Goal: Task Accomplishment & Management: Use online tool/utility

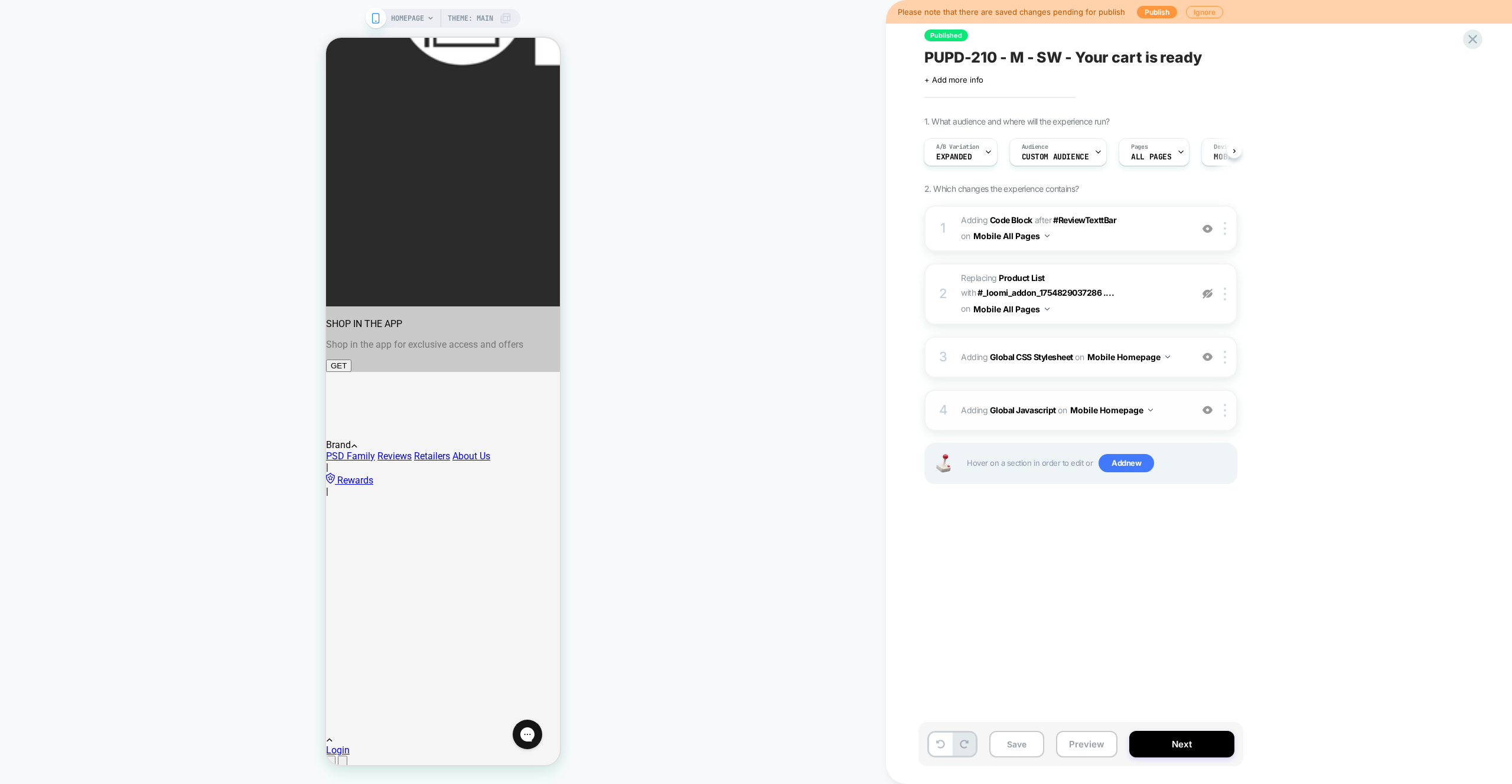
click at [1210, 409] on img at bounding box center [1208, 410] width 10 height 10
click at [1204, 288] on div at bounding box center [1208, 294] width 20 height 13
click at [1062, 626] on div "Published PUPD-210 - M - SW - Your cart is ready Click to edit experience detai…" at bounding box center [1140, 392] width 443 height 761
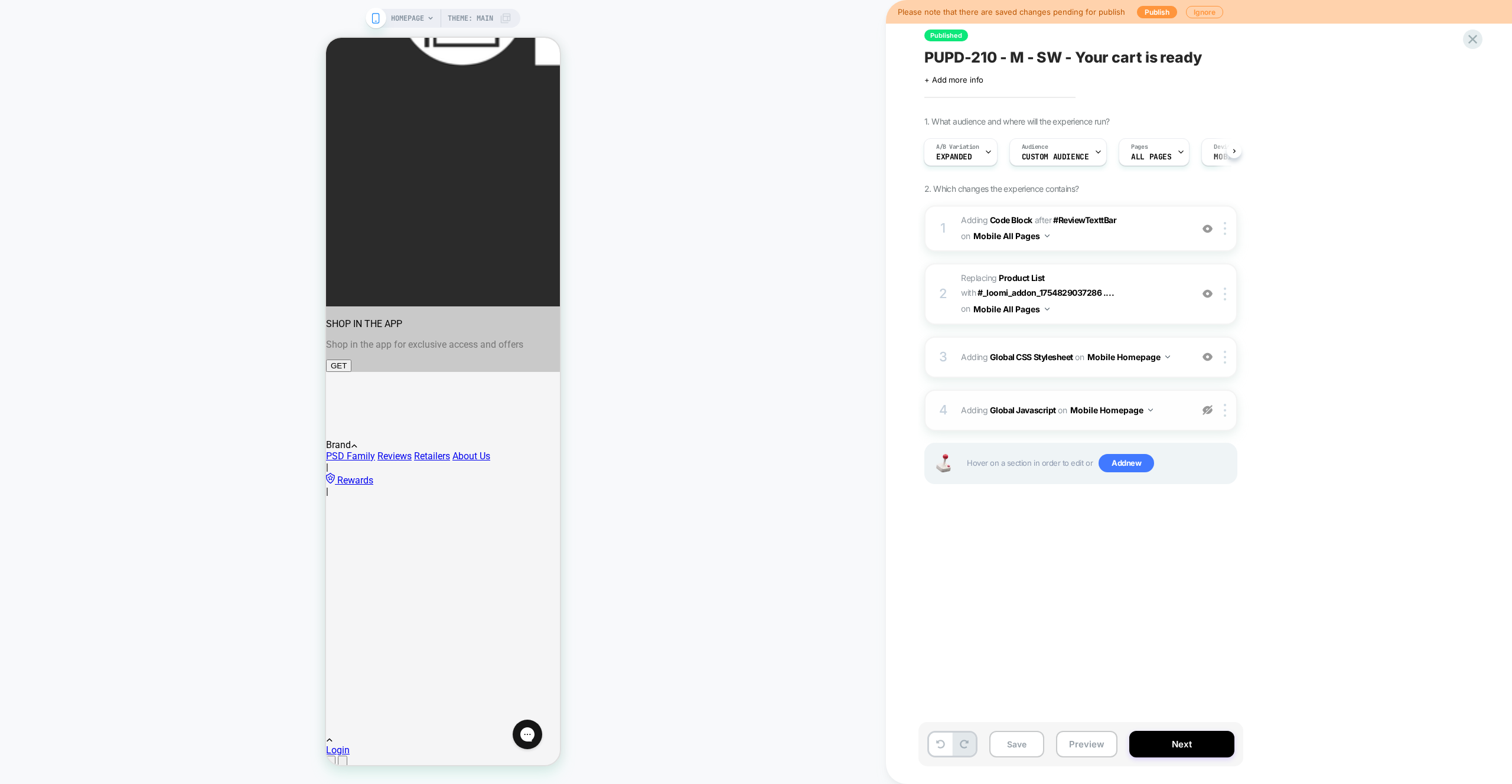
click at [730, 370] on div "HOMEPAGE Theme: MAIN" at bounding box center [443, 392] width 886 height 761
click at [777, 176] on div "HOMEPAGE Theme: MAIN" at bounding box center [443, 392] width 886 height 761
click at [746, 176] on div "HOMEPAGE Theme: MAIN" at bounding box center [443, 392] width 886 height 761
click at [1208, 411] on img at bounding box center [1208, 410] width 10 height 10
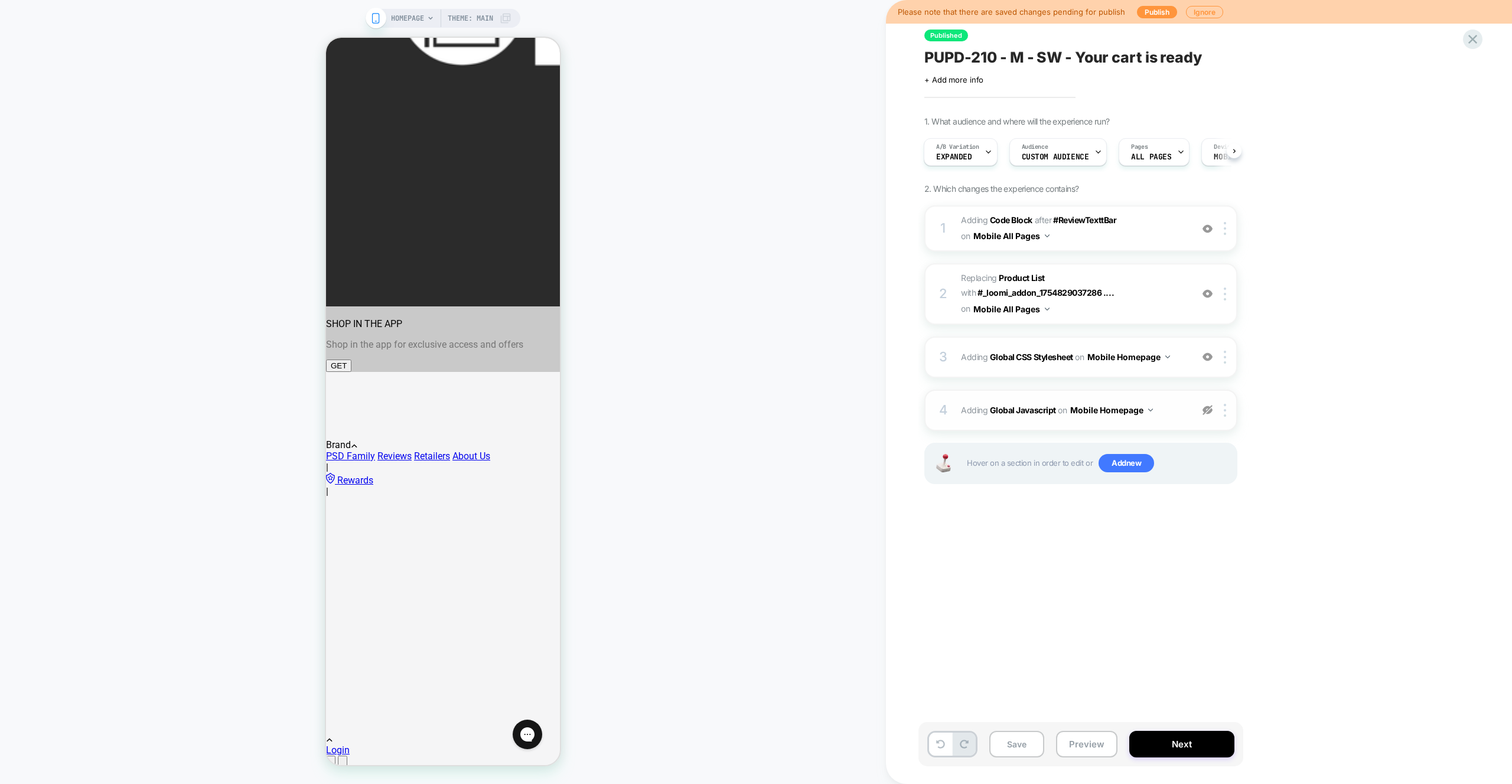
click at [1208, 411] on img at bounding box center [1208, 410] width 10 height 10
click at [1179, 418] on span "Adding Global Javascript on Mobile Homepage" at bounding box center [1073, 410] width 225 height 17
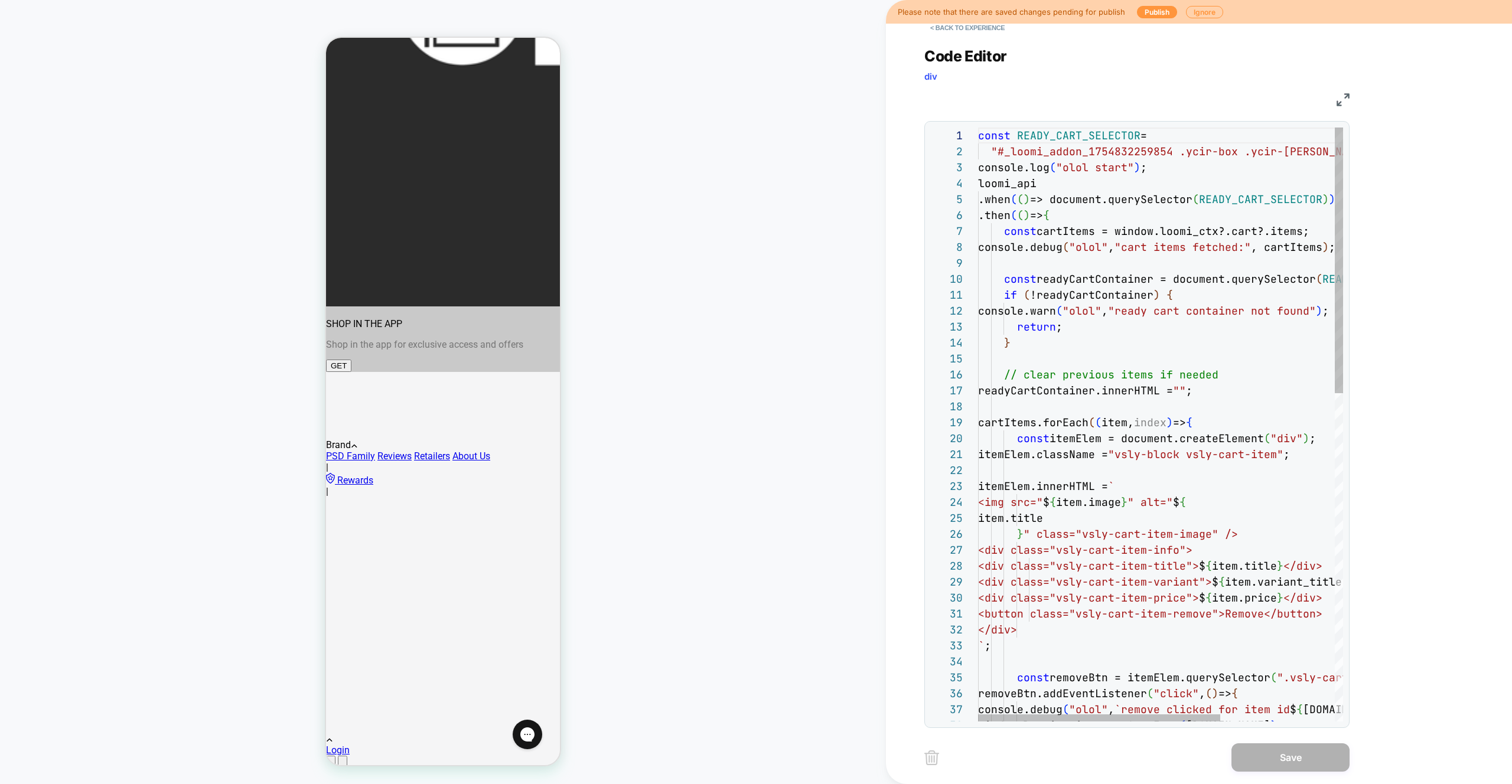
scroll to position [0, 134]
click at [1110, 302] on div "const READY_CART_SELECTOR = "#_loomi_addon_1754832259854 .ycir-box .ycir-conte …" at bounding box center [1247, 790] width 538 height 1327
click at [1030, 192] on div "const READY_CART_SELECTOR = "#_loomi_addon_1754832259854 .ycir-box .ycir-conte …" at bounding box center [1247, 790] width 538 height 1327
click at [1167, 211] on div "const READY_CART_SELECTOR = "#_loomi_addon_1754832259854 .ycir-box .ycir-conte …" at bounding box center [1247, 790] width 538 height 1327
click at [1313, 197] on div "const READY_CART_SELECTOR = "#_loomi_addon_1754832259854 .ycir-box .ycir-conte …" at bounding box center [1247, 790] width 538 height 1327
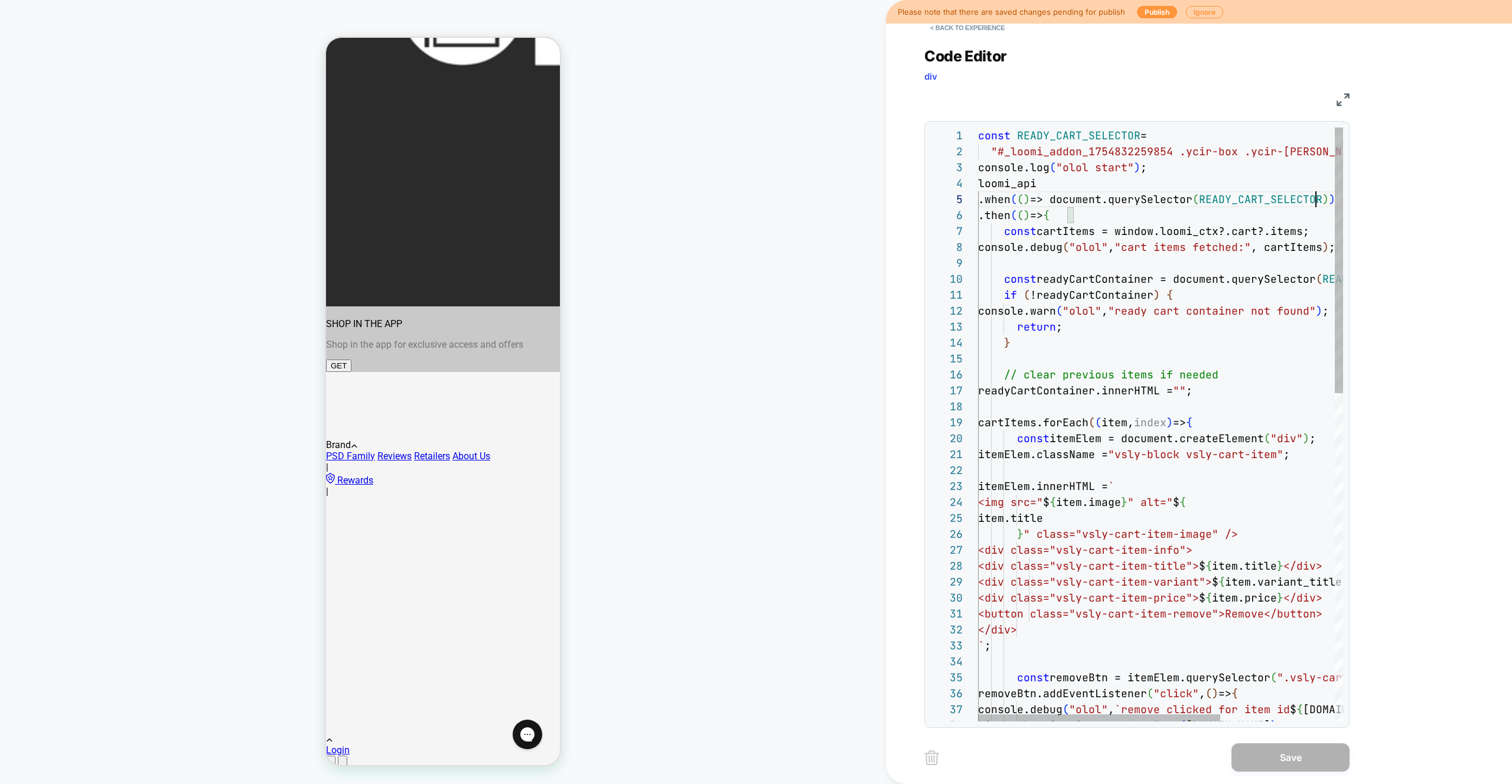
click at [1313, 197] on div "const READY_CART_SELECTOR = "#_loomi_addon_1754832259854 .ycir-box .ycir-conte …" at bounding box center [1247, 790] width 538 height 1327
click at [1166, 218] on div "const READY_CART_SELECTOR = "#_loomi_addon_1754832259854 .ycir-box .ycir-conte …" at bounding box center [1246, 790] width 538 height 1327
drag, startPoint x: 1073, startPoint y: 229, endPoint x: 1109, endPoint y: 232, distance: 36.1
click at [1074, 229] on div "const READY_CART_SELECTOR = "#_loomi_addon_1754832259854 .ycir-box .ycir-conte …" at bounding box center [1246, 790] width 538 height 1327
click at [1130, 232] on div "const READY_CART_SELECTOR = "#_loomi_addon_1754832259854 .ycir-box .ycir-conte …" at bounding box center [1246, 790] width 538 height 1327
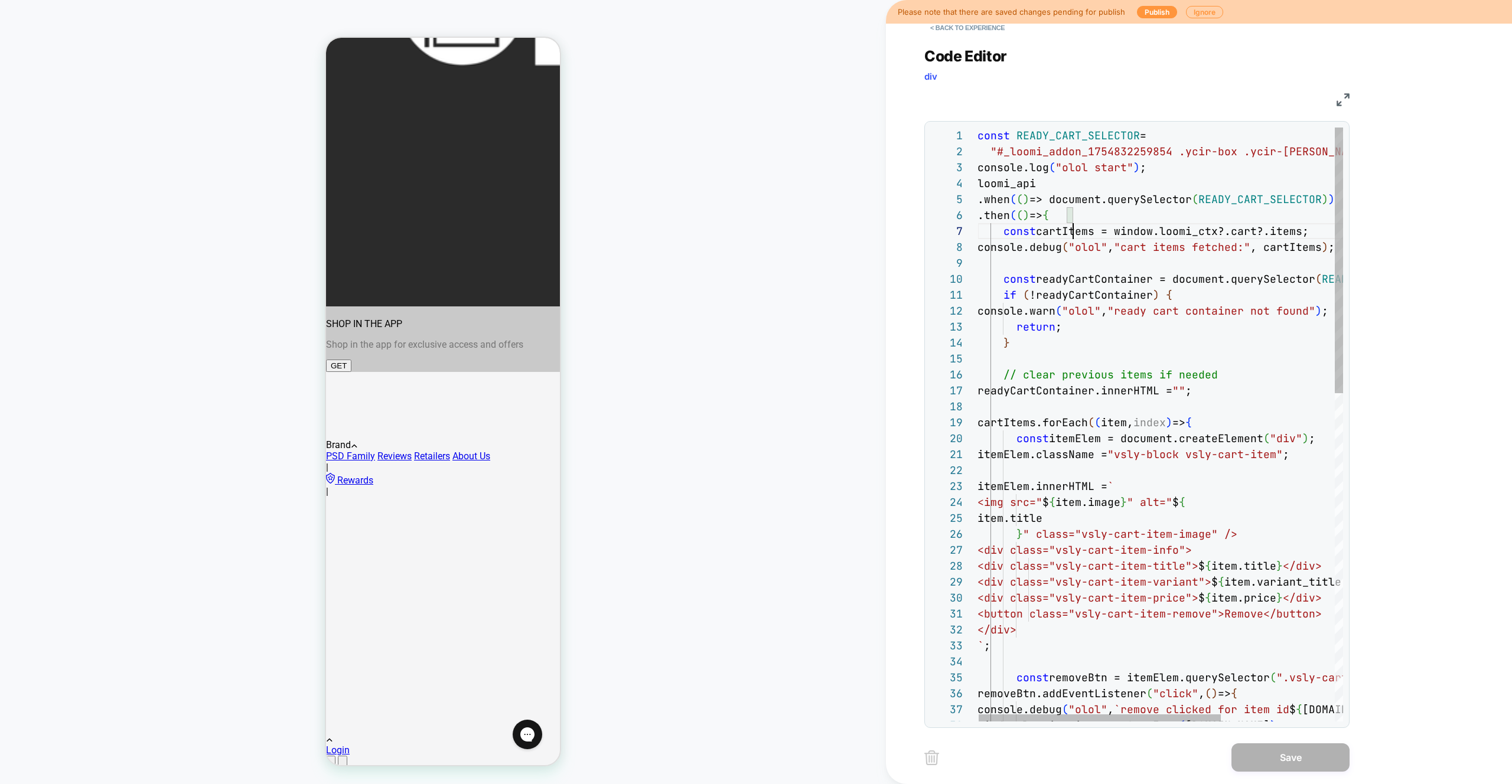
scroll to position [96, 153]
click at [1130, 232] on div "const READY_CART_SELECTOR = "#_loomi_addon_1754832259854 .ycir-box .ycir-conte …" at bounding box center [1246, 790] width 538 height 1327
click at [1092, 263] on div "const READY_CART_SELECTOR = "#_loomi_addon_1754832259854 .ycir-box .ycir-conte …" at bounding box center [1247, 790] width 538 height 1327
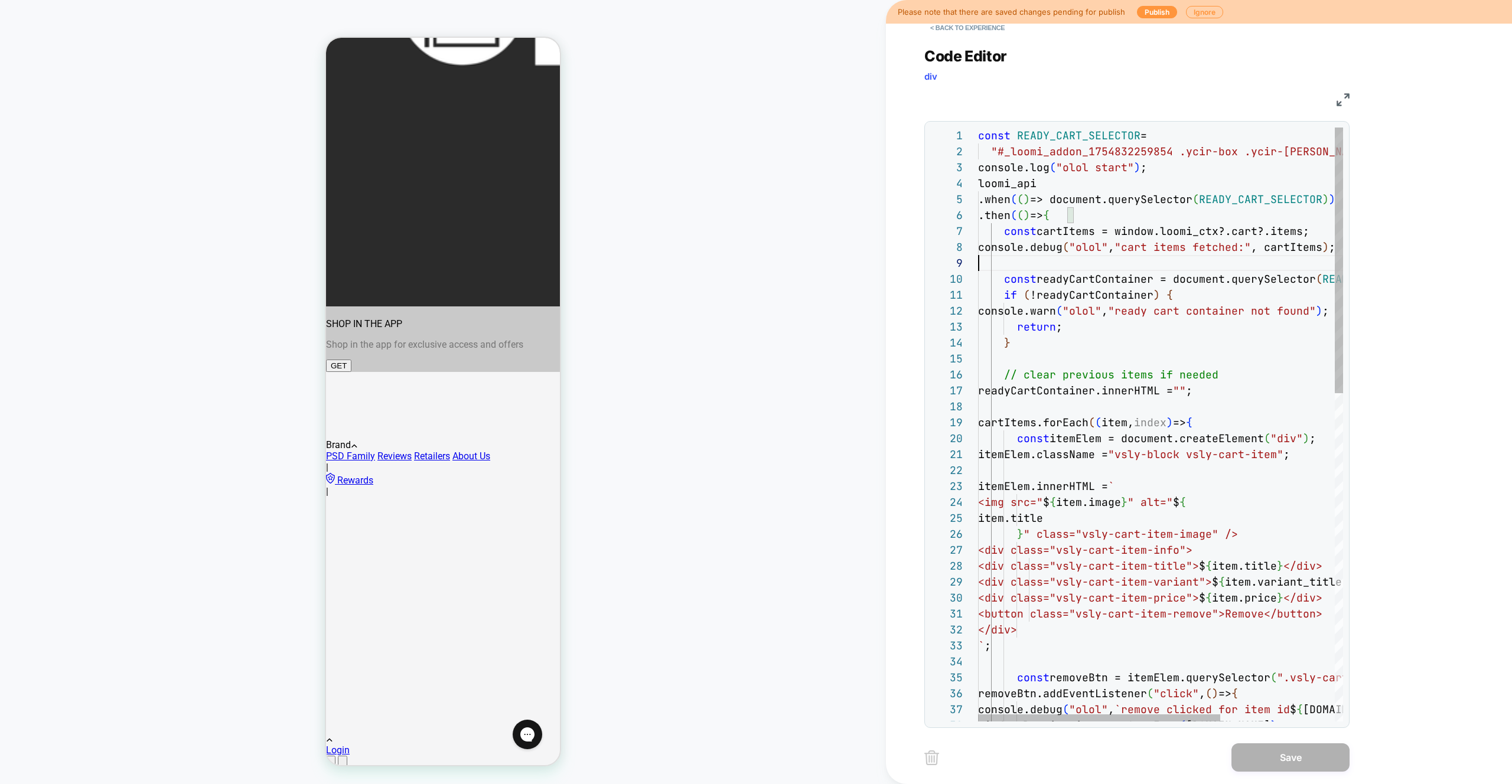
click at [1145, 359] on div "const READY_CART_SELECTOR = "#_loomi_addon_1754832259854 .ycir-box .ycir-conte …" at bounding box center [1247, 790] width 538 height 1327
click at [1090, 426] on div "const READY_CART_SELECTOR = "#_loomi_addon_1754832259854 .ycir-box .ycir-conte …" at bounding box center [1247, 790] width 538 height 1327
click at [1019, 421] on div "const READY_CART_SELECTOR = "#_loomi_addon_1754832259854 .ycir-box .ycir-conte …" at bounding box center [1247, 790] width 538 height 1327
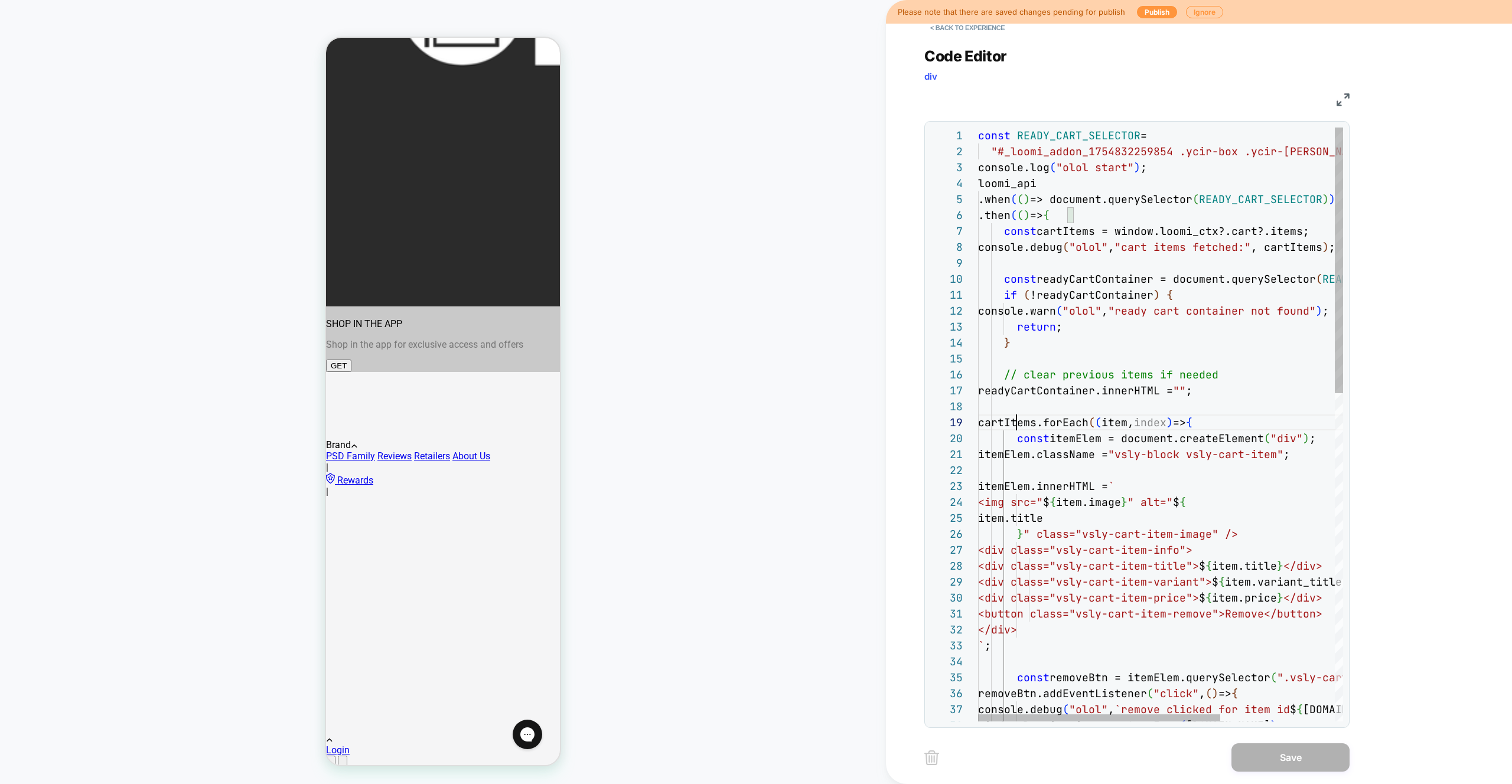
click at [1019, 421] on div "const READY_CART_SELECTOR = "#_loomi_addon_1754832259854 .ycir-box .ycir-conte …" at bounding box center [1247, 790] width 538 height 1327
click at [1116, 395] on div "const READY_CART_SELECTOR = "#_loomi_addon_1754832259854 .ycir-box .ycir-conte …" at bounding box center [1247, 790] width 538 height 1327
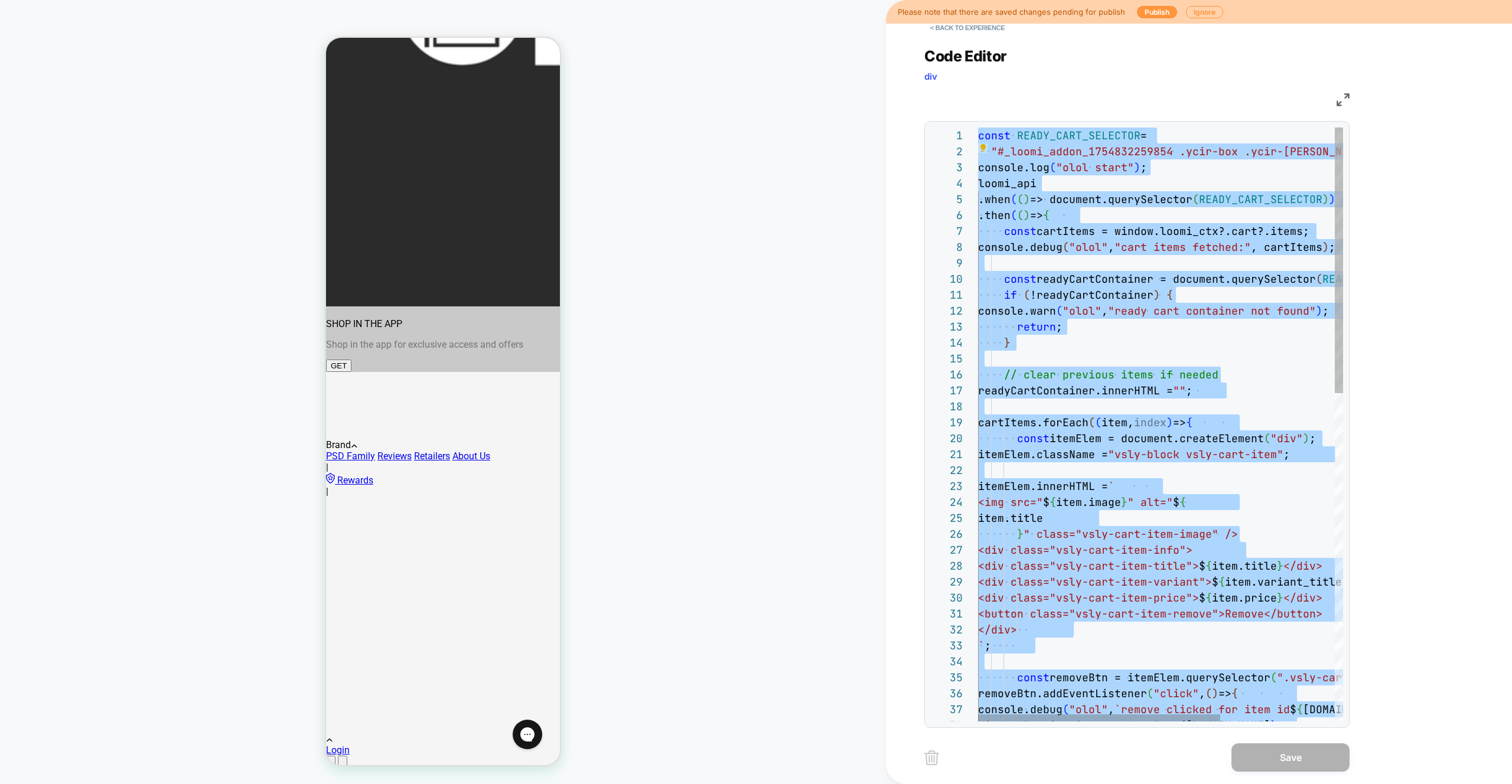
drag, startPoint x: 1190, startPoint y: 302, endPoint x: 1185, endPoint y: 321, distance: 19.6
click at [1190, 302] on div "const READY_CART_SELECTOR = "#_loomi_addon_1754832259854 .ycir-box .ycir-conte …" at bounding box center [1247, 790] width 538 height 1327
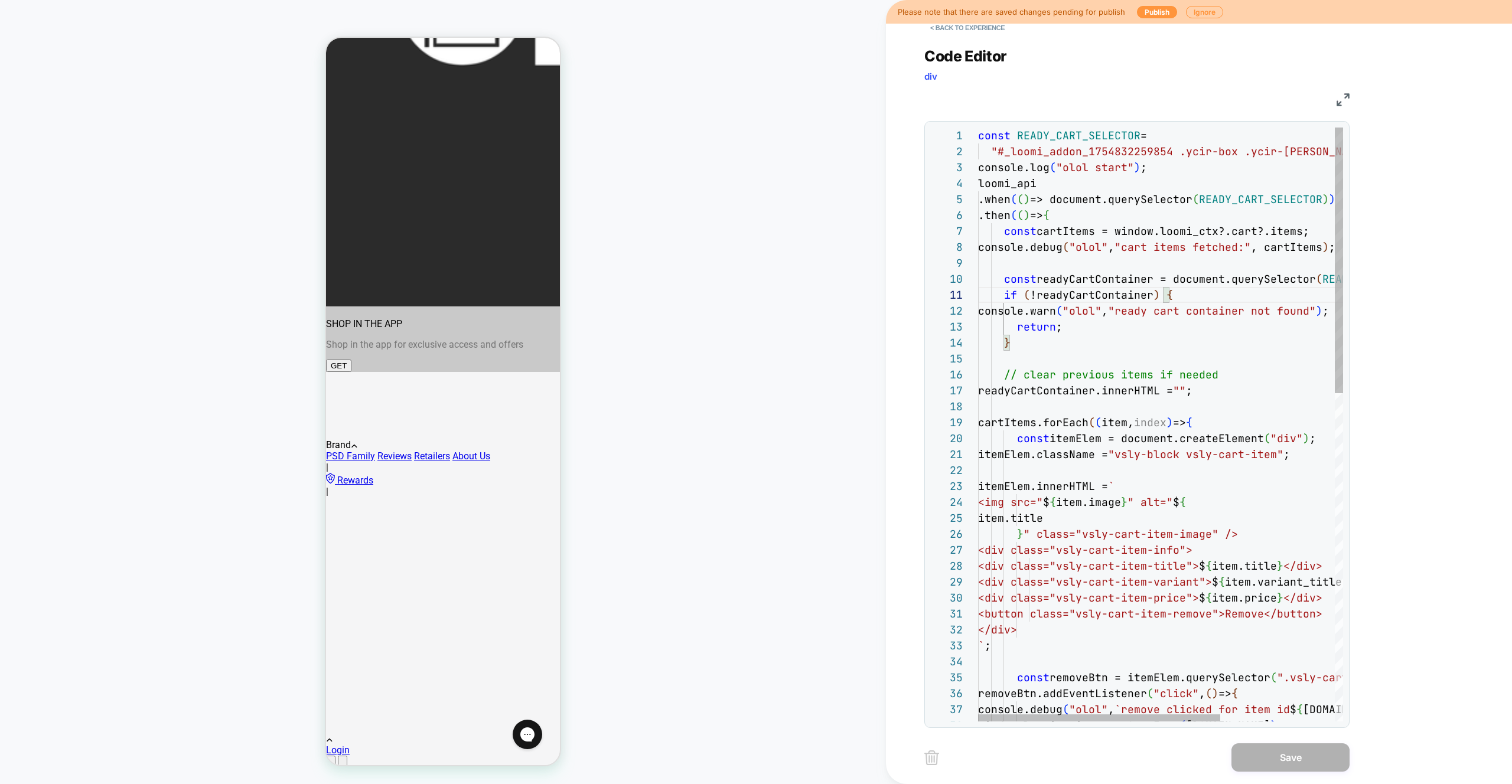
click at [1154, 140] on div "const READY_CART_SELECTOR = "#_loomi_addon_1754832259854 .ycir-box .ycir-conte …" at bounding box center [1247, 790] width 538 height 1327
click at [1148, 146] on div "const READY_CART_SELECTOR = "#_loomi_addon_1754832259854 .ycir-box .ycir-conte …" at bounding box center [1247, 790] width 538 height 1327
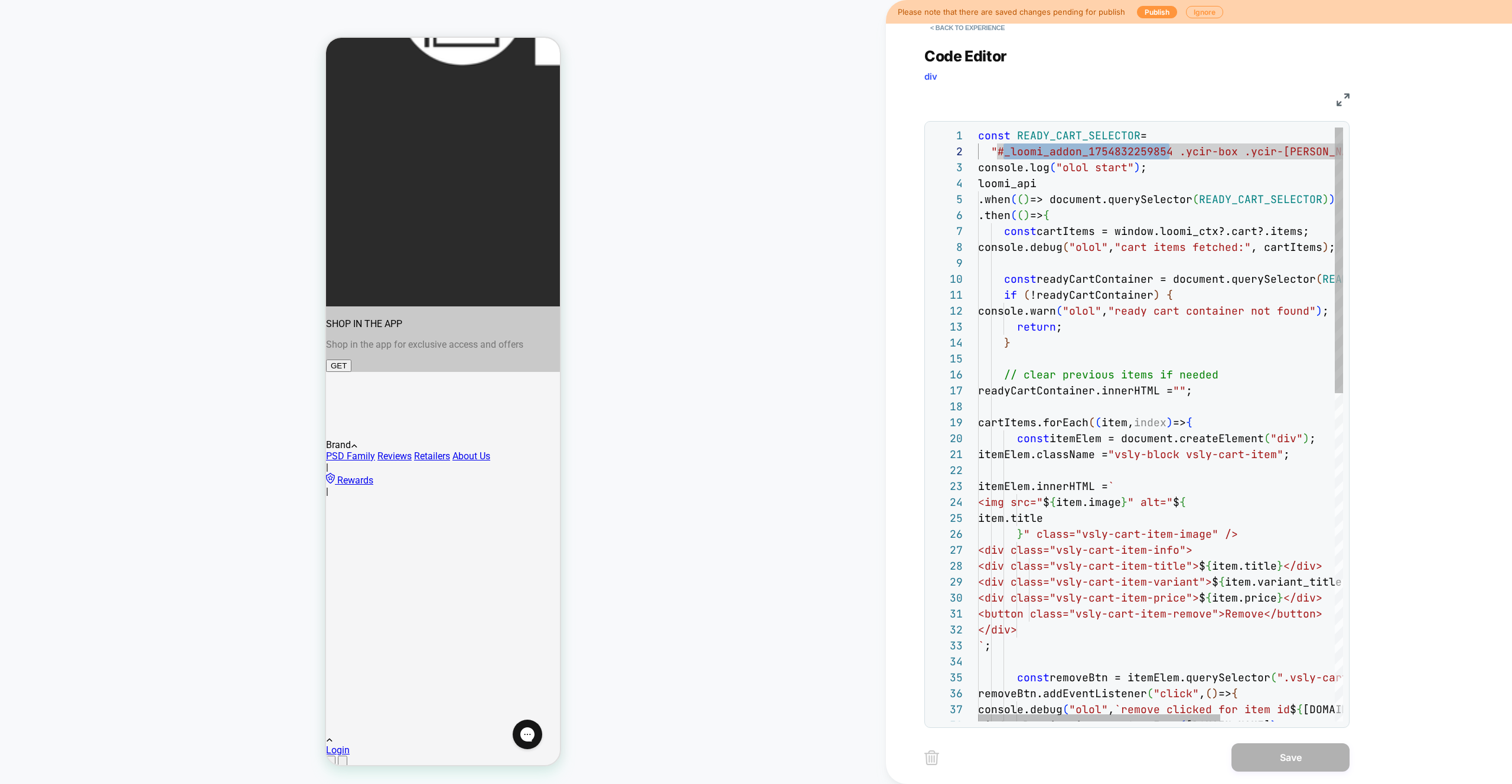
drag, startPoint x: 1175, startPoint y: 243, endPoint x: 1092, endPoint y: 198, distance: 94.4
click at [1175, 242] on div "const READY_CART_SELECTOR = "#_loomi_addon_1754832259854 .ycir-box .ycir-conte …" at bounding box center [1247, 790] width 538 height 1327
click at [1109, 153] on div "const READY_CART_SELECTOR = "#_loomi_addon_1754832259854 .ycir-box .ycir-conte …" at bounding box center [1247, 790] width 538 height 1327
type textarea "**********"
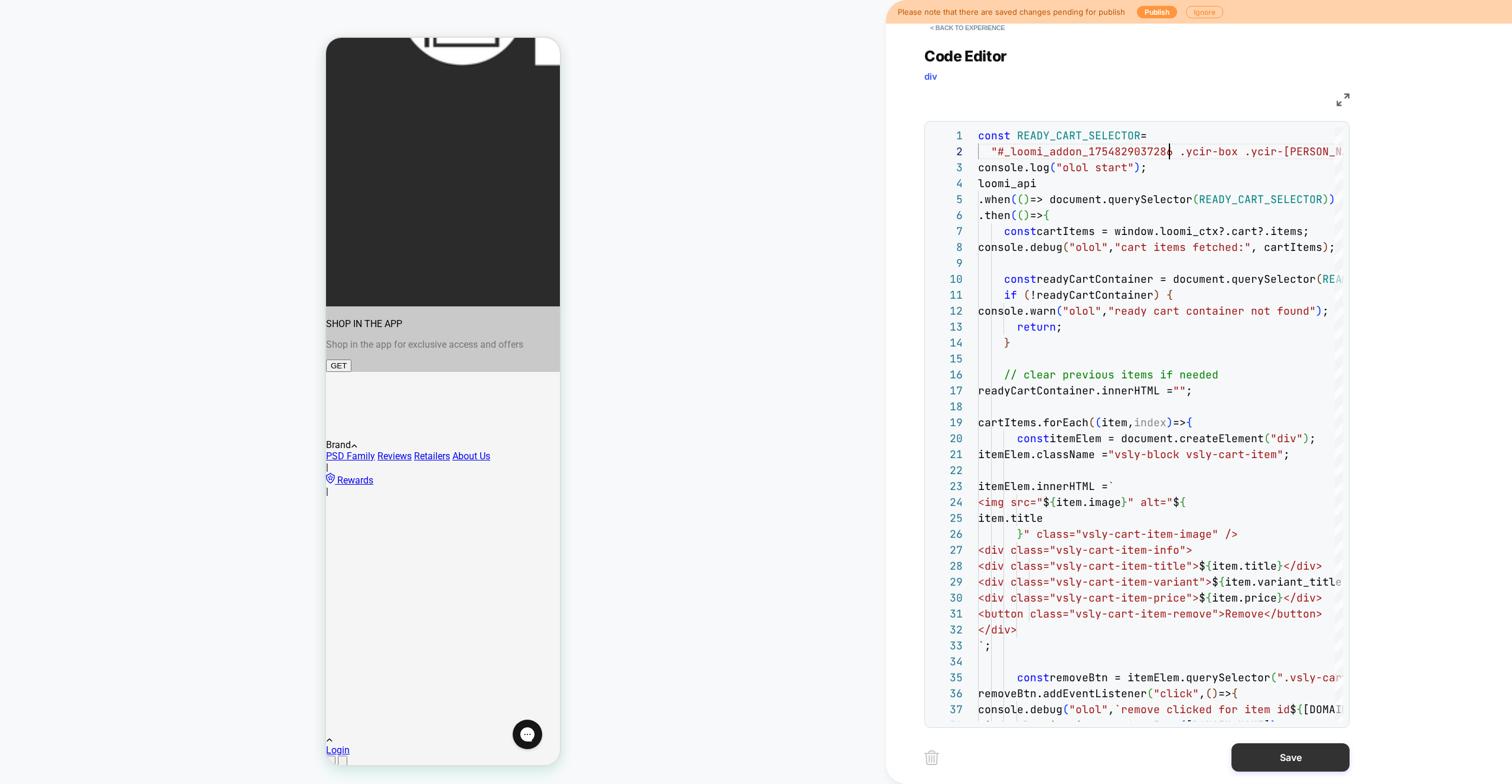
drag, startPoint x: 1308, startPoint y: 761, endPoint x: 1268, endPoint y: 754, distance: 40.6
click at [1308, 760] on button "Save" at bounding box center [1290, 757] width 118 height 28
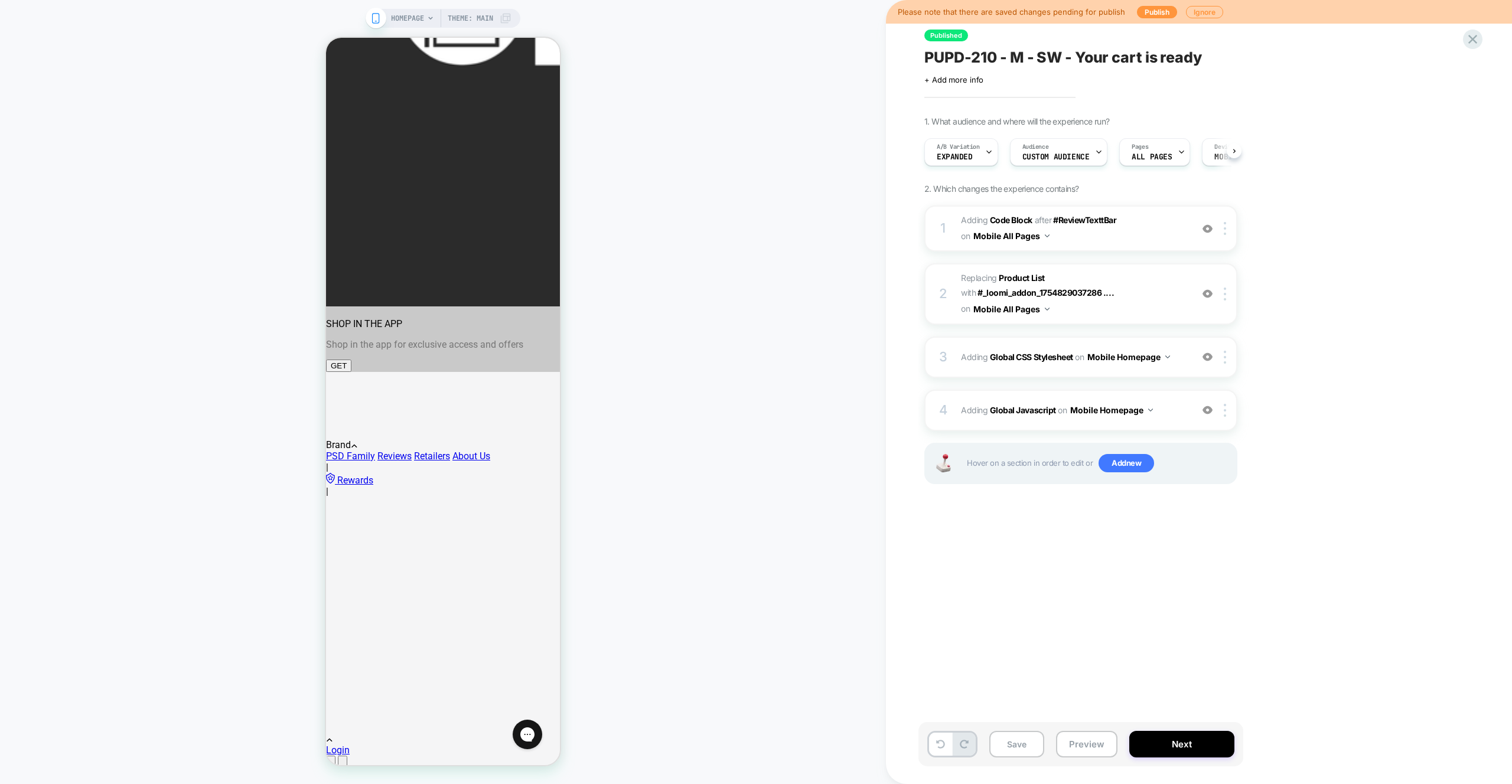
click at [1087, 744] on button "Preview" at bounding box center [1087, 744] width 62 height 27
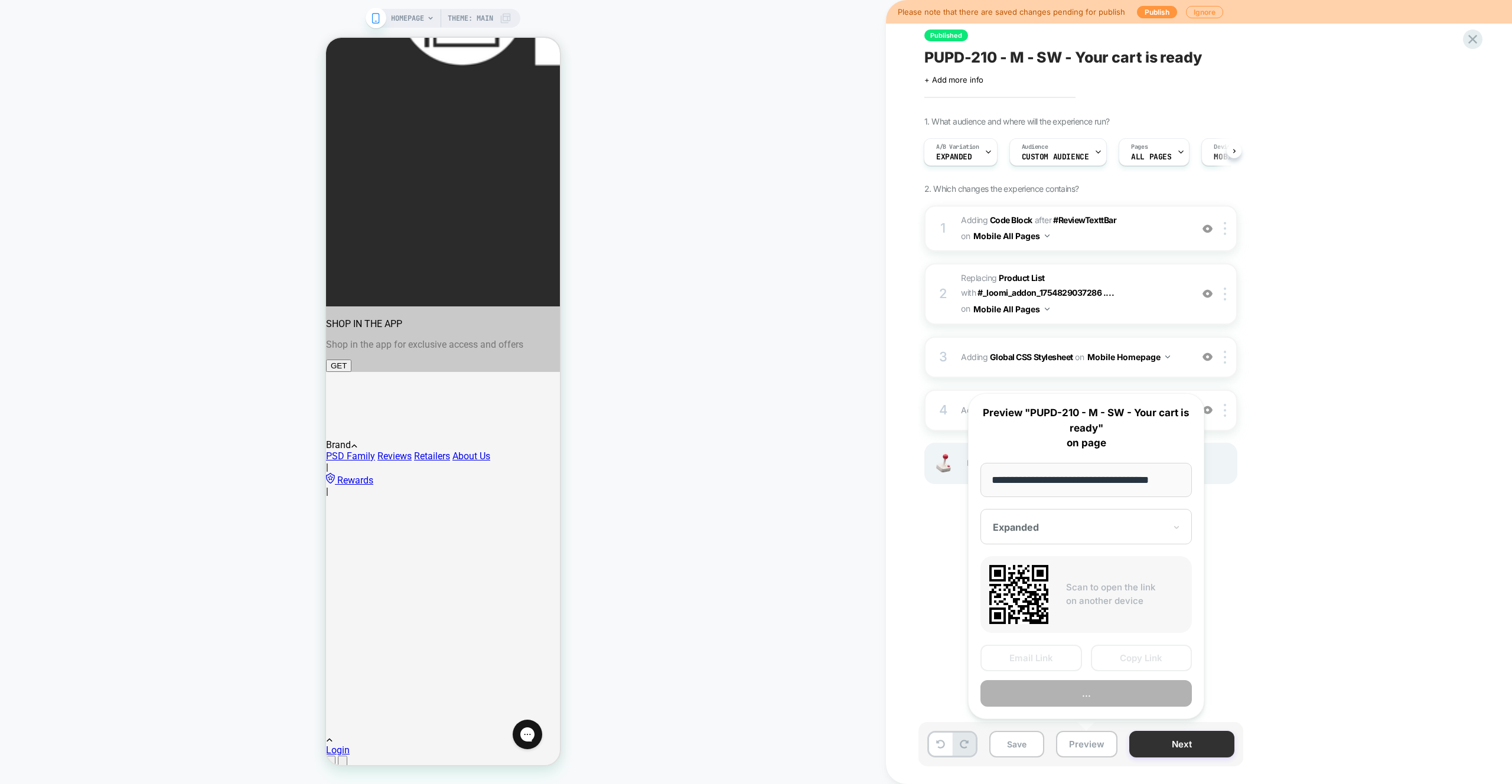
scroll to position [0, 10]
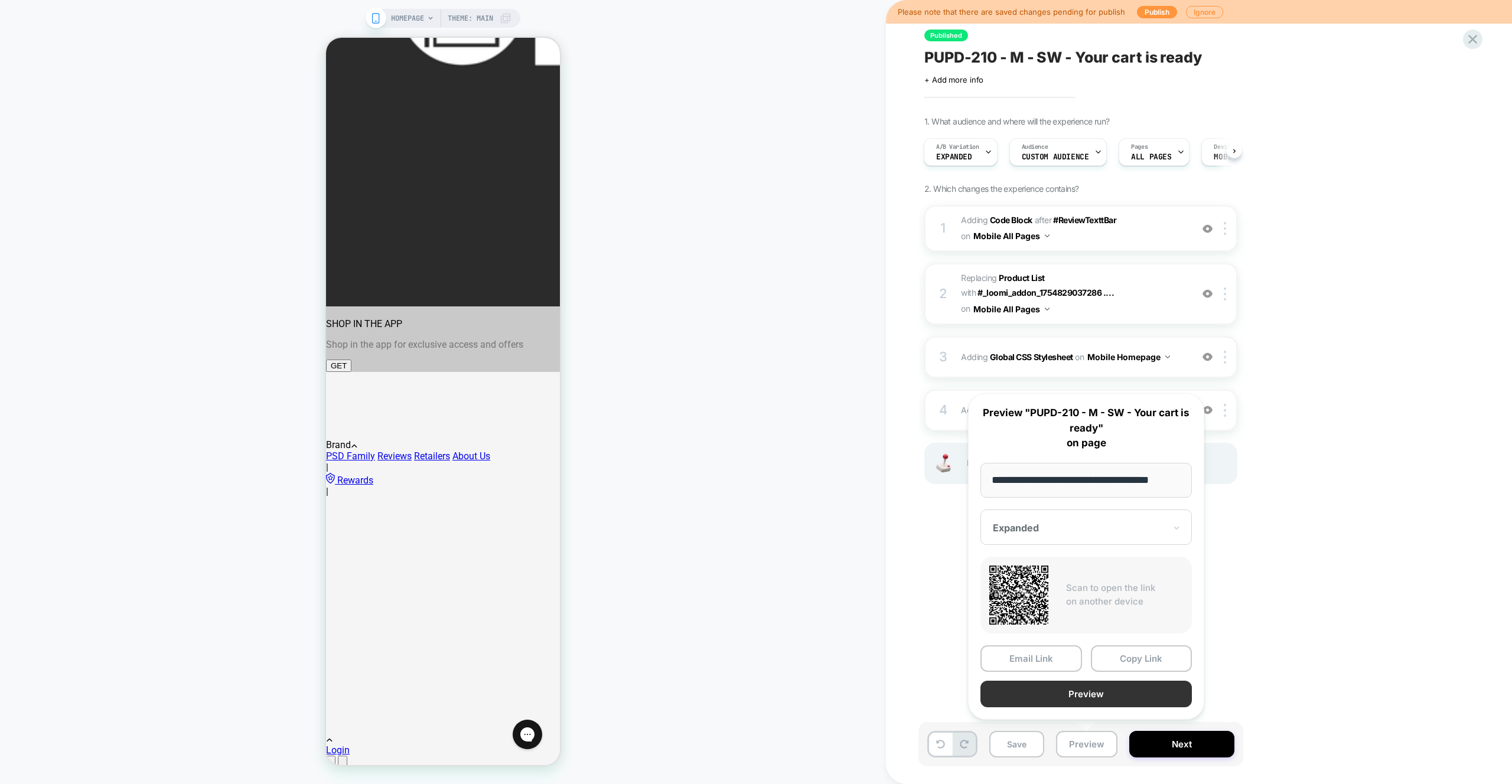
click at [1094, 701] on button "Preview" at bounding box center [1086, 694] width 212 height 27
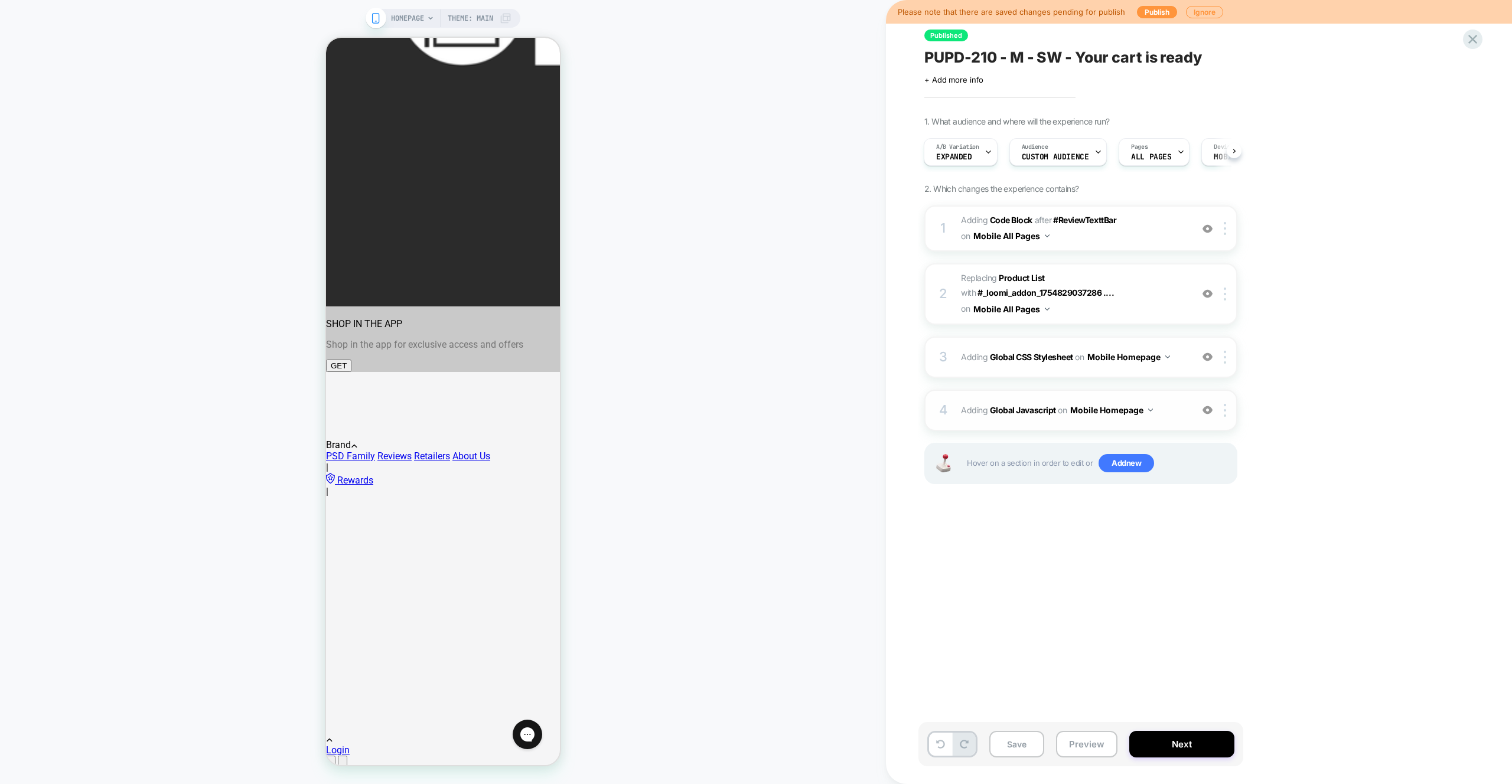
click at [1165, 414] on span "Adding Global Javascript on Mobile Homepage" at bounding box center [1073, 410] width 225 height 17
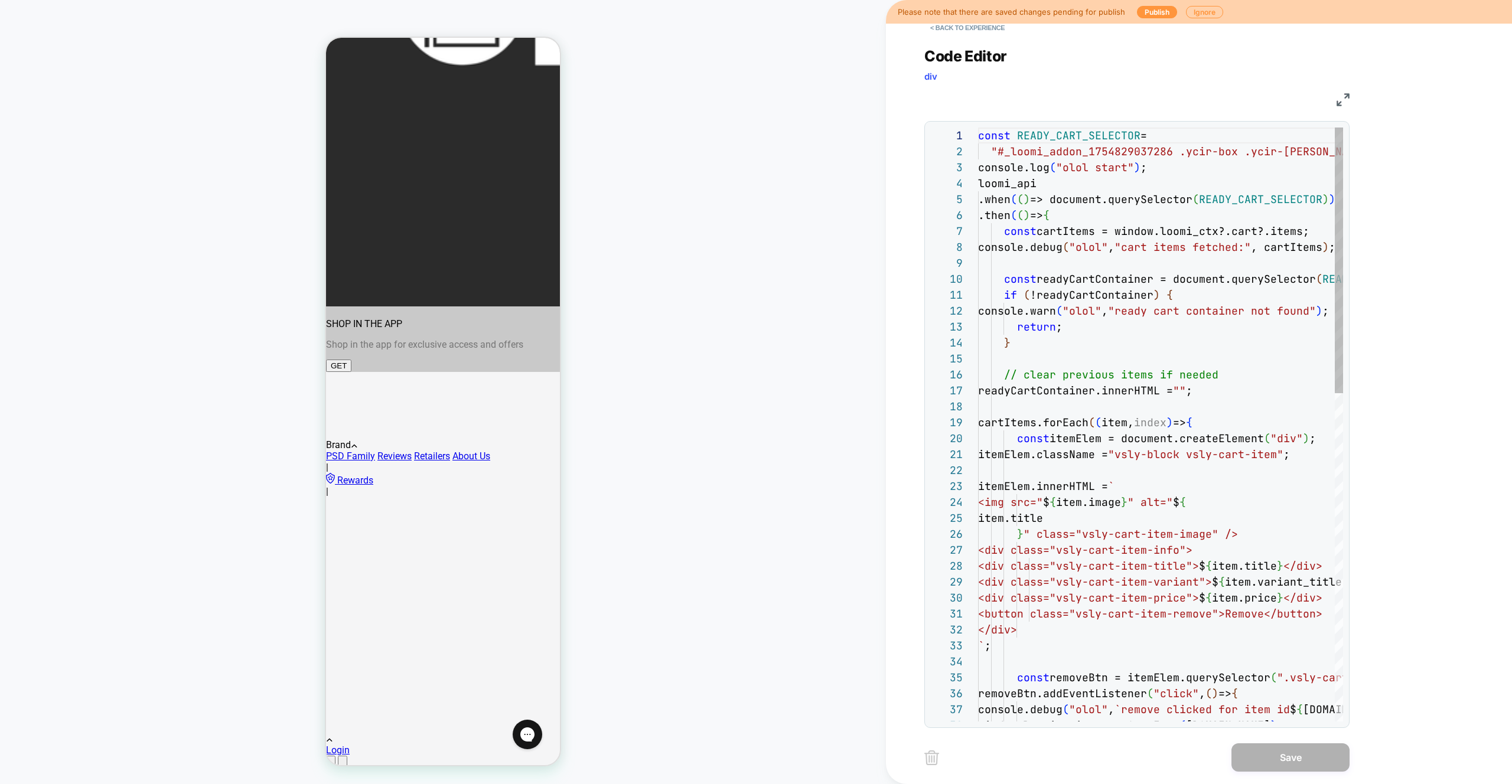
scroll to position [159, 0]
click at [1154, 310] on div "const READY_CART_SELECTOR = "#_loomi_addon_1754829037286 .ycir-box .ycir-conte …" at bounding box center [1247, 790] width 538 height 1327
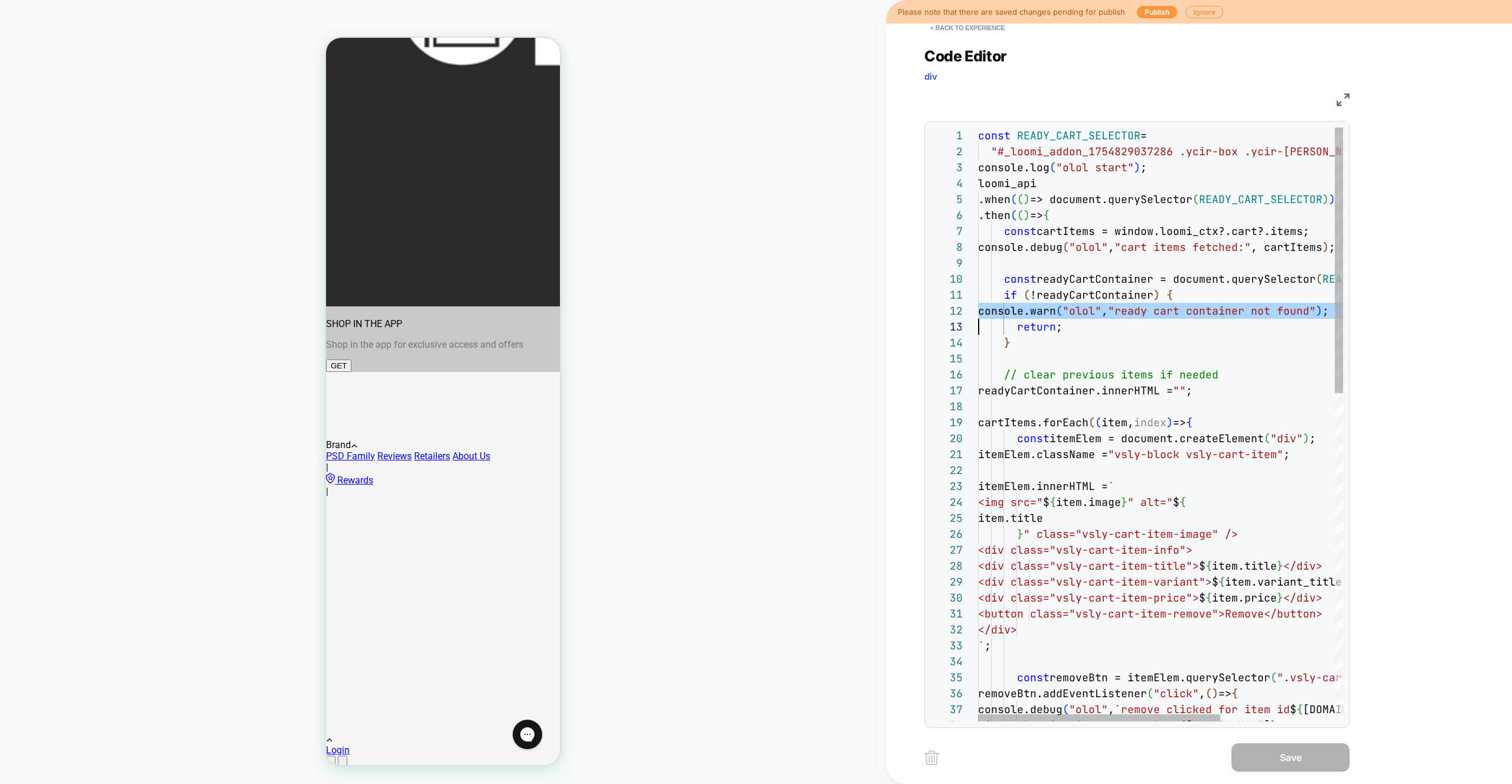
click at [1154, 310] on div "const READY_CART_SELECTOR = "#_loomi_addon_1754829037286 .ycir-box .ycir-conte …" at bounding box center [1247, 790] width 538 height 1327
click at [1128, 338] on div "const READY_CART_SELECTOR = "#_loomi_addon_1754829037286 .ycir-box .ycir-conte …" at bounding box center [1247, 790] width 538 height 1327
click at [1313, 251] on div "const READY_CART_SELECTOR = "#_loomi_addon_1754829037286 .ycir-box .ycir-conte …" at bounding box center [1247, 790] width 538 height 1327
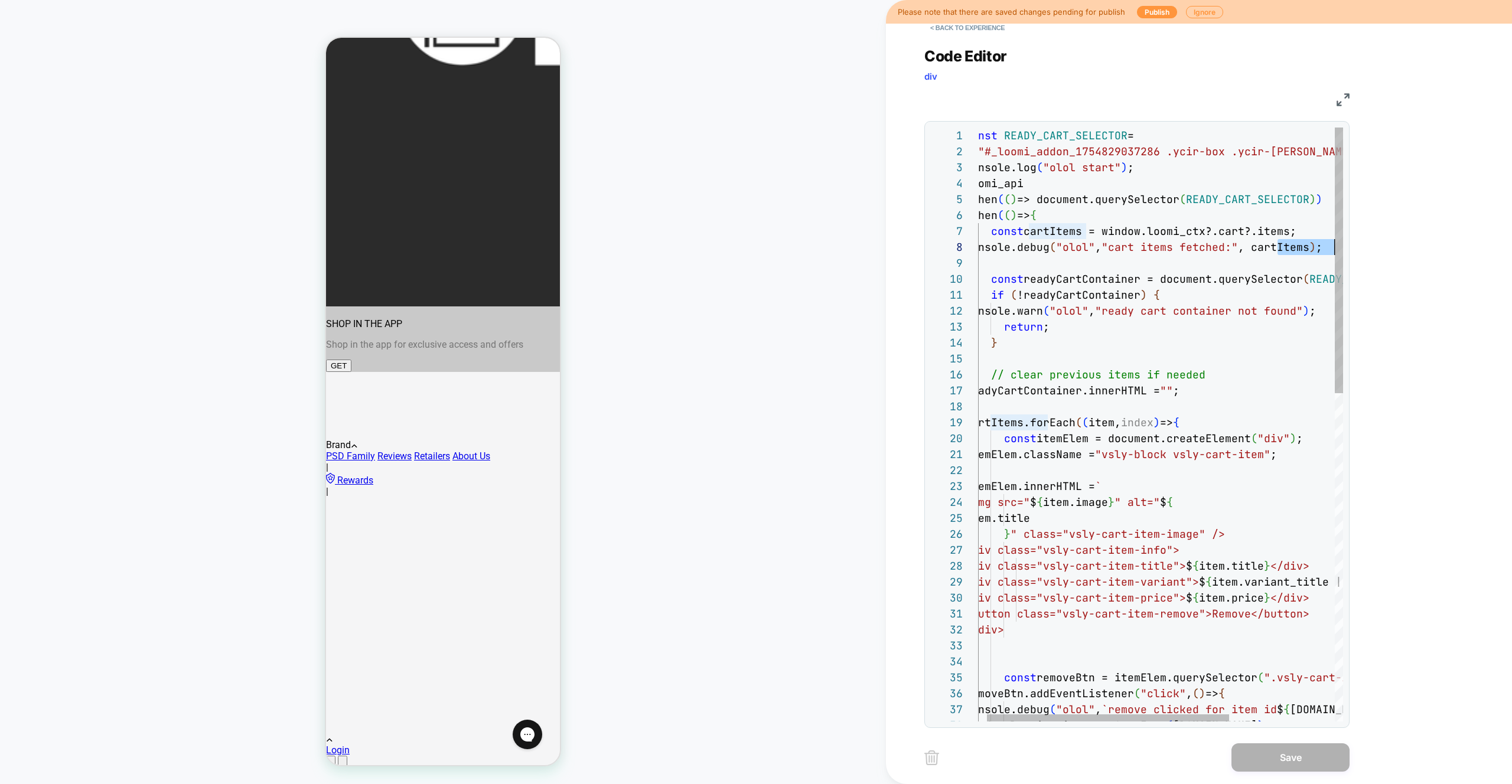
scroll to position [112, 370]
click at [1313, 251] on div "const READY_CART_SELECTOR = "#_loomi_addon_1754829037286 .ycir-box .ycir-conte …" at bounding box center [1234, 790] width 538 height 1327
click at [1215, 234] on div "const READY_CART_SELECTOR = "#_loomi_addon_1754829037286 .ycir-box .ycir-conte …" at bounding box center [1234, 790] width 538 height 1327
click at [1244, 229] on div "const READY_CART_SELECTOR = "#_loomi_addon_1754829037286 .ycir-box .ycir-conte …" at bounding box center [1234, 790] width 538 height 1327
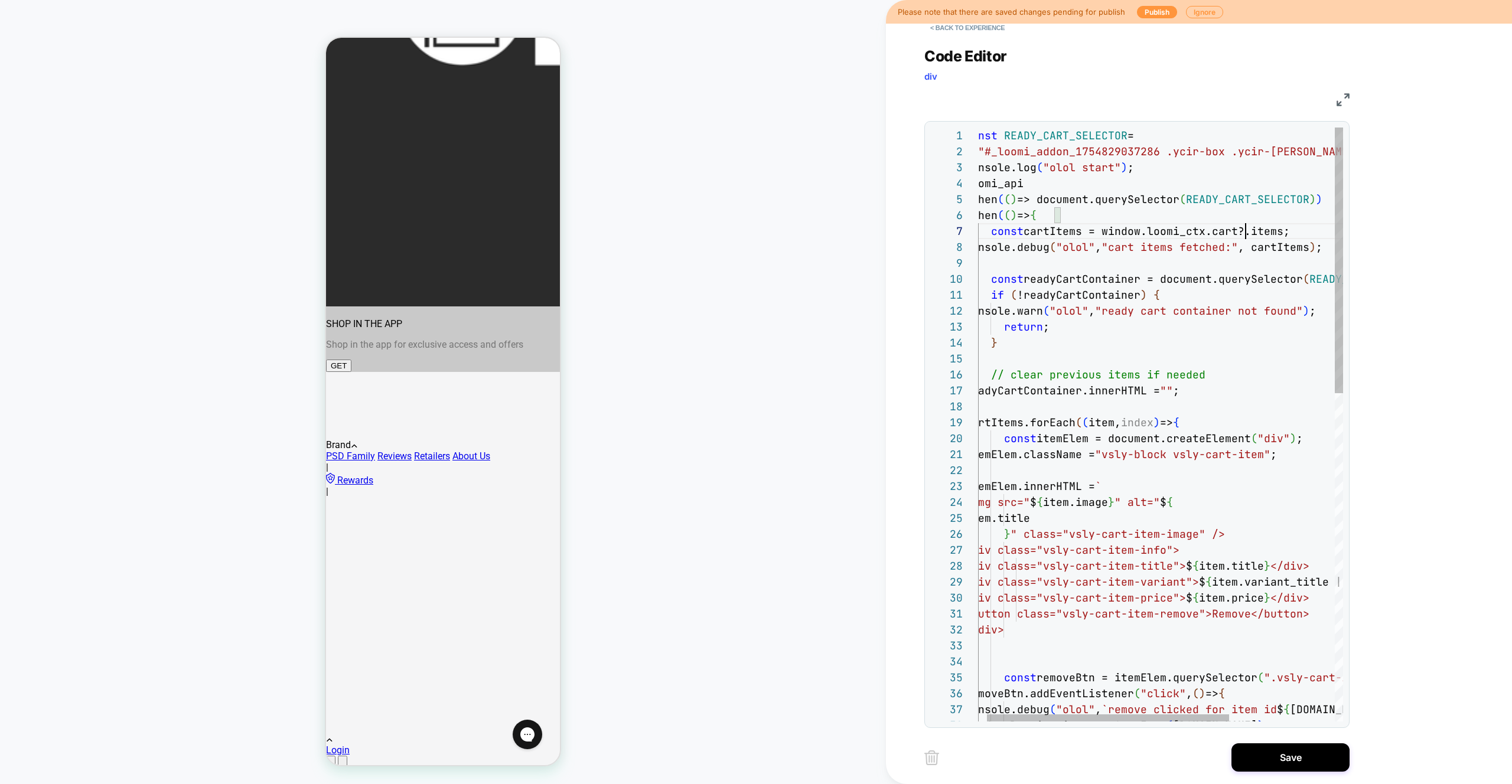
type textarea "**********"
click at [1055, 232] on div "const READY_CART_SELECTOR = "#_loomi_addon_1754829037286 .ycir-box .ycir-conte …" at bounding box center [1234, 790] width 538 height 1327
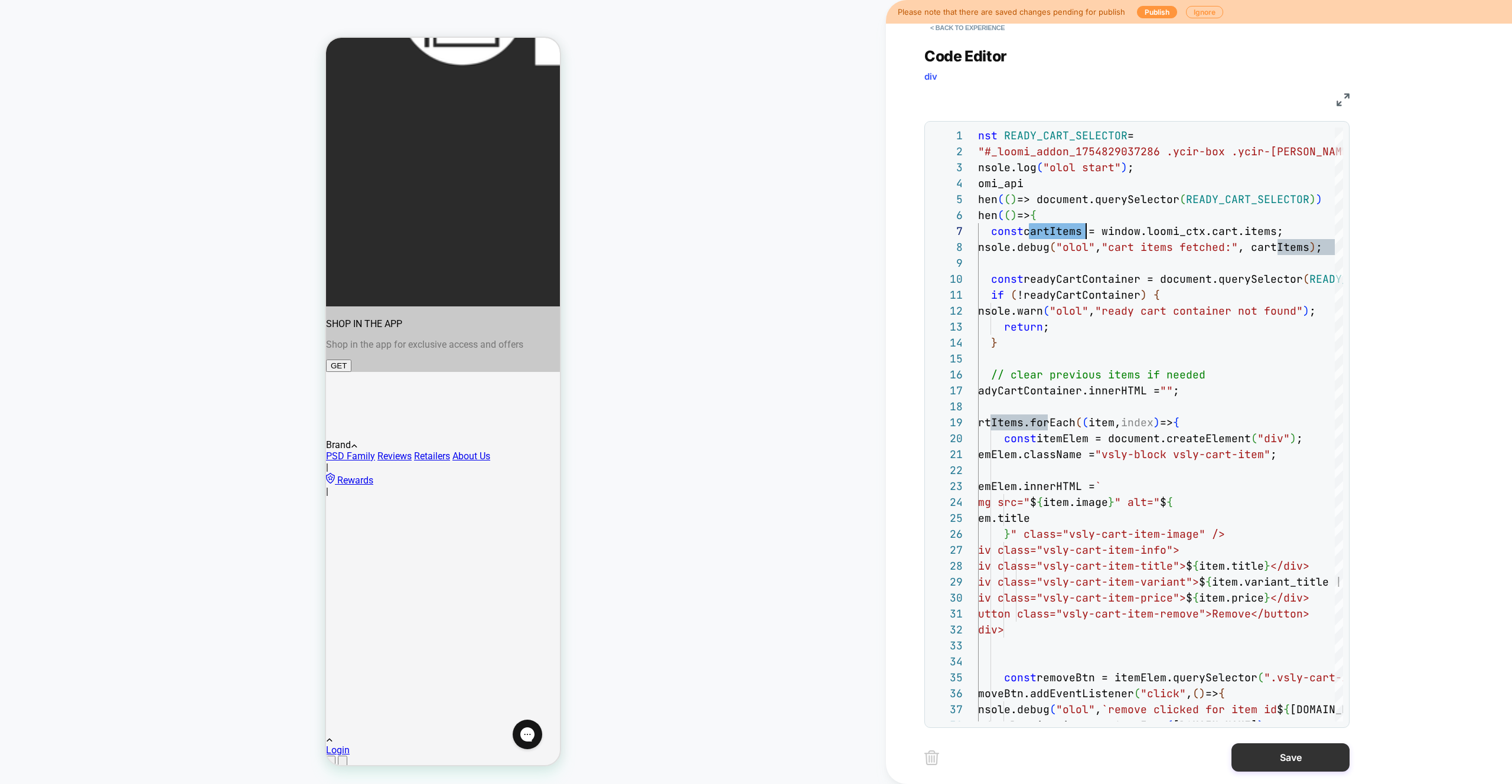
click at [1281, 764] on button "Save" at bounding box center [1290, 757] width 118 height 28
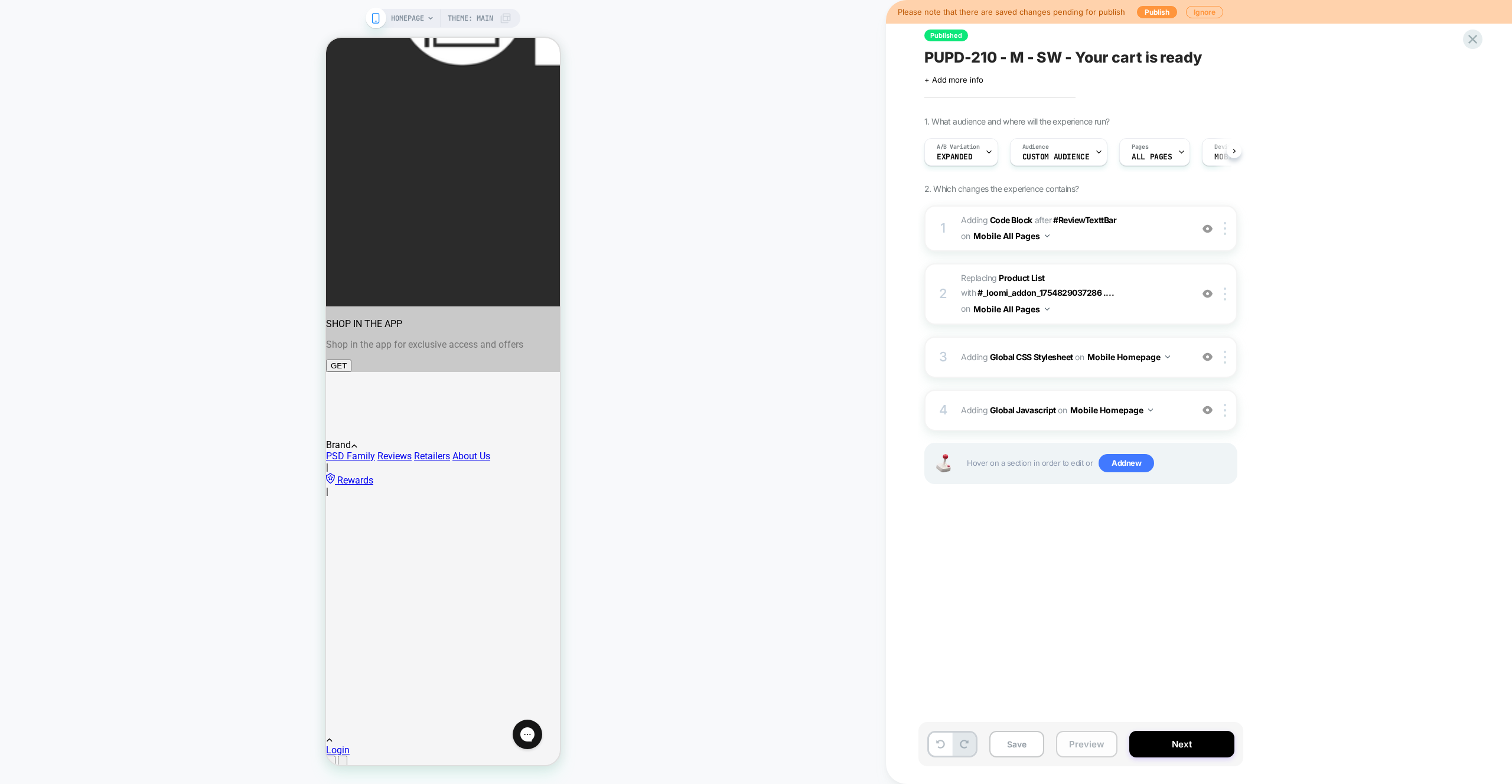
click at [1087, 746] on button "Preview" at bounding box center [1087, 744] width 62 height 27
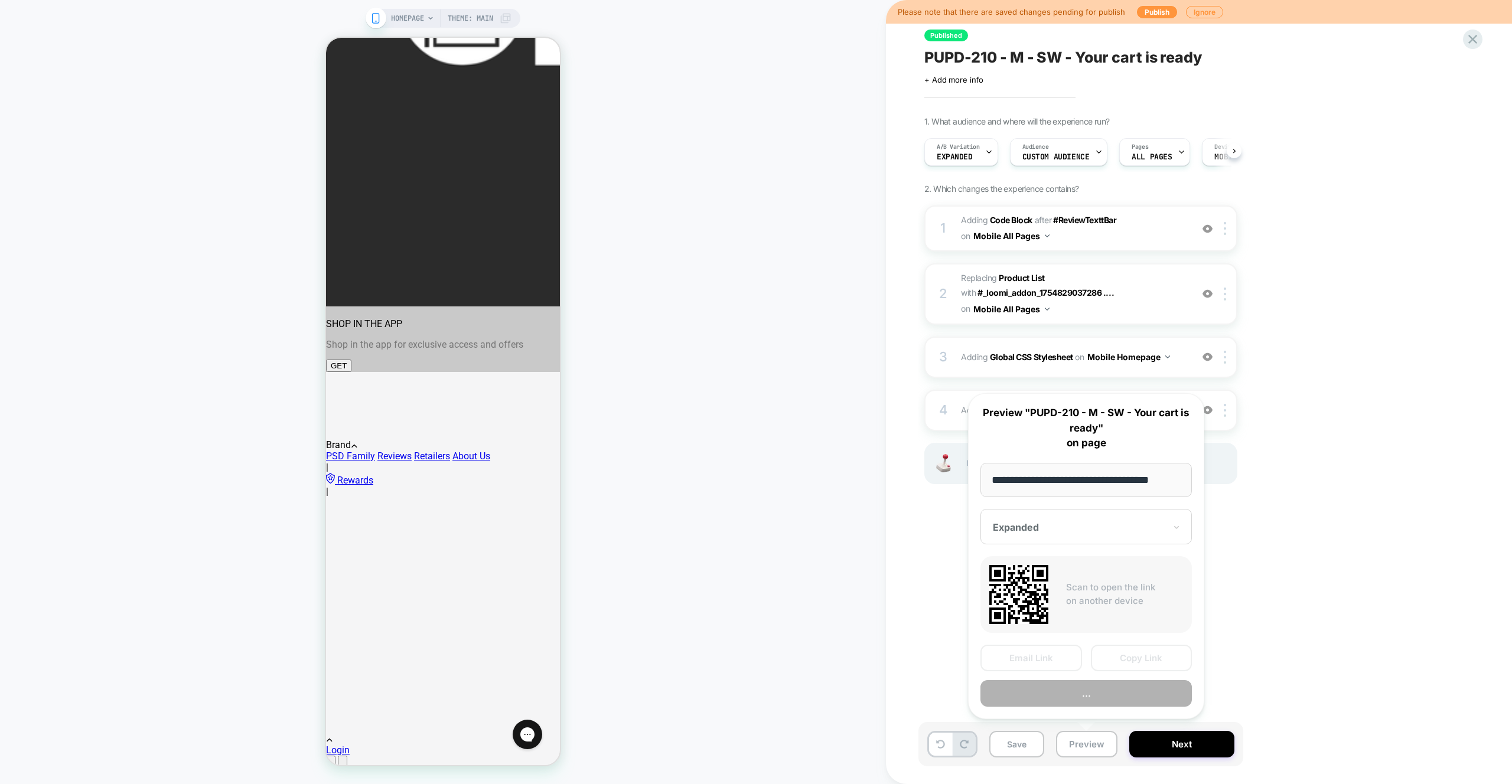
scroll to position [0, 10]
click at [1089, 686] on button "Preview" at bounding box center [1086, 694] width 212 height 27
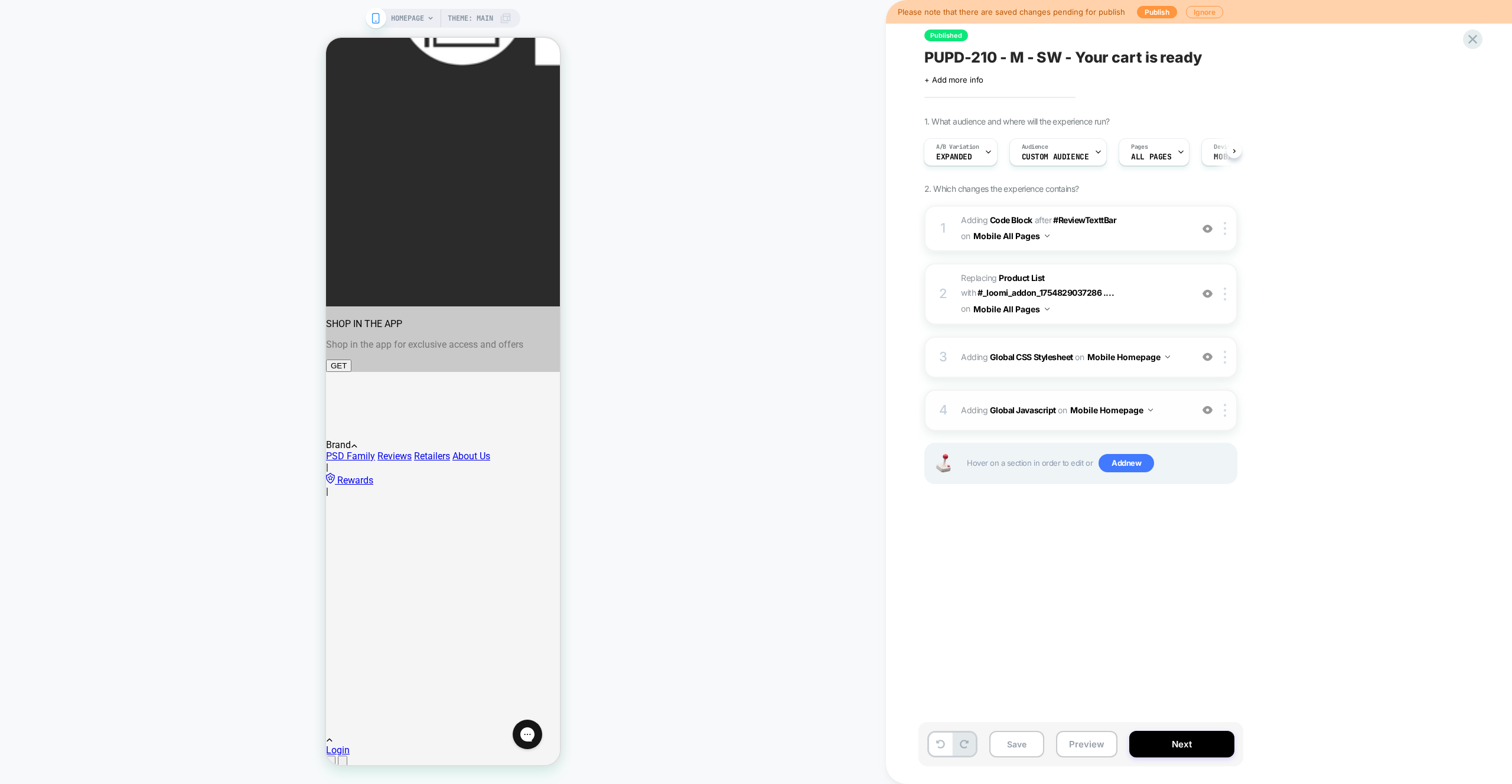
click at [1152, 418] on span "Adding Global Javascript on Mobile Homepage" at bounding box center [1073, 410] width 225 height 17
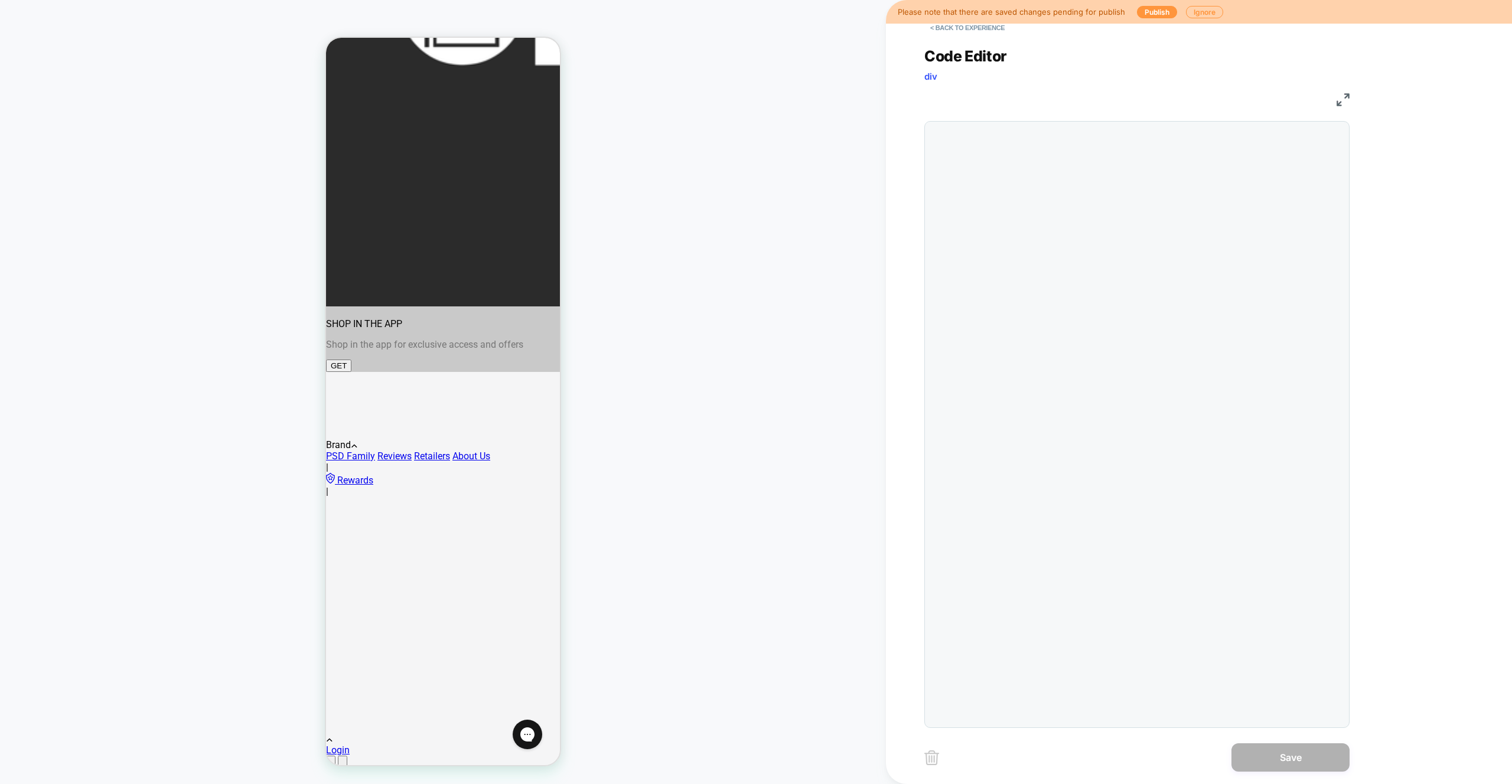
scroll to position [159, 0]
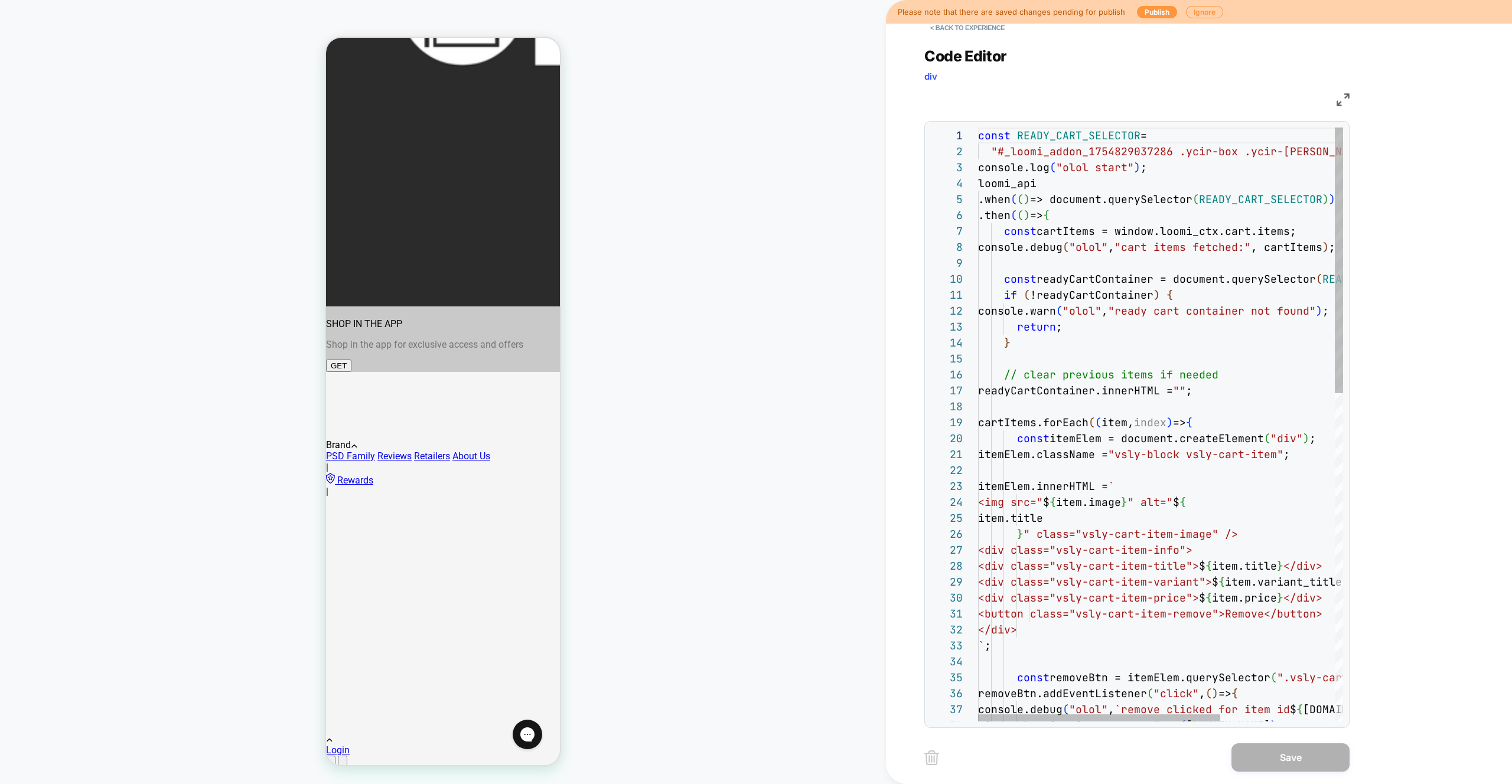
click at [1077, 247] on div "const READY_CART_SELECTOR = "#_loomi_addon_1754829037286 .ycir-box .ycir-conte …" at bounding box center [1247, 790] width 538 height 1327
click at [1143, 432] on div "const READY_CART_SELECTOR = "#_loomi_addon_1754829037286 .ycir-box .ycir-conte …" at bounding box center [1247, 790] width 538 height 1327
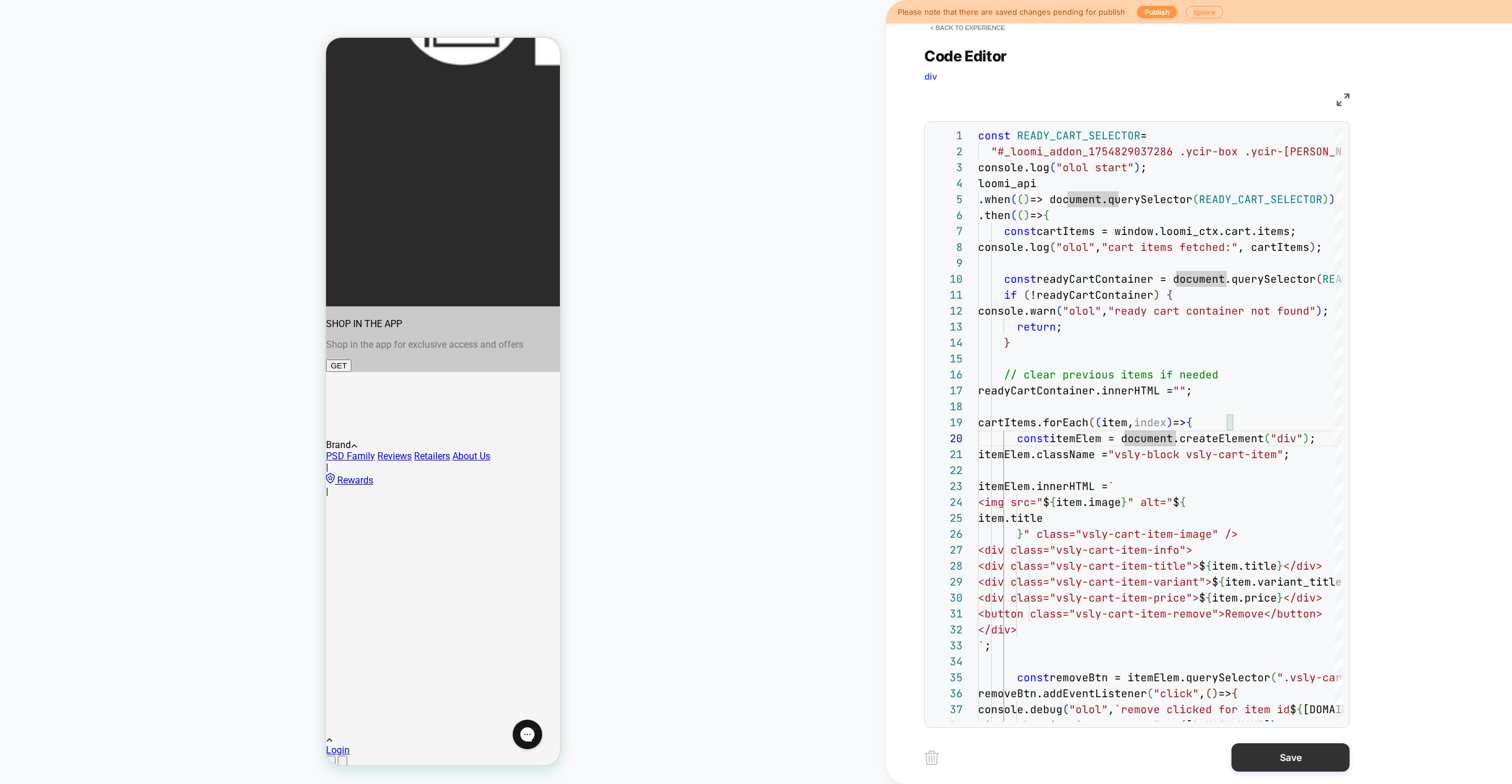
type textarea "**********"
click at [1272, 753] on button "Save" at bounding box center [1290, 757] width 118 height 28
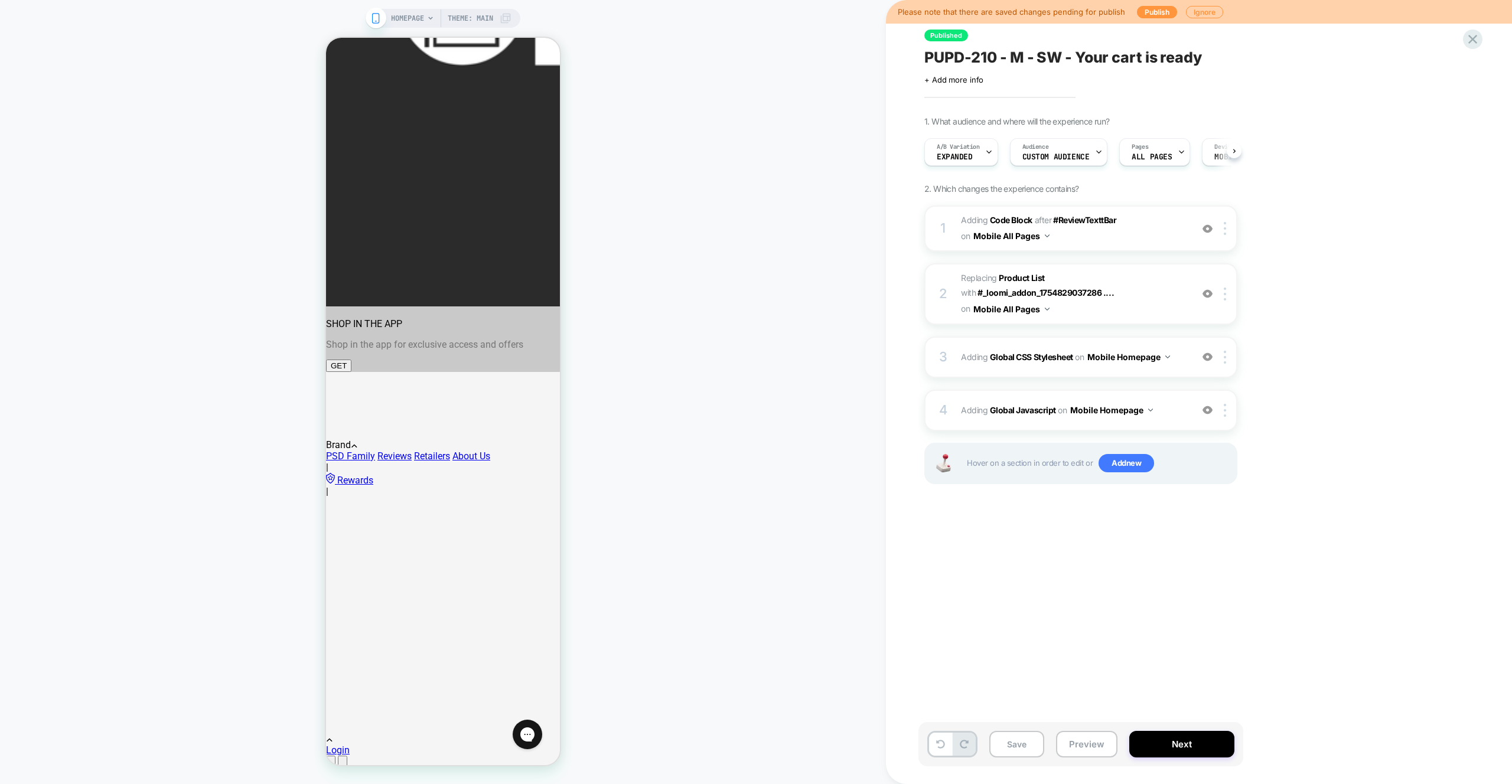
scroll to position [0, 1]
click at [1074, 744] on button "Preview" at bounding box center [1087, 744] width 62 height 27
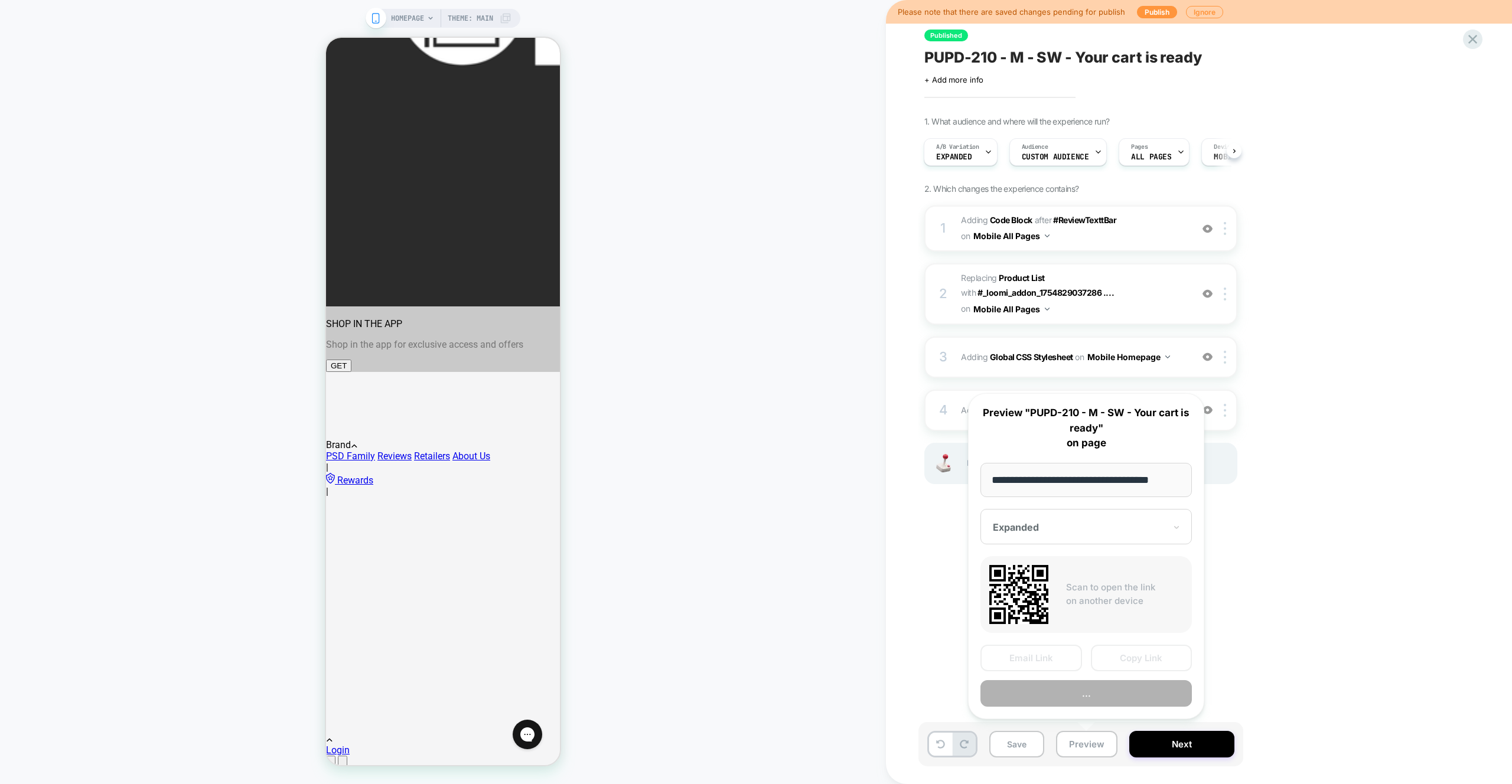
scroll to position [0, 10]
click at [1098, 693] on button "Preview" at bounding box center [1086, 694] width 212 height 27
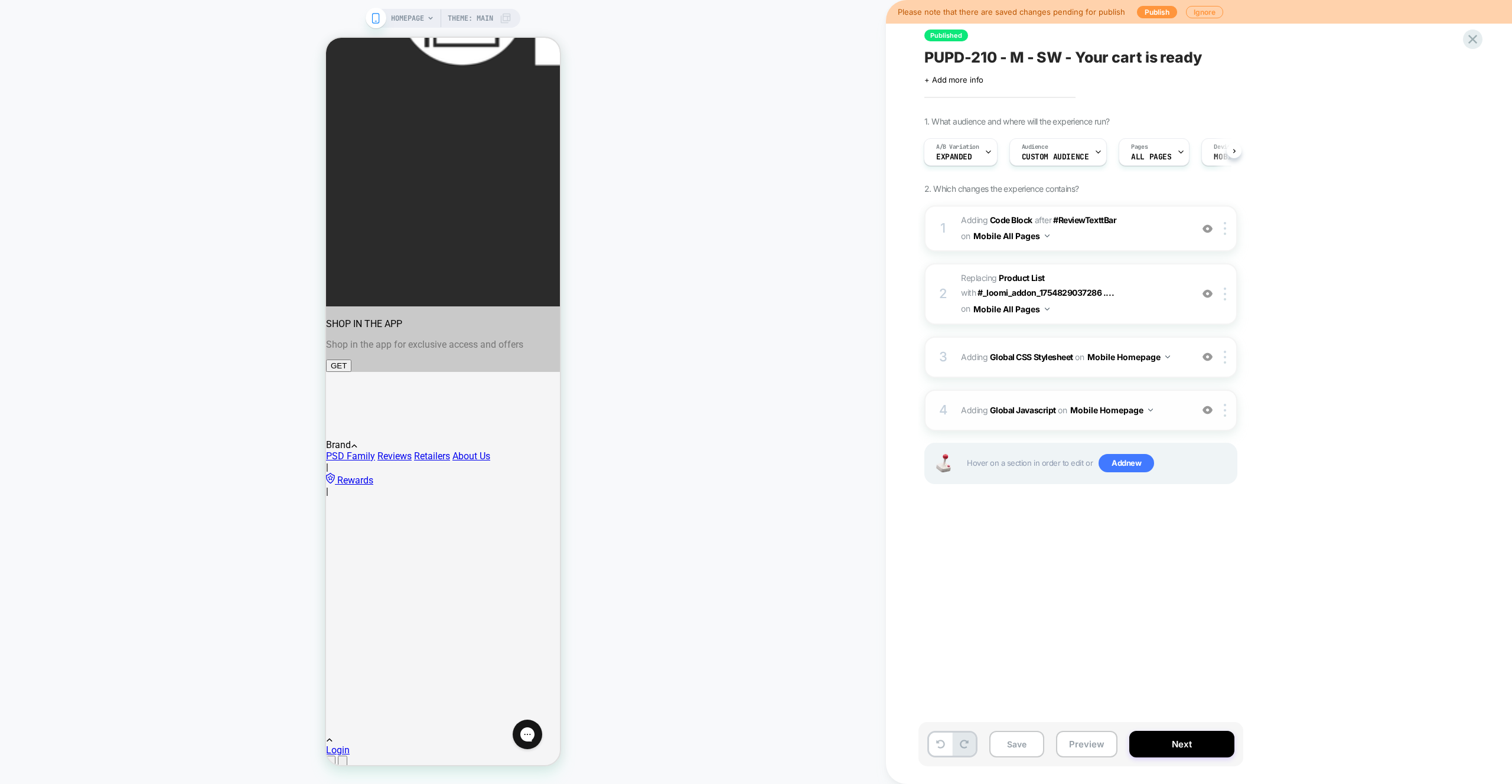
click at [1162, 413] on span "Adding Global Javascript on Mobile Homepage" at bounding box center [1073, 410] width 225 height 17
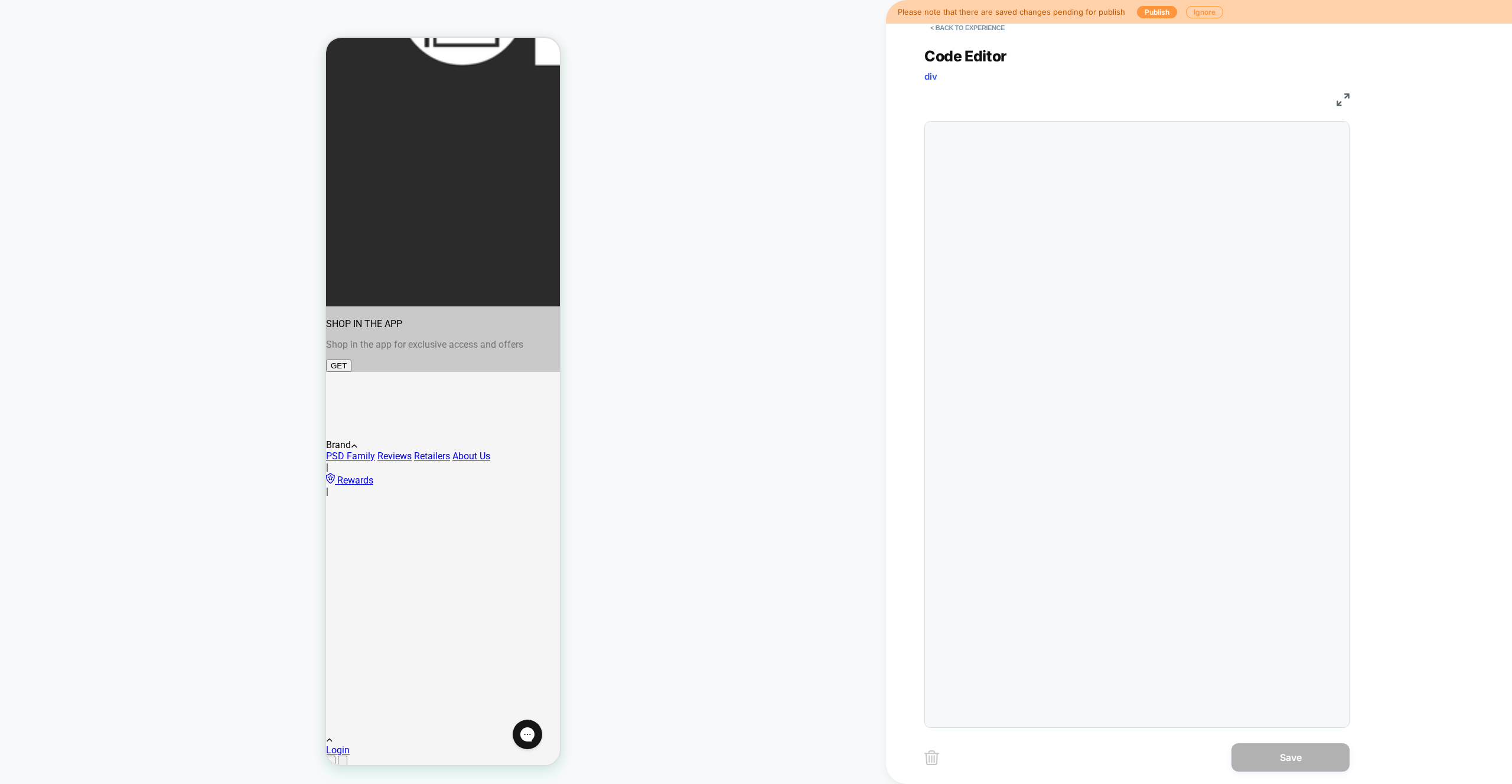
scroll to position [159, 0]
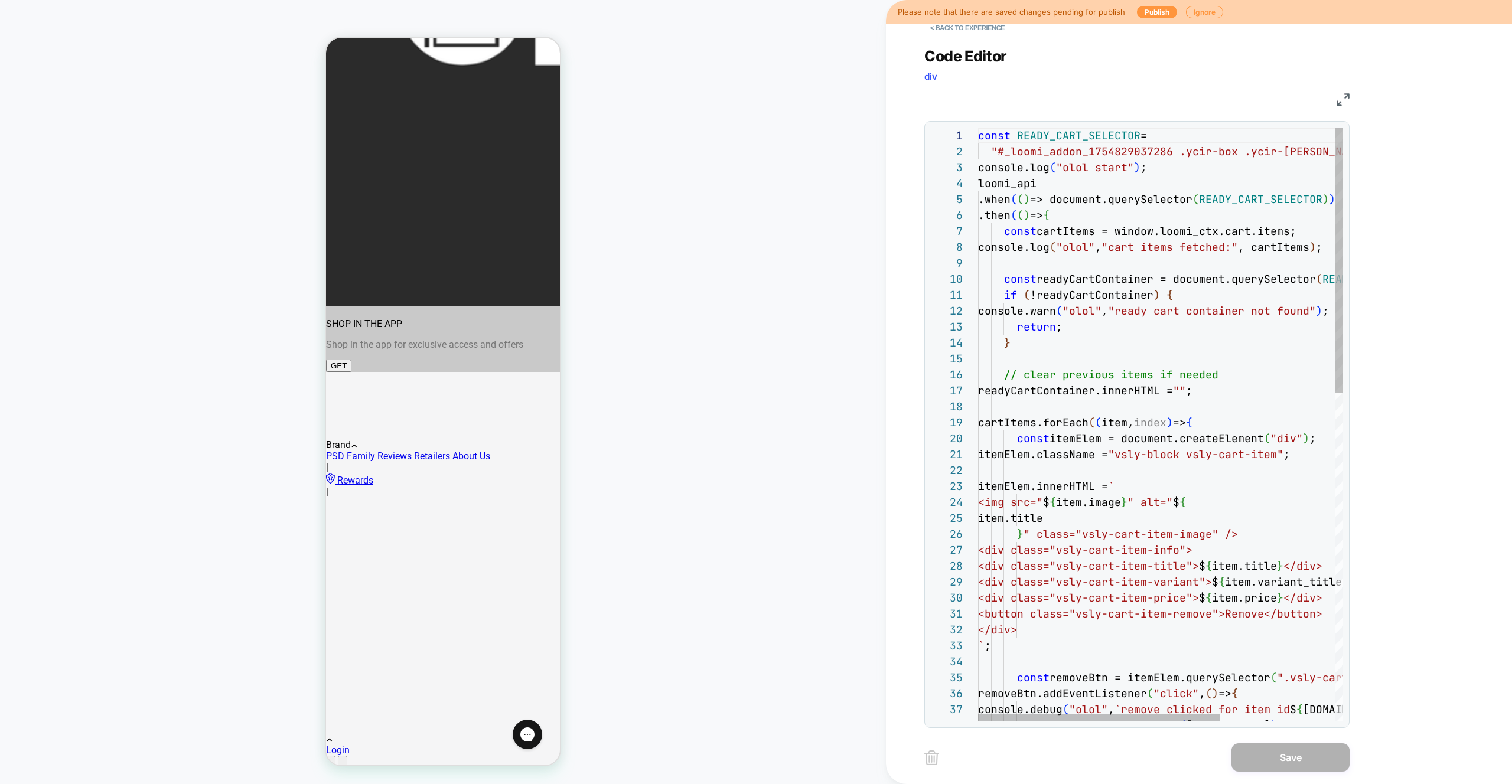
click at [1027, 417] on div "const READY_CART_SELECTOR = "#_loomi_addon_1754829037286 .ycir-box .ycir-conte …" at bounding box center [1247, 790] width 538 height 1327
click at [1144, 335] on div "const READY_CART_SELECTOR = "#_loomi_addon_1754829037286 .ycir-box .ycir-conte …" at bounding box center [1247, 790] width 538 height 1327
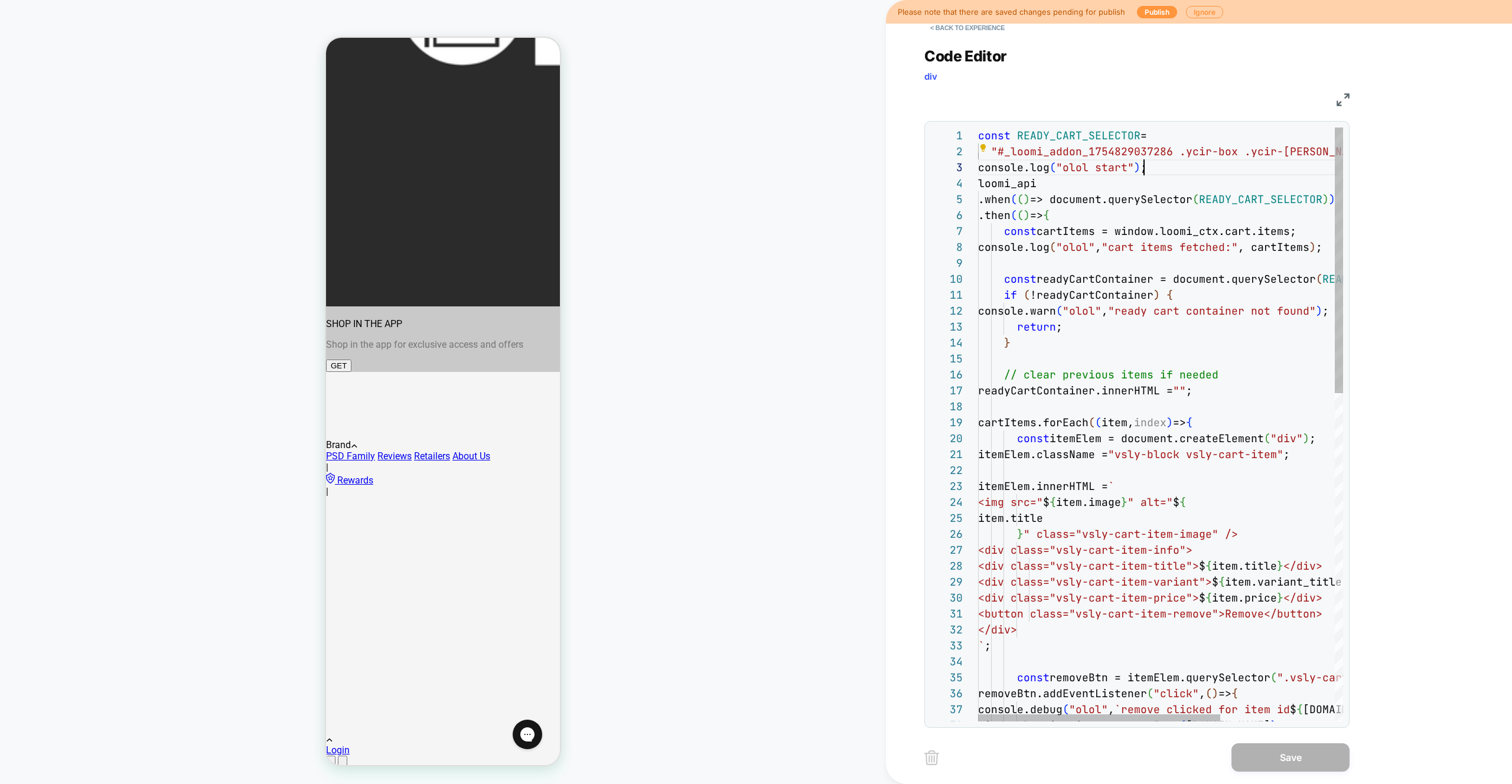
click at [1162, 172] on div "const READY_CART_SELECTOR = "#_loomi_addon_1754829037286 .ycir-box .ycir-conte …" at bounding box center [1247, 790] width 538 height 1327
click at [1208, 328] on div "const READY_CART_SELECTOR = "#_loomi_addon_1754829037286 .ycir-box .ycir-conte …" at bounding box center [1247, 790] width 538 height 1327
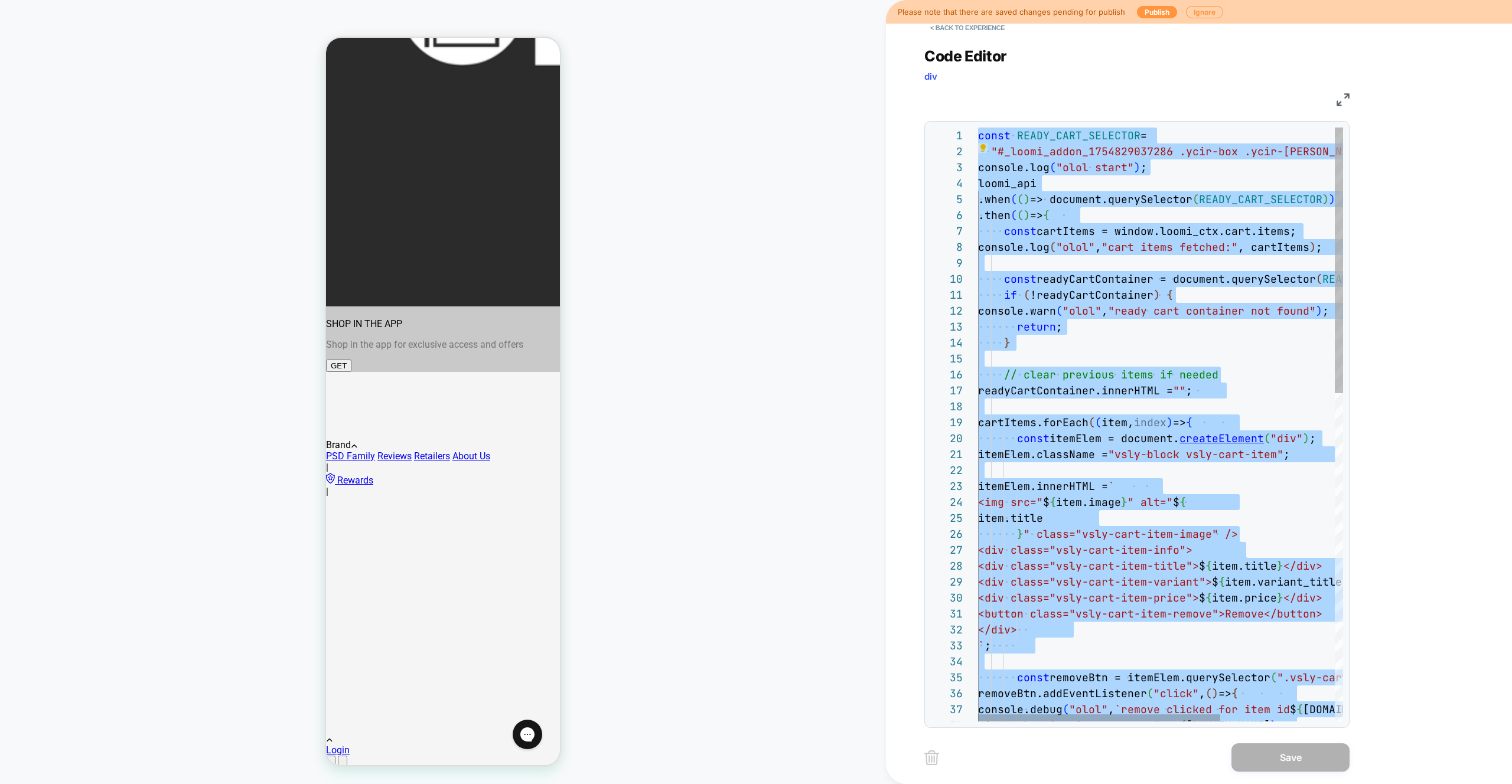
type textarea "**********"
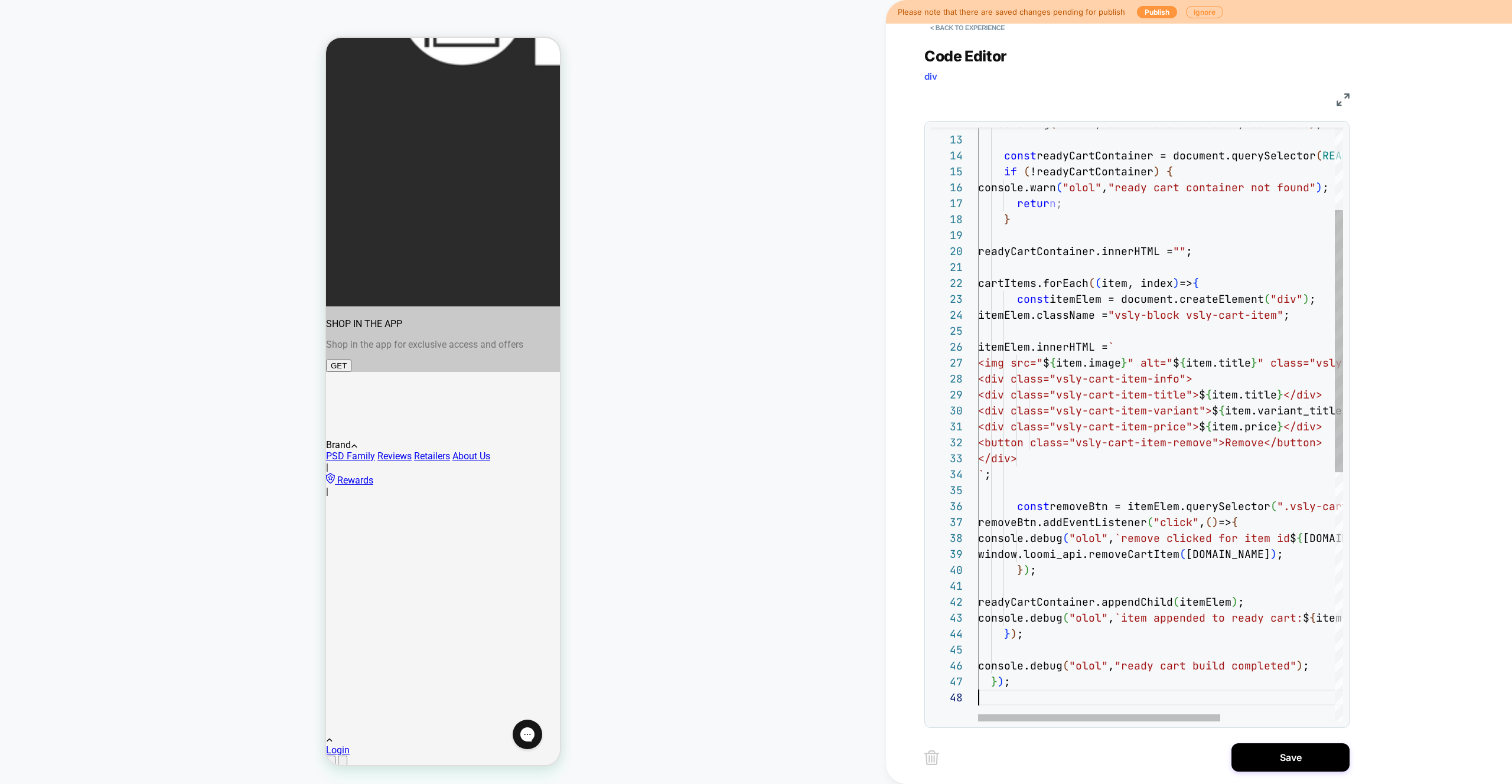
scroll to position [112, 0]
click at [1299, 771] on button "Save" at bounding box center [1290, 757] width 118 height 28
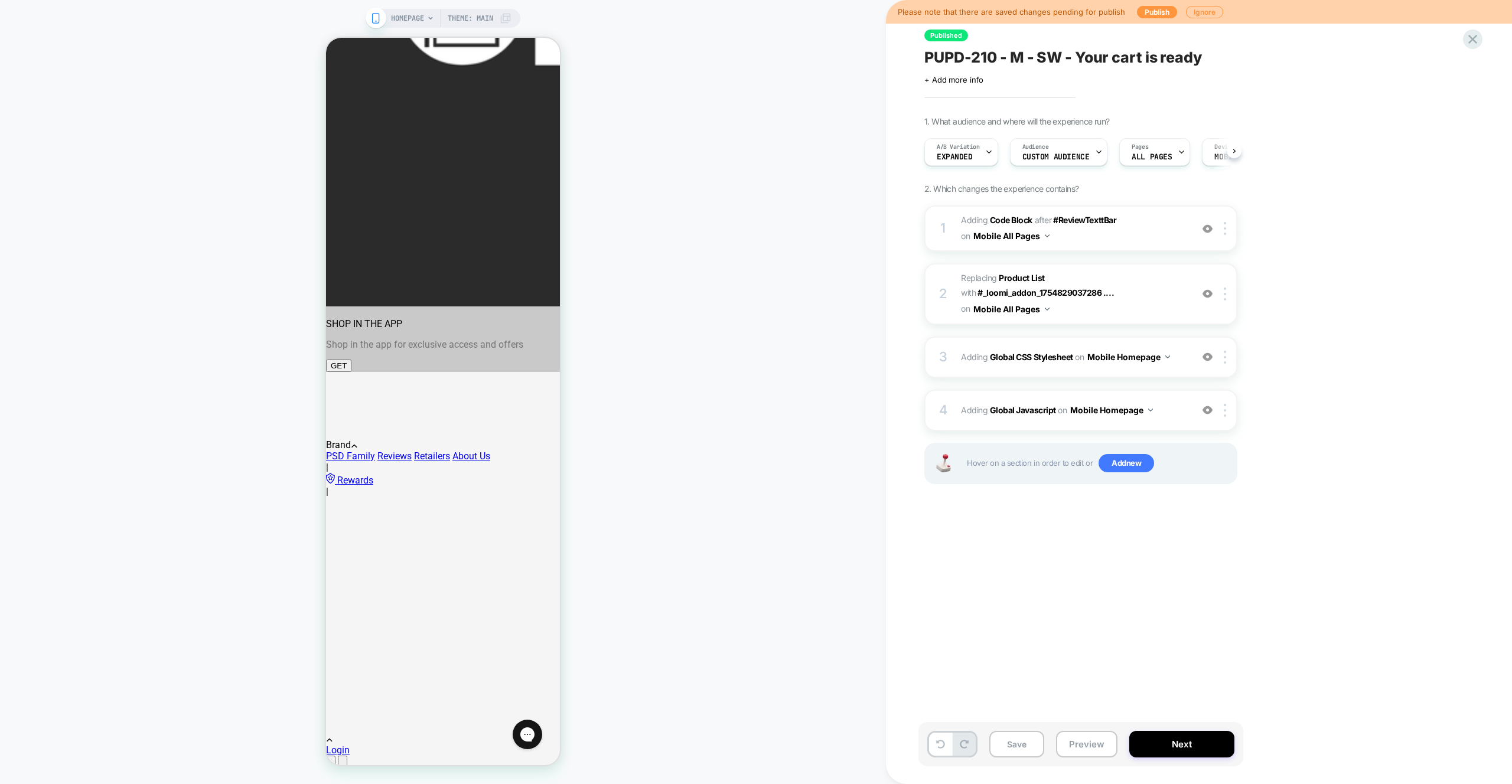
drag, startPoint x: 1094, startPoint y: 742, endPoint x: 1090, endPoint y: 715, distance: 27.3
click at [1094, 742] on button "Preview" at bounding box center [1087, 744] width 62 height 27
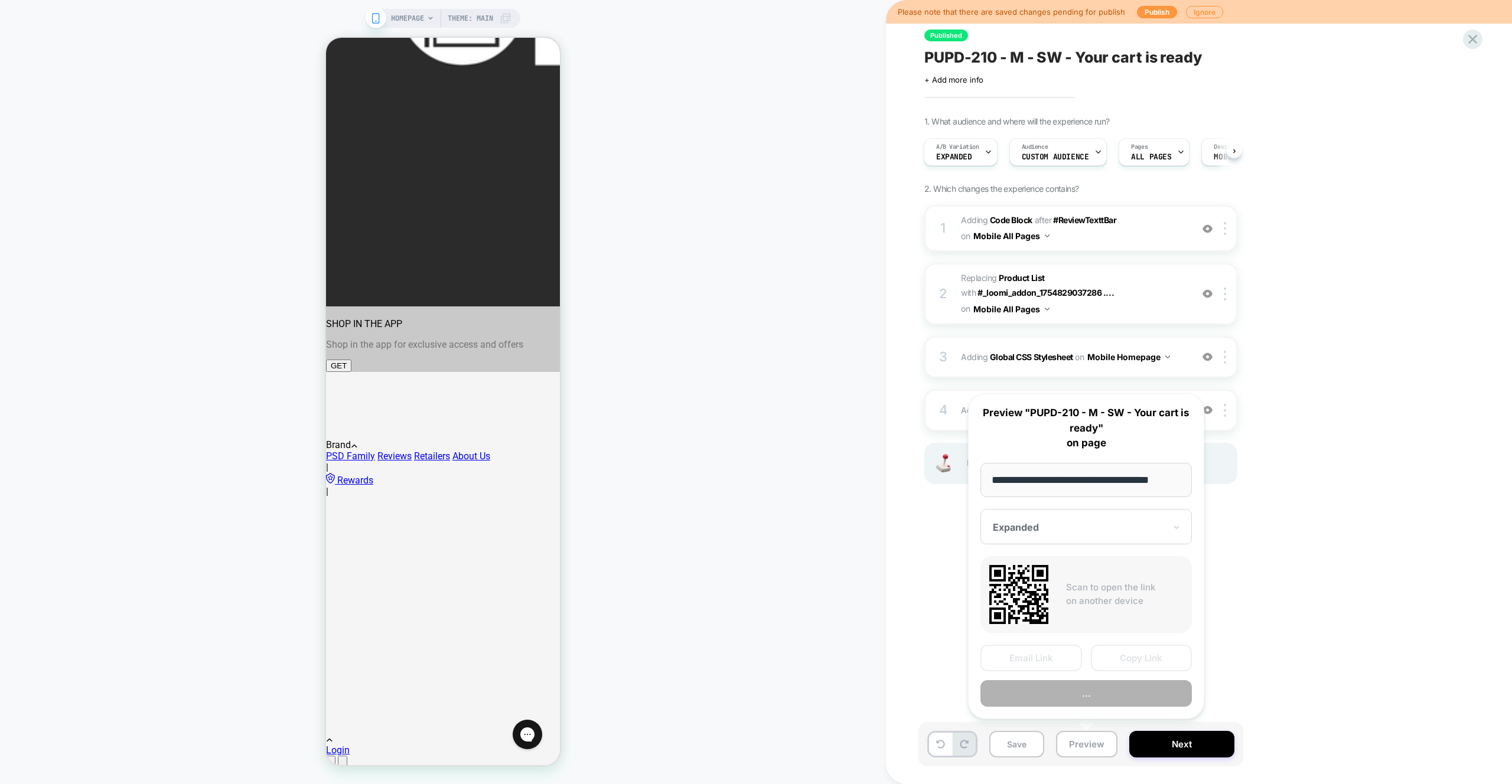
scroll to position [0, 10]
click at [1080, 707] on button "..." at bounding box center [1086, 694] width 212 height 27
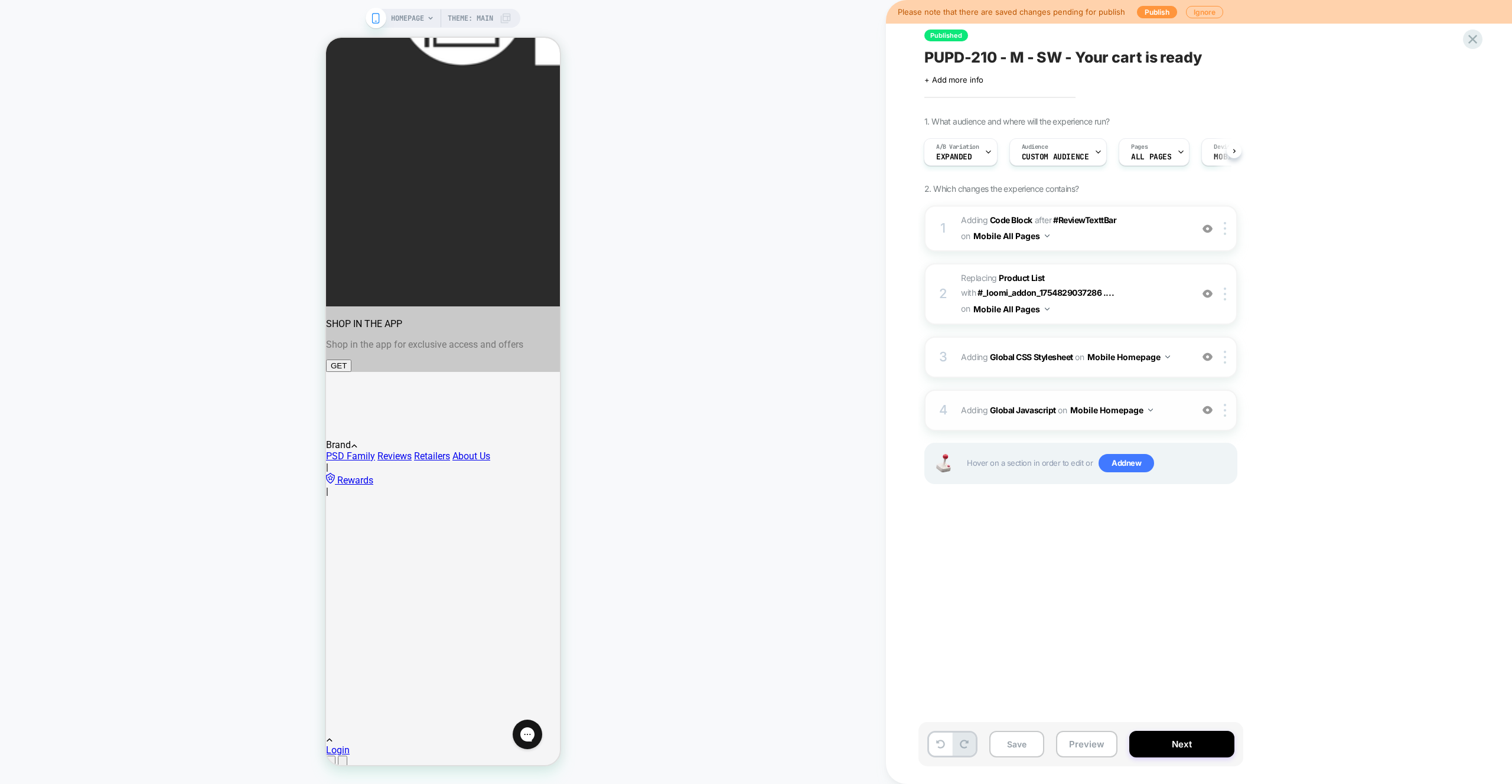
click at [1180, 417] on span "Adding Global Javascript on Mobile Homepage" at bounding box center [1073, 410] width 225 height 17
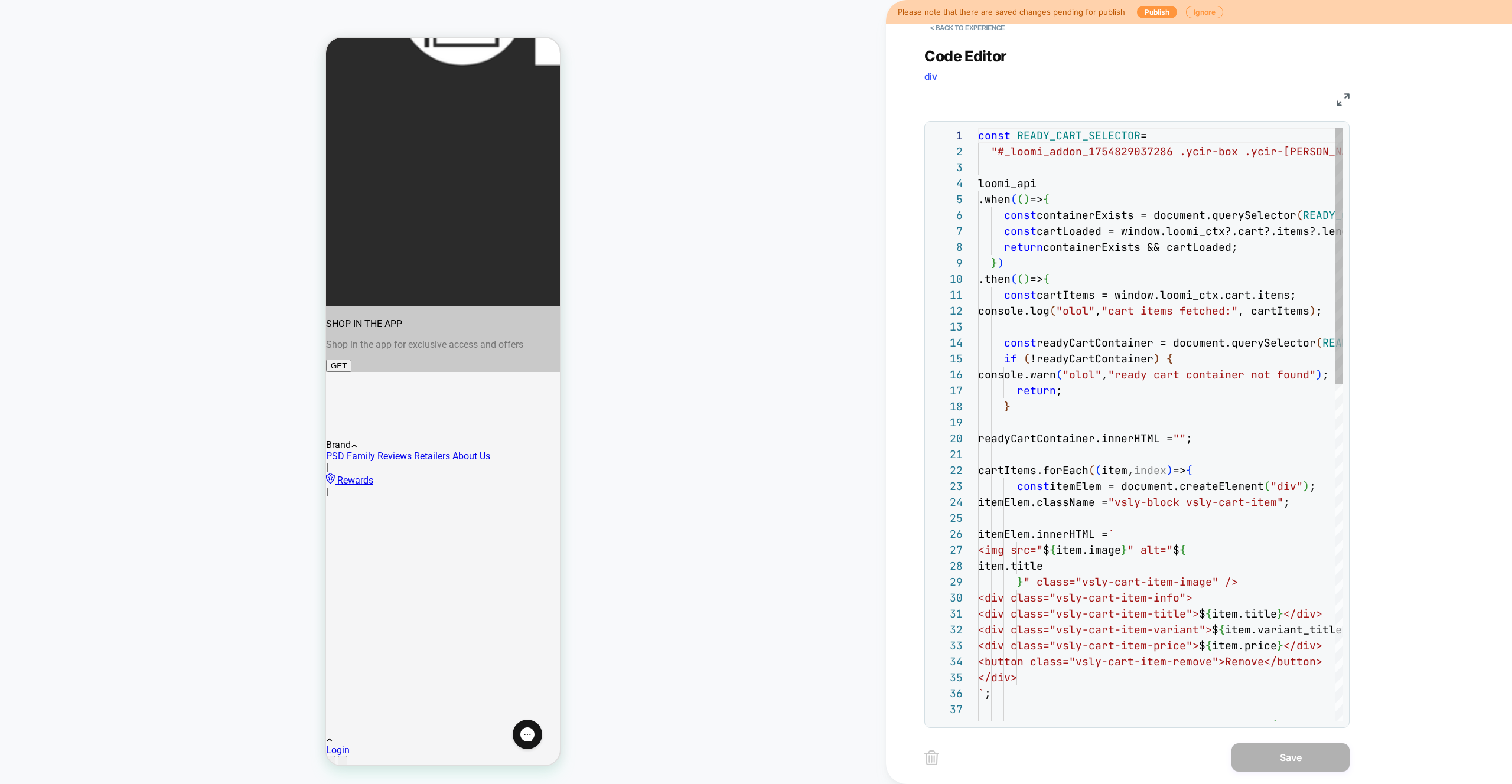
scroll to position [159, 0]
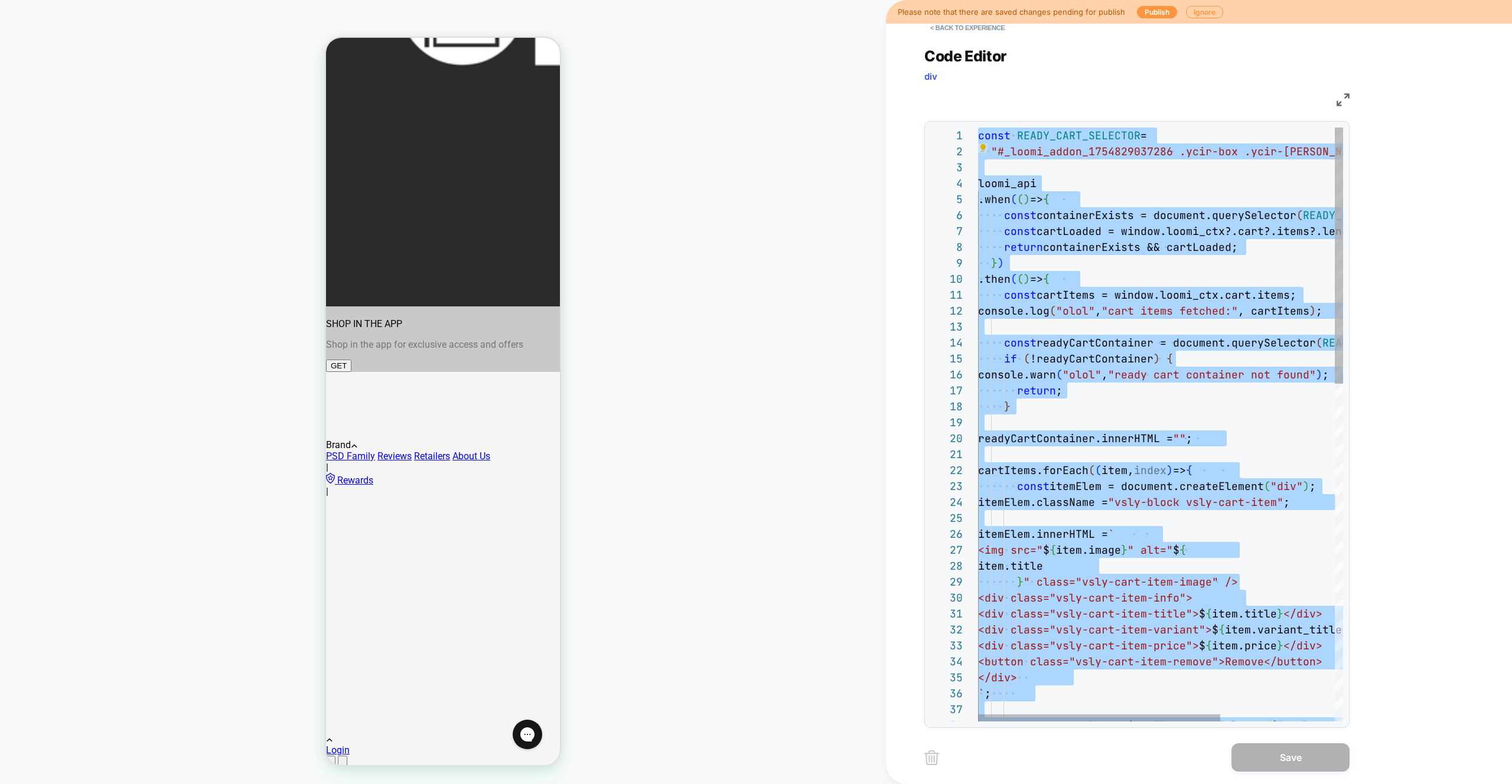
scroll to position [32, 0]
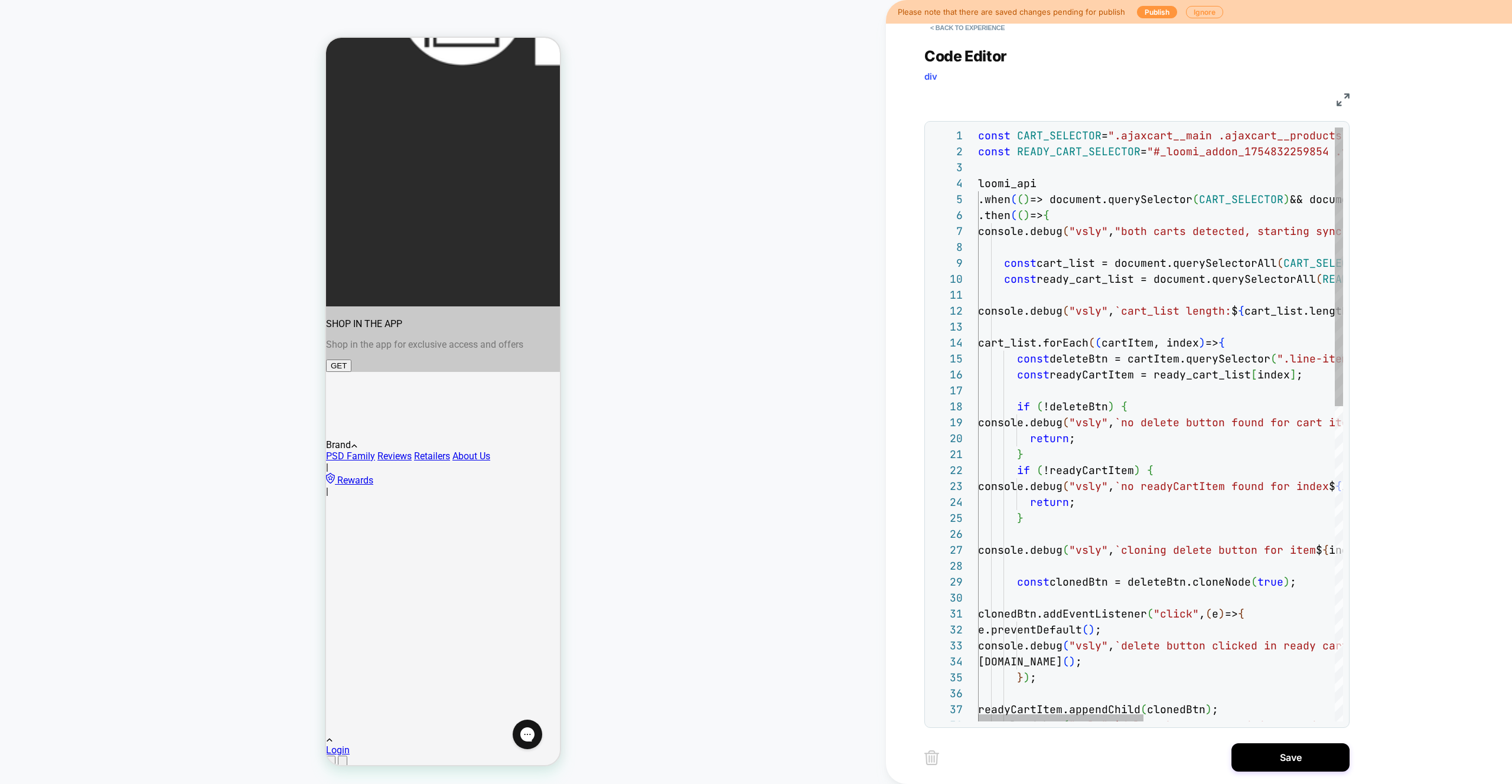
click at [1306, 155] on div "console.debug ( "vsly" , "both carts detected, starting sync..." ) ; const cart…" at bounding box center [1371, 759] width 787 height 1264
click at [1306, 155] on div "console.debug ( "vsly" , "both carts detected, starting sync..." ) ; const cart…" at bounding box center [1371, 759] width 787 height 1264
click at [1247, 154] on div "console.debug ( "vsly" , "both carts detected, starting sync..." ) ; const cart…" at bounding box center [1371, 759] width 787 height 1264
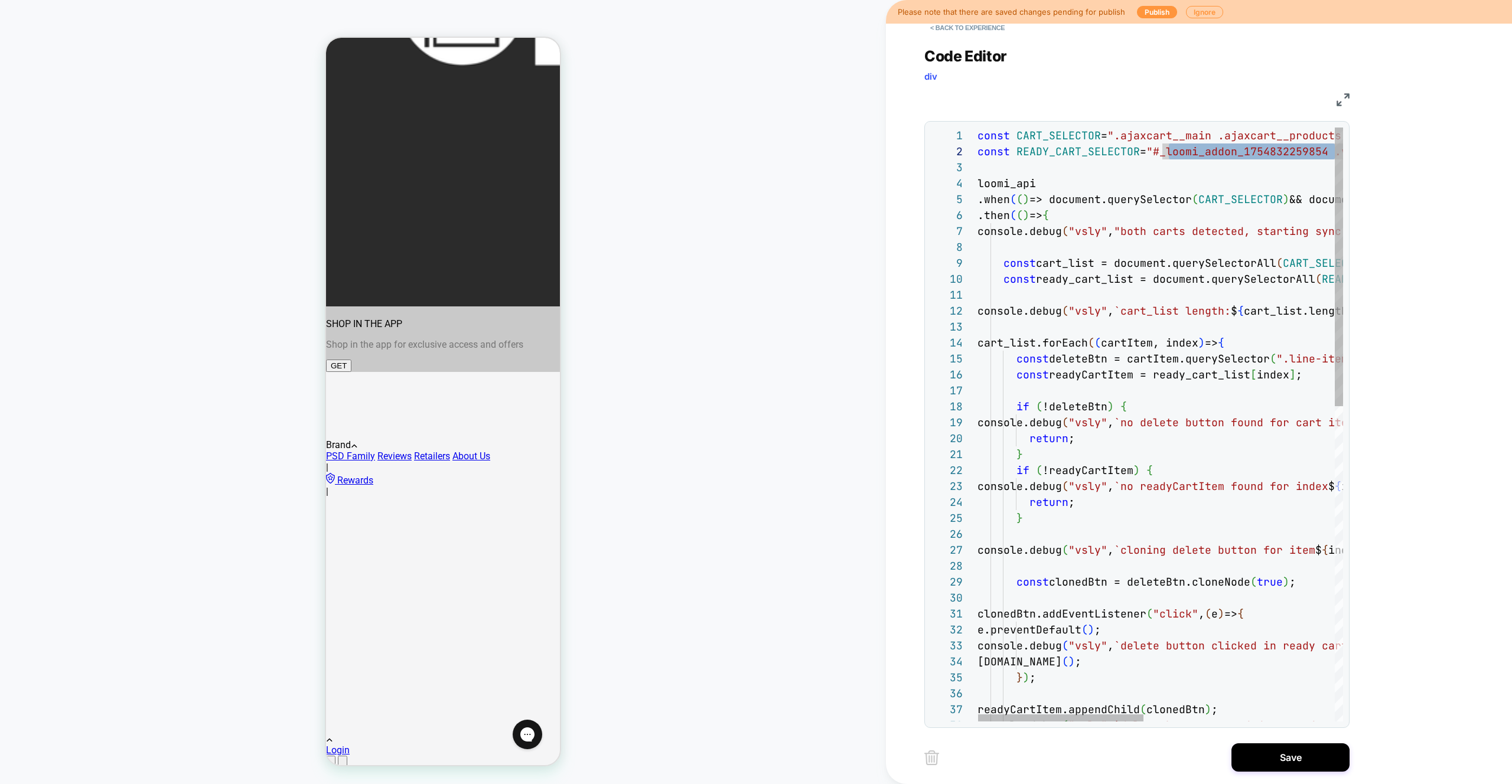
type textarea "**********"
click at [1296, 772] on div "Save" at bounding box center [1137, 757] width 425 height 30
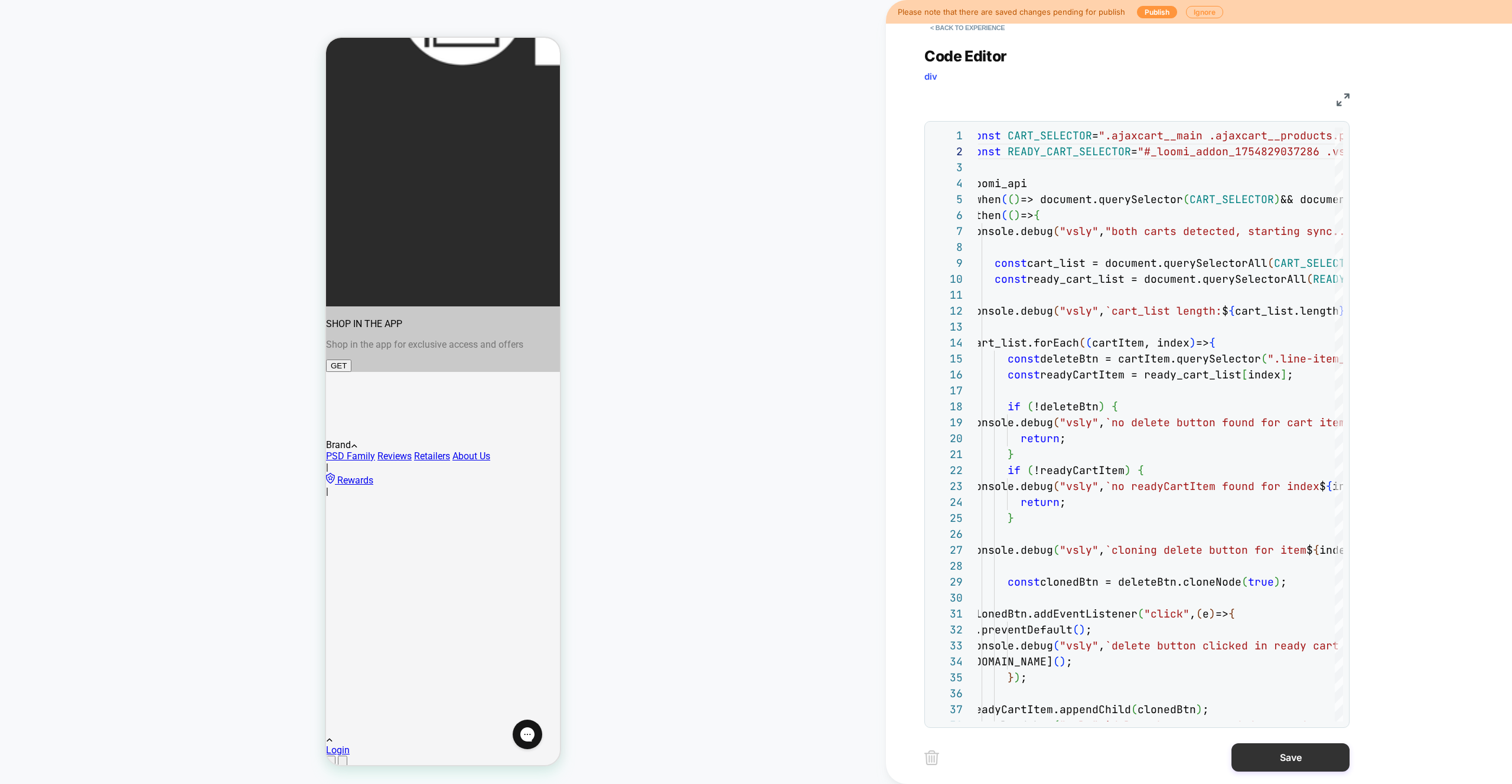
drag, startPoint x: 1289, startPoint y: 763, endPoint x: 1233, endPoint y: 756, distance: 56.4
click at [1288, 763] on button "Save" at bounding box center [1290, 757] width 118 height 28
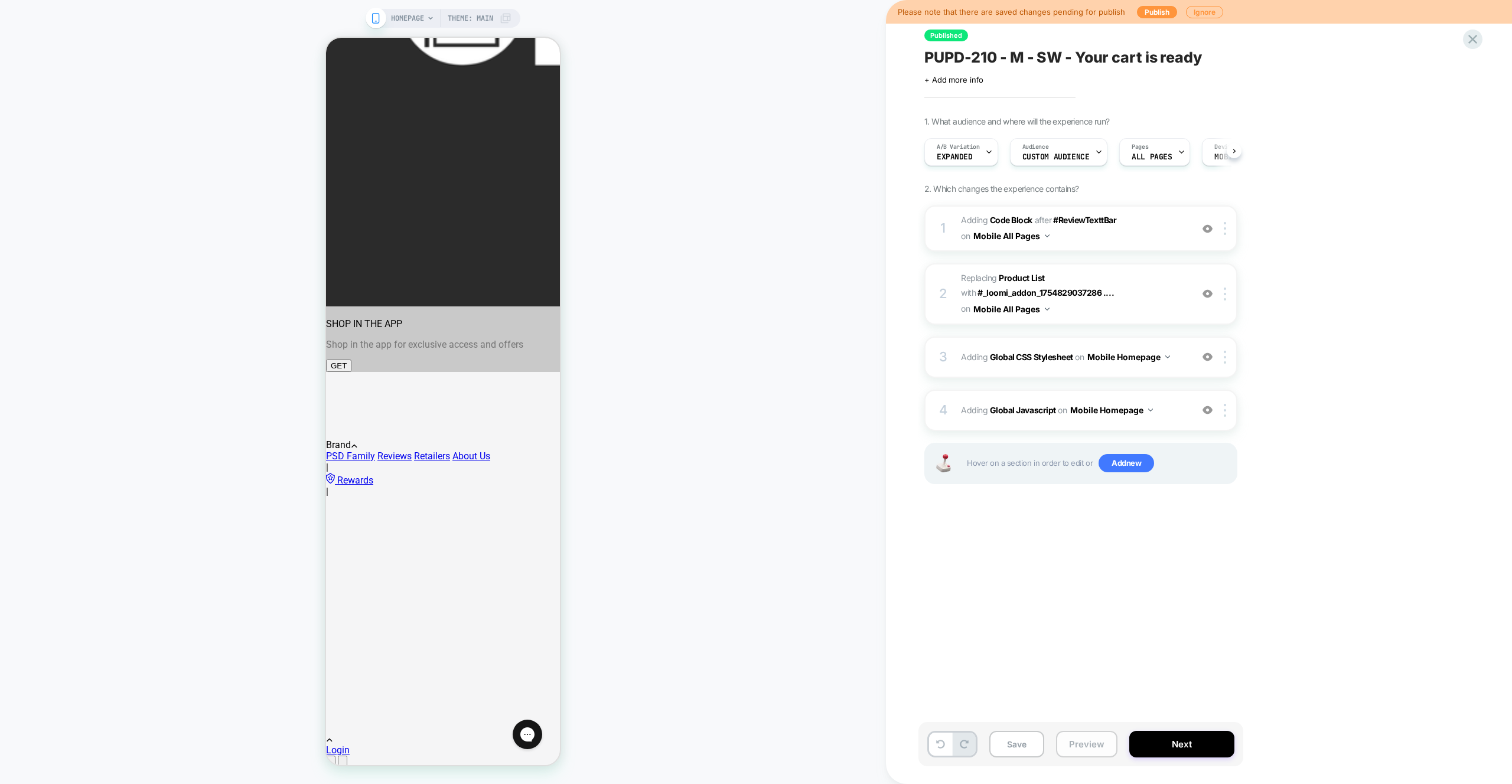
click at [1101, 746] on button "Preview" at bounding box center [1087, 744] width 62 height 27
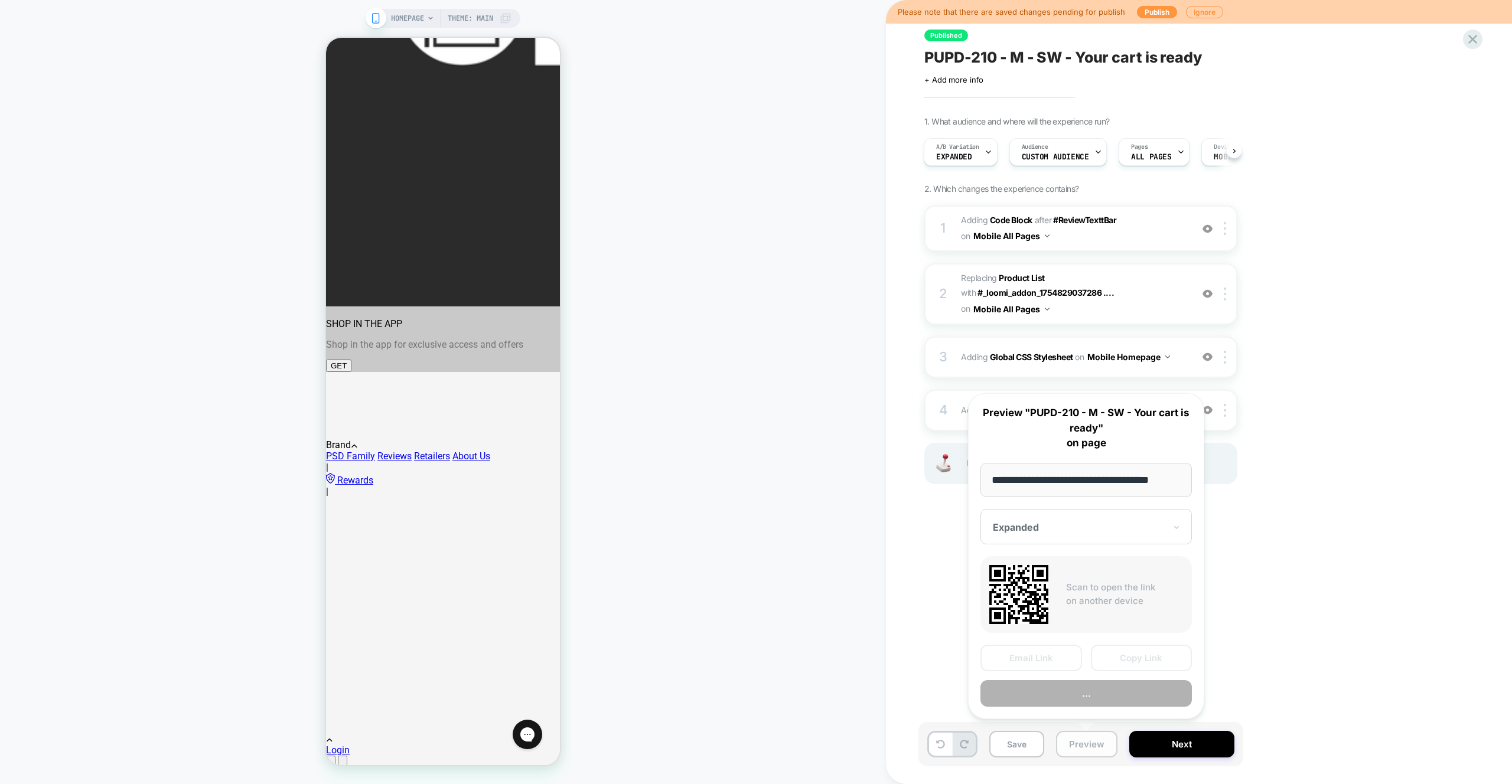
scroll to position [0, 10]
click at [1105, 701] on button "Preview" at bounding box center [1086, 694] width 212 height 27
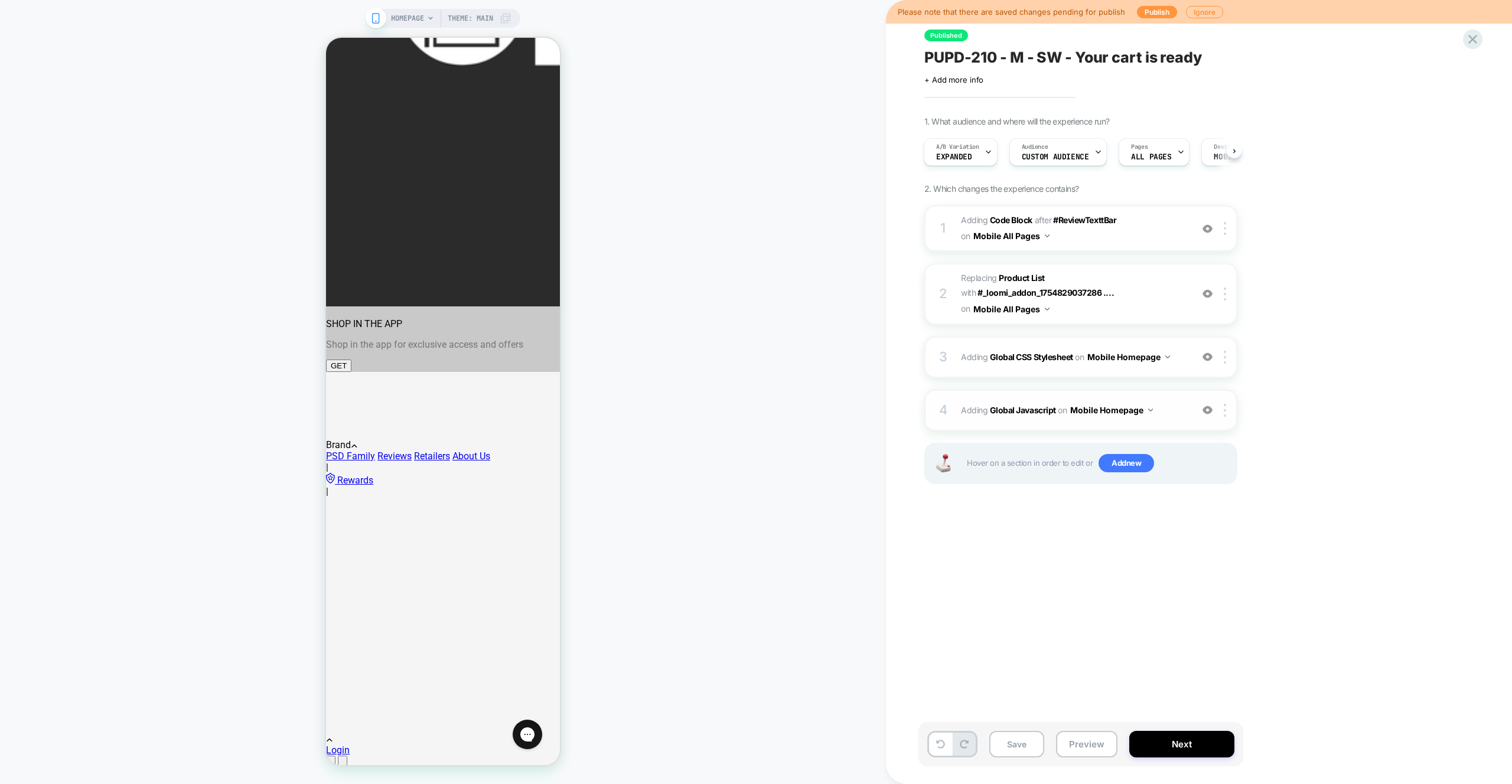
click at [1172, 414] on span "Adding Global Javascript on Mobile Homepage" at bounding box center [1073, 410] width 225 height 17
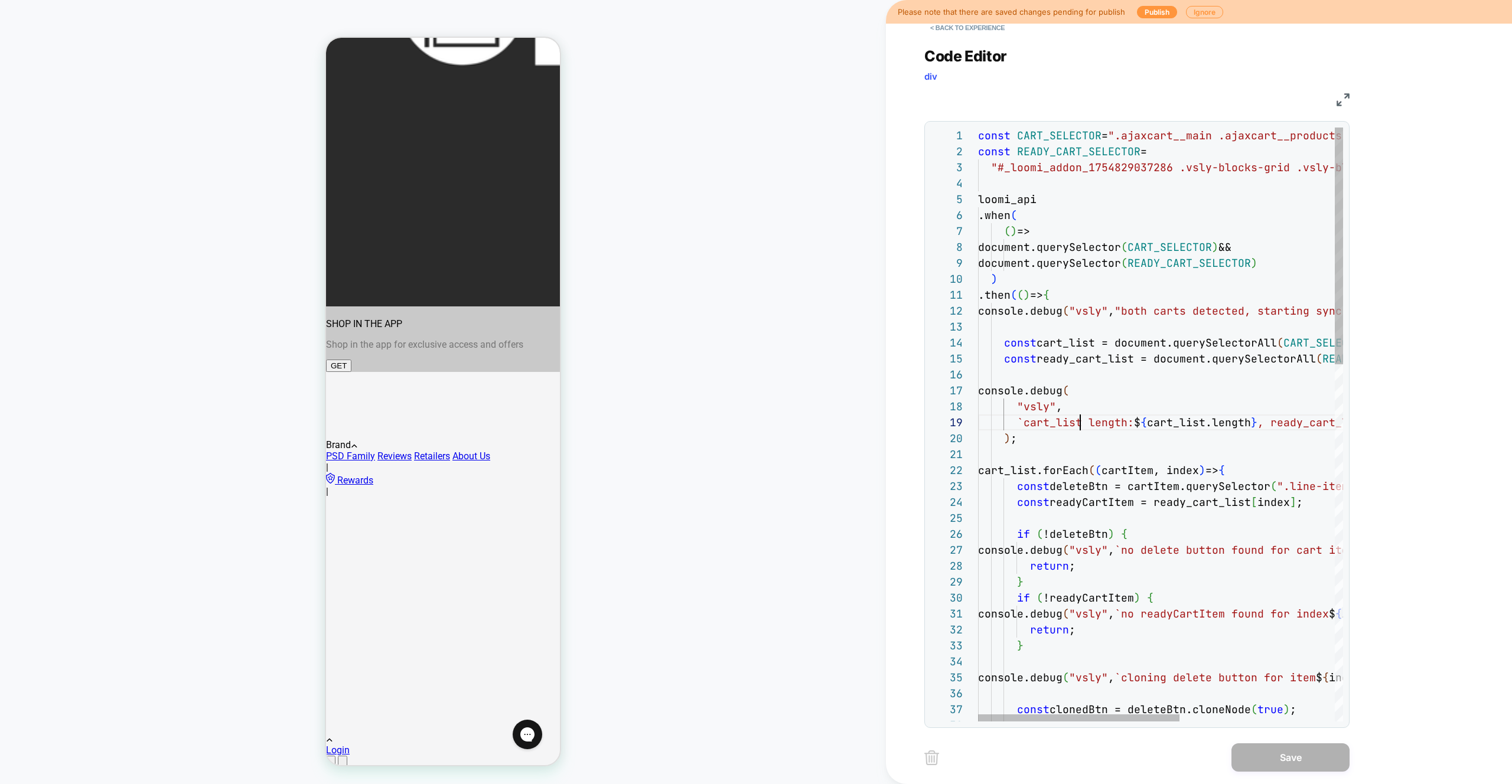
scroll to position [127, 102]
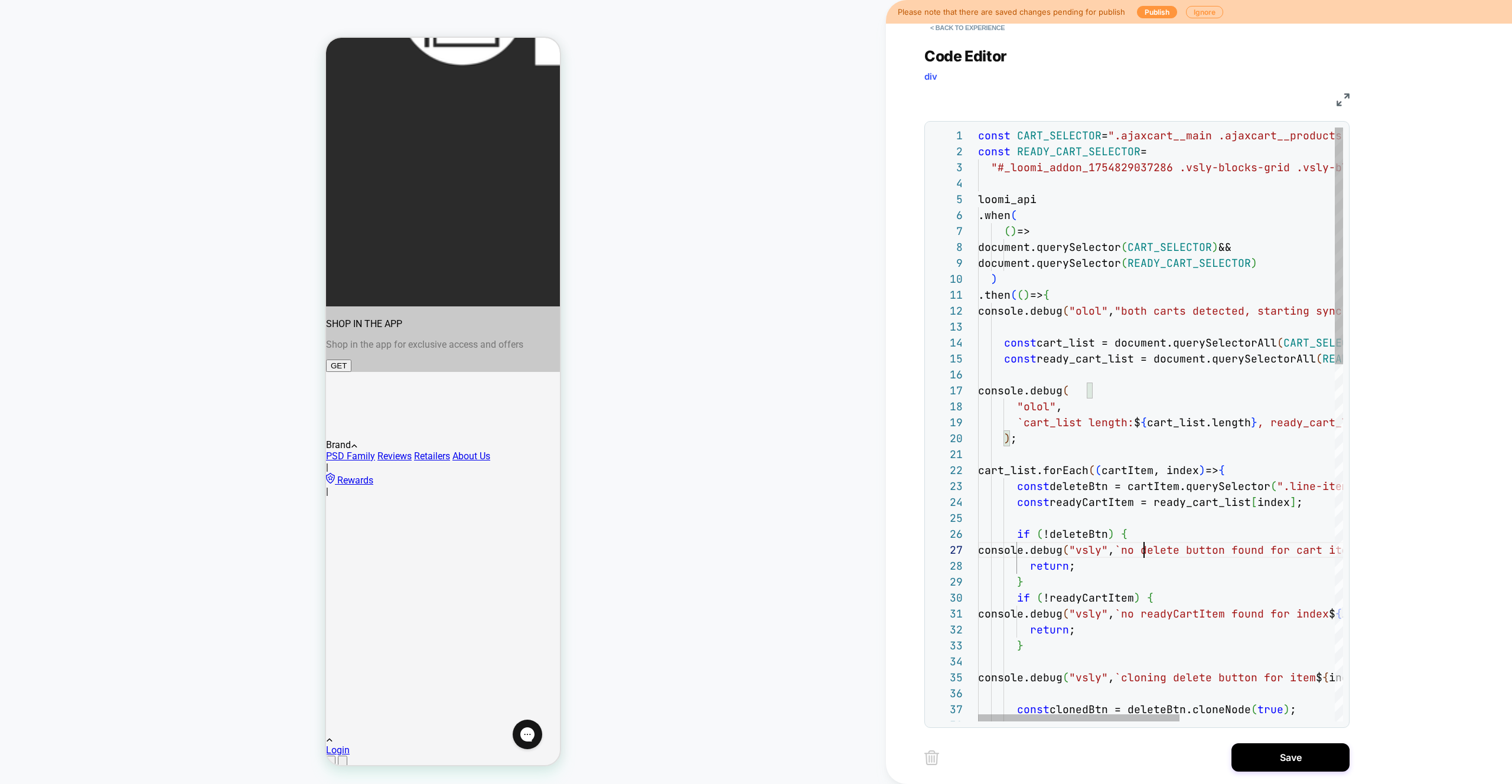
scroll to position [96, 173]
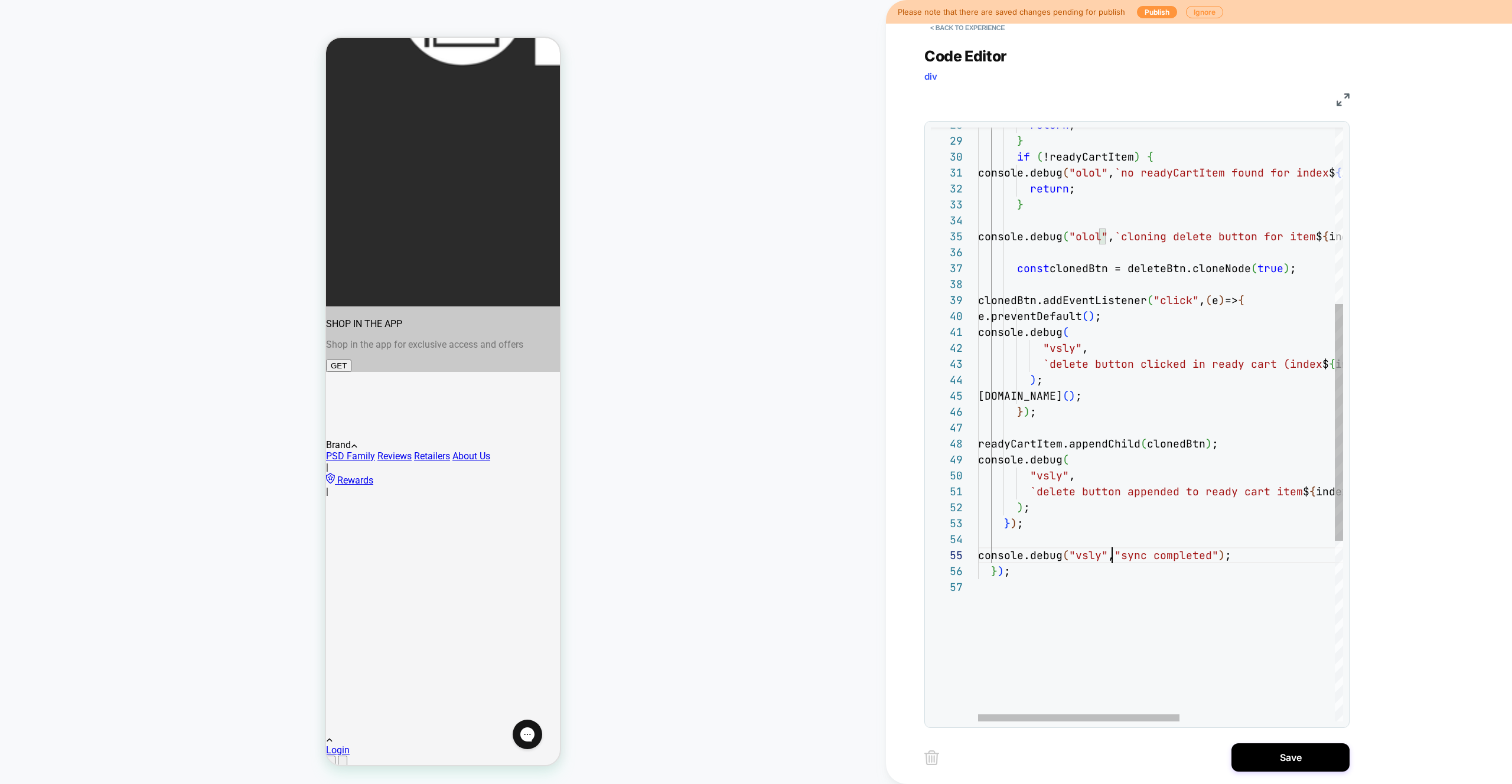
click at [1112, 555] on div "return ; } if ( !readyCartItem ) { console.debug ( "olol" , `no readyCartItem f…" at bounding box center [1301, 430] width 646 height 1487
click at [1053, 476] on div "return ; } if ( !readyCartItem ) { console.debug ( "olol" , `no readyCartItem f…" at bounding box center [1301, 430] width 646 height 1487
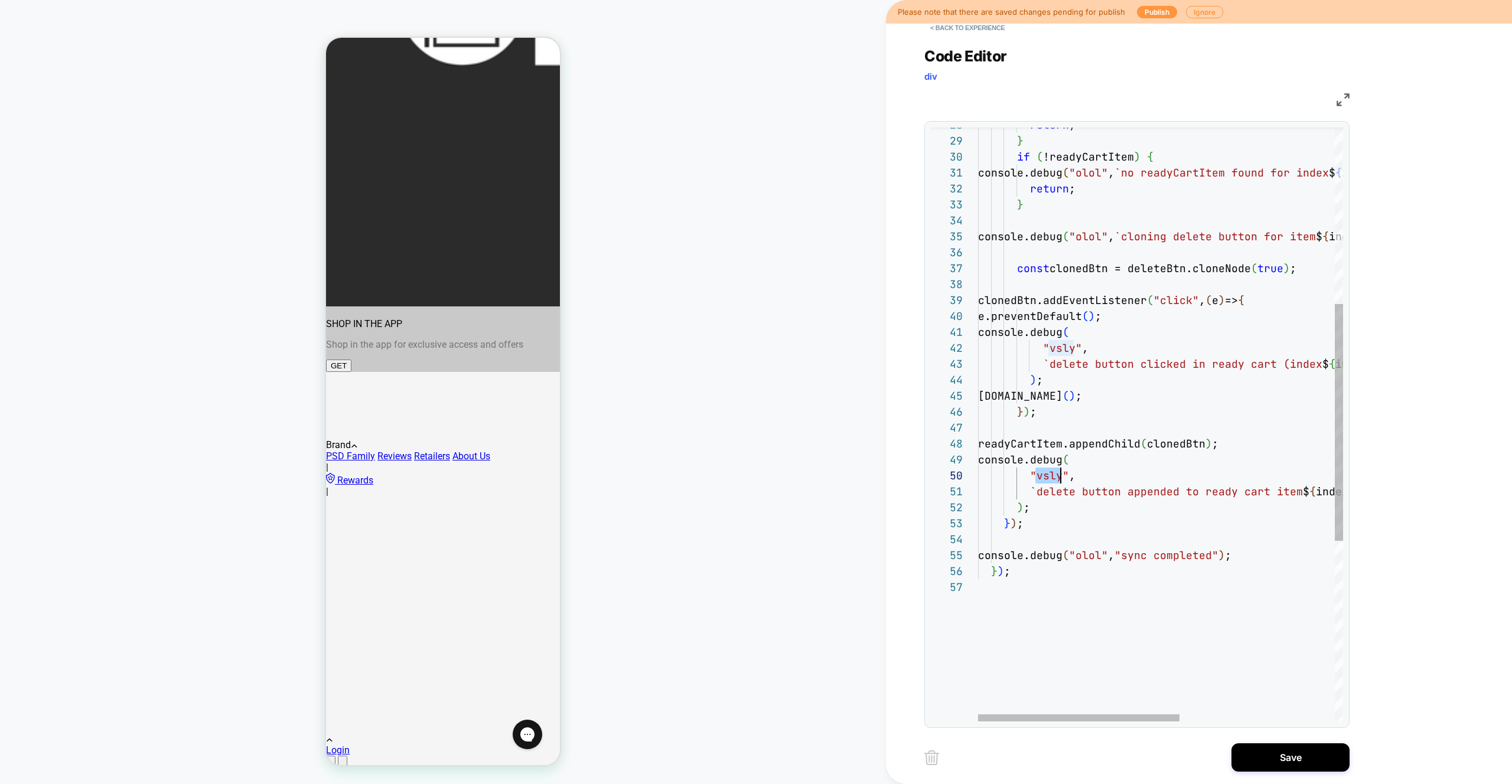
scroll to position [144, 83]
click at [1062, 342] on div "return ; } if ( !readyCartItem ) { console.debug ( "olol" , `no readyCartItem f…" at bounding box center [1301, 430] width 646 height 1487
click at [1143, 307] on div "return ; } if ( !readyCartItem ) { console.debug ( "olol" , `no readyCartItem f…" at bounding box center [1301, 430] width 646 height 1487
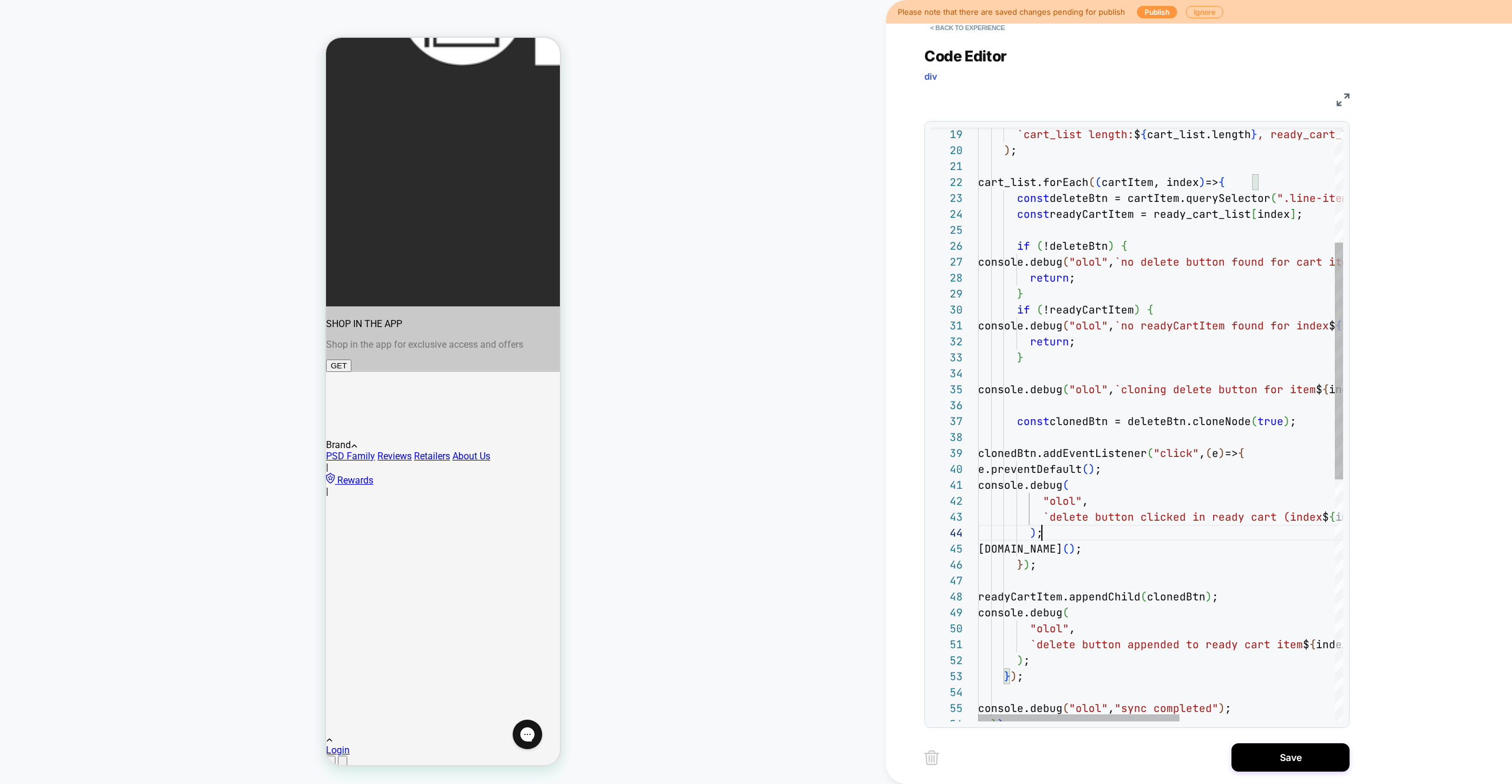
click at [1165, 525] on div "return ; } if ( !readyCartItem ) { console.debug ( "olol" , `no readyCartItem f…" at bounding box center [1301, 583] width 646 height 1487
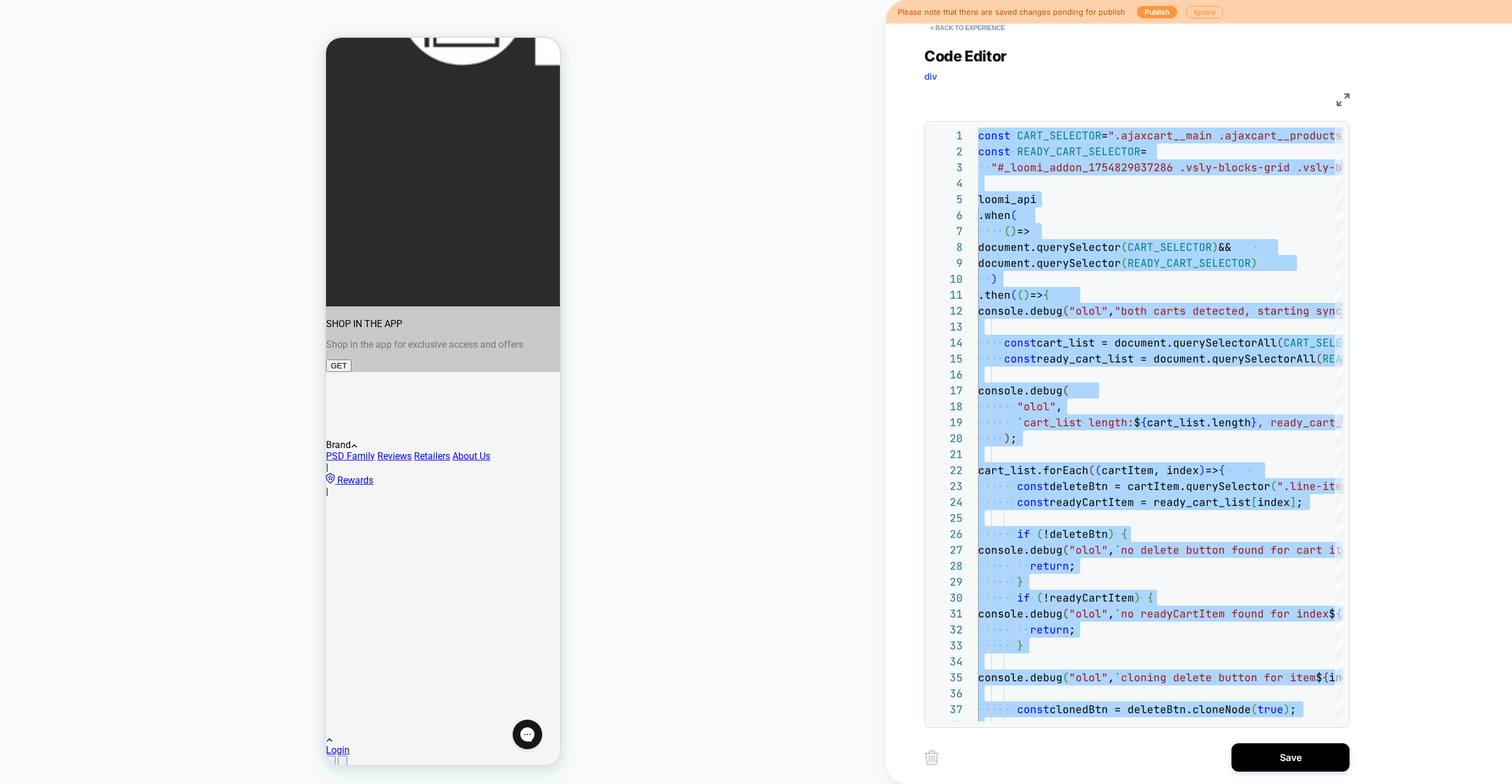
type textarea "**********"
click at [1293, 757] on button "Save" at bounding box center [1290, 757] width 118 height 28
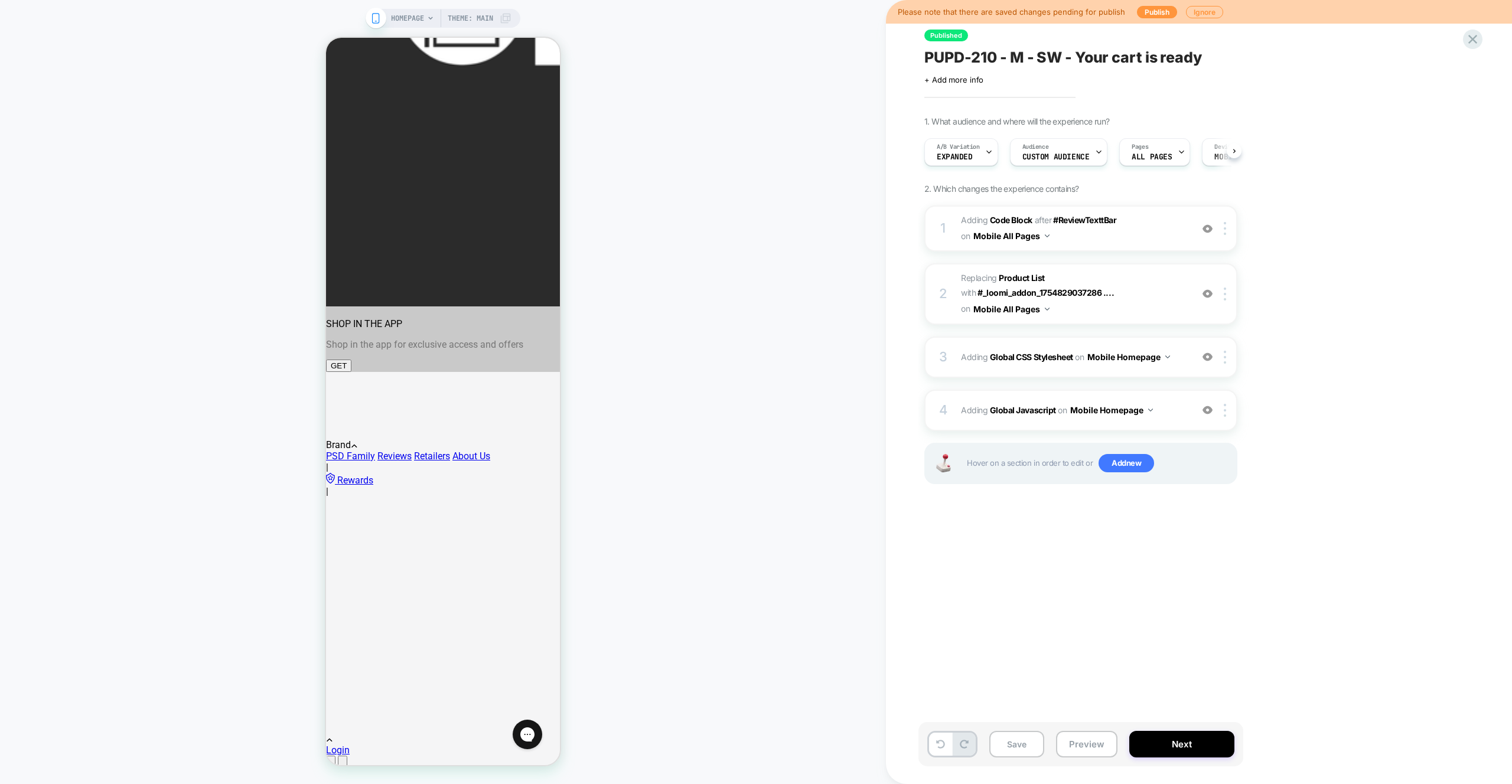
click at [1097, 746] on button "Preview" at bounding box center [1087, 744] width 62 height 27
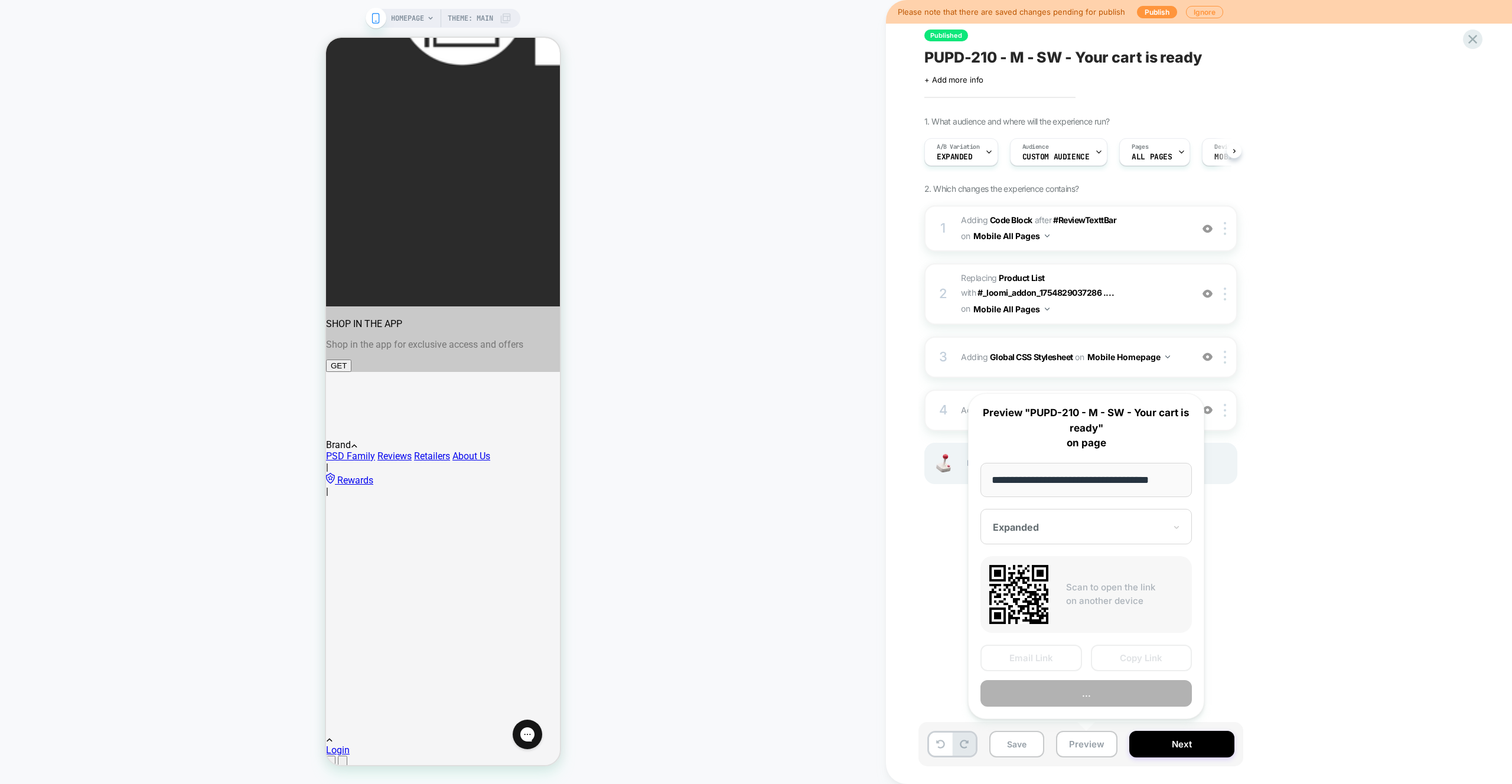
scroll to position [0, 10]
click at [1099, 691] on button "Preview" at bounding box center [1086, 694] width 212 height 27
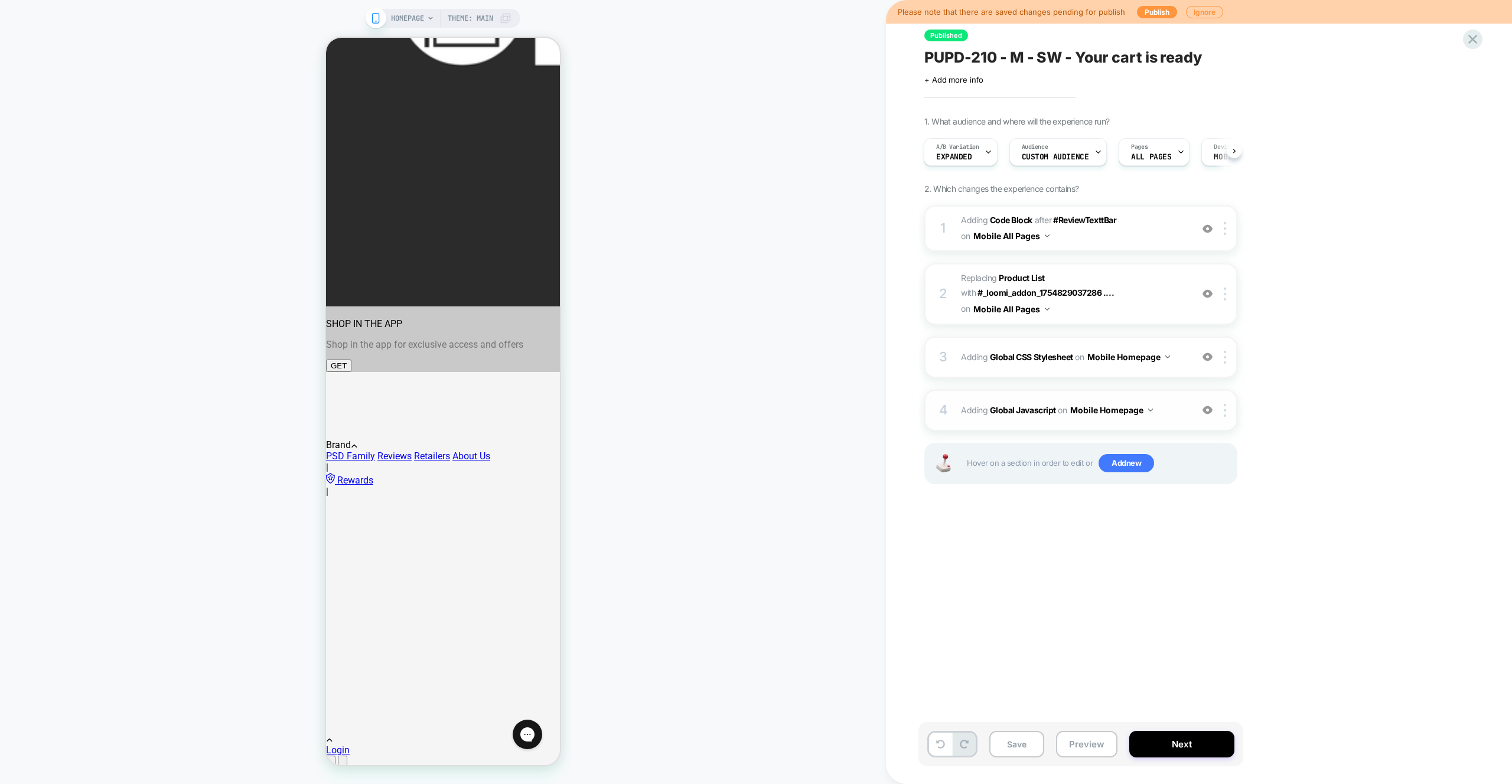
click at [1172, 420] on div "4 Adding Global Javascript on Mobile Homepage Add Before Add After Copy to Desk…" at bounding box center [1080, 410] width 313 height 41
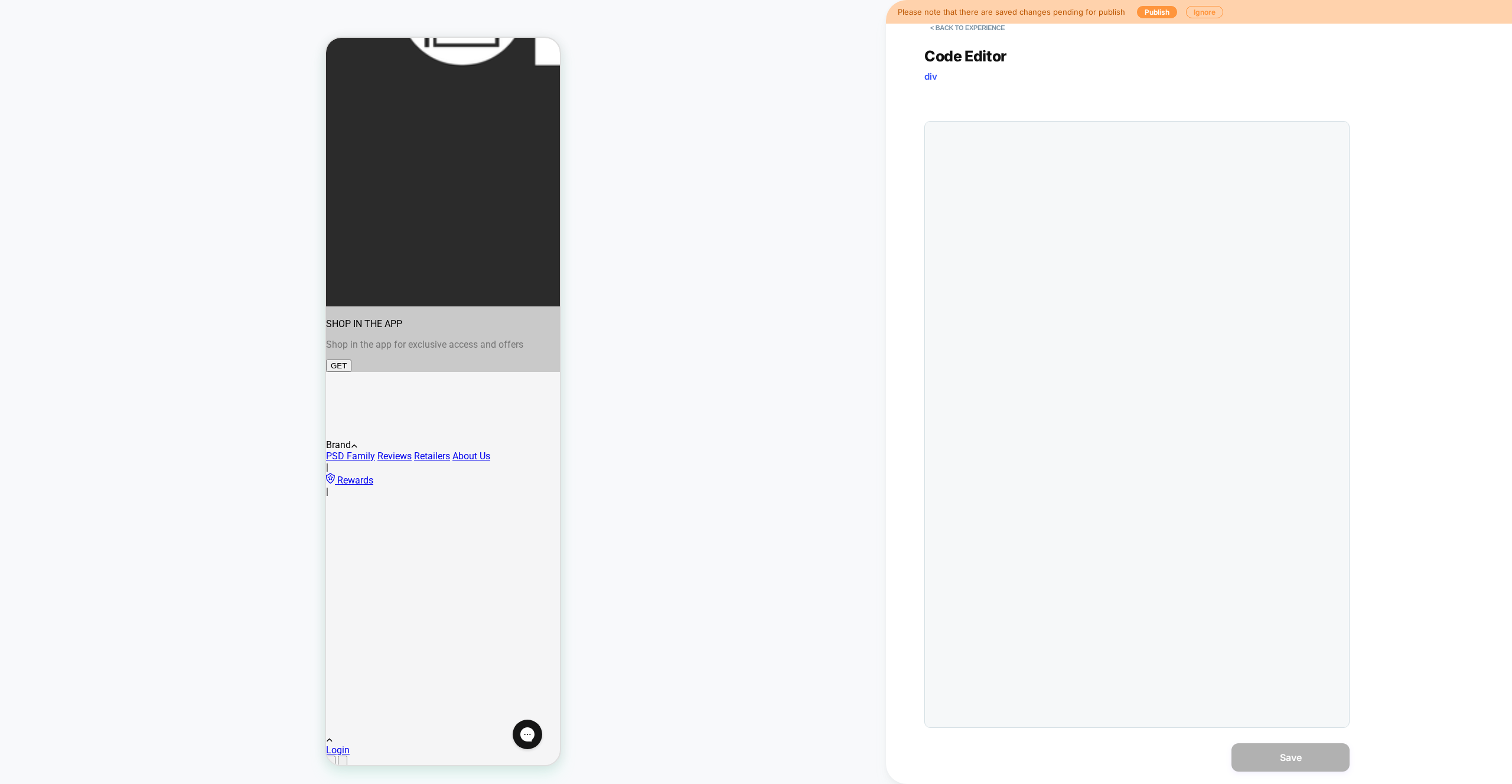
scroll to position [159, 0]
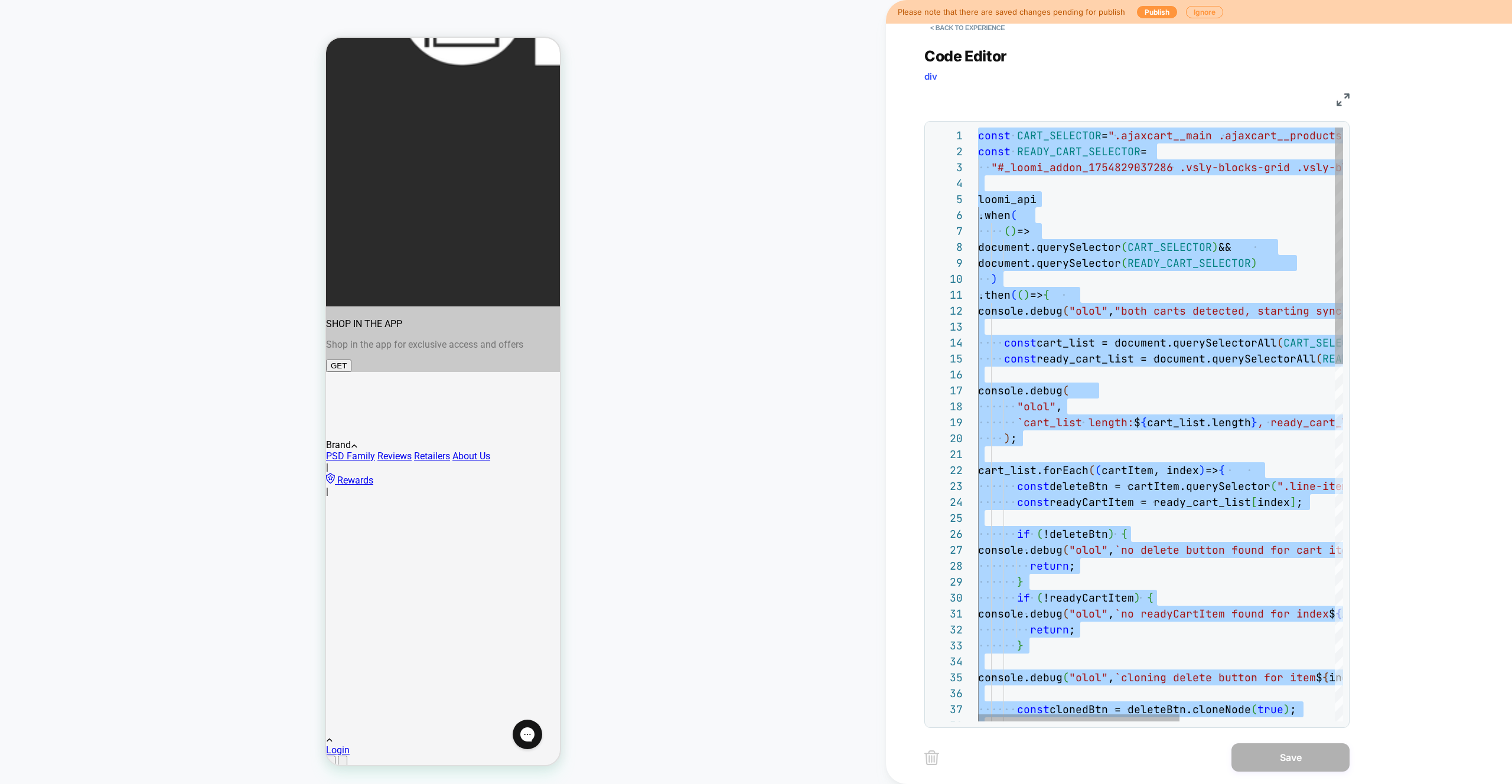
type textarea "**********"
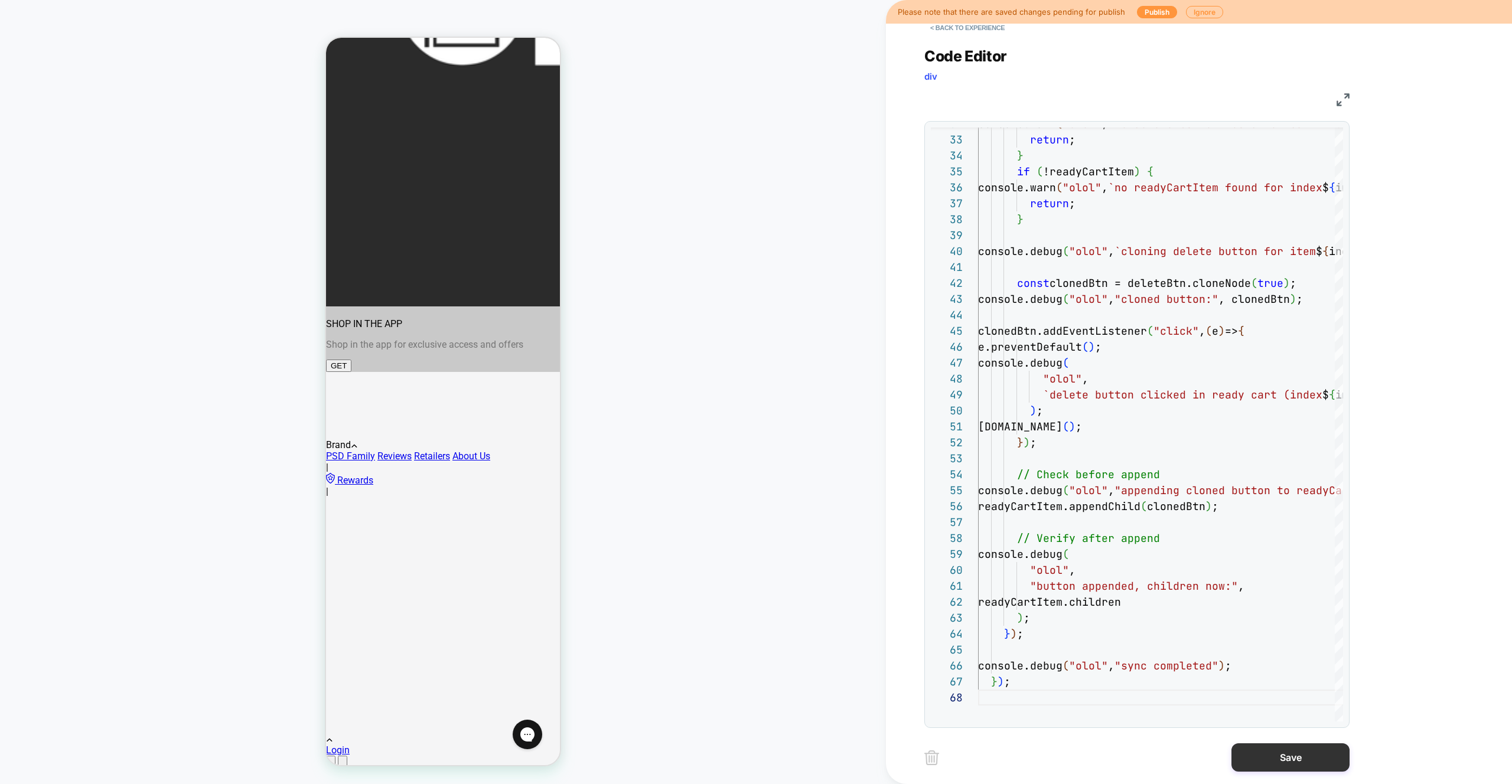
click at [1298, 757] on button "Save" at bounding box center [1290, 757] width 118 height 28
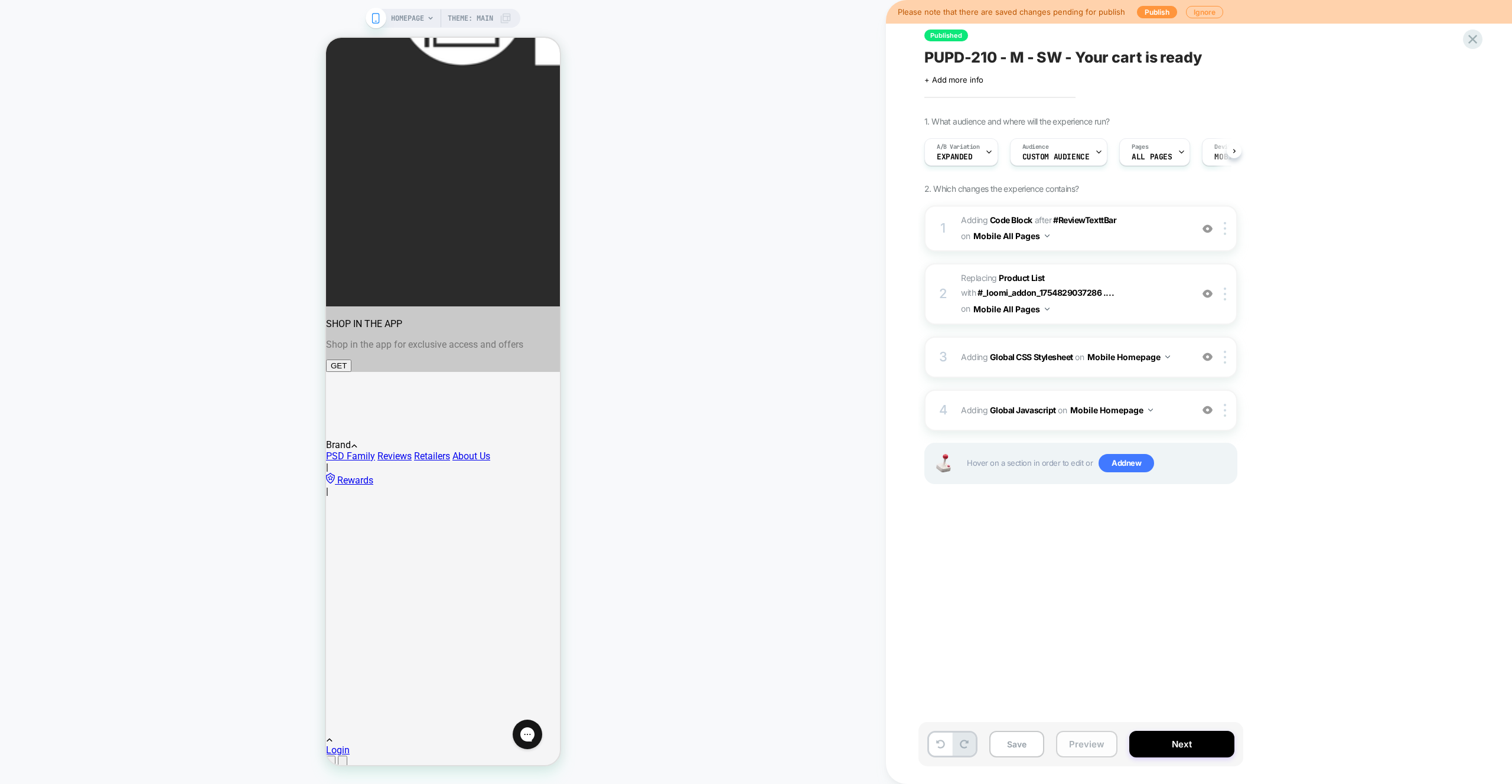
scroll to position [0, 1]
click at [1085, 743] on button "Preview" at bounding box center [1087, 744] width 62 height 27
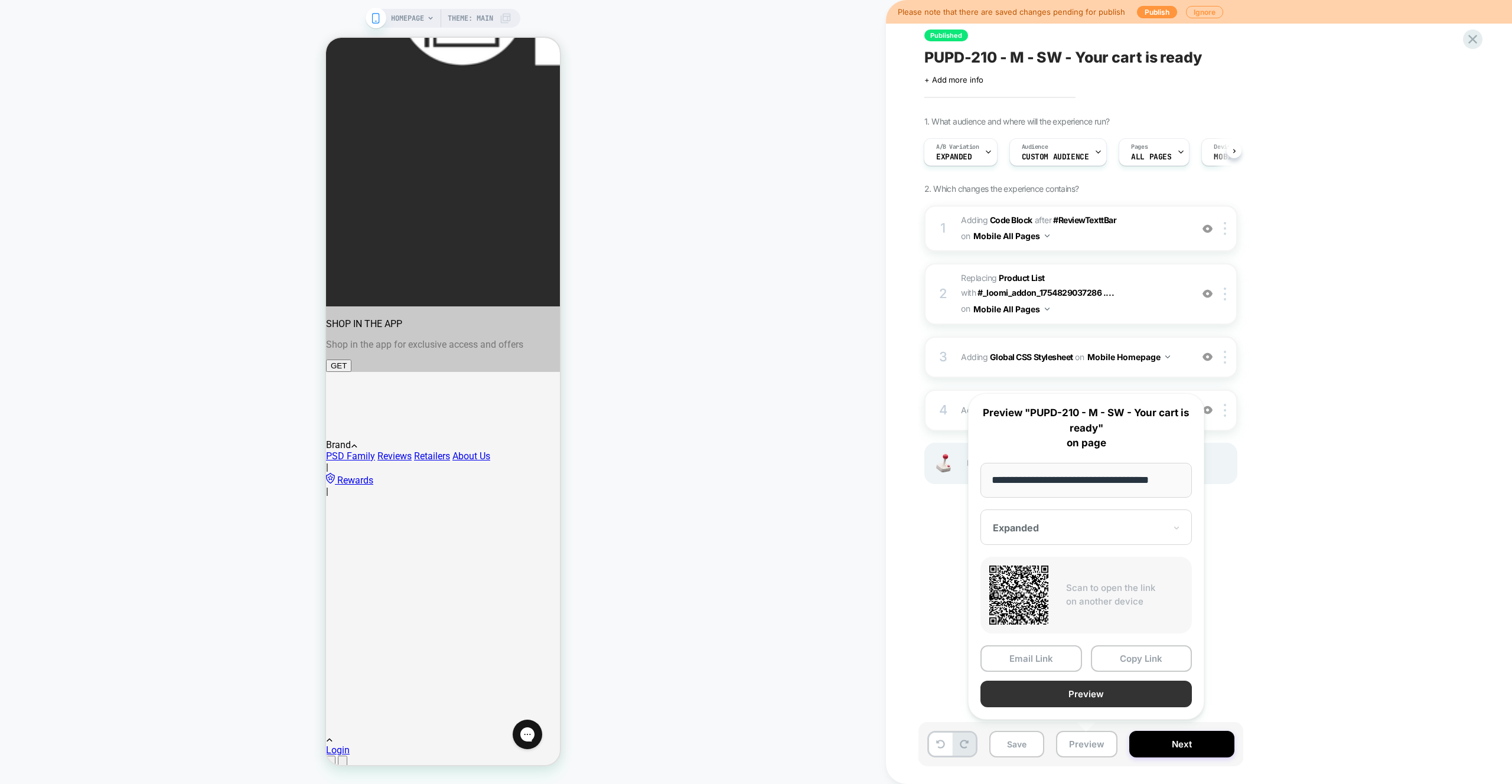
scroll to position [0, 0]
click at [1114, 698] on button "Preview" at bounding box center [1086, 694] width 212 height 27
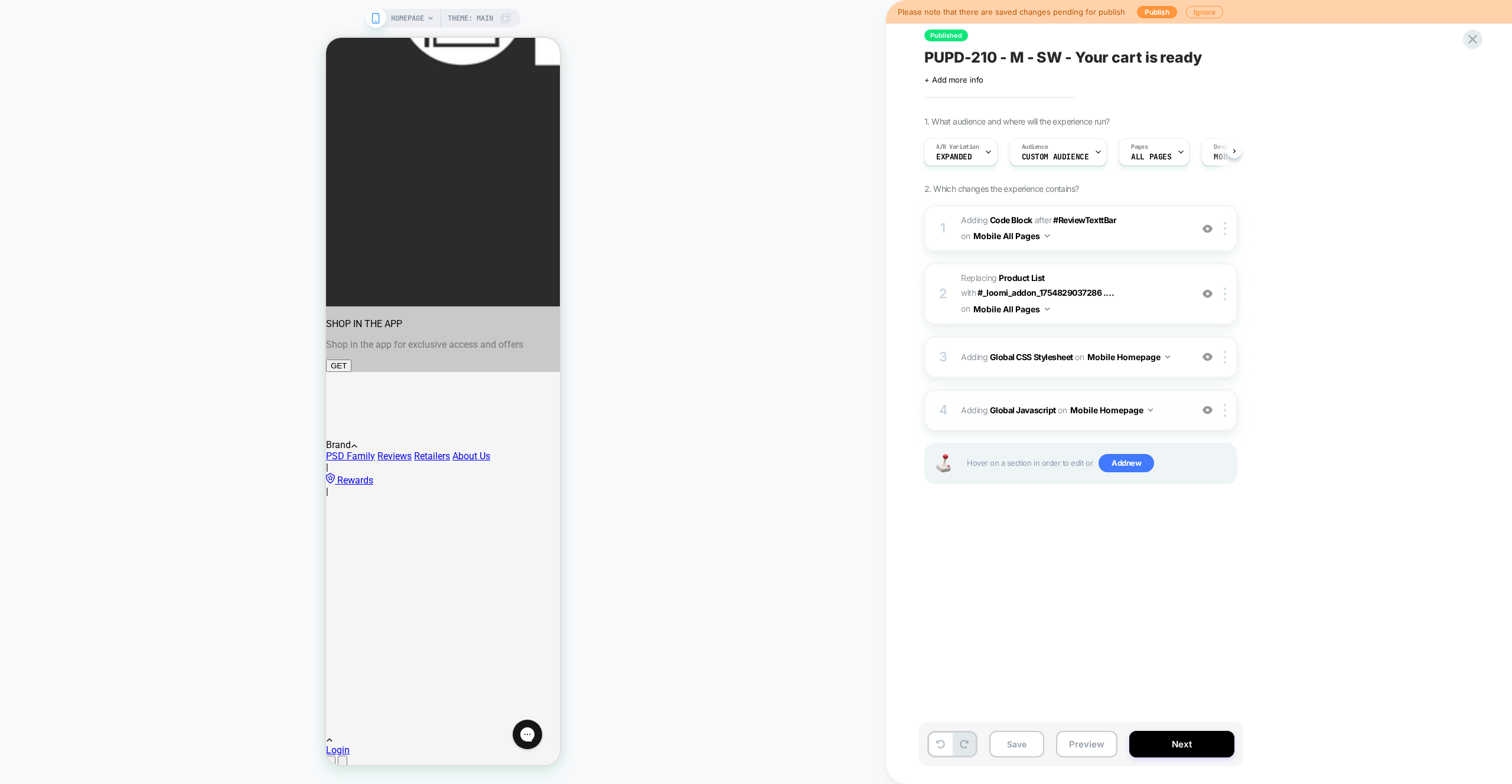
click at [1161, 421] on div "4 Adding Global Javascript on Mobile Homepage Add Before Add After Copy to Desk…" at bounding box center [1080, 410] width 313 height 41
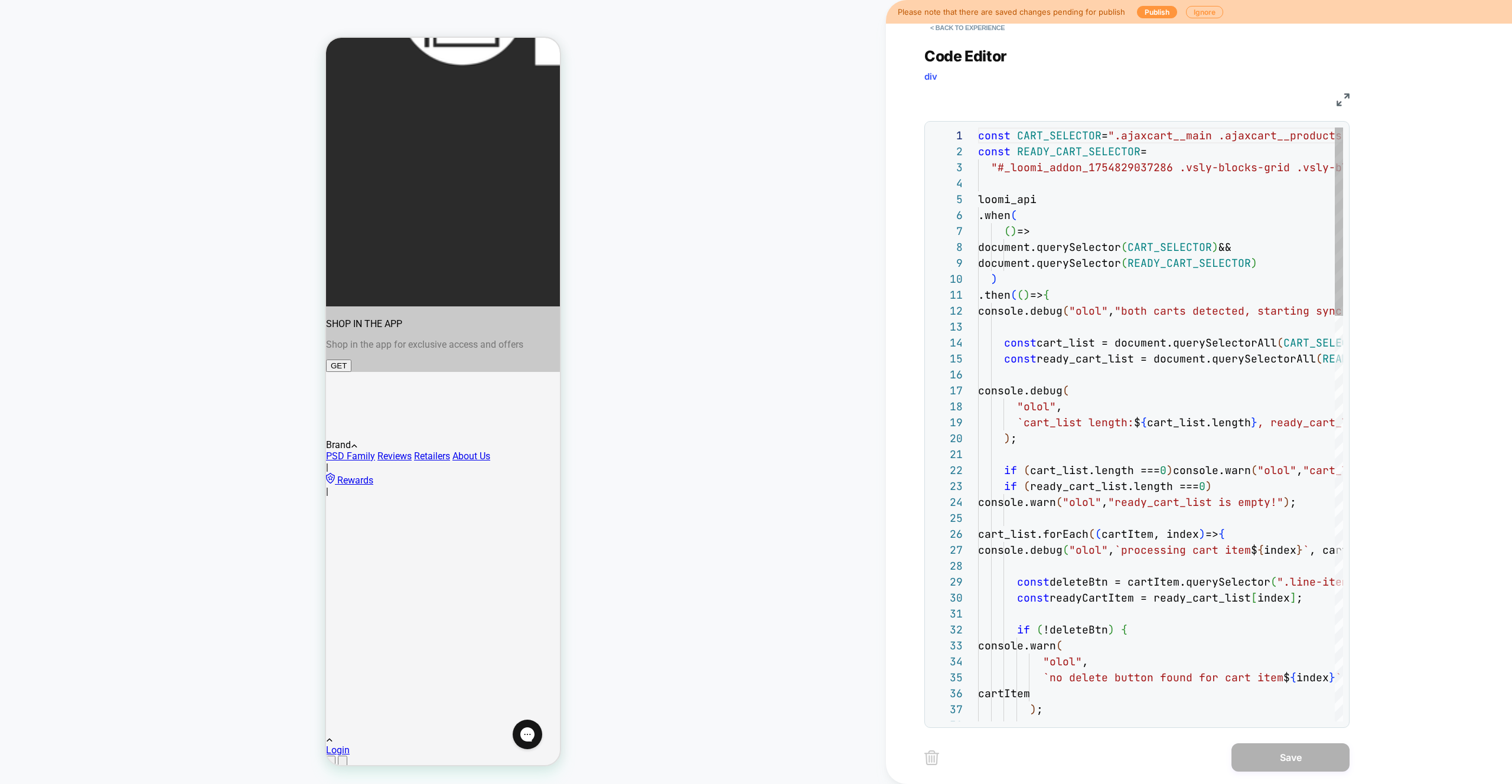
scroll to position [159, 0]
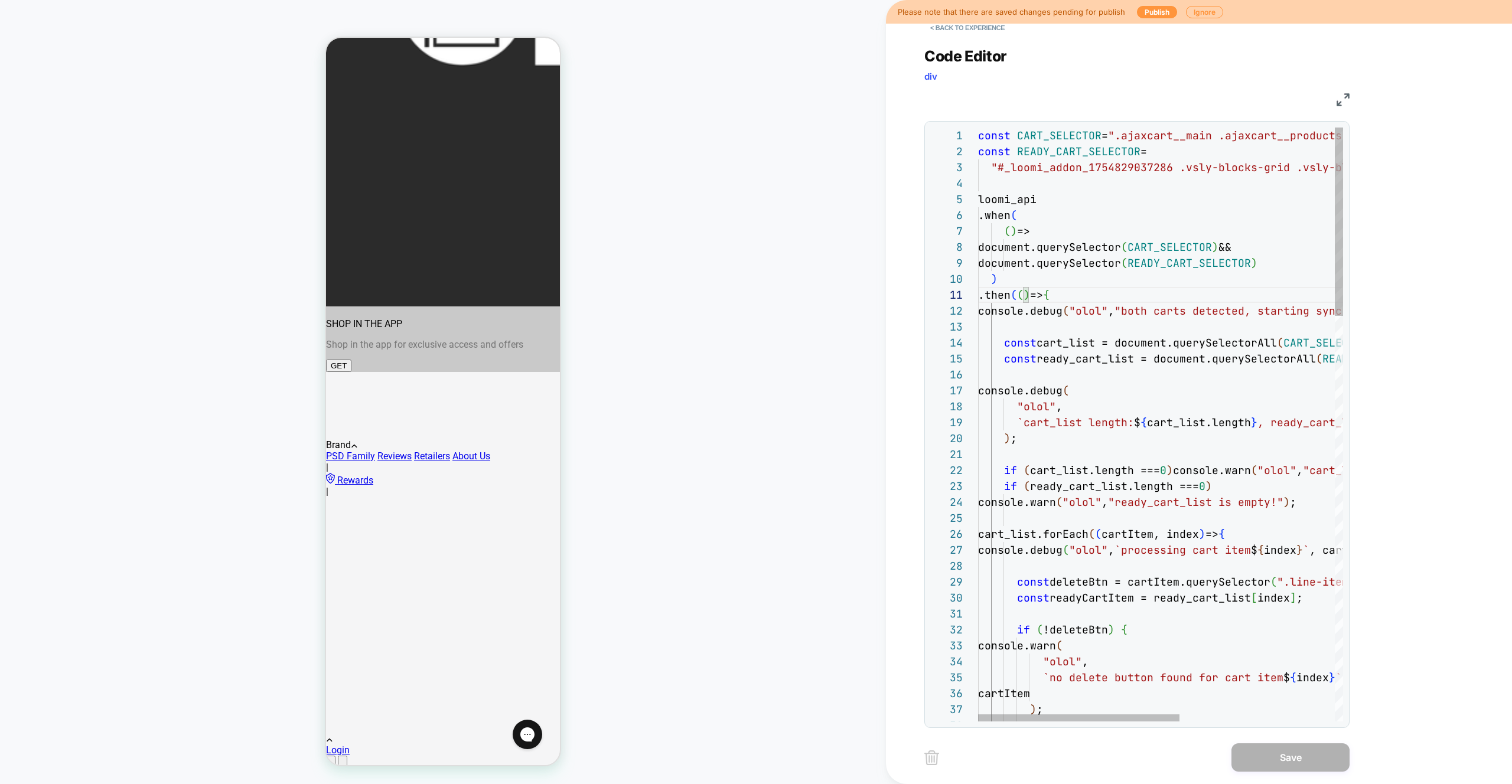
drag, startPoint x: 1250, startPoint y: 241, endPoint x: 1262, endPoint y: 246, distance: 13.0
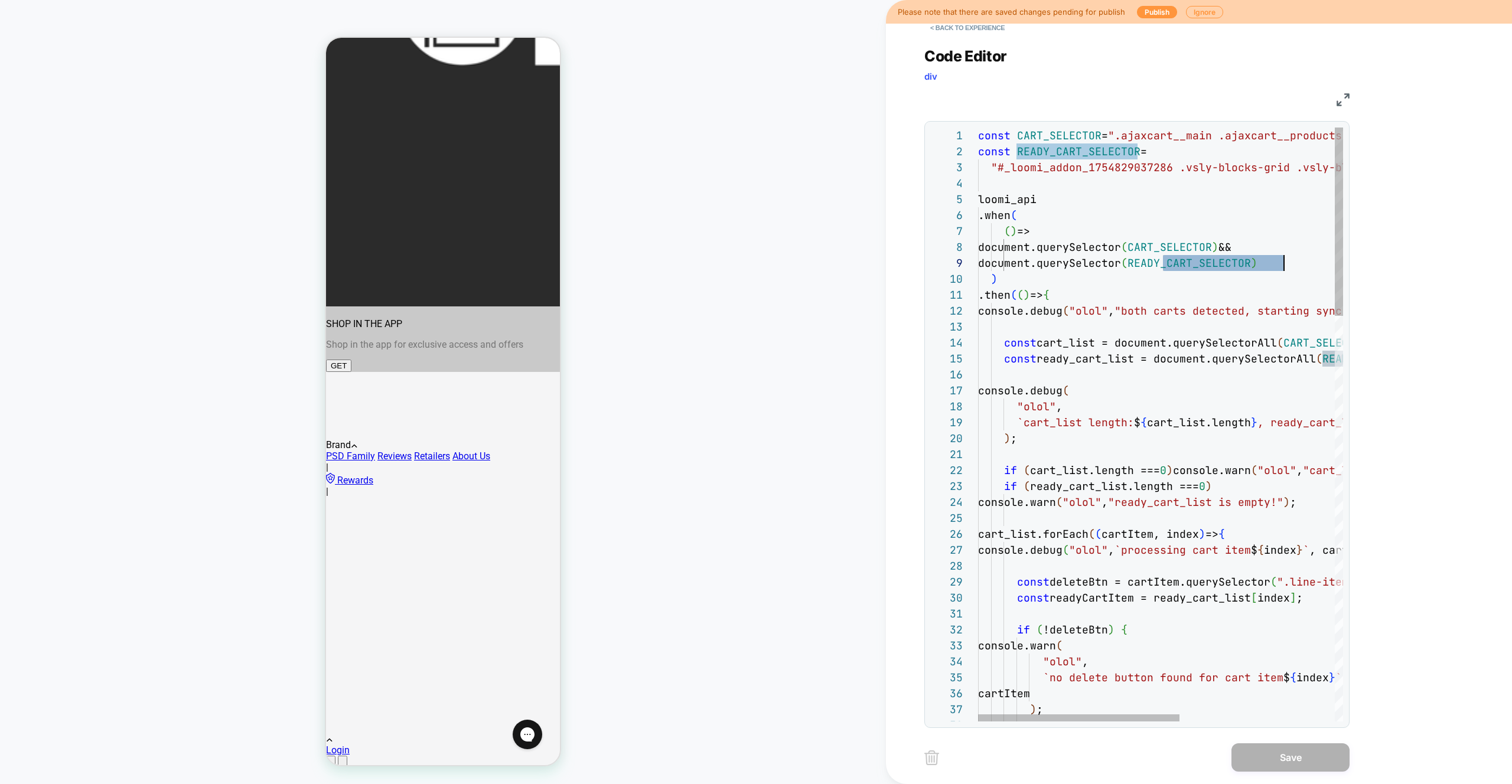
drag, startPoint x: 1291, startPoint y: 247, endPoint x: 941, endPoint y: 250, distance: 350.0
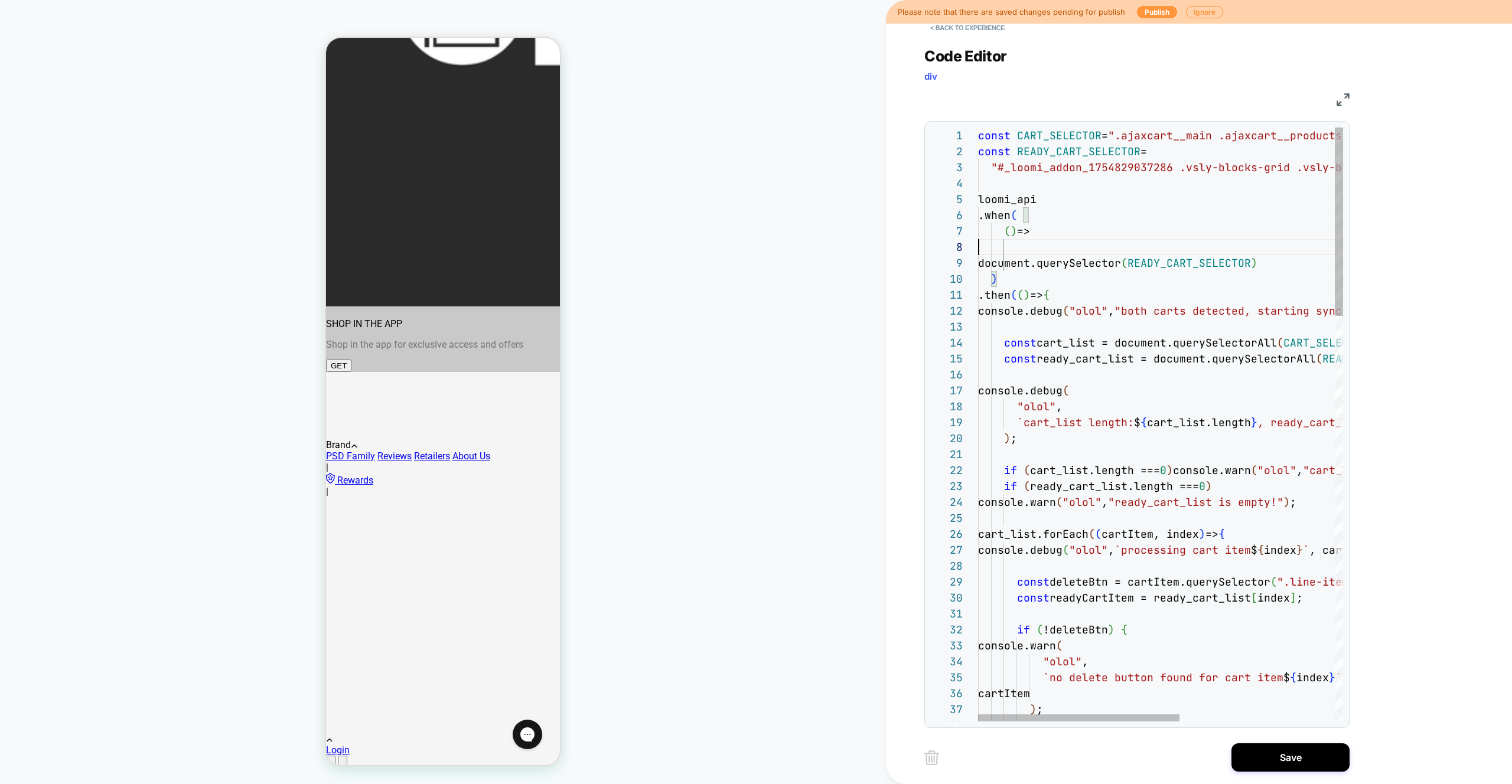
type textarea "**********"
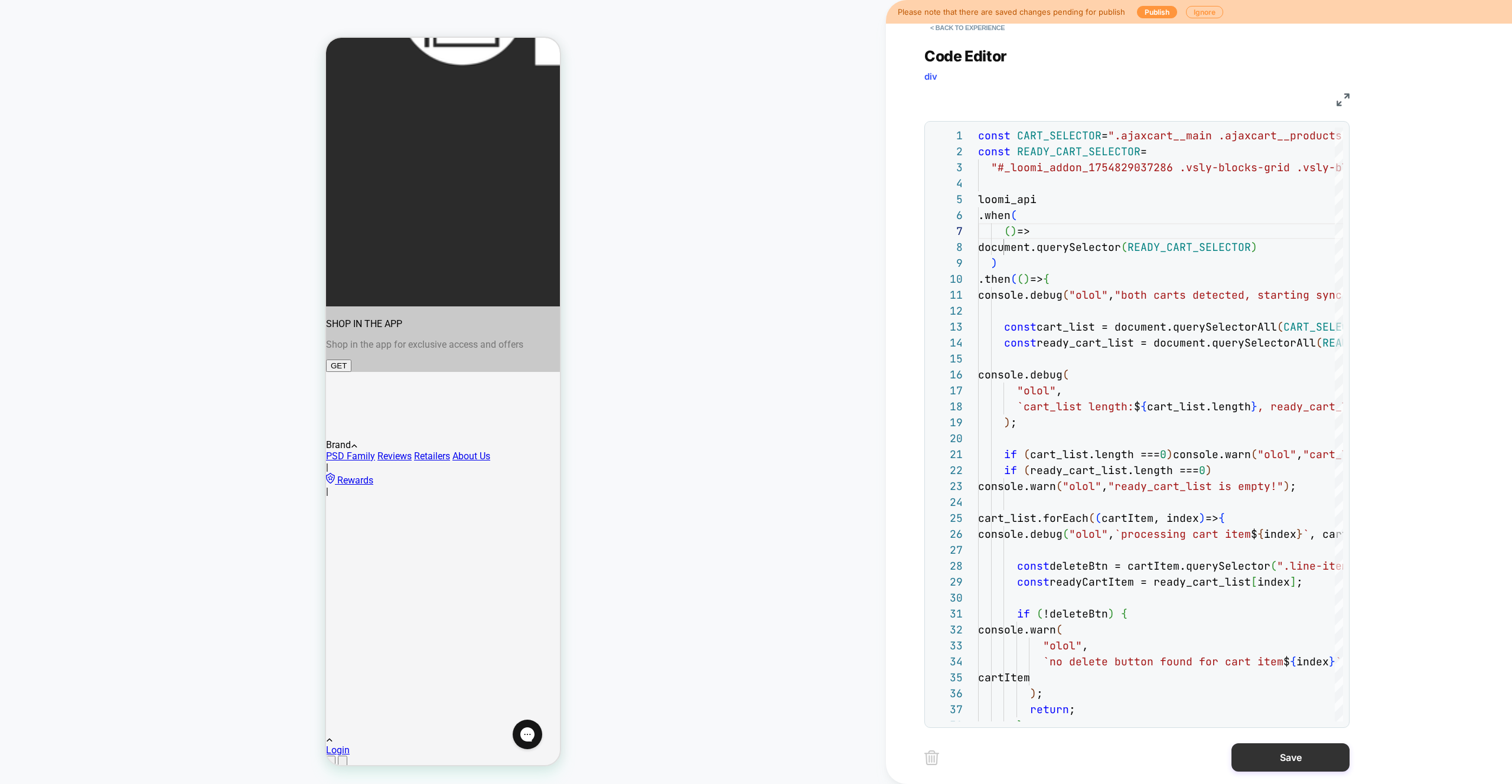
click at [1289, 761] on button "Save" at bounding box center [1290, 757] width 118 height 28
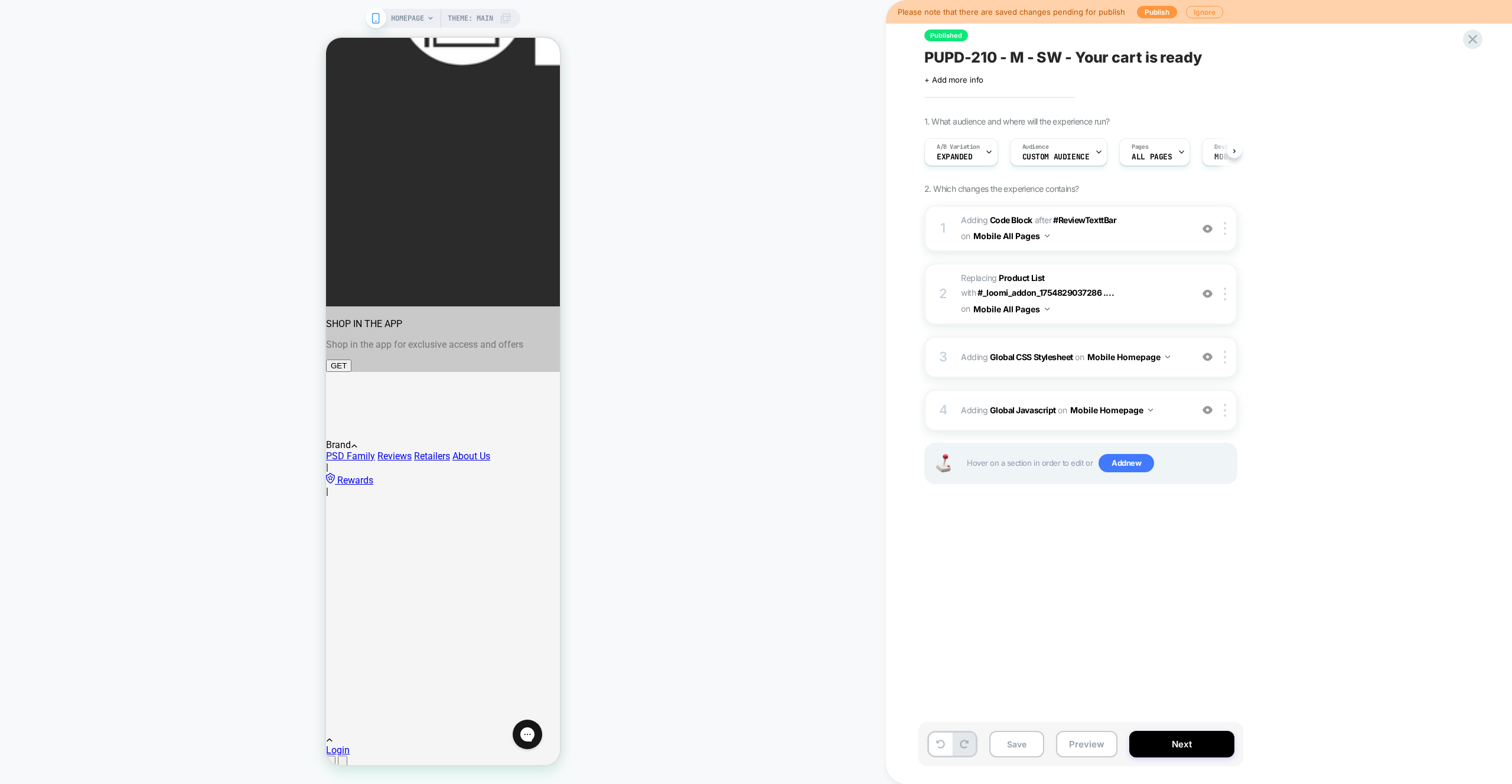
click at [1097, 749] on button "Preview" at bounding box center [1087, 744] width 62 height 27
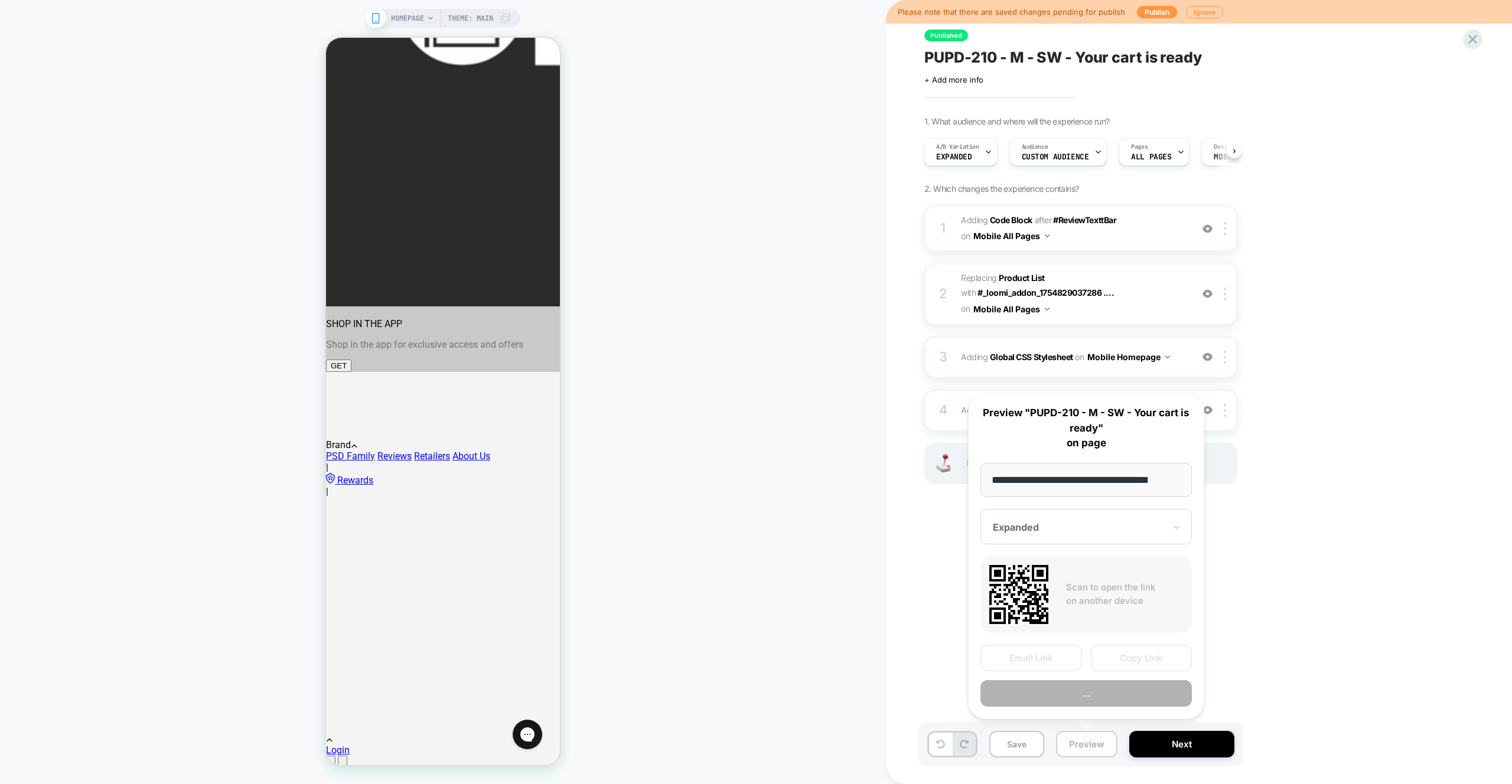
scroll to position [0, 10]
click at [1094, 702] on button "Preview" at bounding box center [1086, 694] width 212 height 27
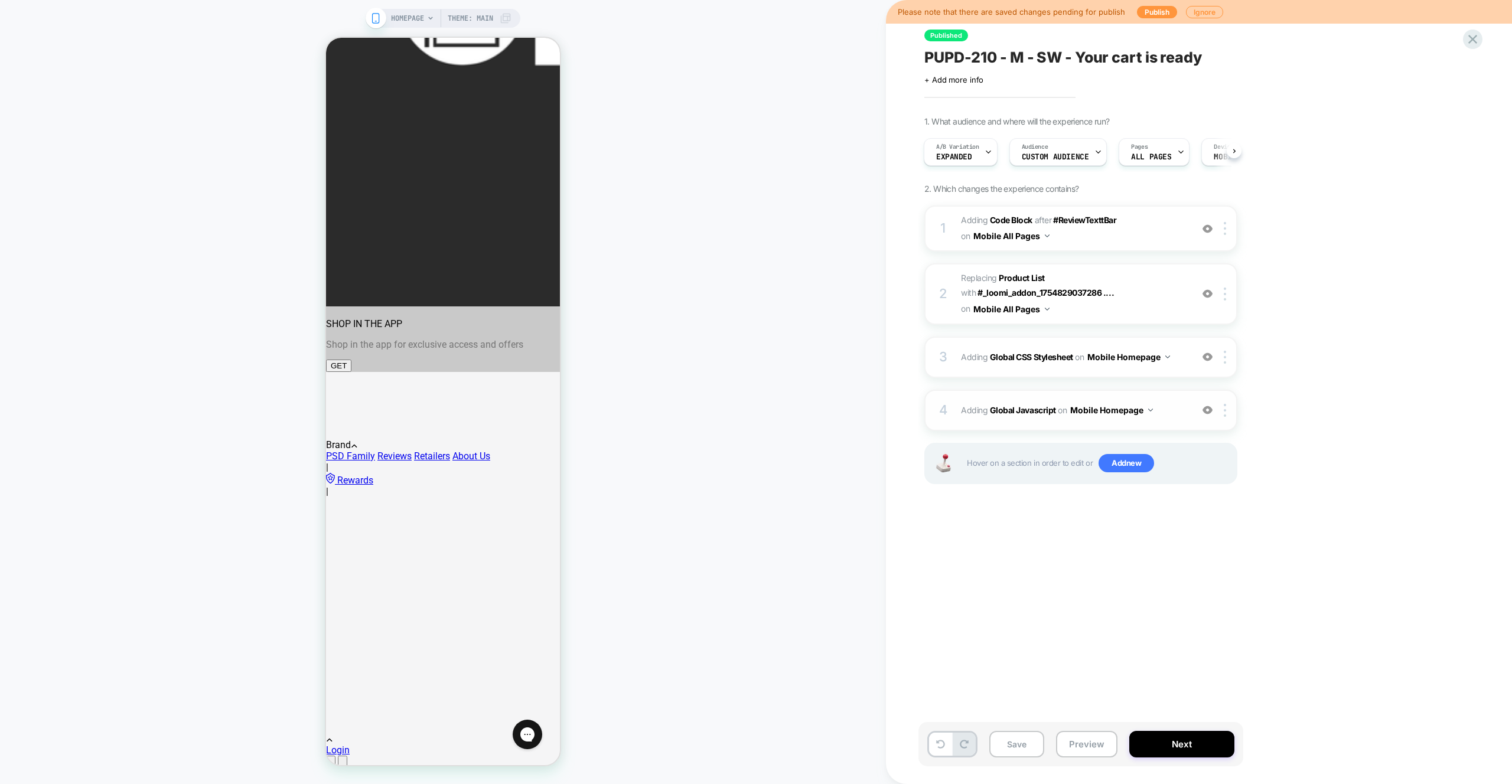
click at [1158, 411] on span "Adding Global Javascript on Mobile Homepage" at bounding box center [1073, 410] width 225 height 17
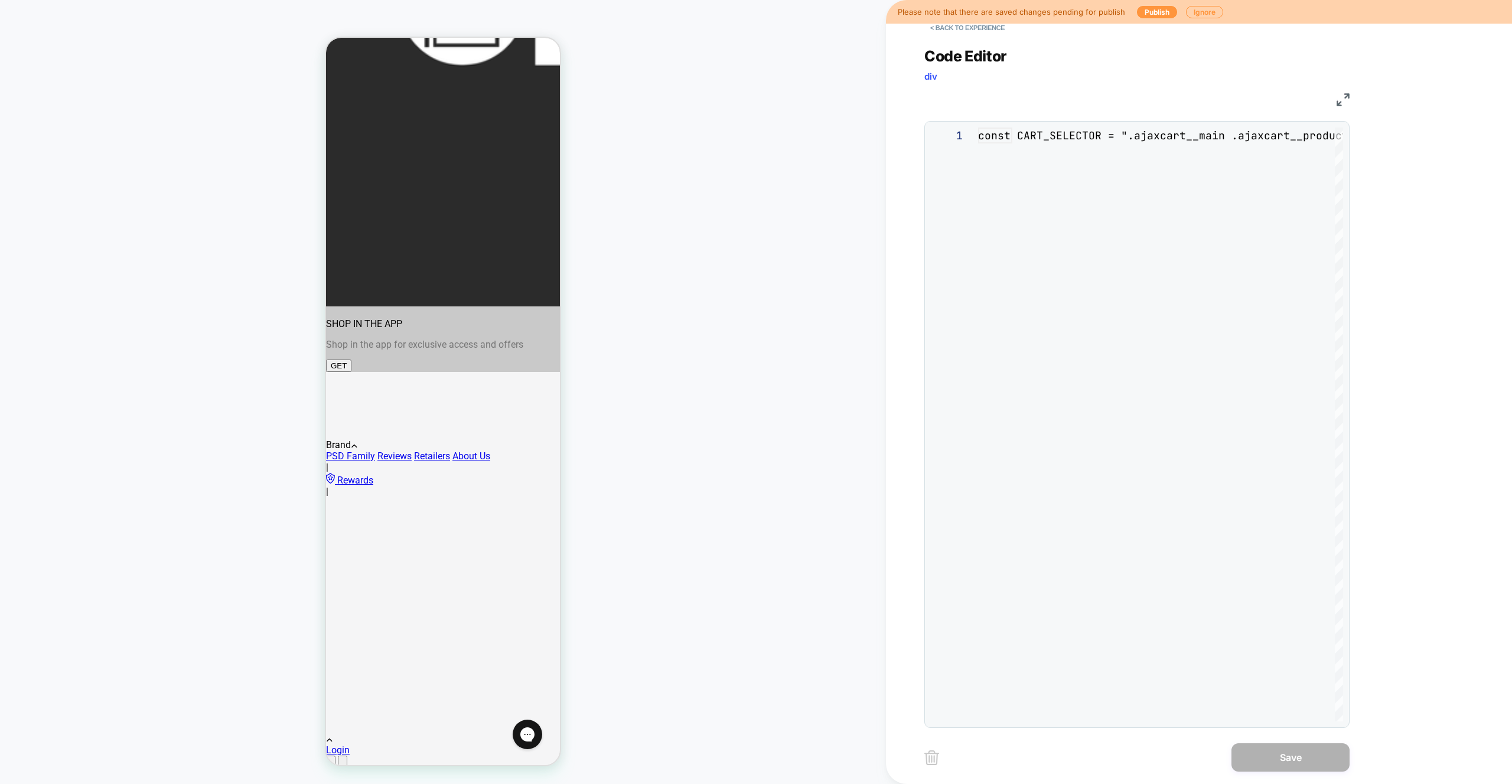
scroll to position [159, 0]
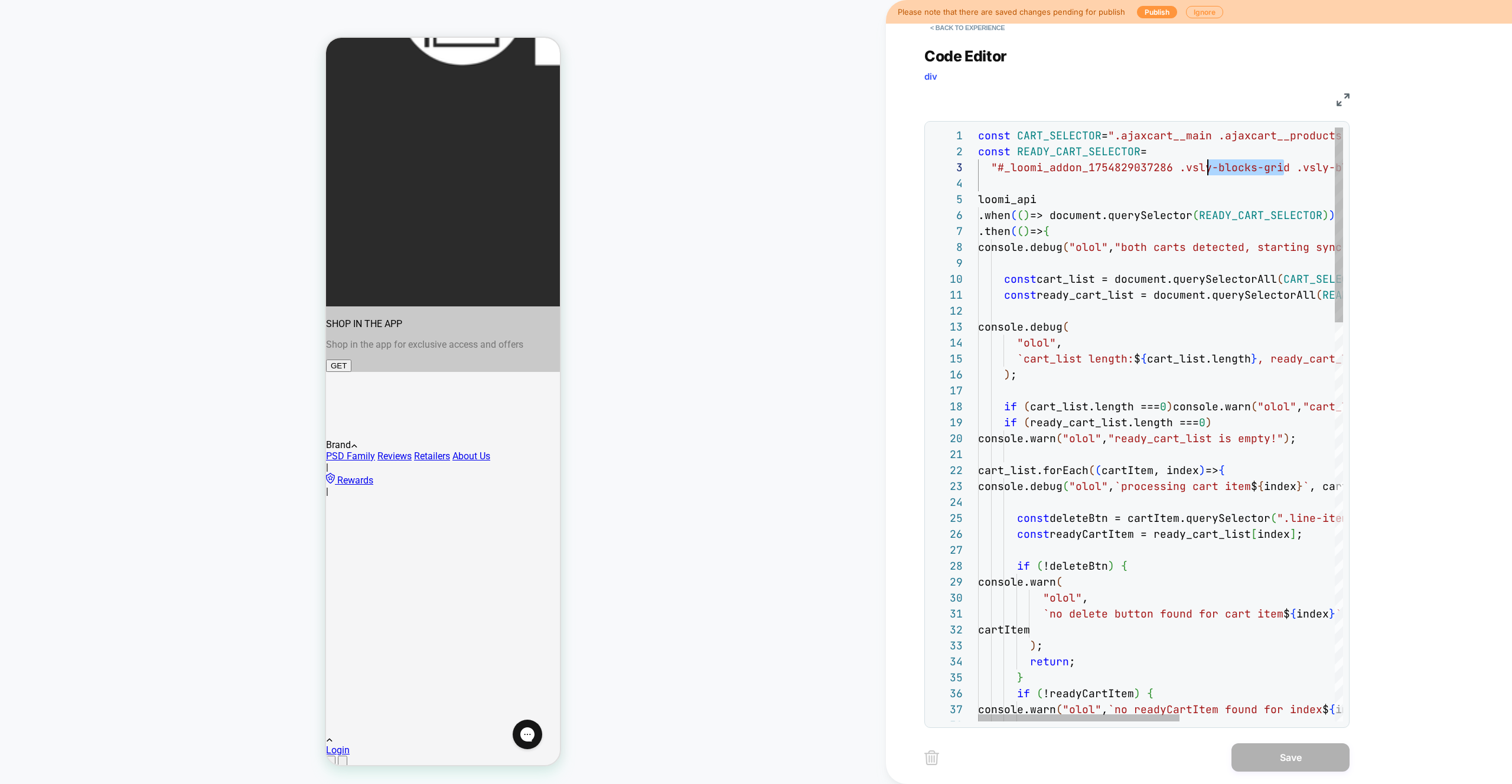
scroll to position [32, 198]
drag, startPoint x: 1286, startPoint y: 168, endPoint x: 1174, endPoint y: 171, distance: 112.0
type textarea "**********"
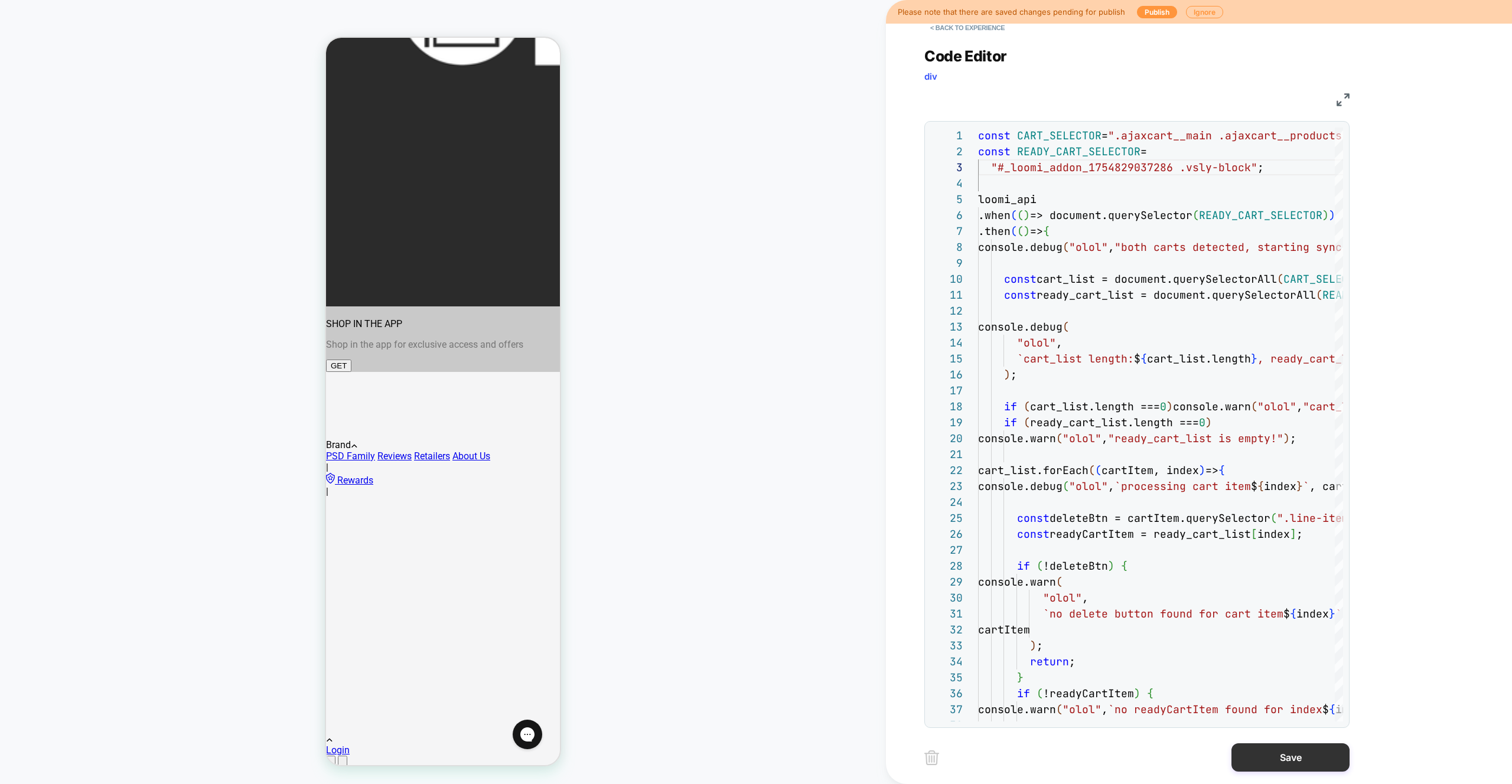
click at [1291, 758] on button "Save" at bounding box center [1290, 757] width 118 height 28
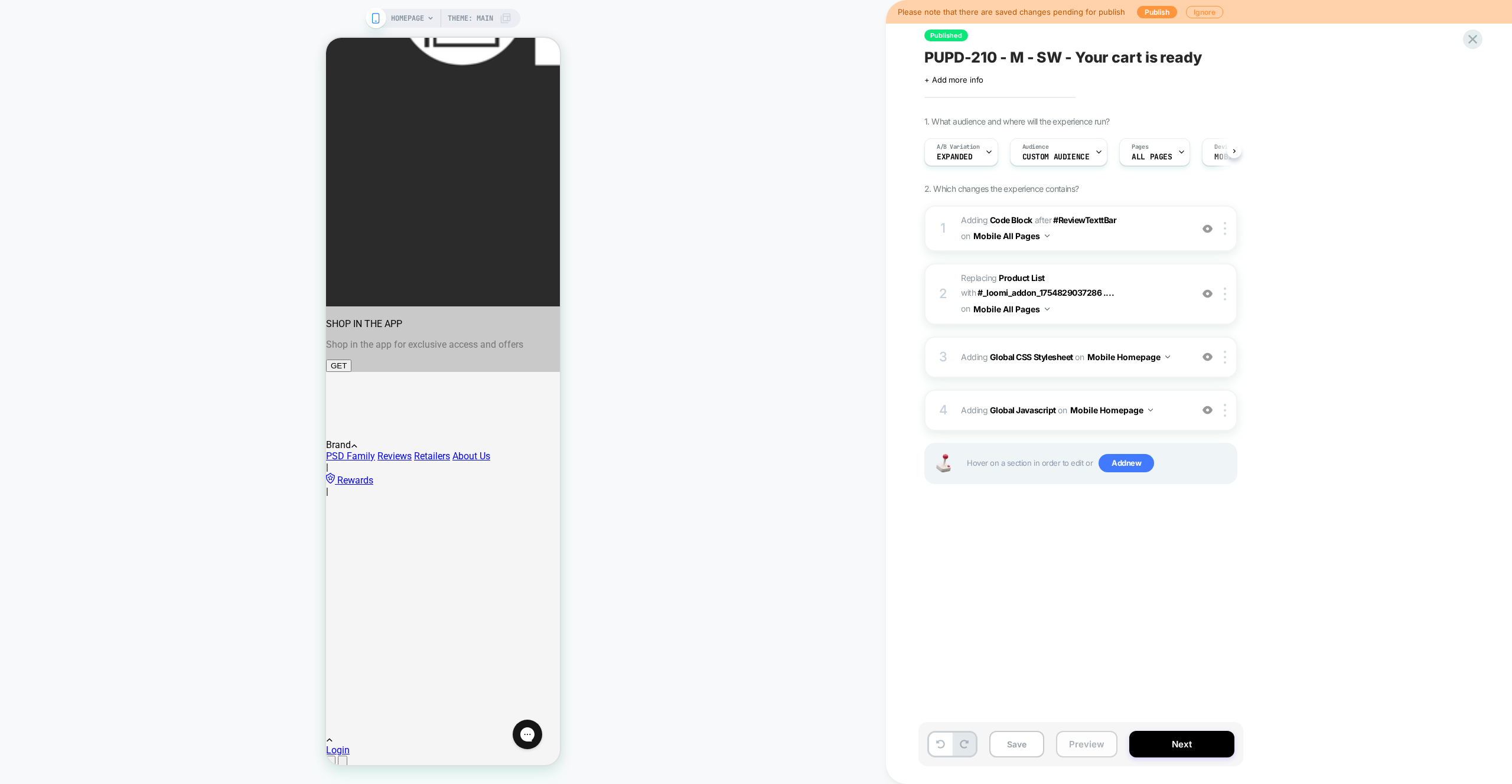
scroll to position [0, 1]
click at [1097, 744] on button "Preview" at bounding box center [1087, 744] width 62 height 27
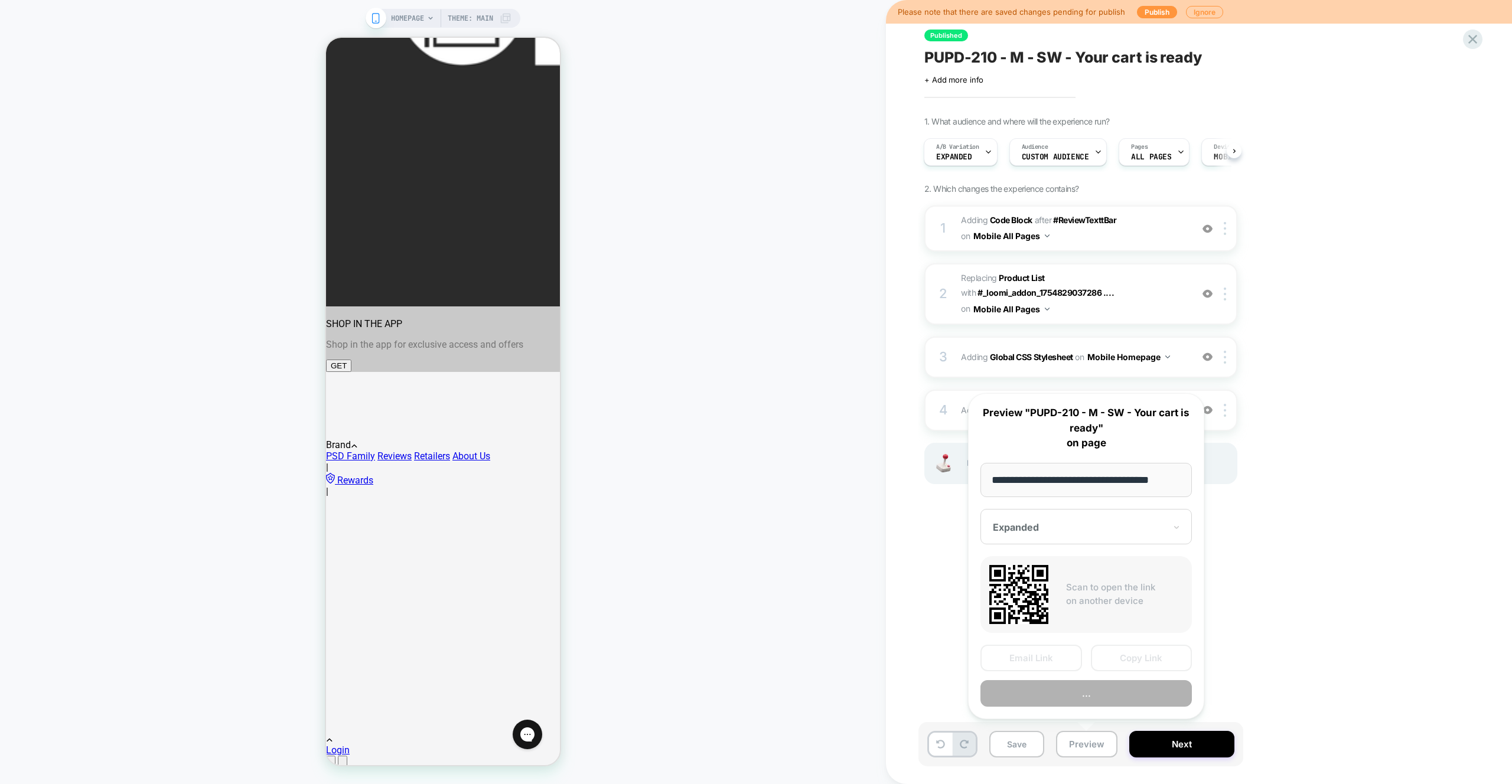
scroll to position [0, 10]
click at [1077, 693] on button "Preview" at bounding box center [1086, 694] width 212 height 27
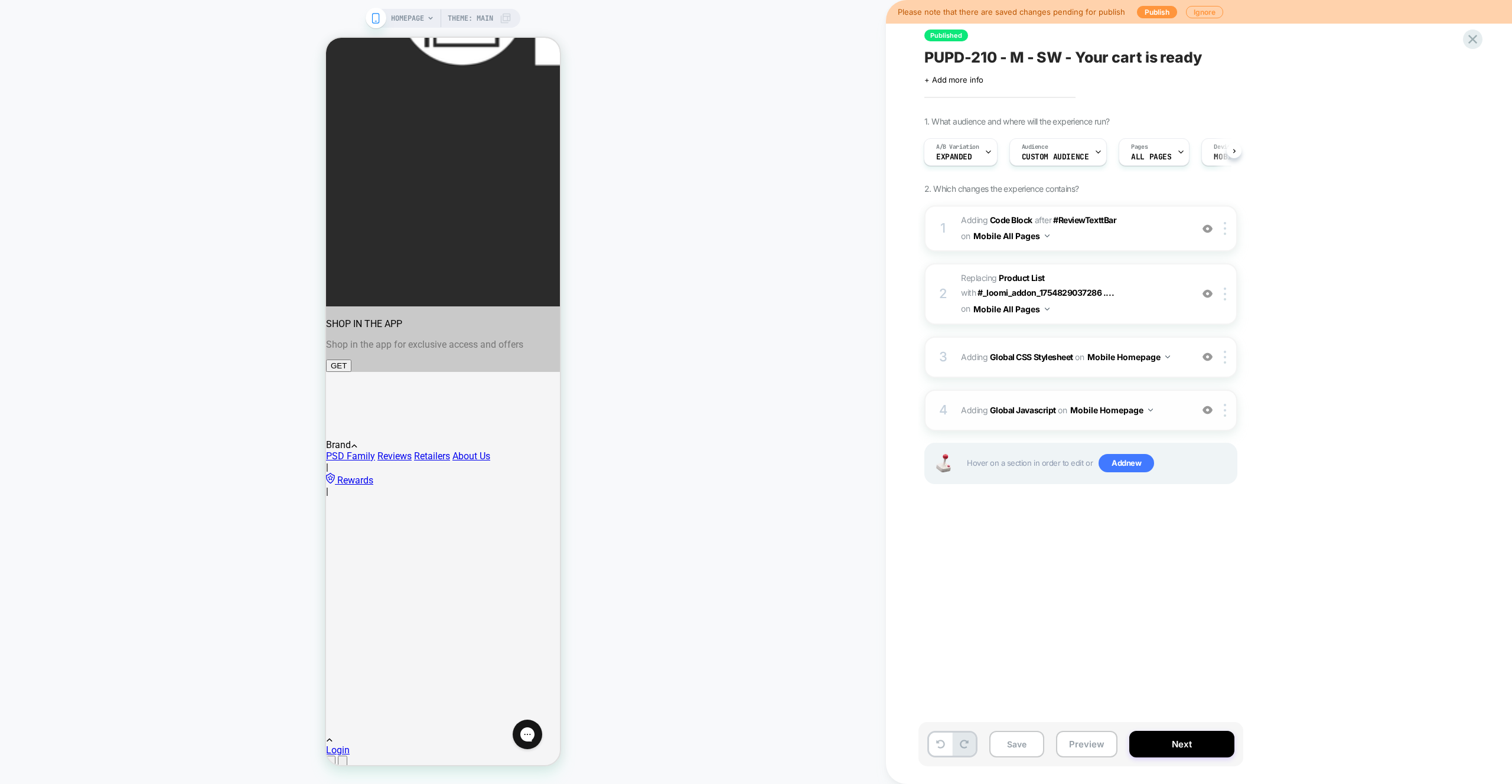
click at [1166, 407] on span "Adding Global Javascript on Mobile Homepage" at bounding box center [1073, 410] width 225 height 17
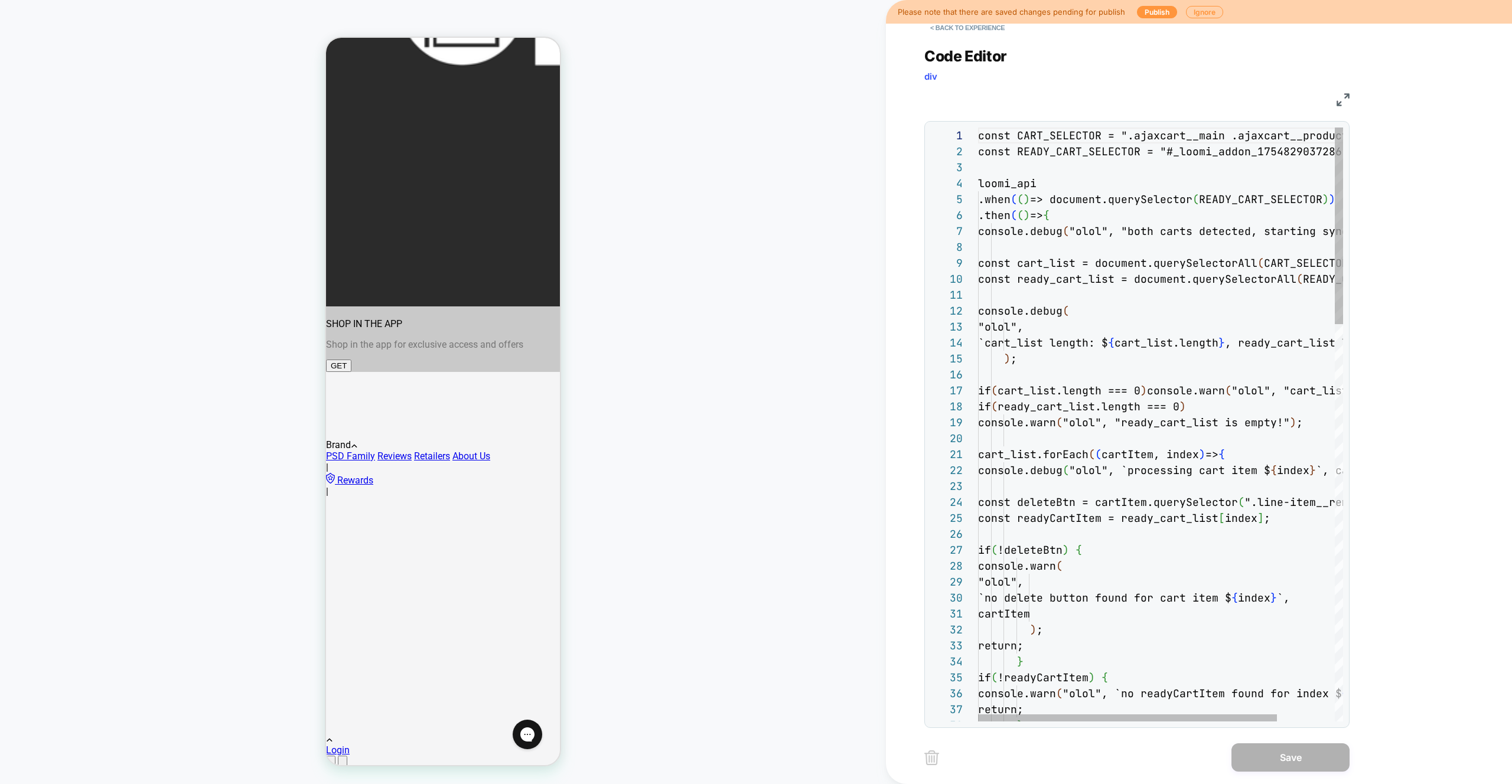
scroll to position [159, 0]
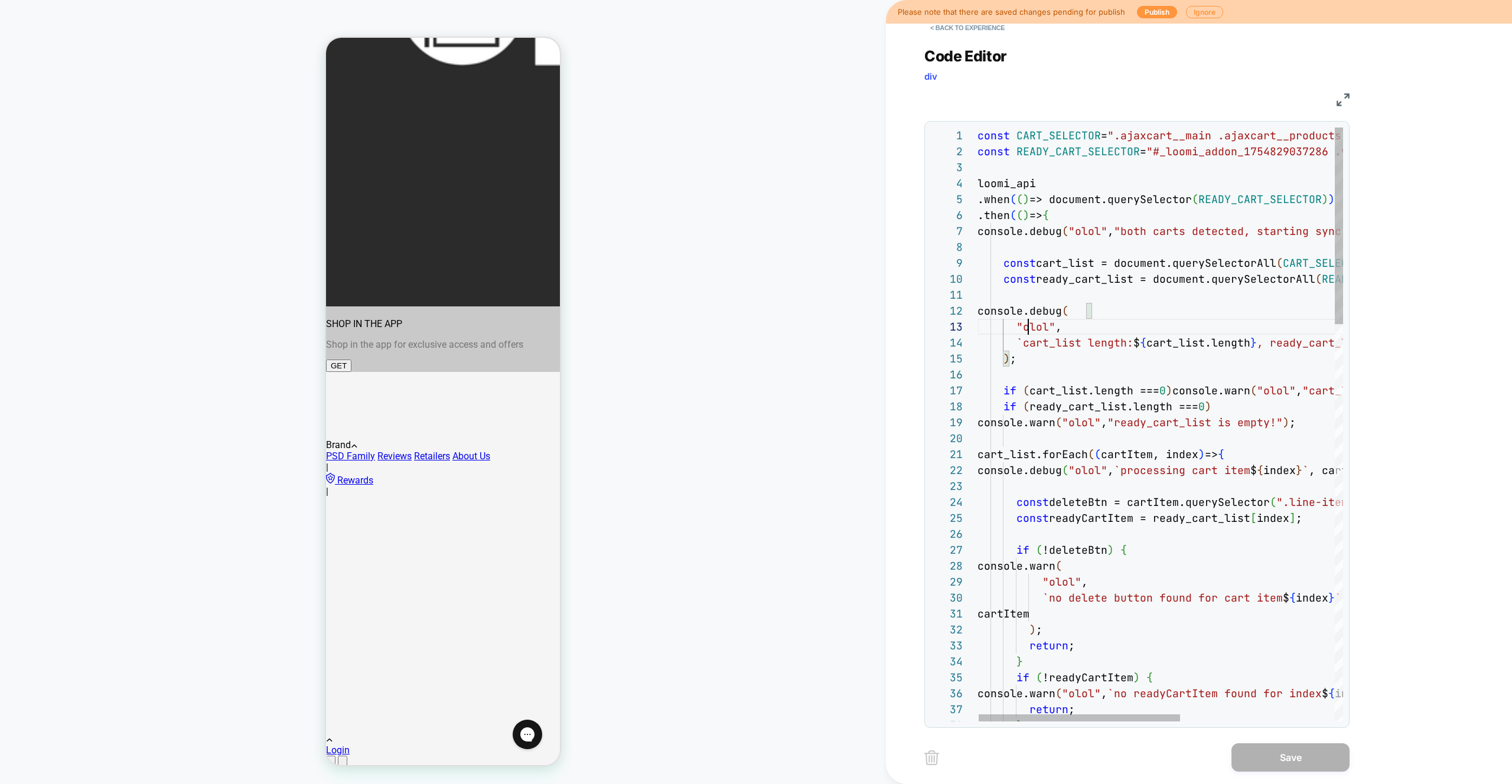
click at [1048, 715] on div at bounding box center [1079, 718] width 201 height 7
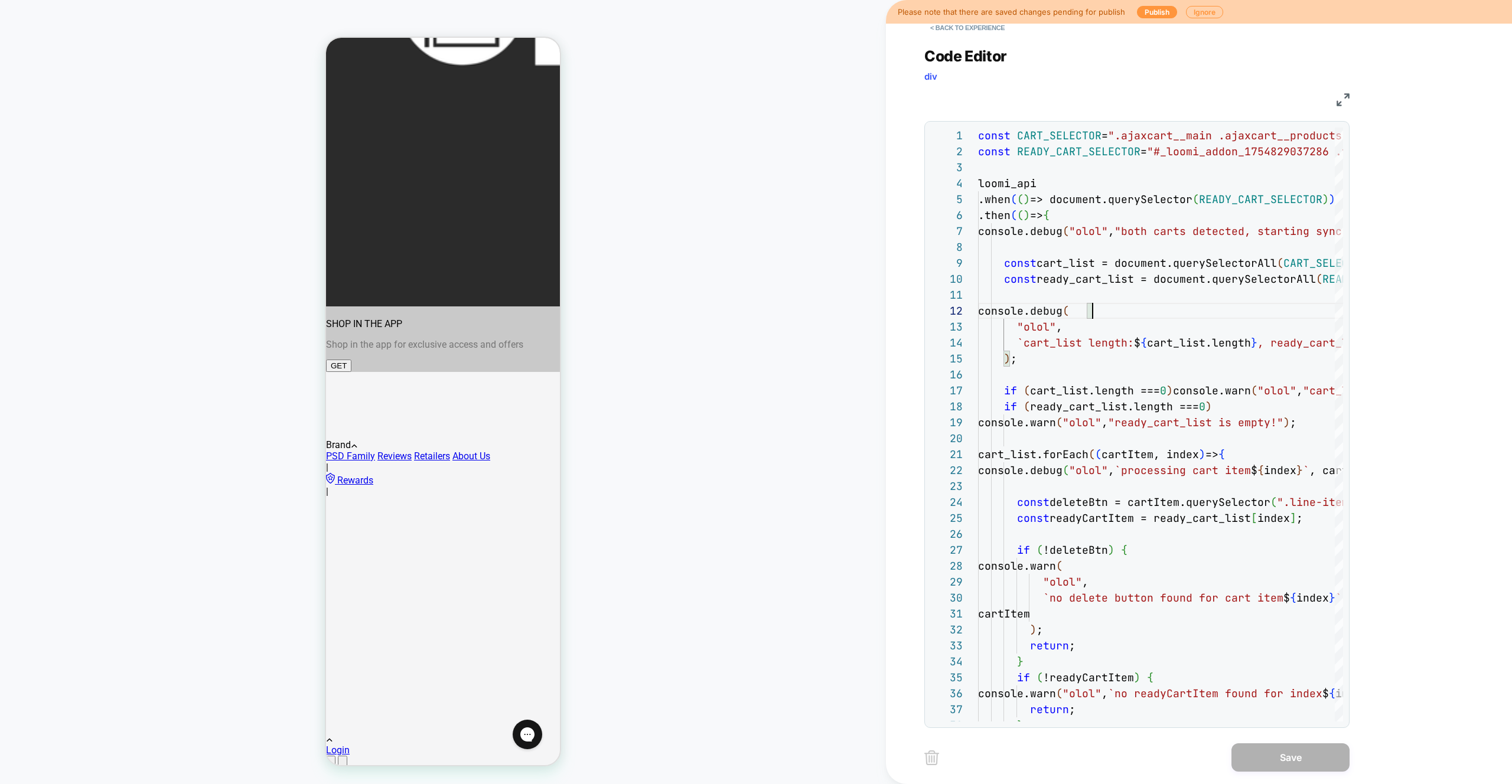
scroll to position [288, 0]
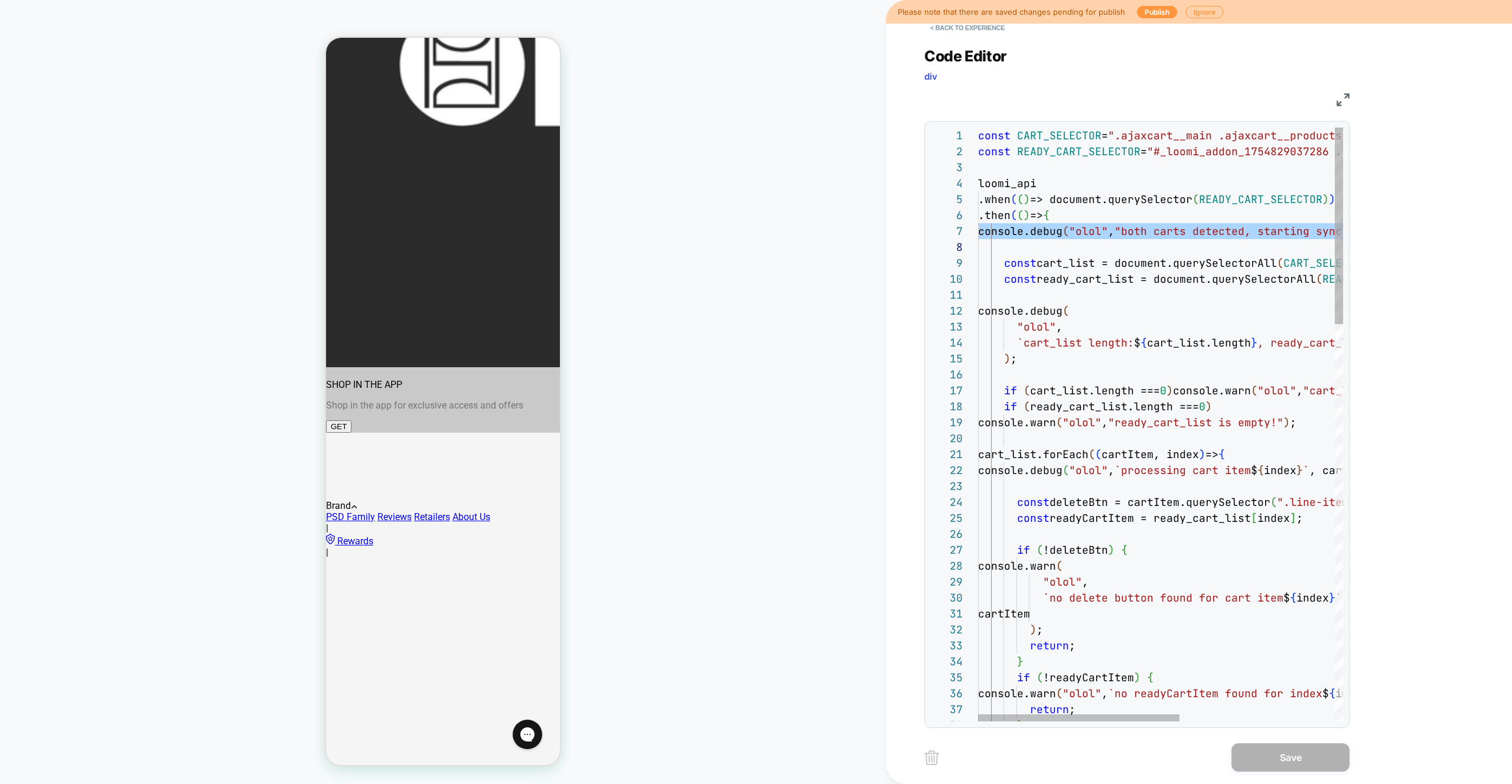
scroll to position [112, 0]
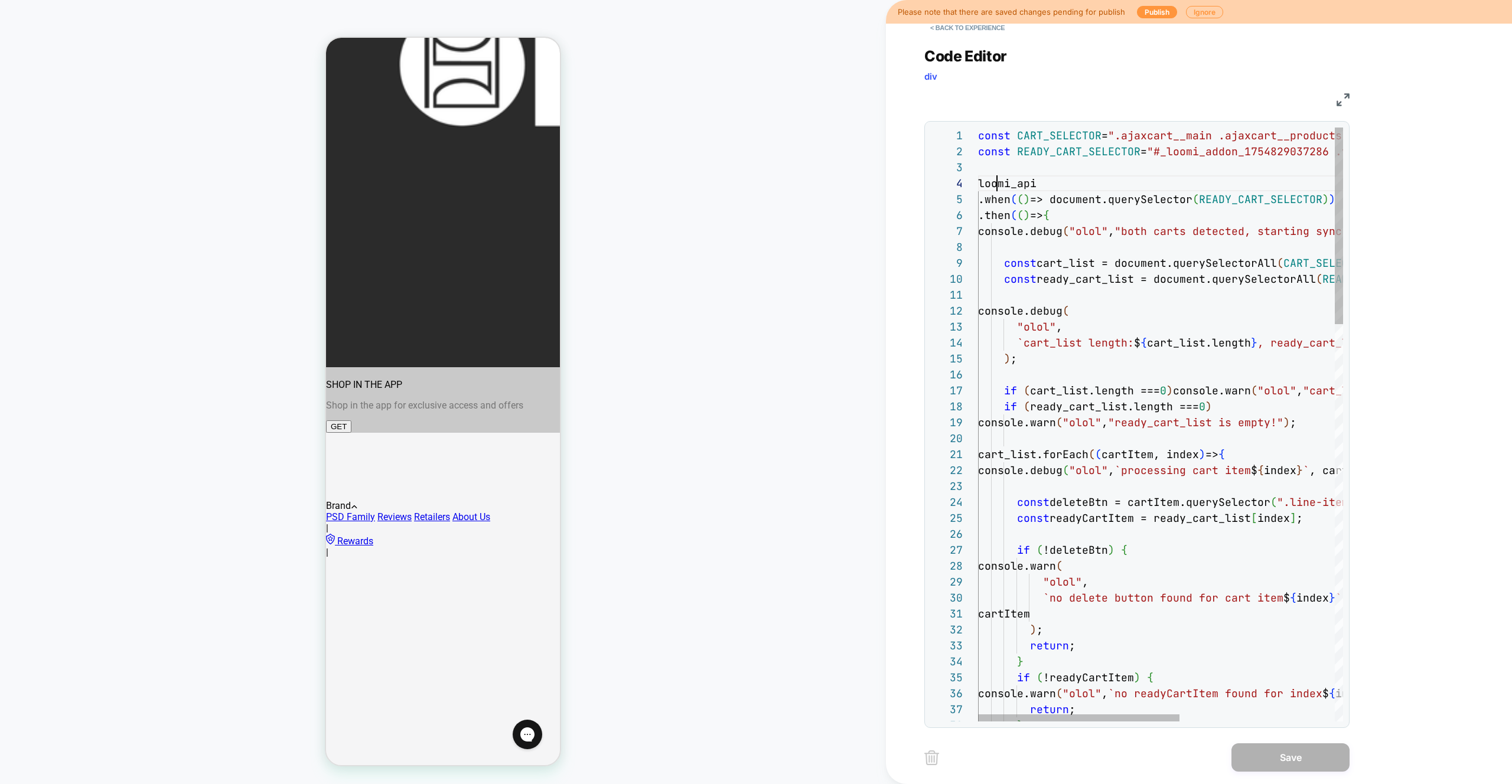
scroll to position [48, 26]
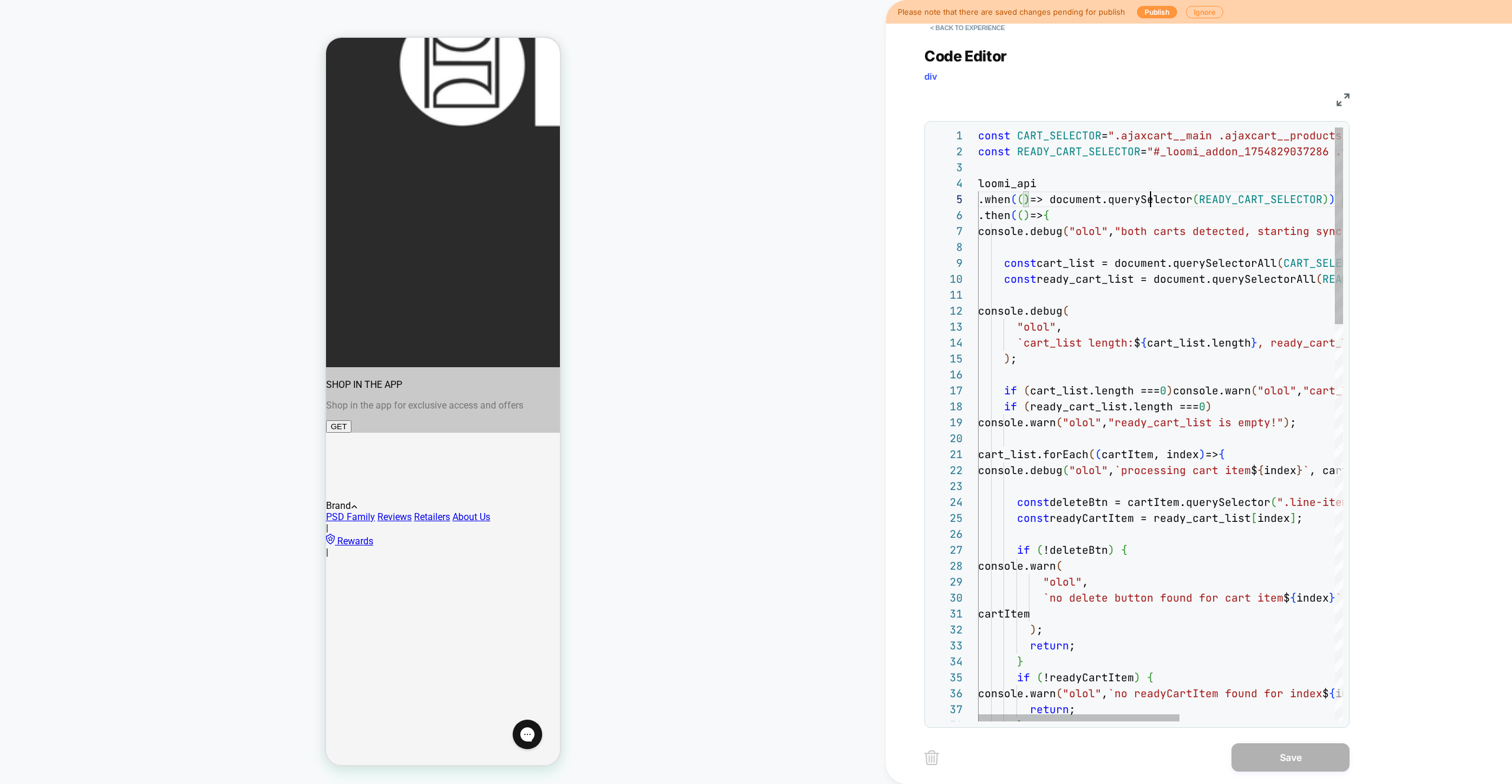
scroll to position [64, 229]
drag, startPoint x: 1175, startPoint y: 353, endPoint x: 1147, endPoint y: 295, distance: 64.4
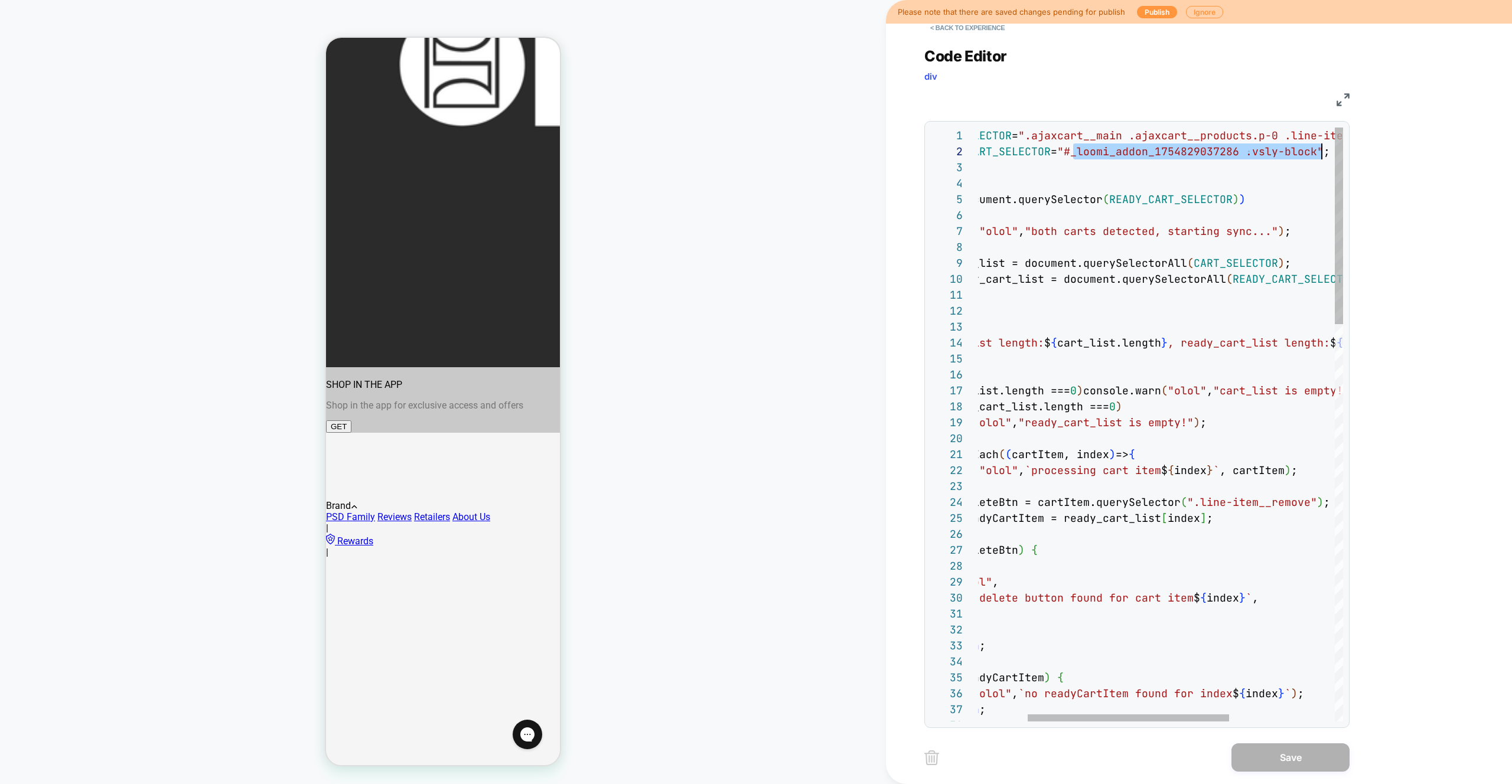
scroll to position [16, 433]
drag, startPoint x: 1164, startPoint y: 152, endPoint x: 1322, endPoint y: 154, distance: 158.0
drag, startPoint x: 1204, startPoint y: 215, endPoint x: 1161, endPoint y: 176, distance: 58.1
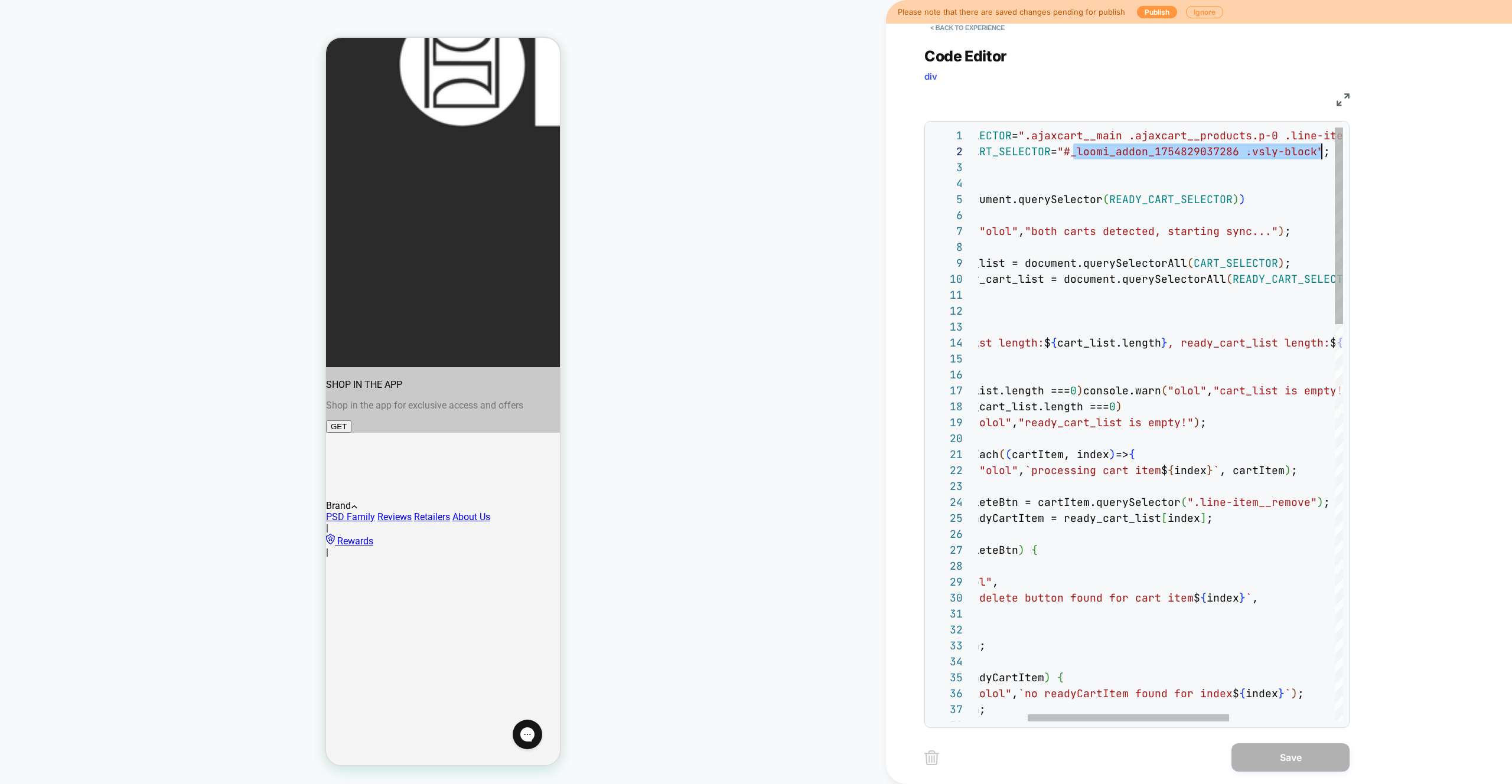
drag, startPoint x: 1073, startPoint y: 151, endPoint x: 1323, endPoint y: 154, distance: 250.0
type textarea "**********"
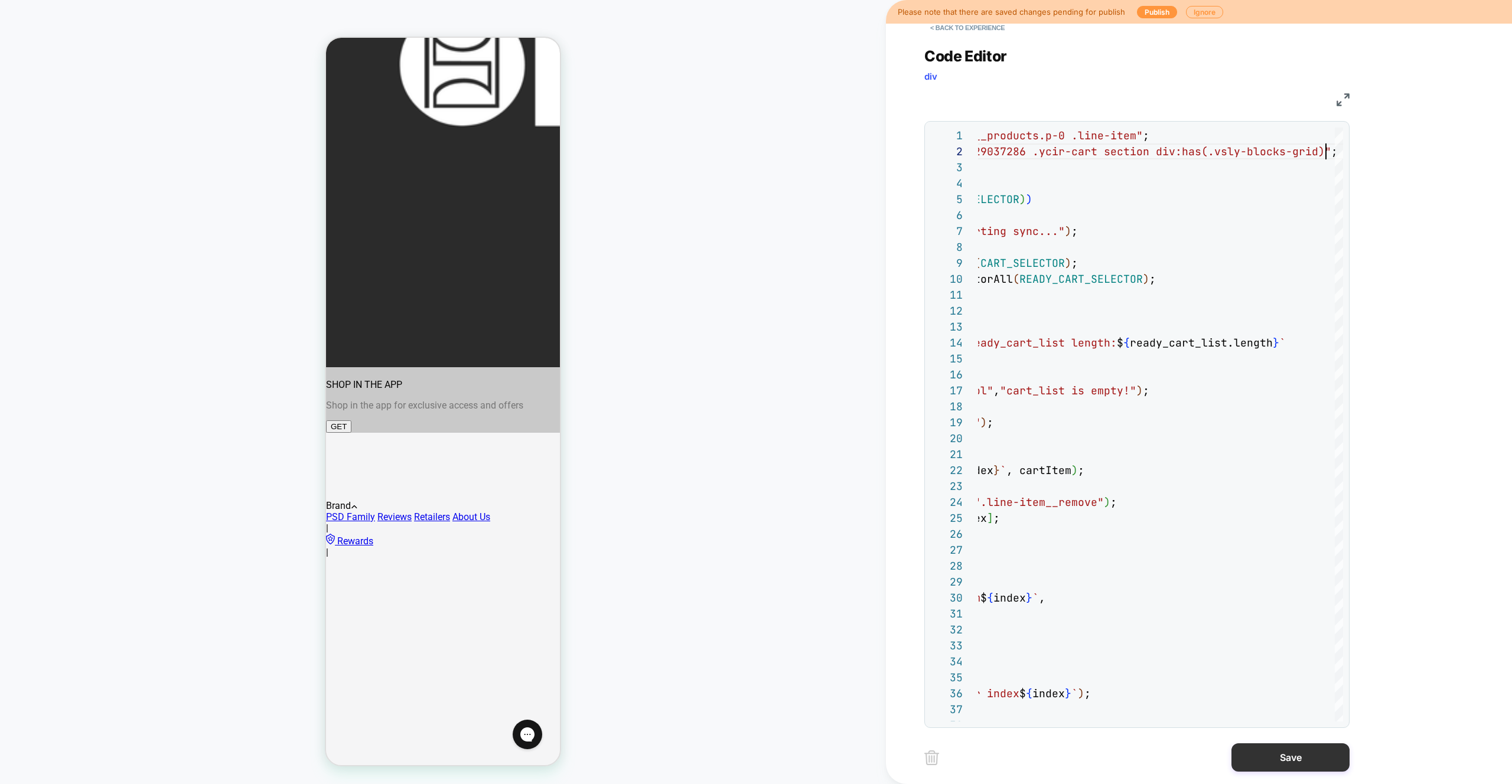
click at [1301, 768] on button "Save" at bounding box center [1290, 757] width 118 height 28
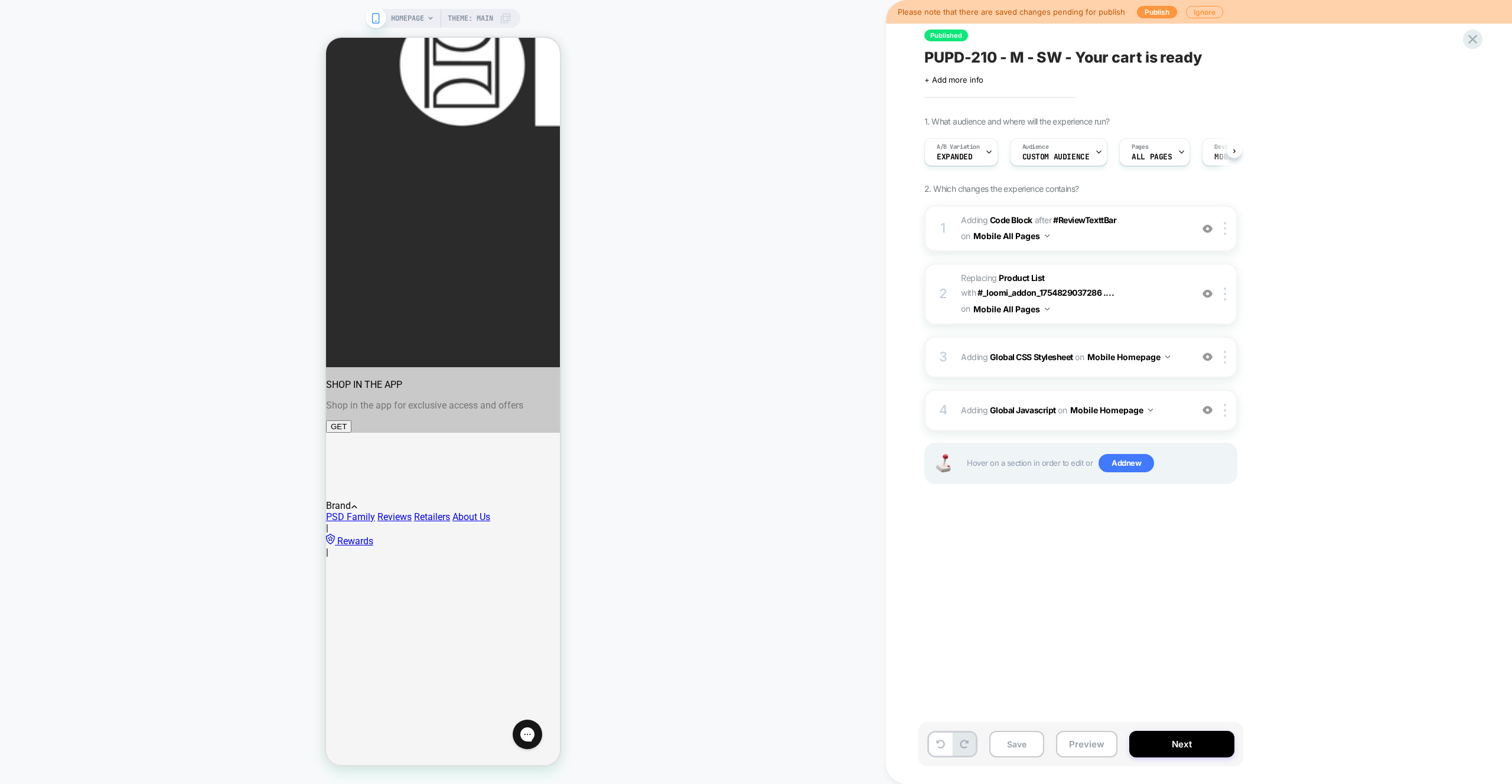
click at [1094, 740] on button "Preview" at bounding box center [1087, 744] width 62 height 27
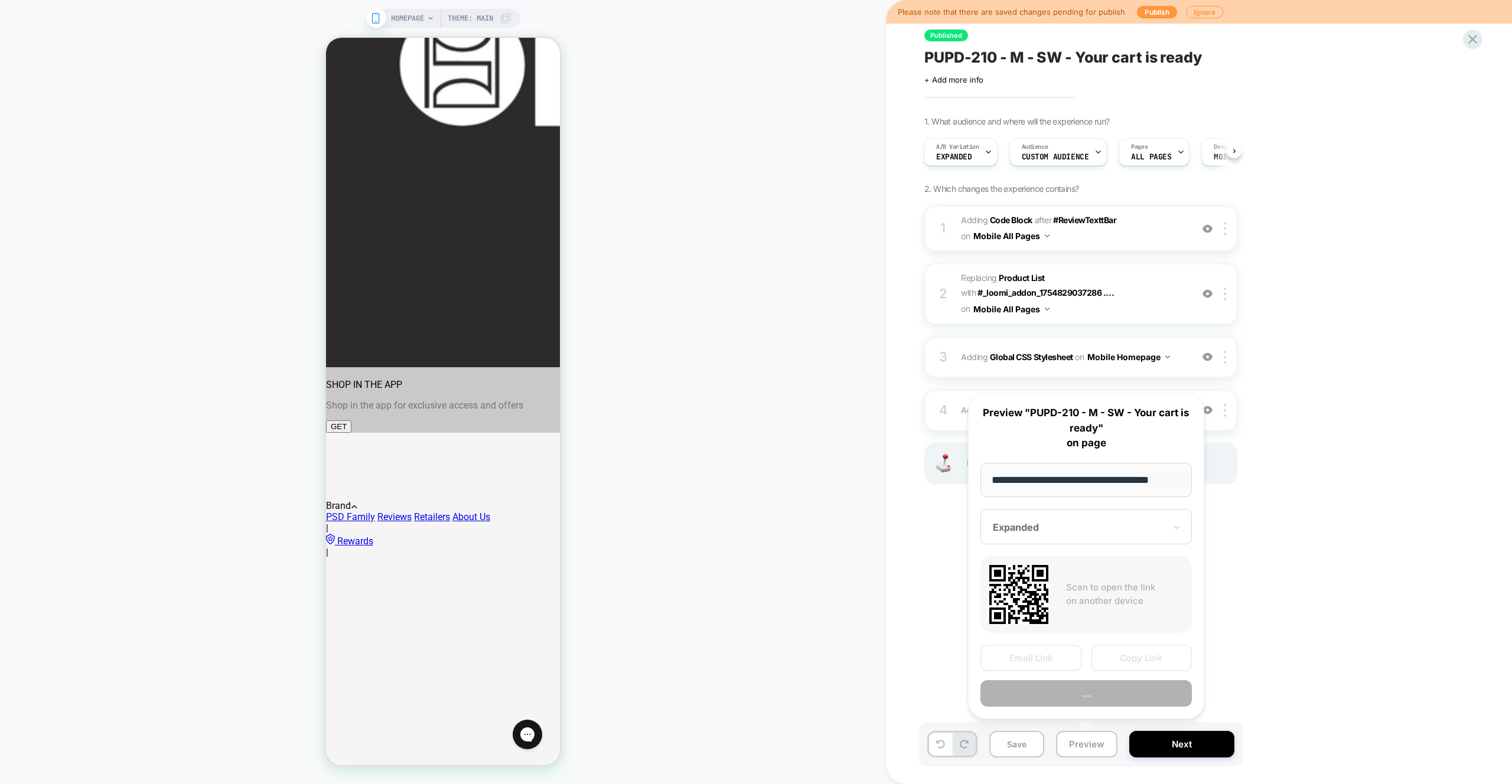
scroll to position [0, 10]
click at [1081, 694] on button "Preview" at bounding box center [1086, 694] width 212 height 27
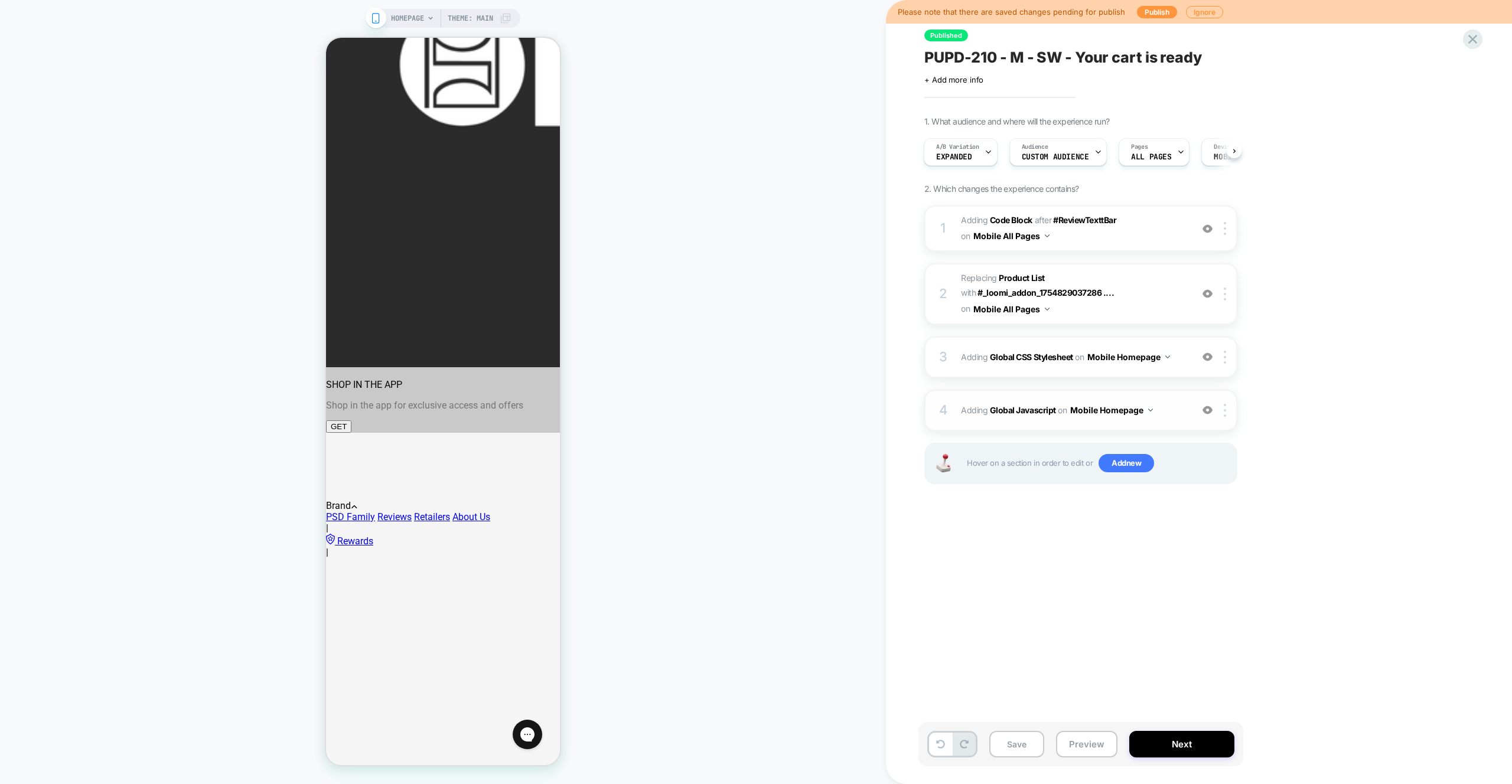
click at [1167, 422] on div "4 Adding Global Javascript on Mobile Homepage Add Before Add After Copy to Desk…" at bounding box center [1080, 410] width 313 height 41
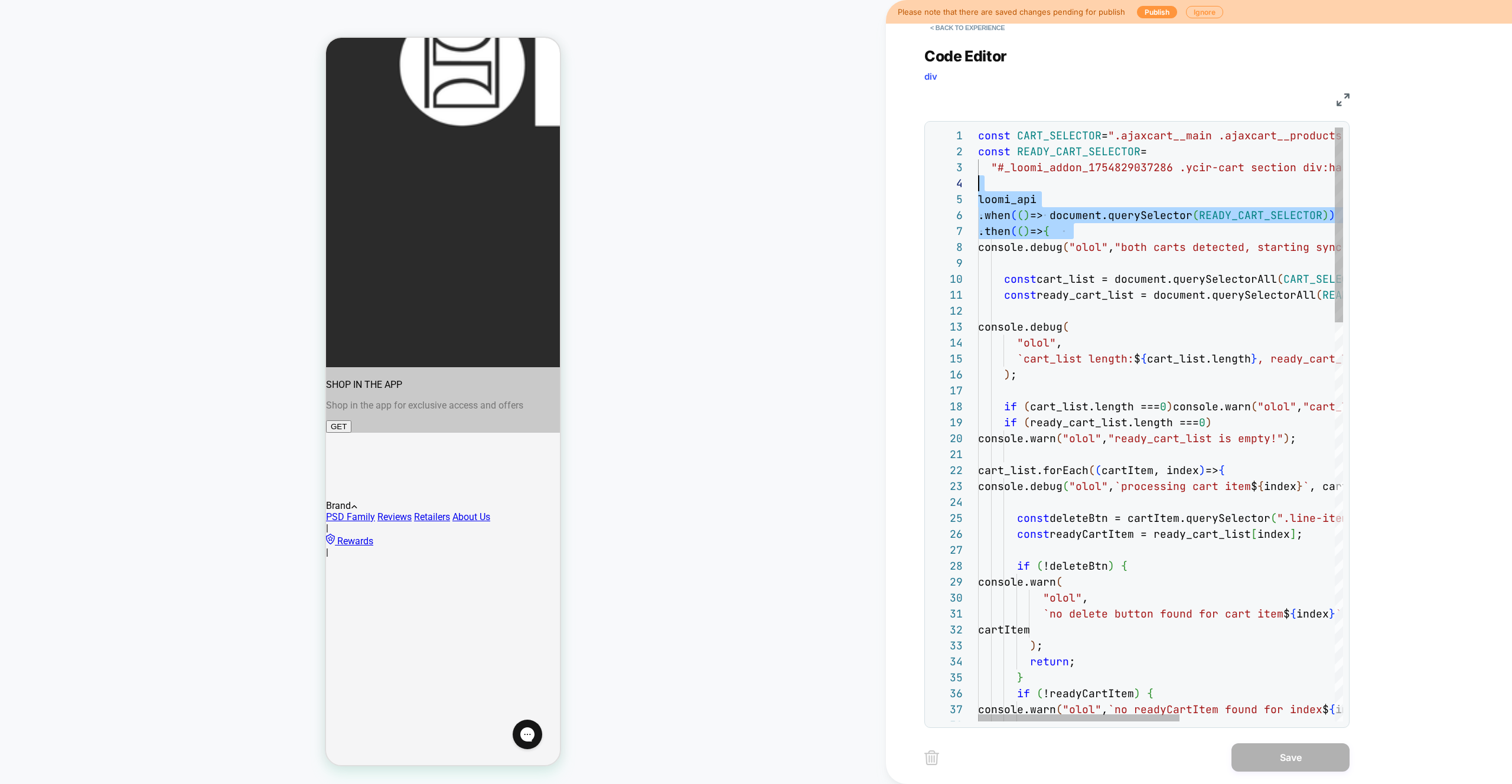
scroll to position [64, 0]
drag, startPoint x: 1108, startPoint y: 232, endPoint x: 939, endPoint y: 193, distance: 173.4
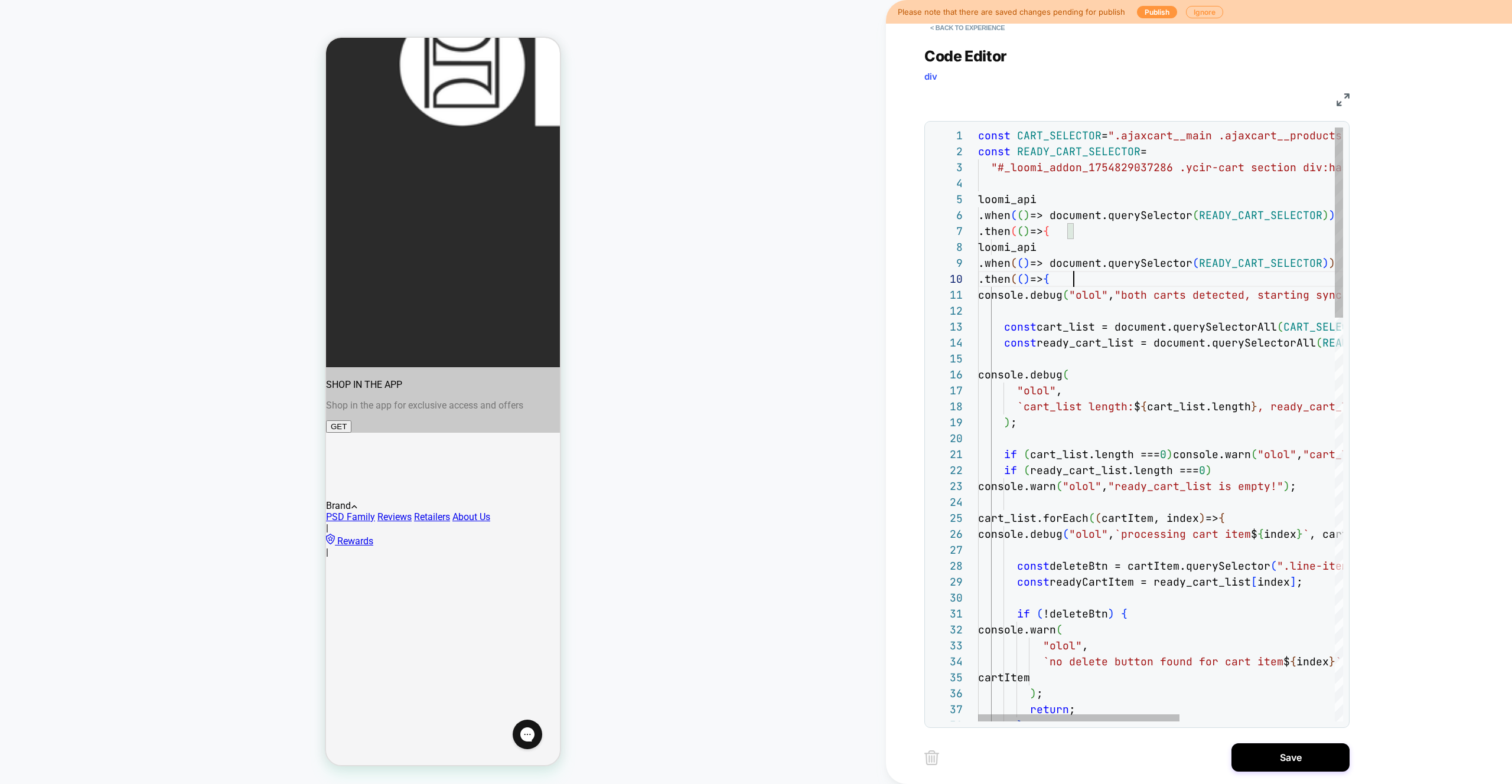
scroll to position [144, 96]
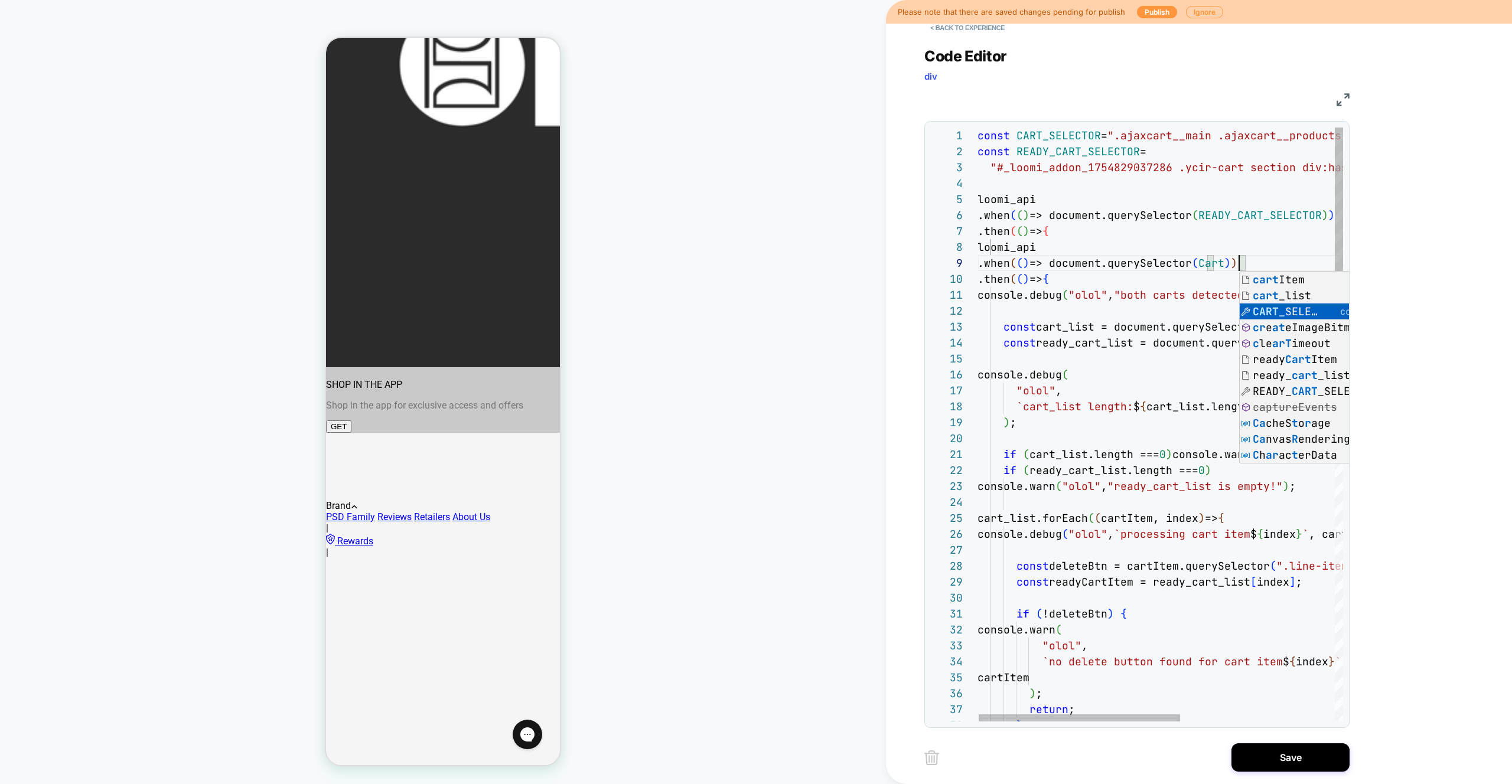
scroll to position [127, 319]
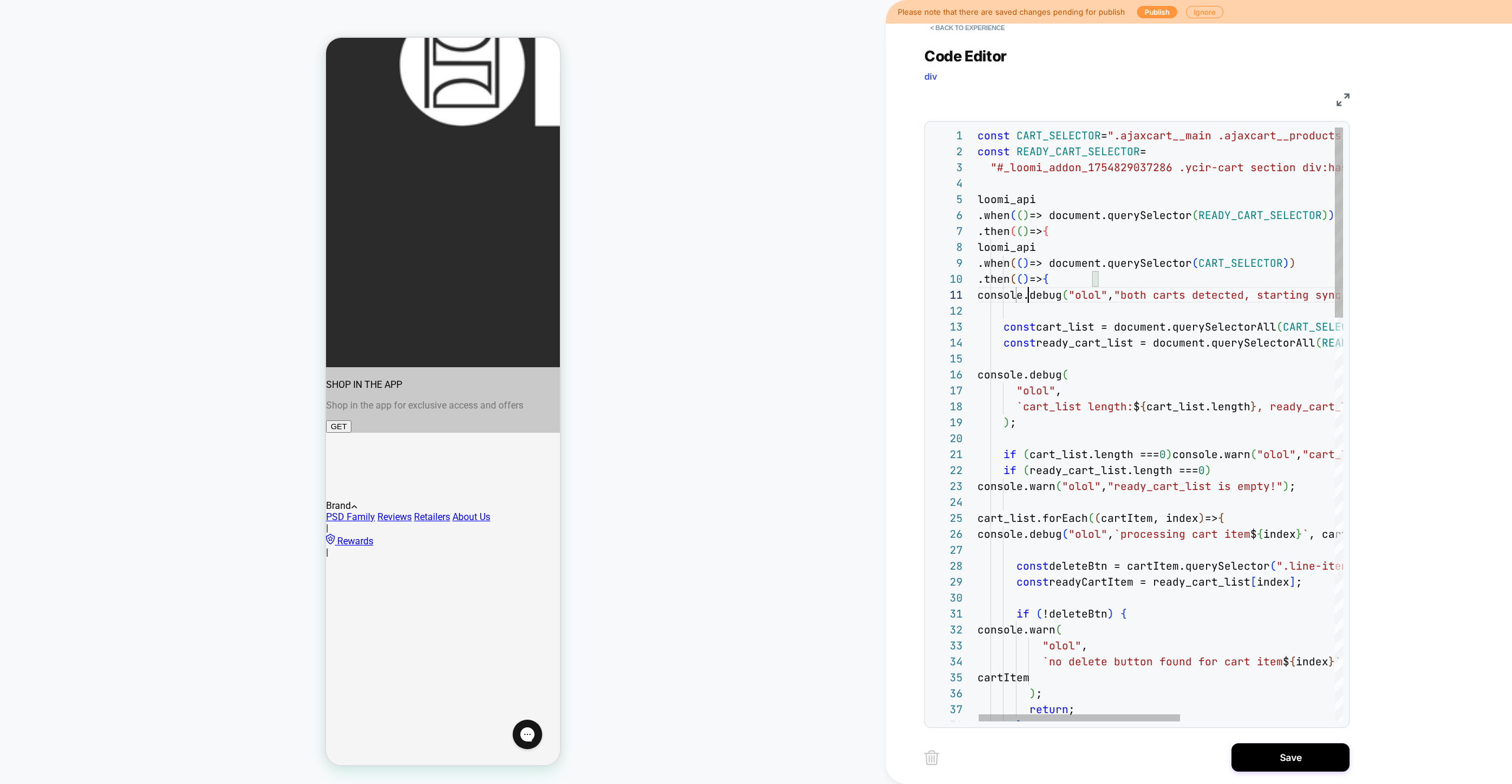
scroll to position [0, 51]
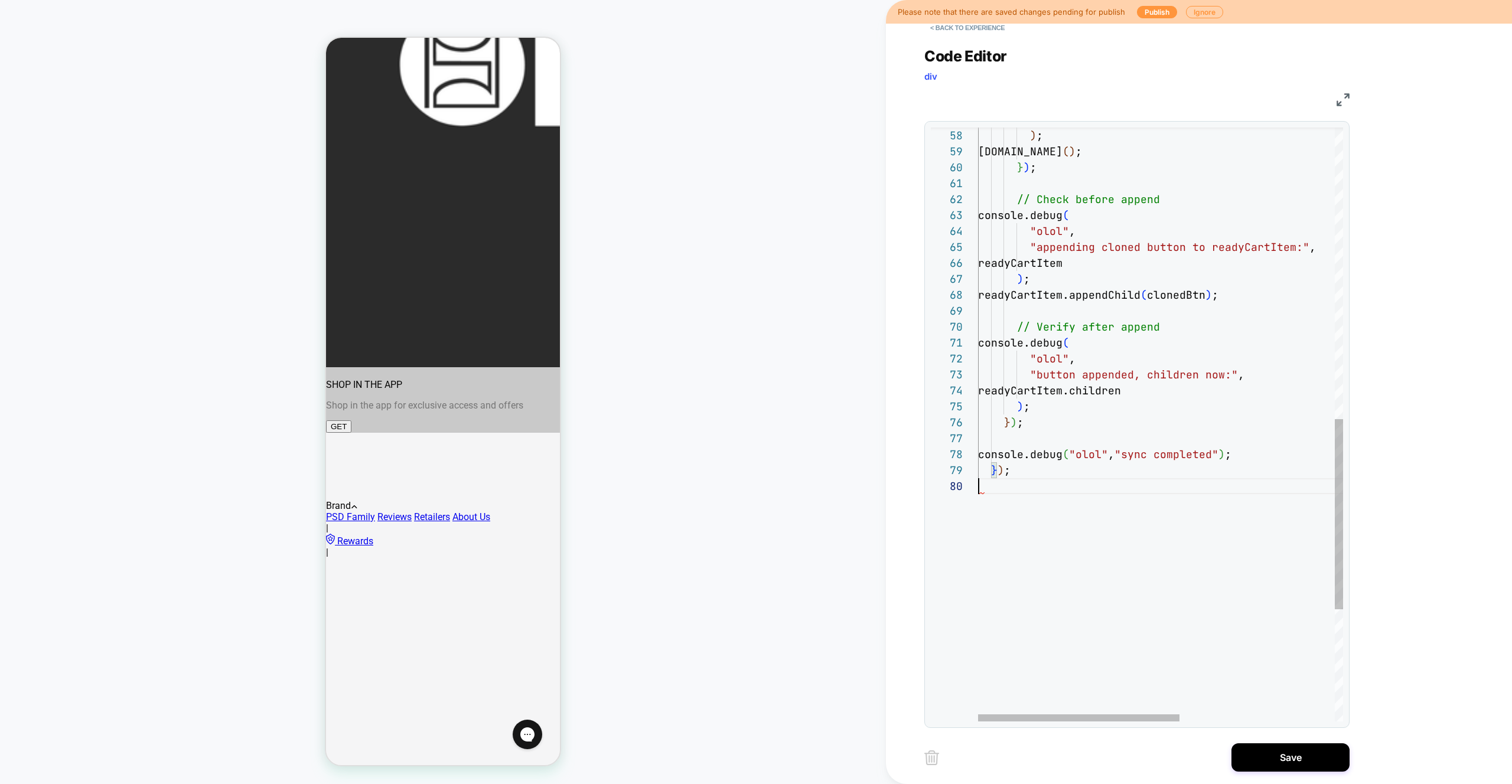
click at [1033, 480] on div ") ; deleteBtn.click ( ) ; } ) ; // Check before append console.debug ( "olol" ,…" at bounding box center [1301, 146] width 646 height 1854
click at [1087, 527] on div ") ; deleteBtn.click ( ) ; } ) ; // Check before append console.debug ( "olol" ,…" at bounding box center [1301, 146] width 646 height 1854
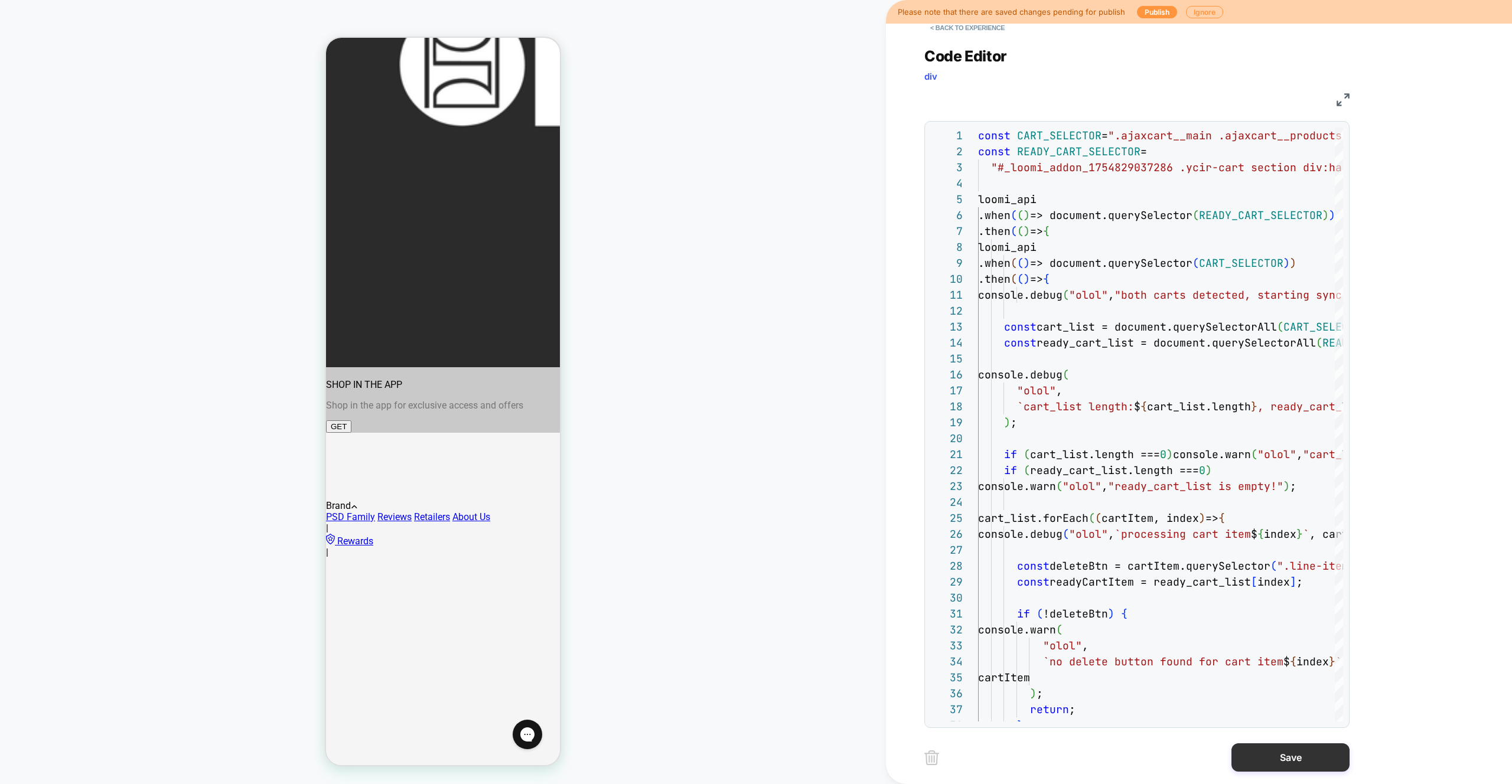
type textarea "**********"
click at [1286, 759] on button "Save" at bounding box center [1290, 757] width 118 height 28
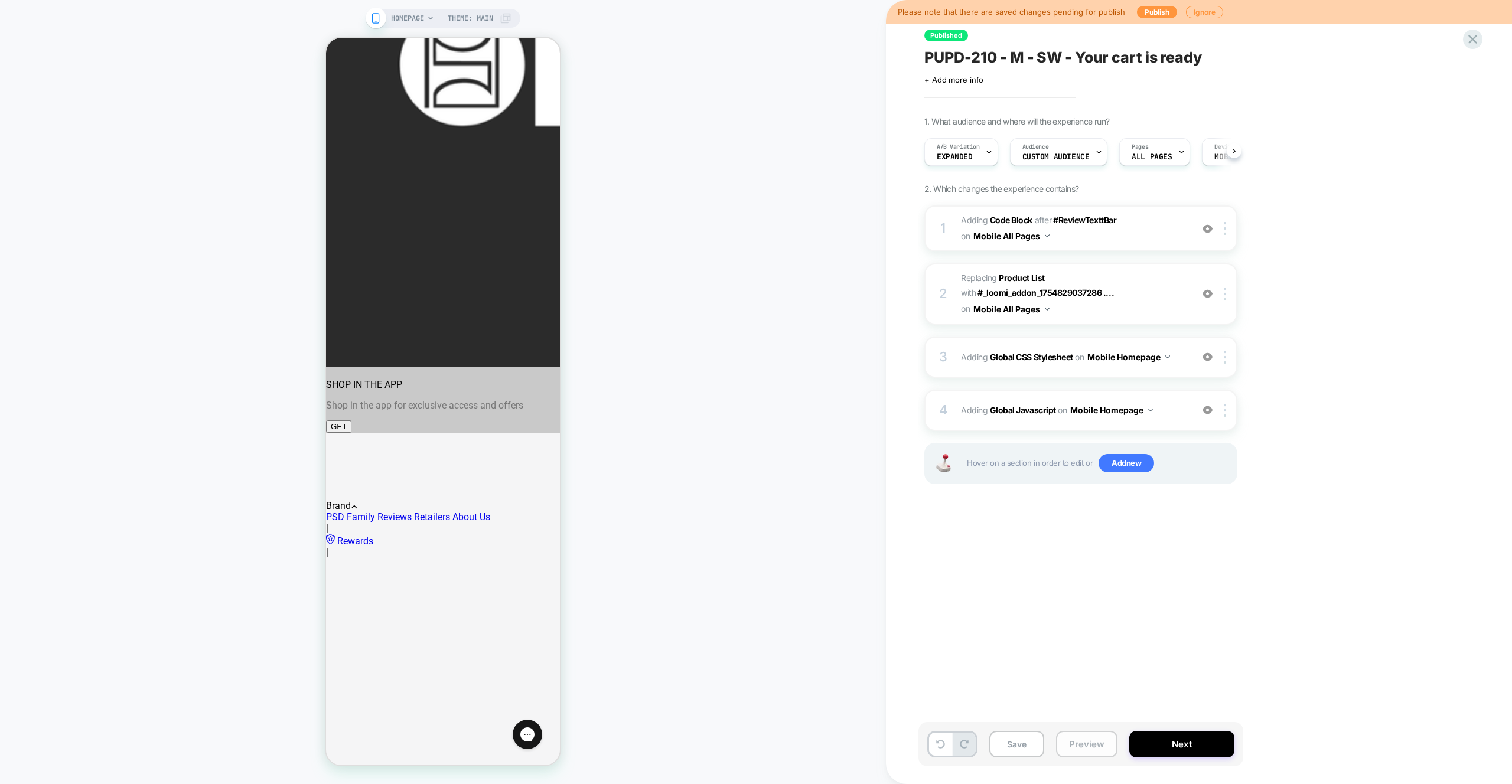
click at [1080, 737] on button "Preview" at bounding box center [1087, 744] width 62 height 27
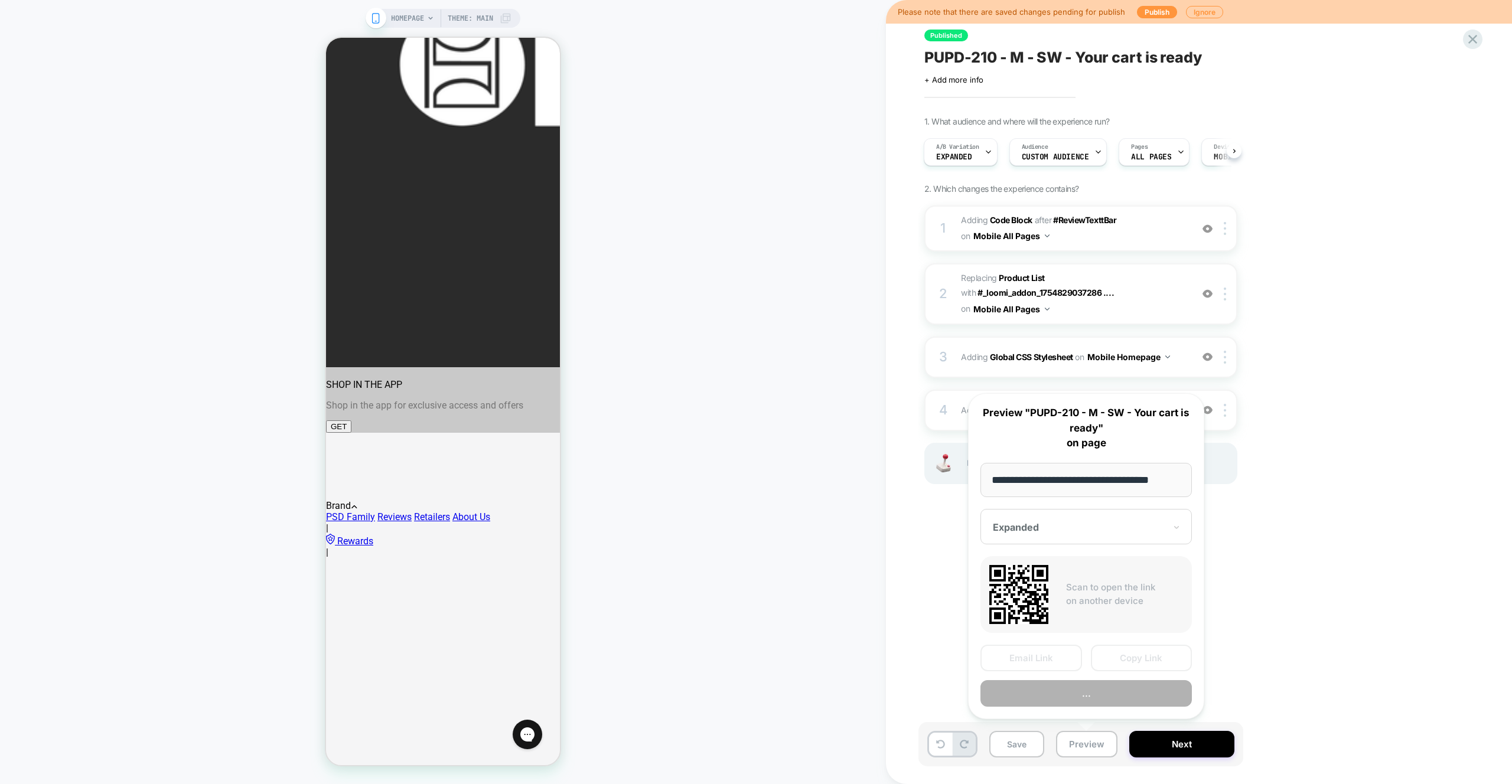
scroll to position [0, 10]
click at [1086, 697] on button "Preview" at bounding box center [1086, 694] width 212 height 27
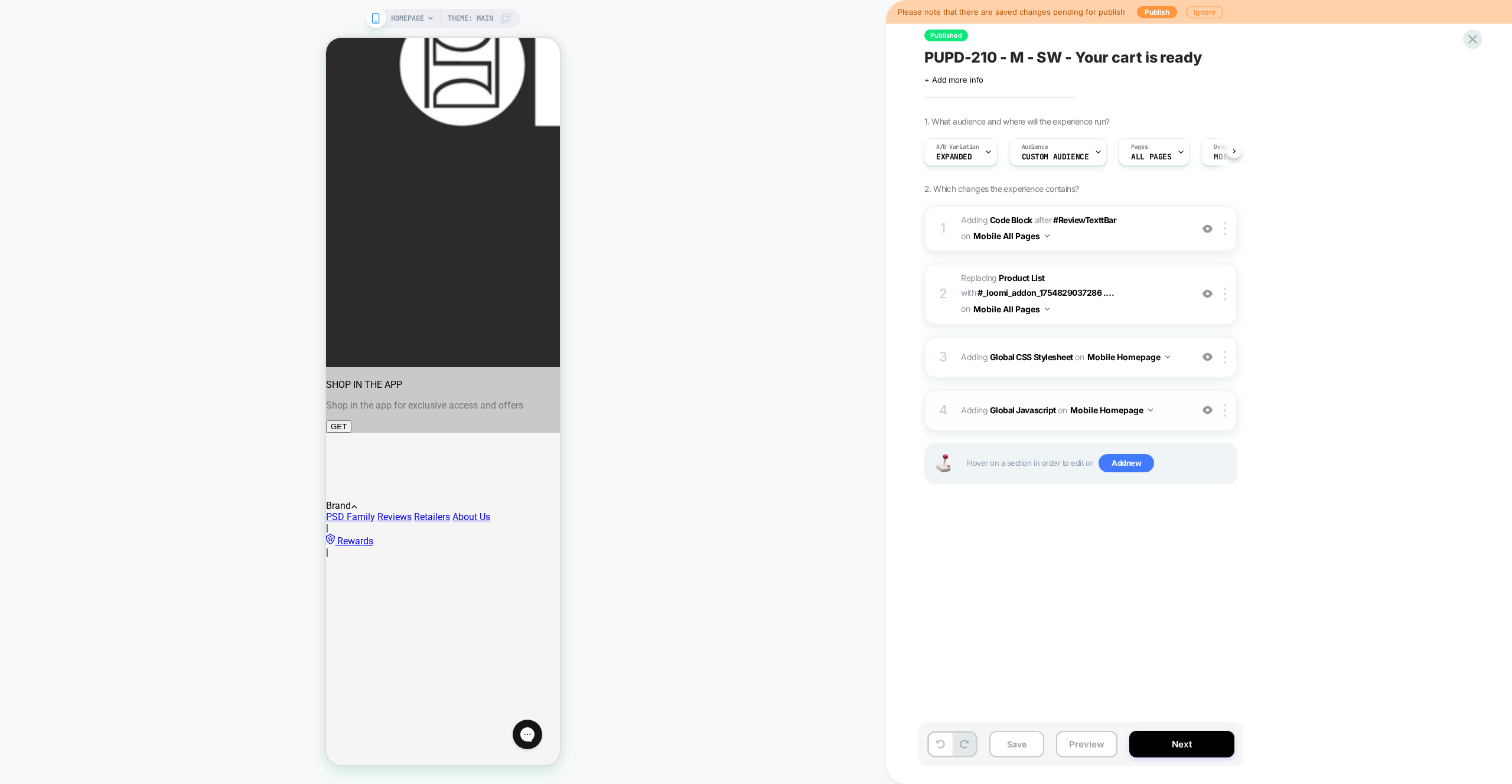
click at [1167, 422] on div "4 Adding Global Javascript on Mobile Homepage Add Before Add After Copy to Desk…" at bounding box center [1080, 410] width 313 height 41
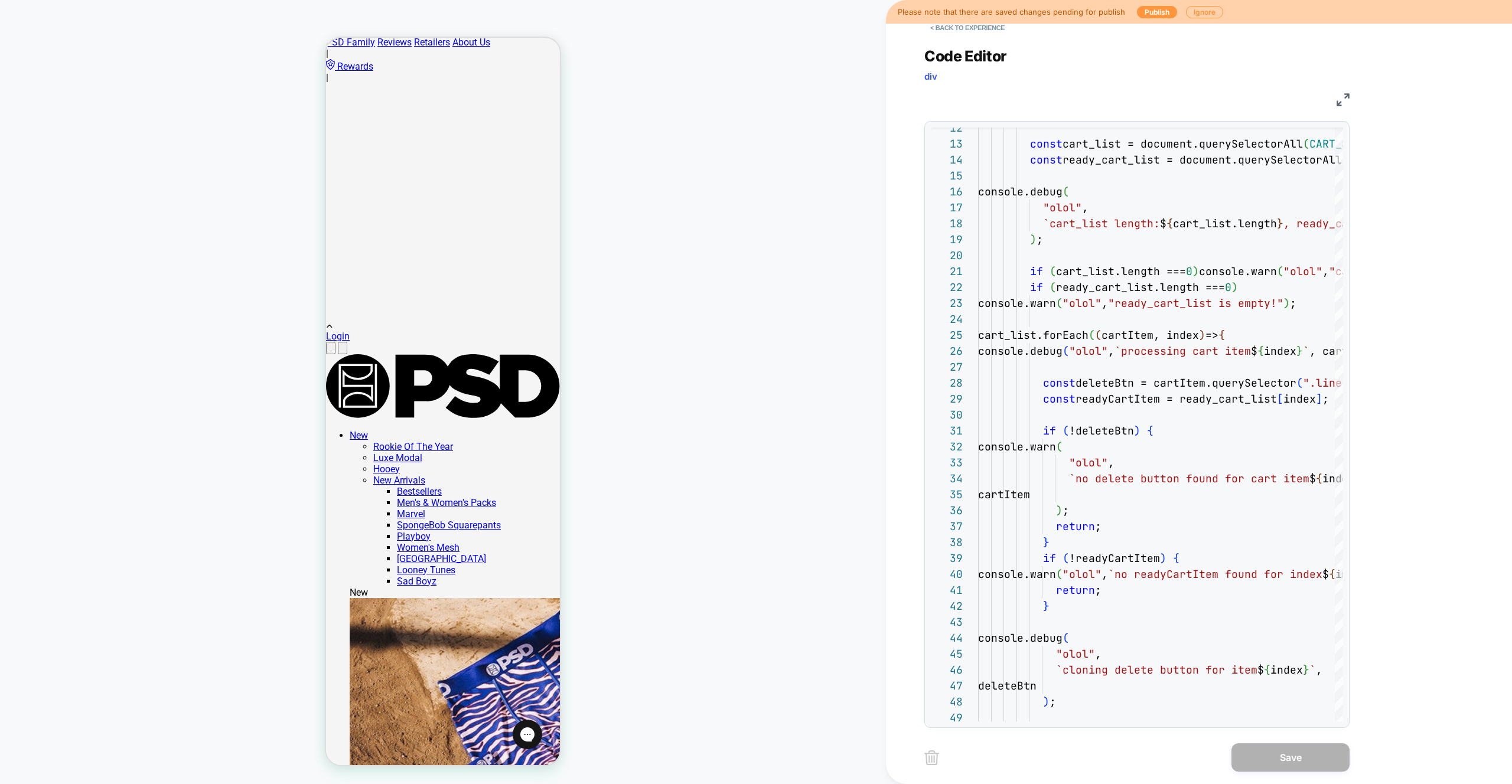
scroll to position [0, 0]
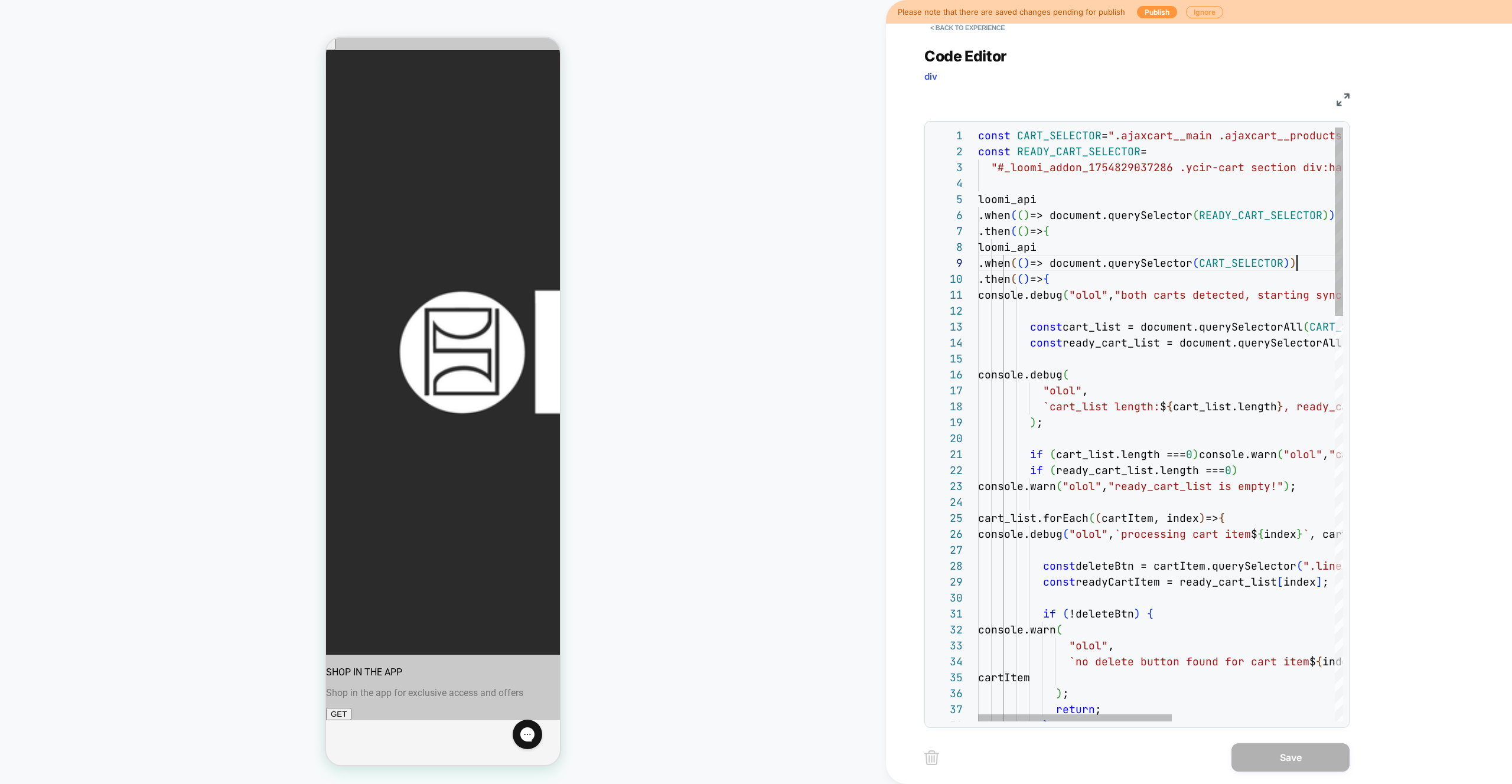
type textarea "**********"
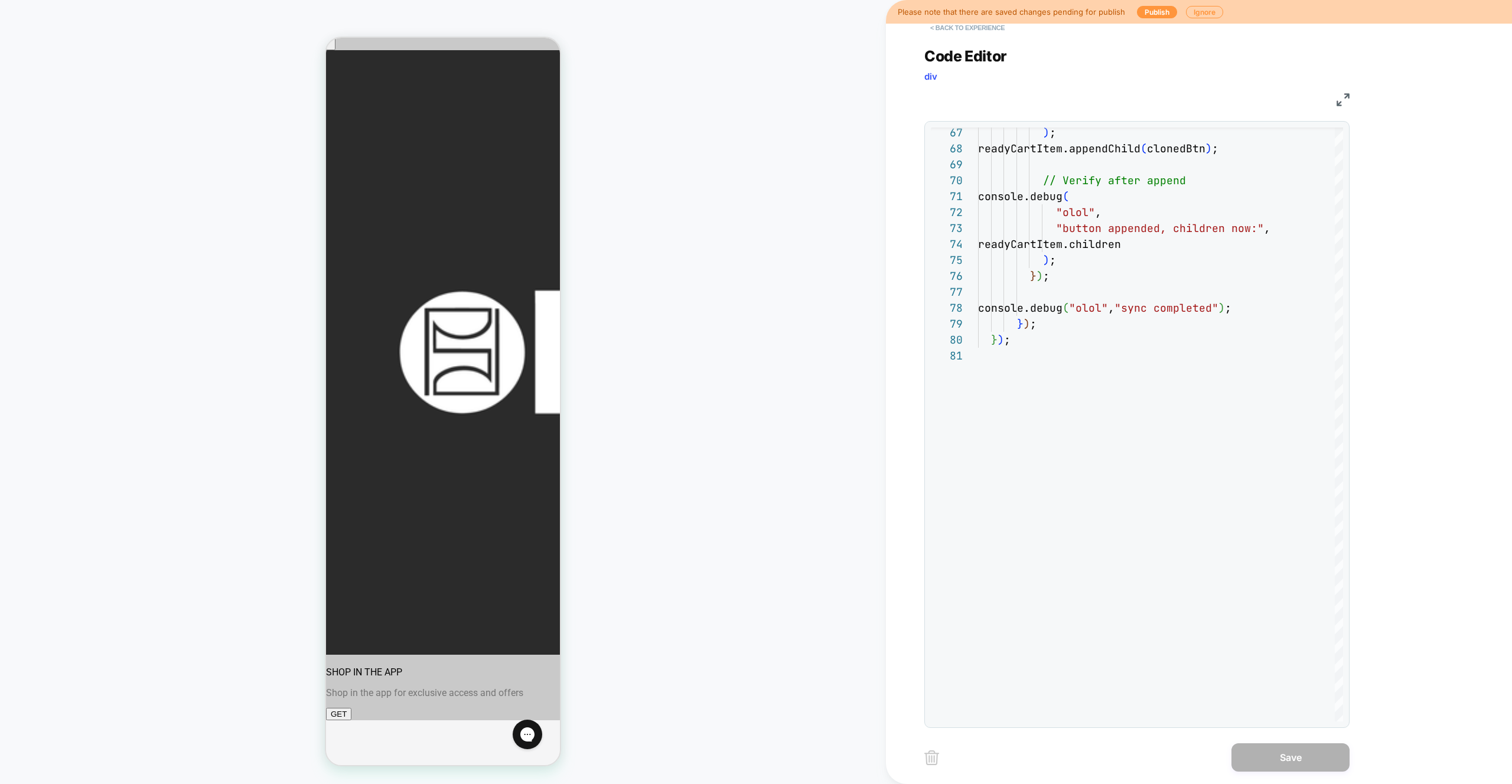
click at [952, 31] on button "< Back to experience" at bounding box center [967, 27] width 86 height 19
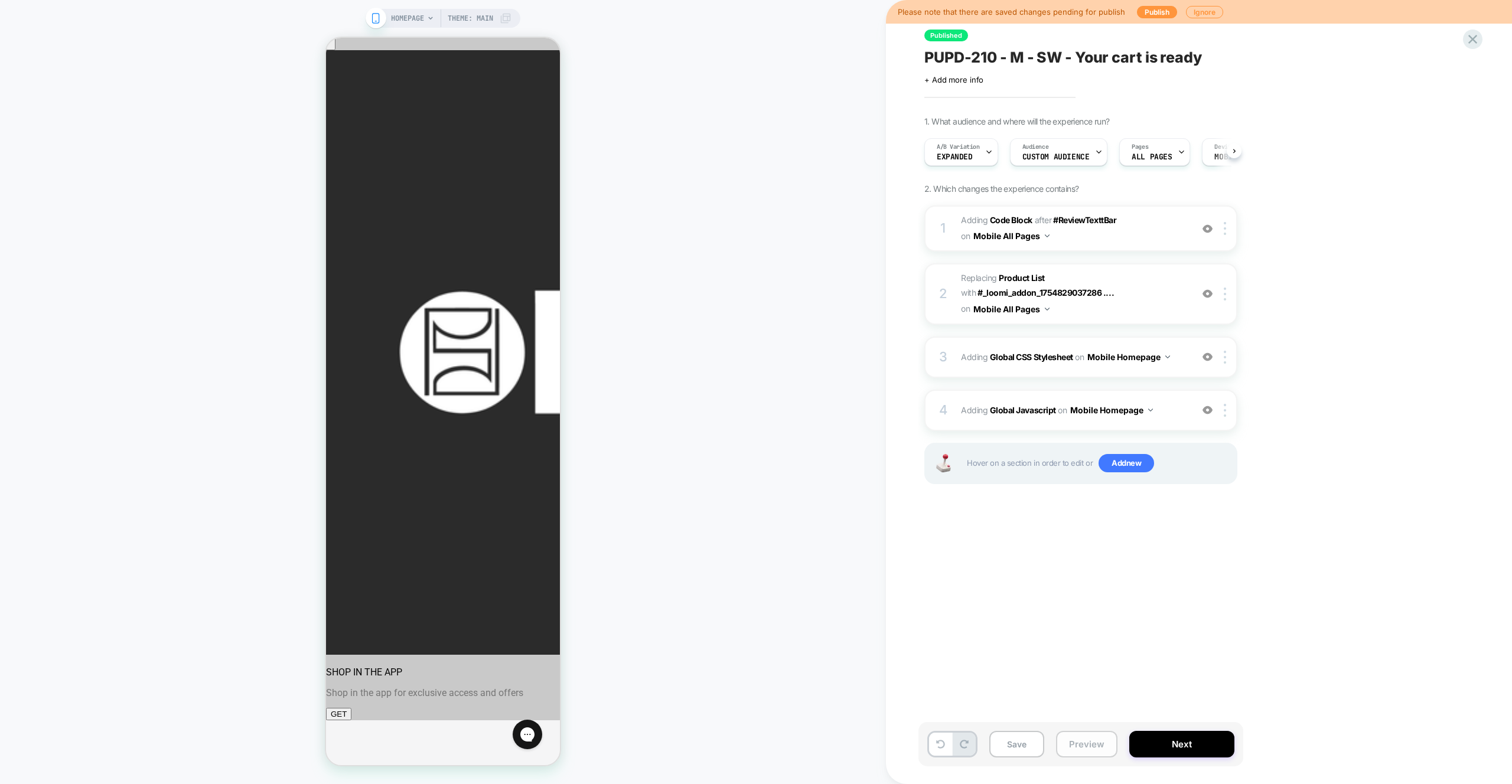
scroll to position [0, 1]
click at [1078, 742] on button "Preview" at bounding box center [1087, 744] width 62 height 27
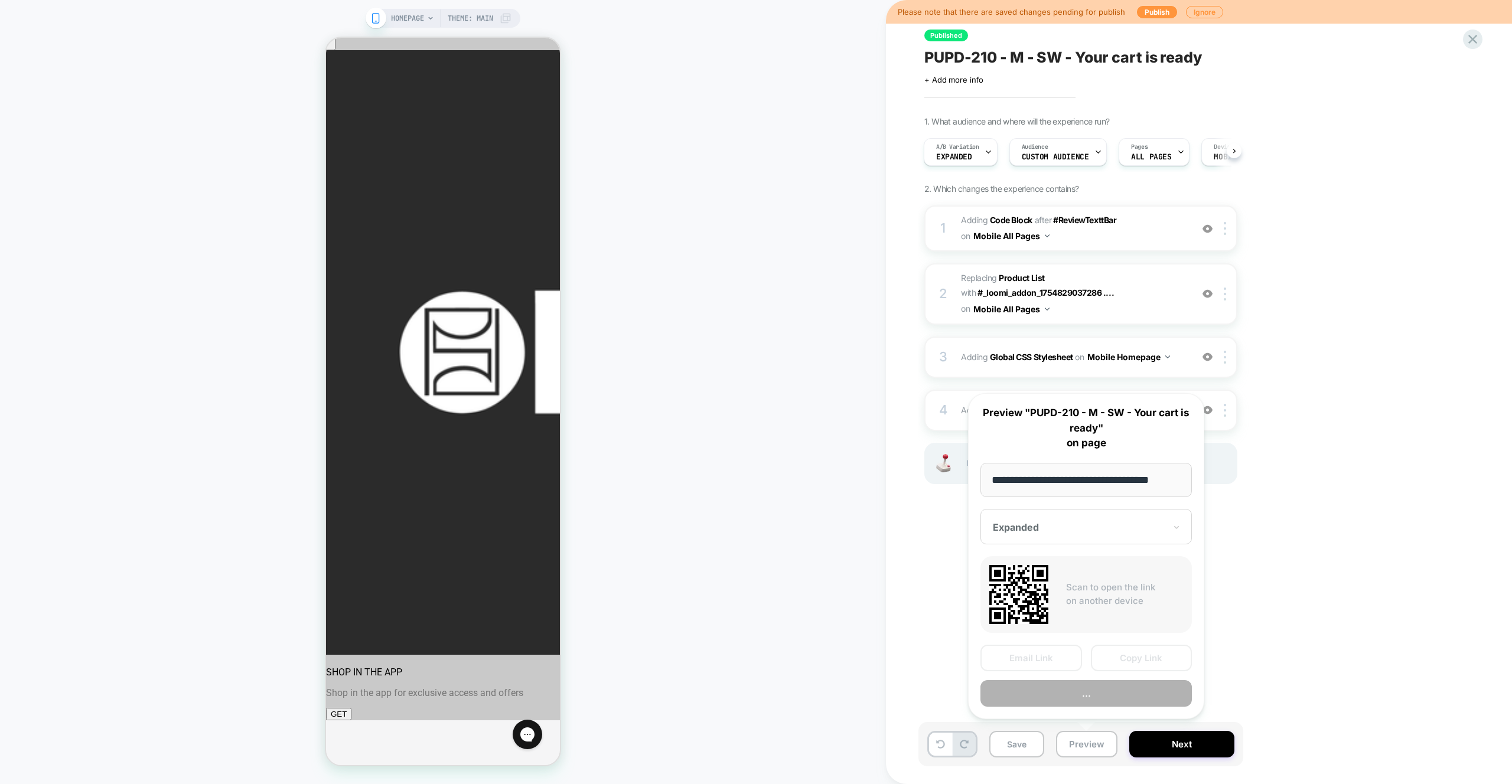
scroll to position [0, 10]
click at [1110, 702] on button "Preview" at bounding box center [1086, 694] width 212 height 27
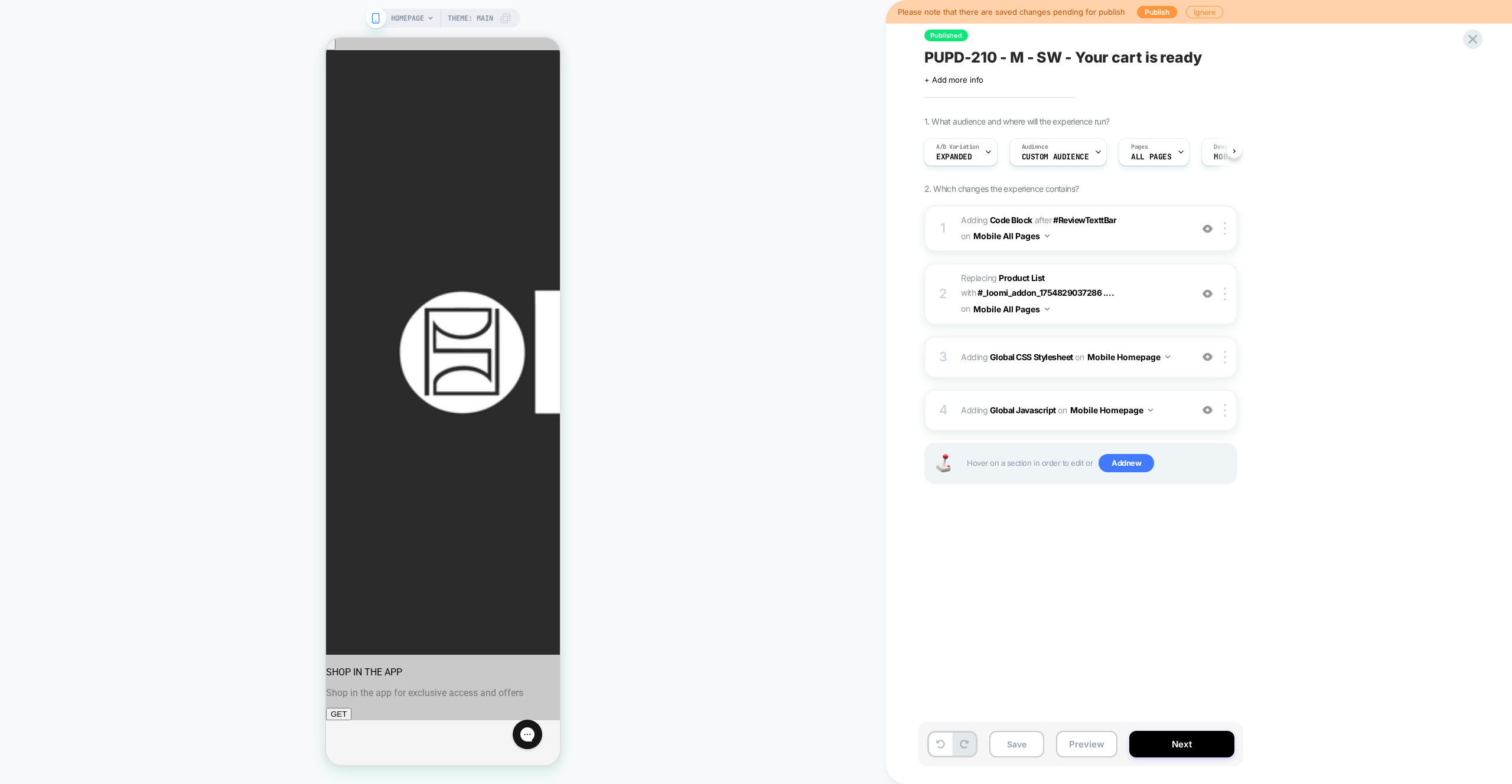
click at [671, 259] on div "HOMEPAGE Theme: MAIN" at bounding box center [443, 392] width 886 height 761
click at [1165, 417] on span "Adding Global Javascript on Mobile Homepage" at bounding box center [1073, 410] width 225 height 17
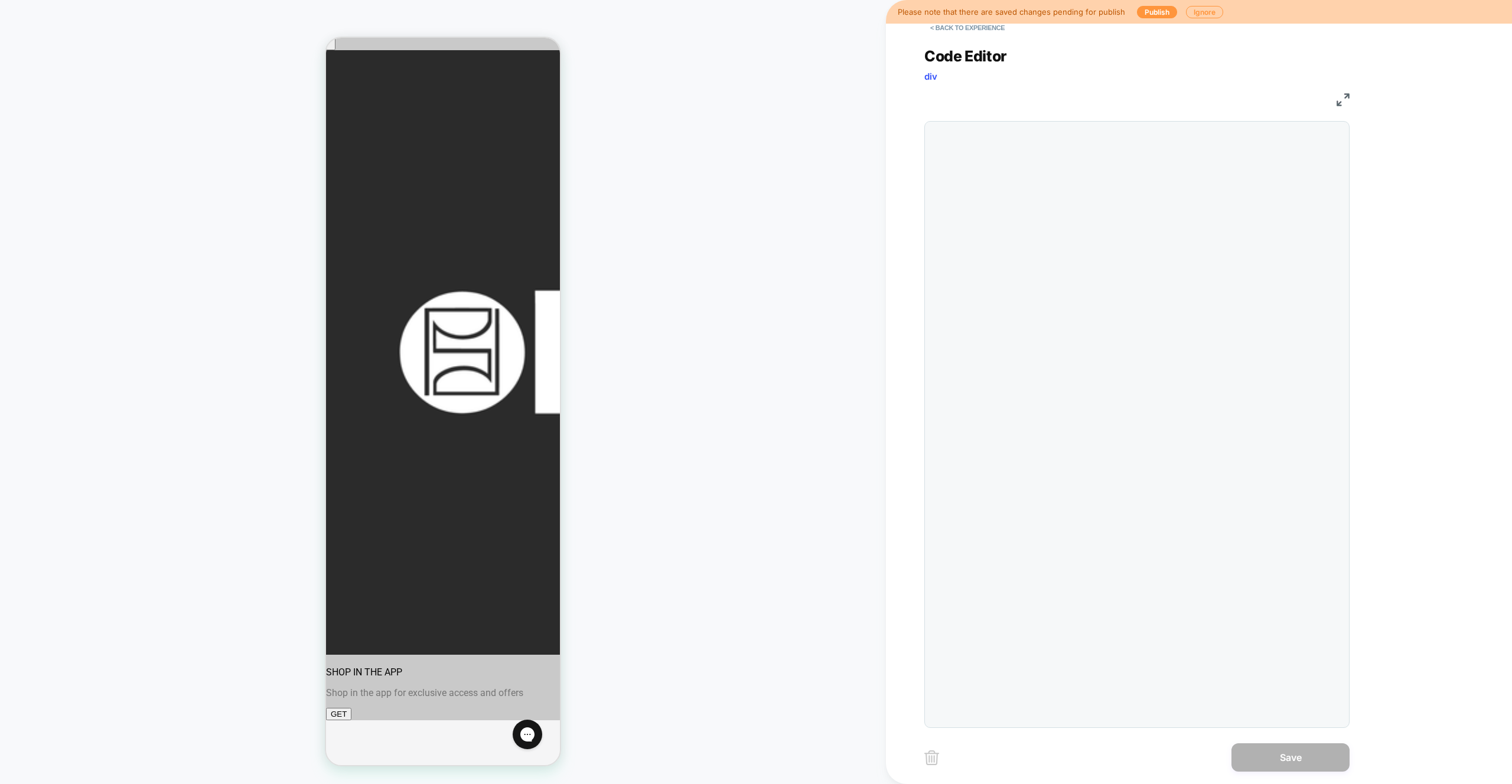
scroll to position [159, 0]
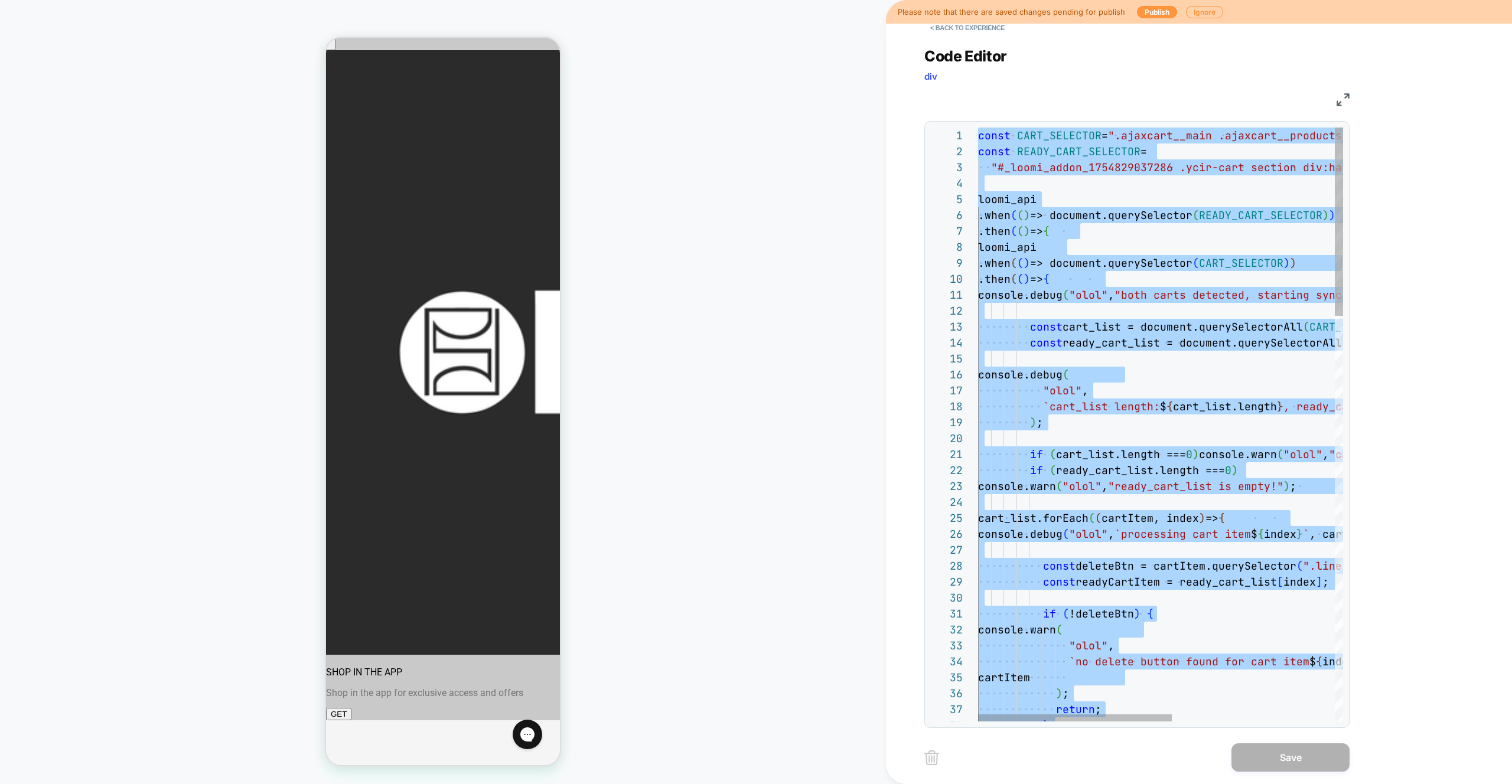
type textarea "**********"
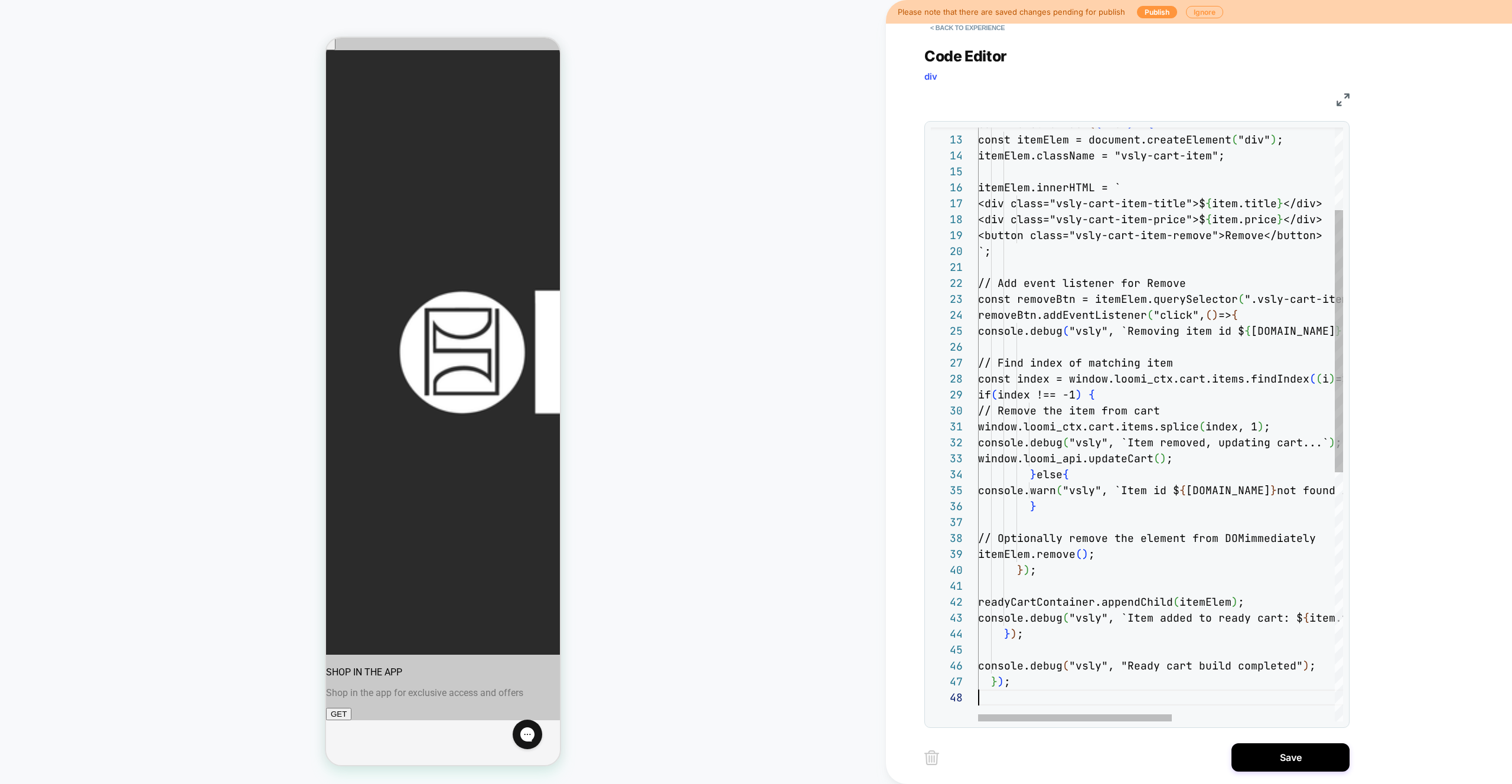
scroll to position [112, 0]
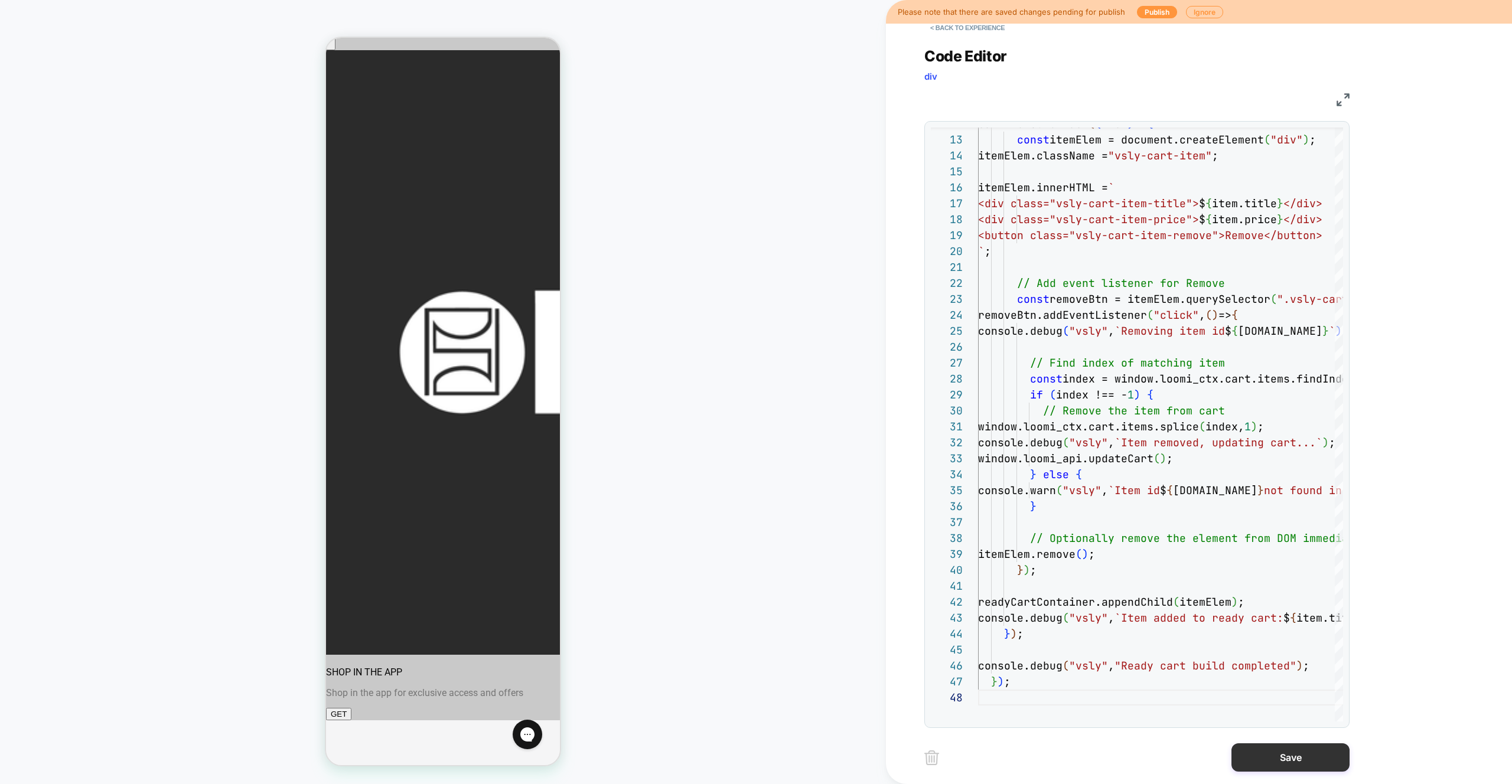
click at [1303, 761] on button "Save" at bounding box center [1290, 757] width 118 height 28
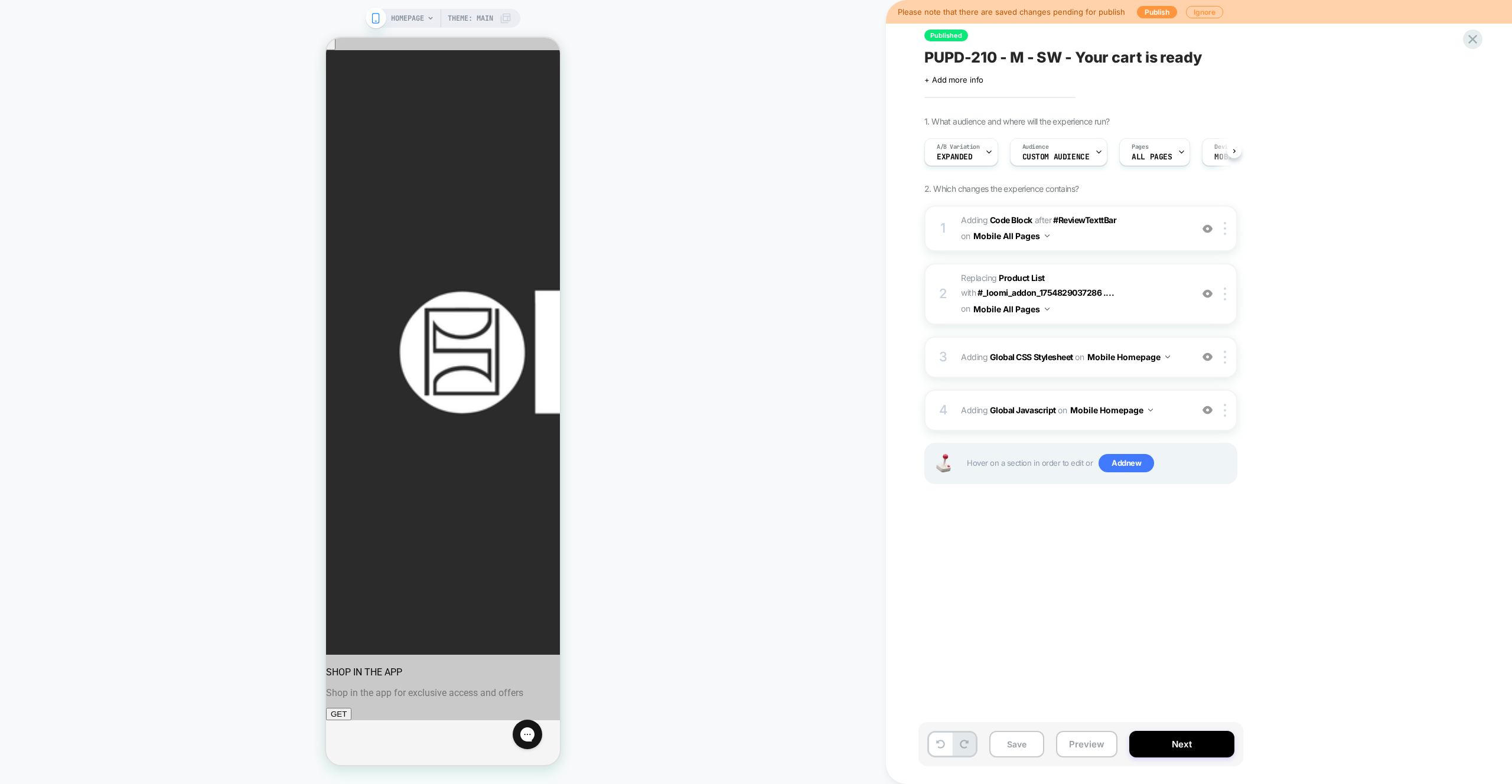
scroll to position [0, 1]
click at [1084, 751] on button "Preview" at bounding box center [1087, 744] width 62 height 27
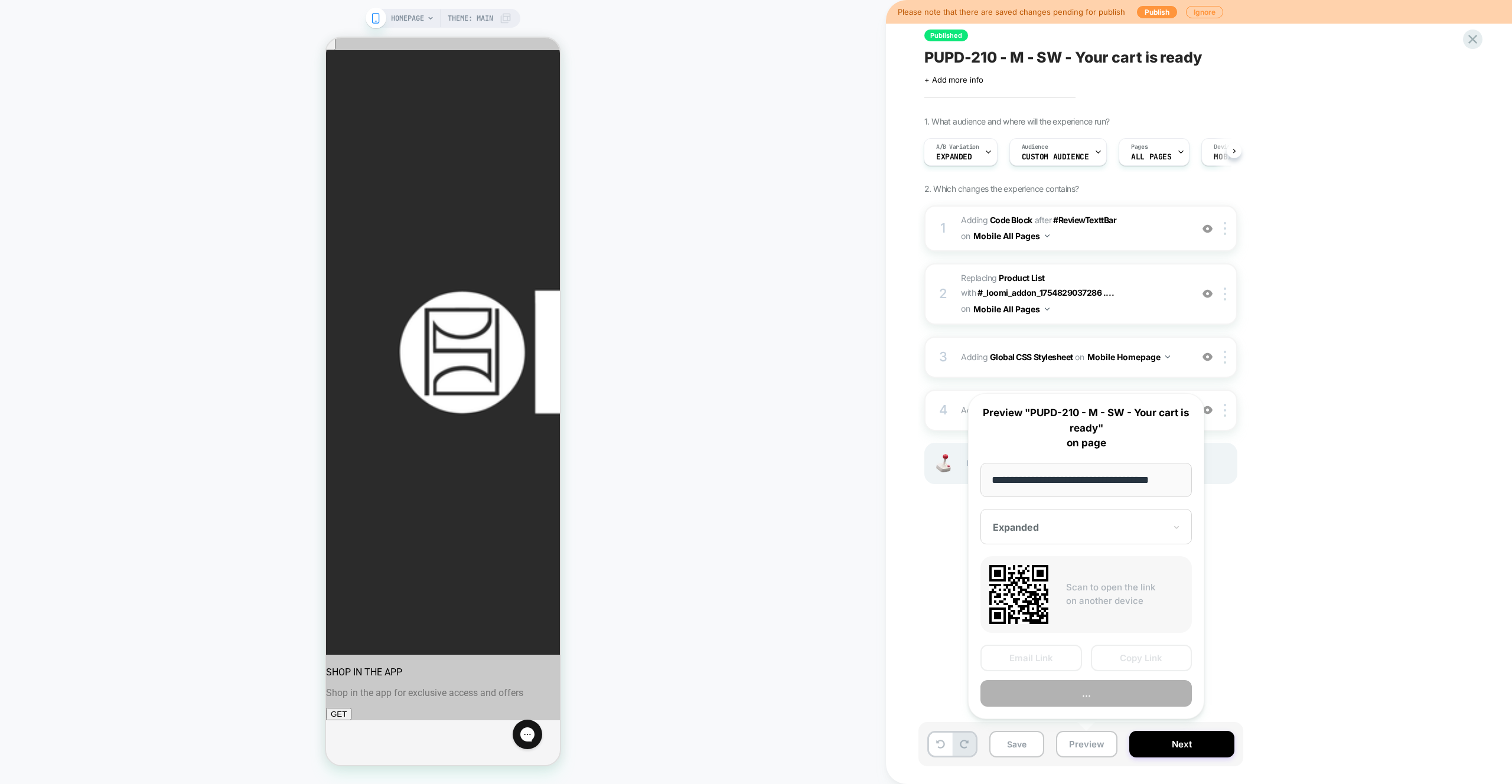
scroll to position [0, 10]
click at [1093, 698] on button "Preview" at bounding box center [1086, 694] width 212 height 27
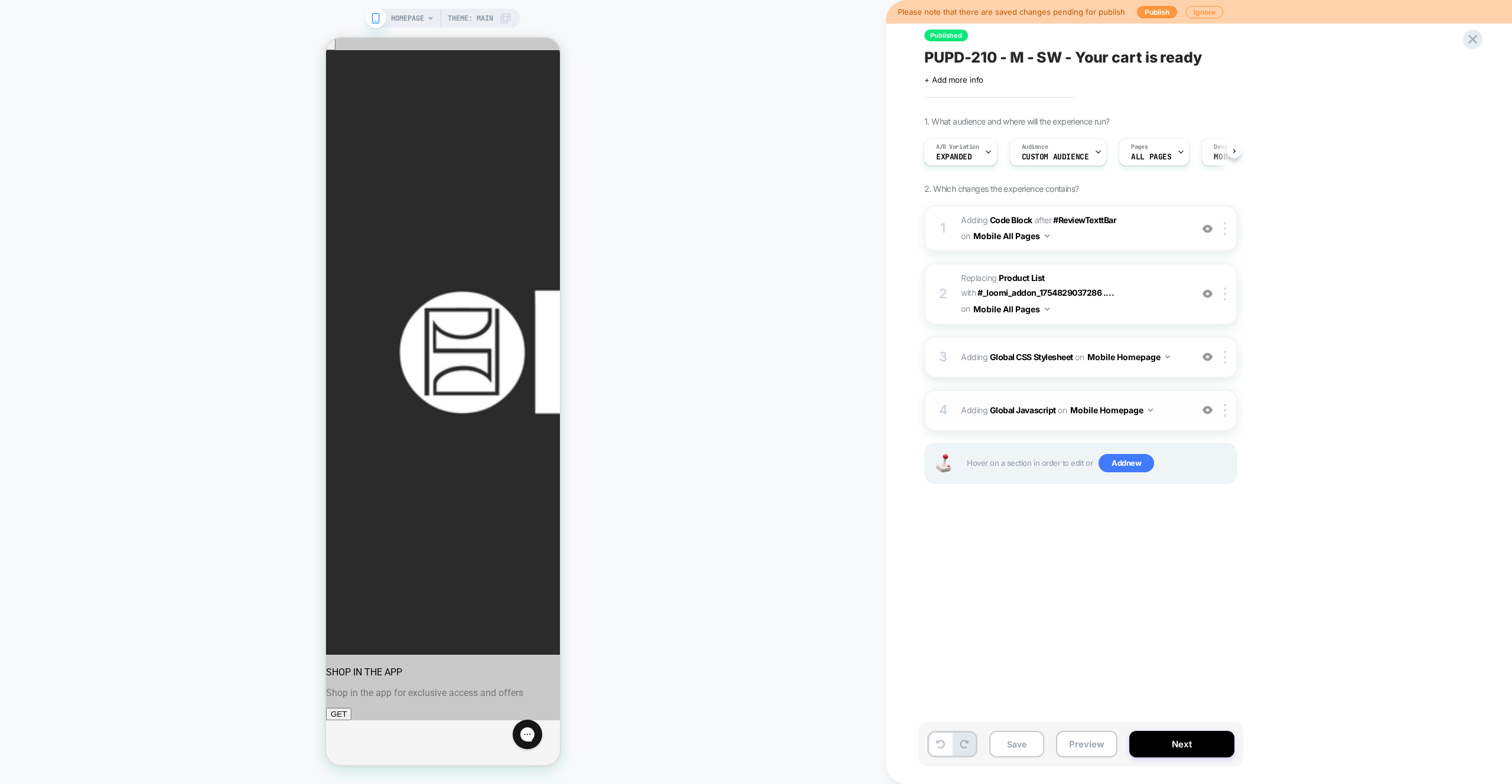
click at [1172, 409] on span "Adding Global Javascript on Mobile Homepage" at bounding box center [1073, 410] width 225 height 17
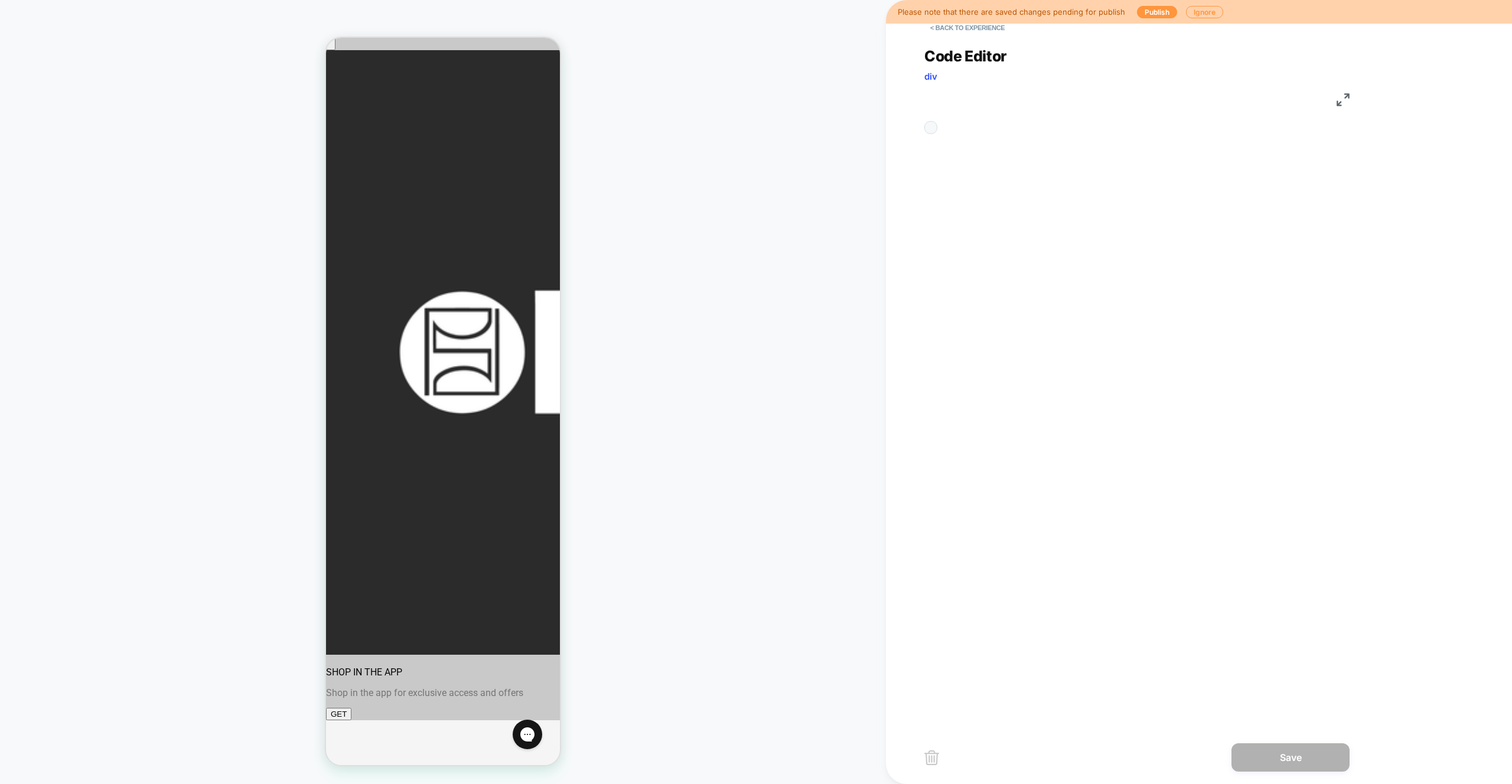
scroll to position [159, 0]
click at [1012, 319] on div "const READY_CART_SELECTOR = "#_loomi_addon_1754829 037286 .ycir-cart";" at bounding box center [995, 557] width 34 height 860
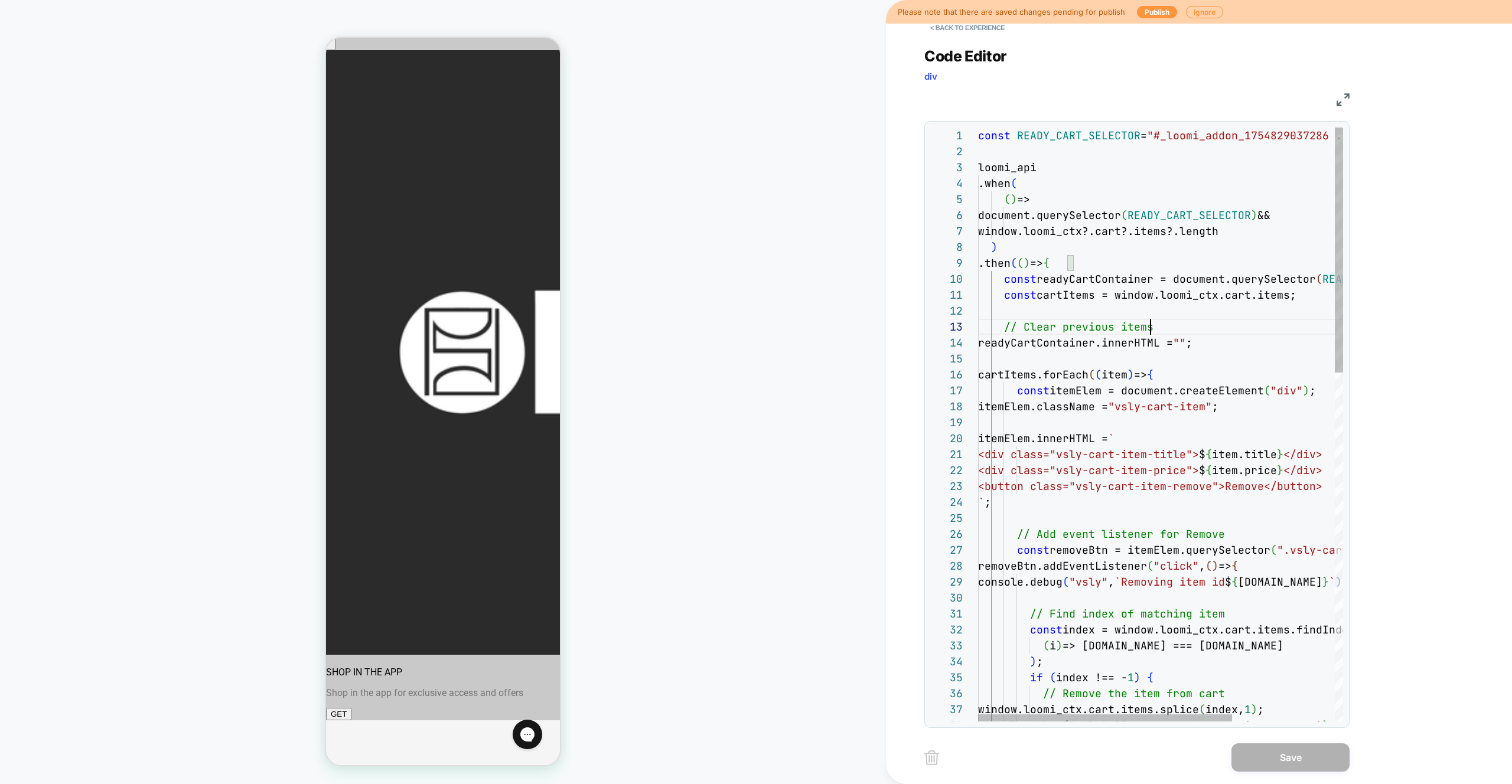
type textarea "**********"
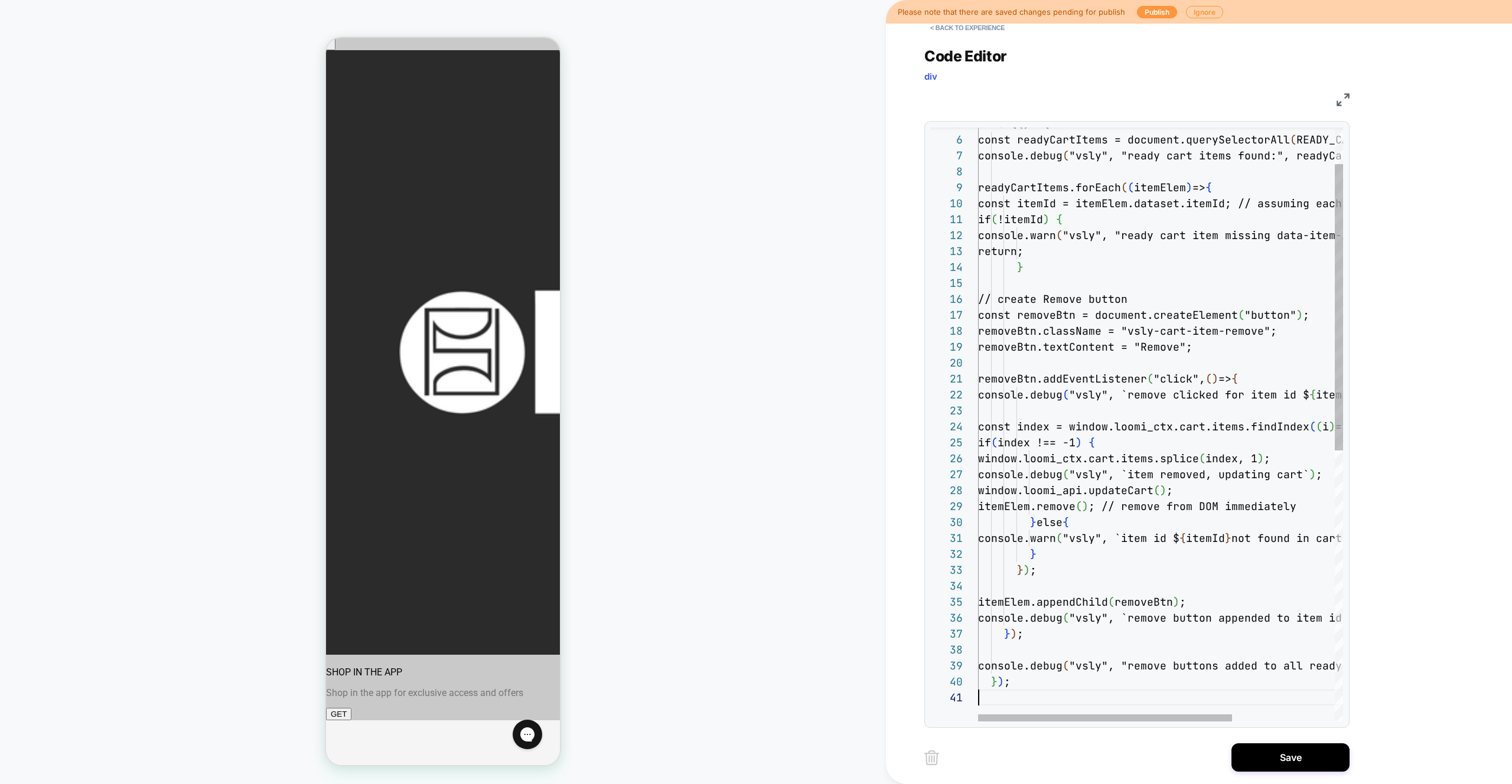
scroll to position [0, 0]
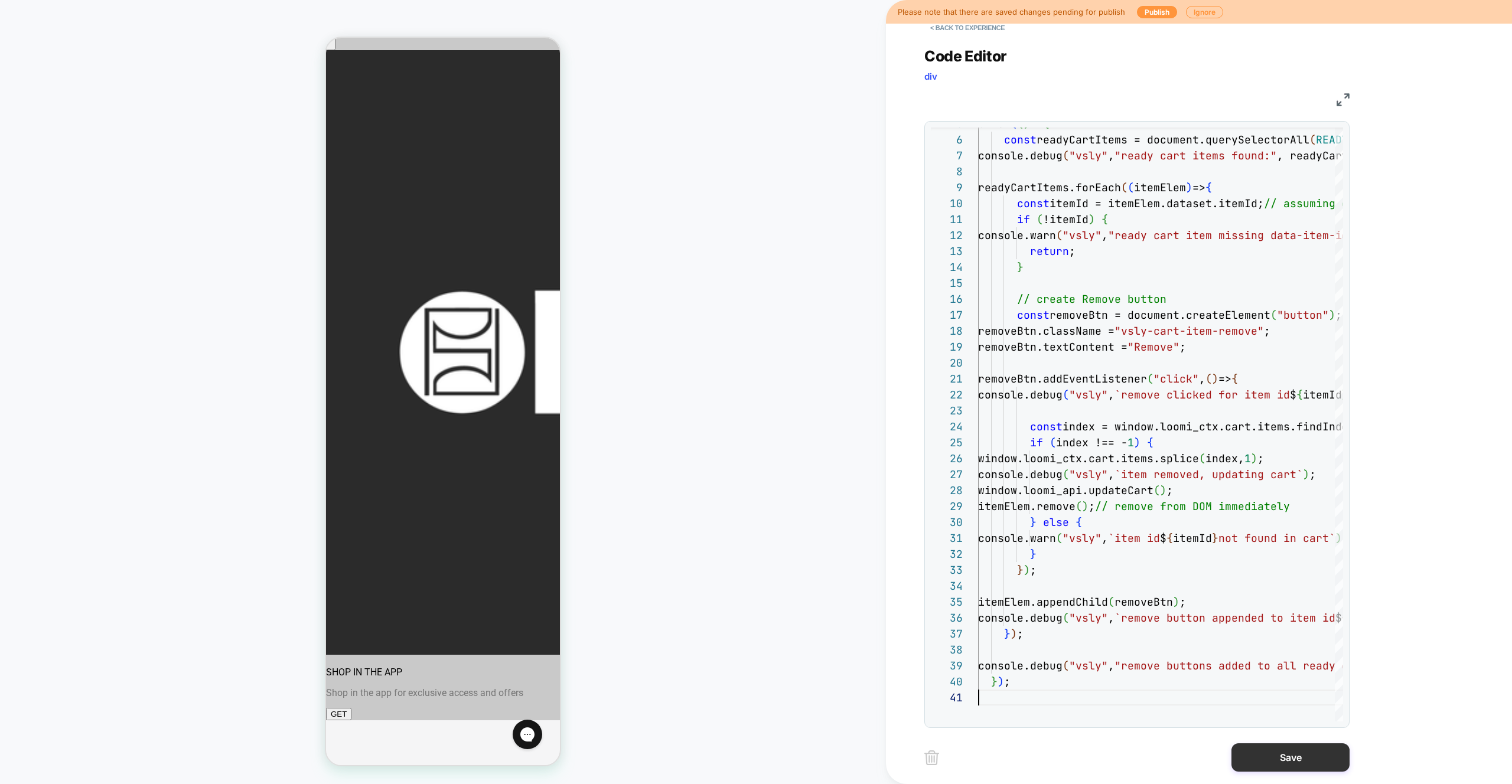
click at [1306, 749] on button "Save" at bounding box center [1290, 757] width 118 height 28
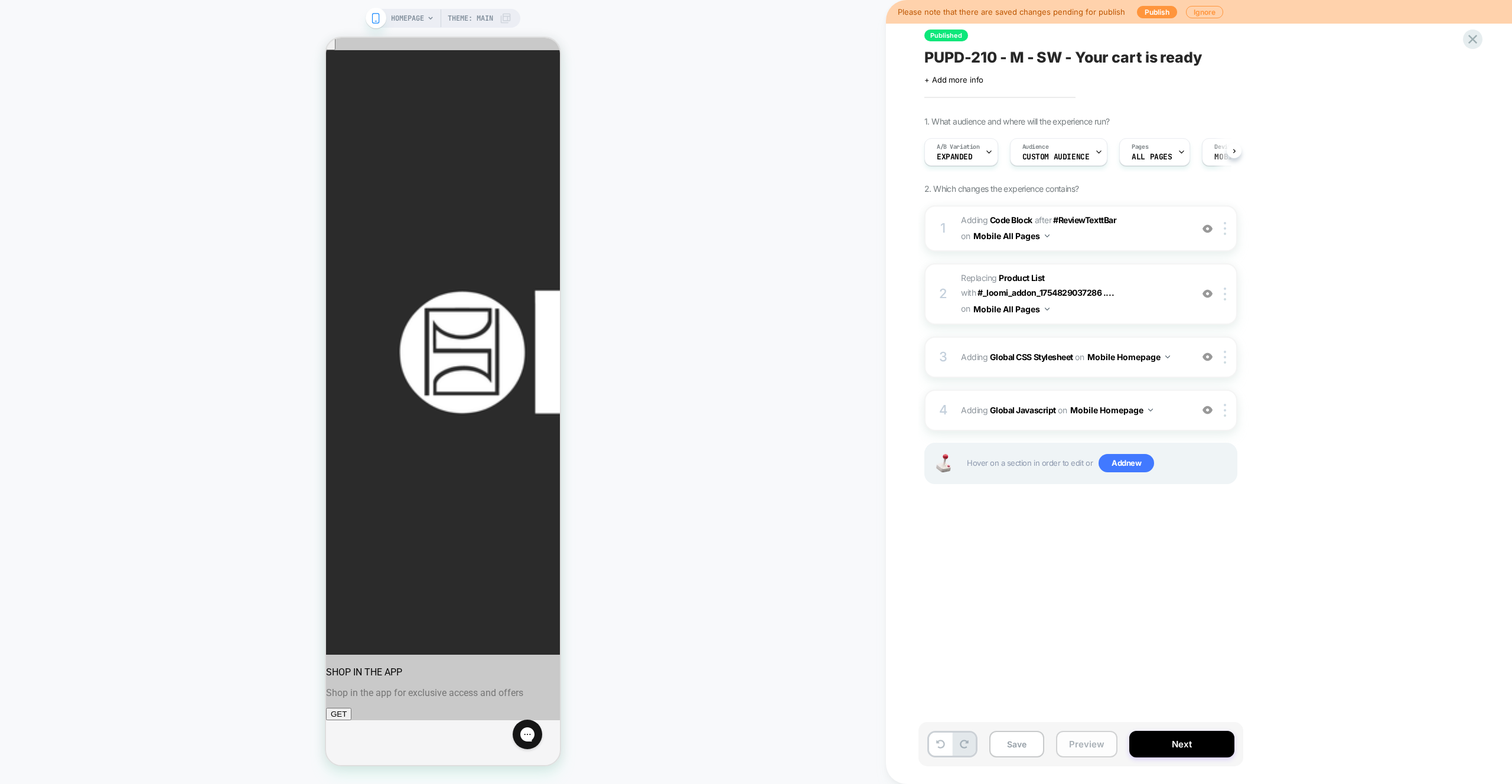
scroll to position [0, 1]
click at [1090, 746] on button "Preview" at bounding box center [1087, 744] width 62 height 27
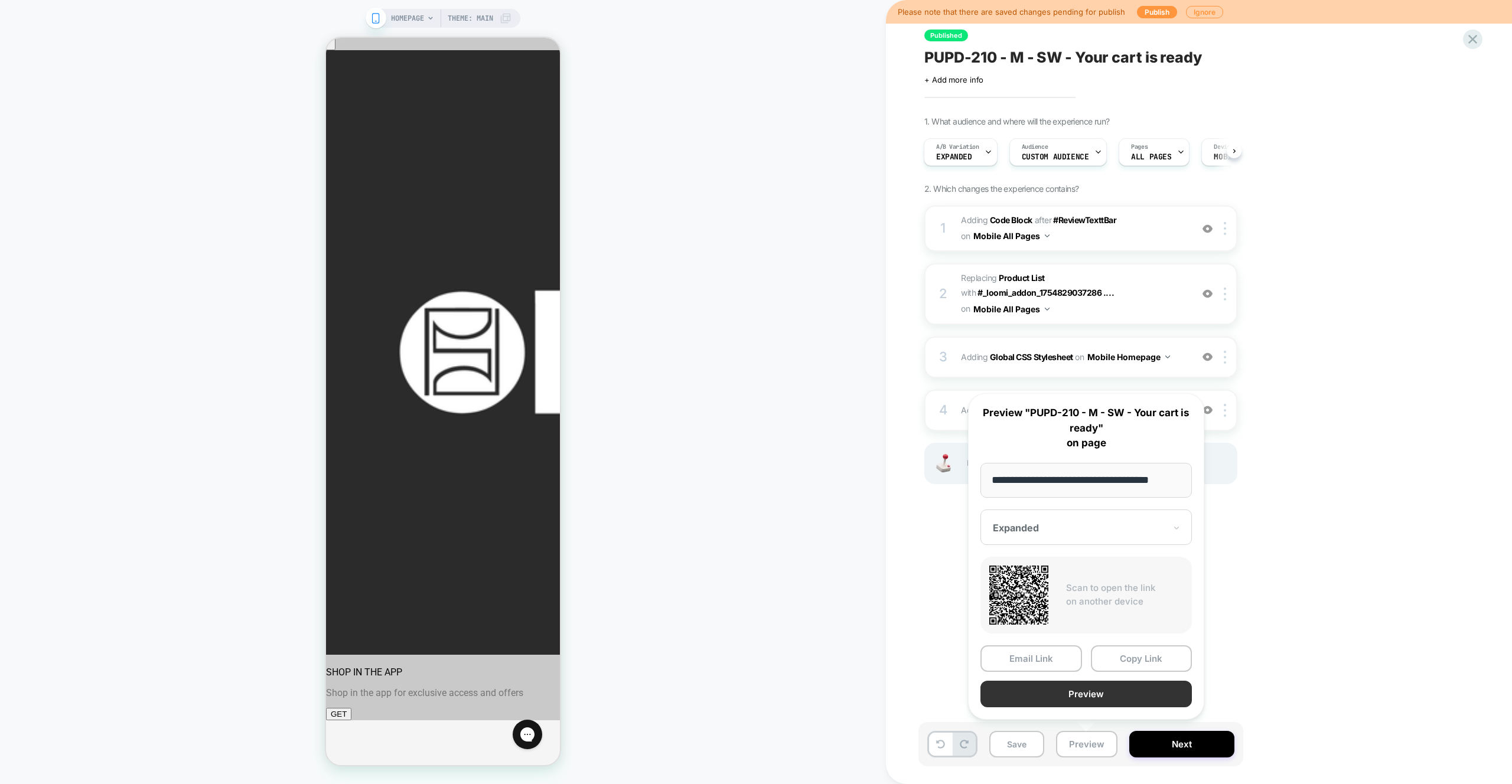
scroll to position [0, 0]
click at [1095, 695] on button "Preview" at bounding box center [1086, 694] width 212 height 27
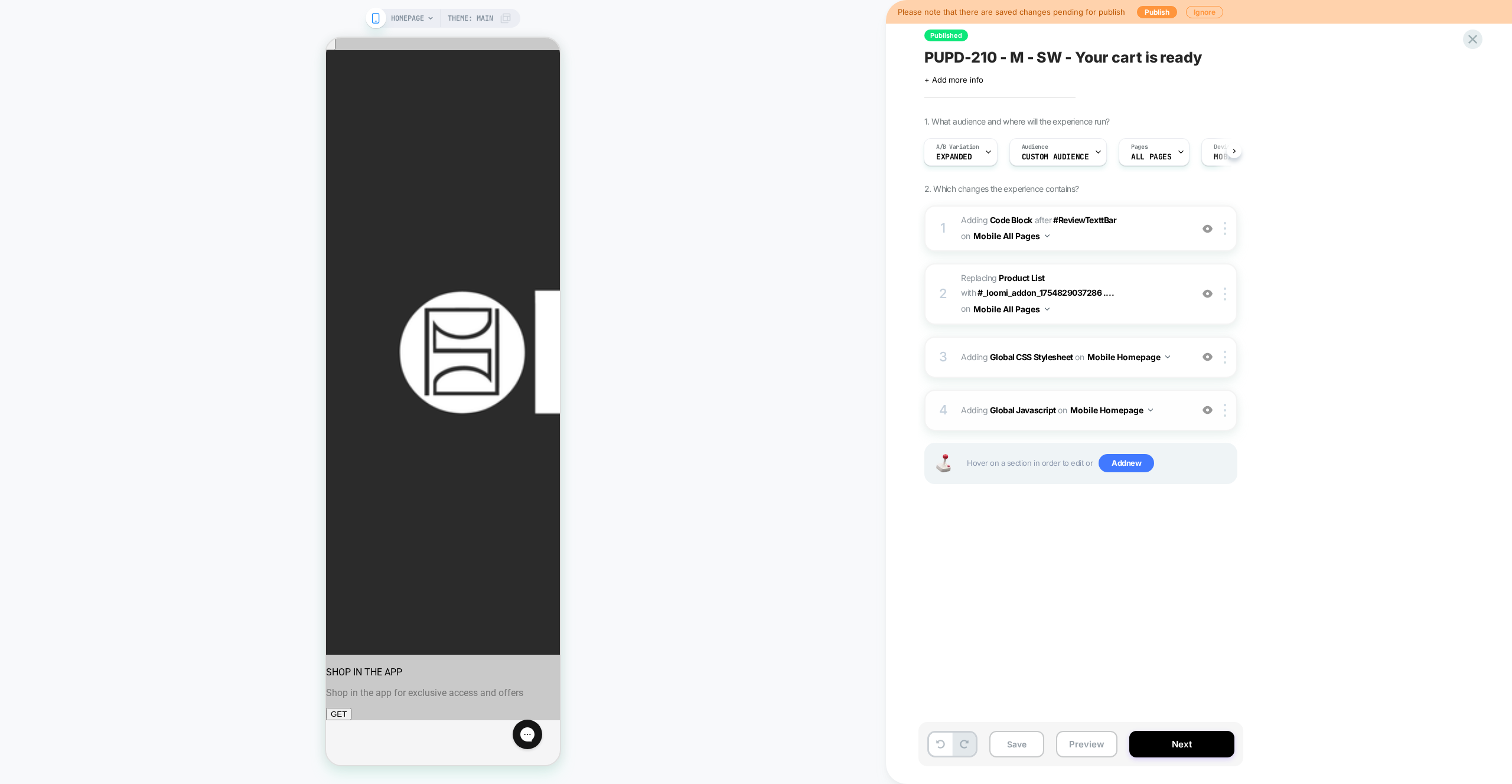
click at [1161, 419] on div "4 Adding Global Javascript on Mobile Homepage Add Before Add After Copy to Desk…" at bounding box center [1080, 410] width 313 height 41
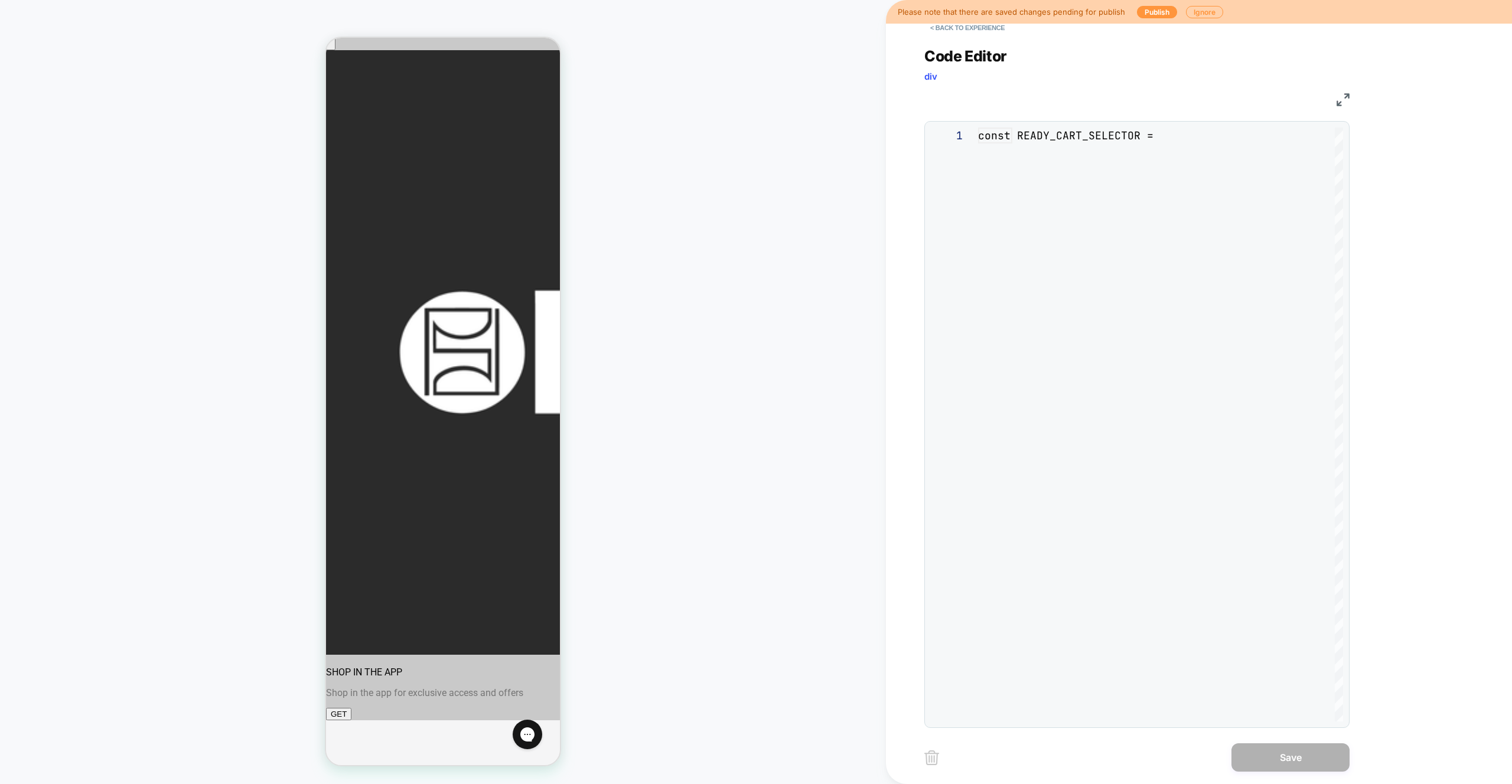
scroll to position [159, 0]
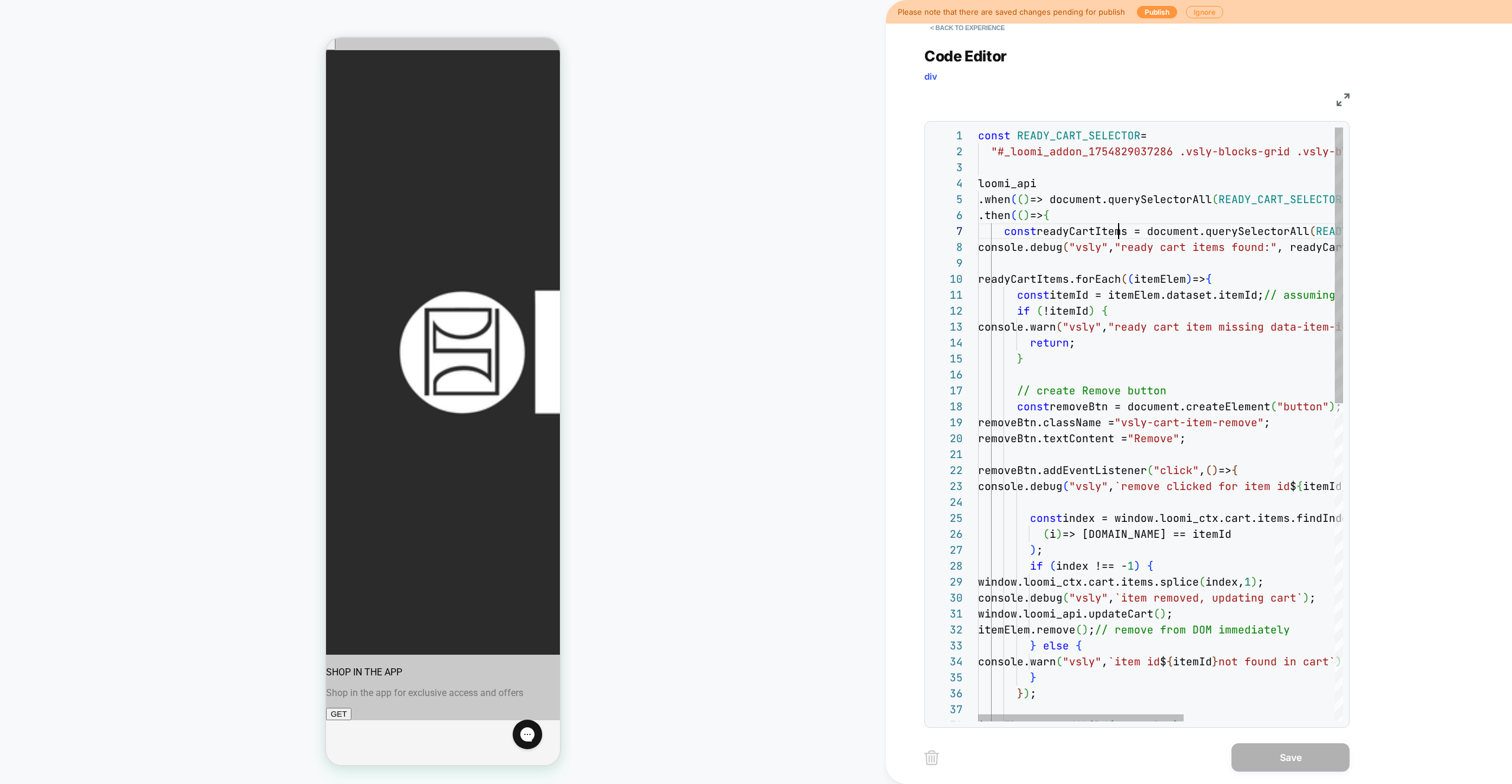
click at [1118, 237] on div "const READY_CART_SELECTOR = "#_loomi_addon_1754829037286 .vsly-blocks-grid .vs …" at bounding box center [1294, 767] width 633 height 1279
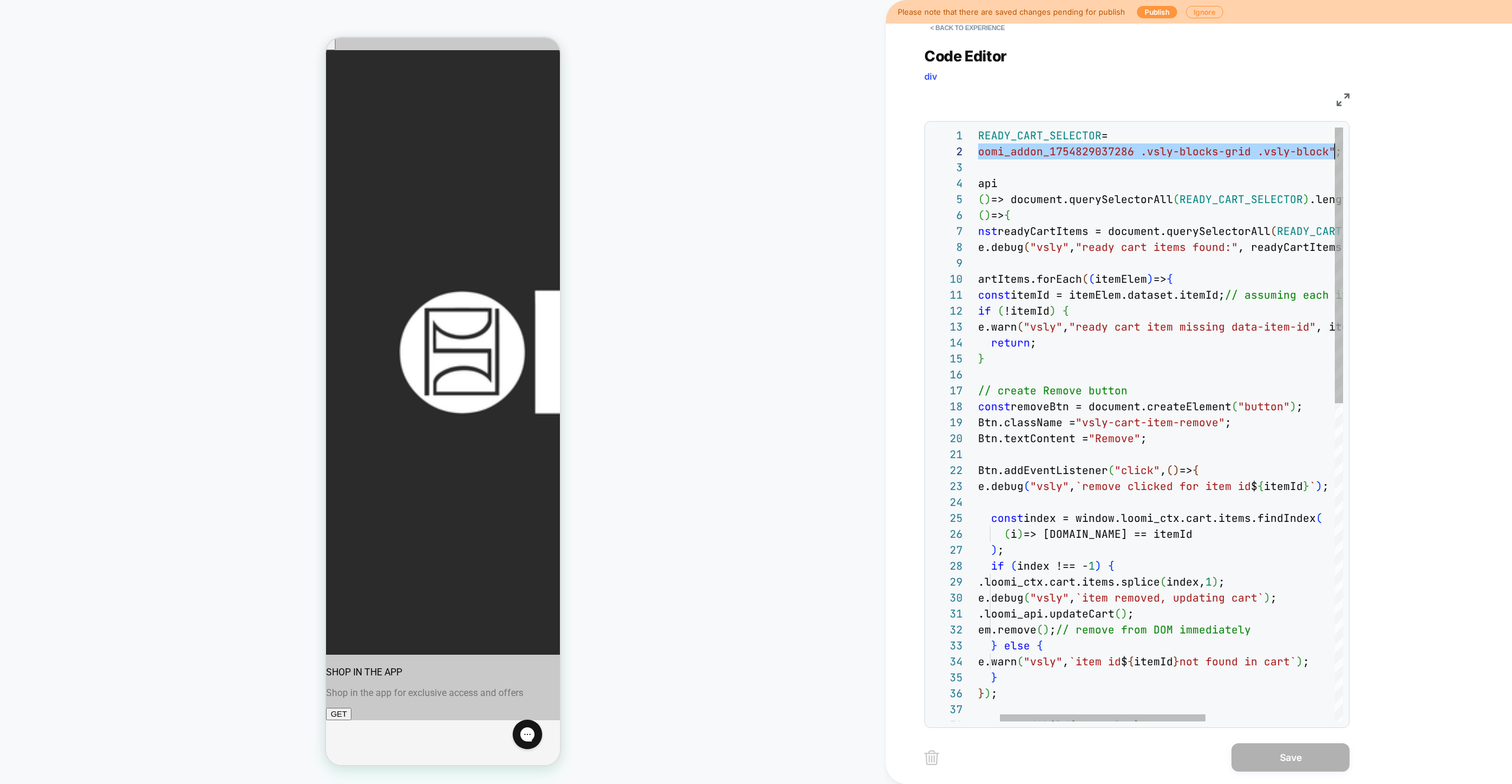
drag, startPoint x: 999, startPoint y: 154, endPoint x: 1368, endPoint y: 157, distance: 369.0
click at [1368, 157] on div "const READY_CART_SELECTOR = "#_loomi_addon_1754829037286 .vsly-blocks-grid .vs …" at bounding box center [1255, 767] width 633 height 1279
type textarea "**********"
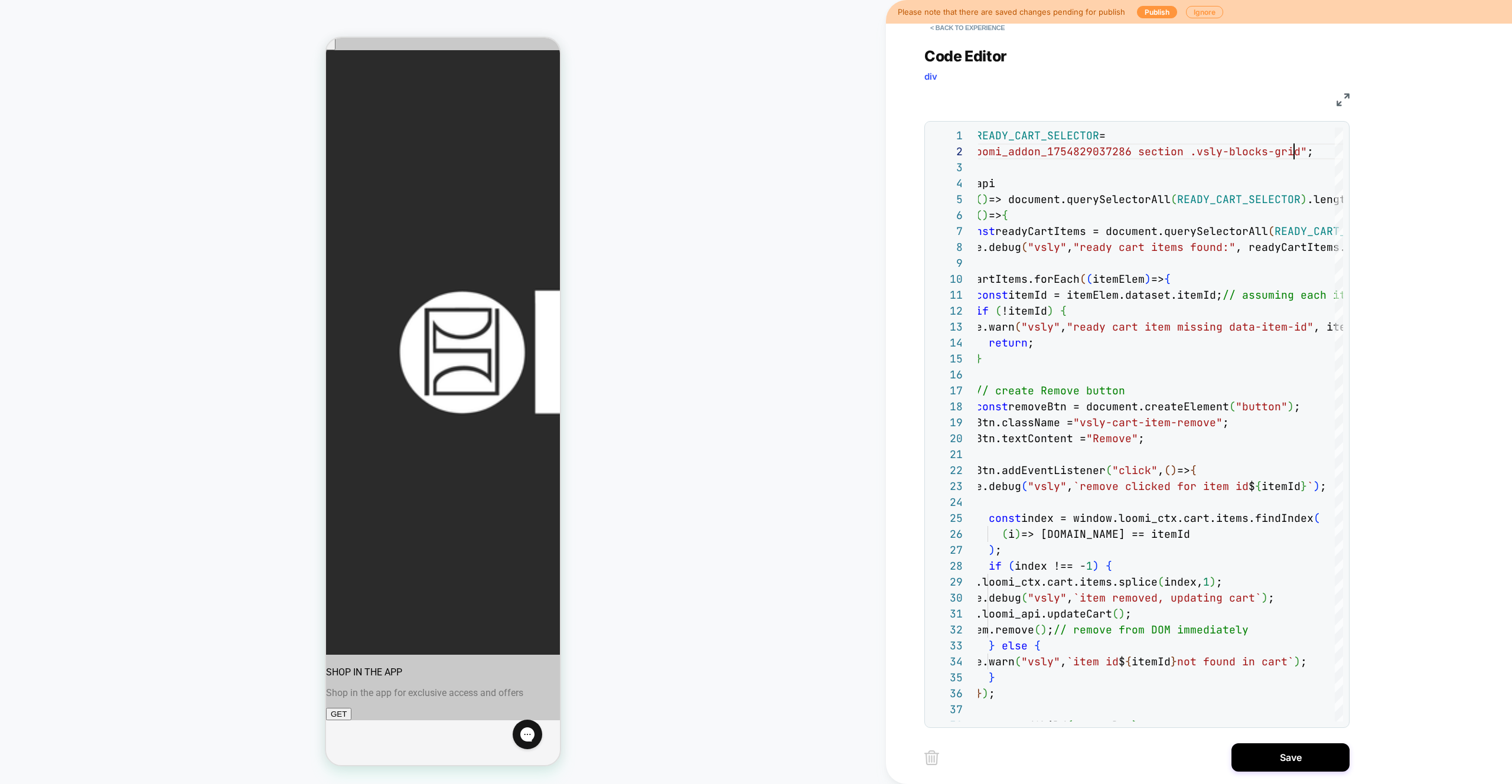
scroll to position [16, 358]
click at [1304, 754] on button "Save" at bounding box center [1290, 757] width 118 height 28
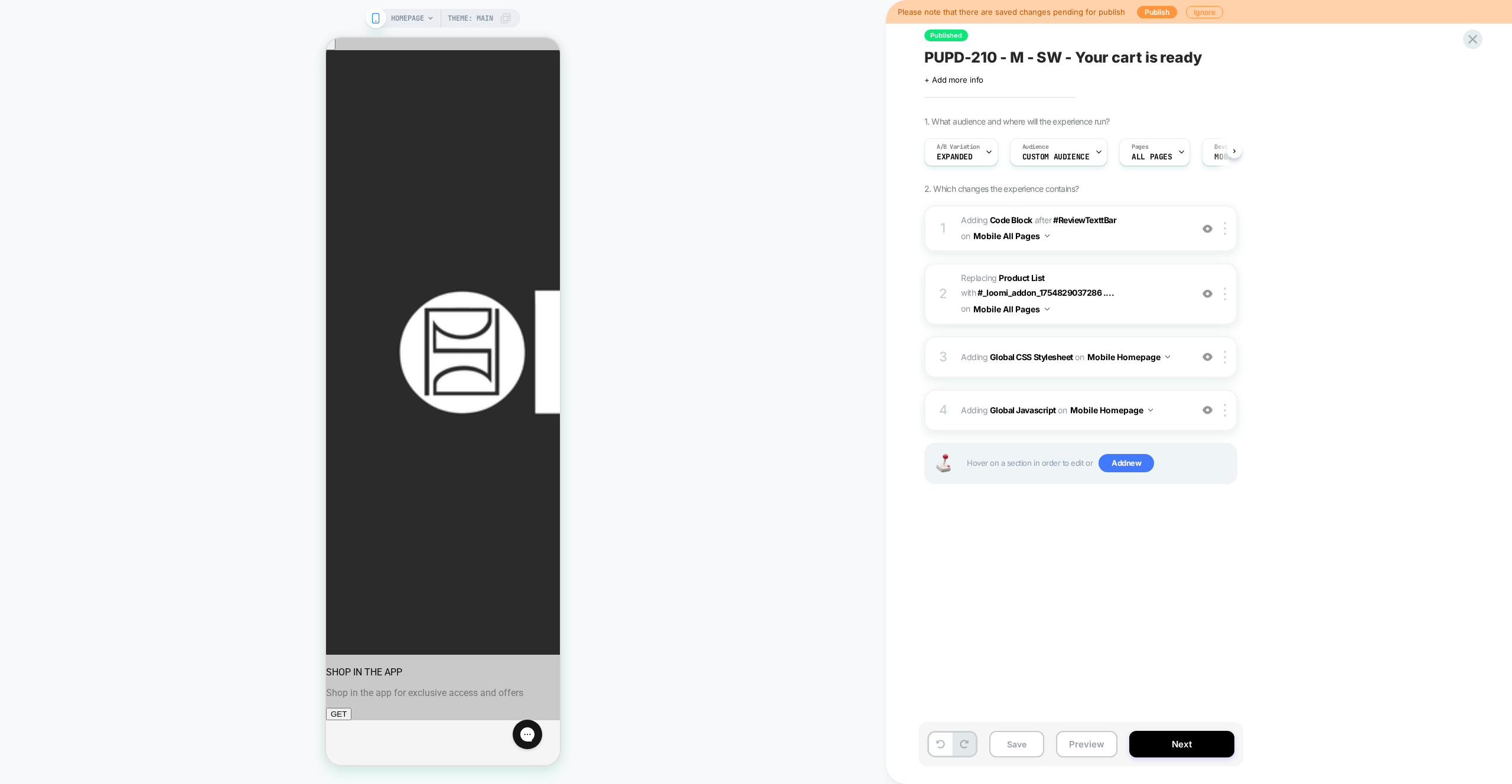
click at [1106, 749] on button "Preview" at bounding box center [1087, 744] width 62 height 27
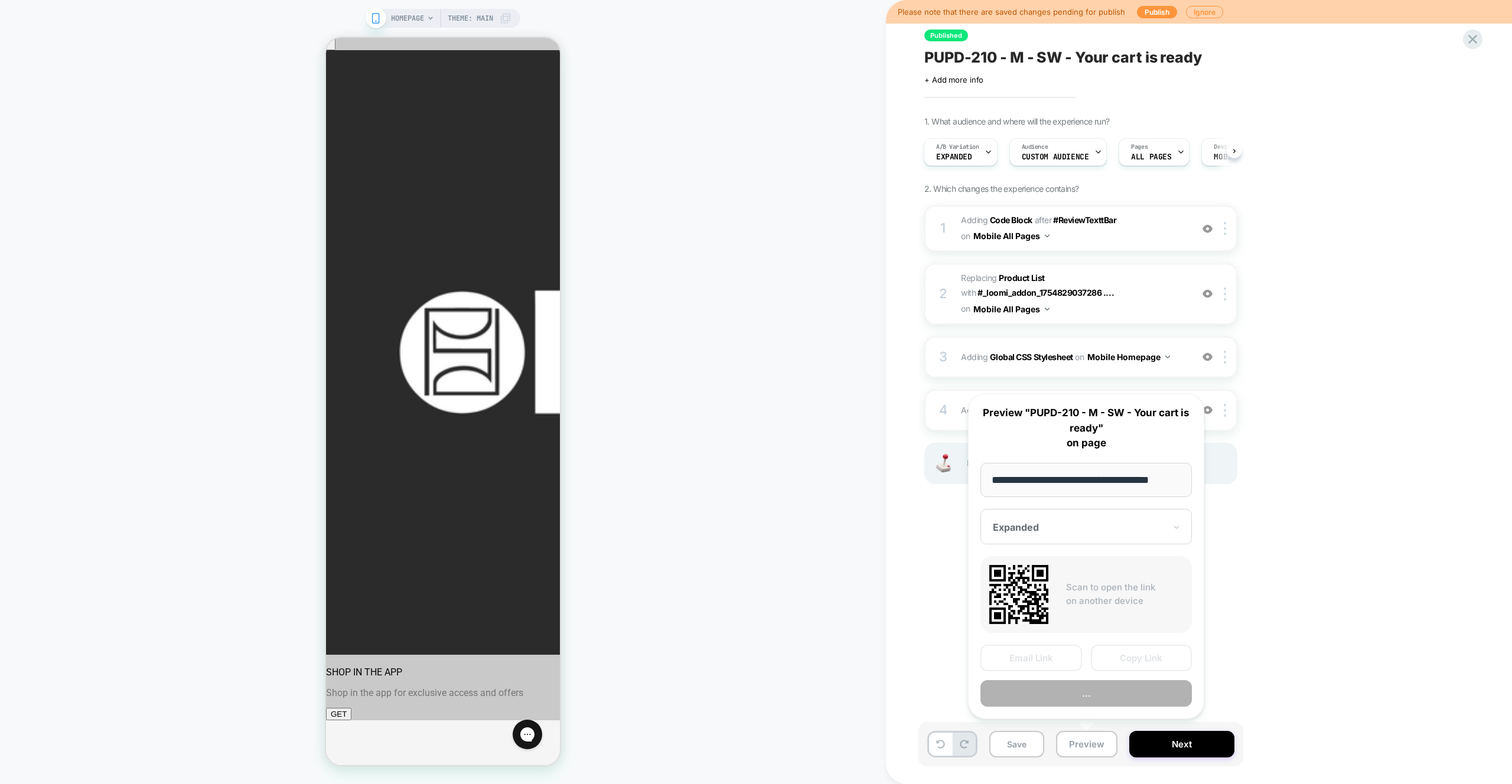
scroll to position [0, 10]
click at [1092, 690] on button "Preview" at bounding box center [1086, 694] width 212 height 27
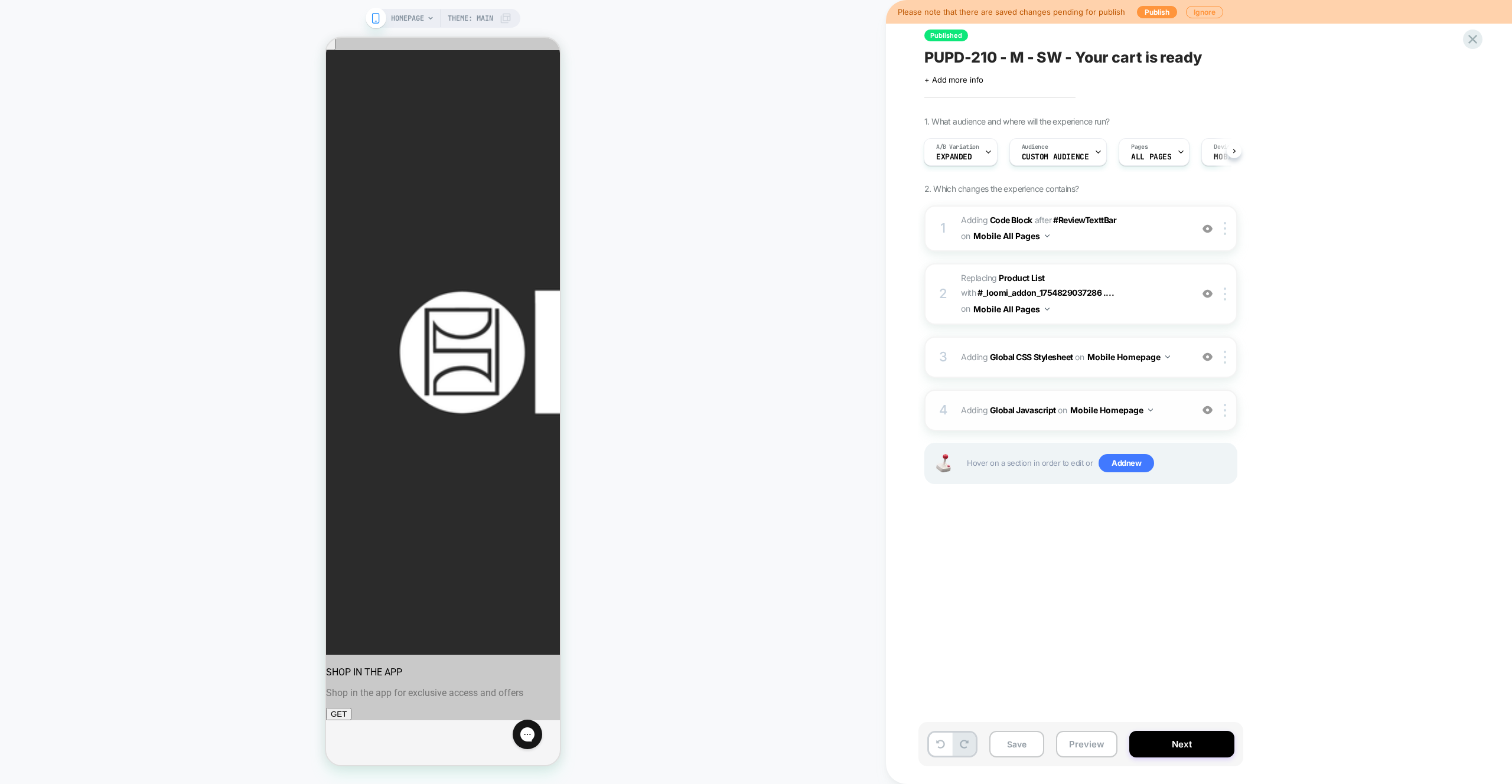
click at [1164, 407] on span "Adding Global Javascript on Mobile Homepage" at bounding box center [1073, 410] width 225 height 17
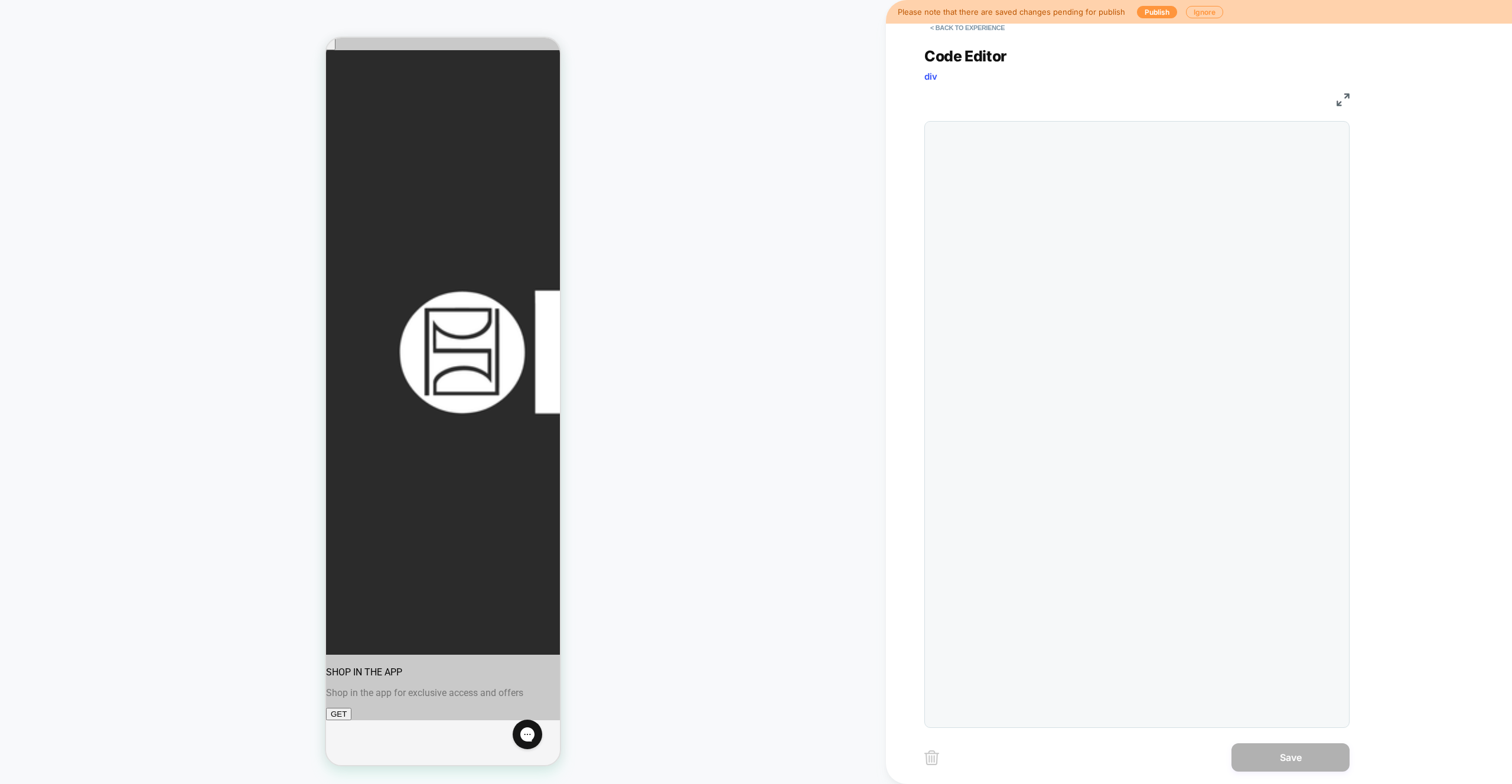
scroll to position [159, 0]
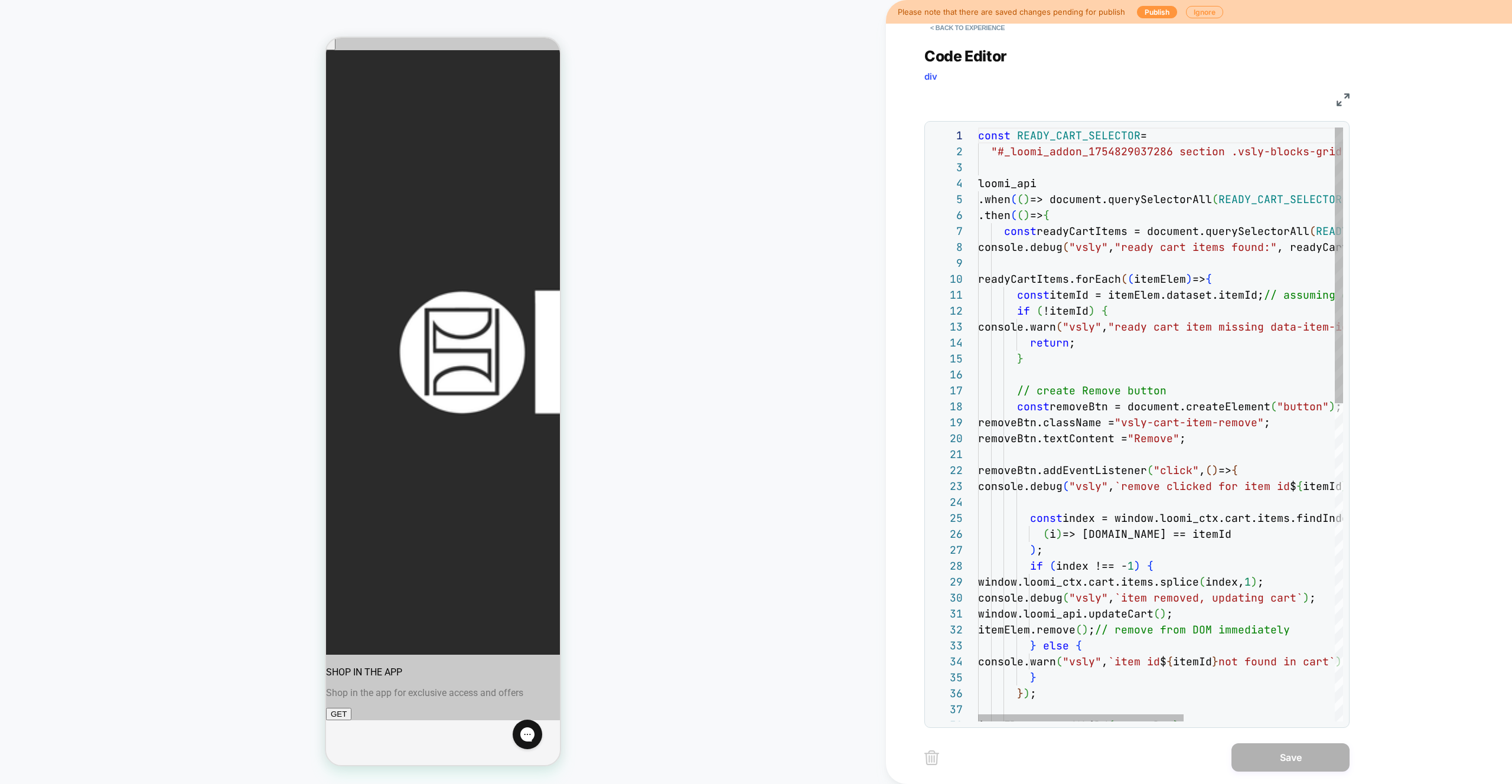
click at [1161, 307] on div "const READY_CART_SELECTOR = "#_loomi_addon_1754829037286 section .vsly-blocks- …" at bounding box center [1294, 767] width 633 height 1279
click at [1189, 296] on div "const READY_CART_SELECTOR = "#_loomi_addon_1754829037286 section .vsly-blocks- …" at bounding box center [1294, 767] width 633 height 1279
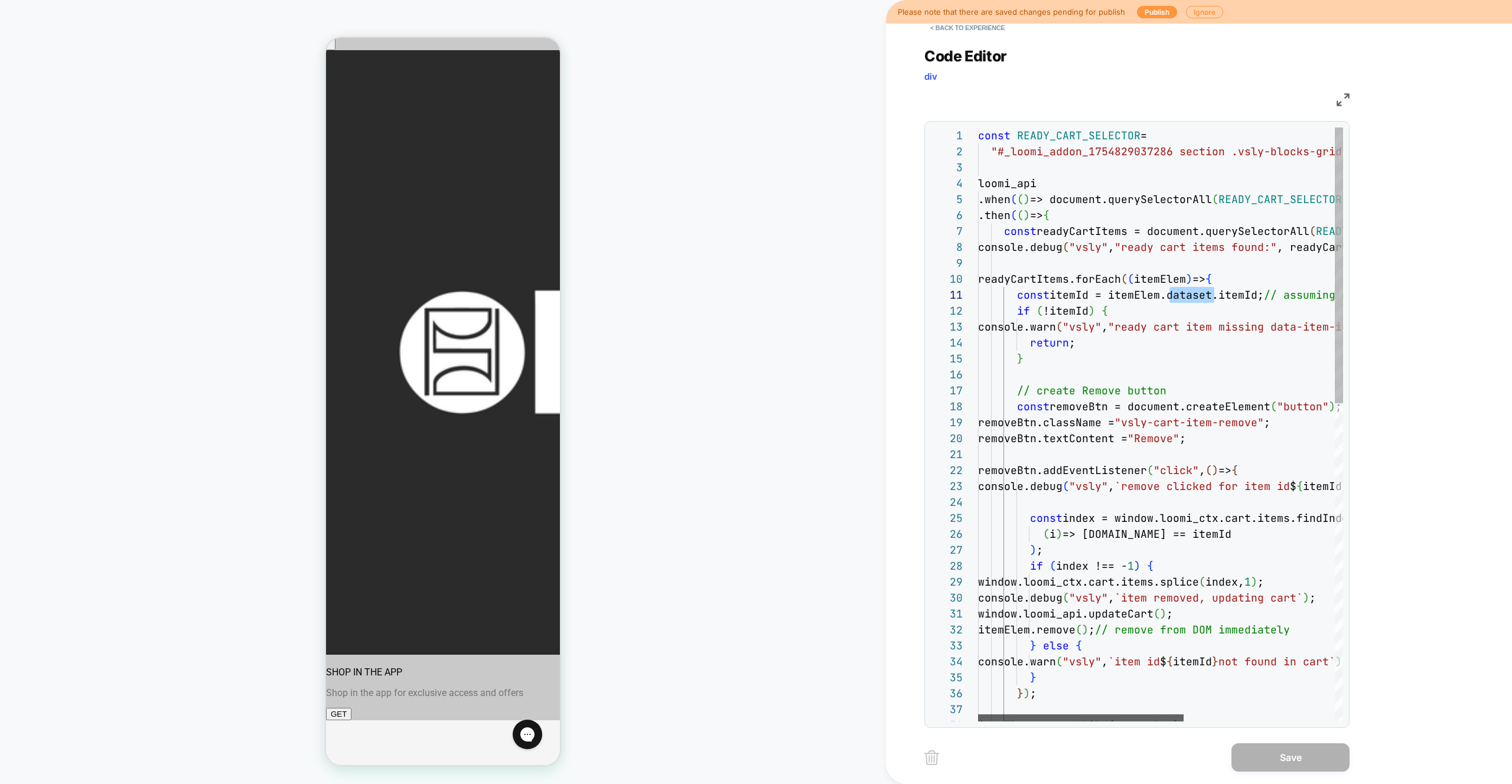
click at [1090, 722] on div at bounding box center [1080, 718] width 205 height 7
click at [1201, 394] on div "const READY_CART_SELECTOR = "#_loomi_addon_1754829037286 section .vsly-blocks- …" at bounding box center [1294, 767] width 633 height 1279
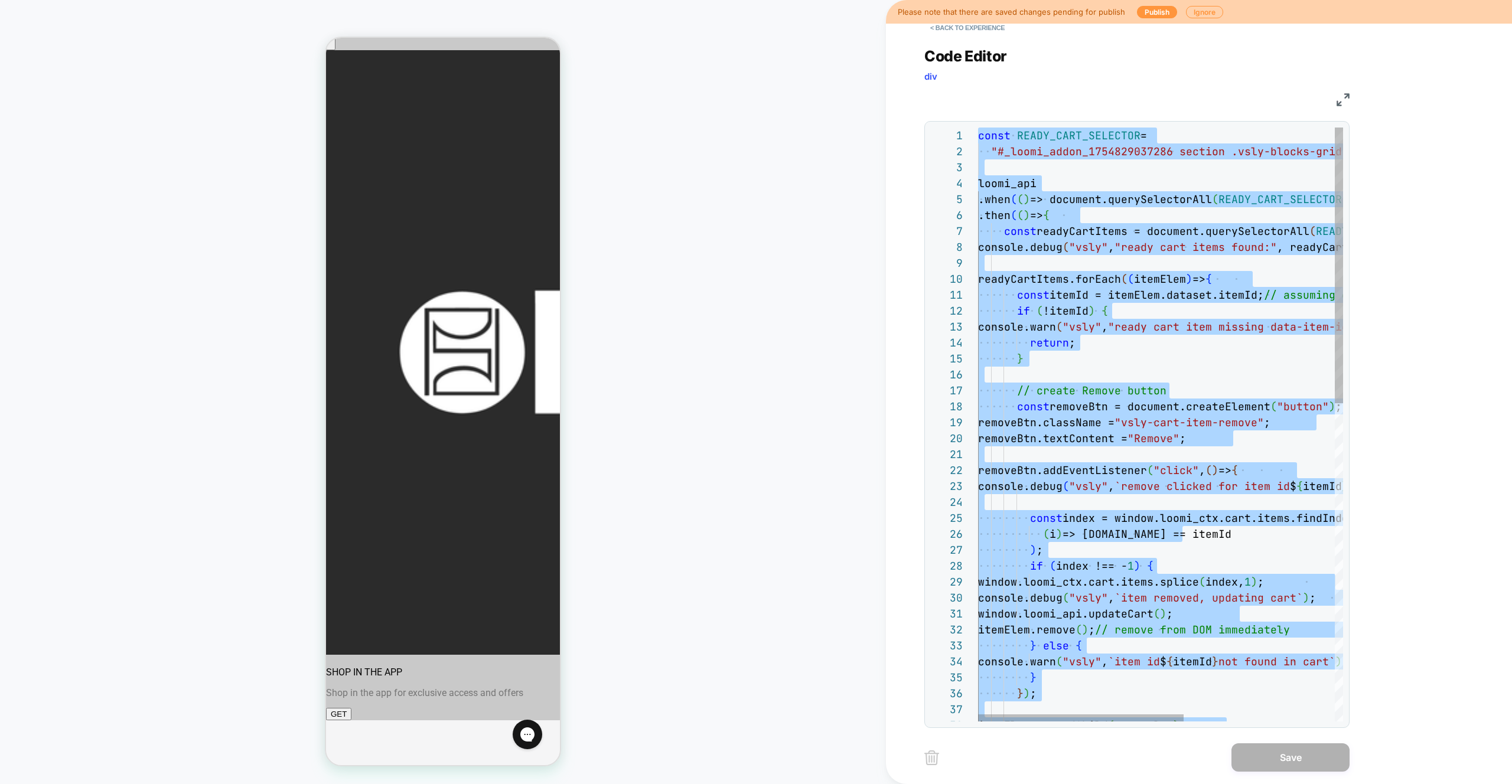
type textarea "**********"
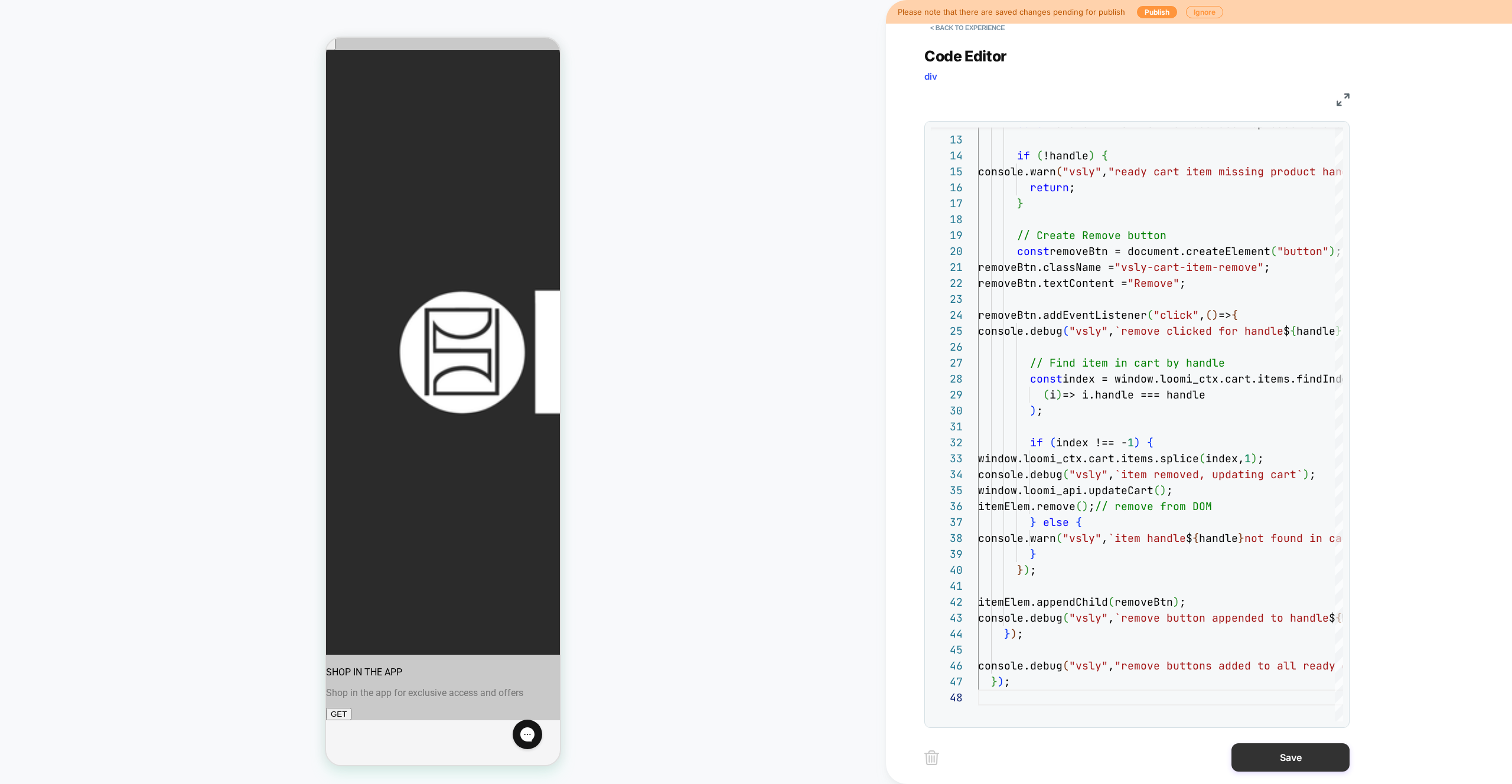
click at [1290, 764] on button "Save" at bounding box center [1290, 757] width 118 height 28
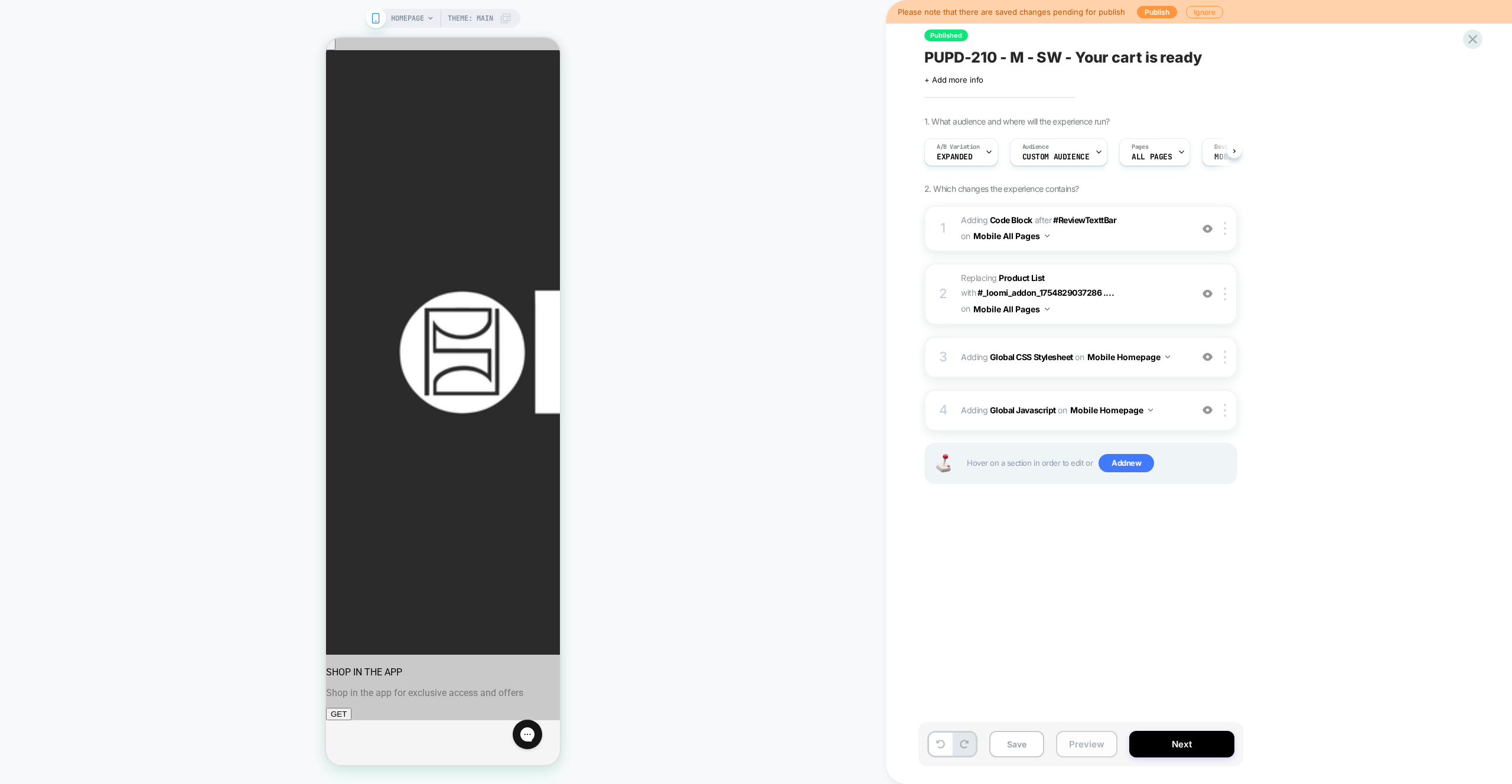
scroll to position [0, 1]
click at [1094, 742] on button "Preview" at bounding box center [1087, 744] width 62 height 27
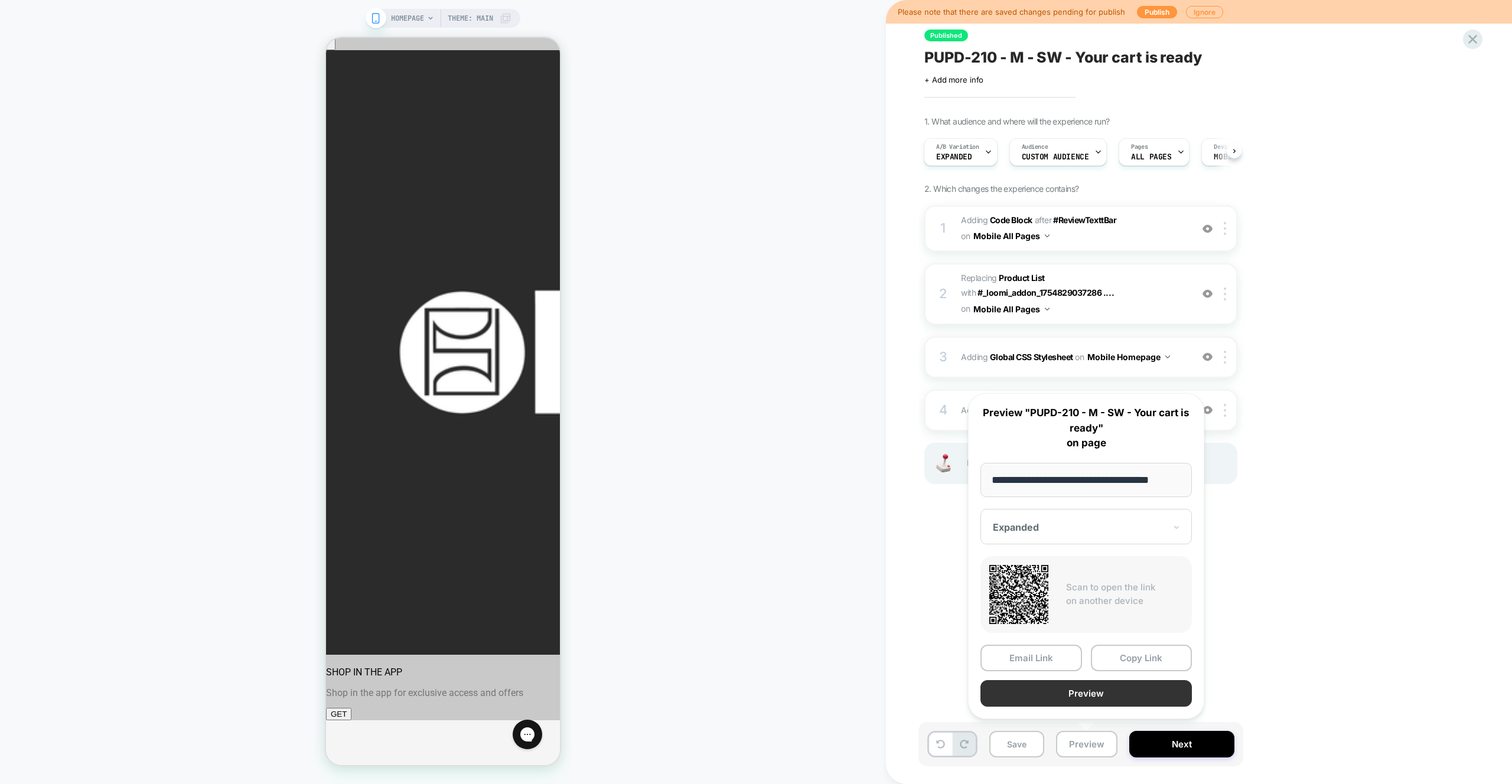
scroll to position [0, 10]
click at [1095, 690] on button "Preview" at bounding box center [1086, 694] width 212 height 27
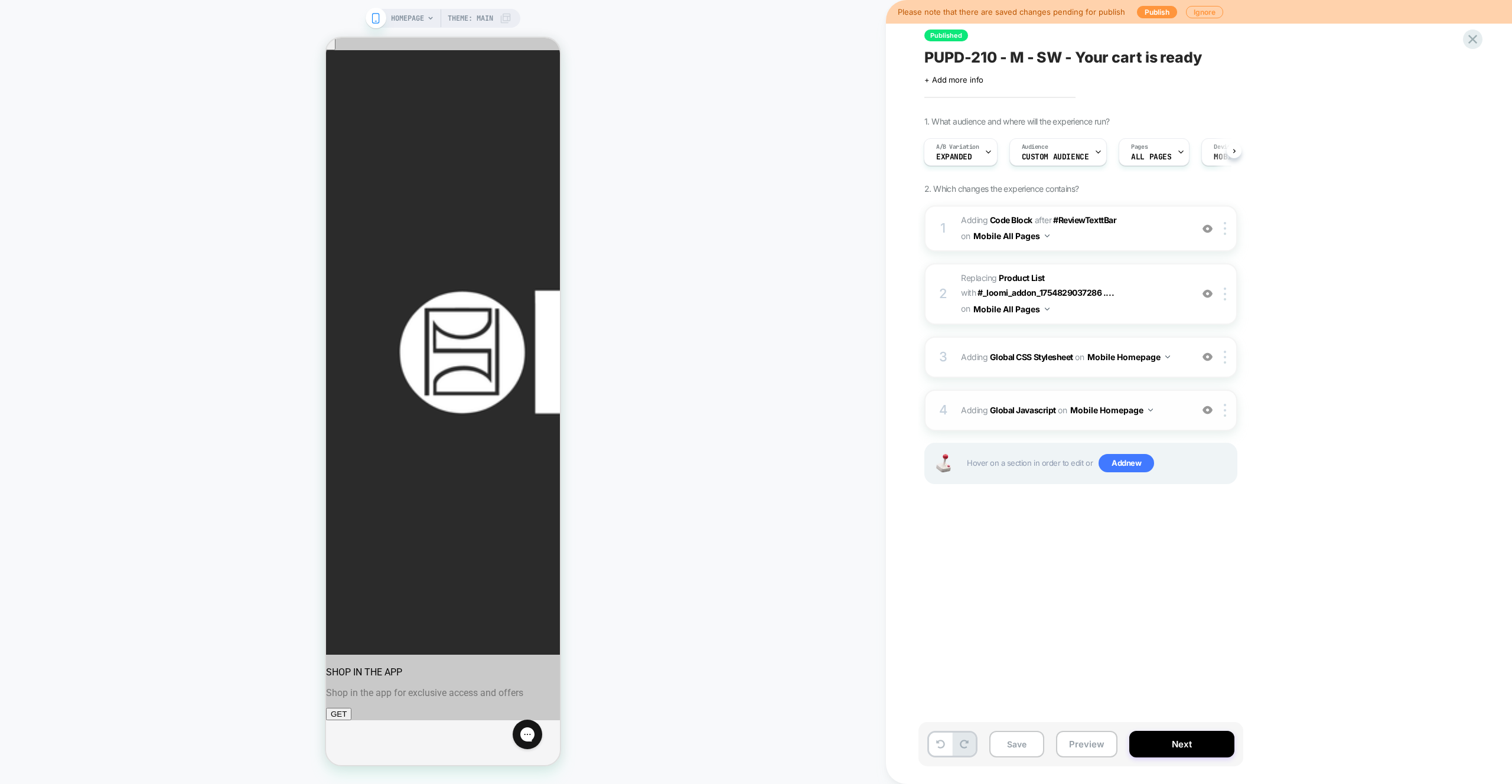
click at [1172, 419] on div "4 Adding Global Javascript on Mobile Homepage Add Before Add After Copy to Desk…" at bounding box center [1080, 410] width 313 height 41
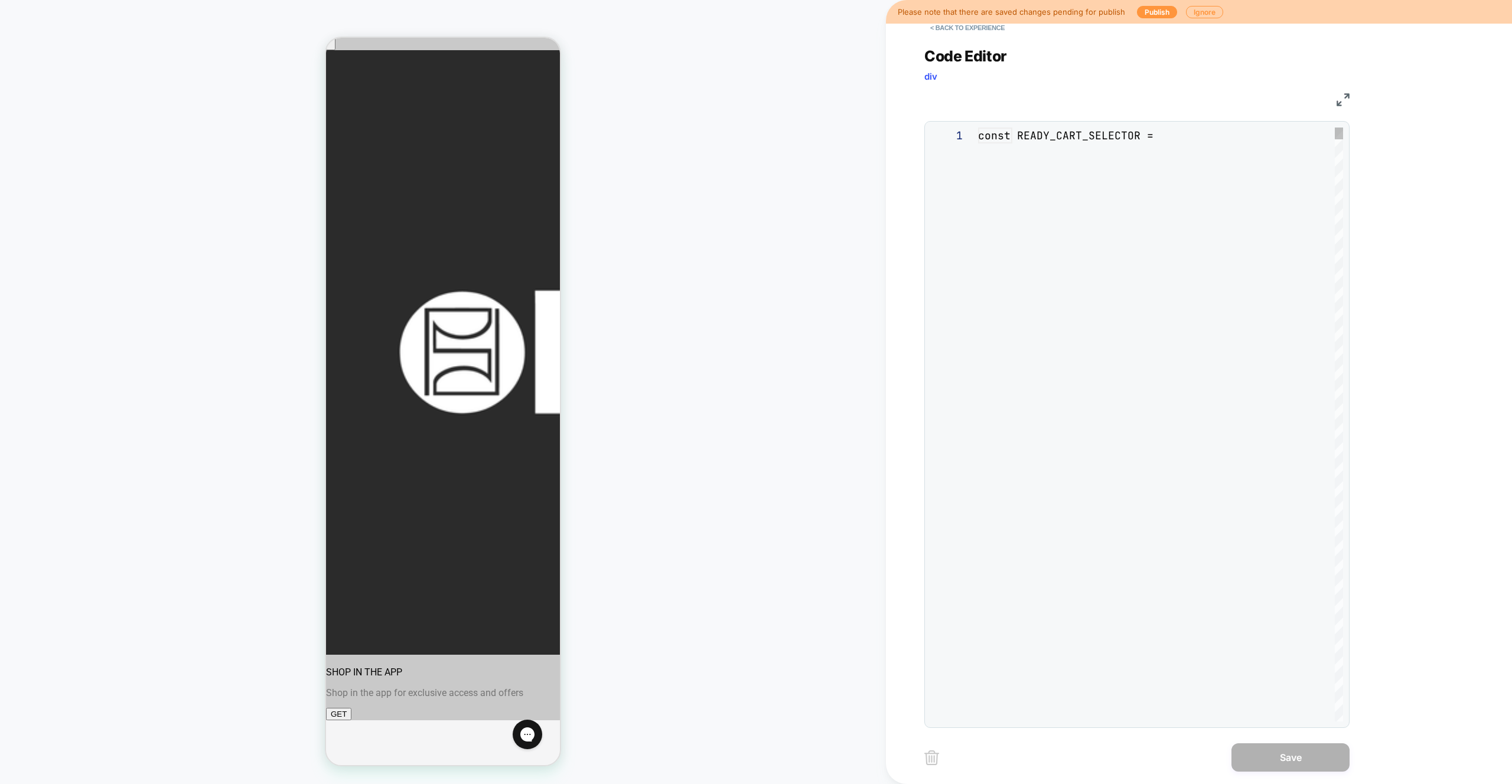
scroll to position [159, 0]
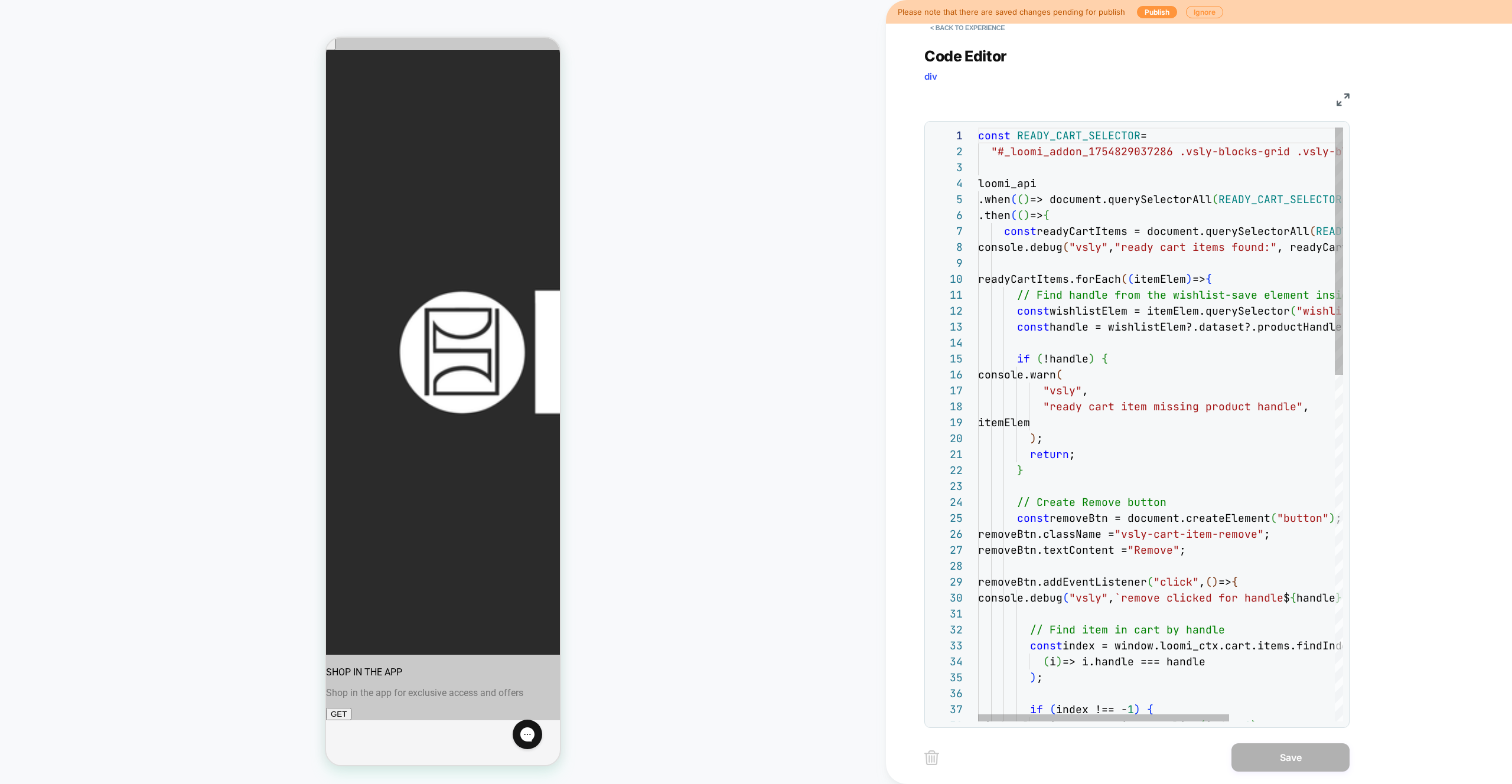
click at [1344, 105] on img at bounding box center [1343, 100] width 13 height 13
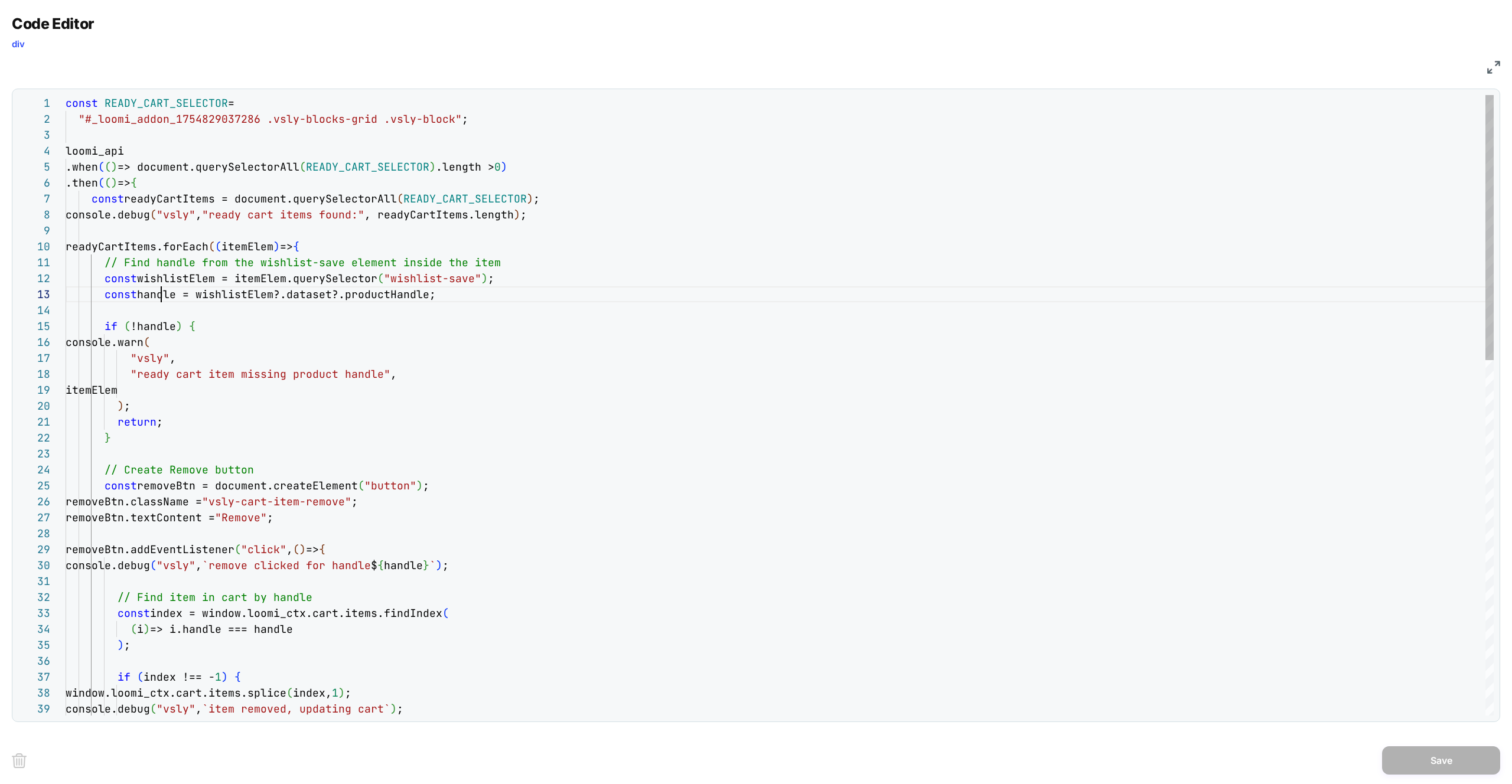
scroll to position [32, 115]
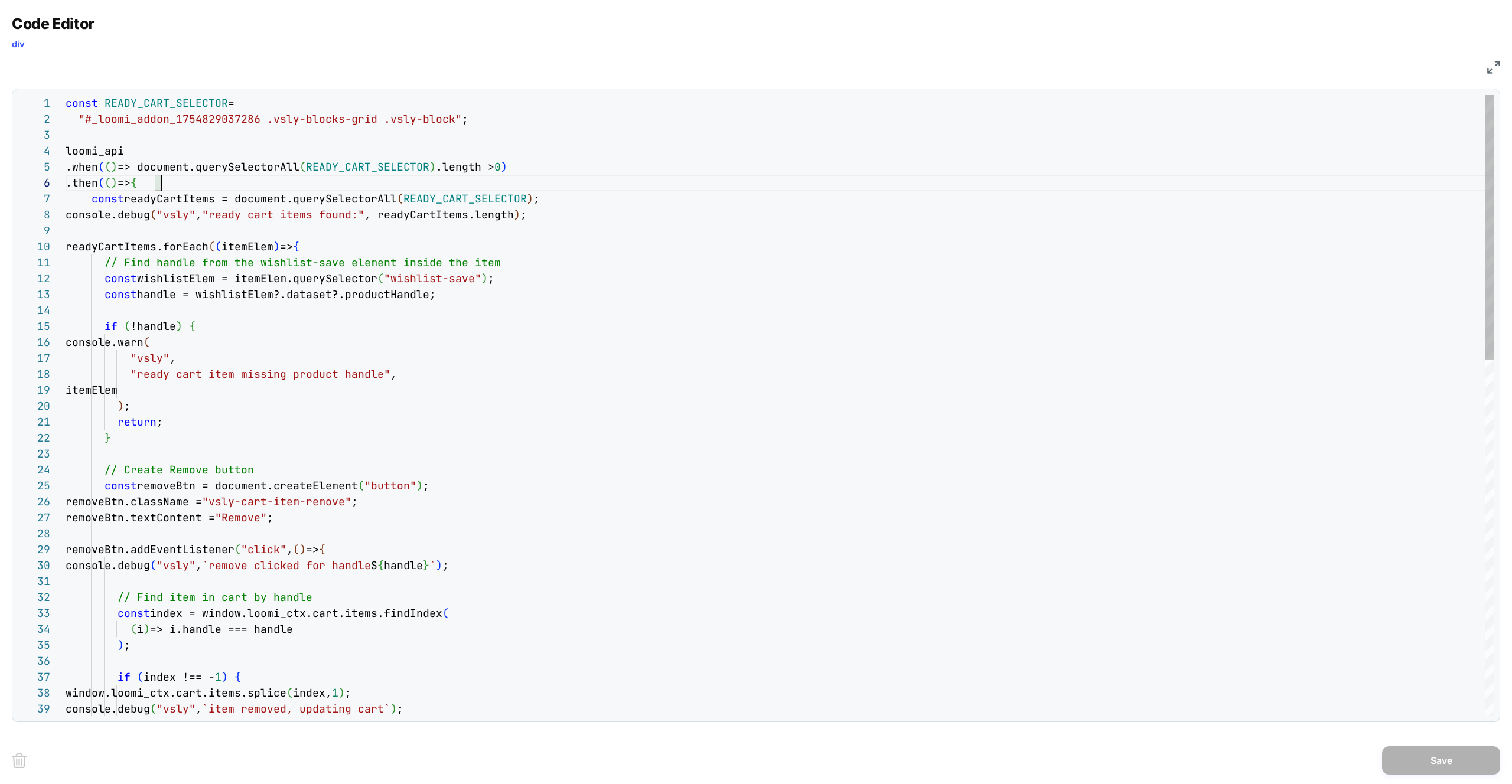
drag, startPoint x: 86, startPoint y: 118, endPoint x: 446, endPoint y: 116, distance: 360.0
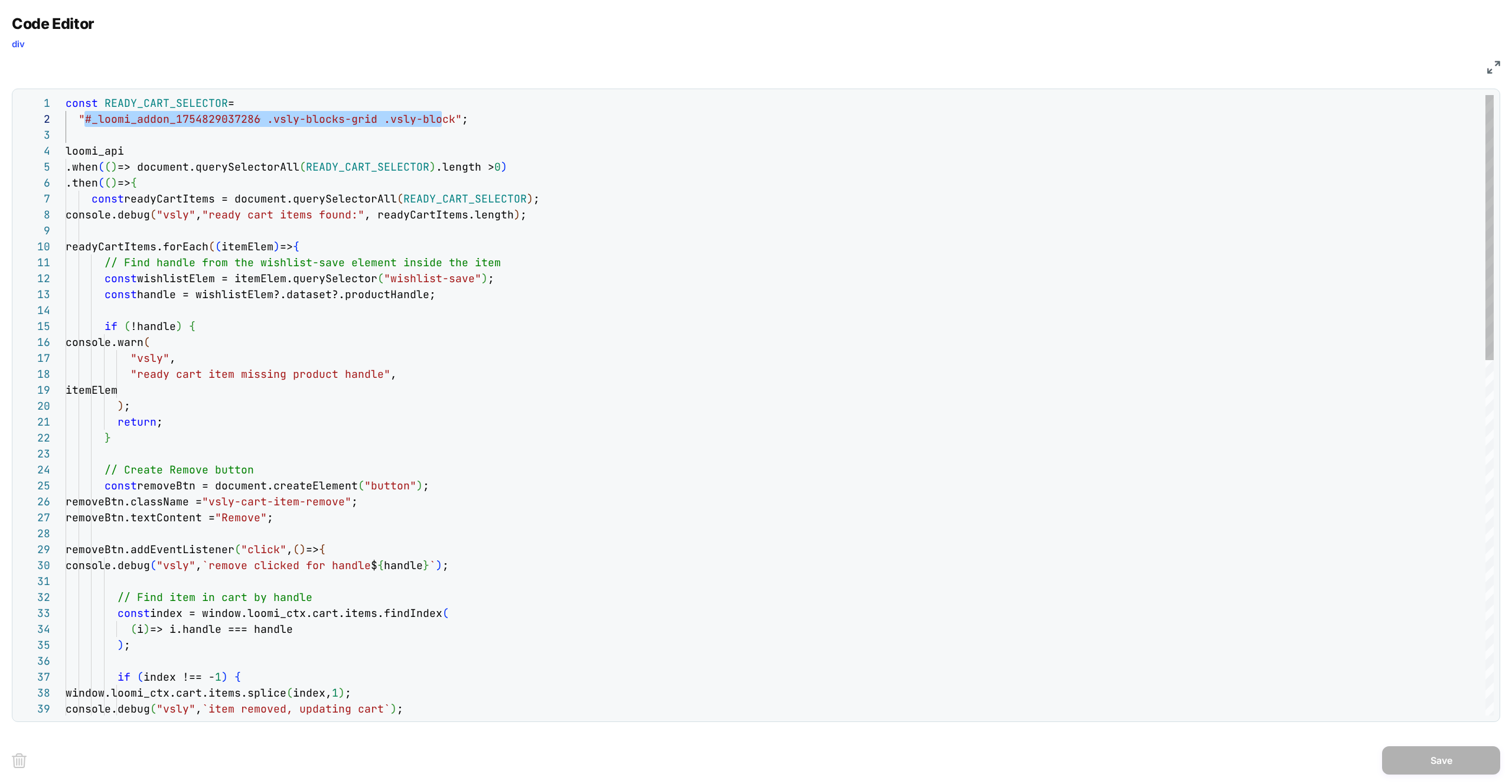
type textarea "**********"
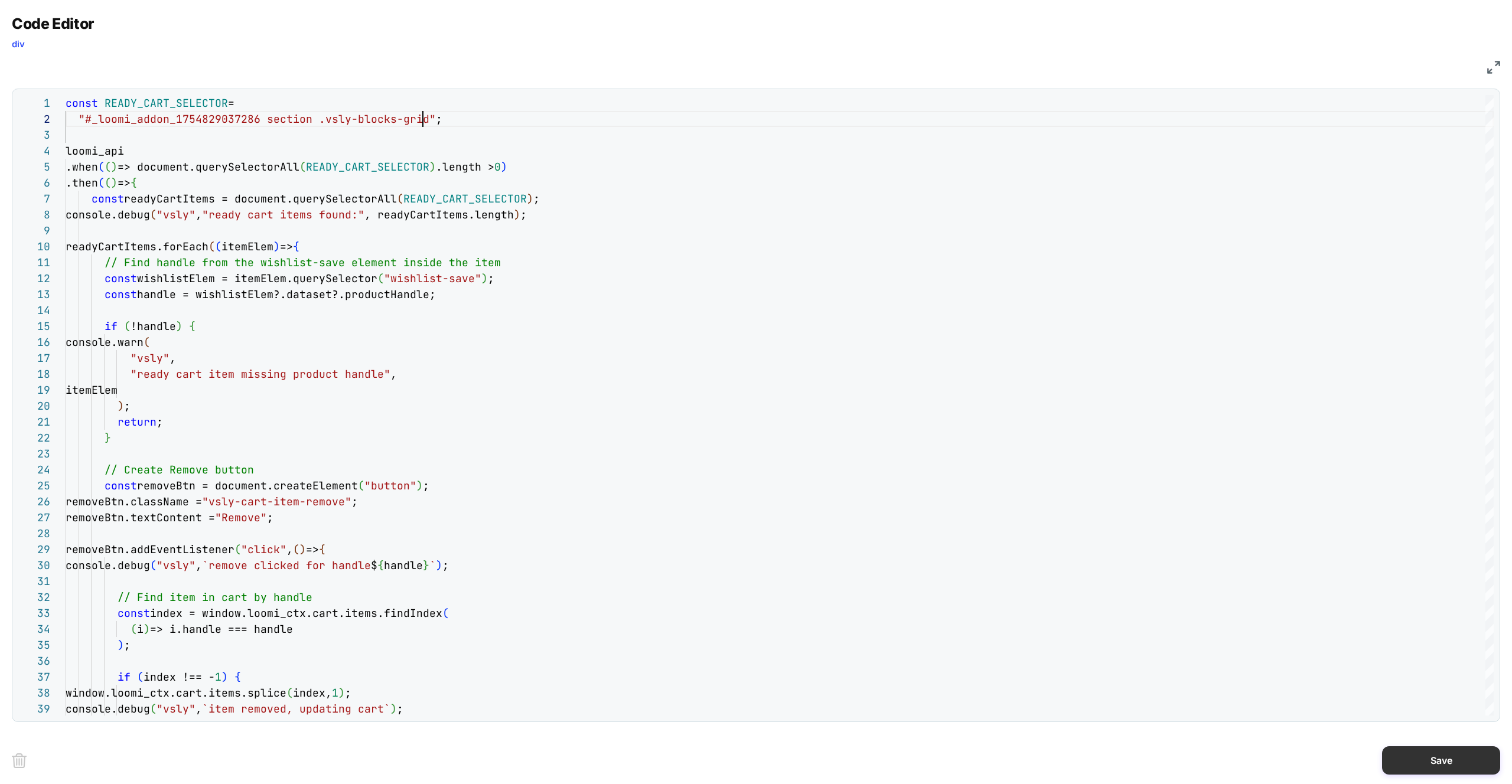
click at [1429, 763] on button "Save" at bounding box center [1441, 761] width 118 height 28
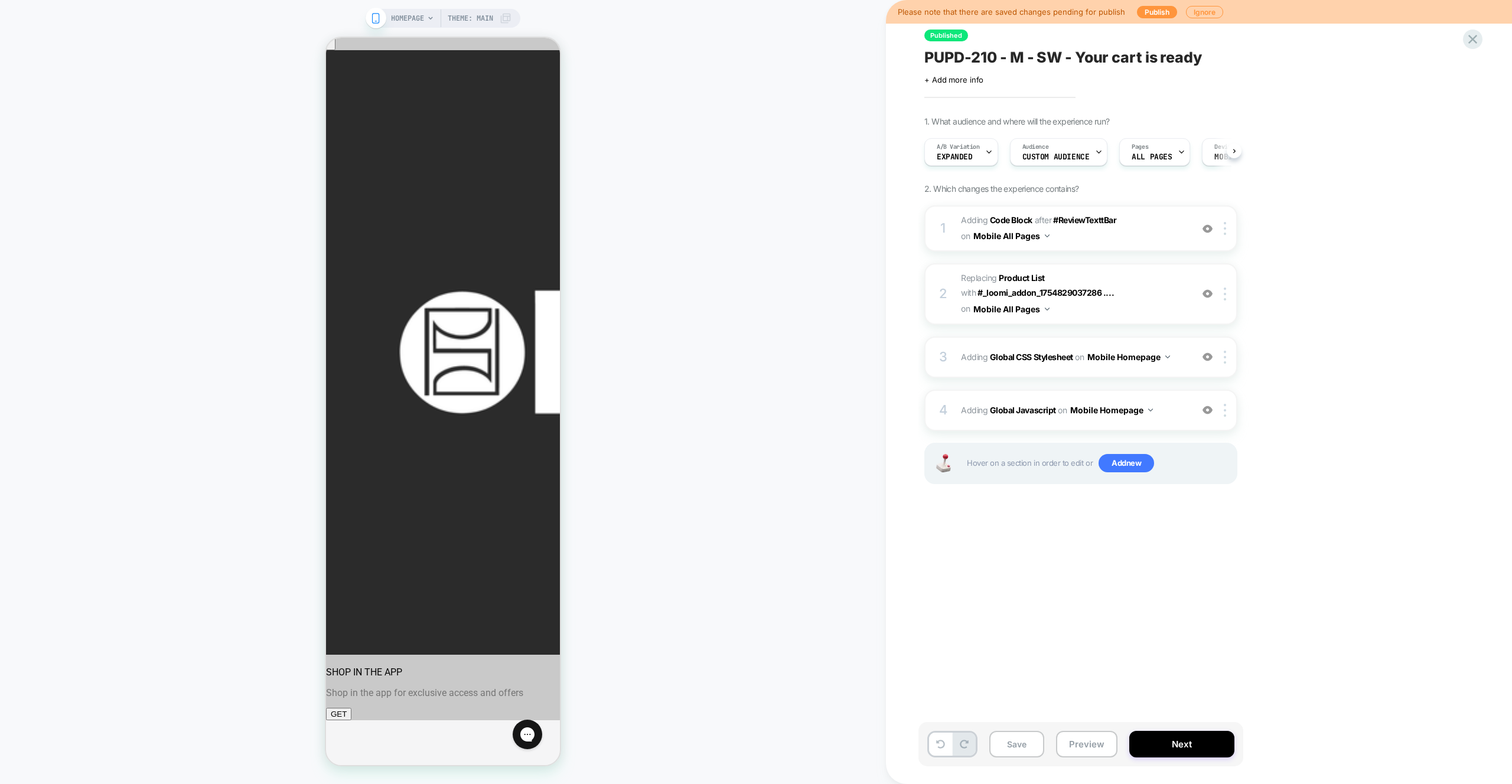
scroll to position [0, 1]
click at [1084, 747] on button "Preview" at bounding box center [1087, 744] width 62 height 27
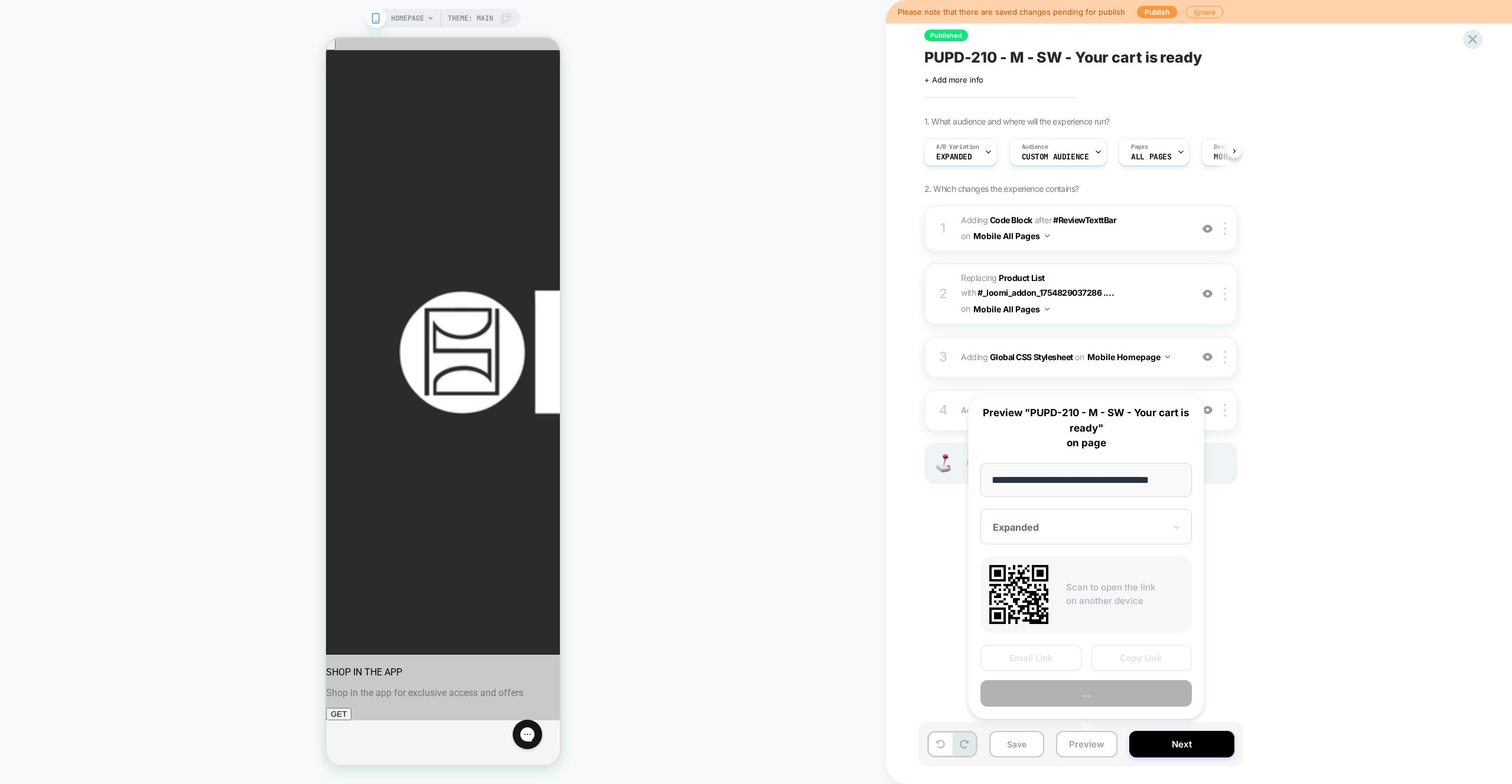
scroll to position [0, 10]
click at [1104, 690] on button "Preview" at bounding box center [1086, 694] width 212 height 27
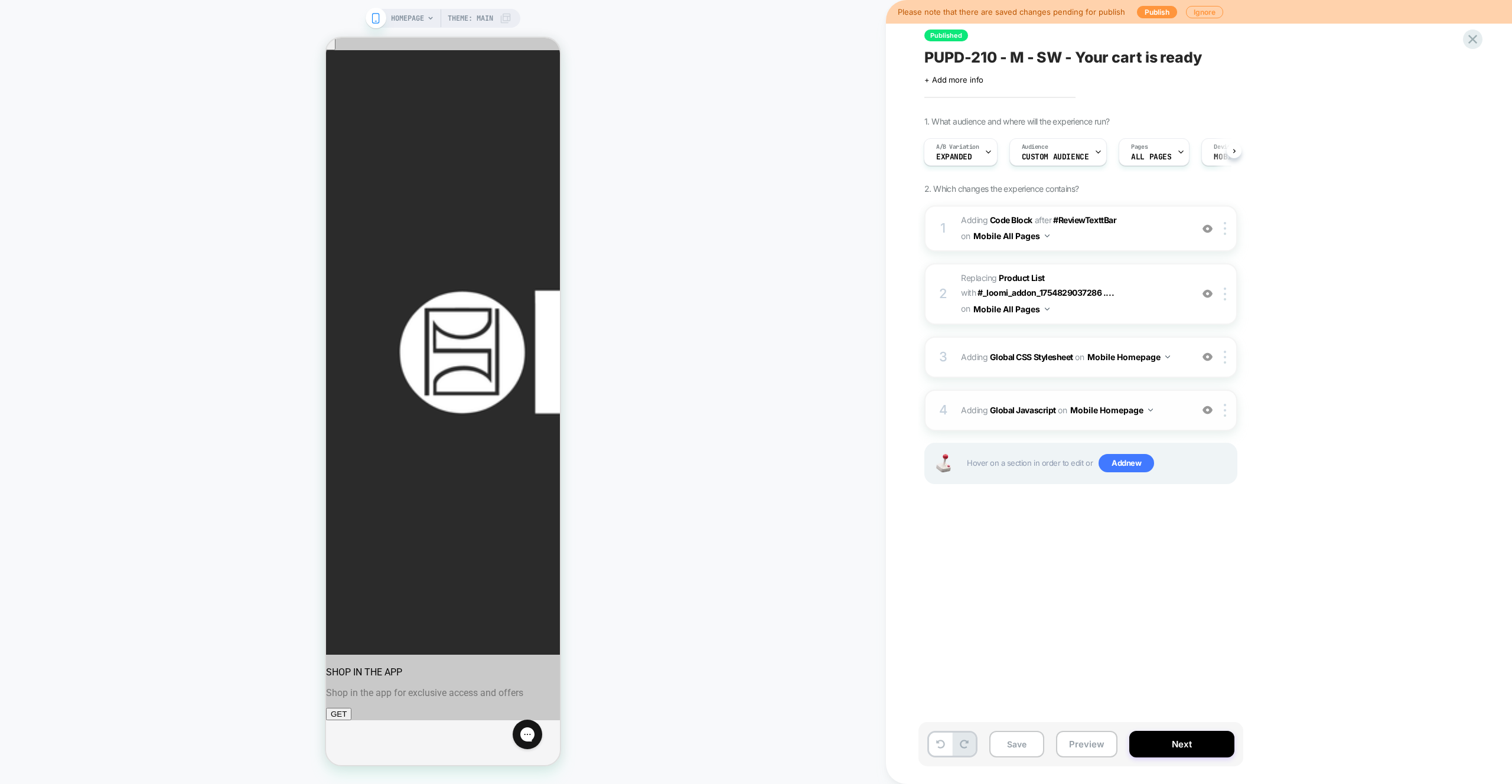
click at [1177, 409] on span "Adding Global Javascript on Mobile Homepage" at bounding box center [1073, 410] width 225 height 17
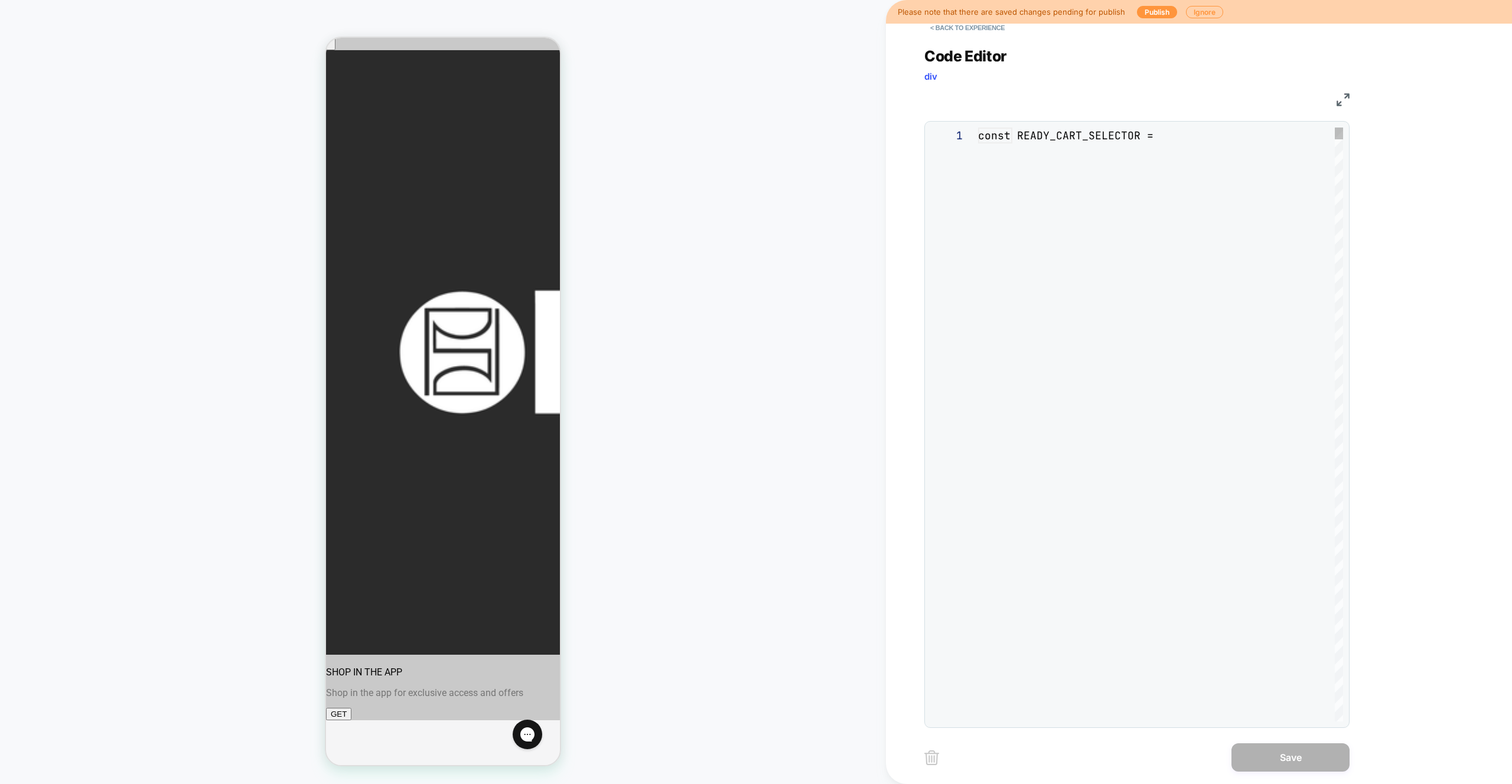
scroll to position [159, 0]
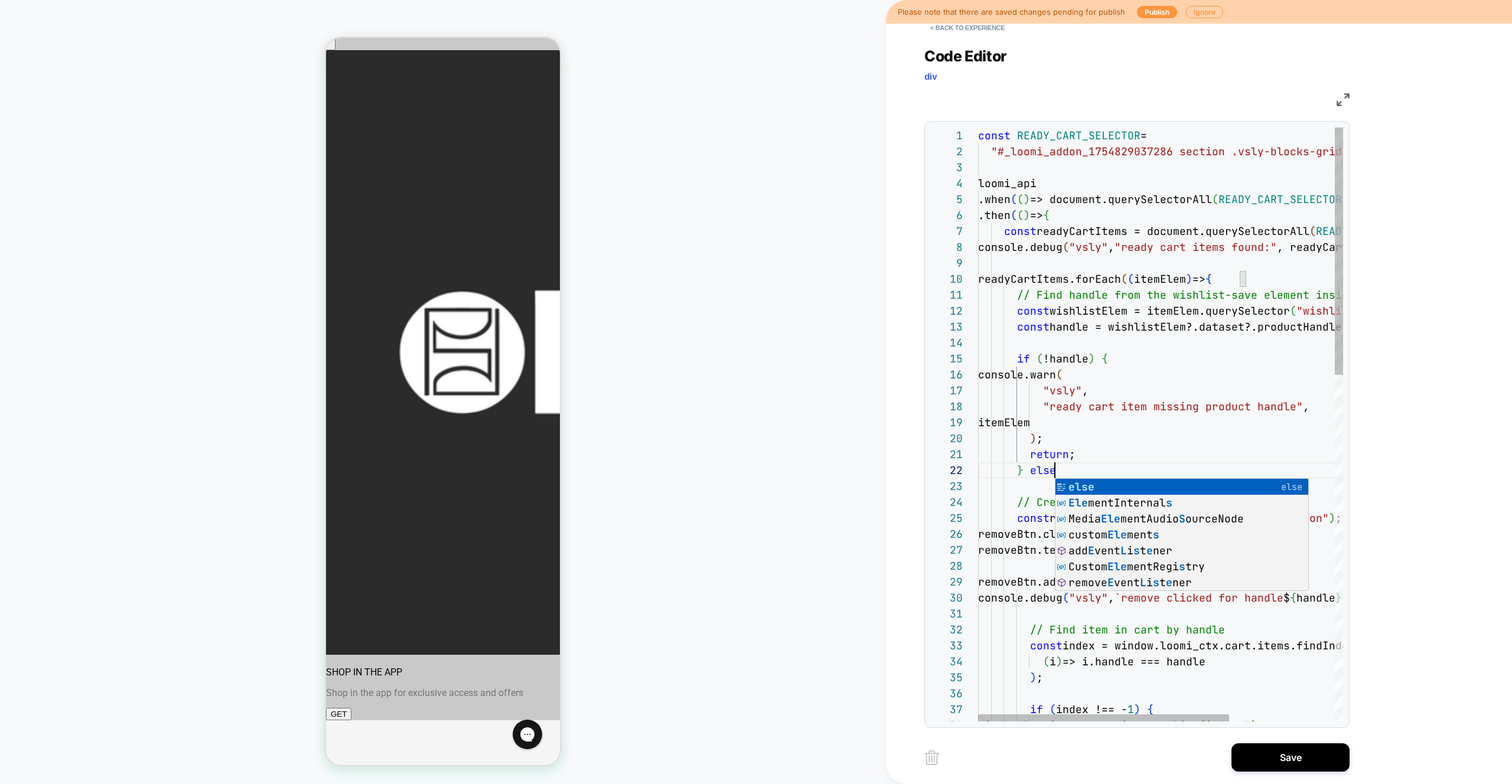
scroll to position [16, 83]
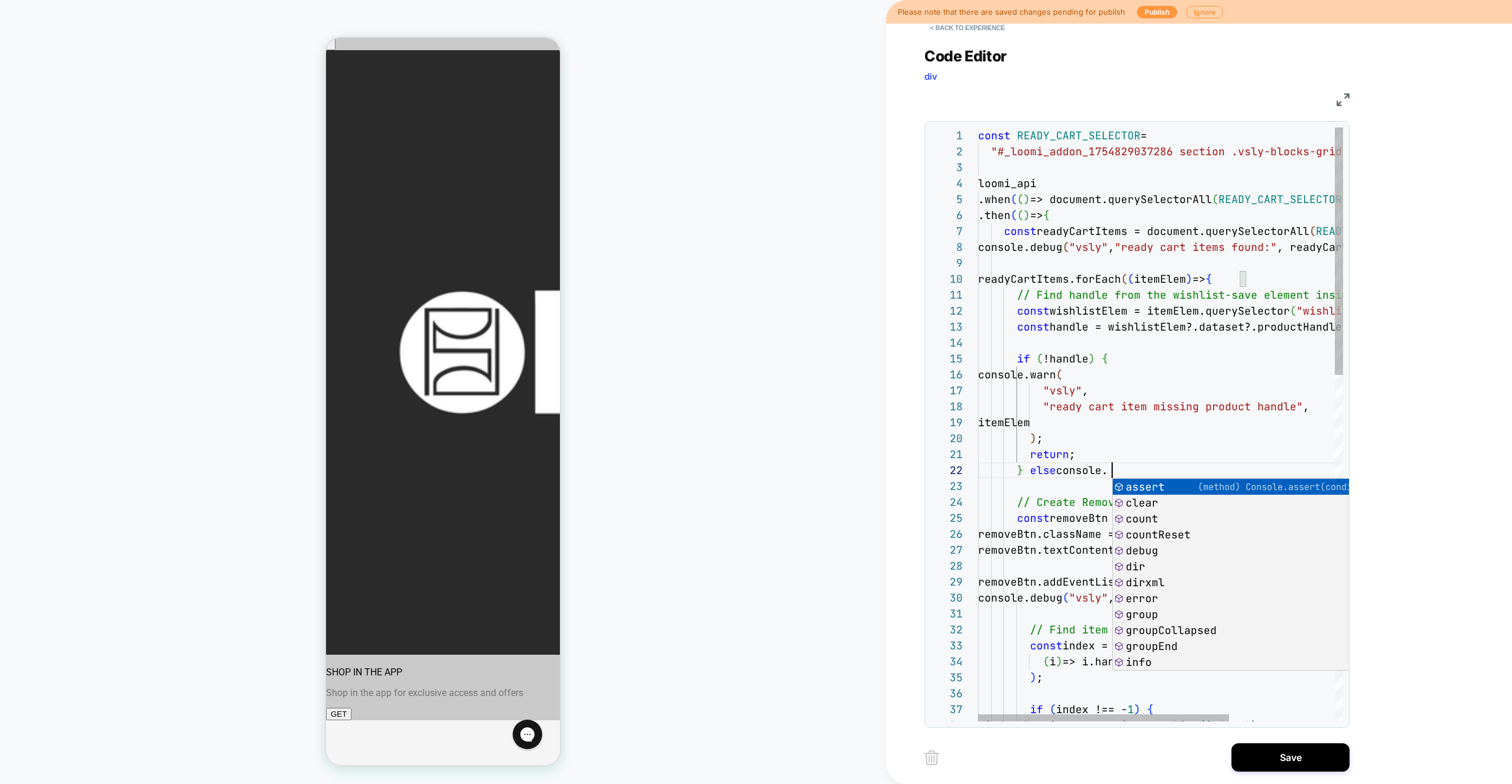
type textarea "**********"
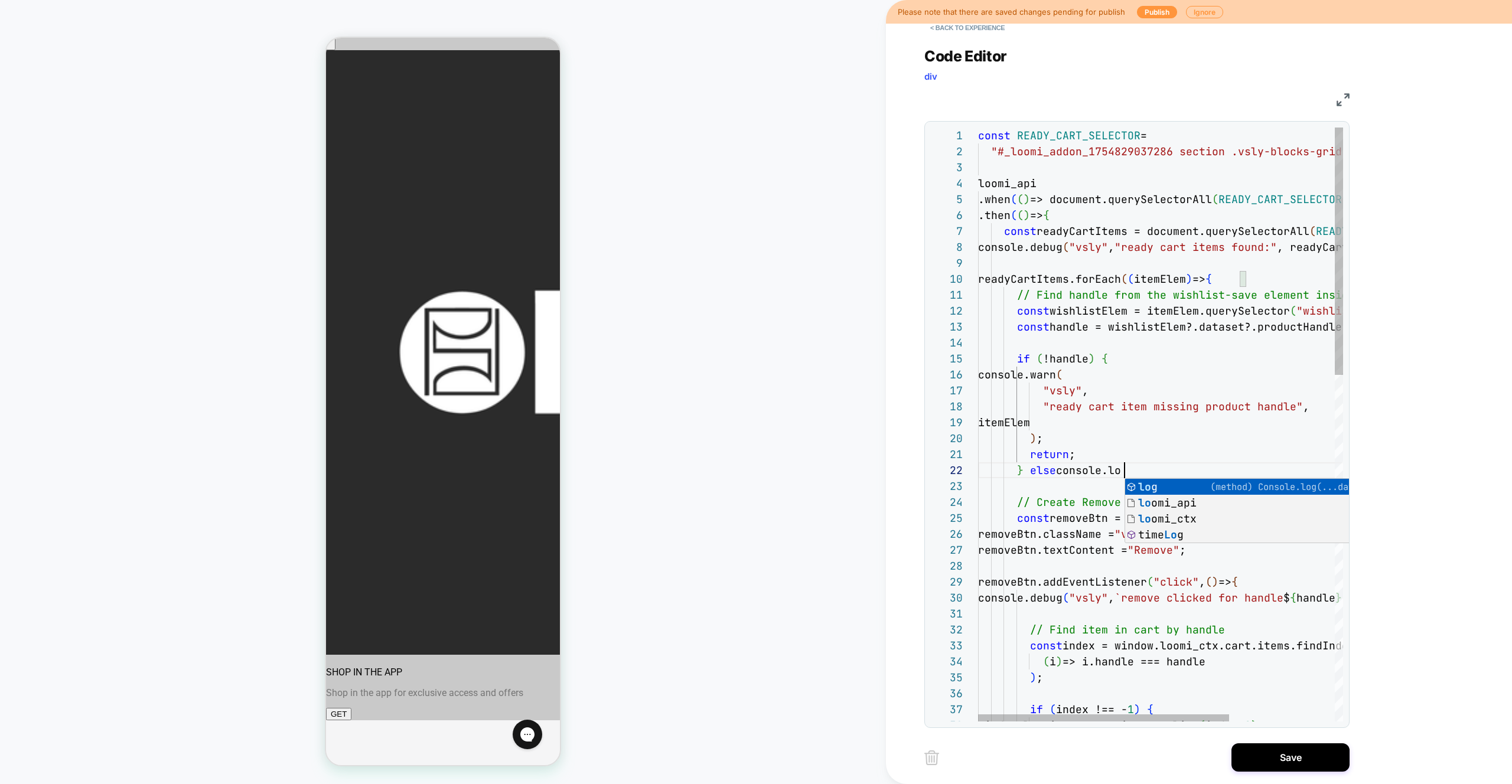
scroll to position [16, 147]
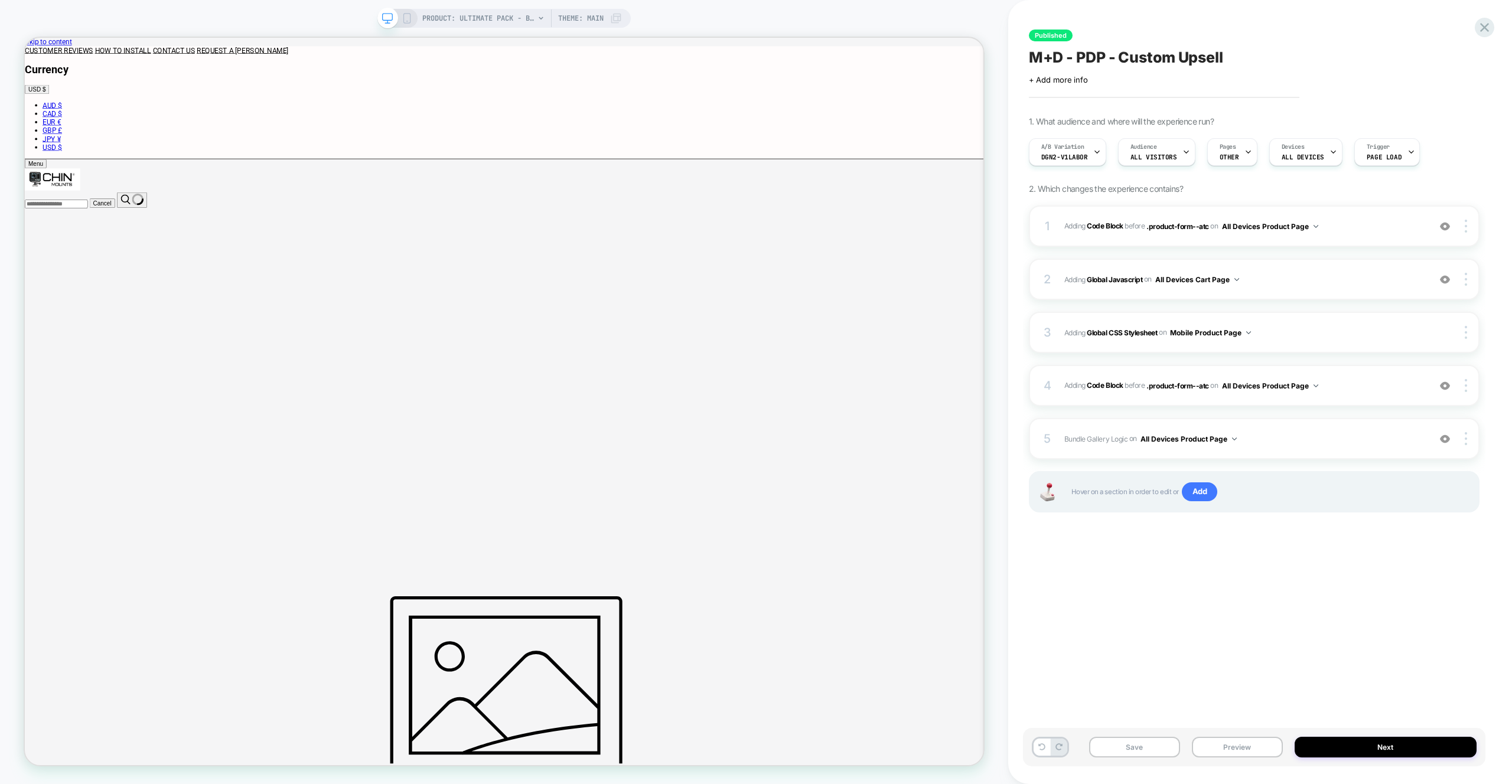
type input "****"
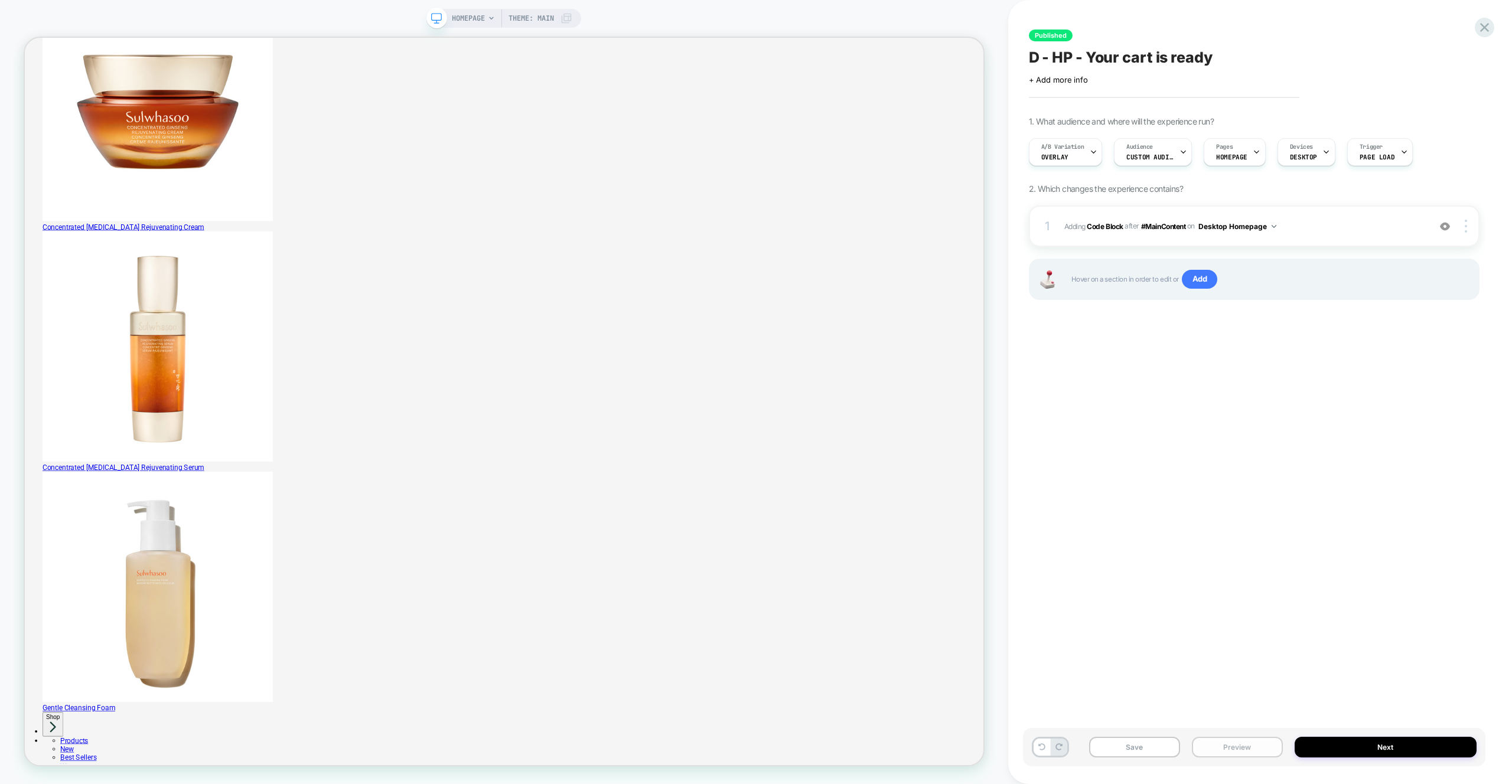
click at [1252, 745] on button "Preview" at bounding box center [1237, 747] width 91 height 20
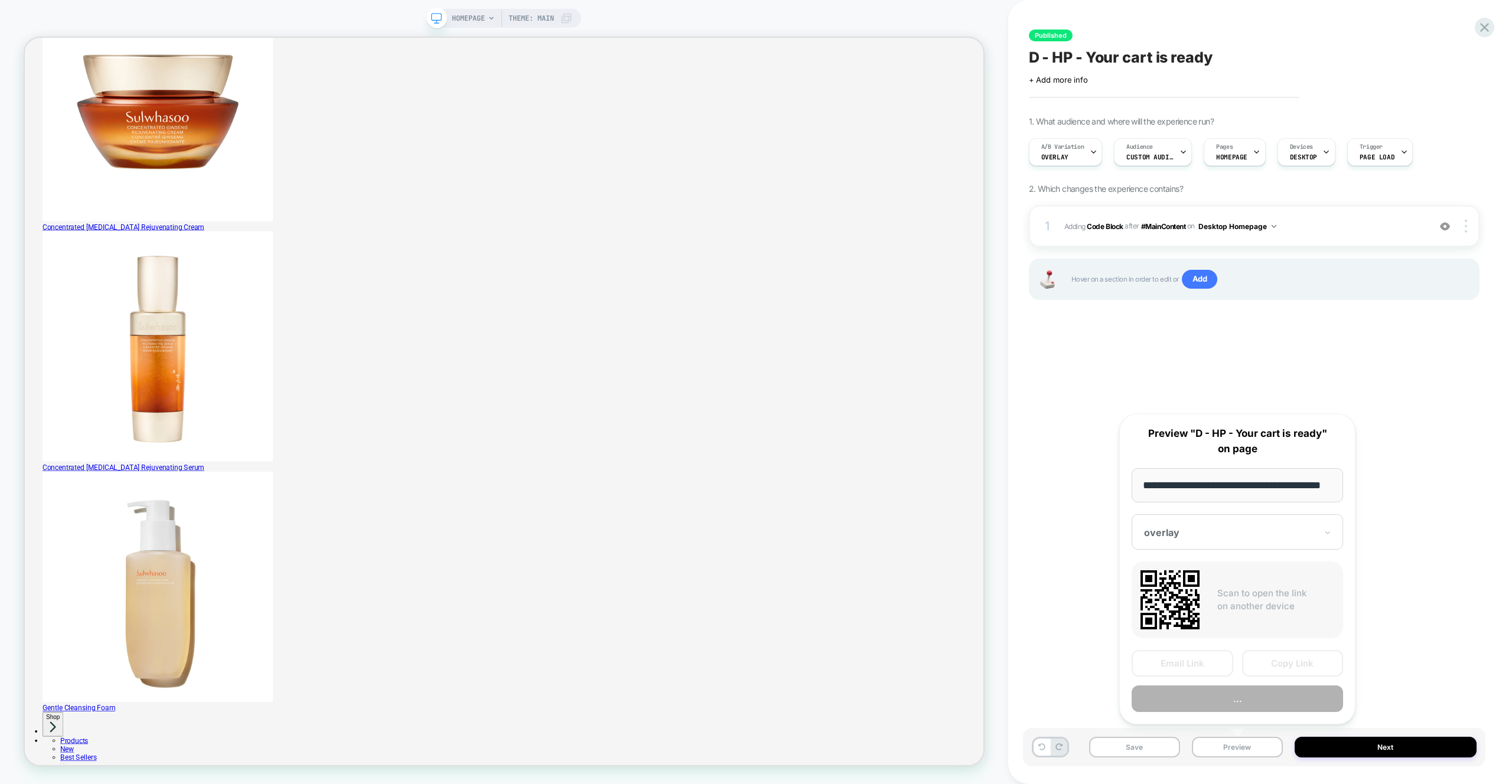
scroll to position [0, 32]
click at [1245, 705] on button "Preview" at bounding box center [1237, 699] width 212 height 27
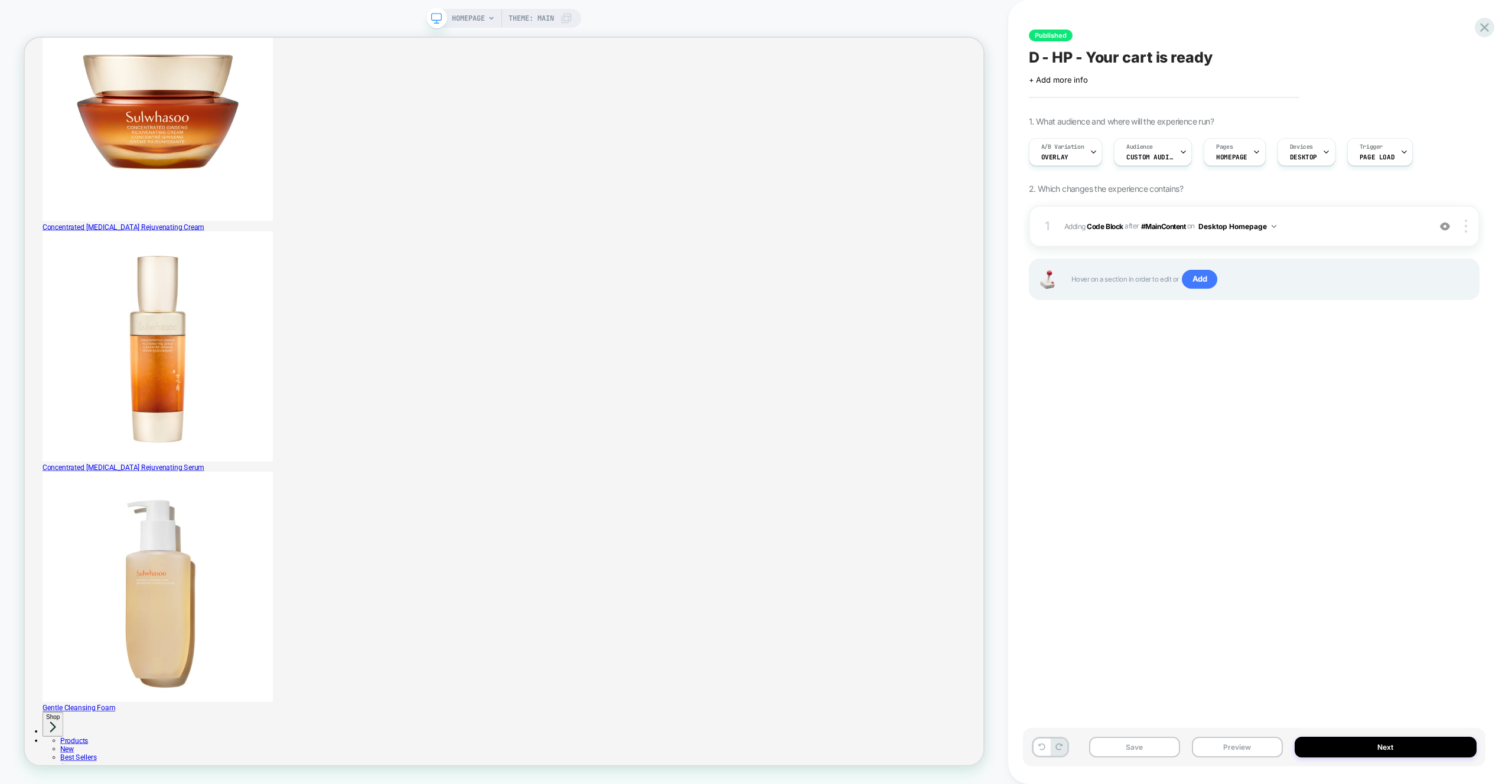
scroll to position [0, 0]
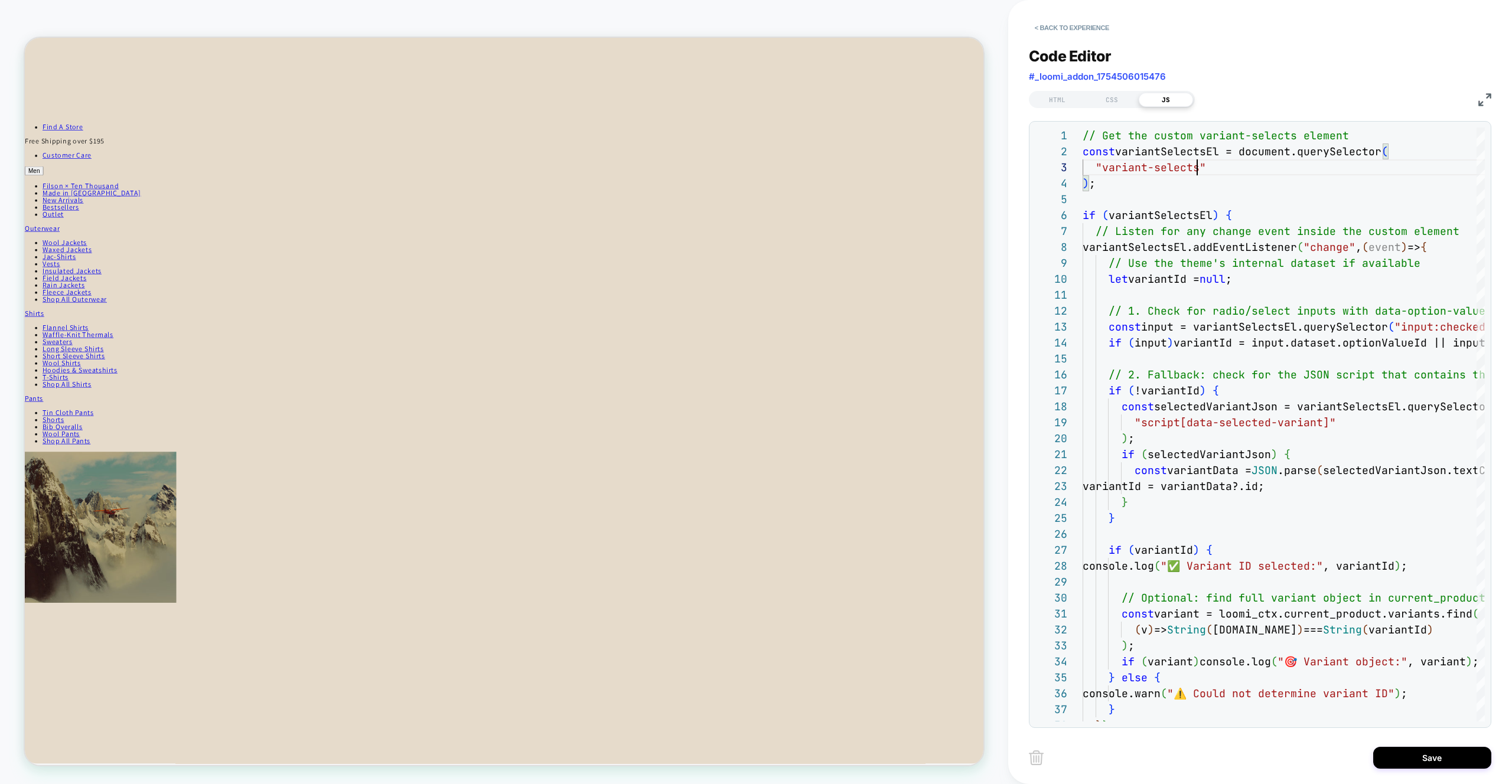
scroll to position [6, 0]
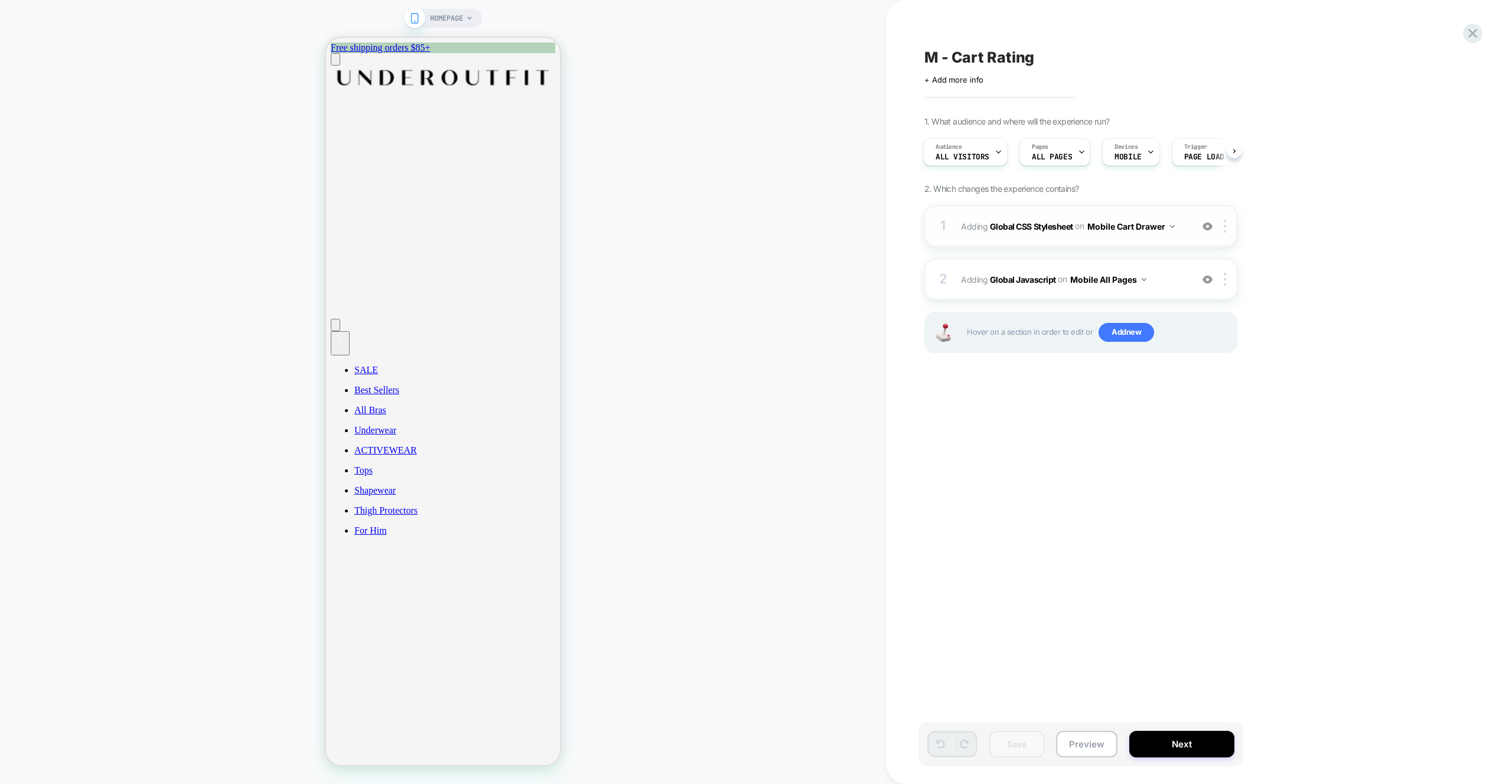
click at [1165, 241] on div "1 Adding Global CSS Stylesheet on Mobile Cart Drawer Add Before Add After Copy …" at bounding box center [1080, 225] width 313 height 41
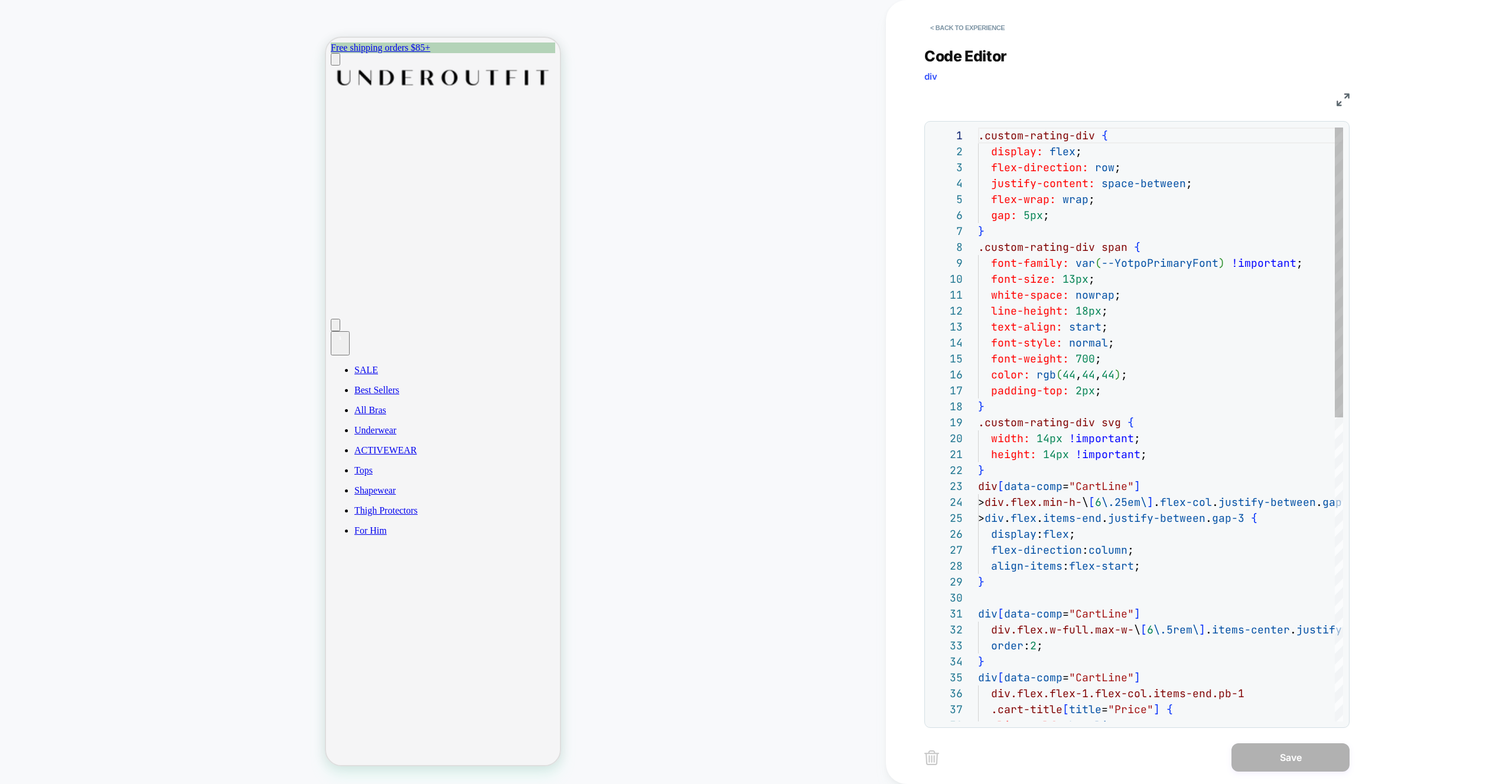
scroll to position [159, 0]
click at [983, 28] on button "< Back to experience" at bounding box center [967, 27] width 86 height 19
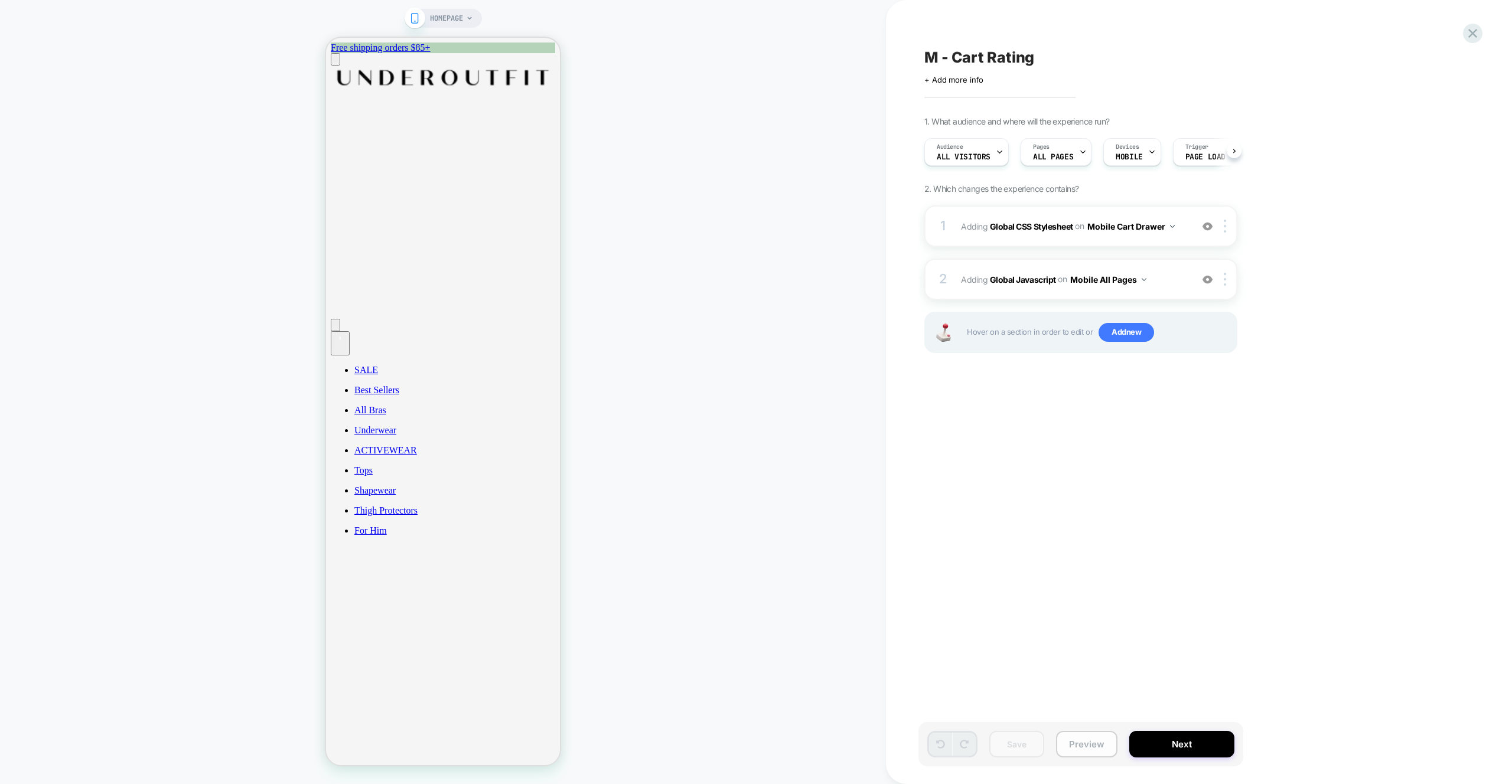
scroll to position [0, 1]
click at [1093, 743] on button "Preview" at bounding box center [1087, 744] width 62 height 27
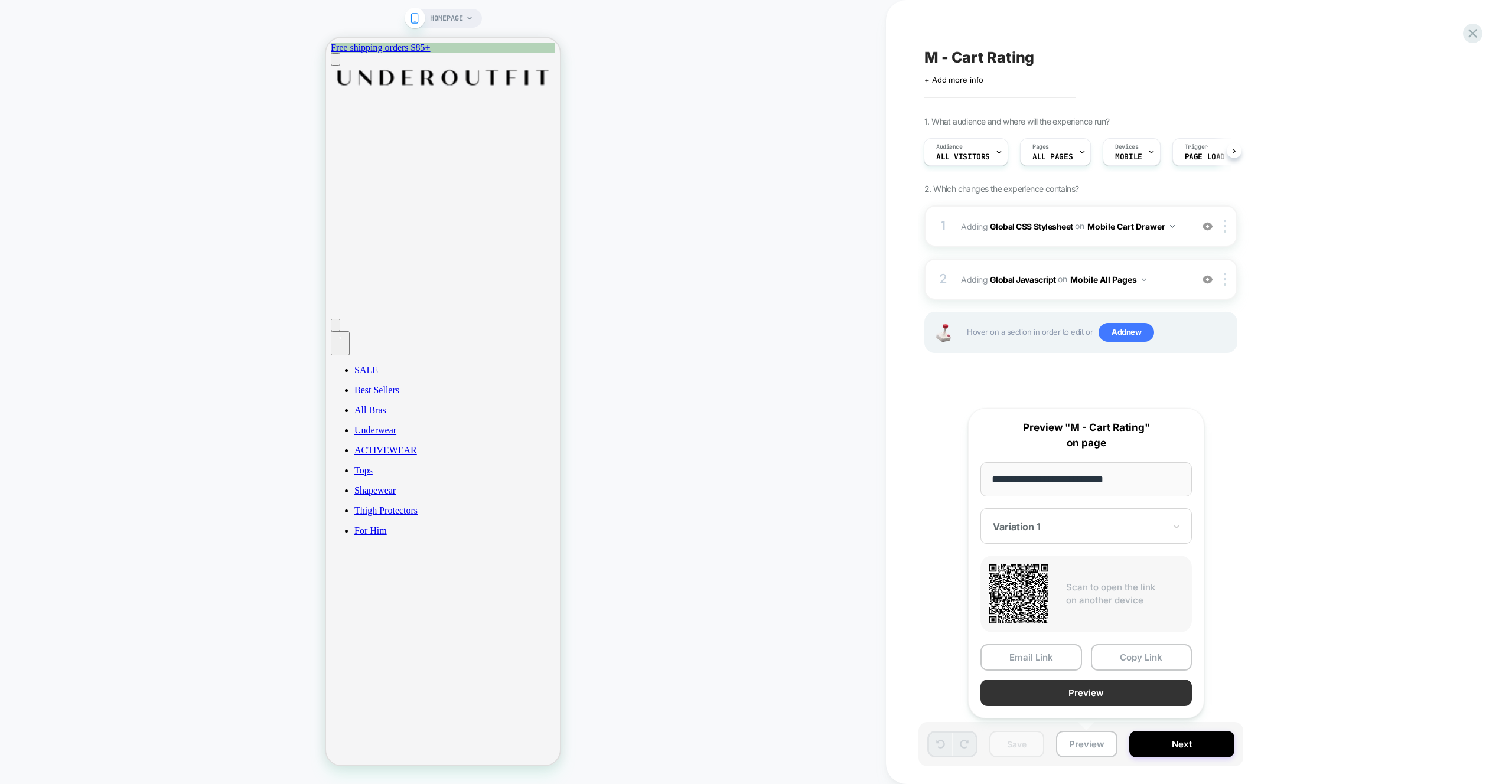
click at [1090, 701] on button "Preview" at bounding box center [1086, 693] width 212 height 27
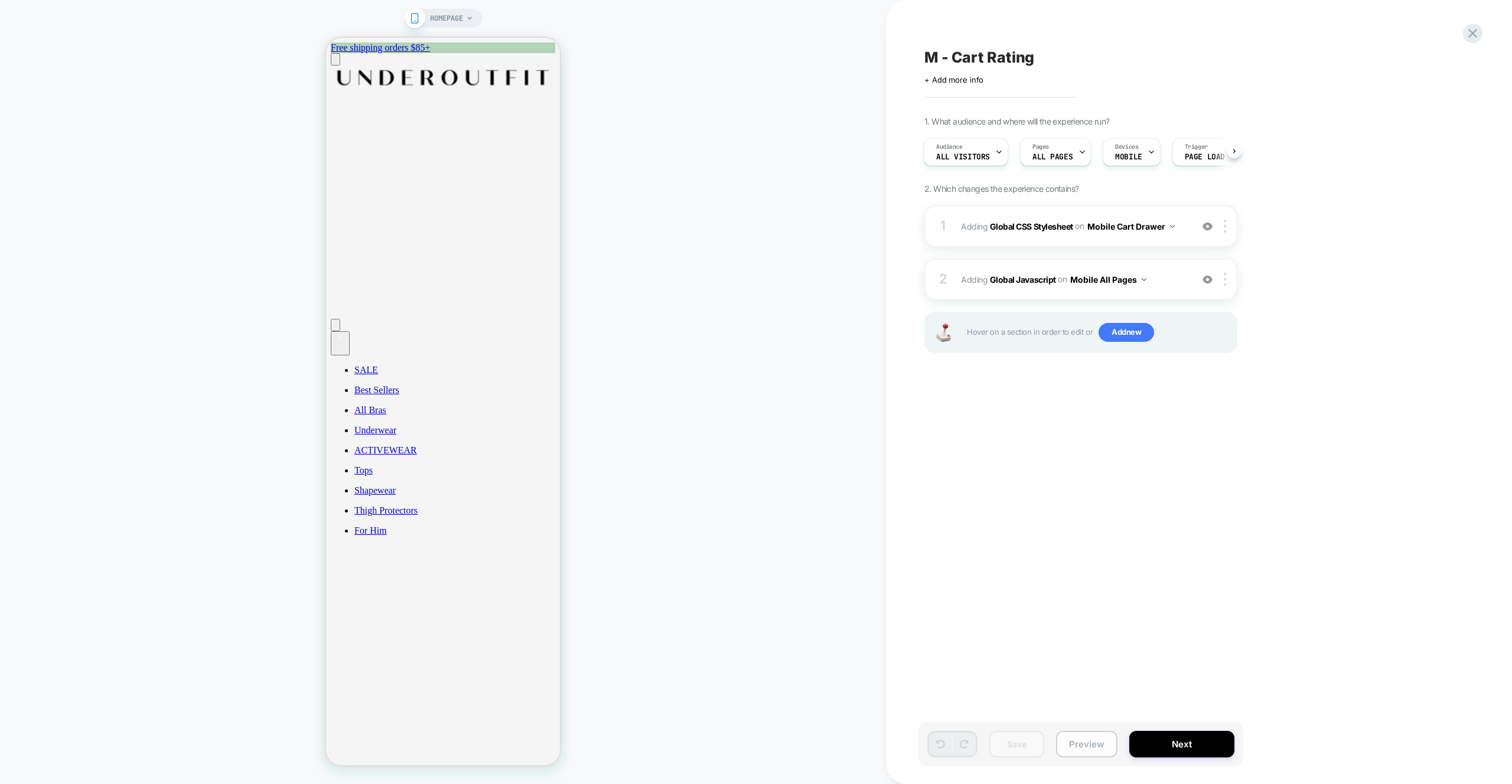
click at [1080, 745] on button "Preview" at bounding box center [1087, 744] width 62 height 27
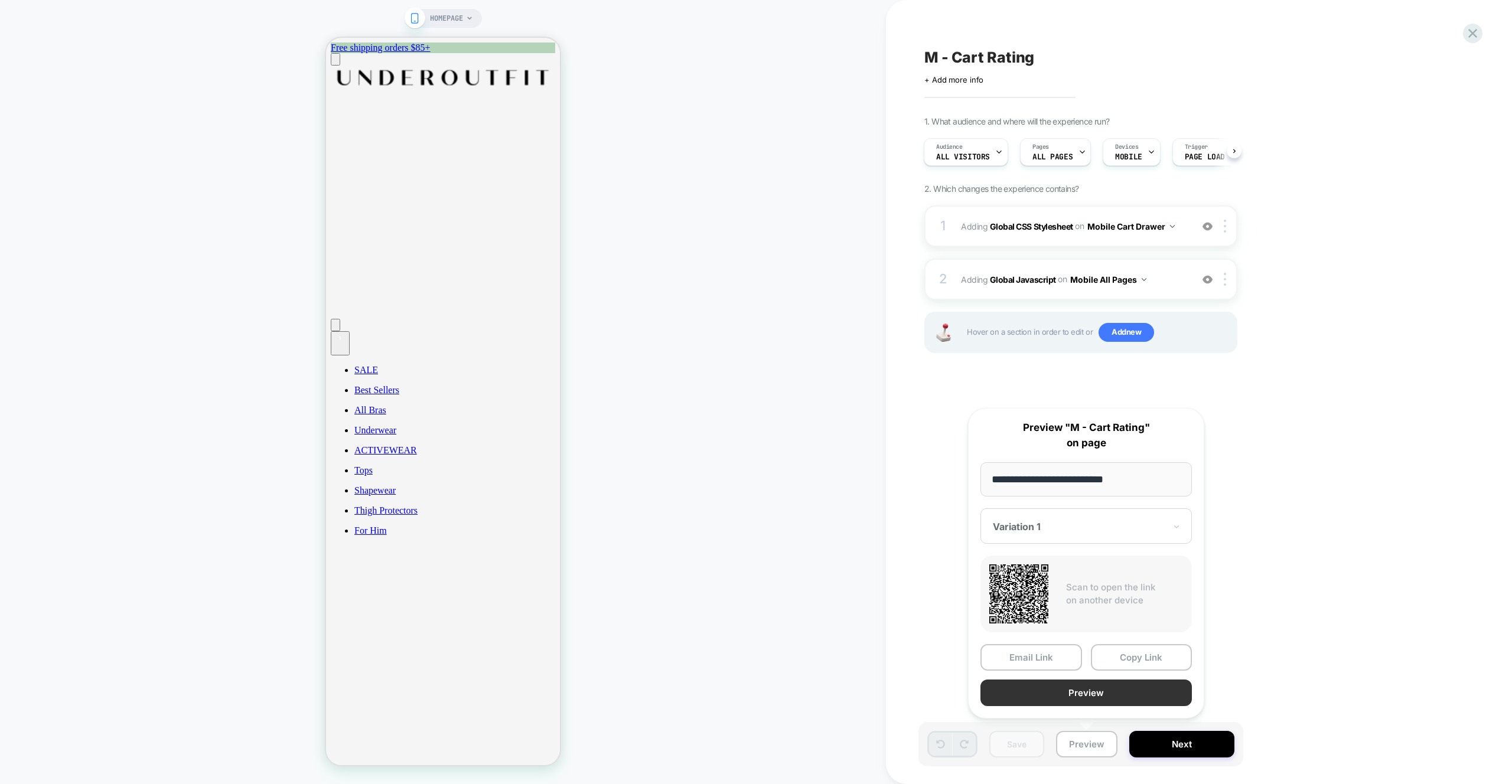
click at [1112, 704] on button "Preview" at bounding box center [1086, 693] width 212 height 27
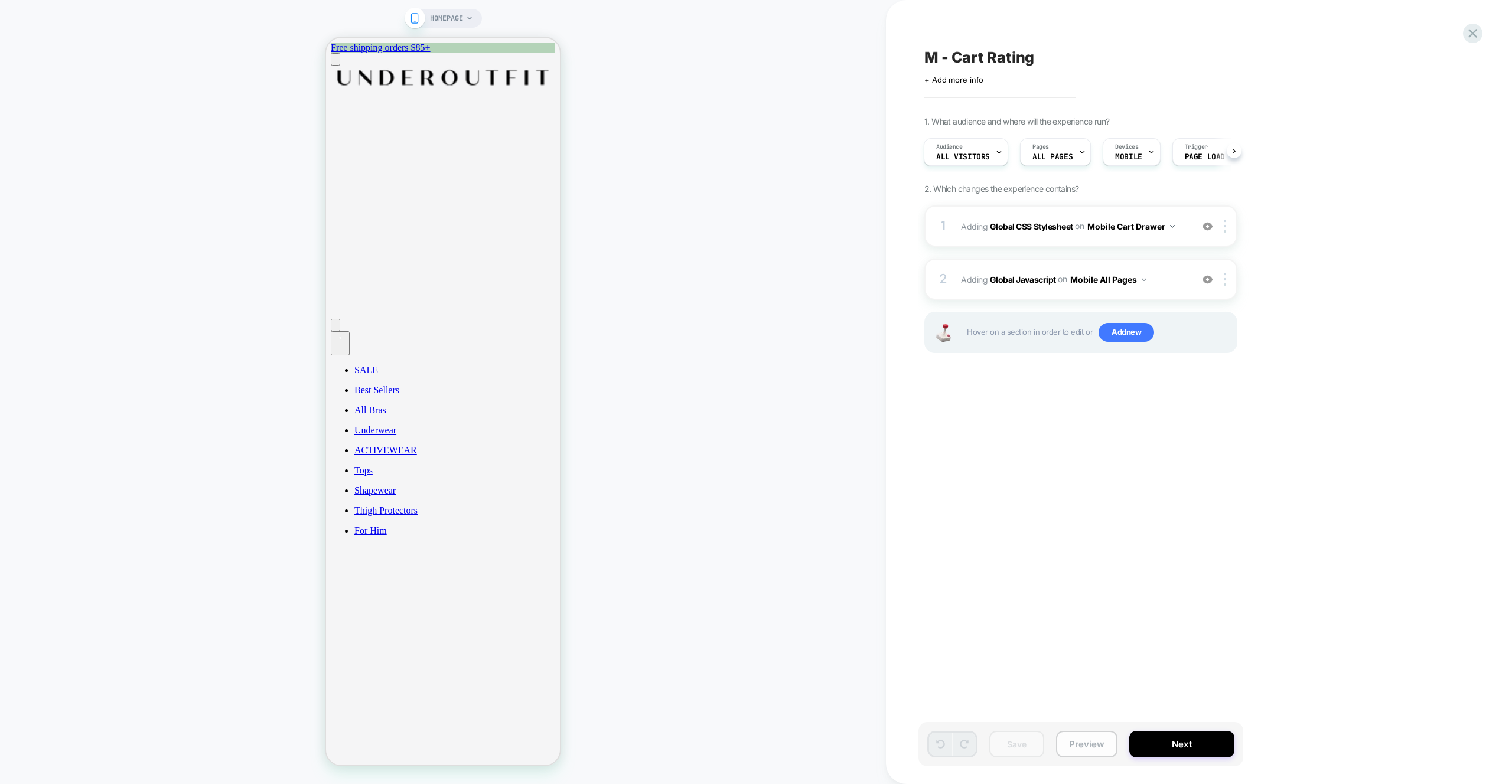
click at [1087, 747] on button "Preview" at bounding box center [1087, 744] width 62 height 27
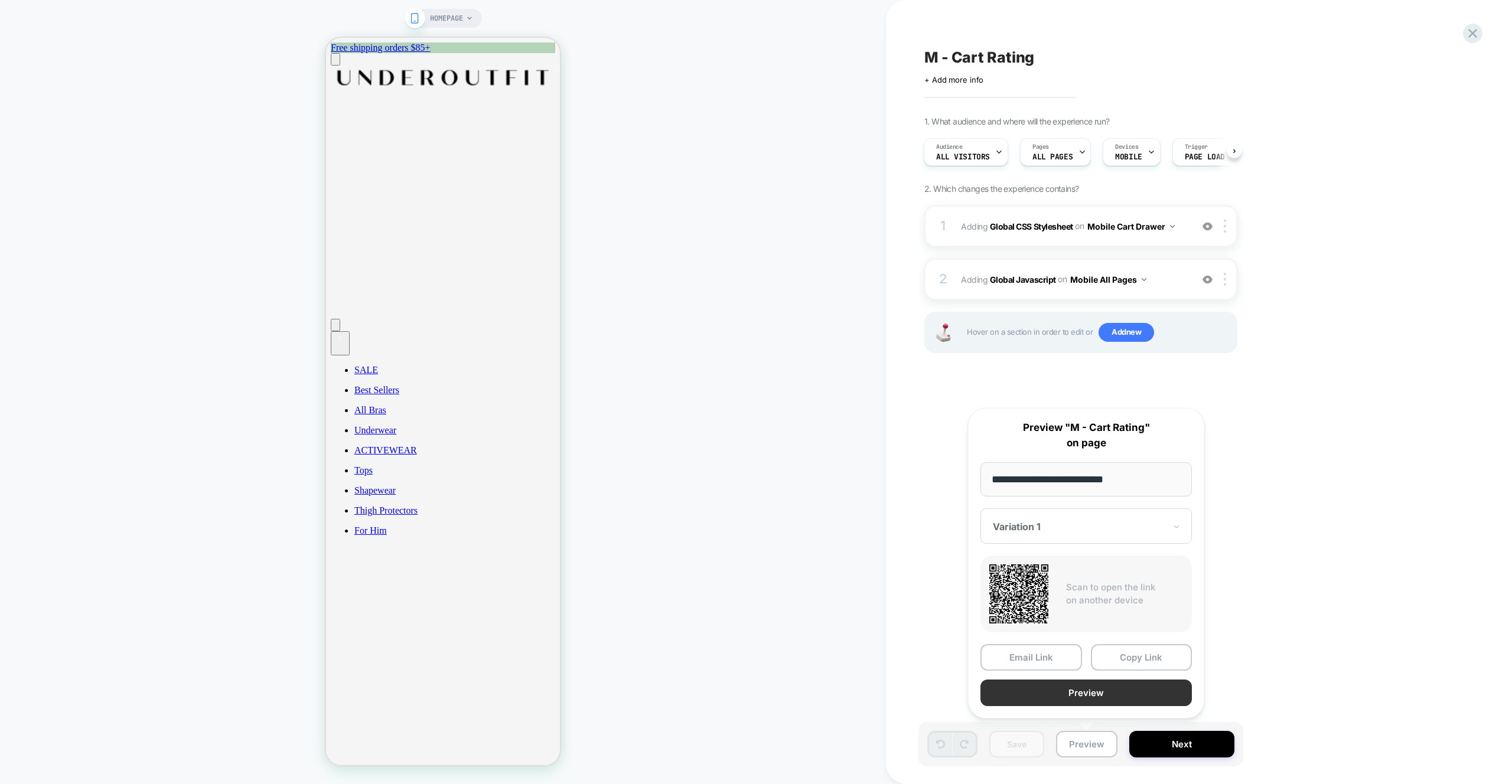
click at [1130, 690] on button "Preview" at bounding box center [1086, 693] width 212 height 27
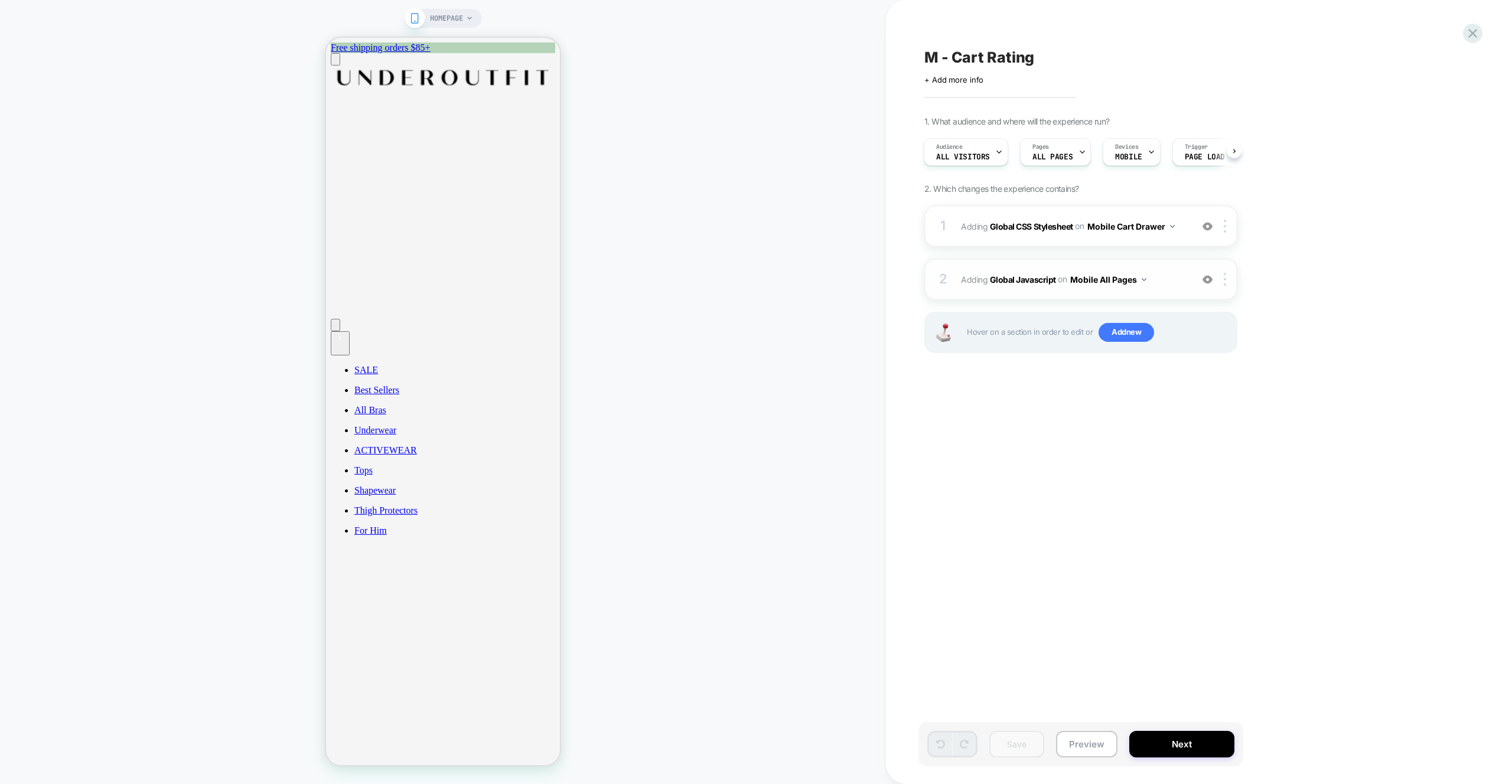
click at [1168, 283] on span "Adding Global Javascript on Mobile All Pages" at bounding box center [1073, 279] width 225 height 17
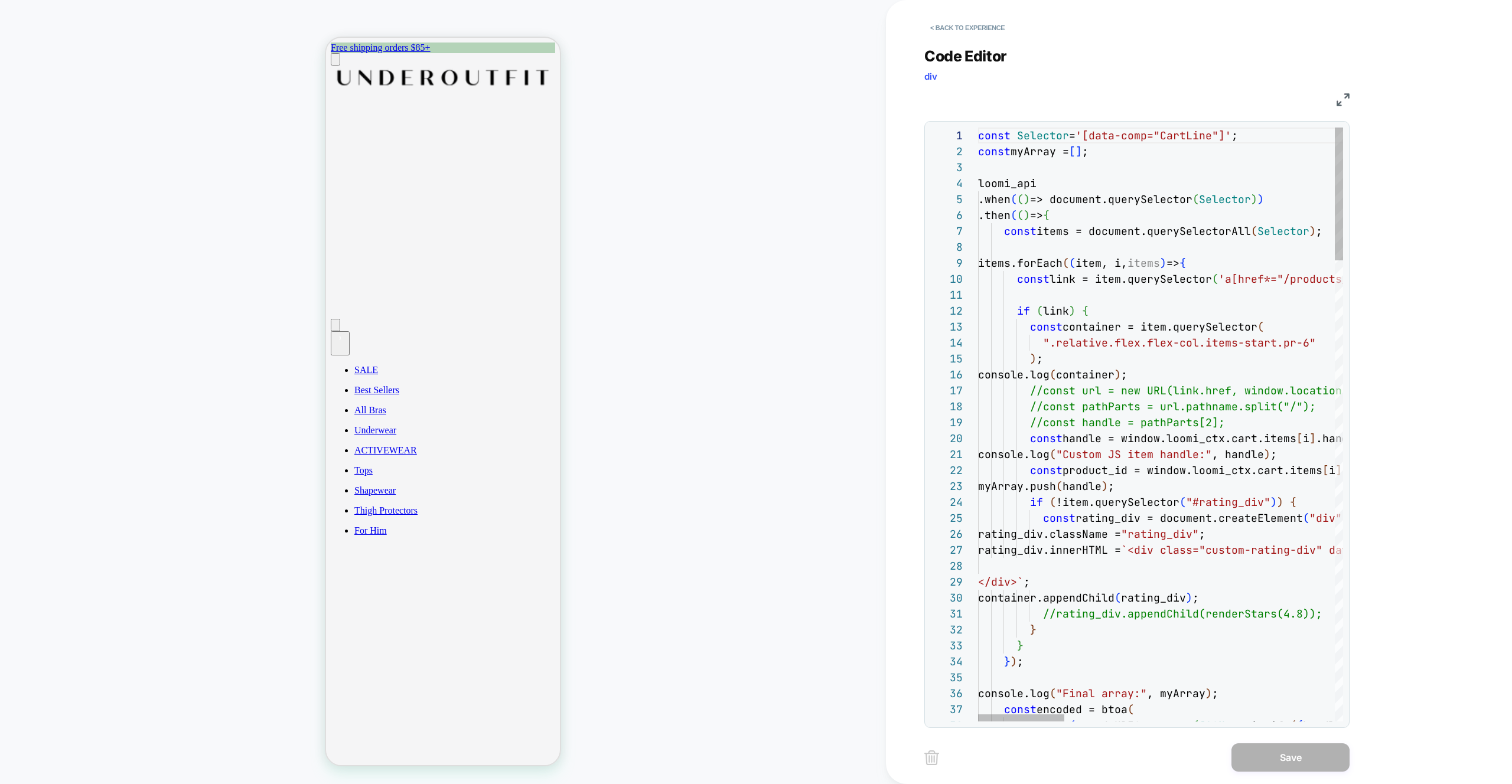
scroll to position [16, 57]
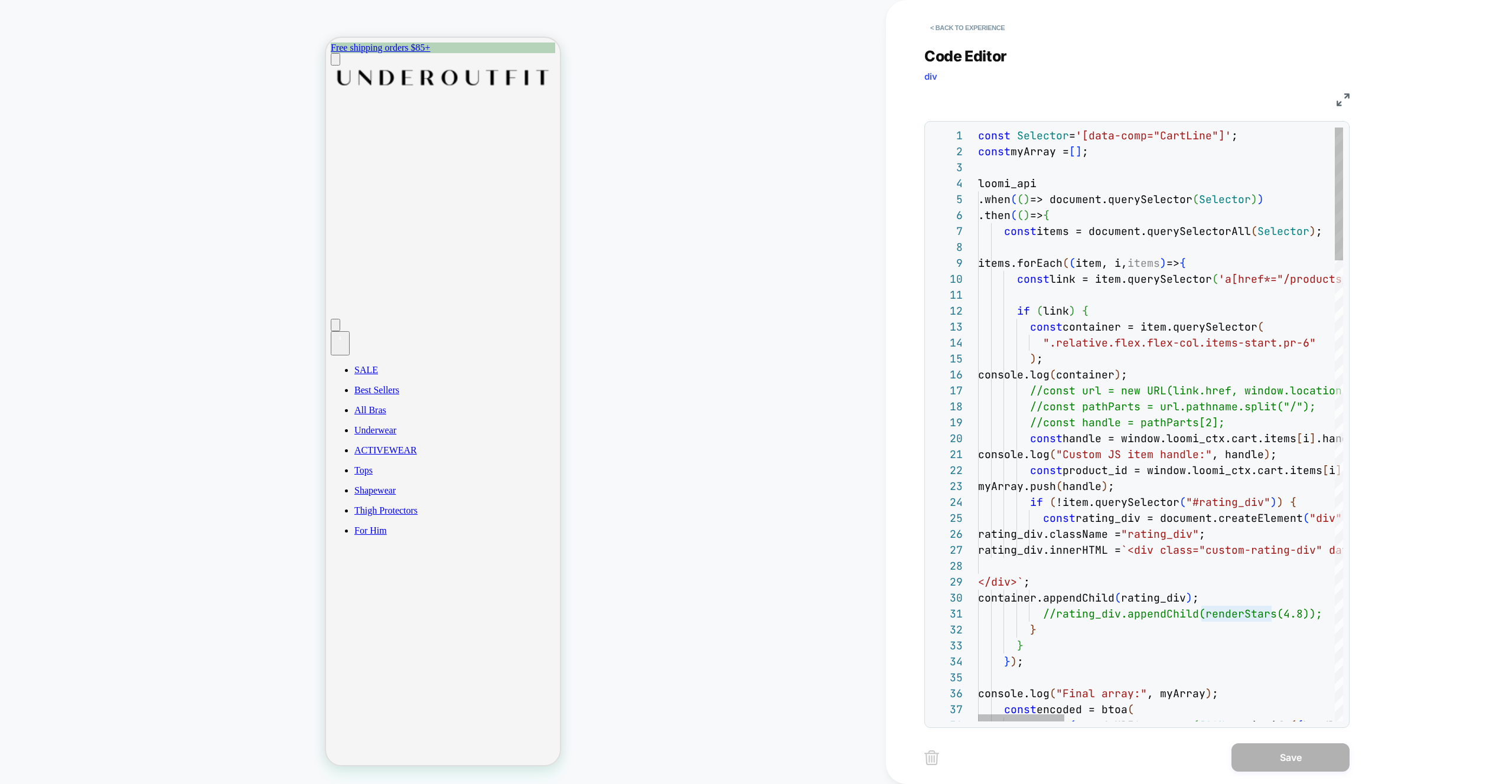
scroll to position [48, 57]
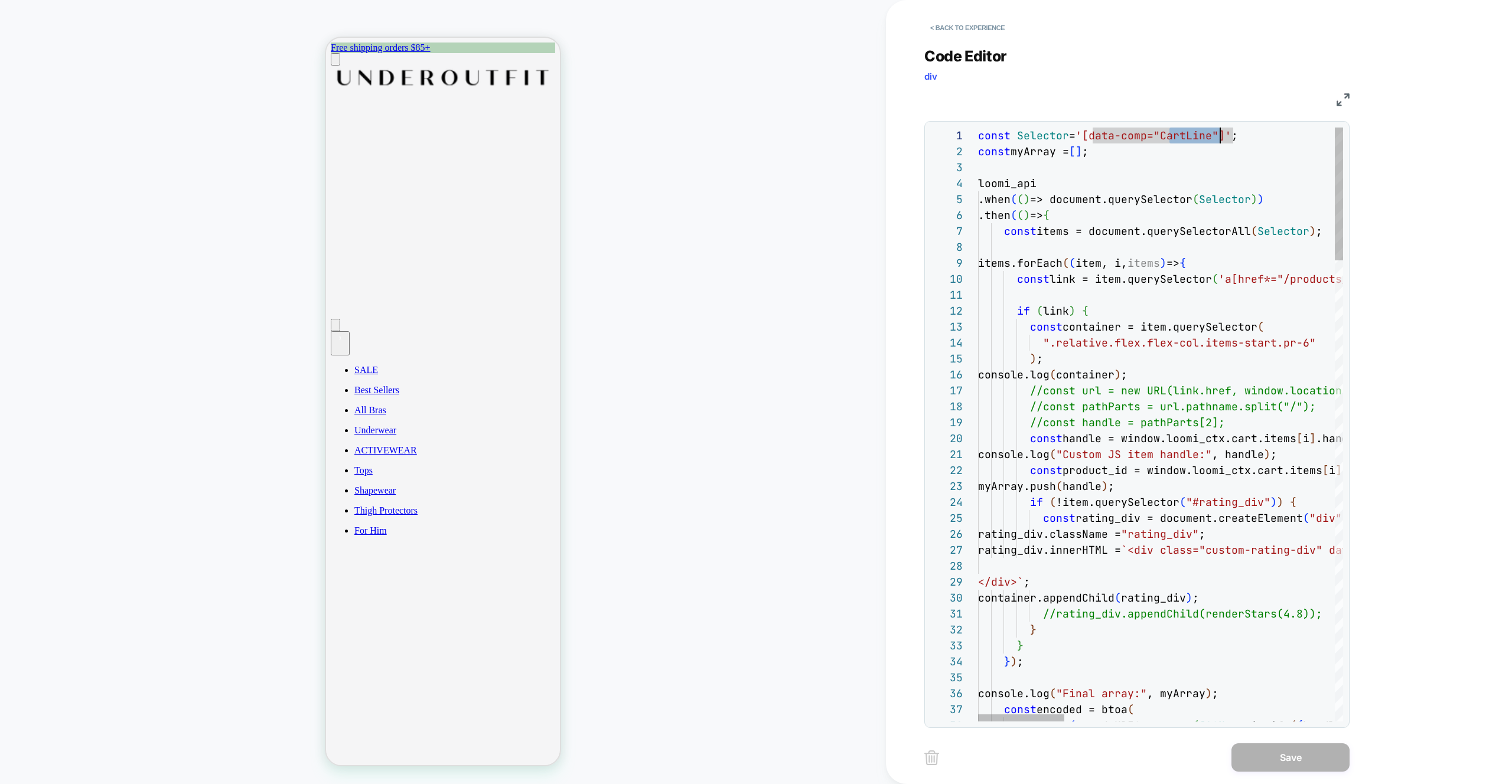
click at [729, 205] on div "HOMEPAGE" at bounding box center [443, 392] width 886 height 761
click at [963, 23] on button "< Back to experience" at bounding box center [967, 27] width 86 height 19
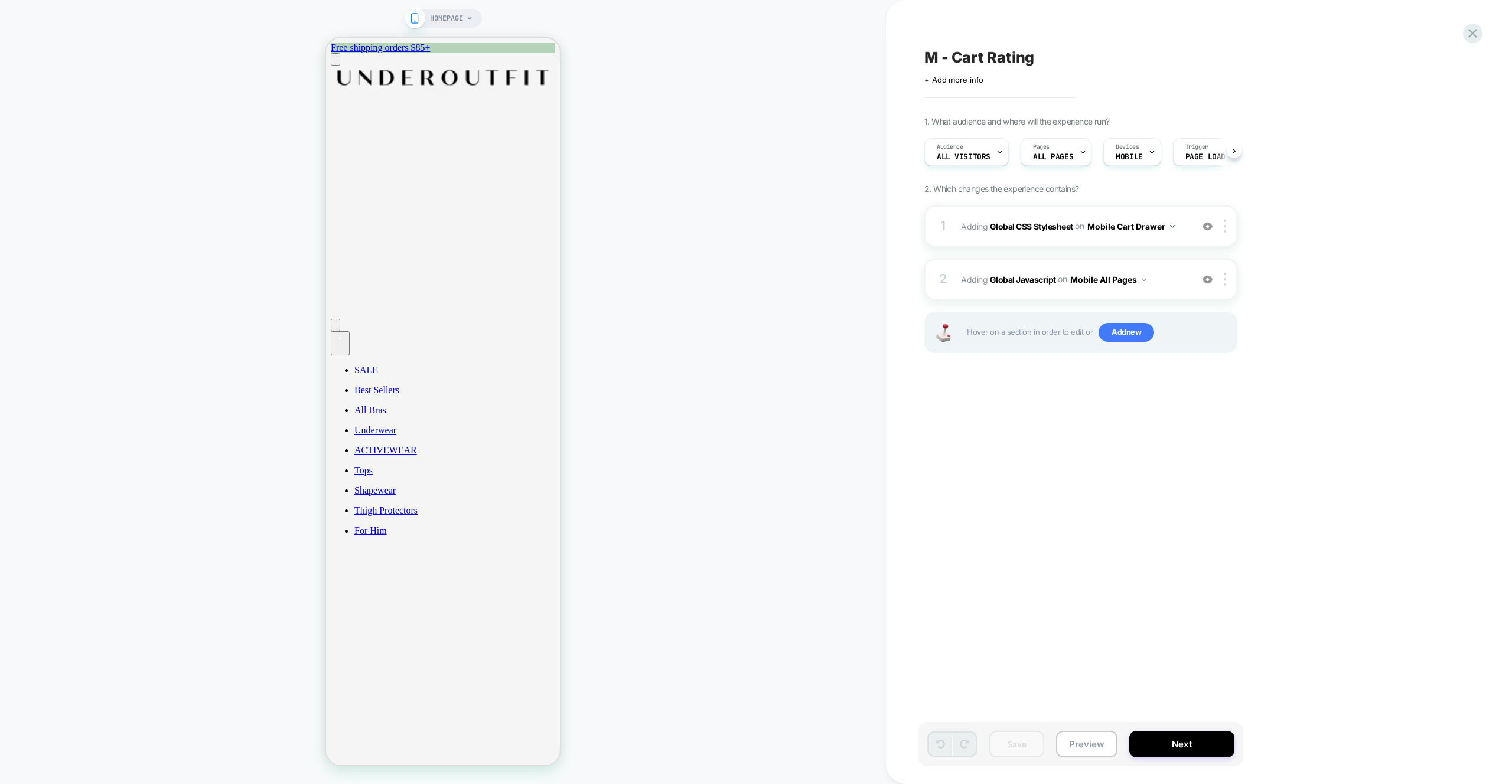
scroll to position [0, 1]
click at [1085, 734] on button "Preview" at bounding box center [1087, 744] width 62 height 27
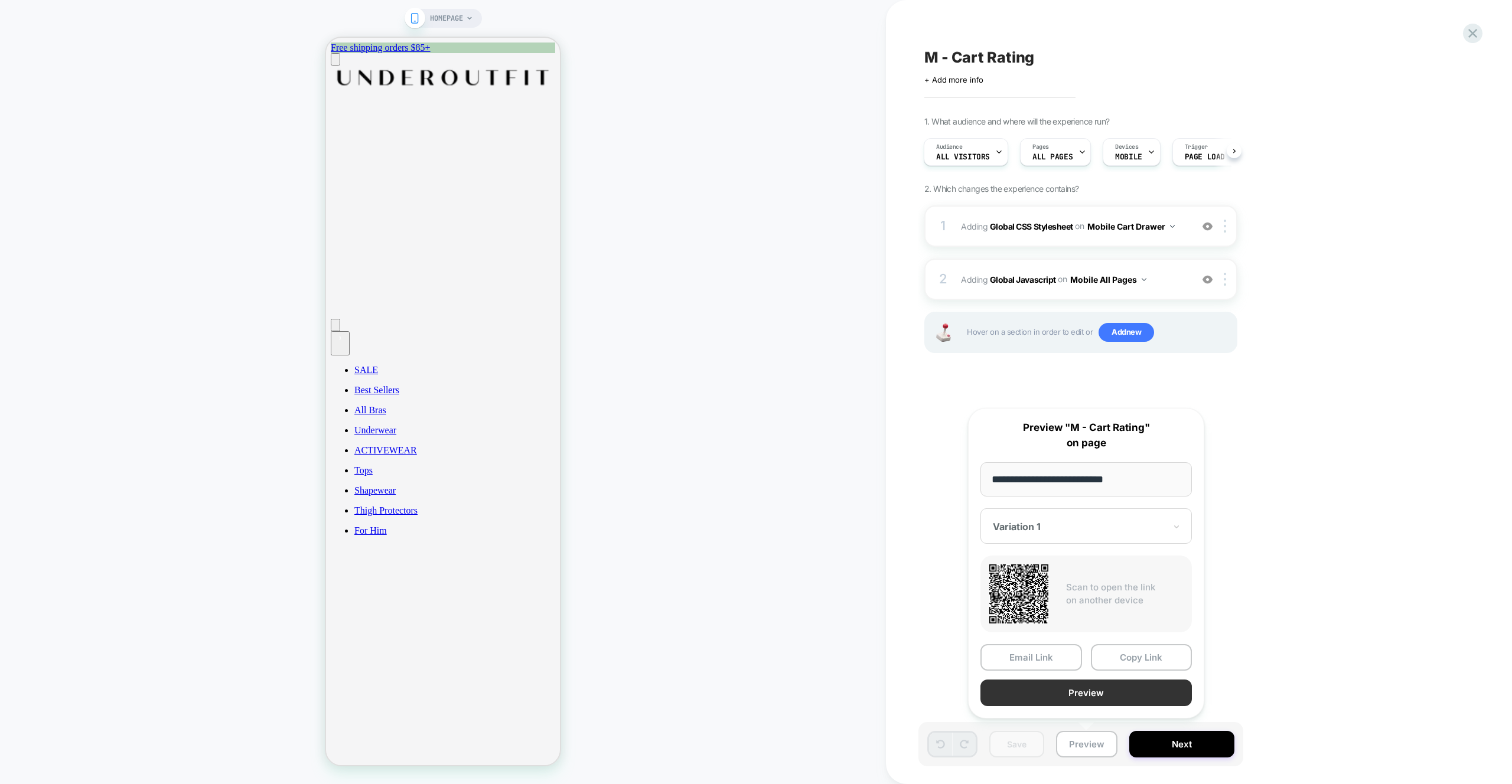
click at [1091, 697] on button "Preview" at bounding box center [1086, 693] width 212 height 27
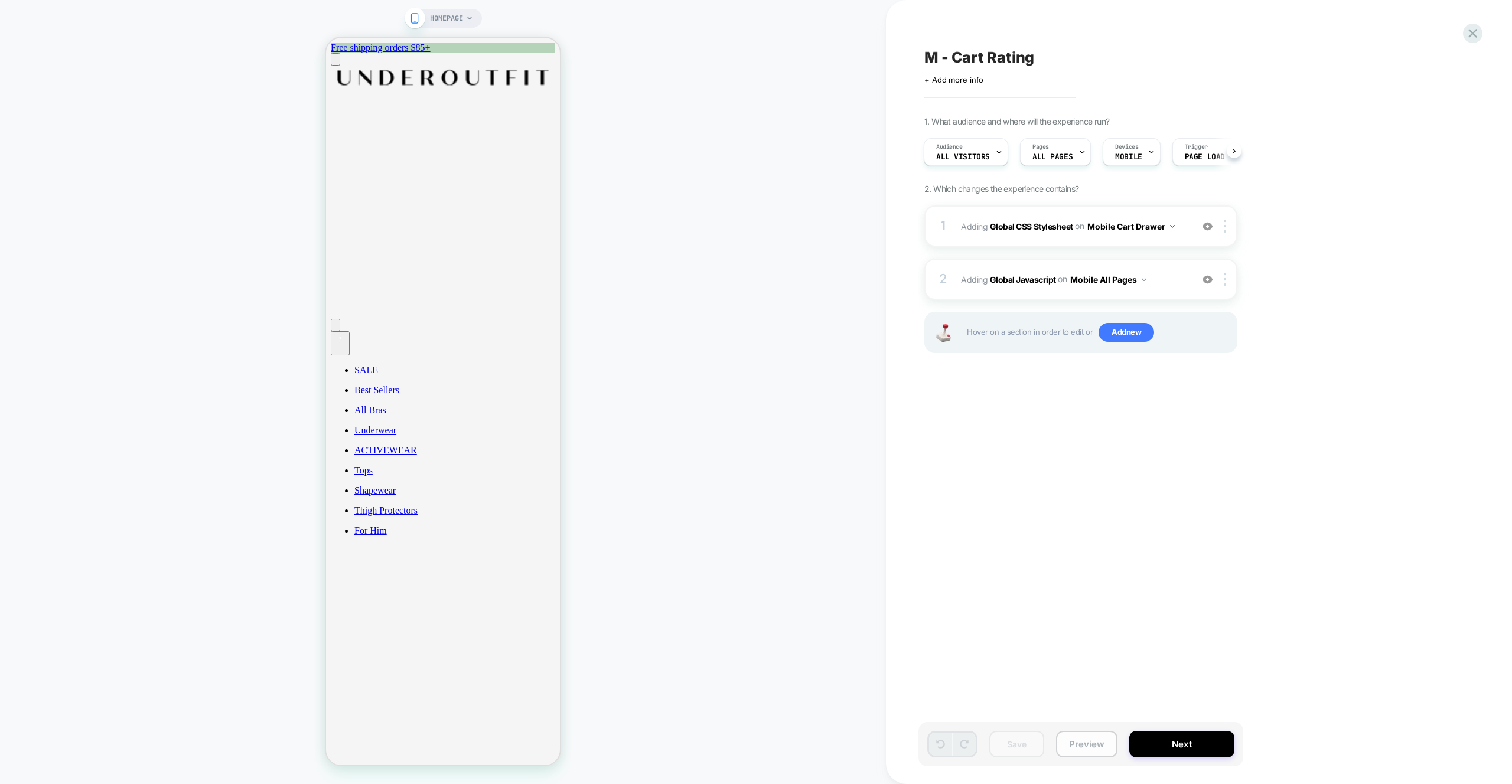
click at [1092, 742] on button "Preview" at bounding box center [1087, 744] width 62 height 27
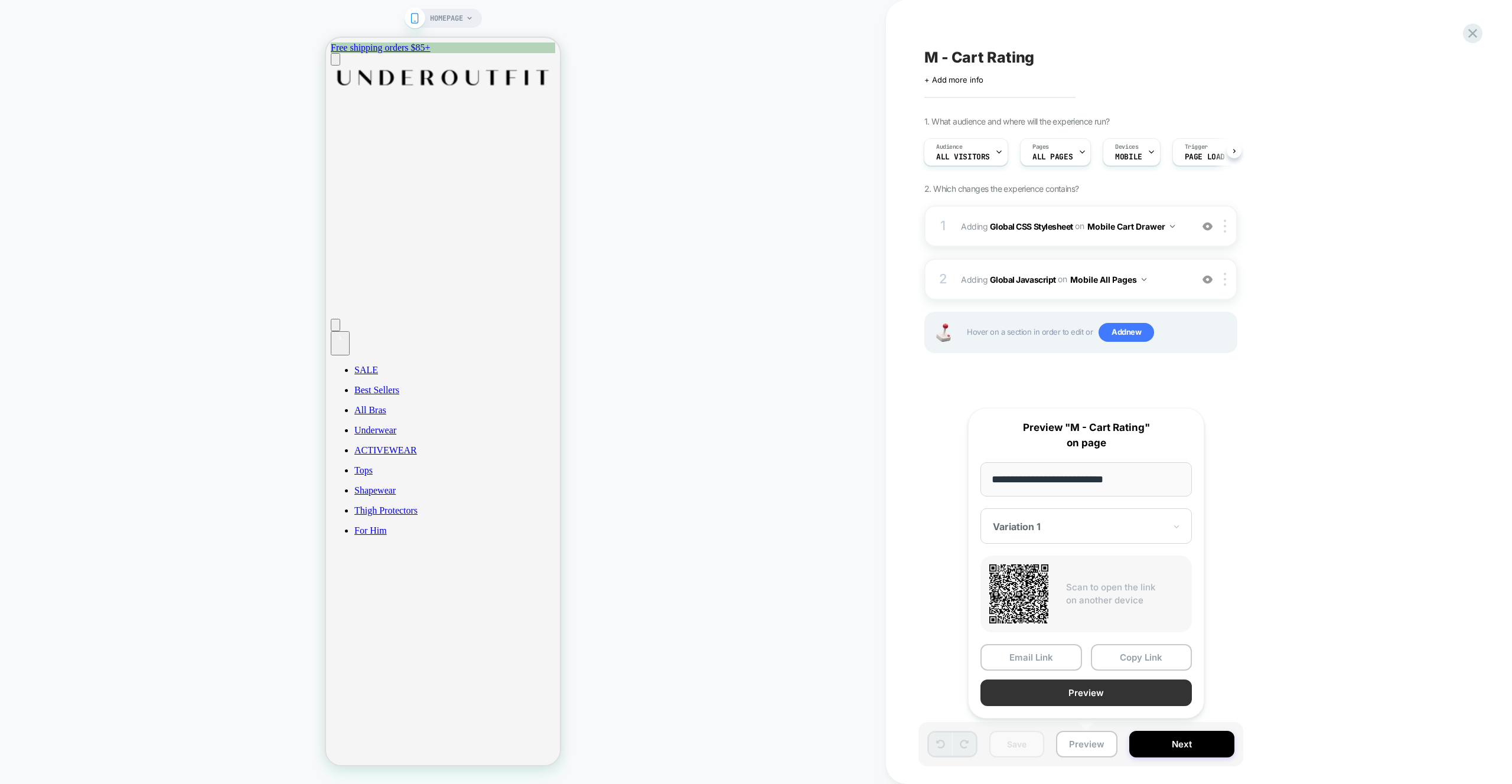
click at [1084, 694] on button "Preview" at bounding box center [1086, 693] width 212 height 27
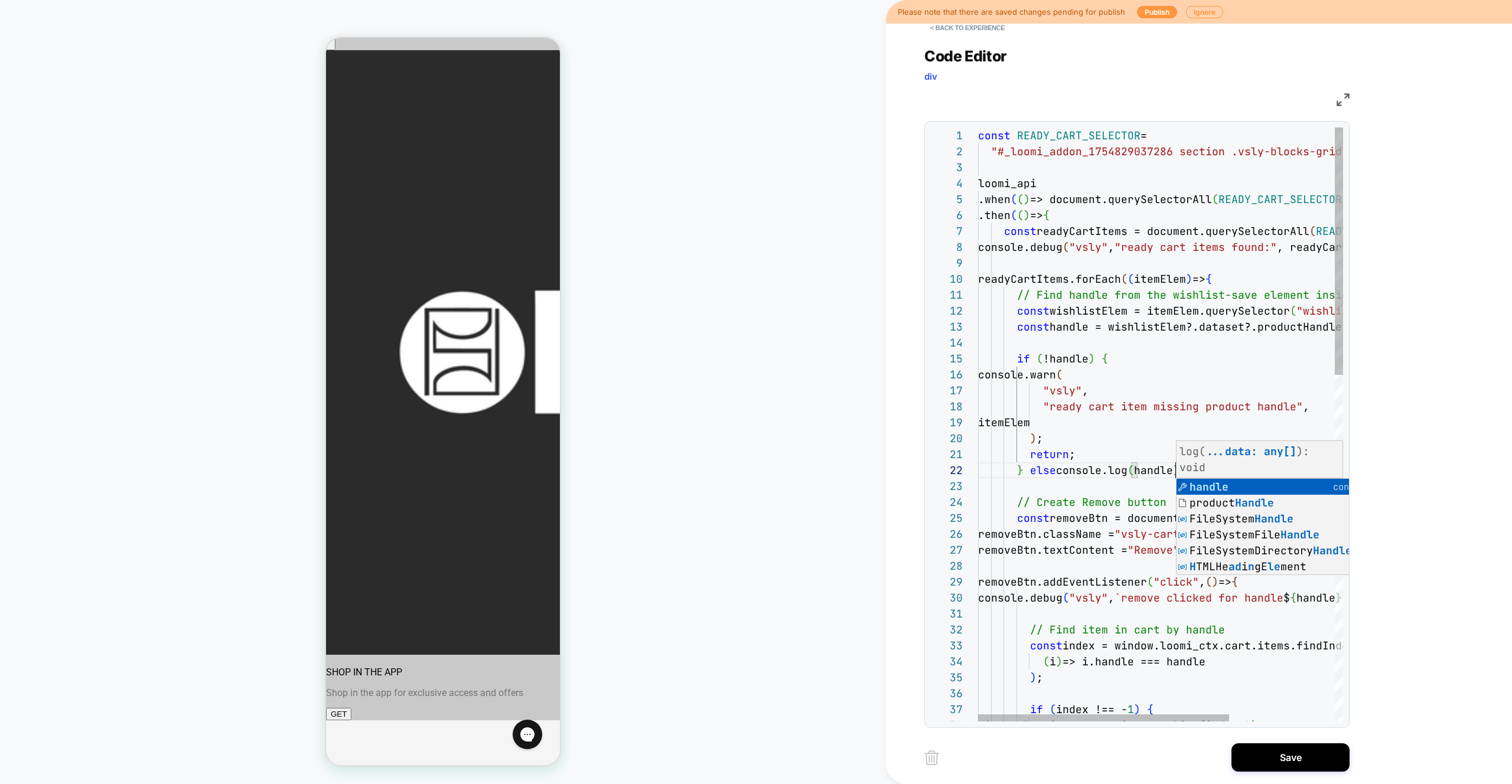
scroll to position [16, 198]
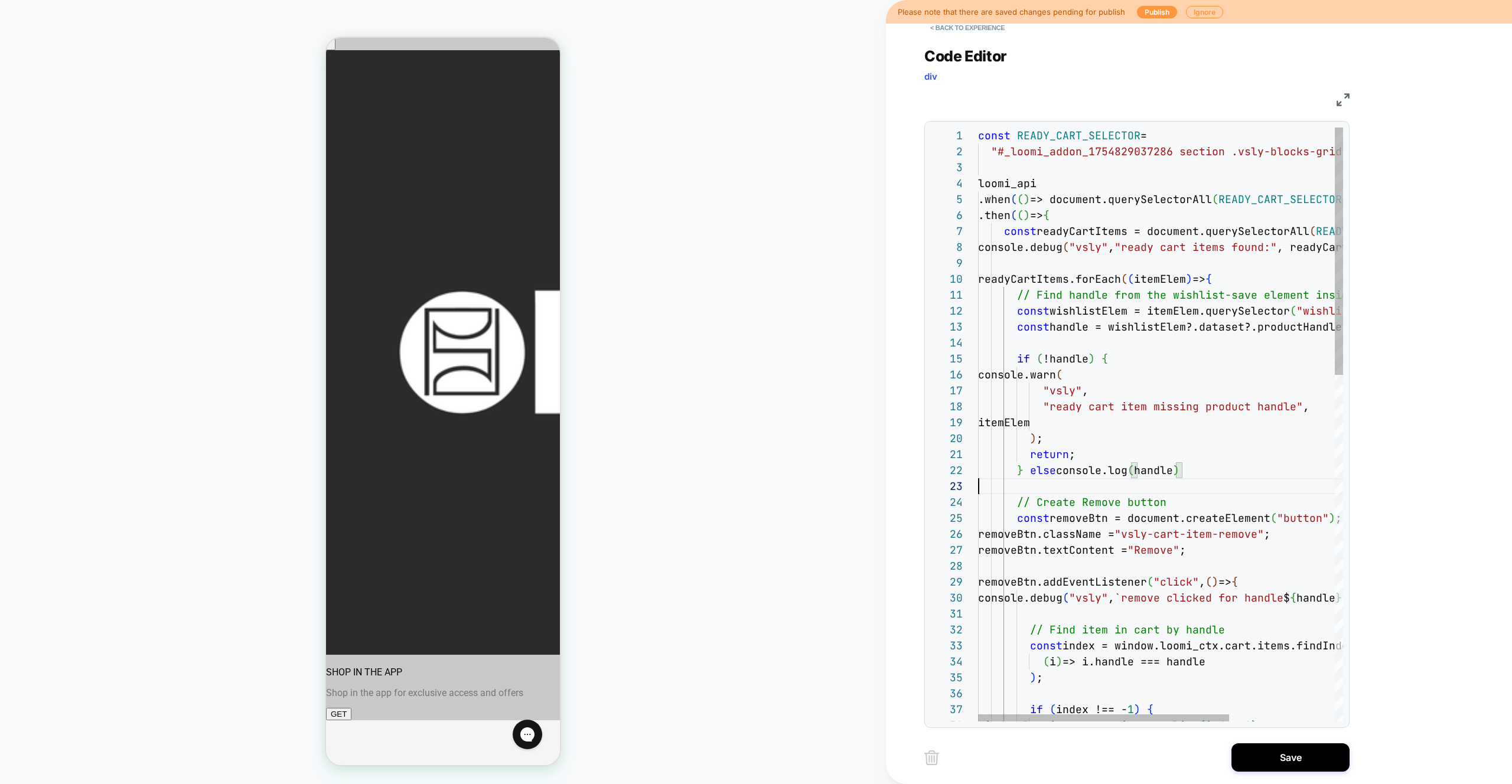
scroll to position [32, 0]
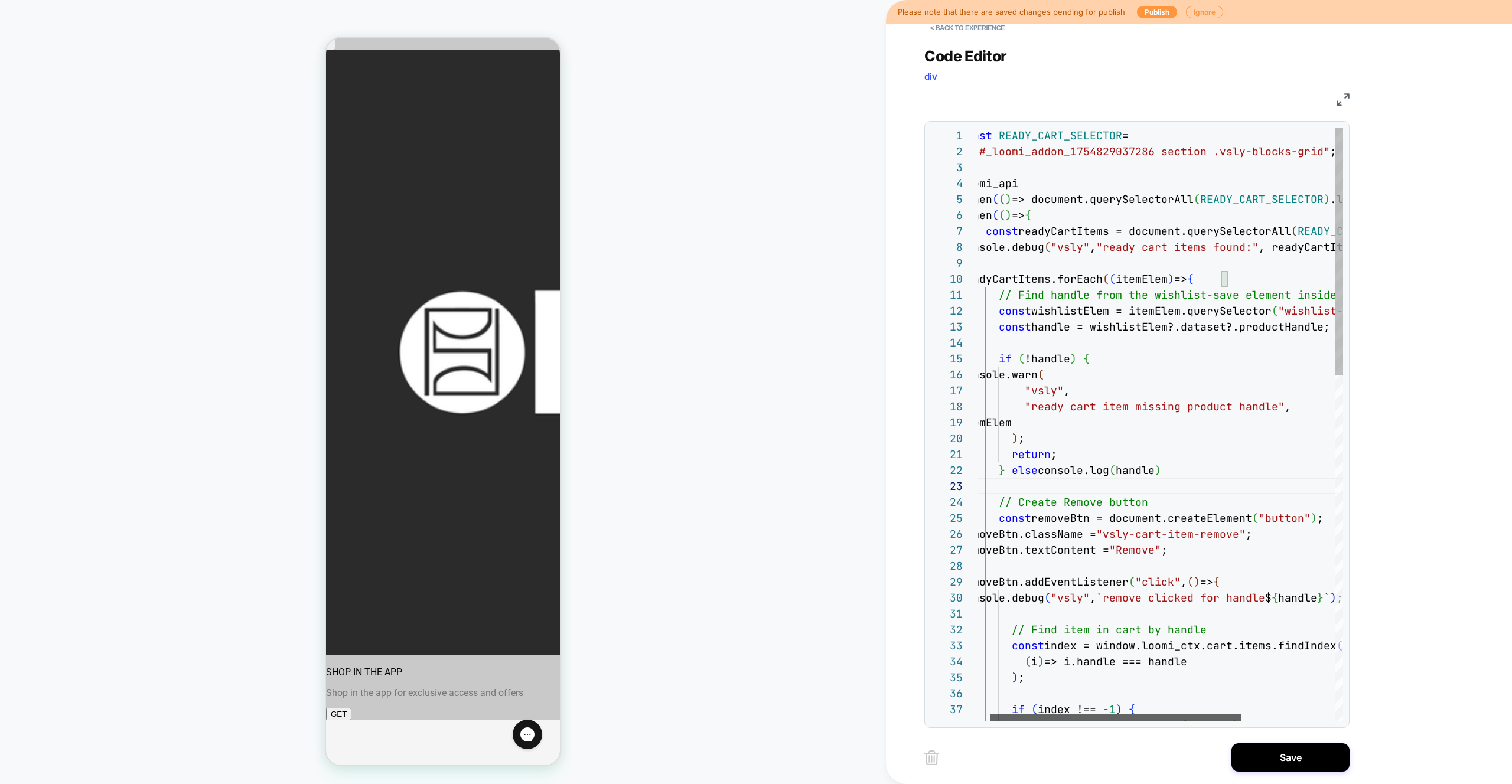
click at [1106, 716] on div at bounding box center [1116, 718] width 251 height 7
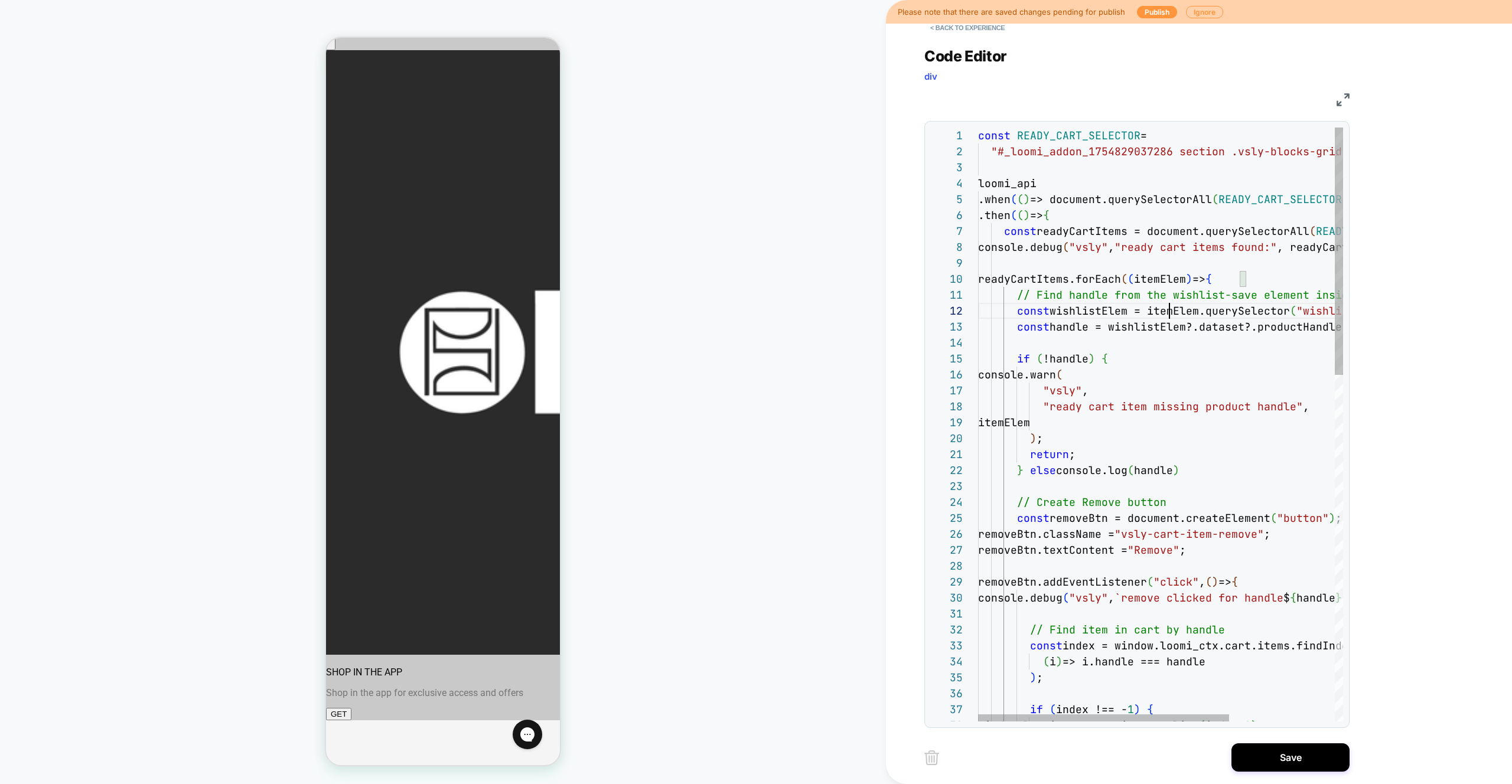
drag, startPoint x: 1265, startPoint y: 365, endPoint x: 1206, endPoint y: 296, distance: 90.8
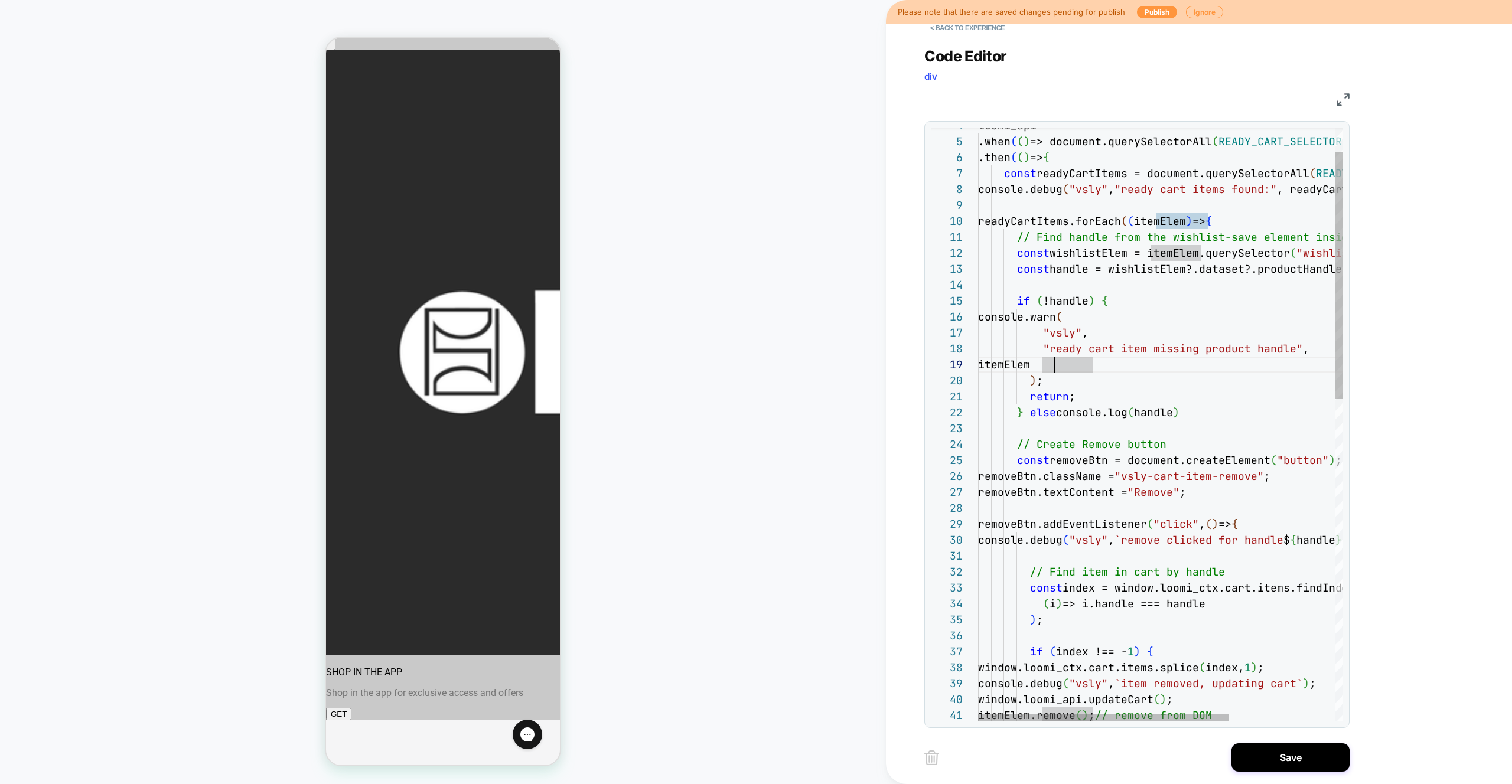
click at [1055, 369] on div "loomi_api .when ( ( ) => document.querySelectorAll ( READY_CART_SELECTOR ) .len…" at bounding box center [1237, 781] width 518 height 1423
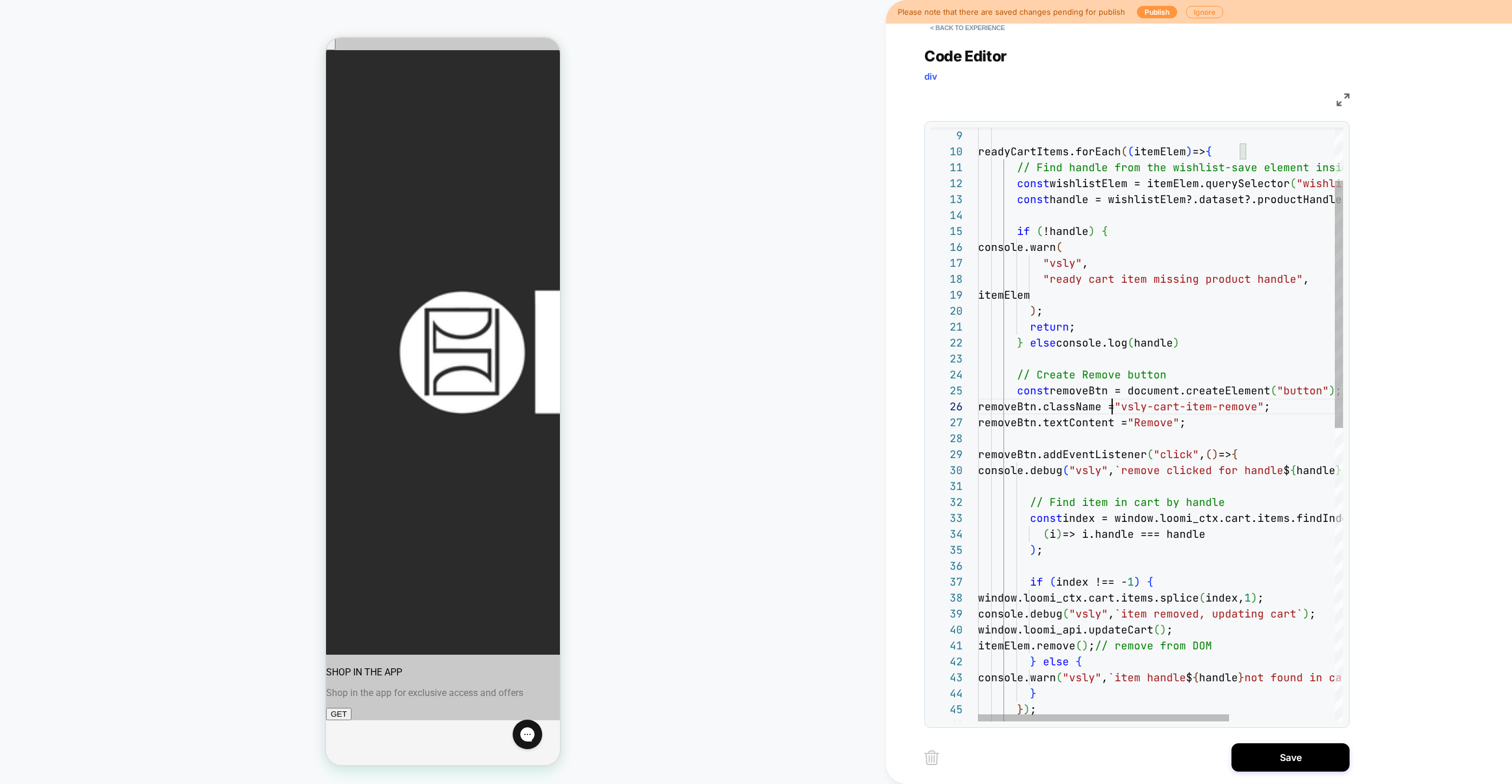
click at [1109, 399] on div "readyCartItems.forEach ( ( itemElem ) => { // Find handle from the wishlist-sav…" at bounding box center [1237, 711] width 518 height 1423
click at [1055, 390] on div "readyCartItems.forEach ( ( itemElem ) => { // Find handle from the wishlist-sav…" at bounding box center [1237, 711] width 518 height 1423
click at [1170, 378] on div "readyCartItems.forEach ( ( itemElem ) => { // Find handle from the wishlist-sav…" at bounding box center [1237, 711] width 518 height 1423
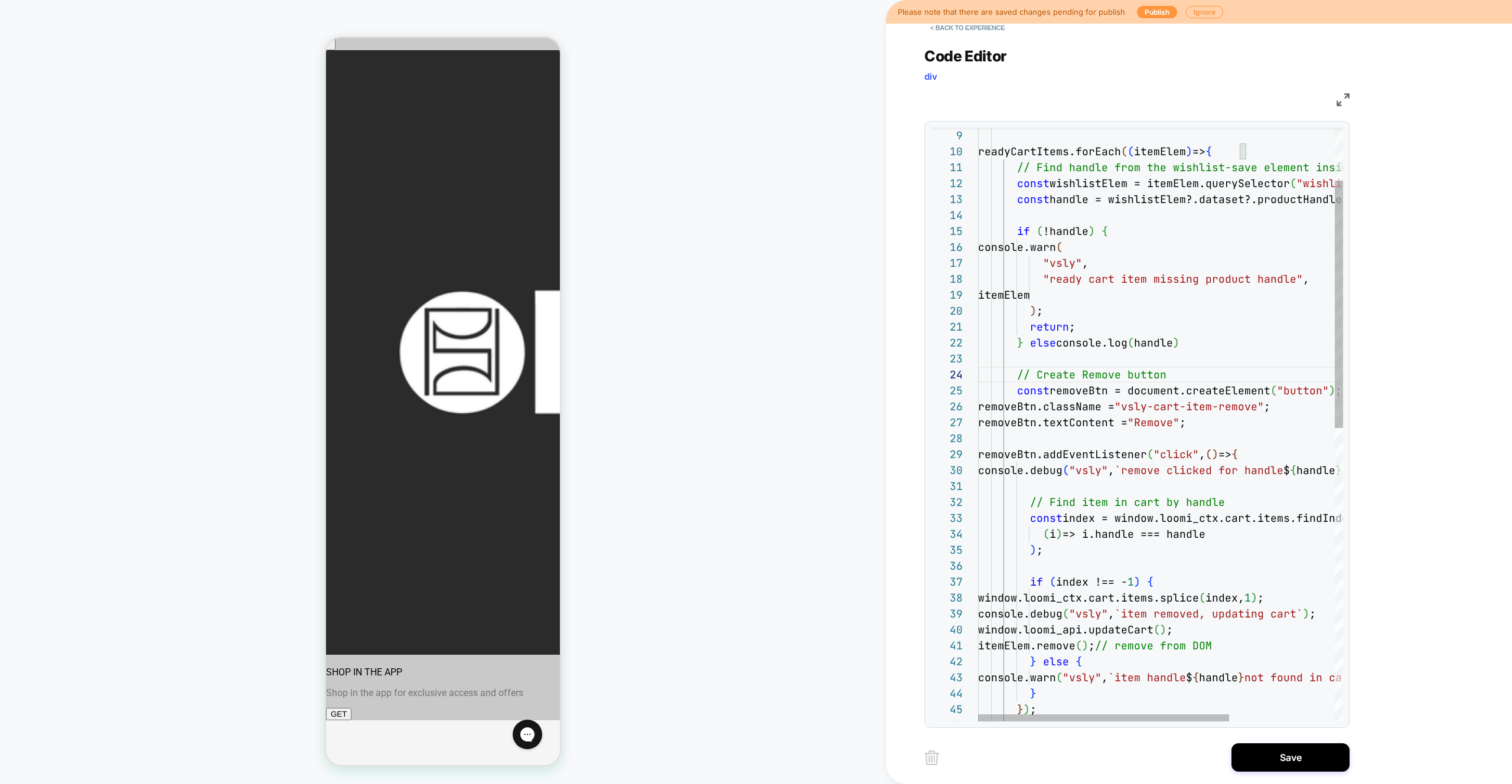
click at [1077, 360] on div "readyCartItems.forEach ( ( itemElem ) => { // Find handle from the wishlist-sav…" at bounding box center [1237, 711] width 518 height 1423
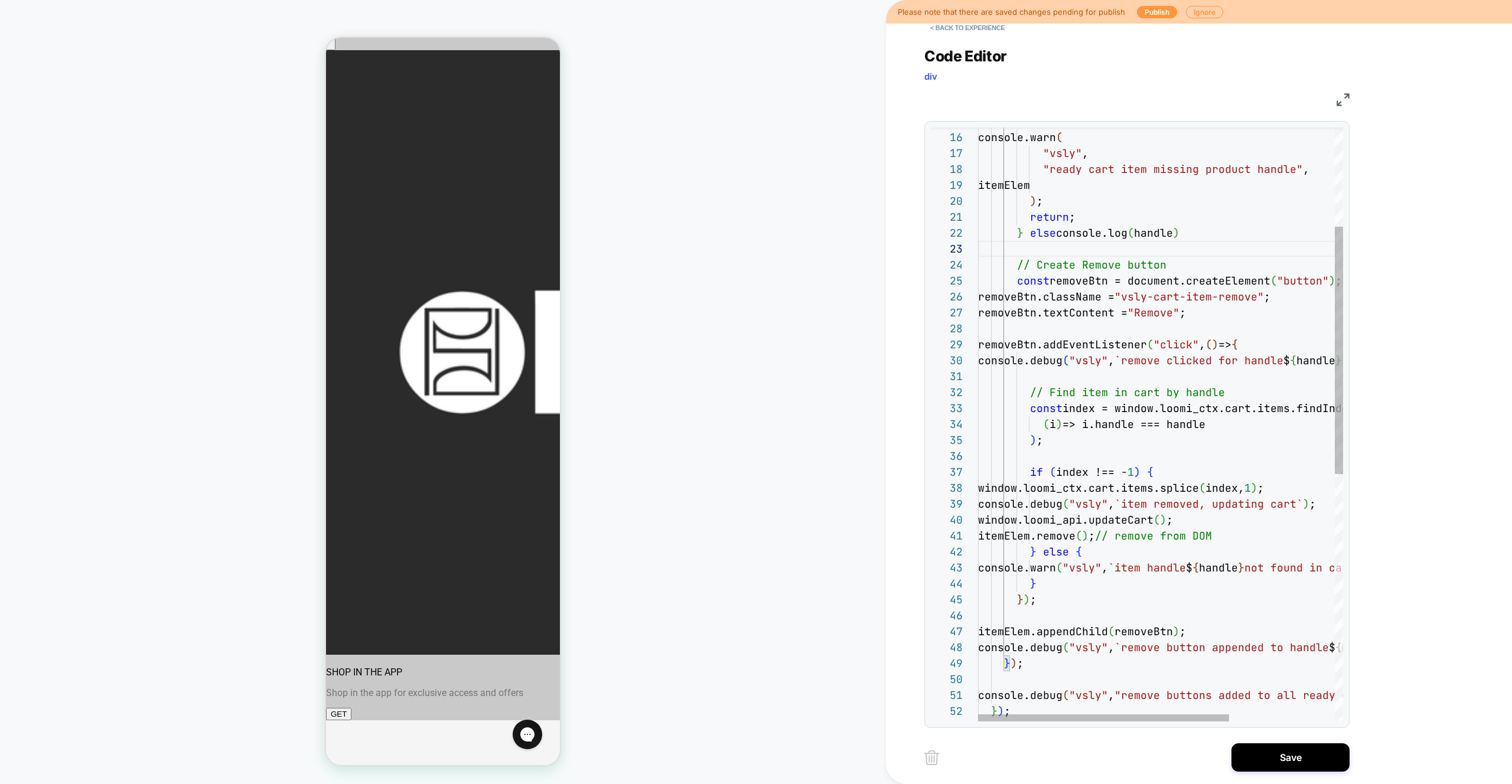
click at [1087, 410] on div "console.warn ( "vsly" , "ready cart item missing product handle" , itemElem ) ;…" at bounding box center [1237, 601] width 518 height 1423
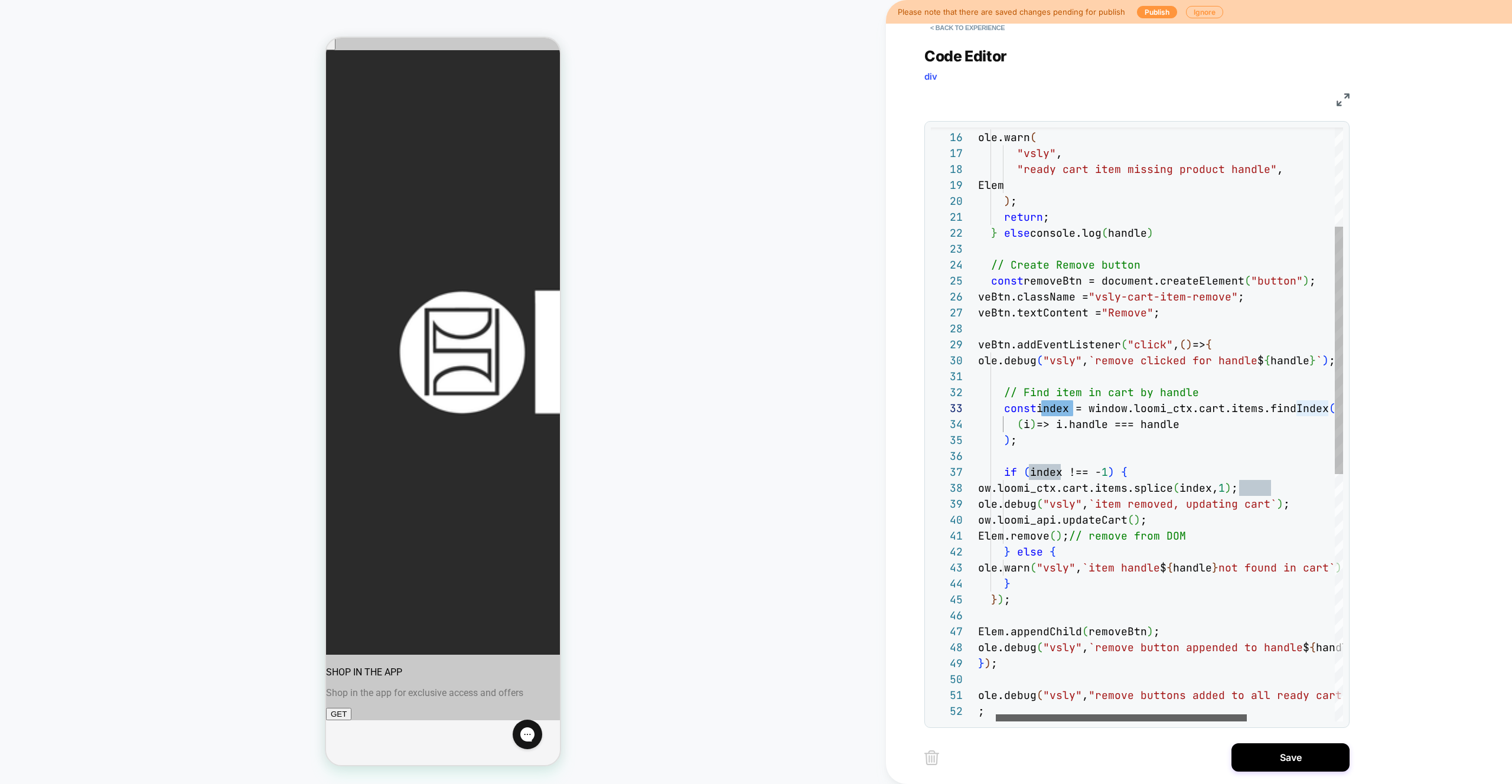
click at [1069, 722] on div at bounding box center [1122, 718] width 251 height 7
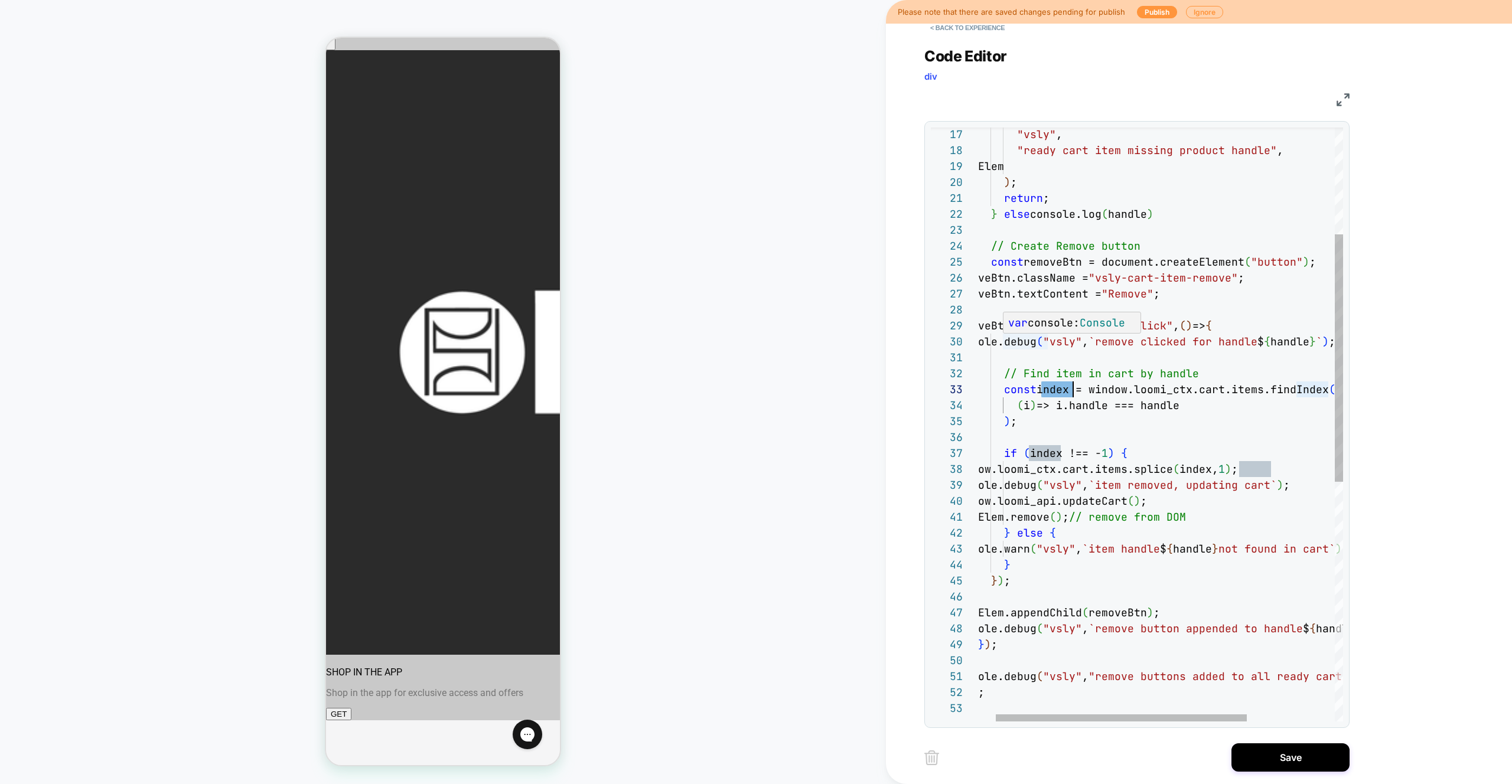
click at [1033, 334] on div ""vsly" , "ready cart item missing product handle" , itemElem ) ; return ; } els…" at bounding box center [1211, 583] width 518 height 1423
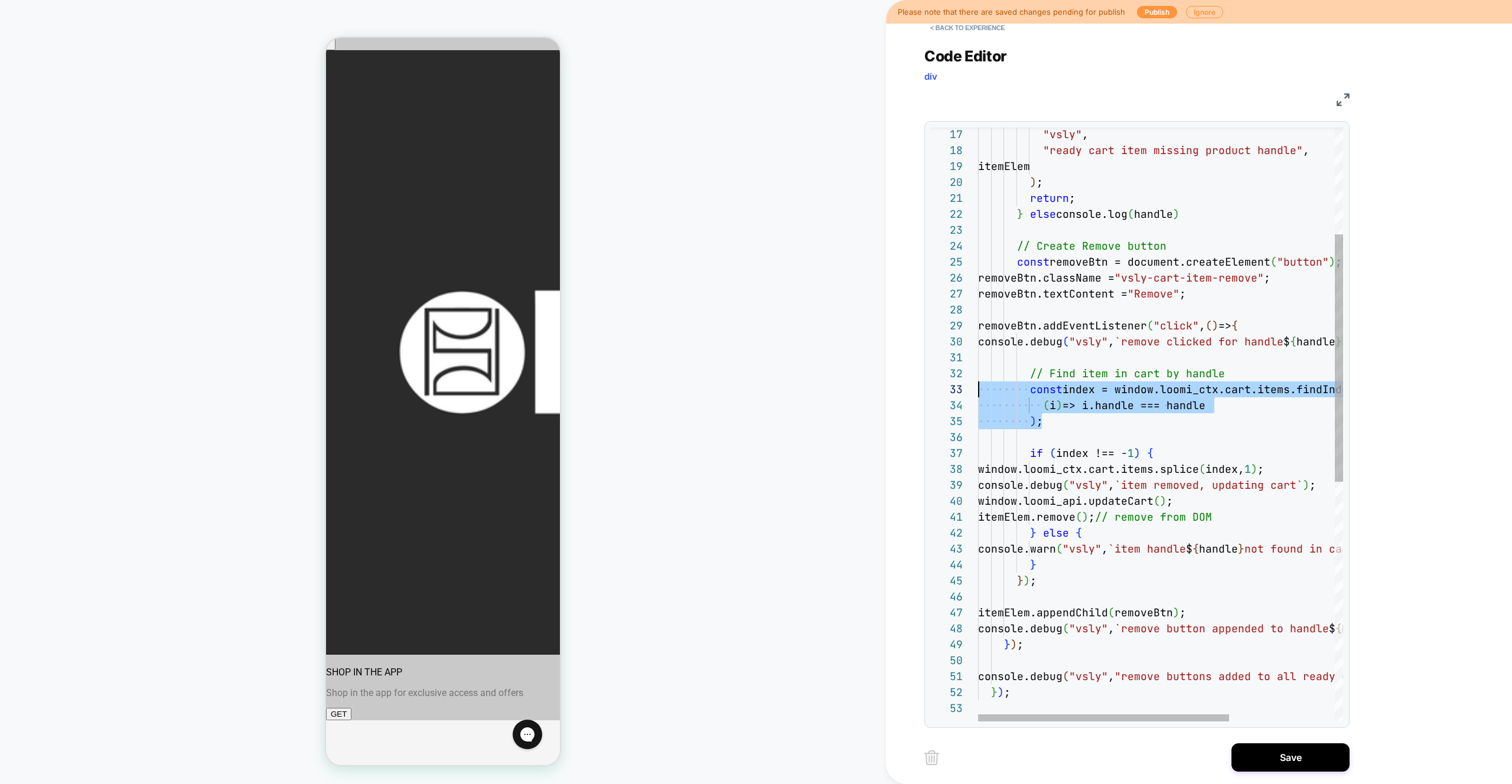
scroll to position [16, 0]
drag, startPoint x: 1073, startPoint y: 424, endPoint x: 969, endPoint y: 373, distance: 115.8
click at [978, 373] on div ""vsly" , "ready cart item missing product handle" , itemElem ) ; return ; } els…" at bounding box center [1237, 583] width 518 height 1423
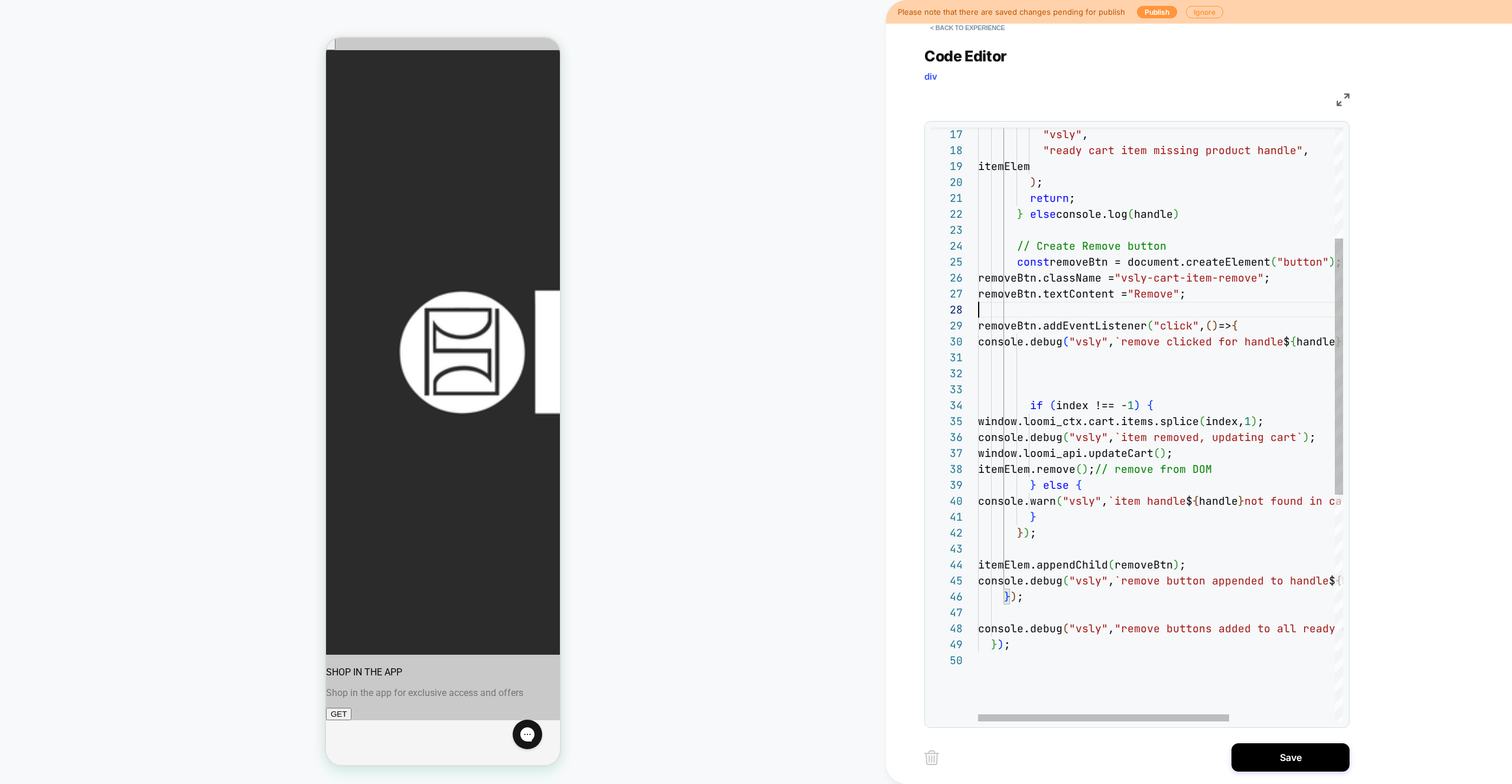
click at [1052, 303] on div ""vsly" , "ready cart item missing product handle" , itemElem ) ; return ; } els…" at bounding box center [1237, 559] width 518 height 1375
click at [1056, 232] on div ""vsly" , "ready cart item missing product handle" , itemElem ) ; return ; } els…" at bounding box center [1237, 559] width 518 height 1375
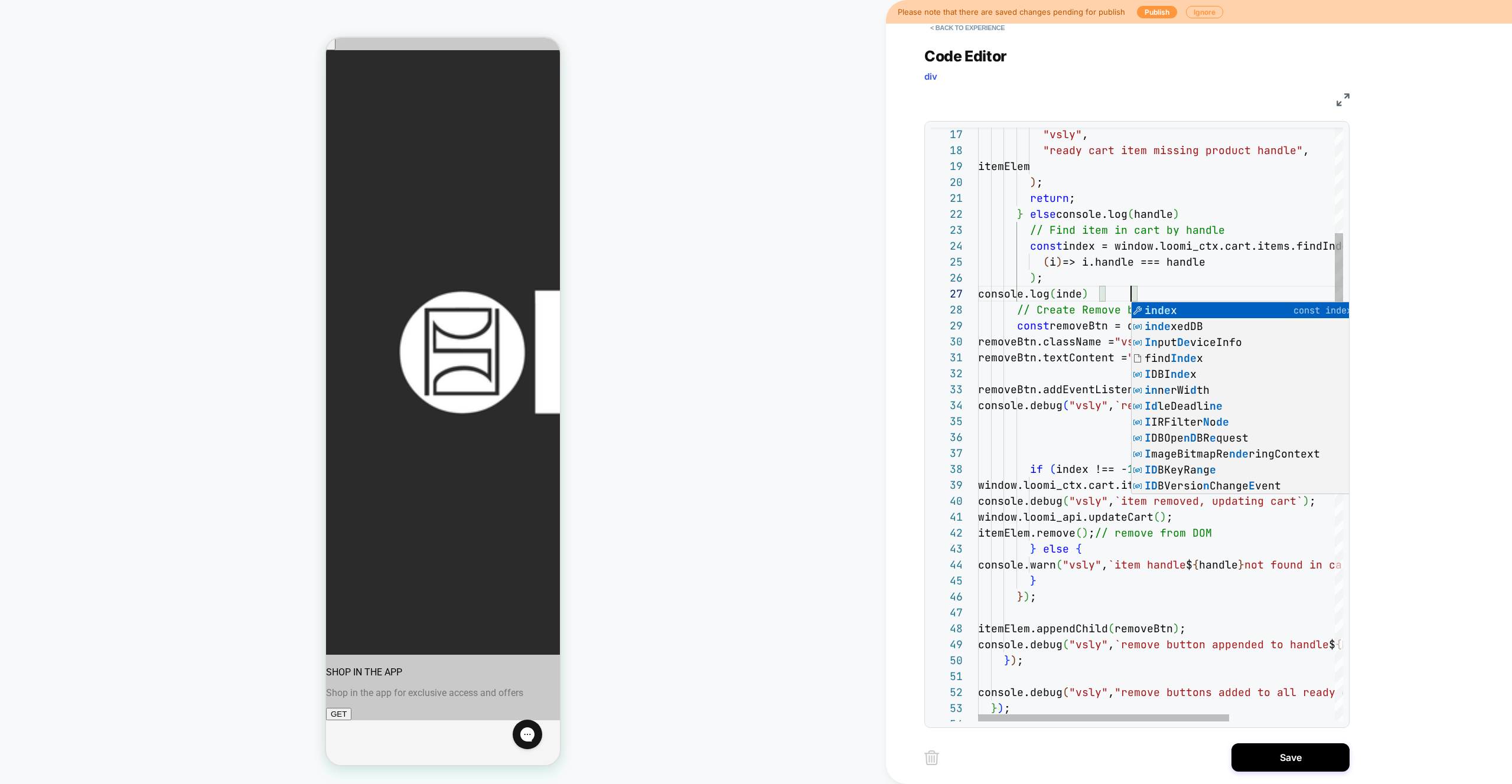
scroll to position [96, 159]
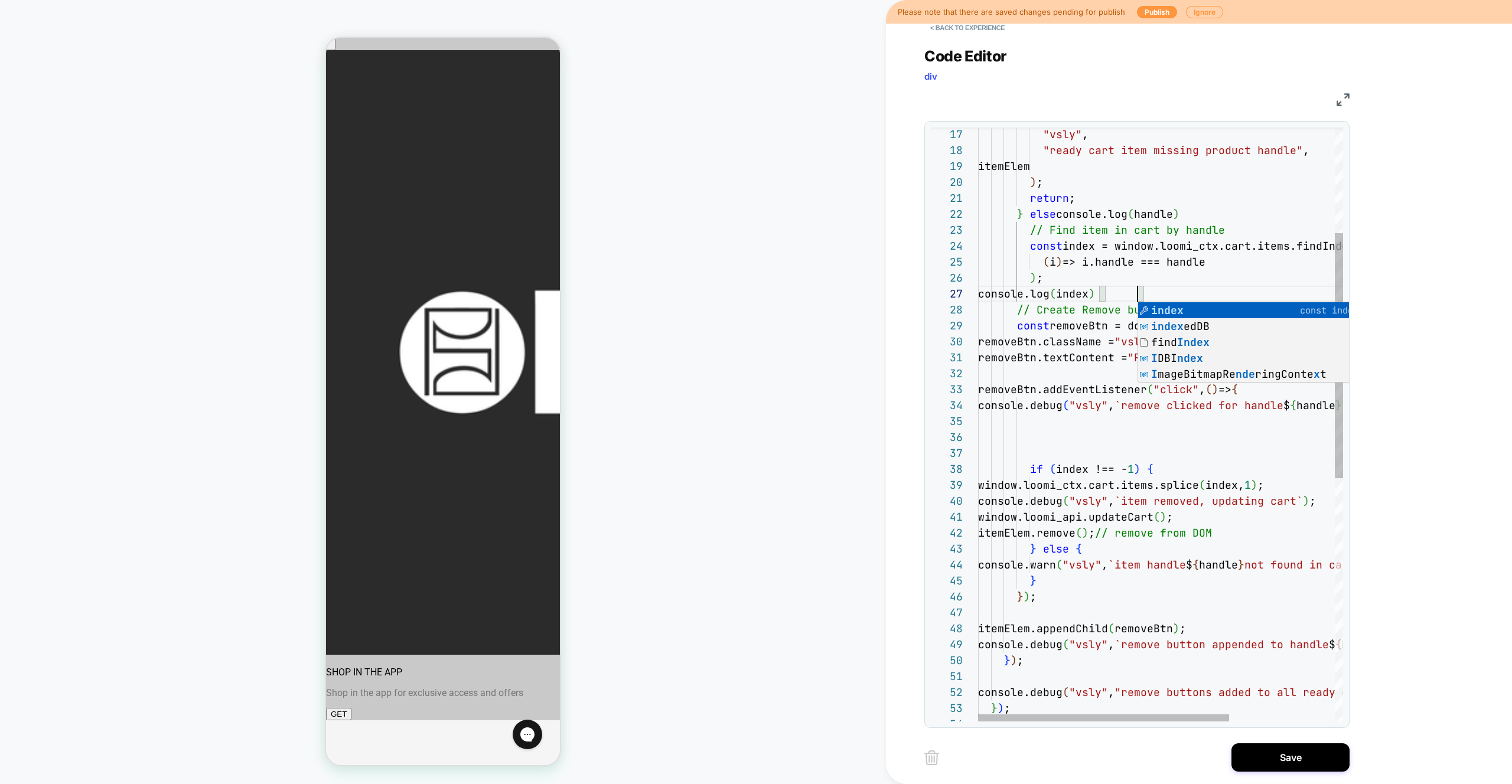
click at [1107, 293] on div ""vsly" , "ready cart item missing product handle" , itemElem ) ; return ; } els…" at bounding box center [1237, 591] width 518 height 1439
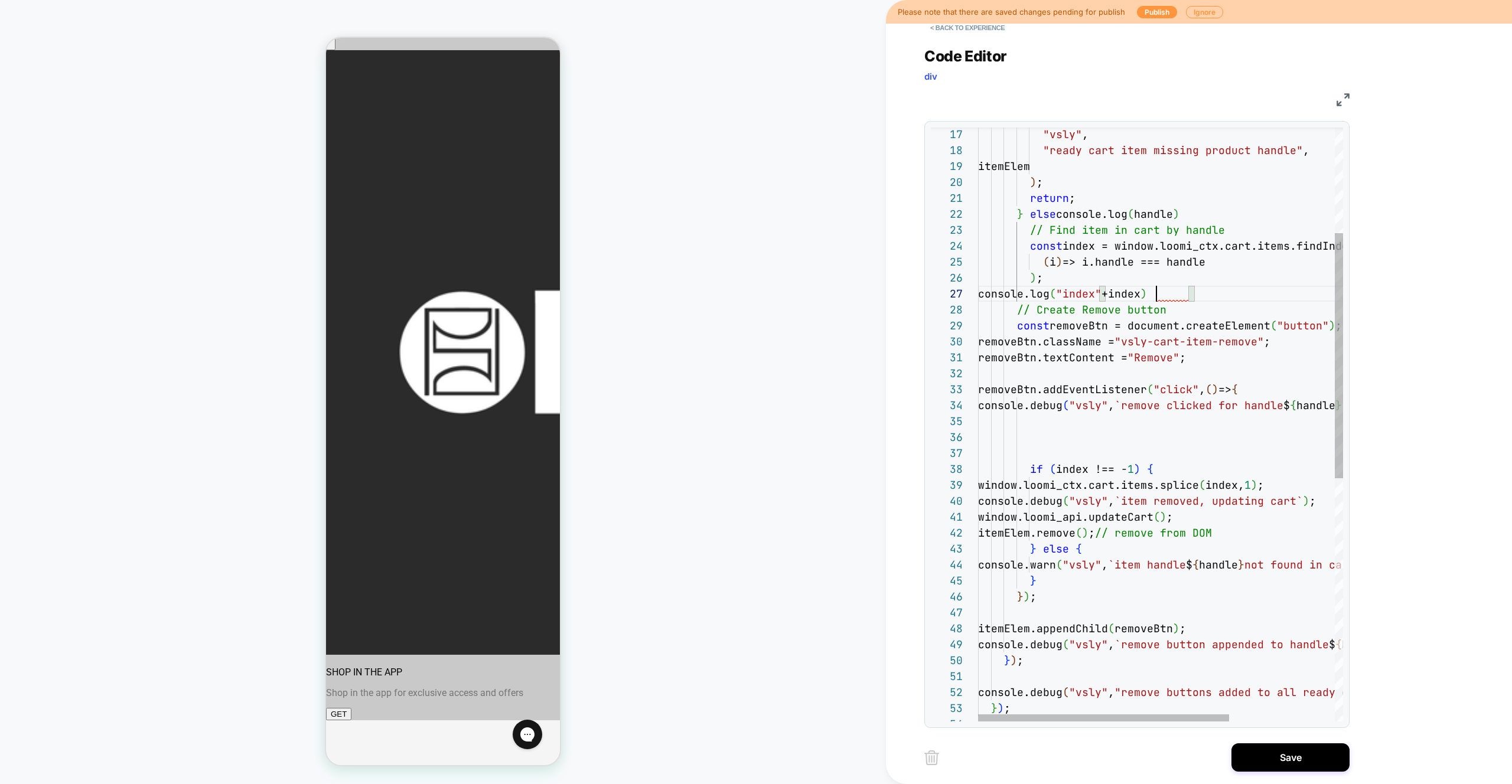
scroll to position [96, 179]
drag, startPoint x: 1147, startPoint y: 293, endPoint x: 1151, endPoint y: 325, distance: 32.2
click at [1147, 293] on div ""vsly" , "ready cart item missing product handle" , itemElem ) ; return ; } els…" at bounding box center [1237, 591] width 518 height 1439
drag, startPoint x: 1145, startPoint y: 293, endPoint x: 1145, endPoint y: 314, distance: 21.0
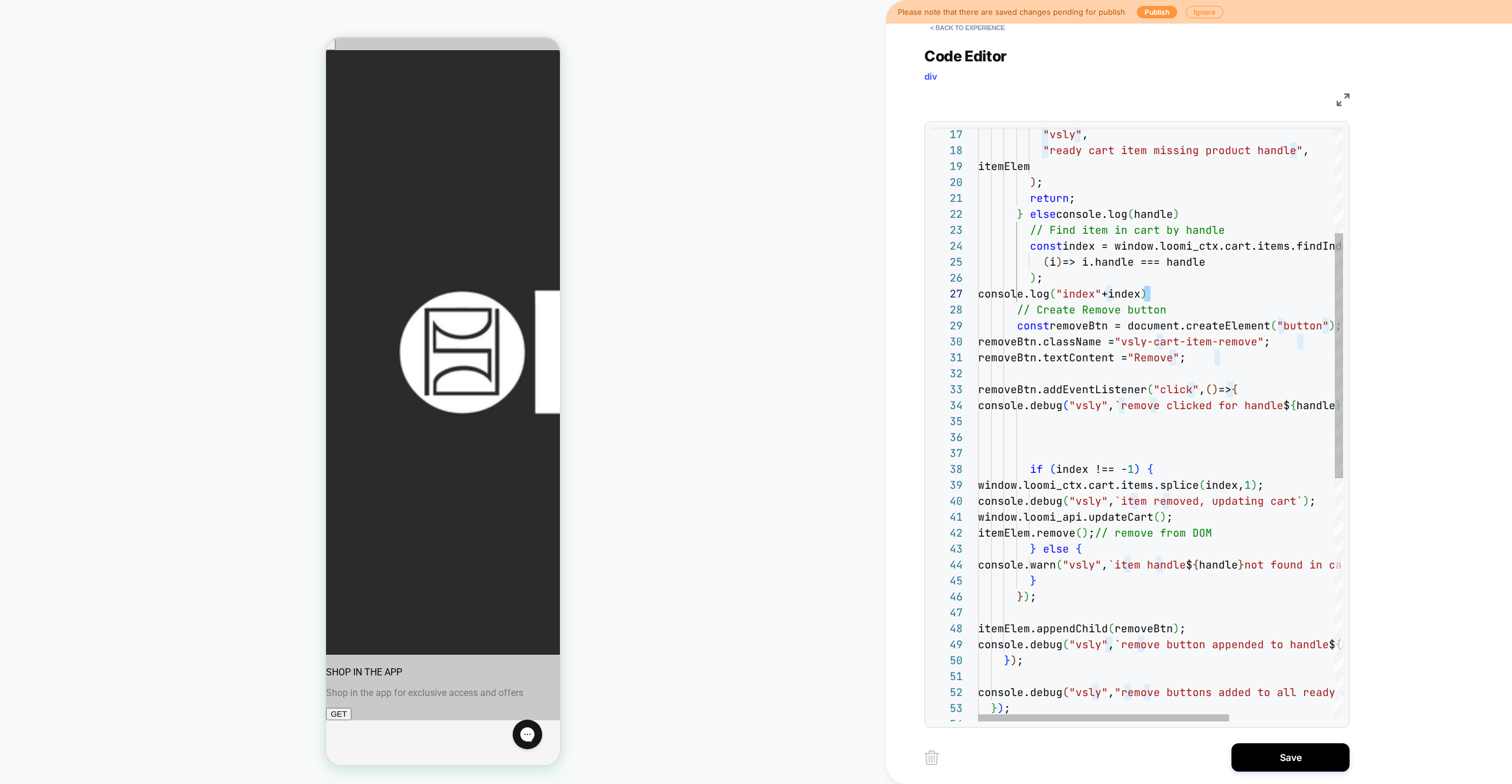
click at [1145, 293] on div ""vsly" , "ready cart item missing product handle" , itemElem ) ; return ; } els…" at bounding box center [1237, 591] width 518 height 1439
click at [1142, 301] on div ""vsly" , "ready cart item missing product handle" , itemElem ) ; return ; } els…" at bounding box center [1237, 591] width 518 height 1439
drag, startPoint x: 1143, startPoint y: 295, endPoint x: 1146, endPoint y: 310, distance: 15.3
click at [1143, 295] on div ""vsly" , "ready cart item missing product handle" , itemElem ) ; return ; } els…" at bounding box center [1237, 591] width 518 height 1439
click at [1149, 301] on div ""vsly" , "ready cart item missing product handle" , itemElem ) ; return ; } els…" at bounding box center [1237, 591] width 518 height 1439
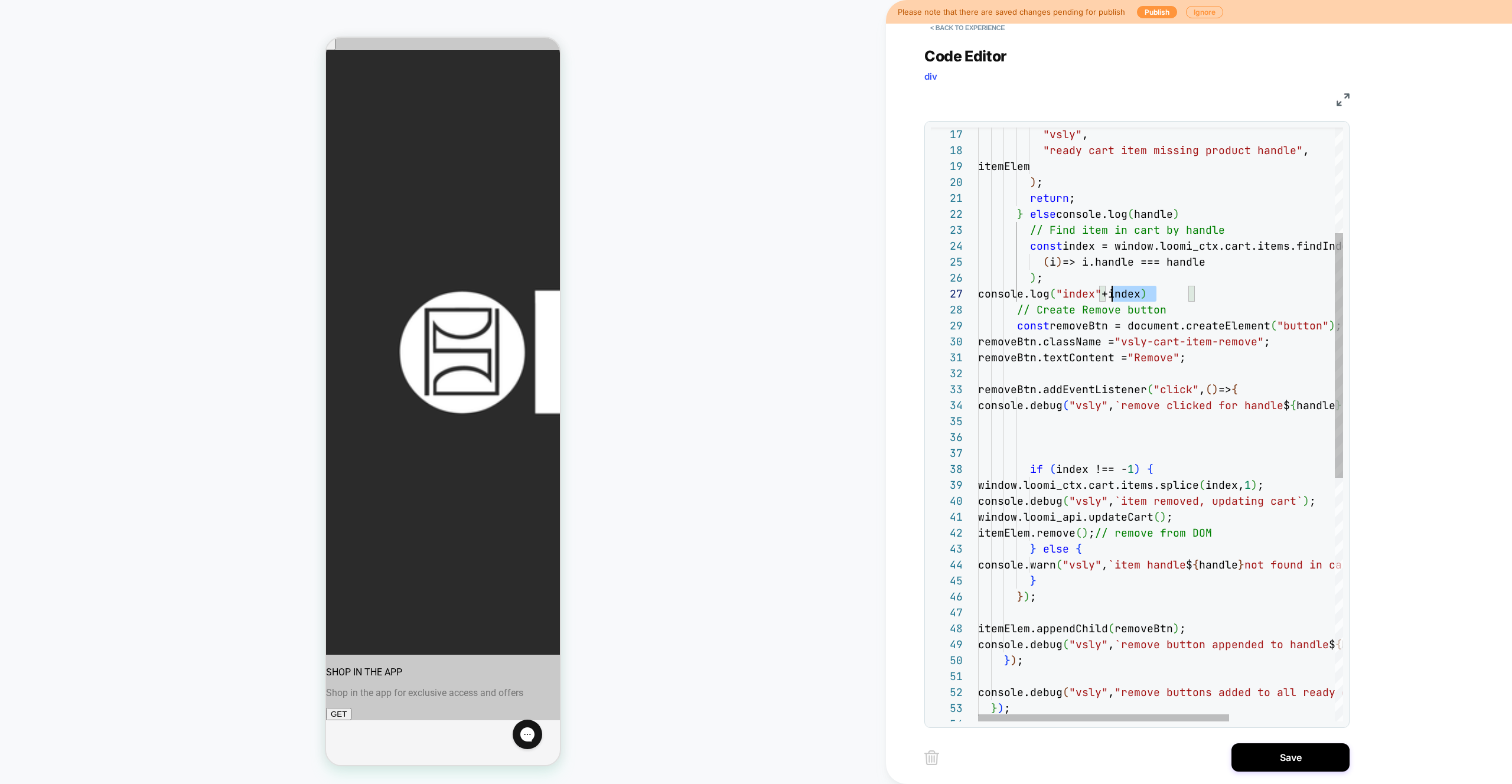
scroll to position [96, 127]
drag, startPoint x: 1157, startPoint y: 297, endPoint x: 1136, endPoint y: 298, distance: 21.0
click at [1105, 293] on div ""vsly" , "ready cart item missing product handle" , itemElem ) ; return ; } els…" at bounding box center [1237, 591] width 518 height 1439
click at [1147, 298] on div ""vsly" , "ready cart item missing product handle" , itemElem ) ; return ; } els…" at bounding box center [1237, 591] width 518 height 1439
click at [1142, 295] on div ""vsly" , "ready cart item missing product handle" , itemElem ) ; return ; } els…" at bounding box center [1237, 591] width 518 height 1439
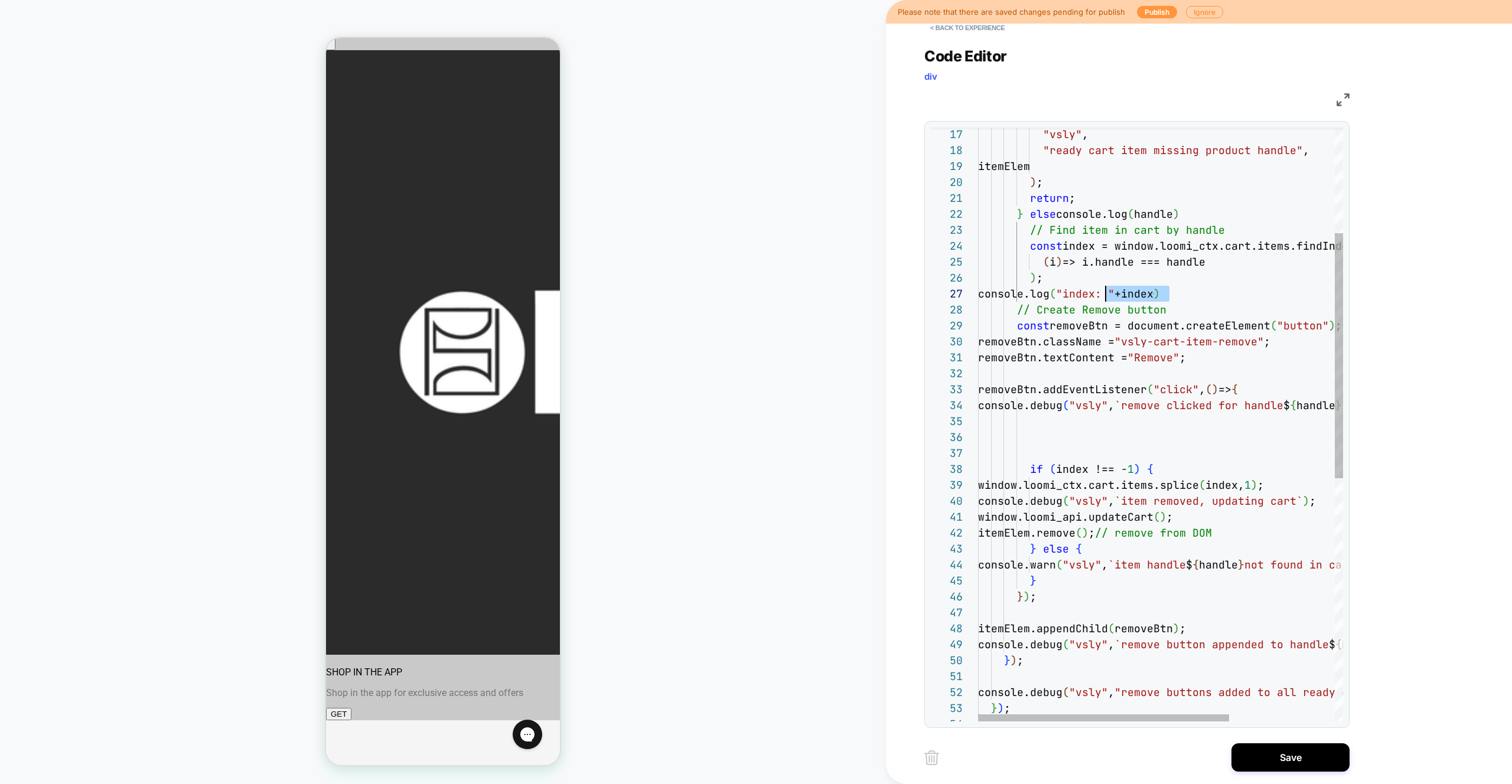
drag, startPoint x: 1171, startPoint y: 295, endPoint x: 1104, endPoint y: 294, distance: 67.0
click at [1104, 294] on div ""vsly" , "ready cart item missing product handle" , itemElem ) ; return ; } els…" at bounding box center [1237, 591] width 518 height 1439
click at [1136, 215] on div ""vsly" , "ready cart item missing product handle" , itemElem ) ; return ; } els…" at bounding box center [1237, 591] width 518 height 1439
click at [1158, 215] on div ""vsly" , "ready cart item missing product handle" , itemElem ) ; return ; } els…" at bounding box center [1237, 591] width 518 height 1439
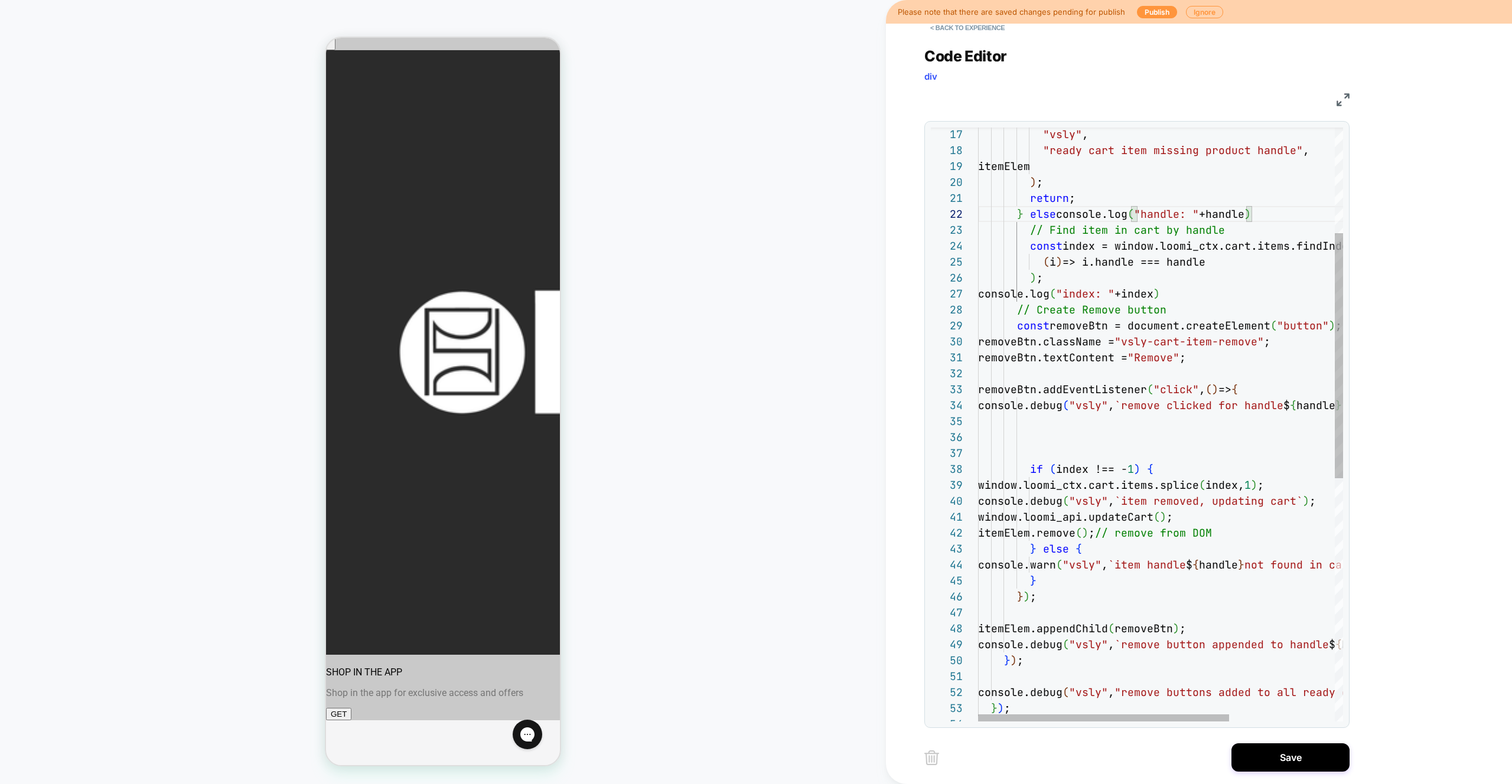
click at [1157, 332] on div ""vsly" , "ready cart item missing product handle" , itemElem ) ; return ; } els…" at bounding box center [1237, 591] width 518 height 1439
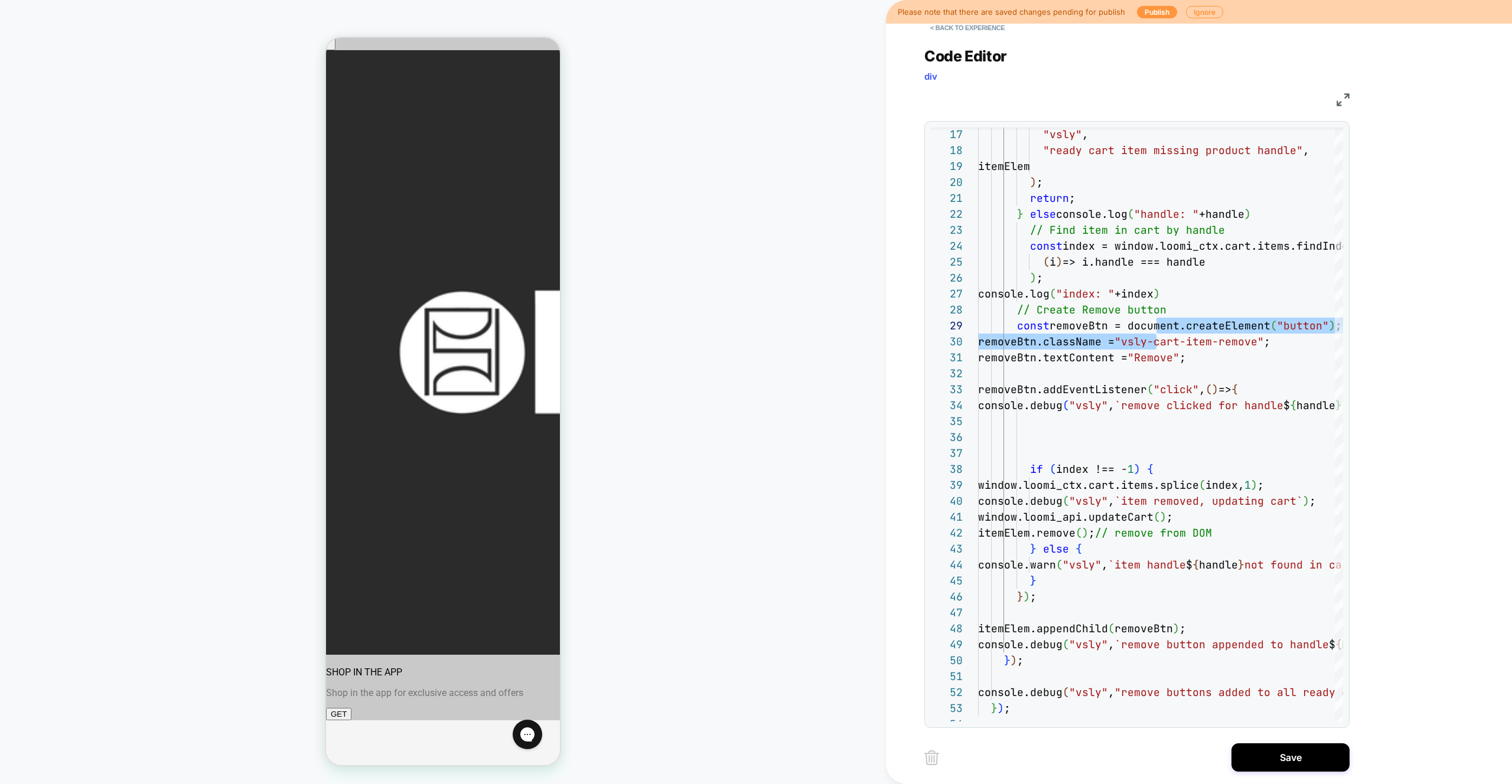
type textarea "**********"
click at [1286, 754] on button "Save" at bounding box center [1290, 757] width 118 height 28
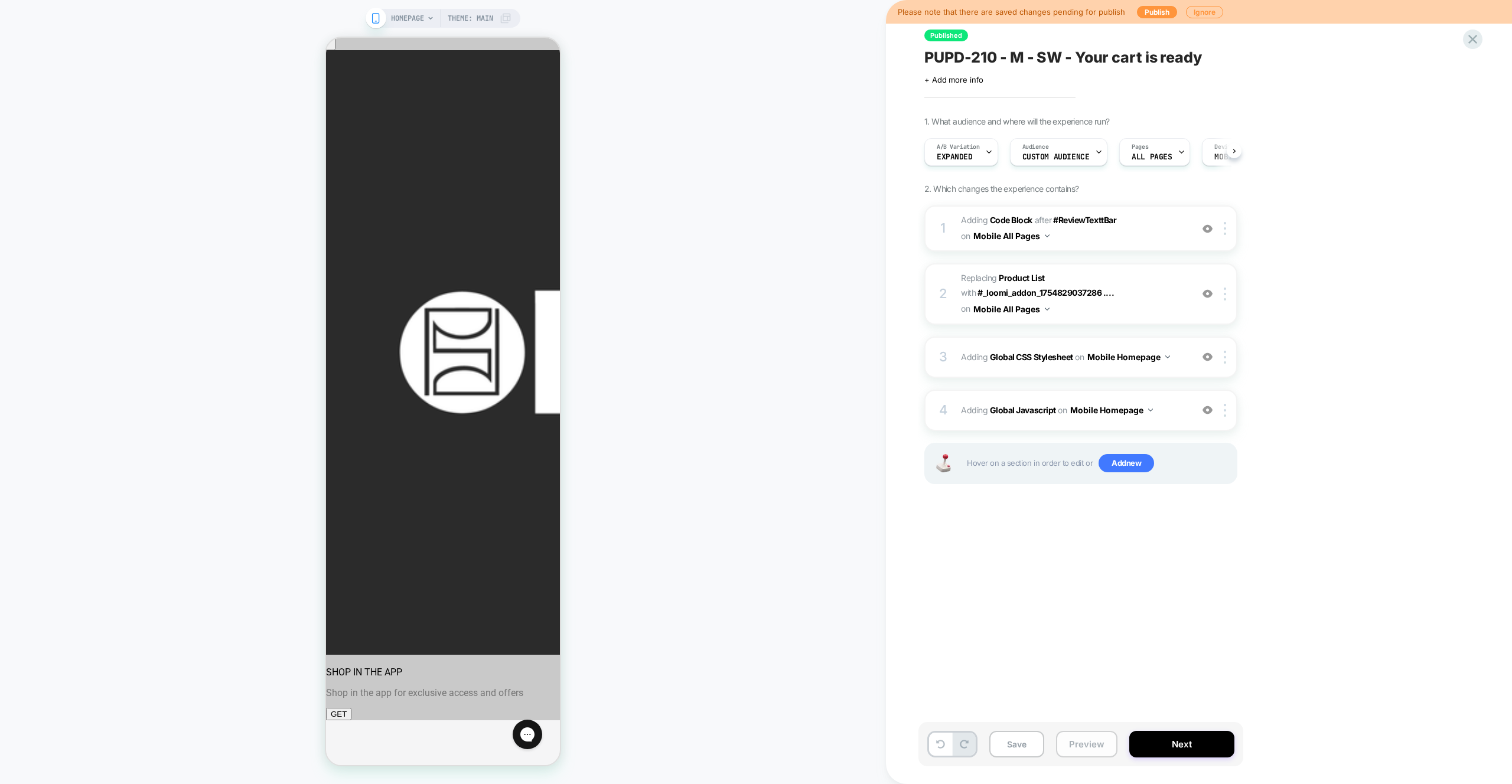
click at [1097, 747] on button "Preview" at bounding box center [1087, 744] width 62 height 27
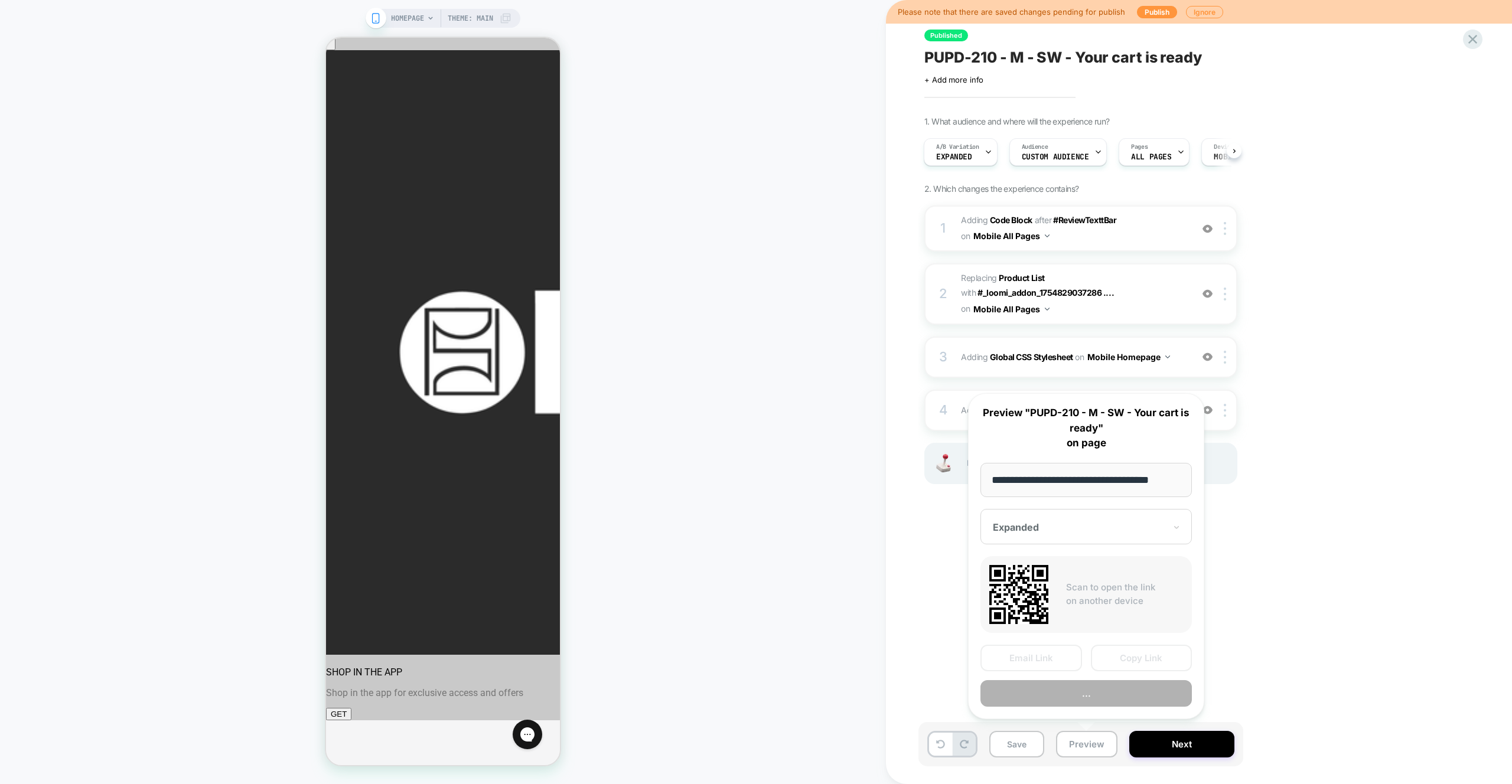
scroll to position [0, 10]
click at [1073, 689] on button "Preview" at bounding box center [1086, 694] width 212 height 27
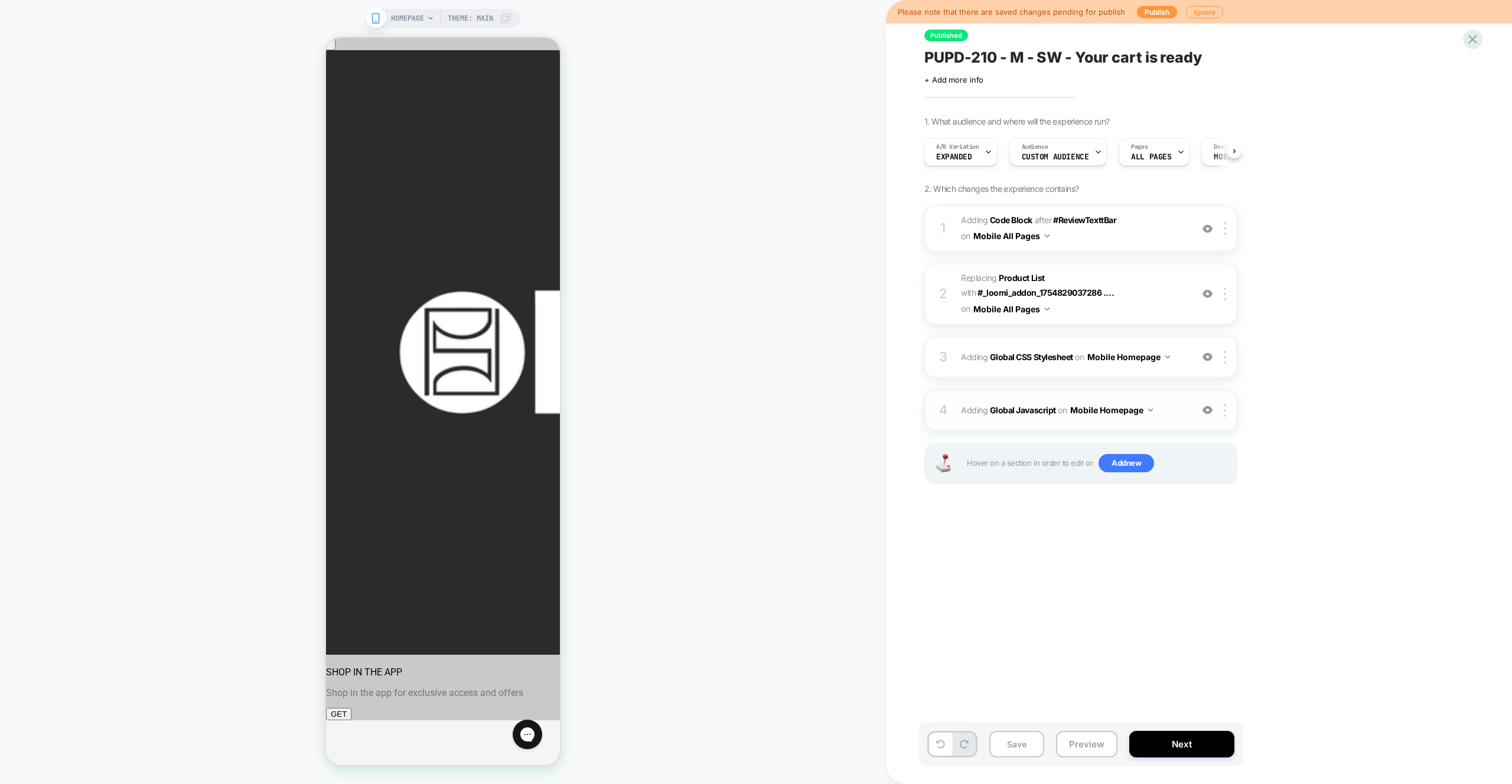
click at [1165, 424] on div "4 Adding Global Javascript on Mobile Homepage Add Before Add After Copy to Desk…" at bounding box center [1080, 410] width 313 height 41
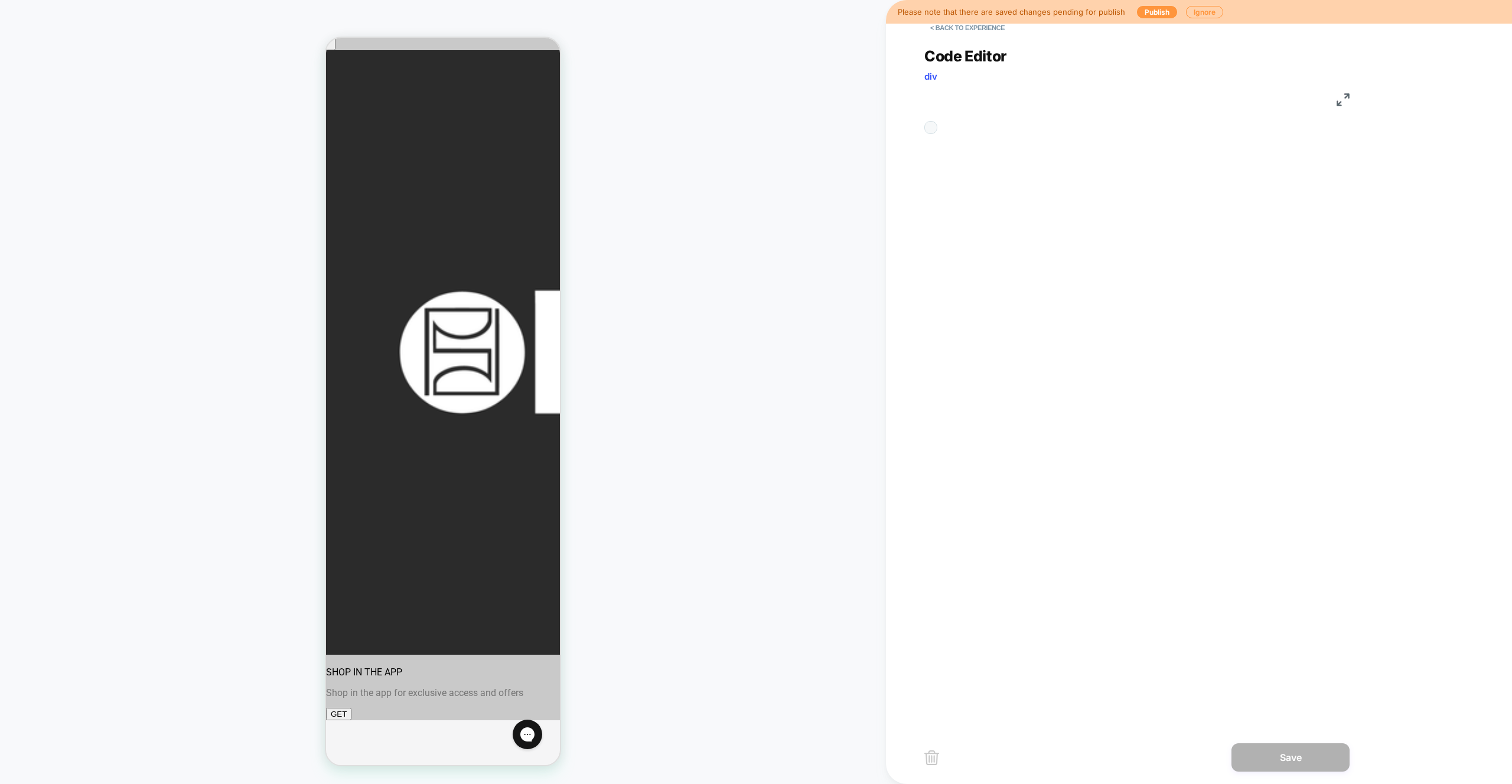
scroll to position [159, 0]
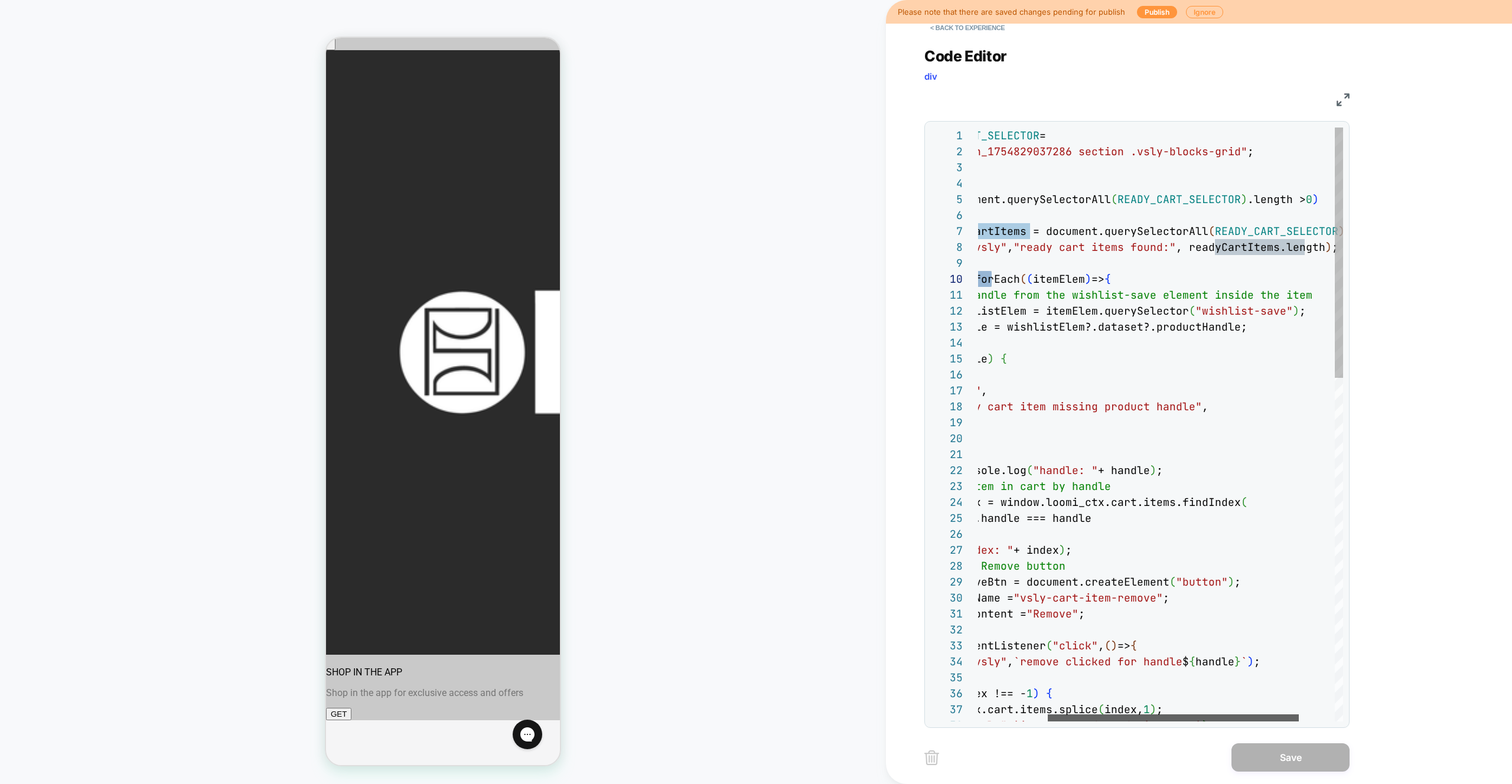
click at [1145, 719] on div at bounding box center [1174, 718] width 251 height 7
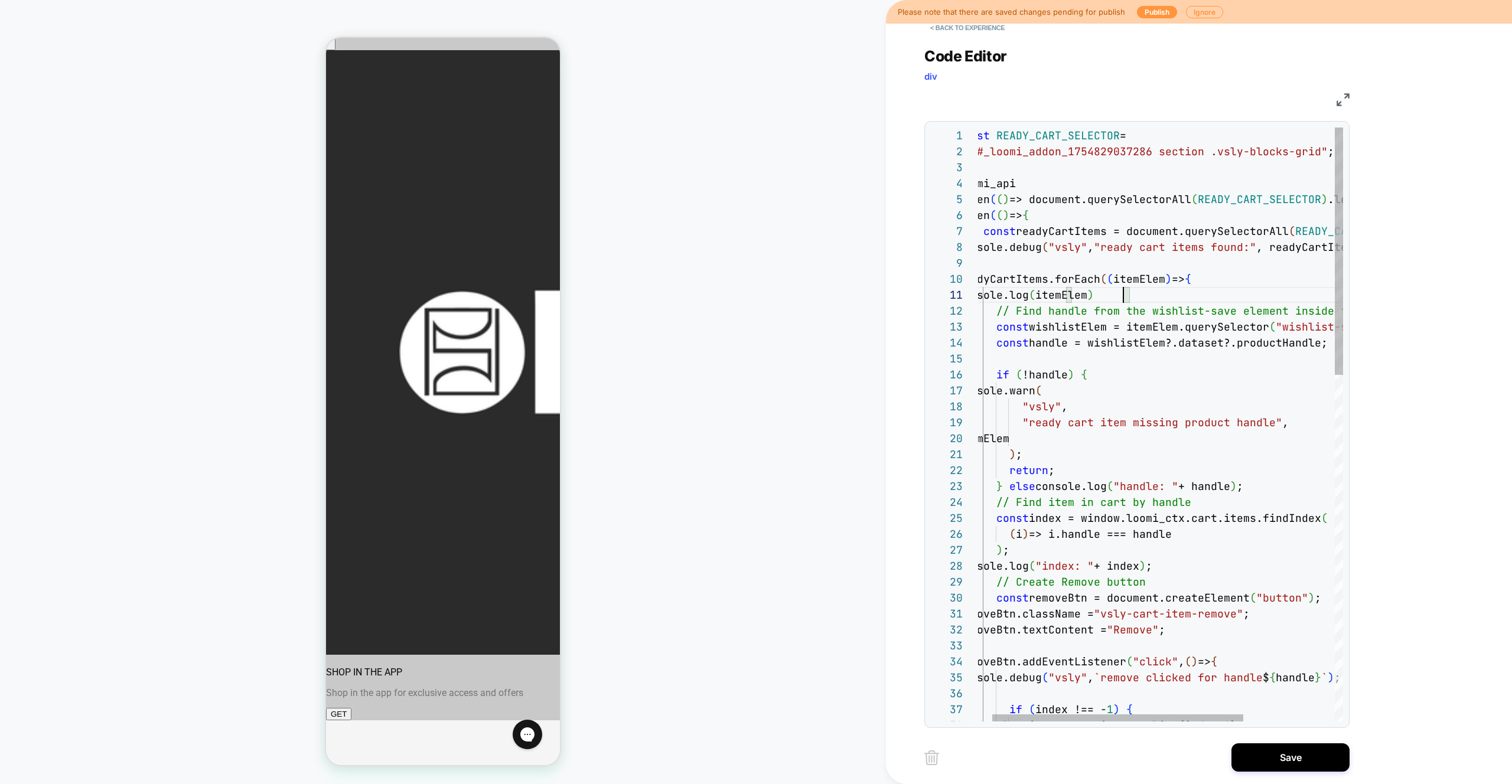
scroll to position [0, 173]
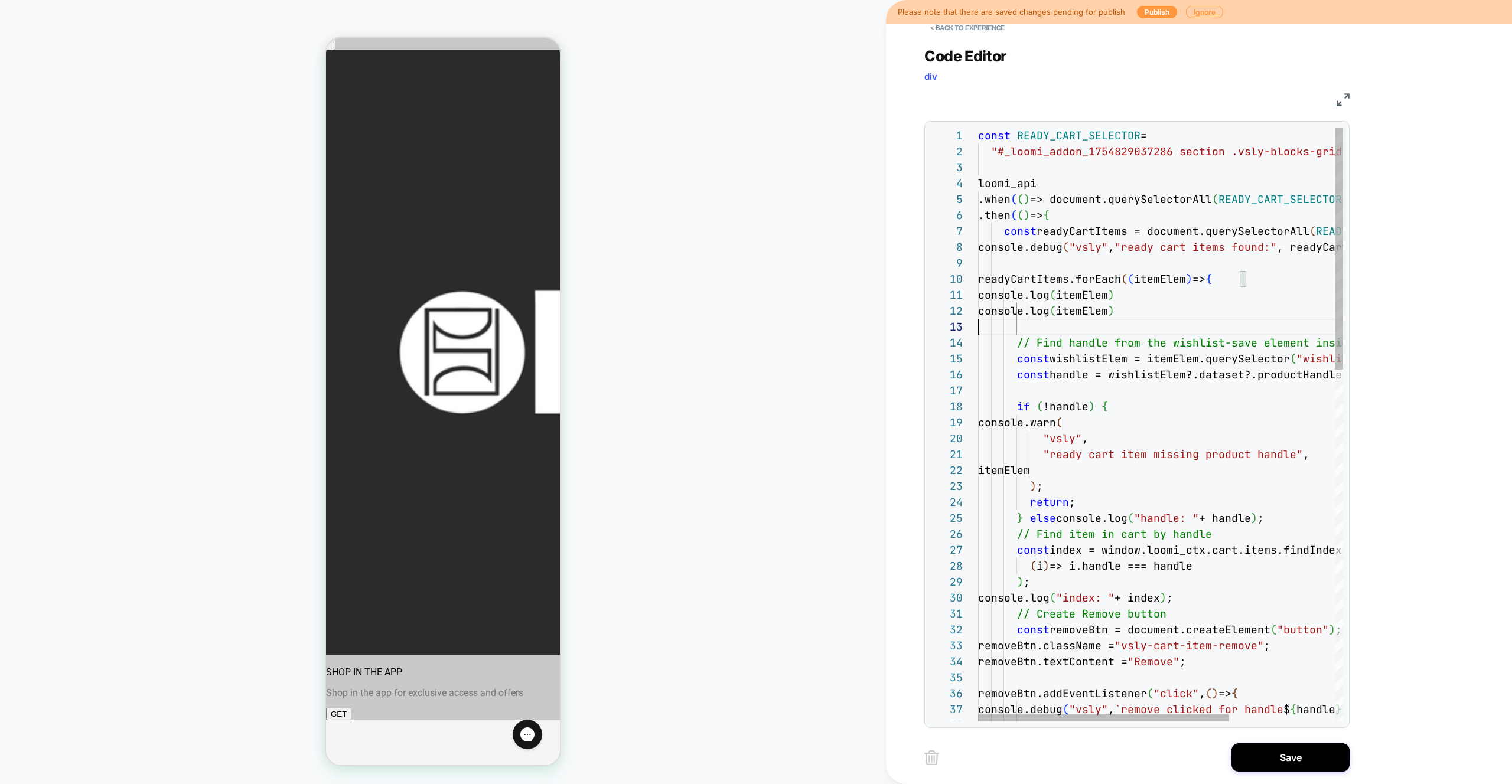
scroll to position [32, 0]
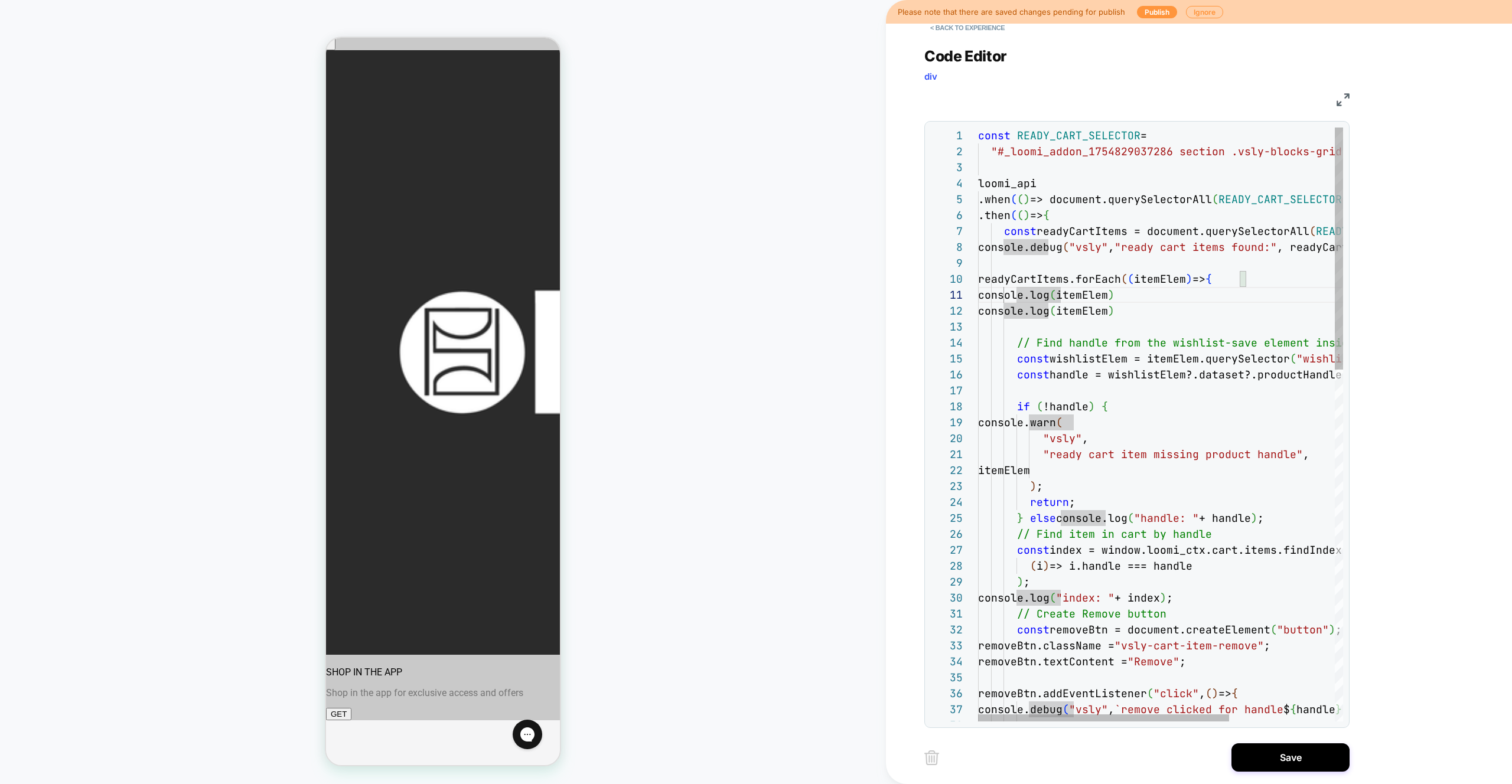
scroll to position [0, 26]
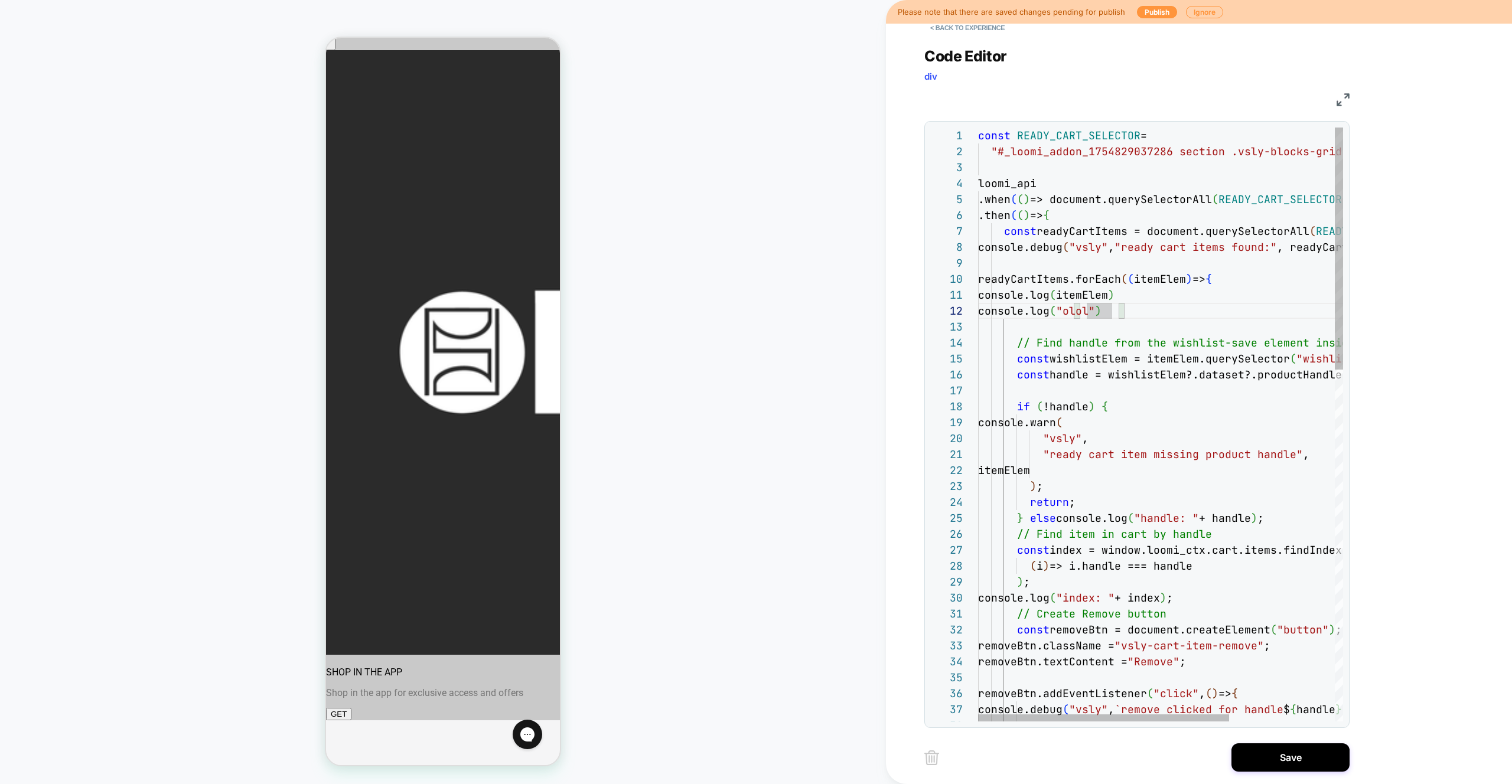
scroll to position [80, 147]
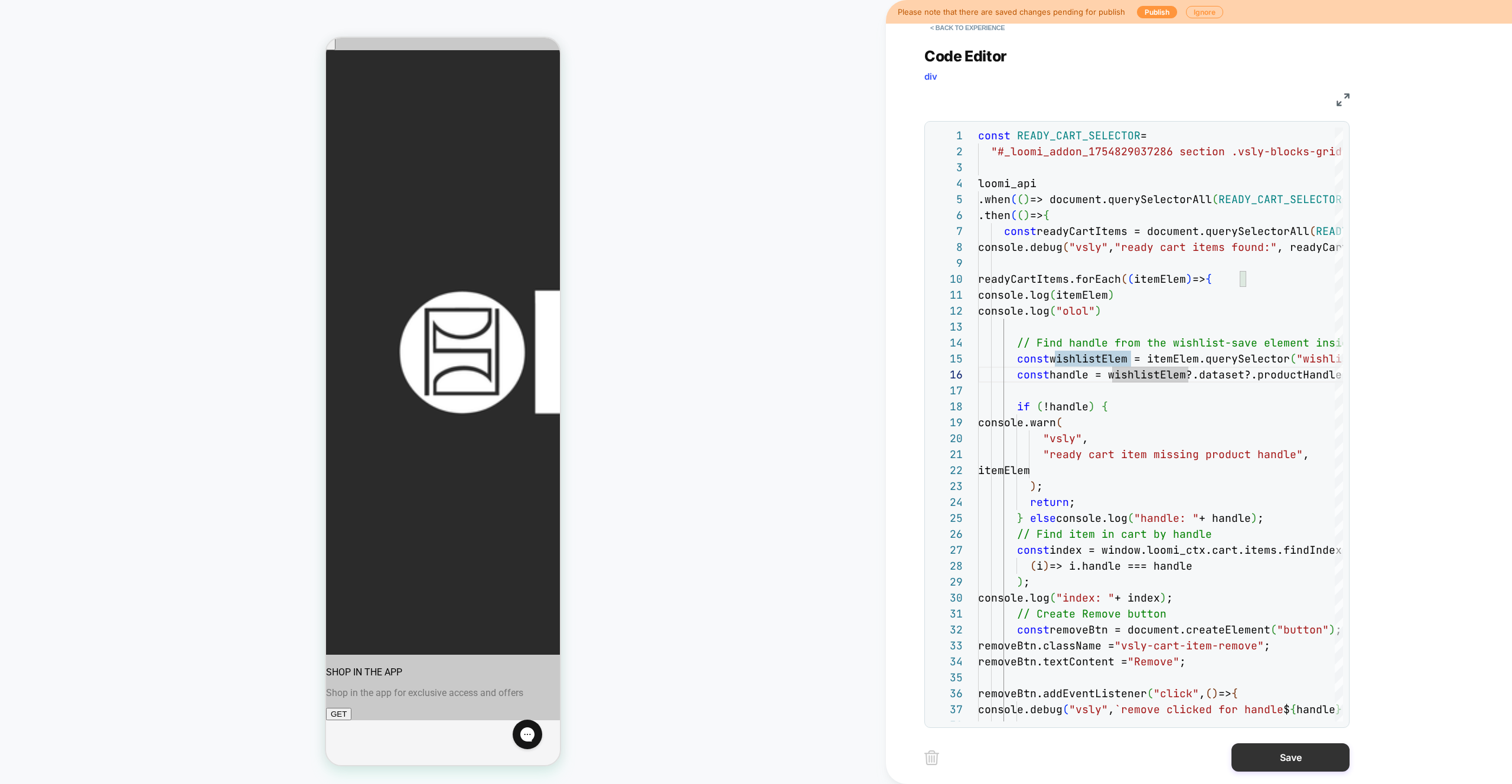
type textarea "**********"
click at [1287, 751] on button "Save" at bounding box center [1290, 757] width 118 height 28
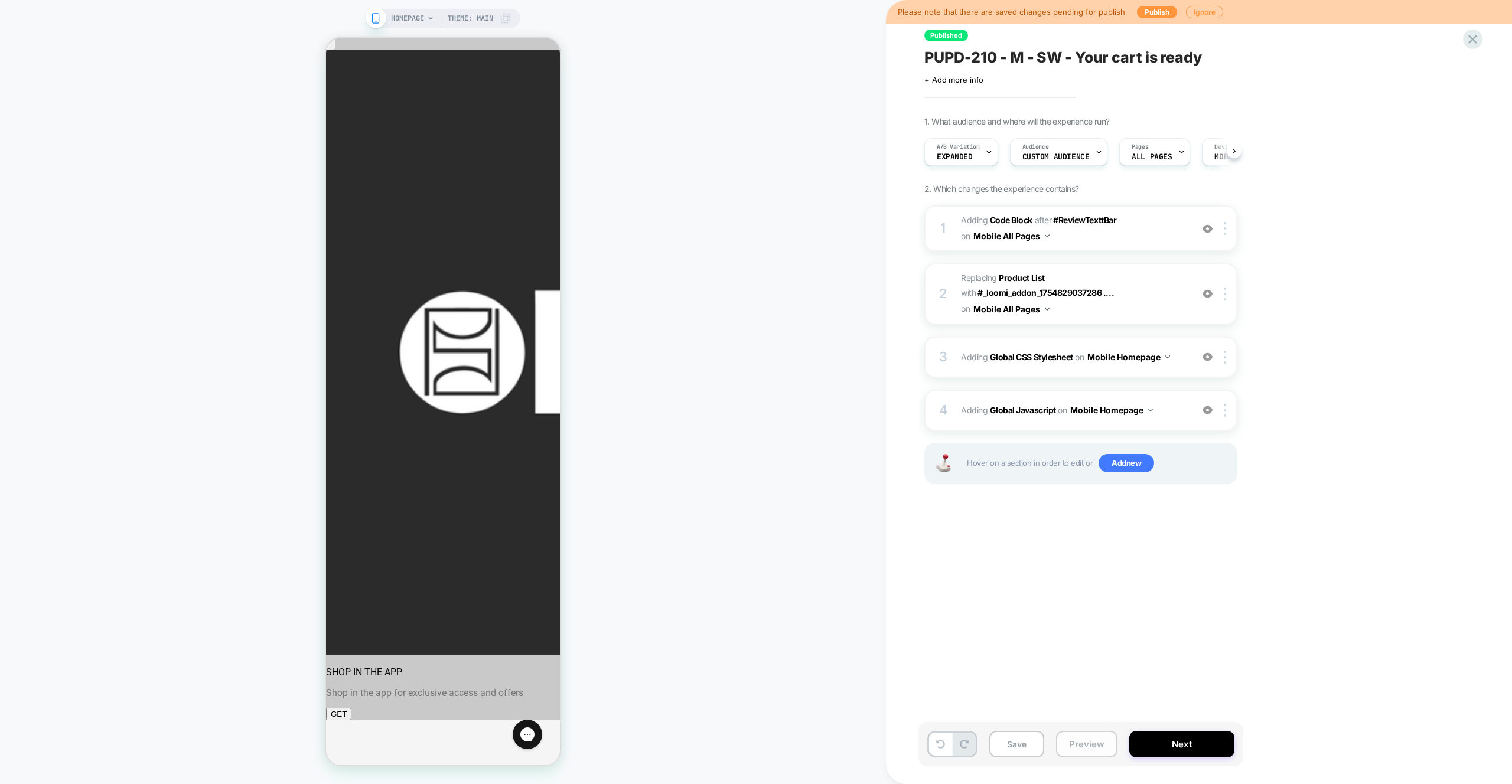
click at [1080, 750] on button "Preview" at bounding box center [1087, 744] width 62 height 27
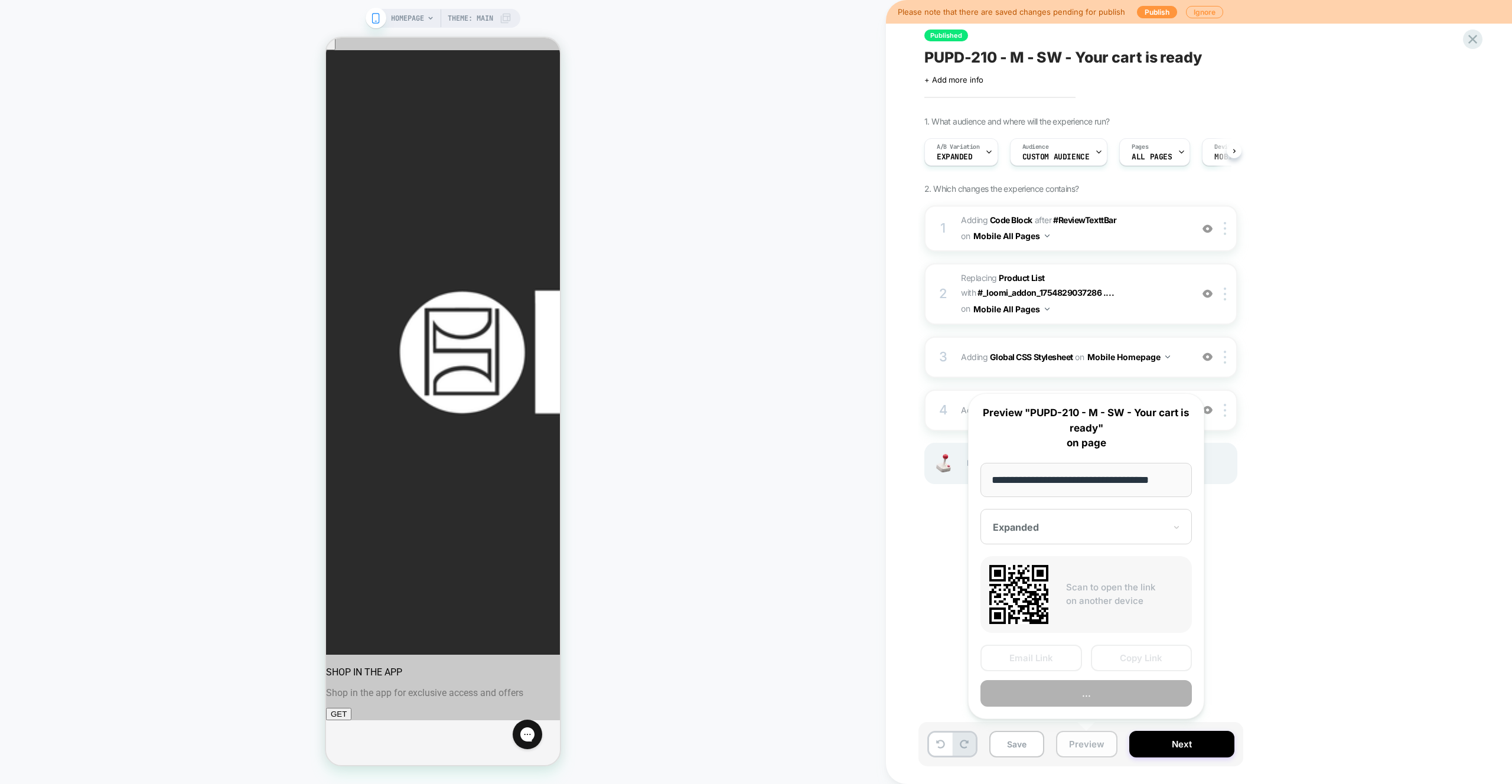
scroll to position [0, 10]
click at [1085, 747] on button "Preview" at bounding box center [1087, 744] width 62 height 27
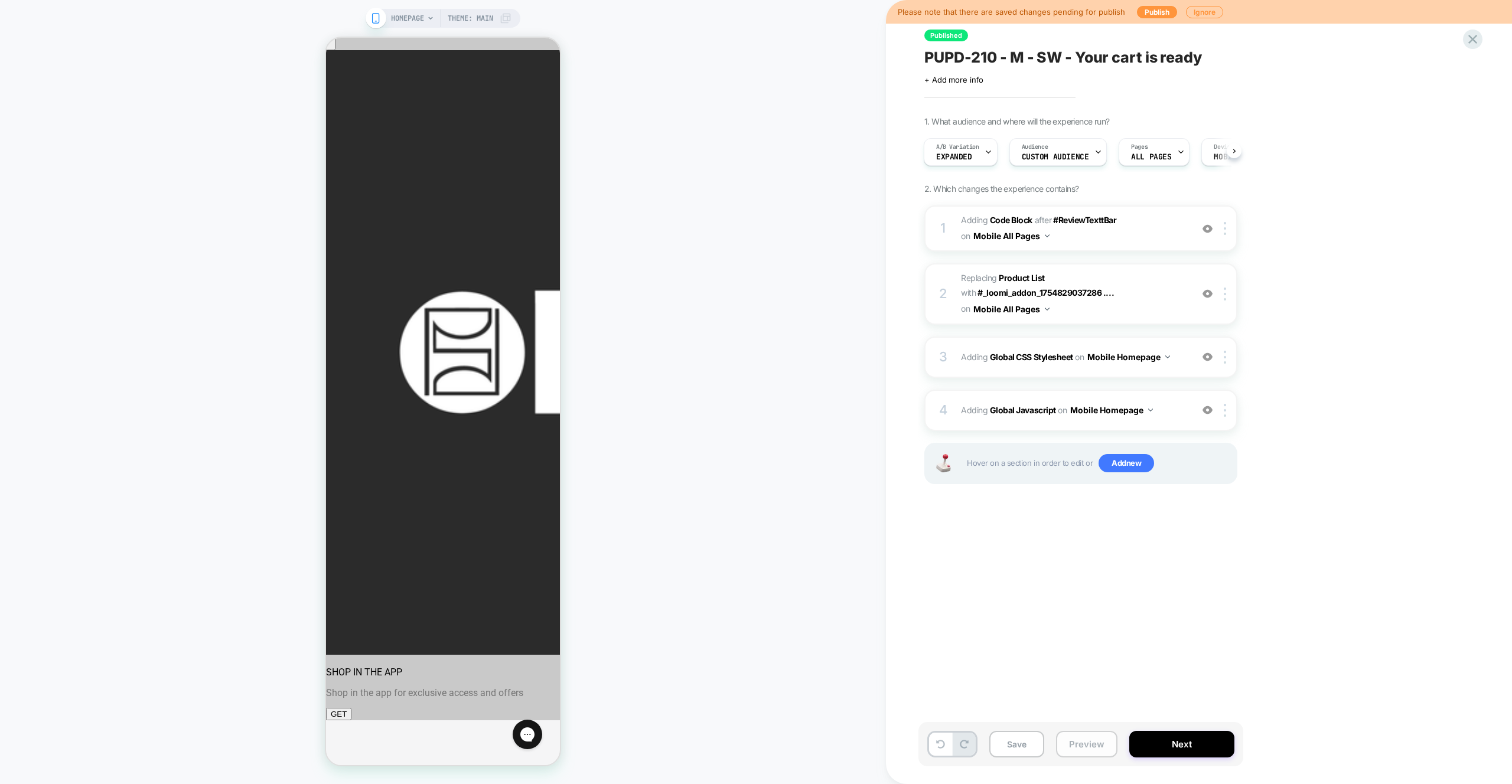
click at [1086, 743] on button "Preview" at bounding box center [1087, 744] width 62 height 27
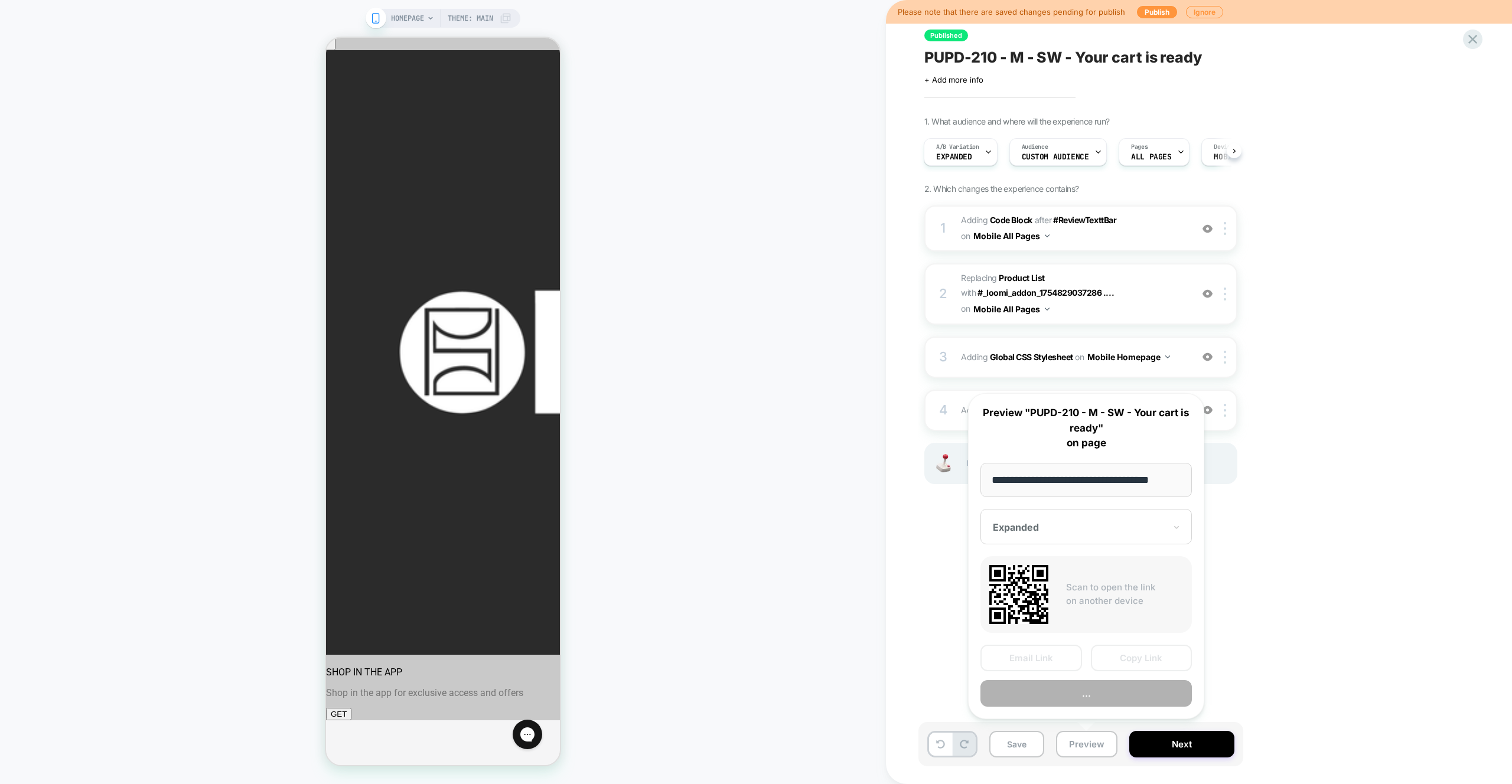
scroll to position [0, 10]
click at [1092, 698] on button "Preview" at bounding box center [1086, 694] width 212 height 27
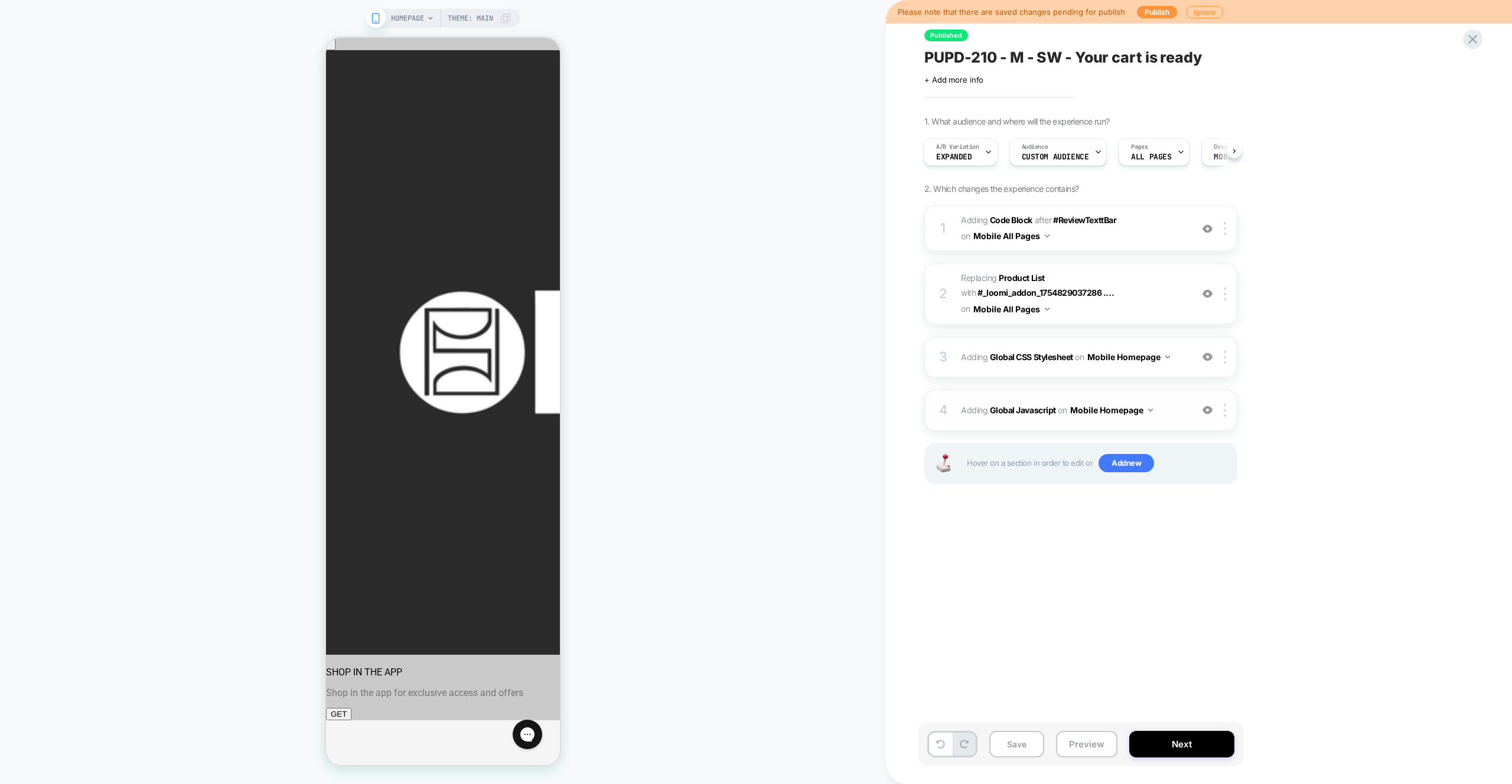
click at [1168, 414] on span "Adding Global Javascript on Mobile Homepage" at bounding box center [1073, 410] width 225 height 17
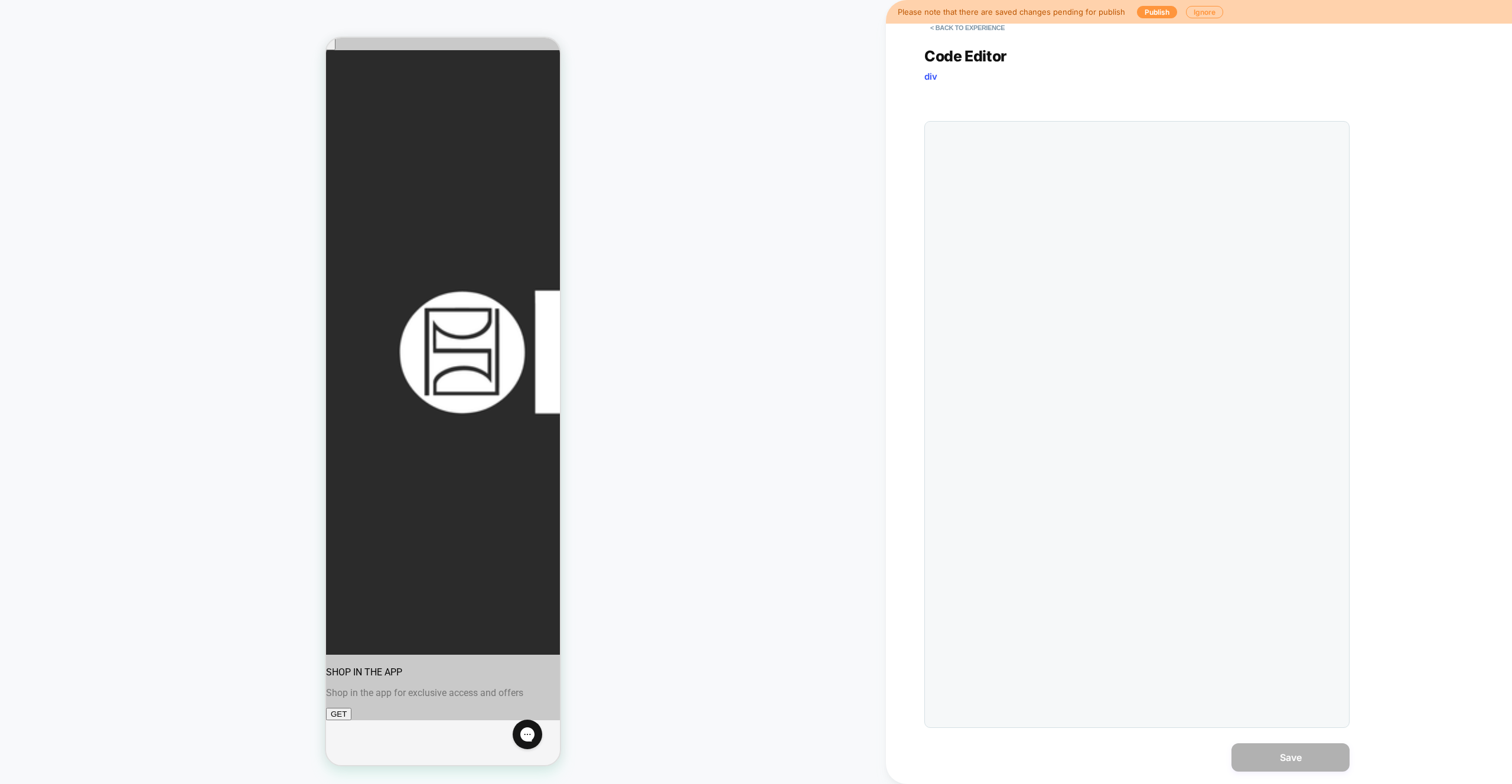
scroll to position [159, 0]
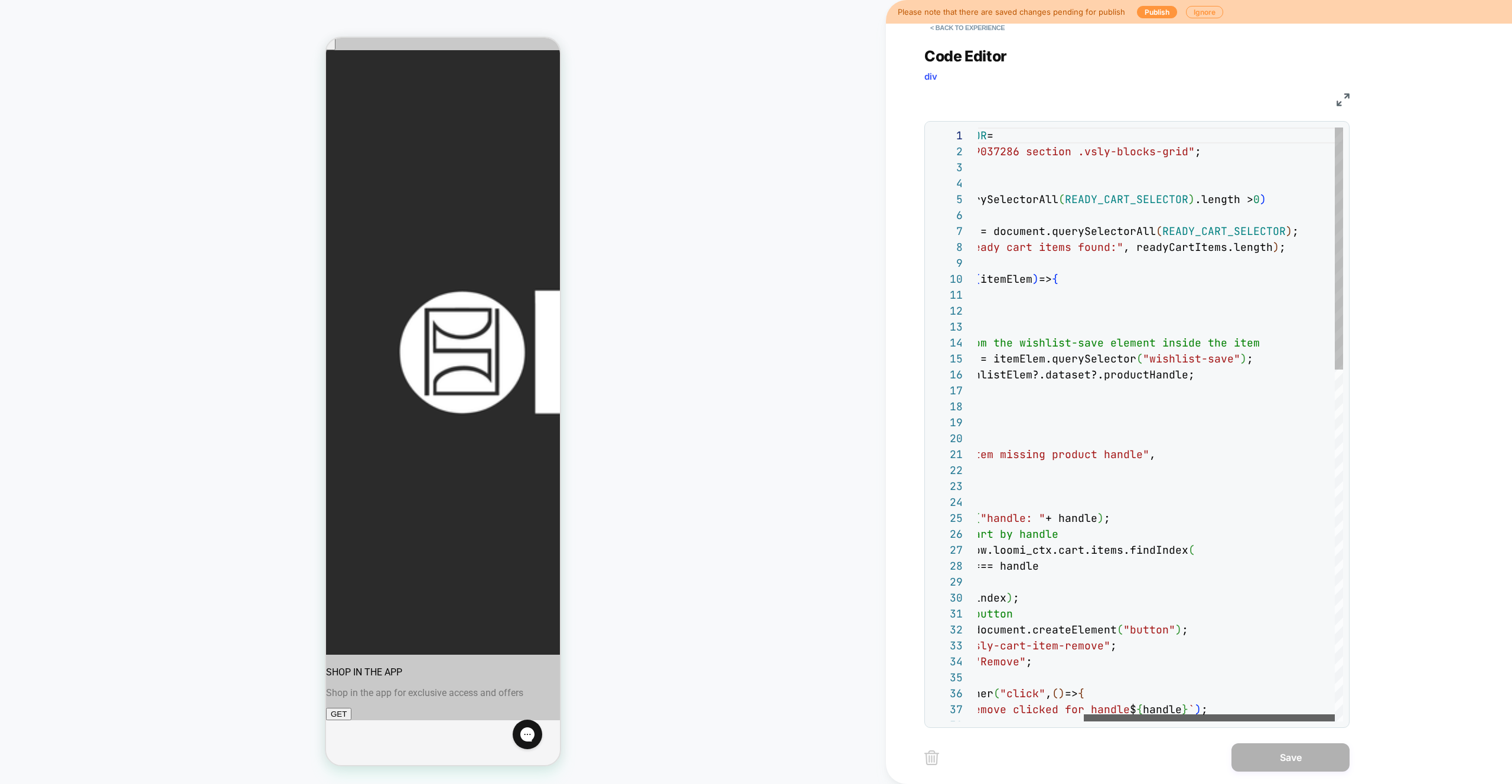
click at [1286, 722] on div at bounding box center [1210, 718] width 251 height 7
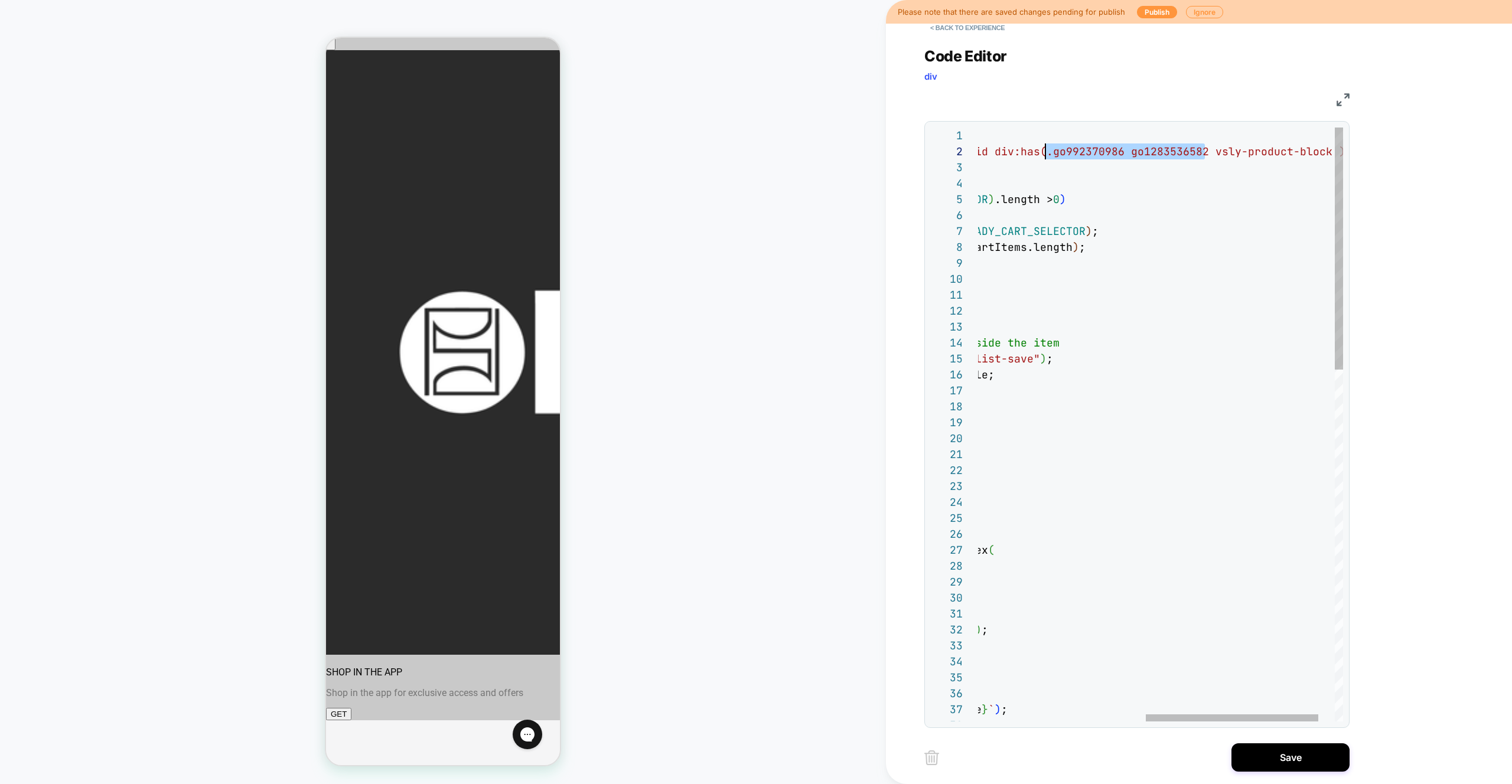
scroll to position [16, 422]
drag, startPoint x: 1204, startPoint y: 154, endPoint x: 1048, endPoint y: 151, distance: 156.0
type textarea "**********"
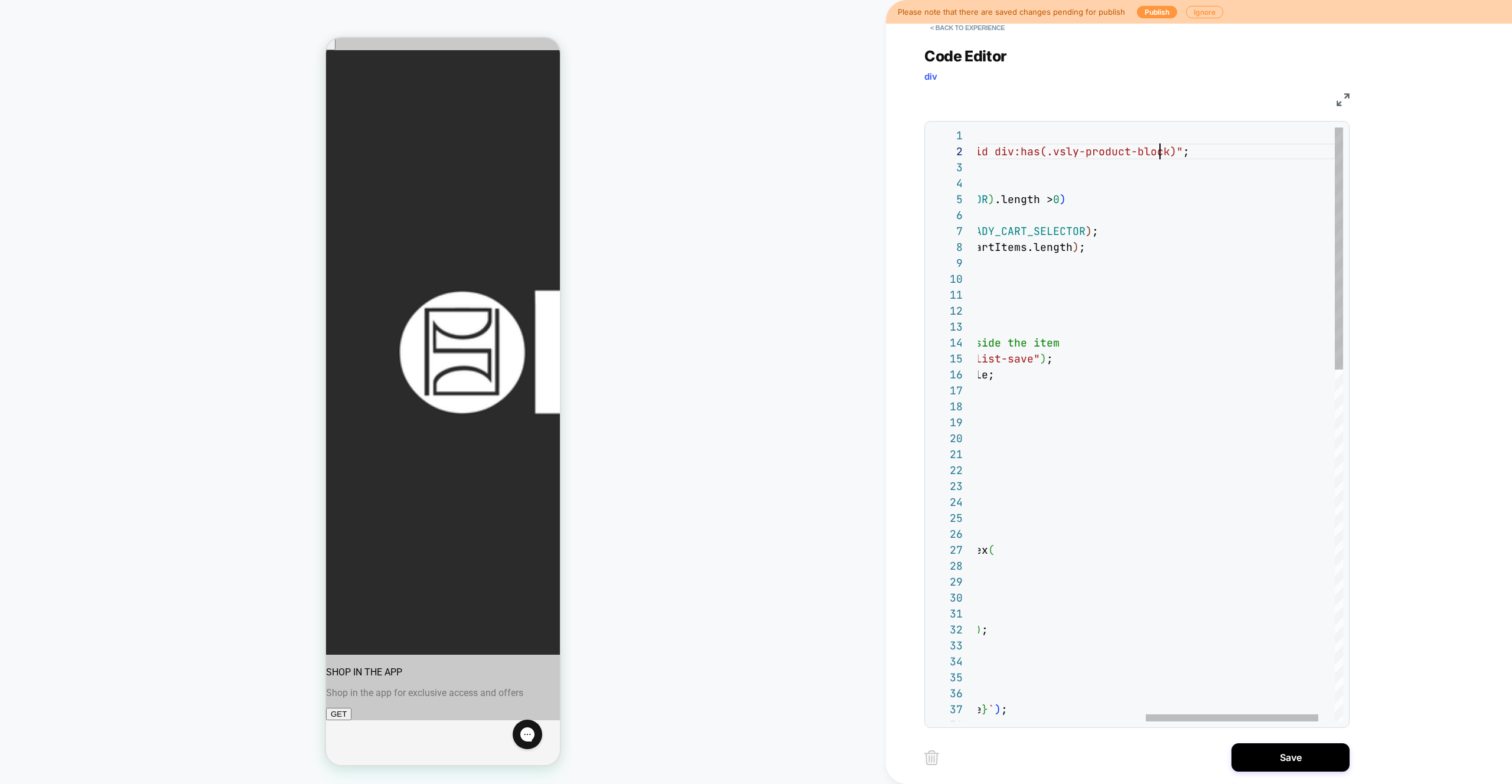
click at [1285, 761] on button "Save" at bounding box center [1290, 757] width 118 height 28
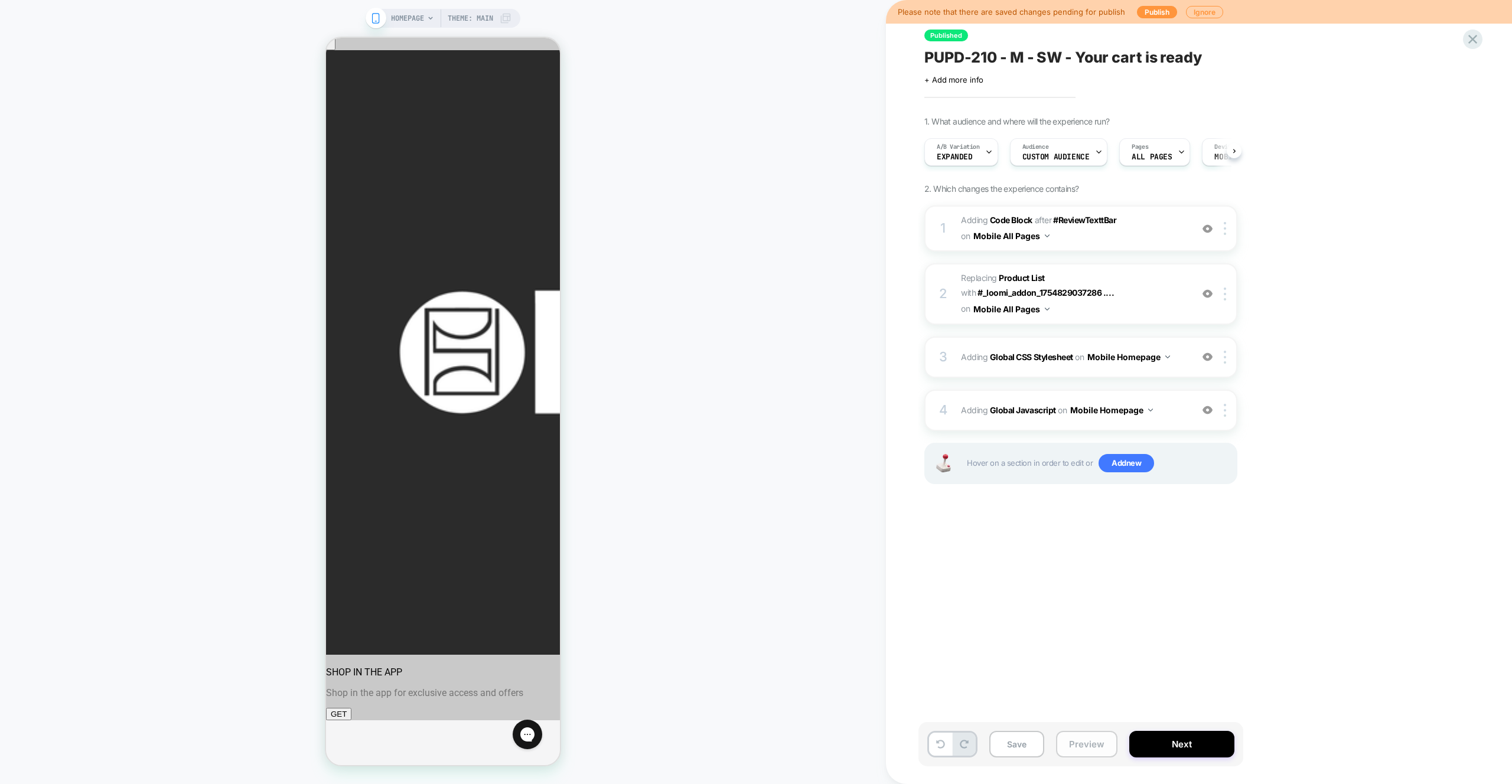
click at [1084, 744] on button "Preview" at bounding box center [1087, 744] width 62 height 27
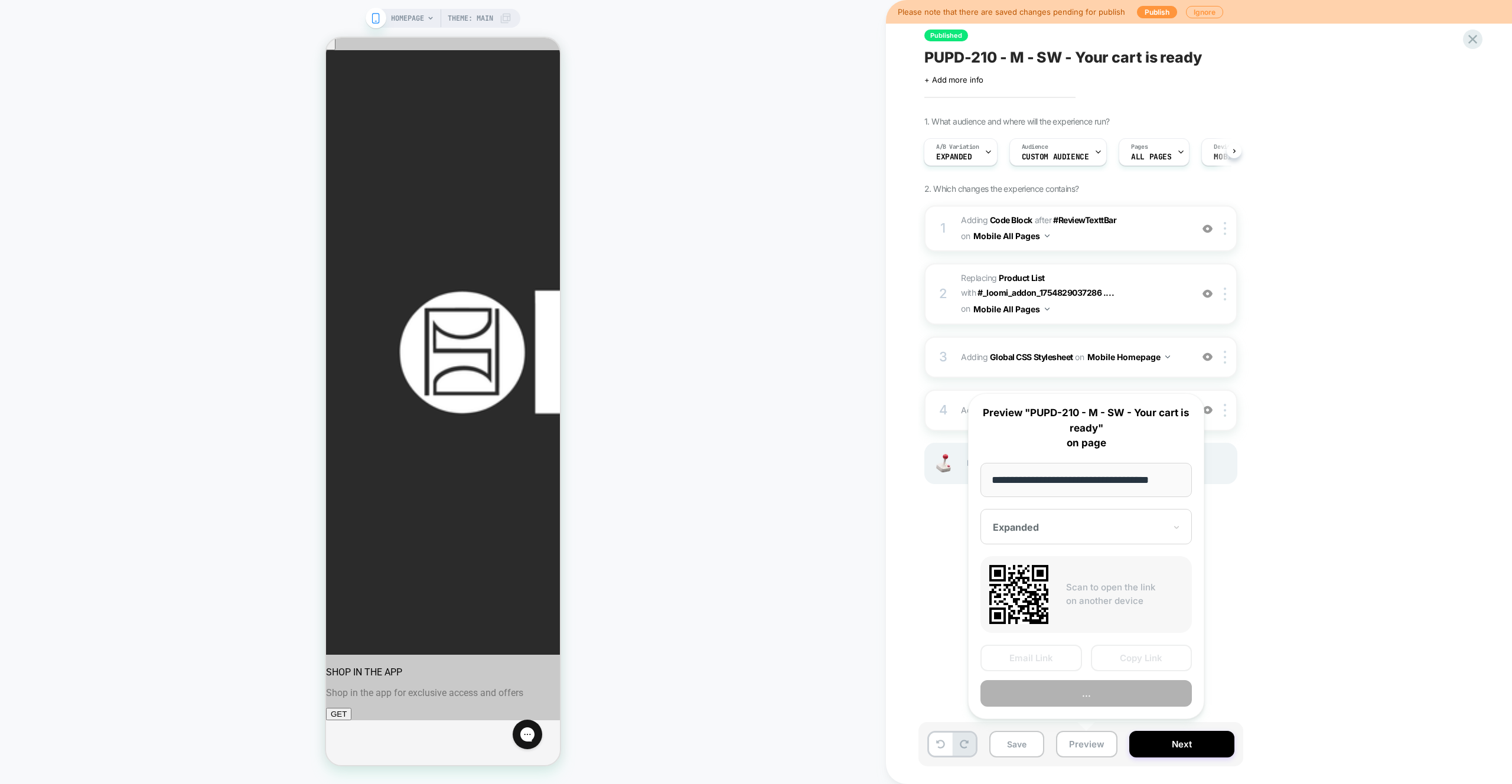
scroll to position [0, 10]
click at [1091, 693] on button "Preview" at bounding box center [1086, 694] width 212 height 27
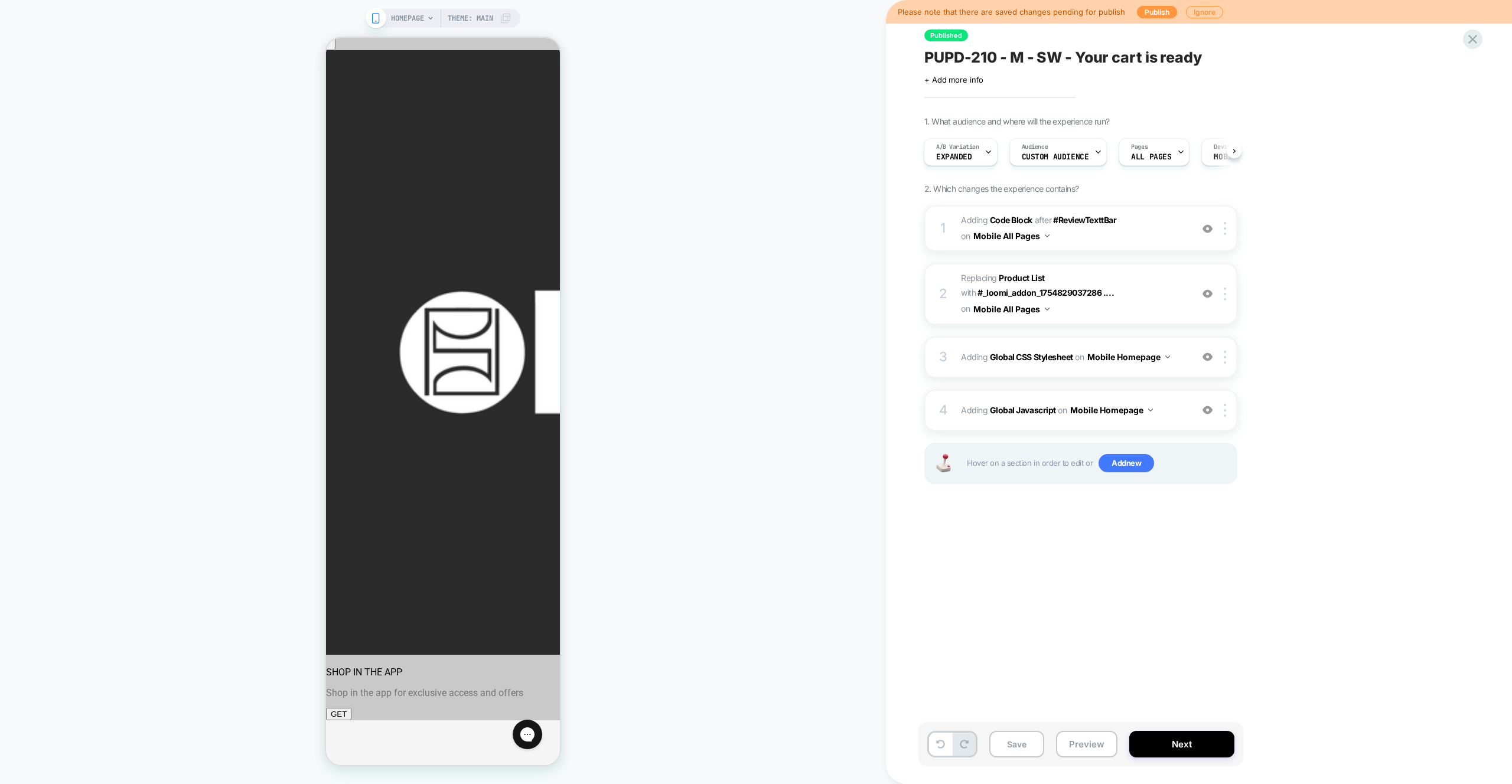
click at [1080, 534] on div "Published PUPD-210 - M - SW - Your cart is ready Click to edit experience detai…" at bounding box center [1140, 392] width 443 height 761
click at [1174, 414] on span "Adding Global Javascript on Mobile Homepage" at bounding box center [1073, 410] width 225 height 17
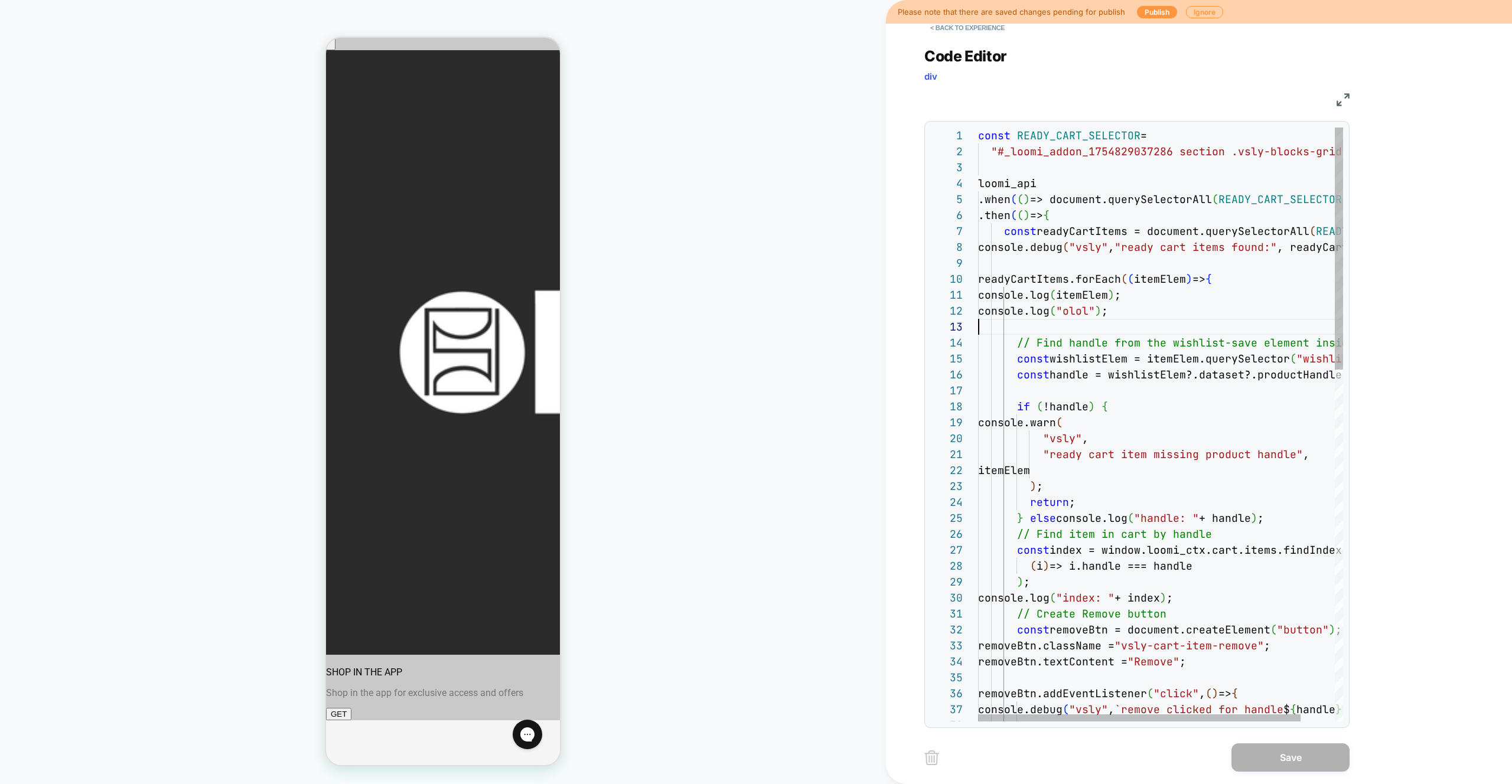
type textarea "**********"
type textarea "*"
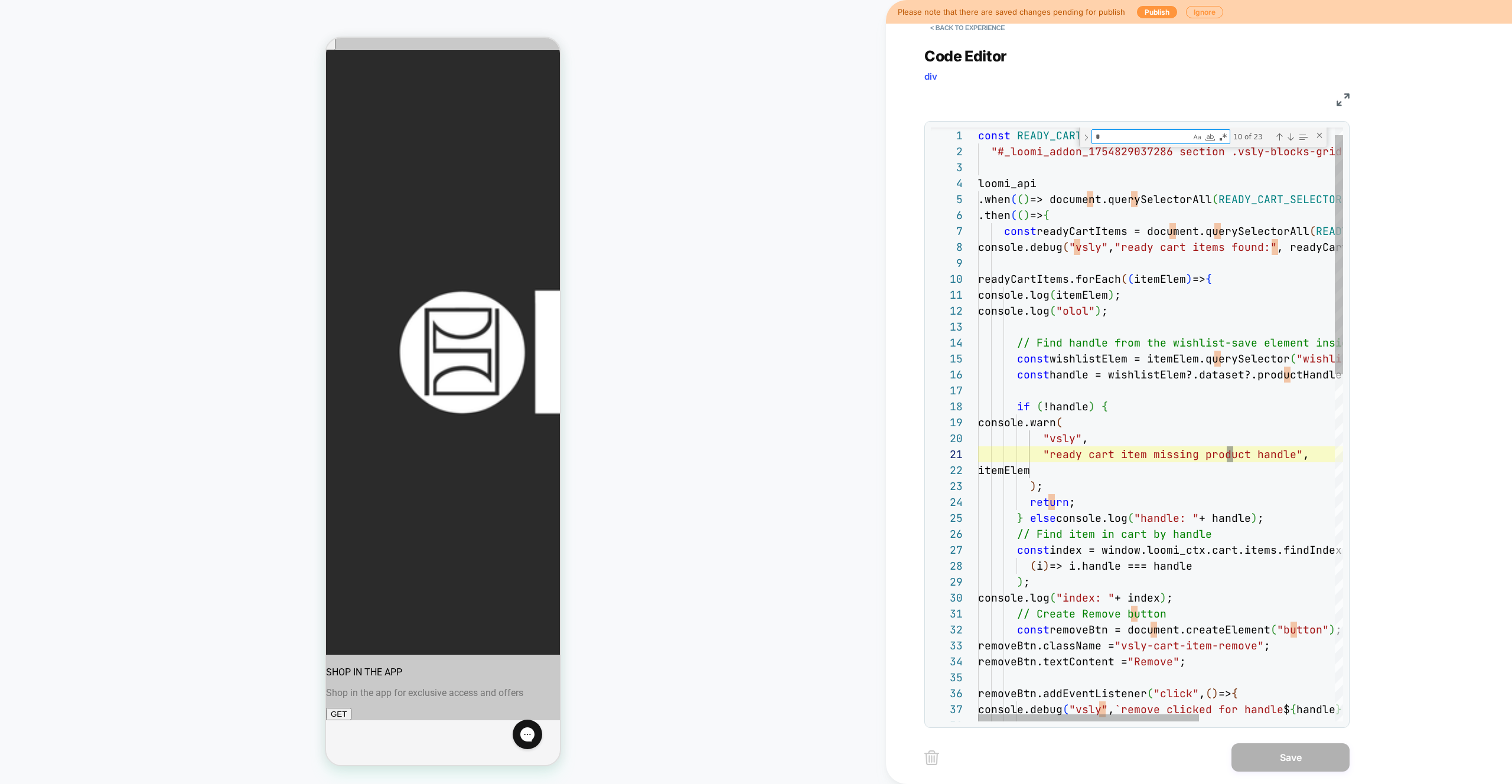
type textarea "**********"
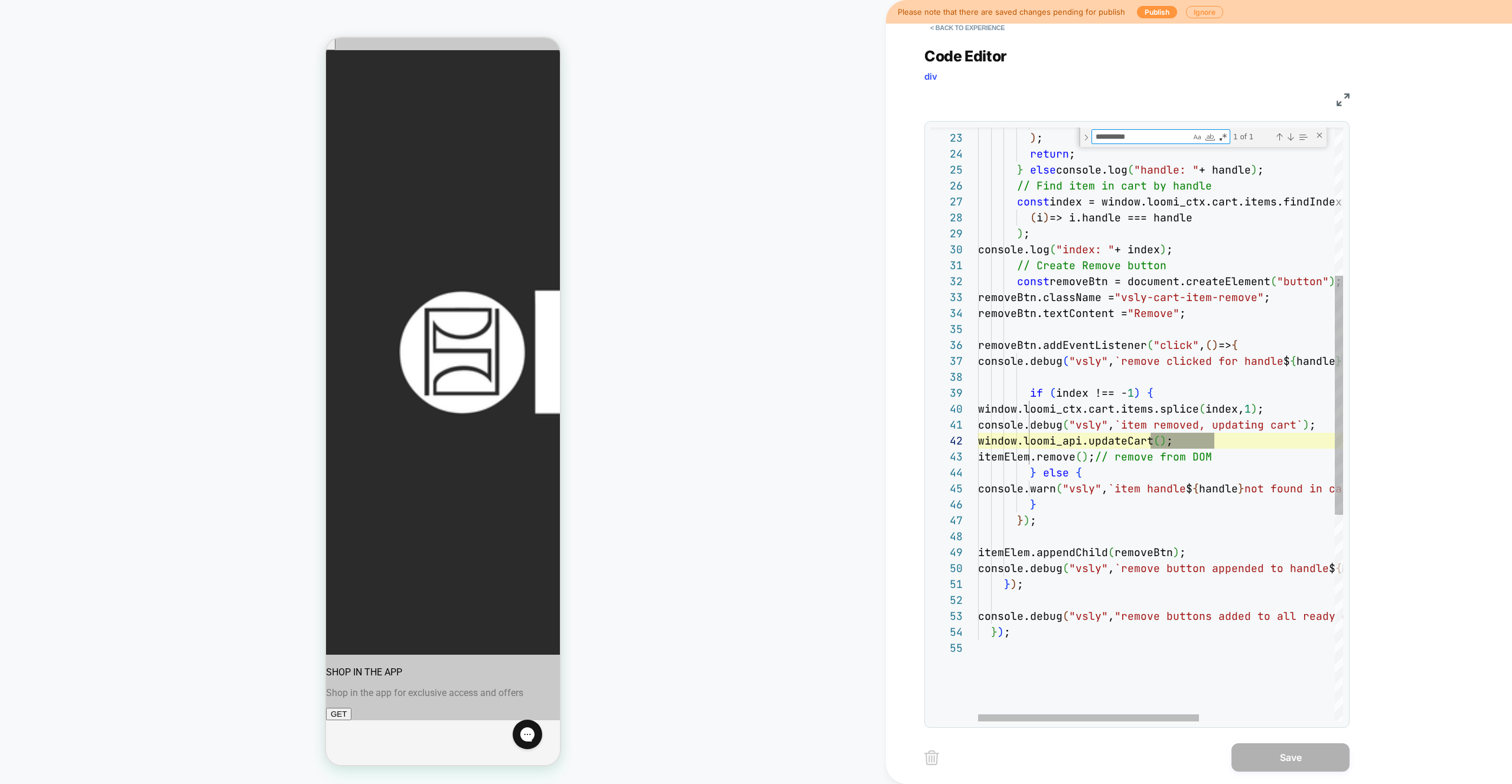
scroll to position [159, 237]
type textarea "**********"
drag, startPoint x: 1250, startPoint y: 487, endPoint x: 1244, endPoint y: 481, distance: 8.5
click at [1247, 483] on div "itemElem ) ; return ; } else console.log ( "handle: " + handle ) ; // Find item…" at bounding box center [1272, 497] width 589 height 1474
click at [1039, 442] on div "itemElem ) ; return ; } else console.log ( "handle: " + handle ) ; // Find item…" at bounding box center [1272, 497] width 589 height 1474
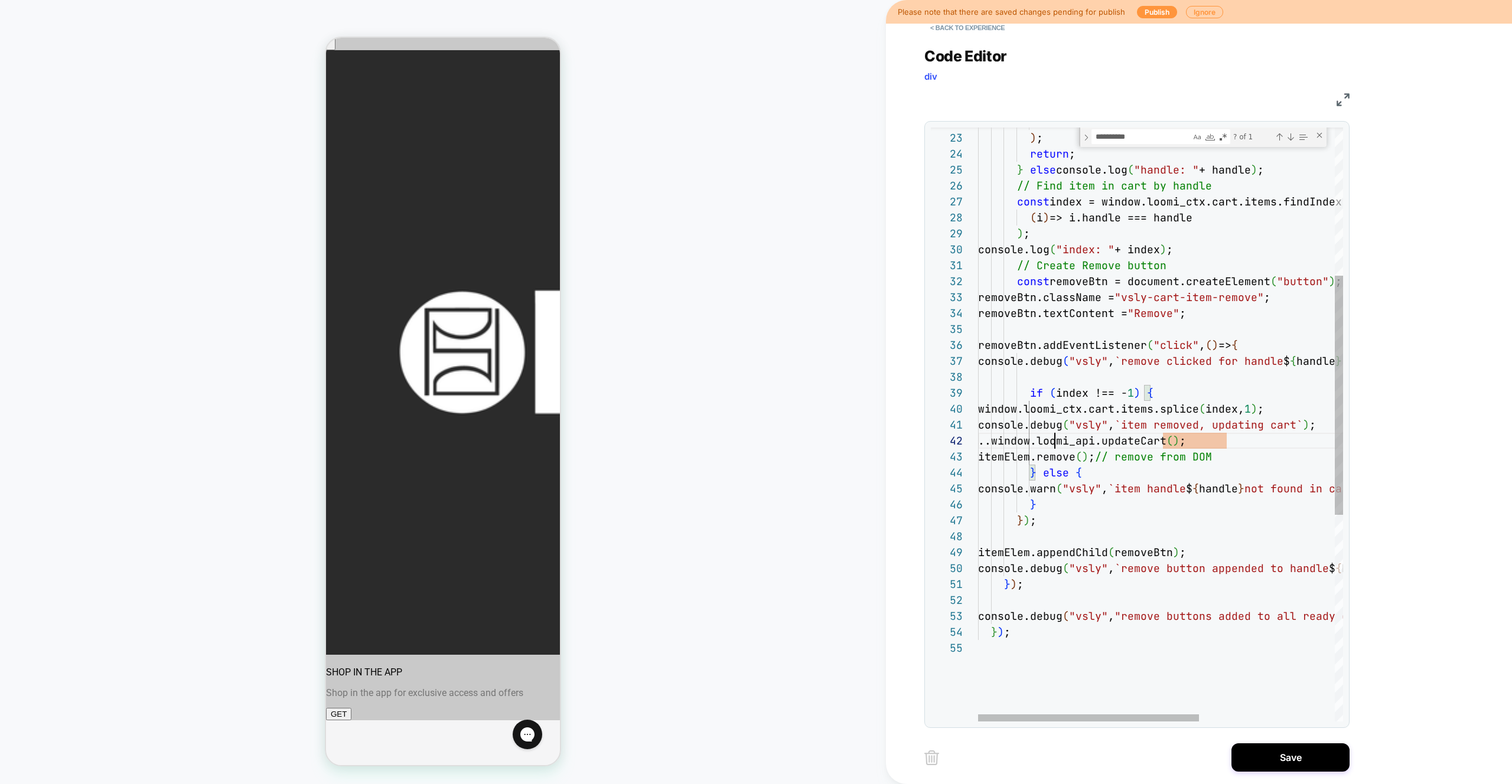
click at [1183, 469] on div "itemElem ) ; return ; } else console.log ( "handle: " + handle ) ; // Find item…" at bounding box center [1272, 497] width 589 height 1474
click at [1229, 460] on div "itemElem ) ; return ; } else console.log ( "handle: " + handle ) ; // Find item…" at bounding box center [1272, 497] width 589 height 1474
drag, startPoint x: 1038, startPoint y: 443, endPoint x: 1044, endPoint y: 446, distance: 6.7
click at [1038, 443] on div "itemElem ) ; return ; } else console.log ( "handle: " + handle ) ; // Find item…" at bounding box center [1272, 497] width 589 height 1474
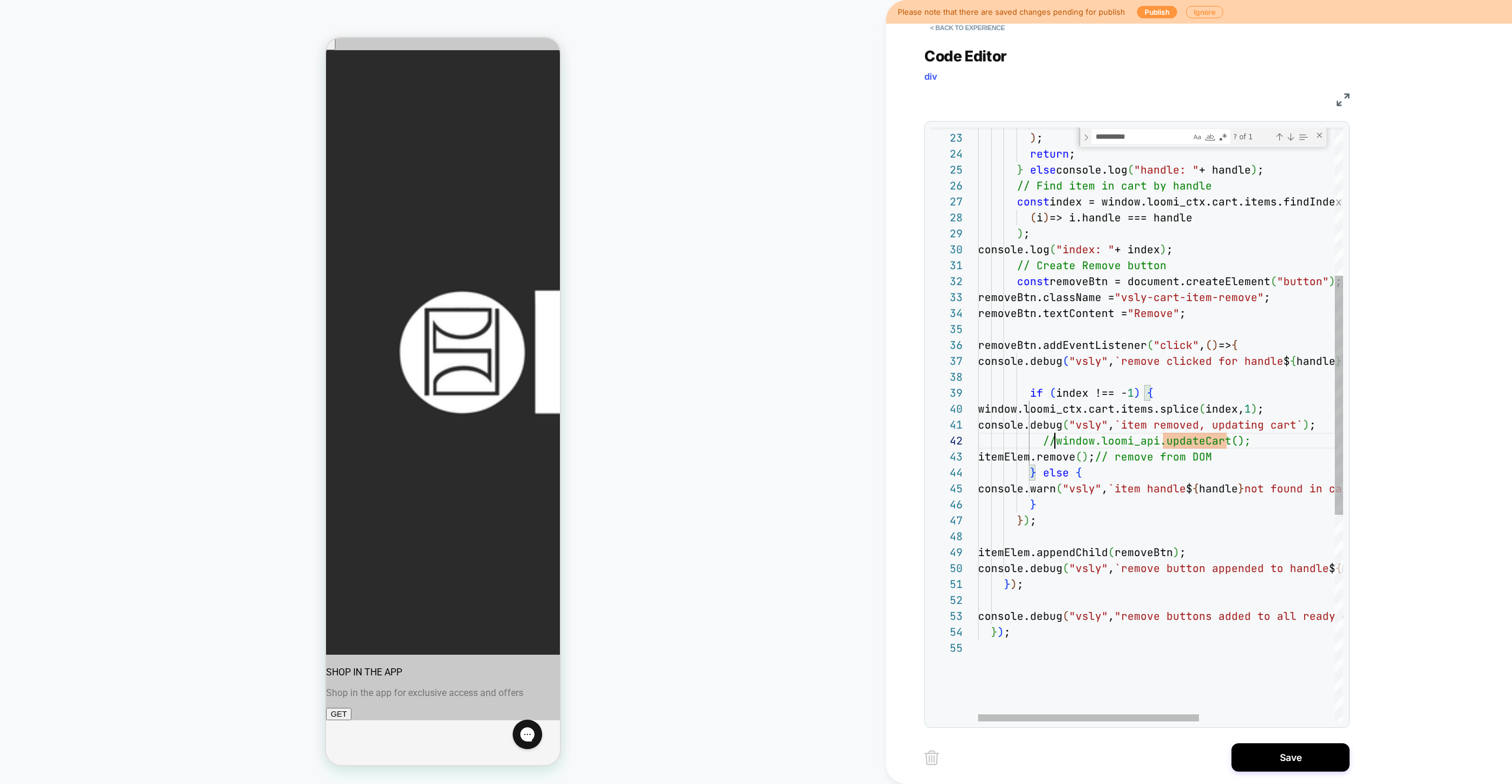
scroll to position [16, 76]
click at [1224, 513] on div "itemElem ) ; return ; } else console.log ( "handle: " + handle ) ; // Find item…" at bounding box center [1272, 497] width 589 height 1474
click at [1073, 462] on div "itemElem ) ; return ; } else console.log ( "handle: " + handle ) ; // Find item…" at bounding box center [1272, 497] width 589 height 1474
click at [1121, 456] on div "itemElem ) ; return ; } else console.log ( "handle: " + handle ) ; // Find item…" at bounding box center [1272, 497] width 589 height 1474
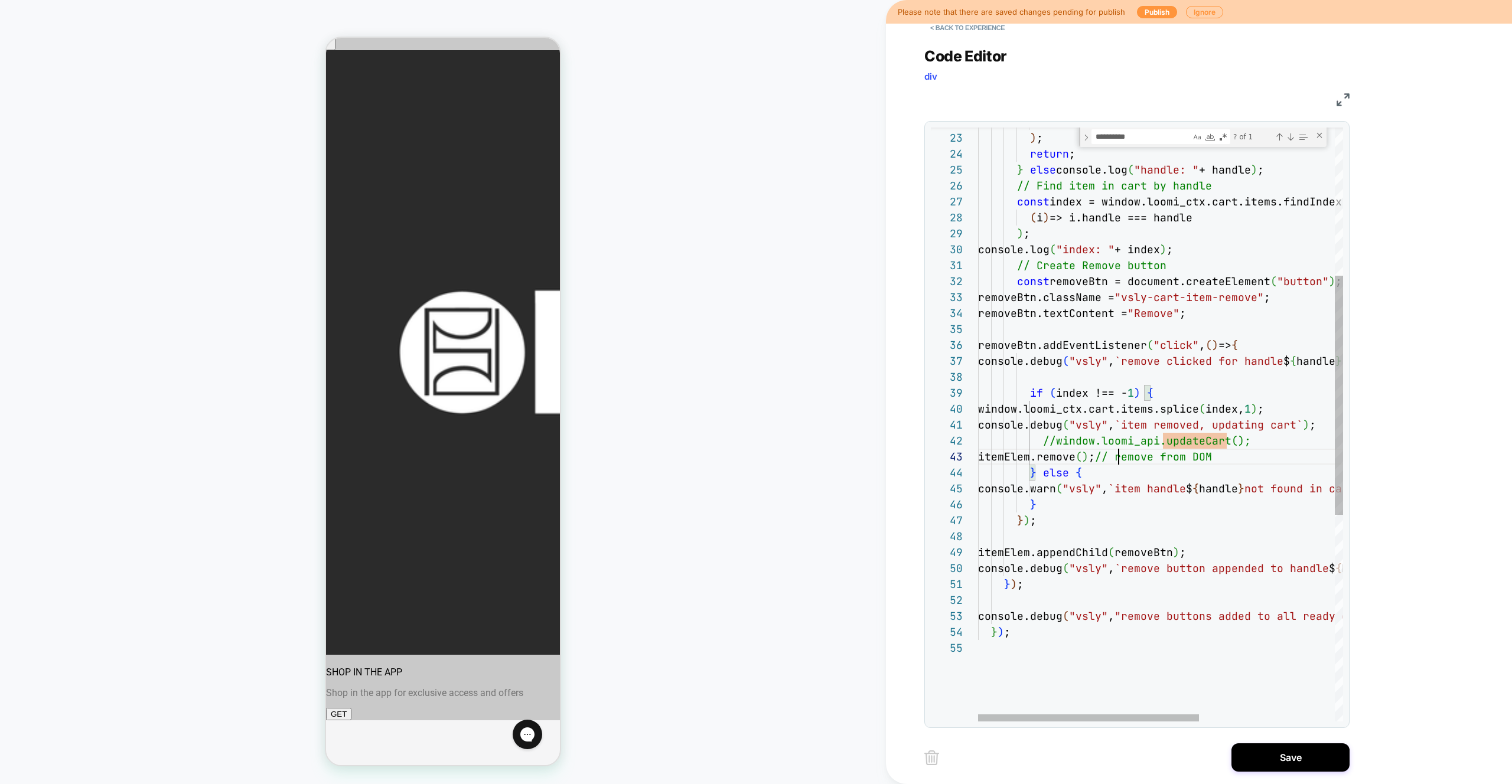
click at [1121, 456] on div "itemElem ) ; return ; } else console.log ( "handle: " + handle ) ; // Find item…" at bounding box center [1272, 497] width 589 height 1474
click at [1286, 465] on div "itemElem ) ; return ; } else console.log ( "handle: " + handle ) ; // Find item…" at bounding box center [1272, 497] width 589 height 1474
click at [1283, 459] on div "itemElem ) ; return ; } else console.log ( "handle: " + handle ) ; // Find item…" at bounding box center [1272, 497] width 589 height 1474
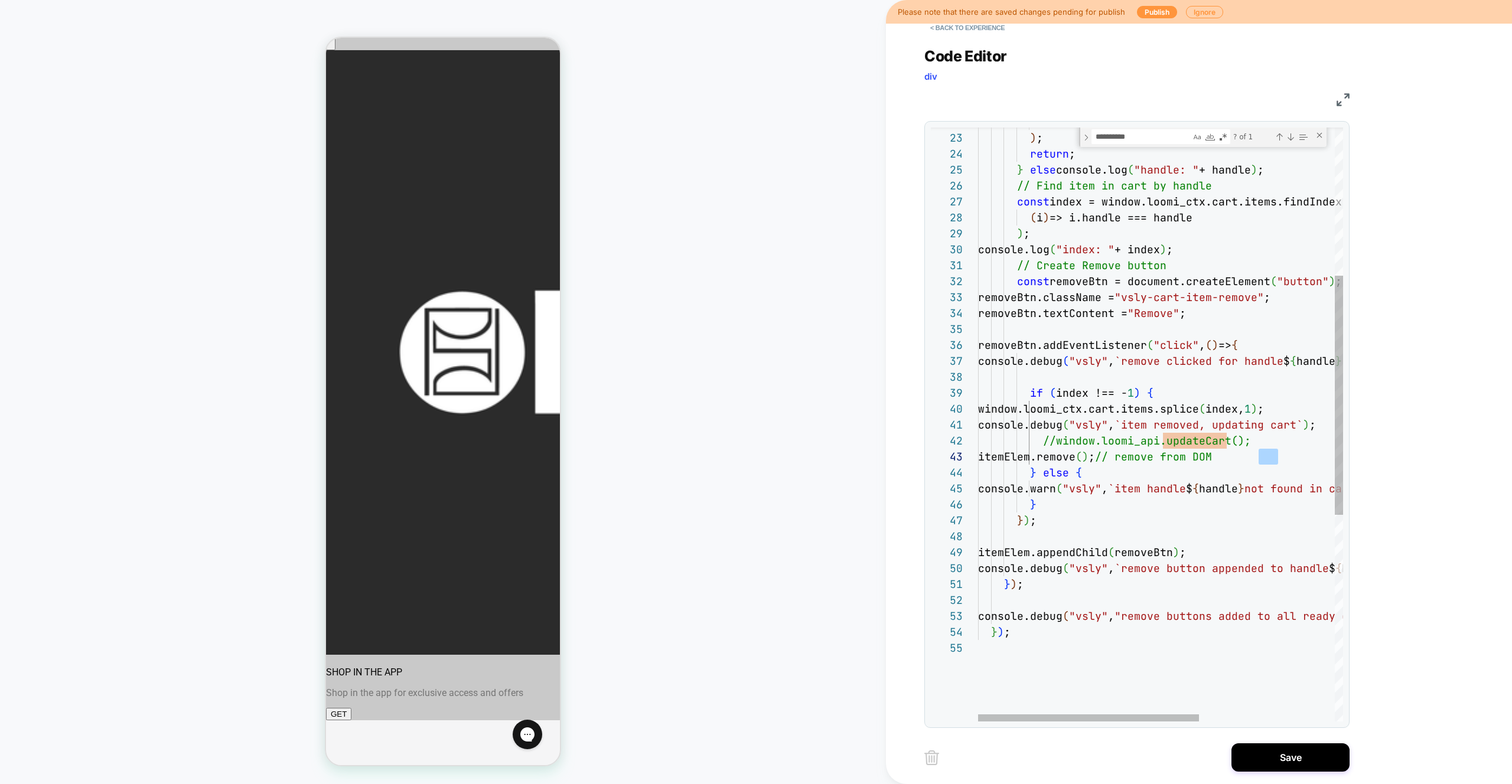
click at [1172, 542] on div "itemElem ) ; return ; } else console.log ( "handle: " + handle ) ; // Find item…" at bounding box center [1272, 497] width 589 height 1474
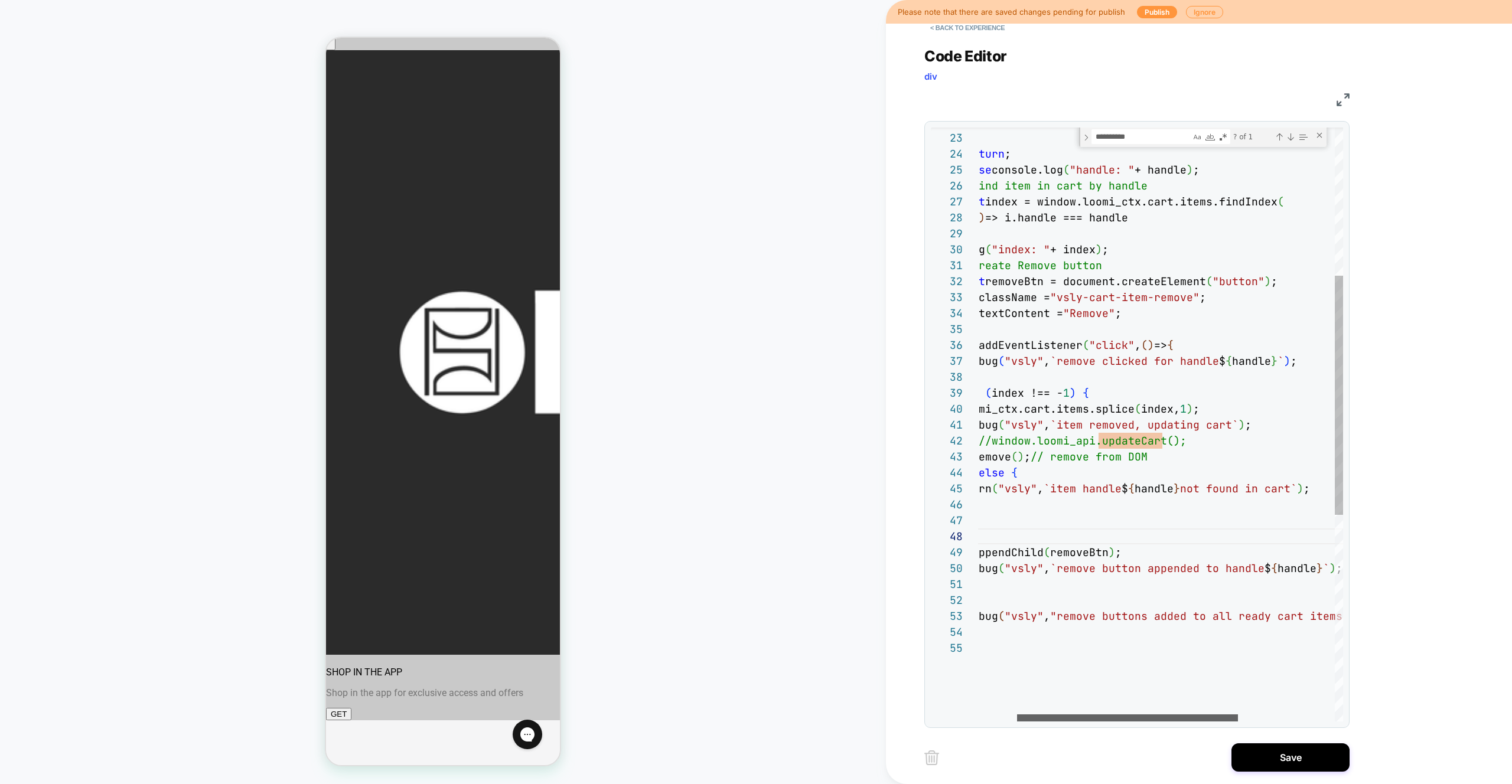
click at [1120, 715] on div at bounding box center [1127, 718] width 221 height 7
click at [1034, 419] on div "itemElem ) ; return ; } else console.log ( "handle: " + handle ) ; // Find item…" at bounding box center [1218, 497] width 589 height 1474
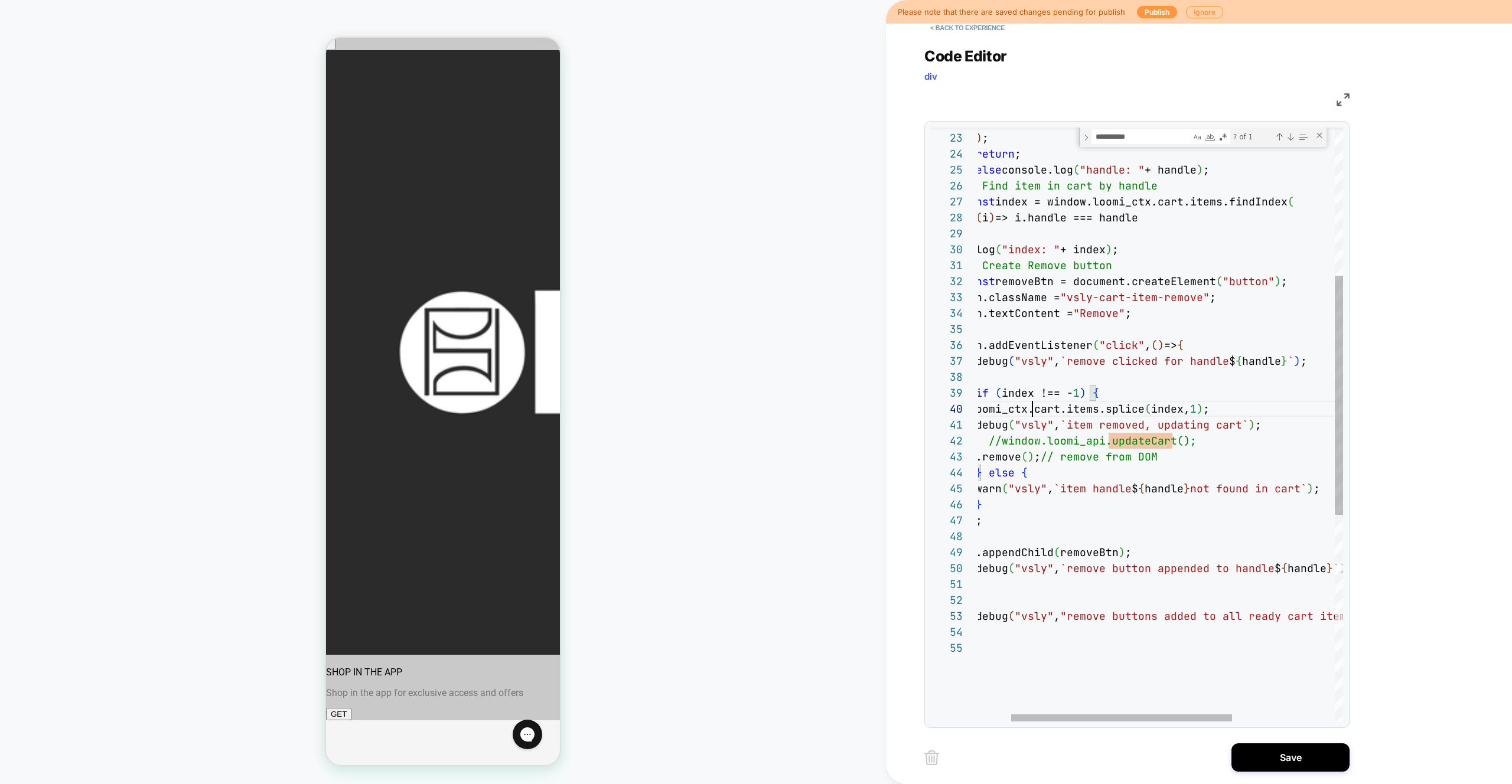
click at [1033, 411] on div "itemElem ) ; return ; } else console.log ( "handle: " + handle ) ; // Find item…" at bounding box center [1218, 497] width 589 height 1474
click at [1175, 469] on div "itemElem ) ; return ; } else console.log ( "handle: " + handle ) ; // Find item…" at bounding box center [1218, 497] width 589 height 1474
click at [1186, 396] on div "itemElem ) ; return ; } else console.log ( "handle: " + handle ) ; // Find item…" at bounding box center [1218, 497] width 589 height 1474
click at [1247, 408] on div "itemElem ) ; return ; } else console.log ( "handle: " + handle ) ; // Find item…" at bounding box center [1218, 497] width 589 height 1474
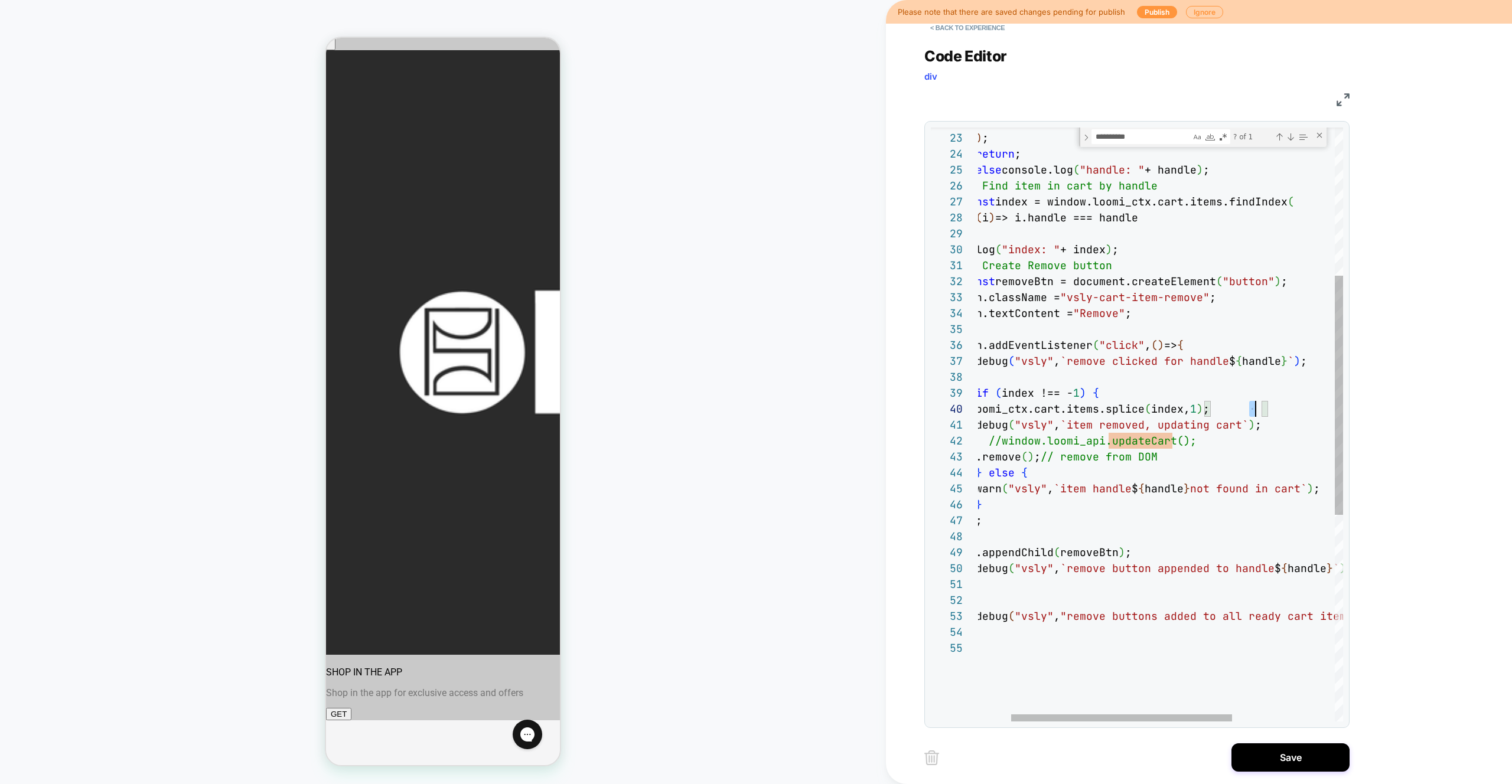
scroll to position [144, 332]
click at [1247, 408] on div "itemElem ) ; return ; } else console.log ( "handle: " + handle ) ; // Find item…" at bounding box center [1218, 497] width 589 height 1474
click at [1090, 718] on div at bounding box center [1122, 718] width 221 height 7
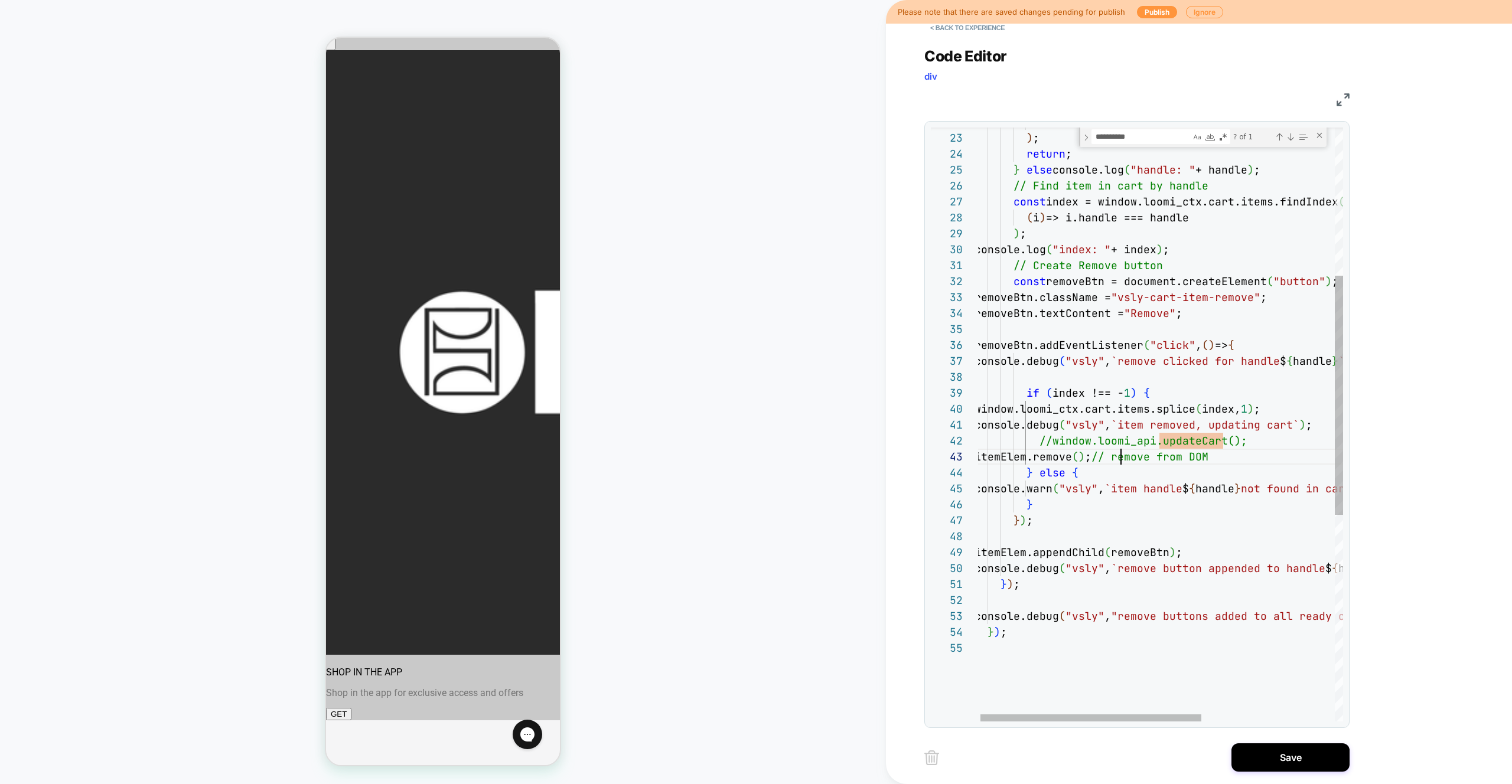
click at [1119, 458] on div "itemElem ) ; return ; } else console.log ( "handle: " + handle ) ; // Find item…" at bounding box center [1269, 497] width 589 height 1474
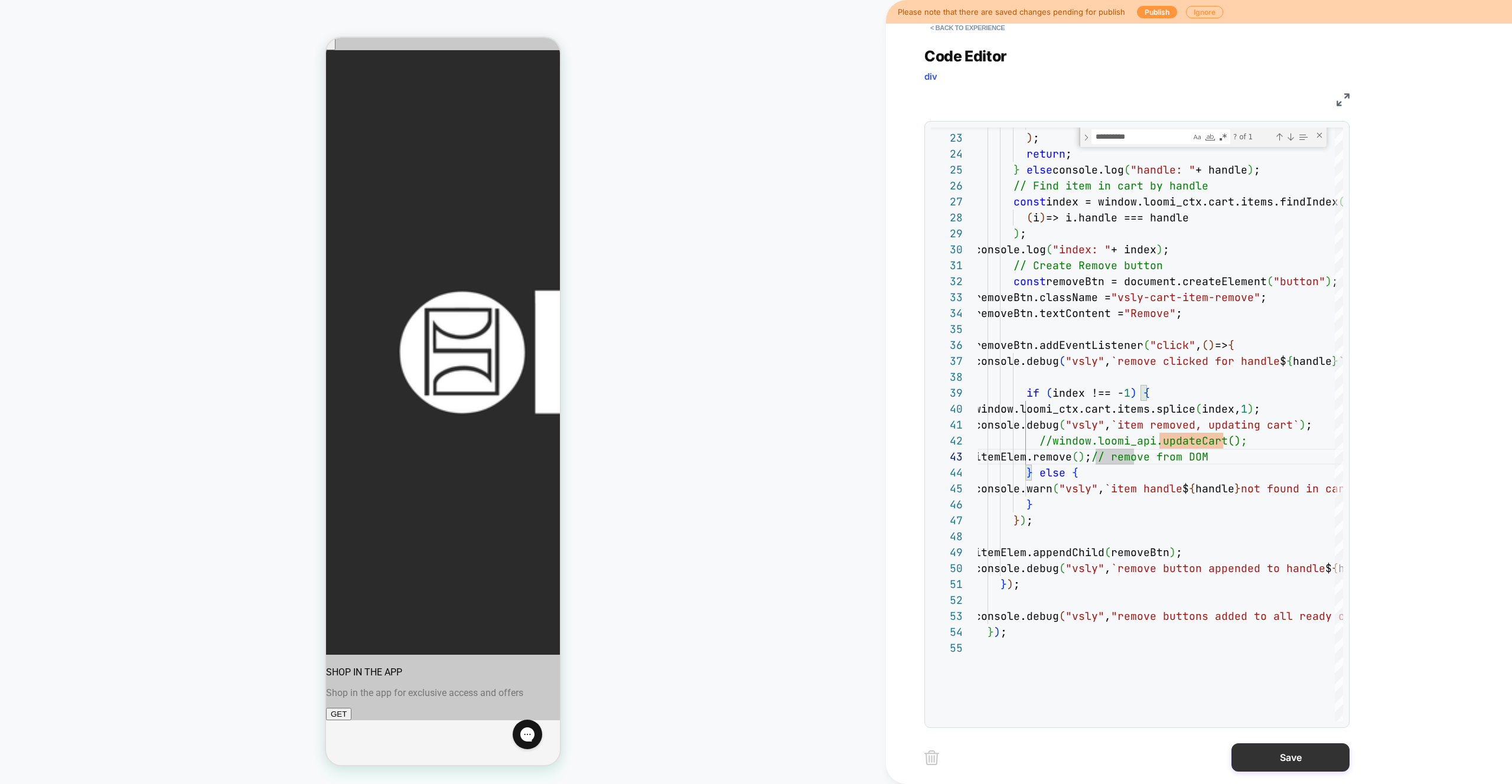
type textarea "**********"
click at [1304, 762] on button "Save" at bounding box center [1290, 757] width 118 height 28
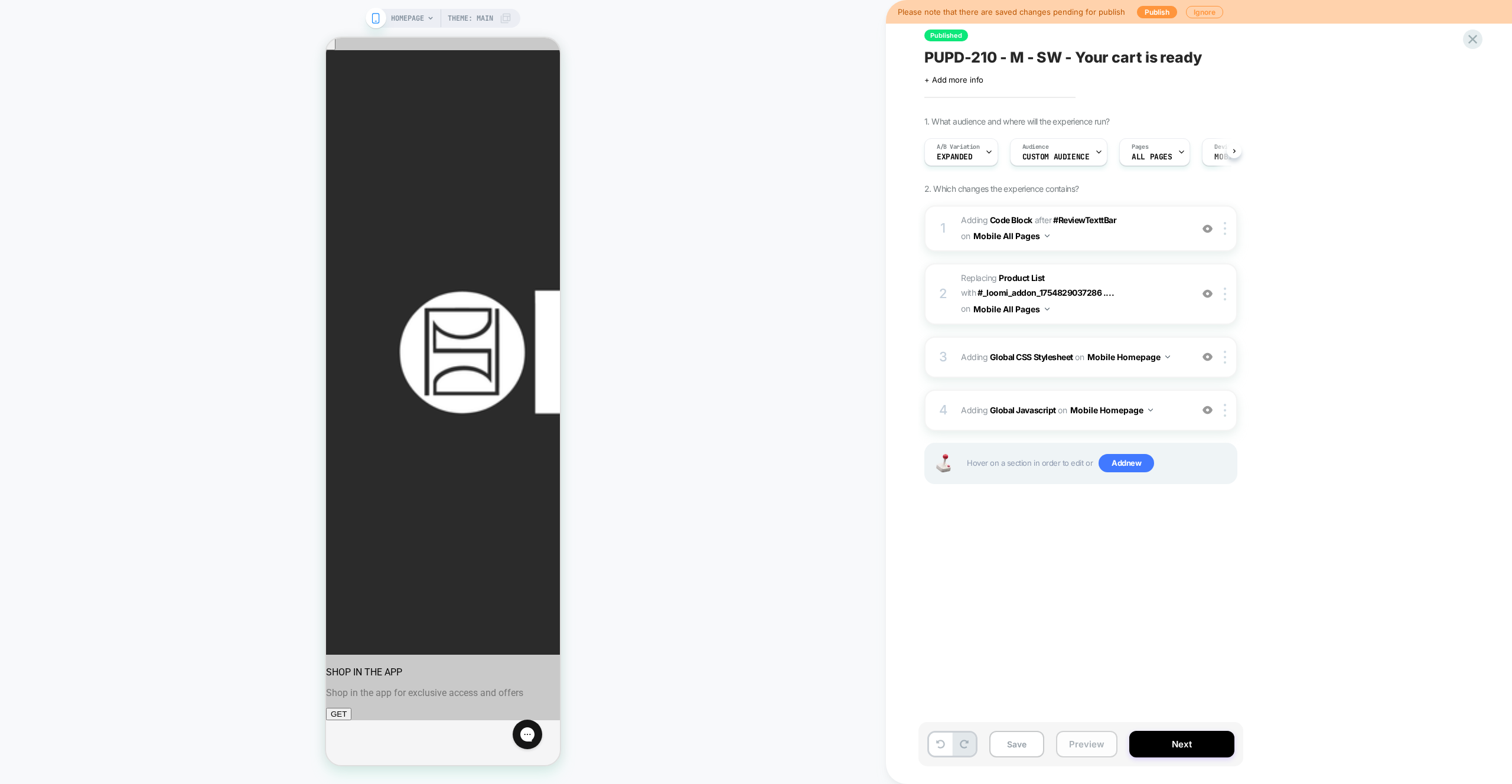
click at [1090, 742] on button "Preview" at bounding box center [1087, 744] width 62 height 27
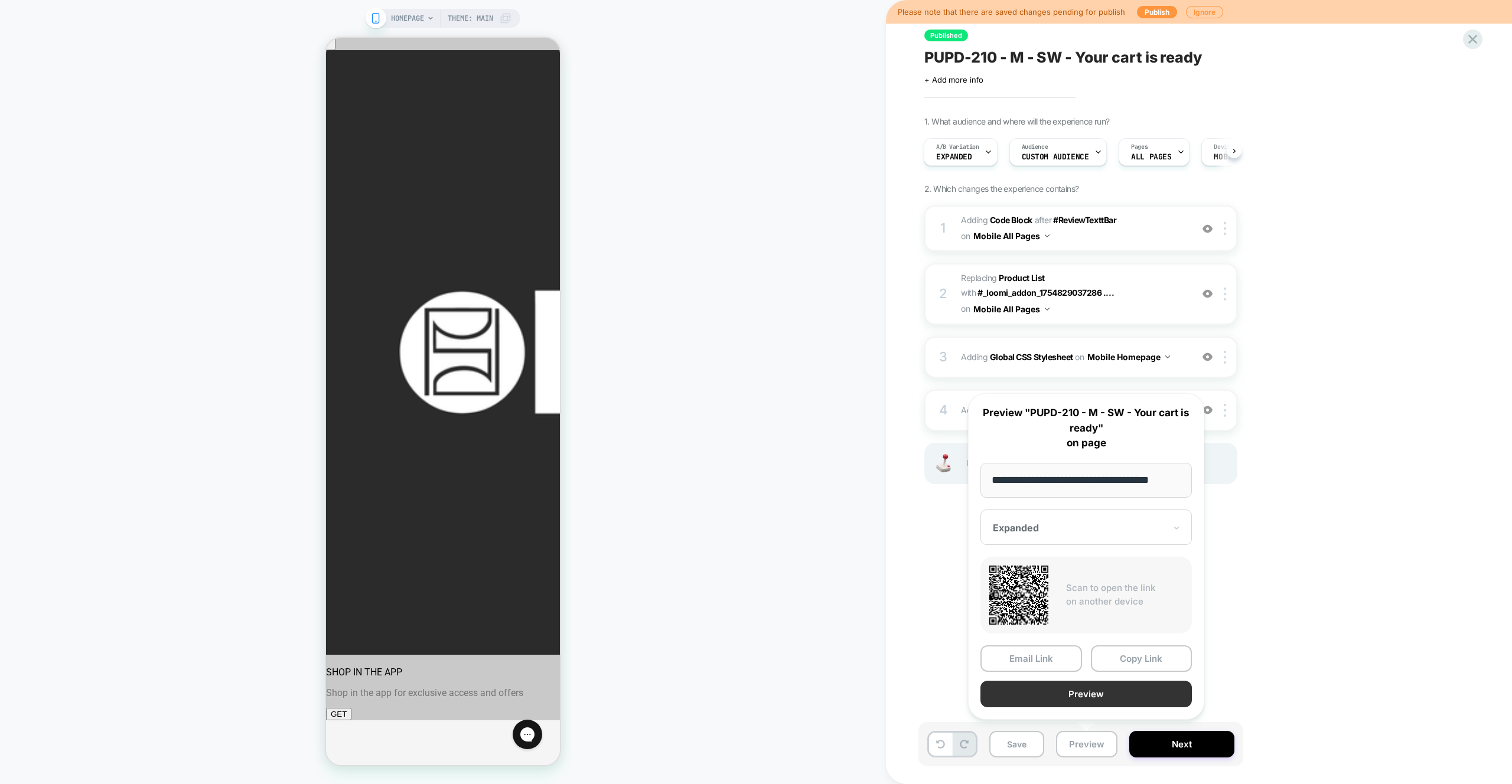
scroll to position [0, 0]
click at [1101, 692] on button "Preview" at bounding box center [1086, 694] width 212 height 27
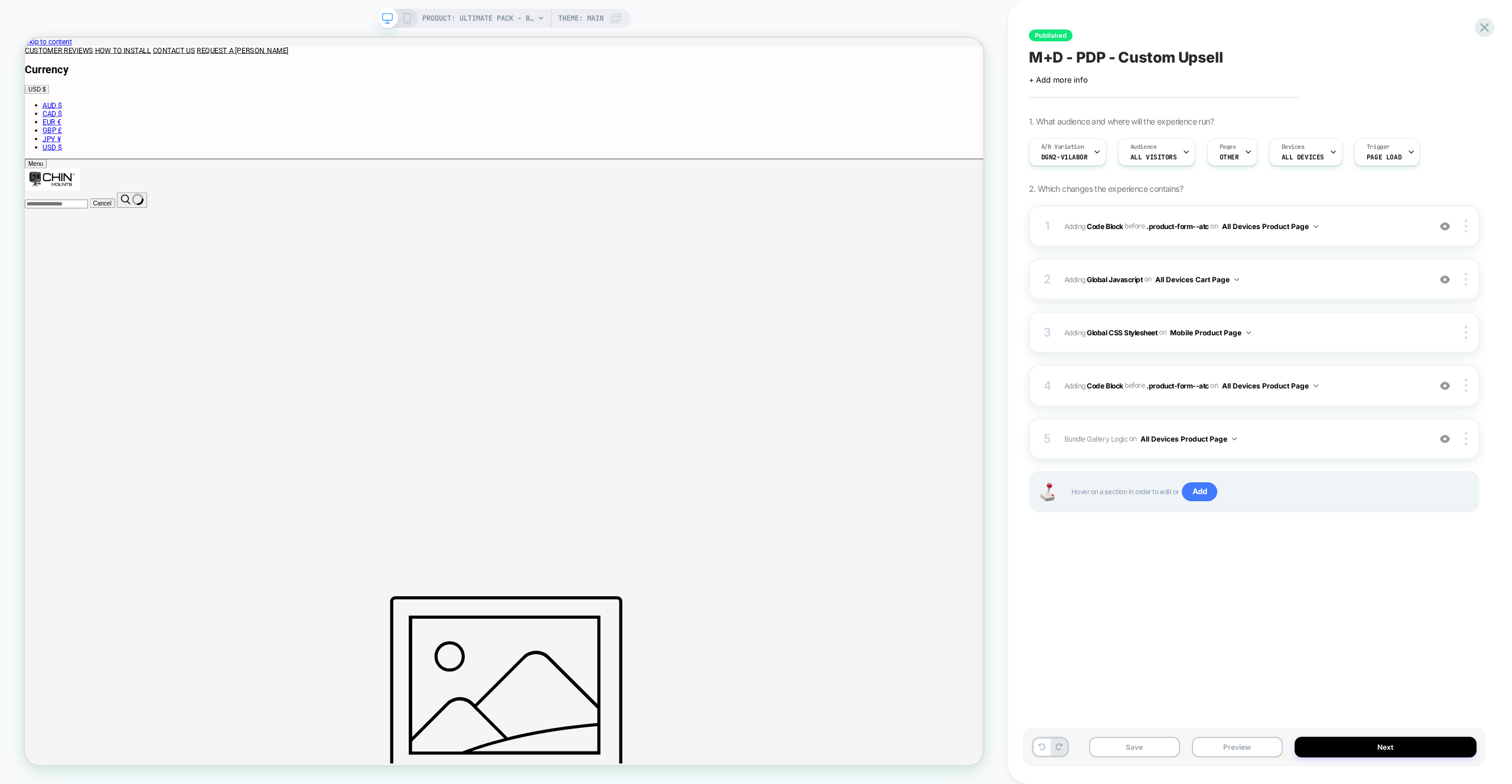
type input "*****"
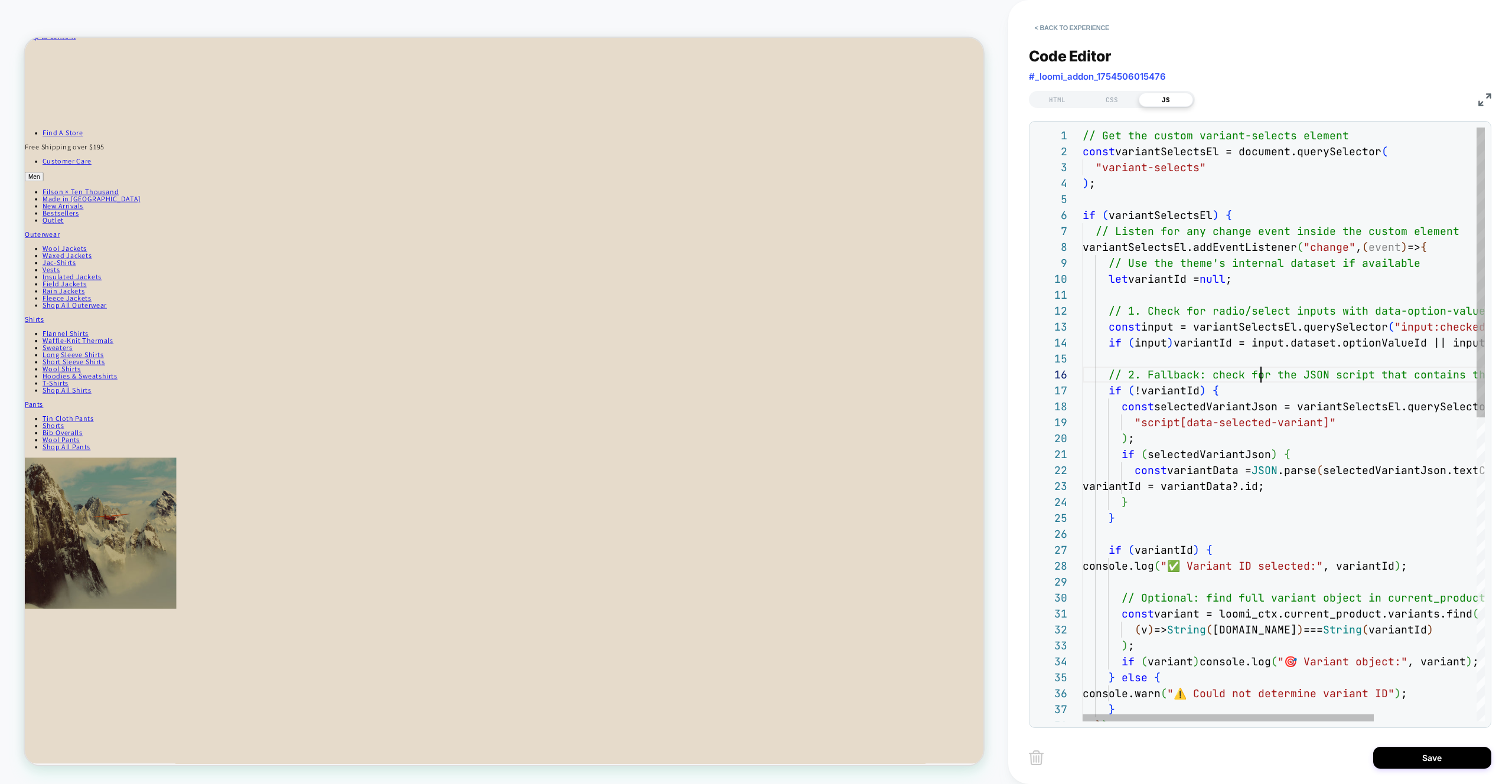
click at [1262, 375] on div "if ( input ) variantId = input.dataset.optionValueId || input. value; // Use th…" at bounding box center [1354, 735] width 544 height 1215
click at [1133, 169] on div "if ( input ) variantId = input.dataset.optionValueId || input. value; // Use th…" at bounding box center [1354, 735] width 544 height 1215
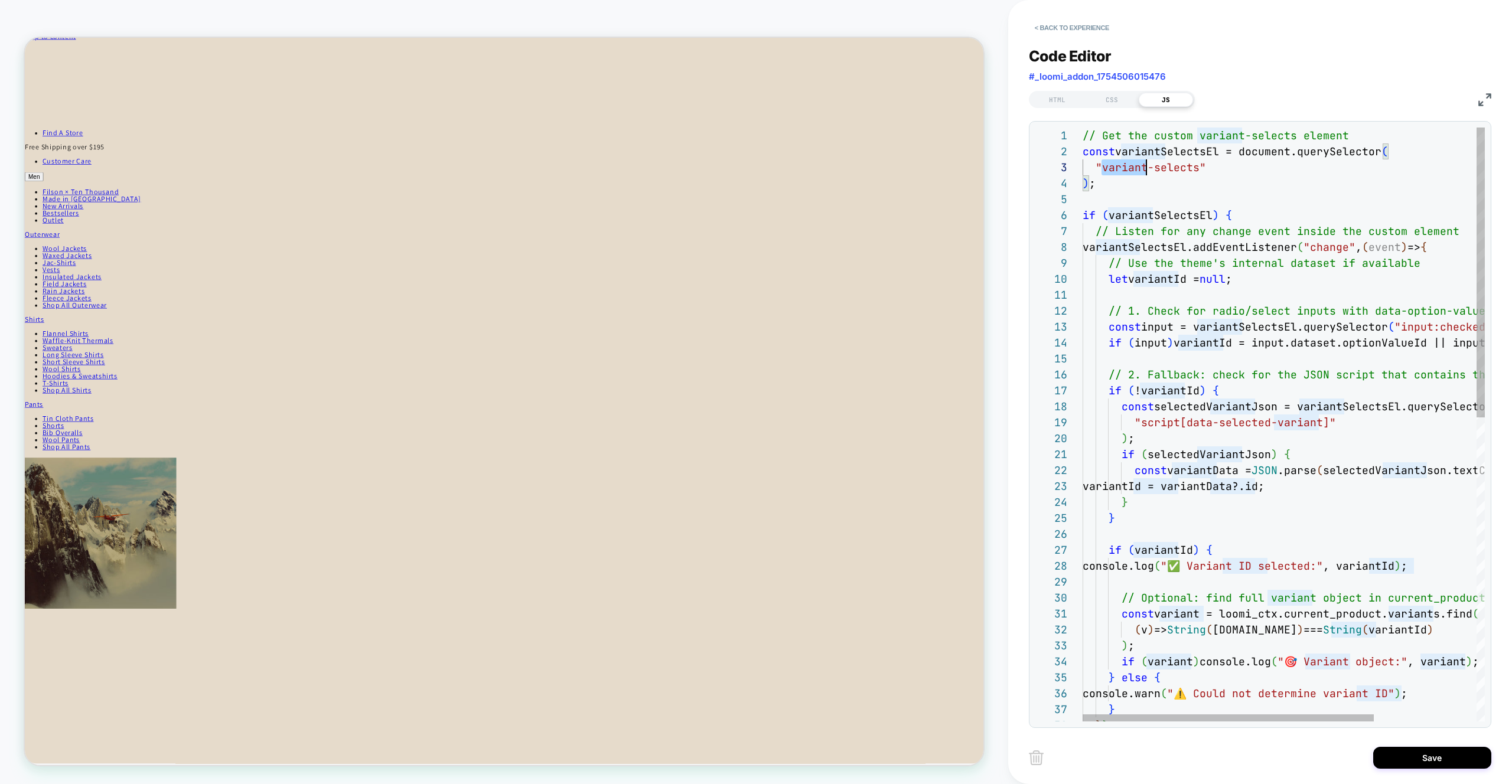
click at [1133, 169] on div "if ( input ) variantId = input.dataset.optionValueId || input. value; // Use th…" at bounding box center [1354, 735] width 544 height 1215
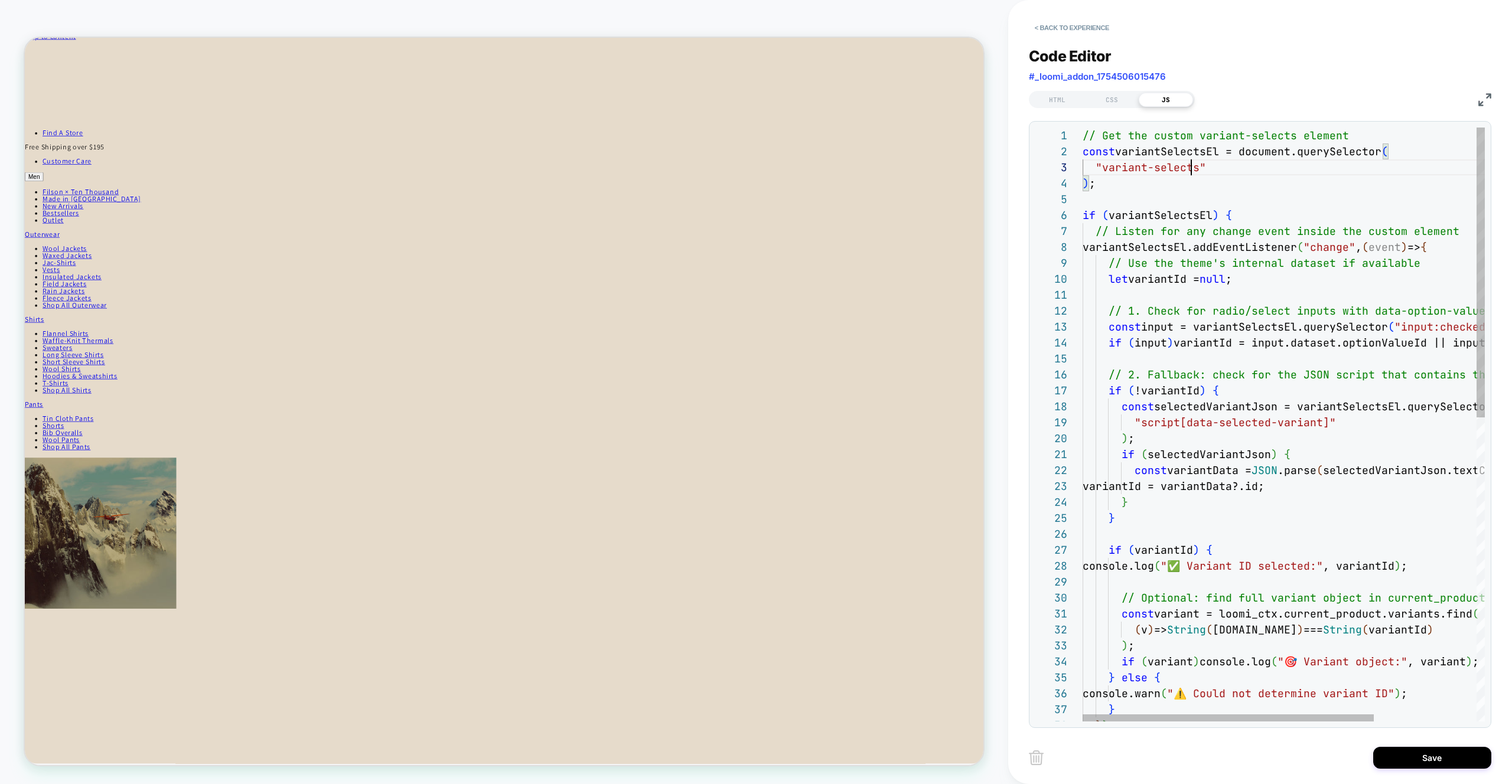
click at [1191, 167] on div "if ( input ) variantId = input.dataset.optionValueId || input. value; // Use th…" at bounding box center [1354, 735] width 544 height 1215
click at [1336, 256] on div "if ( input ) variantId = input.dataset.optionValueId || input. value; // Use th…" at bounding box center [1354, 735] width 544 height 1215
click at [1150, 246] on div "if ( input ) variantId = input.dataset.optionValueId || input. value; // Use th…" at bounding box center [1354, 735] width 544 height 1215
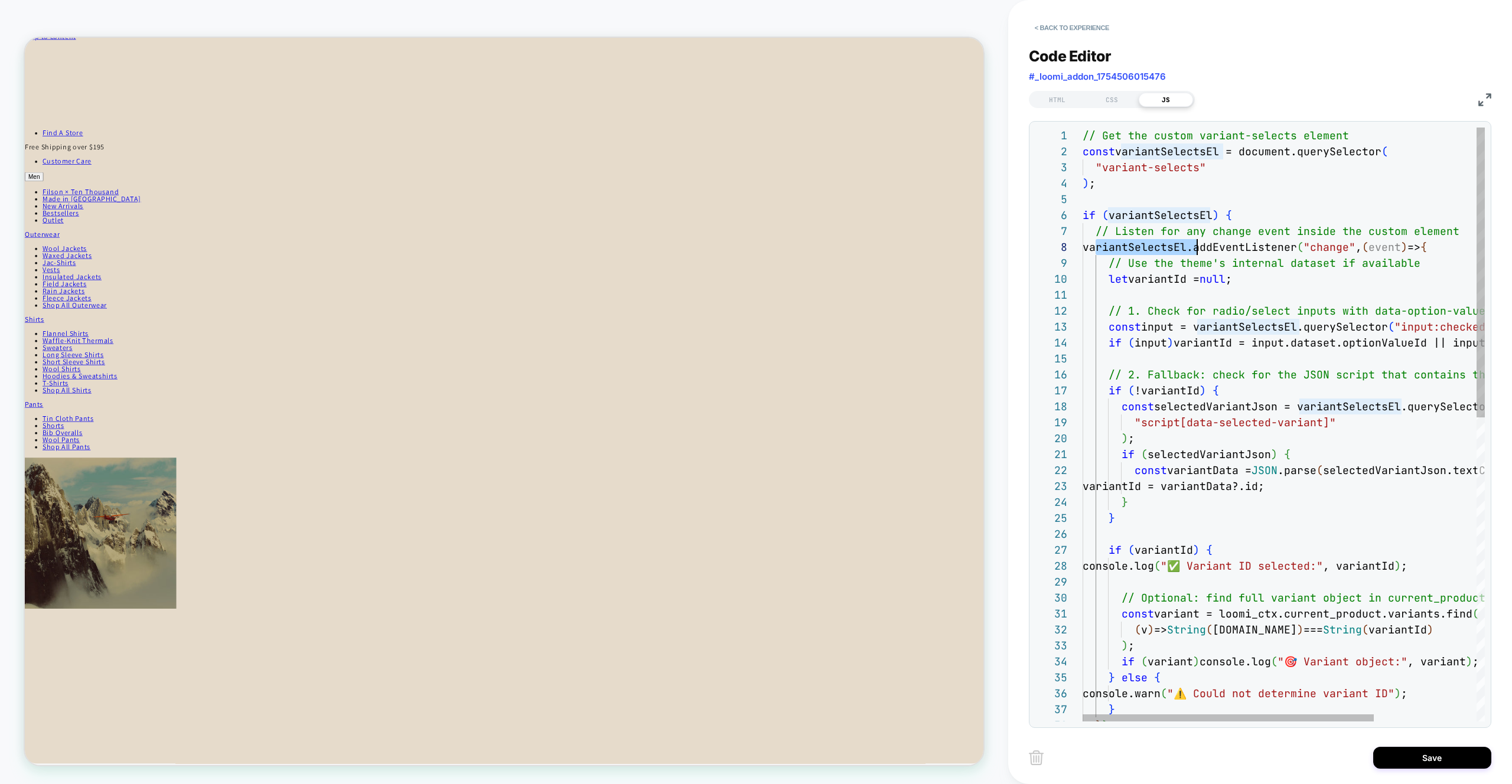
scroll to position [112, 115]
click at [1150, 246] on div "if ( input ) variantId = input.dataset.optionValueId || input. value; // Use th…" at bounding box center [1354, 735] width 544 height 1215
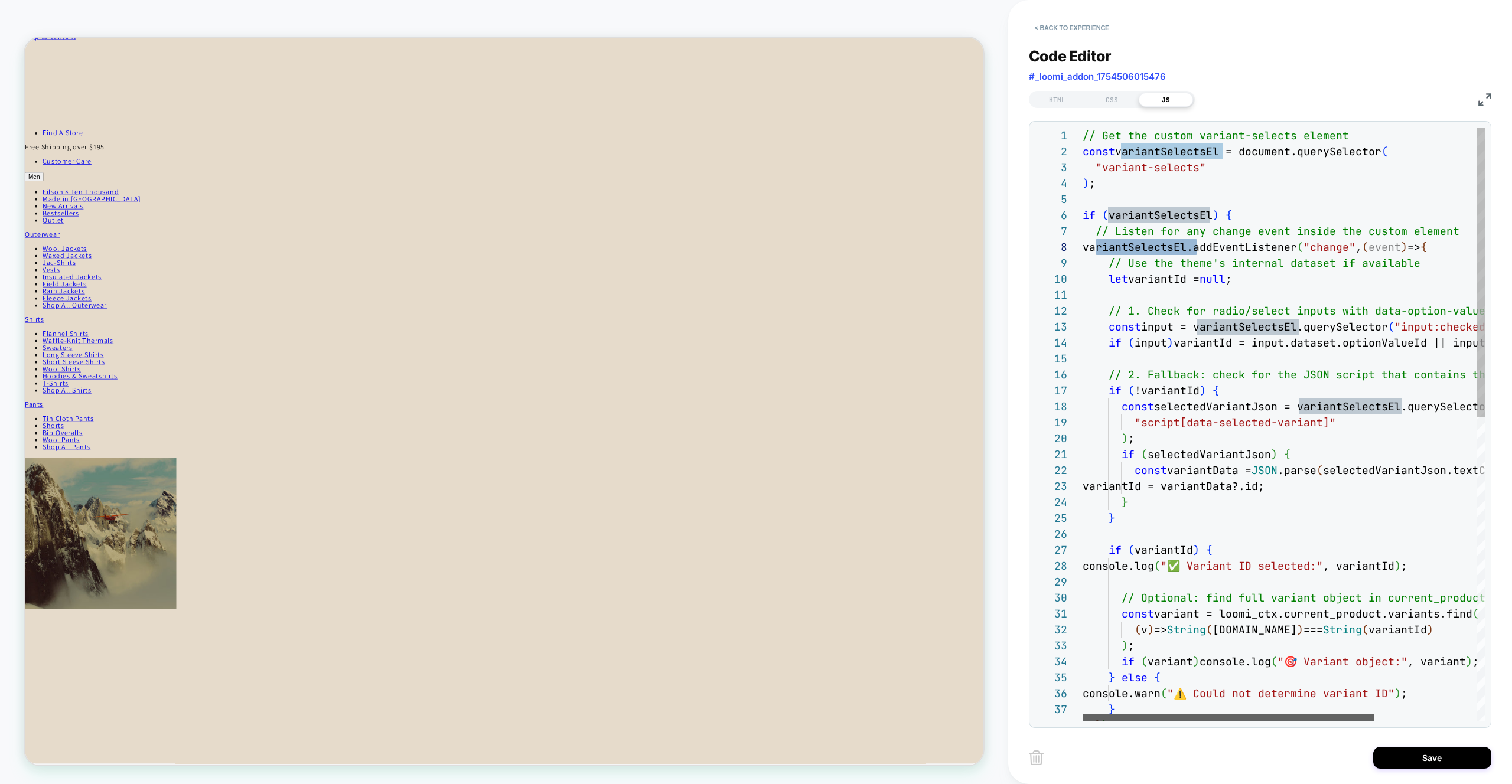
click at [1251, 722] on div at bounding box center [1228, 718] width 291 height 7
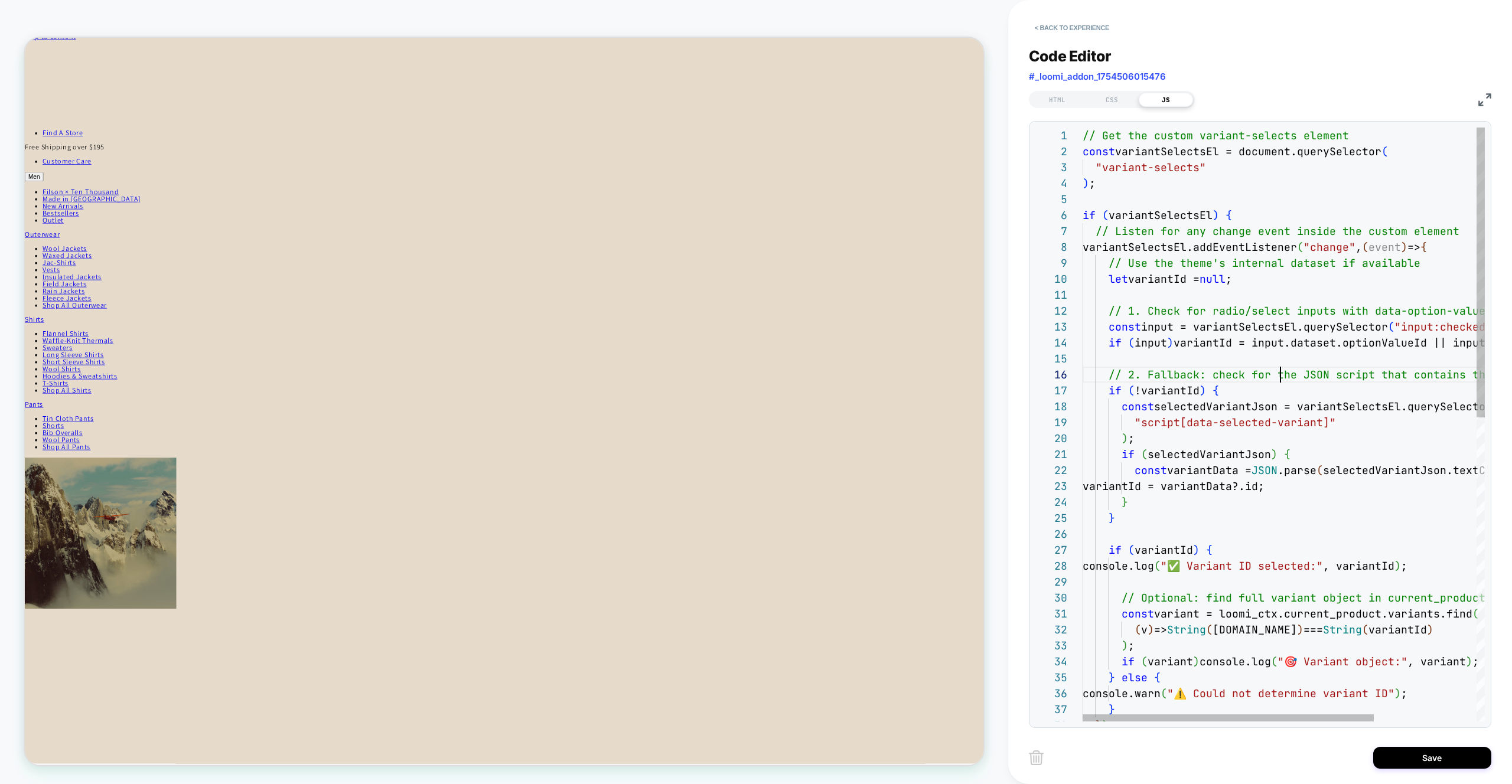
click at [1279, 374] on div "if ( input ) variantId = input.dataset.optionValueId || input. value; // Use th…" at bounding box center [1354, 735] width 544 height 1215
click at [1240, 502] on div "if ( input ) variantId = input.dataset.optionValueId || input. value; // Use th…" at bounding box center [1354, 735] width 544 height 1215
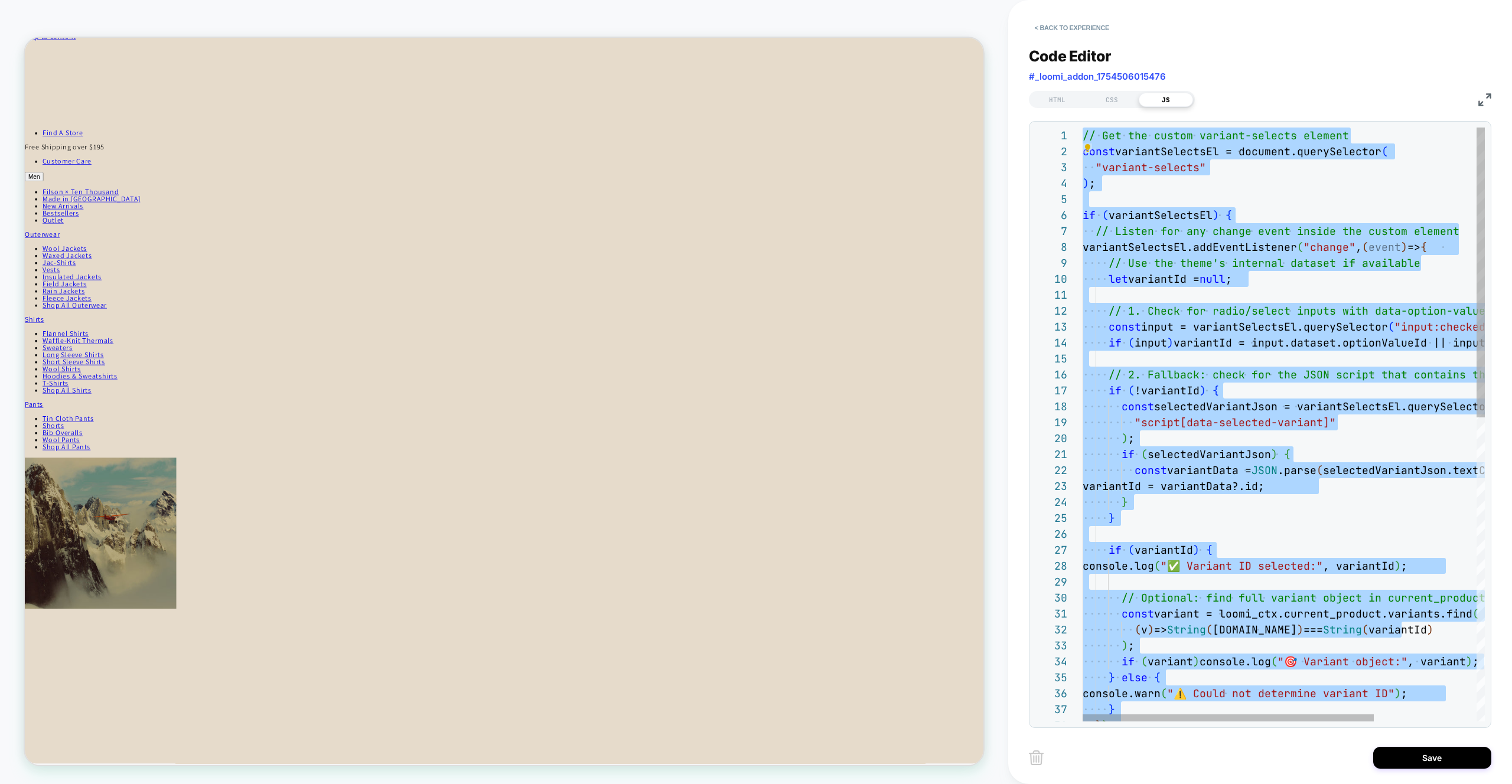
type textarea "**********"
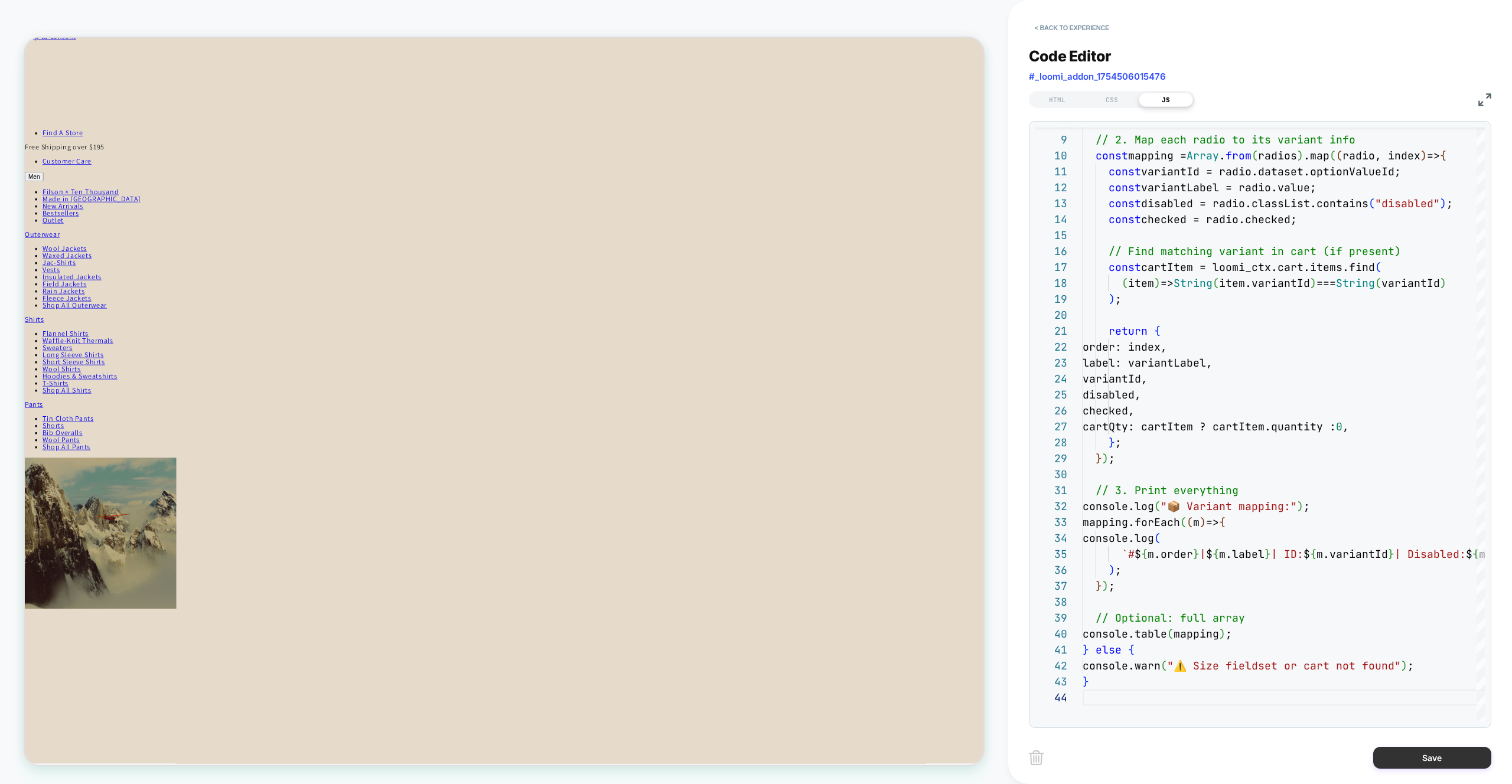
click at [1432, 766] on button "Save" at bounding box center [1432, 757] width 118 height 22
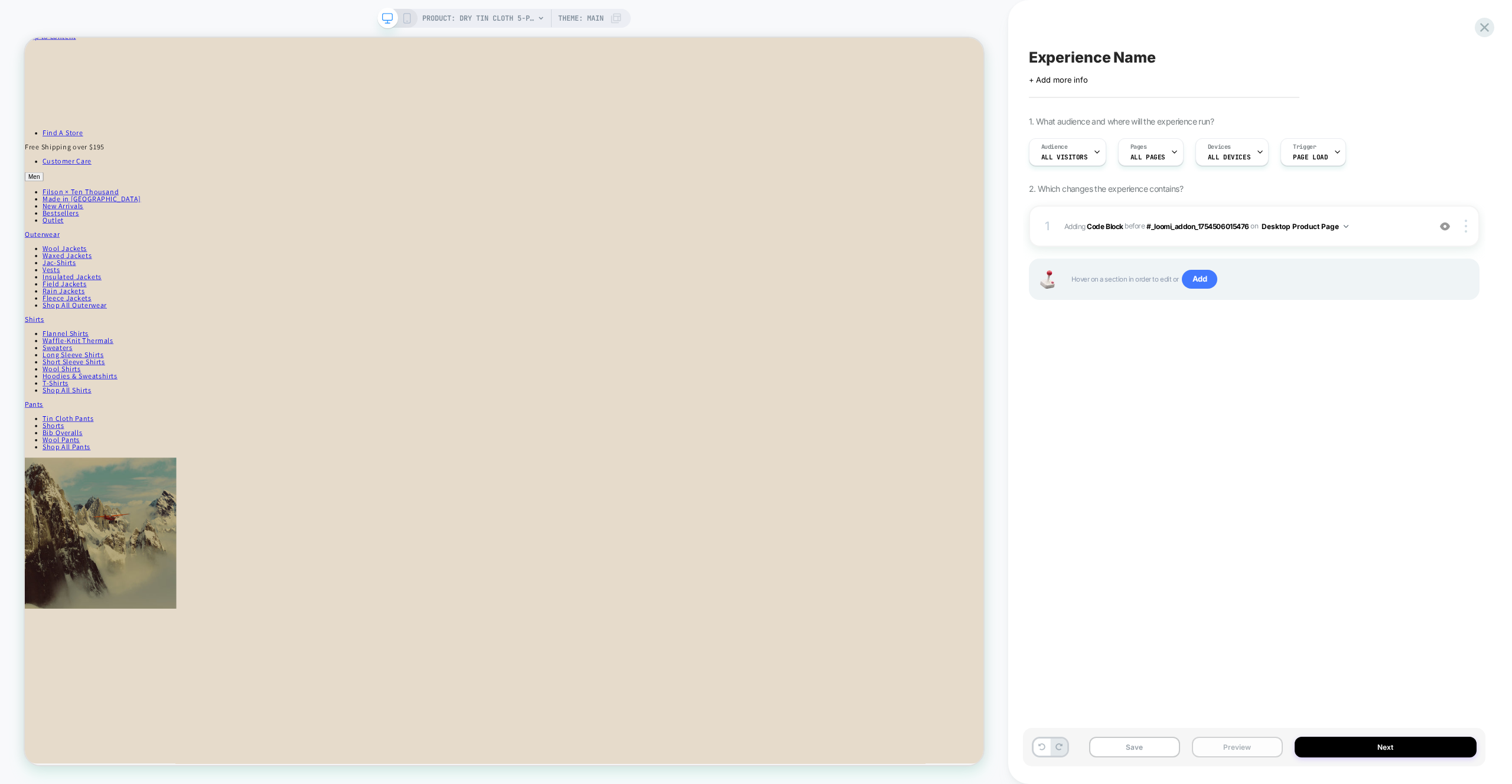
click at [1254, 746] on button "Preview" at bounding box center [1237, 747] width 91 height 20
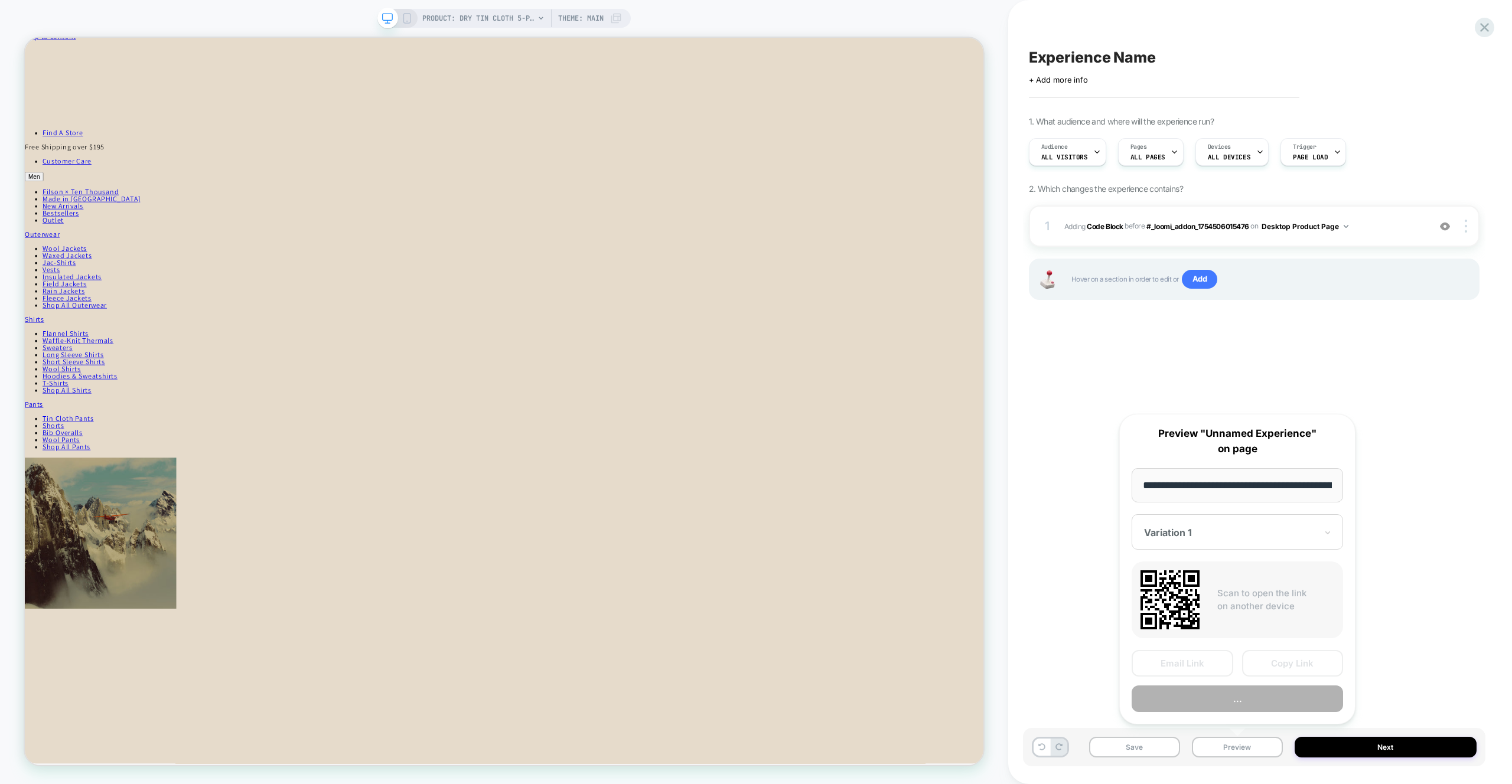
scroll to position [0, 251]
click at [1238, 696] on button "Preview" at bounding box center [1237, 699] width 212 height 27
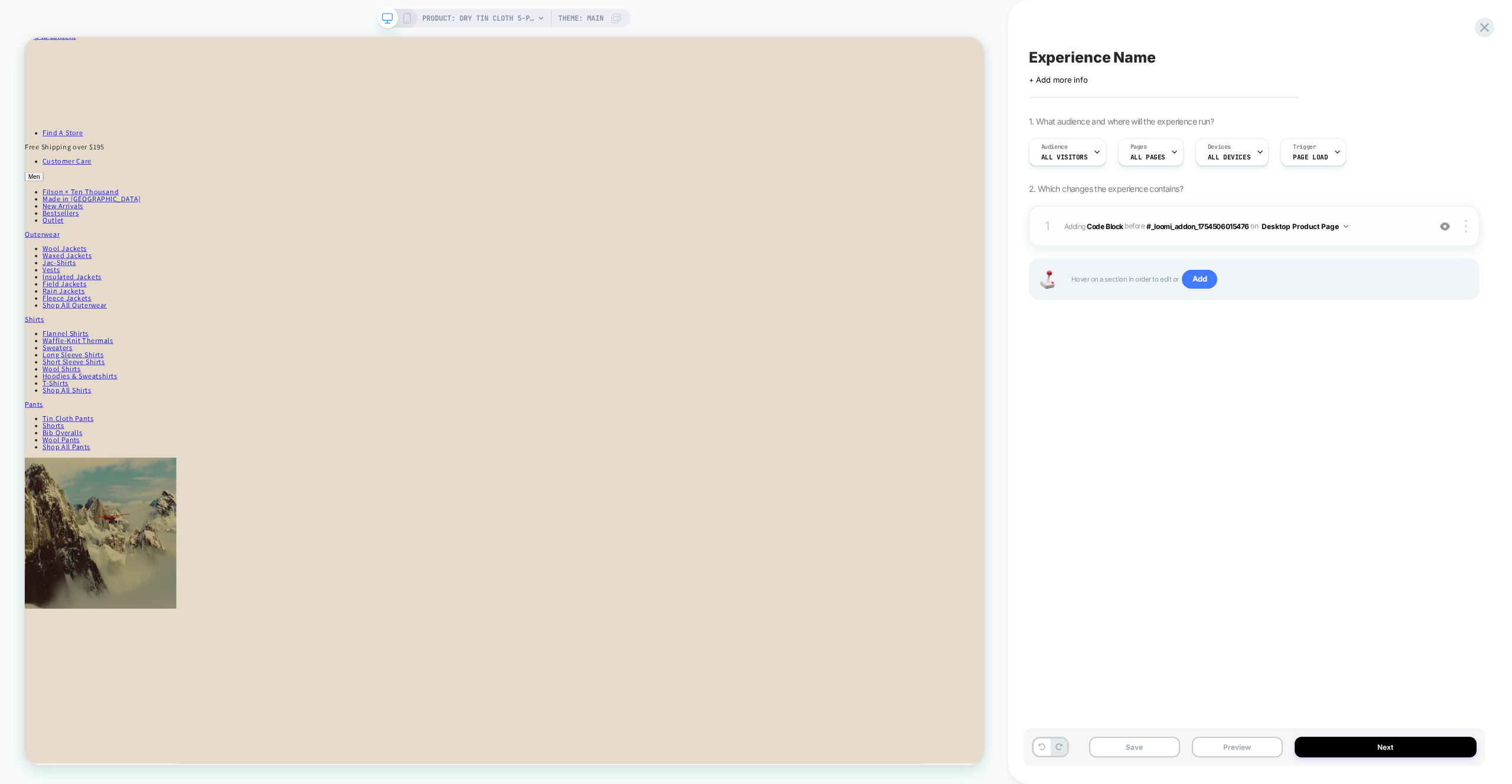
click at [1366, 234] on div "1 Adding Code Block BEFORE #_loomi_addon_1754506015476 #_loomi_addon_1754506015…" at bounding box center [1254, 225] width 450 height 41
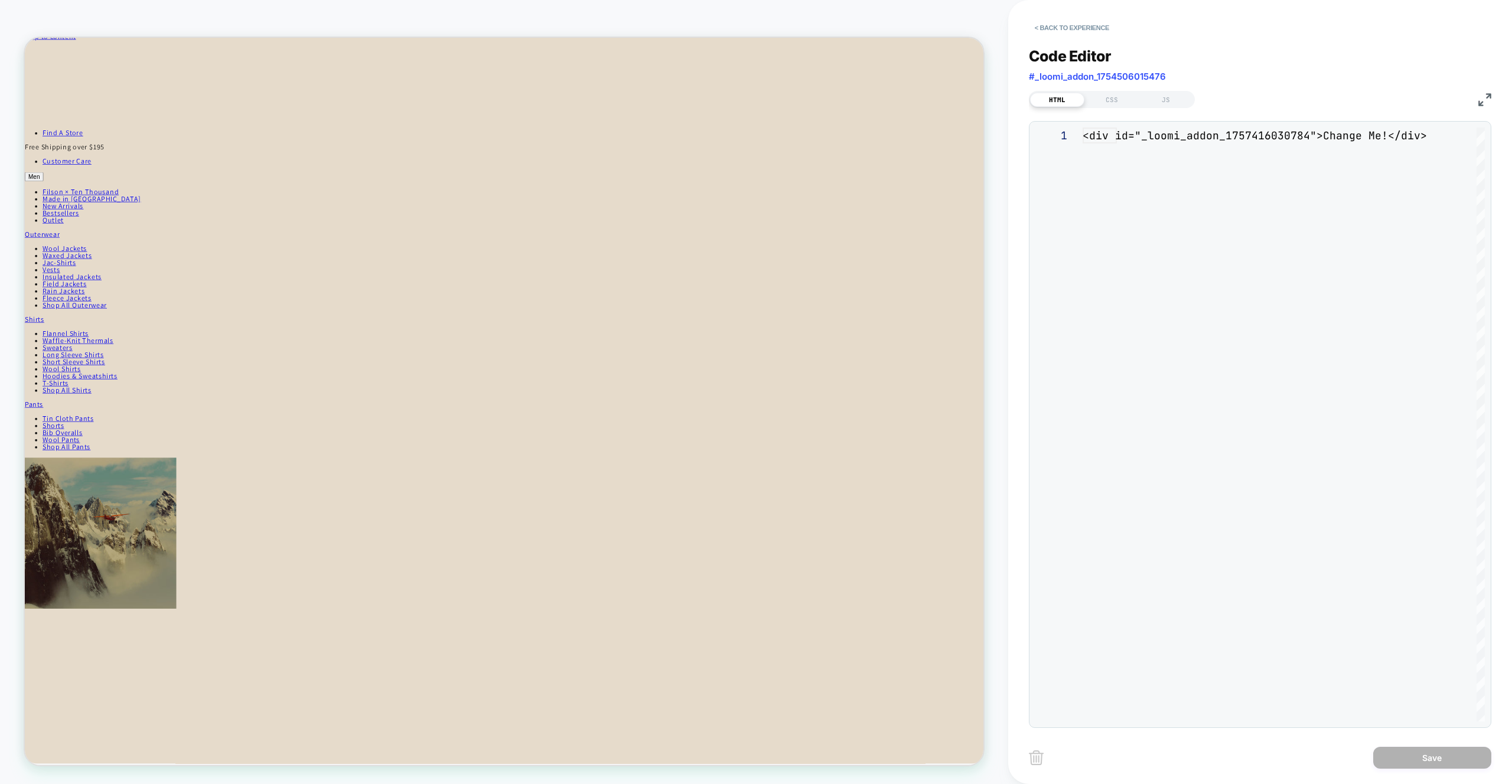
scroll to position [16, 0]
click at [1067, 34] on button "< Back to experience" at bounding box center [1072, 27] width 86 height 19
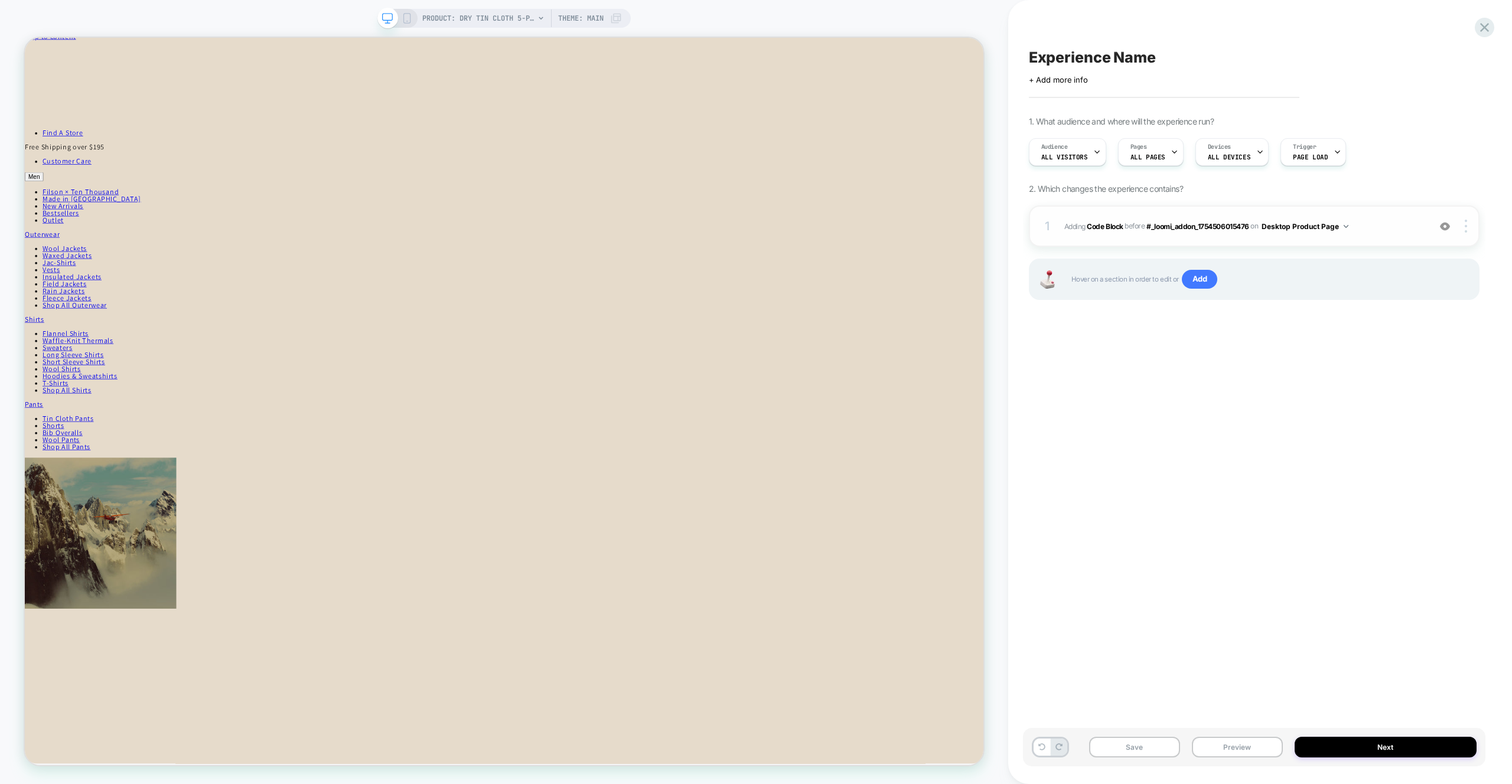
click at [1382, 219] on span "Adding Code Block BEFORE #_loomi_addon_1754506015476 #_loomi_addon_175450601547…" at bounding box center [1244, 226] width 359 height 15
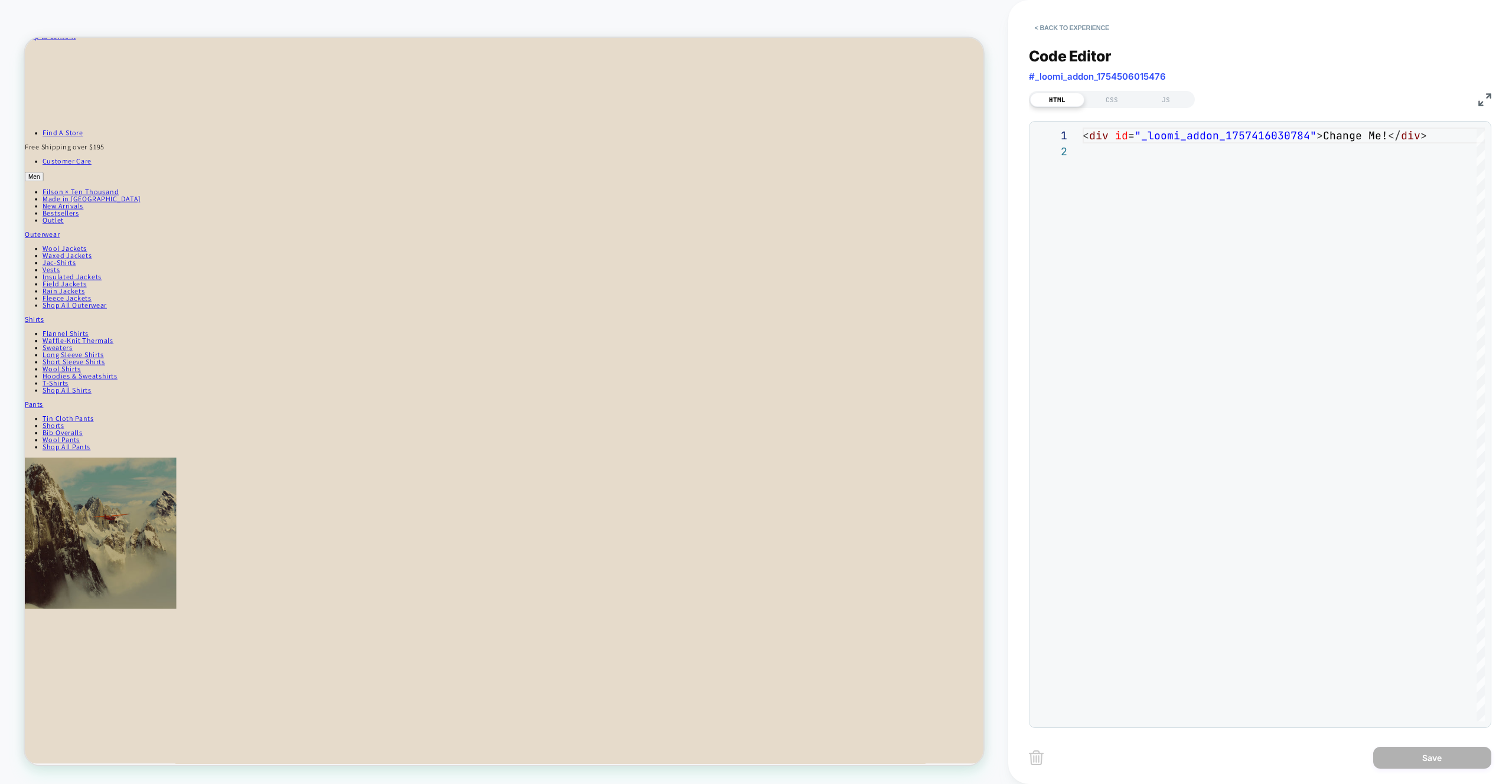
click at [1172, 112] on div "**********" at bounding box center [1260, 380] width 463 height 695
click at [1170, 98] on div "JS" at bounding box center [1166, 100] width 55 height 14
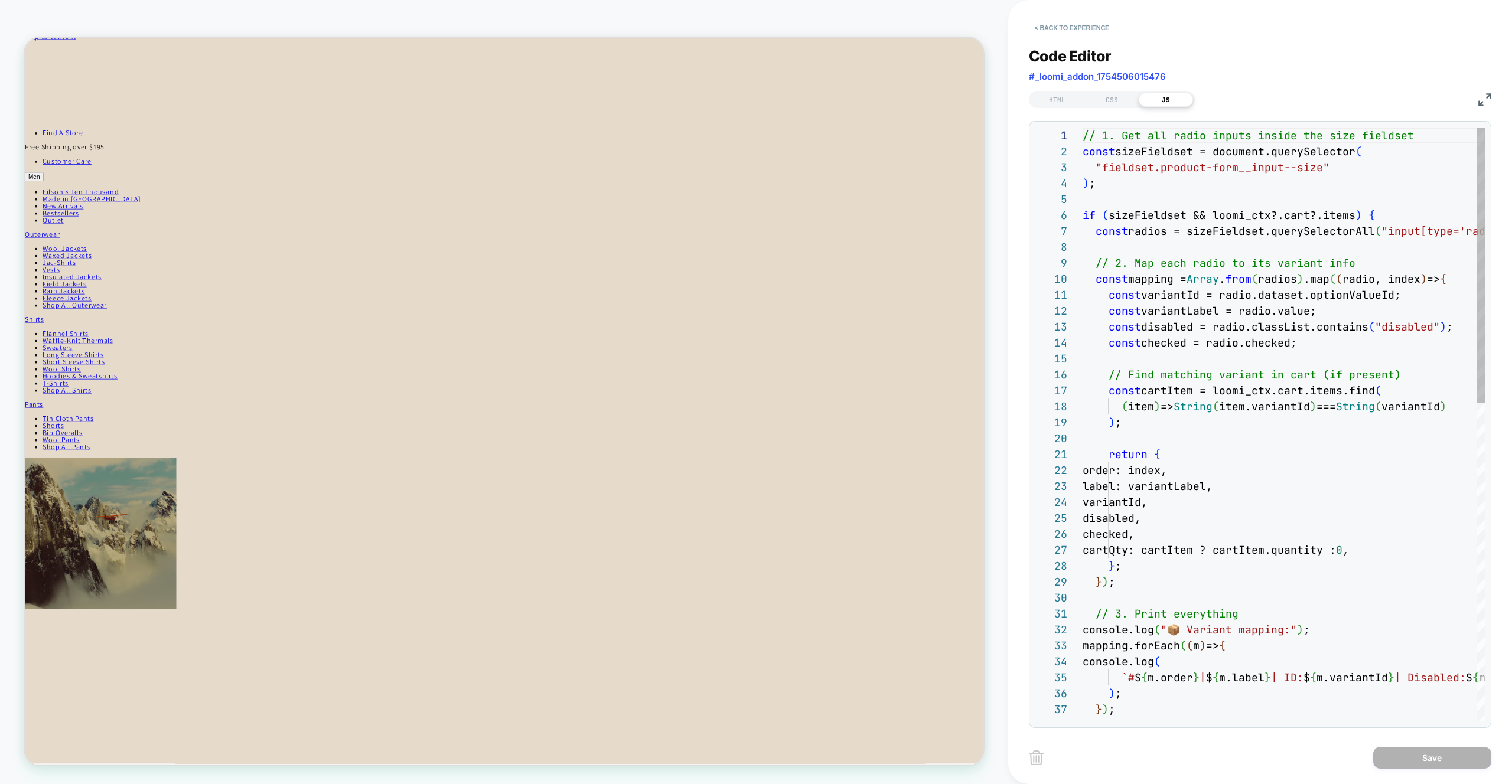
scroll to position [159, 0]
click at [1194, 133] on div "// 1. Get all radio inputs inside the size fieldse t const sizeFieldset = docum…" at bounding box center [1508, 767] width 851 height 1279
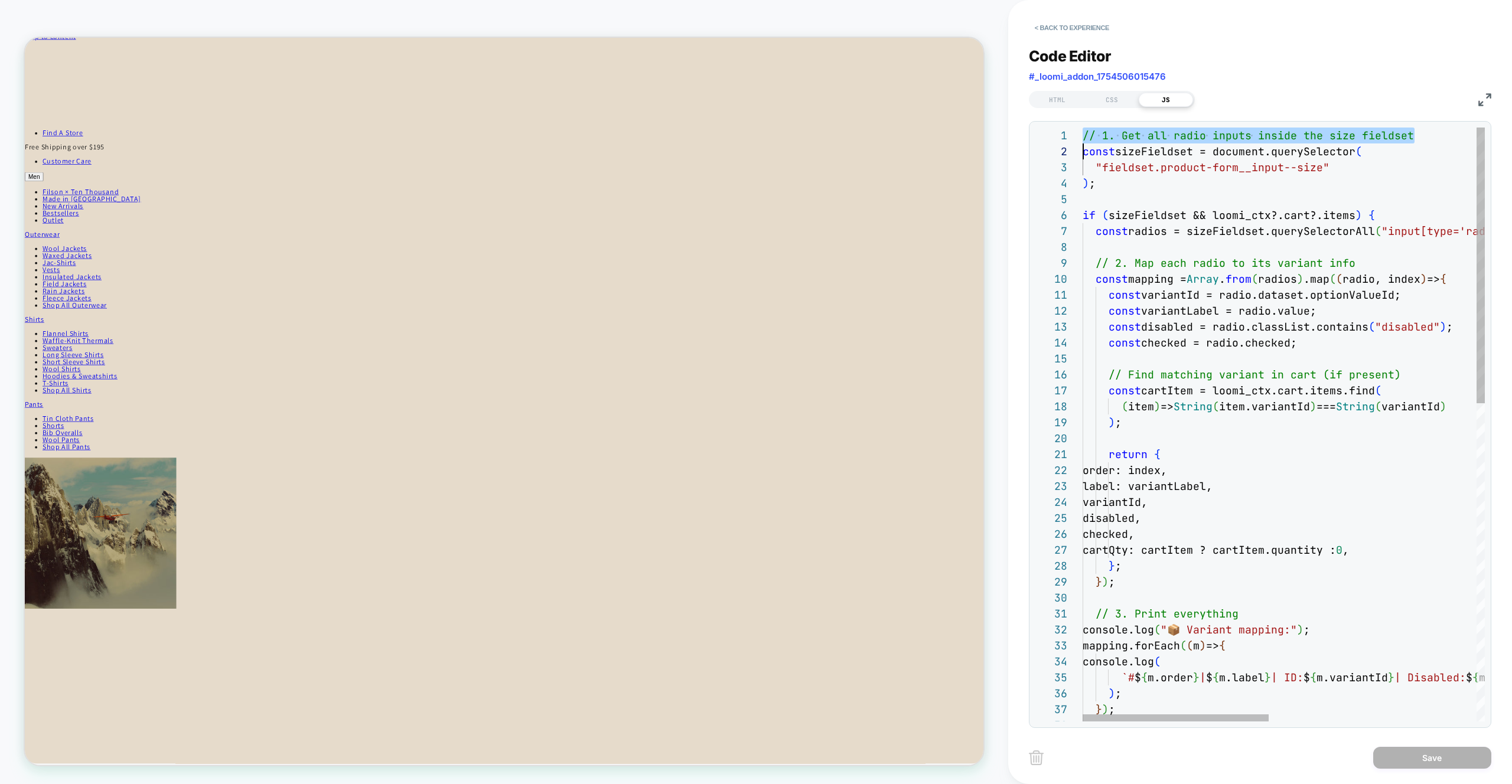
scroll to position [0, 0]
click at [1201, 196] on div "// 1. Get all radio inputs inside the size fieldse t const sizeFieldset = docum…" at bounding box center [1508, 767] width 851 height 1279
click at [1235, 298] on div "// 1. Get all radio inputs inside the size fieldse t const sizeFieldset = docum…" at bounding box center [1508, 767] width 851 height 1279
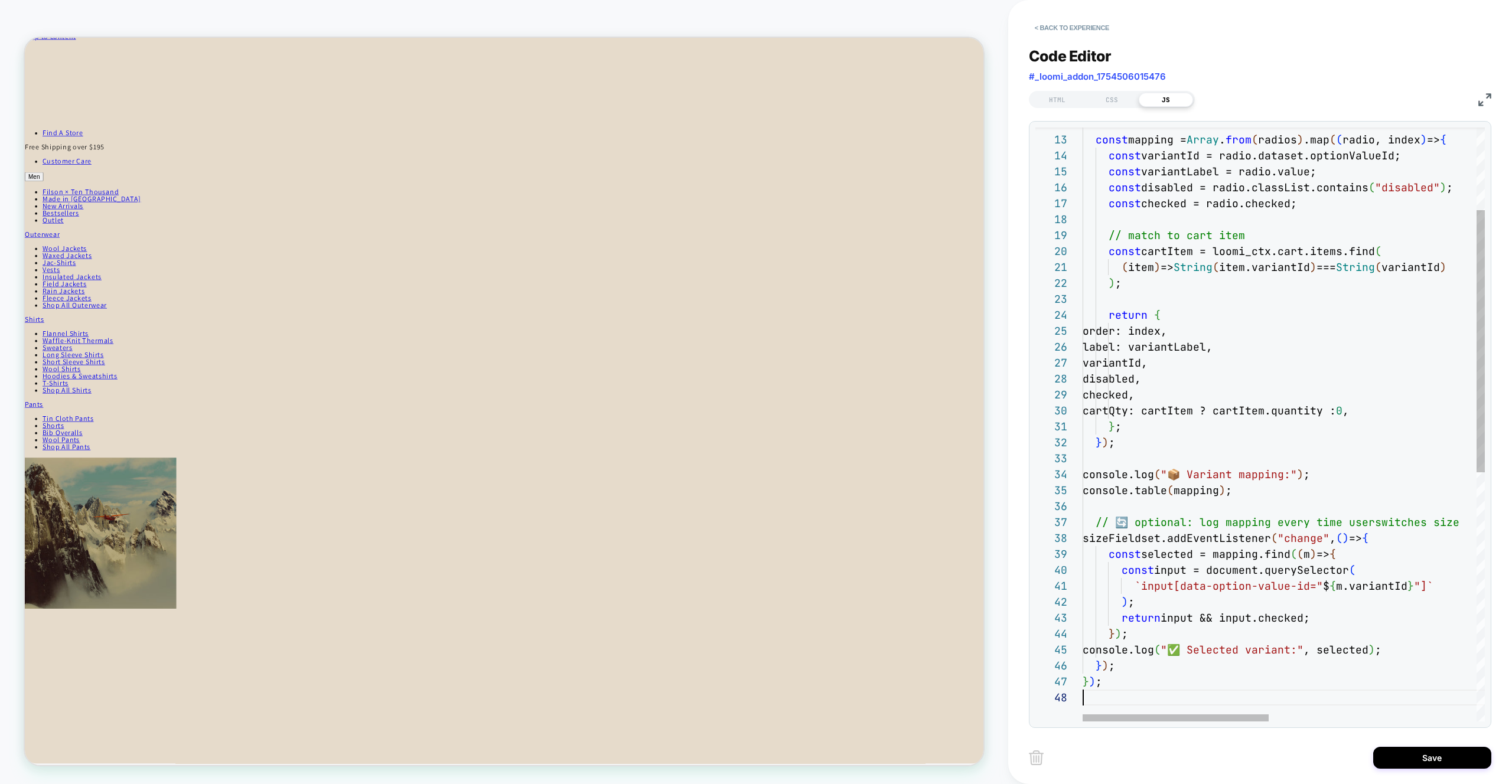
scroll to position [112, 0]
click at [1219, 262] on div "const mapping = Array . from ( radios ) .map ( ( radio, index ) => { const vari…" at bounding box center [1508, 612] width 851 height 1343
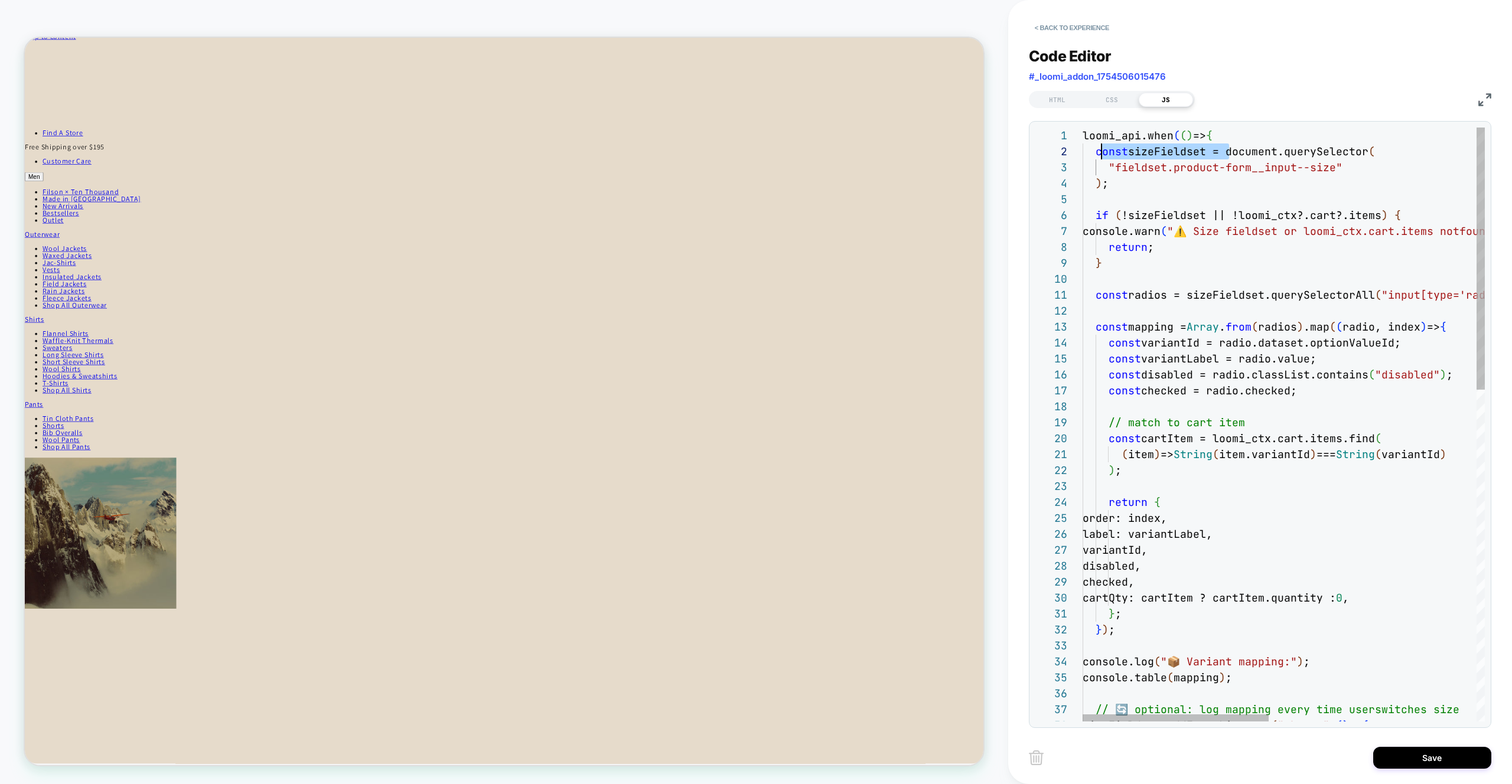
scroll to position [16, 13]
drag, startPoint x: 1228, startPoint y: 153, endPoint x: 1096, endPoint y: 157, distance: 132.1
click at [1096, 157] on div "const mapping = Array . from ( radios ) .map ( ( radio, index ) => { const vari…" at bounding box center [1508, 799] width 851 height 1343
click at [1122, 183] on div "const mapping = Array . from ( radios ) .map ( ( radio, index ) => { const vari…" at bounding box center [1508, 799] width 851 height 1343
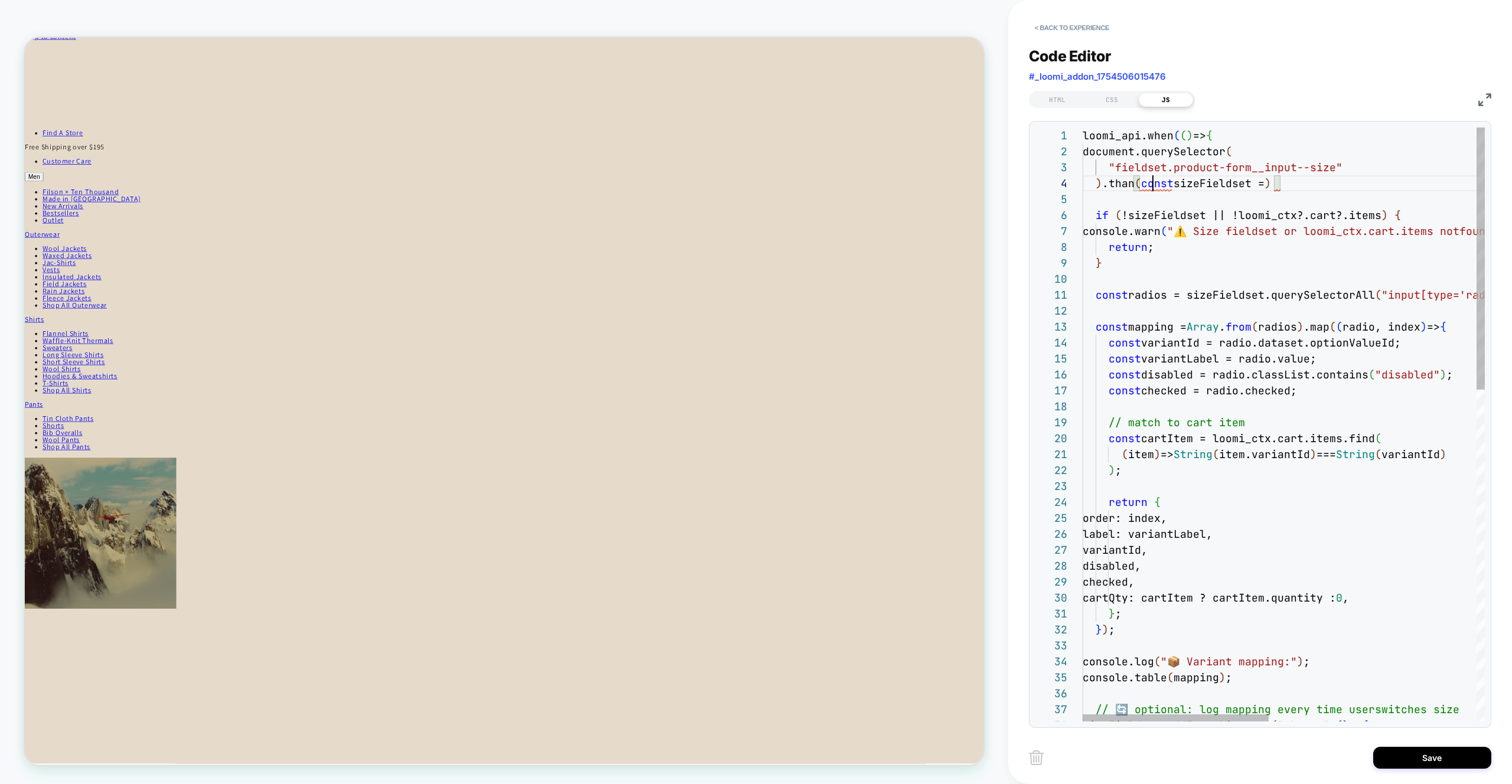
click at [1151, 183] on div "const mapping = Array . from ( radios ) .map ( ( radio, index ) => { const vari…" at bounding box center [1508, 799] width 851 height 1343
click at [1243, 183] on div "const mapping = Array . from ( radios ) .map ( ( radio, index ) => { const vari…" at bounding box center [1508, 799] width 851 height 1343
click at [1268, 180] on div "const mapping = Array . from ( radios ) .map ( ( radio, index ) => { const vari…" at bounding box center [1508, 799] width 851 height 1343
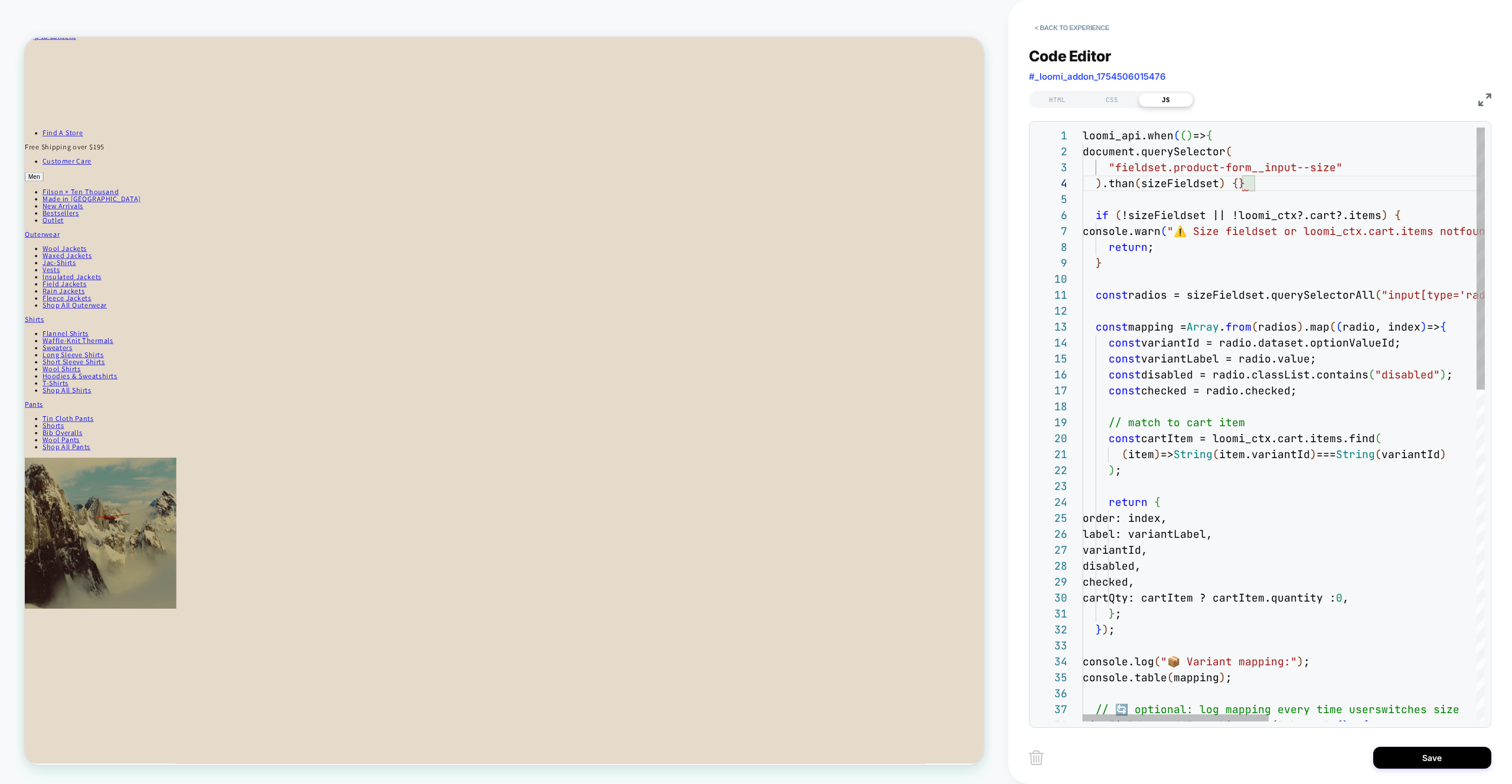
scroll to position [48, 166]
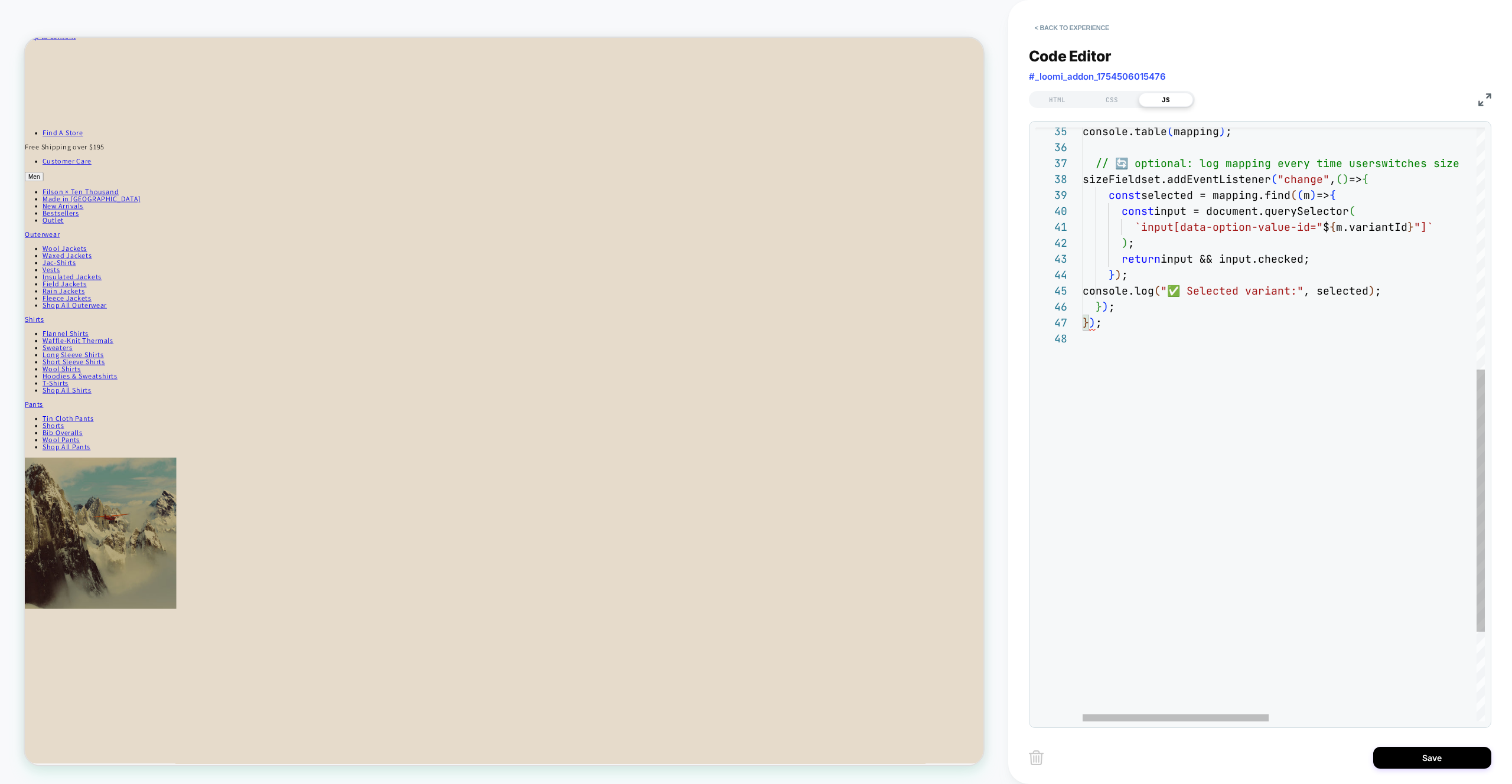
click at [1226, 351] on div "console.table ( mapping ) ; // 🔄 optional: log mapping every time user switches…" at bounding box center [1508, 253] width 851 height 1343
click at [1112, 326] on div "console.table ( mapping ) ; // 🔄 optional: log mapping every time user switches…" at bounding box center [1508, 253] width 851 height 1343
click at [1090, 324] on div "console.table ( mapping ) ; // 🔄 optional: log mapping every time user switches…" at bounding box center [1508, 253] width 851 height 1343
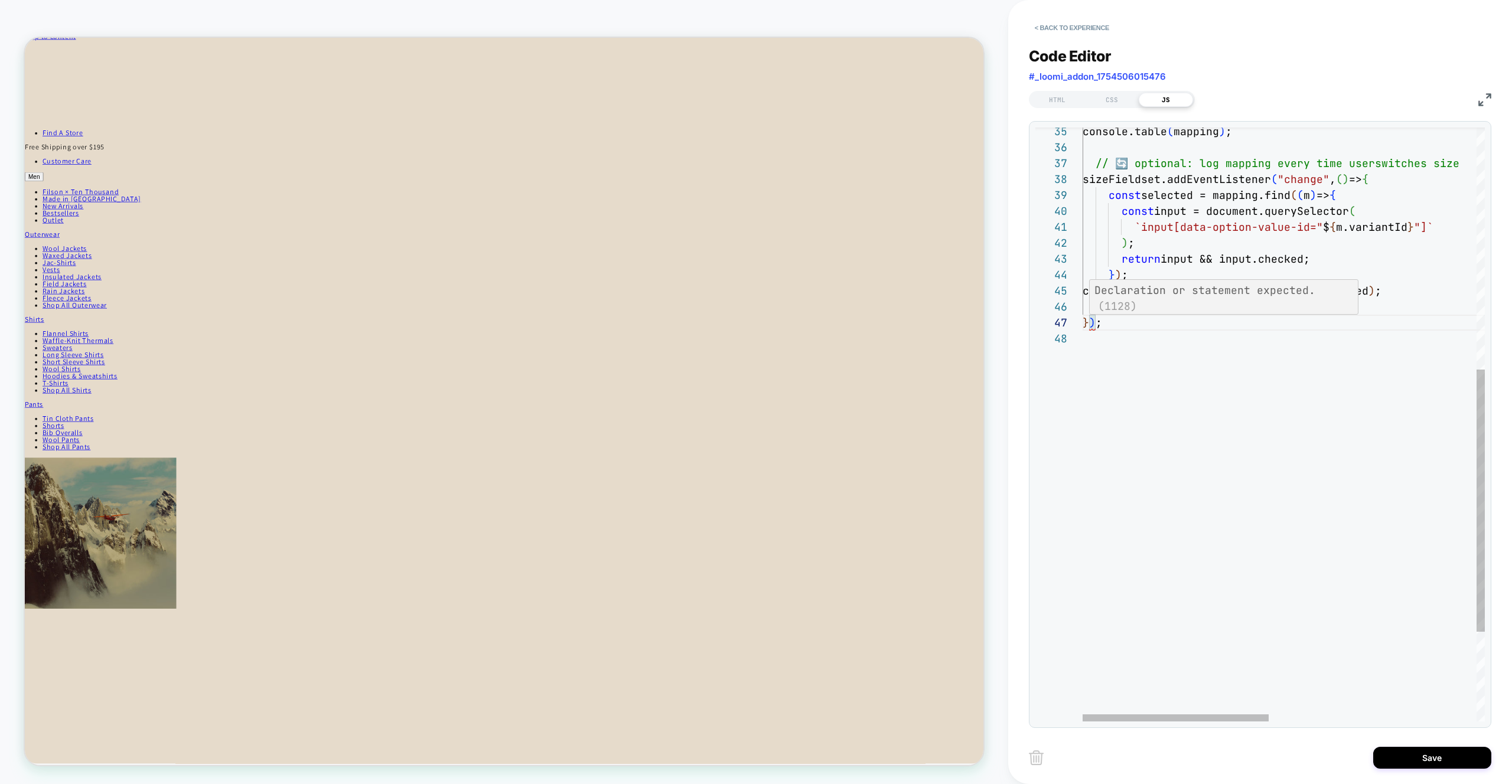
scroll to position [96, 13]
click at [1222, 330] on div "console.table ( mapping ) ; // 🔄 optional: log mapping every time user switches…" at bounding box center [1508, 253] width 851 height 1343
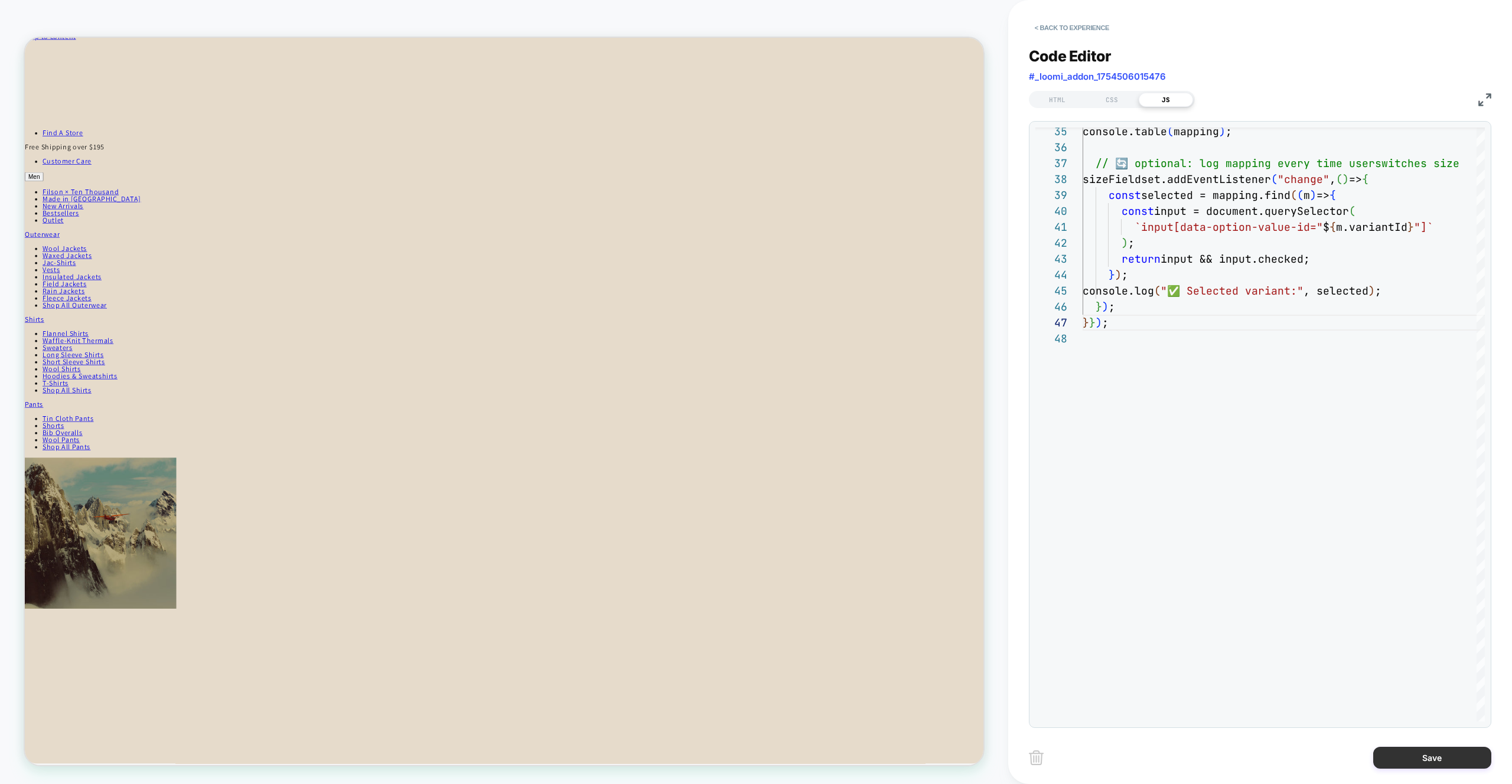
type textarea "**********"
click at [1432, 754] on button "Save" at bounding box center [1432, 757] width 118 height 22
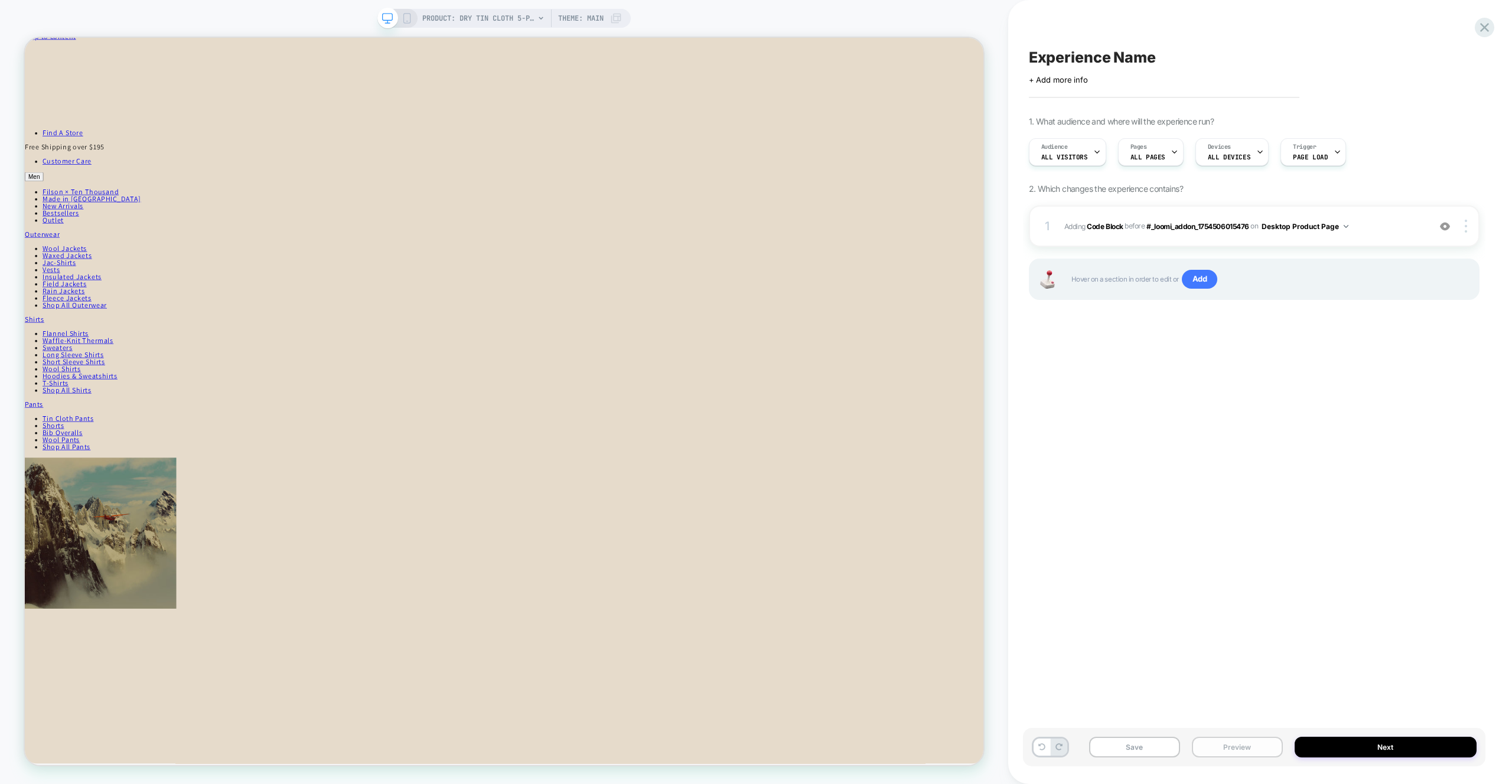
click at [1247, 746] on button "Preview" at bounding box center [1237, 747] width 91 height 20
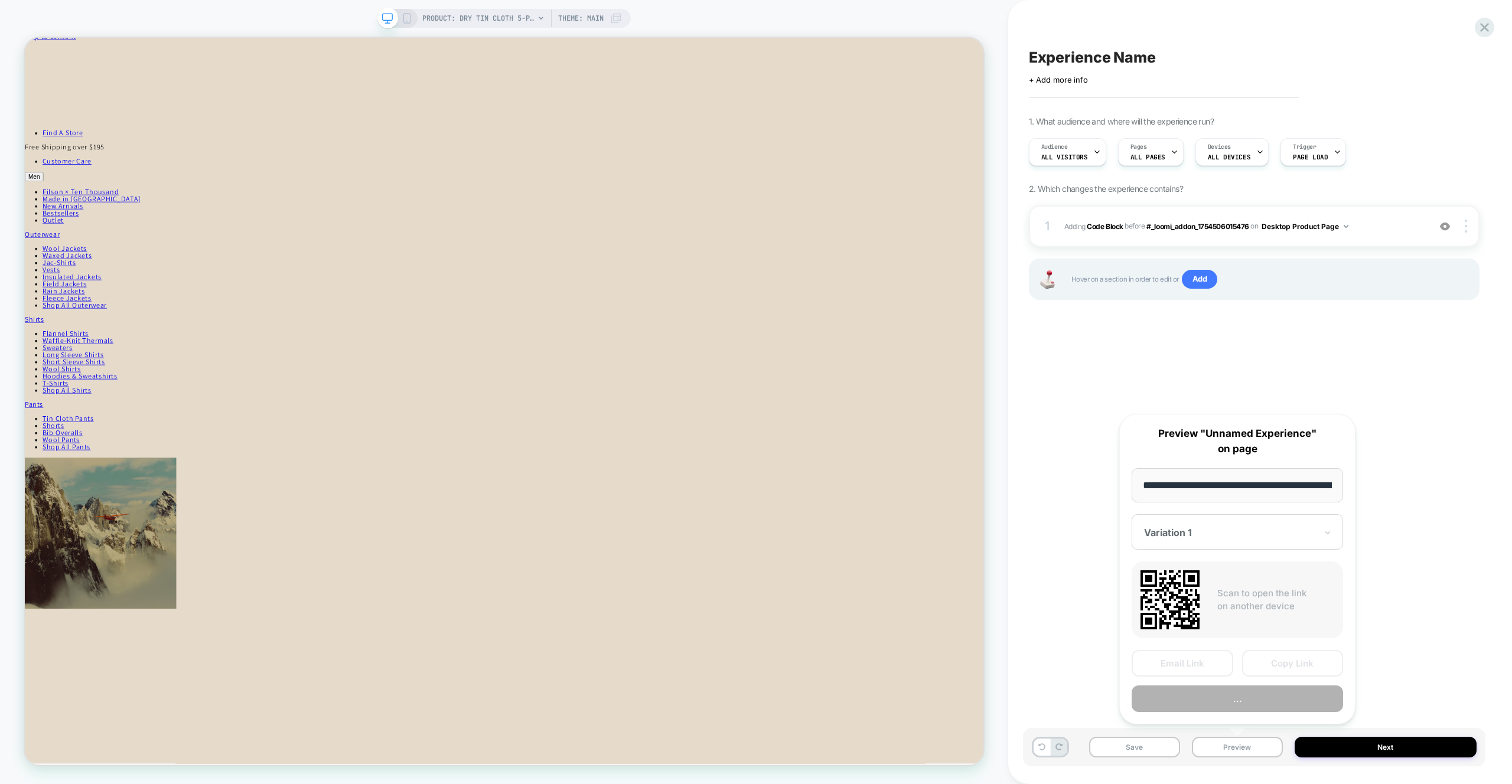
scroll to position [0, 251]
click at [1247, 703] on button "Preview" at bounding box center [1237, 699] width 212 height 27
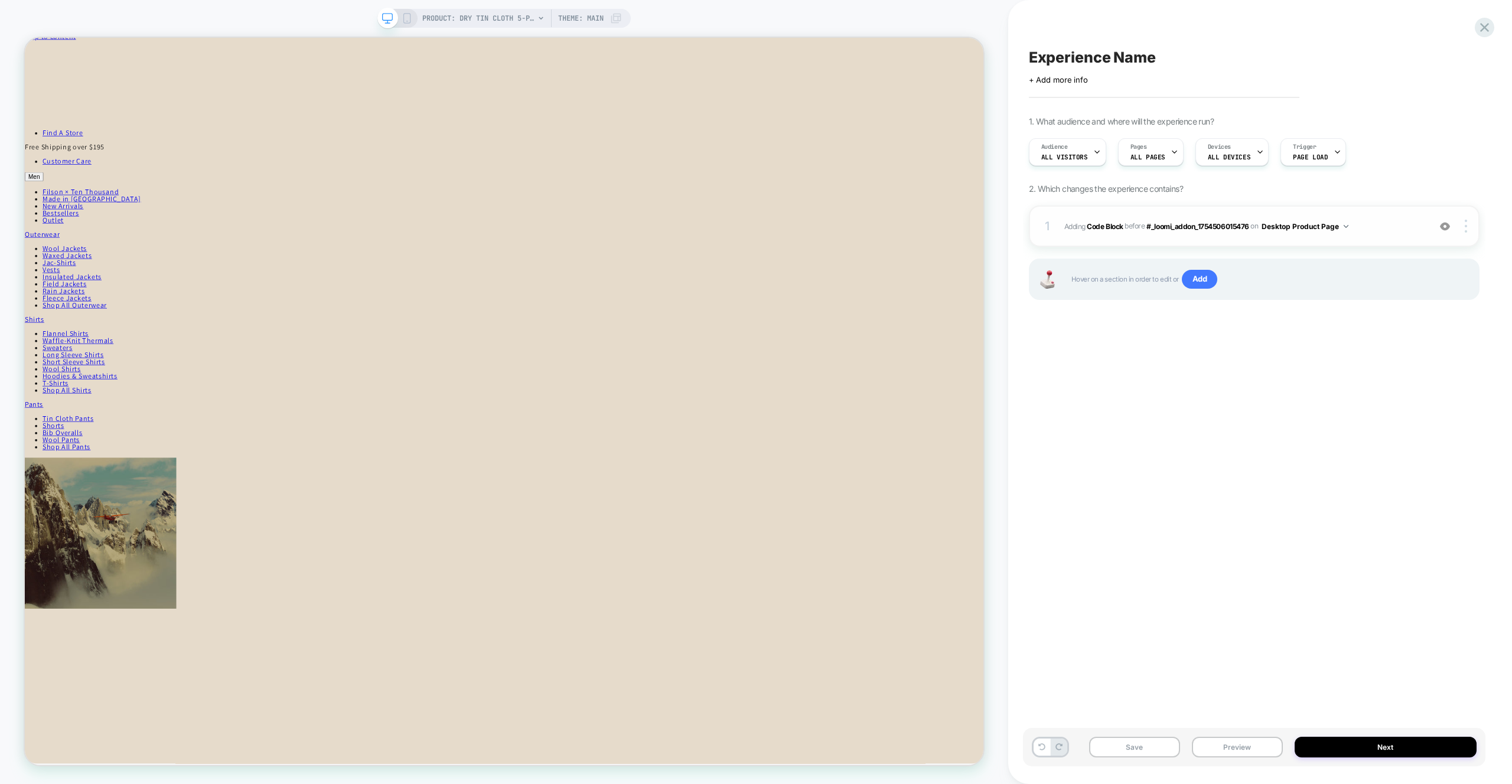
click at [1379, 232] on span "Adding Code Block BEFORE #_loomi_addon_1754506015476 #_loomi_addon_175450601547…" at bounding box center [1244, 226] width 359 height 15
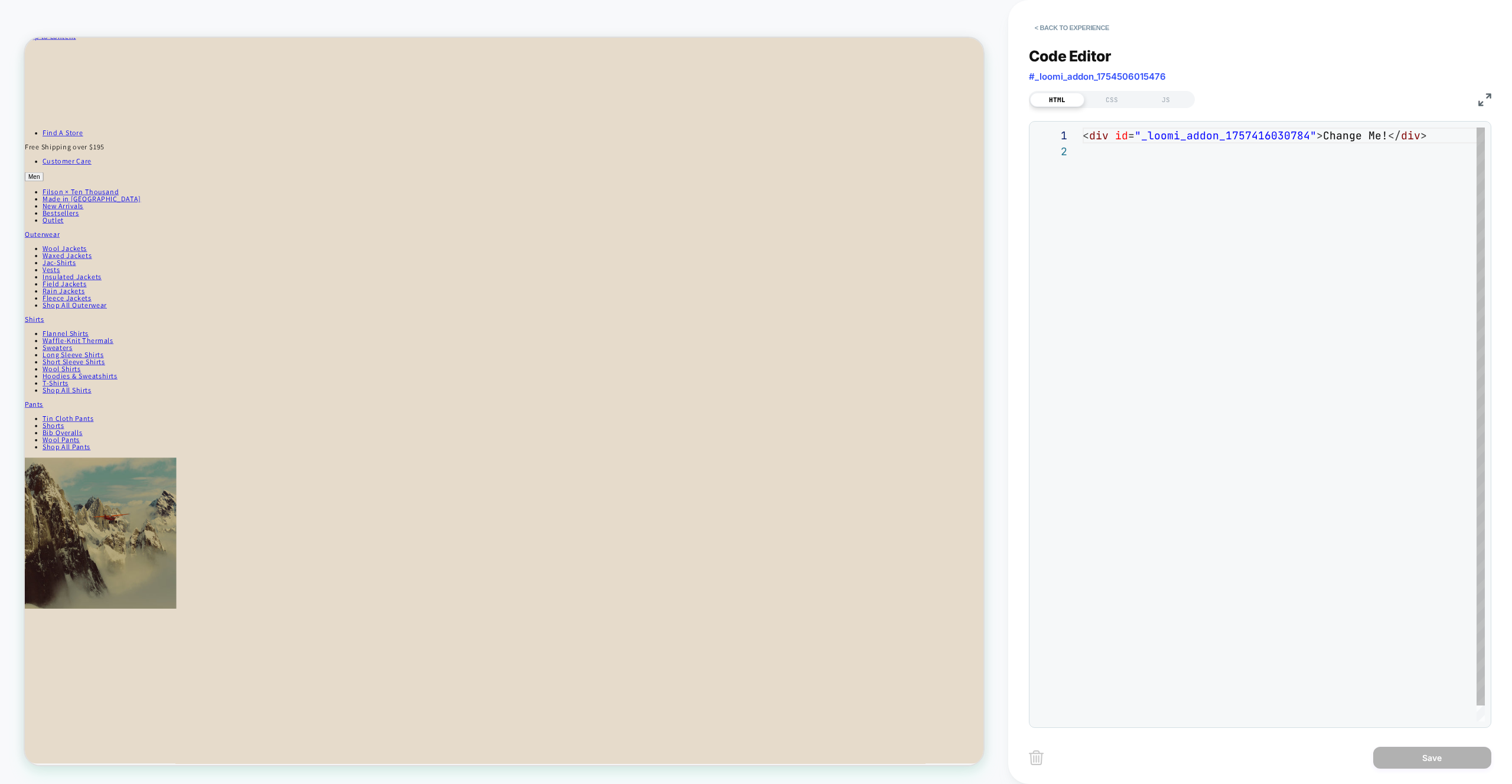
scroll to position [16, 0]
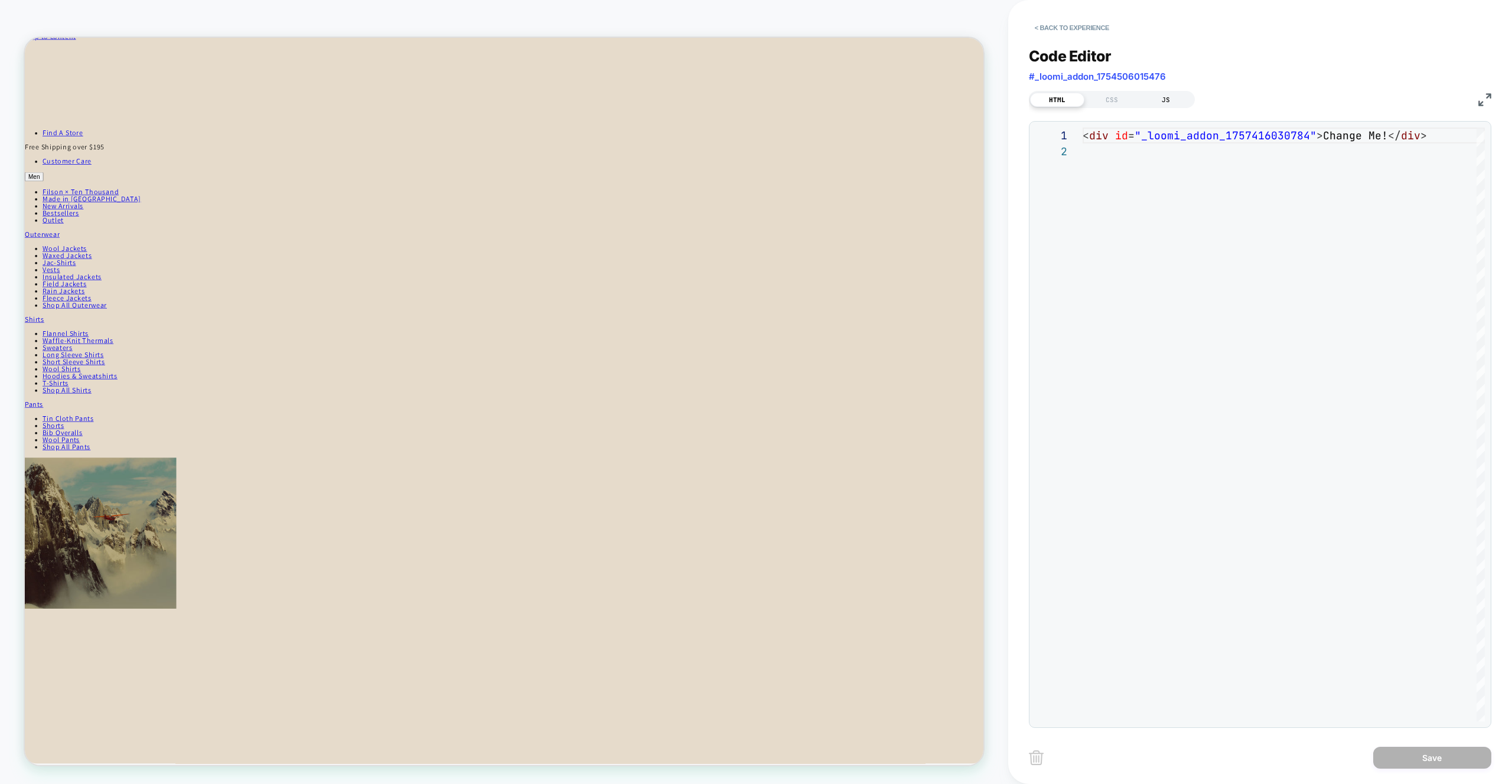
click at [1163, 101] on div "JS" at bounding box center [1166, 100] width 55 height 14
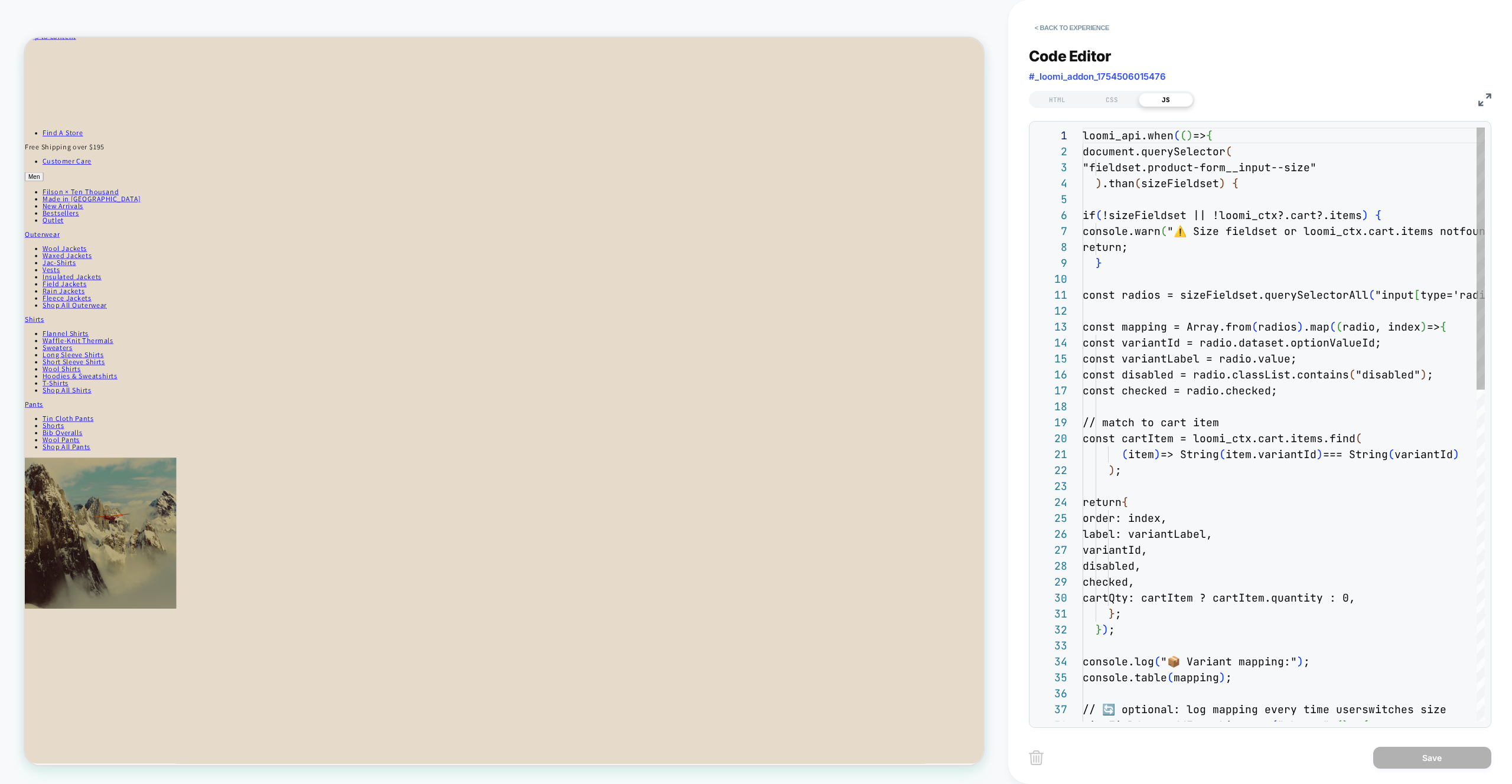
scroll to position [159, 0]
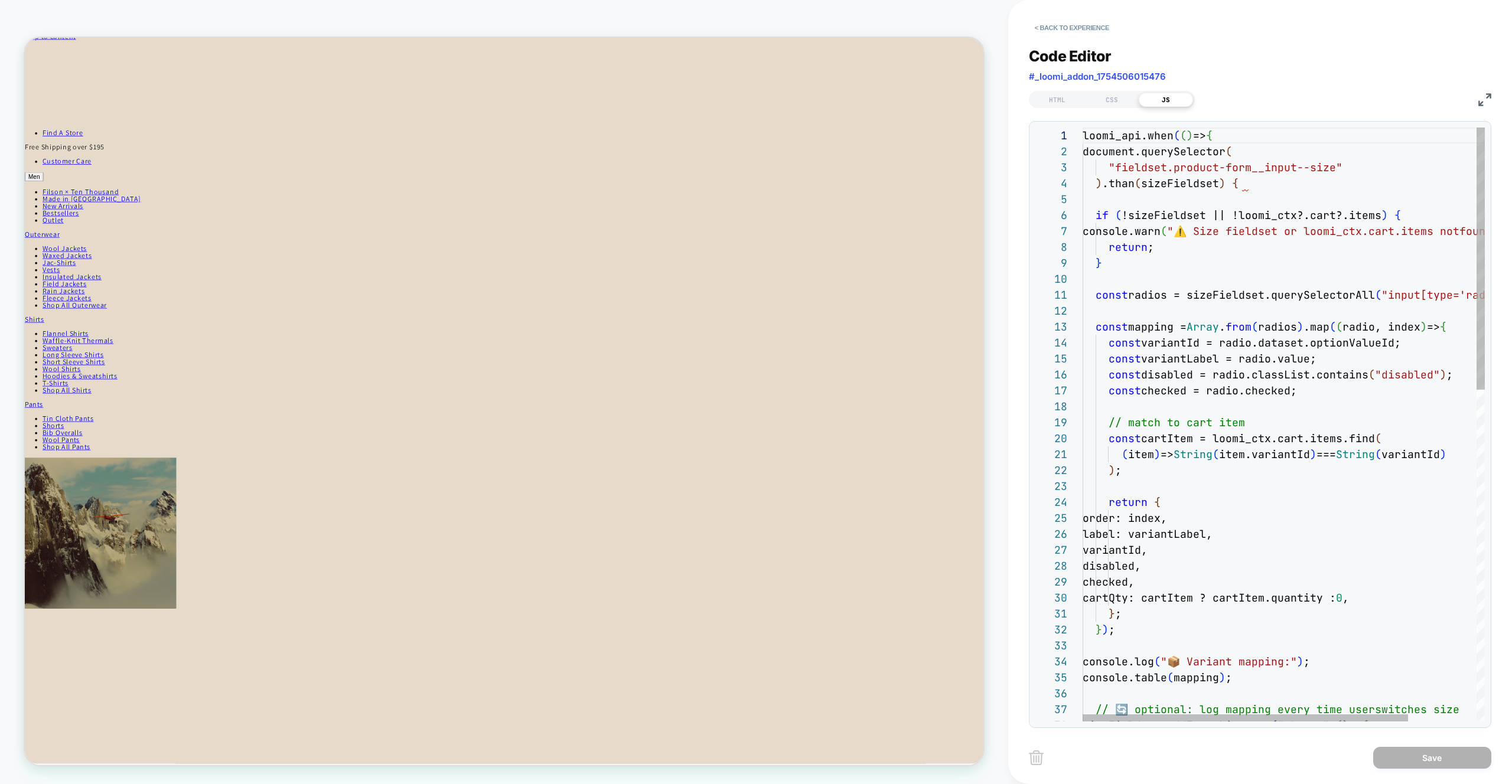
click at [1203, 166] on div "loomi_api.when ( ( ) => { document.querySelector ( "fieldset.product-form__inpu…" at bounding box center [1325, 799] width 486 height 1343
click at [1126, 164] on div "loomi_api.when ( ( ) => { document.querySelector ( "fieldset.product-form__inpu…" at bounding box center [1325, 799] width 486 height 1343
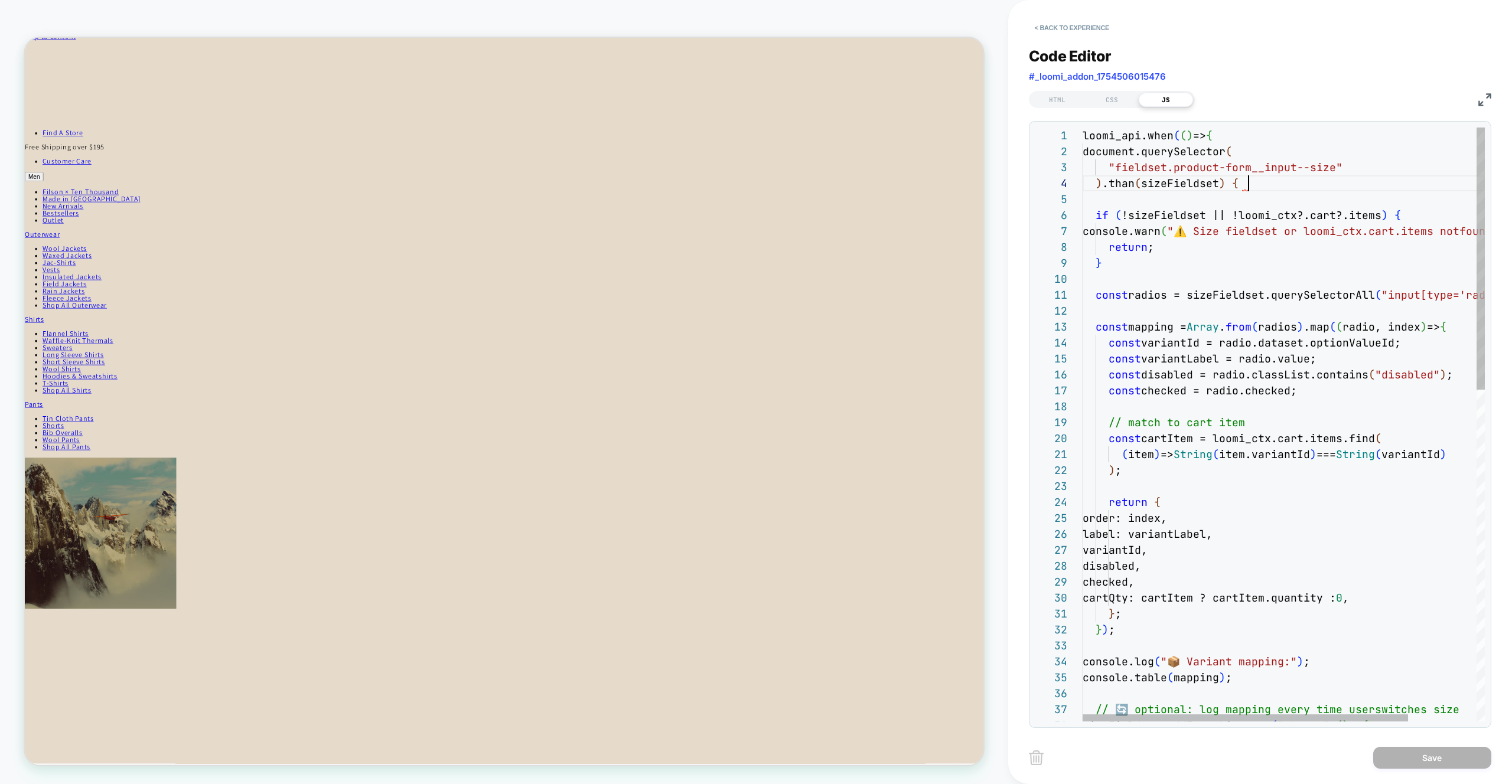
scroll to position [48, 166]
click at [1304, 187] on div "loomi_api.when ( ( ) => { document.querySelector ( "fieldset.product-form__inpu…" at bounding box center [1325, 799] width 486 height 1343
click at [1150, 183] on div "loomi_api.when ( ( ) => { document.querySelector ( "fieldset.product-form__inpu…" at bounding box center [1325, 799] width 486 height 1343
click at [1139, 176] on div "loomi_api.when ( ( ) => { document.querySelector ( "fieldset.product-form__inpu…" at bounding box center [1325, 799] width 486 height 1343
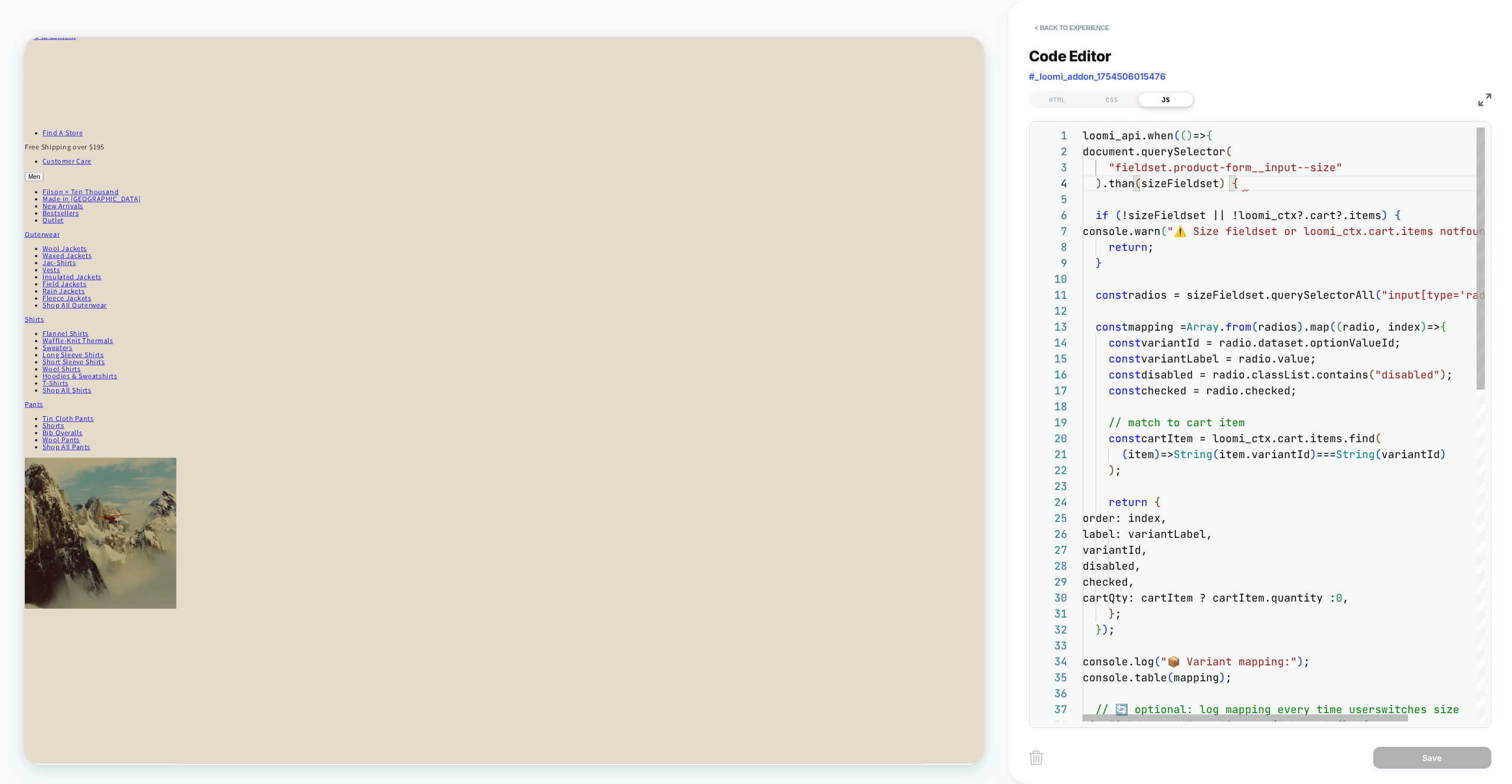
click at [1147, 183] on div "loomi_api.when ( ( ) => { document.querySelector ( "fieldset.product-form__inpu…" at bounding box center [1325, 799] width 486 height 1343
drag, startPoint x: 1230, startPoint y: 185, endPoint x: 1138, endPoint y: 186, distance: 92.0
click at [1138, 186] on div "loomi_api.when ( ( ) => { document.querySelector ( "fieldset.product-form__inpu…" at bounding box center [1325, 799] width 486 height 1343
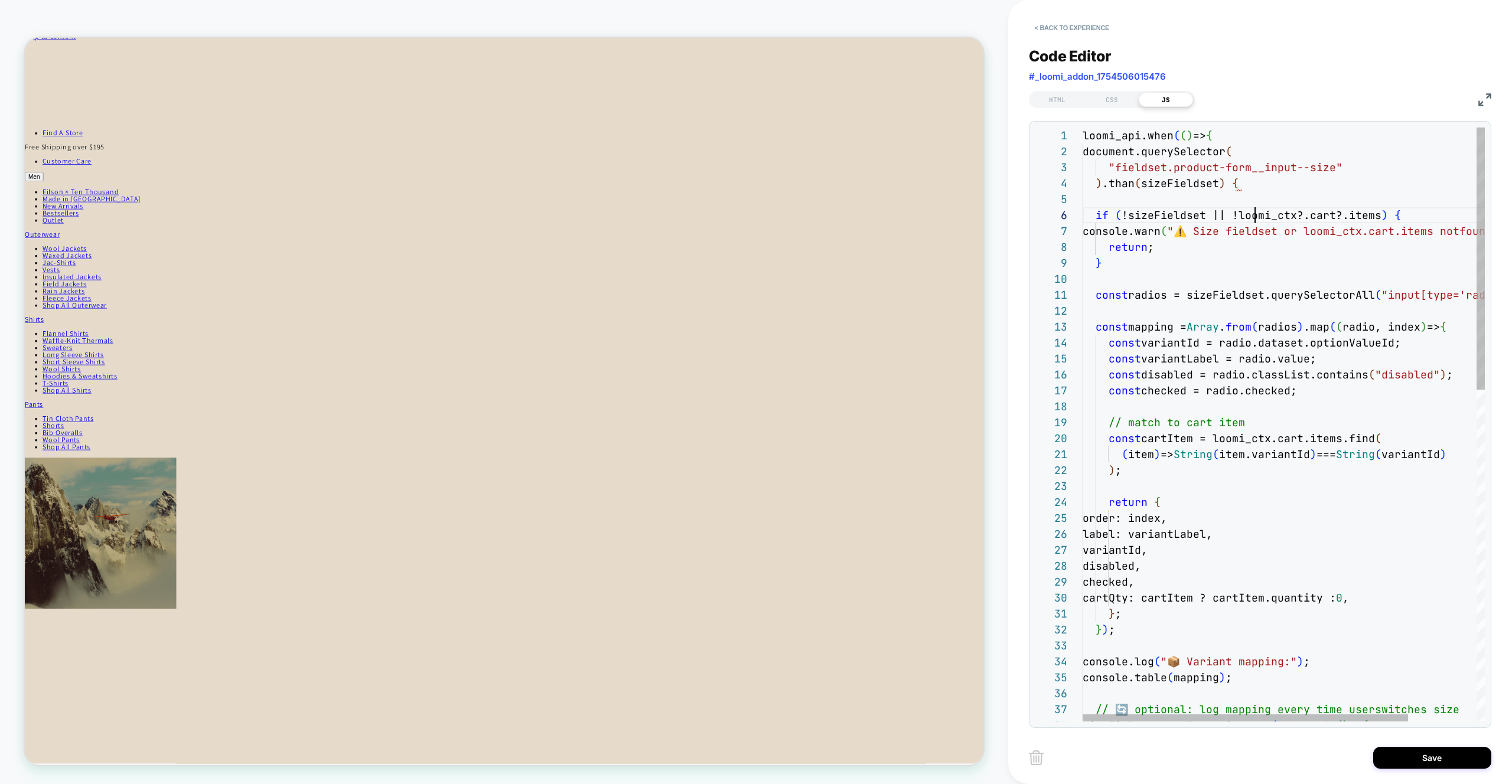
click at [1258, 221] on div "loomi_api.when ( ( ) => { document.querySelector ( "fieldset.product-form__inpu…" at bounding box center [1325, 799] width 486 height 1343
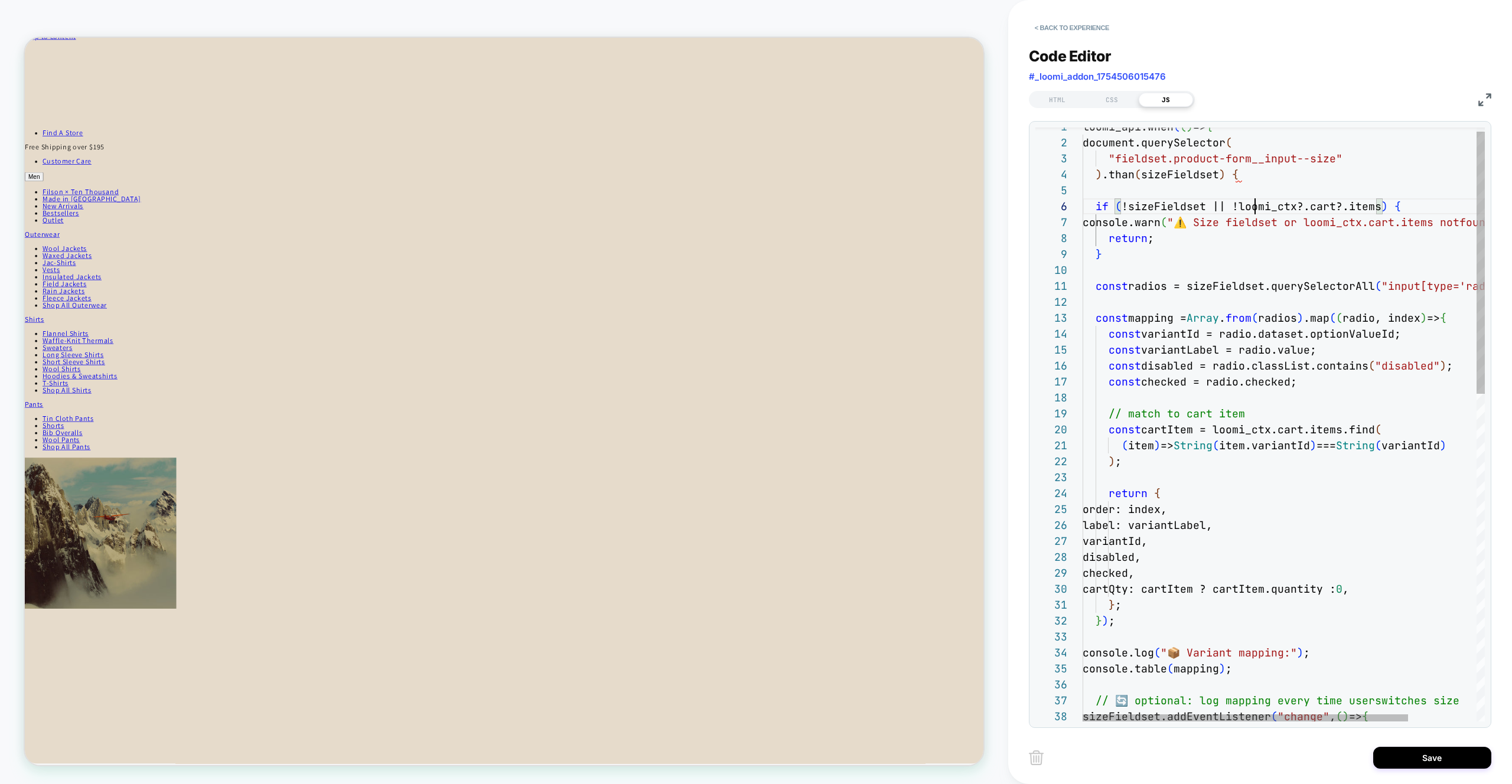
click at [1165, 329] on div "sizeFieldset.addEventListener ( "change" , ( ) => { console.table ( mapping ) ;…" at bounding box center [1325, 790] width 486 height 1343
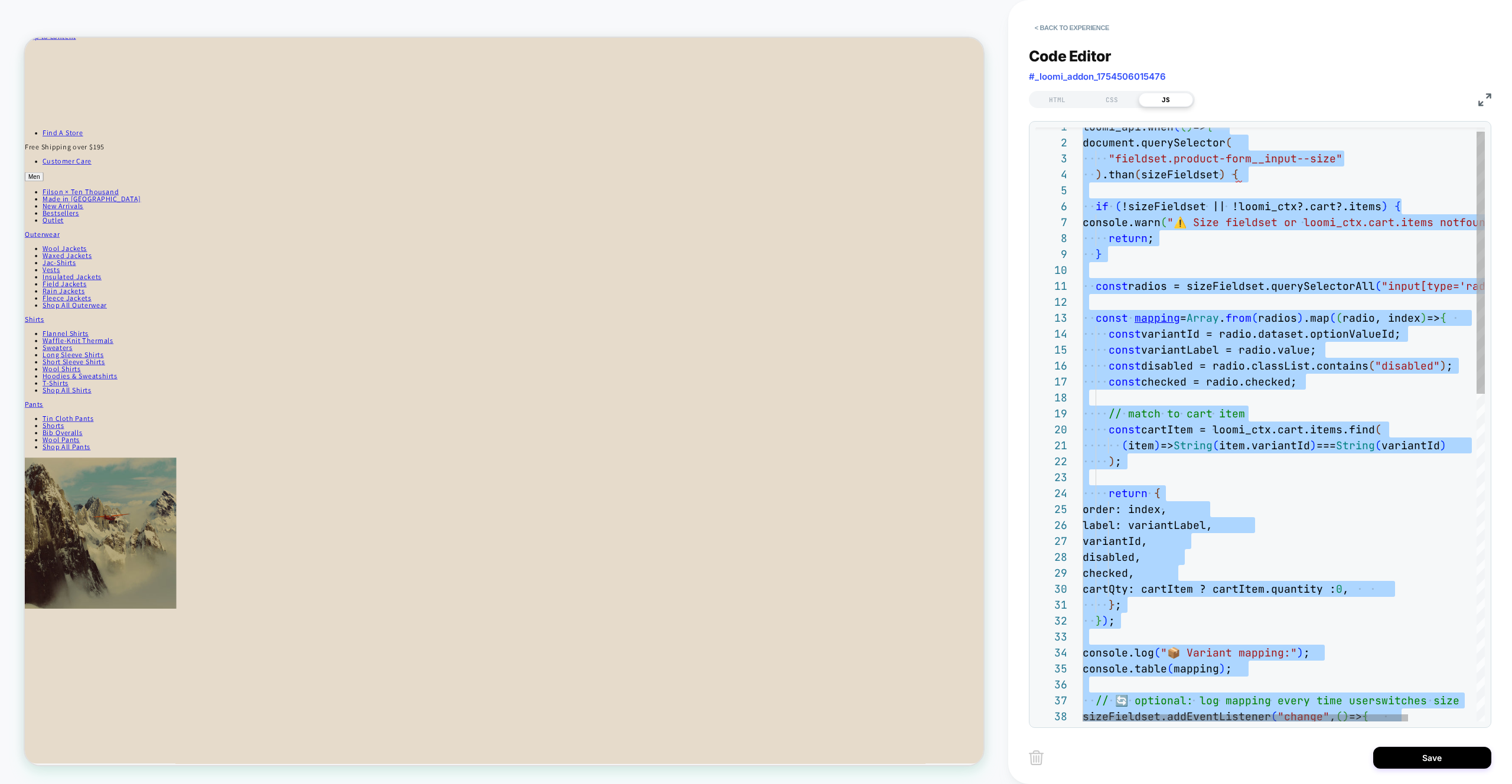
type textarea "*** *****"
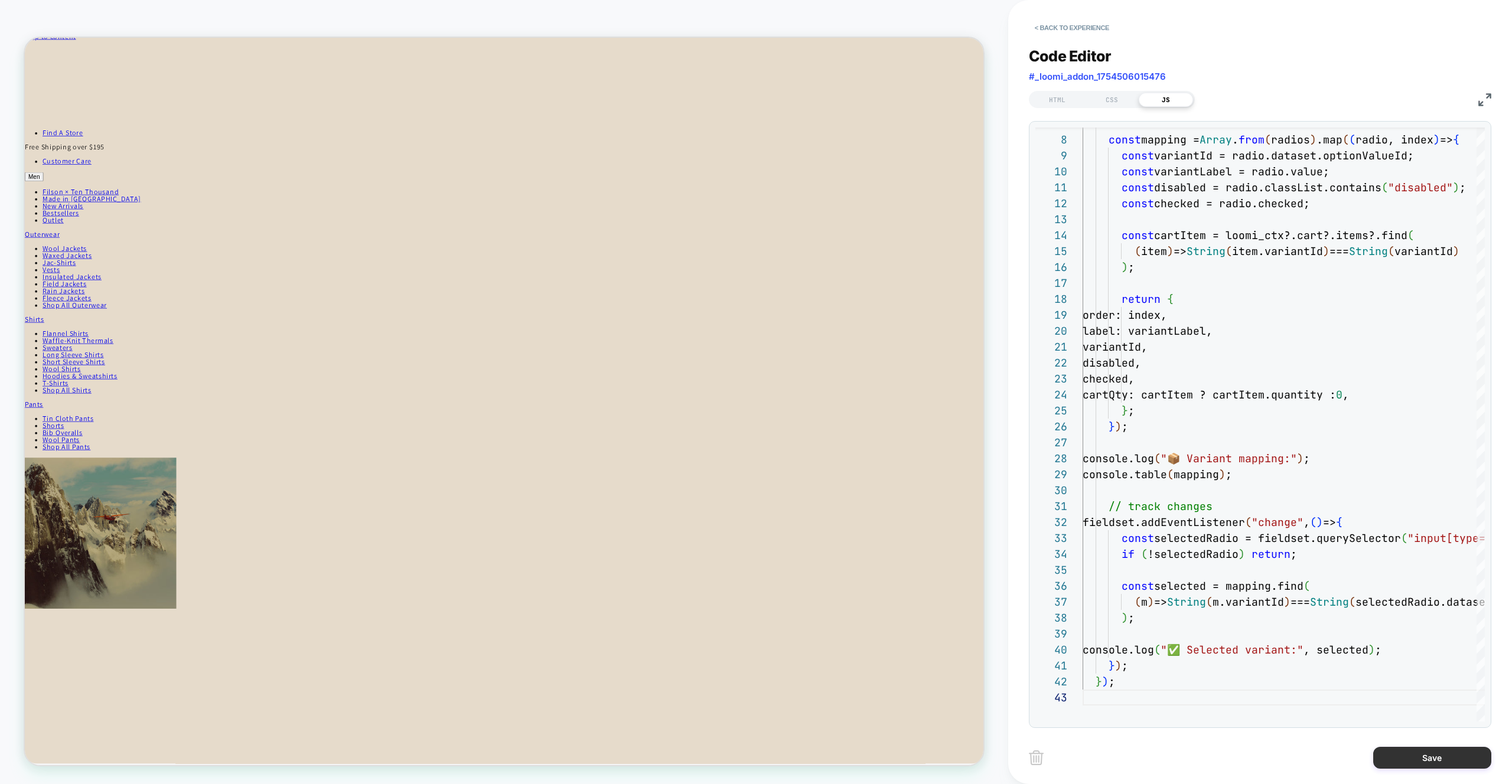
click at [1436, 752] on button "Save" at bounding box center [1432, 757] width 118 height 22
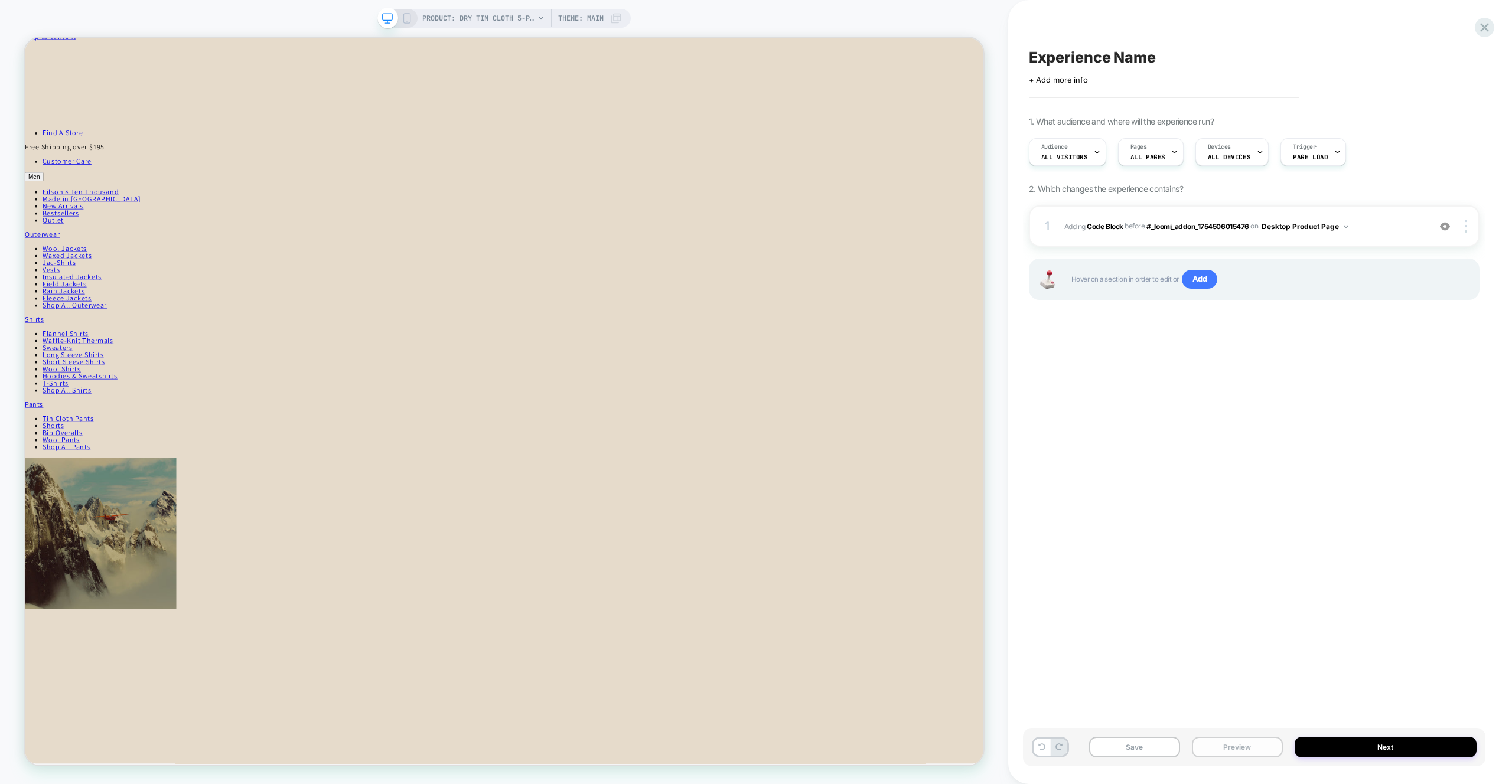
click at [1237, 744] on button "Preview" at bounding box center [1237, 747] width 91 height 20
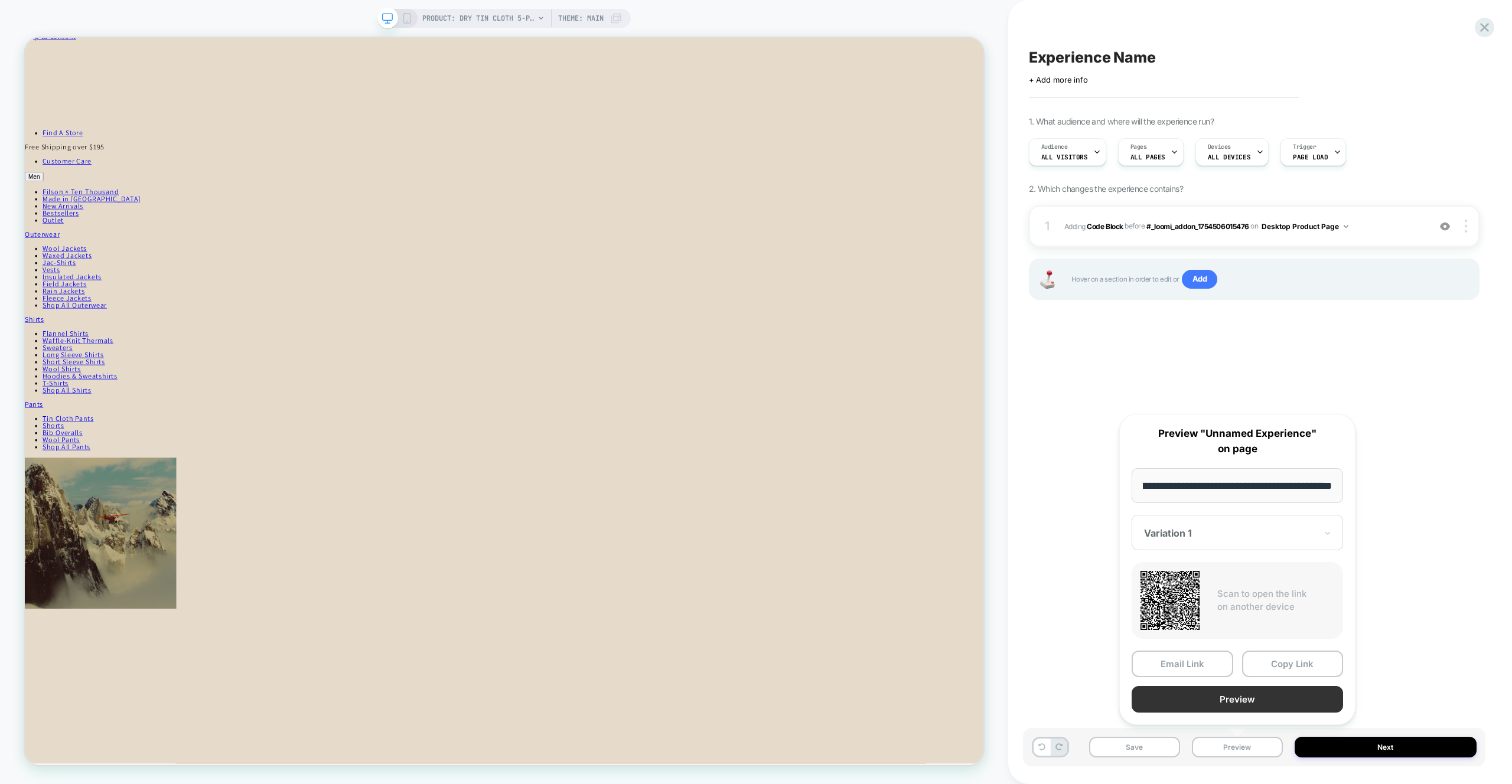
scroll to position [0, 0]
click at [1261, 697] on button "Preview" at bounding box center [1237, 699] width 212 height 27
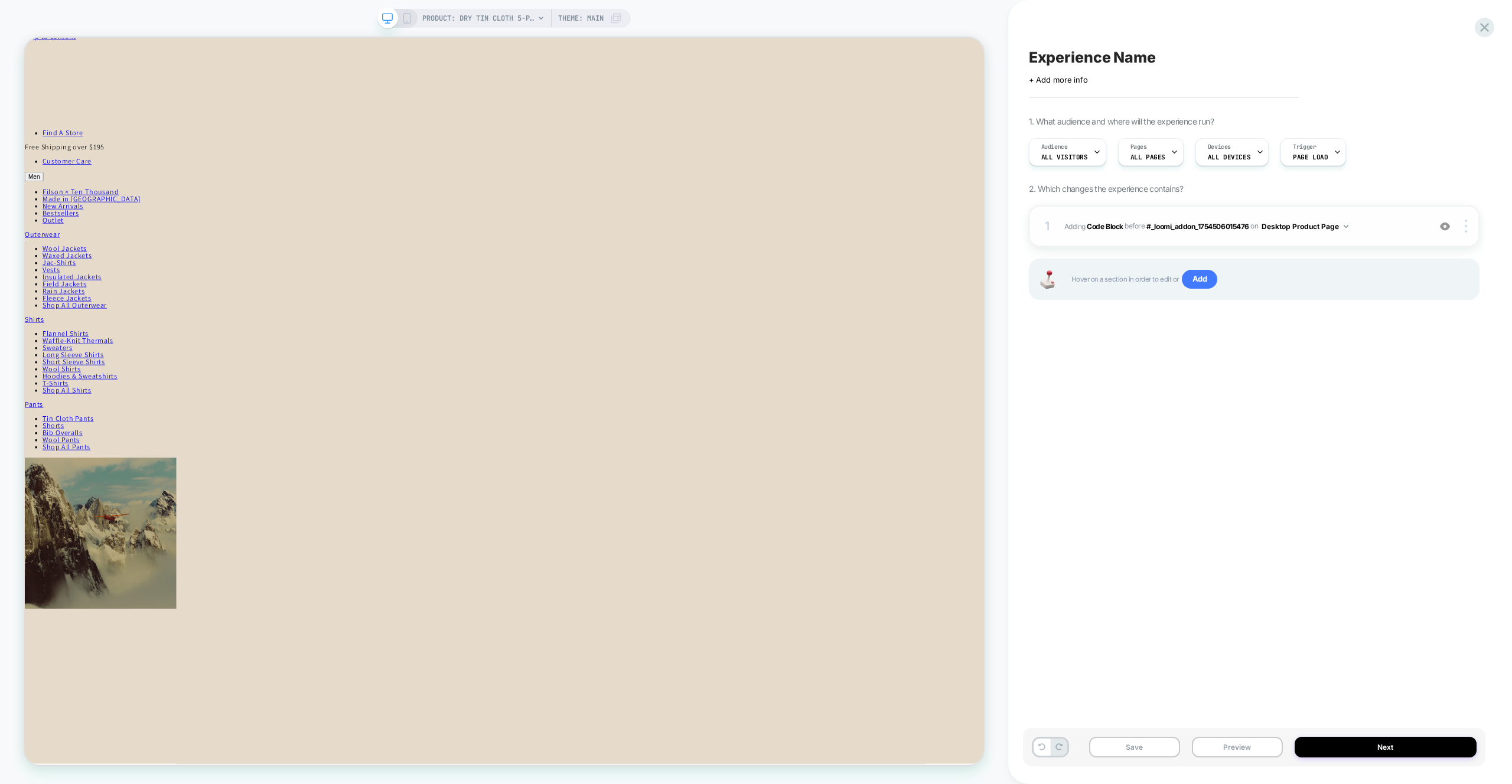
click at [1366, 237] on div "1 Adding Code Block BEFORE #_loomi_addon_1754506015476 #_loomi_addon_1754506015…" at bounding box center [1254, 225] width 450 height 41
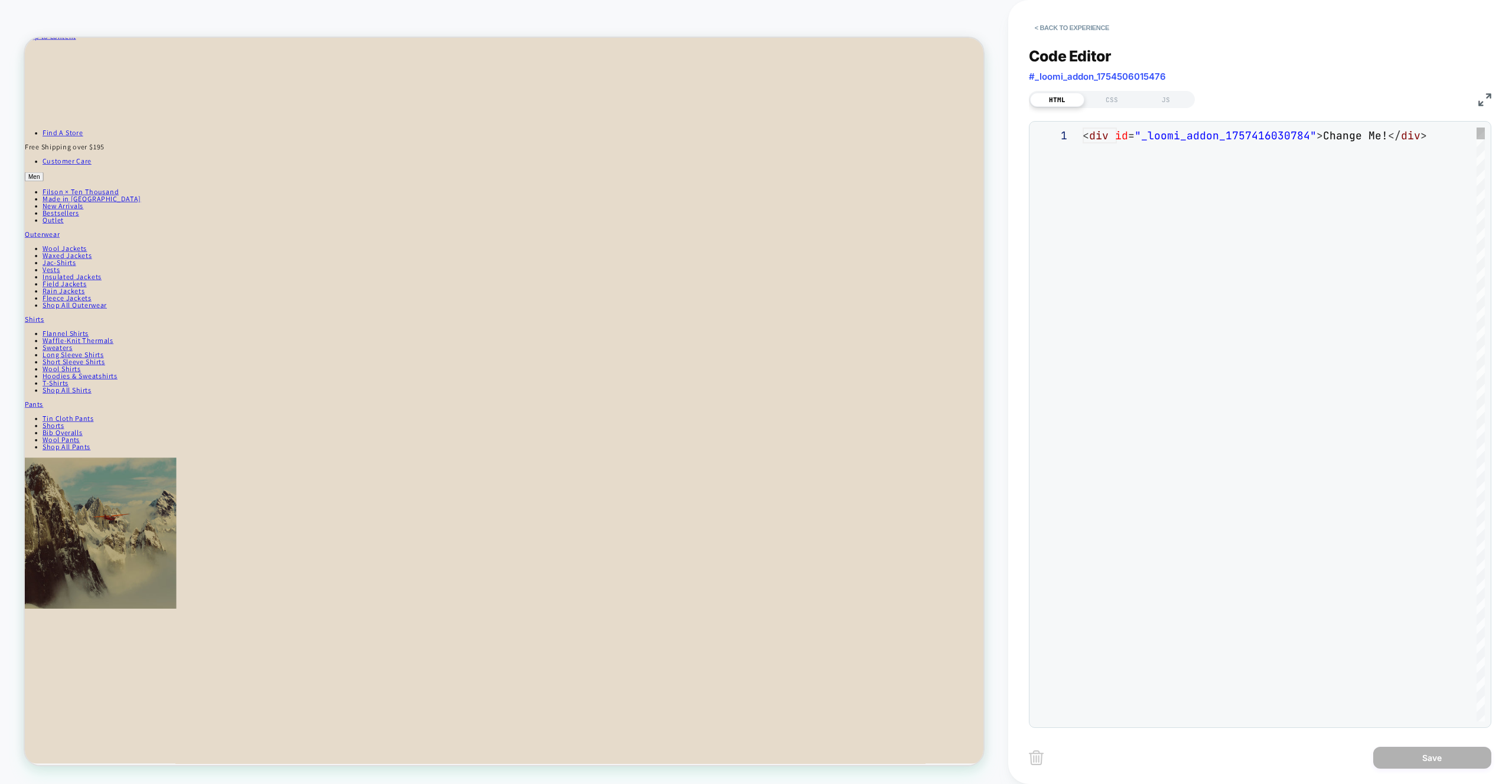
scroll to position [16, 0]
click at [1179, 103] on div "JS" at bounding box center [1166, 100] width 55 height 14
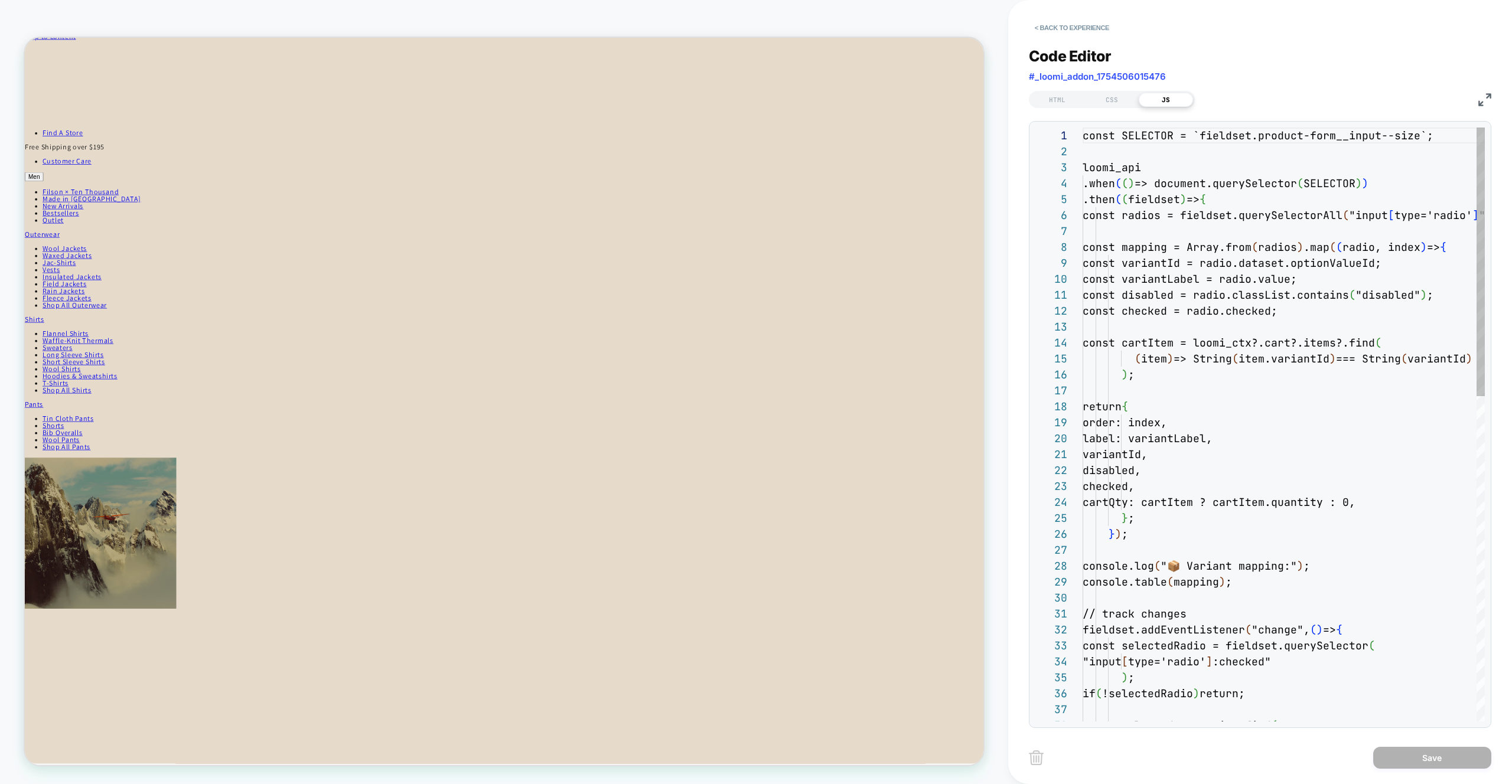
scroll to position [159, 0]
click at [1225, 360] on div "const SELECTOR = `fieldset.product-form__input--si ze`; loomi_api .when ( ( ) =…" at bounding box center [1316, 782] width 468 height 1311
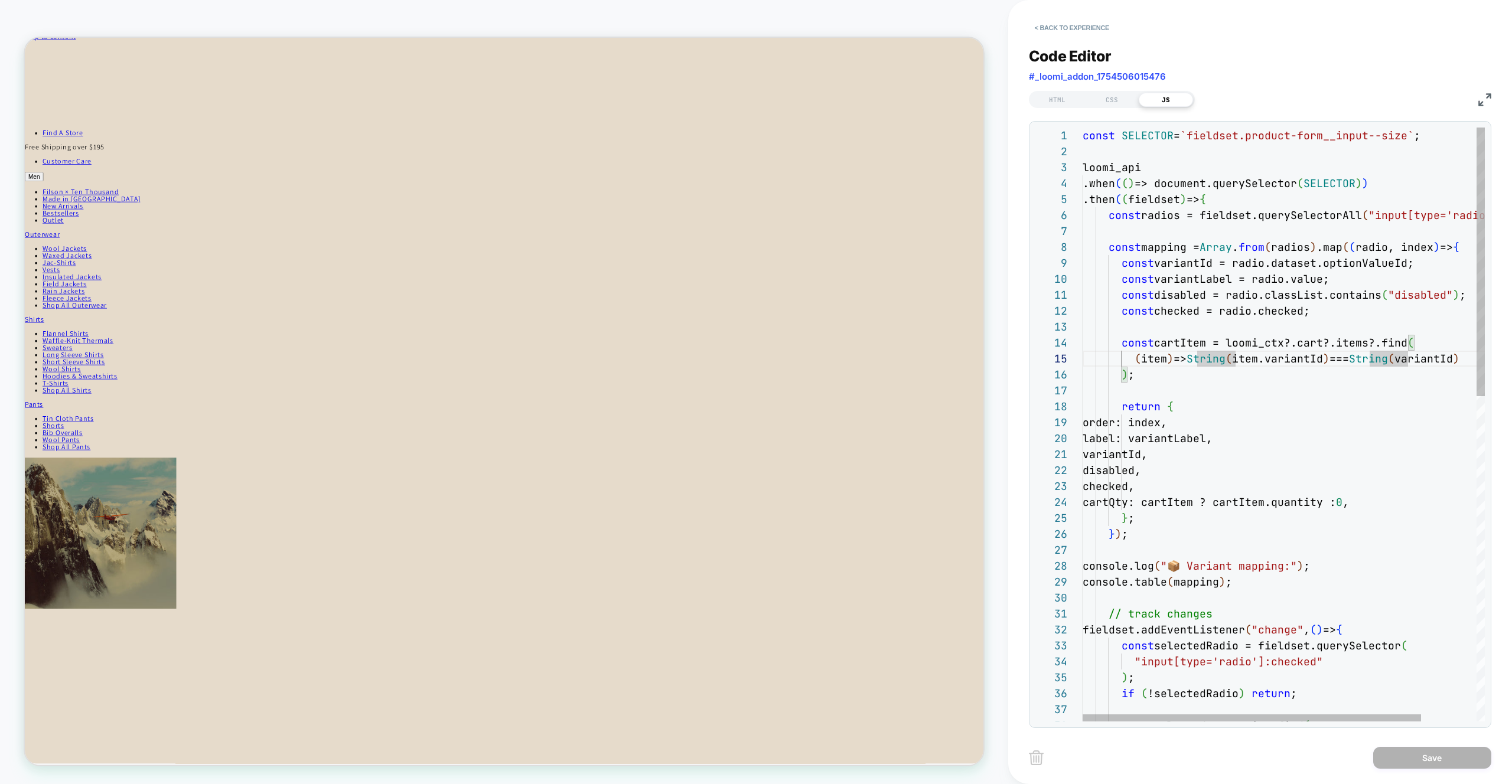
click at [1153, 503] on div "const SELECTOR = `fieldset.product-form__input--size` ; loomi_api .when ( ( ) =…" at bounding box center [1316, 782] width 468 height 1311
click at [1152, 503] on div "const SELECTOR = `fieldset.product-form__input--size` ; loomi_api .when ( ( ) =…" at bounding box center [1316, 782] width 468 height 1311
click at [1210, 498] on div "const SELECTOR = `fieldset.product-form__input--size` ; loomi_api .when ( ( ) =…" at bounding box center [1316, 782] width 468 height 1311
click at [1295, 502] on div "const SELECTOR = `fieldset.product-form__input--size` ; loomi_api .when ( ( ) =…" at bounding box center [1316, 782] width 468 height 1311
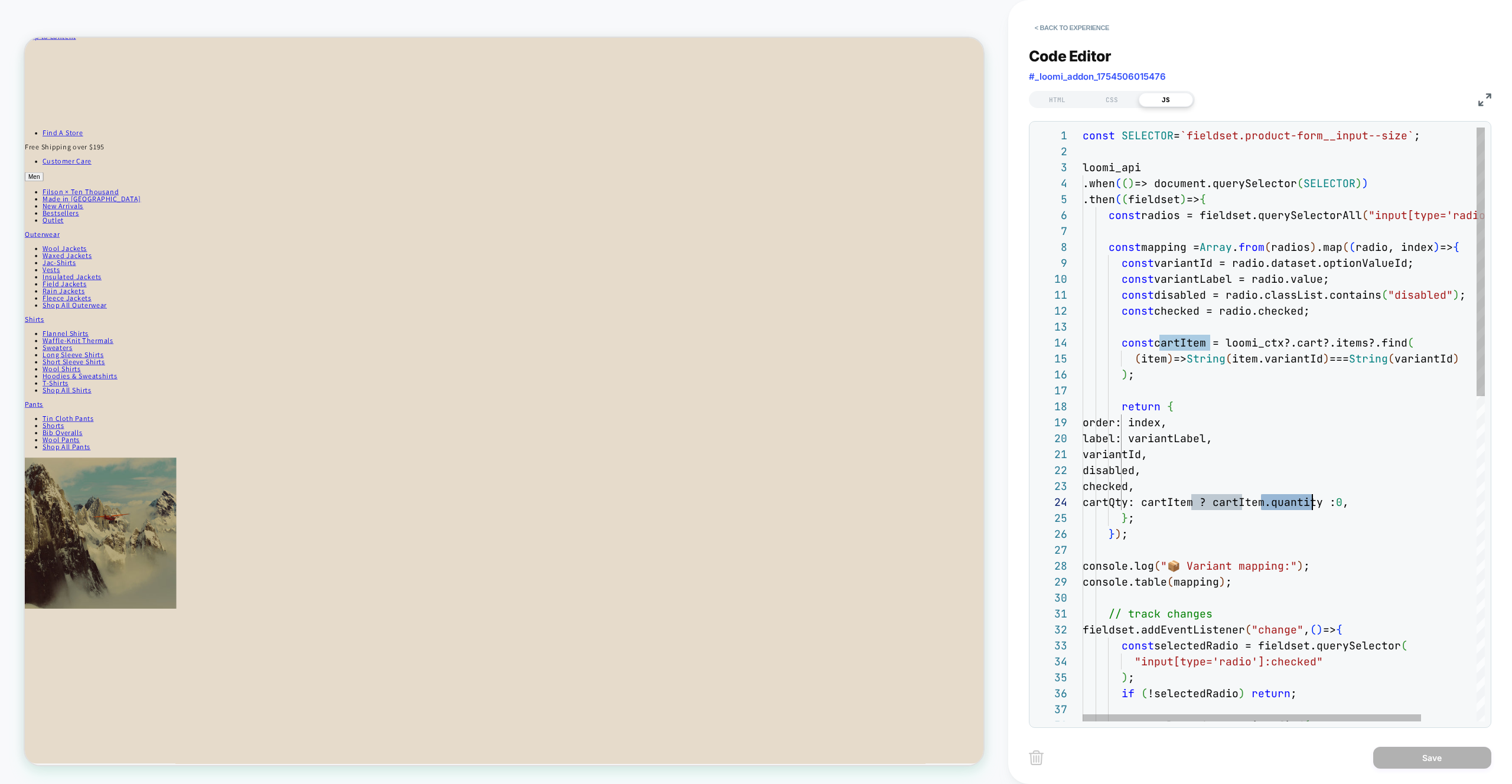
scroll to position [48, 229]
click at [1343, 505] on div "const SELECTOR = `fieldset.product-form__input--size` ; loomi_api .when ( ( ) =…" at bounding box center [1316, 782] width 468 height 1311
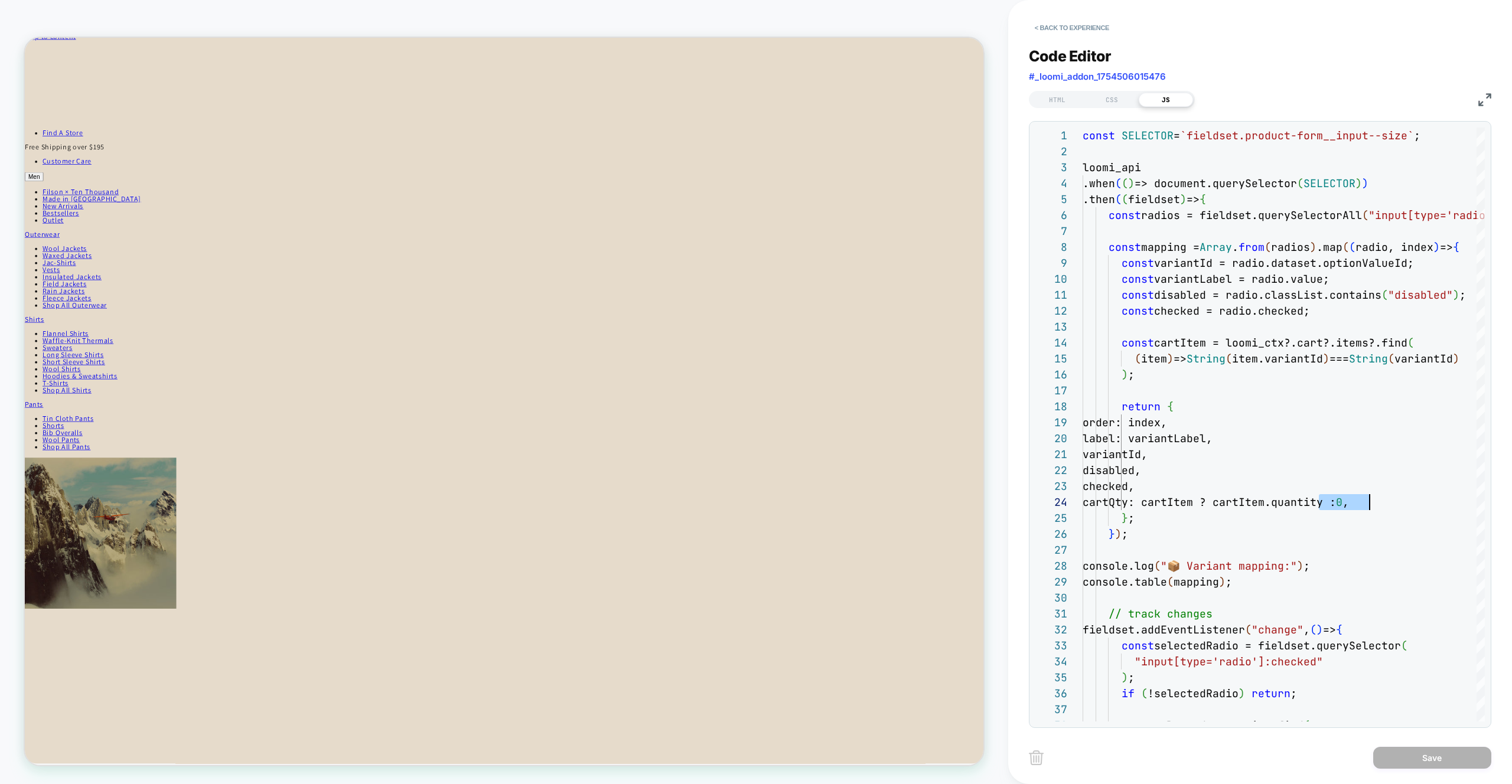
scroll to position [14, 0]
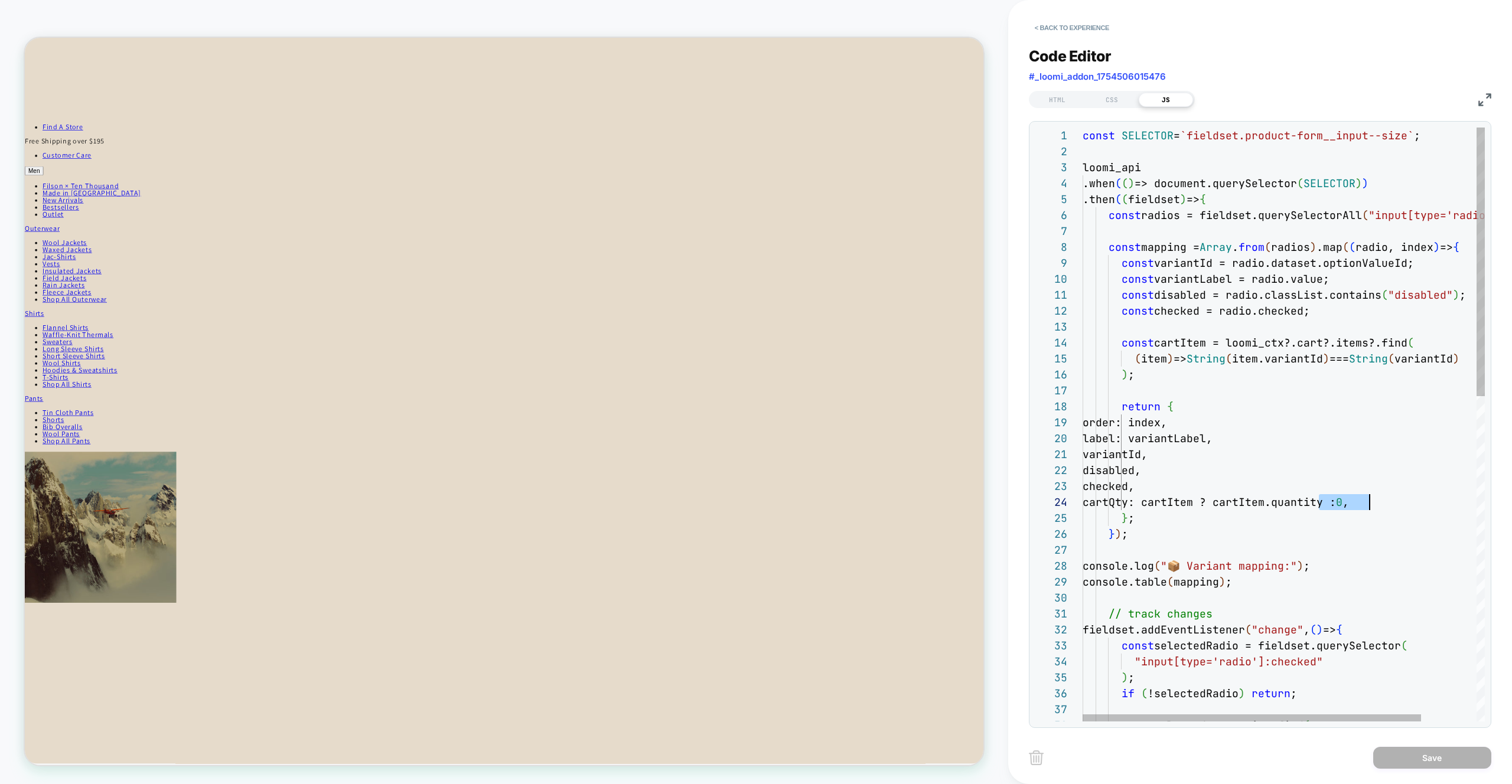
click at [1347, 502] on div "const SELECTOR = `fieldset.product-form__input--size` ; loomi_api .when ( ( ) =…" at bounding box center [1316, 782] width 468 height 1311
click at [1292, 541] on div "const SELECTOR = `fieldset.product-form__input--size` ; loomi_api .when ( ( ) =…" at bounding box center [1316, 782] width 468 height 1311
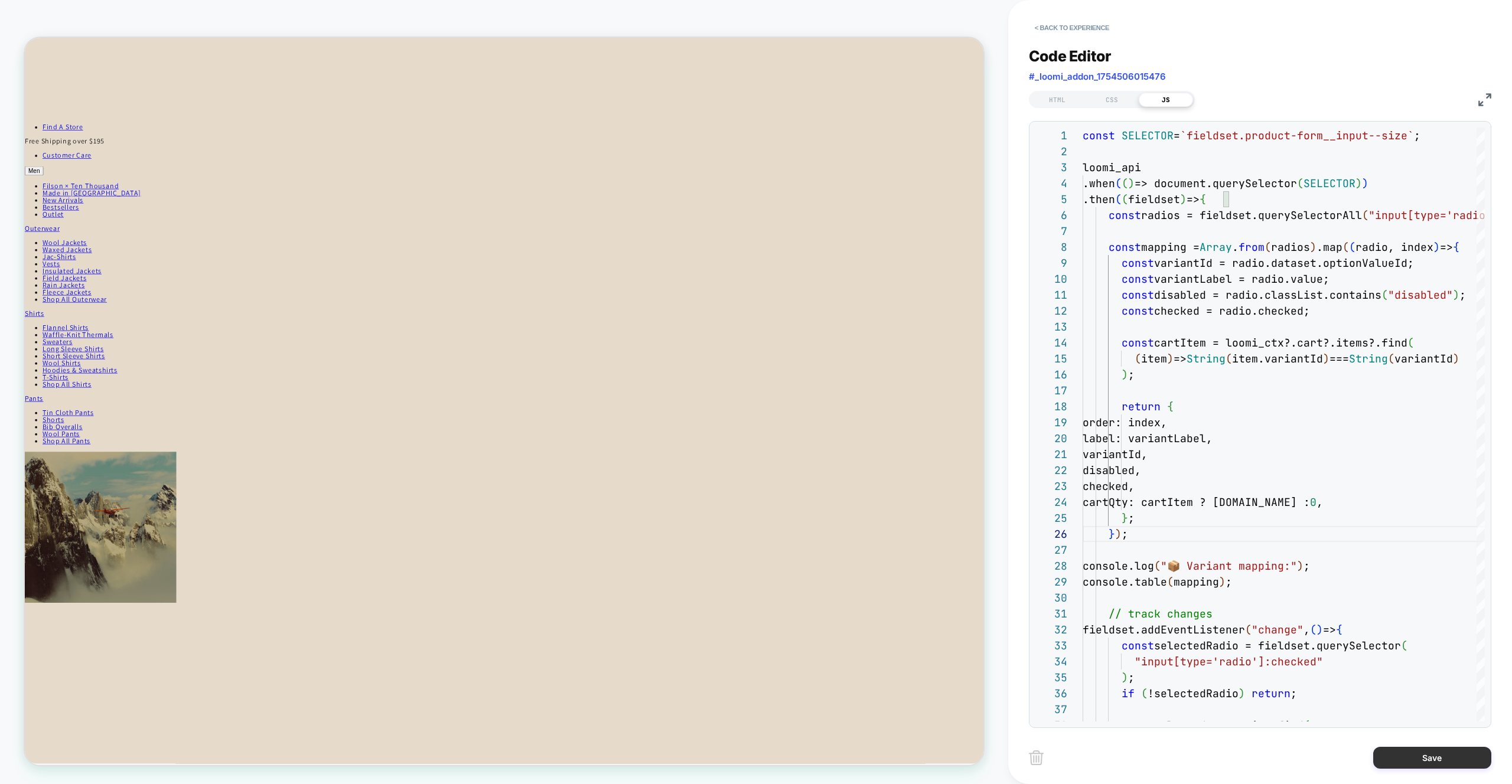
type textarea "**********"
drag, startPoint x: 1444, startPoint y: 767, endPoint x: 1438, endPoint y: 767, distance: 6.0
click at [1444, 767] on button "Save" at bounding box center [1432, 757] width 118 height 22
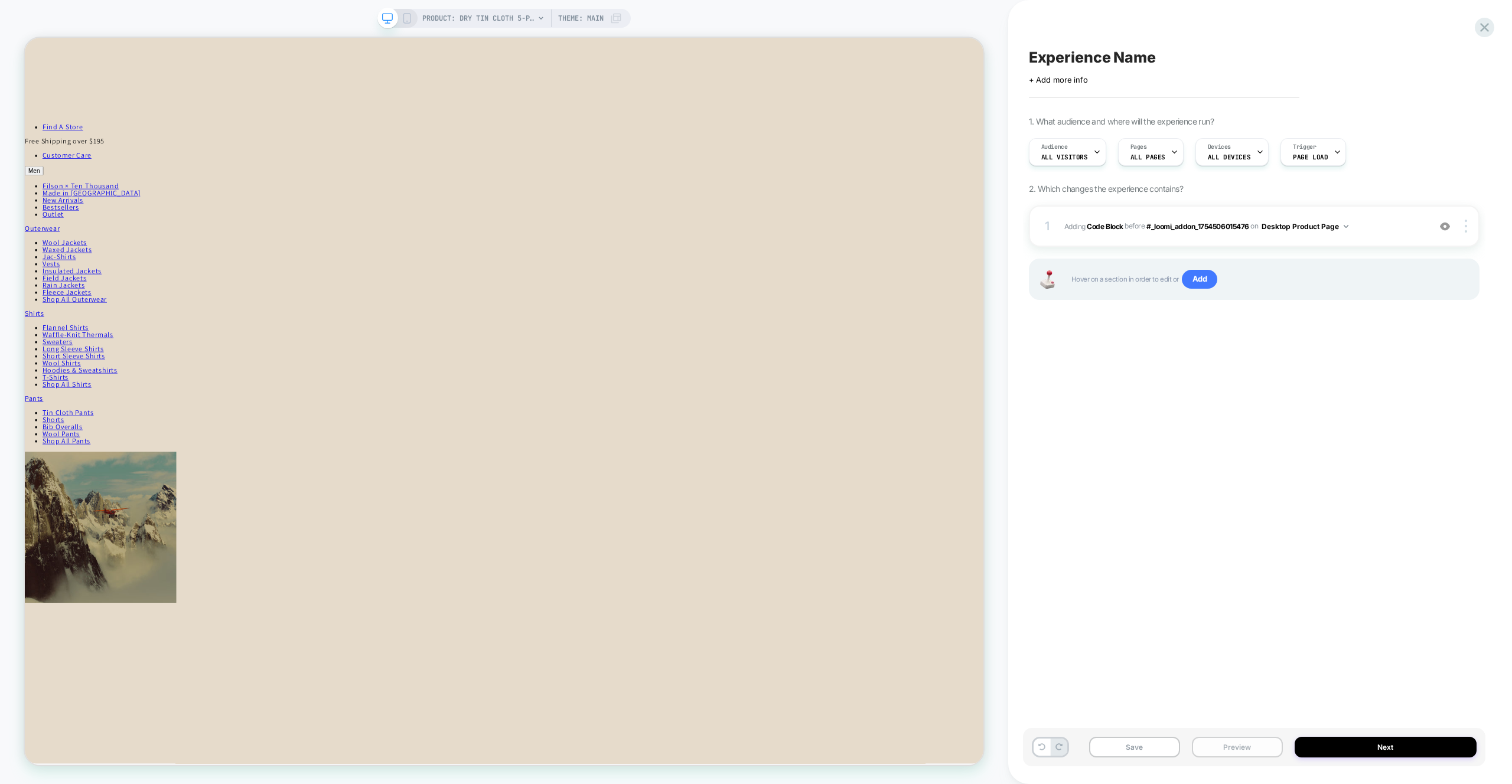
click at [1251, 749] on button "Preview" at bounding box center [1237, 747] width 91 height 20
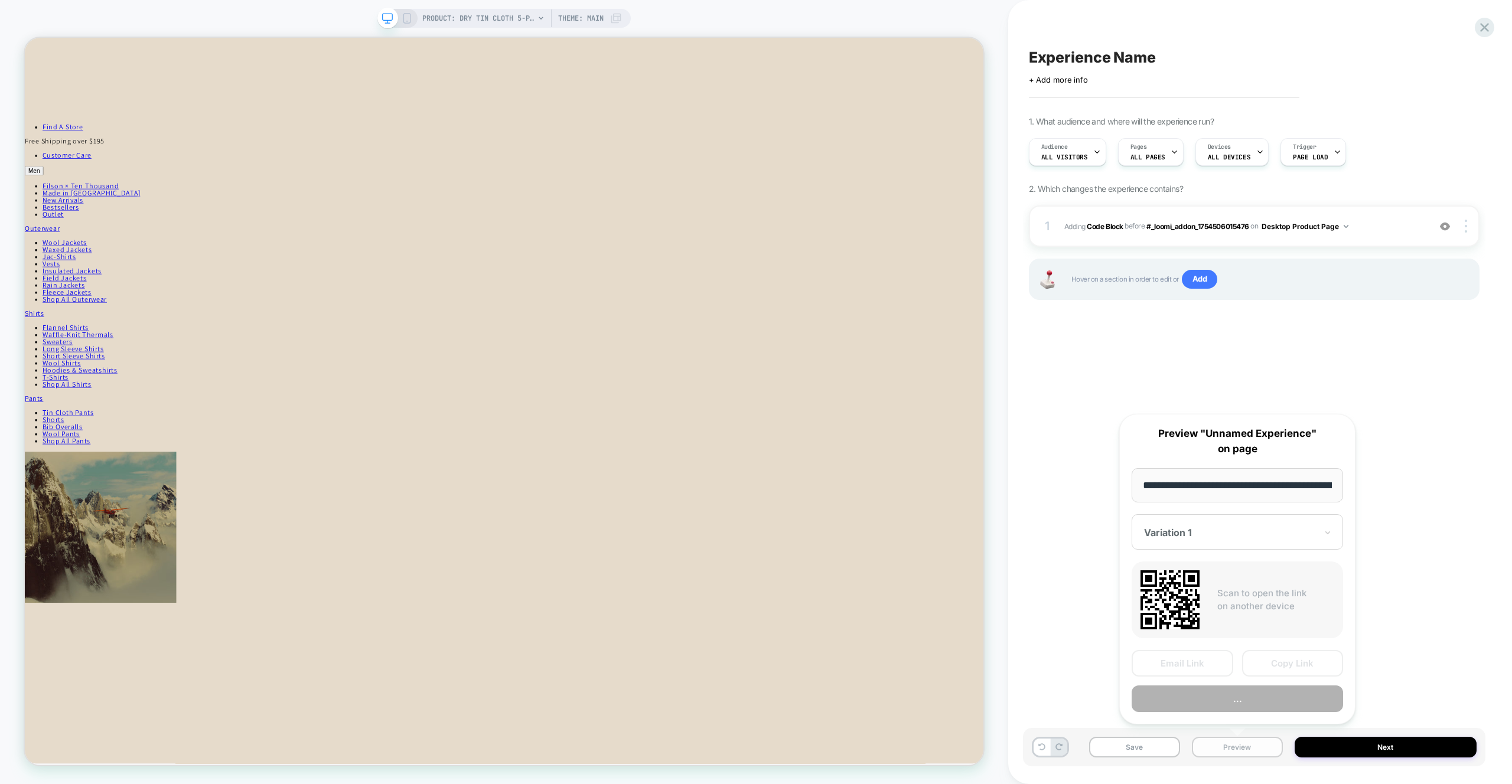
scroll to position [0, 251]
click at [1262, 703] on button "Preview" at bounding box center [1237, 699] width 212 height 27
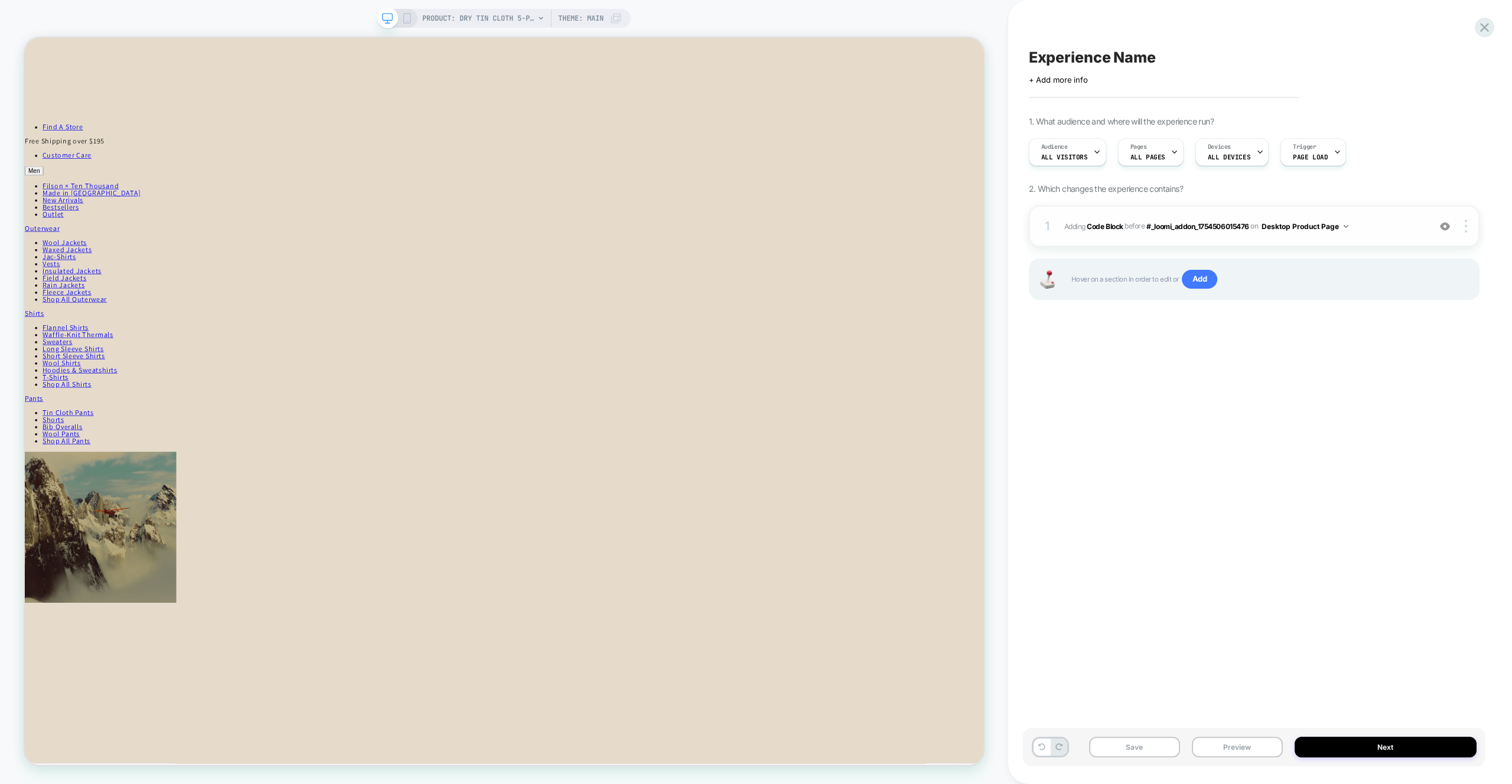
click at [1378, 238] on div "1 Adding Code Block BEFORE #_loomi_addon_1754506015476 #_loomi_addon_1754506015…" at bounding box center [1254, 225] width 450 height 41
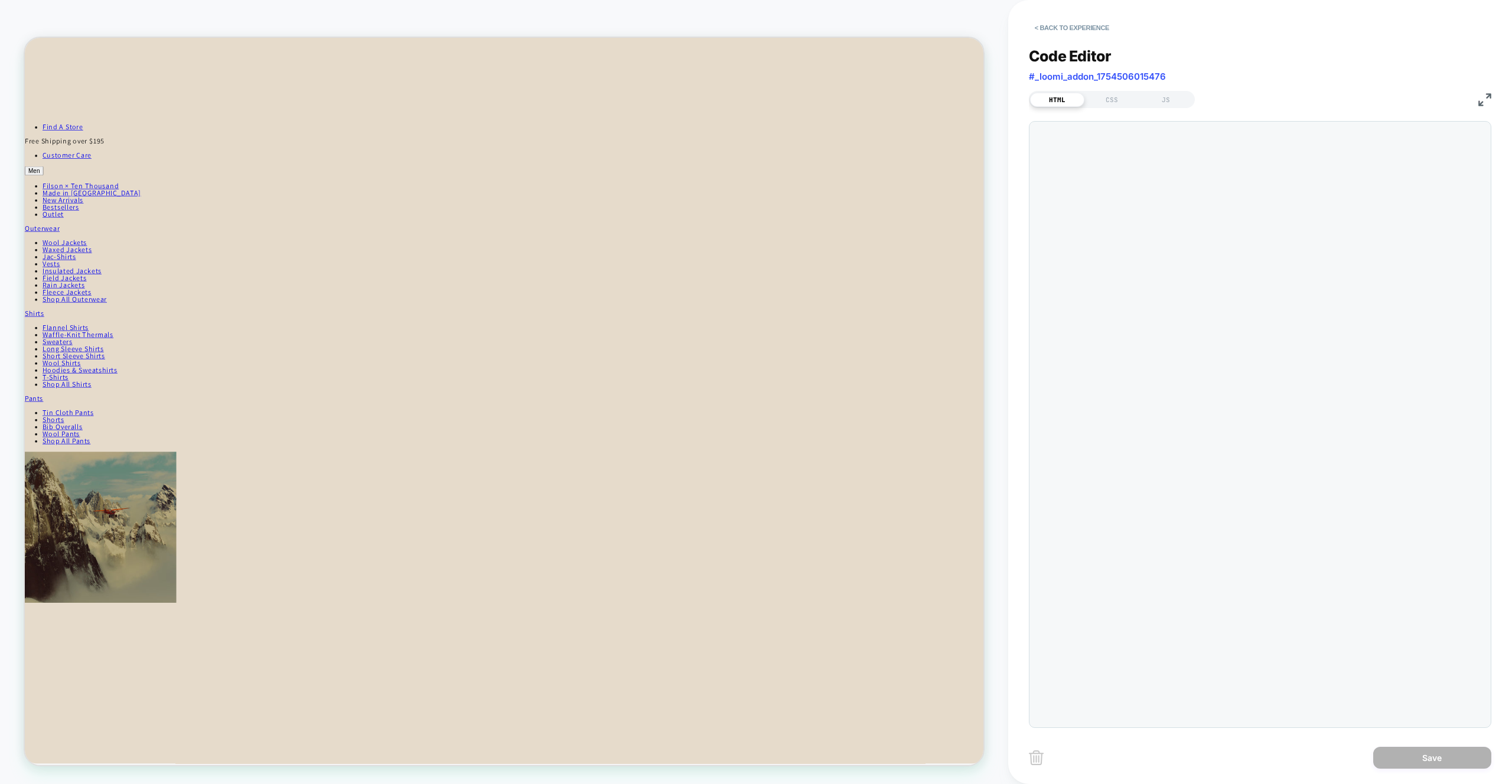
scroll to position [16, 0]
click at [1176, 100] on div "JS" at bounding box center [1166, 100] width 55 height 14
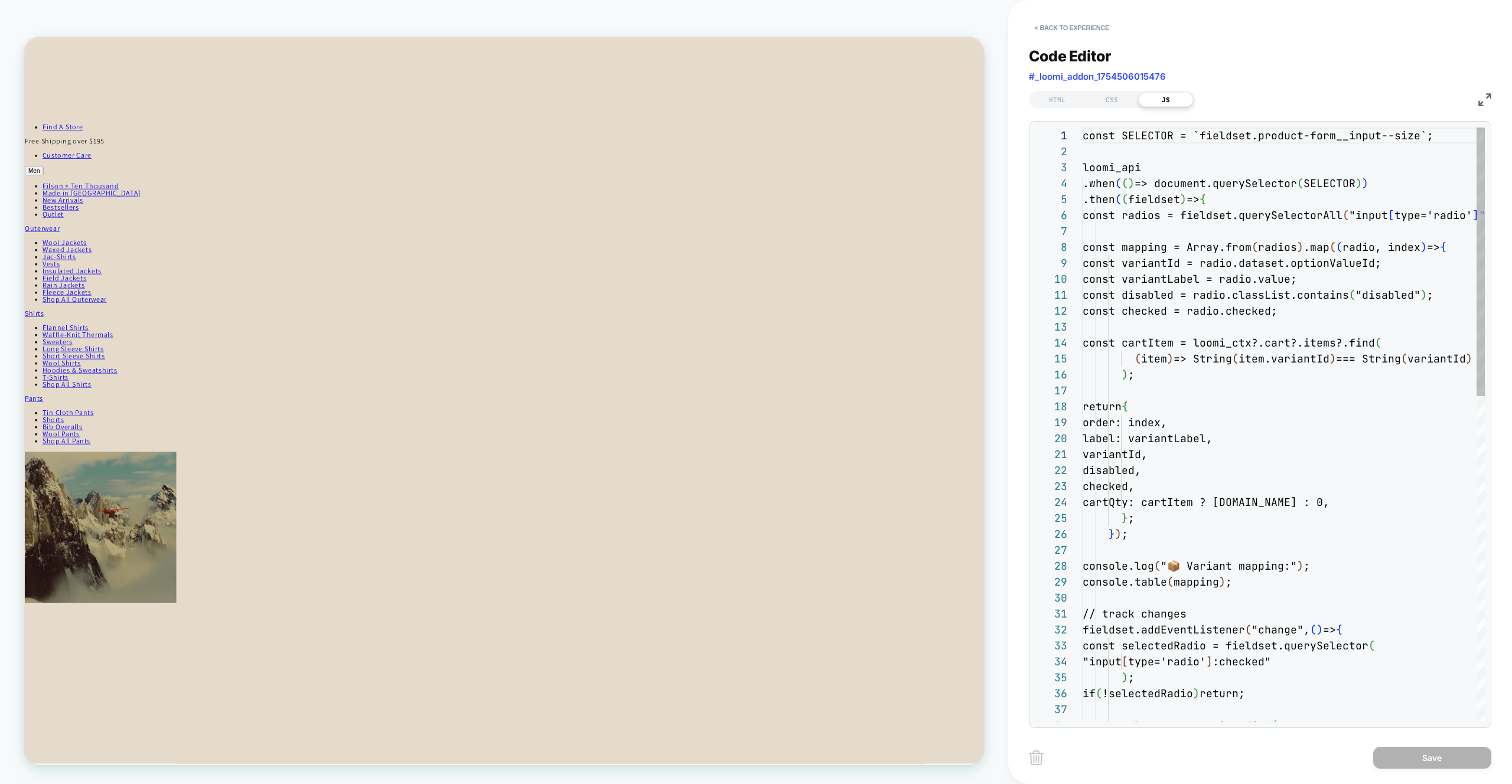
scroll to position [159, 0]
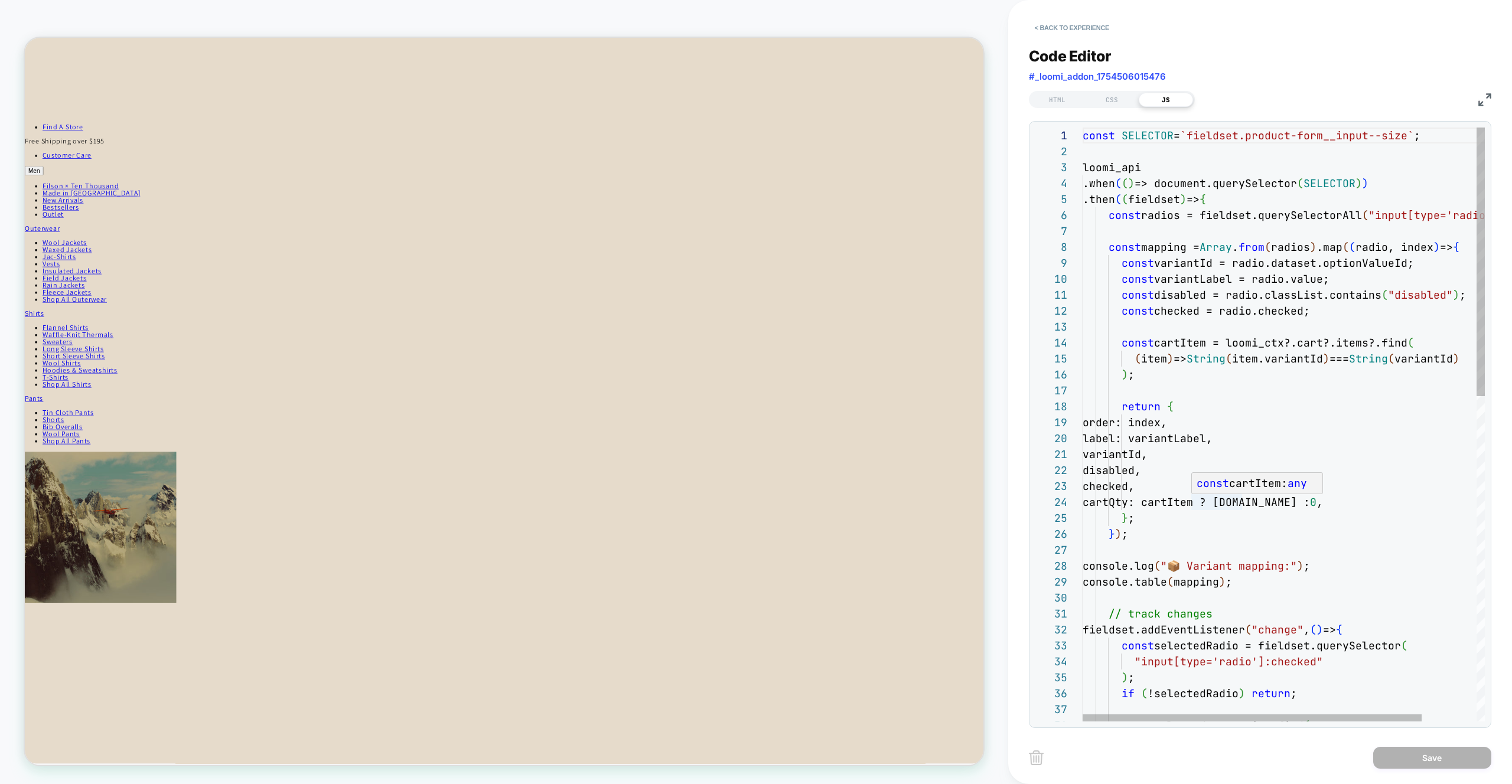
click at [1212, 505] on div "const SELECTOR = `fieldset.product-form__input--size` ; loomi_api .when ( ( ) =…" at bounding box center [1316, 782] width 468 height 1311
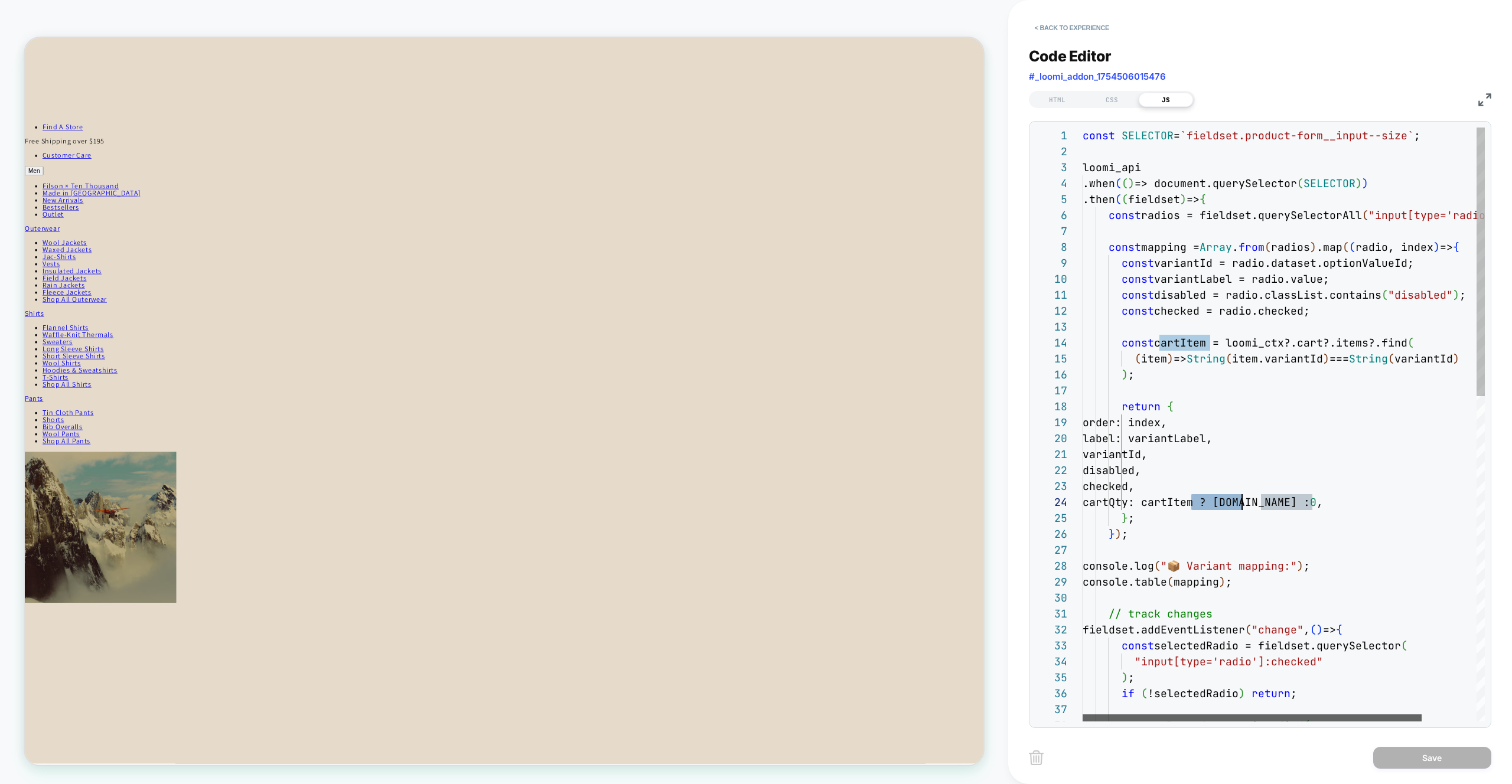
click at [1259, 715] on div at bounding box center [1252, 718] width 339 height 7
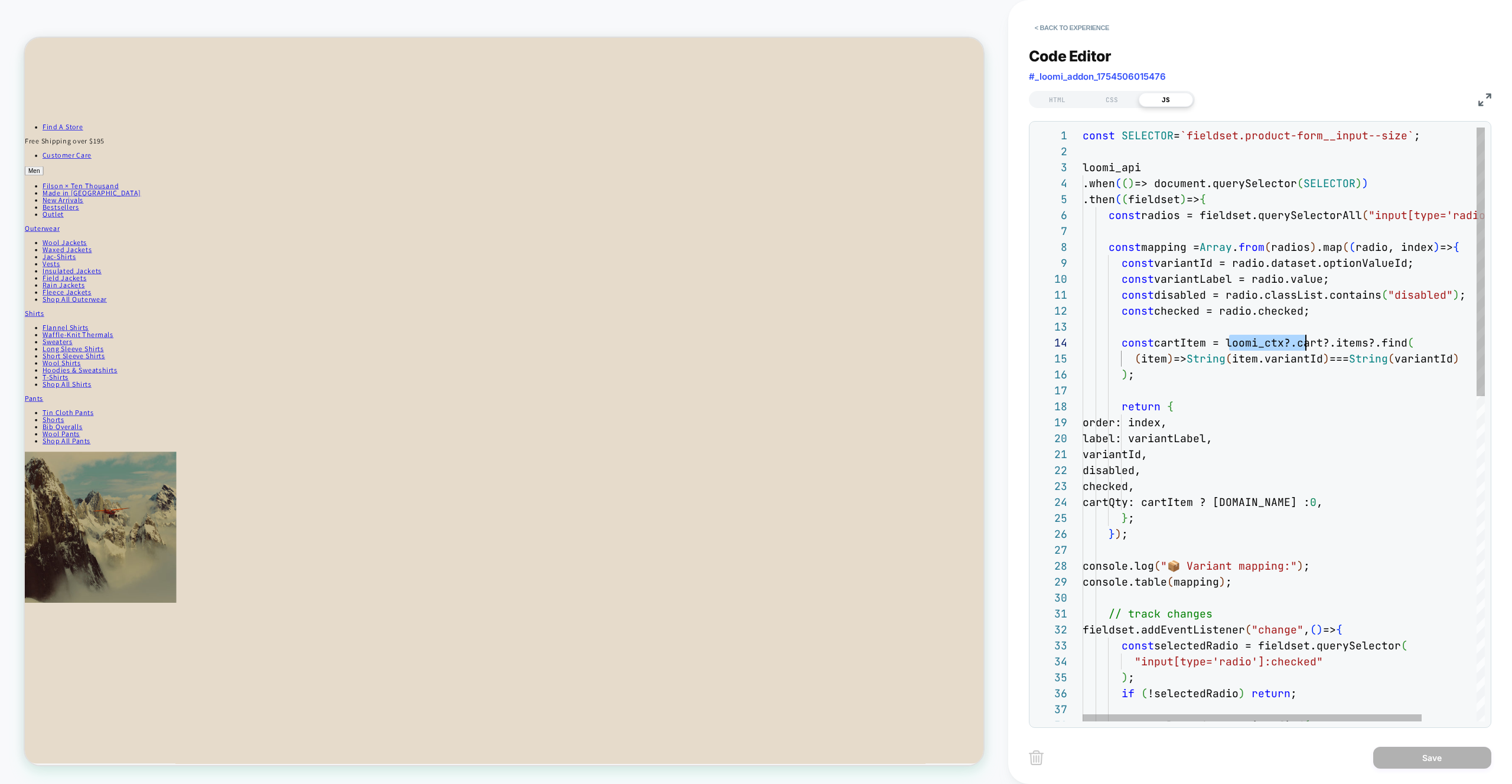
scroll to position [48, 294]
drag, startPoint x: 1232, startPoint y: 341, endPoint x: 1375, endPoint y: 339, distance: 143.0
click at [1375, 339] on div "const SELECTOR = `fieldset.product-form__input--size` ; loomi_api .when ( ( ) =…" at bounding box center [1316, 782] width 468 height 1311
click at [1388, 343] on div "const SELECTOR = `fieldset.product-form__input--size` ; loomi_api .when ( ( ) =…" at bounding box center [1316, 782] width 468 height 1311
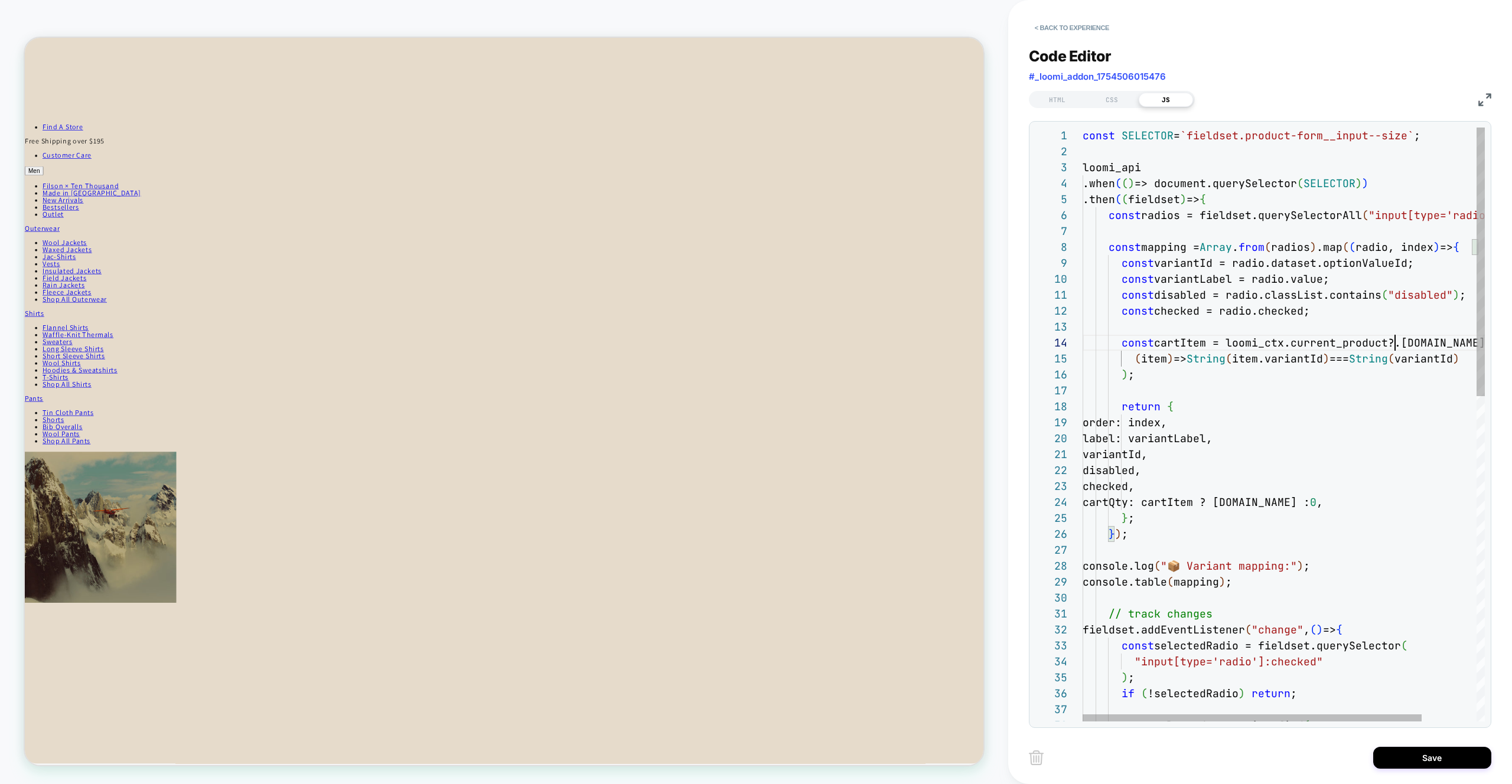
scroll to position [48, 312]
click at [1454, 345] on div "const SELECTOR = `fieldset.product-form__input--size` ; loomi_api .when ( ( ) =…" at bounding box center [1316, 782] width 468 height 1311
click at [1354, 379] on div "const SELECTOR = `fieldset.product-form__input--size` ; loomi_api .when ( ( ) =…" at bounding box center [1316, 782] width 468 height 1311
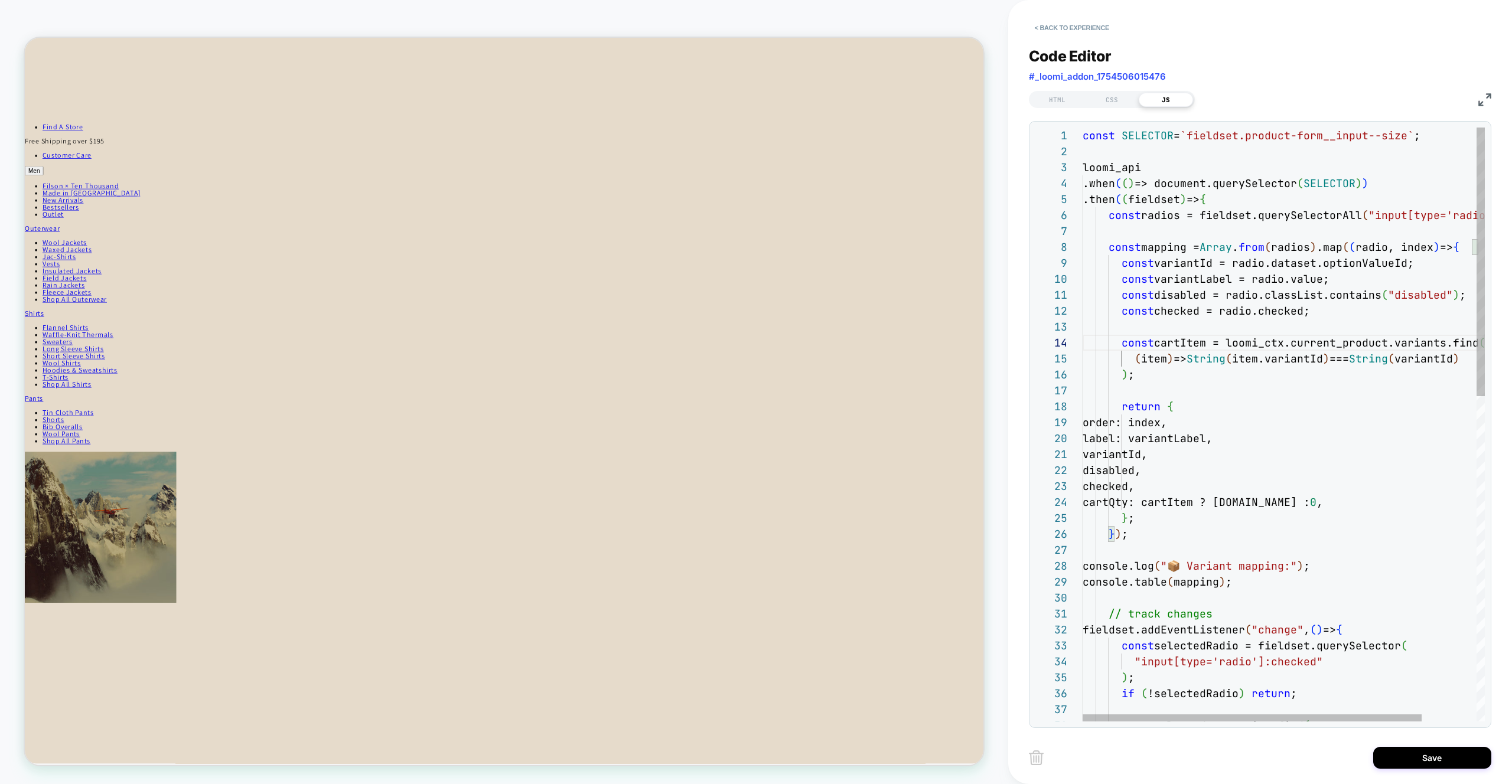
click at [1289, 342] on div "const SELECTOR = `fieldset.product-form__input--size` ; loomi_api .when ( ( ) =…" at bounding box center [1316, 782] width 468 height 1311
click at [1399, 345] on div "const SELECTOR = `fieldset.product-form__input--size` ; loomi_api .when ( ( ) =…" at bounding box center [1316, 782] width 468 height 1311
click at [1460, 343] on div "const SELECTOR = `fieldset.product-form__input--size` ; loomi_api .when ( ( ) =…" at bounding box center [1316, 782] width 468 height 1311
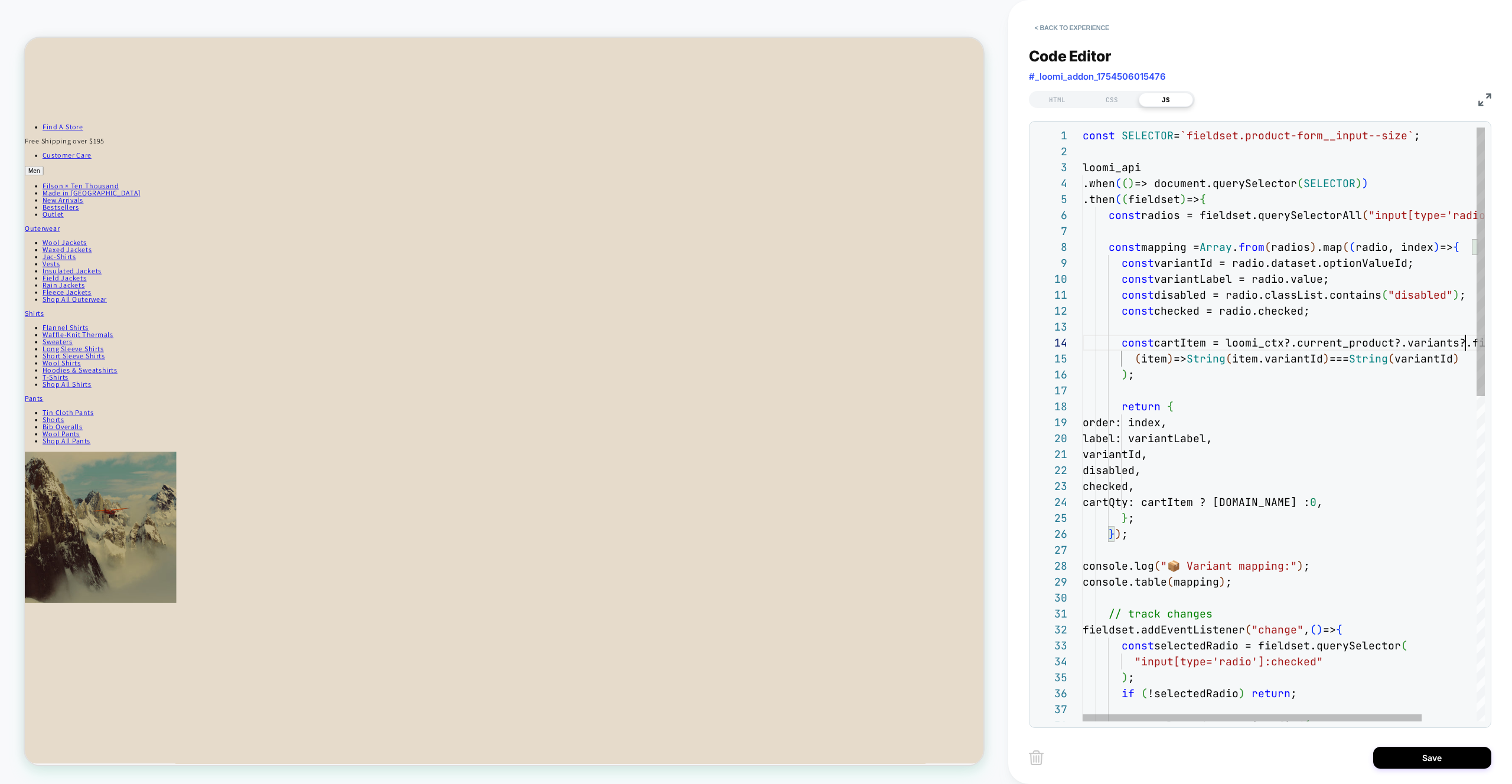
scroll to position [48, 382]
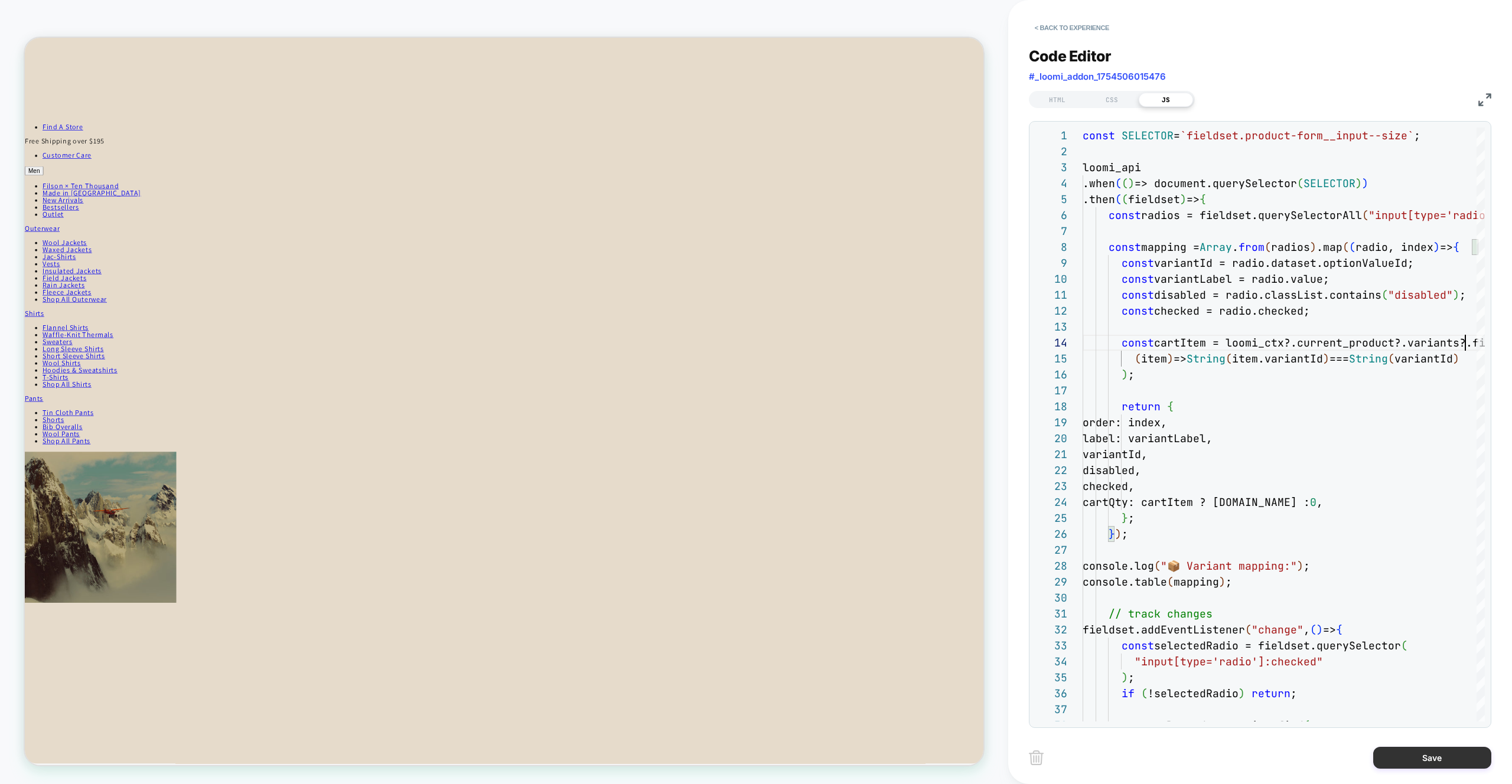
type textarea "**********"
click at [1434, 757] on button "Save" at bounding box center [1432, 757] width 118 height 22
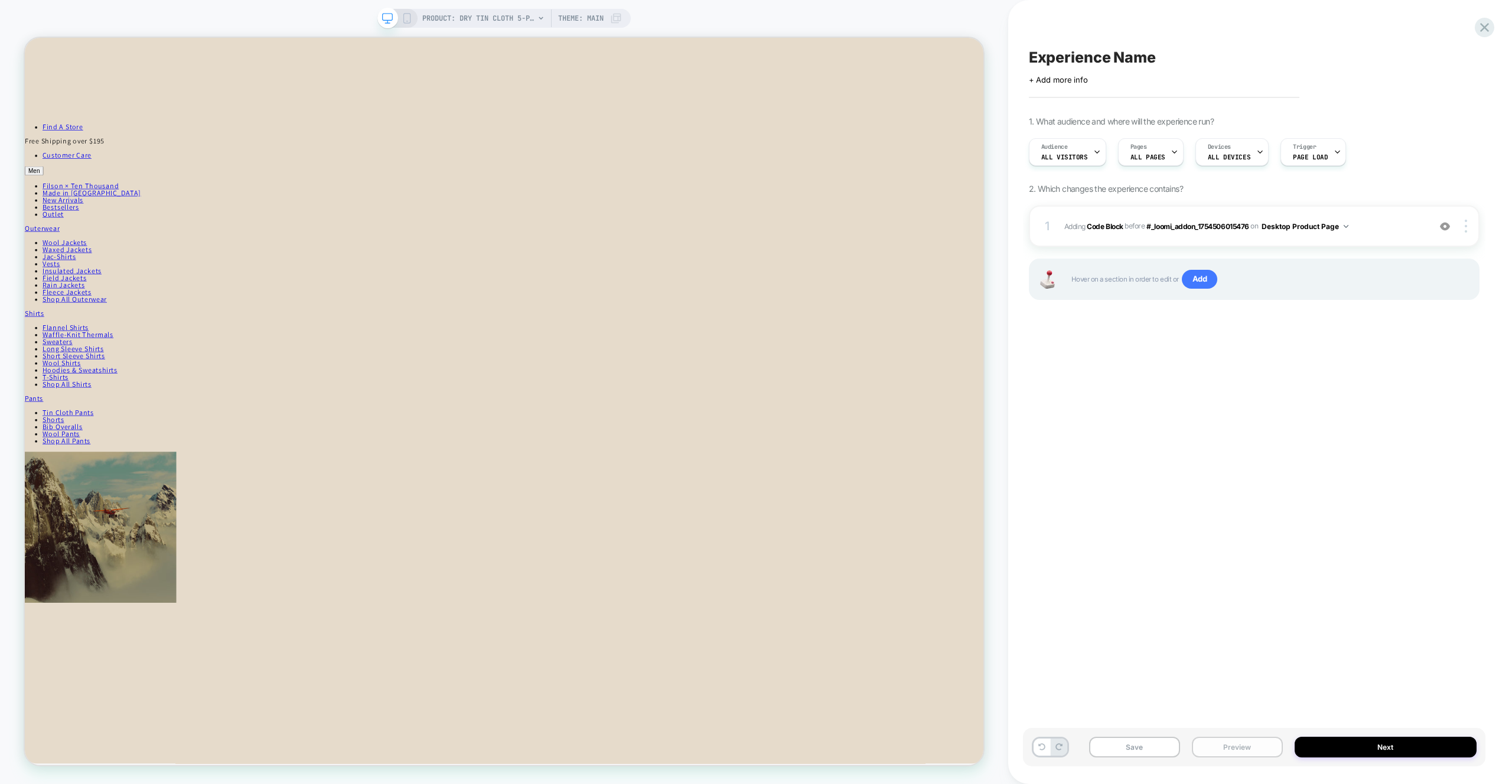
click at [1240, 740] on button "Preview" at bounding box center [1237, 747] width 91 height 20
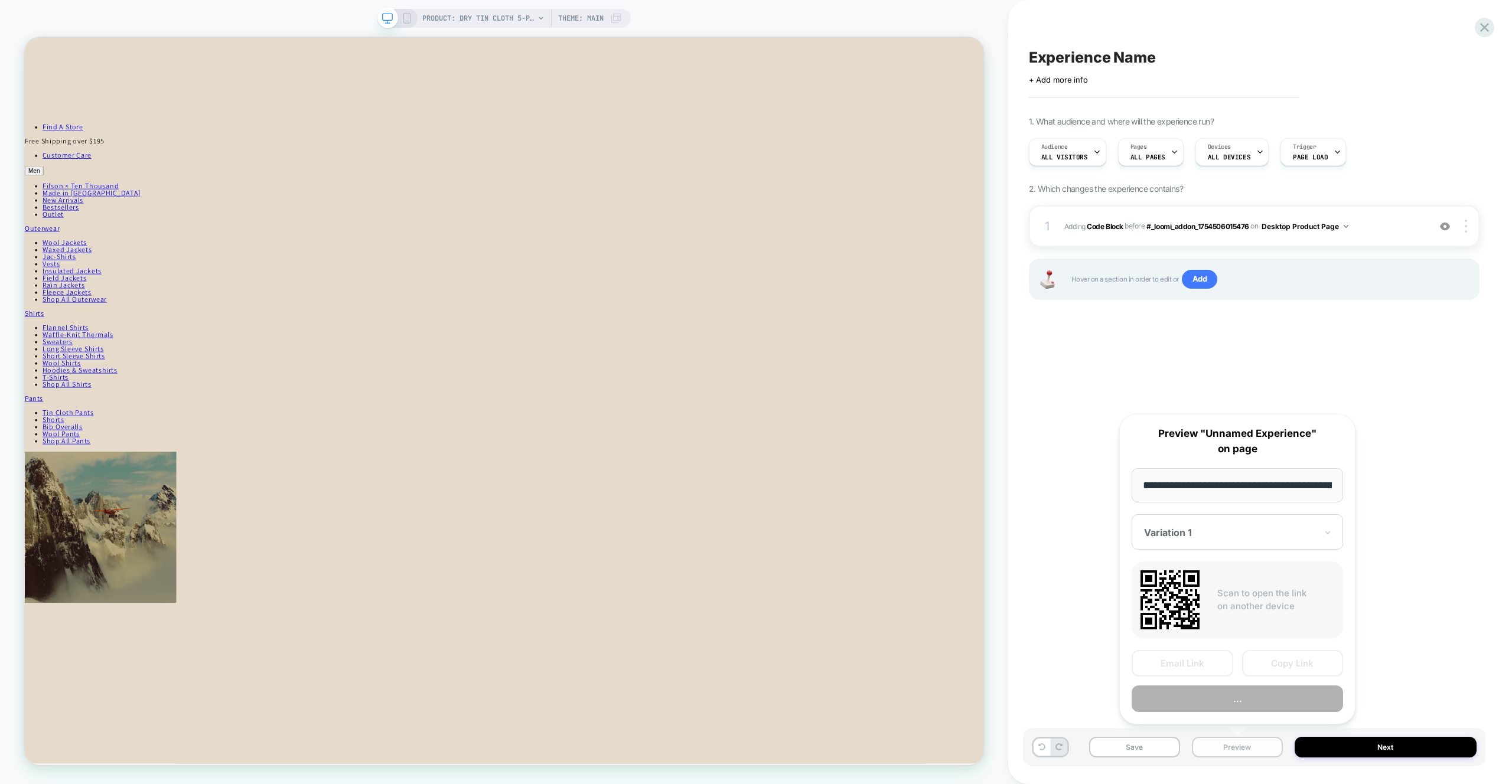
scroll to position [0, 251]
click at [1252, 694] on button "Preview" at bounding box center [1237, 699] width 212 height 27
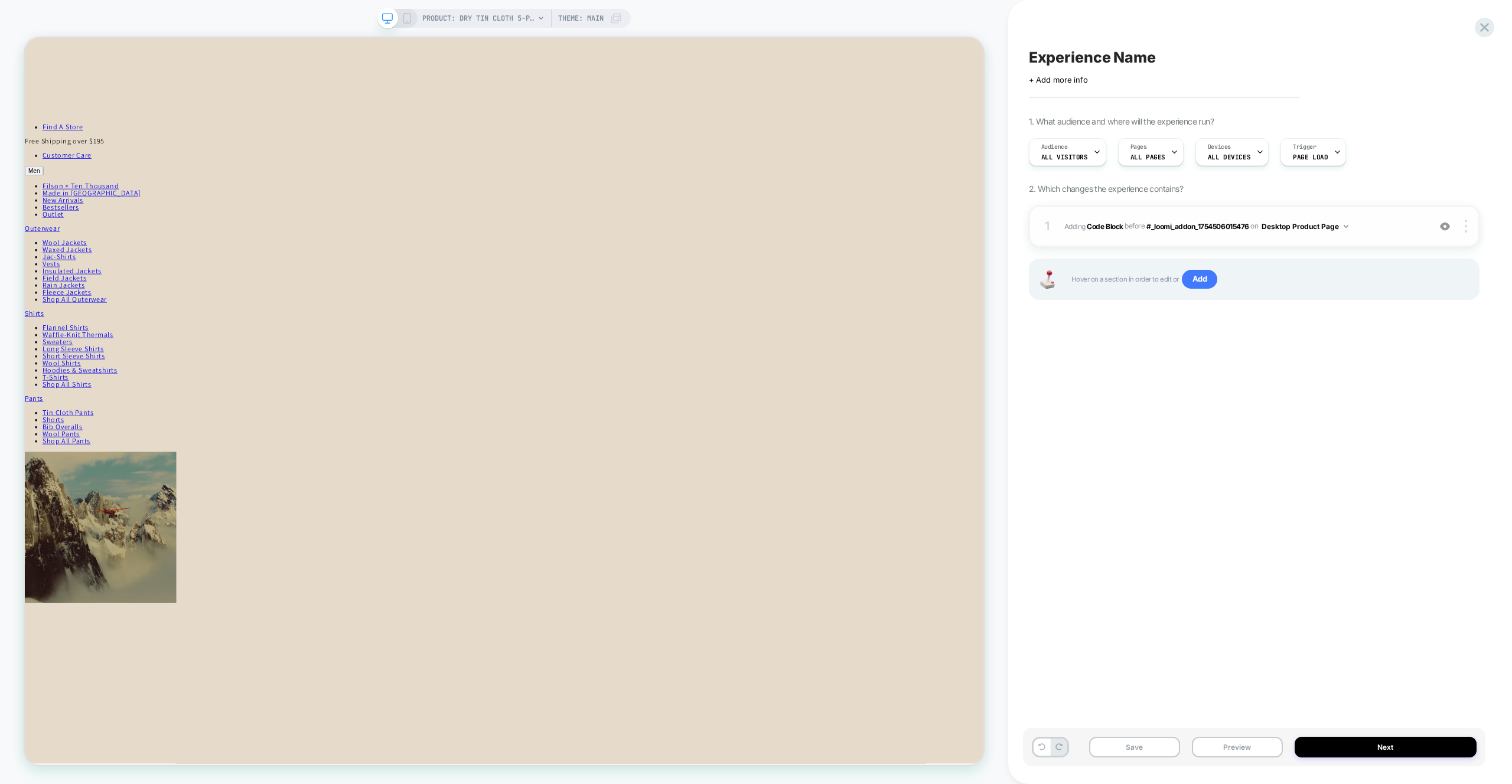
click at [1401, 231] on span "Adding Code Block BEFORE #_loomi_addon_1754506015476 #_loomi_addon_175450601547…" at bounding box center [1244, 226] width 359 height 15
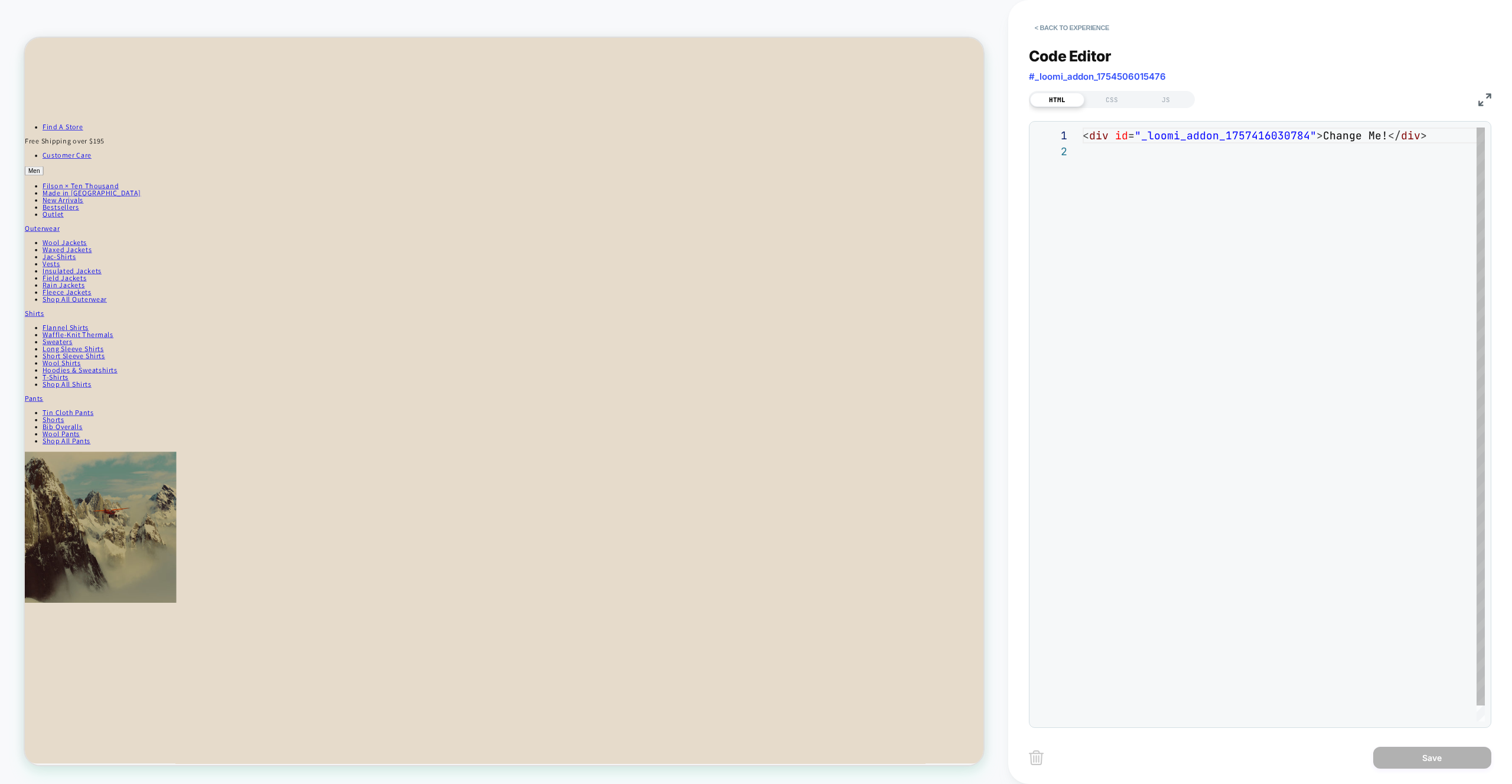
scroll to position [16, 0]
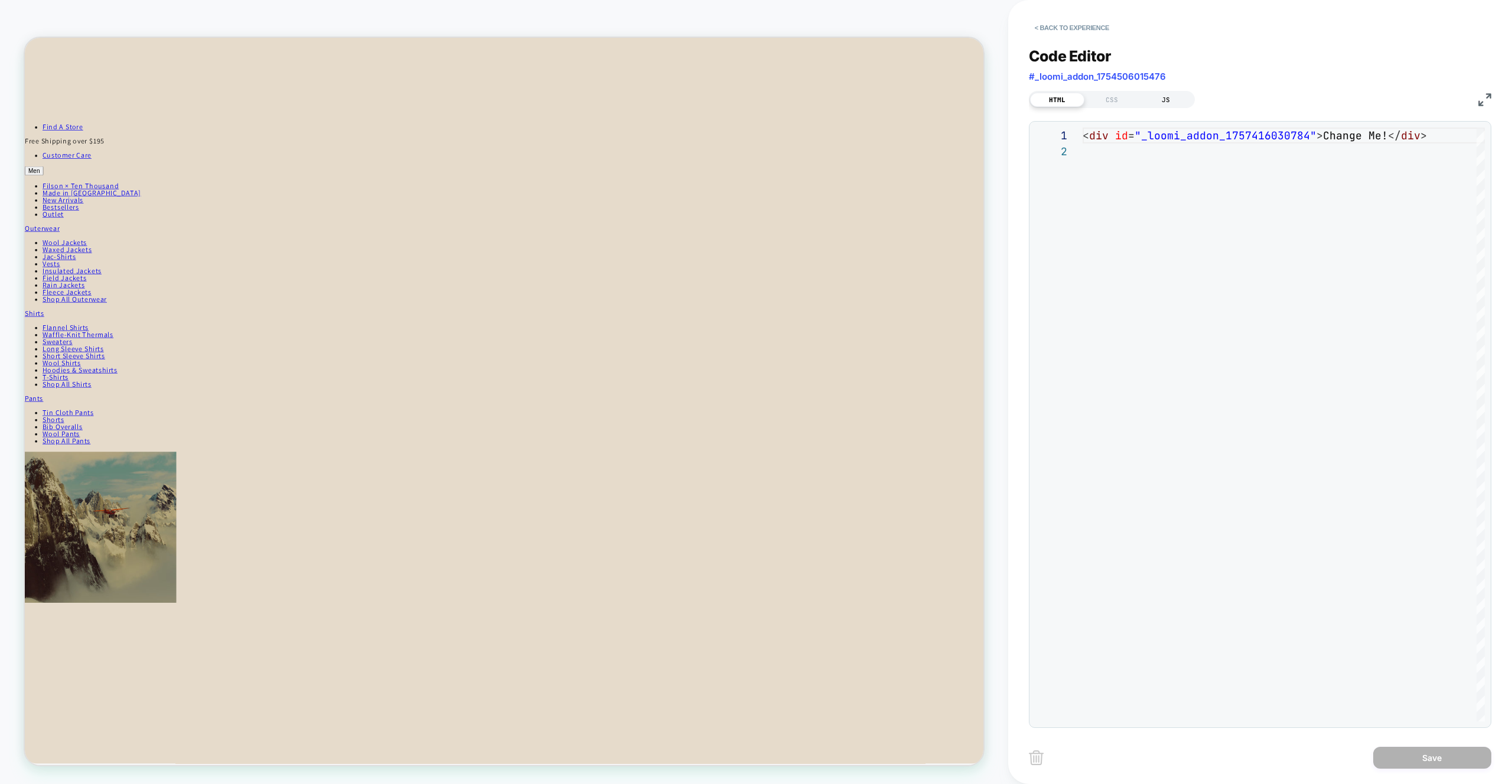
click at [1160, 101] on div "JS" at bounding box center [1166, 100] width 55 height 14
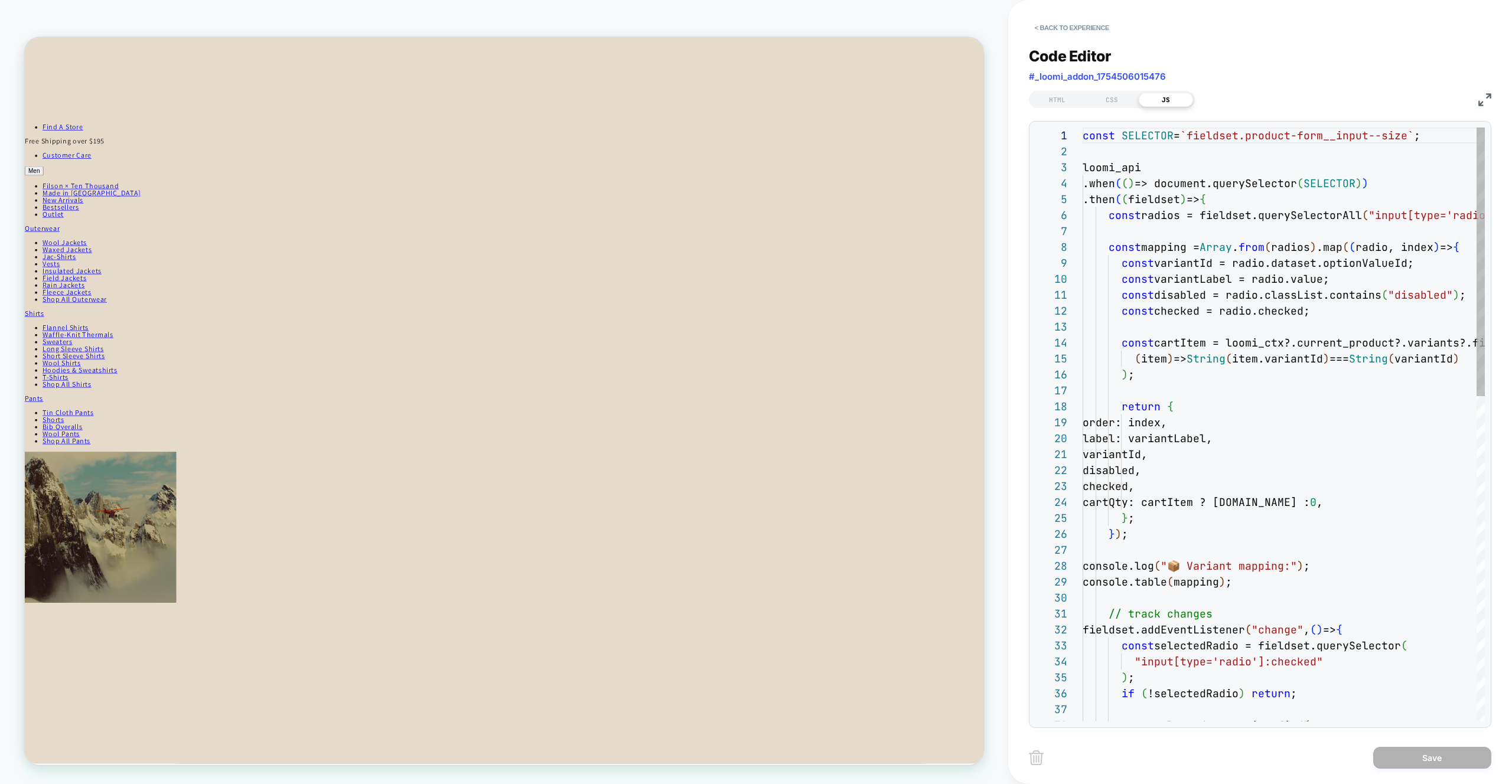
scroll to position [159, 0]
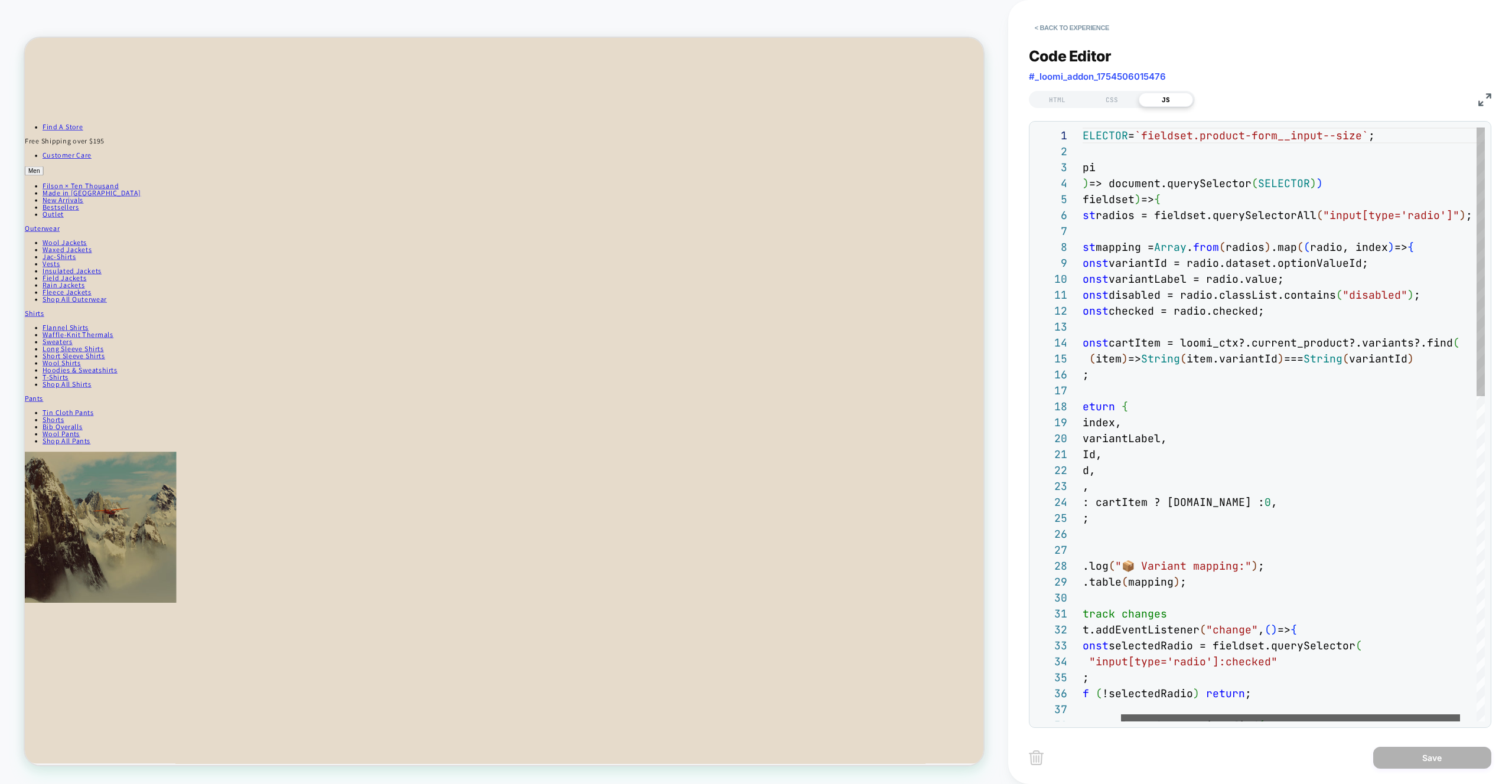
click at [1208, 721] on div at bounding box center [1290, 718] width 339 height 7
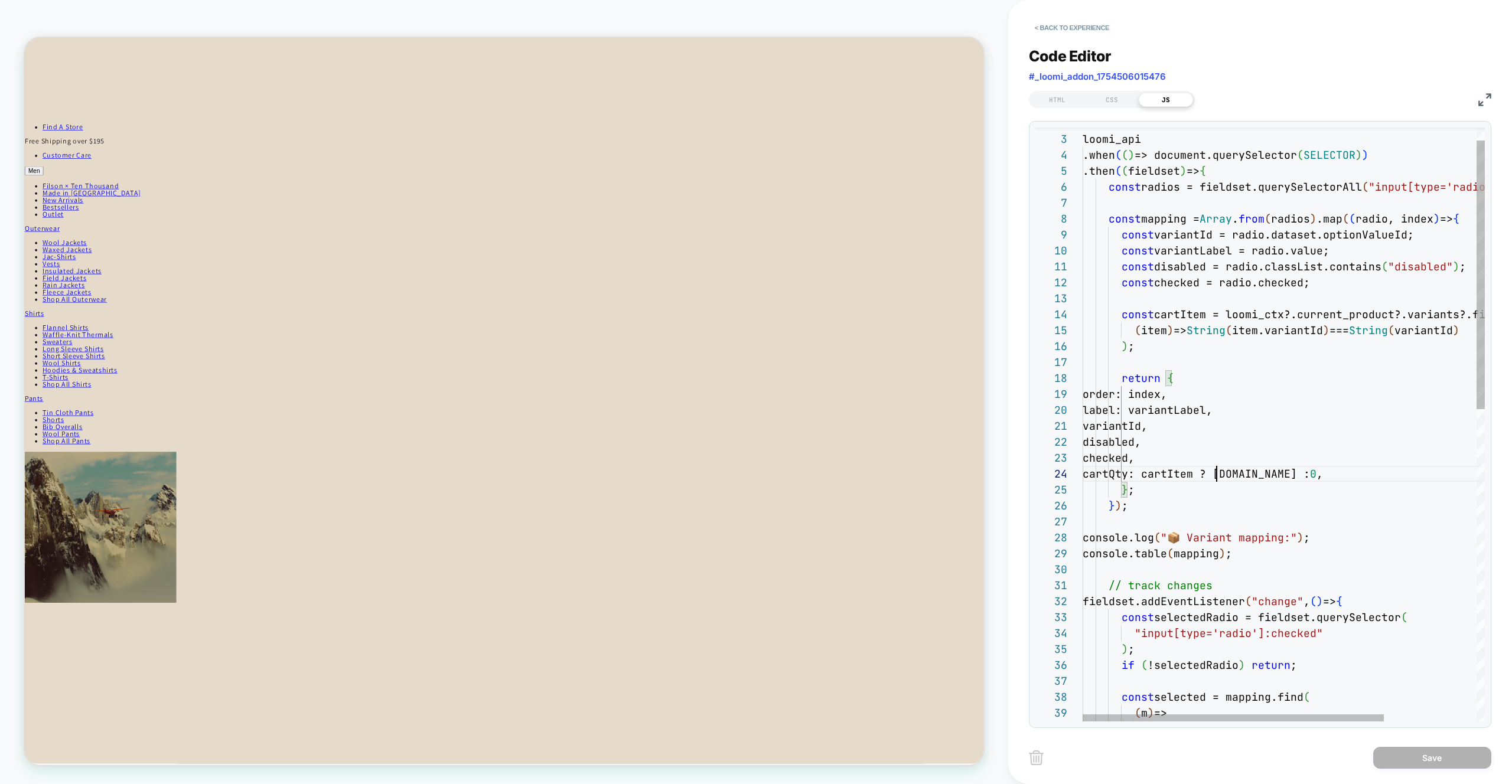
click at [1220, 477] on div "loomi_api .when ( ( ) => document.querySelector ( SELECTOR ) ) .then ( ( fields…" at bounding box center [1345, 754] width 525 height 1311
click at [1173, 360] on div "loomi_api .when ( ( ) => document.querySelector ( SELECTOR ) ) .then ( ( fields…" at bounding box center [1345, 754] width 525 height 1311
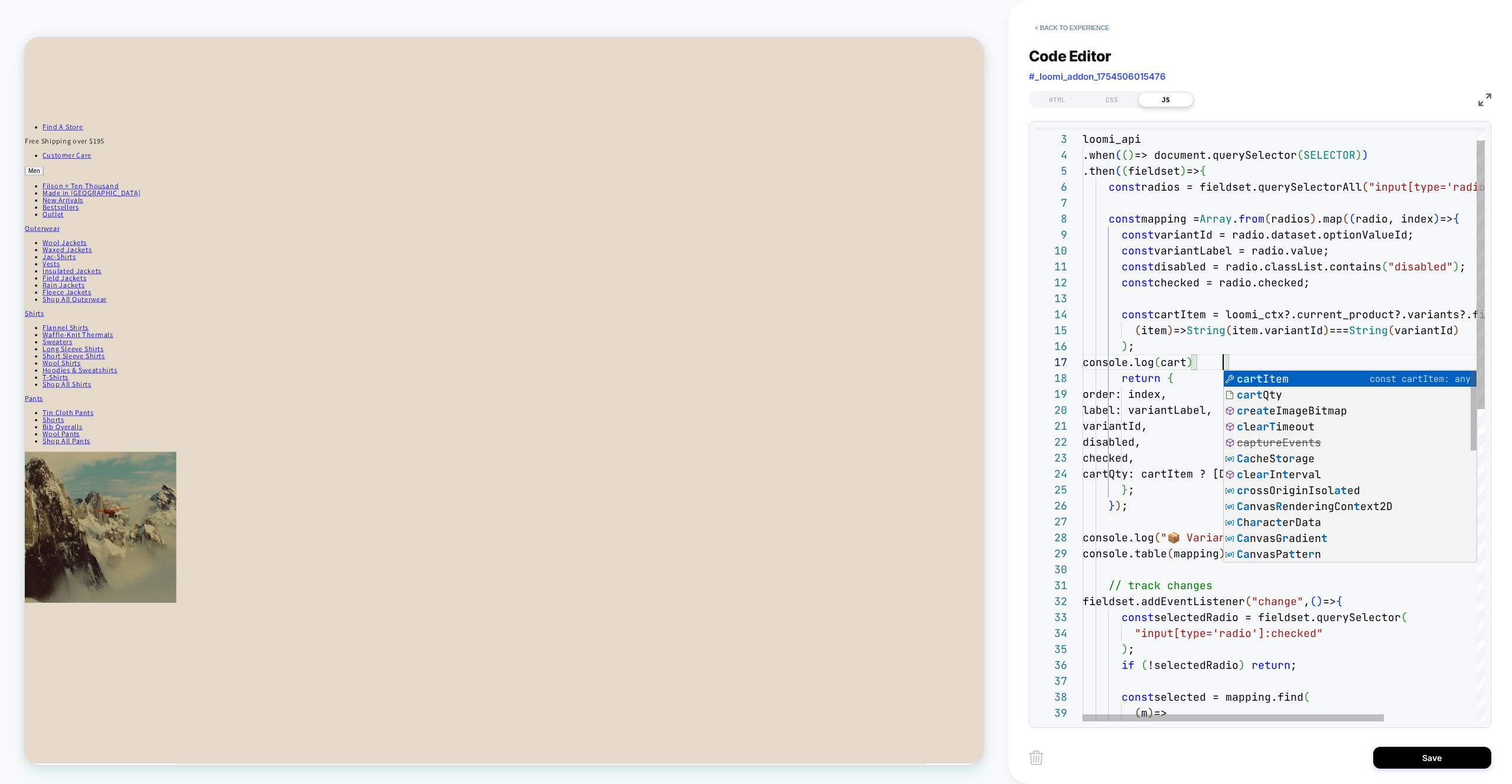
scroll to position [96, 166]
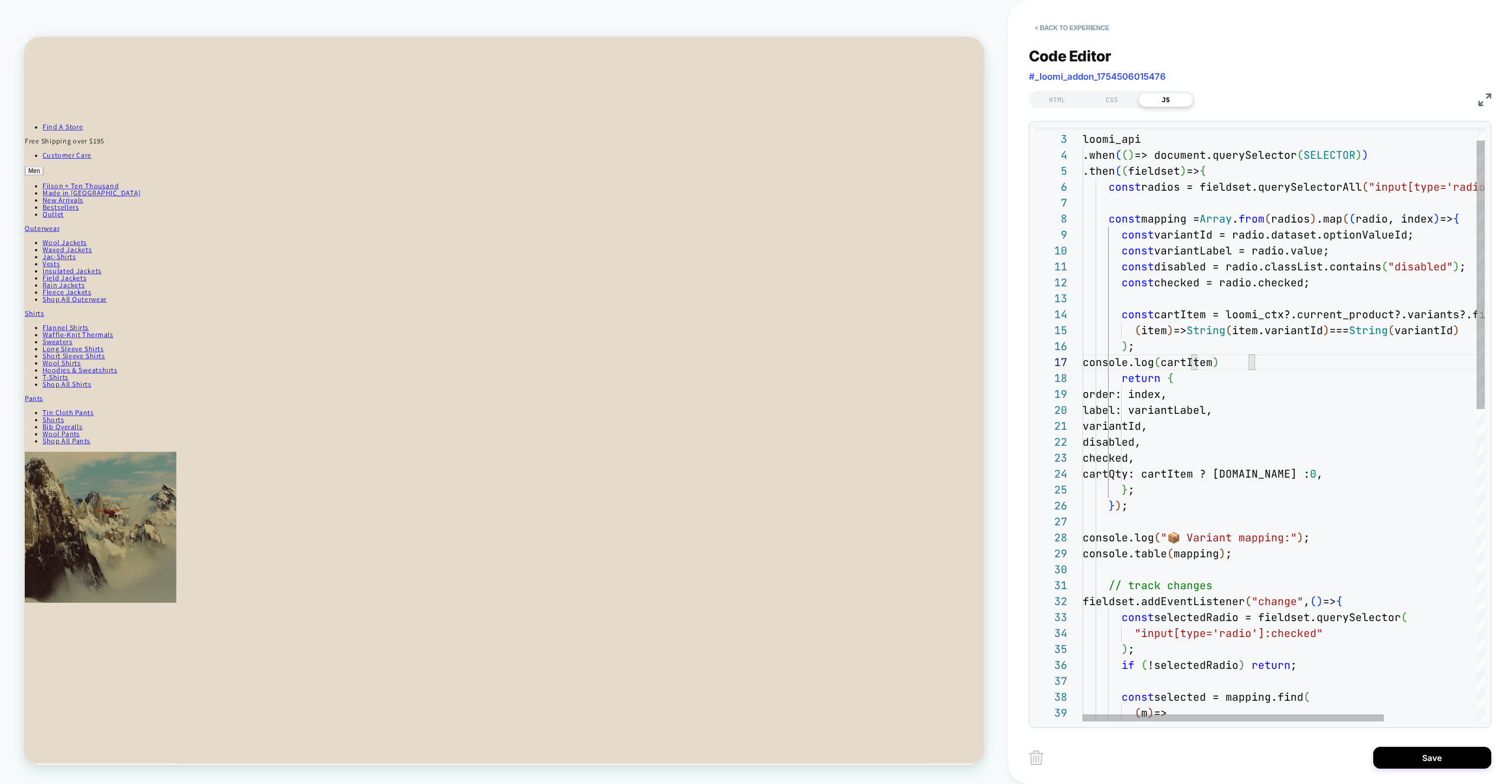
click at [1198, 363] on div "loomi_api .when ( ( ) => document.querySelector ( SELECTOR ) ) .then ( ( fields…" at bounding box center [1345, 754] width 525 height 1311
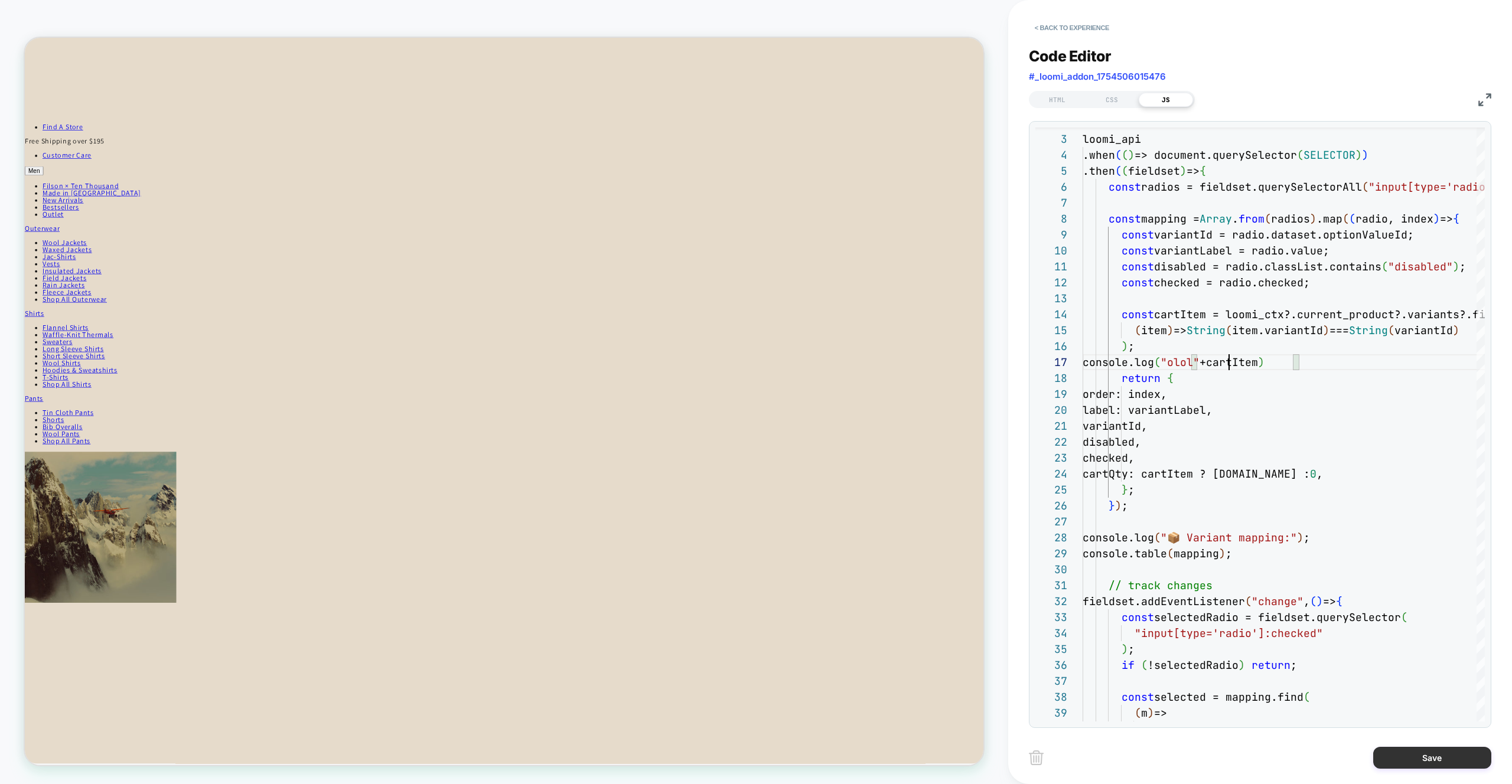
type textarea "**********"
click at [1432, 757] on button "Save" at bounding box center [1432, 757] width 118 height 22
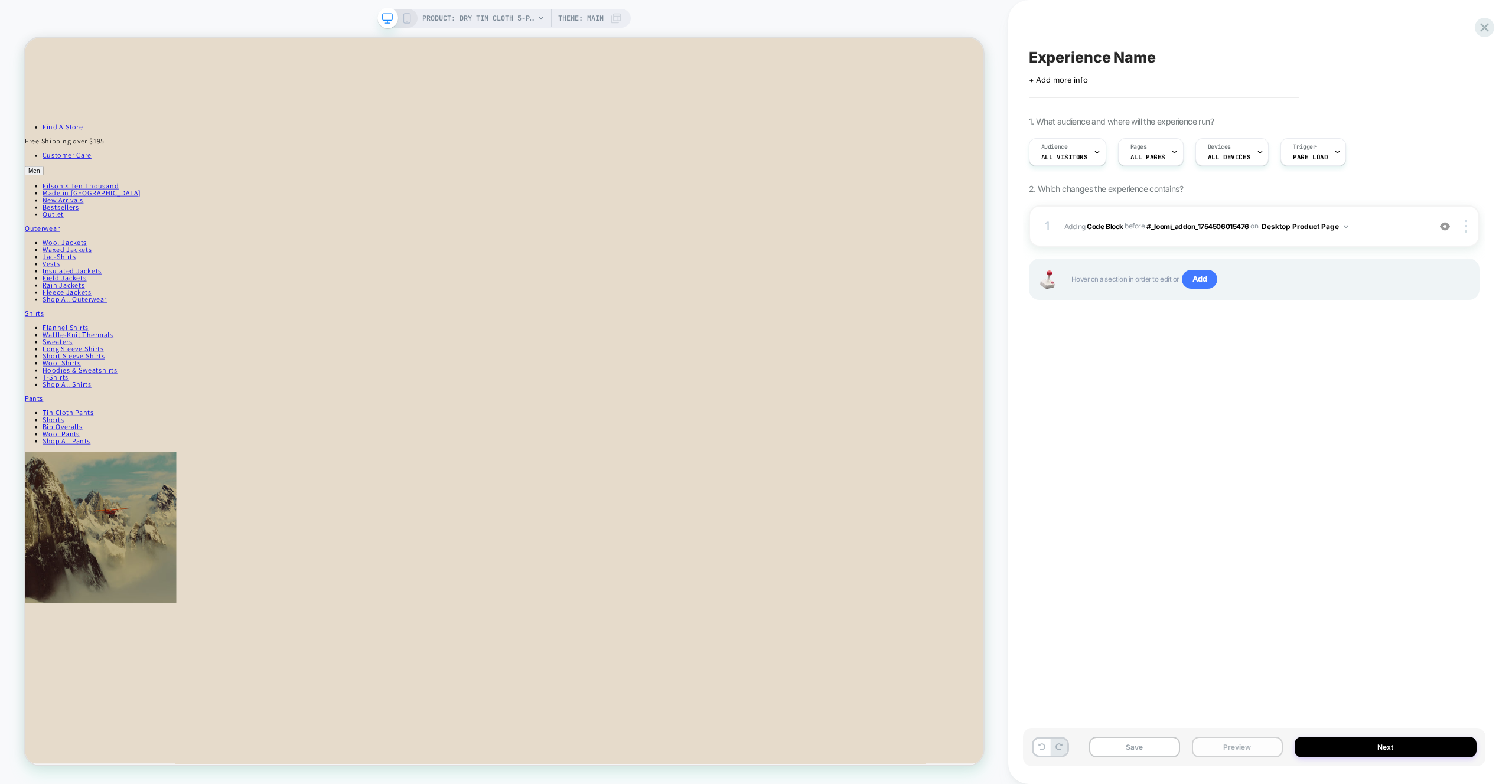
click at [1245, 751] on button "Preview" at bounding box center [1237, 747] width 91 height 20
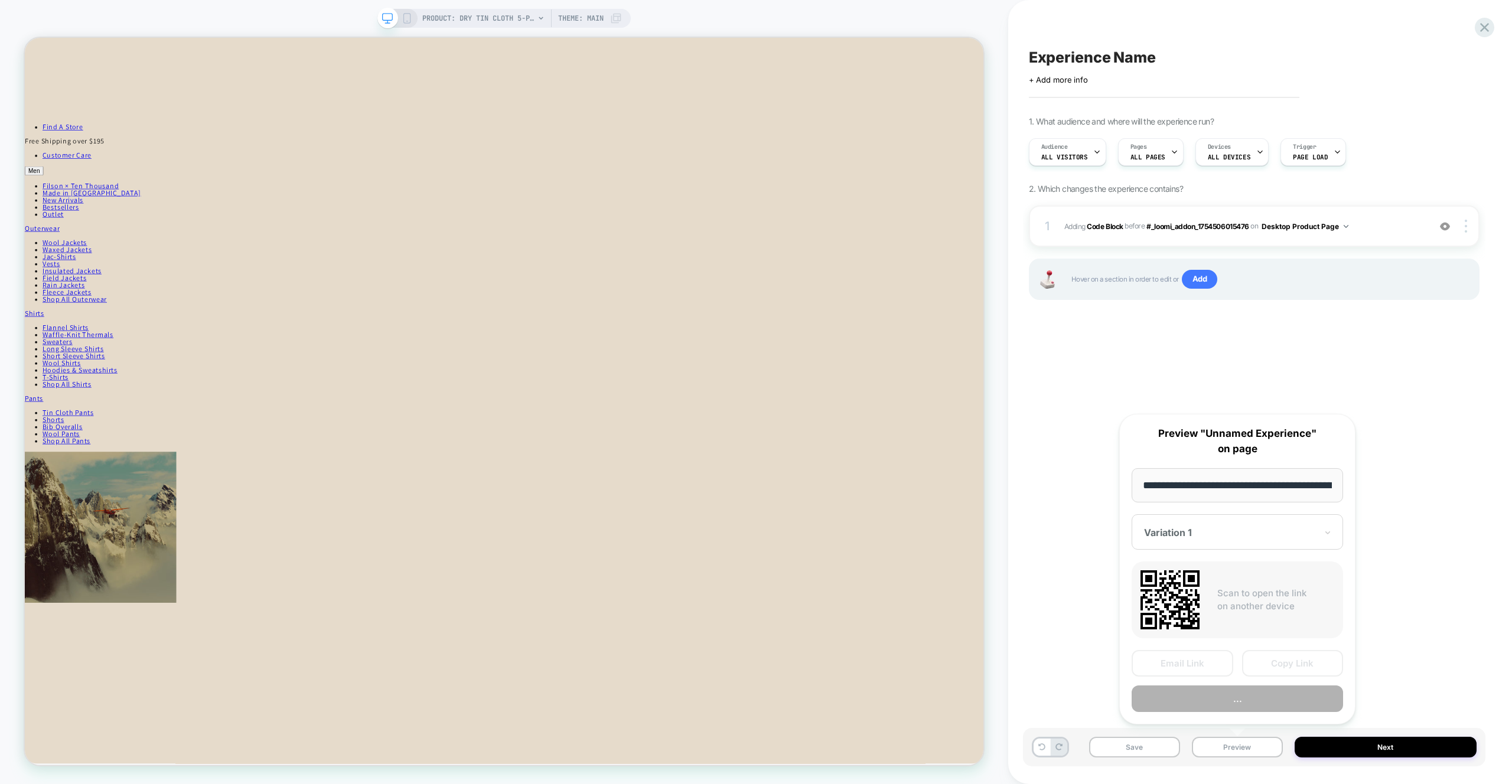
scroll to position [0, 251]
click at [1240, 700] on button "Preview" at bounding box center [1237, 699] width 212 height 27
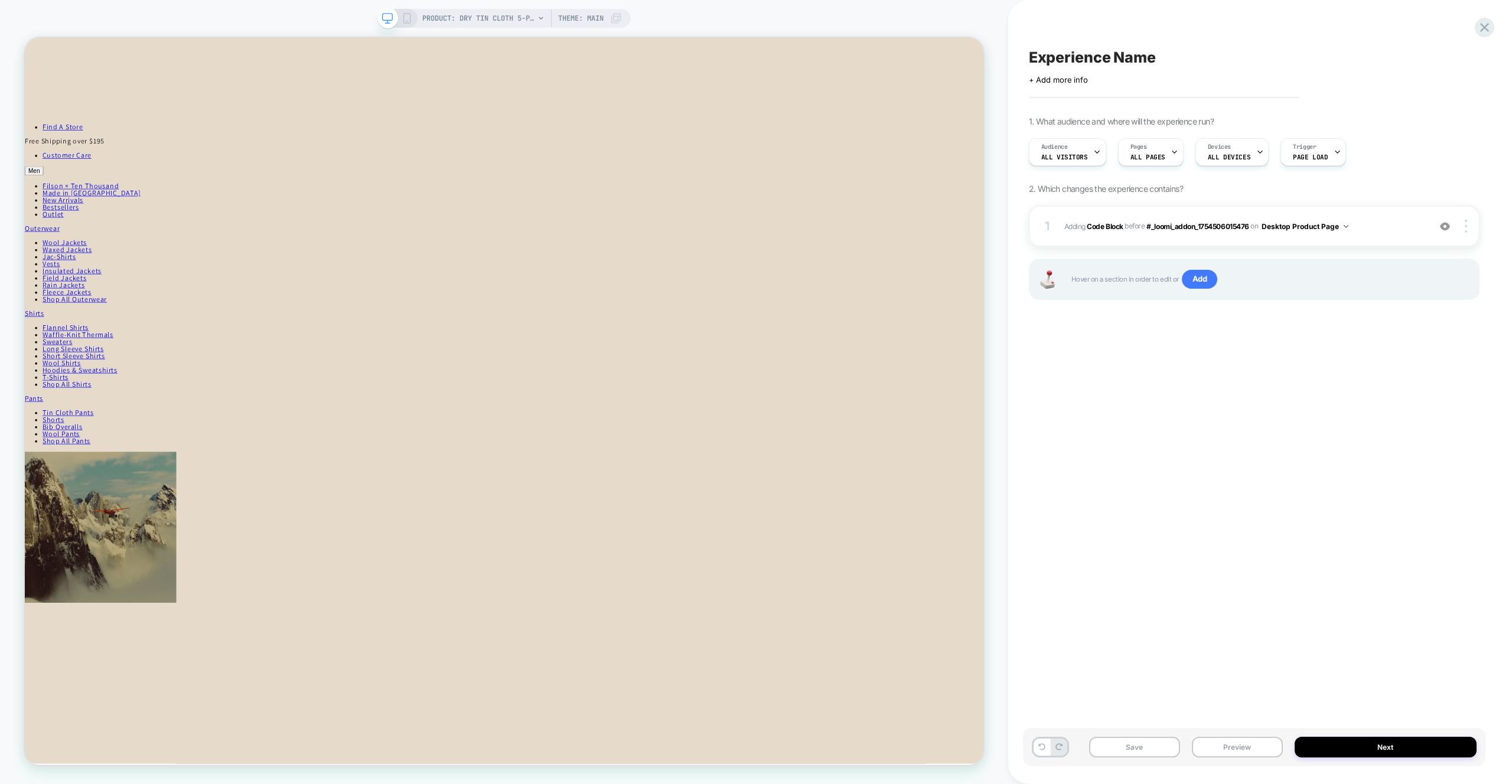
click at [1349, 452] on div "Experience Name Click to edit experience details + Add more info 1. What audien…" at bounding box center [1254, 392] width 463 height 761
click at [1384, 228] on span "Adding Code Block BEFORE #_loomi_addon_1754506015476 #_loomi_addon_175450601547…" at bounding box center [1244, 226] width 359 height 15
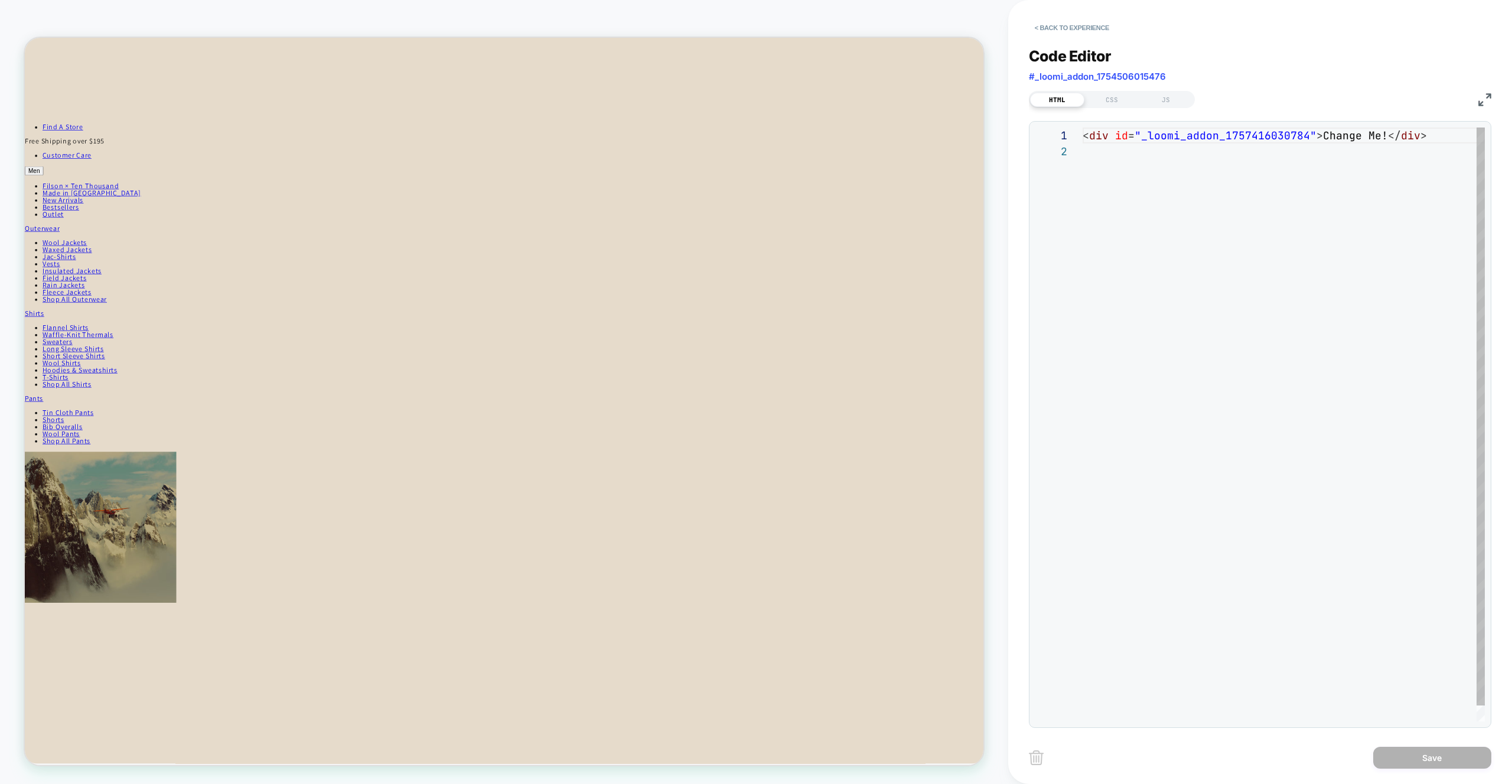
scroll to position [16, 0]
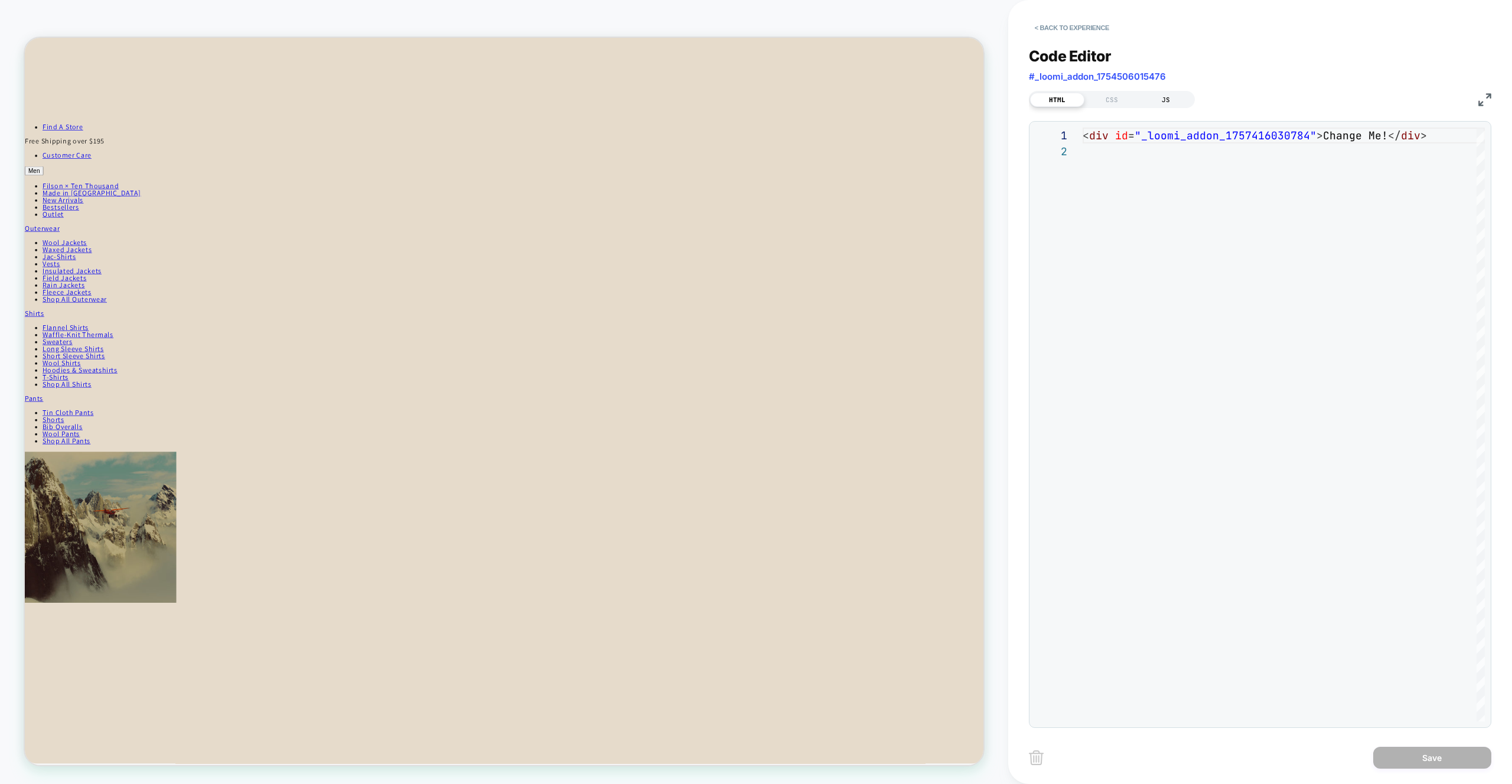
drag, startPoint x: 1169, startPoint y: 101, endPoint x: 1162, endPoint y: 106, distance: 8.6
click at [1169, 101] on div "JS" at bounding box center [1166, 100] width 55 height 14
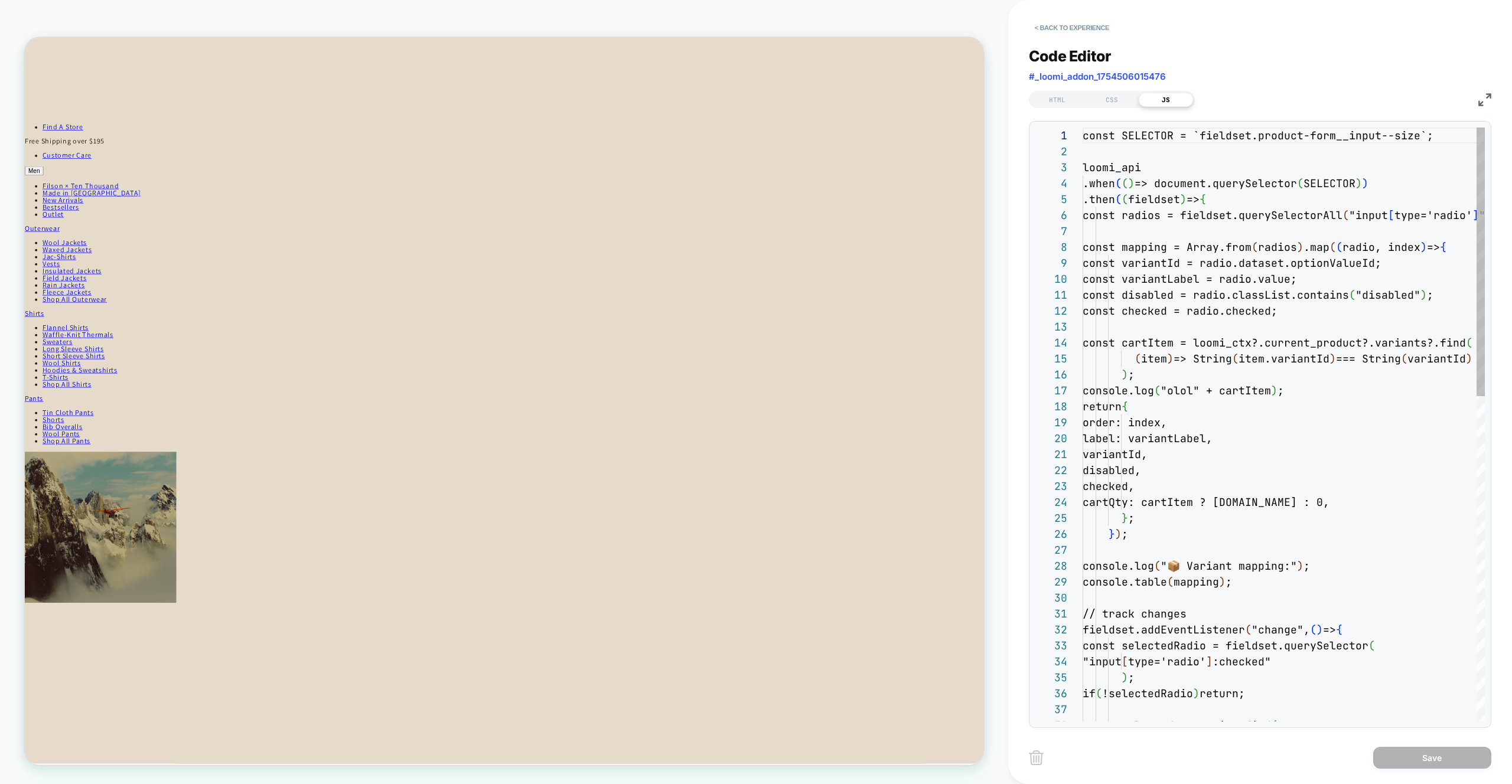
scroll to position [159, 0]
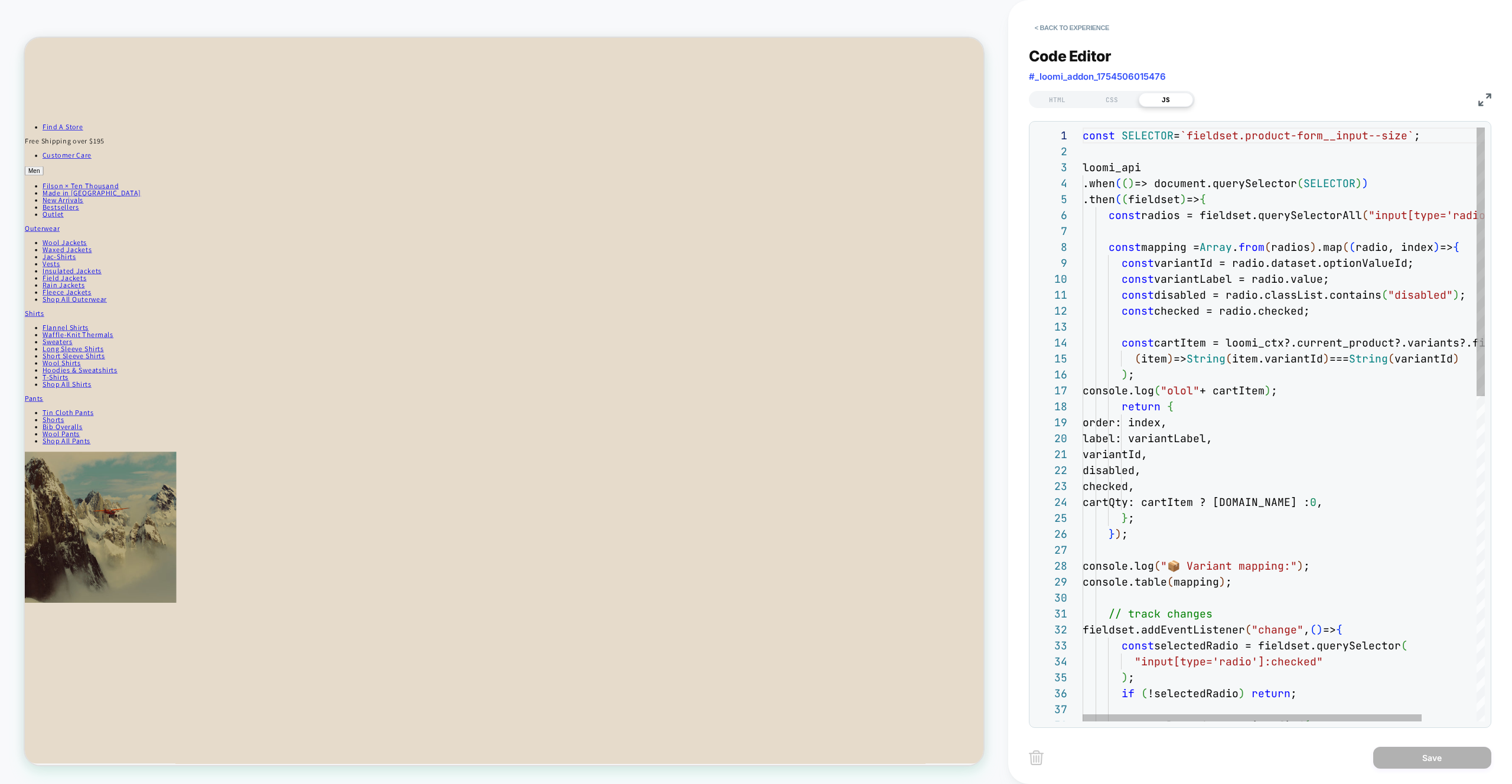
click at [1257, 406] on div "const SELECTOR = `fieldset.product-form__input--size` ; loomi_api .when ( ( ) =…" at bounding box center [1316, 782] width 468 height 1311
click at [1226, 392] on div "const SELECTOR = `fieldset.product-form__input--size` ; loomi_api .when ( ( ) =…" at bounding box center [1316, 782] width 468 height 1311
click at [1310, 362] on div "const SELECTOR = `fieldset.product-form__input--size` ; loomi_api .when ( ( ) =…" at bounding box center [1316, 782] width 468 height 1311
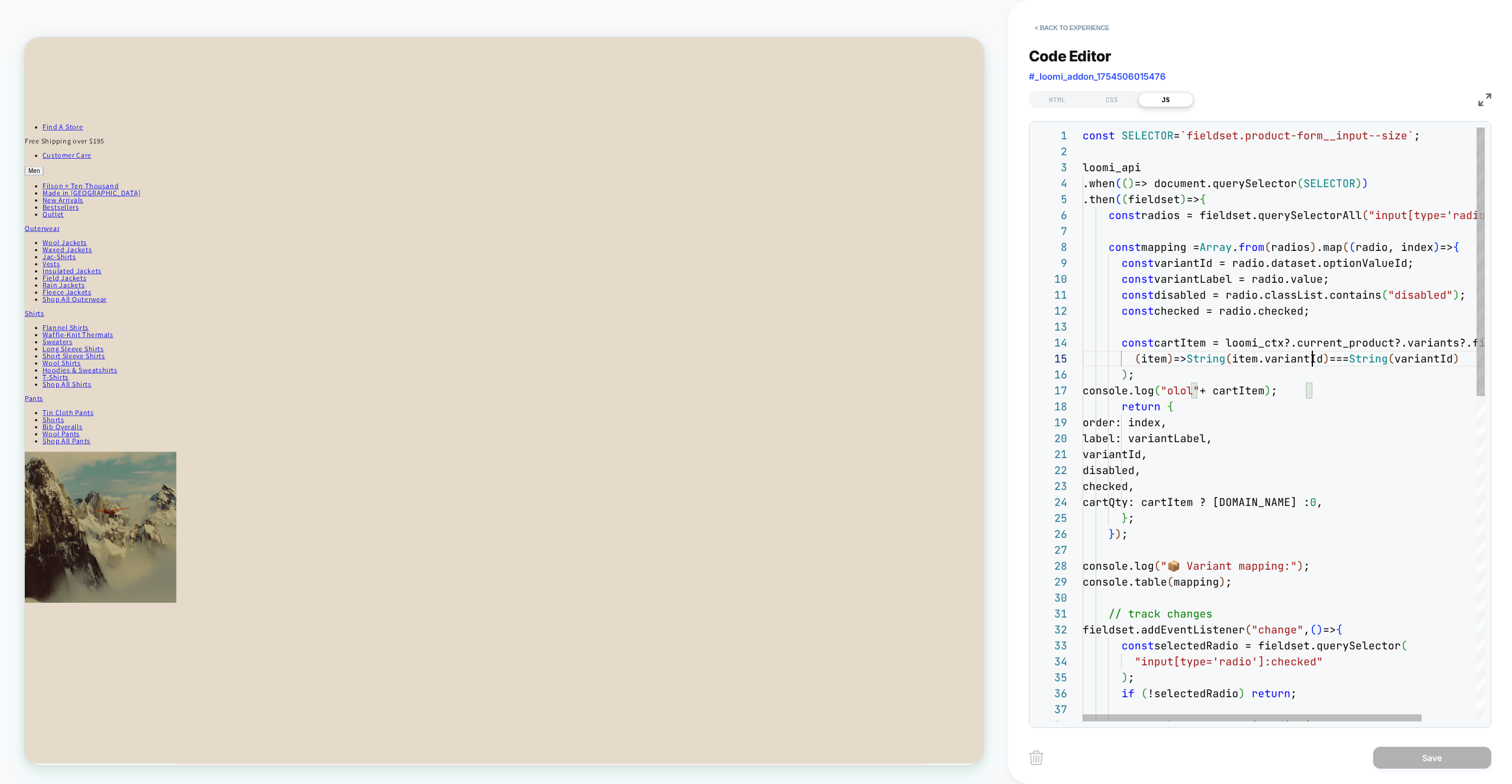
click at [1310, 362] on div "const SELECTOR = `fieldset.product-form__input--size` ; loomi_api .when ( ( ) =…" at bounding box center [1316, 782] width 468 height 1311
click at [1340, 432] on div "const SELECTOR = `fieldset.product-form__input--size` ; loomi_api .when ( ( ) =…" at bounding box center [1316, 782] width 468 height 1311
click at [1311, 355] on div "const SELECTOR = `fieldset.product-form__input--size` ; loomi_api .when ( ( ) =…" at bounding box center [1316, 782] width 468 height 1311
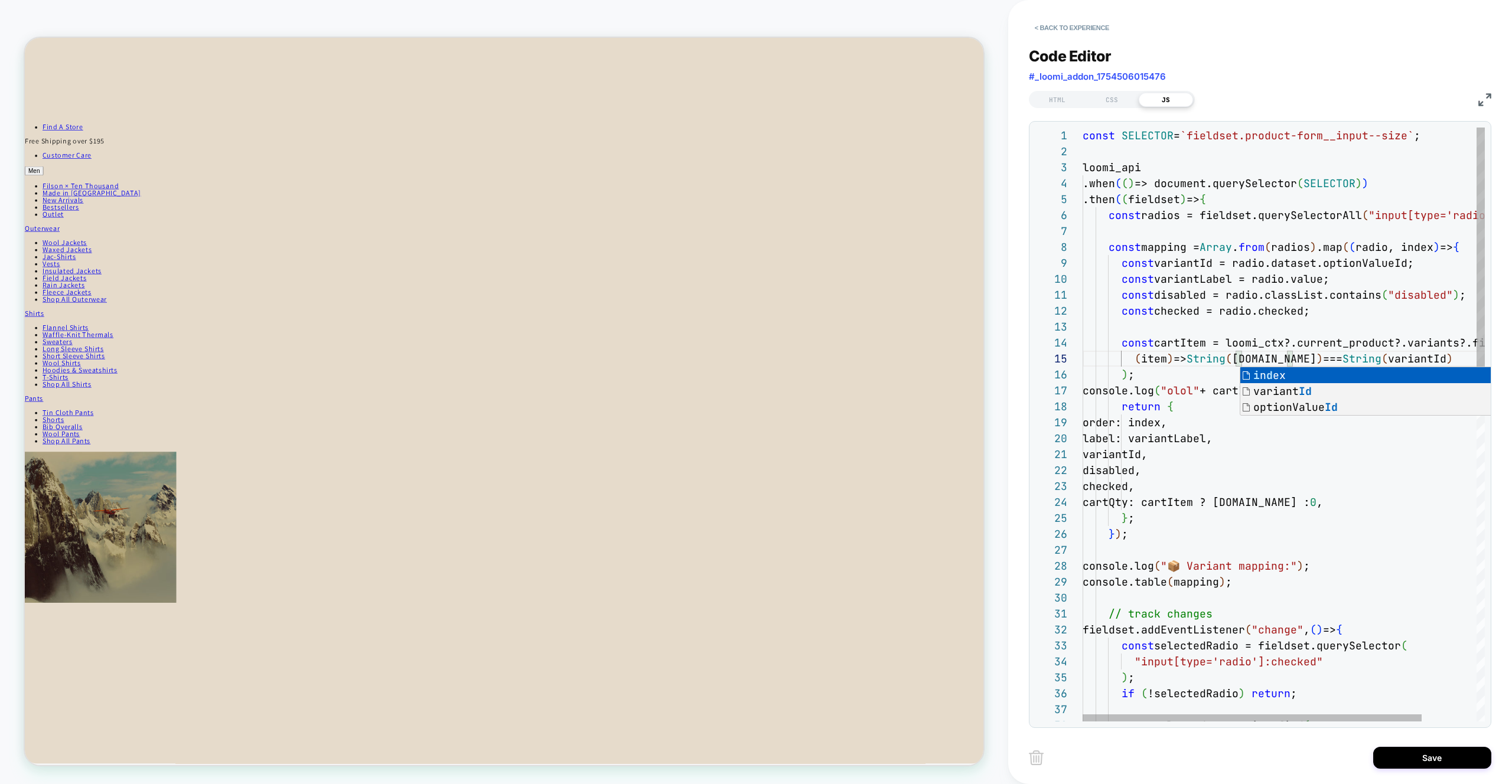
click at [1354, 531] on div "const SELECTOR = `fieldset.product-form__input--size` ; loomi_api .when ( ( ) =…" at bounding box center [1316, 782] width 468 height 1311
click at [1409, 360] on div "const SELECTOR = `fieldset.product-form__input--size` ; loomi_api .when ( ( ) =…" at bounding box center [1316, 782] width 468 height 1311
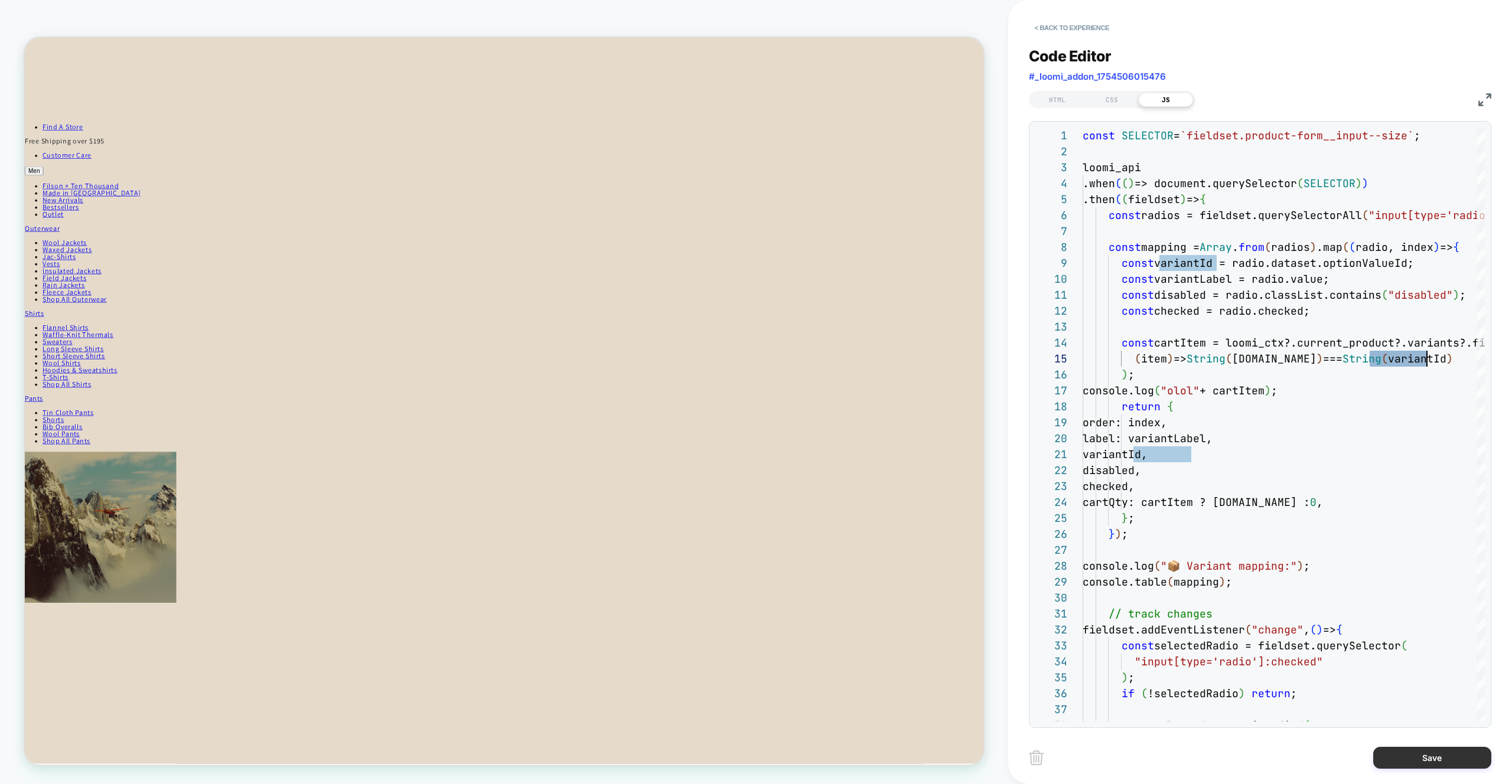
type textarea "**********"
click at [1437, 757] on button "Save" at bounding box center [1432, 757] width 118 height 22
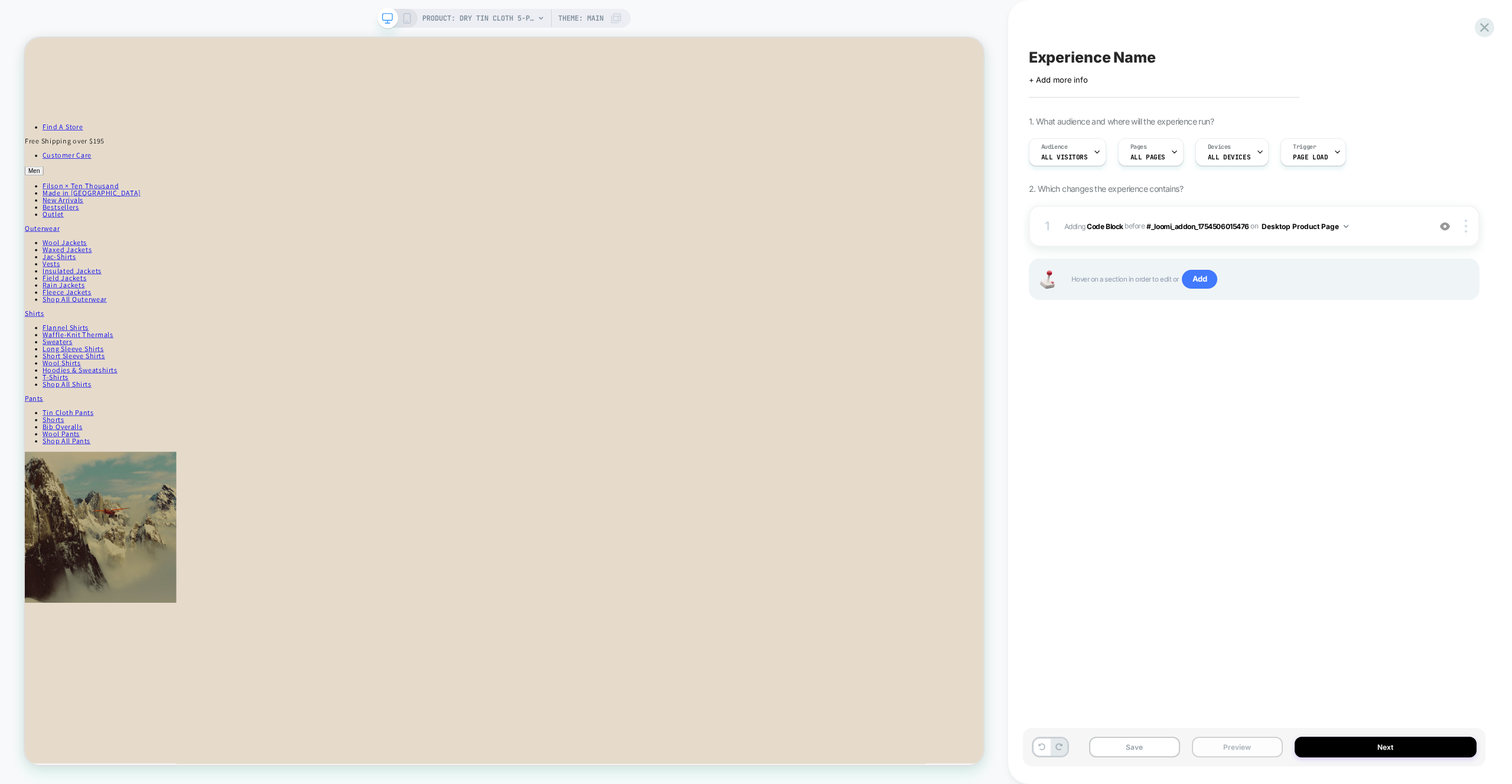
click at [1258, 750] on button "Preview" at bounding box center [1237, 747] width 91 height 20
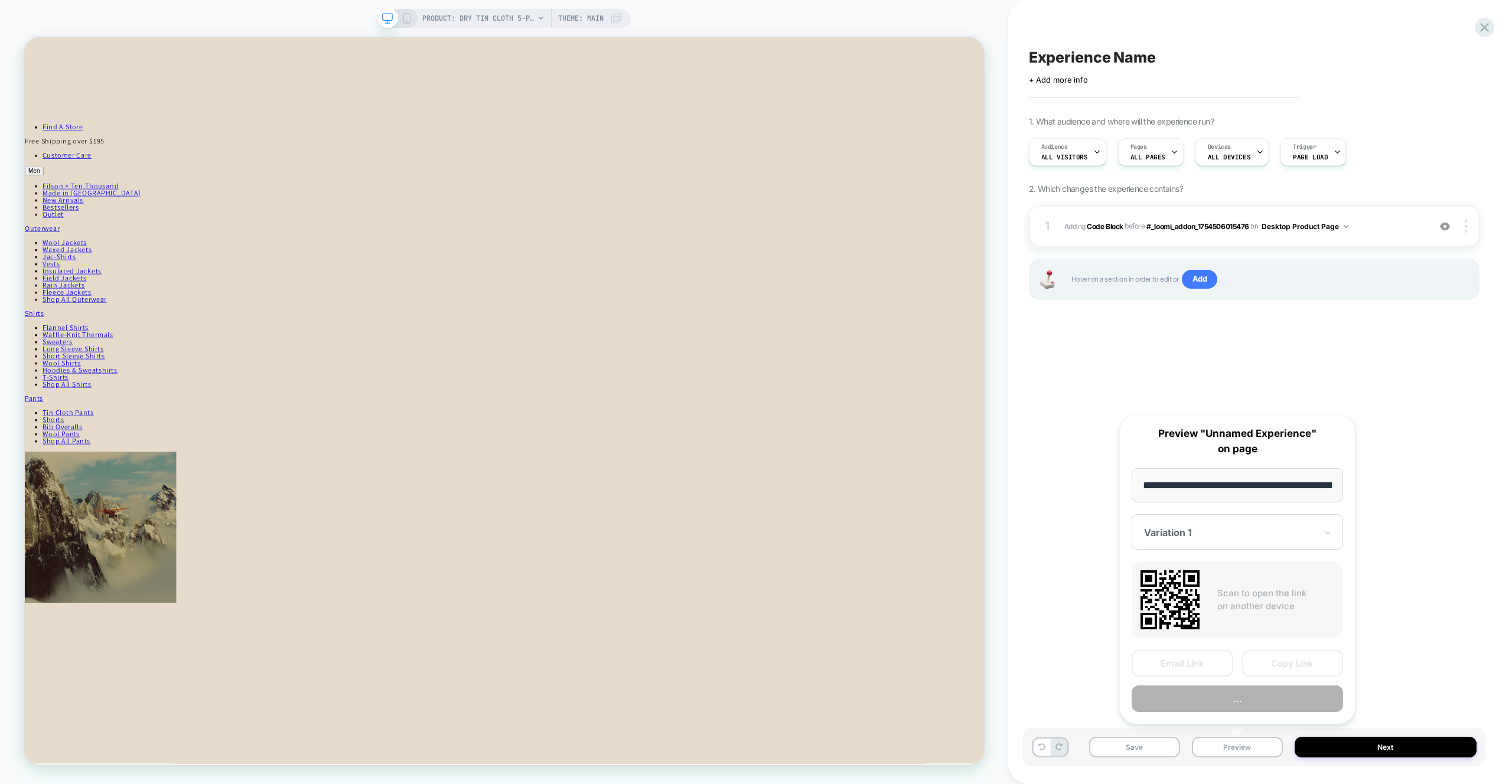
scroll to position [0, 251]
click at [1230, 697] on button "Preview" at bounding box center [1237, 699] width 212 height 27
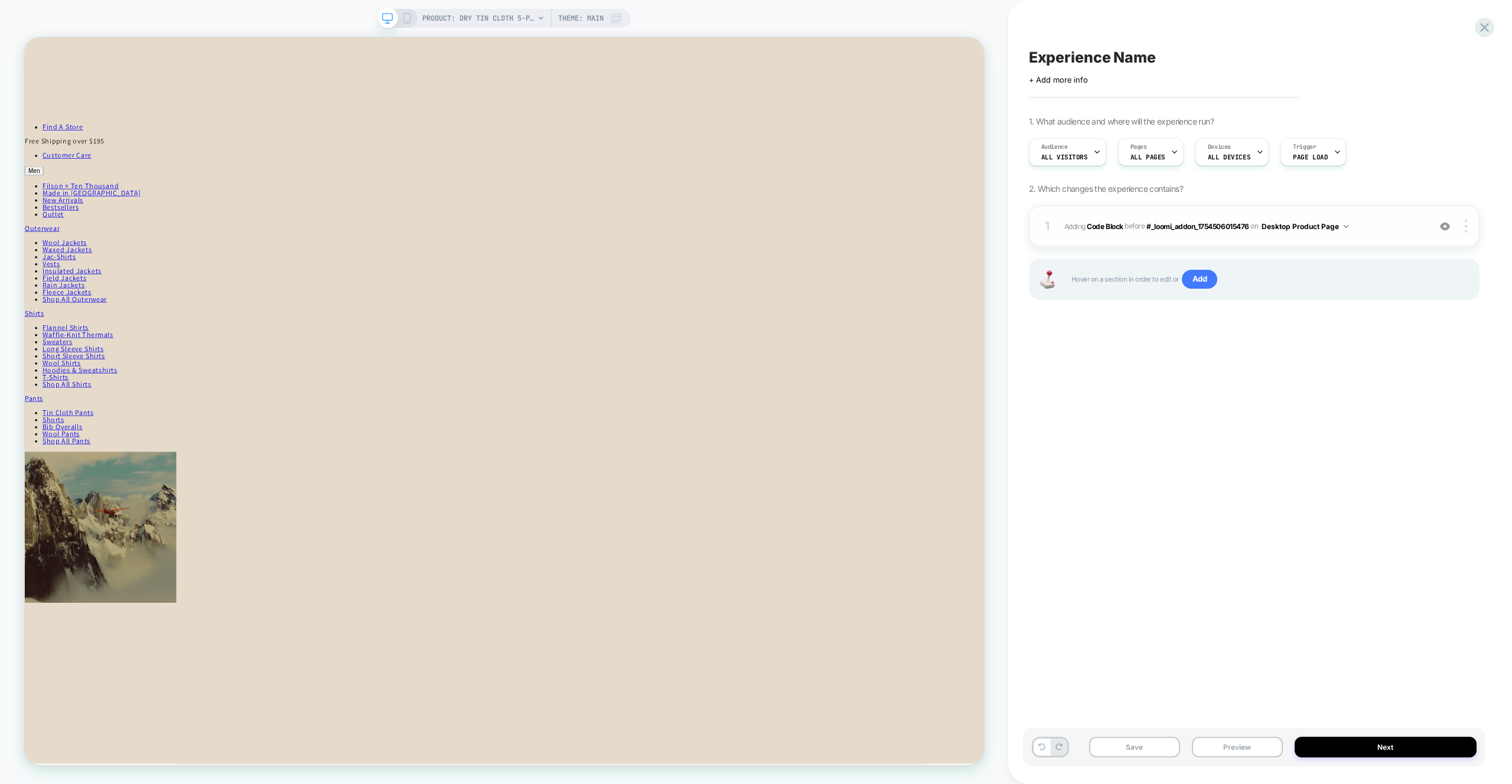
click at [1391, 232] on span "Adding Code Block BEFORE #_loomi_addon_1754506015476 #_loomi_addon_175450601547…" at bounding box center [1244, 226] width 359 height 15
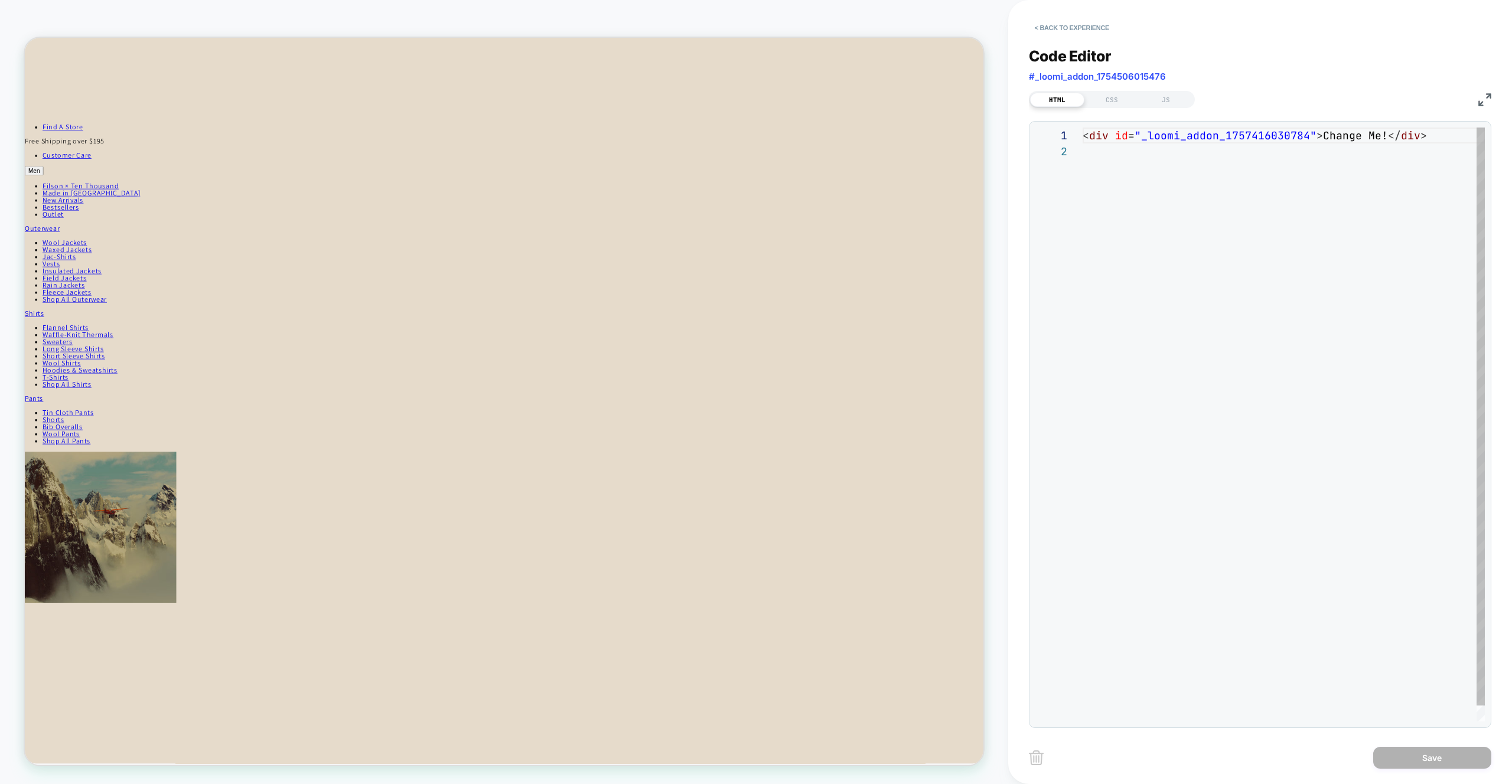
scroll to position [16, 0]
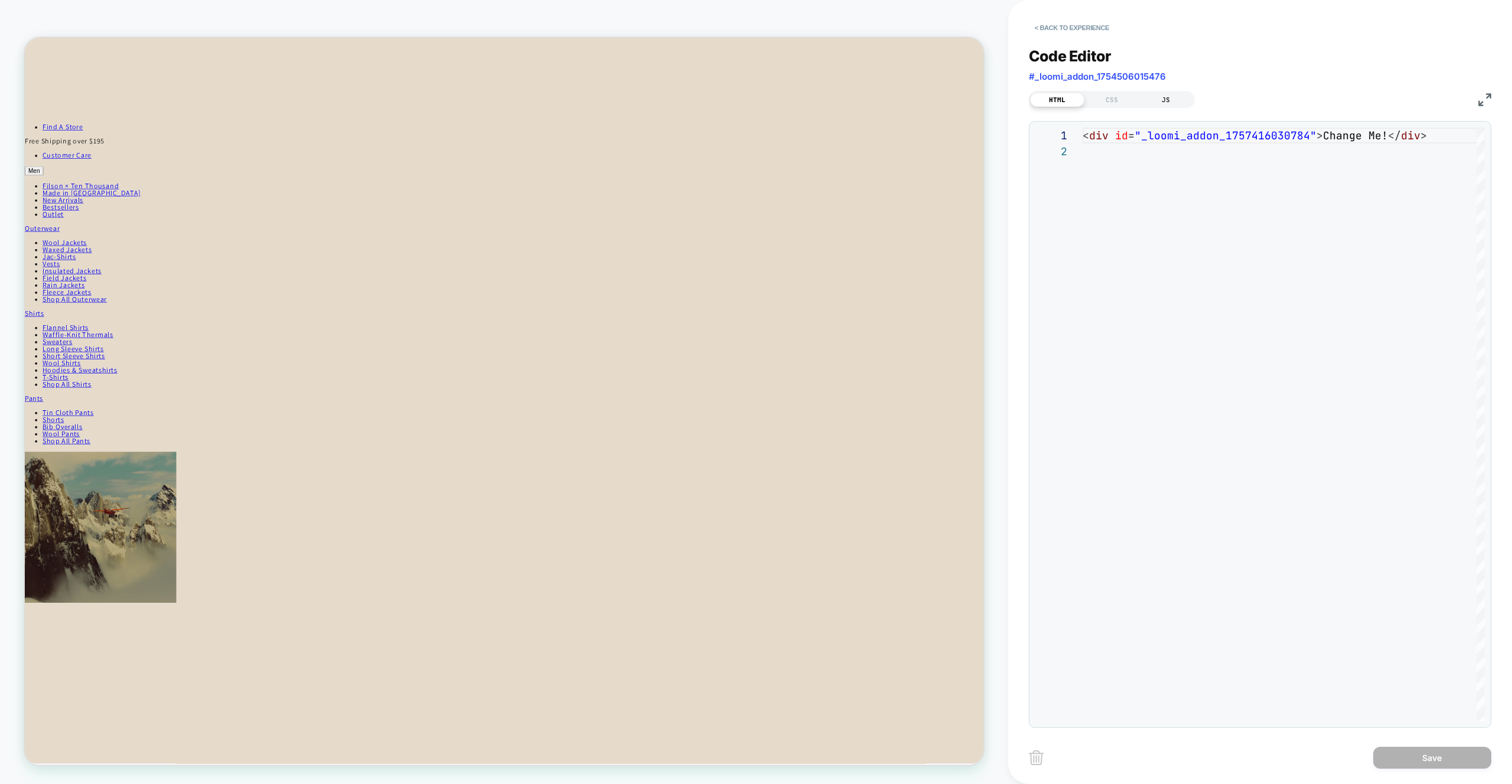
click at [1162, 103] on div "JS" at bounding box center [1166, 100] width 55 height 14
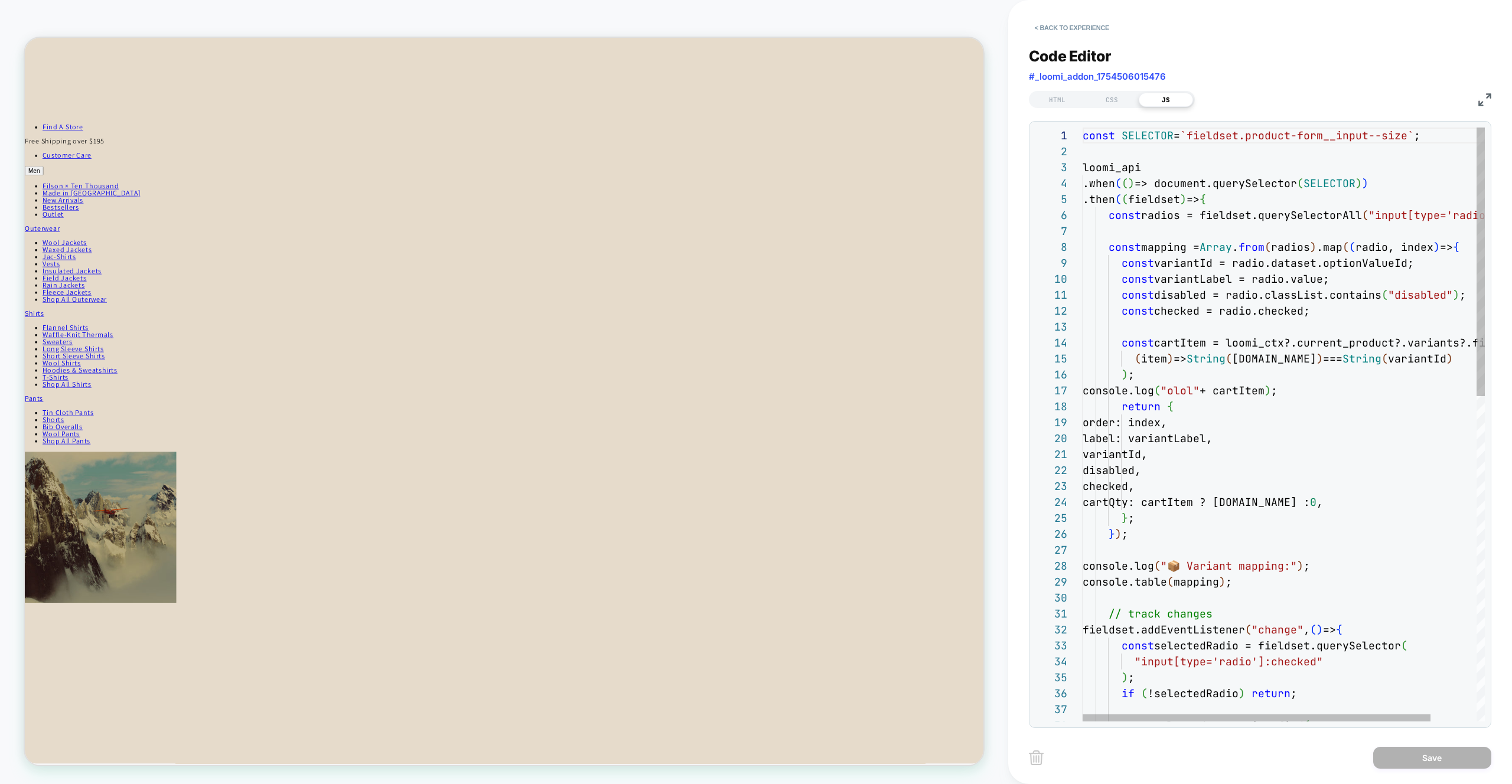
scroll to position [159, 0]
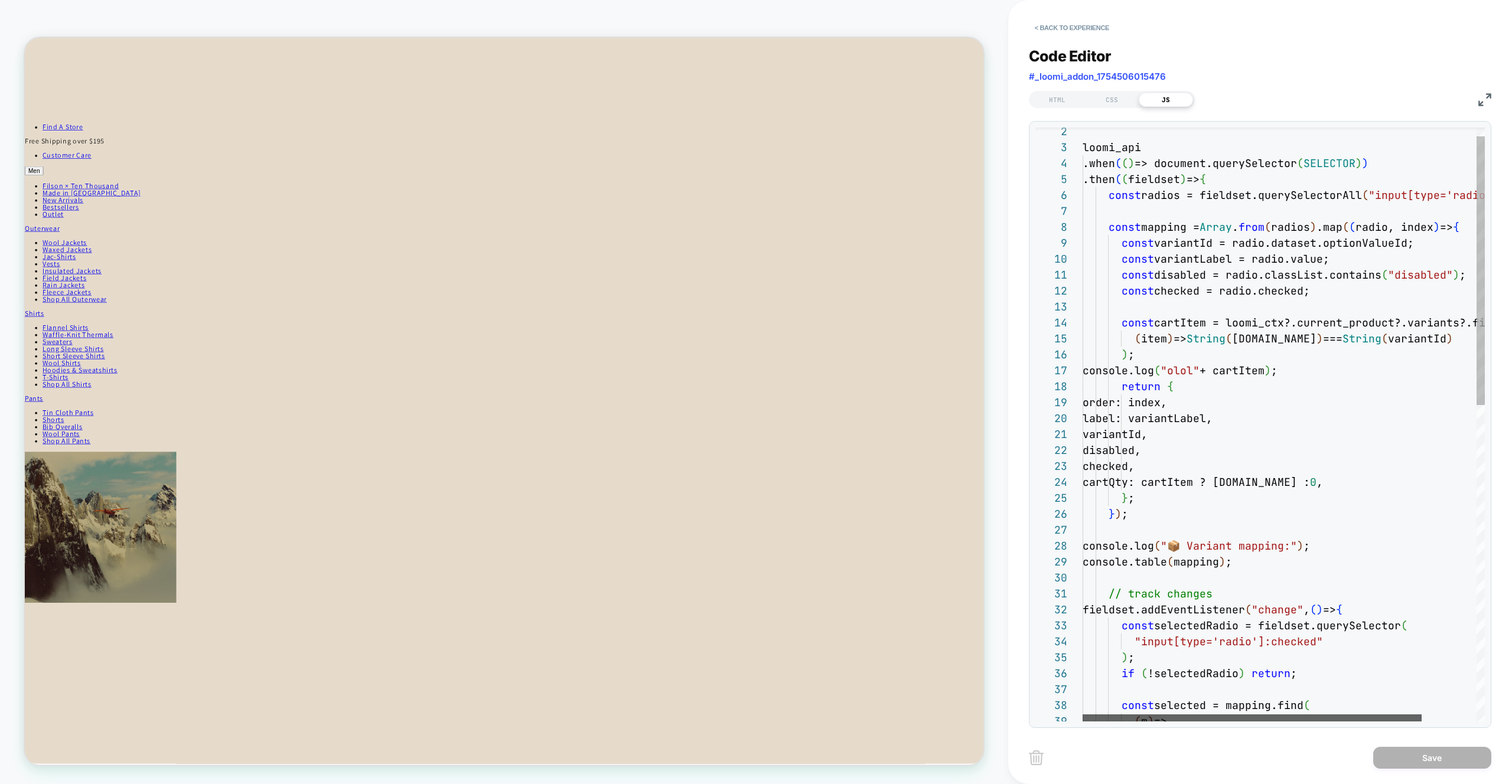
click at [1200, 718] on div at bounding box center [1252, 718] width 339 height 7
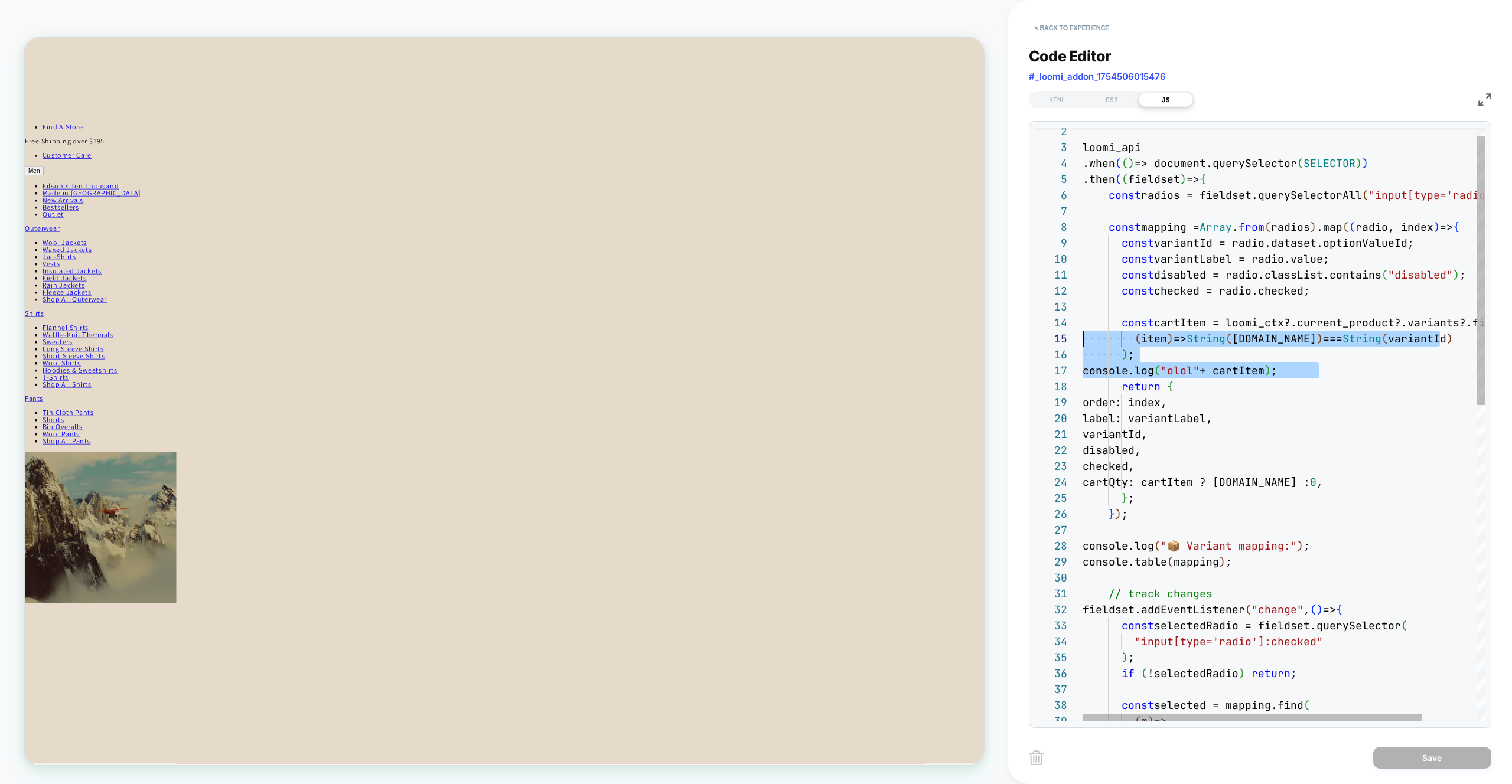
scroll to position [48, 0]
drag, startPoint x: 1343, startPoint y: 367, endPoint x: 1030, endPoint y: 315, distance: 317.3
click at [1083, 314] on div "loomi_api .when ( ( ) => document.querySelector ( SELECTOR ) ) .then ( ( fields…" at bounding box center [1316, 763] width 468 height 1311
click at [1293, 450] on div "loomi_api .when ( ( ) => document.querySelector ( SELECTOR ) ) .then ( ( fields…" at bounding box center [1316, 763] width 468 height 1311
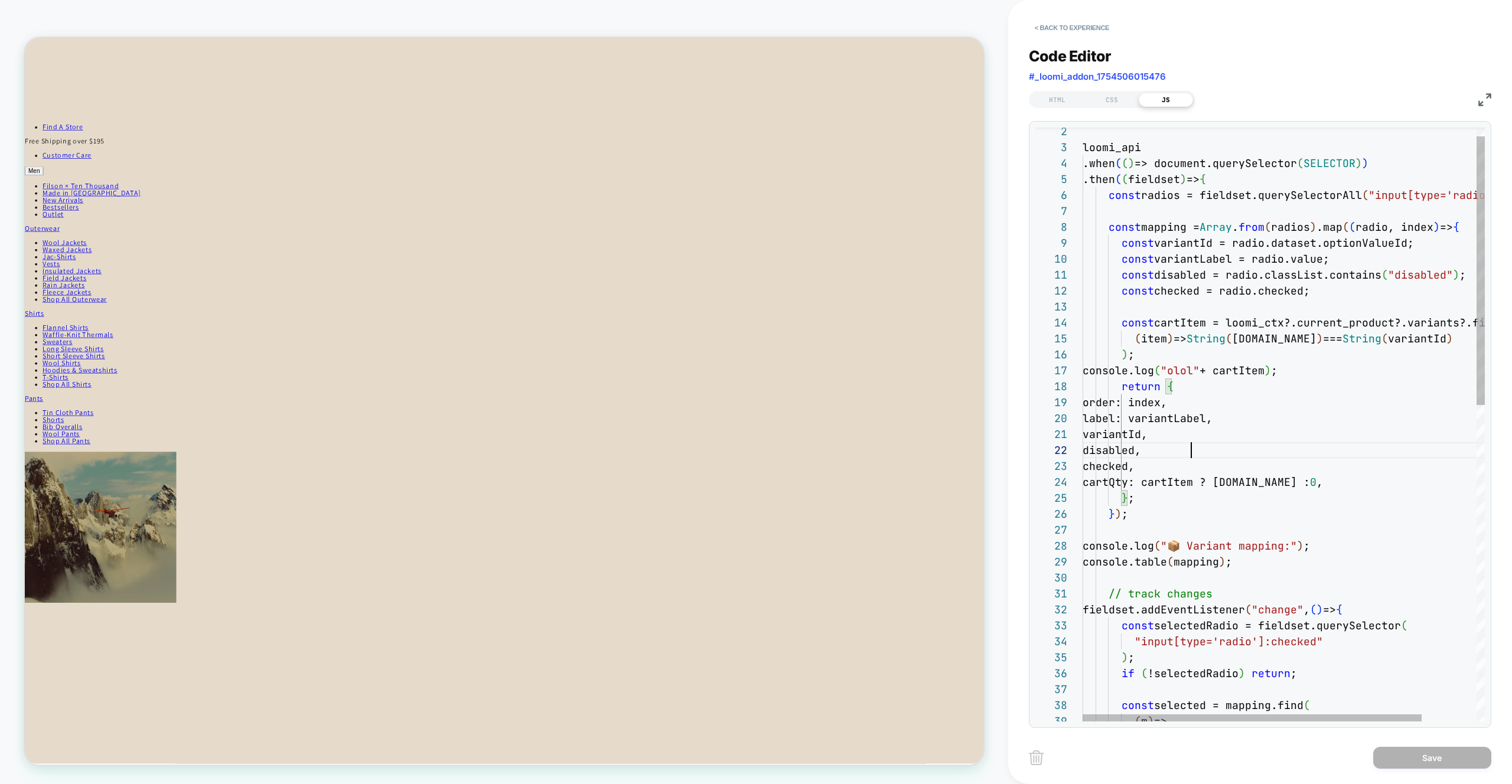
type textarea "**********"
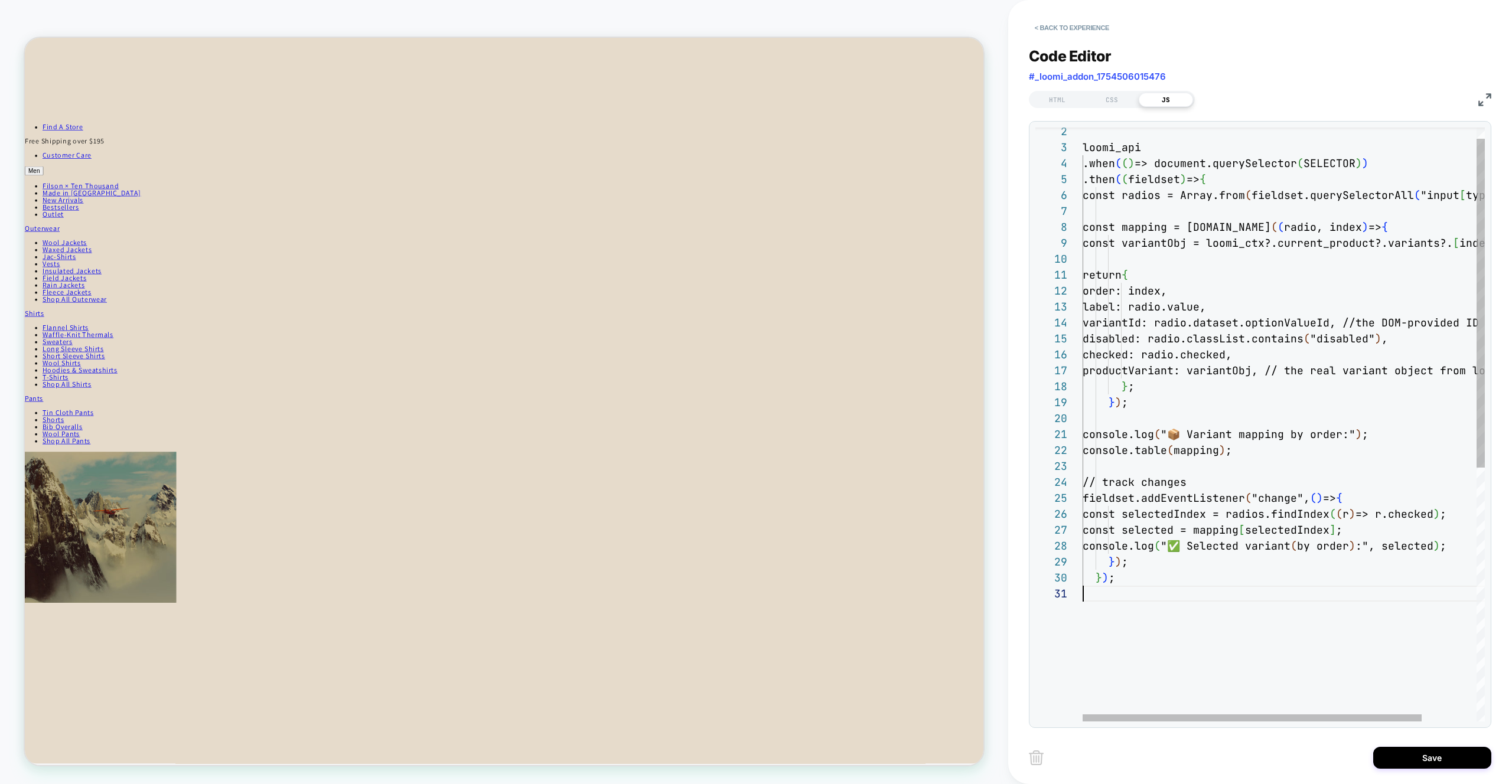
scroll to position [0, 0]
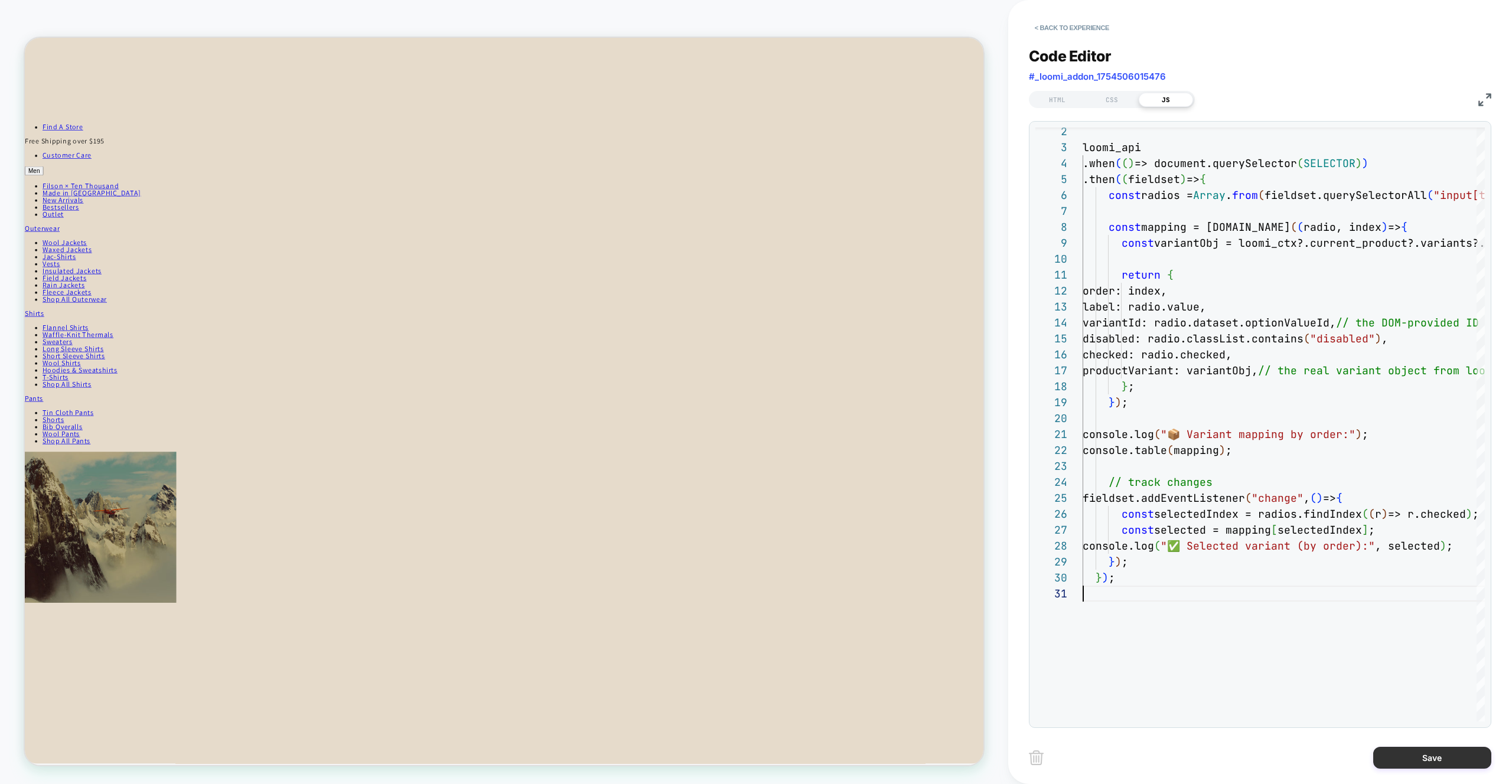
drag, startPoint x: 1431, startPoint y: 763, endPoint x: 1431, endPoint y: 754, distance: 9.0
click at [1431, 763] on button "Save" at bounding box center [1432, 757] width 118 height 22
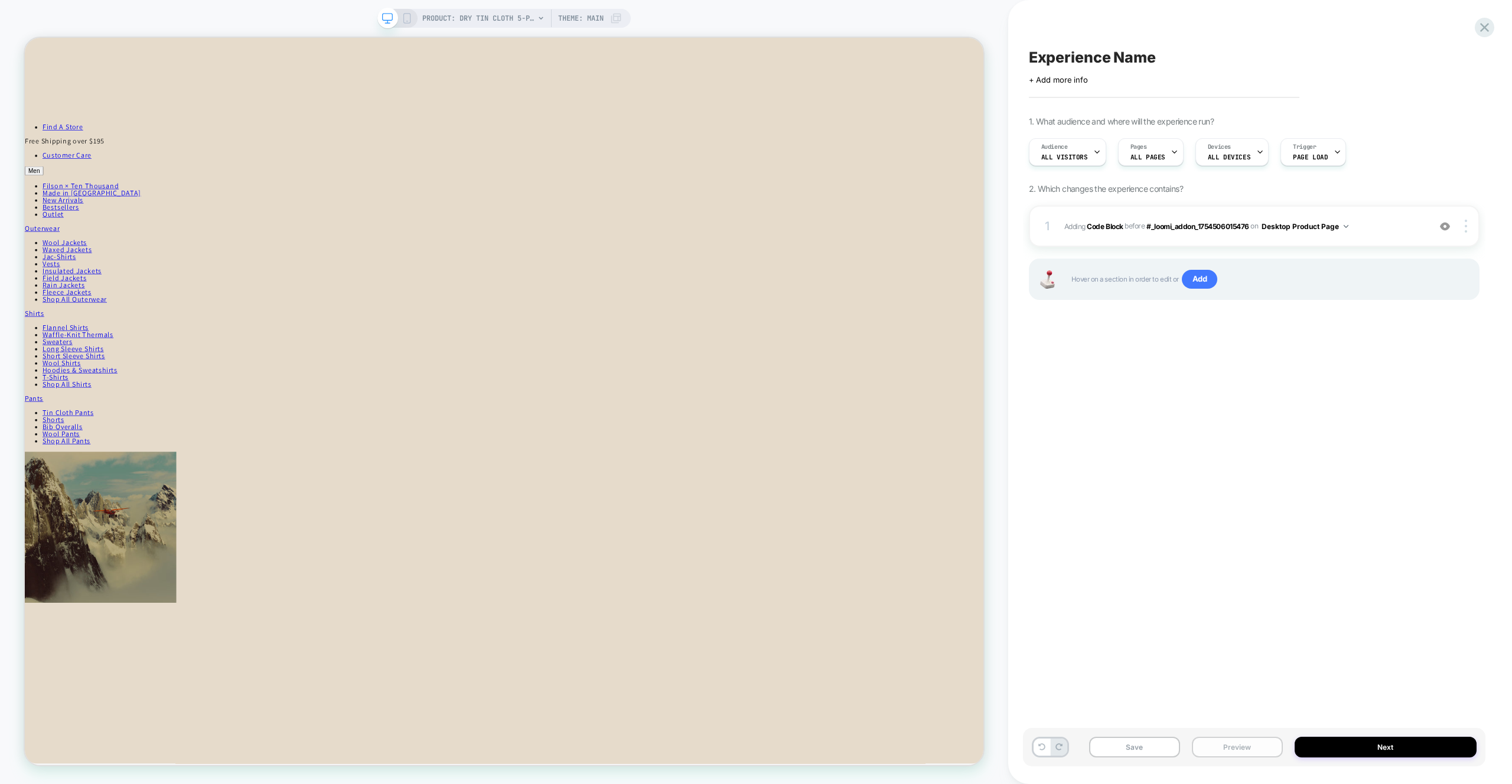
click at [1240, 746] on button "Preview" at bounding box center [1237, 747] width 91 height 20
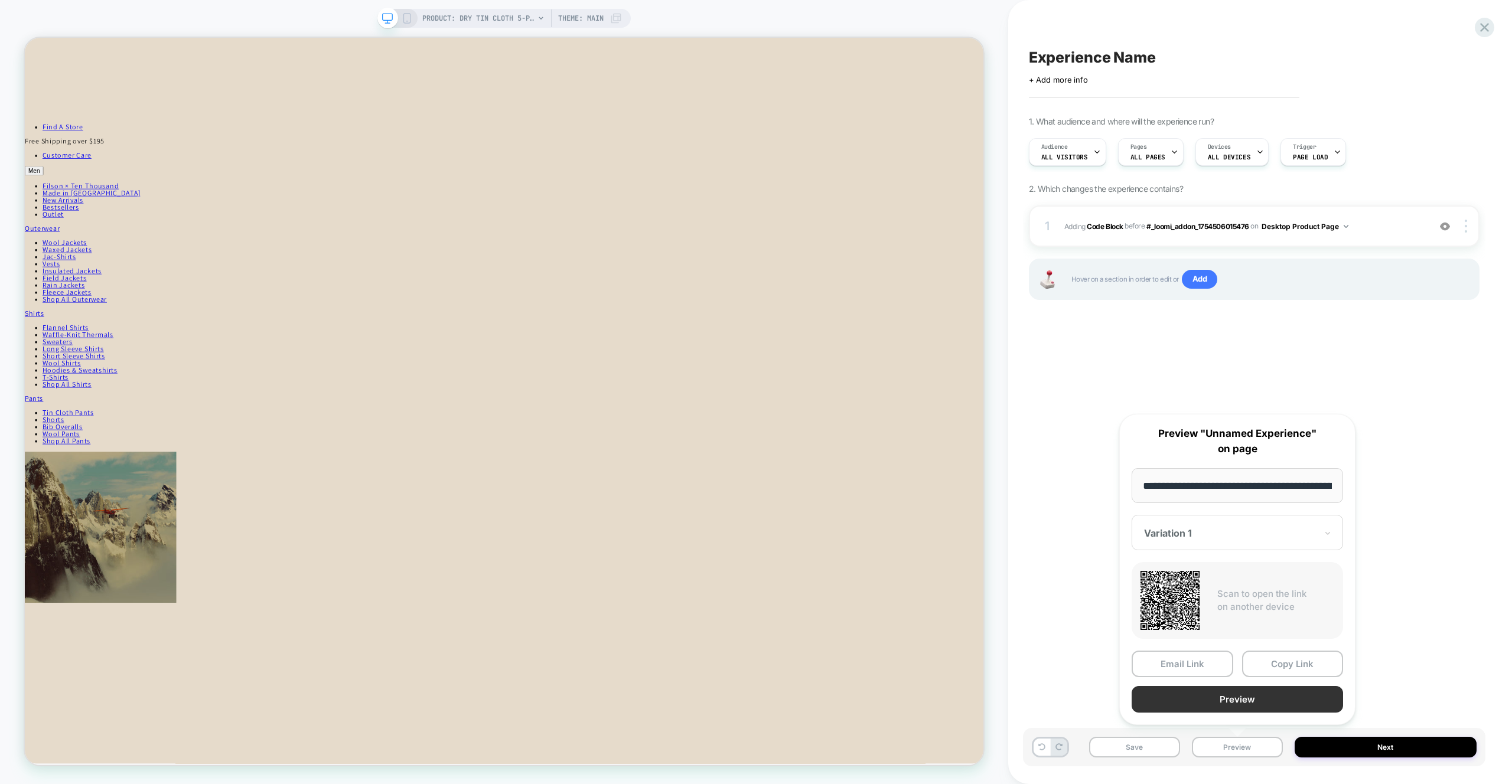
click at [1254, 702] on button "Preview" at bounding box center [1237, 699] width 212 height 27
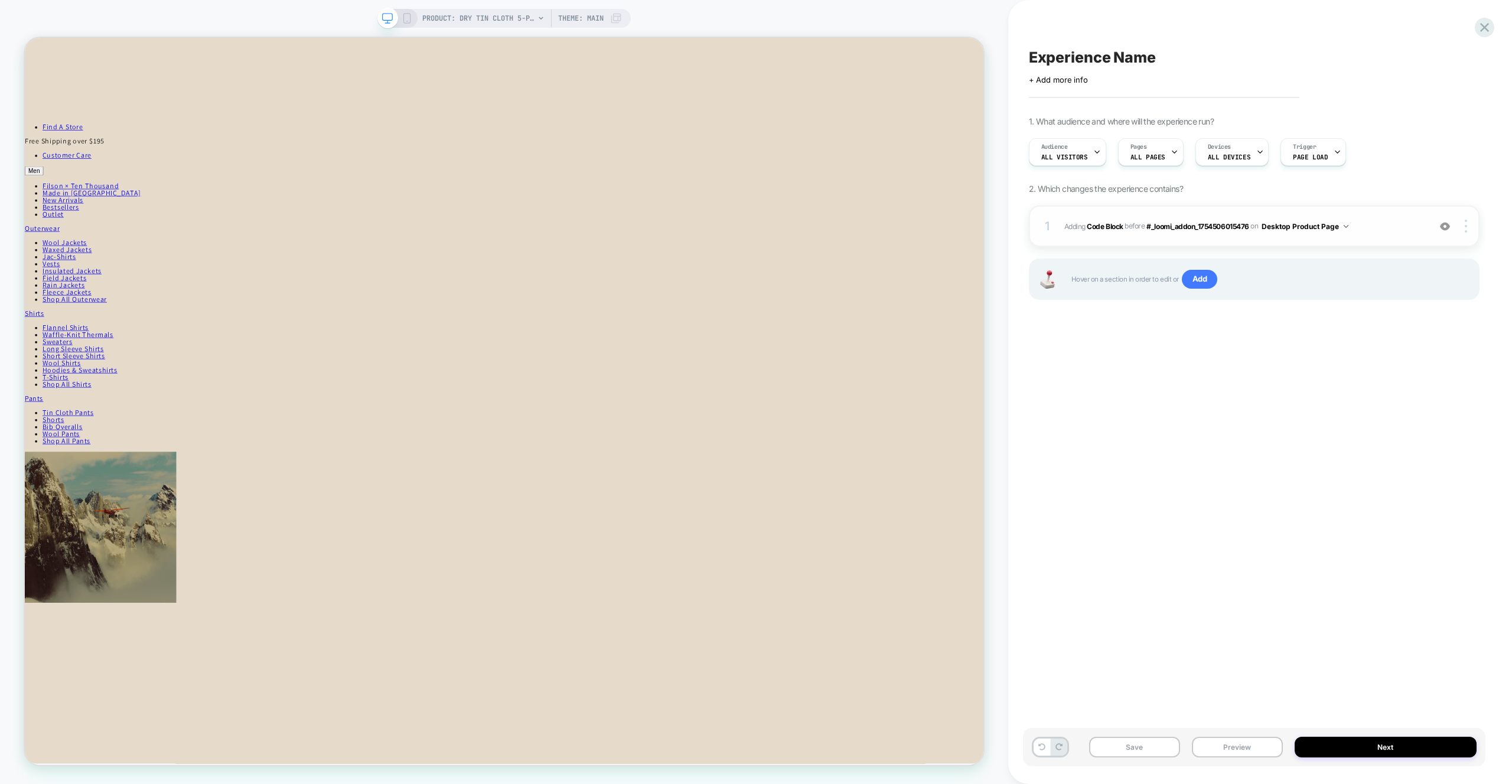
click at [1382, 234] on div "1 Adding Code Block BEFORE #_loomi_addon_1754506015476 #_loomi_addon_1754506015…" at bounding box center [1254, 225] width 450 height 41
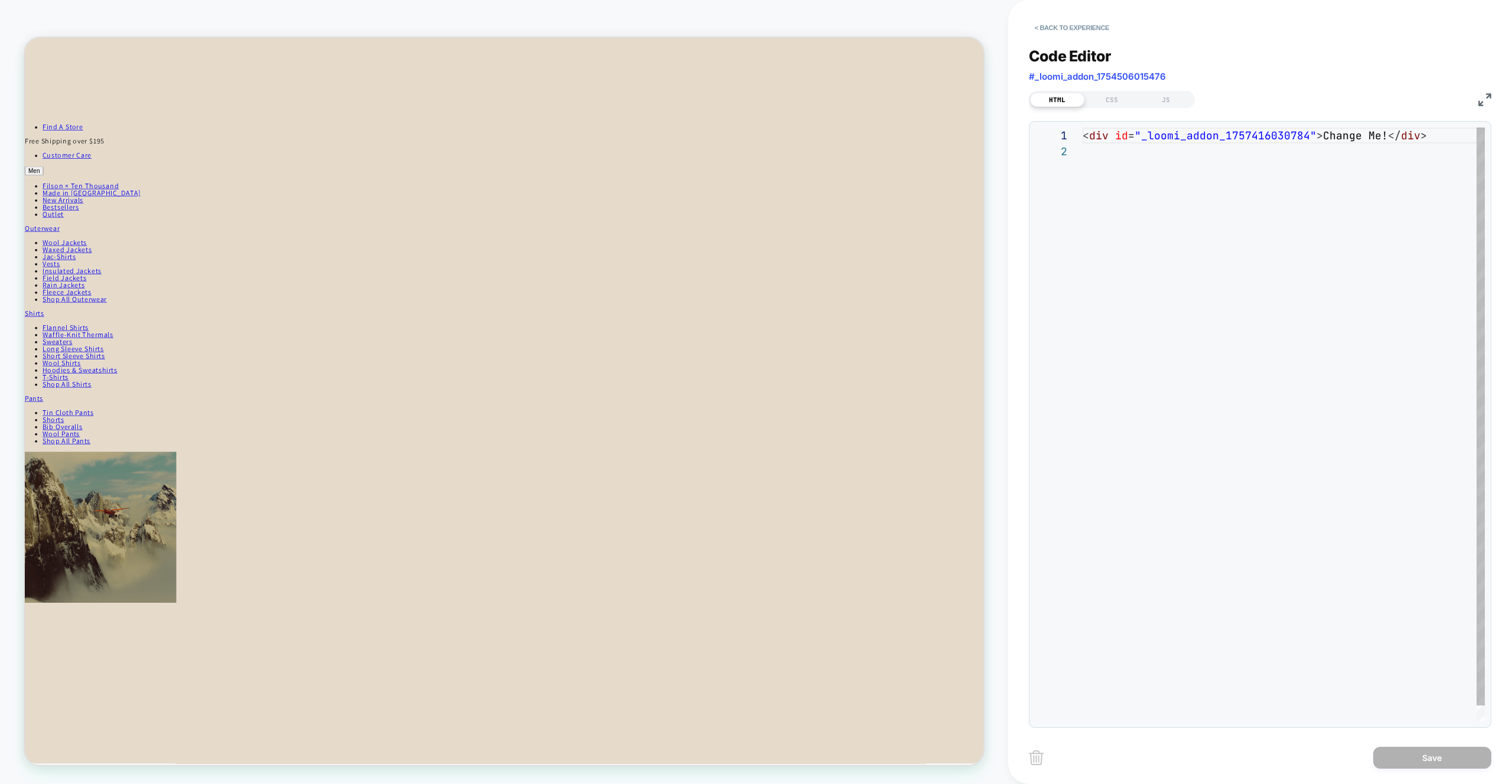
scroll to position [16, 0]
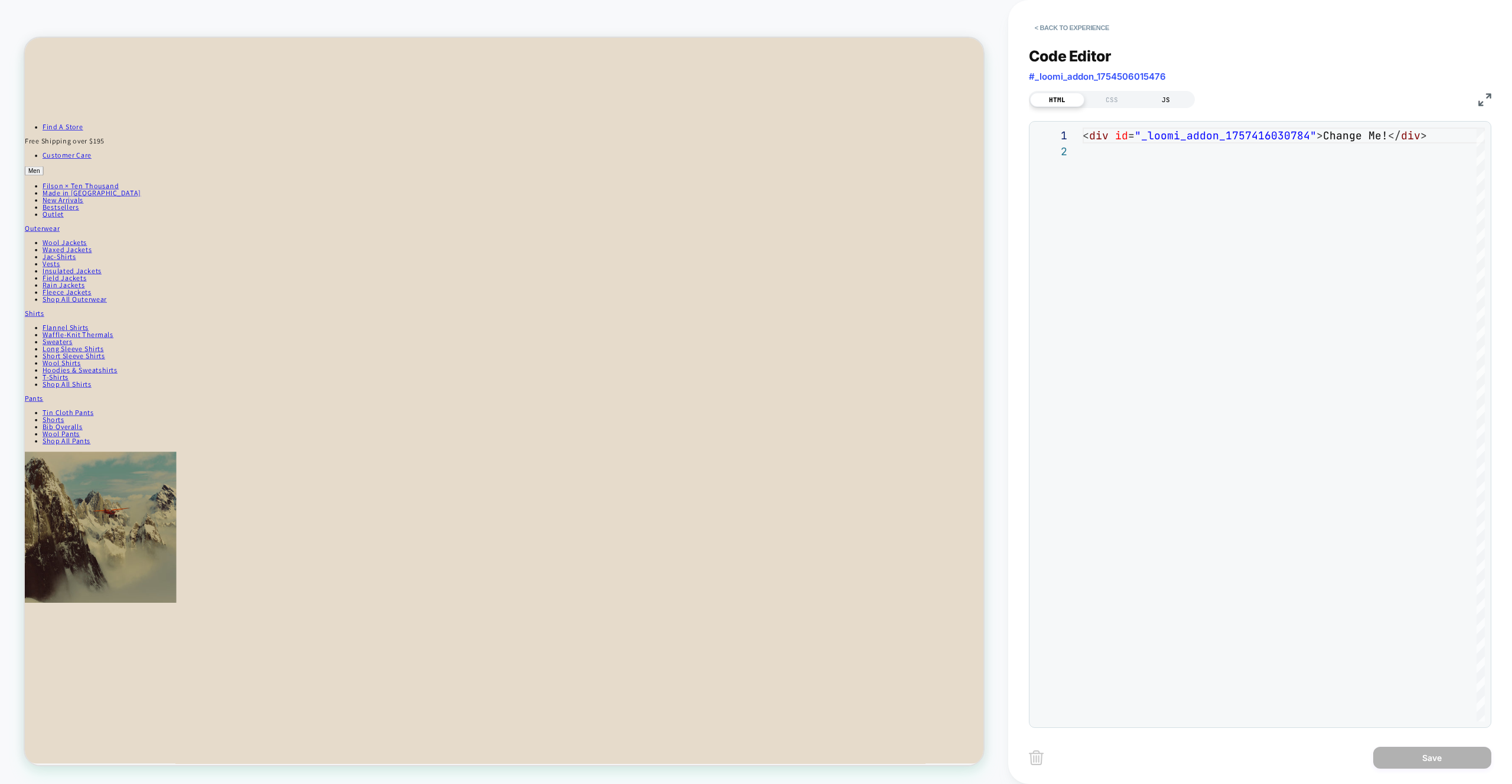
click at [1182, 105] on div "JS" at bounding box center [1166, 100] width 55 height 14
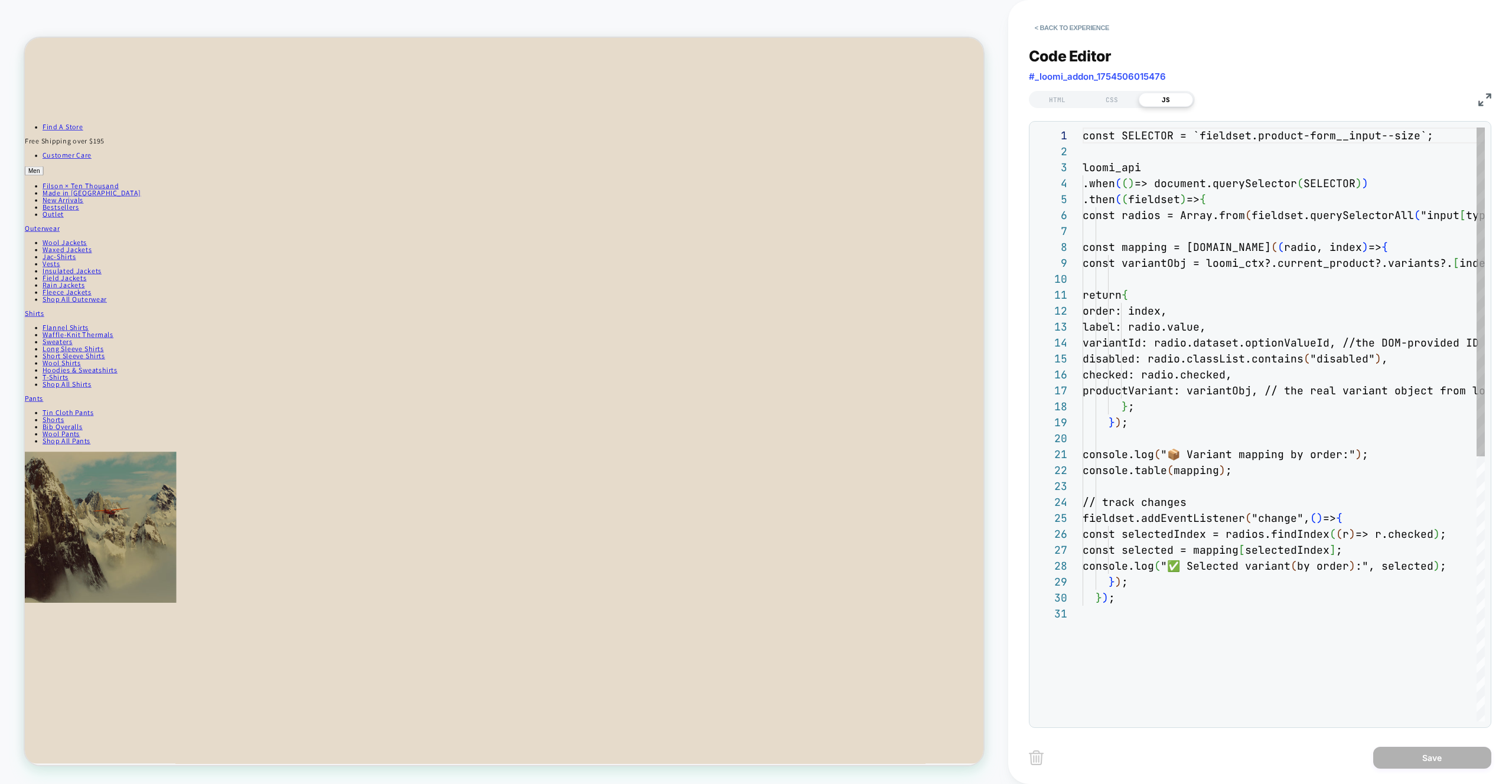
scroll to position [159, 0]
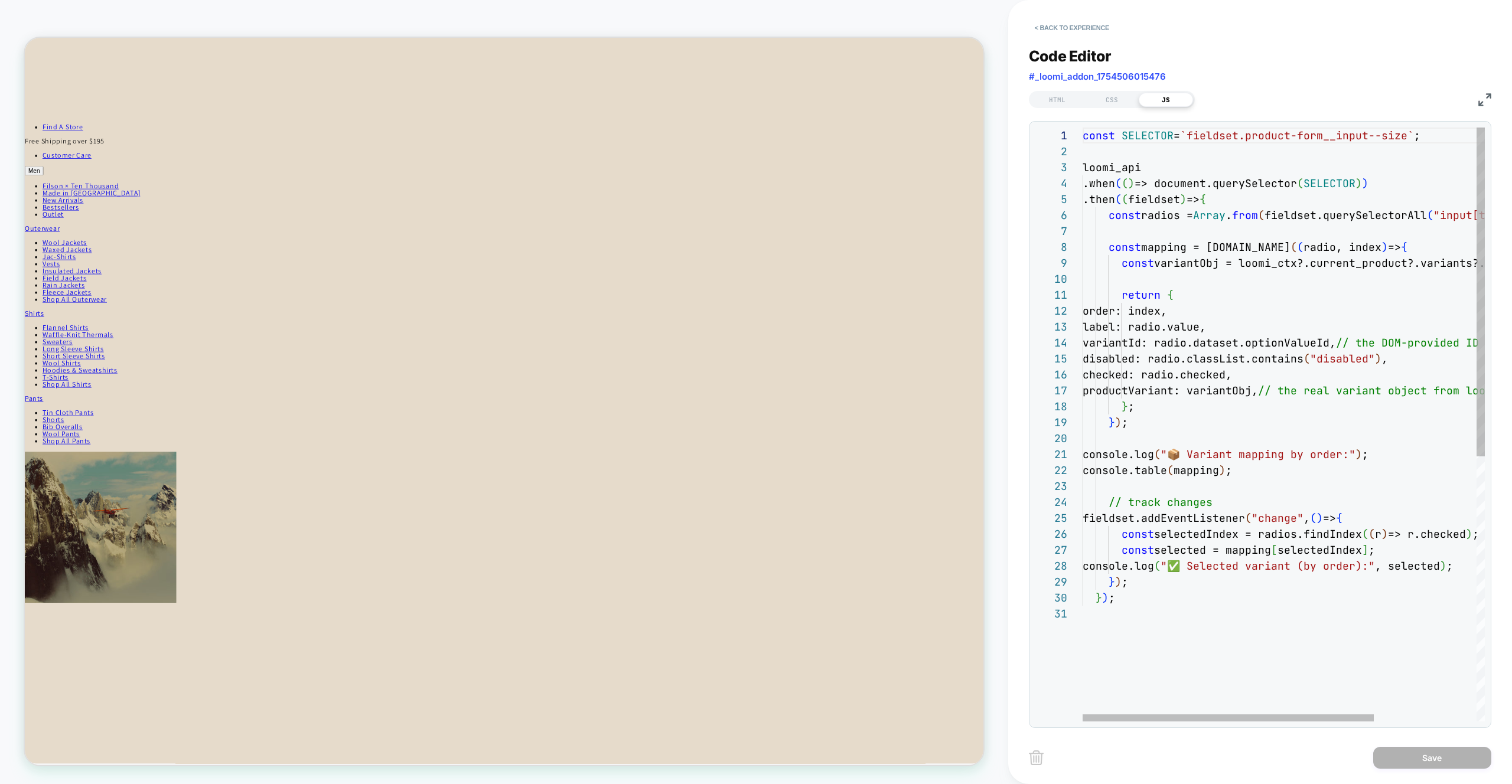
click at [1279, 314] on div "const SELECTOR = `fieldset.product-form__input--size` ; loomi_api .when ( ( ) =…" at bounding box center [1354, 663] width 544 height 1072
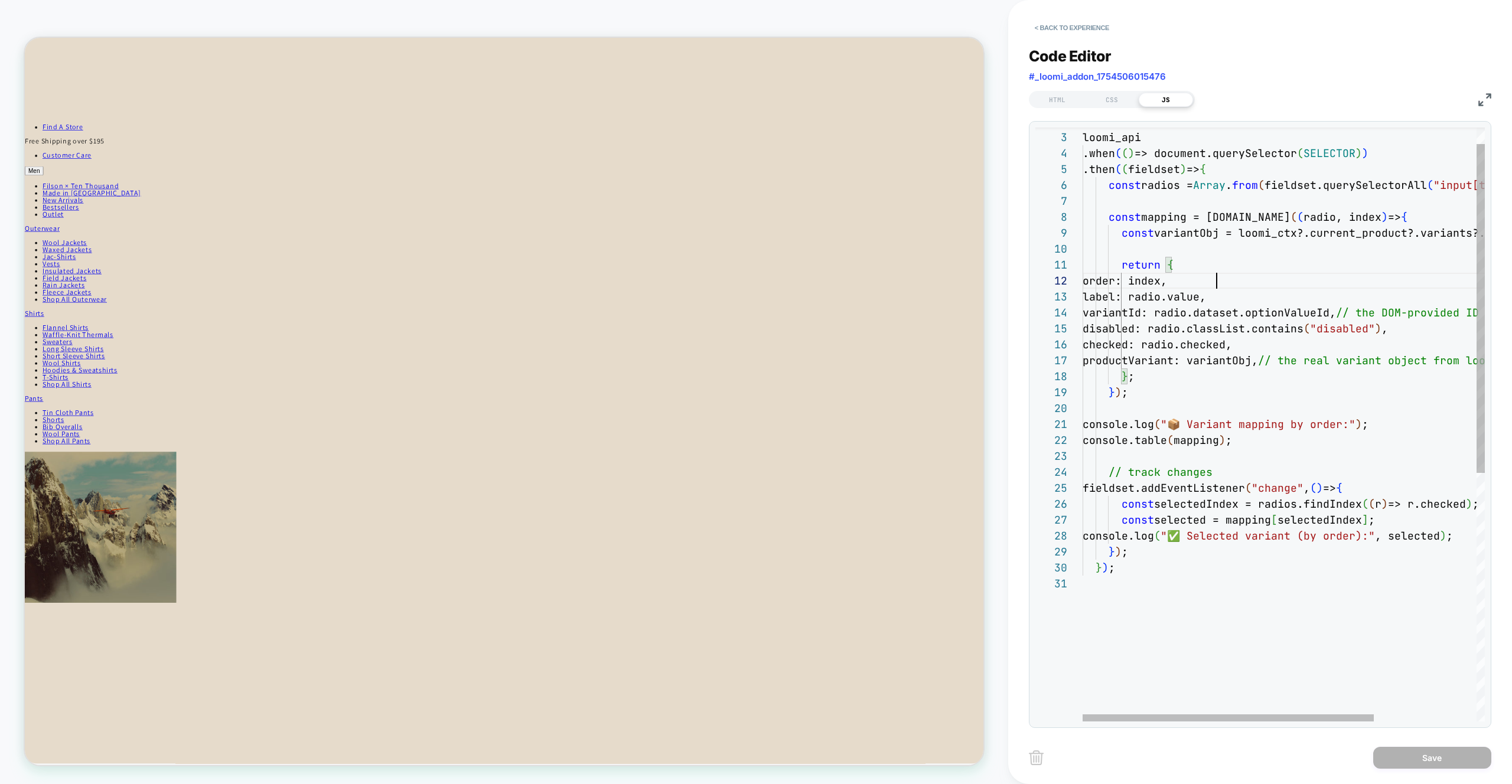
click at [1212, 440] on div "loomi_api .when ( ( ) => document.querySelector ( SELECTOR ) ) .then ( ( fields…" at bounding box center [1354, 633] width 544 height 1072
click at [1275, 363] on div "loomi_api .when ( ( ) => document.querySelector ( SELECTOR ) ) .then ( ( fields…" at bounding box center [1354, 633] width 544 height 1072
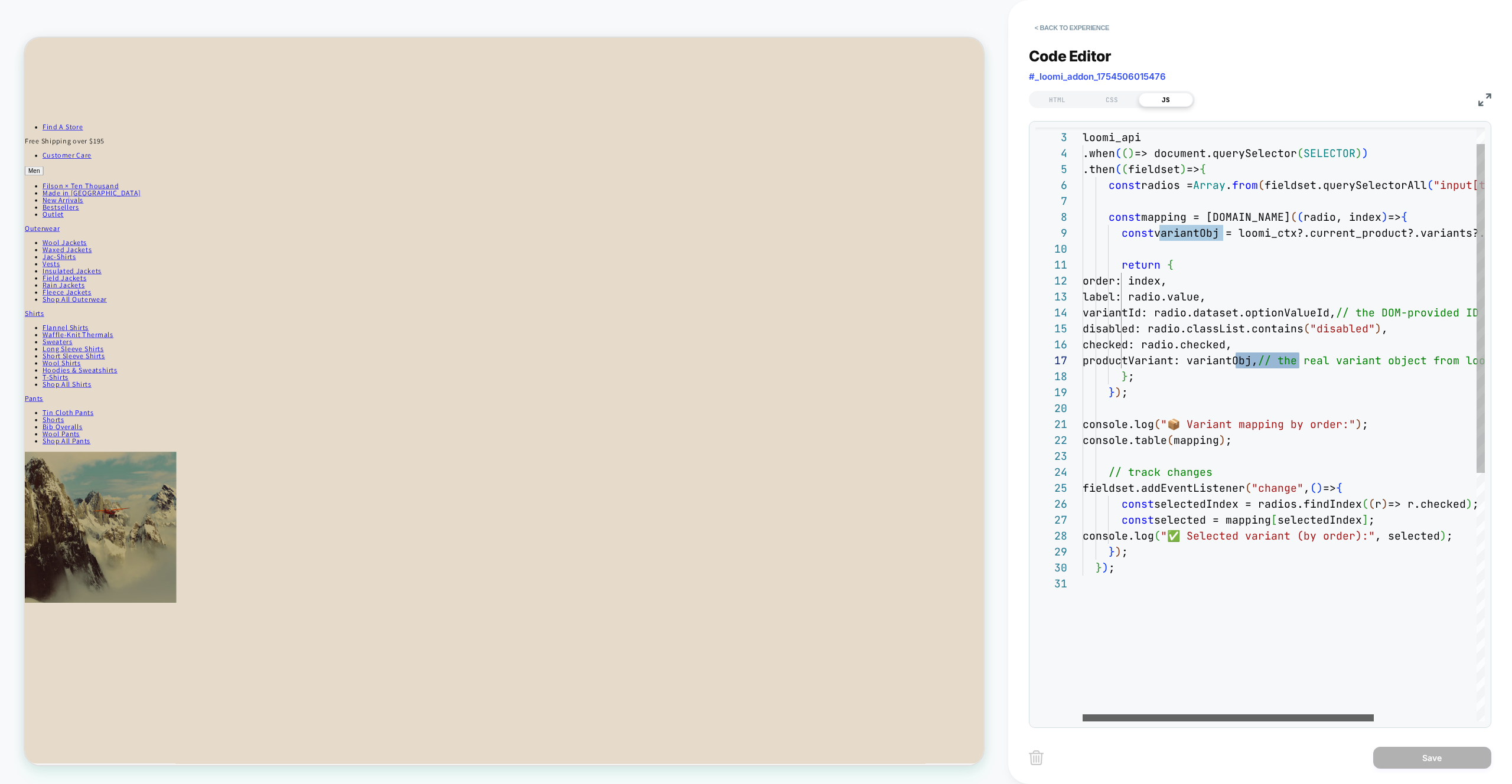
click at [1165, 715] on div at bounding box center [1228, 718] width 291 height 7
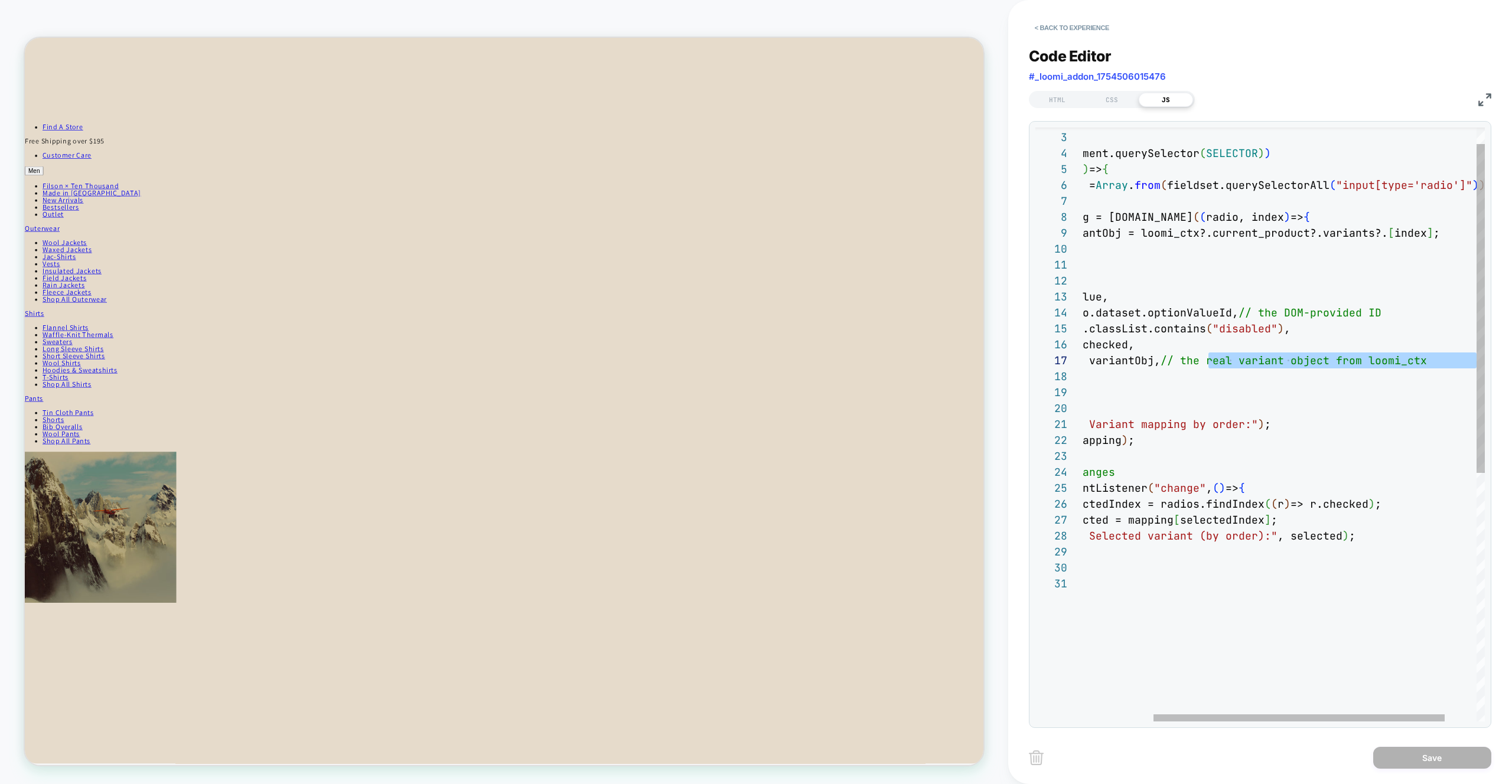
drag, startPoint x: 1309, startPoint y: 362, endPoint x: 1512, endPoint y: 364, distance: 203.0
click at [1512, 364] on div "loomi_api .when ( ( ) => document.querySelector ( SELECTOR ) ) .then ( ( fields…" at bounding box center [1257, 633] width 544 height 1072
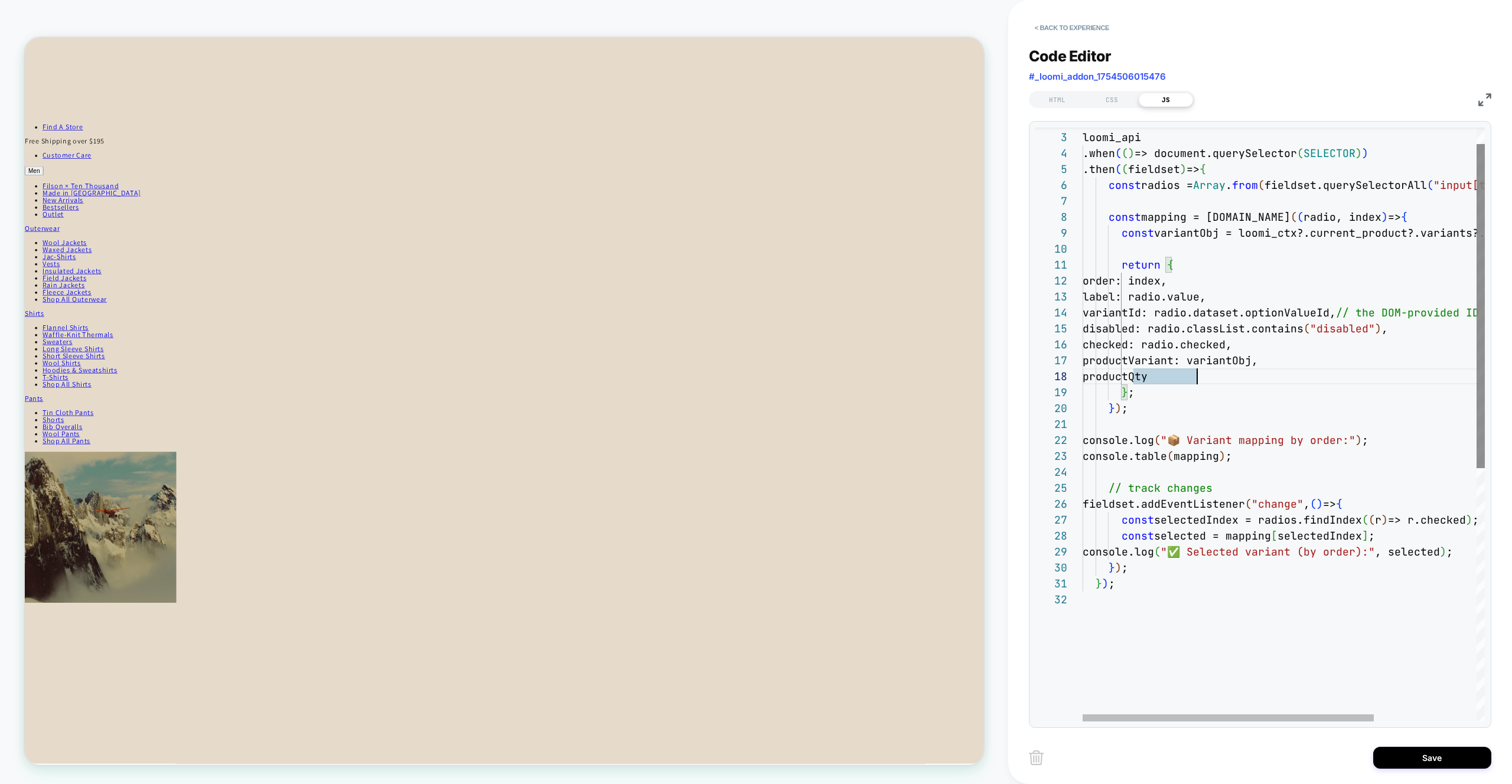
scroll to position [112, 121]
click at [1270, 361] on div "loomi_api .when ( ( ) => document.querySelector ( SELECTOR ) ) .then ( ( fields…" at bounding box center [1354, 641] width 544 height 1088
click at [1220, 376] on div "loomi_api .when ( ( ) => document.querySelector ( SELECTOR ) ) .then ( ( fields…" at bounding box center [1354, 641] width 544 height 1088
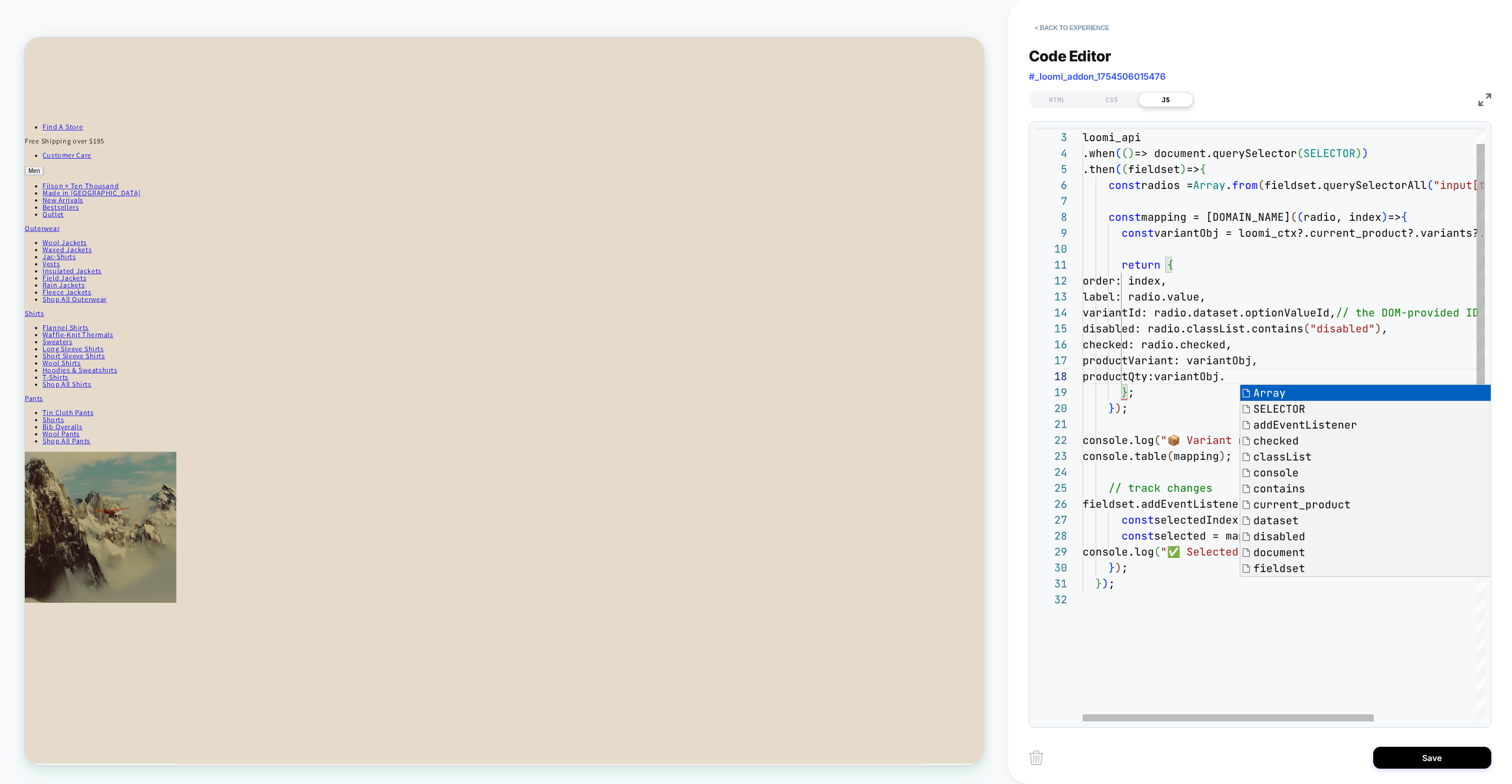
scroll to position [112, 205]
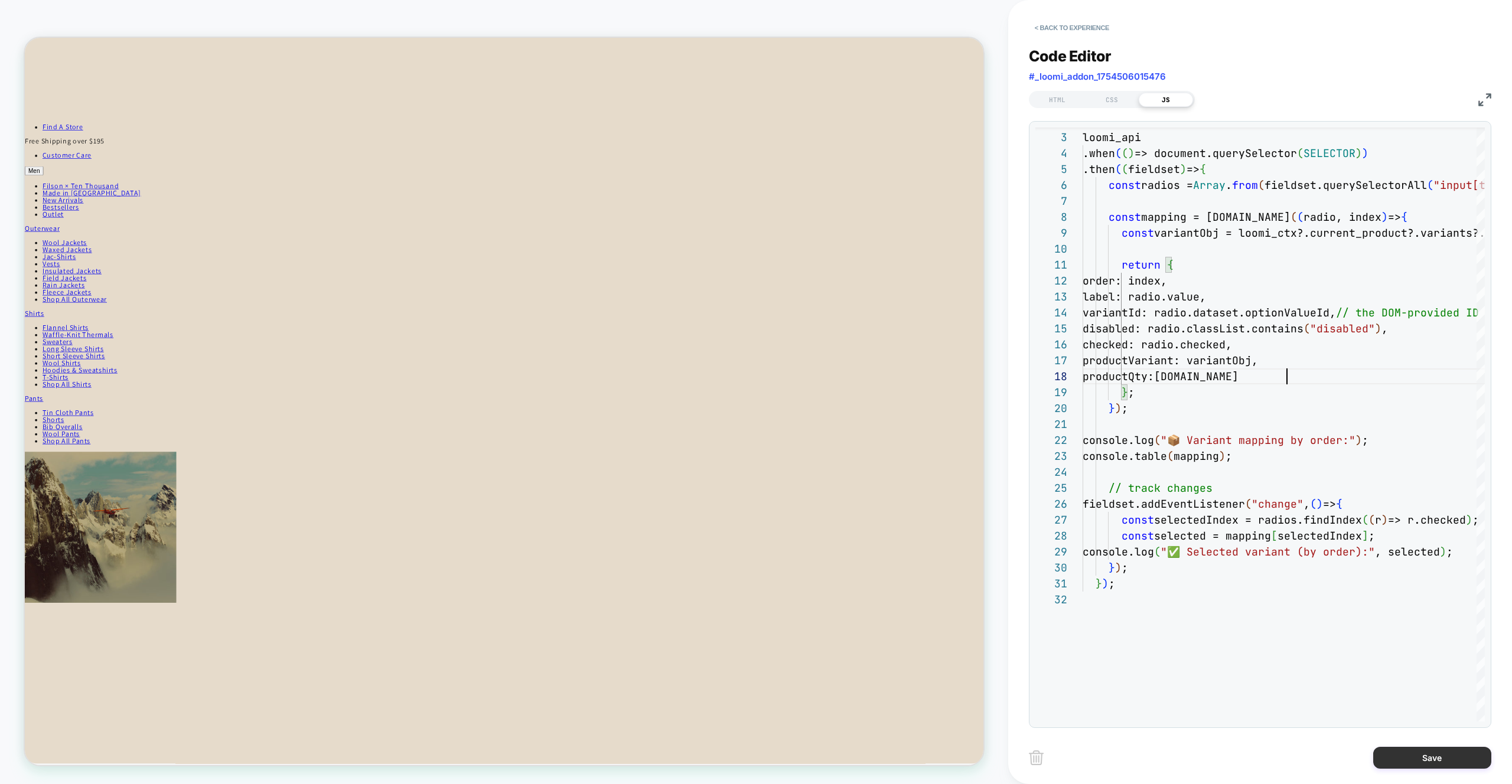
type textarea "**********"
click at [1427, 764] on button "Save" at bounding box center [1432, 757] width 118 height 22
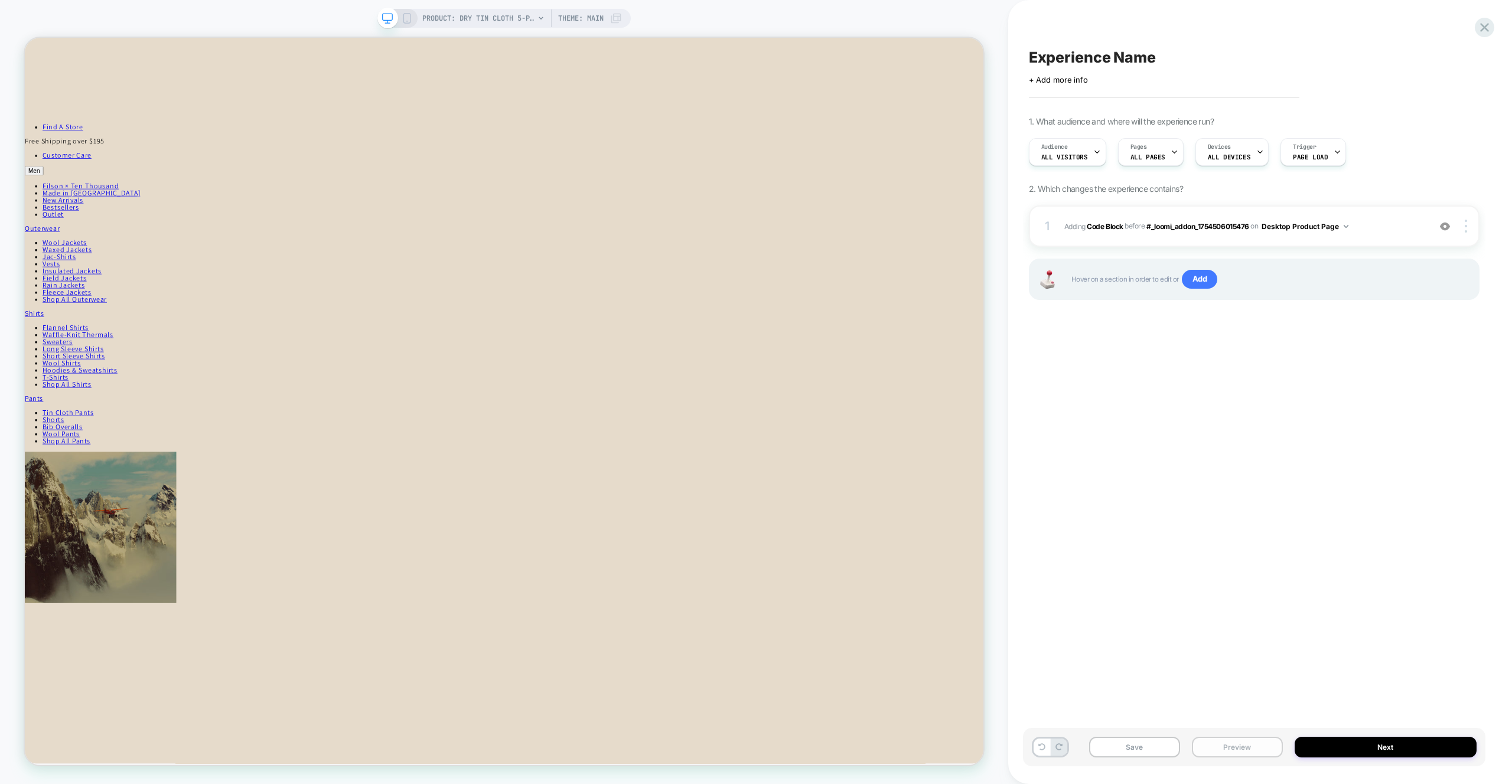
click at [1243, 744] on button "Preview" at bounding box center [1237, 747] width 91 height 20
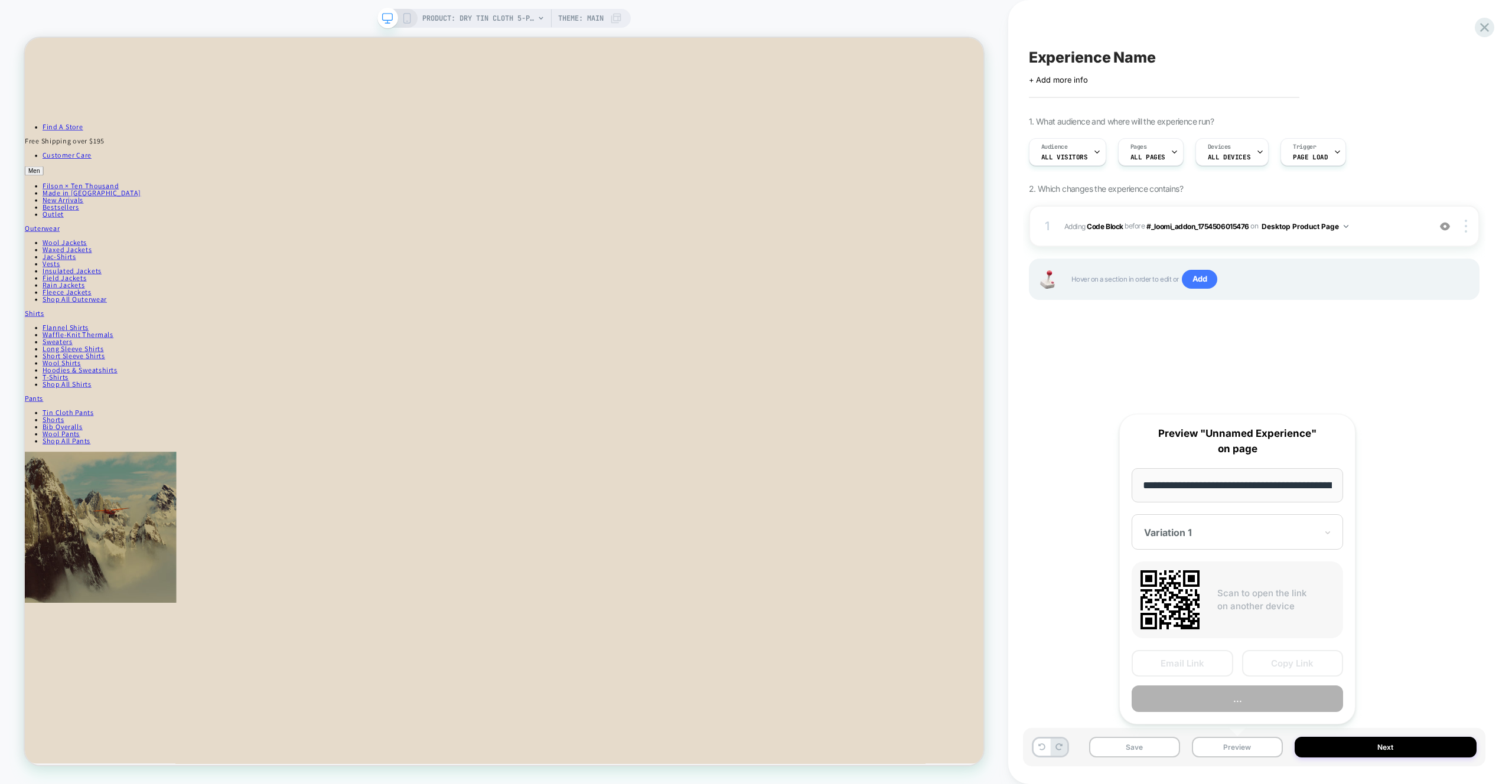
scroll to position [0, 251]
click at [1249, 711] on button "Preview" at bounding box center [1237, 699] width 212 height 27
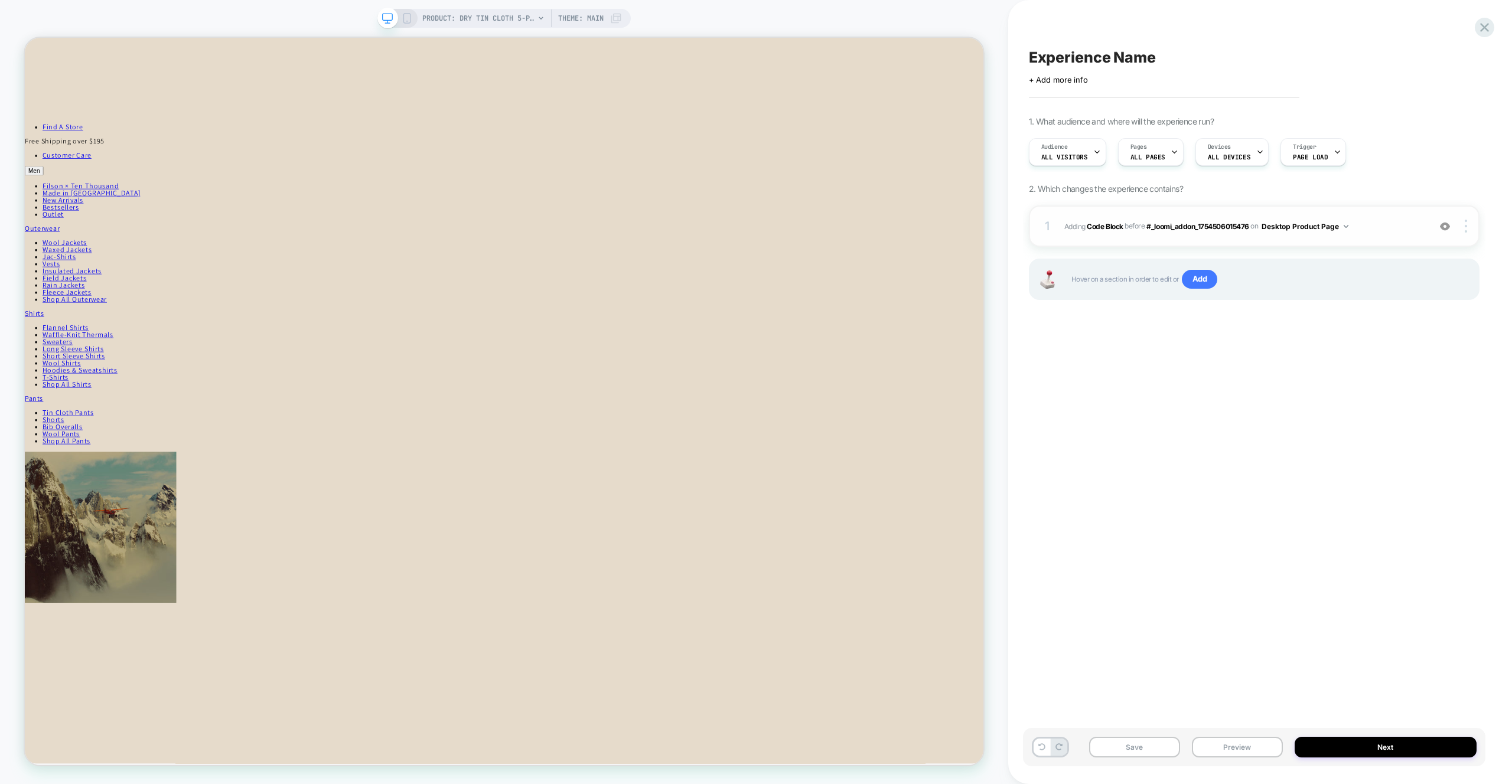
click at [1357, 237] on div "1 Adding Code Block BEFORE #_loomi_addon_1754506015476 #_loomi_addon_1754506015…" at bounding box center [1254, 225] width 450 height 41
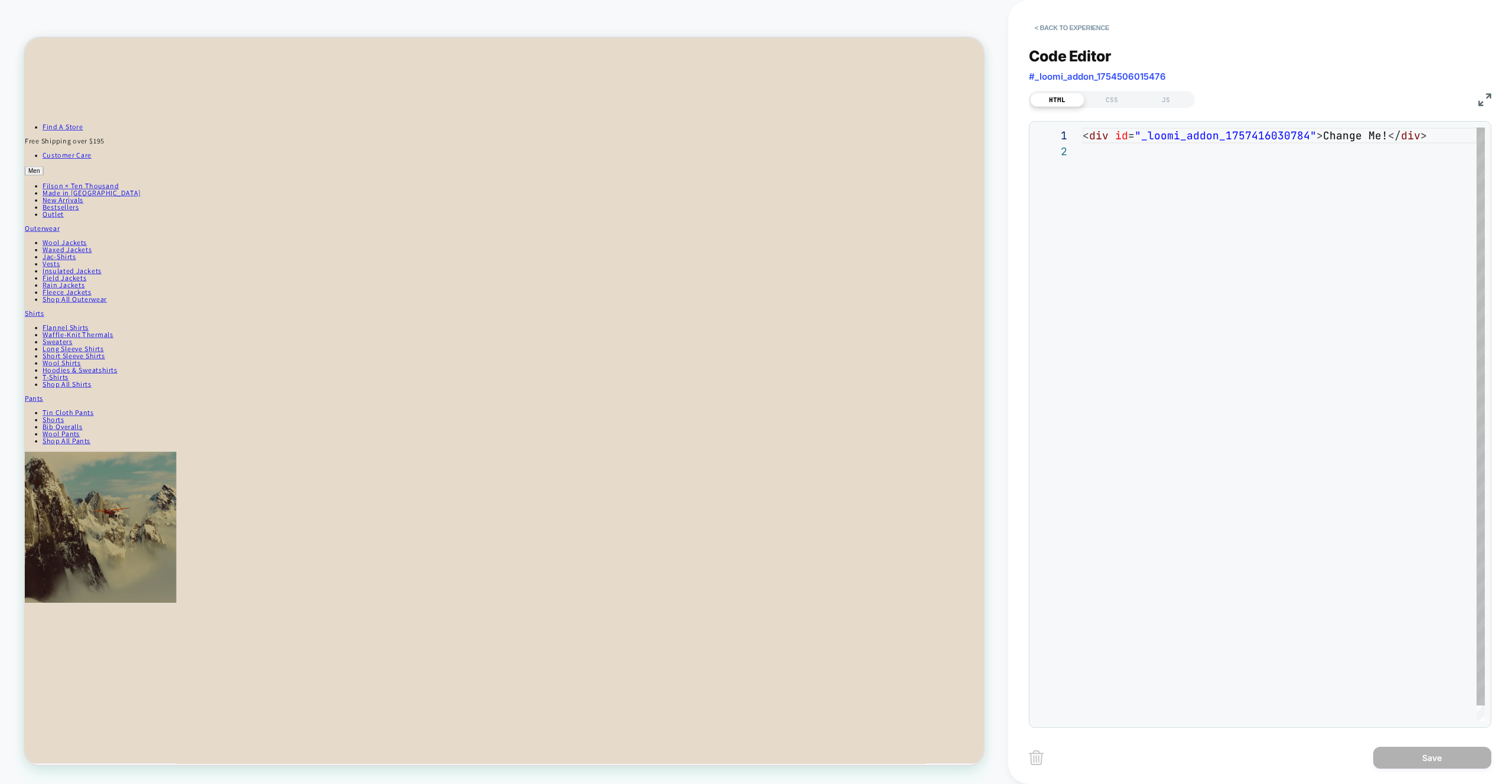
scroll to position [16, 0]
click at [1268, 360] on div "< div id = "_loomi_addon_1757416030784" > Change Me! </ div >" at bounding box center [1283, 432] width 402 height 610
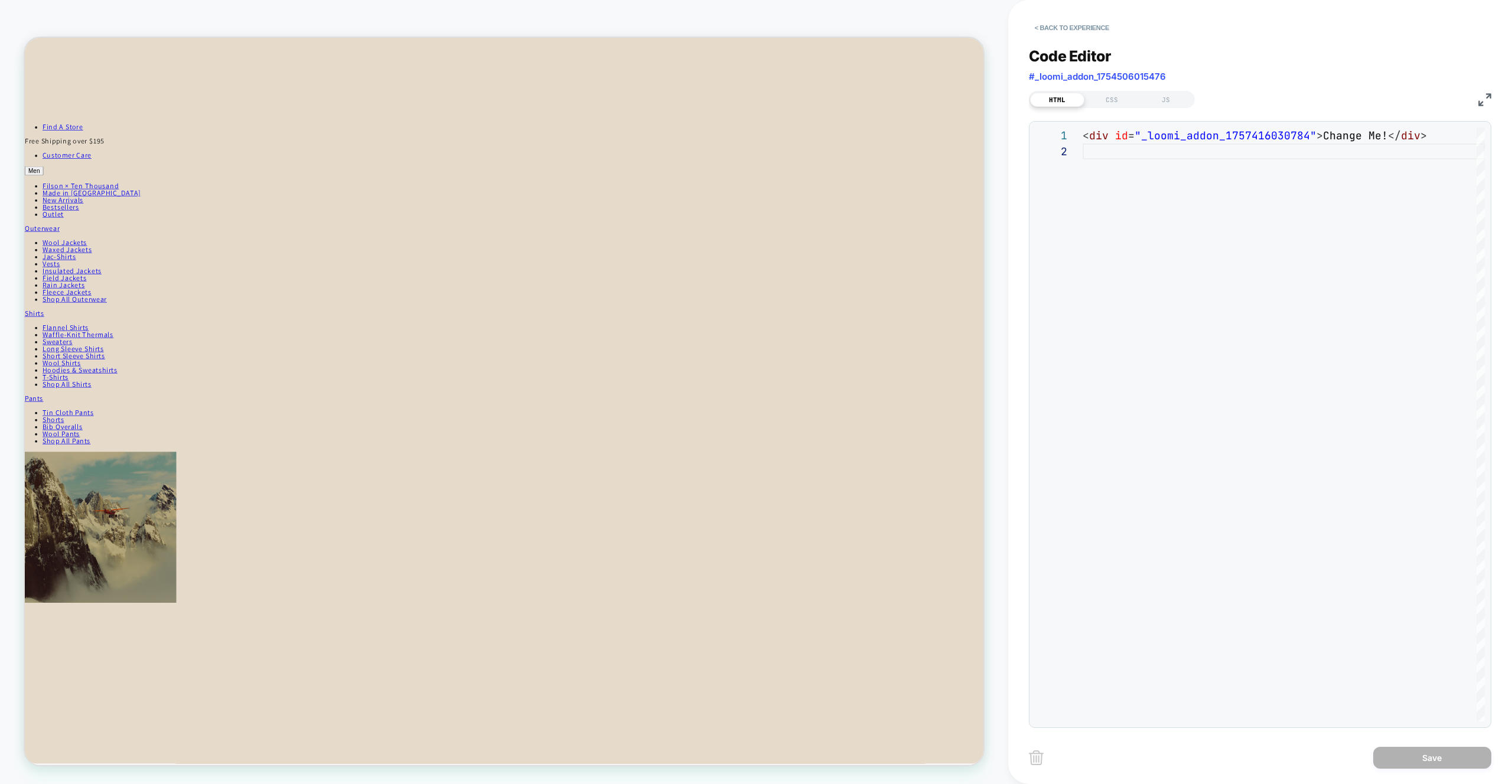
click at [1169, 111] on div "**********" at bounding box center [1260, 380] width 463 height 695
click at [1172, 105] on div "JS" at bounding box center [1166, 100] width 55 height 14
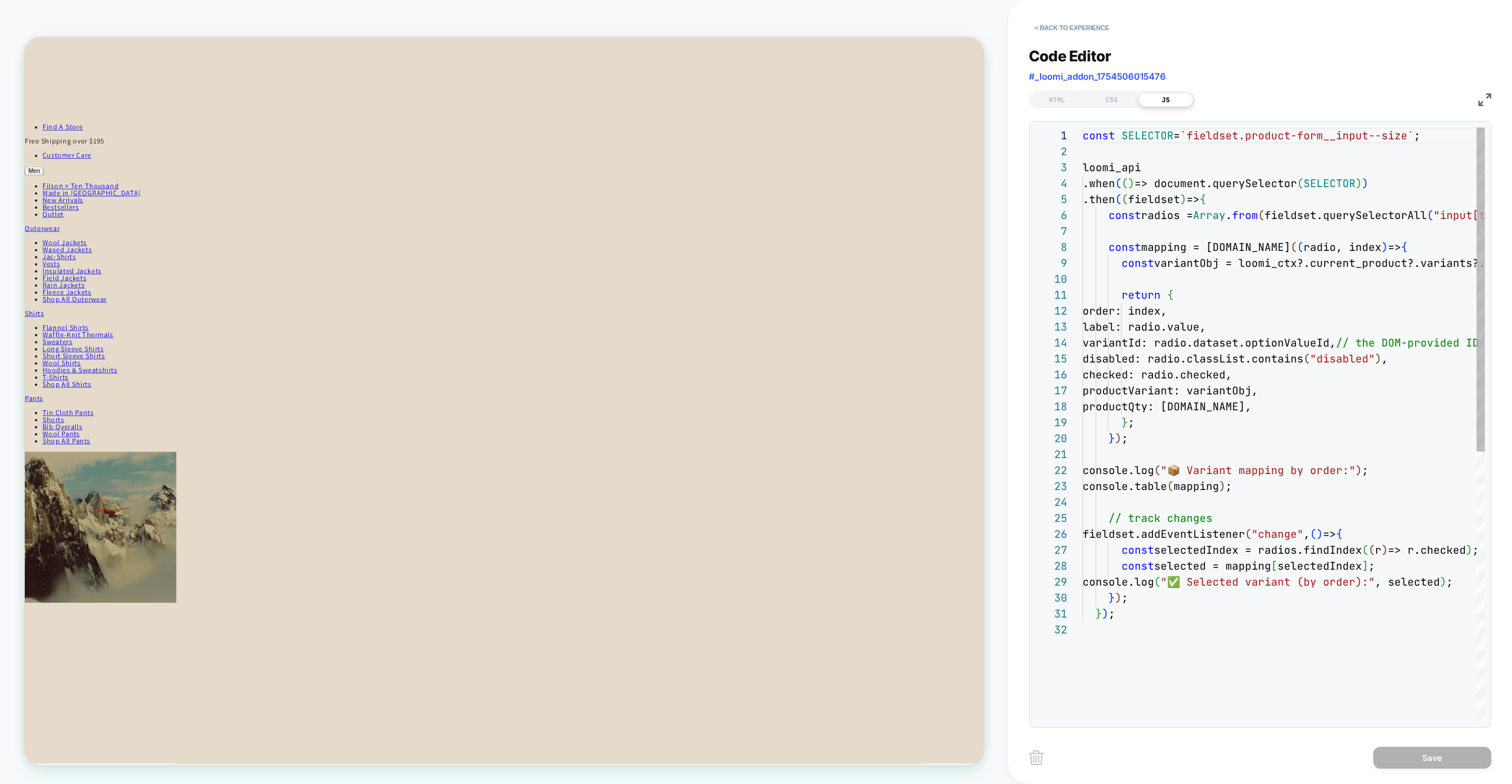
scroll to position [159, 0]
click at [1263, 388] on div "const SELECTOR = `fieldset.product-form__input--size` ; loomi_api .when ( ( ) =…" at bounding box center [1283, 671] width 402 height 1088
type textarea "**********"
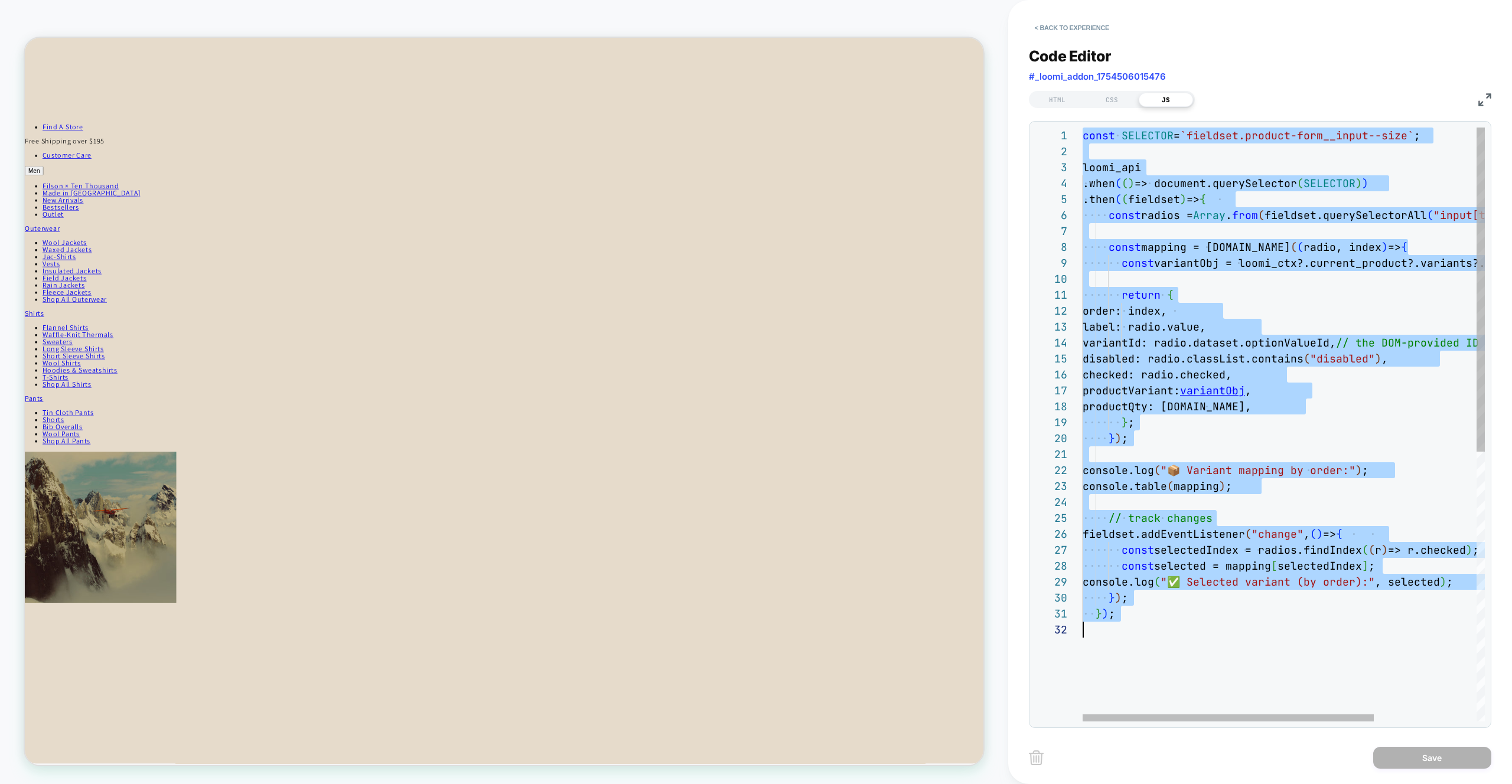
scroll to position [0, 0]
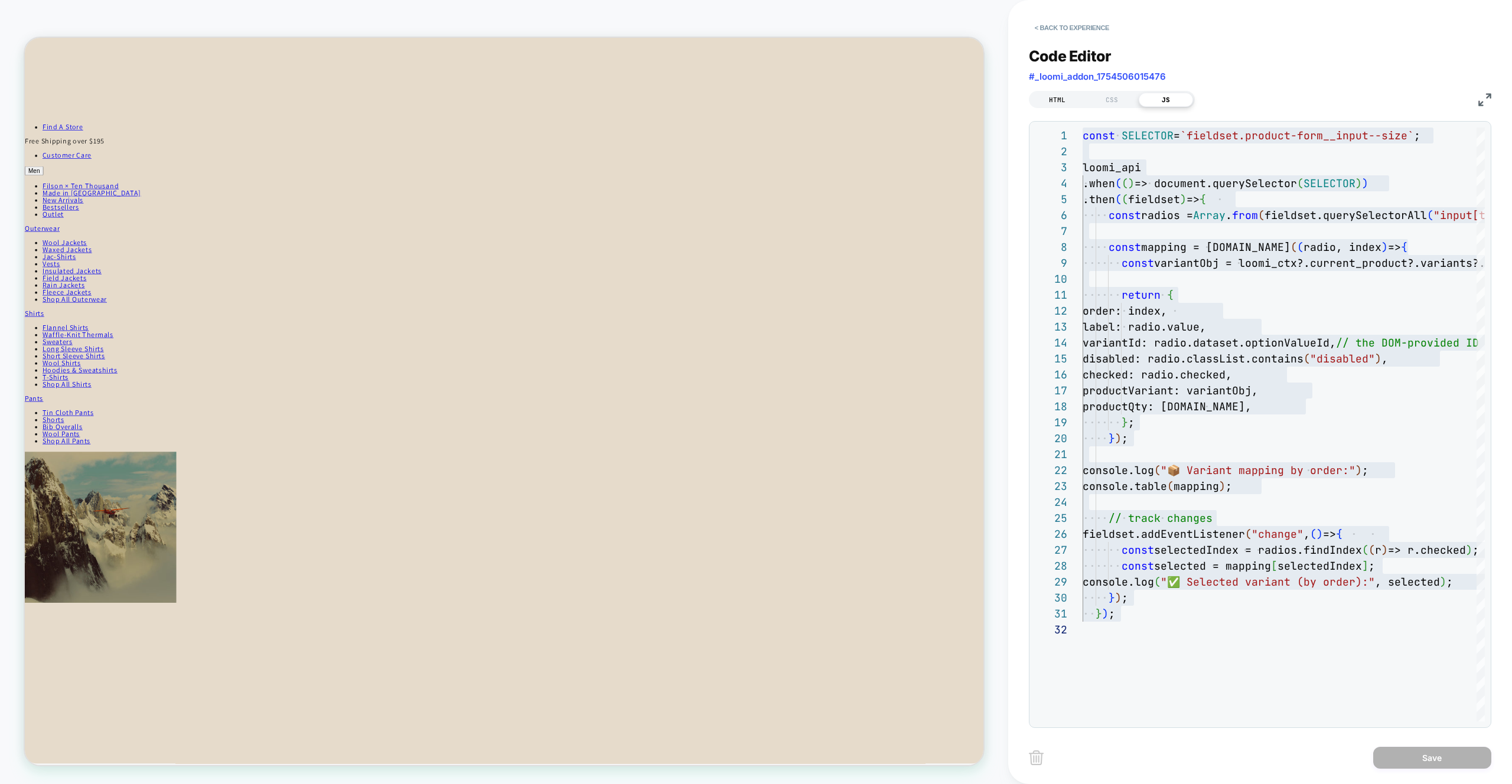
click at [1062, 97] on div "HTML" at bounding box center [1058, 100] width 55 height 14
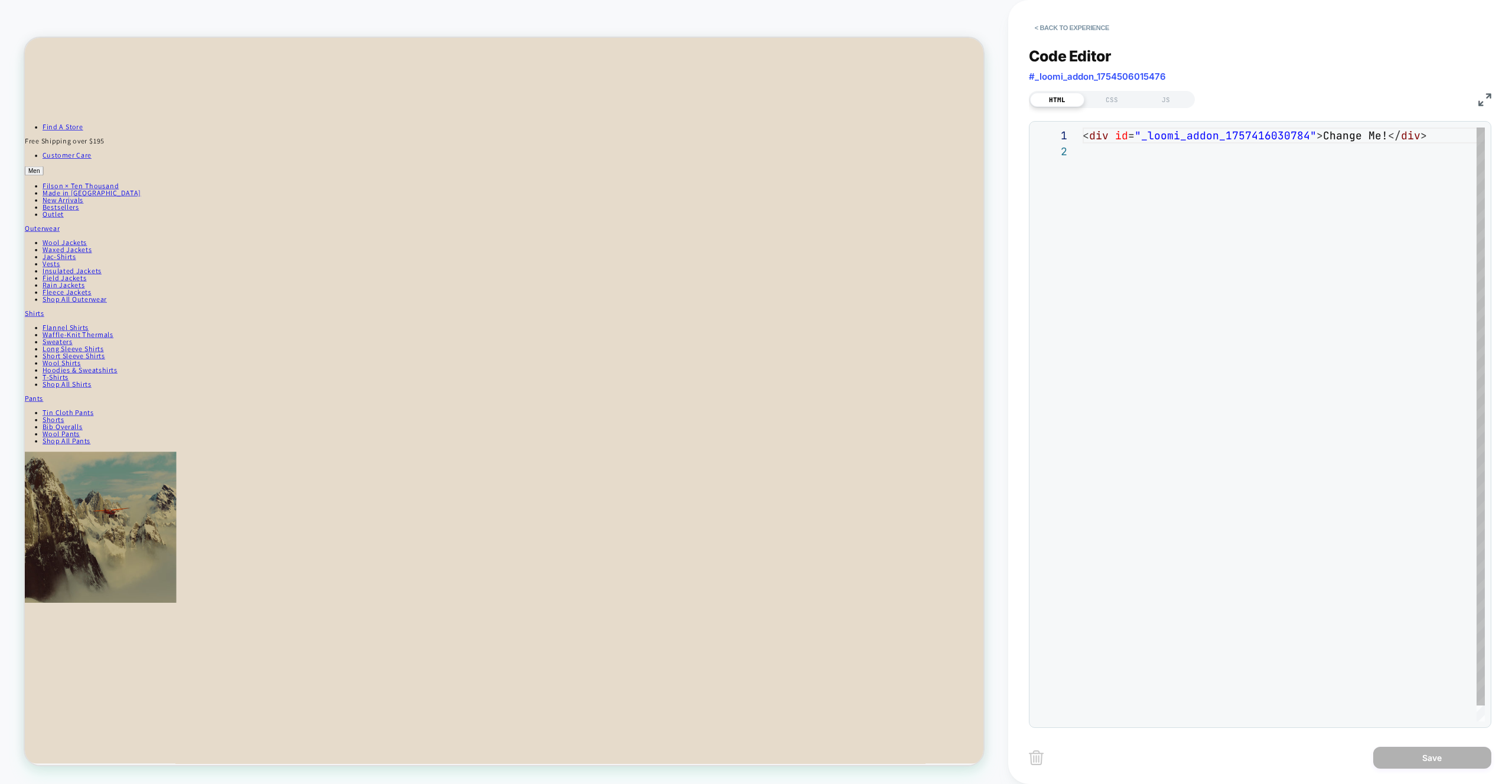
scroll to position [16, 0]
drag, startPoint x: 1344, startPoint y: 174, endPoint x: 1396, endPoint y: 147, distance: 58.6
click at [1345, 173] on div "< div id = "_loomi_addon_1757416030784" > Change Me! </ div >" at bounding box center [1283, 432] width 402 height 610
click at [1439, 135] on div "< div id = "_loomi_addon_1757416030784" > Change Me! </ div >" at bounding box center [1283, 432] width 402 height 610
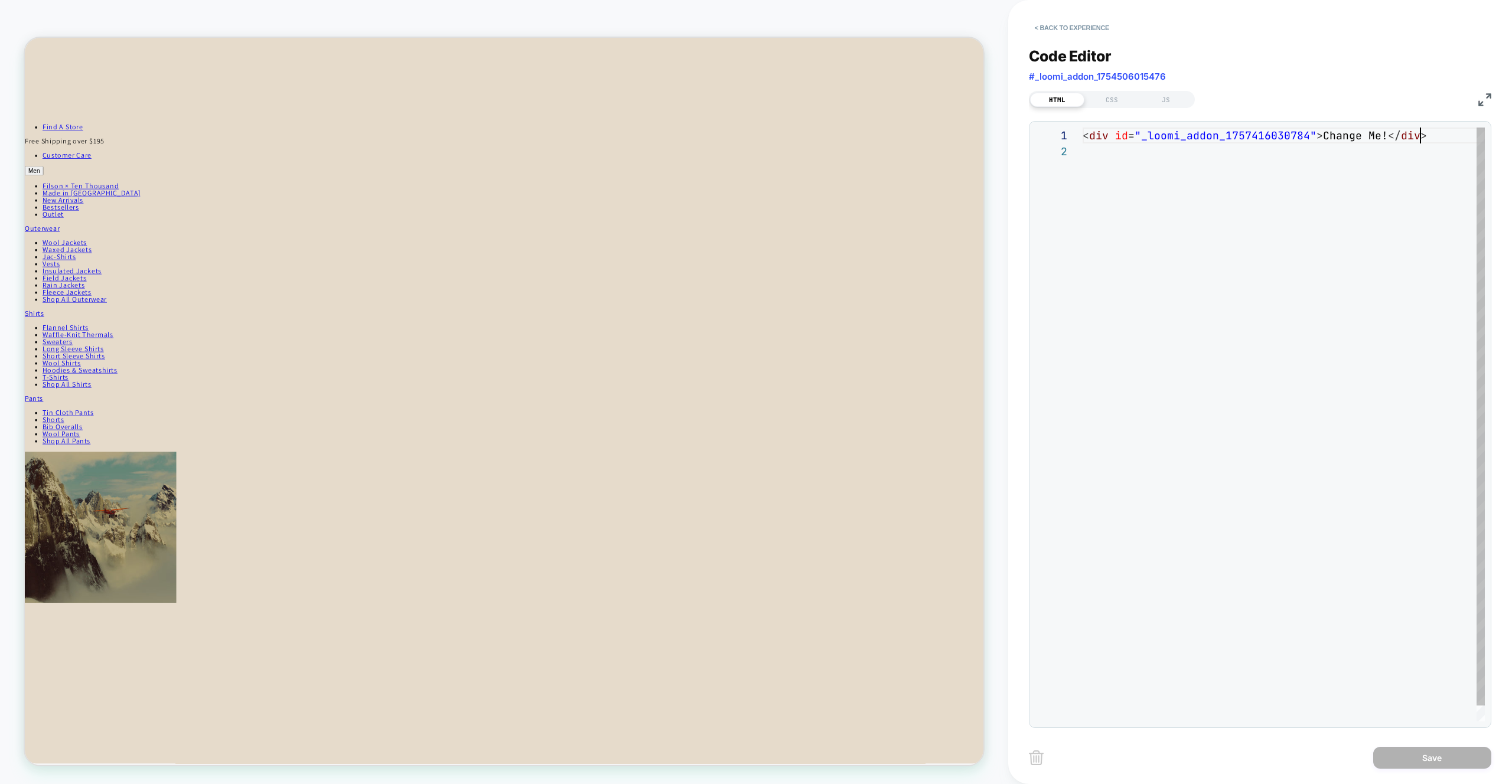
click at [1439, 135] on div "< div id = "_loomi_addon_1757416030784" > Change Me! </ div >" at bounding box center [1283, 432] width 402 height 610
click at [1226, 287] on div "< div id = "_loomi_addon_1757416030784" > Change Me! </ div >" at bounding box center [1283, 432] width 402 height 610
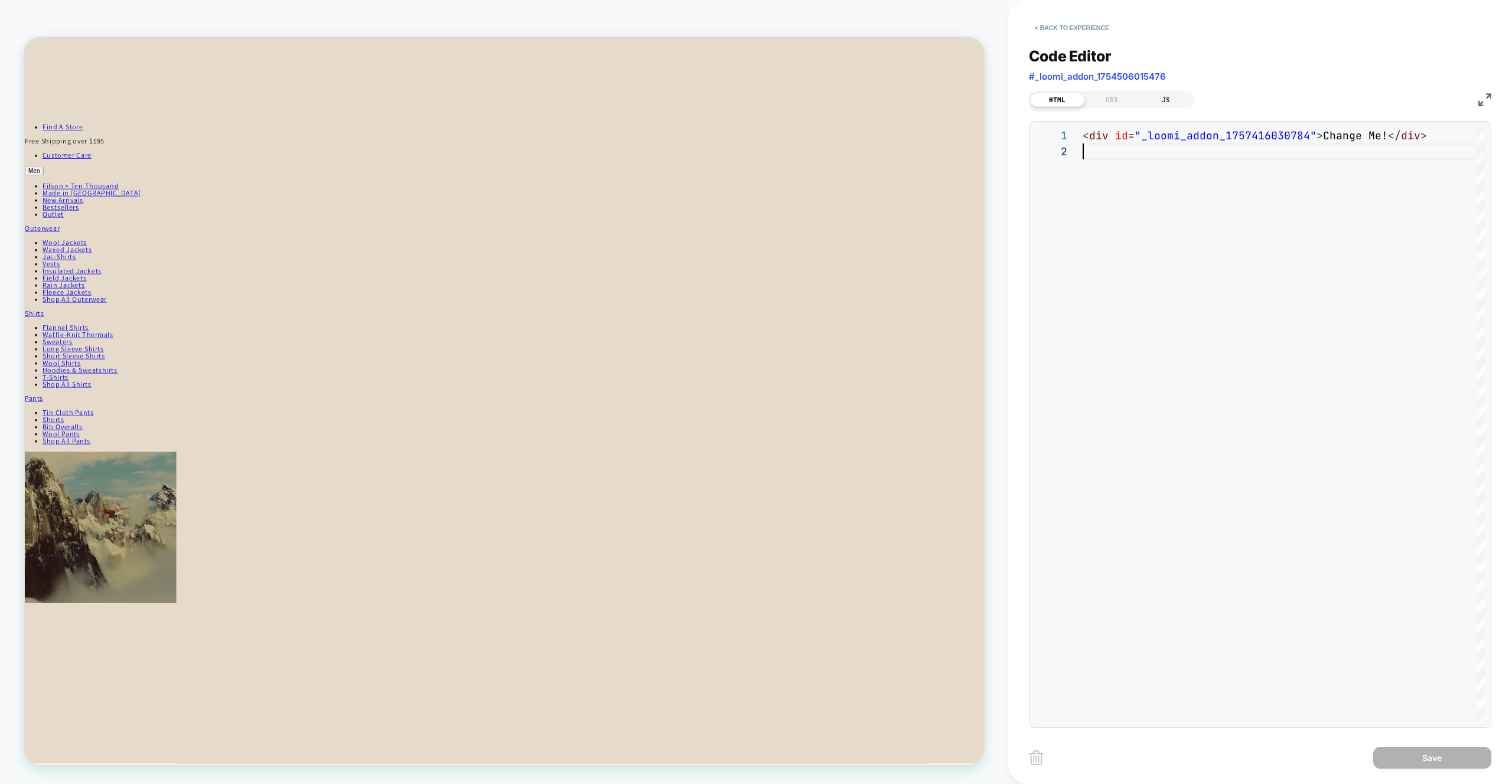
click at [1172, 99] on div "JS" at bounding box center [1166, 100] width 55 height 14
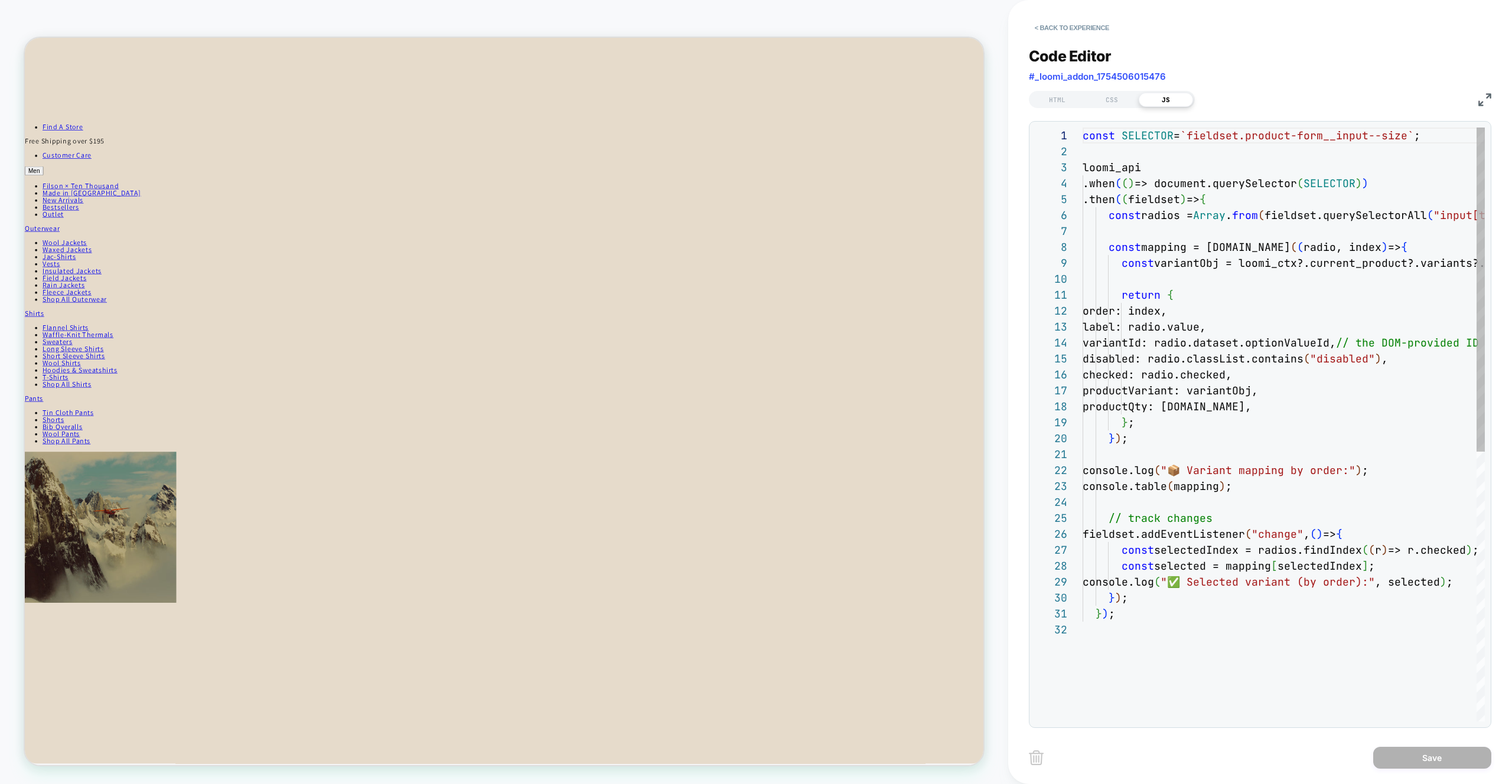
scroll to position [144, 45]
click at [1240, 431] on div "const SELECTOR = `fieldset.product-form__input--size` ; loomi_api .when ( ( ) =…" at bounding box center [1283, 671] width 402 height 1088
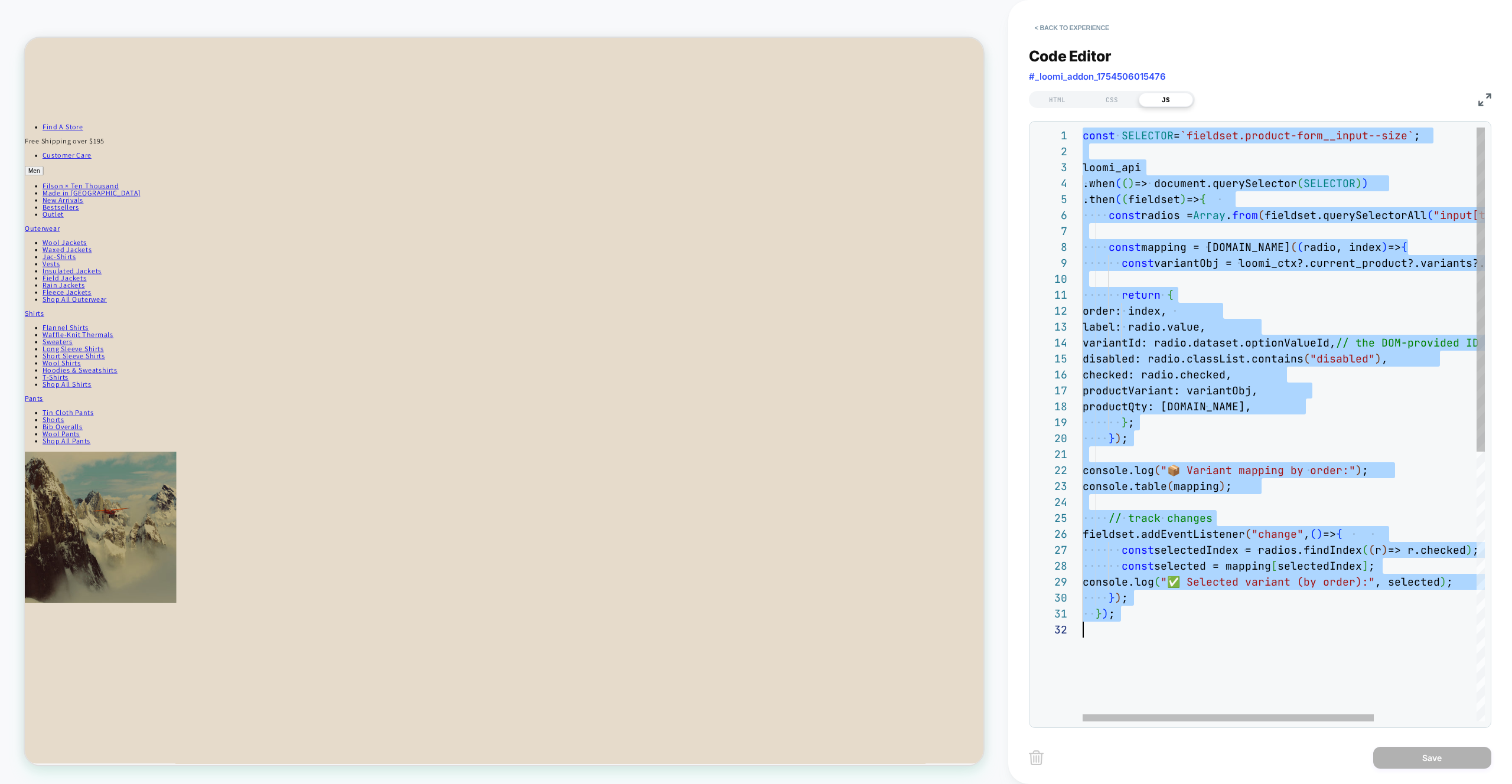
scroll to position [0, 0]
type textarea "**********"
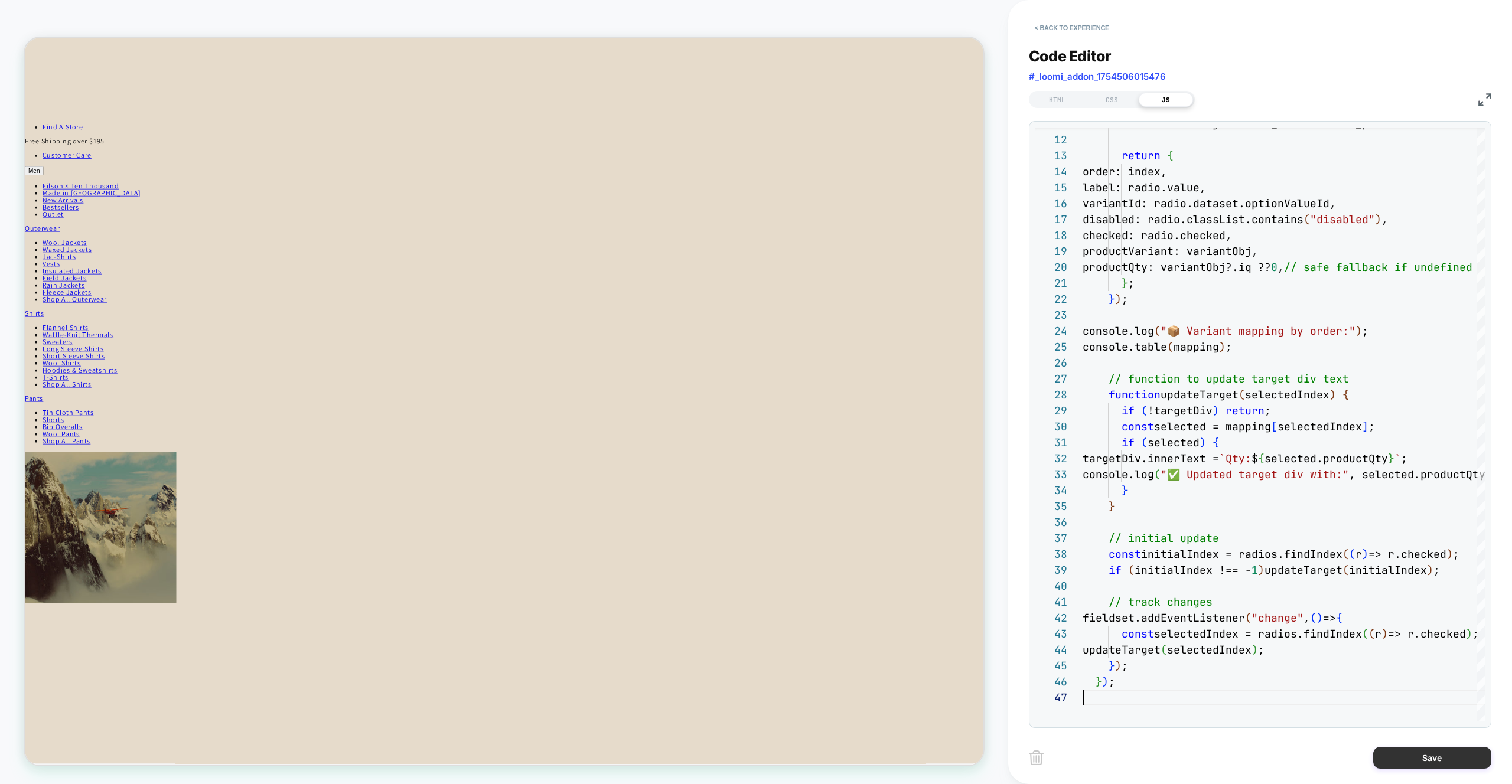
click at [1446, 758] on button "Save" at bounding box center [1432, 757] width 118 height 22
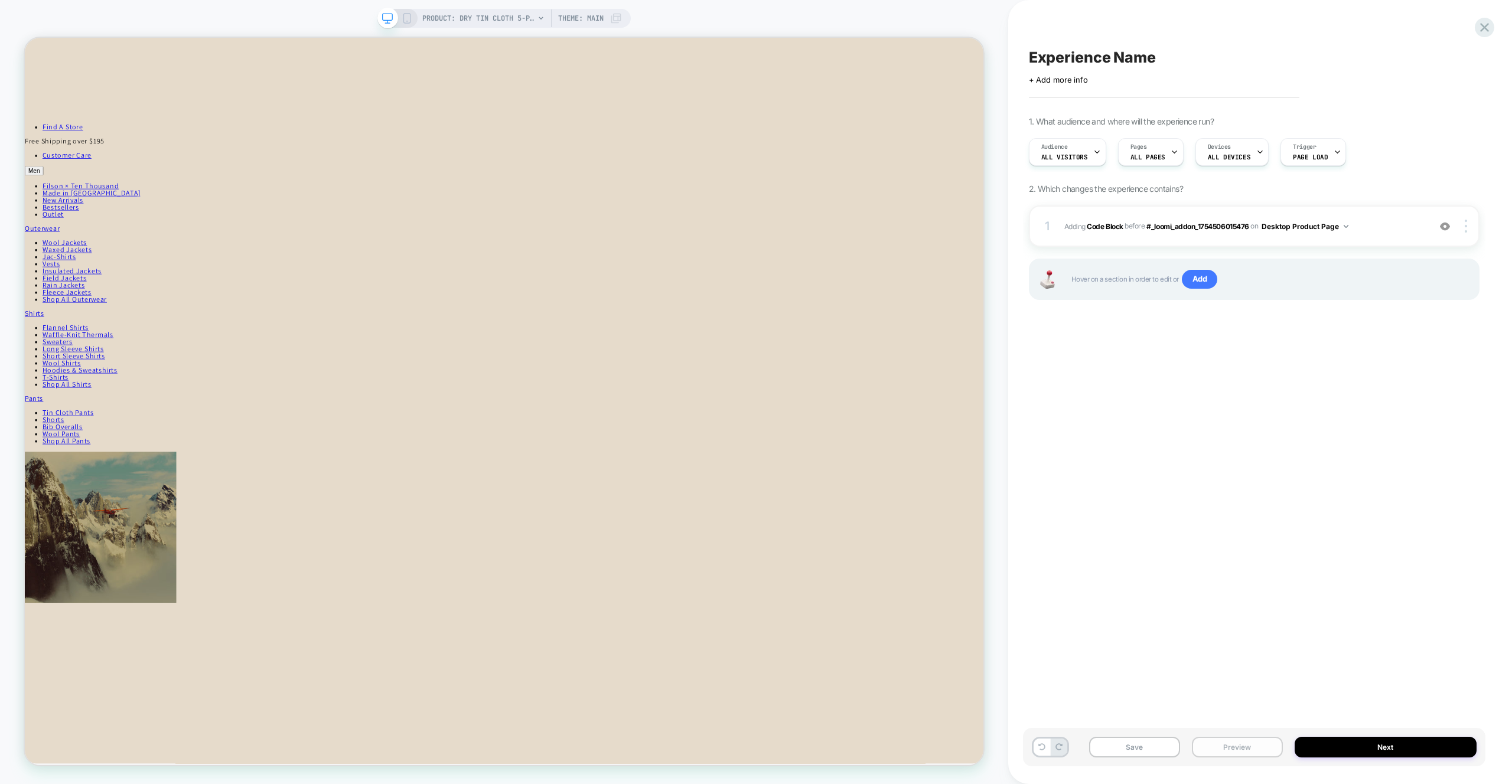
click at [1240, 749] on button "Preview" at bounding box center [1237, 747] width 91 height 20
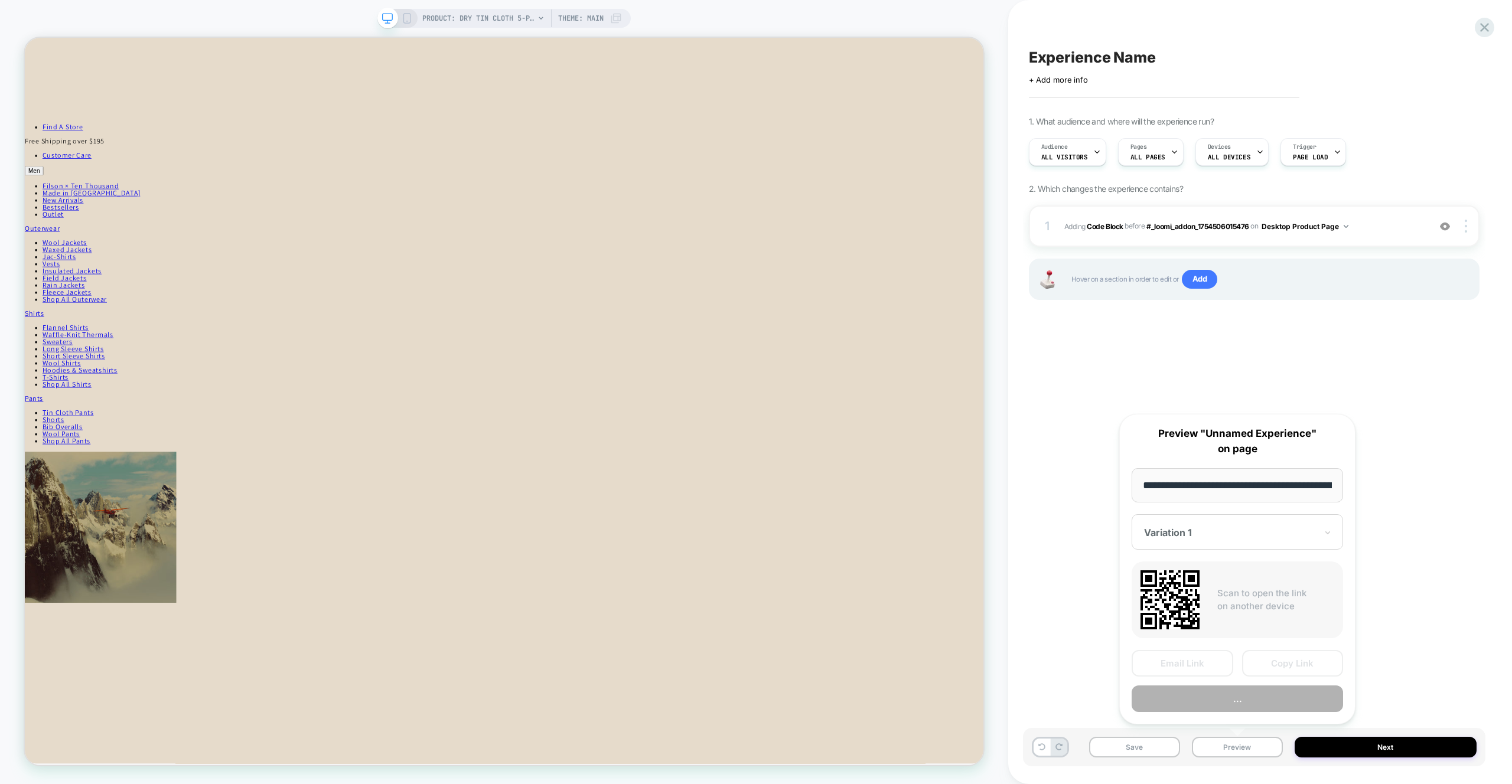
scroll to position [0, 251]
click at [1259, 707] on button "Preview" at bounding box center [1237, 699] width 212 height 27
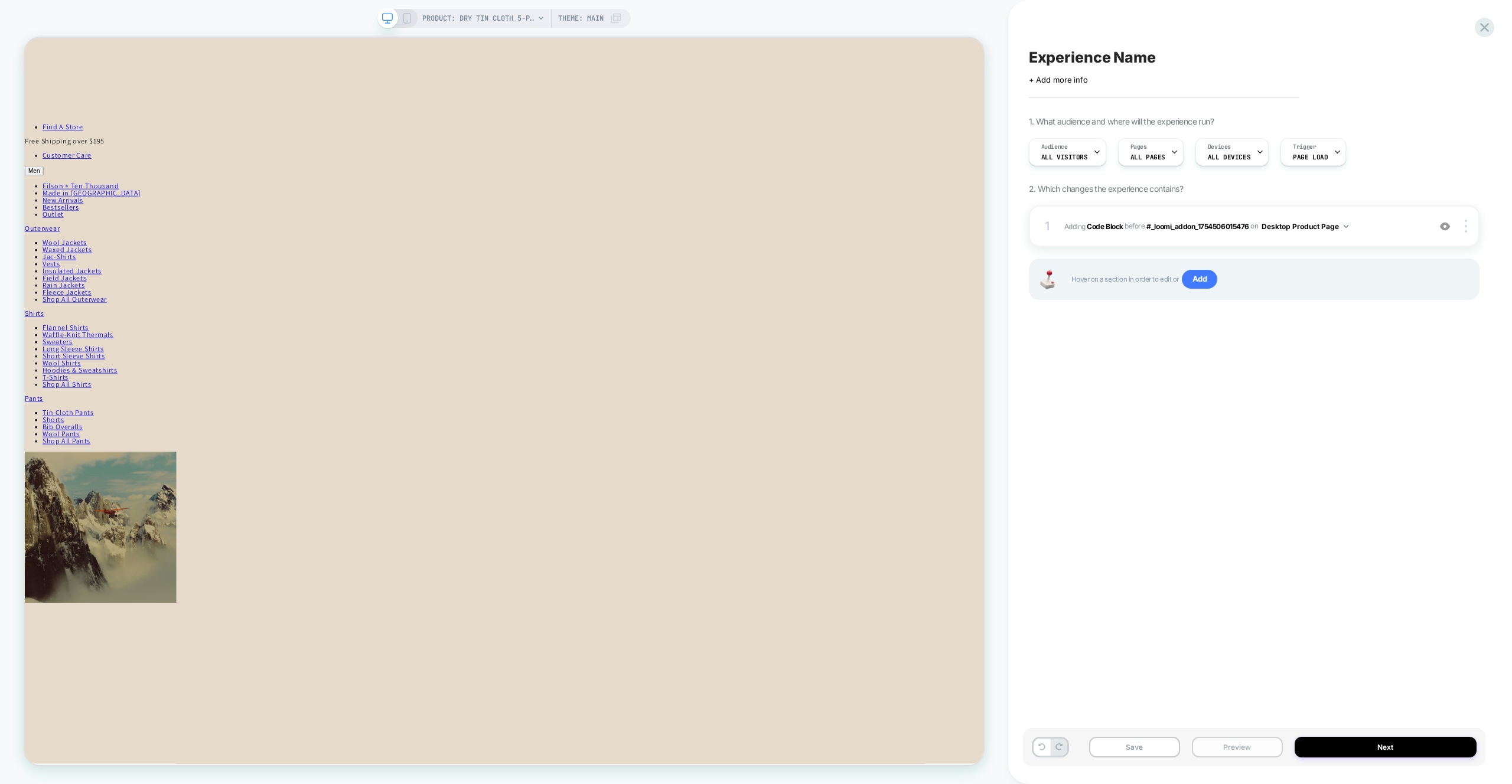
click at [1244, 745] on button "Preview" at bounding box center [1237, 747] width 91 height 20
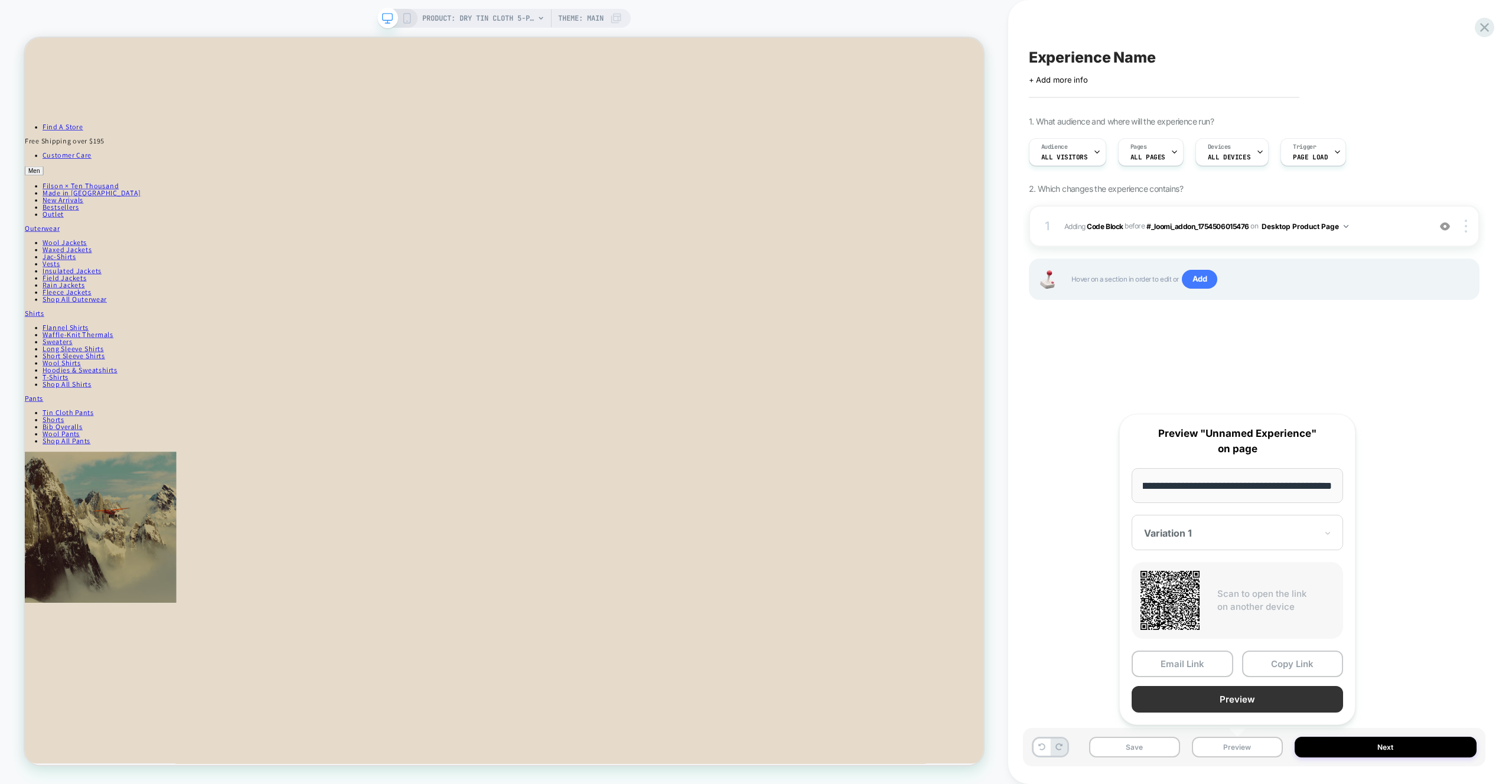
click at [1285, 708] on button "Preview" at bounding box center [1237, 699] width 212 height 27
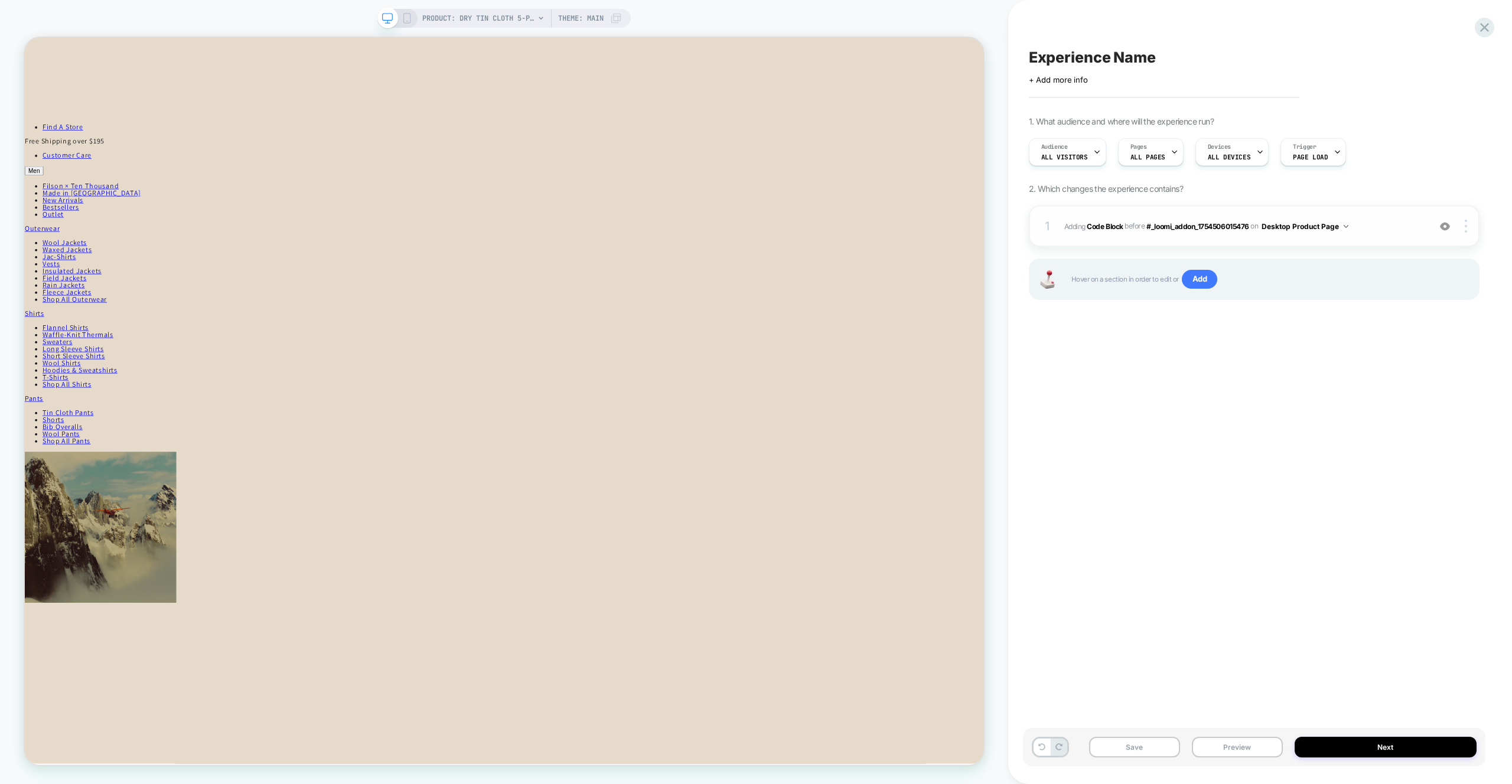
click at [1400, 230] on span "Adding Code Block BEFORE #_loomi_addon_1754506015476 #_loomi_addon_175450601547…" at bounding box center [1244, 226] width 359 height 15
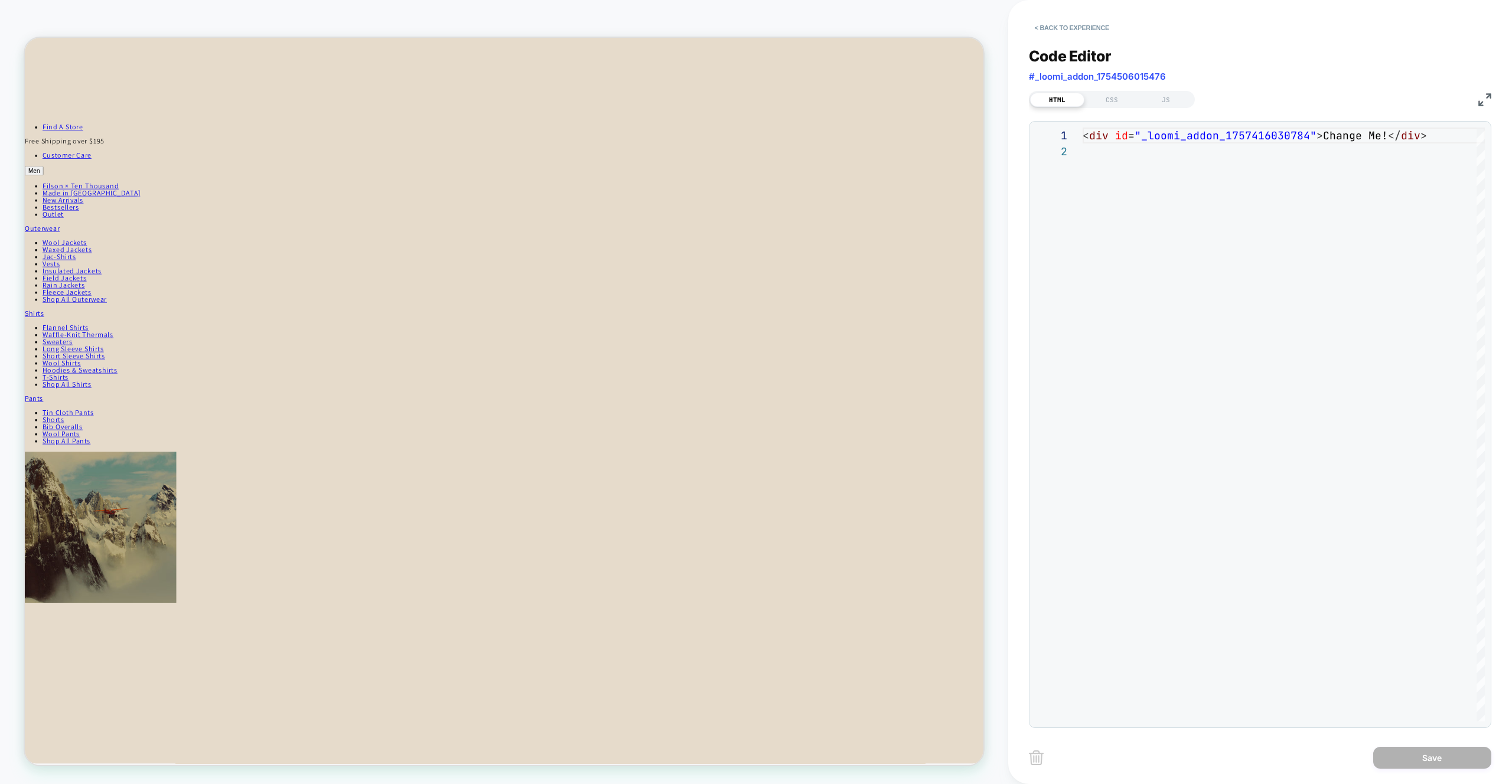
scroll to position [16, 0]
click at [1175, 103] on div "JS" at bounding box center [1166, 100] width 55 height 14
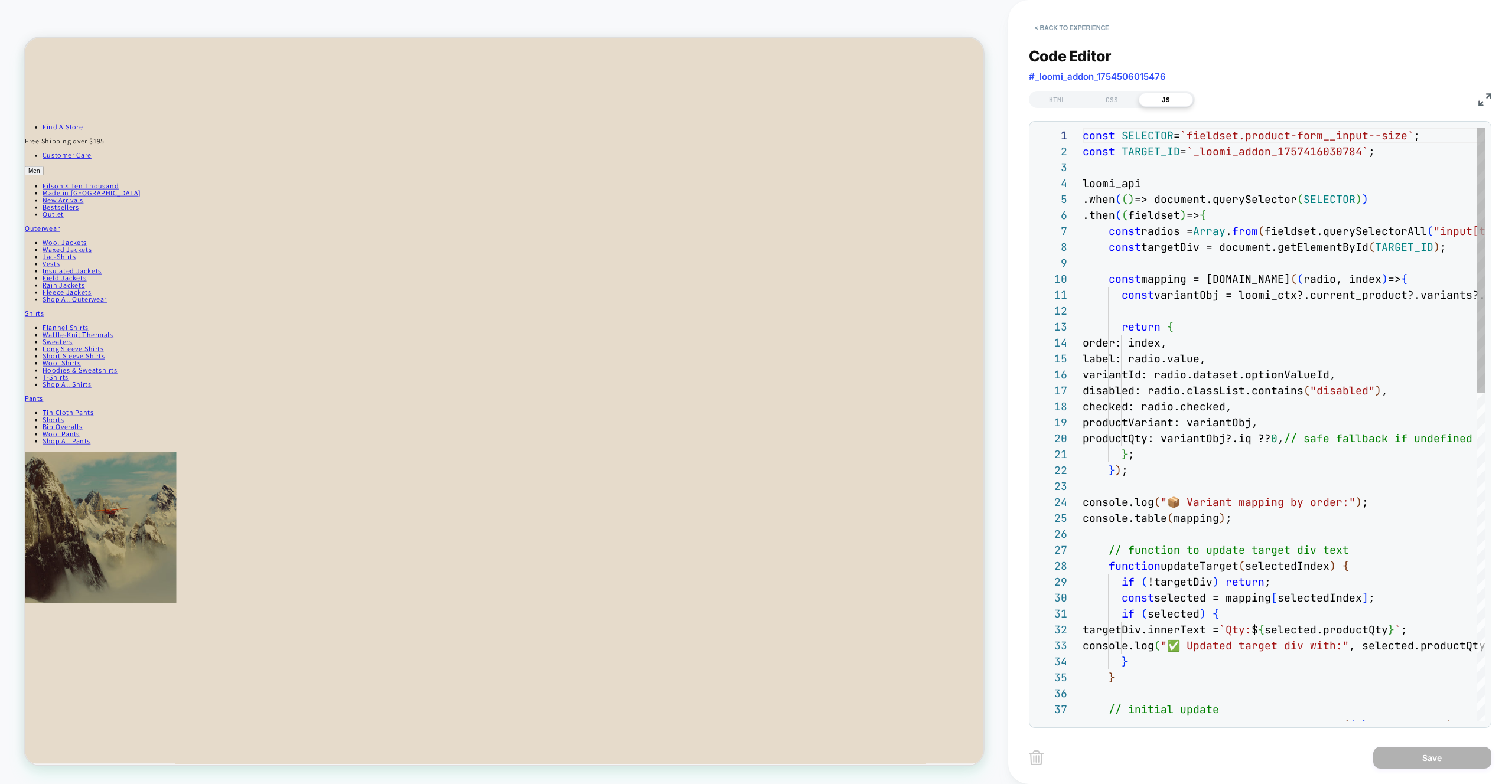
scroll to position [159, 0]
click at [1236, 442] on div "const SELECTOR = `fieldset.product-form__input--size` ; const TARGET_ID = `_loo…" at bounding box center [1283, 790] width 402 height 1327
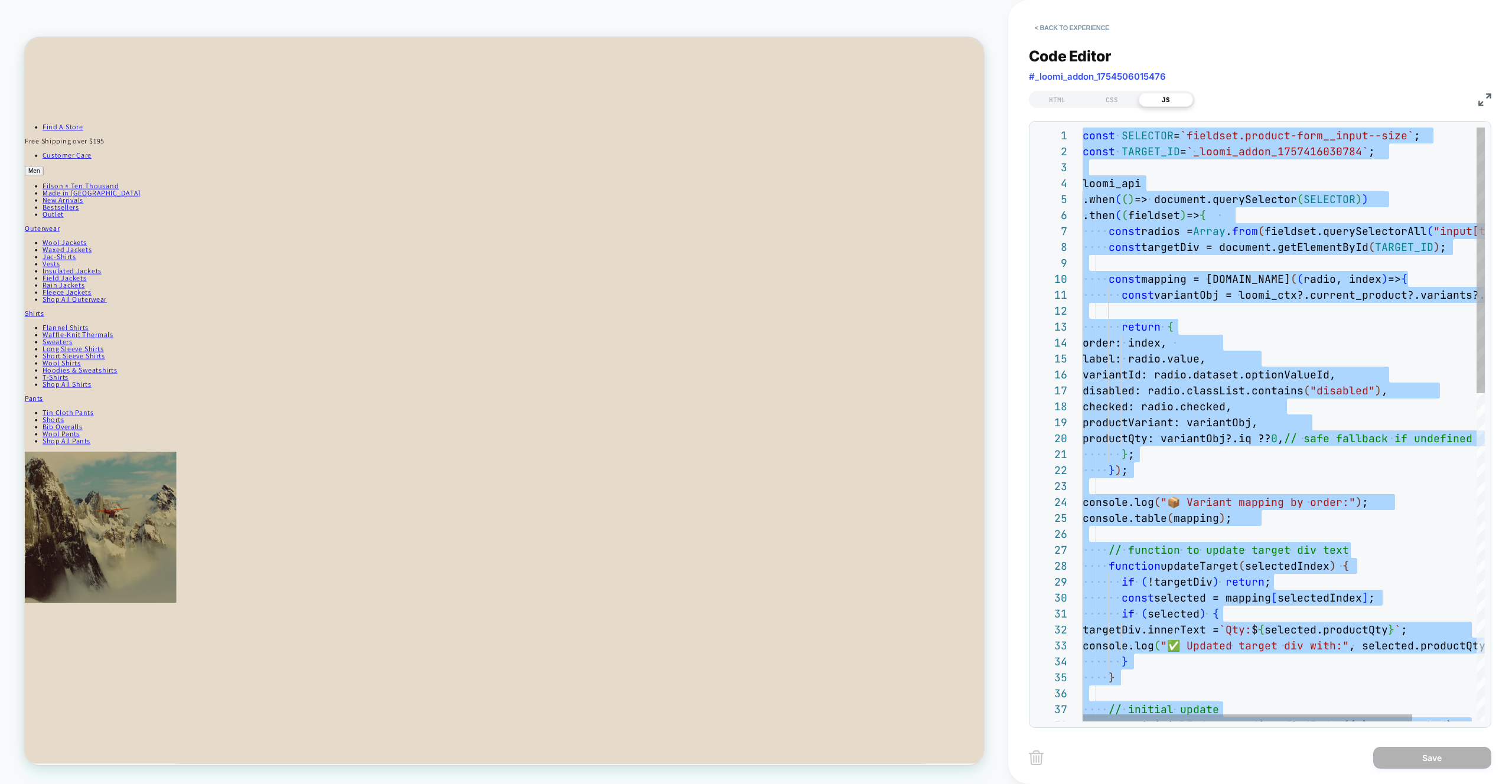
type textarea "**********"
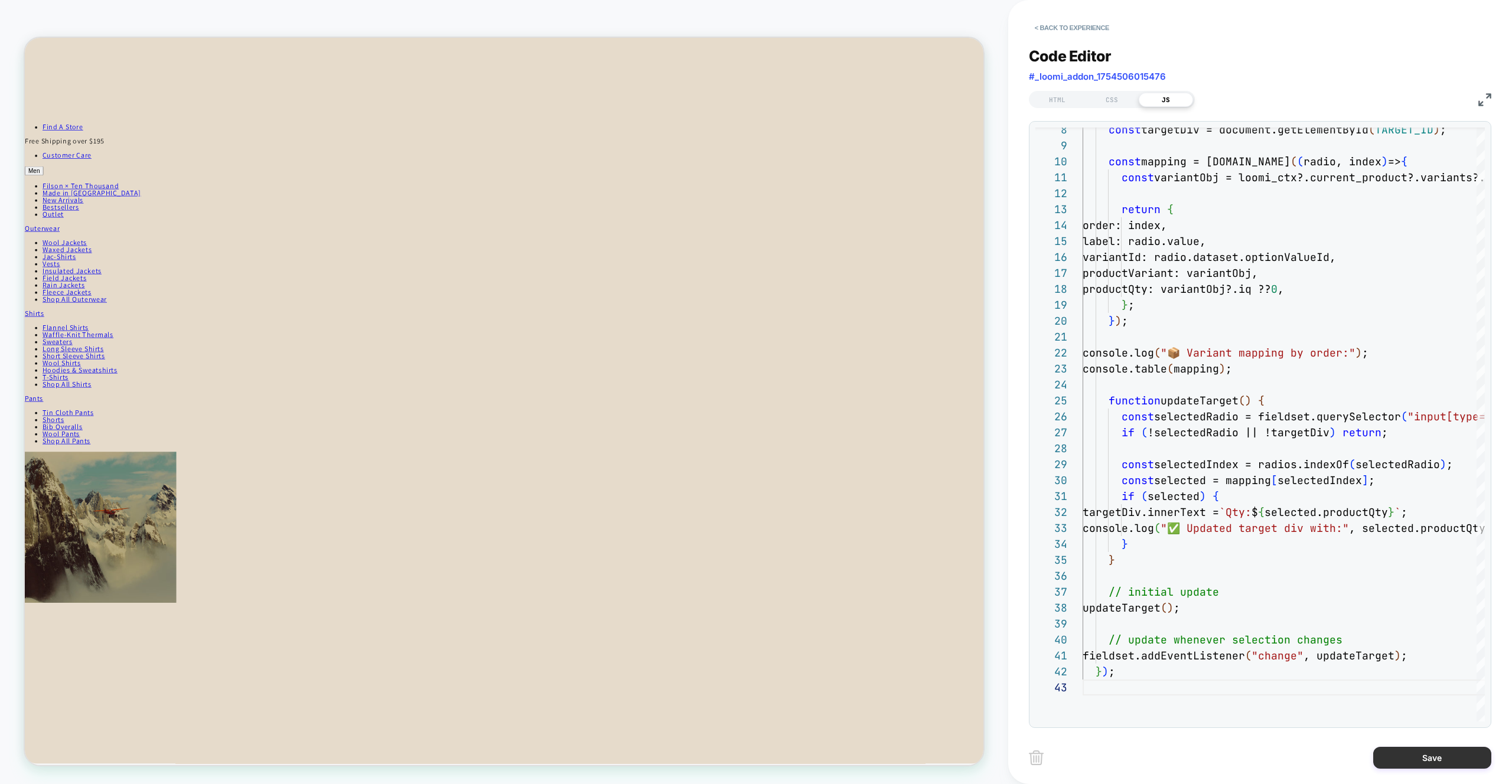
click at [1439, 759] on button "Save" at bounding box center [1432, 757] width 118 height 22
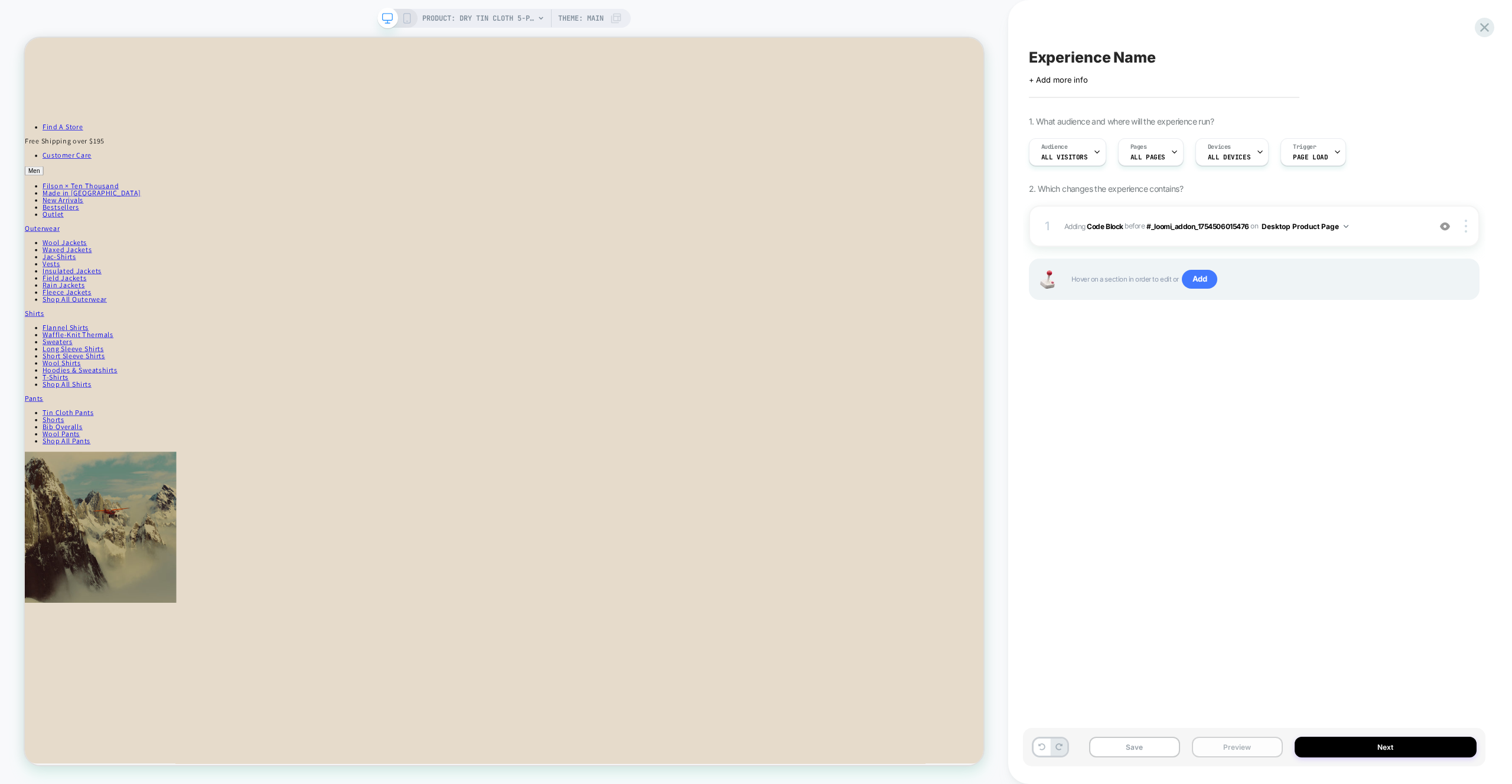
click at [1241, 743] on button "Preview" at bounding box center [1237, 747] width 91 height 20
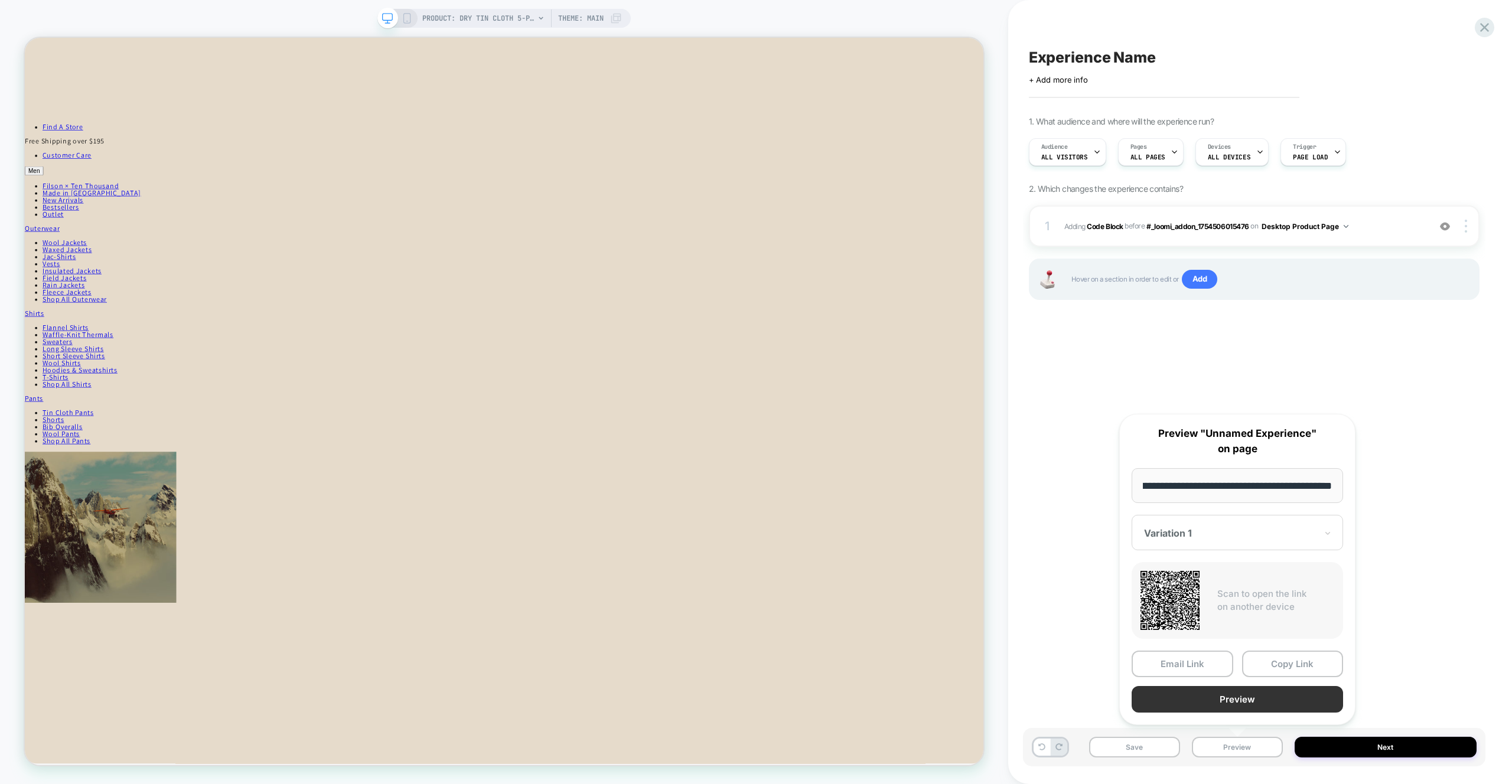
scroll to position [0, 0]
click at [1257, 706] on button "Preview" at bounding box center [1237, 699] width 212 height 27
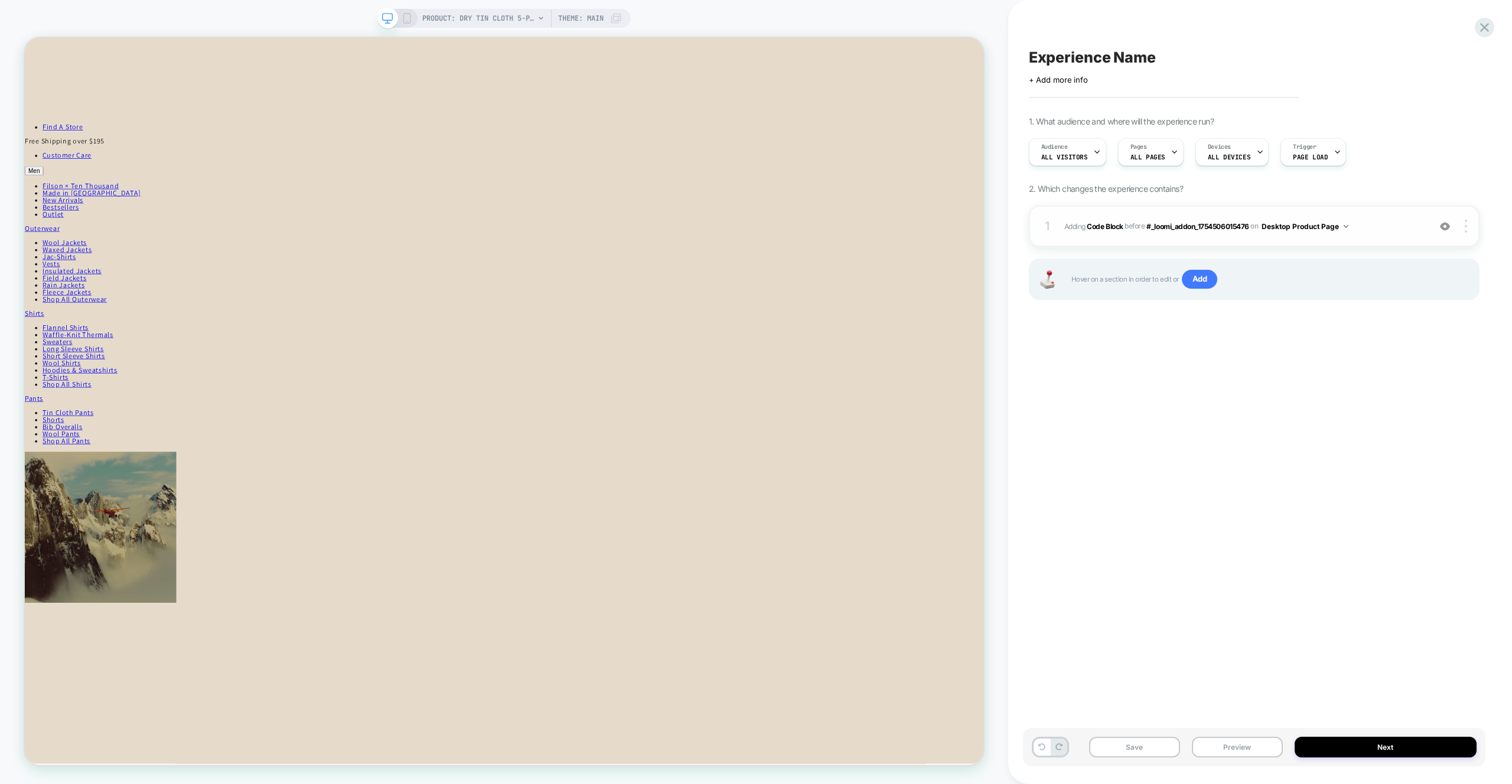
click at [1386, 232] on span "Adding Code Block BEFORE #_loomi_addon_1754506015476 #_loomi_addon_175450601547…" at bounding box center [1244, 226] width 359 height 15
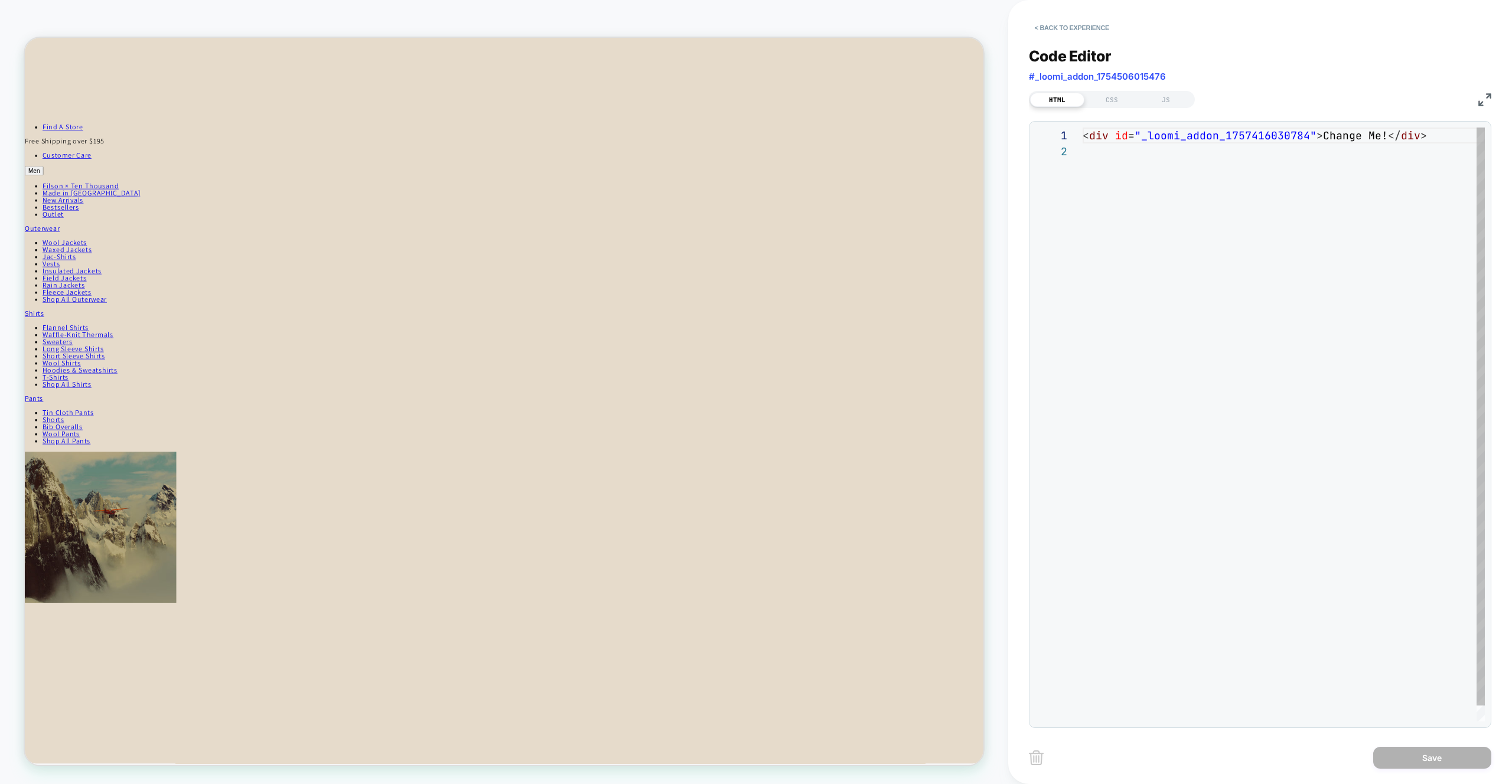
scroll to position [16, 0]
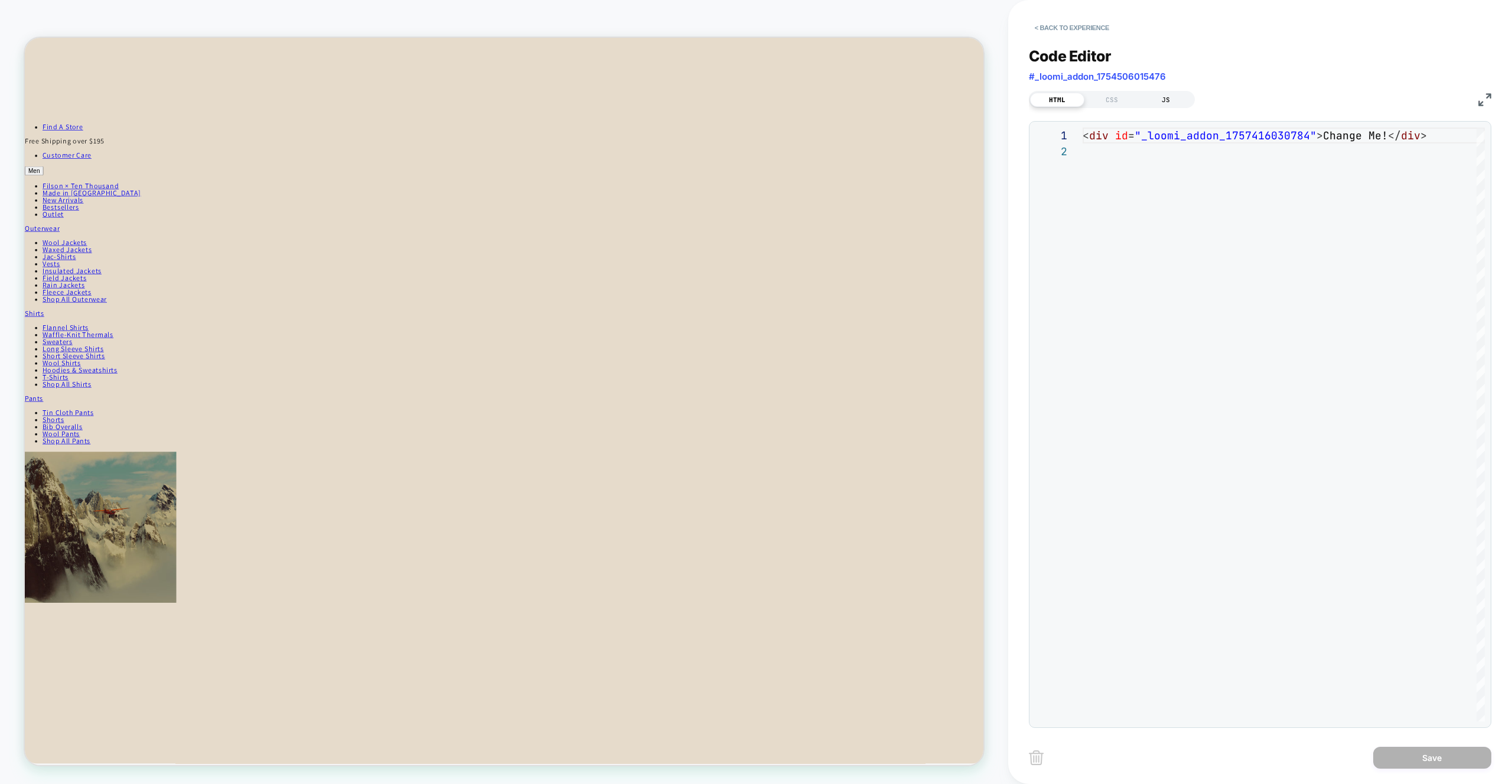
click at [1178, 102] on div "JS" at bounding box center [1166, 100] width 55 height 14
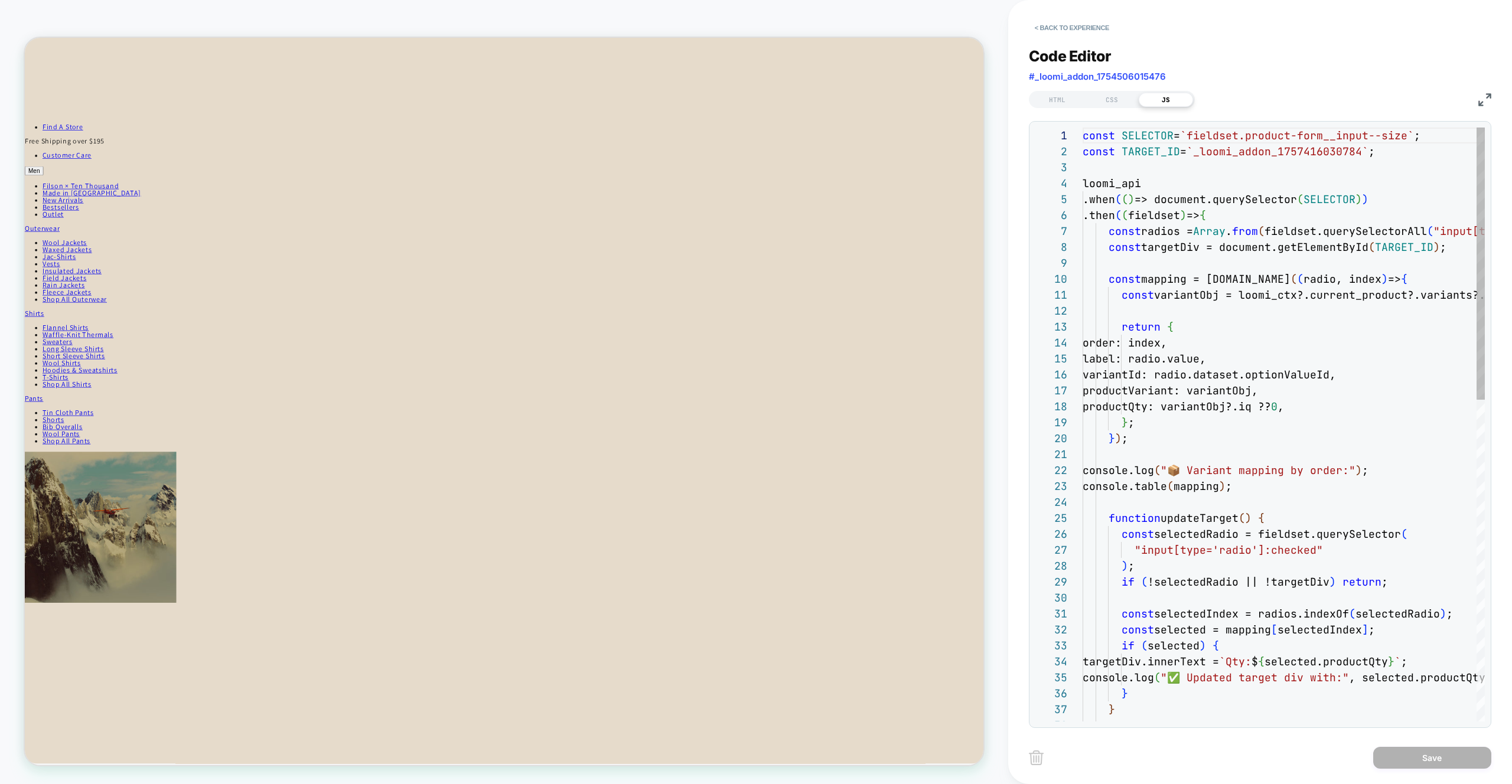
scroll to position [159, 0]
click at [1076, 183] on div at bounding box center [1076, 183] width 16 height 16
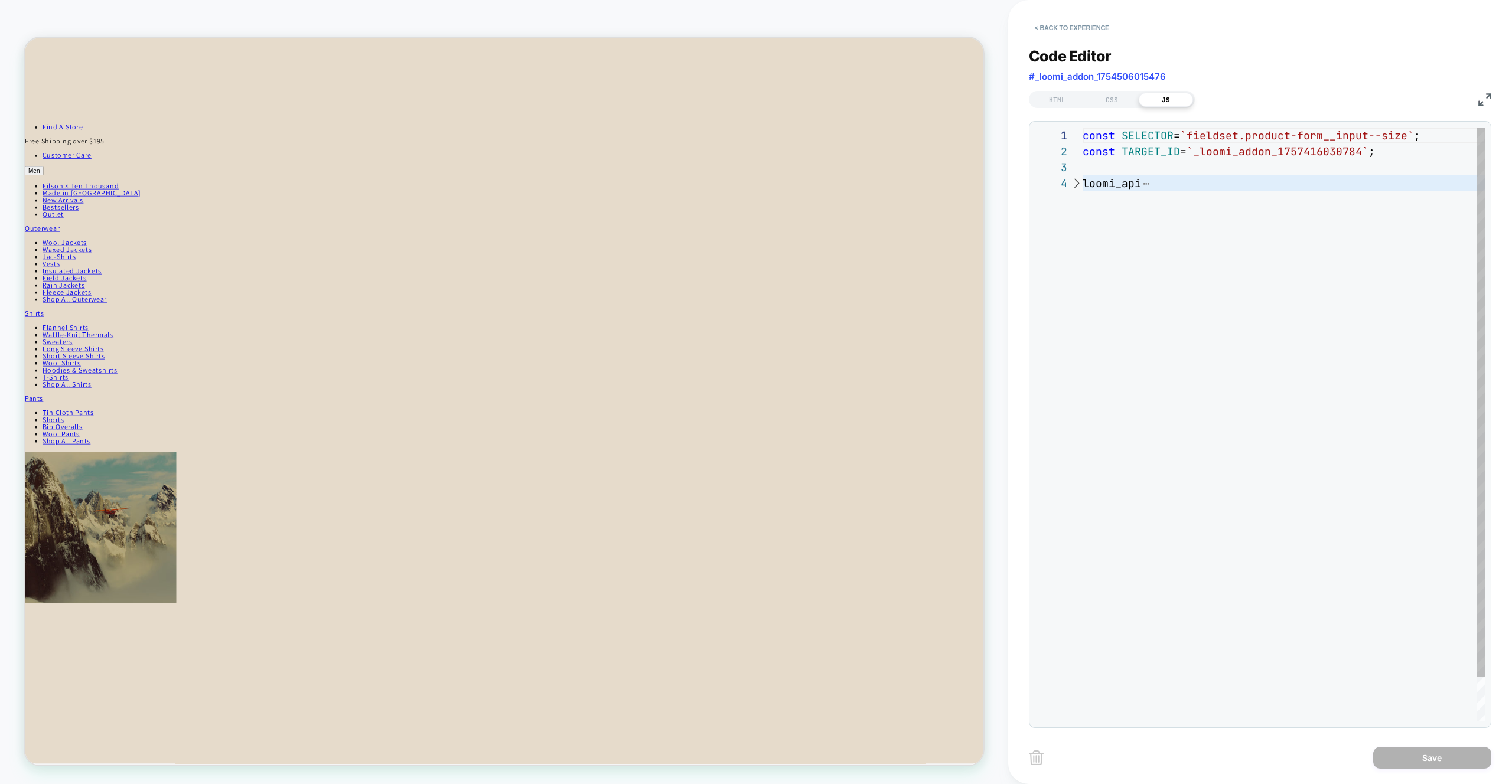
click at [1076, 183] on div at bounding box center [1076, 183] width 16 height 16
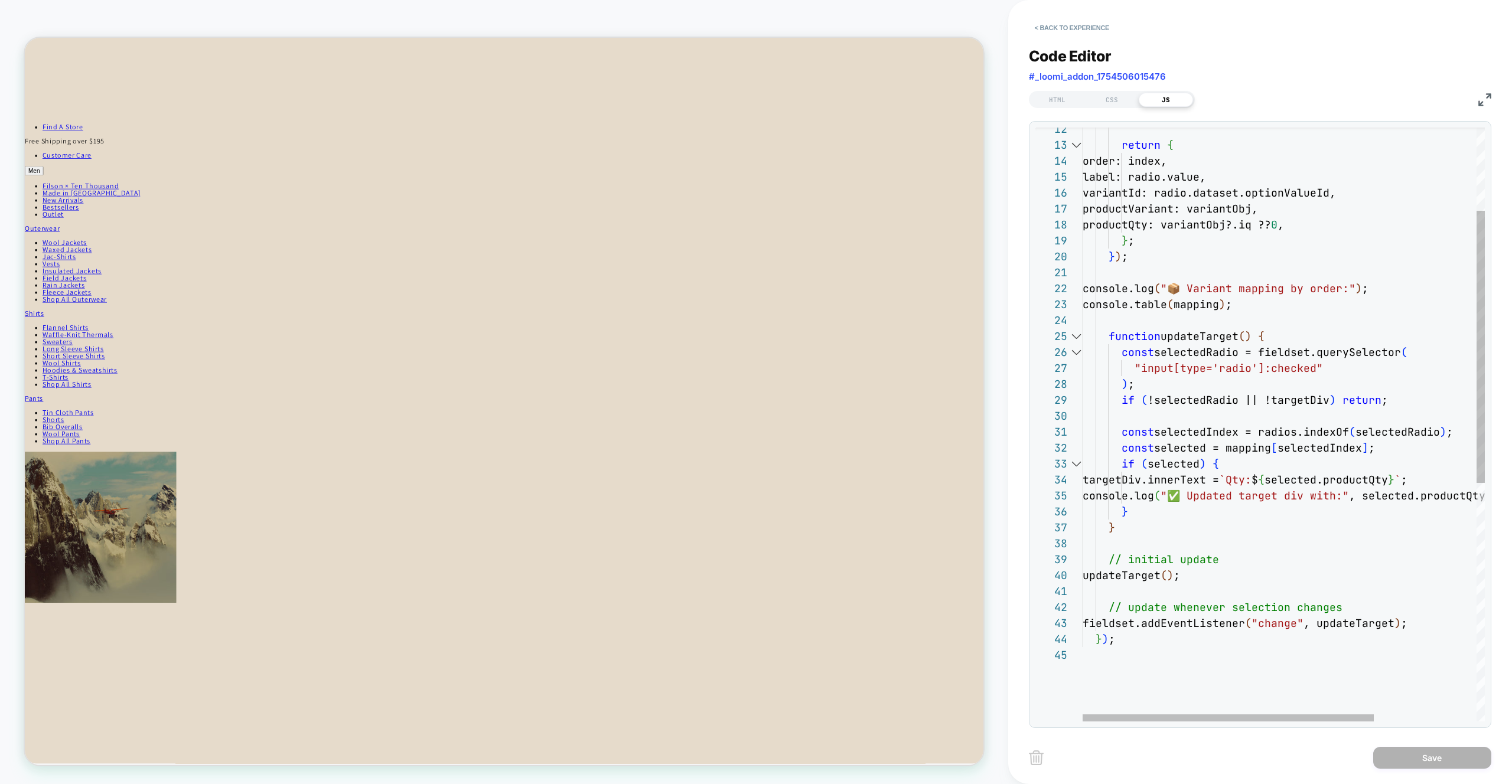
click at [1076, 337] on div at bounding box center [1076, 336] width 16 height 16
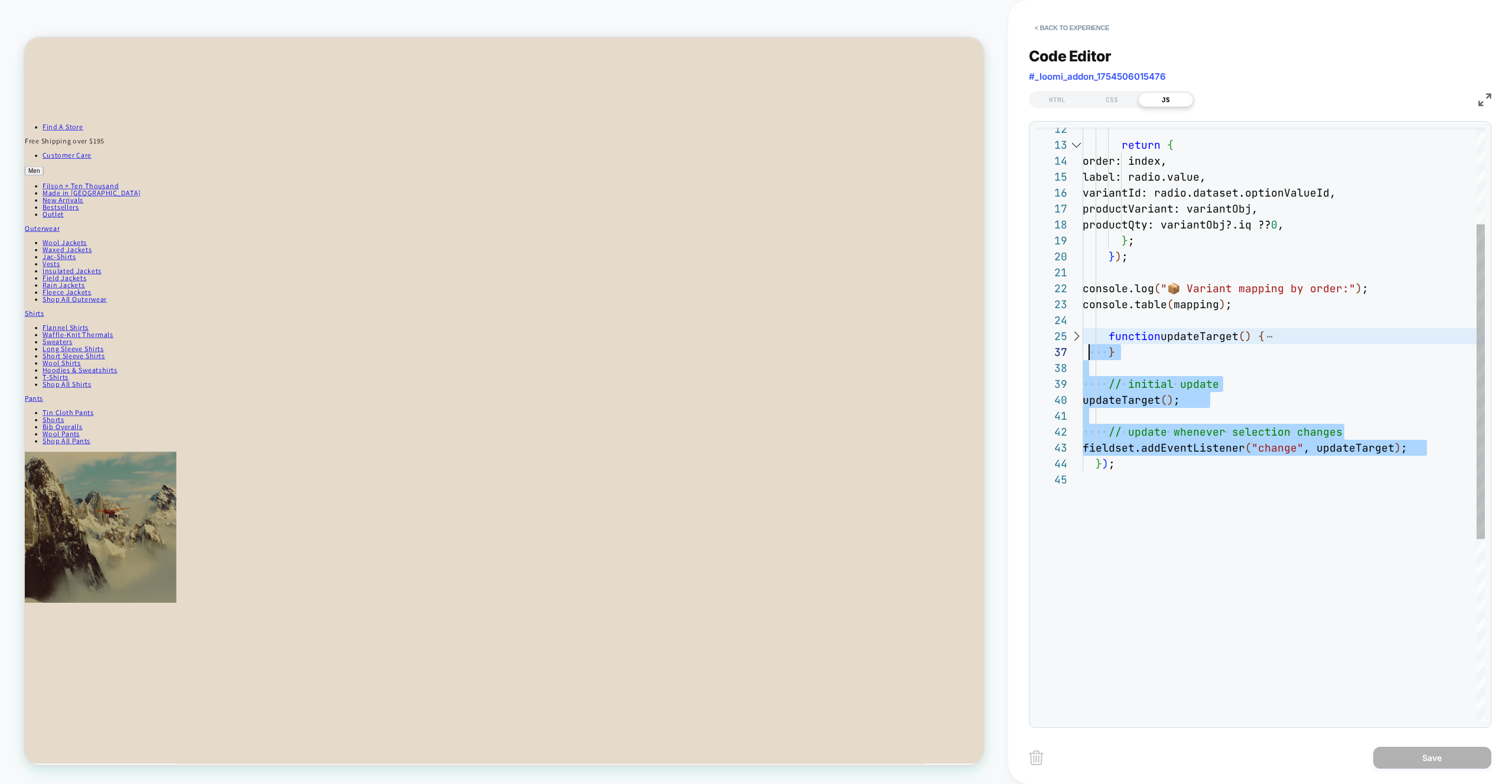
scroll to position [64, 0]
drag, startPoint x: 1446, startPoint y: 445, endPoint x: 1073, endPoint y: 340, distance: 387.5
click at [1083, 340] on div "return { order: index, label: radio.value, variantId: radio.dataset.optionValue…" at bounding box center [1283, 506] width 402 height 1120
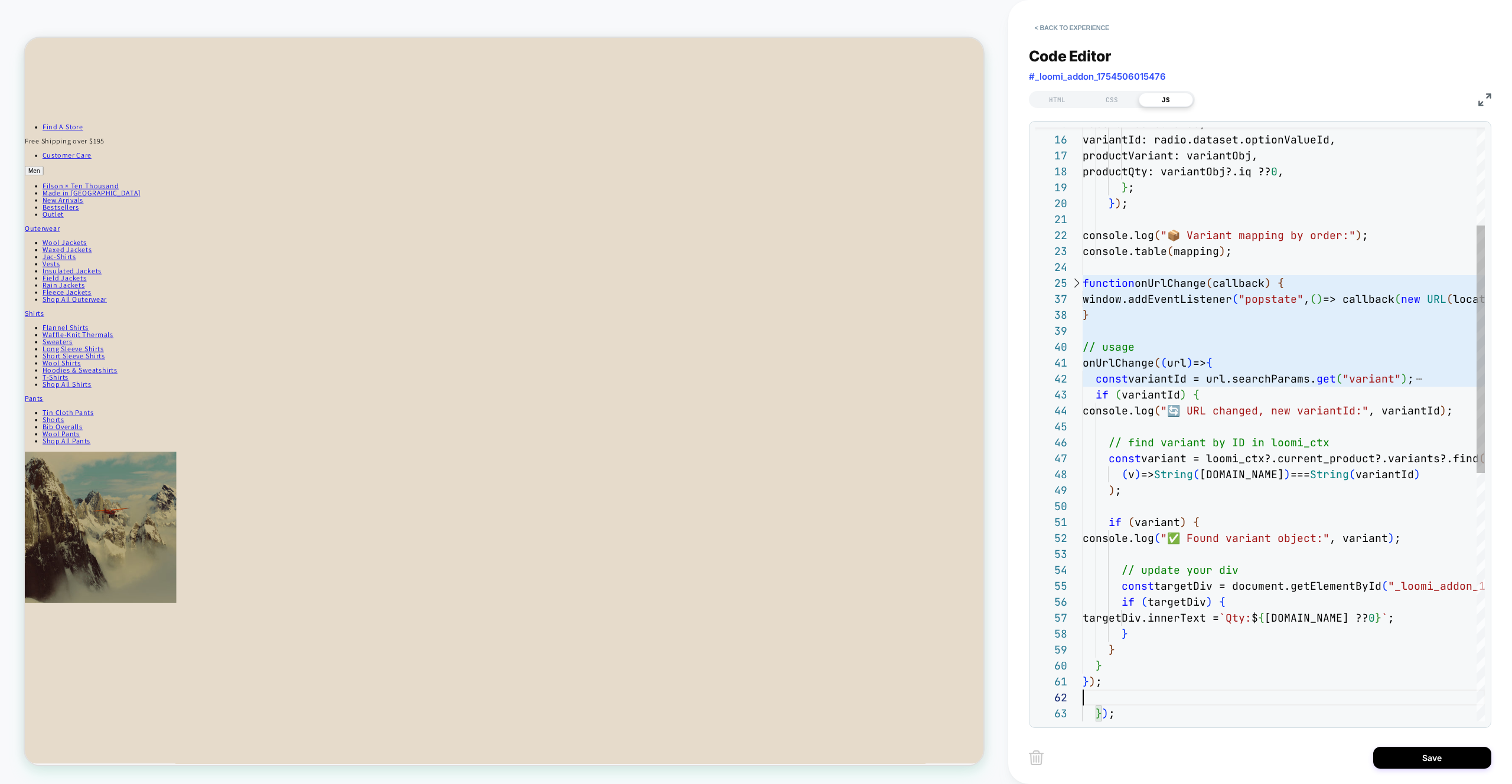
type textarea "*** *****"
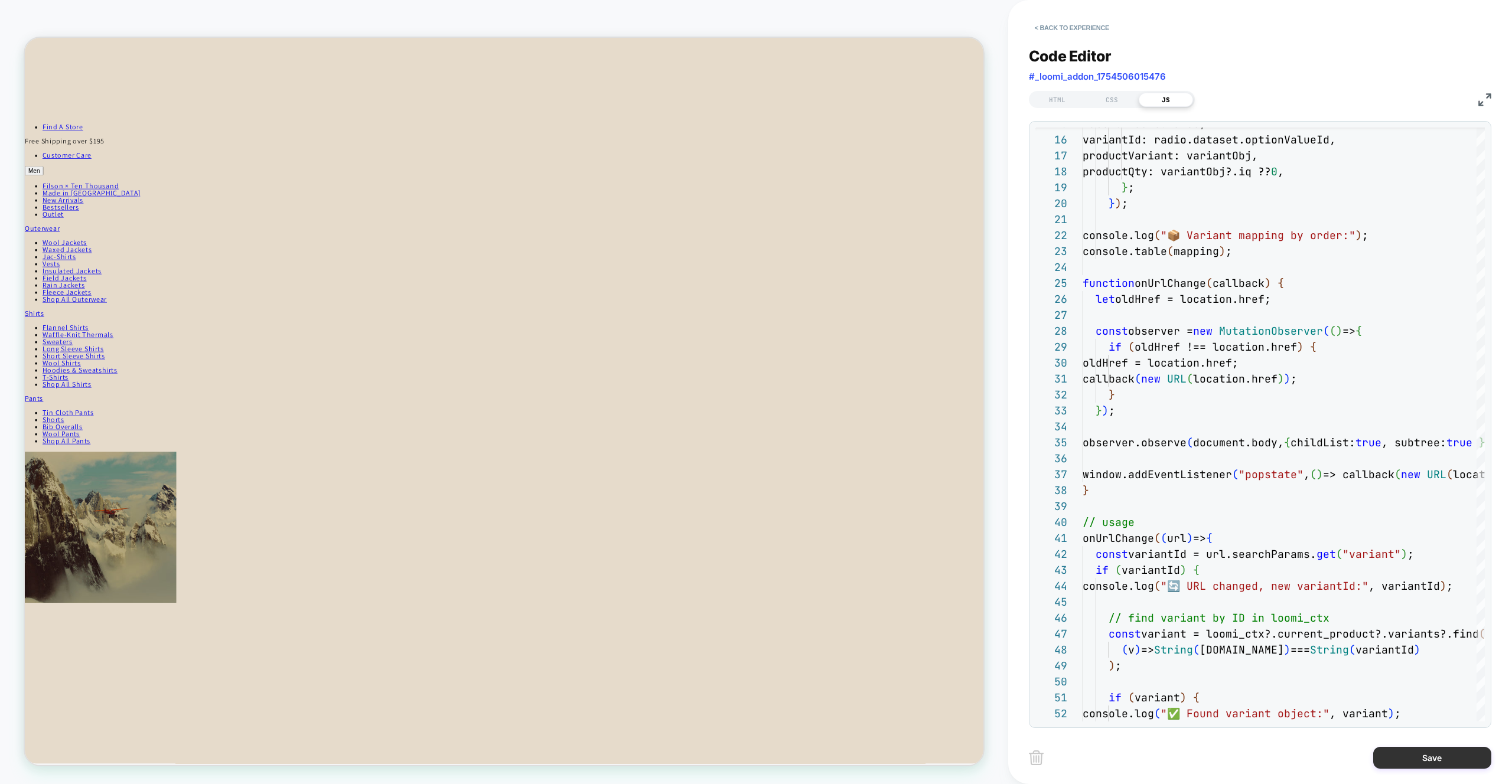
click at [1438, 759] on button "Save" at bounding box center [1432, 757] width 118 height 22
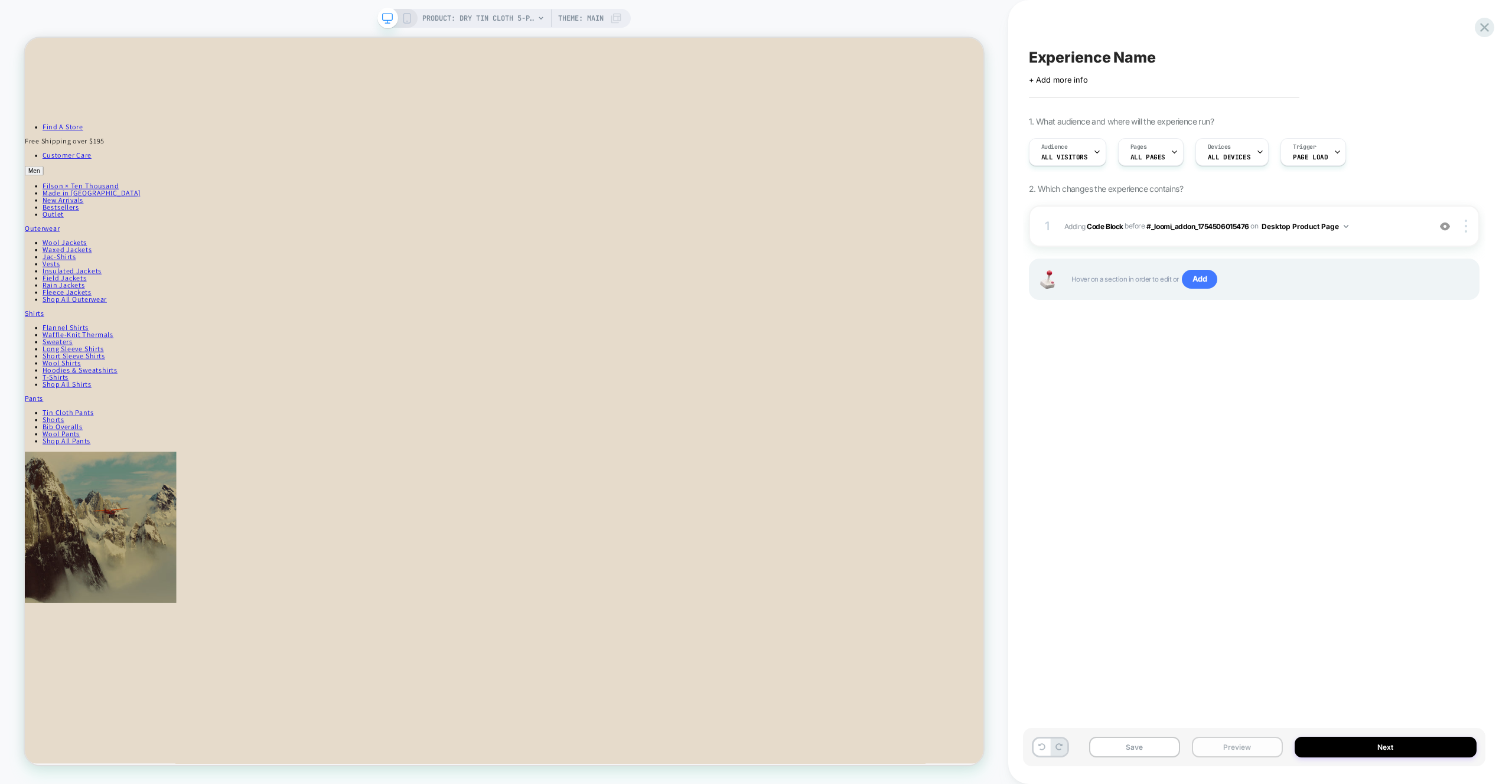
click at [1246, 750] on button "Preview" at bounding box center [1237, 747] width 91 height 20
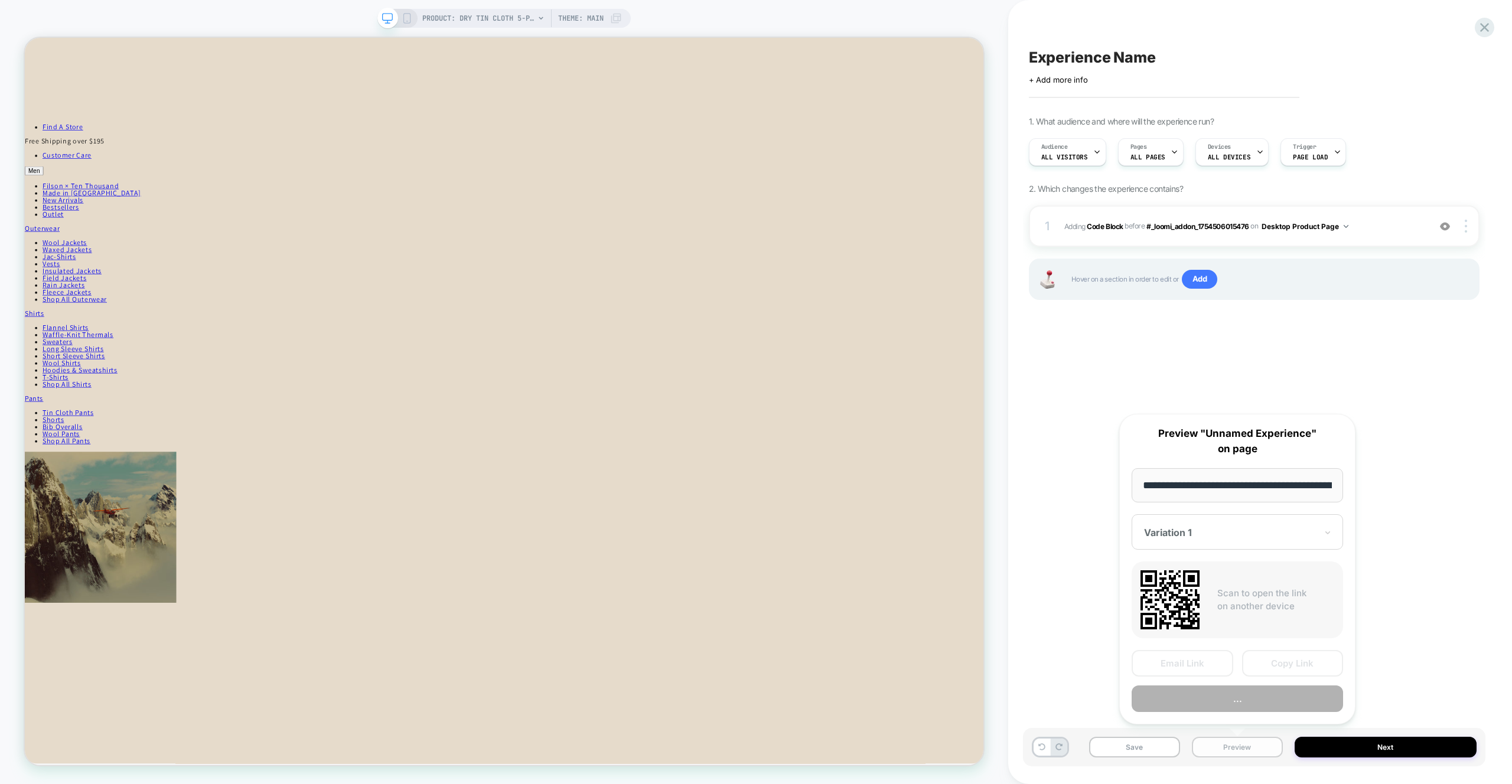
scroll to position [0, 251]
click at [1227, 698] on button "Preview" at bounding box center [1237, 699] width 212 height 27
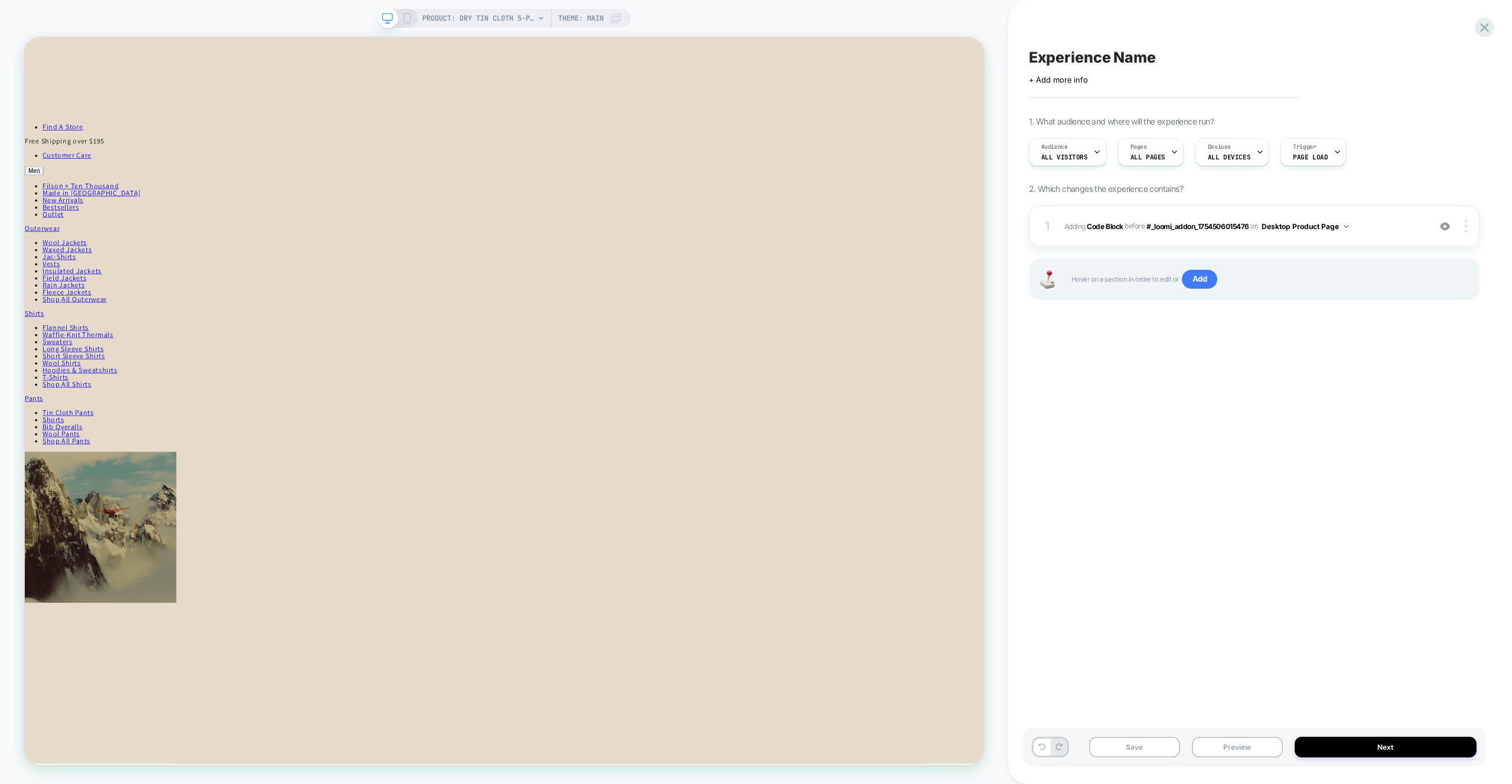
click at [1247, 442] on div "Experience Name Click to edit experience details + Add more info 1. What audien…" at bounding box center [1254, 392] width 463 height 761
click at [1393, 236] on div "1 Adding Code Block BEFORE #_loomi_addon_1754506015476 #_loomi_addon_1754506015…" at bounding box center [1254, 225] width 450 height 41
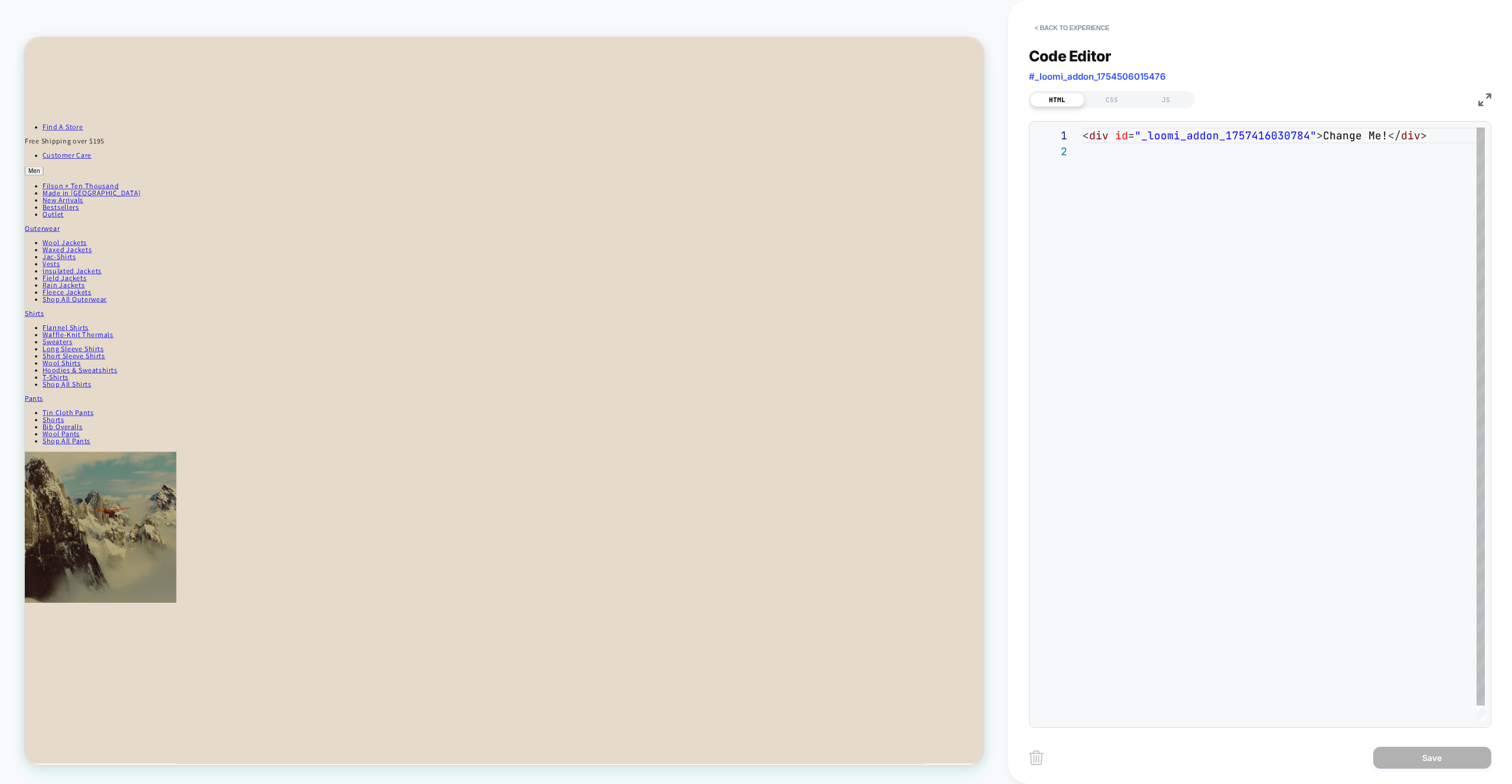
scroll to position [16, 0]
drag, startPoint x: 1318, startPoint y: 217, endPoint x: 1317, endPoint y: 208, distance: 9.1
click at [1318, 217] on div "< div id = "_loomi_addon_1757416030784" > Change Me! </ div >" at bounding box center [1283, 432] width 402 height 610
drag, startPoint x: 1322, startPoint y: 138, endPoint x: 1328, endPoint y: 142, distance: 7.2
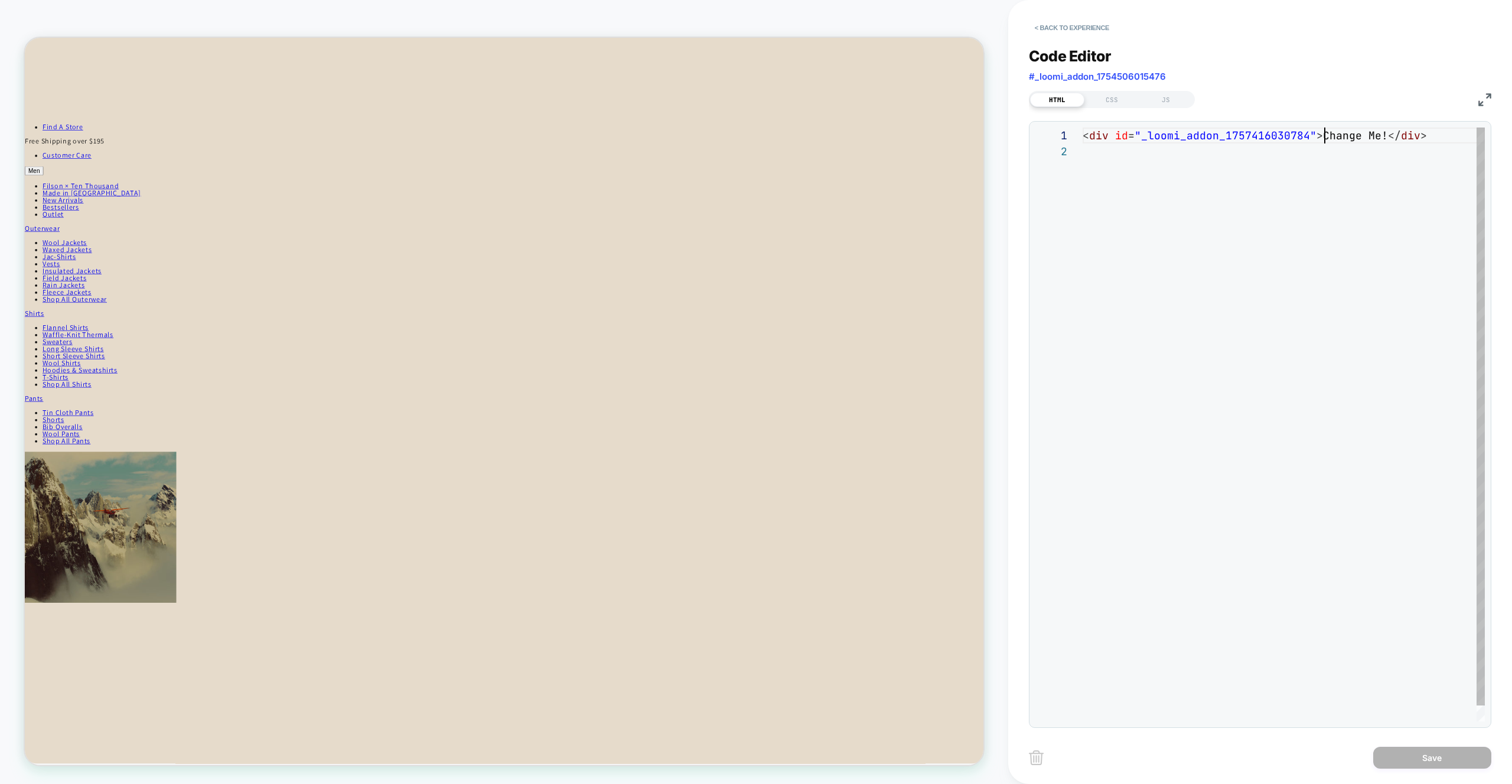
click at [1323, 138] on div "< div id = "_loomi_addon_1757416030784" > Change Me! </ div >" at bounding box center [1283, 432] width 402 height 610
drag, startPoint x: 1327, startPoint y: 190, endPoint x: 1317, endPoint y: 144, distance: 47.1
click at [1327, 190] on div "< div id = "_loomi_addon_1757416030784" > Change Me! </ div >" at bounding box center [1283, 432] width 402 height 610
drag, startPoint x: 1318, startPoint y: 135, endPoint x: 1382, endPoint y: 137, distance: 64.0
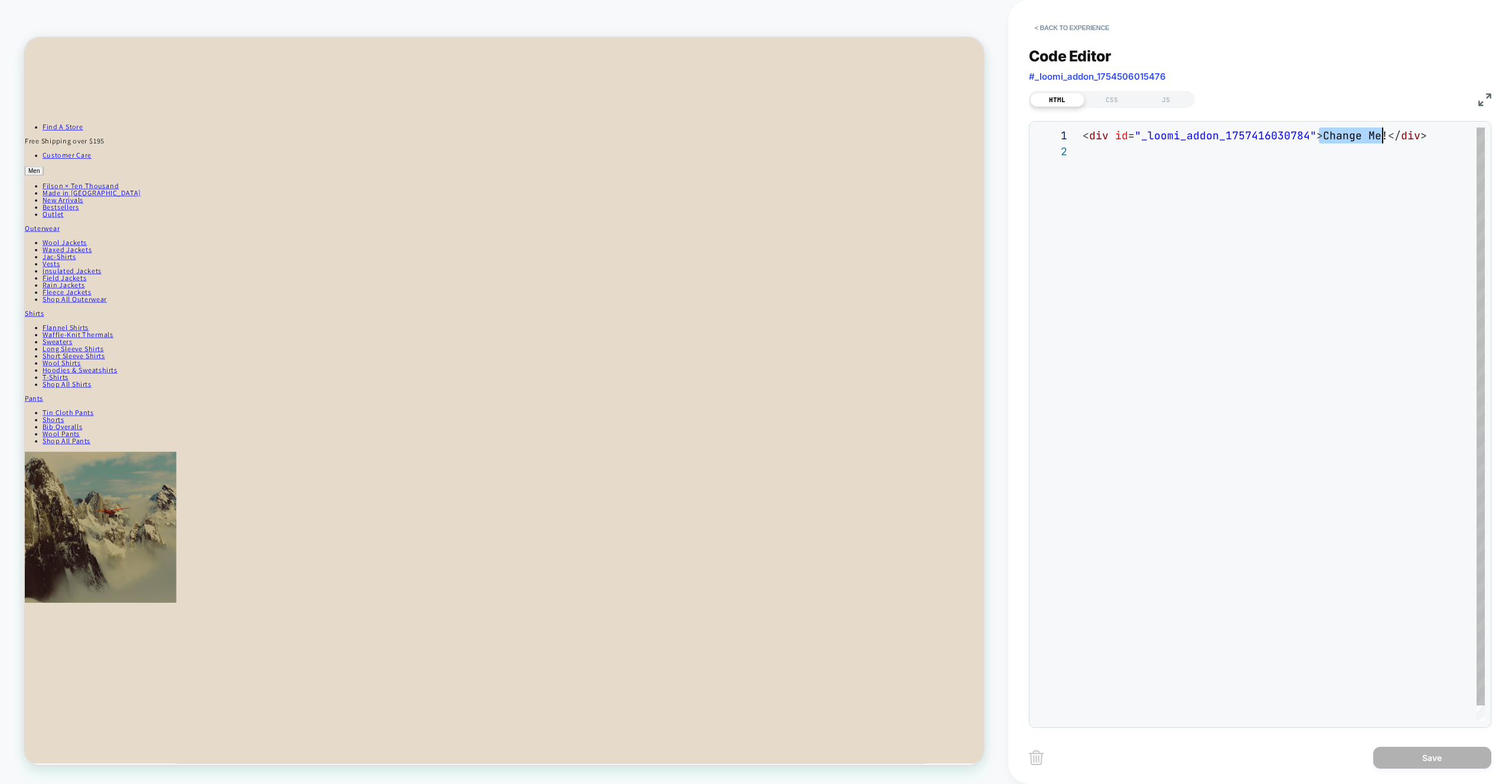
click at [1382, 137] on div "< div id = "_loomi_addon_1757416030784" > Change Me! </ div >" at bounding box center [1283, 432] width 402 height 610
click at [1261, 326] on div "< div id = "_loomi_addon_1757416030784" > Pick the size </ div >" at bounding box center [1283, 432] width 402 height 610
drag, startPoint x: 1403, startPoint y: 135, endPoint x: 1318, endPoint y: 140, distance: 85.1
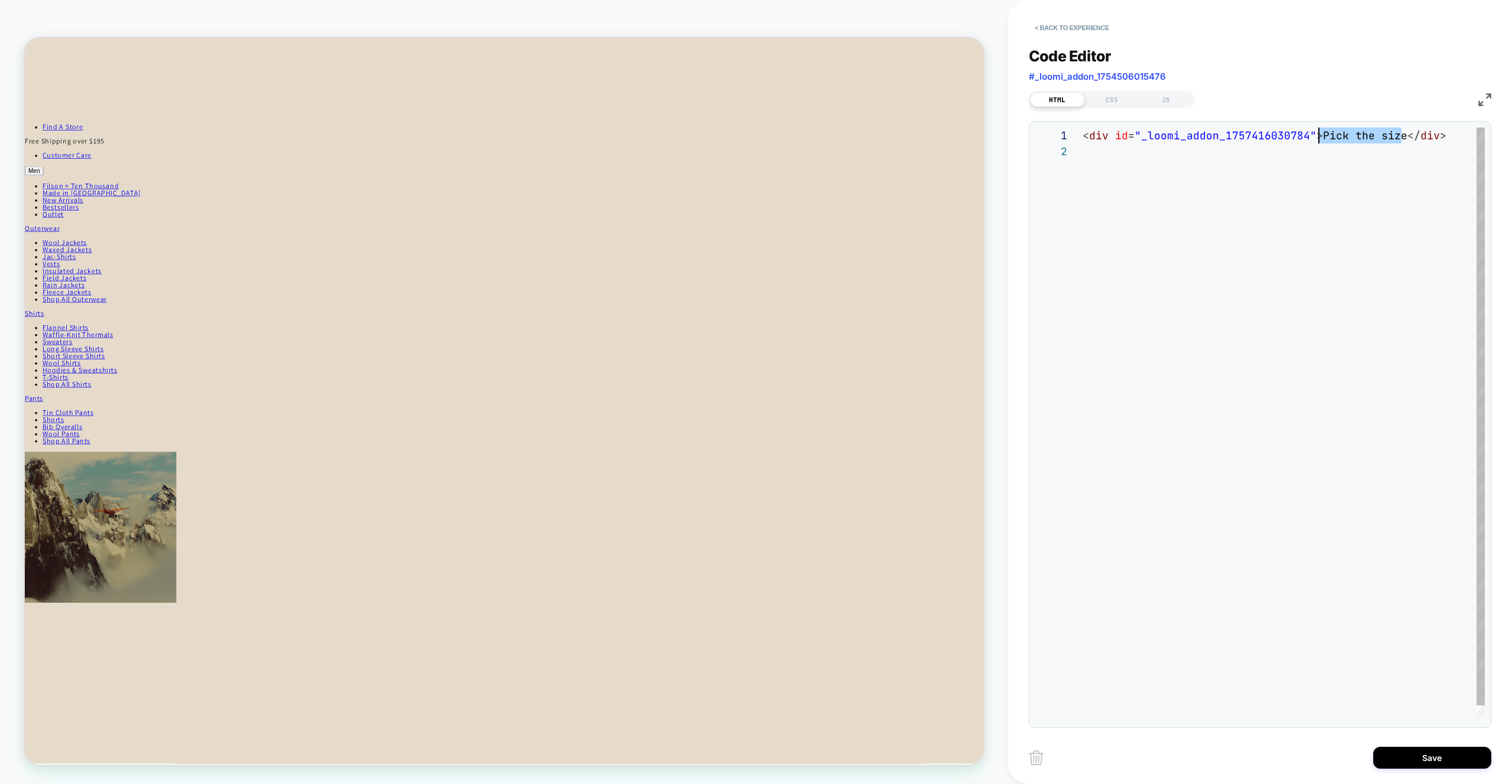
click at [1318, 140] on div "< div id = "_loomi_addon_1757416030784" > Pick the size </ div >" at bounding box center [1283, 432] width 402 height 610
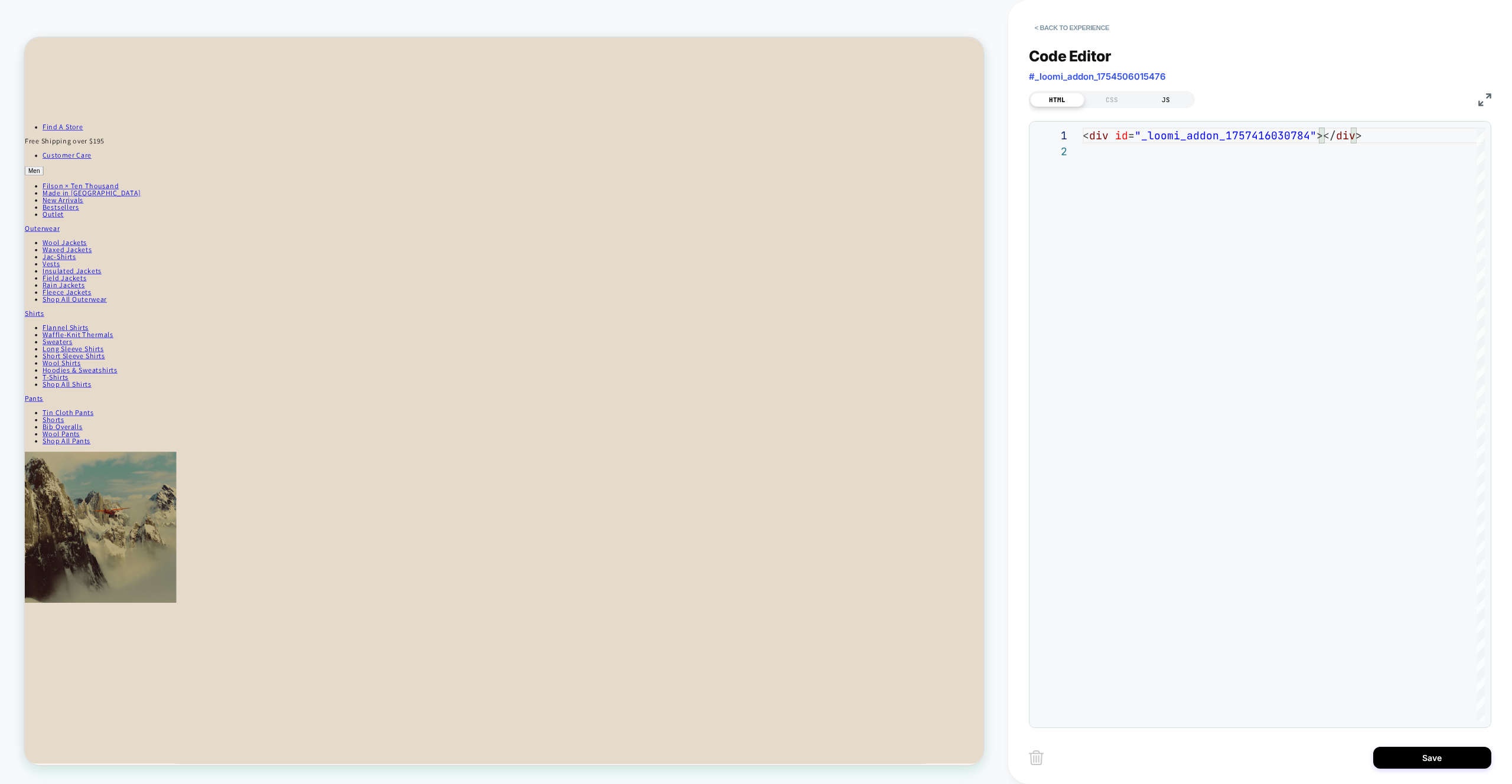
type textarea "**********"
click at [1169, 105] on div "JS" at bounding box center [1166, 100] width 55 height 14
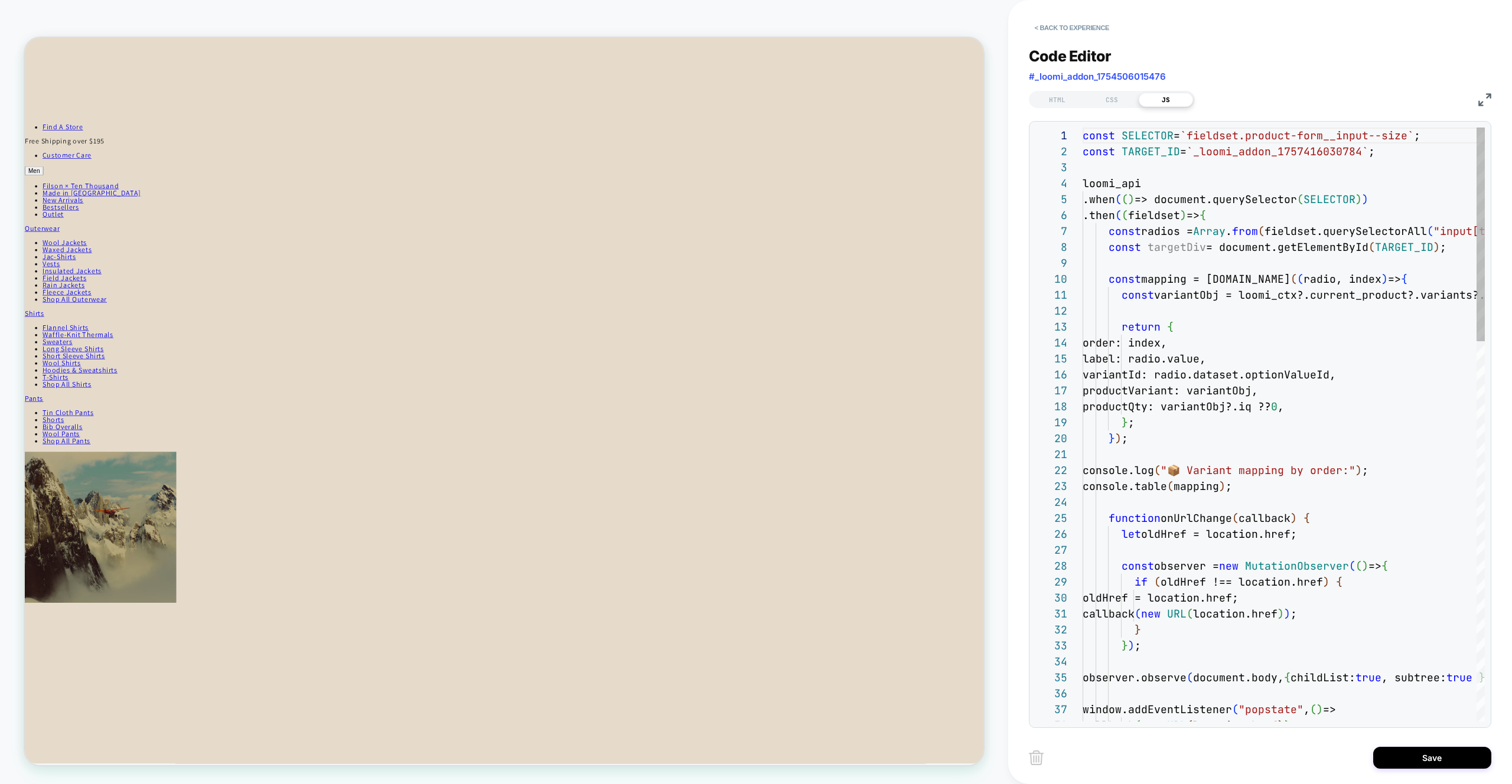
scroll to position [159, 0]
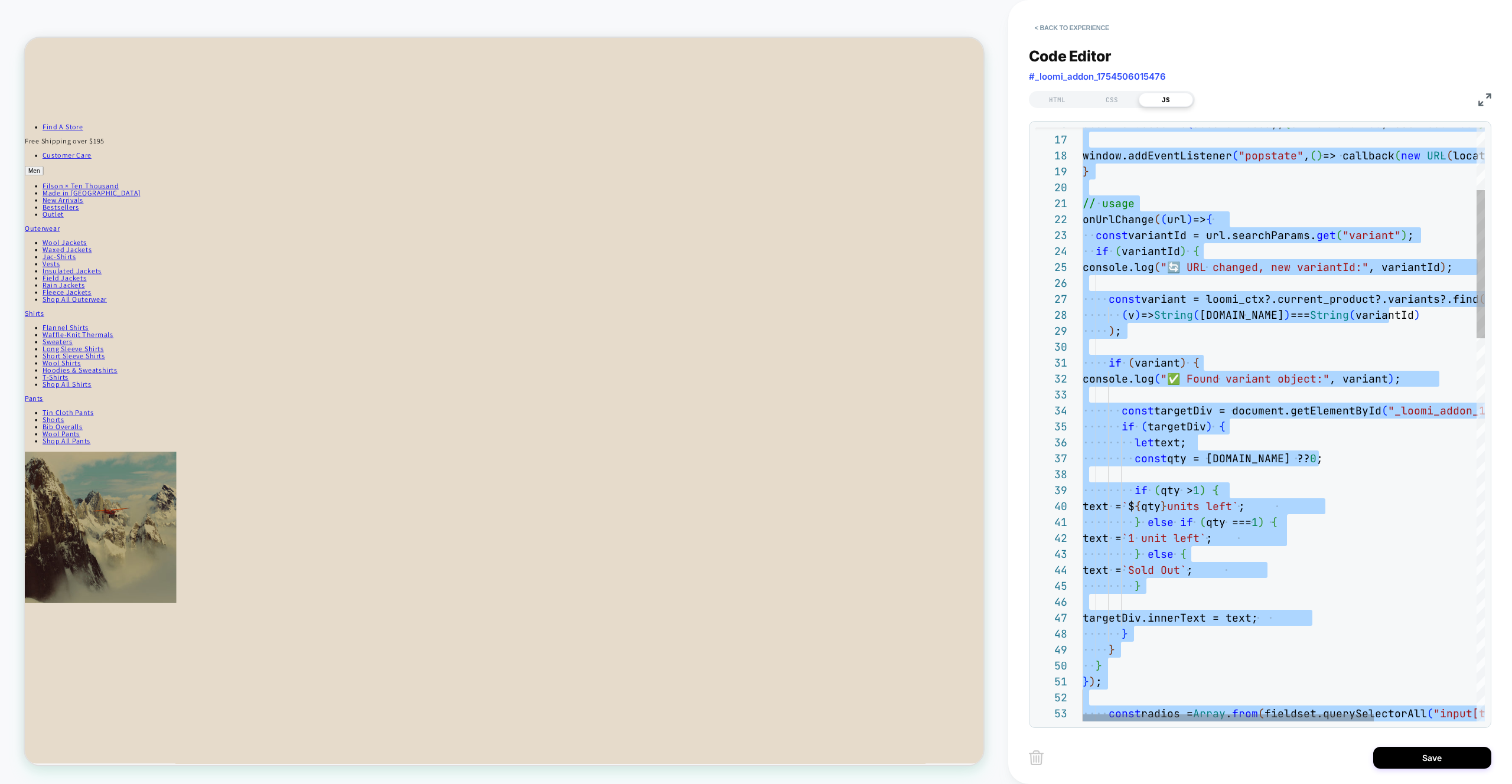
scroll to position [96, 0]
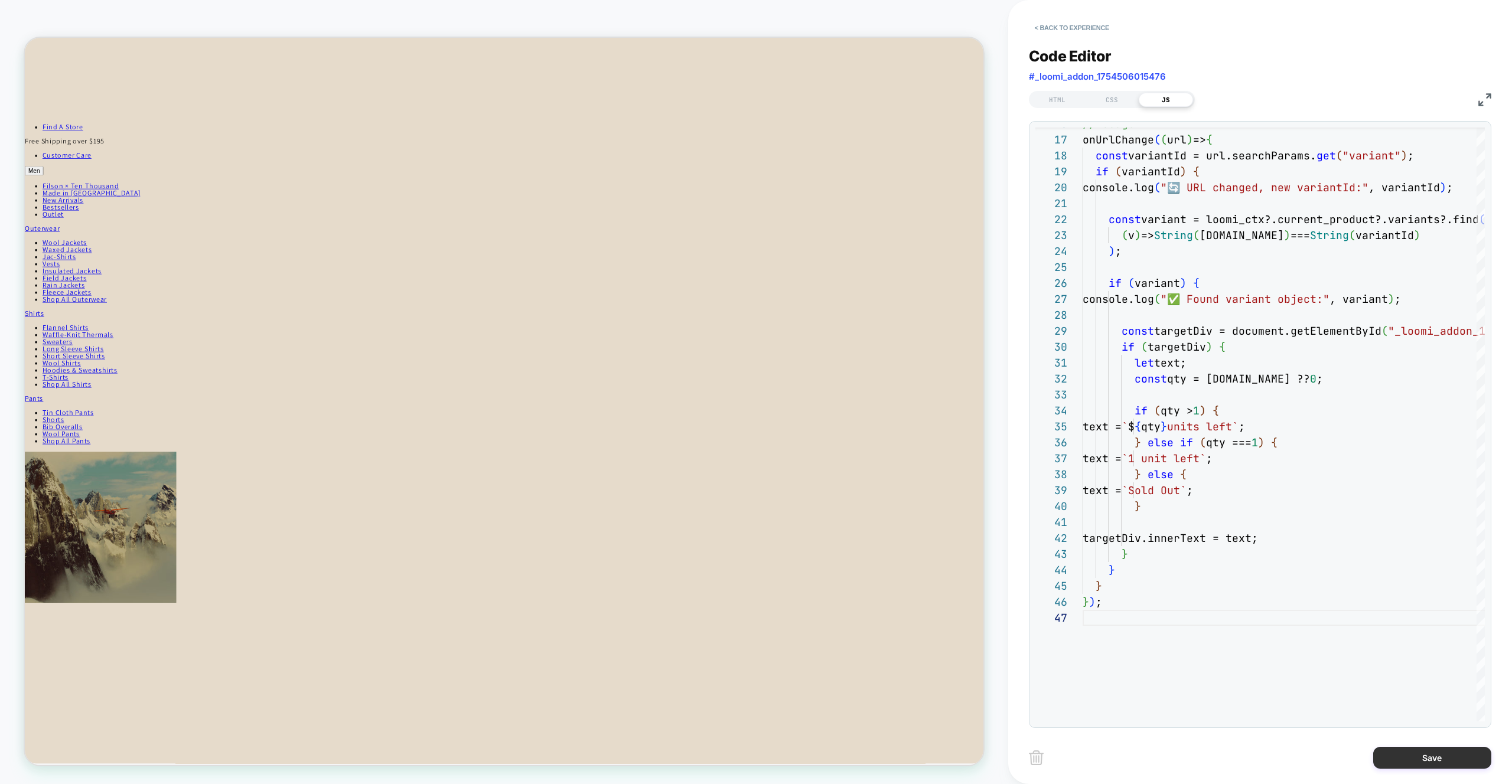
type textarea "**********"
click at [1459, 757] on button "Save" at bounding box center [1432, 757] width 118 height 22
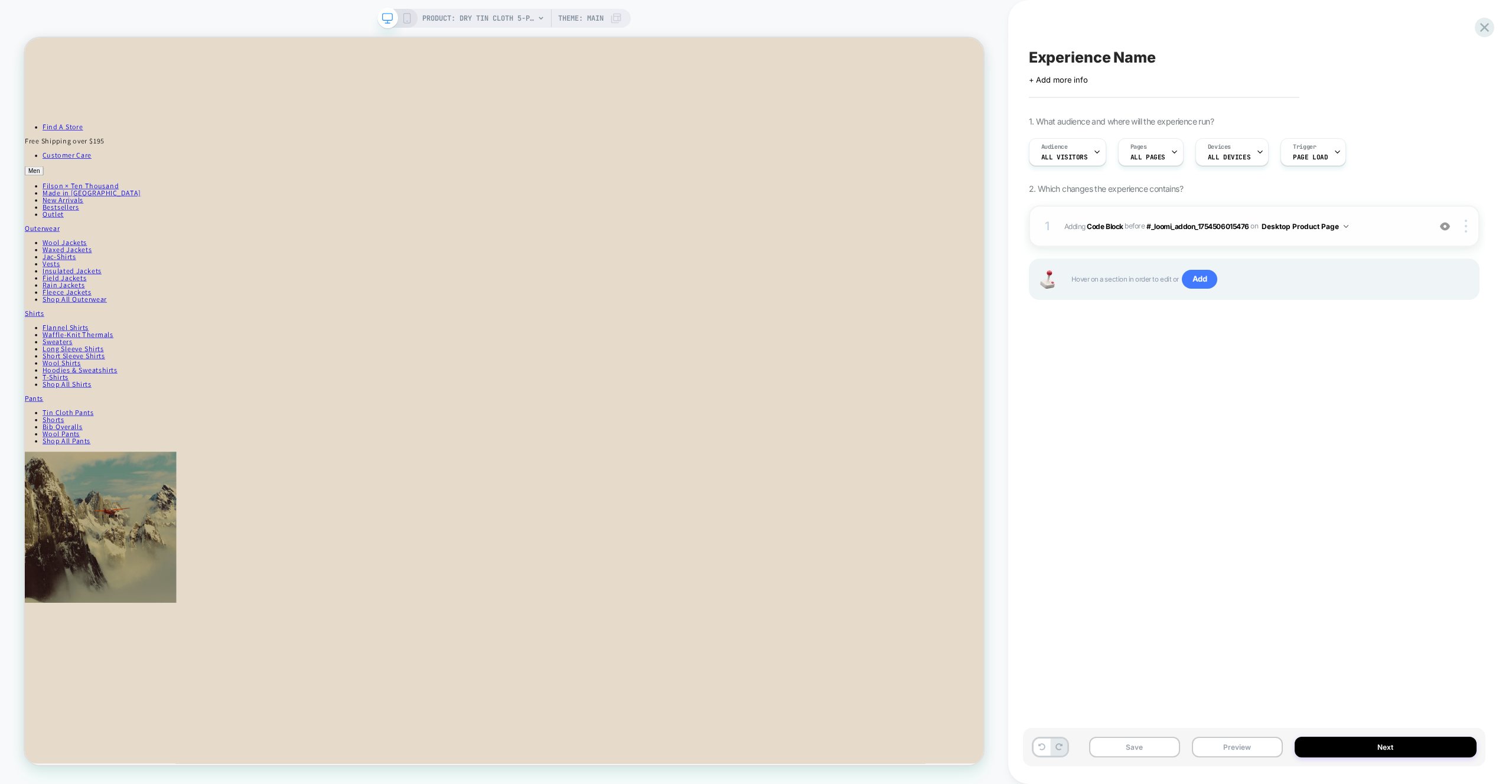
click at [1369, 230] on span "Adding Code Block BEFORE #_loomi_addon_1754506015476 #_loomi_addon_175450601547…" at bounding box center [1244, 226] width 359 height 15
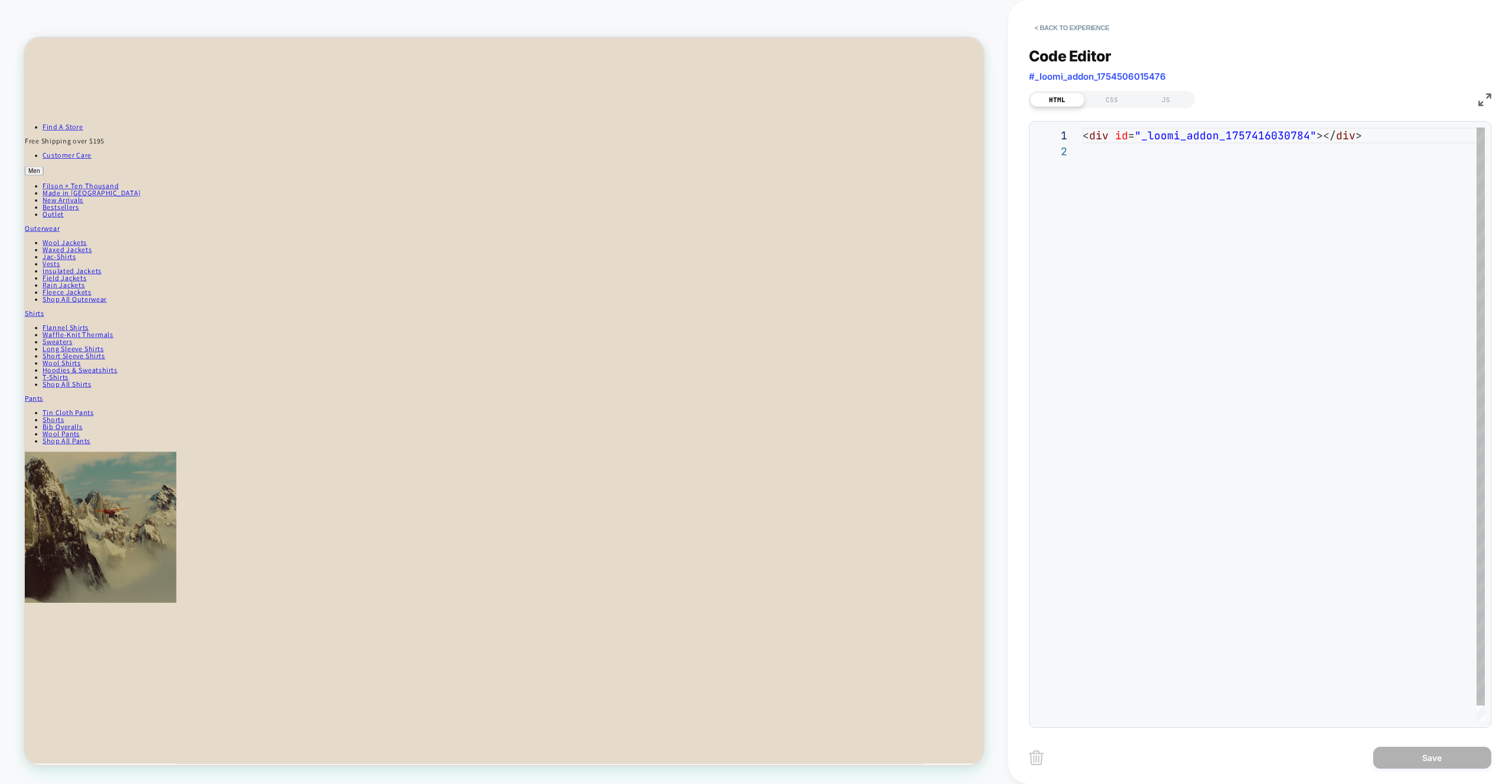
scroll to position [16, 0]
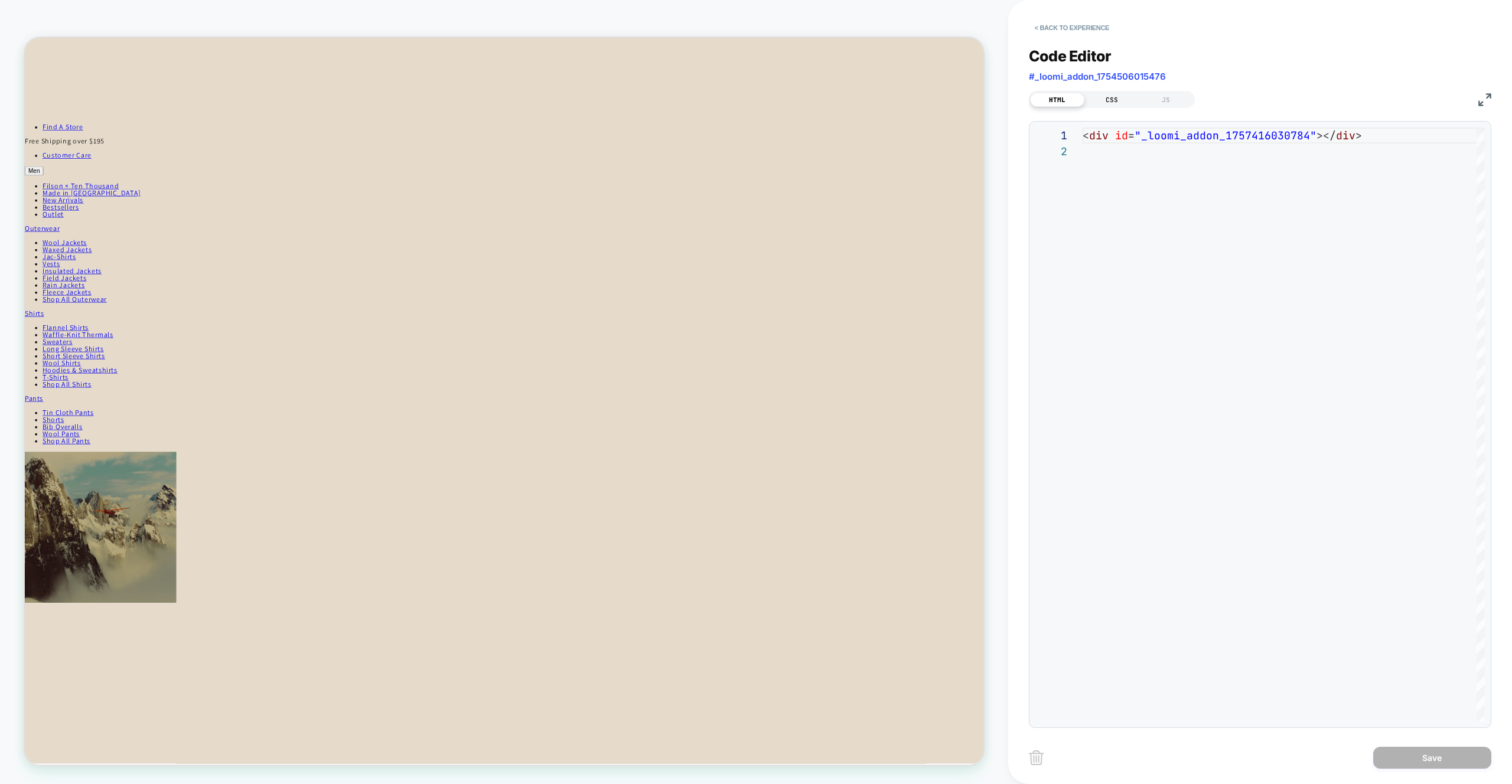
click at [1108, 94] on div "CSS" at bounding box center [1112, 100] width 55 height 14
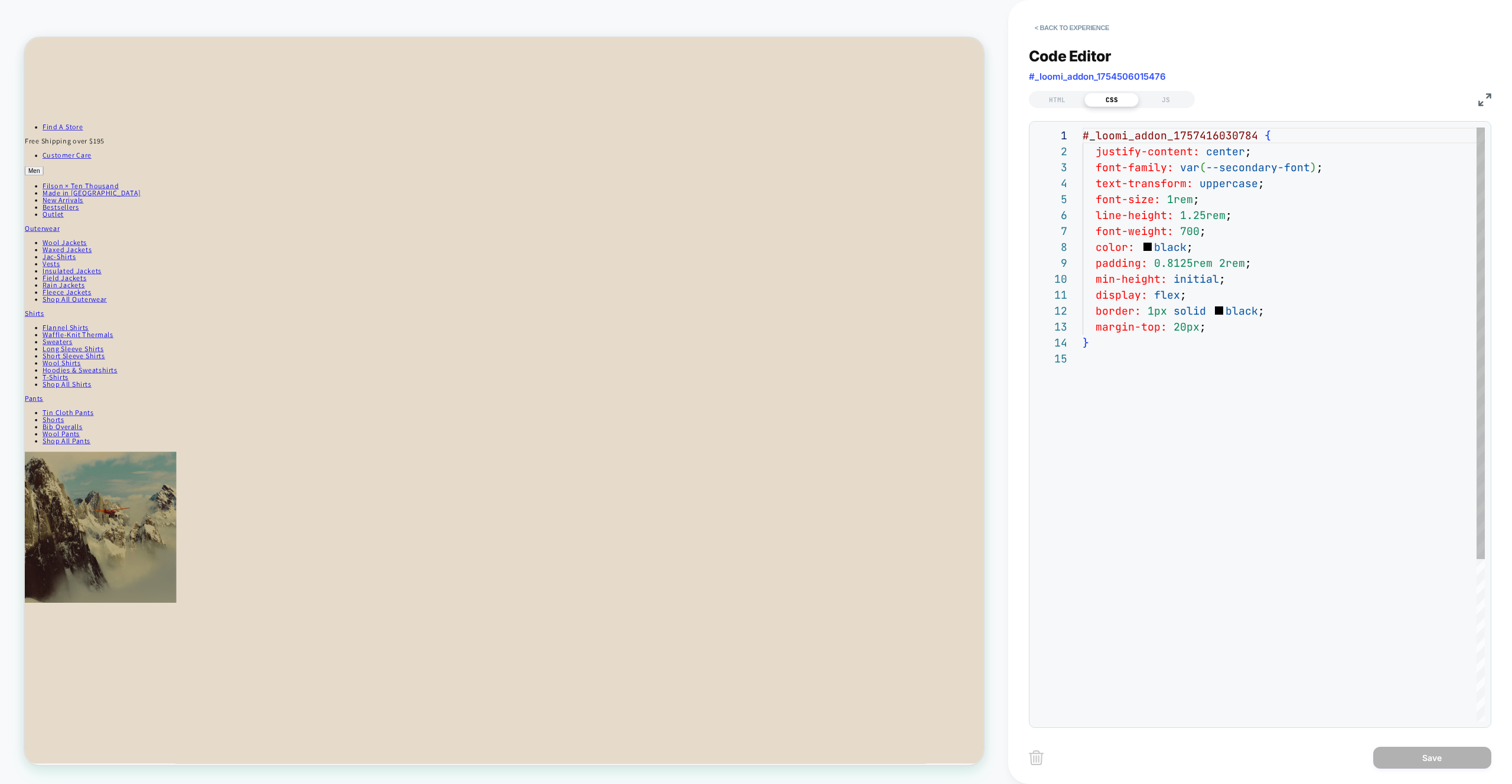
scroll to position [159, 0]
click at [1175, 99] on div "JS" at bounding box center [1166, 100] width 55 height 14
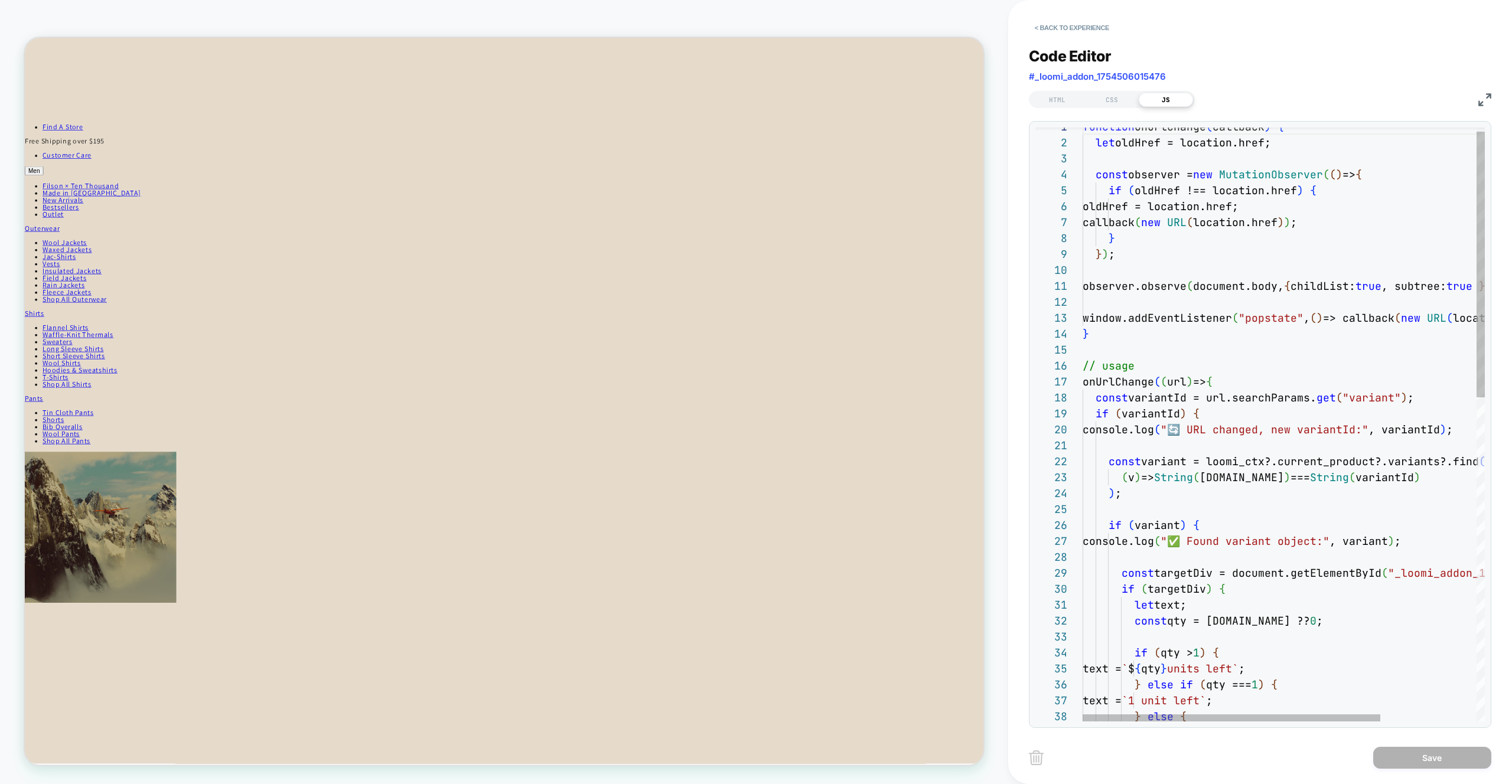
click at [1131, 428] on div "function onUrlChange ( callback ) { let oldHref = location.href; const observer…" at bounding box center [1348, 782] width 532 height 1327
drag, startPoint x: 1108, startPoint y: 432, endPoint x: 1179, endPoint y: 430, distance: 71.0
click at [1179, 430] on div "function onUrlChange ( callback ) { let oldHref = location.href; const observer…" at bounding box center [1348, 782] width 532 height 1327
click at [1139, 431] on div "function onUrlChange ( callback ) { let oldHref = location.href; const observer…" at bounding box center [1348, 772] width 532 height 1346
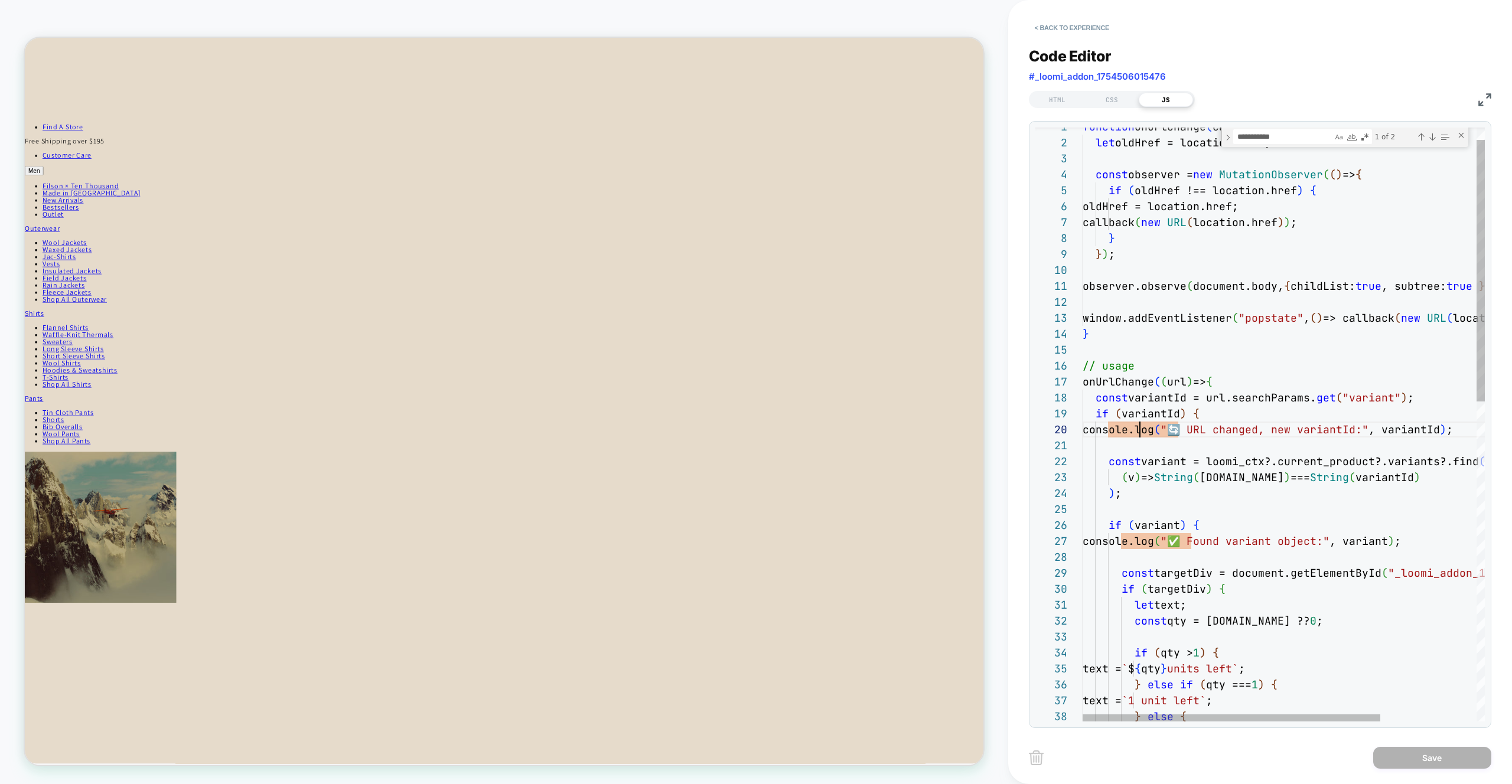
scroll to position [144, 70]
click at [1139, 431] on div "function onUrlChange ( callback ) { let oldHref = location.href; const observer…" at bounding box center [1348, 772] width 532 height 1346
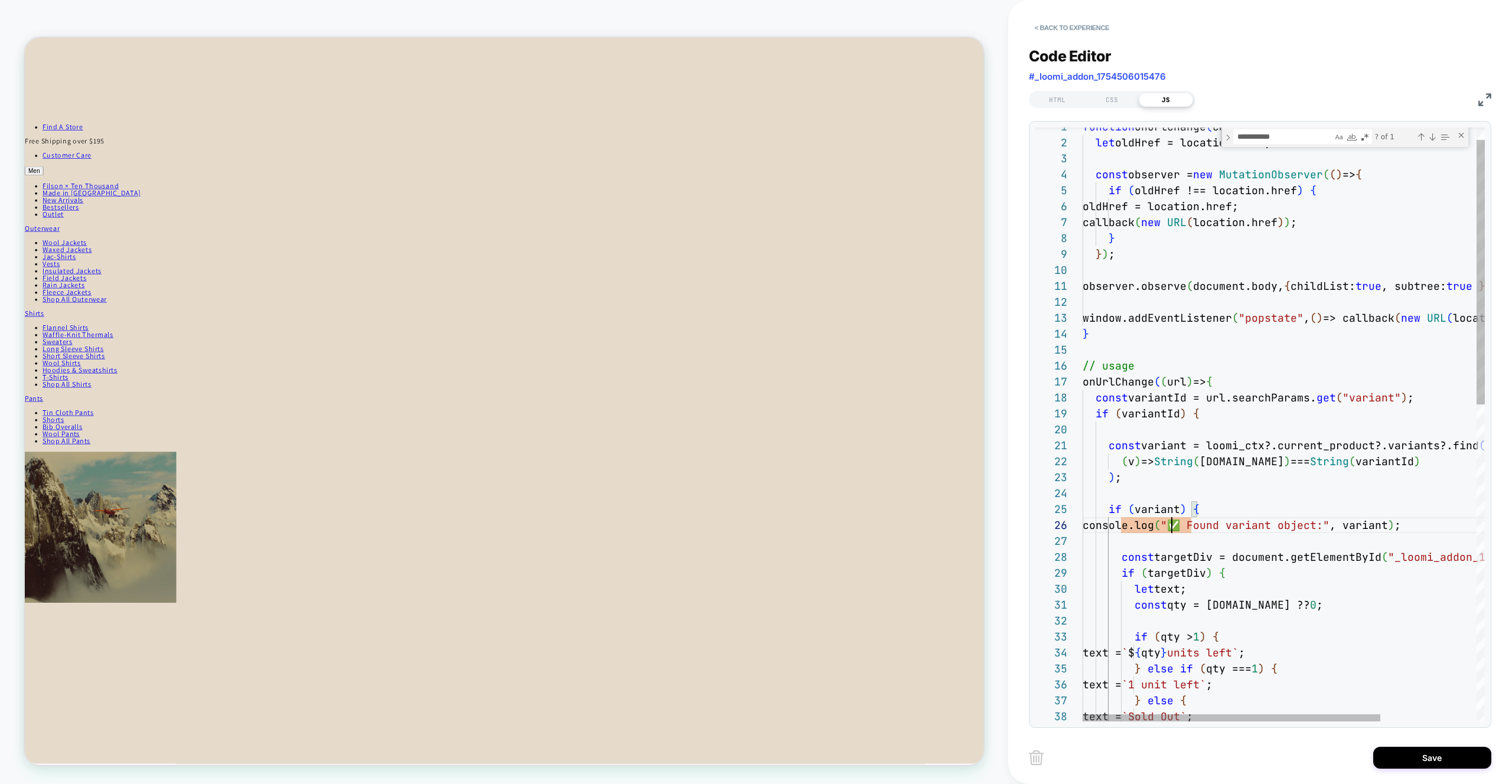
click at [1175, 522] on div "function onUrlChange ( callback ) { let oldHref = location.href; const observer…" at bounding box center [1348, 764] width 532 height 1331
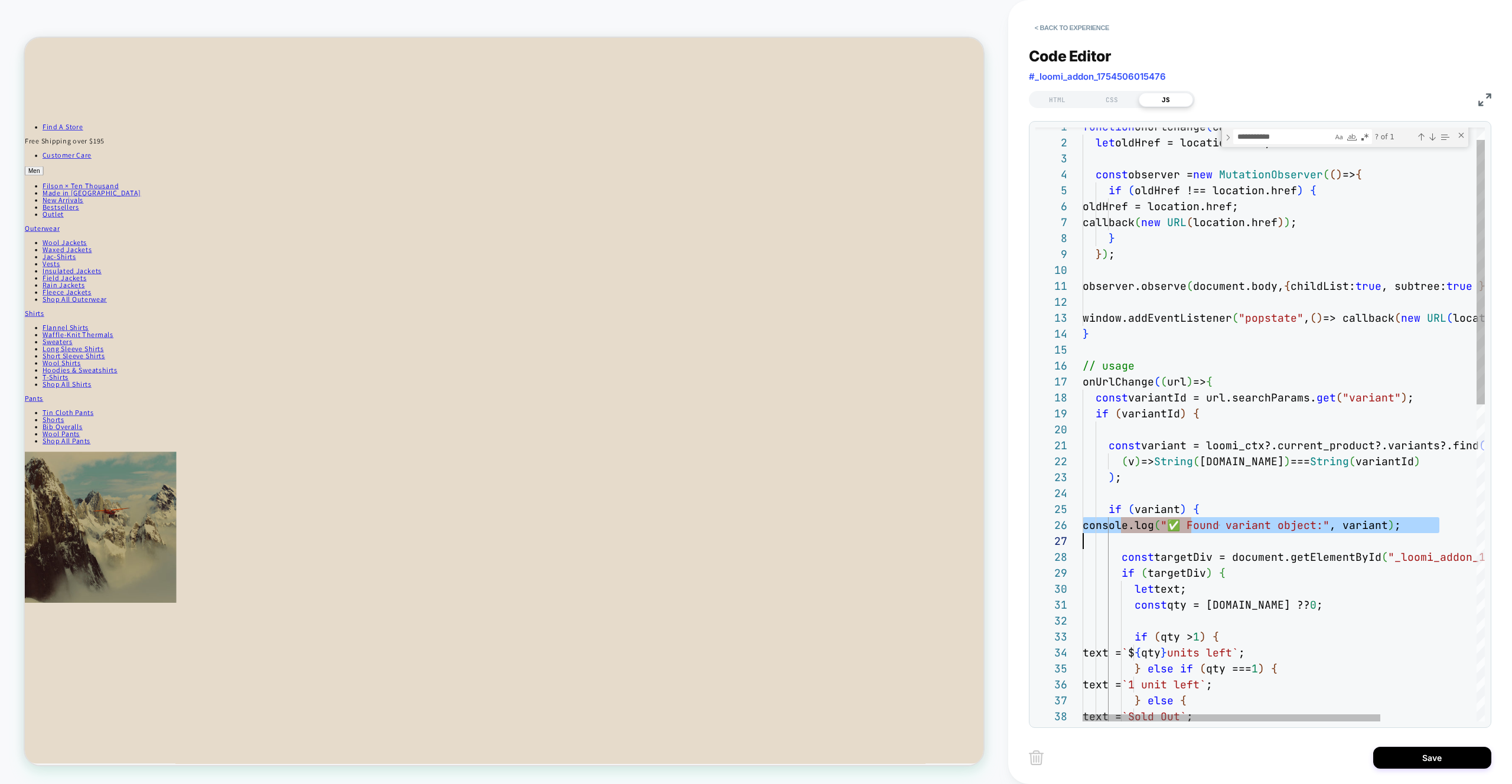
type textarea "**********"
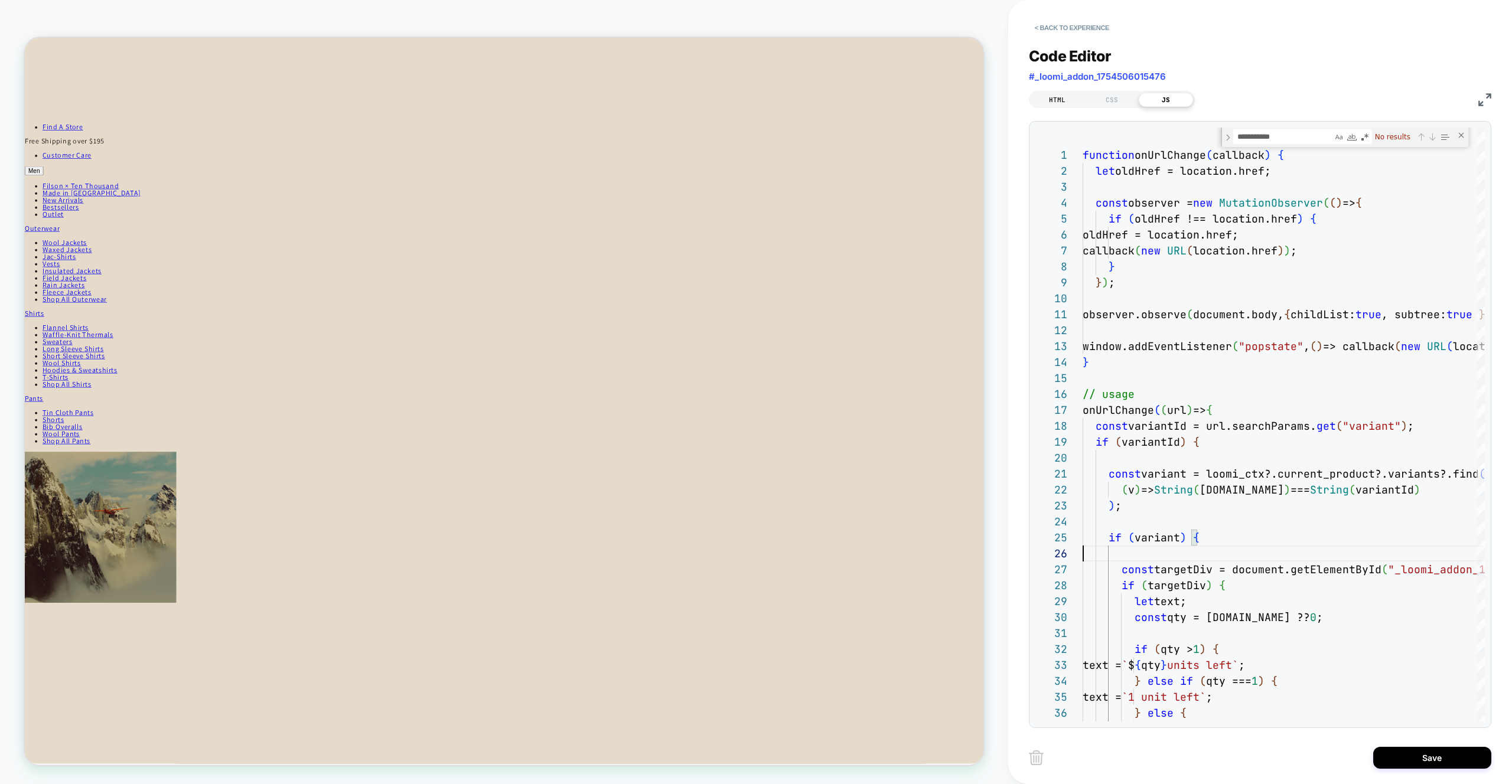
click at [1058, 97] on div "HTML" at bounding box center [1058, 100] width 55 height 14
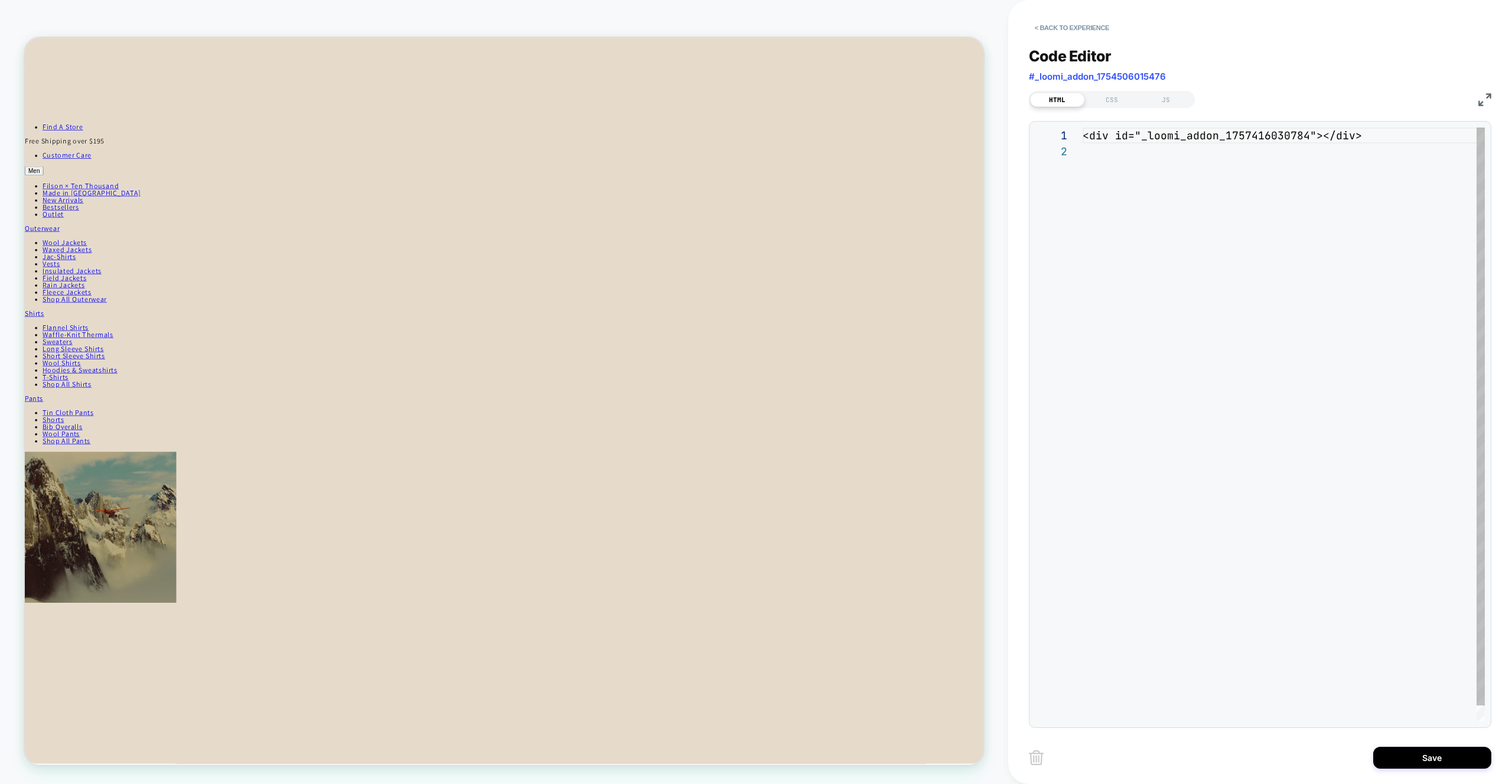
scroll to position [16, 0]
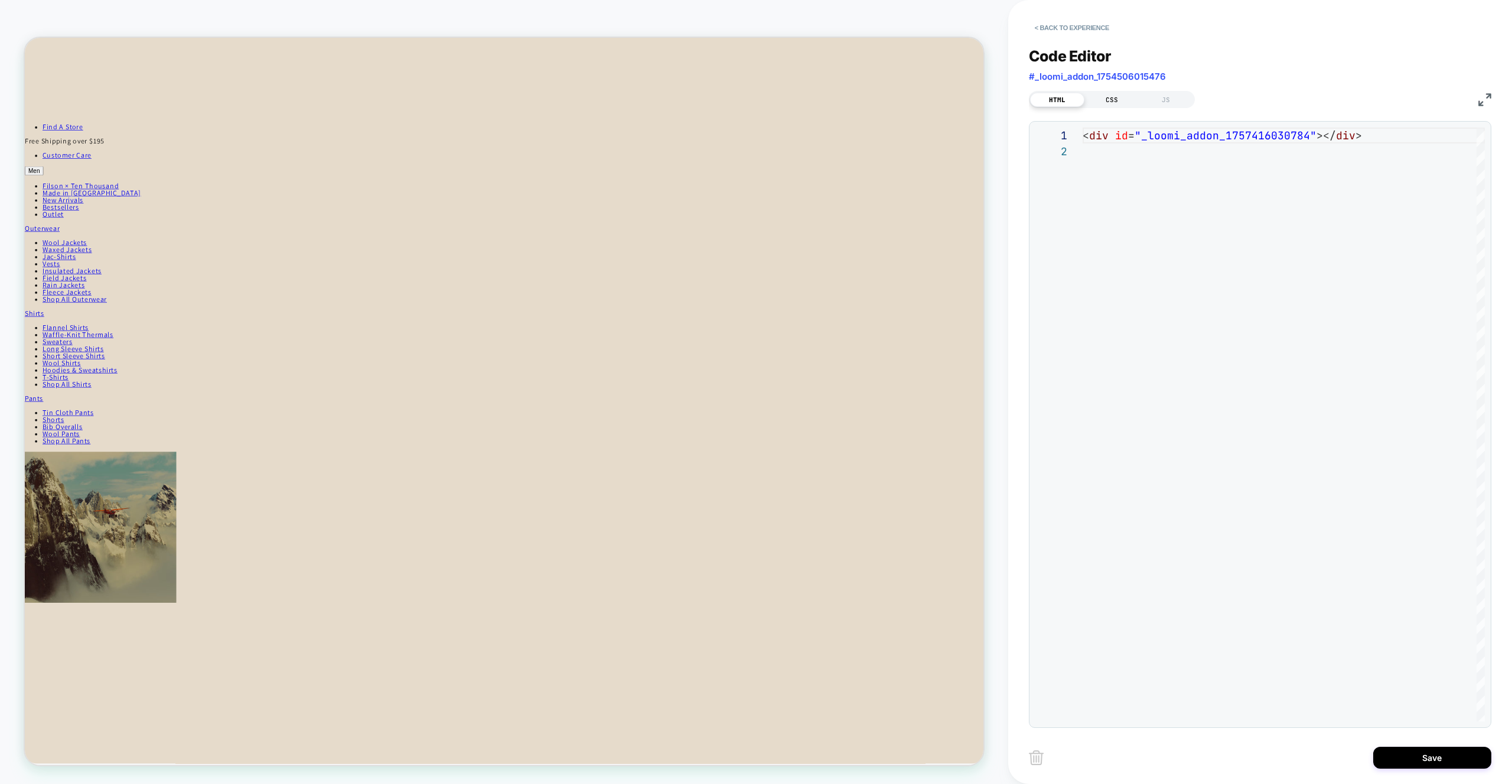
click at [1106, 96] on div "CSS" at bounding box center [1112, 100] width 55 height 14
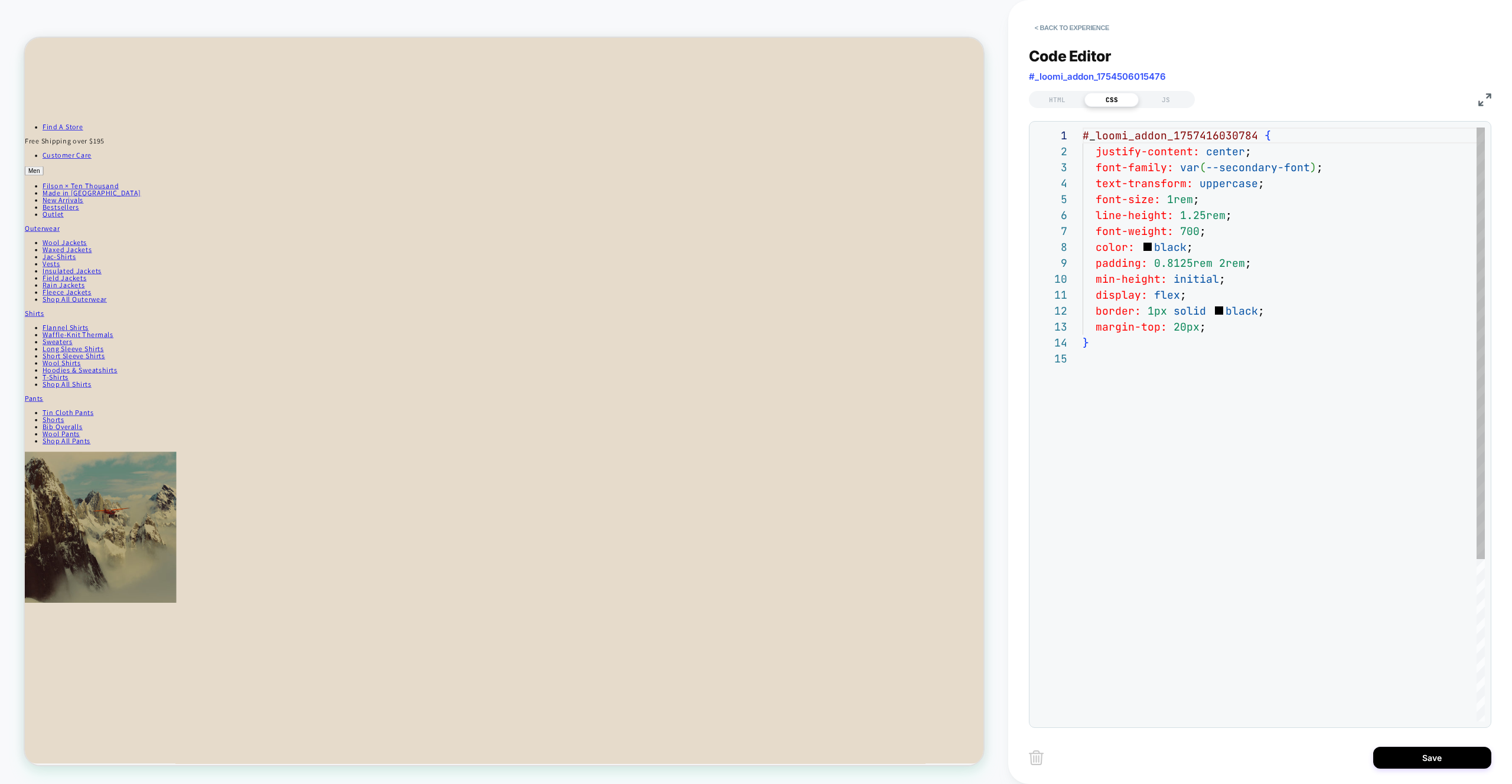
scroll to position [159, 0]
click at [1229, 330] on div "# _ loomi_addon_1757416030784 { justify-content: center ; font-family: var ( --…" at bounding box center [1283, 535] width 402 height 817
click at [1172, 299] on div "# _ loomi_addon_1757416030784 { justify-content: center ; font-family: var ( --…" at bounding box center [1283, 535] width 402 height 817
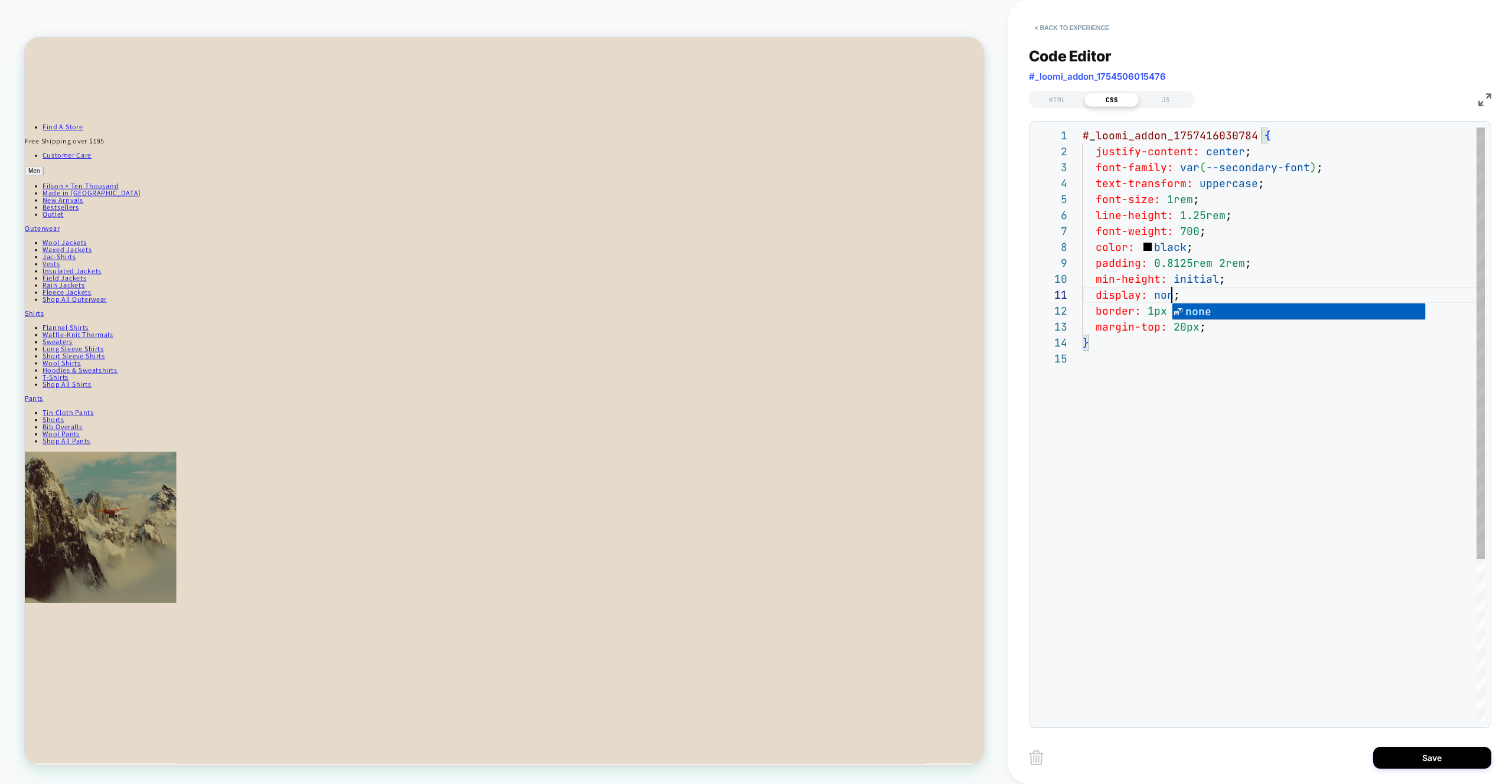
scroll to position [0, 96]
click at [1253, 411] on div "# _ loomi_addon_1757416030784 { justify-content: center ; font-family: var ( --…" at bounding box center [1283, 535] width 402 height 817
click at [1201, 295] on div "# _ loomi_addon_1757416030784 { justify-content: center ; font-family: var ( --…" at bounding box center [1283, 535] width 402 height 817
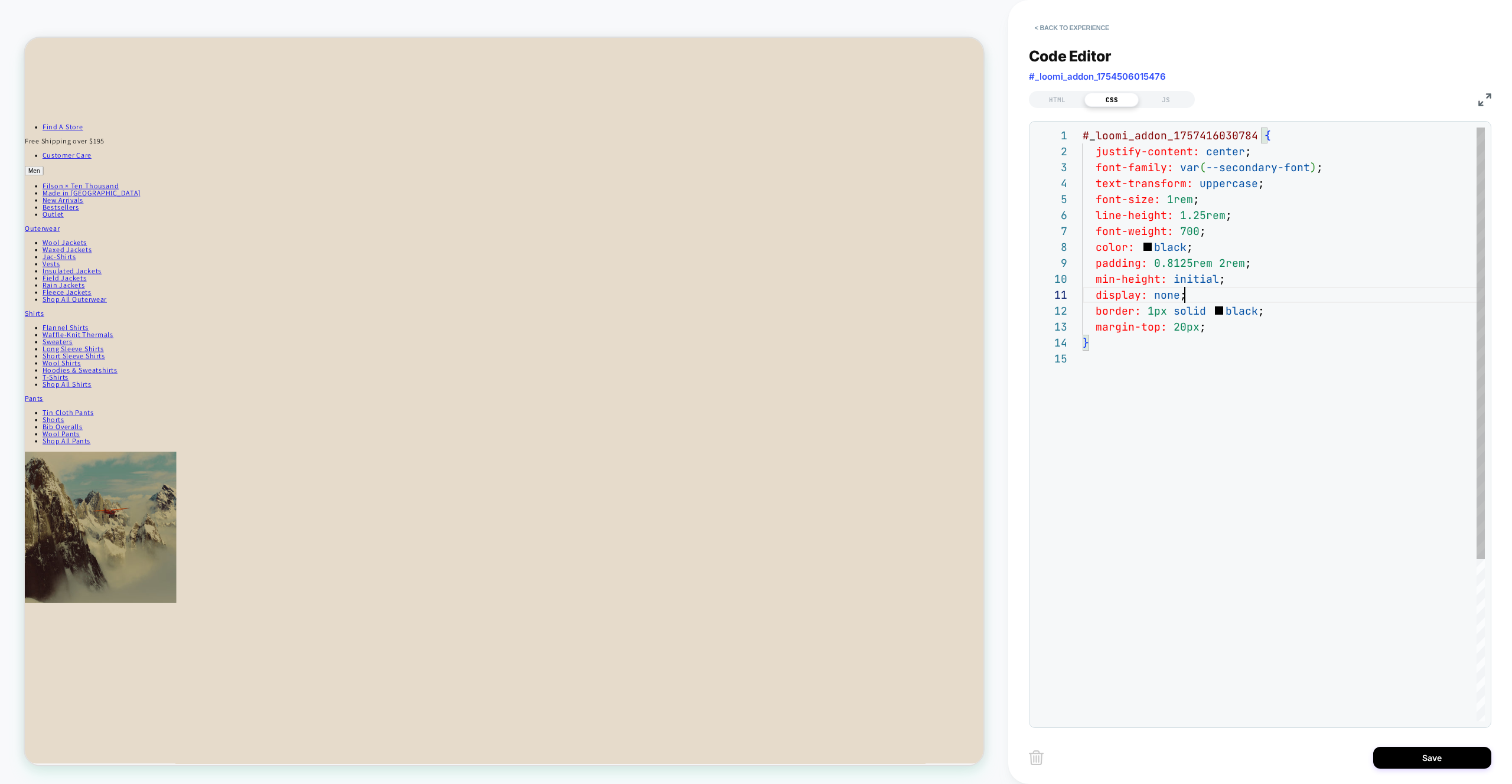
click at [1201, 295] on div "# _ loomi_addon_1757416030784 { justify-content: center ; font-family: var ( --…" at bounding box center [1283, 535] width 402 height 817
drag, startPoint x: 1274, startPoint y: 343, endPoint x: 1337, endPoint y: 339, distance: 63.1
click at [1275, 343] on div "# _ loomi_addon_1757416030784 { justify-content: center ; font-family: var ( --…" at bounding box center [1283, 535] width 402 height 817
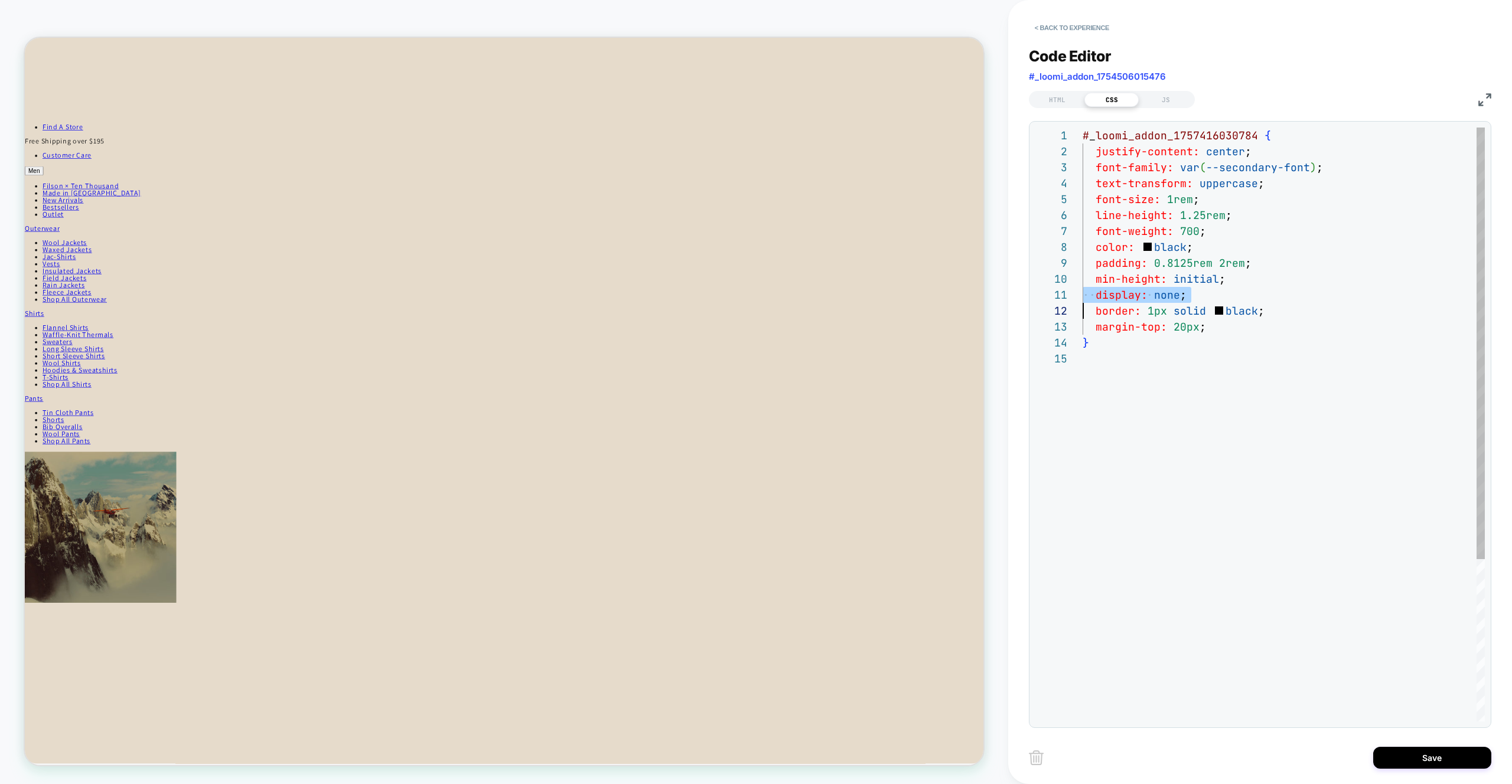
scroll to position [48, 6]
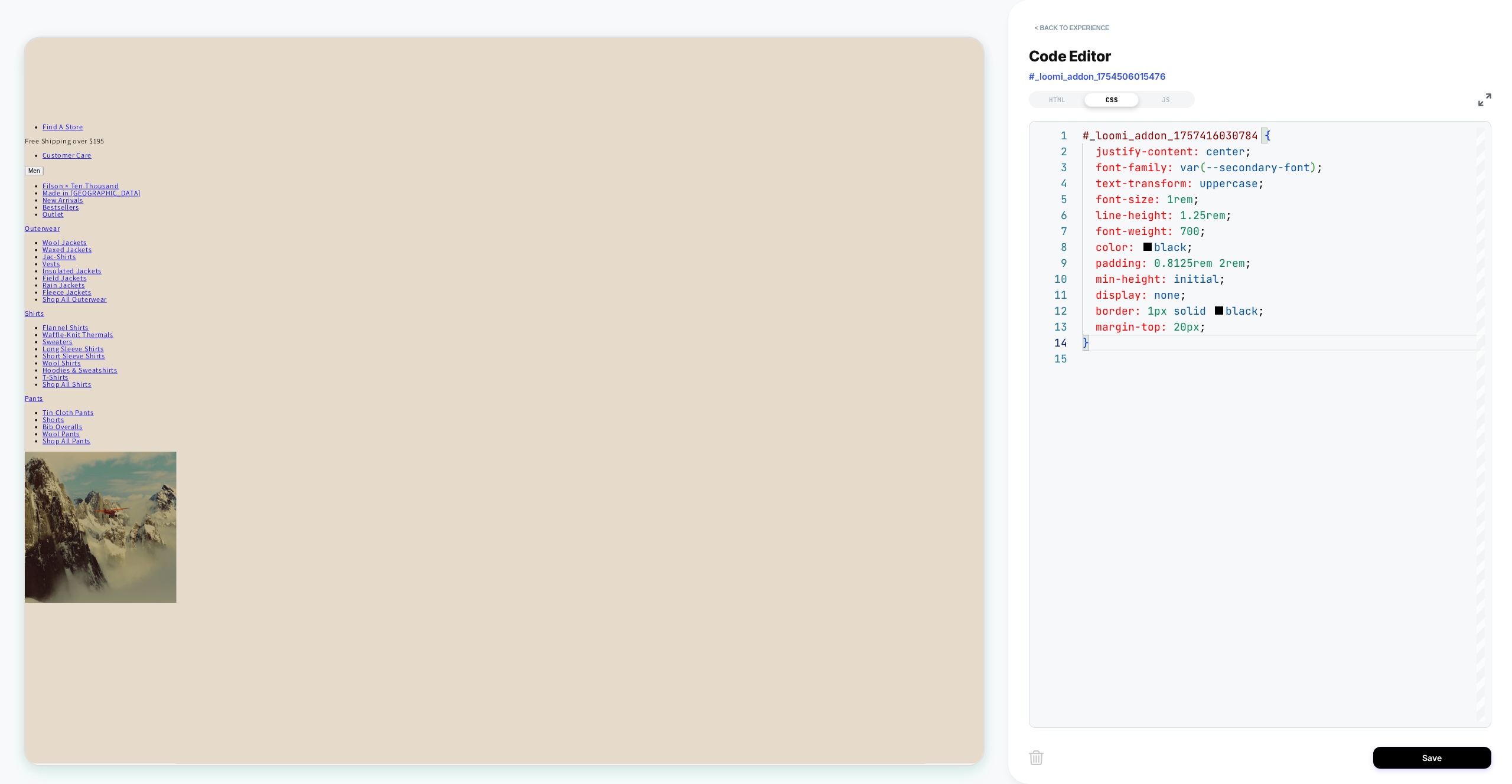
click at [1196, 139] on div "# _ loomi_addon_1757416030784 { justify-content: center ; font-family: var ( --…" at bounding box center [1283, 535] width 402 height 817
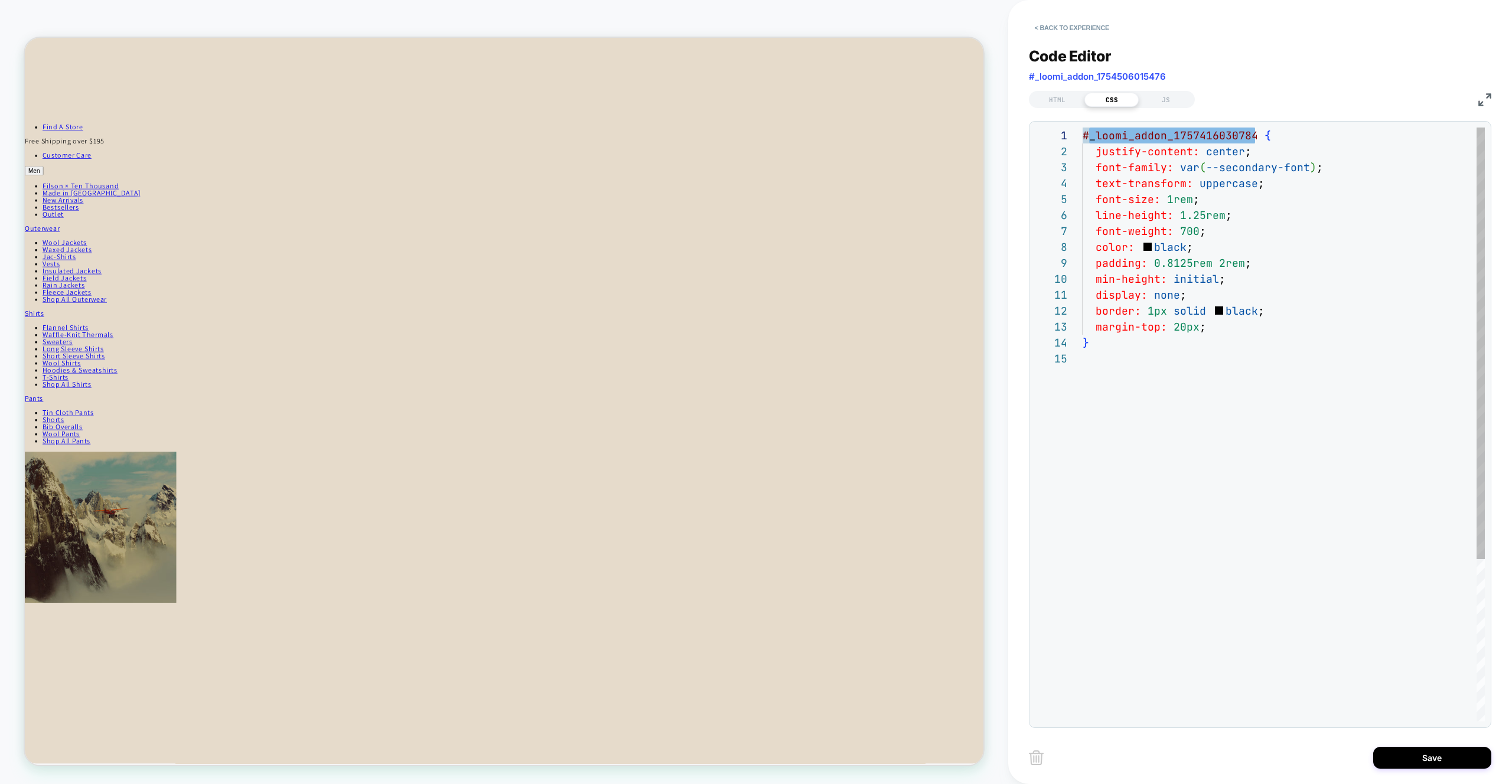
click at [1327, 280] on div "# _ loomi_addon_1757416030784 { justify-content: center ; font-family: var ( --…" at bounding box center [1283, 535] width 402 height 817
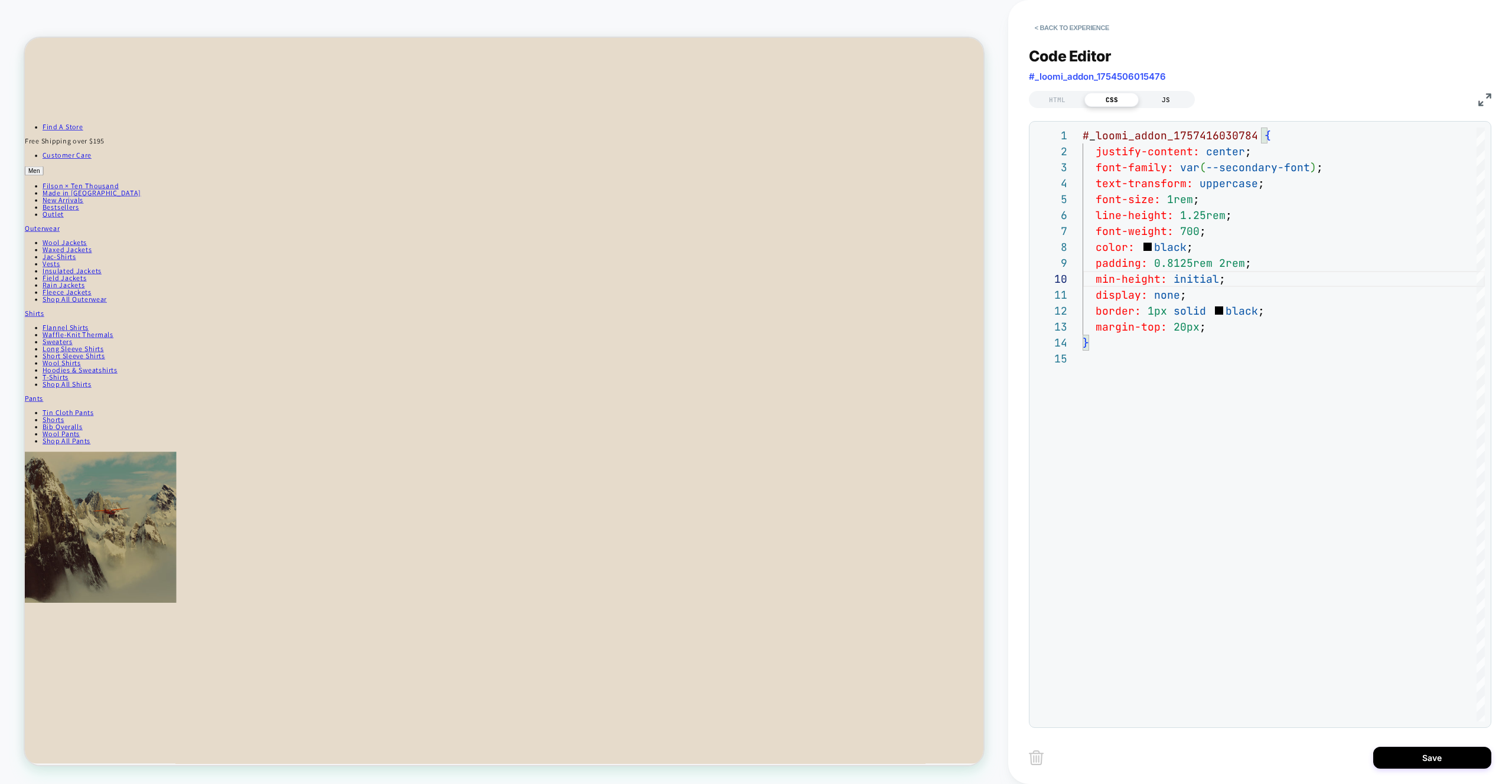
type textarea "**********"
click at [1165, 101] on div "JS" at bounding box center [1166, 100] width 55 height 14
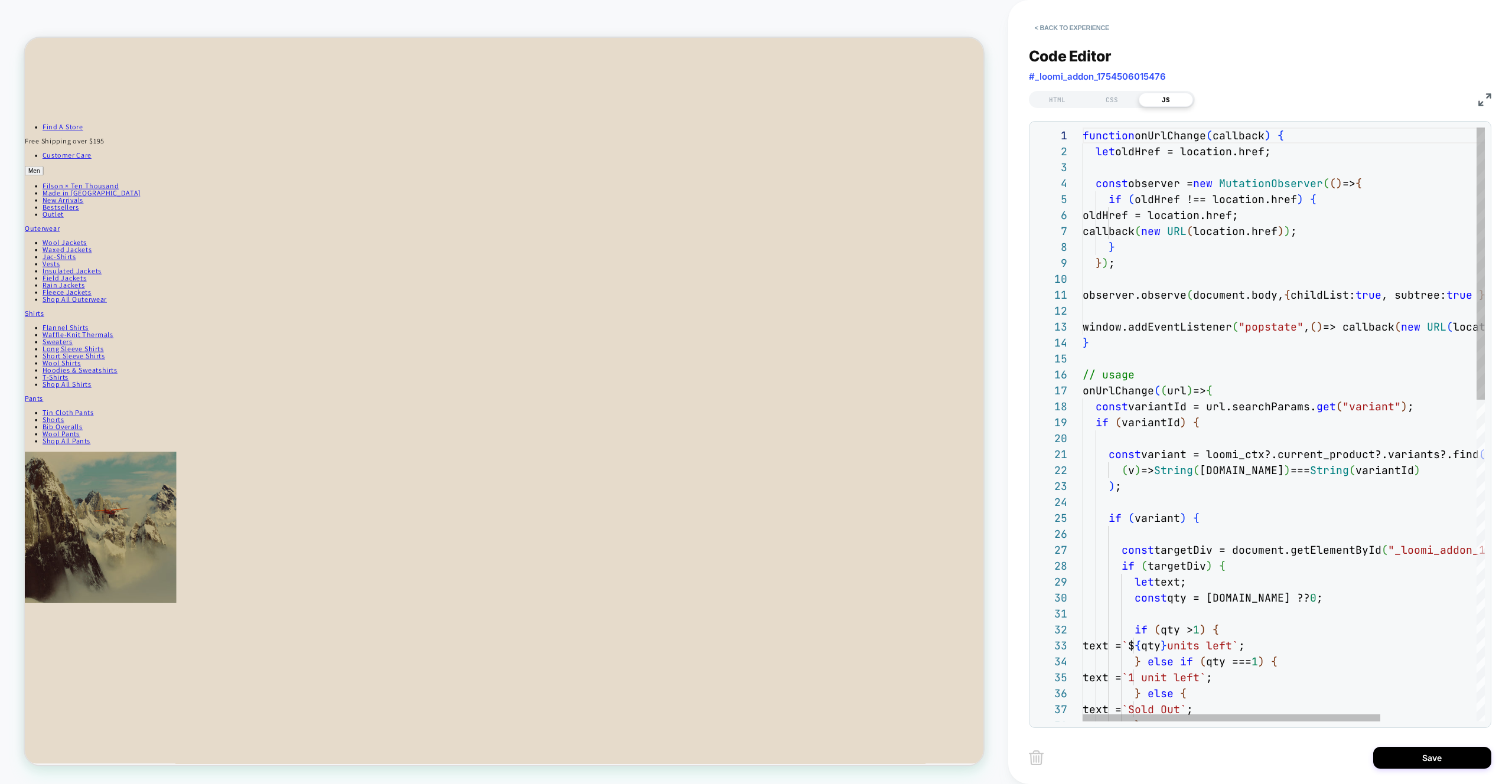
click at [1245, 303] on div "function onUrlChange ( callback ) { let oldHref = location.href; const observer…" at bounding box center [1348, 775] width 532 height 1295
click at [1190, 229] on div "function onUrlChange ( callback ) { let oldHref = location.href; const observer…" at bounding box center [1348, 775] width 532 height 1295
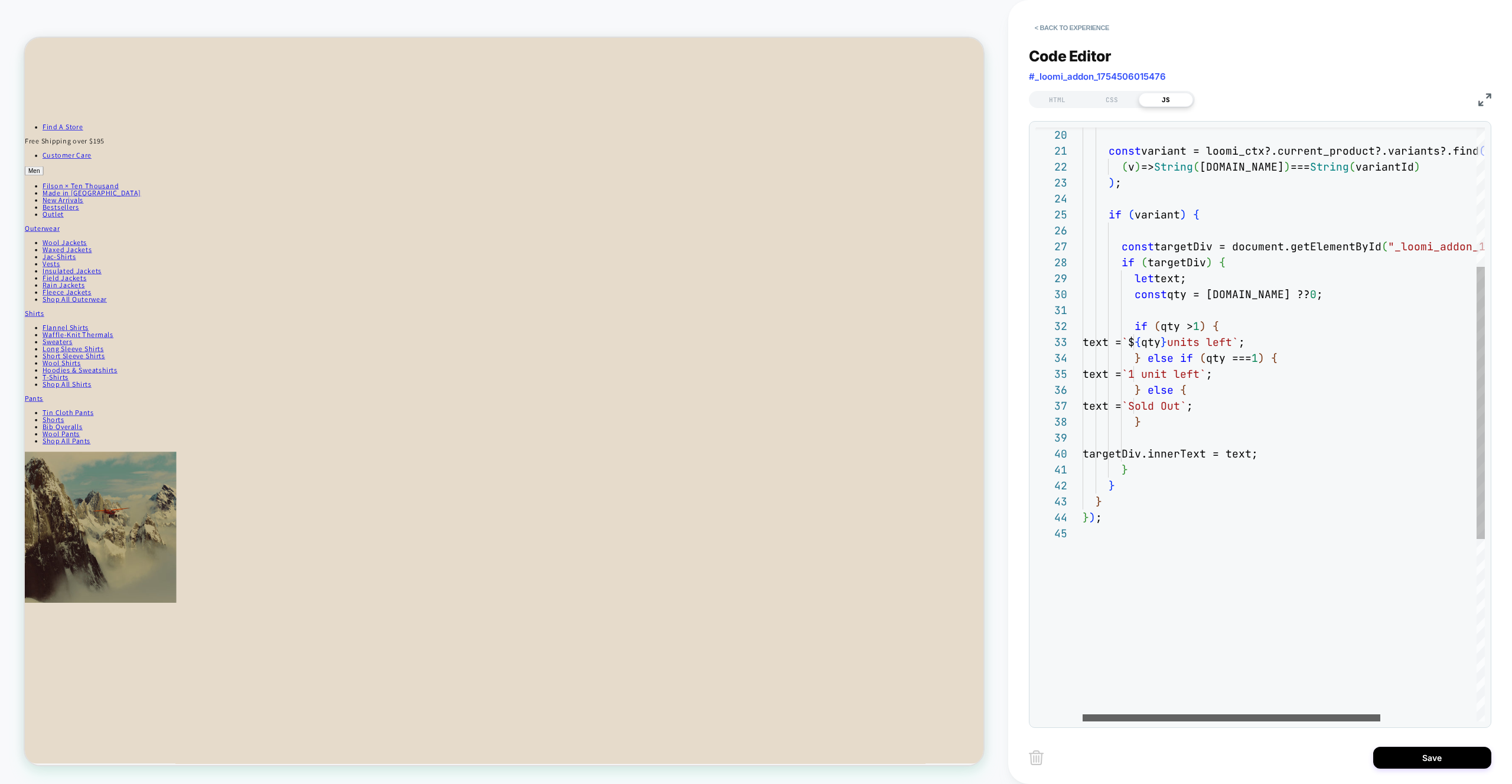
click at [1191, 715] on div at bounding box center [1231, 718] width 297 height 7
click at [1235, 265] on div "} else if ( qty === 1 ) { text = `1 unit left` ; } else { text = `Sold Out` ; }…" at bounding box center [1348, 471] width 532 height 1295
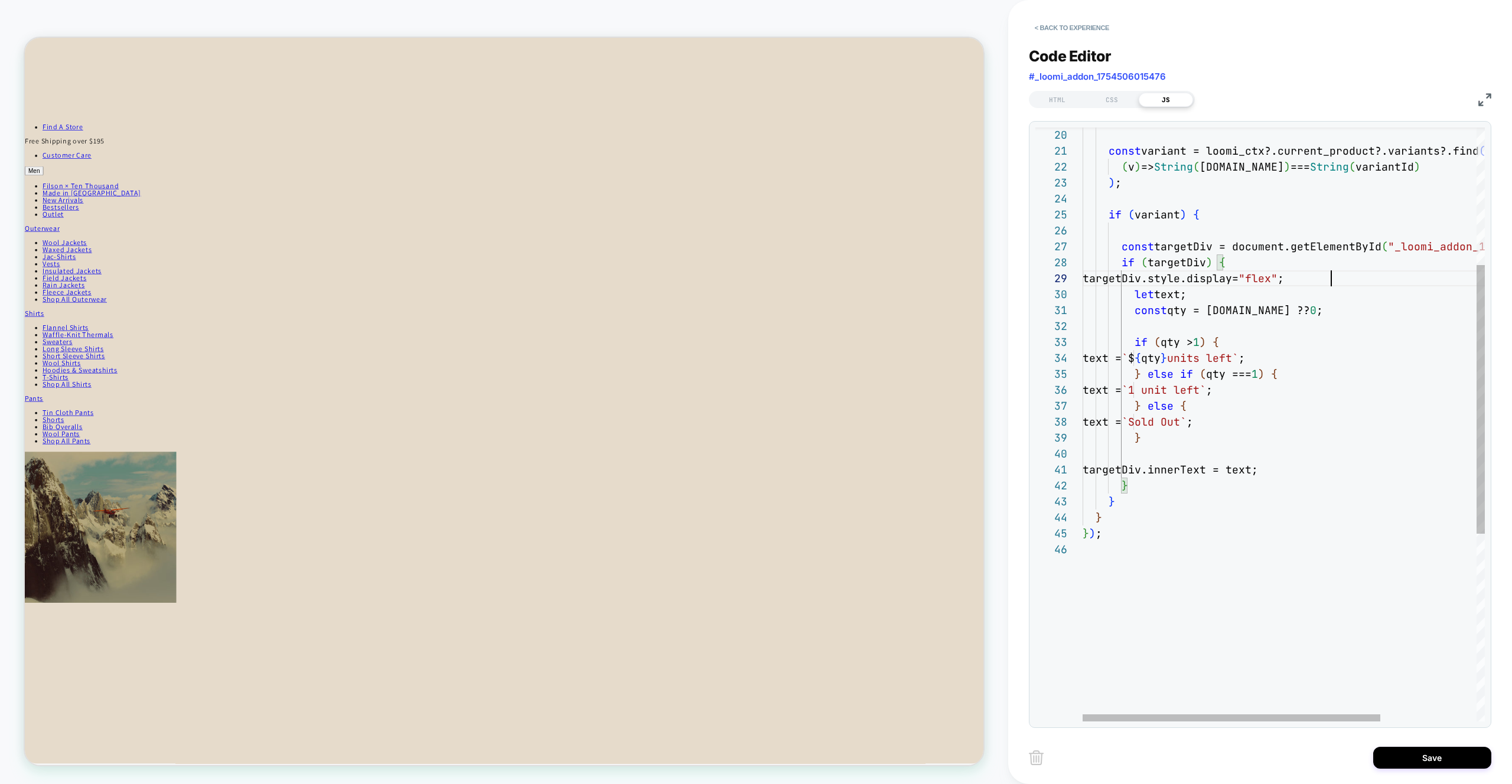
scroll to position [127, 249]
click at [1309, 335] on div "} else if ( qty === 1 ) { text = `1 unit left` ; } else { text = `Sold Out` ; }…" at bounding box center [1348, 479] width 532 height 1311
click at [1168, 258] on div "} else if ( qty === 1 ) { text = `1 unit left` ; } else { text = `Sold Out` ; }…" at bounding box center [1348, 479] width 532 height 1311
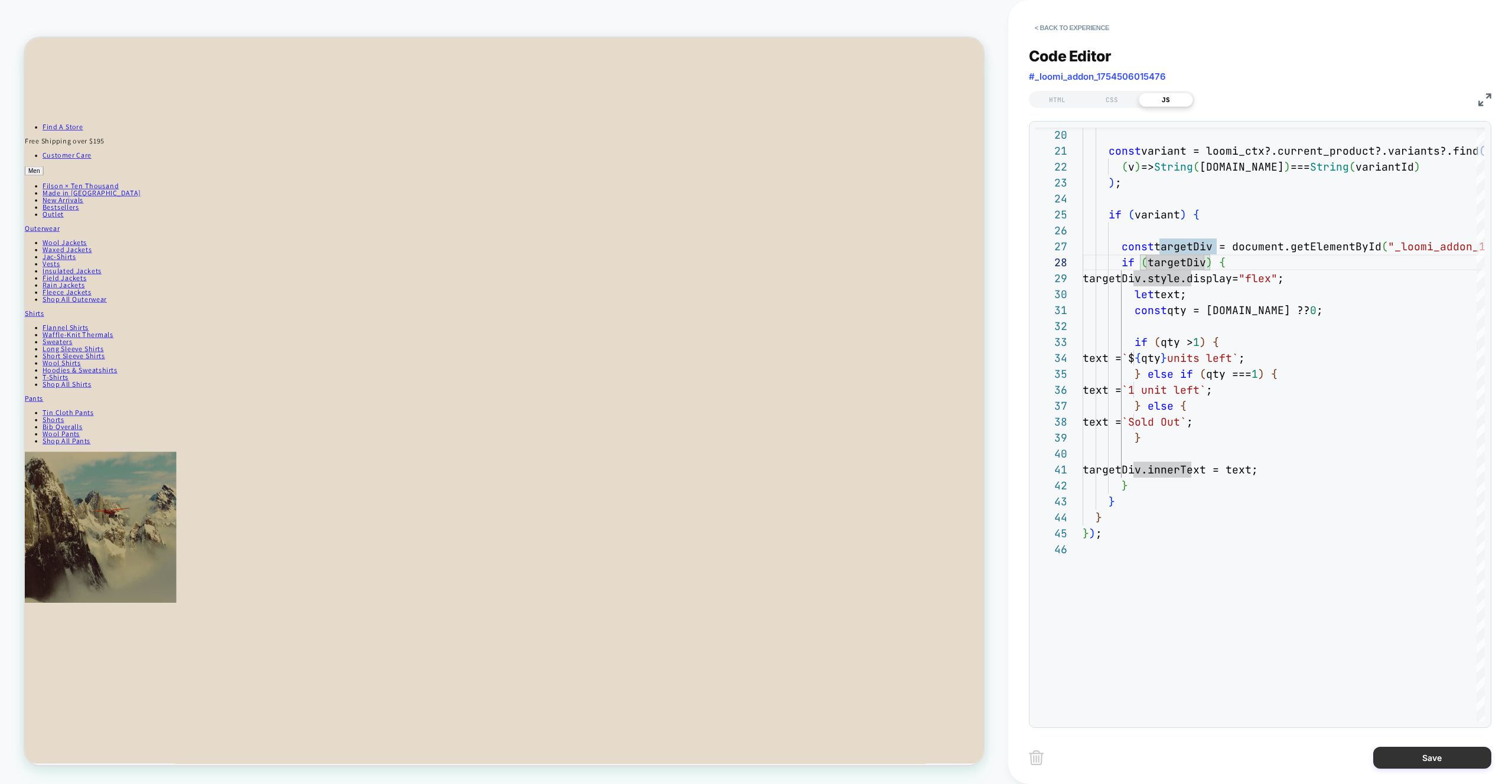
type textarea "**********"
click at [1425, 760] on button "Save" at bounding box center [1432, 757] width 118 height 22
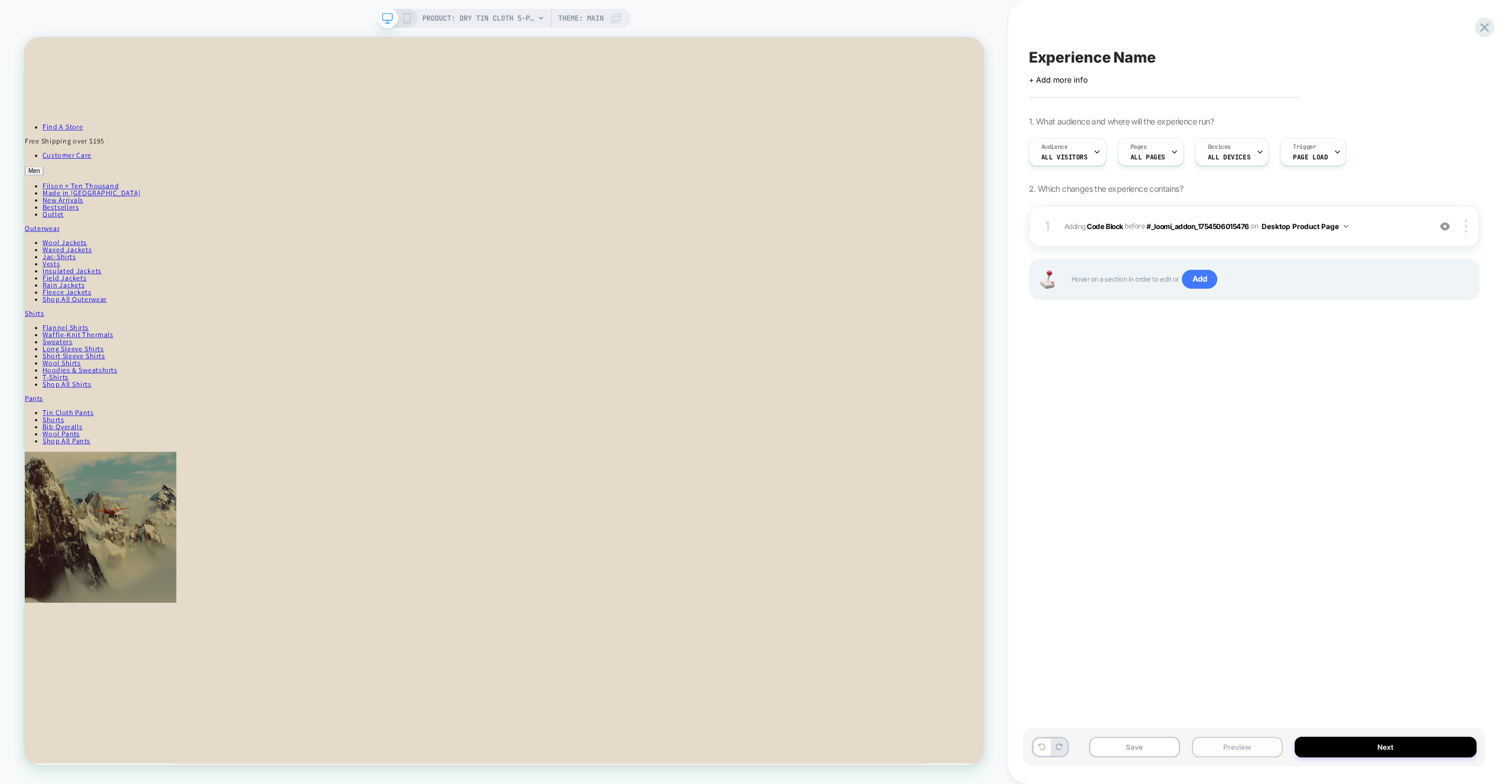
click at [1250, 743] on button "Preview" at bounding box center [1237, 747] width 91 height 20
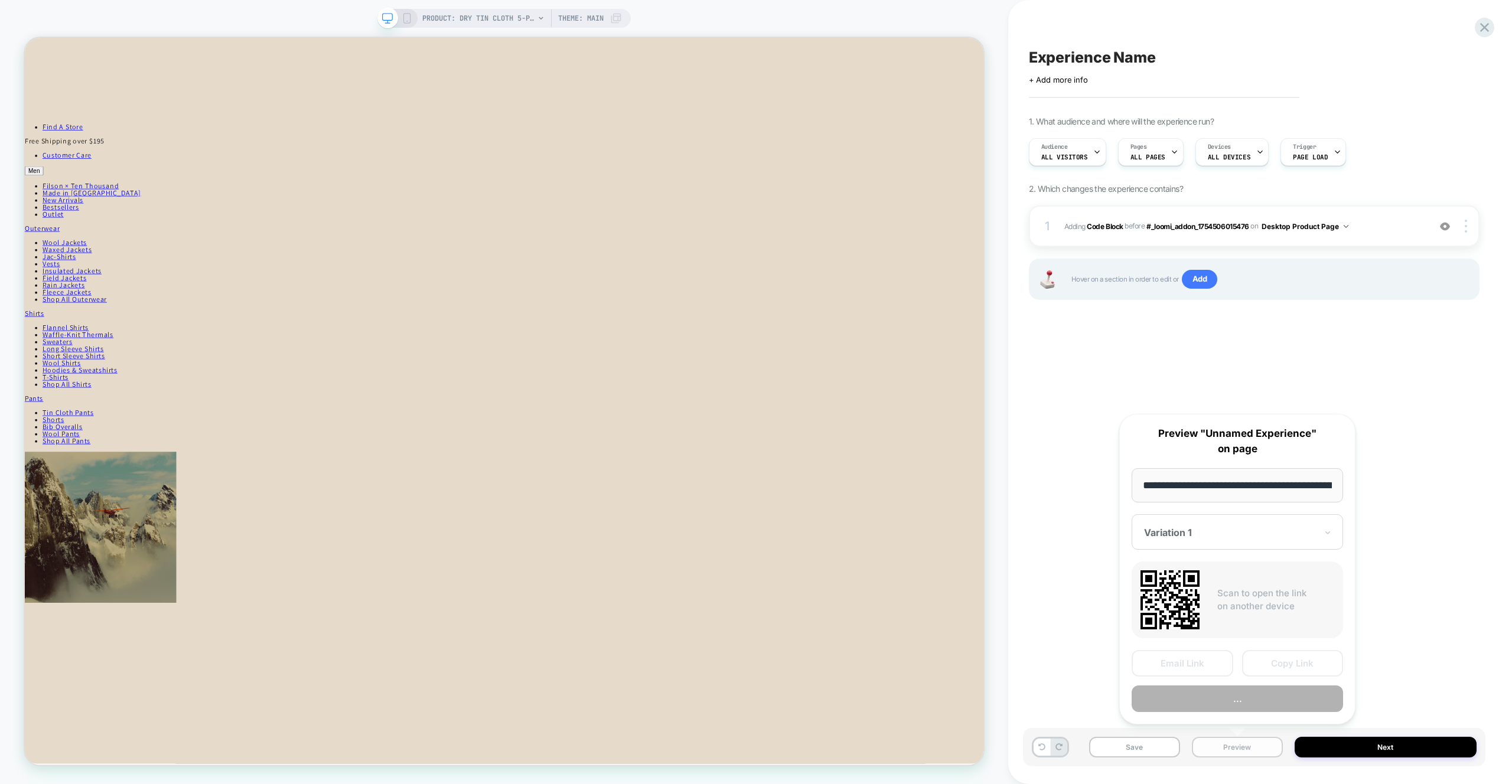
scroll to position [0, 251]
click at [1213, 698] on button "Preview" at bounding box center [1237, 699] width 212 height 27
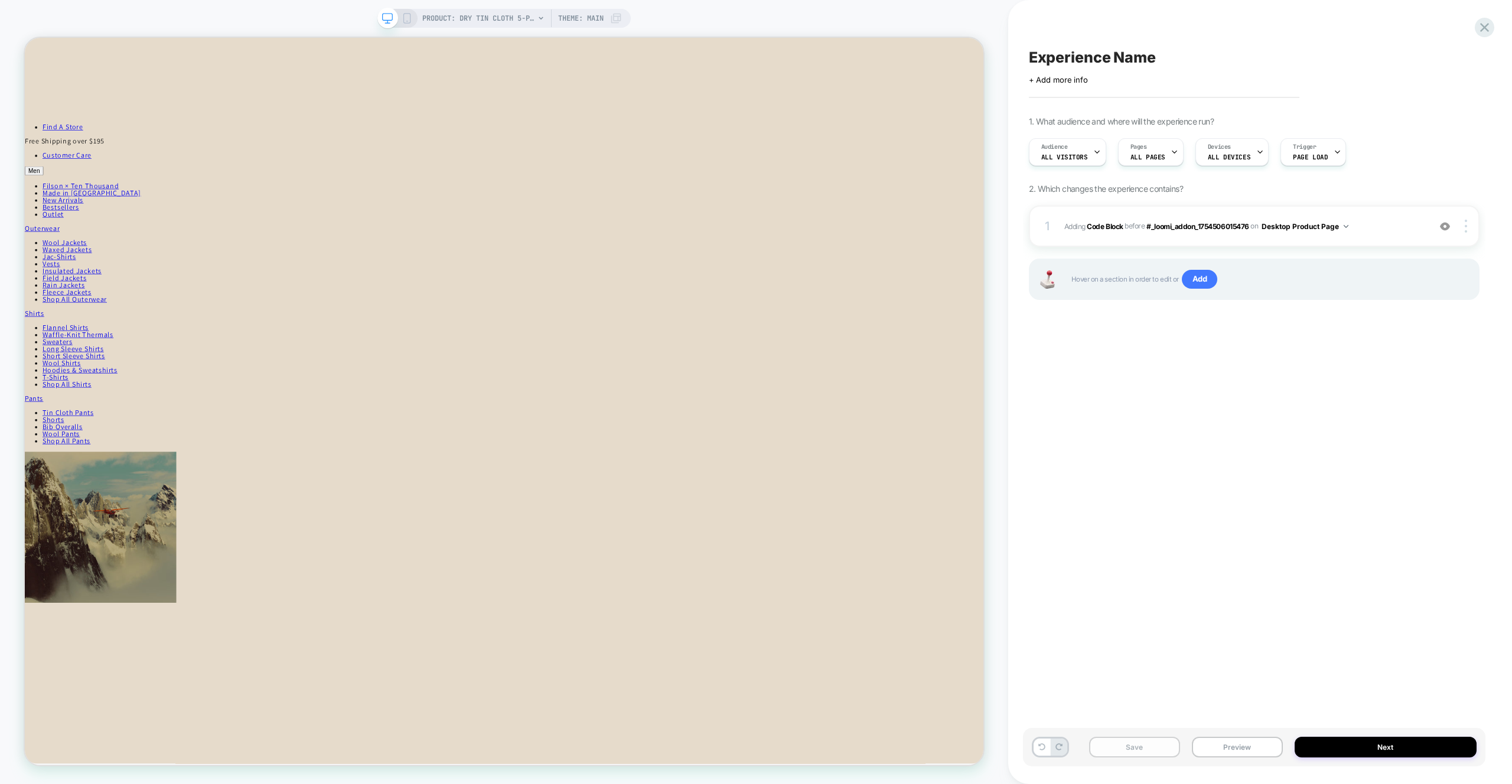
click at [1154, 749] on button "Save" at bounding box center [1135, 747] width 91 height 20
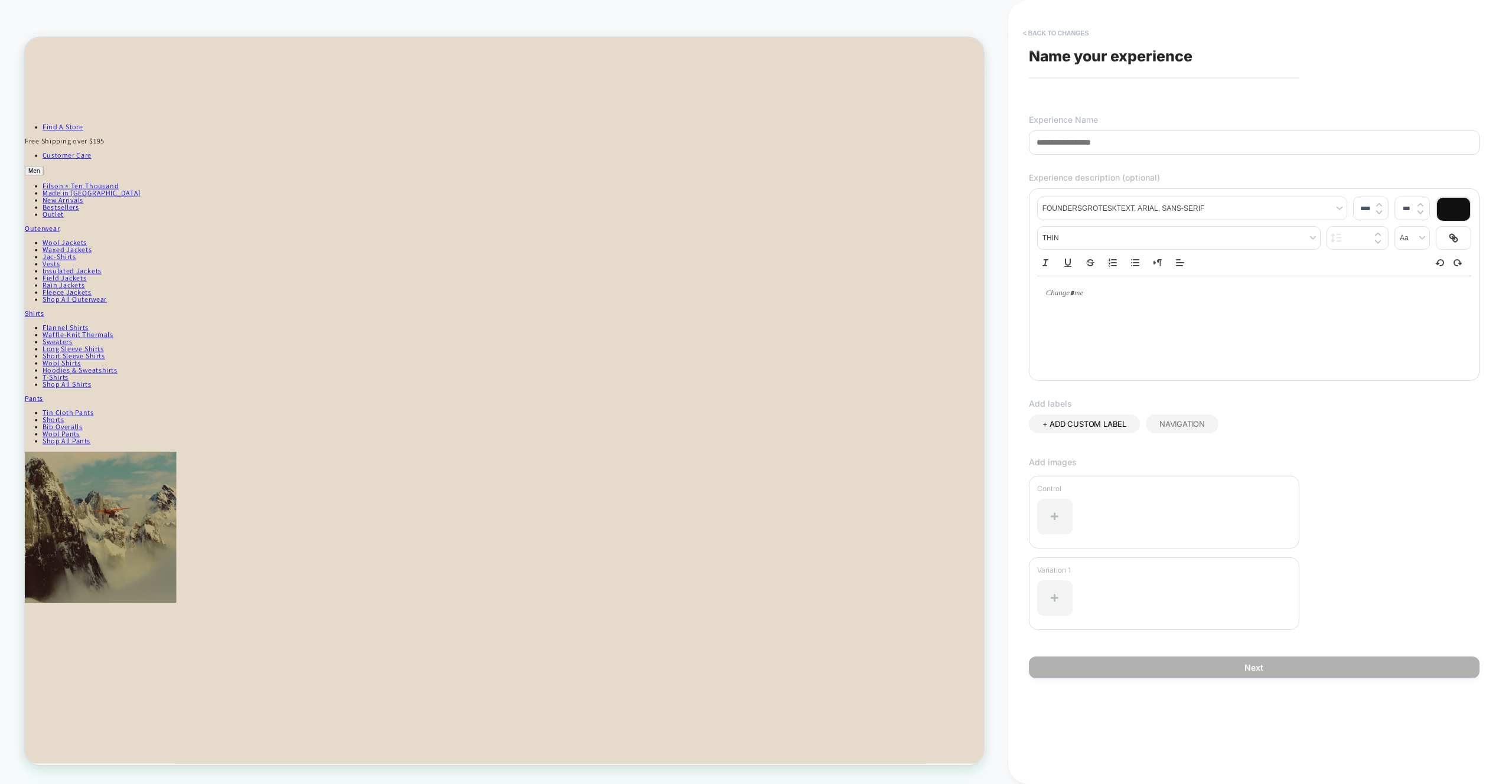
click at [1037, 32] on button "< Back to changes" at bounding box center [1056, 33] width 78 height 19
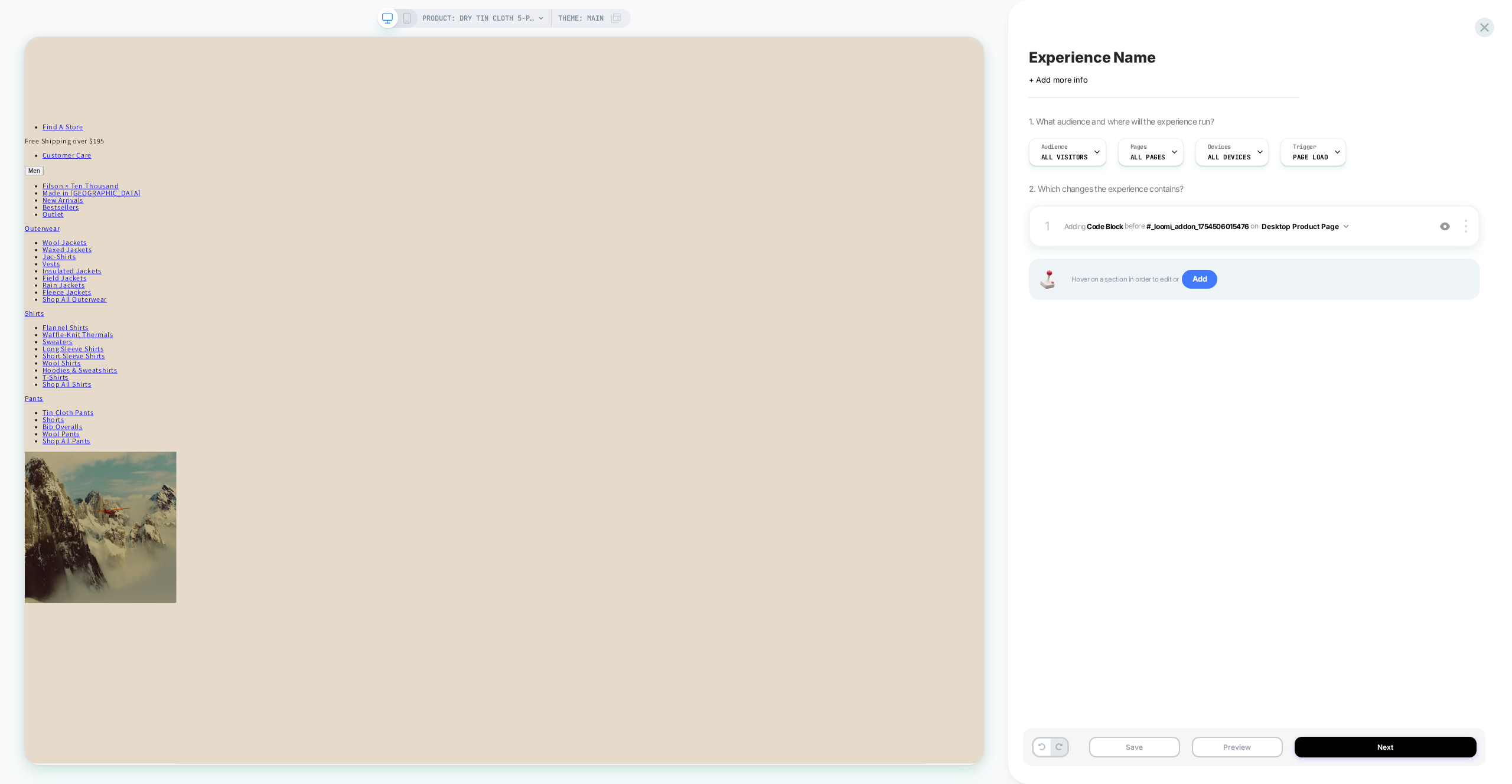
click at [1093, 55] on span "Experience Name" at bounding box center [1092, 57] width 127 height 18
click at [1171, 154] on icon at bounding box center [1175, 152] width 8 height 8
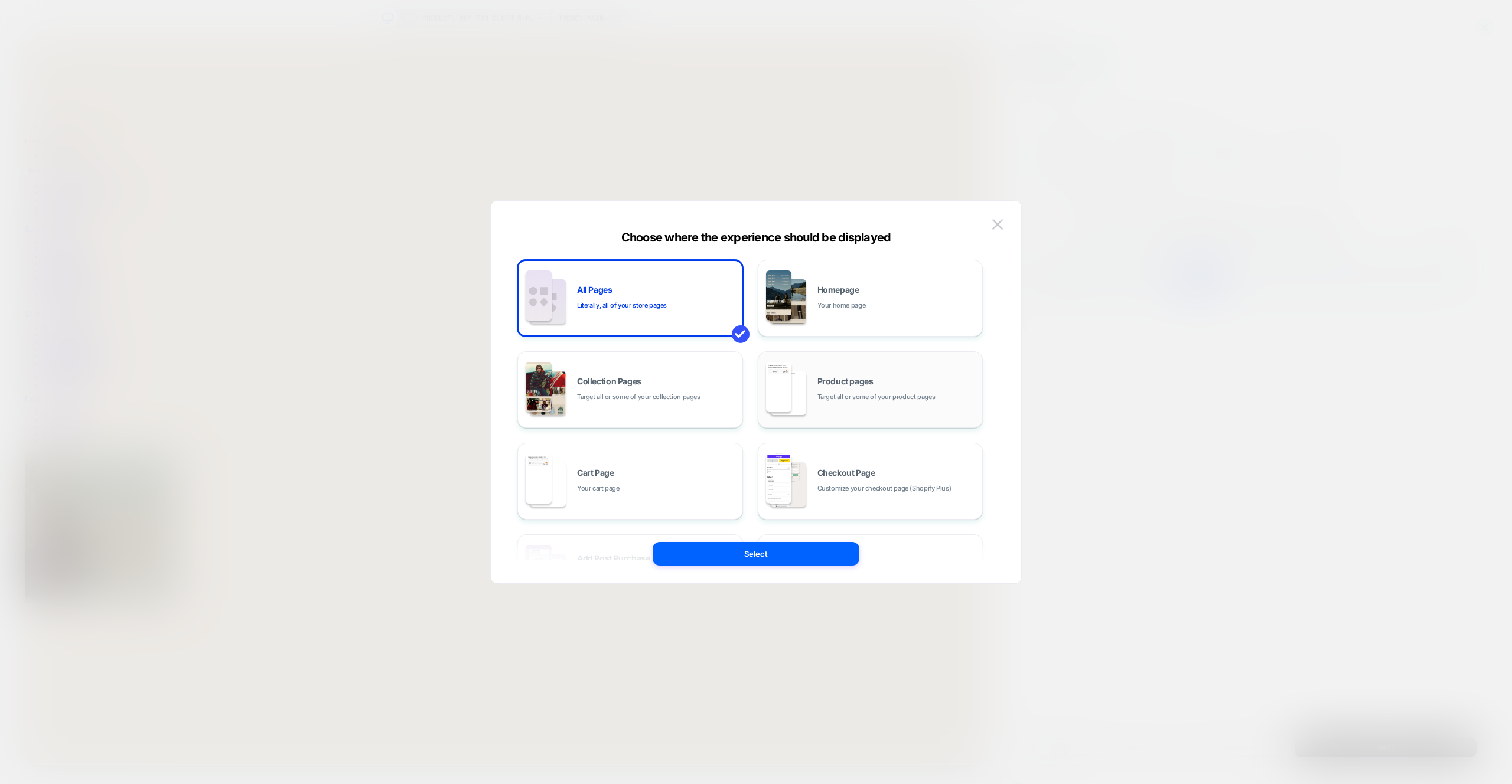
click at [898, 396] on span "Target all or some of your product pages" at bounding box center [876, 397] width 118 height 11
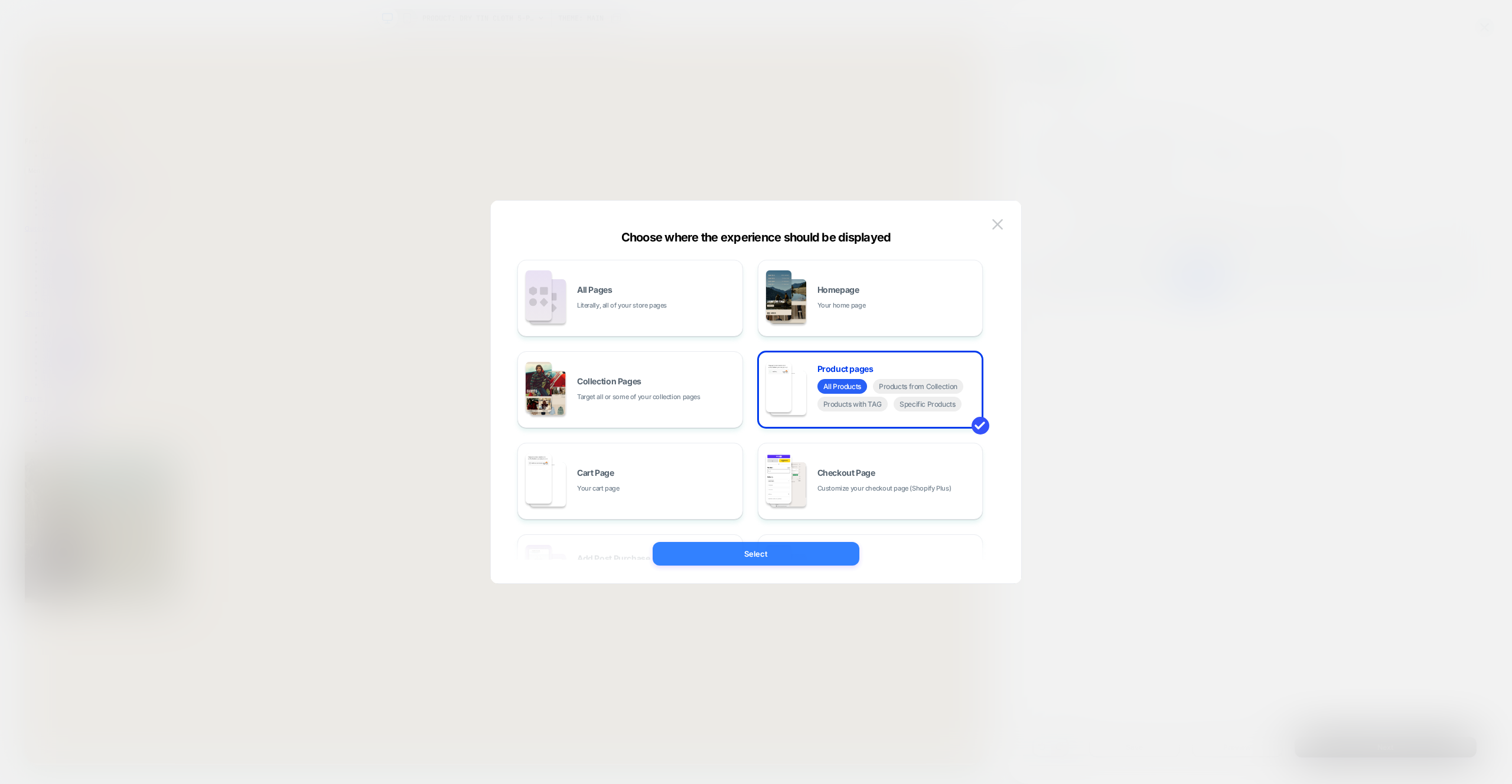
click at [742, 547] on button "Select" at bounding box center [756, 554] width 207 height 23
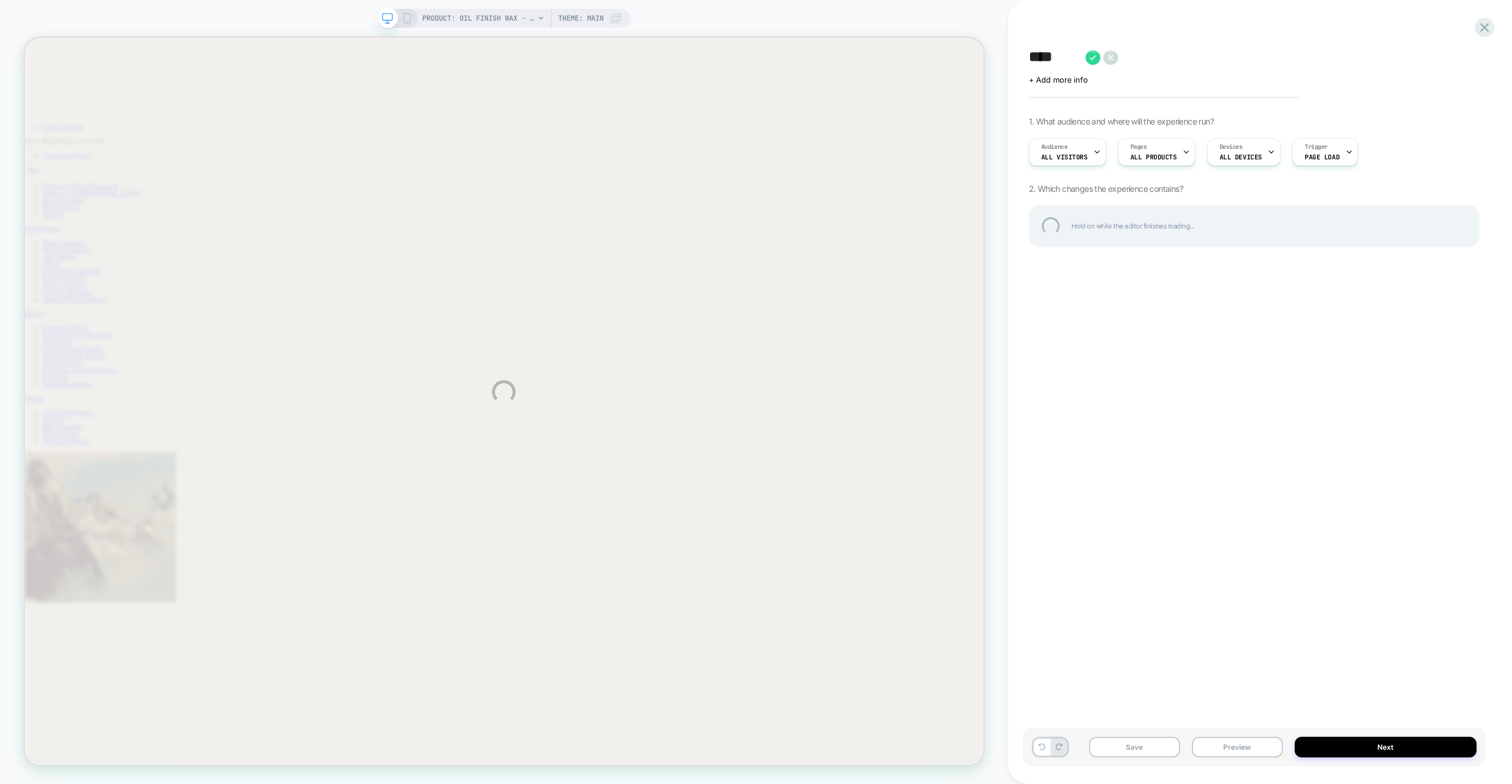
click at [1061, 60] on textarea "***" at bounding box center [1054, 57] width 51 height 18
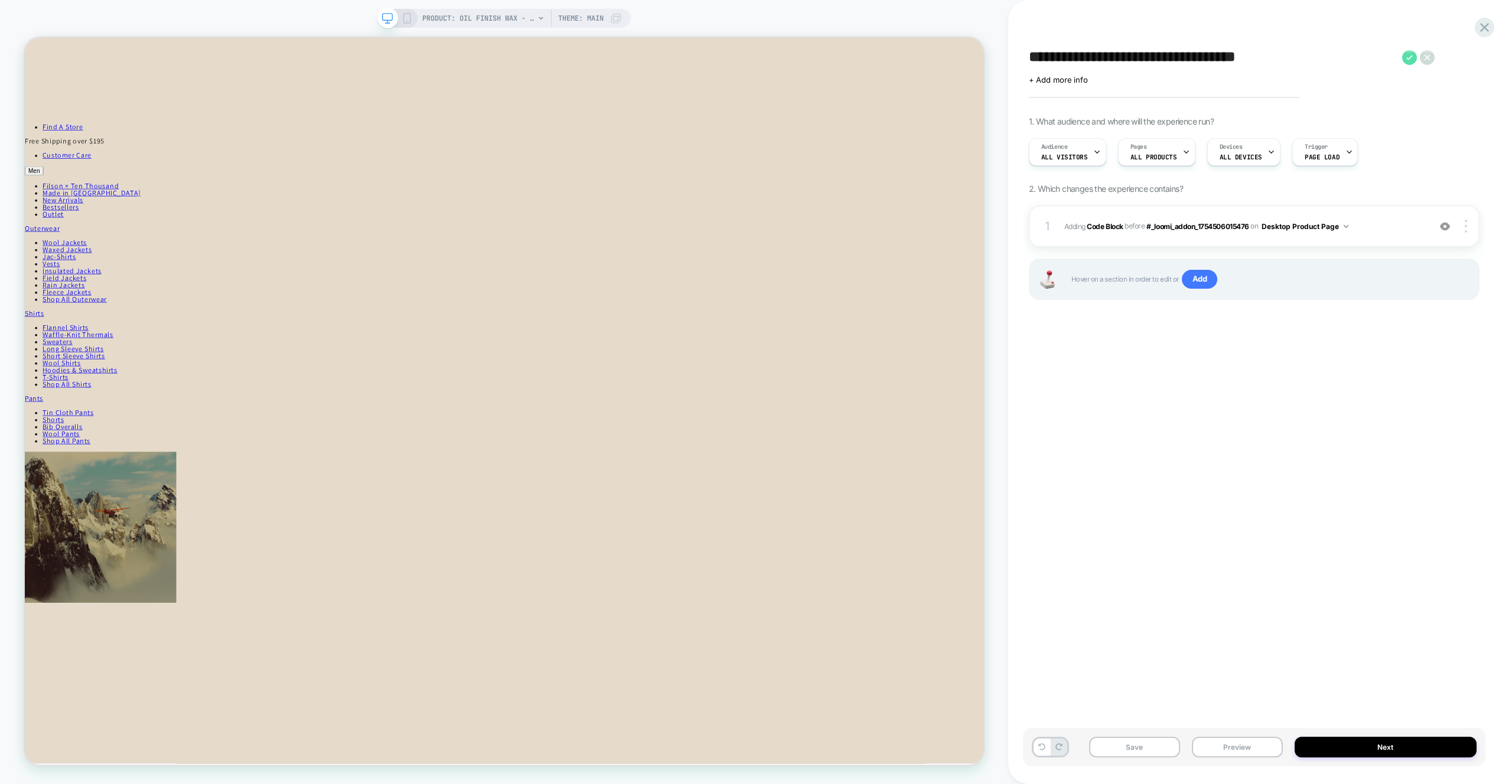
type textarea "**********"
click at [1412, 59] on icon at bounding box center [1410, 57] width 15 height 15
click at [1154, 743] on button "Save" at bounding box center [1135, 747] width 91 height 20
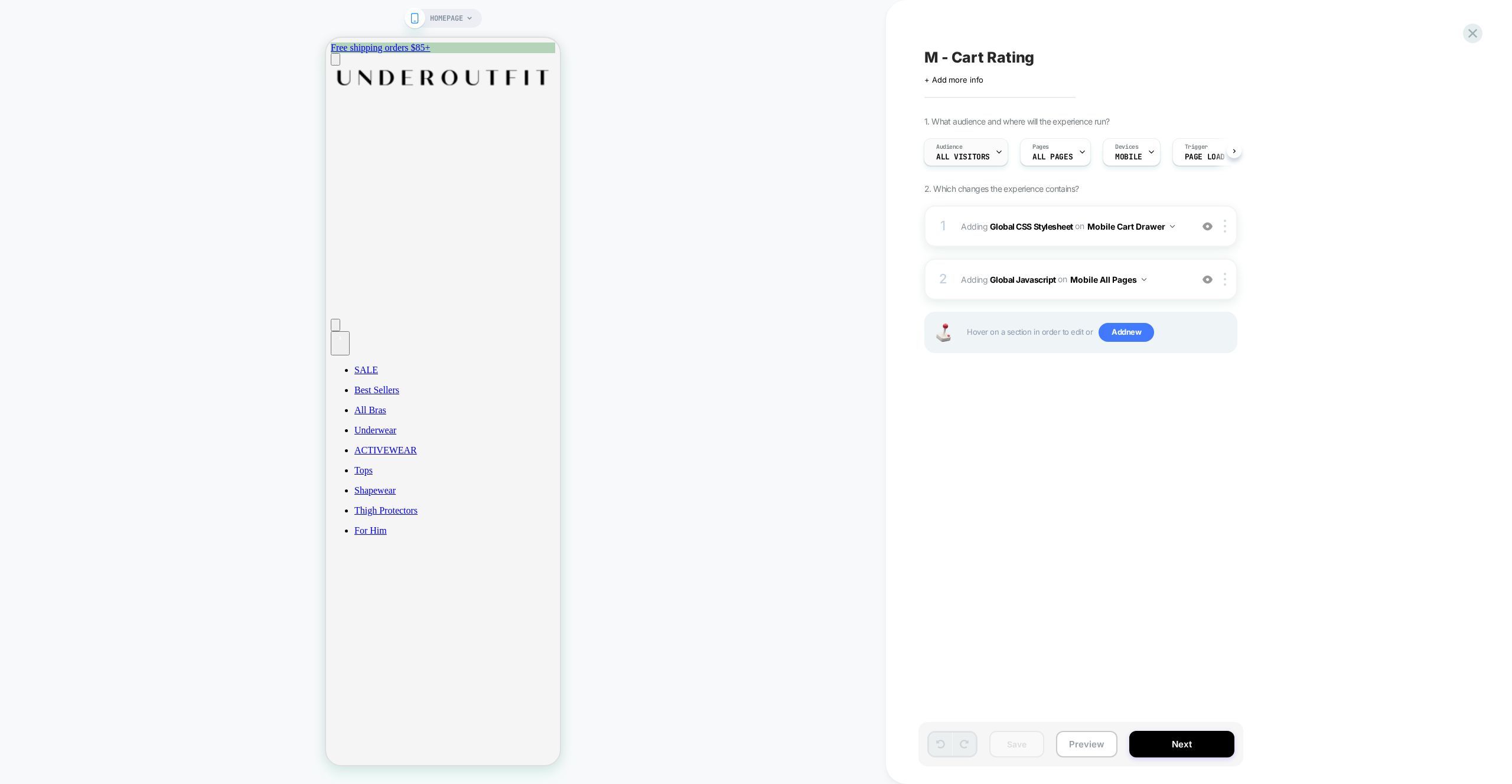
click at [984, 147] on div "Audience All Visitors" at bounding box center [962, 152] width 77 height 27
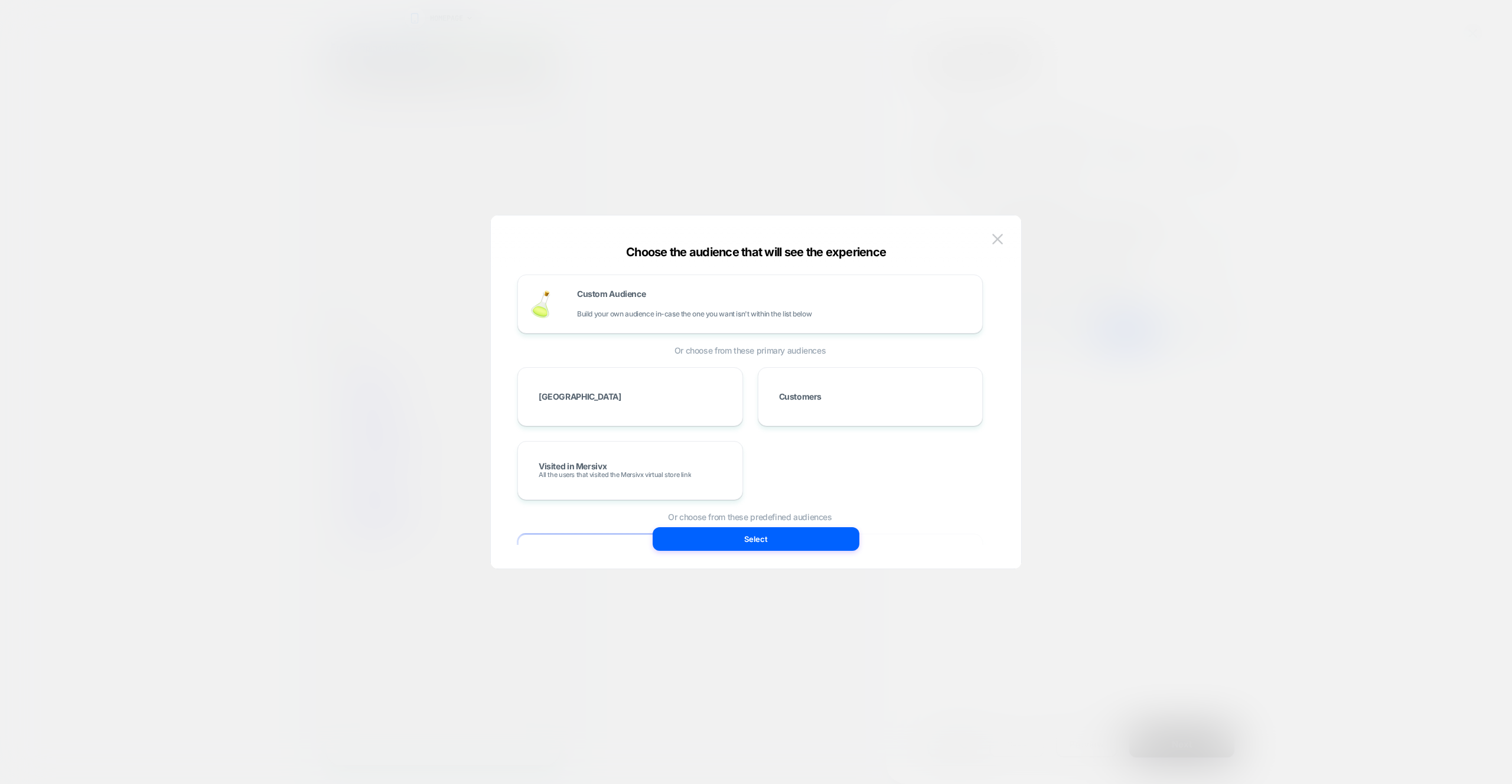
drag, startPoint x: 550, startPoint y: 126, endPoint x: 576, endPoint y: 128, distance: 26.1
click at [550, 126] on div at bounding box center [756, 392] width 1512 height 784
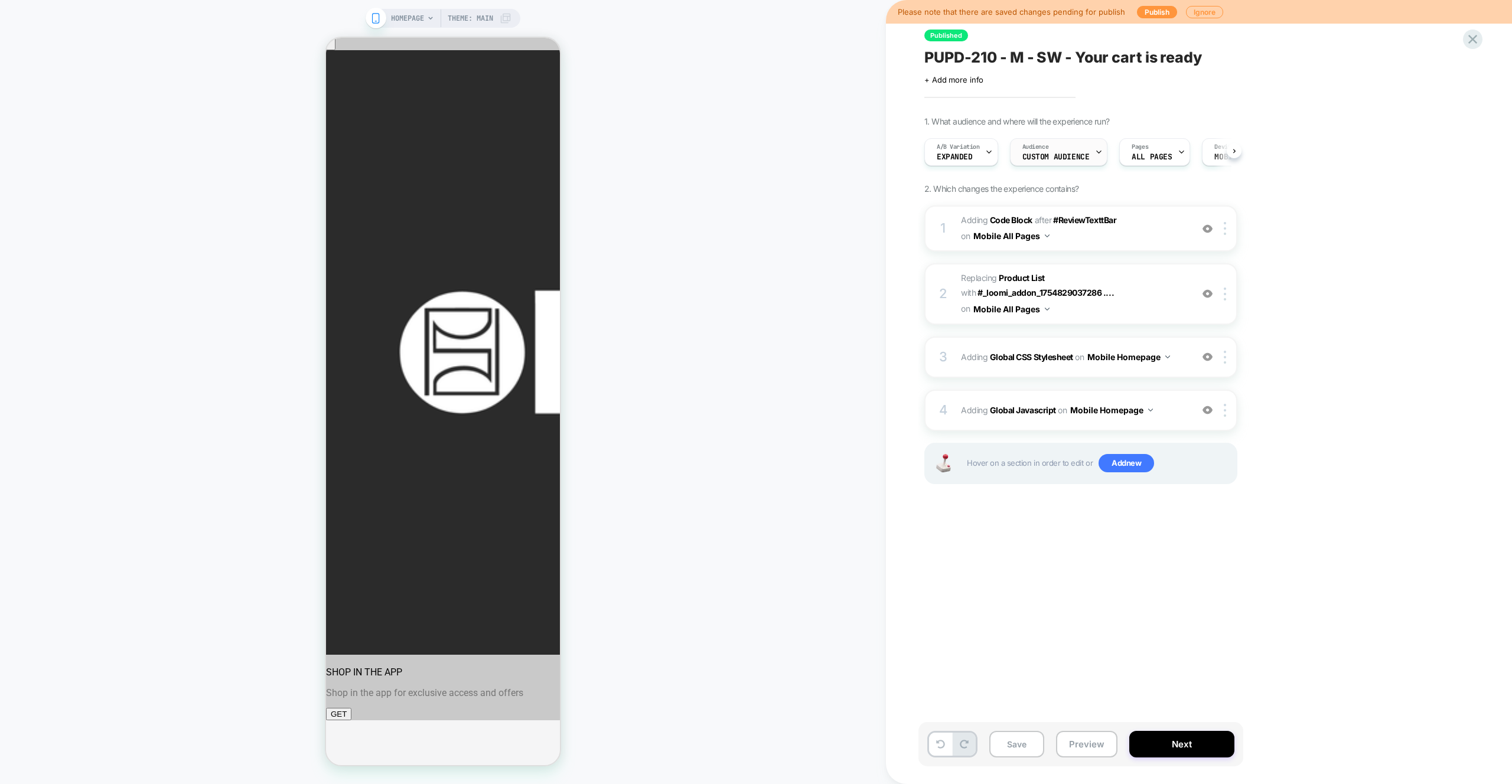
click at [1073, 154] on span "Custom Audience" at bounding box center [1056, 157] width 67 height 9
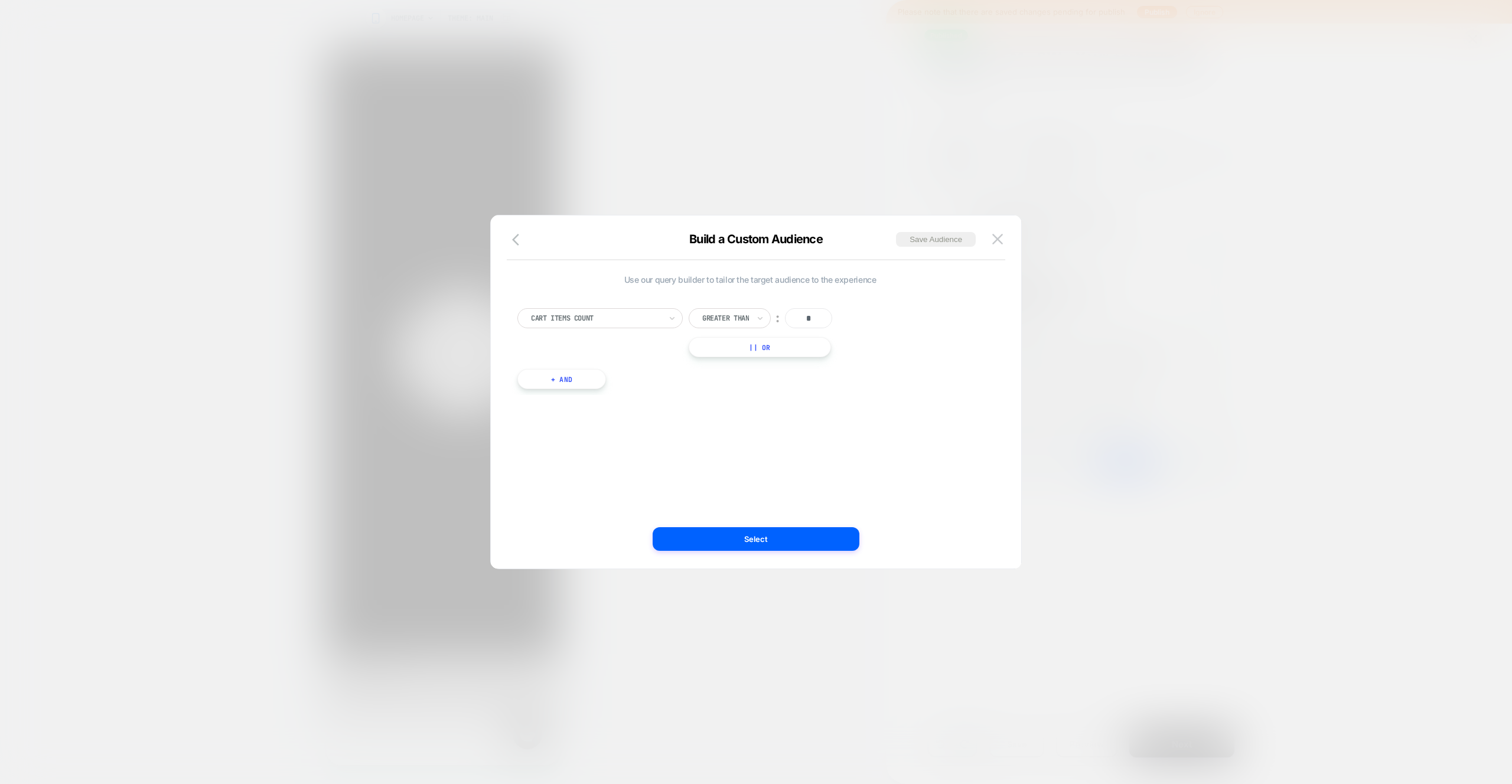
click at [575, 378] on button "+ And" at bounding box center [562, 379] width 89 height 20
click at [665, 388] on div at bounding box center [625, 391] width 130 height 11
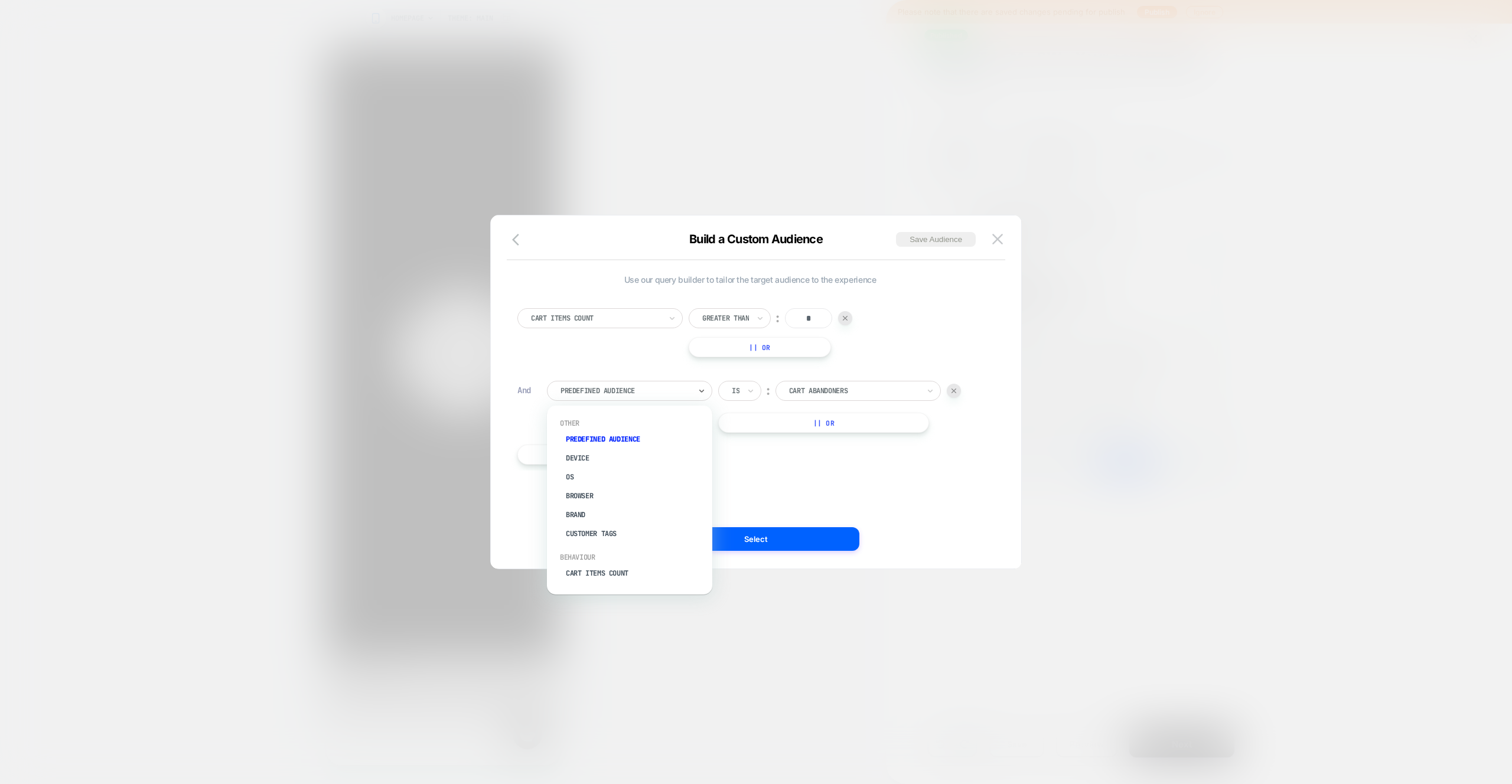
click at [857, 399] on div "Cart Abandoners" at bounding box center [859, 391] width 165 height 20
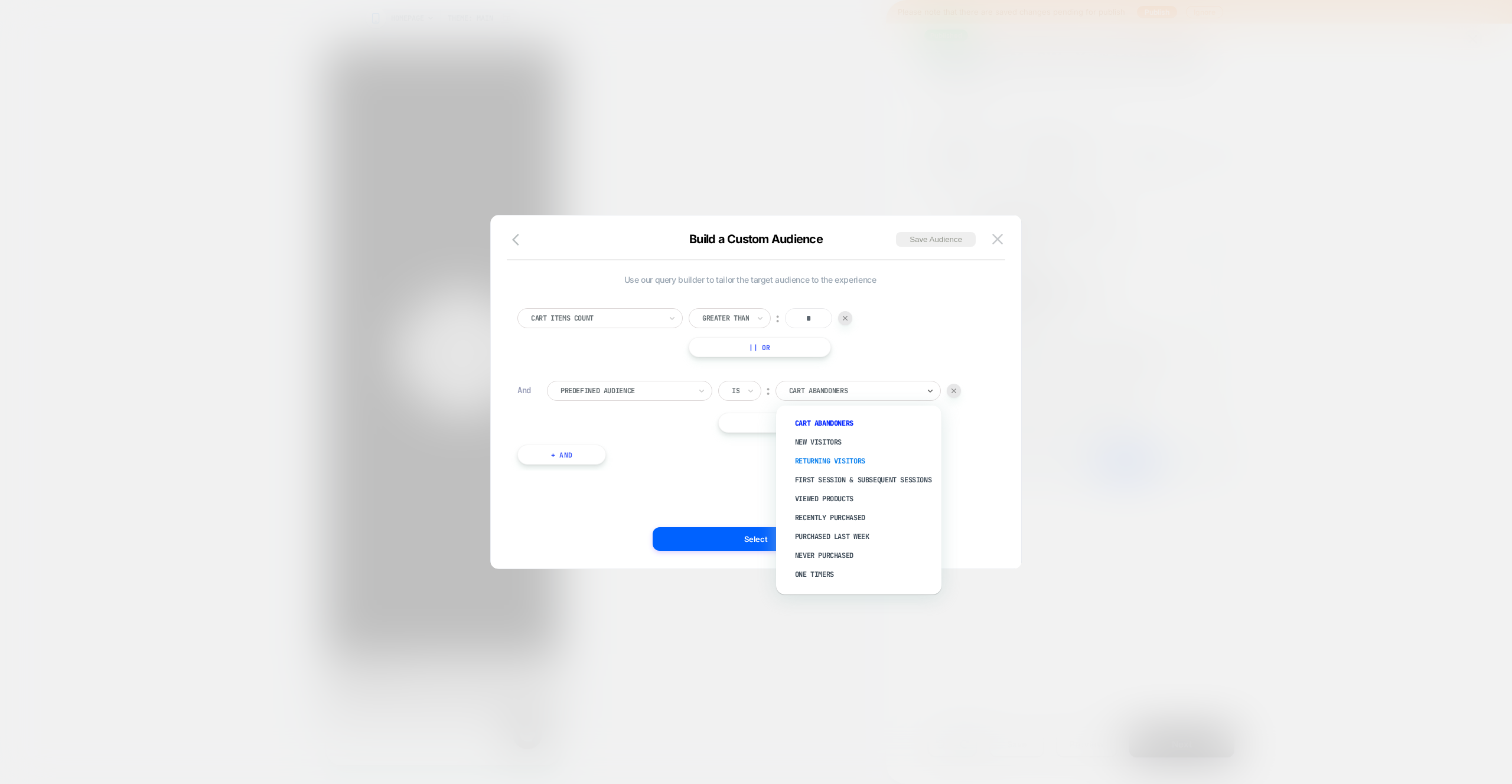
click at [847, 465] on div "Returning Visitors" at bounding box center [865, 461] width 154 height 19
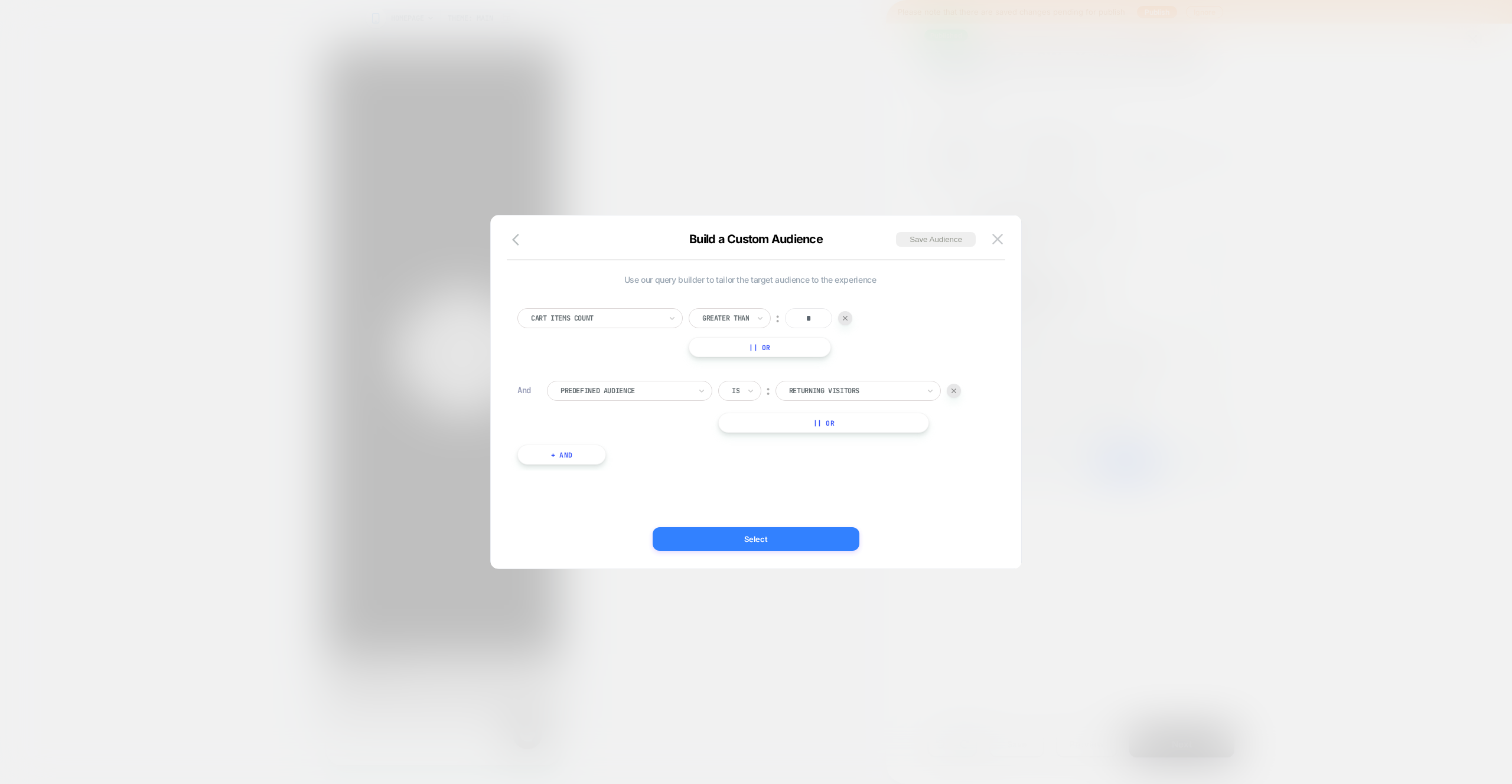
click at [770, 535] on button "Select" at bounding box center [756, 539] width 207 height 23
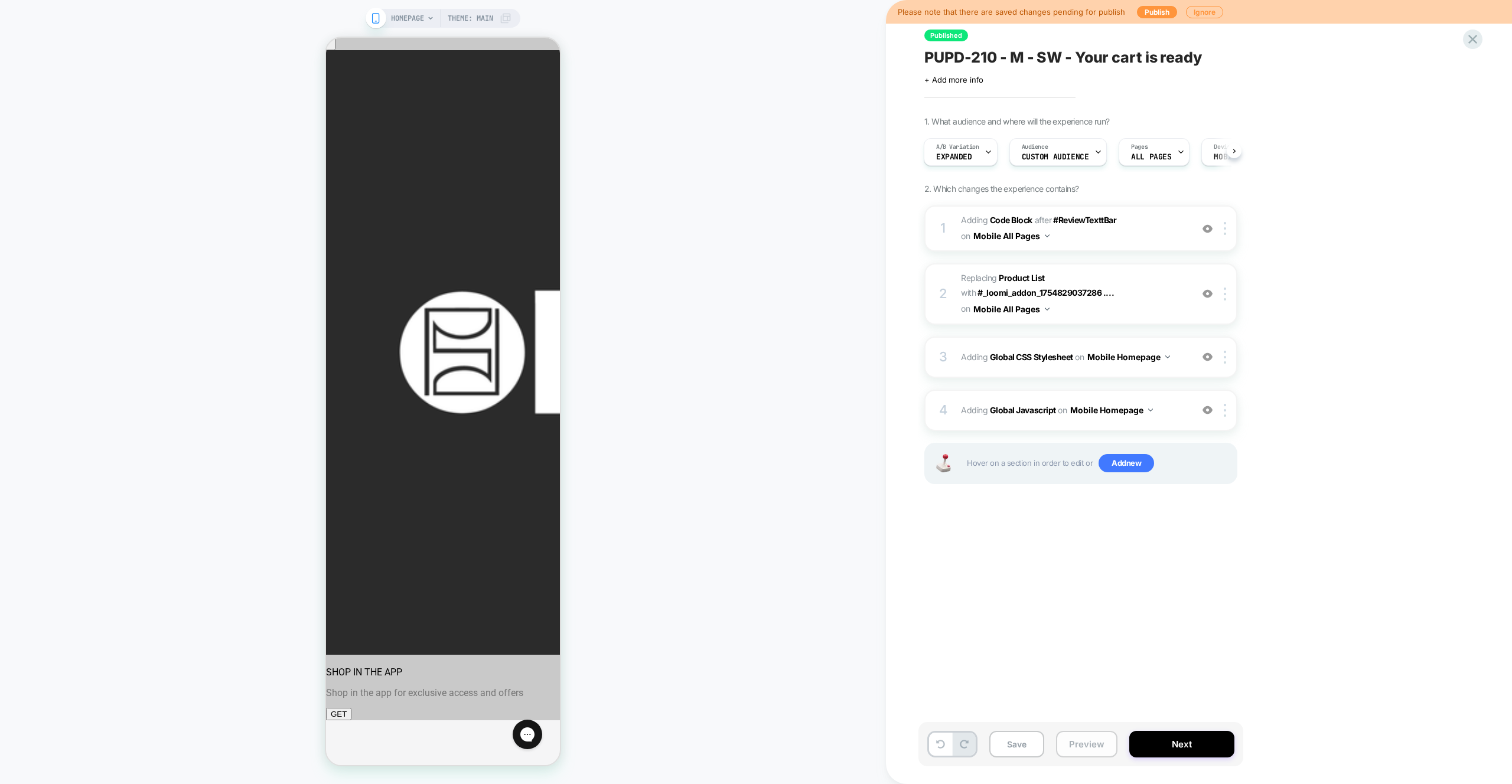
click at [1089, 738] on button "Preview" at bounding box center [1087, 744] width 62 height 27
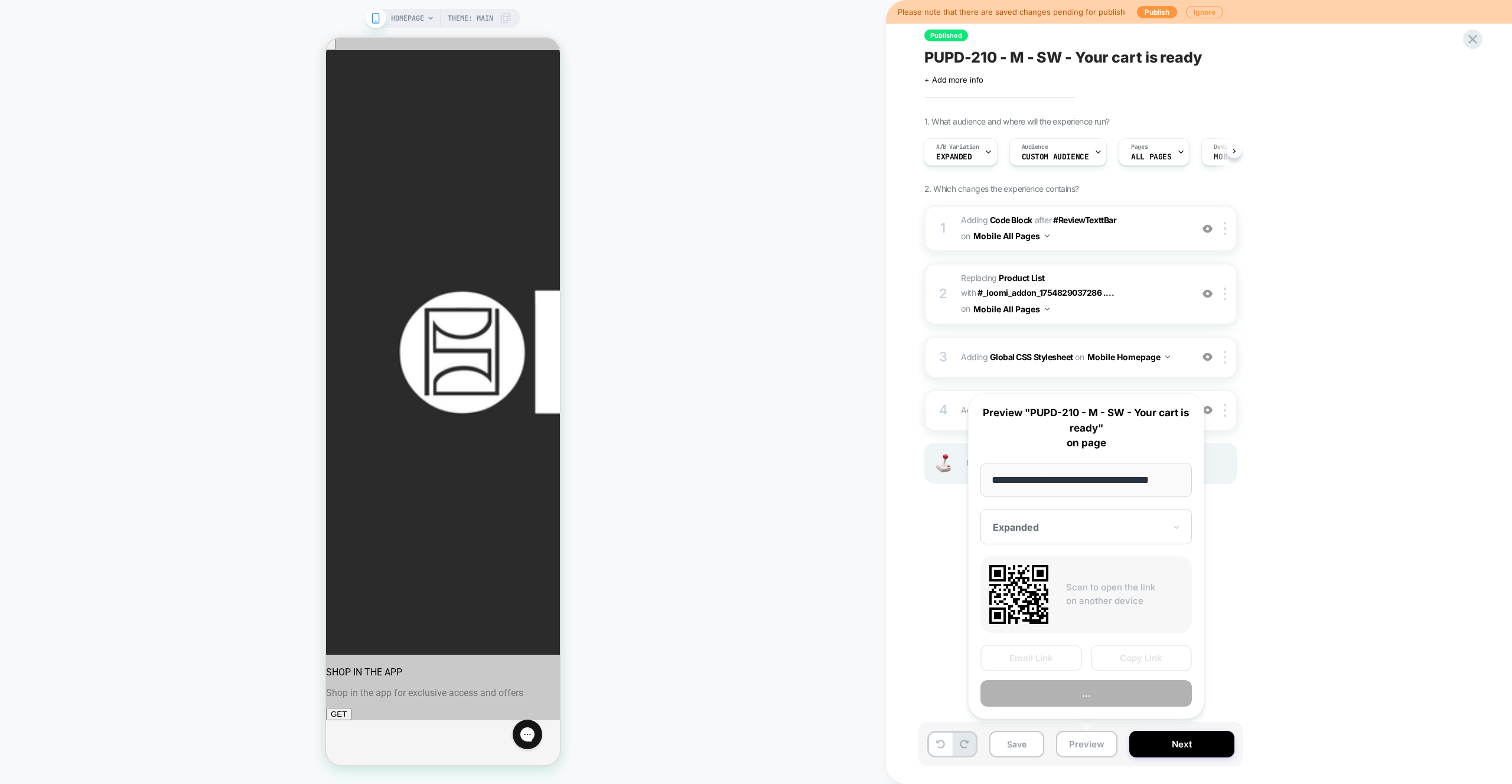
scroll to position [0, 10]
click at [1090, 700] on button "Preview" at bounding box center [1086, 694] width 212 height 27
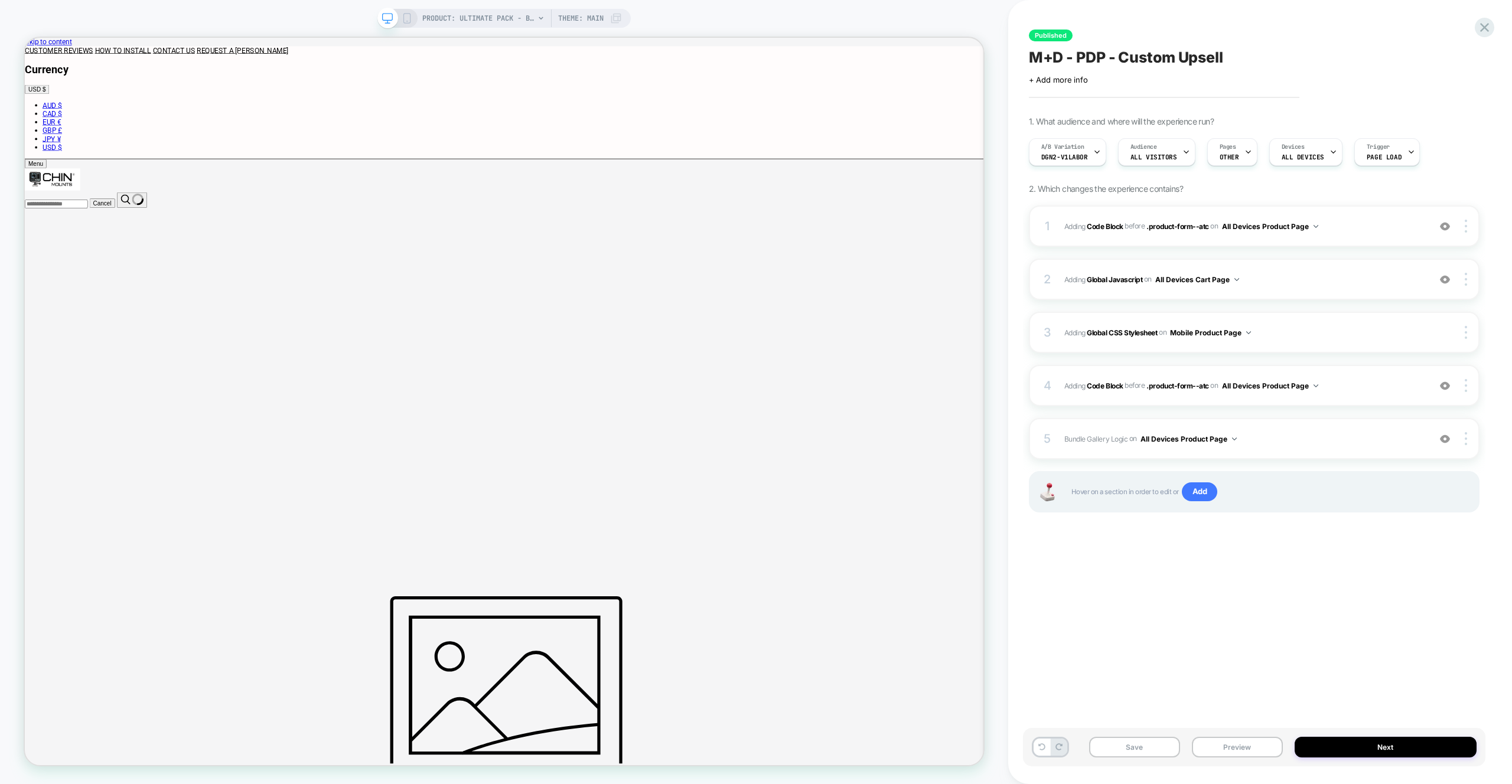
type input "*****"
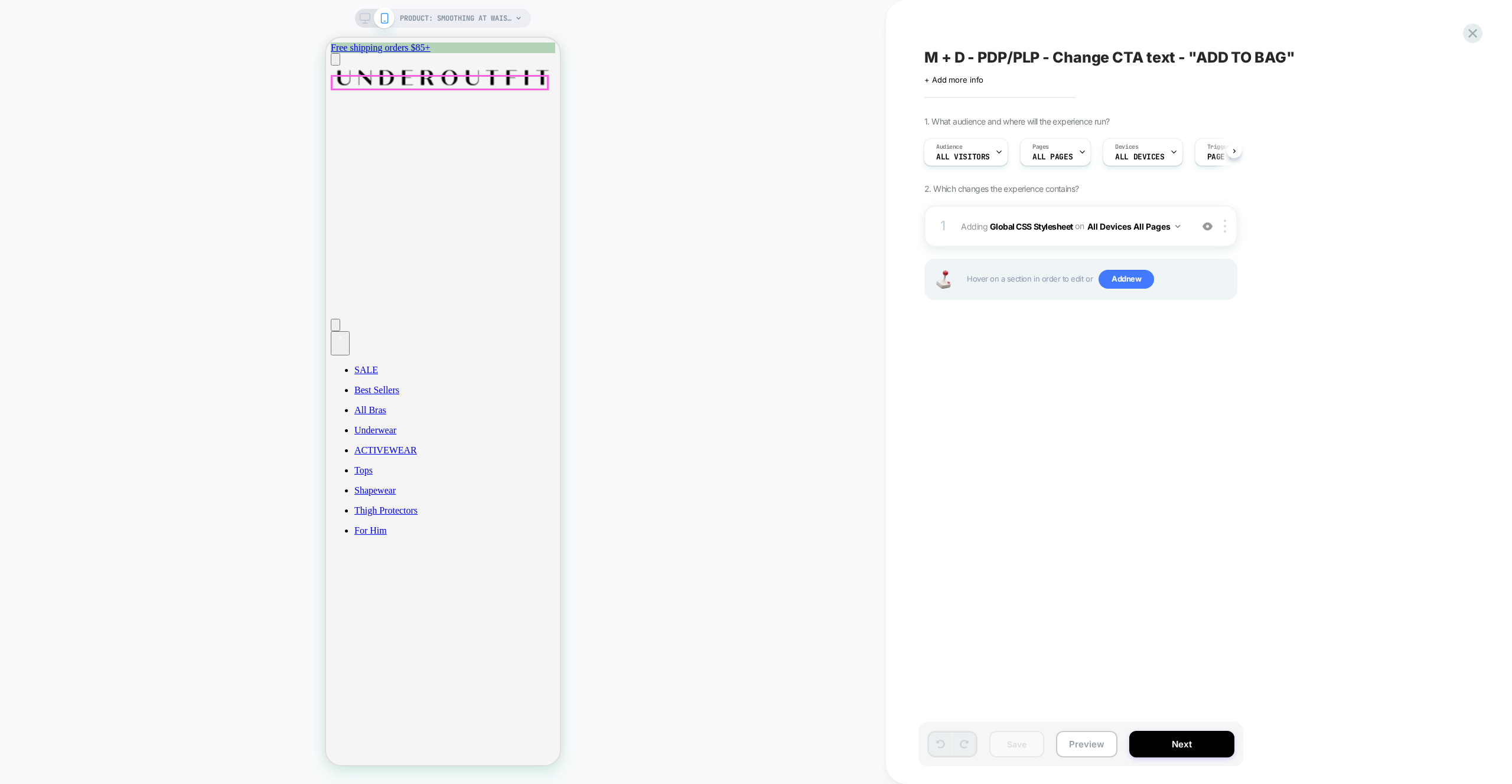
click at [345, 333] on div "2" at bounding box center [340, 338] width 9 height 9
click at [769, 197] on div "PRODUCT: Smoothing At Waist Brief [sand] PRODUCT: Smoothing At Waist Brief [san…" at bounding box center [443, 392] width 886 height 761
click at [1088, 743] on button "Preview" at bounding box center [1087, 744] width 62 height 27
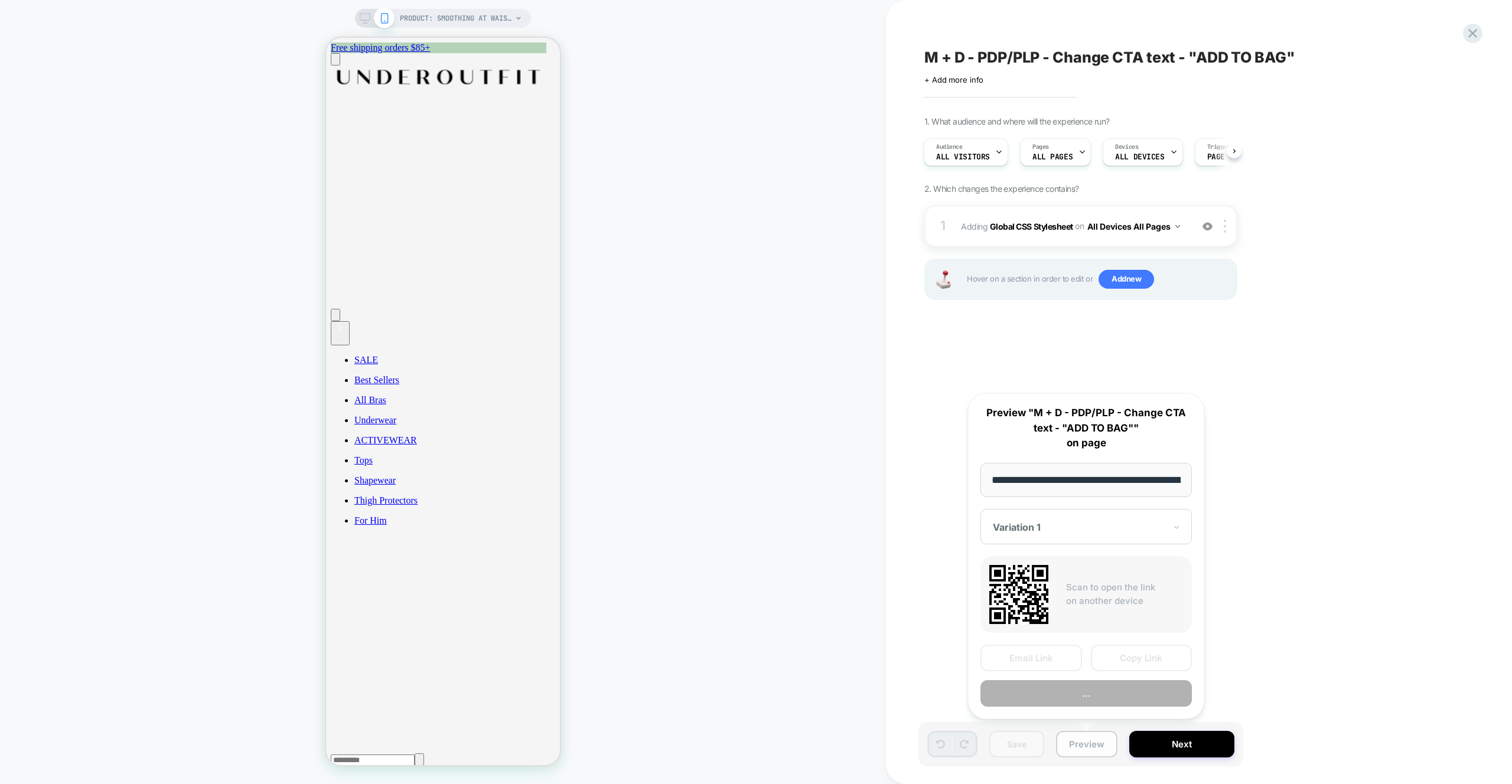
scroll to position [0, 128]
click at [1092, 705] on button "Preview" at bounding box center [1086, 694] width 212 height 27
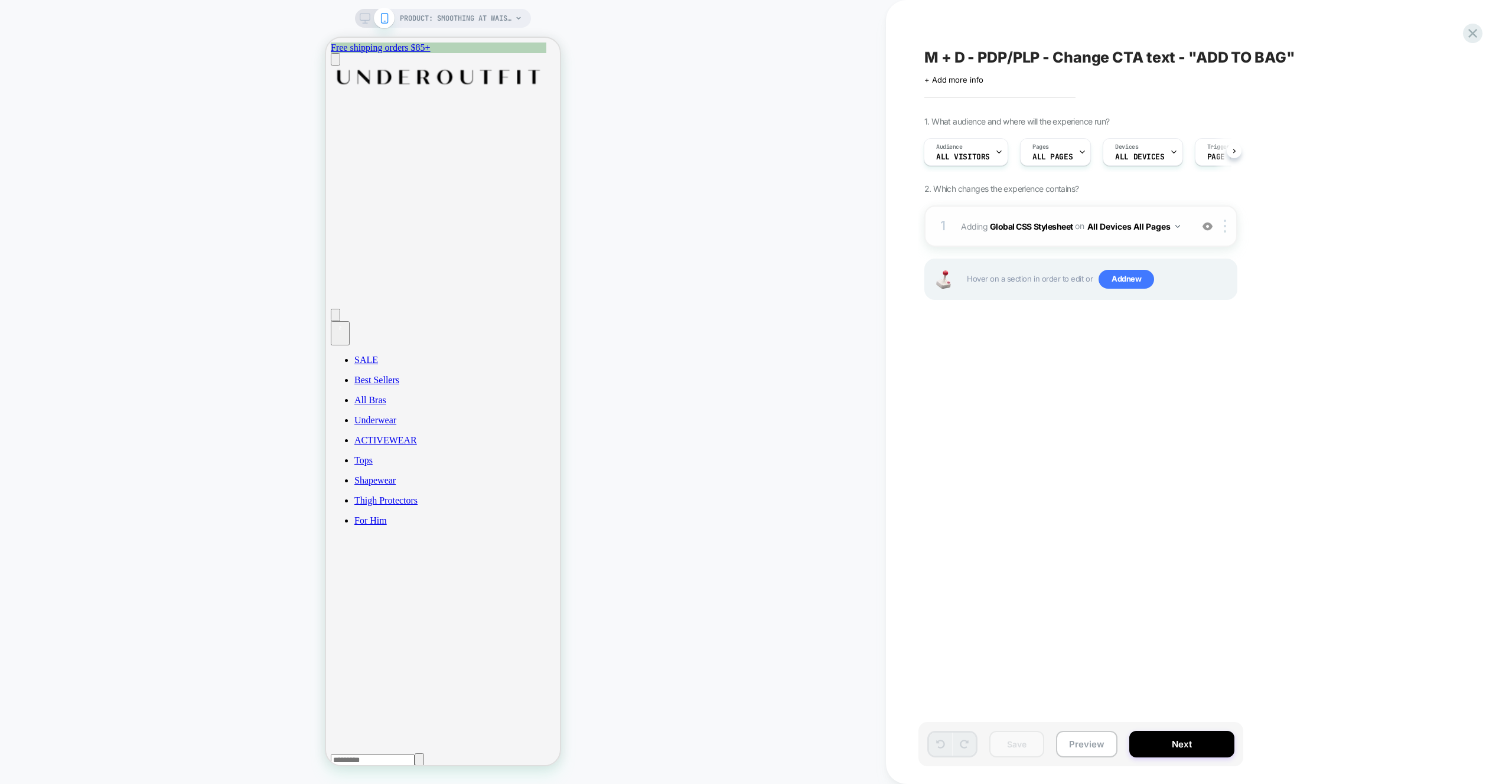
click at [1179, 236] on div "1 Adding Global CSS Stylesheet on All Devices All Pages Add Before Add After Ta…" at bounding box center [1080, 225] width 313 height 41
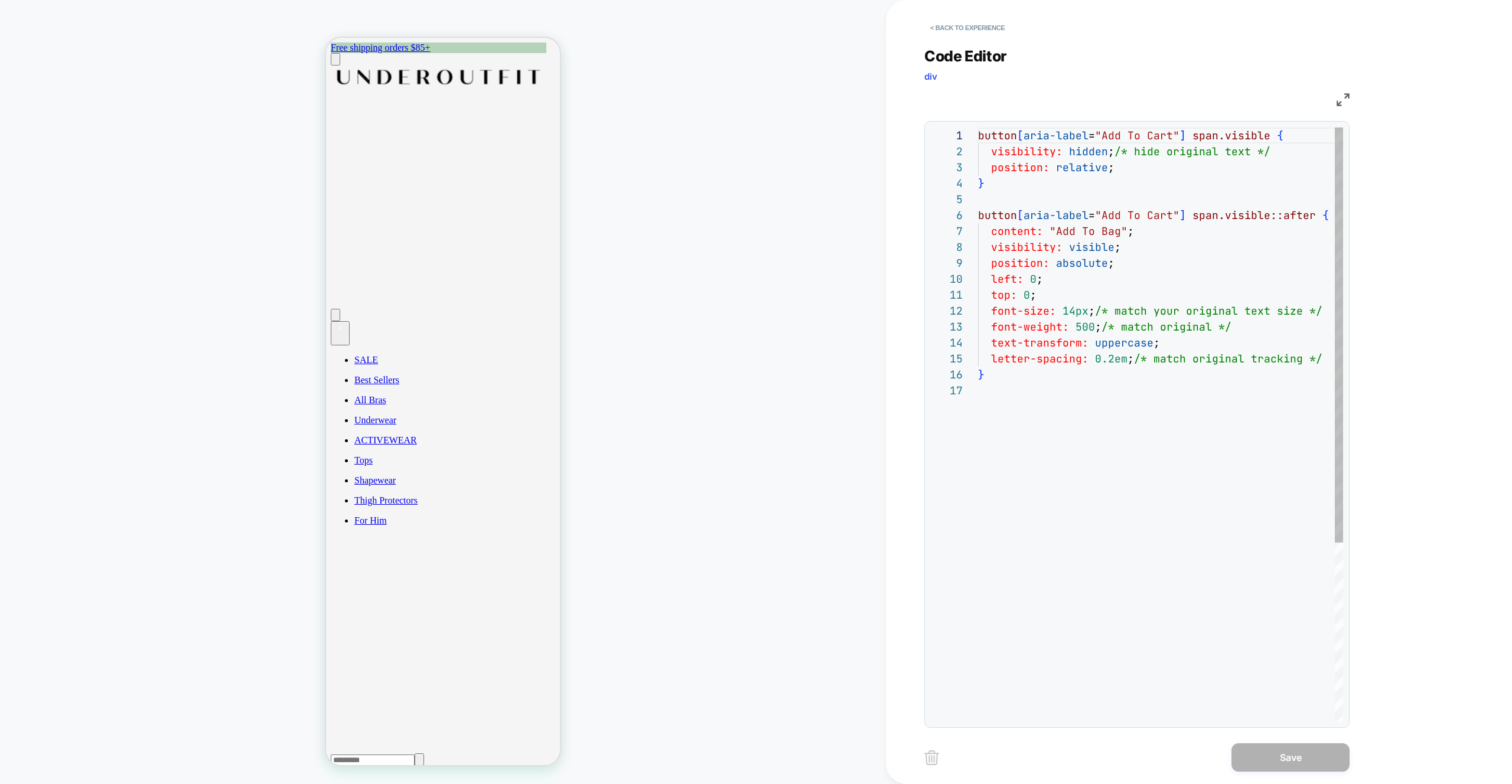
scroll to position [159, 0]
click at [1084, 470] on div "button [ aria-label = "Add To Cart" ] span.visible { visibility: hidden ; /* hi…" at bounding box center [1167, 552] width 378 height 849
click at [1059, 151] on div "button [ aria-label = "Add To Cart" ] span.visible { visibility: hidden ; /* hi…" at bounding box center [1167, 552] width 378 height 849
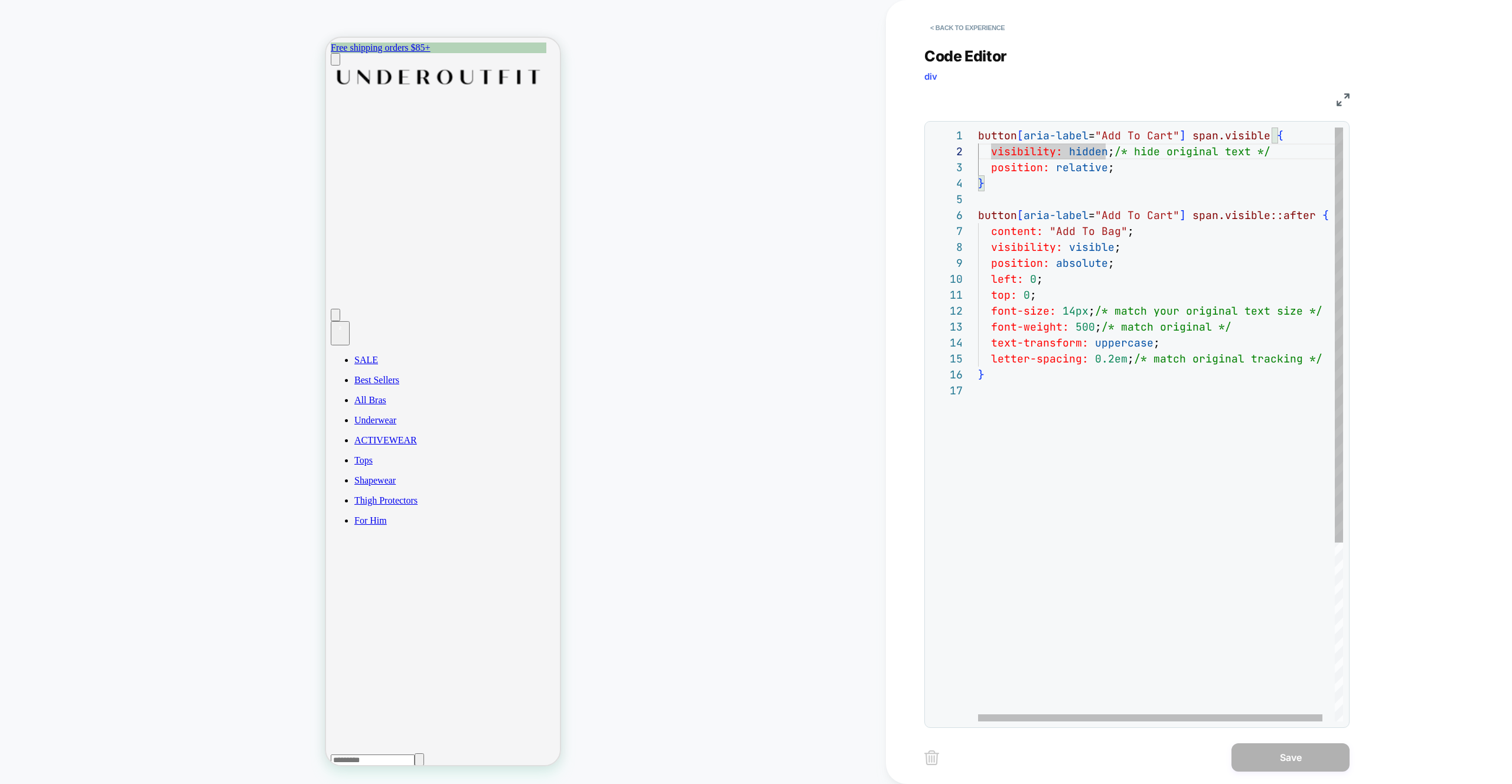
click at [1068, 450] on div "button [ aria-label = "Add To Cart" ] span.visible { visibility: hidden ; /* hi…" at bounding box center [1167, 552] width 378 height 849
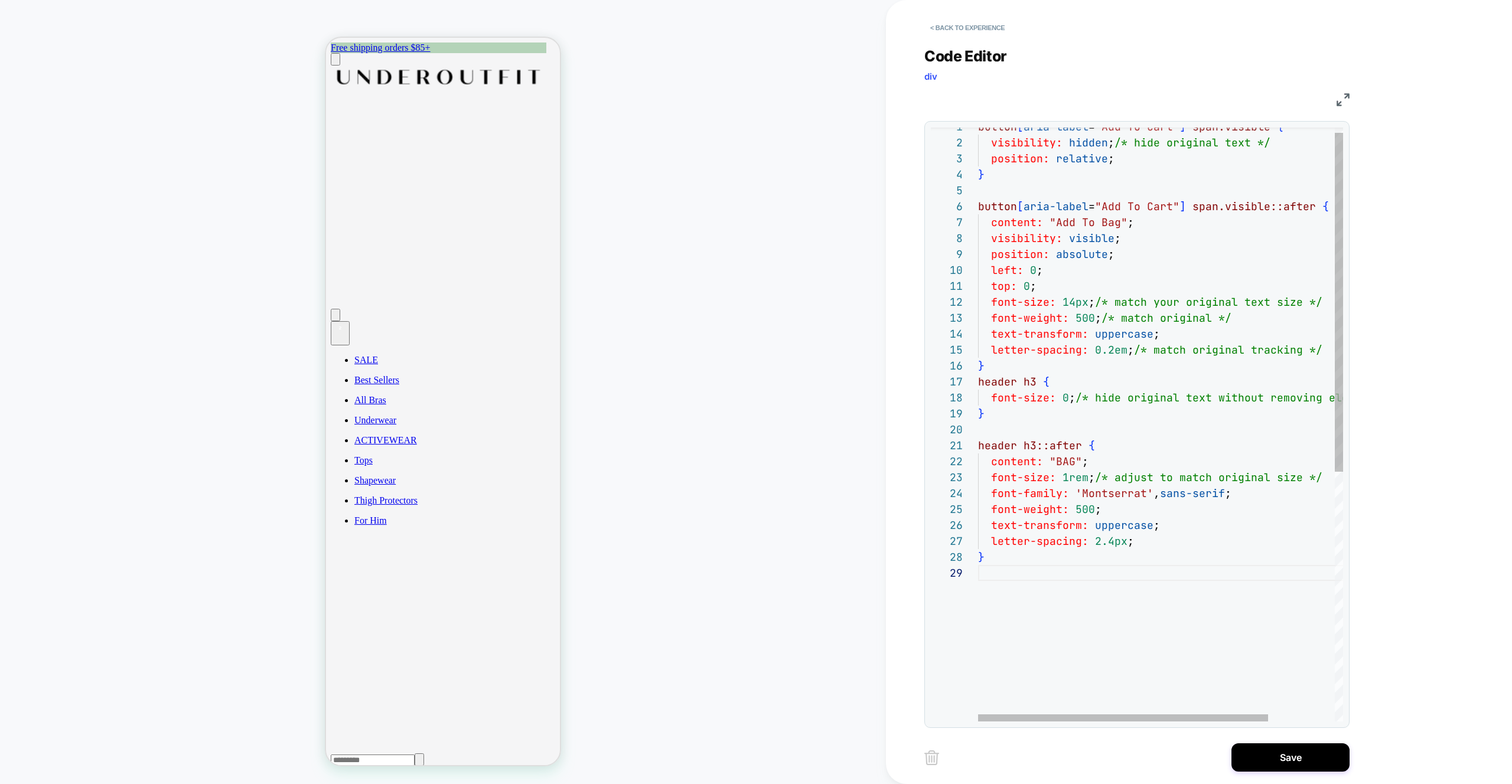
click at [1036, 137] on div "button [ aria-label = "Add To Cart" ] span.visible { visibility: hidden ; /* hi…" at bounding box center [1202, 638] width 448 height 1040
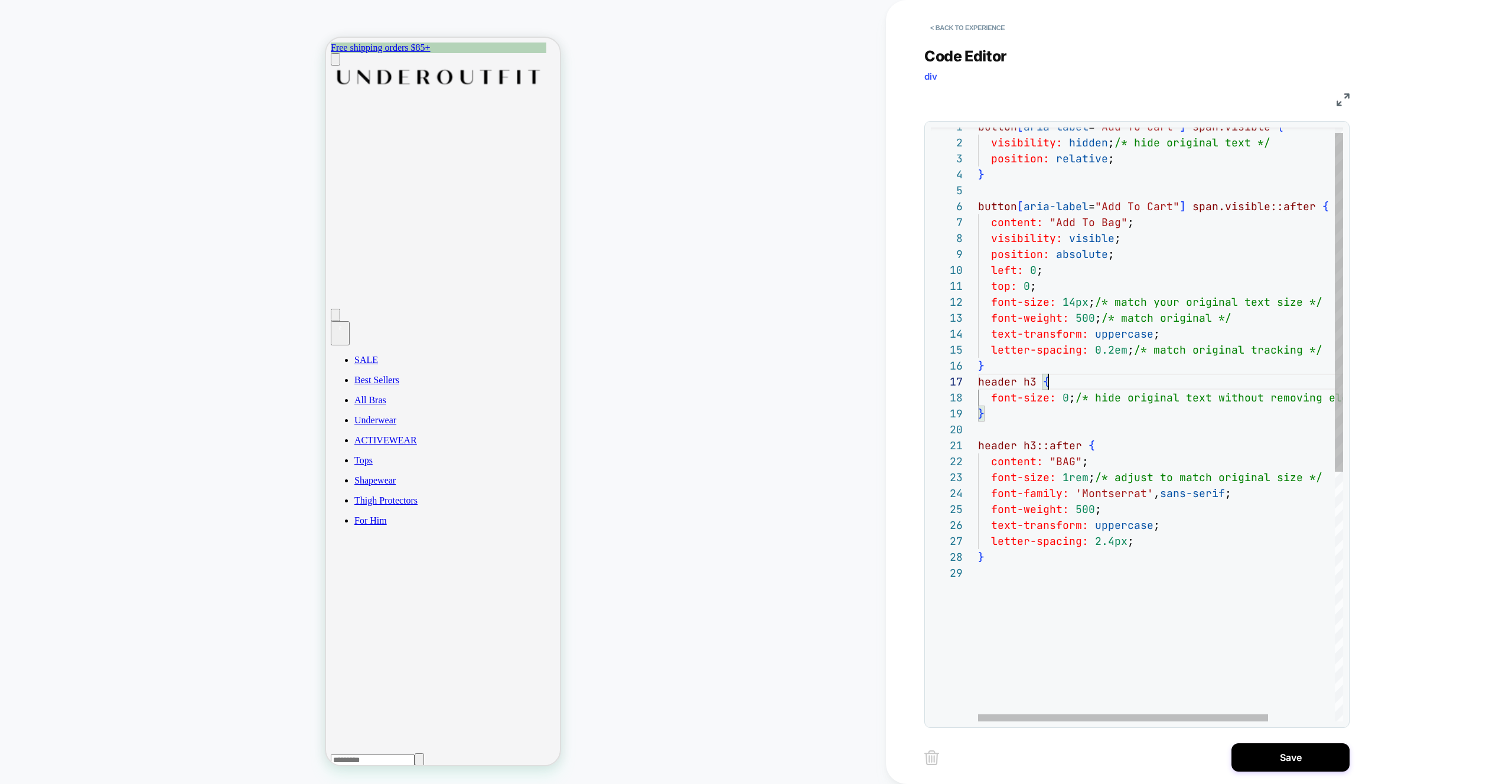
click at [1073, 385] on div "button [ aria-label = "Add To Cart" ] span.visible { visibility: hidden ; /* hi…" at bounding box center [1202, 638] width 448 height 1040
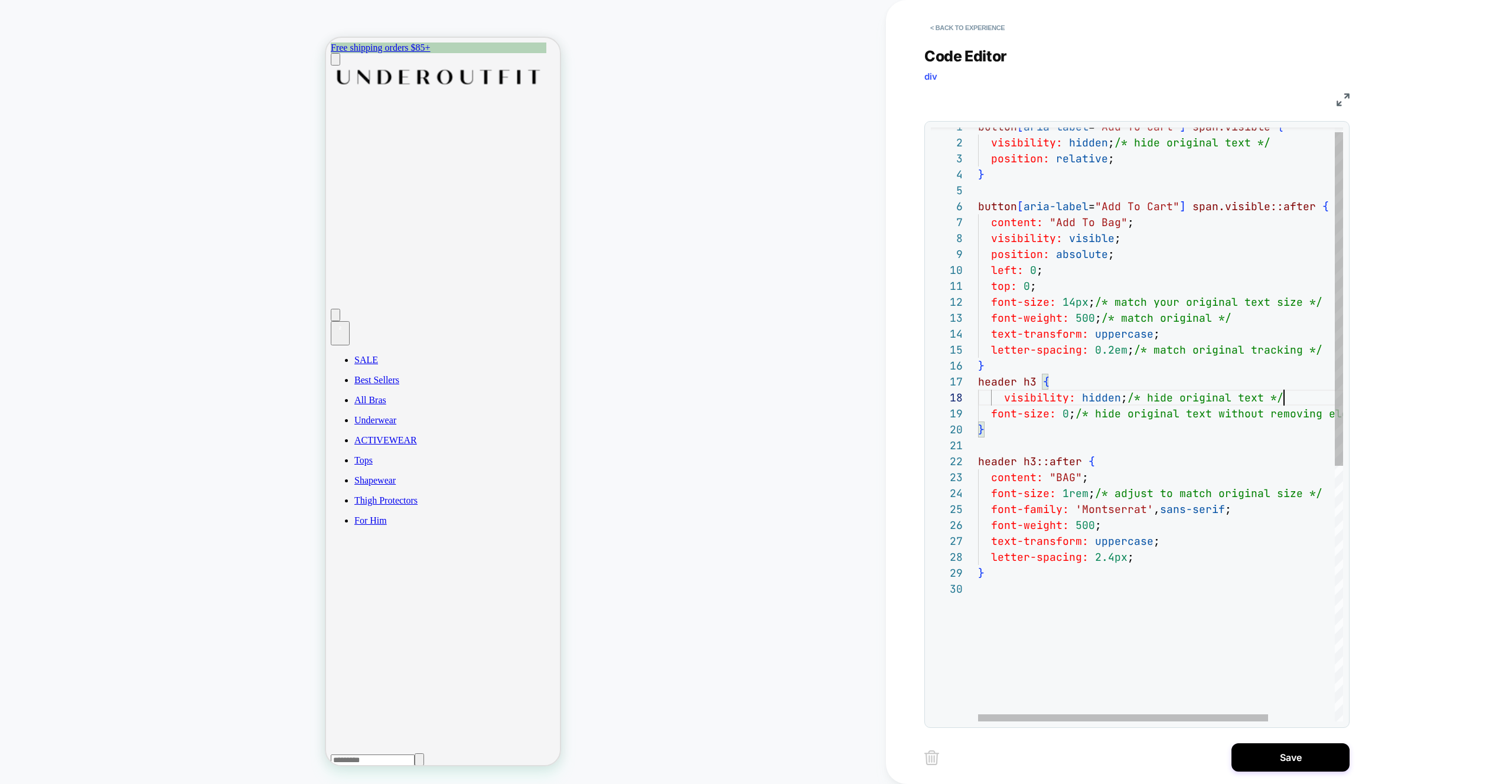
scroll to position [112, 306]
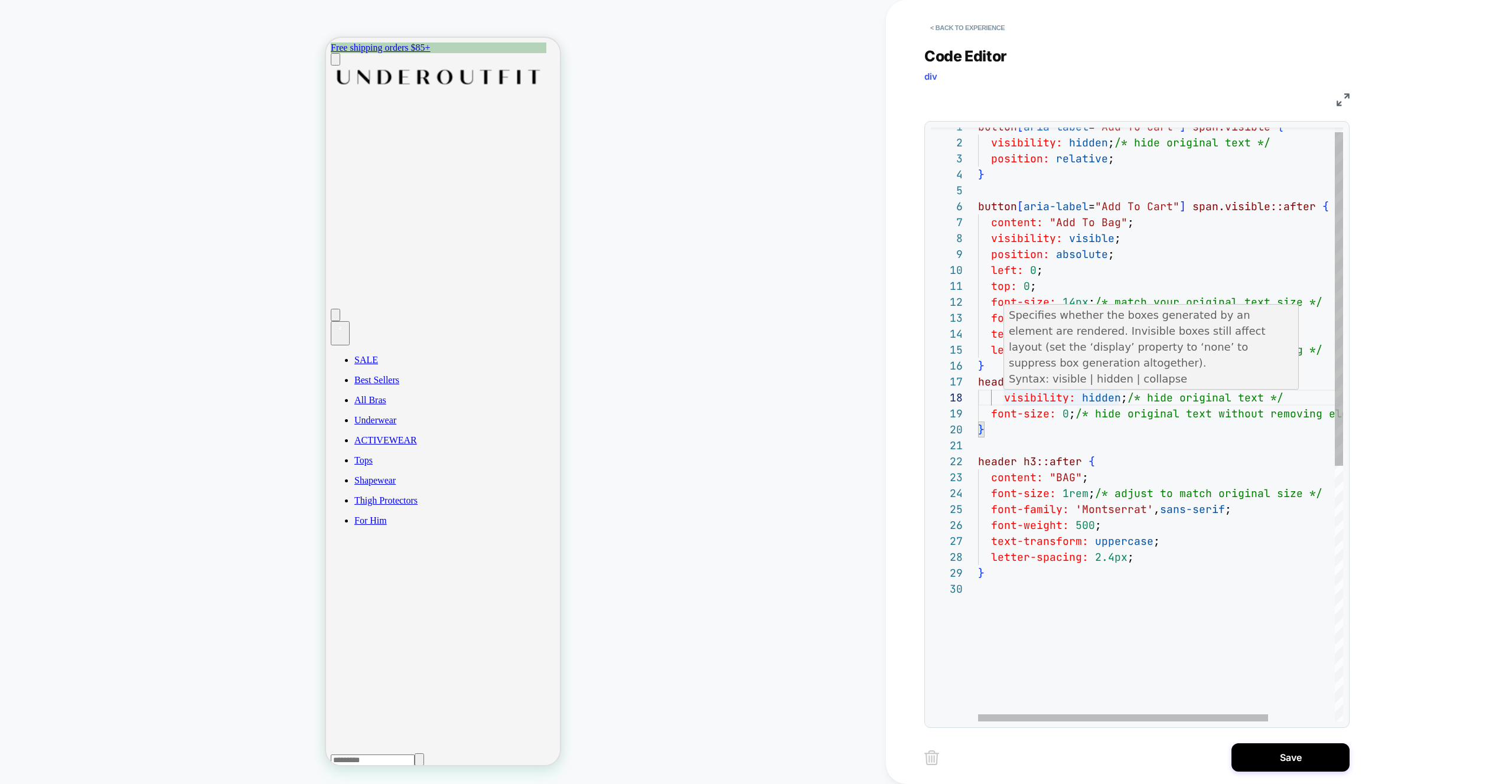
click at [1002, 397] on div "button [ aria-label = "Add To Cart" ] span.visible { visibility: hidden ; /* hi…" at bounding box center [1202, 647] width 448 height 1056
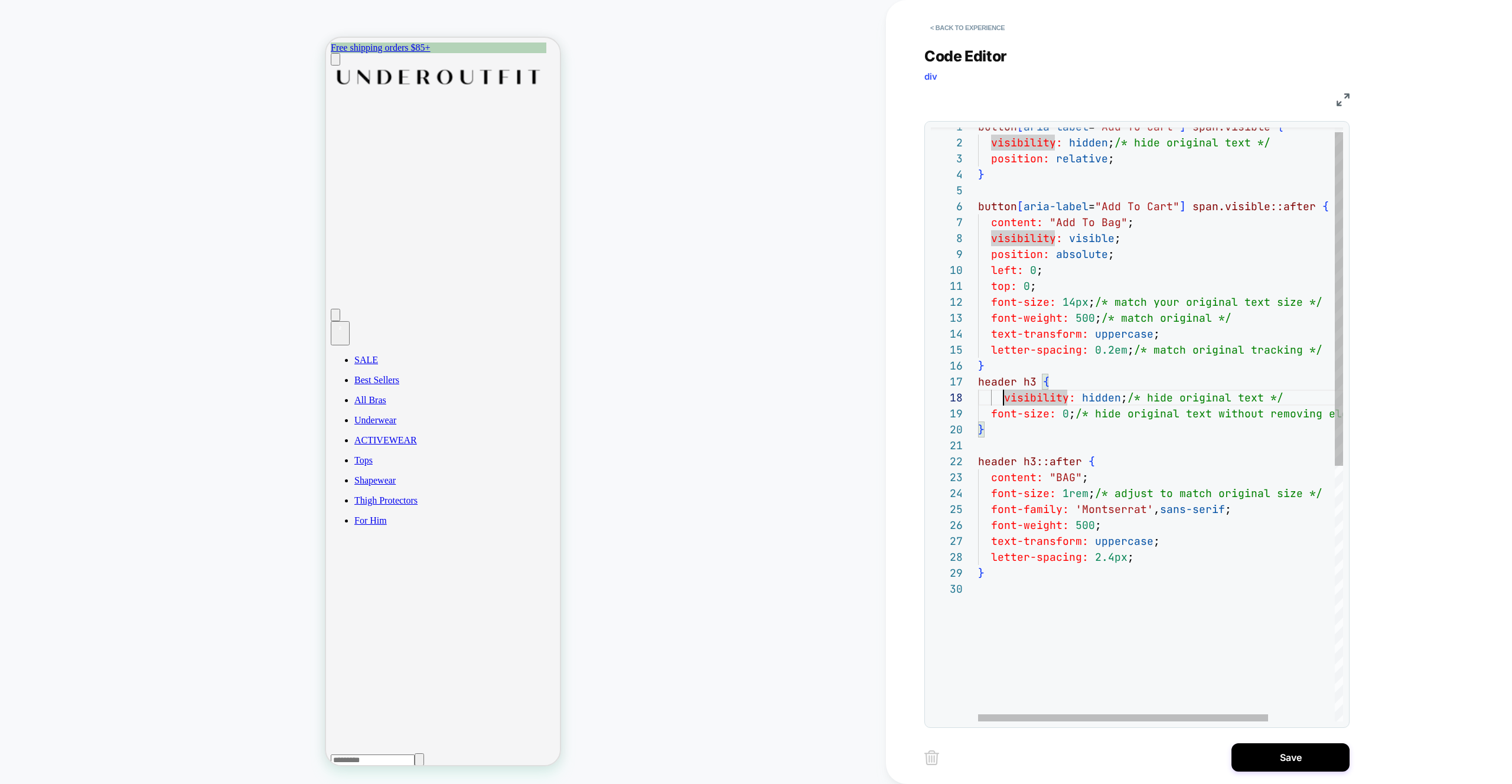
scroll to position [112, 13]
click at [1048, 413] on div "button [ aria-label = "Add To Cart" ] span.visible { visibility: hidden ; /* hi…" at bounding box center [1202, 647] width 448 height 1056
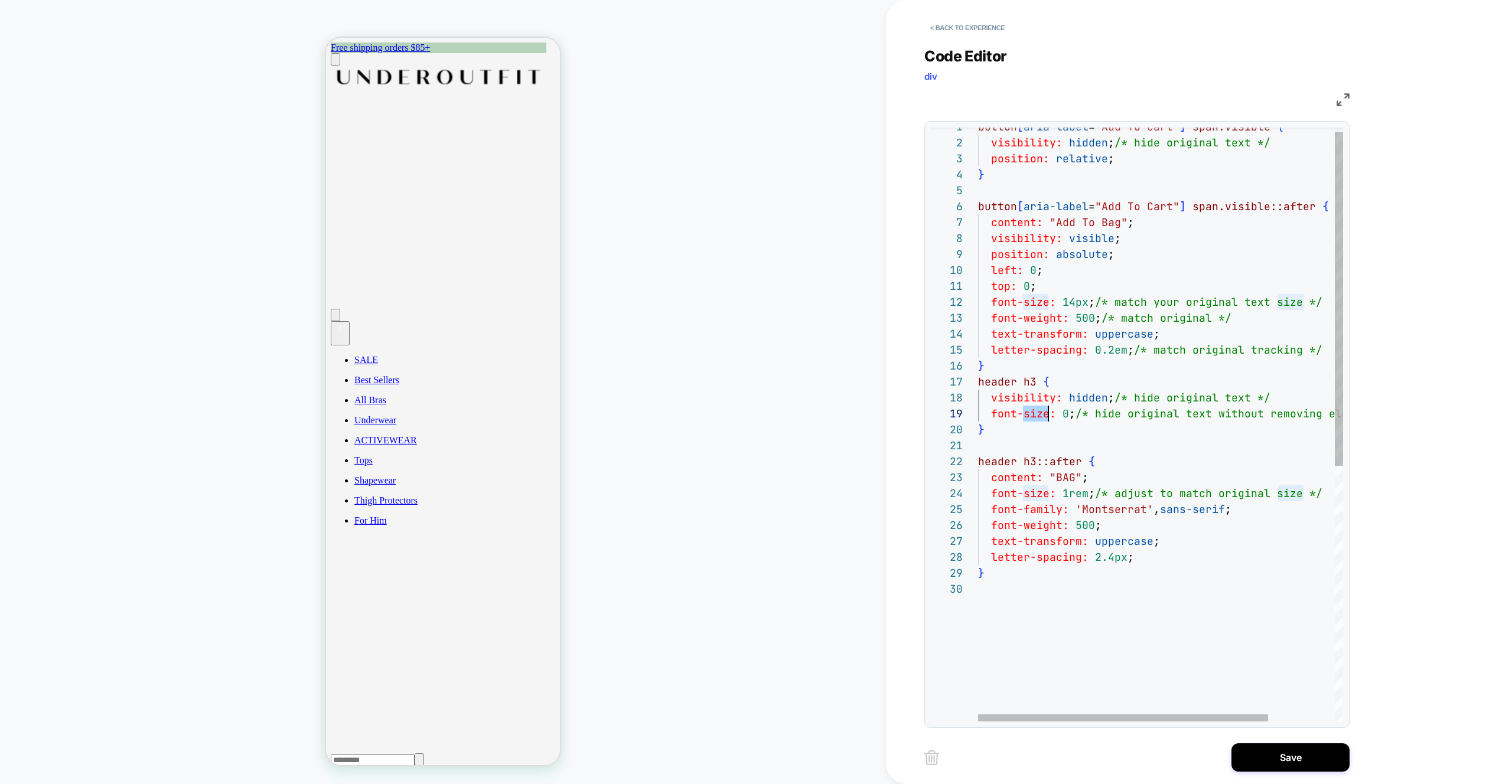
scroll to position [127, 0]
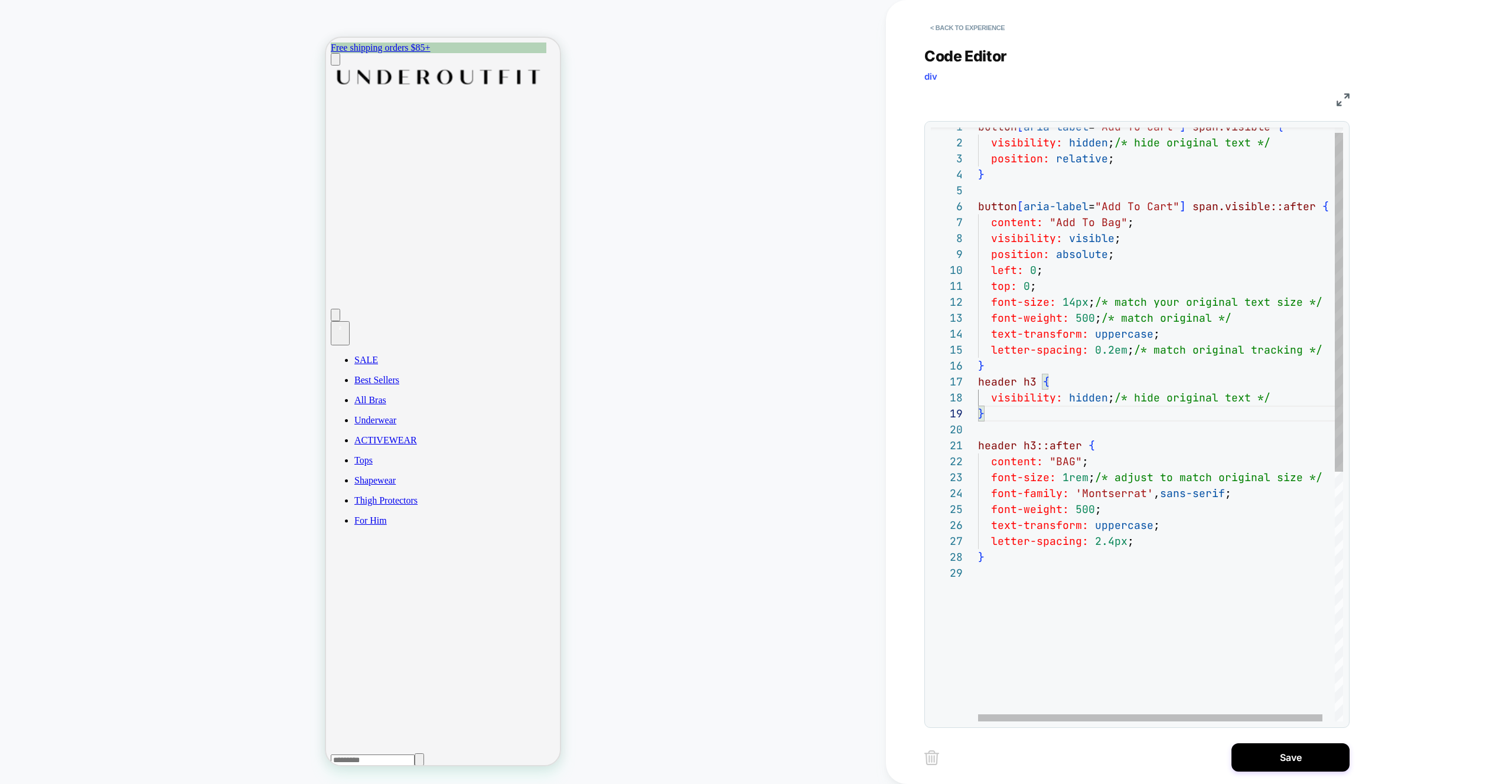
click at [1017, 158] on div "button [ aria-label = "Add To Cart" ] span.visible { visibility: hidden ; /* hi…" at bounding box center [1167, 638] width 378 height 1040
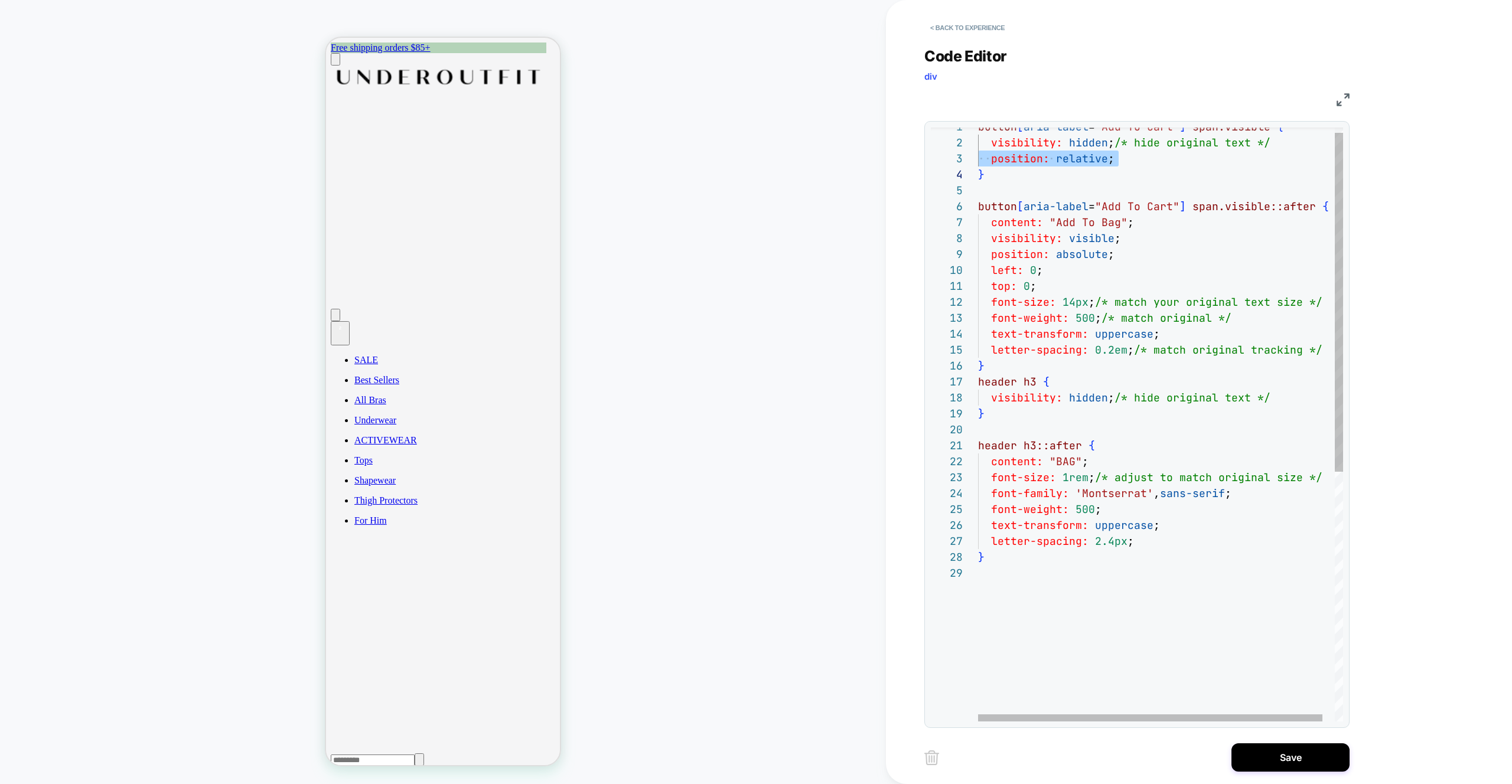
click at [1292, 397] on div "button [ aria-label = "Add To Cart" ] span.visible { visibility: hidden ; /* hi…" at bounding box center [1167, 638] width 378 height 1040
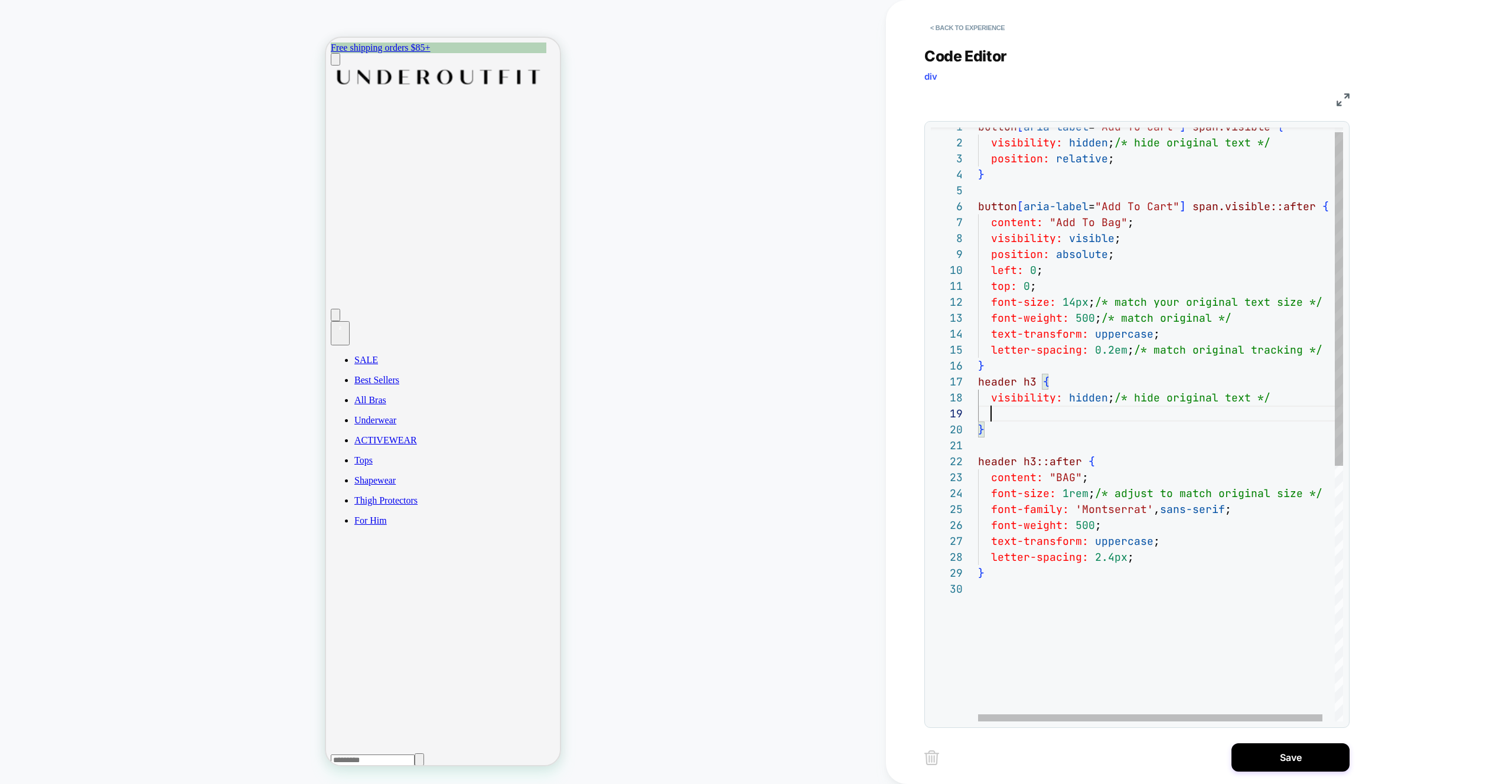
scroll to position [144, 0]
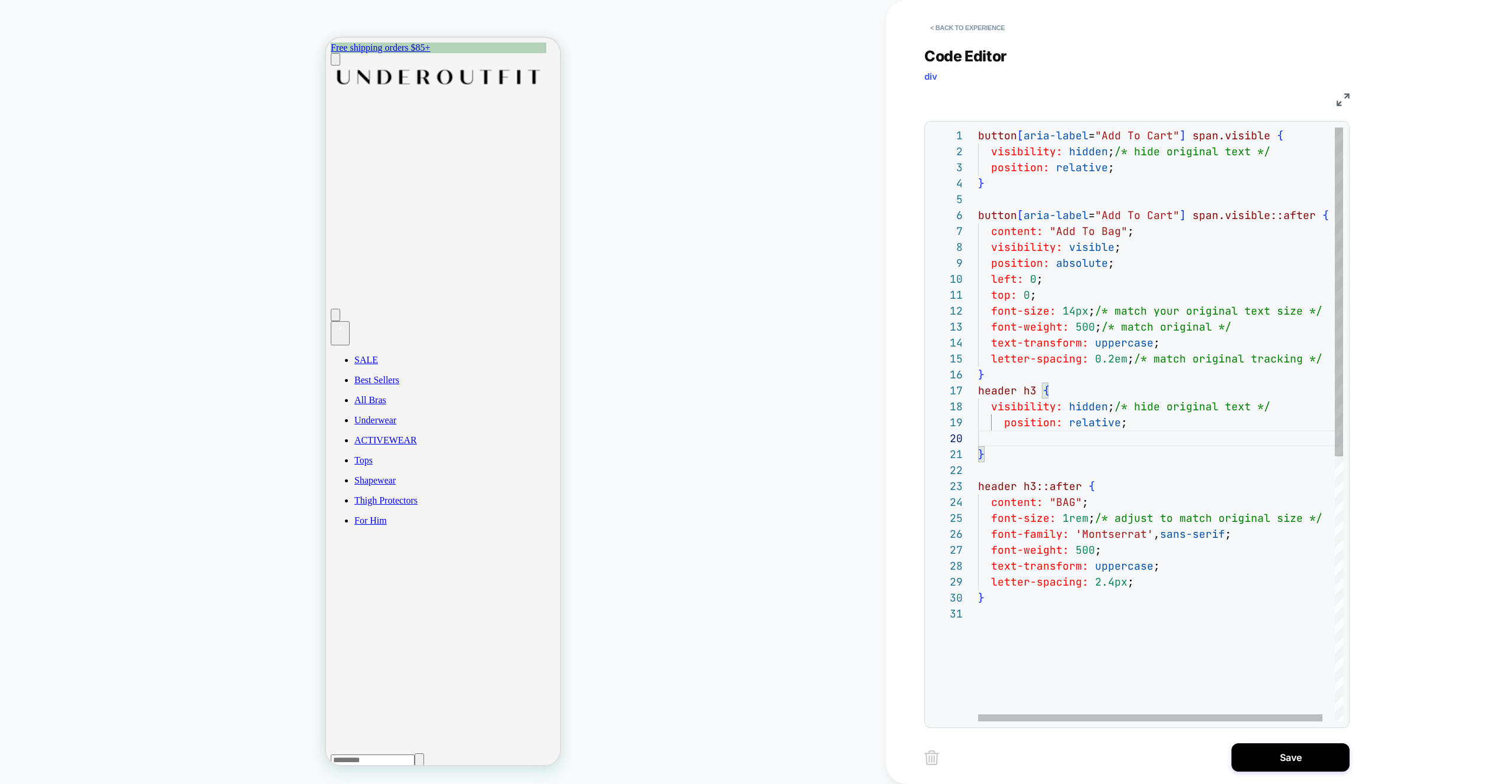
click at [1237, 402] on div "button [ aria-label = "Add To Cart" ] span.visible { visibility: hidden ; /* hi…" at bounding box center [1167, 663] width 378 height 1072
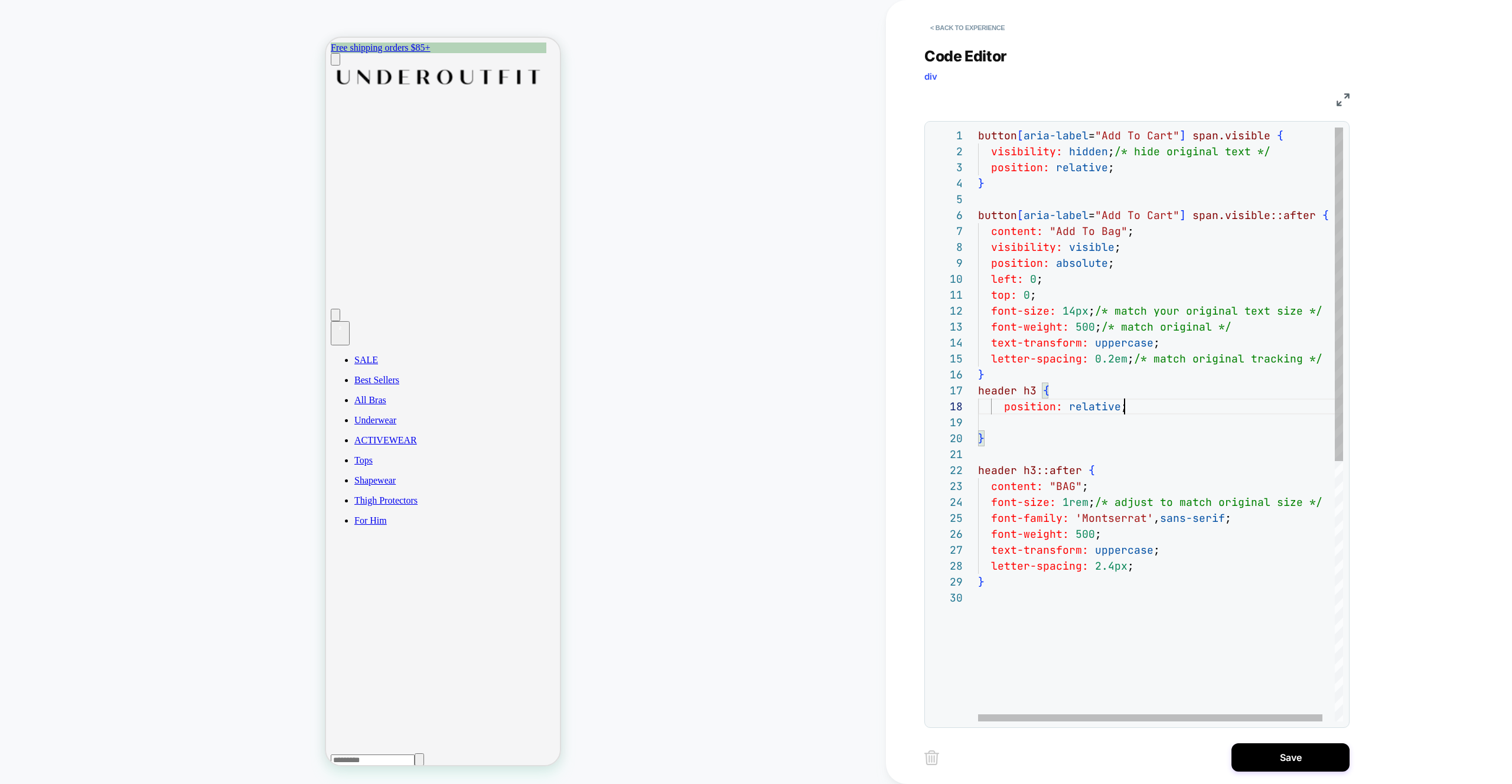
click at [1124, 409] on div "button [ aria-label = "Add To Cart" ] span.visible { visibility: hidden ; /* hi…" at bounding box center [1167, 655] width 378 height 1056
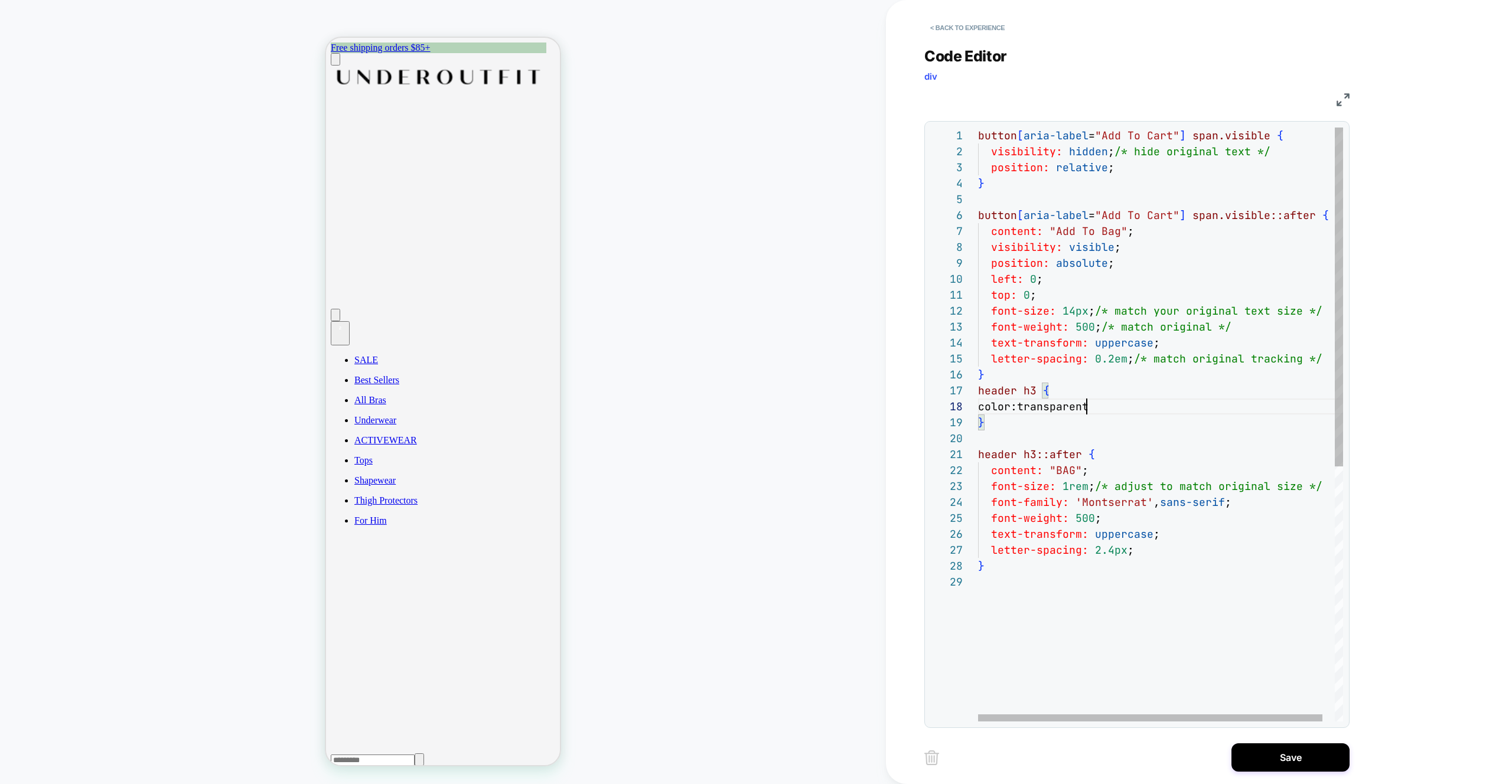
scroll to position [112, 115]
click at [980, 408] on div "button [ aria-label = "Add To Cart" ] span.visible { visibility: hidden ; /* hi…" at bounding box center [1167, 647] width 378 height 1040
click at [993, 402] on div "button [ aria-label = "Add To Cart" ] span.visible { visibility: hidden ; /* hi…" at bounding box center [1167, 647] width 378 height 1040
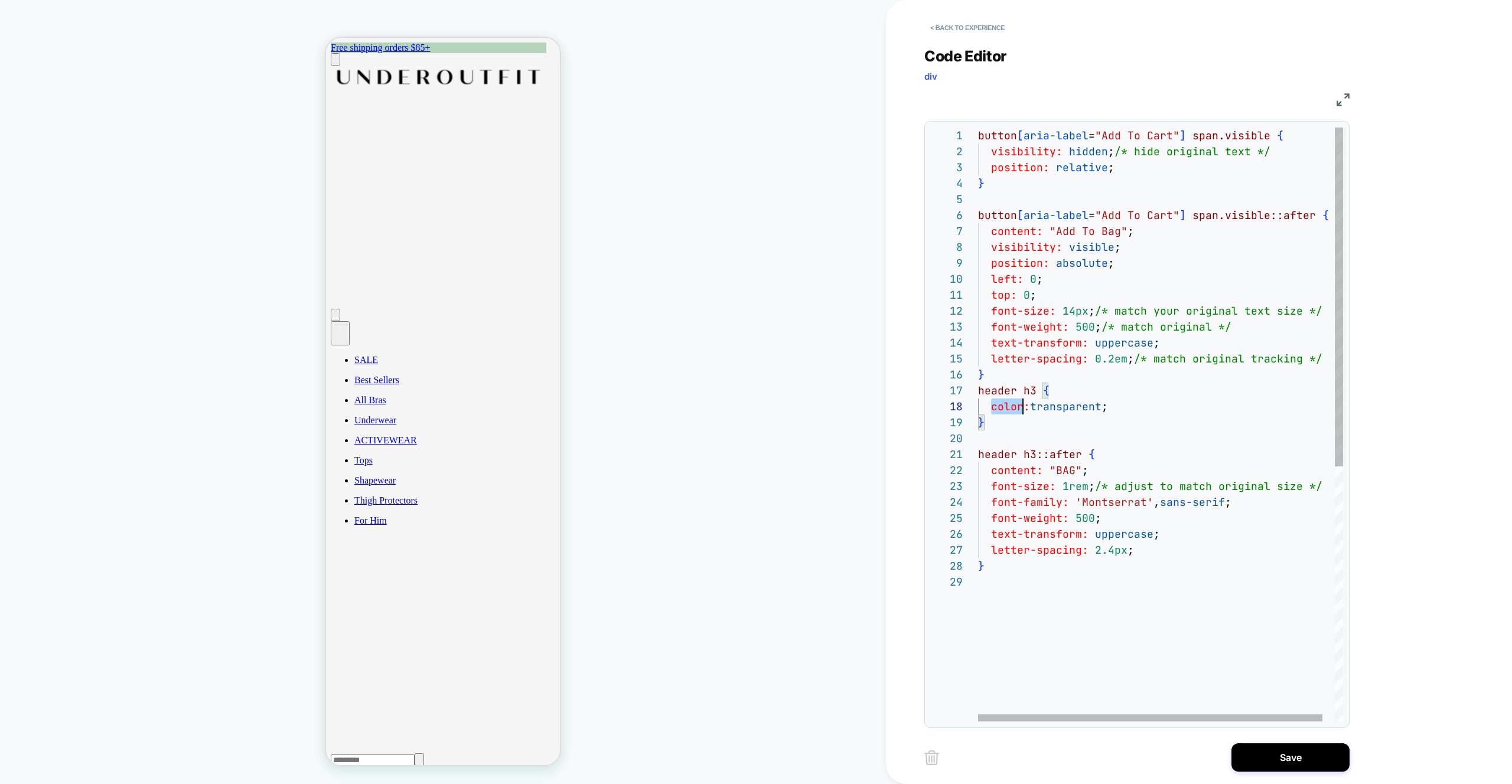
scroll to position [112, 45]
click at [993, 402] on div "button [ aria-label = "Add To Cart" ] span.visible { visibility: hidden ; /* hi…" at bounding box center [1167, 647] width 378 height 1040
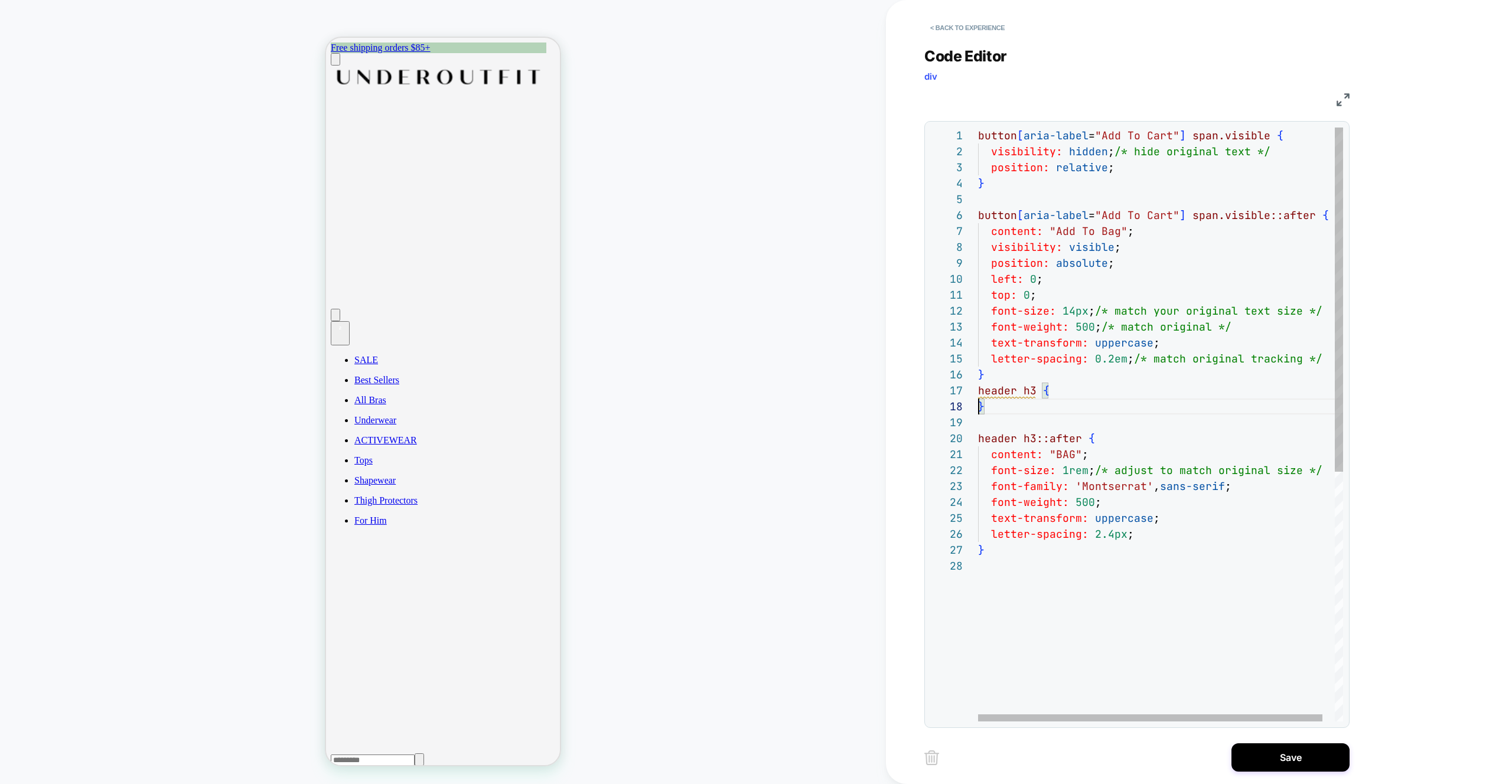
click at [1054, 395] on div "button [ aria-label = "Add To Cart" ] span.visible { visibility: hidden ; /* hi…" at bounding box center [1167, 639] width 378 height 1024
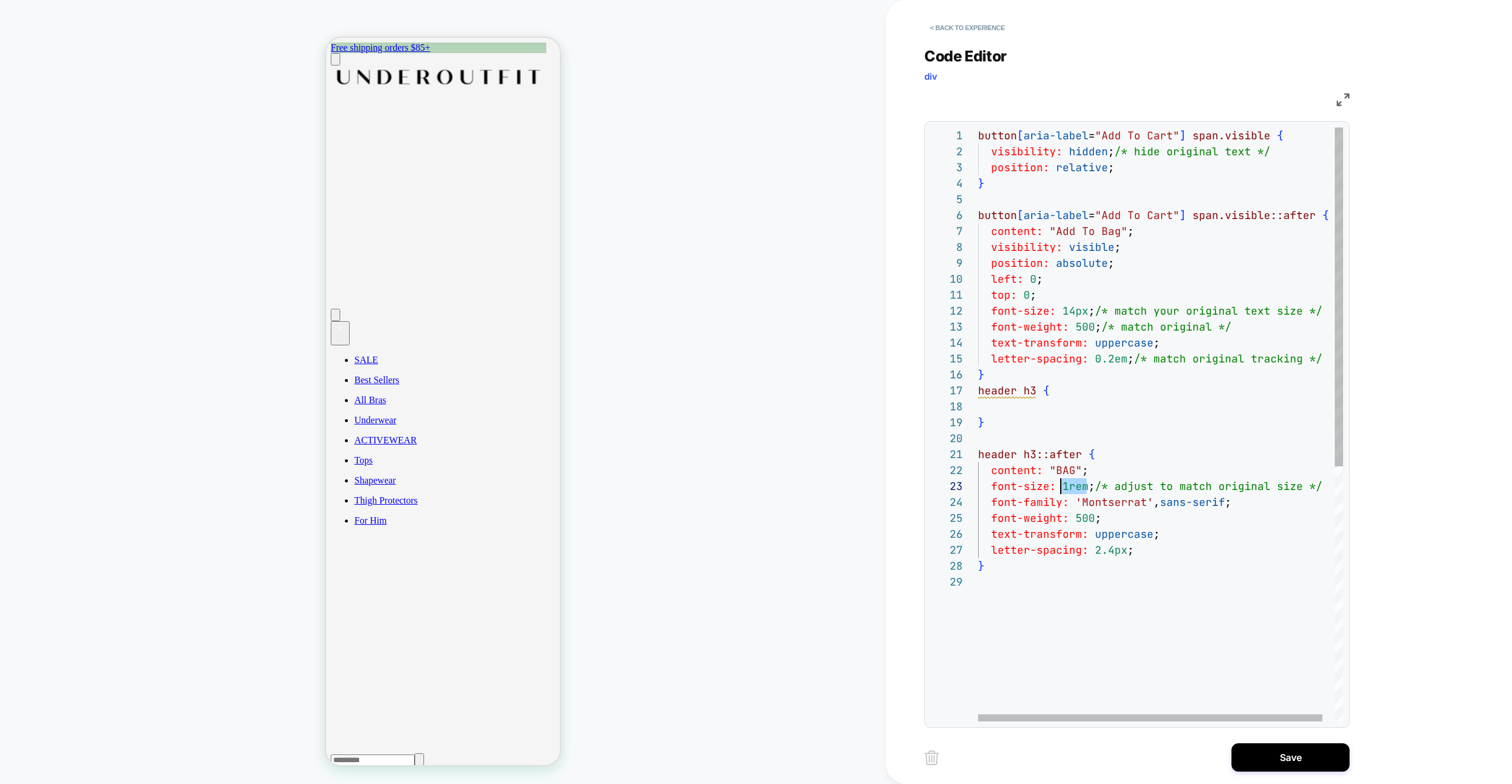
scroll to position [32, 83]
drag, startPoint x: 1087, startPoint y: 487, endPoint x: 1062, endPoint y: 487, distance: 25.0
click at [1062, 487] on div "button [ aria-label = "Add To Cart" ] span.visible { visibility: hidden ; /* hi…" at bounding box center [1167, 647] width 378 height 1040
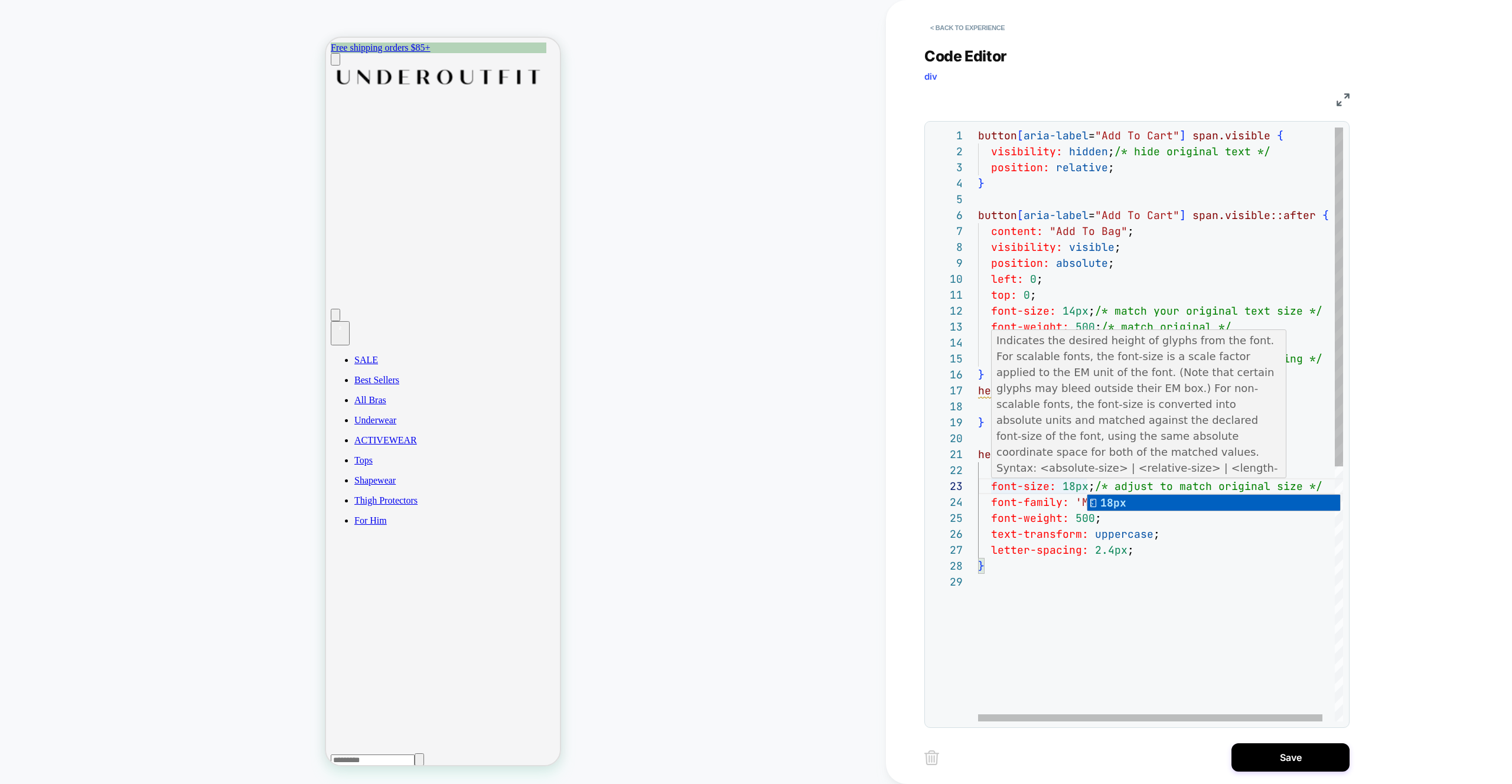
click at [1039, 522] on div "button [ aria-label = "Add To Cart" ] span.visible { visibility: hidden ; /* hi…" at bounding box center [1167, 647] width 378 height 1040
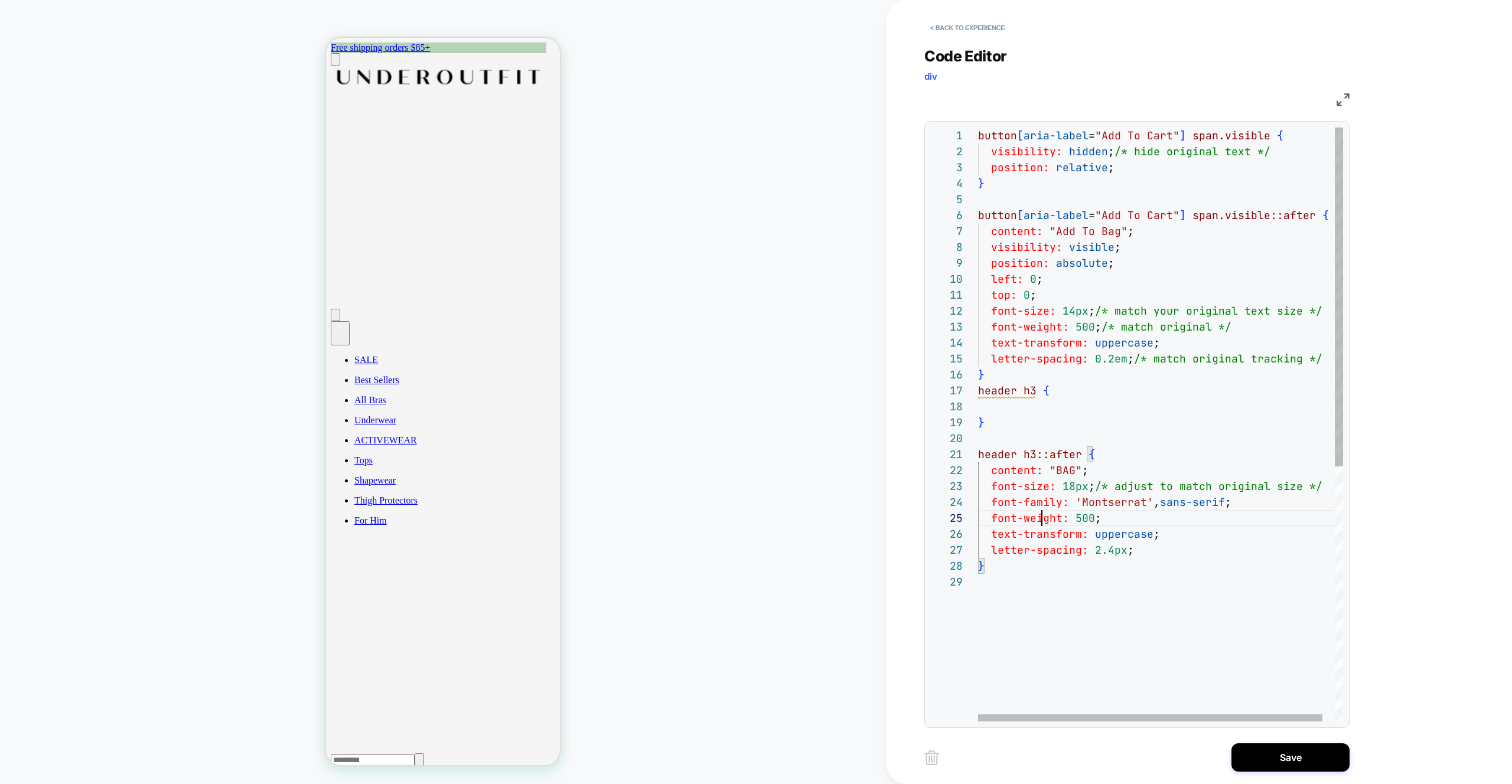
scroll to position [64, 64]
click at [1066, 482] on div "button [ aria-label = "Add To Cart" ] span.visible { visibility: hidden ; /* hi…" at bounding box center [1167, 647] width 378 height 1040
click at [1065, 488] on div "button [ aria-label = "Add To Cart" ] span.visible { visibility: hidden ; /* hi…" at bounding box center [1167, 647] width 378 height 1040
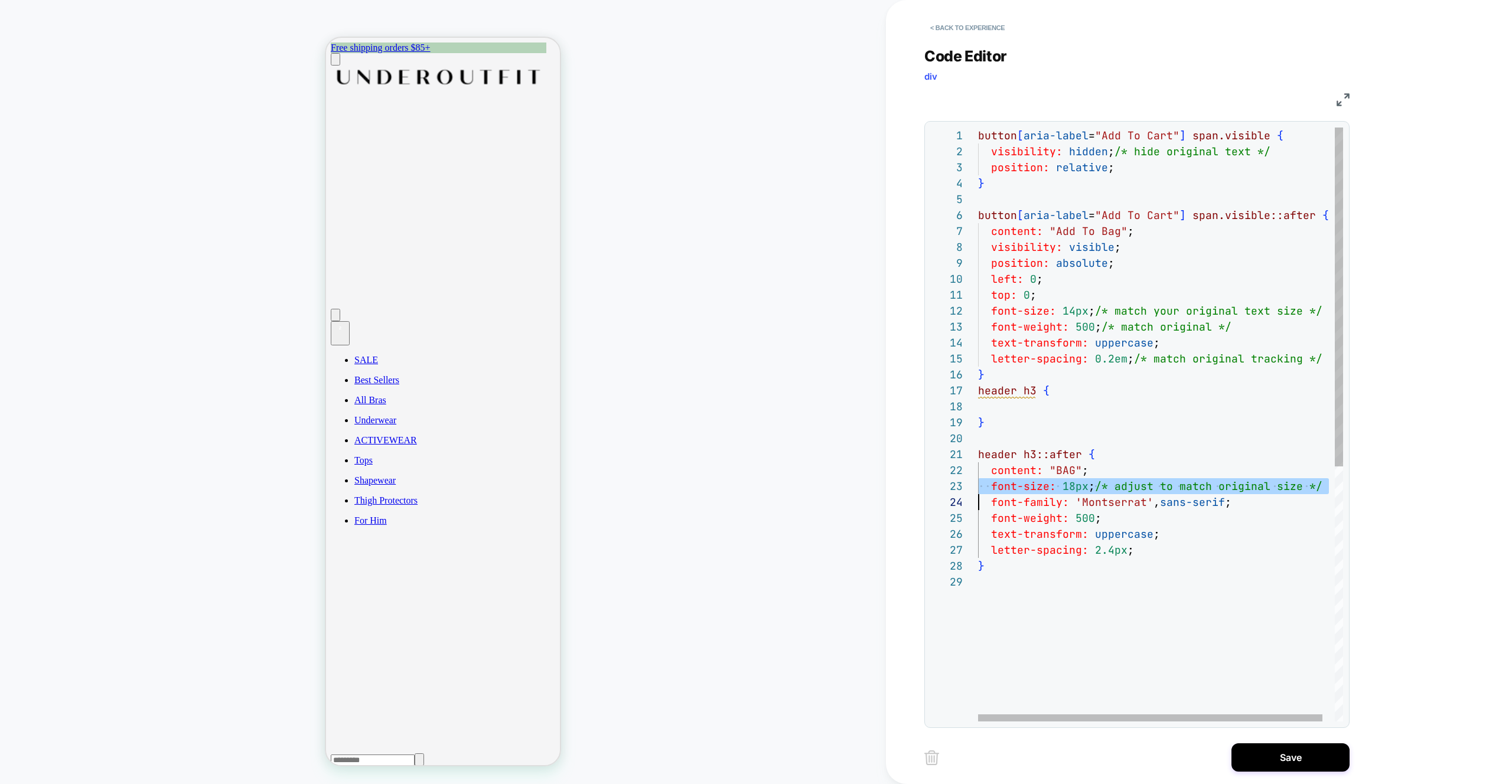
click at [1065, 488] on div "button [ aria-label = "Add To Cart" ] span.visible { visibility: hidden ; /* hi…" at bounding box center [1167, 647] width 378 height 1040
click at [1032, 404] on div "button [ aria-label = "Add To Cart" ] span.visible { visibility: hidden ; /* hi…" at bounding box center [1167, 647] width 378 height 1040
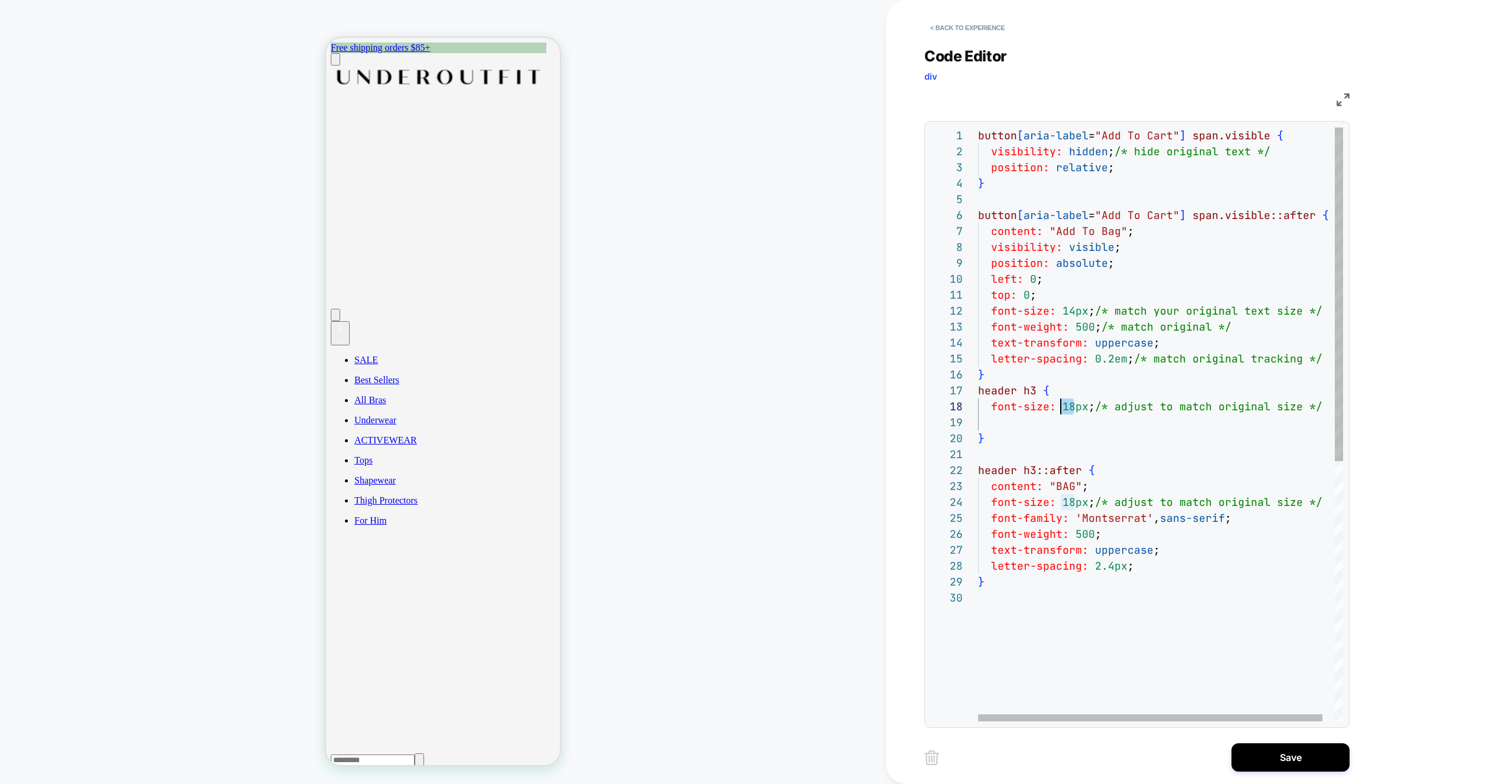
drag, startPoint x: 1073, startPoint y: 405, endPoint x: 1062, endPoint y: 406, distance: 11.0
click at [1062, 406] on div "button [ aria-label = "Add To Cart" ] span.visible { visibility: hidden ; /* hi…" at bounding box center [1167, 655] width 378 height 1056
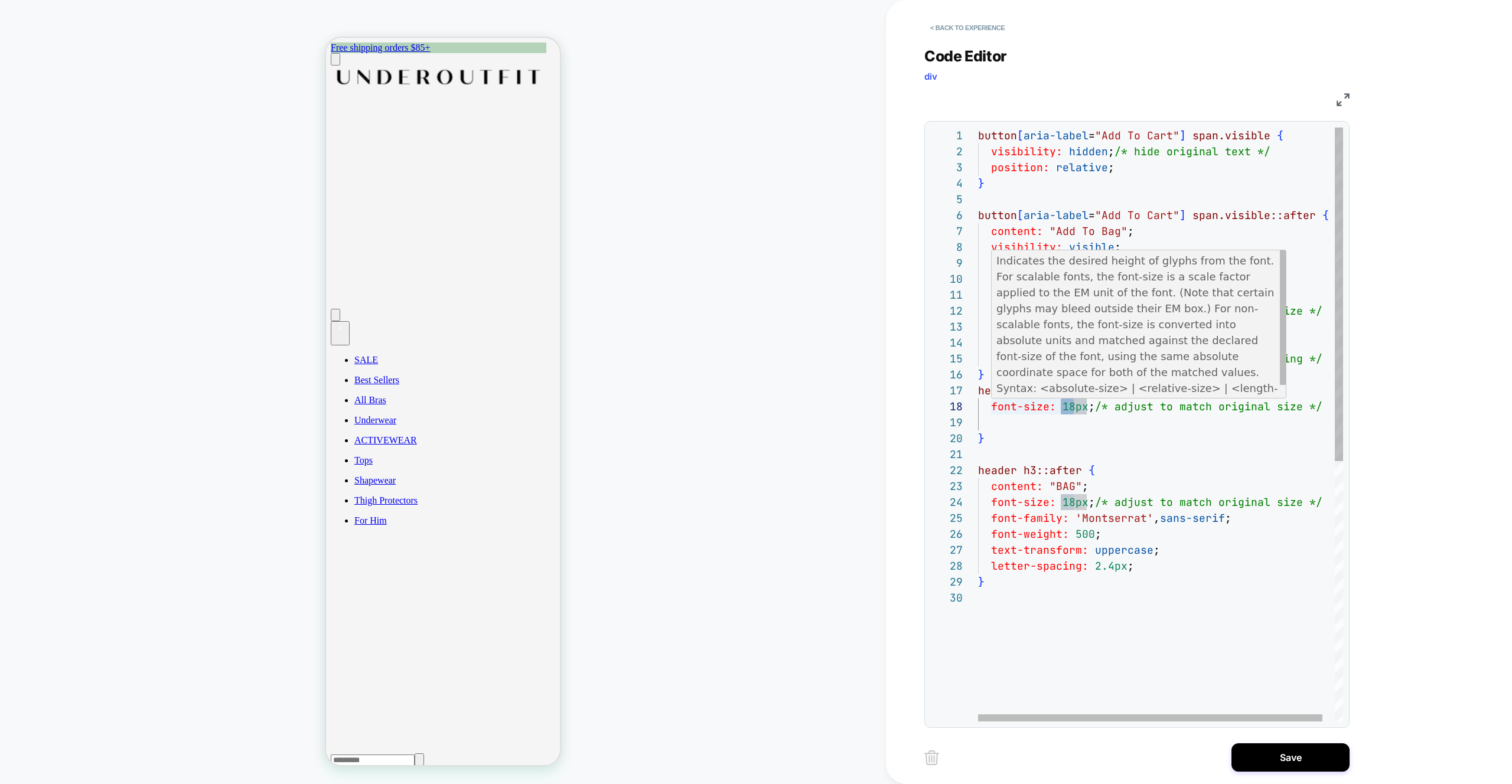
scroll to position [112, 89]
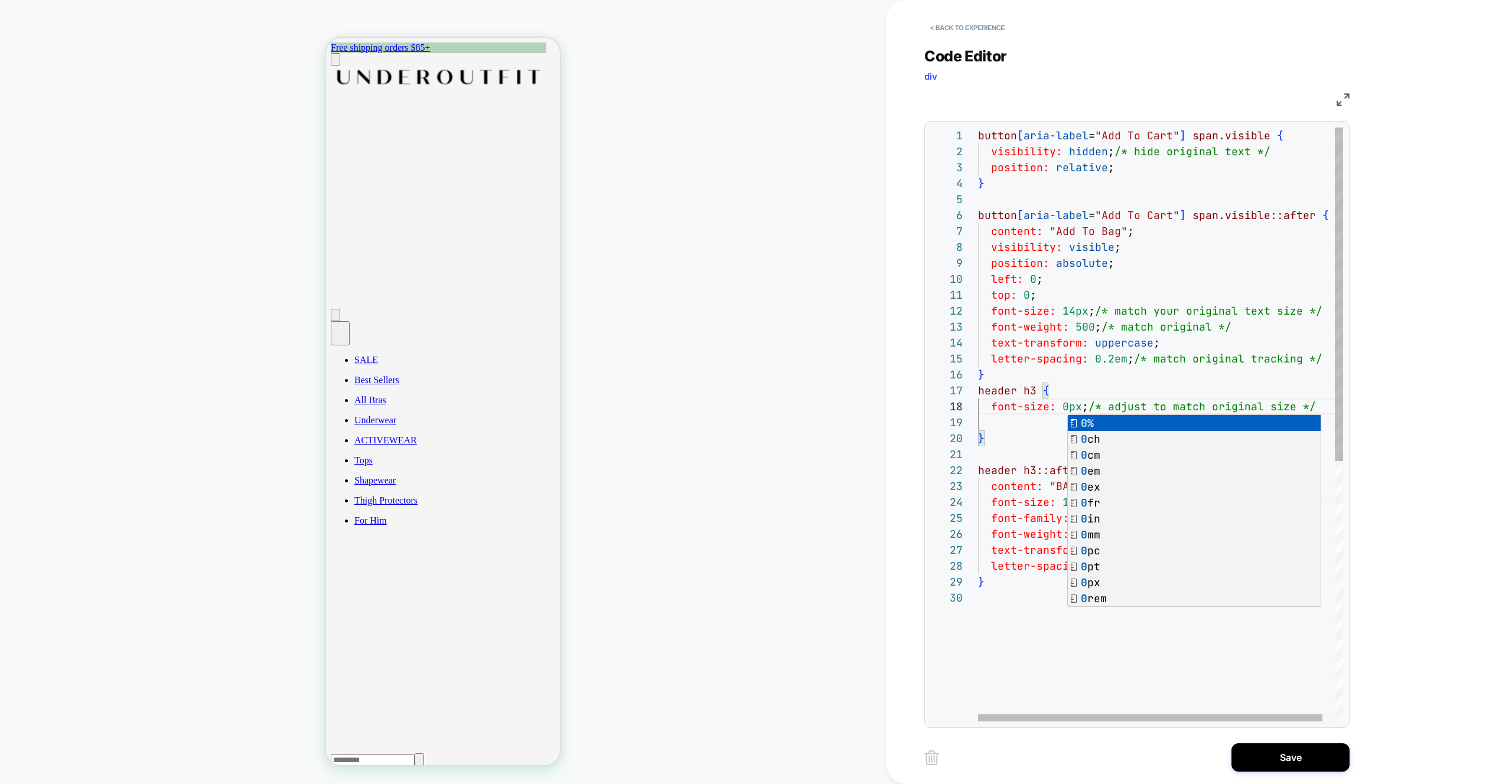
click at [1016, 429] on div "button [ aria-label = "Add To Cart" ] span.visible { visibility: hidden ; /* hi…" at bounding box center [1167, 655] width 378 height 1056
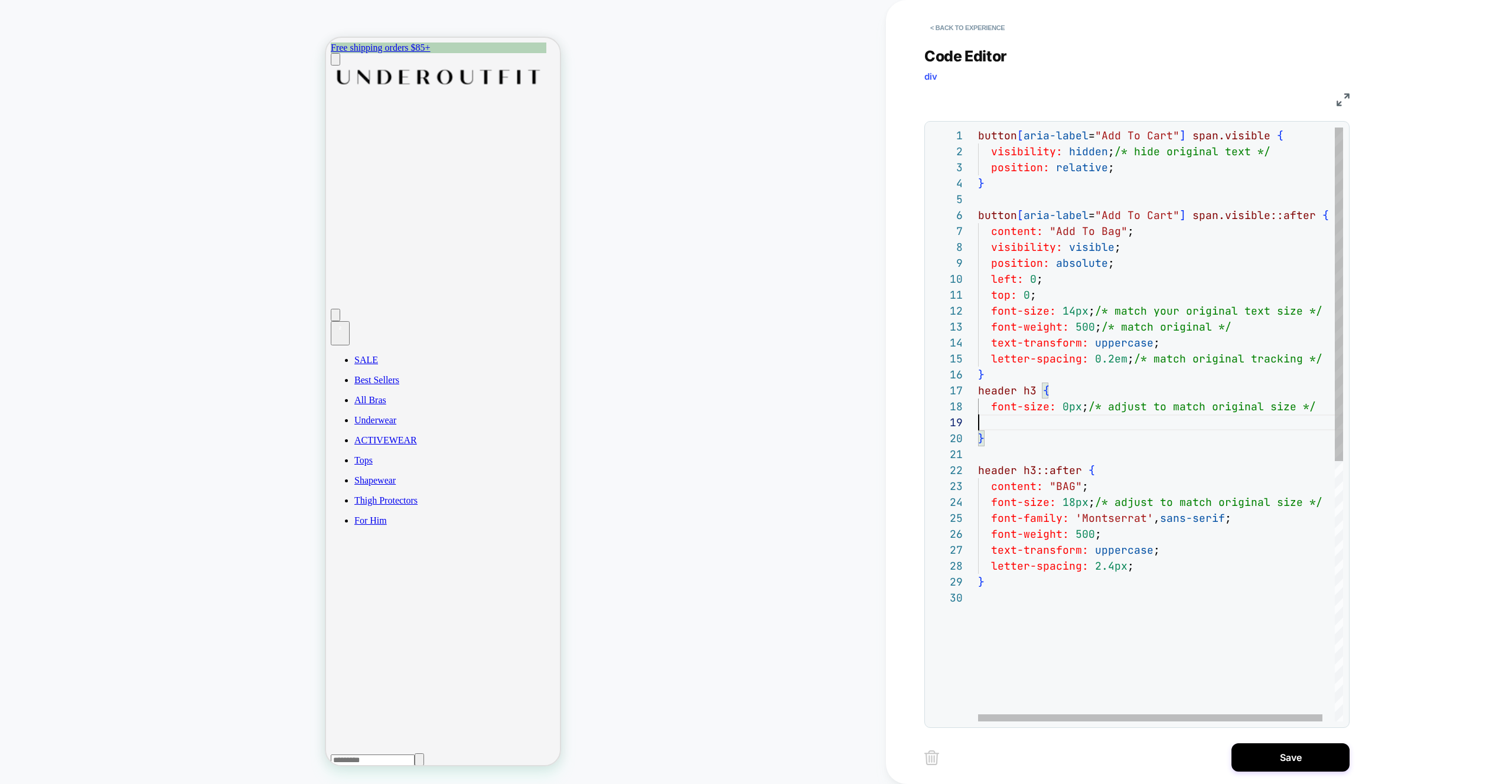
scroll to position [112, 338]
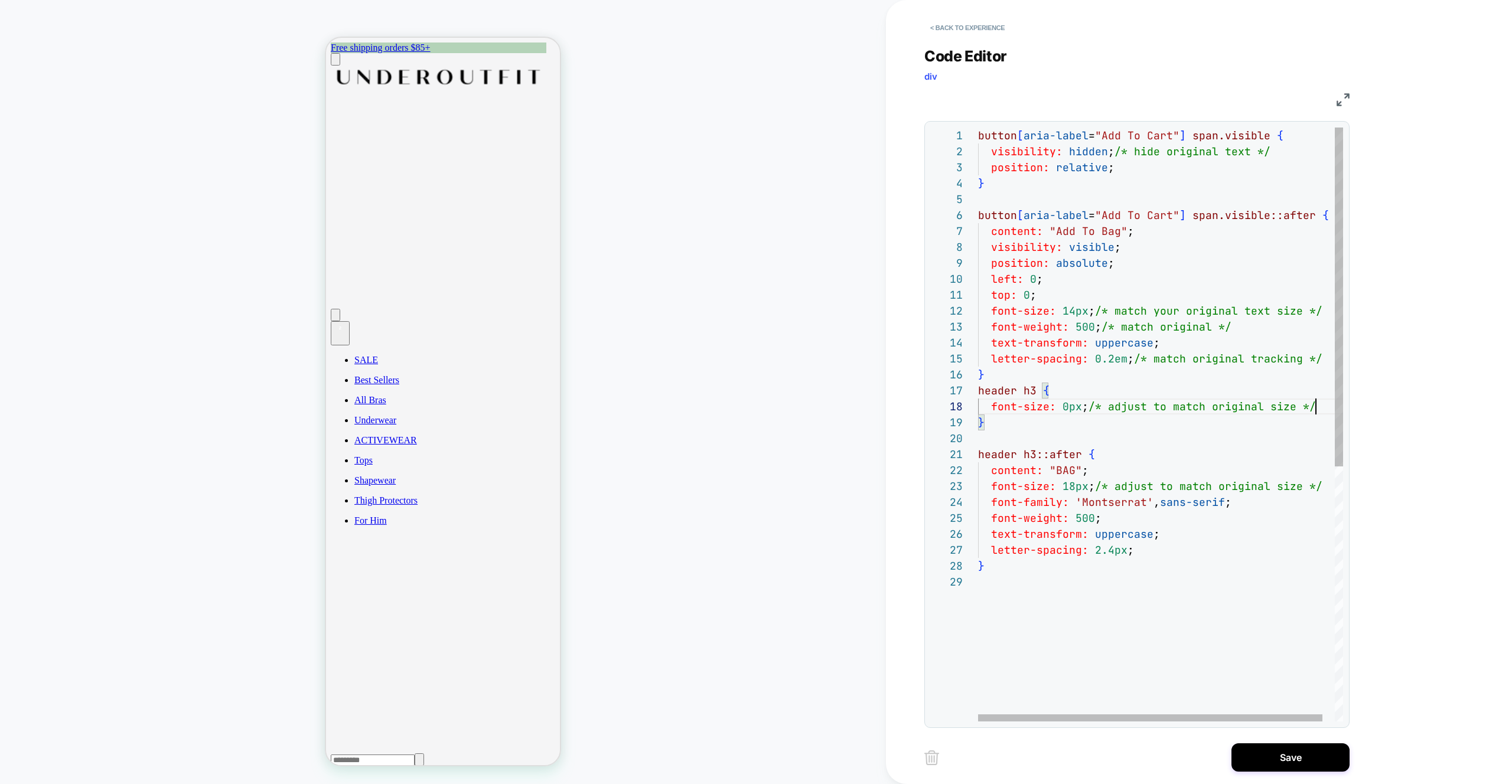
click at [1030, 484] on div "button [ aria-label = "Add To Cart" ] span.visible { visibility: hidden ; /* hi…" at bounding box center [1167, 647] width 378 height 1040
click at [1192, 406] on div "button [ aria-label = "Add To Cart" ] span.visible { visibility: hidden ; /* hi…" at bounding box center [1167, 647] width 378 height 1040
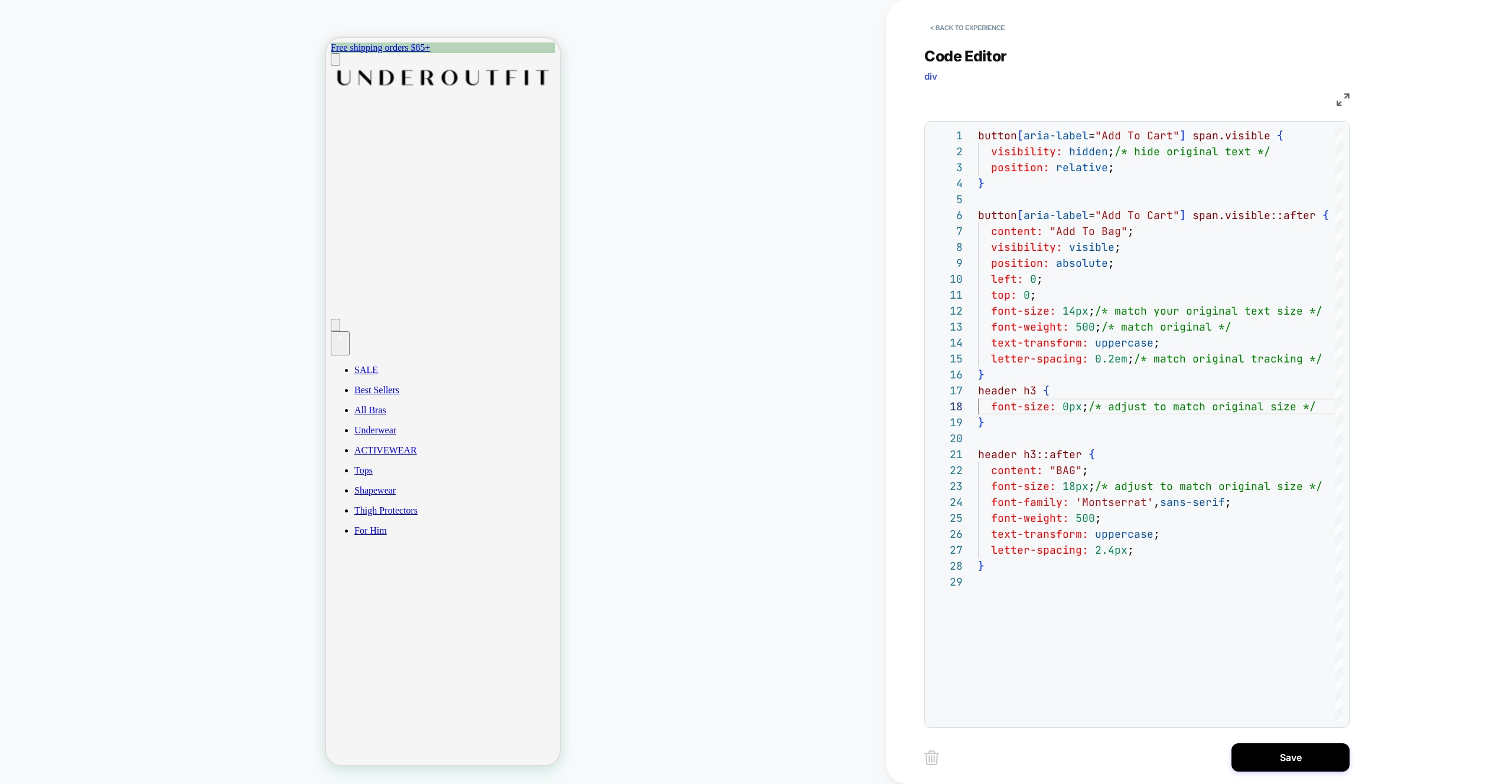
click at [345, 342] on icon "Cart" at bounding box center [340, 347] width 9 height 9
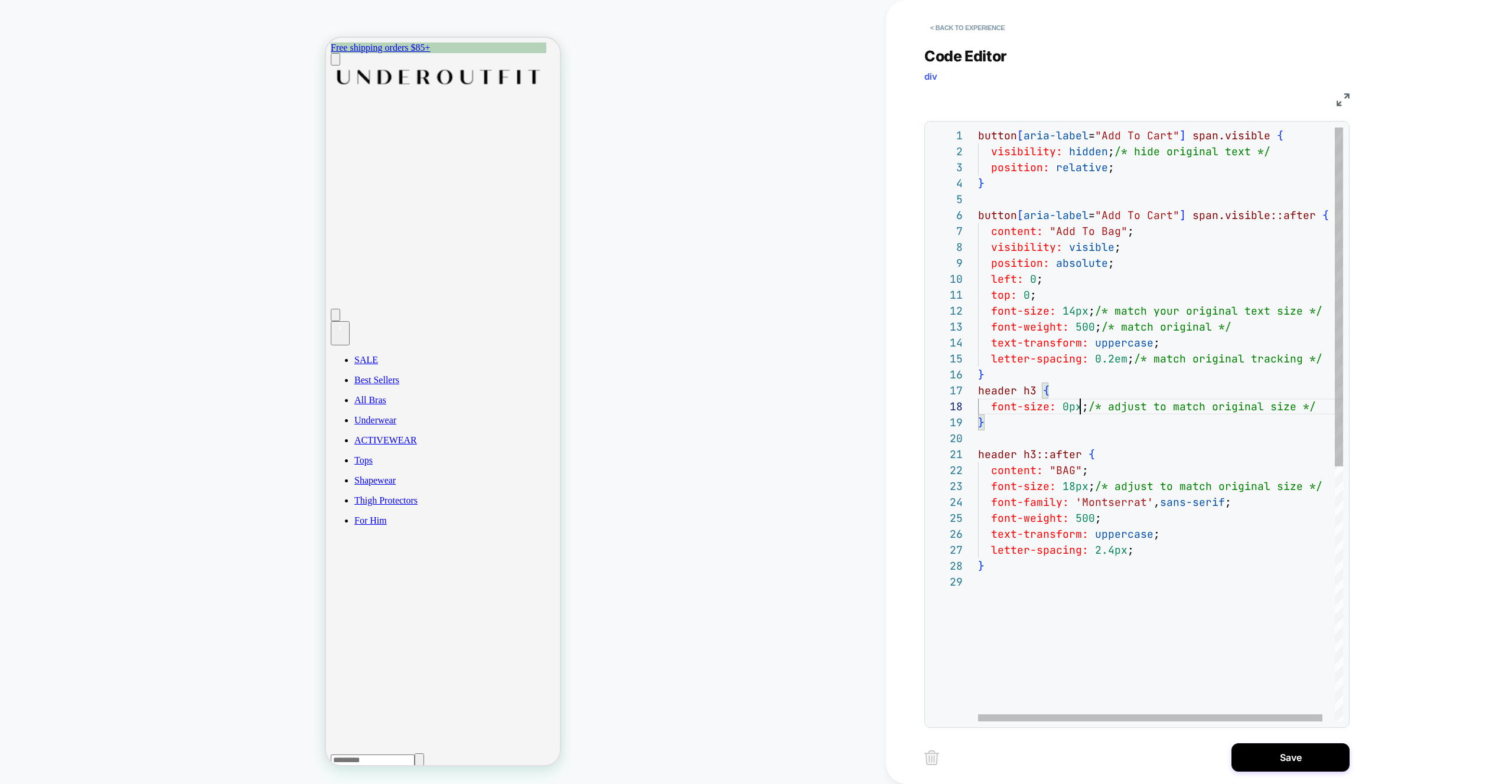
click at [1081, 408] on div "button [ aria-label = "Add To Cart" ] span.visible { visibility: hidden ; /* hi…" at bounding box center [1167, 647] width 378 height 1040
click at [980, 392] on div "button [ aria-label = "Add To Cart" ] span.visible { visibility: hidden ; /* hi…" at bounding box center [1199, 647] width 442 height 1040
click at [978, 453] on div "button [ aria-label = "Add To Cart" ] span.visible { visibility: hidden ; /* hi…" at bounding box center [1199, 647] width 442 height 1040
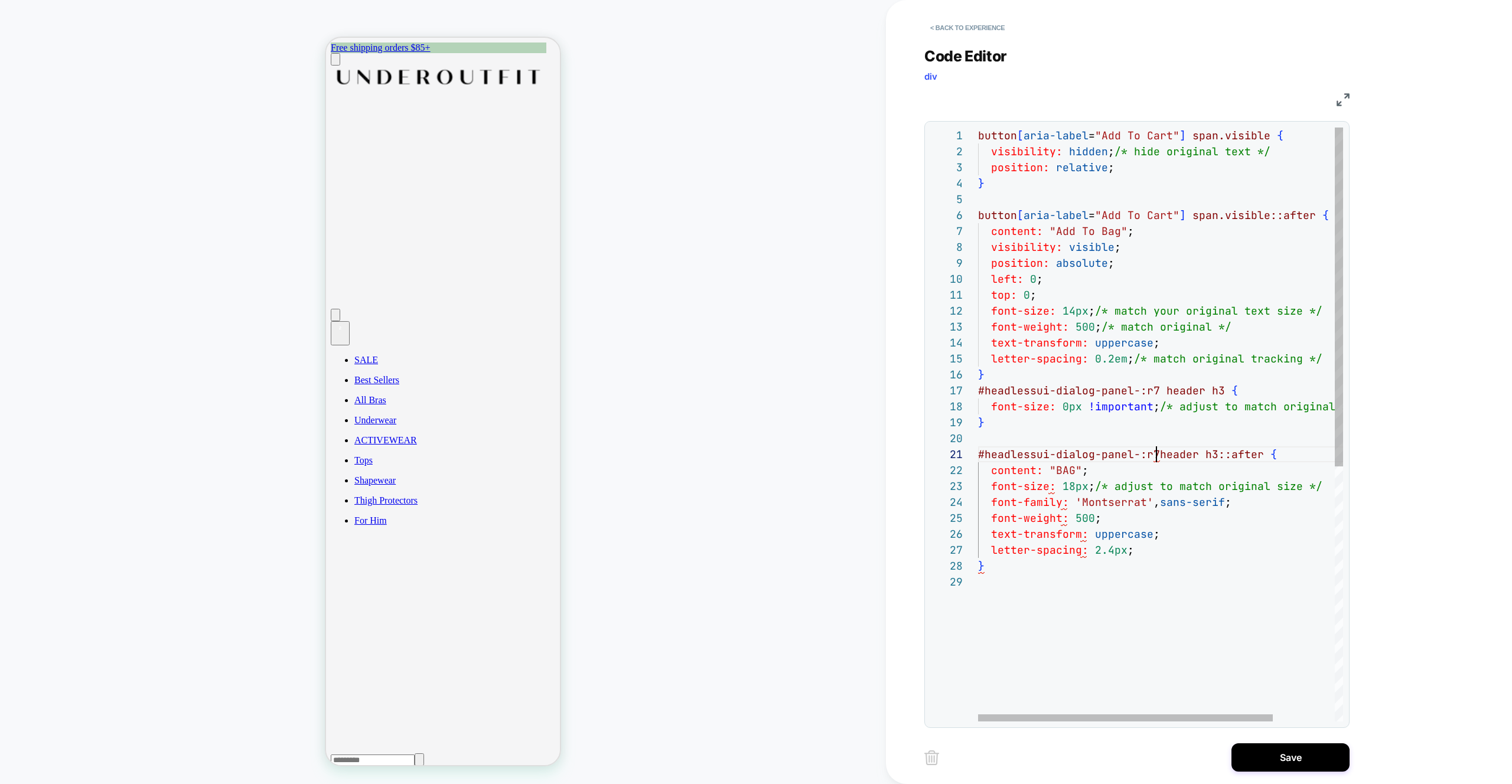
scroll to position [0, 185]
click at [1091, 425] on div "button [ aria-label = "Add To Cart" ] span.visible { visibility: hidden ; /* hi…" at bounding box center [1199, 647] width 442 height 1040
click at [1155, 453] on div "button [ aria-label = "Add To Cart" ] span.visible { visibility: hidden ; /* hi…" at bounding box center [1199, 647] width 442 height 1040
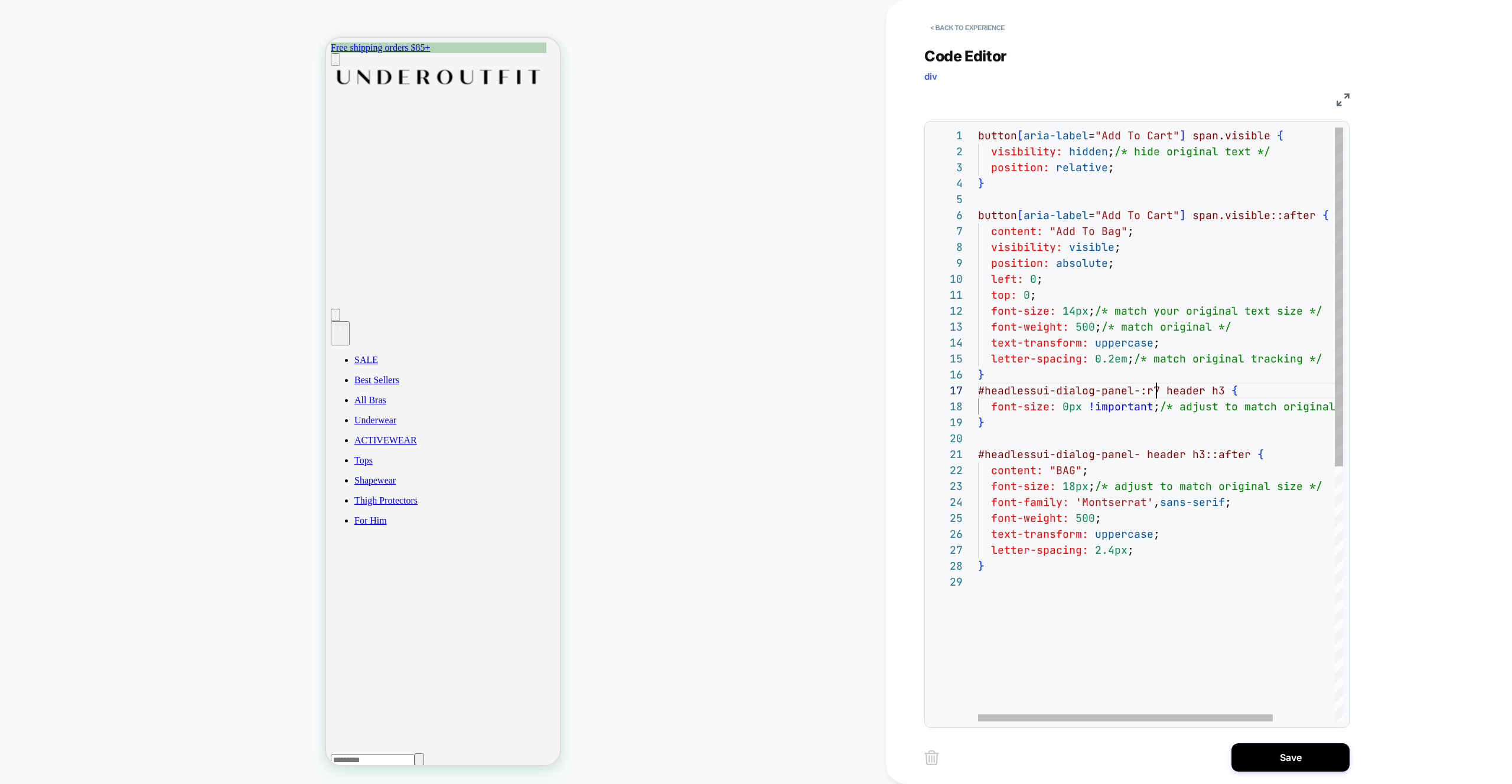
click at [1155, 389] on div "button [ aria-label = "Add To Cart" ] span.visible { visibility: hidden ; /* hi…" at bounding box center [1199, 647] width 442 height 1040
click at [1075, 454] on div "button [ aria-label = "Add To Cart" ] span.visible { visibility: hidden ; /* hi…" at bounding box center [1199, 647] width 442 height 1040
drag, startPoint x: 1140, startPoint y: 389, endPoint x: 1140, endPoint y: 399, distance: 10.0
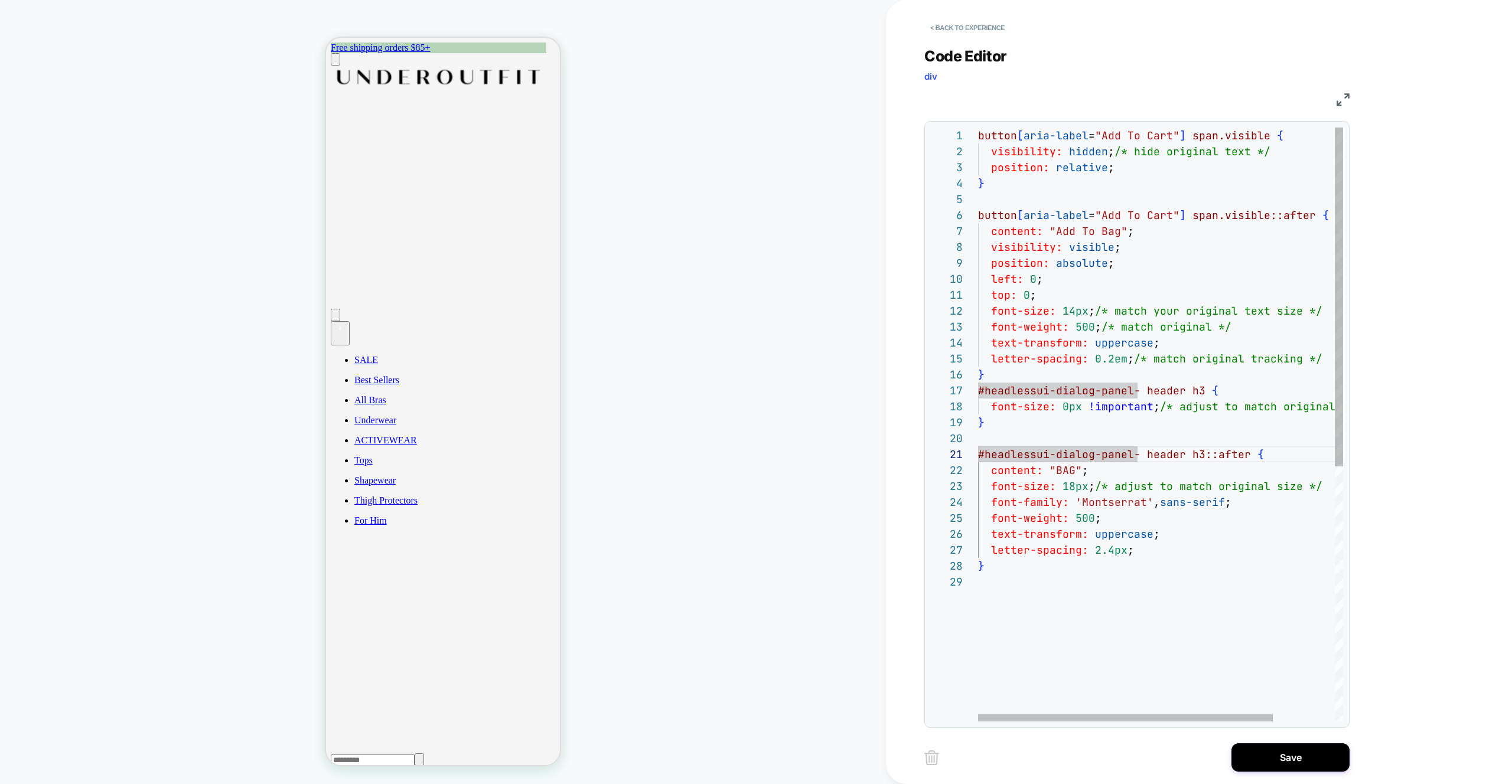
click at [1140, 389] on div "button [ aria-label = "Add To Cart" ] span.visible { visibility: hidden ; /* hi…" at bounding box center [1199, 647] width 442 height 1040
click at [1135, 456] on div "button [ aria-label = "Add To Cart" ] span.visible { visibility: hidden ; /* hi…" at bounding box center [1199, 647] width 442 height 1040
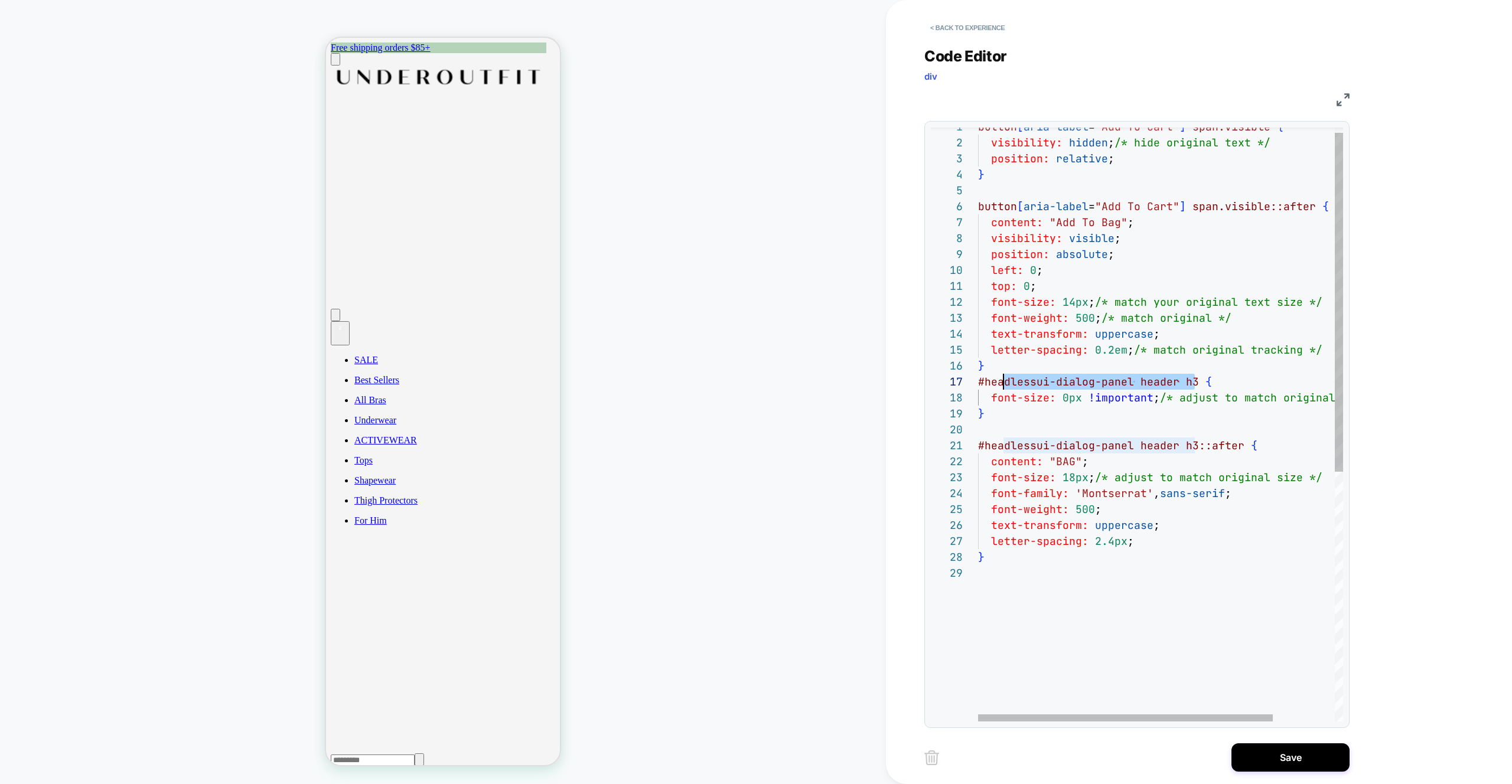
scroll to position [96, 0]
drag, startPoint x: 1196, startPoint y: 380, endPoint x: 963, endPoint y: 384, distance: 233.0
click at [978, 384] on div "button [ aria-label = "Add To Cart" ] span.visible { visibility: hidden ; /* hi…" at bounding box center [1199, 638] width 442 height 1040
drag, startPoint x: 1195, startPoint y: 444, endPoint x: 957, endPoint y: 439, distance: 238.1
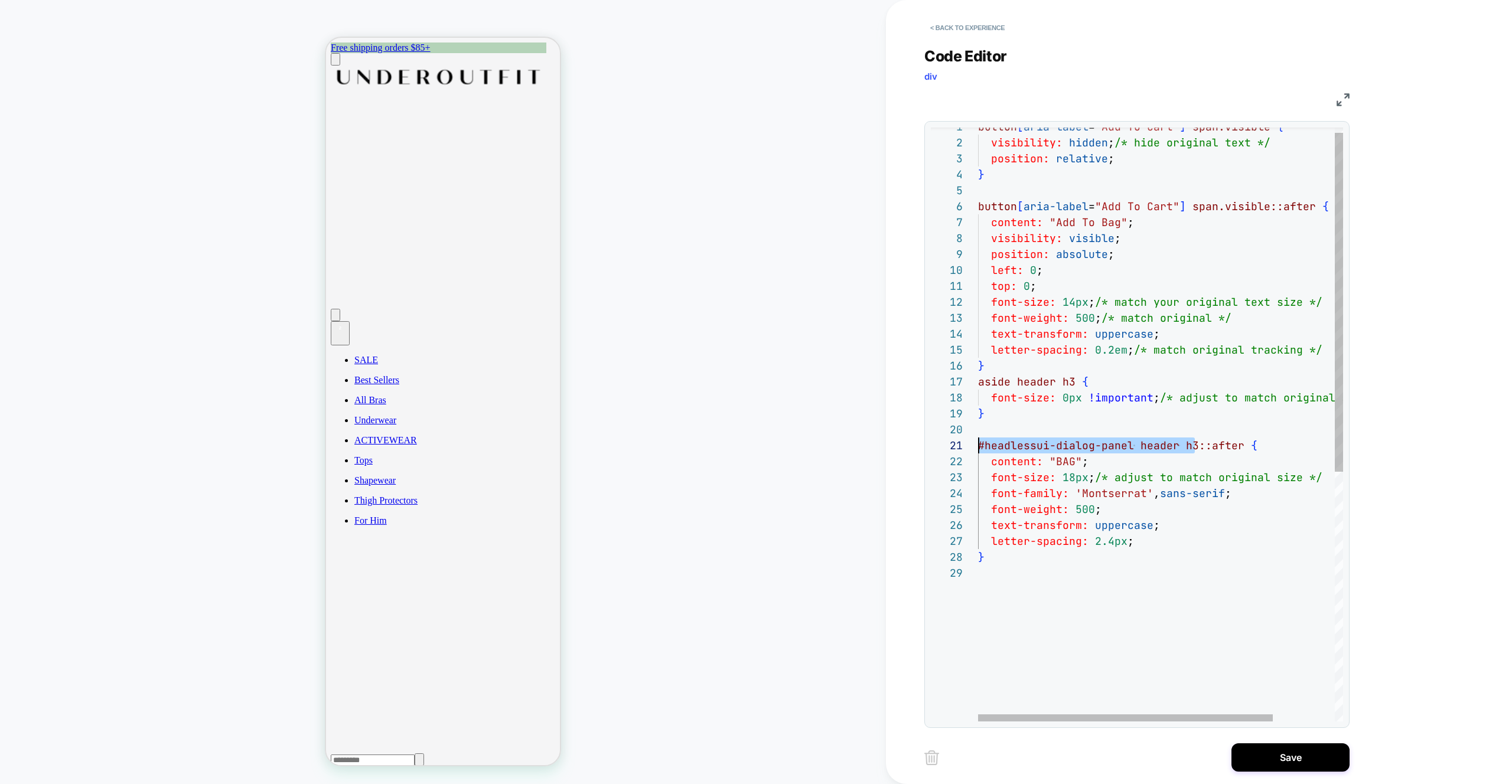
click at [978, 439] on div "button [ aria-label = "Add To Cart" ] span.visible { visibility: hidden ; /* hi…" at bounding box center [1199, 638] width 442 height 1040
type textarea "**********"
click at [1221, 438] on div "button [ aria-label = "Add To Cart" ] span.visible { visibility: hidden ; /* hi…" at bounding box center [1199, 638] width 442 height 1040
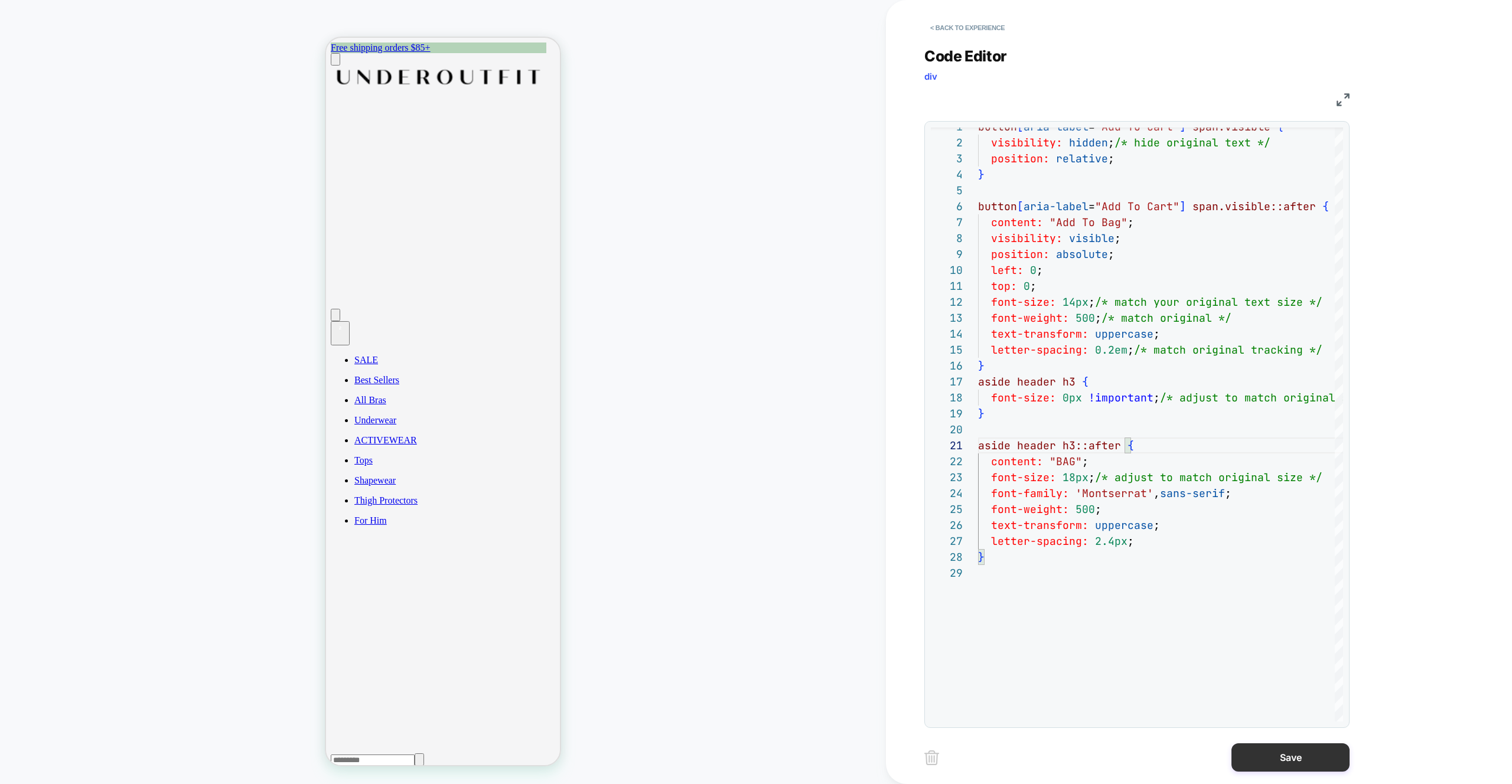
click at [1315, 763] on button "Save" at bounding box center [1290, 757] width 118 height 28
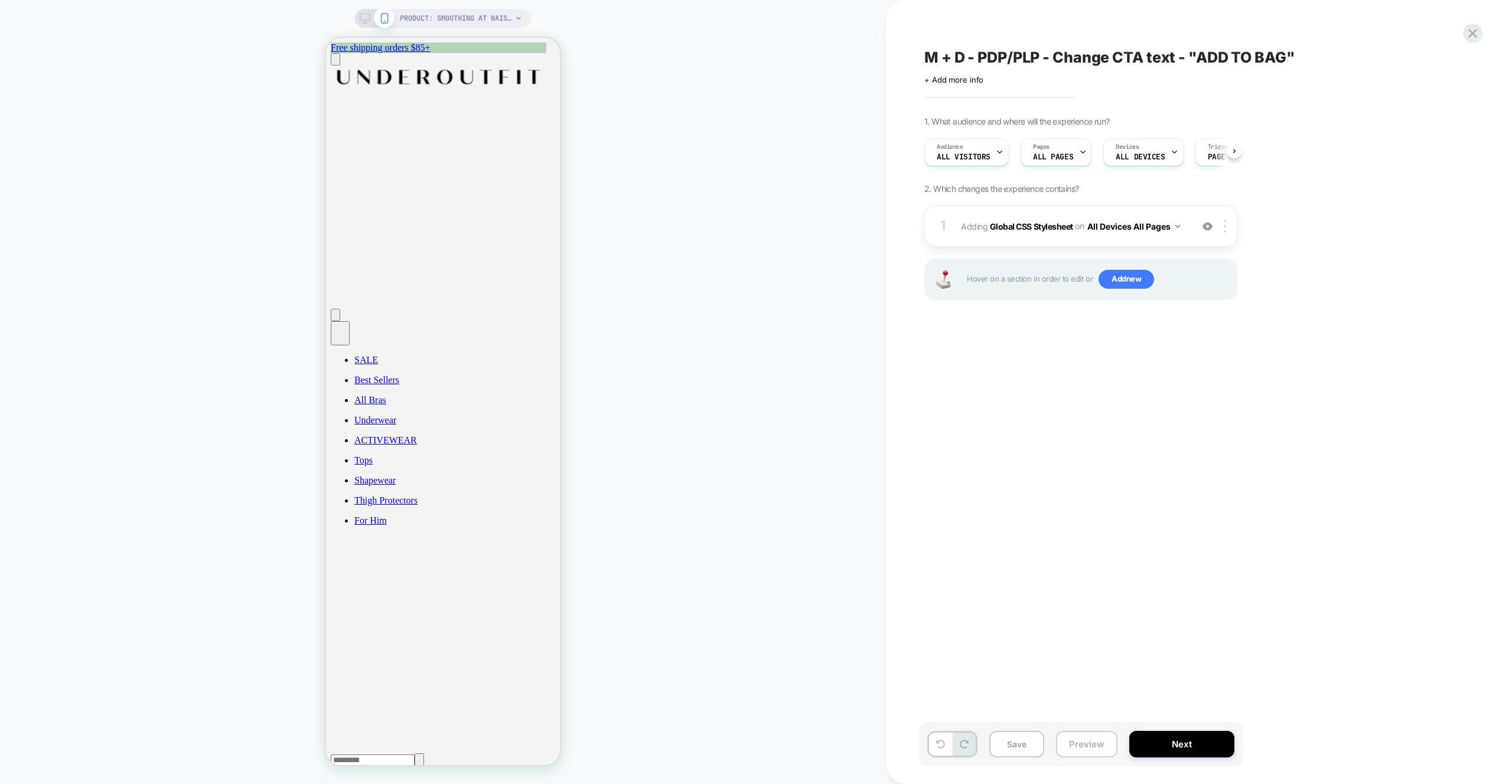
scroll to position [0, 1]
click at [368, 24] on div "PRODUCT: Smoothing At Waist Brief [sand]" at bounding box center [443, 18] width 176 height 19
click at [361, 20] on icon at bounding box center [365, 19] width 11 height 11
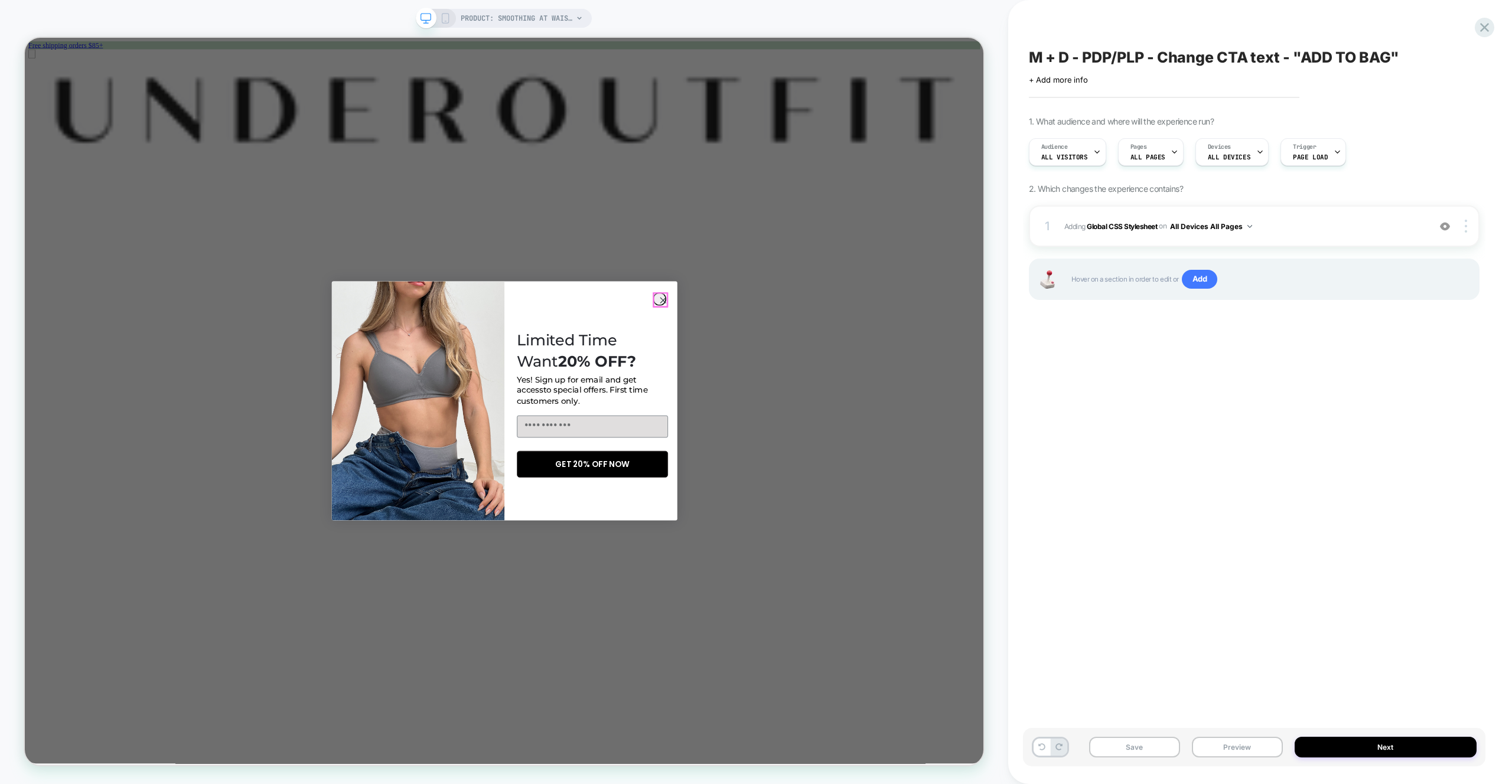
click at [871, 388] on circle "Close dialog" at bounding box center [876, 388] width 17 height 17
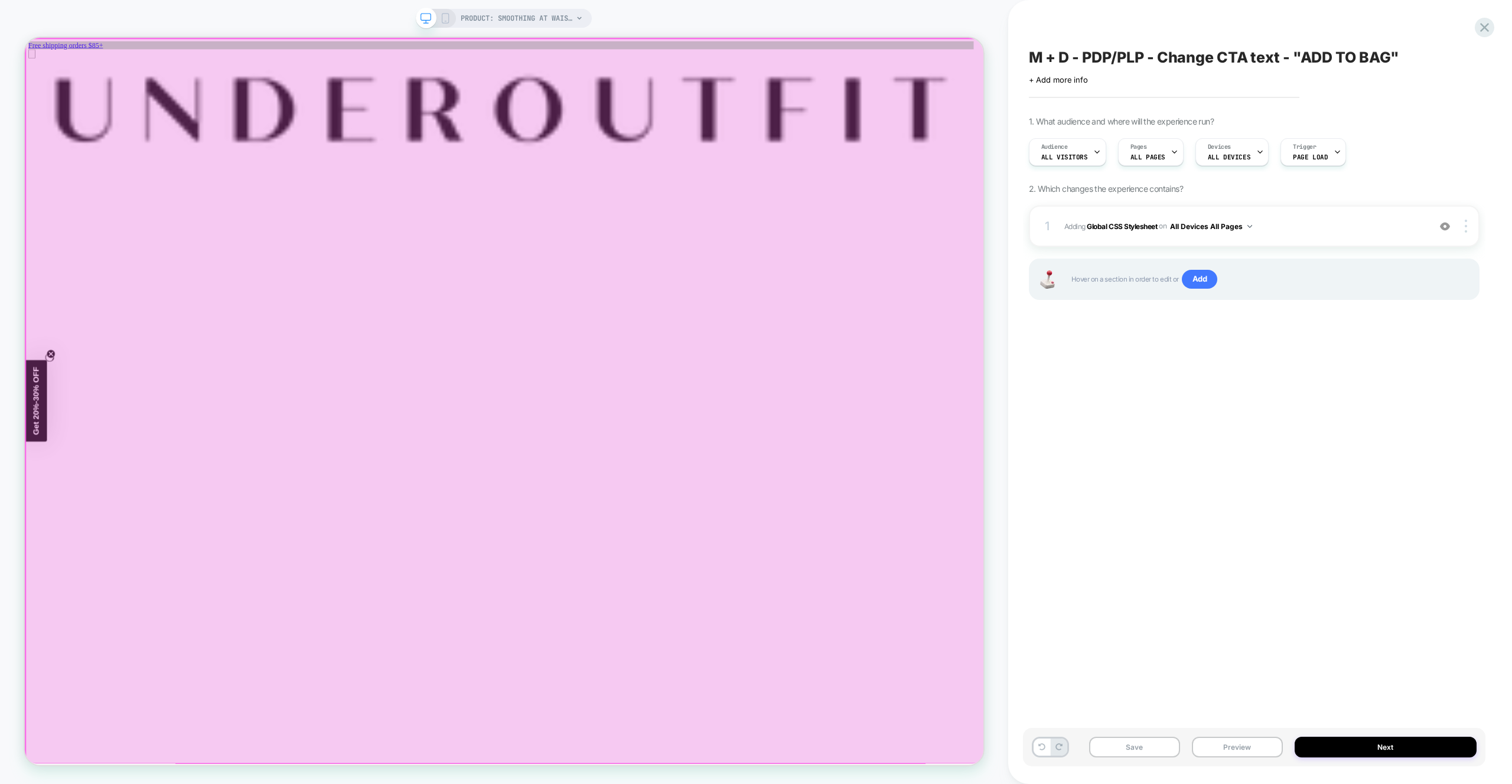
click at [870, 783] on div at bounding box center [665, 523] width 1279 height 967
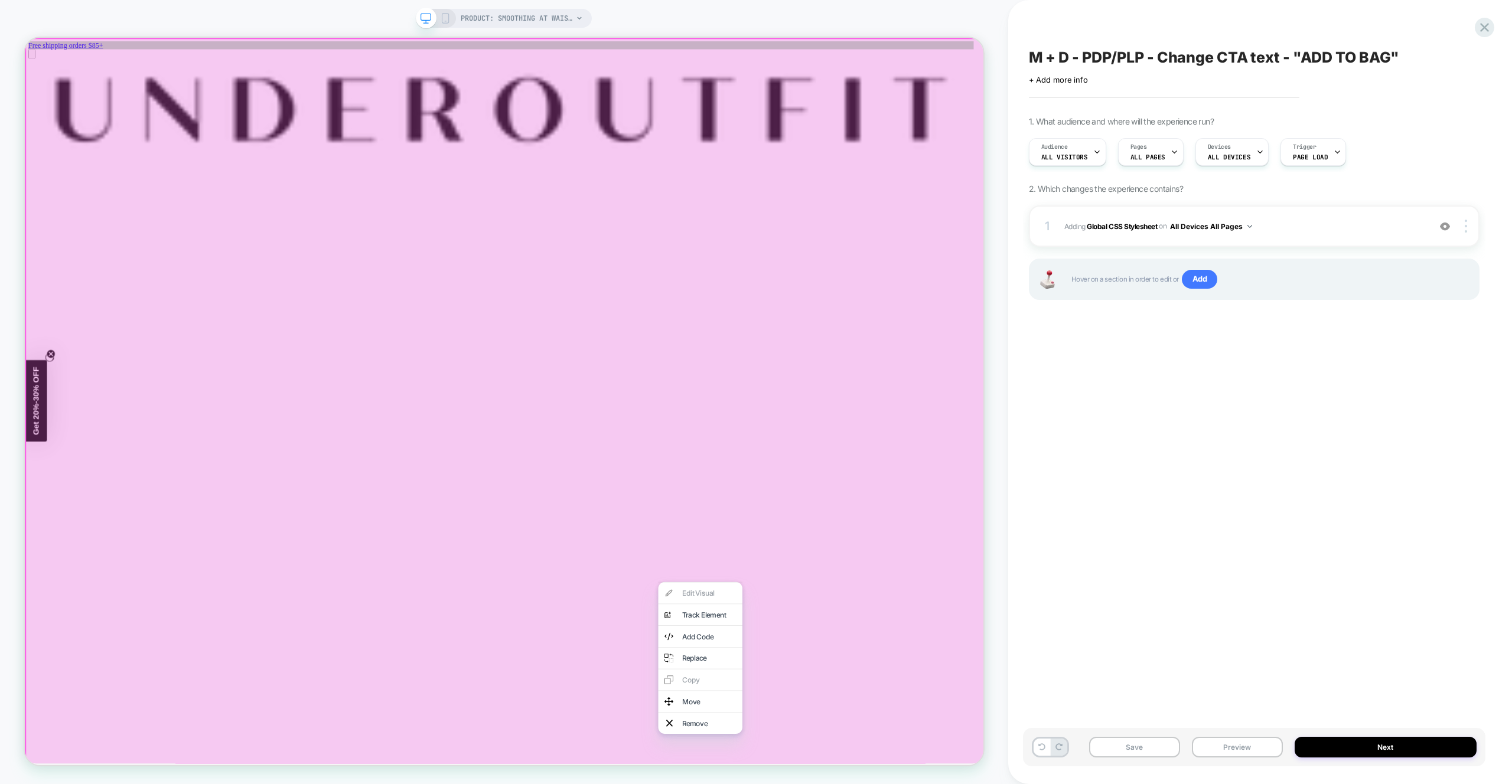
click at [668, 783] on div at bounding box center [666, 523] width 1283 height 971
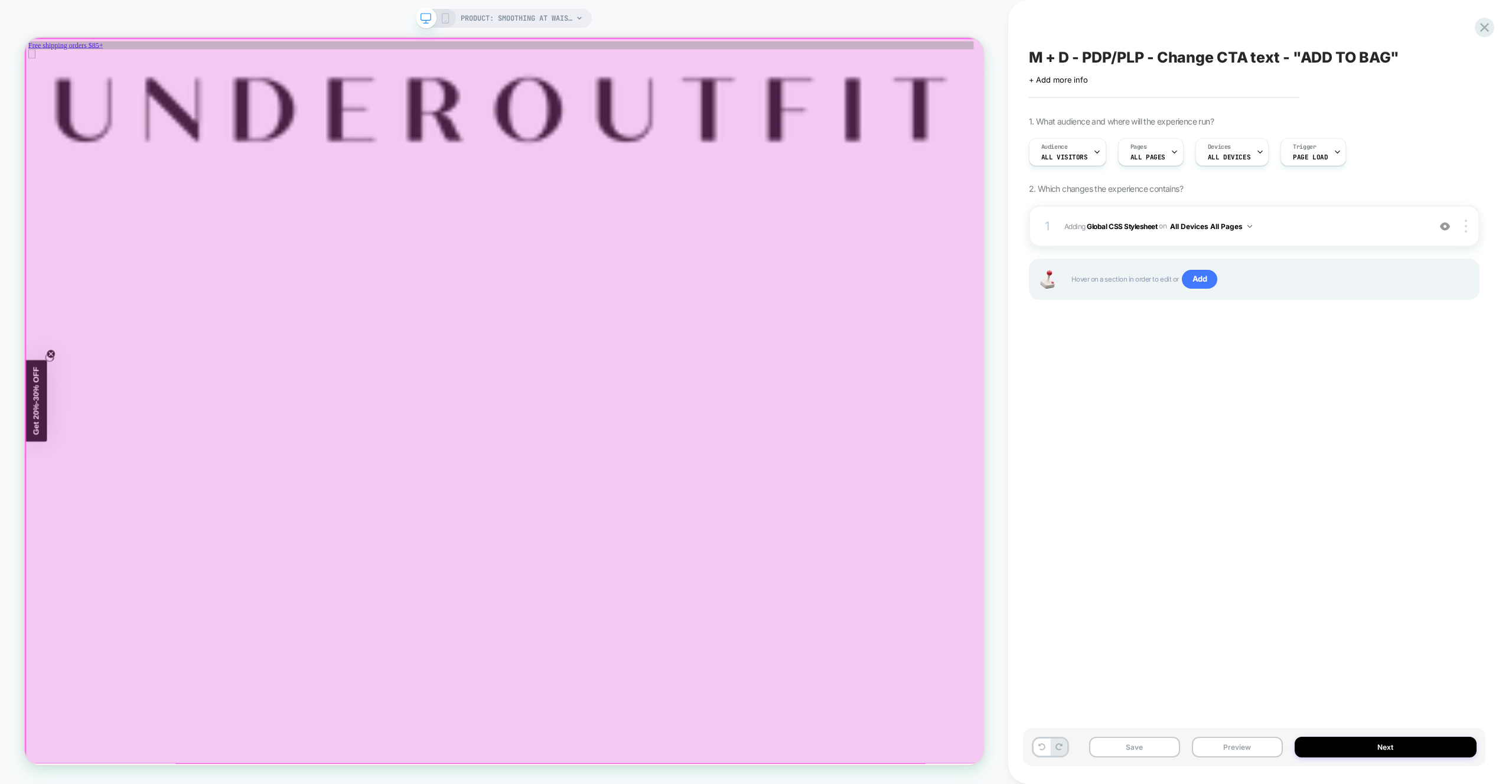
click at [799, 783] on div at bounding box center [665, 523] width 1279 height 967
click at [667, 783] on div at bounding box center [666, 523] width 1283 height 971
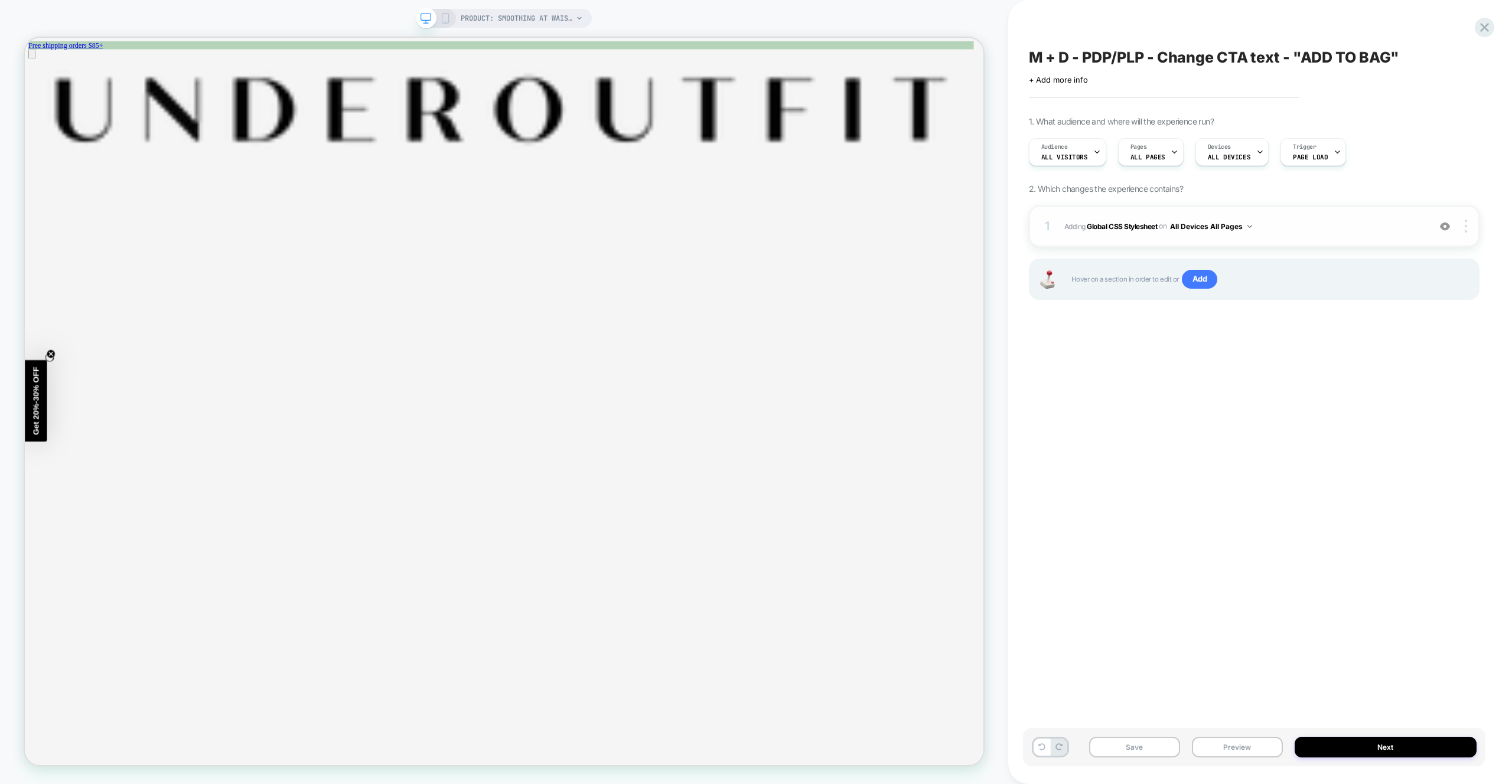
click at [1309, 228] on span "Adding Global CSS Stylesheet on All Devices All Pages" at bounding box center [1244, 226] width 359 height 15
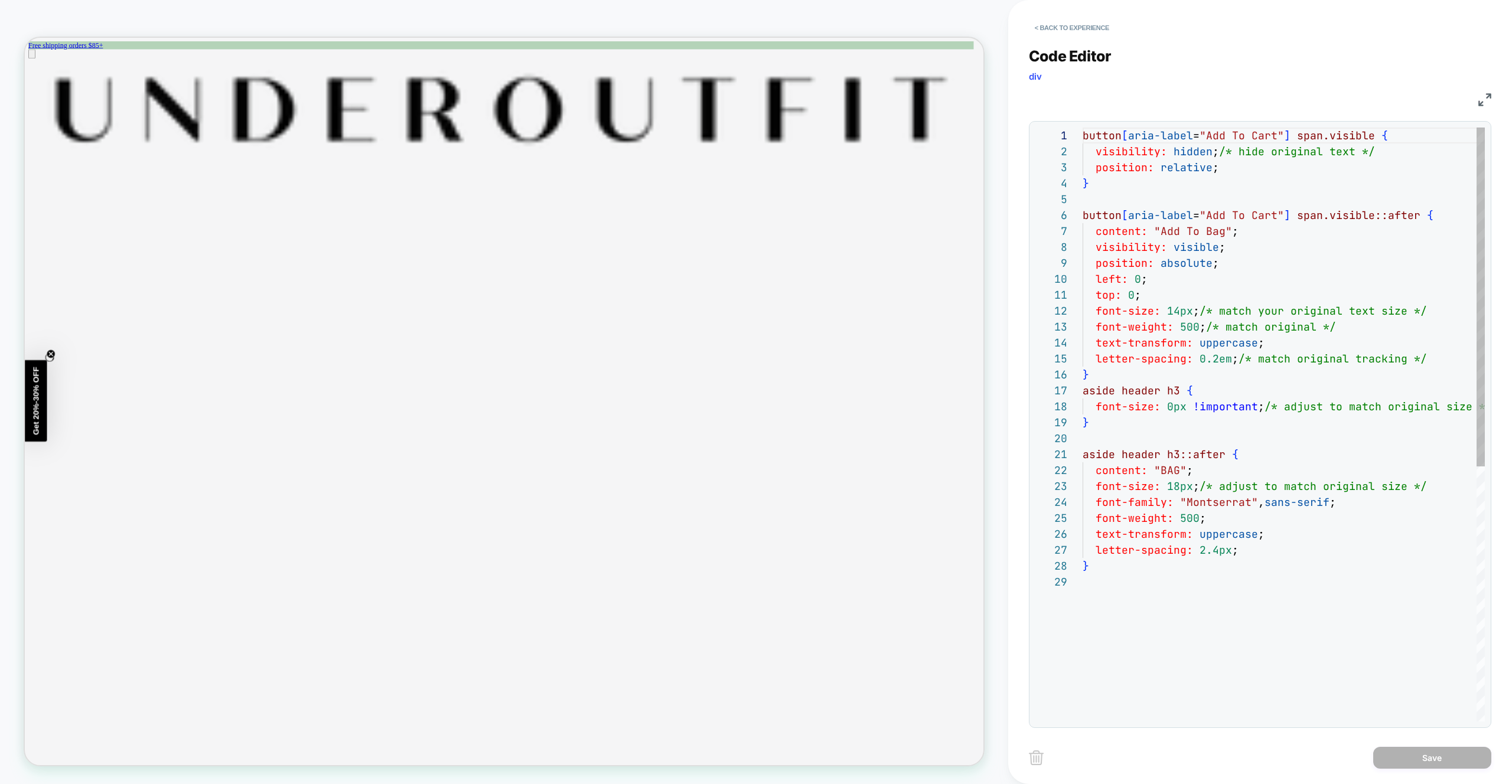
scroll to position [159, 0]
type textarea "**********"
click at [1268, 623] on div "button [ aria-label = "Add To Cart" ] span.visible { visibility: hidden ; /* hi…" at bounding box center [1304, 647] width 442 height 1040
click at [1080, 23] on button "< Back to experience" at bounding box center [1072, 27] width 86 height 19
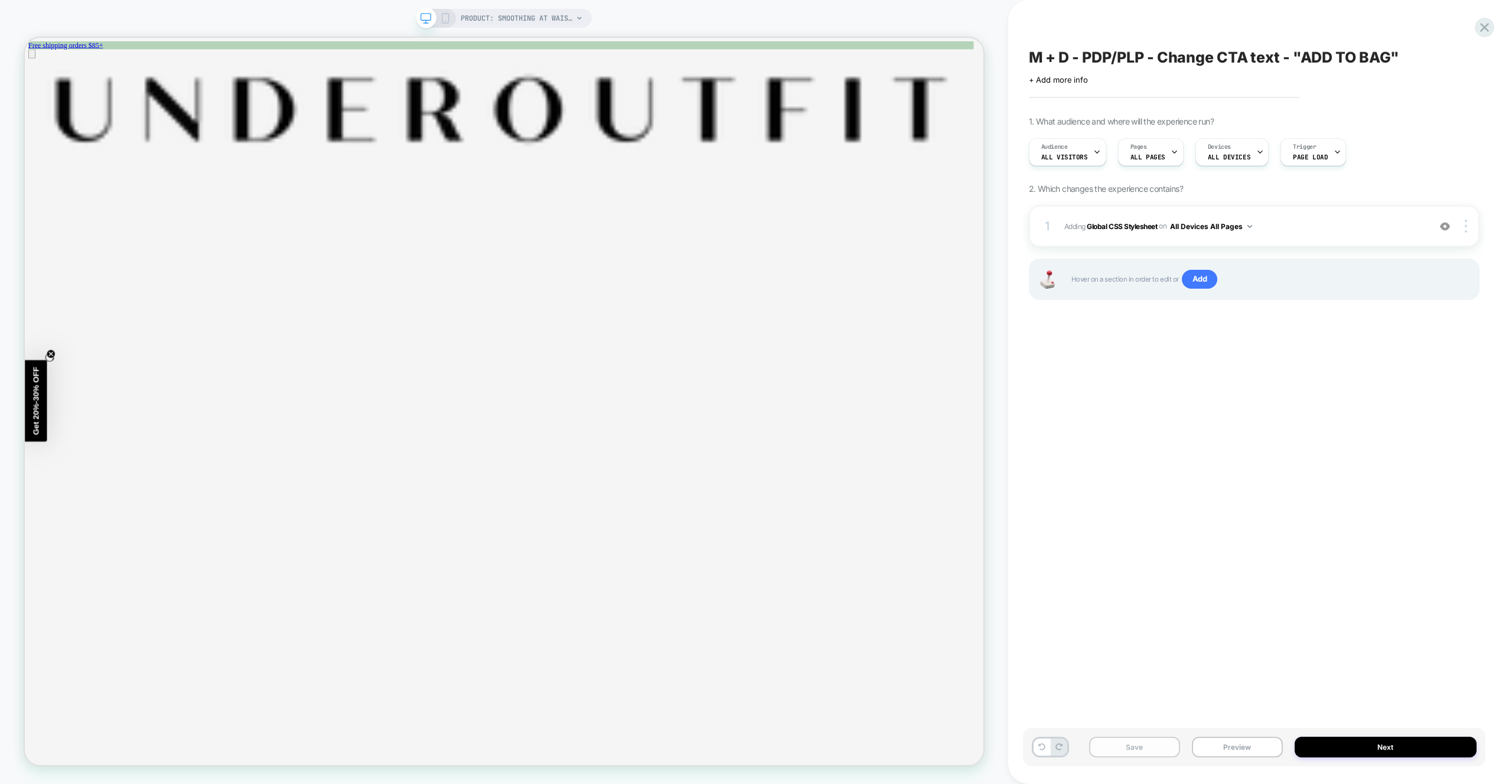
click at [1143, 745] on button "Save" at bounding box center [1135, 747] width 91 height 20
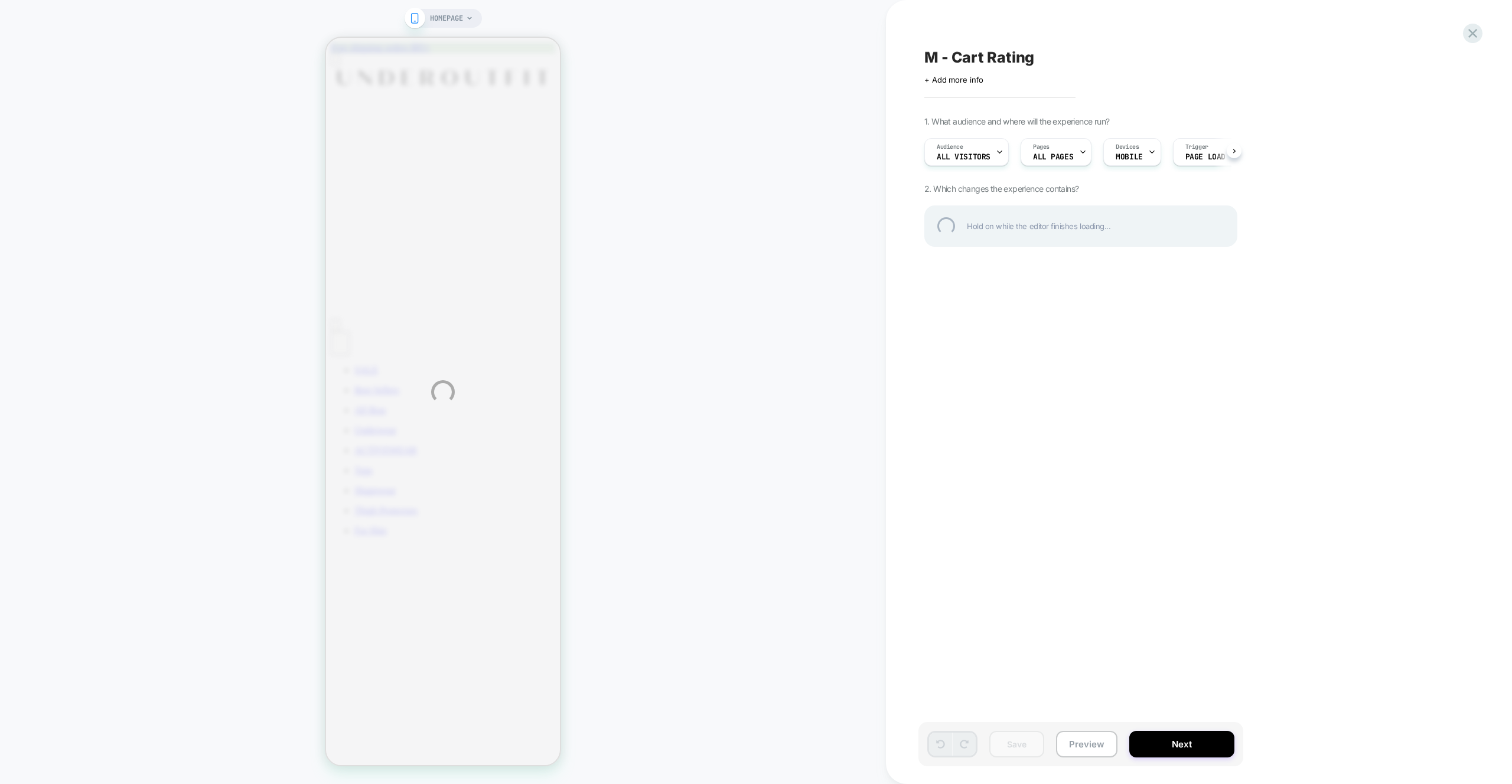
click at [1097, 749] on div "HOMEPAGE M - Cart Rating Click to edit experience details + Add more info 1. Wh…" at bounding box center [756, 392] width 1512 height 784
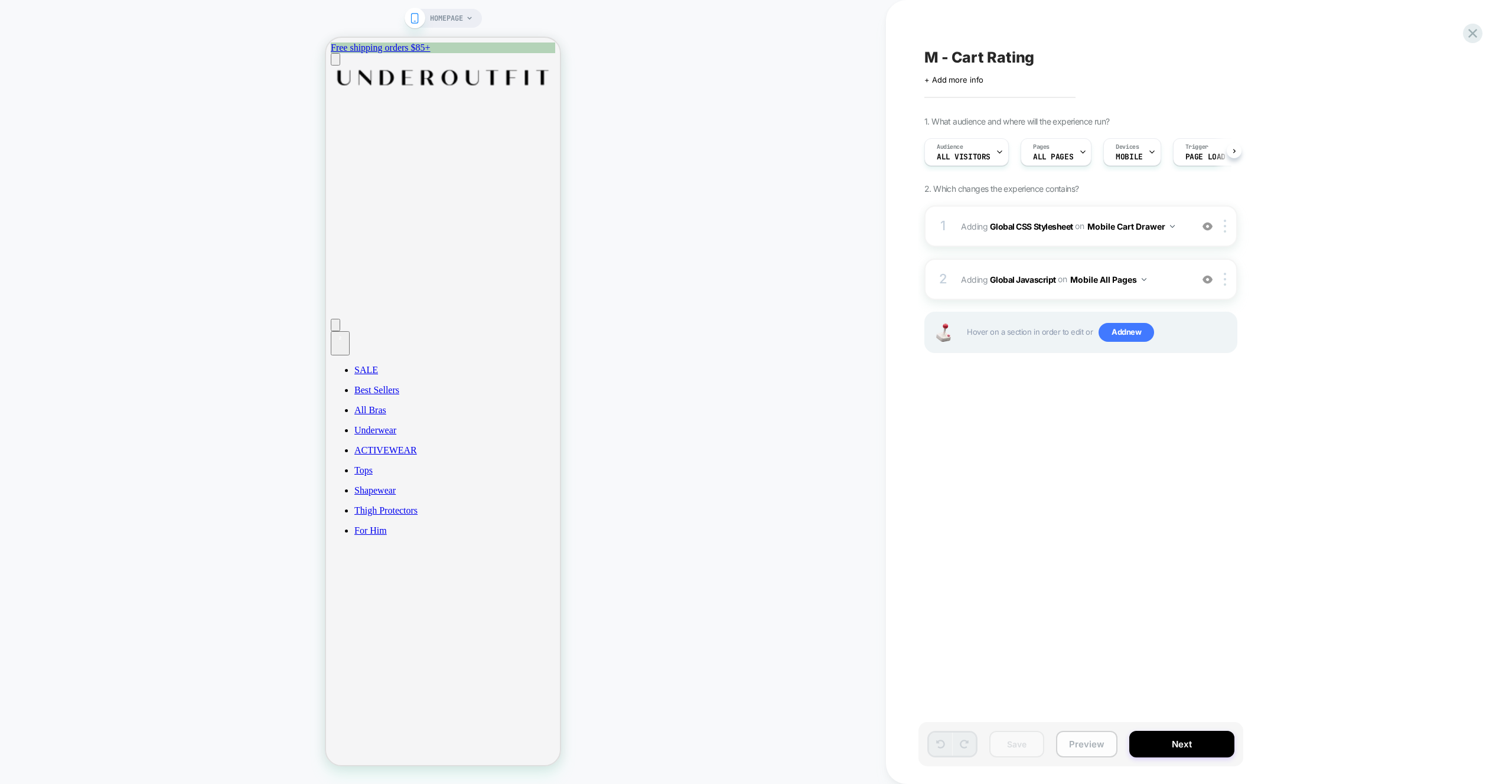
scroll to position [0, 1]
click at [1086, 746] on button "Preview" at bounding box center [1087, 744] width 62 height 27
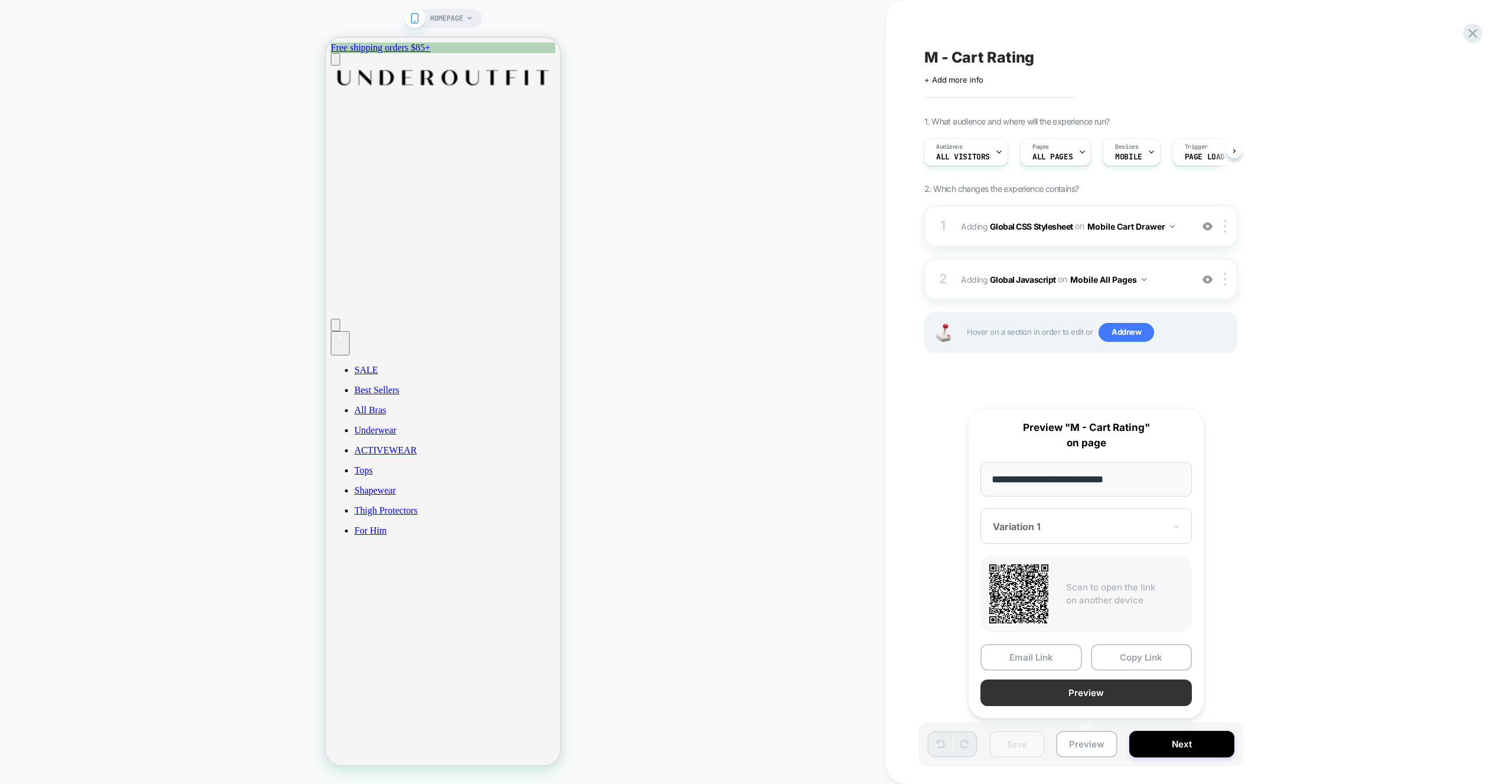
click at [1111, 689] on button "Preview" at bounding box center [1086, 693] width 212 height 27
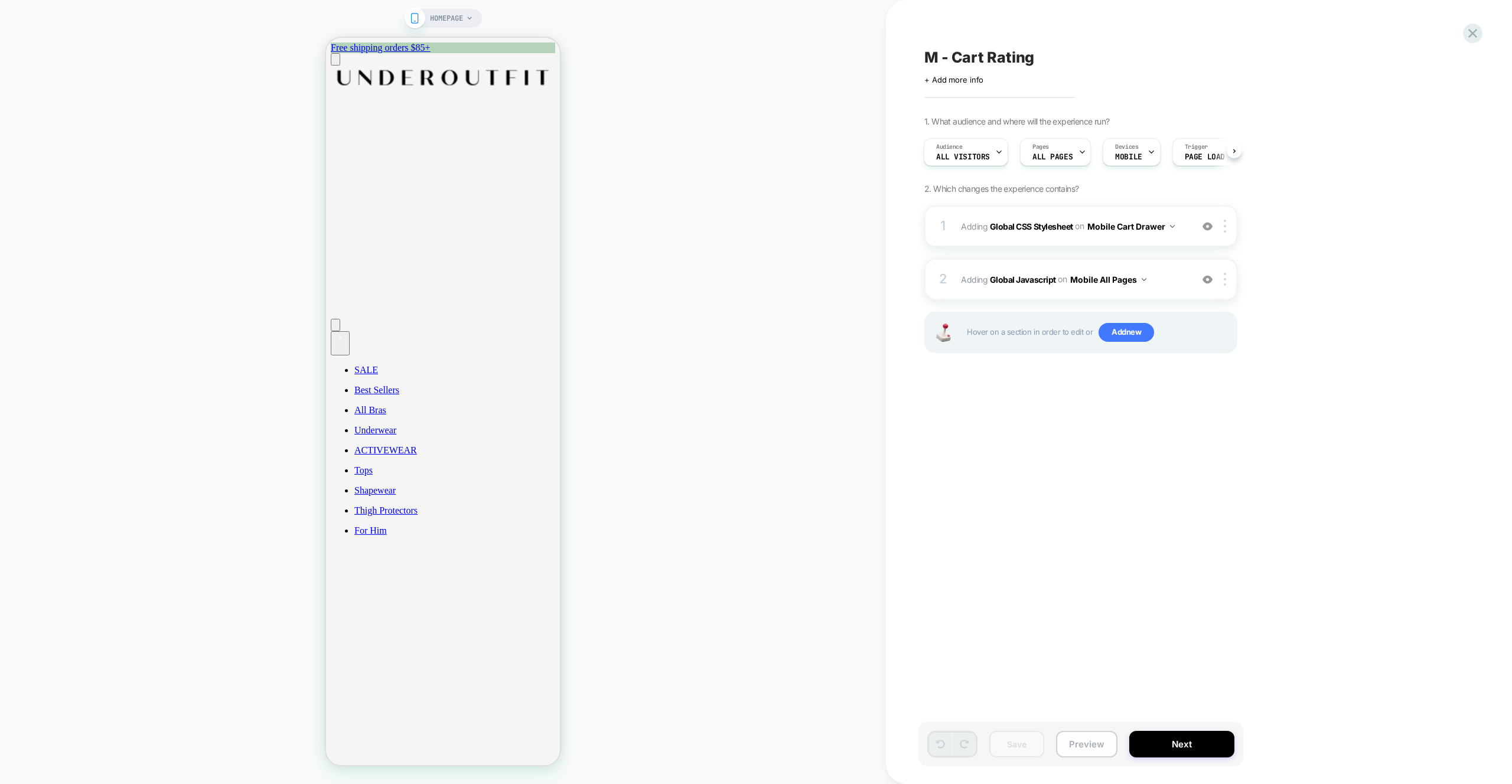
click at [1085, 754] on button "Preview" at bounding box center [1087, 744] width 62 height 27
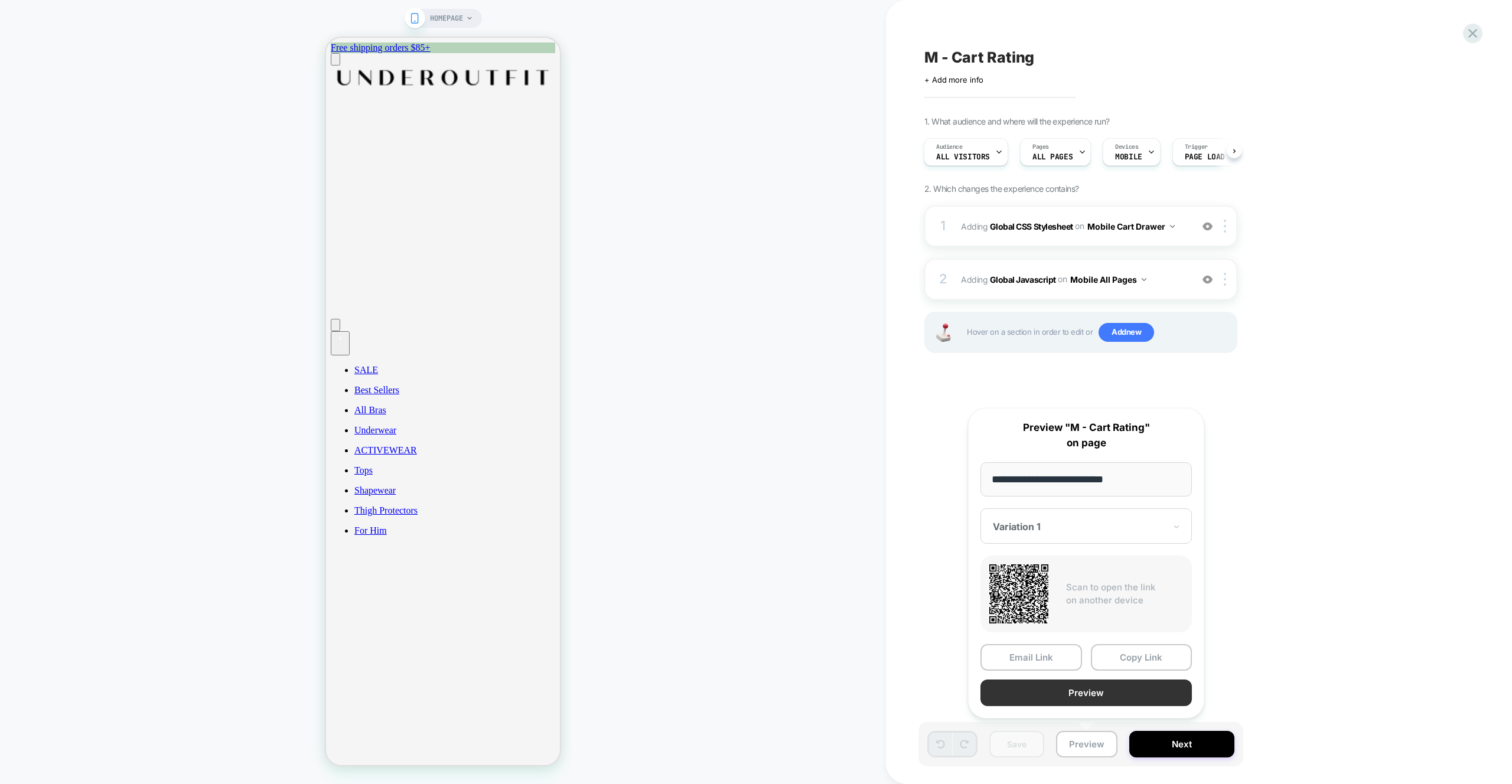
click at [1106, 697] on button "Preview" at bounding box center [1086, 693] width 212 height 27
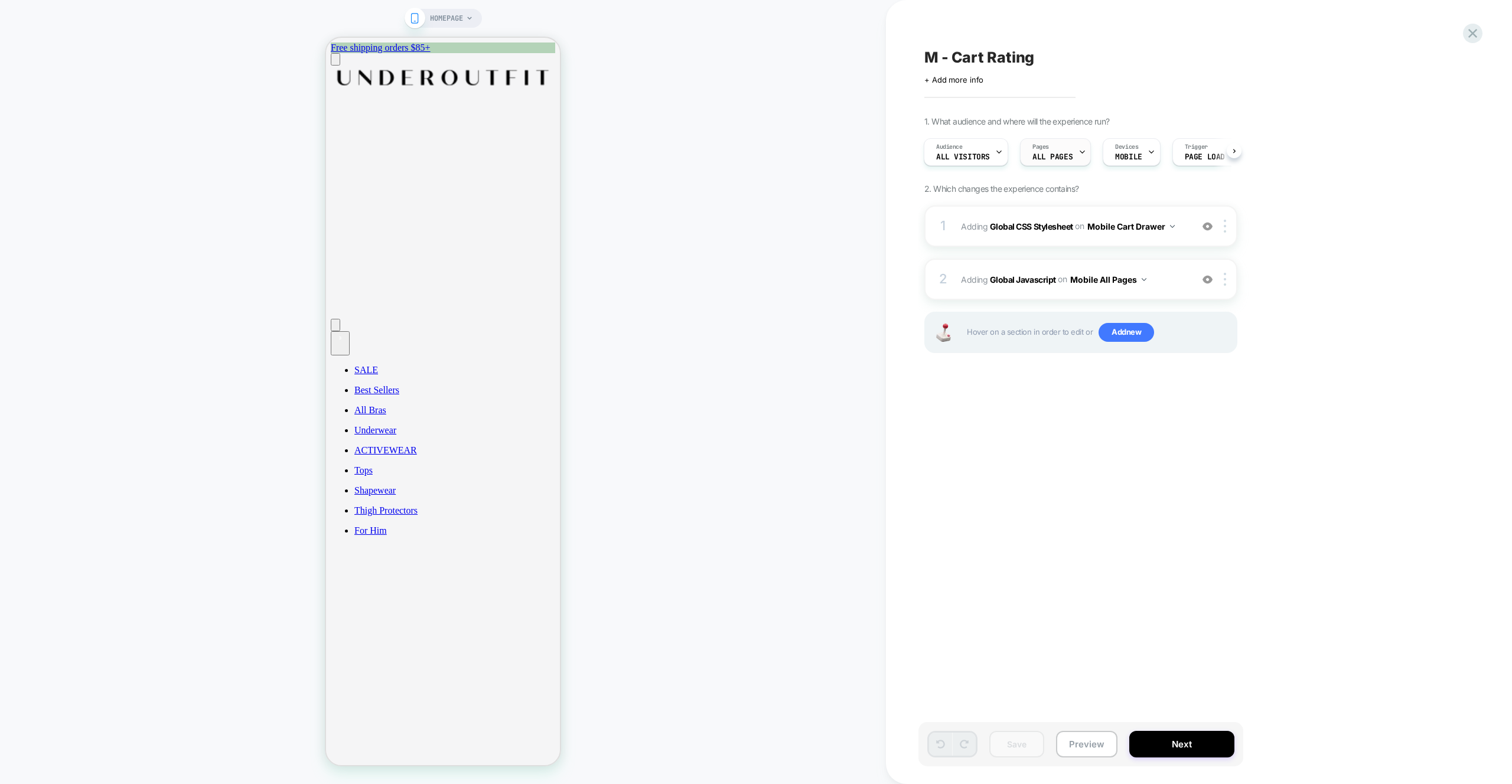
click at [1062, 153] on span "ALL PAGES" at bounding box center [1052, 157] width 40 height 9
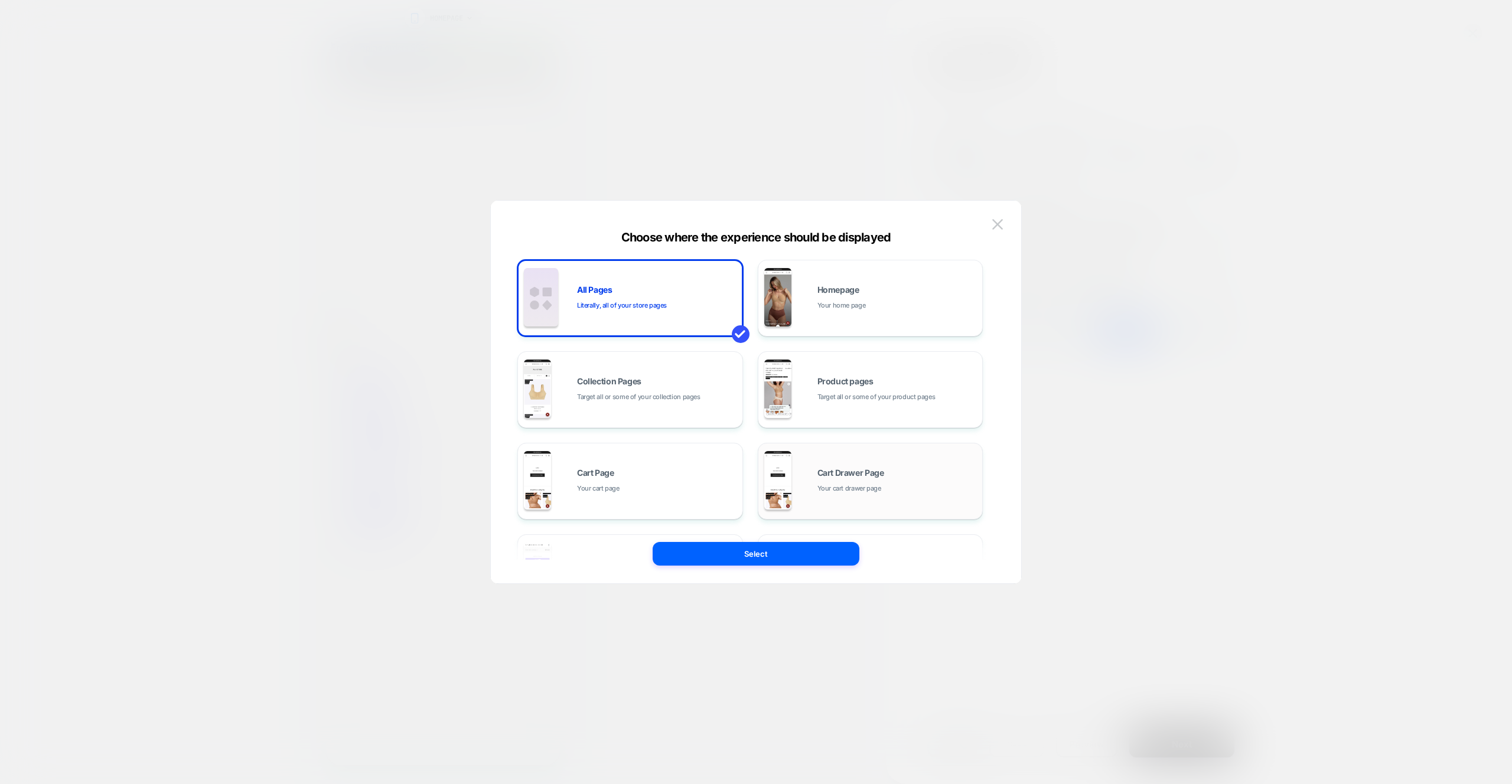
click at [860, 472] on span "Cart Drawer Page" at bounding box center [851, 473] width 67 height 9
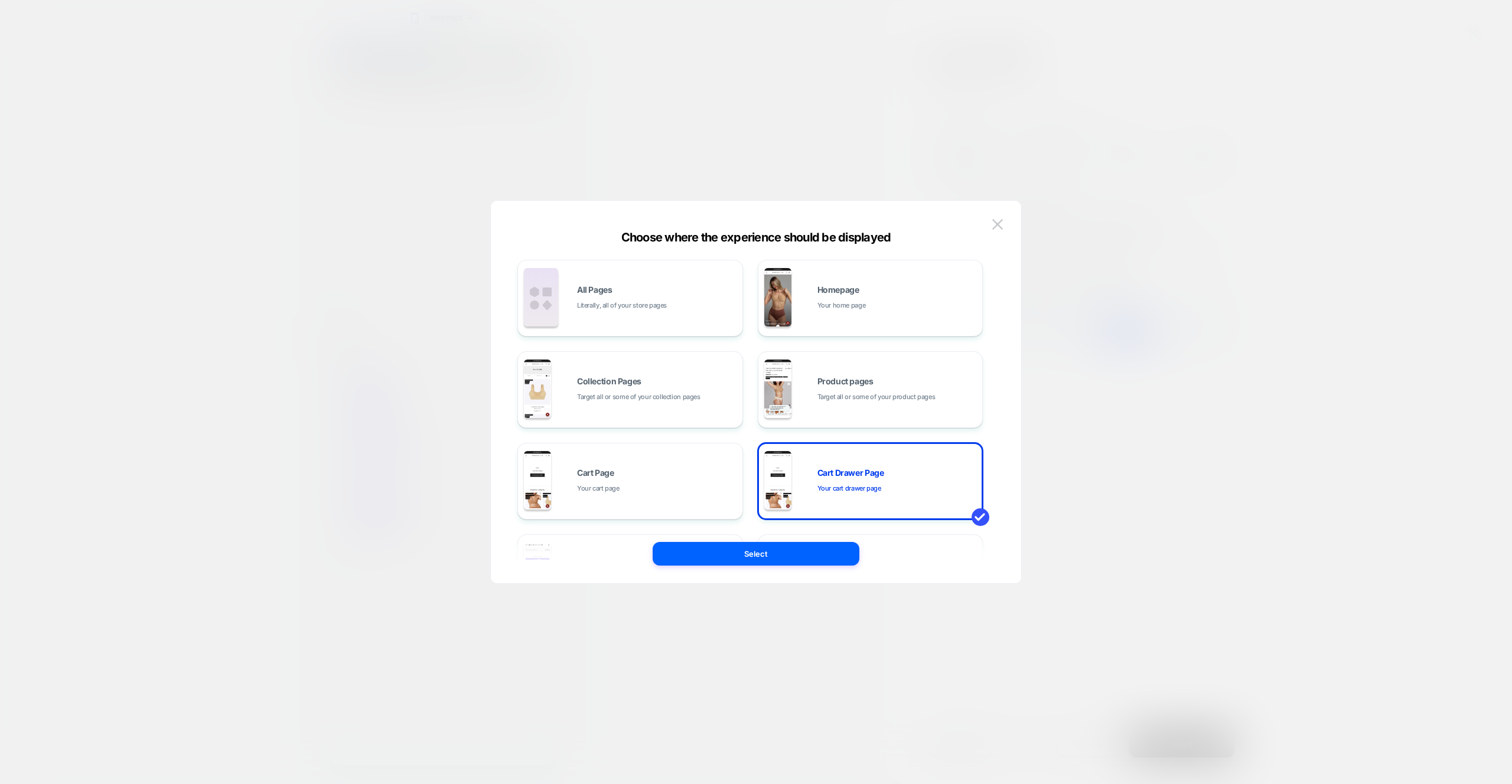
drag, startPoint x: 754, startPoint y: 553, endPoint x: 706, endPoint y: 576, distance: 53.2
click at [752, 553] on button "Select" at bounding box center [756, 554] width 207 height 23
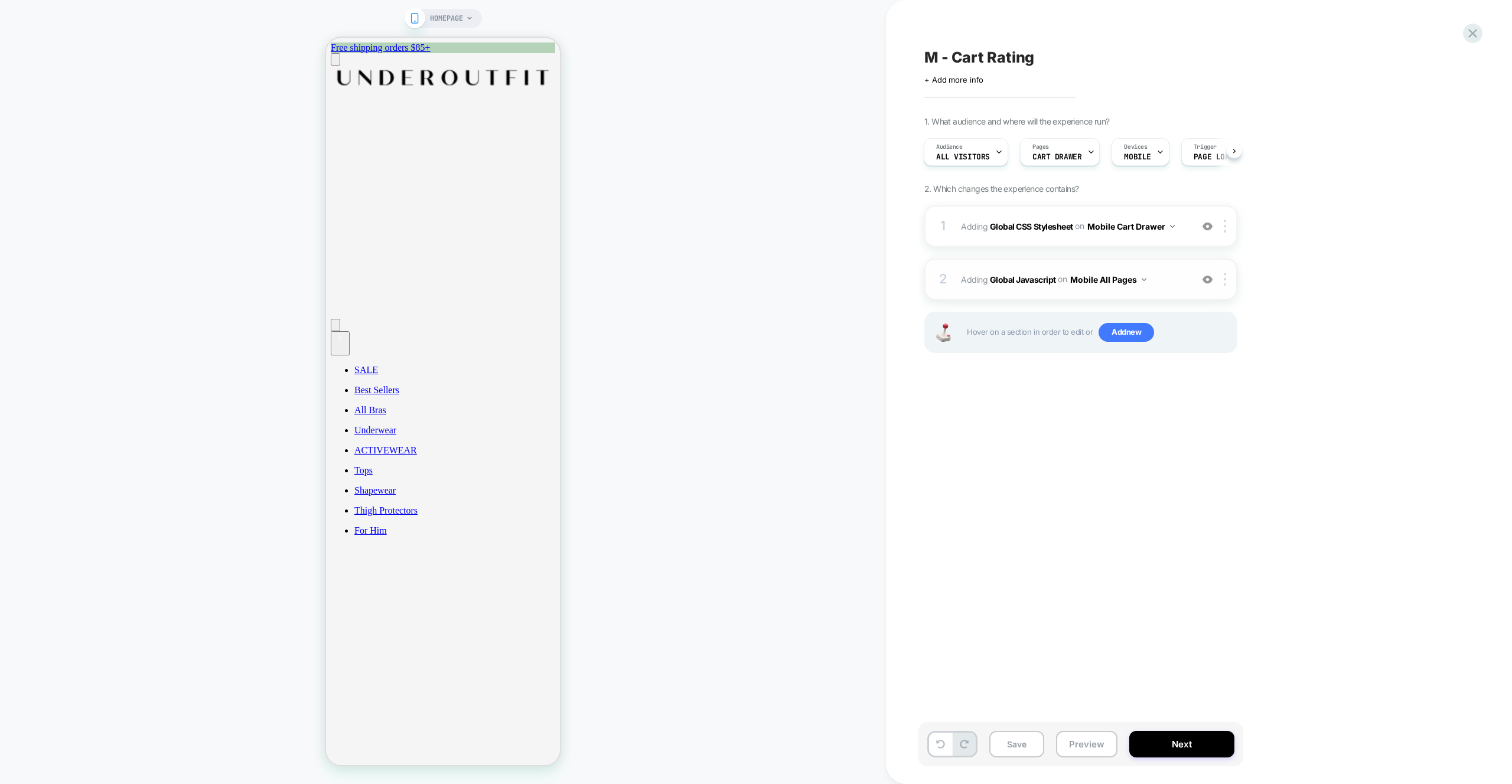
click at [1172, 267] on div "2 Adding Global Javascript on Mobile All Pages Add Before Add After Copy to Des…" at bounding box center [1080, 278] width 313 height 41
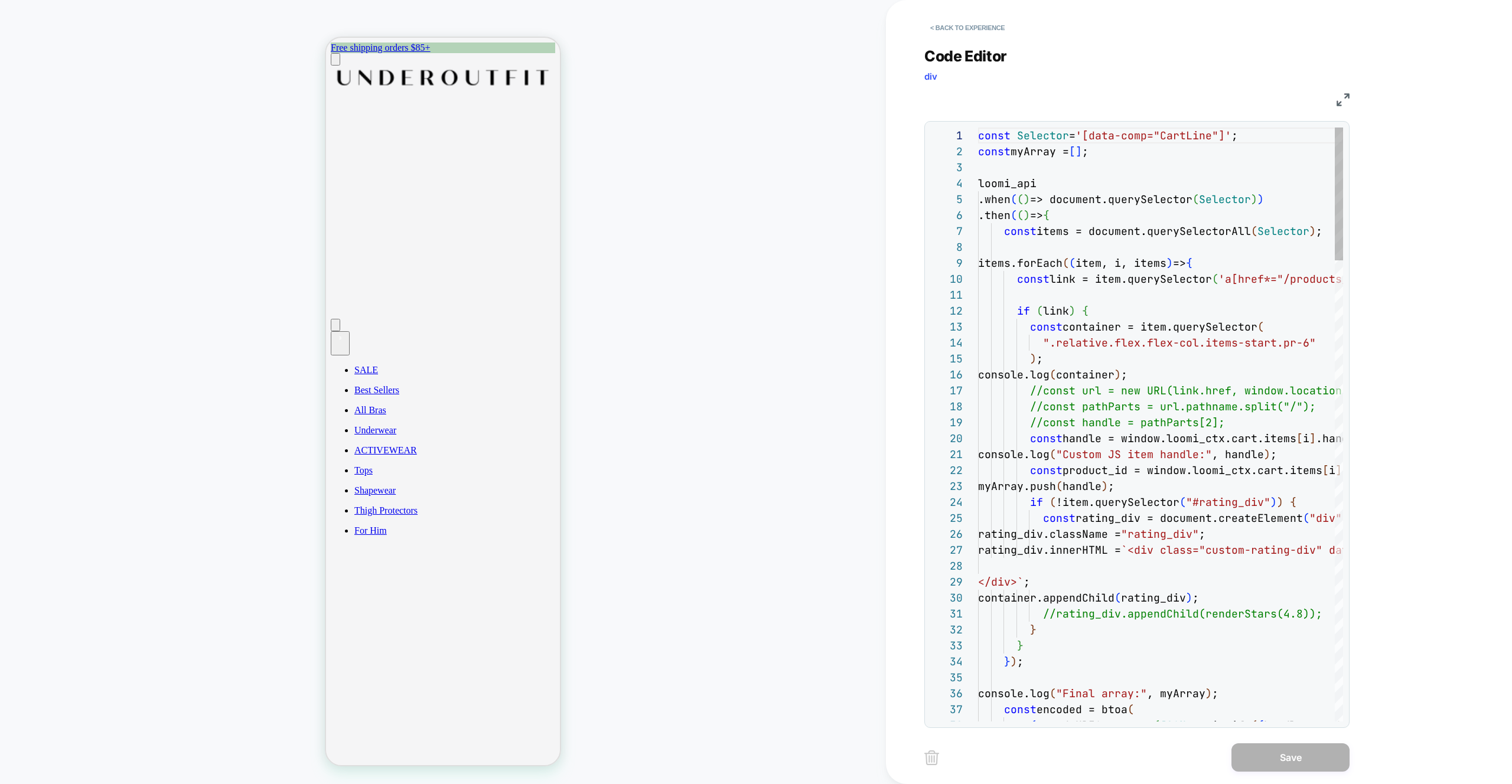
scroll to position [159, 0]
click at [976, 25] on button "< Back to experience" at bounding box center [967, 27] width 86 height 19
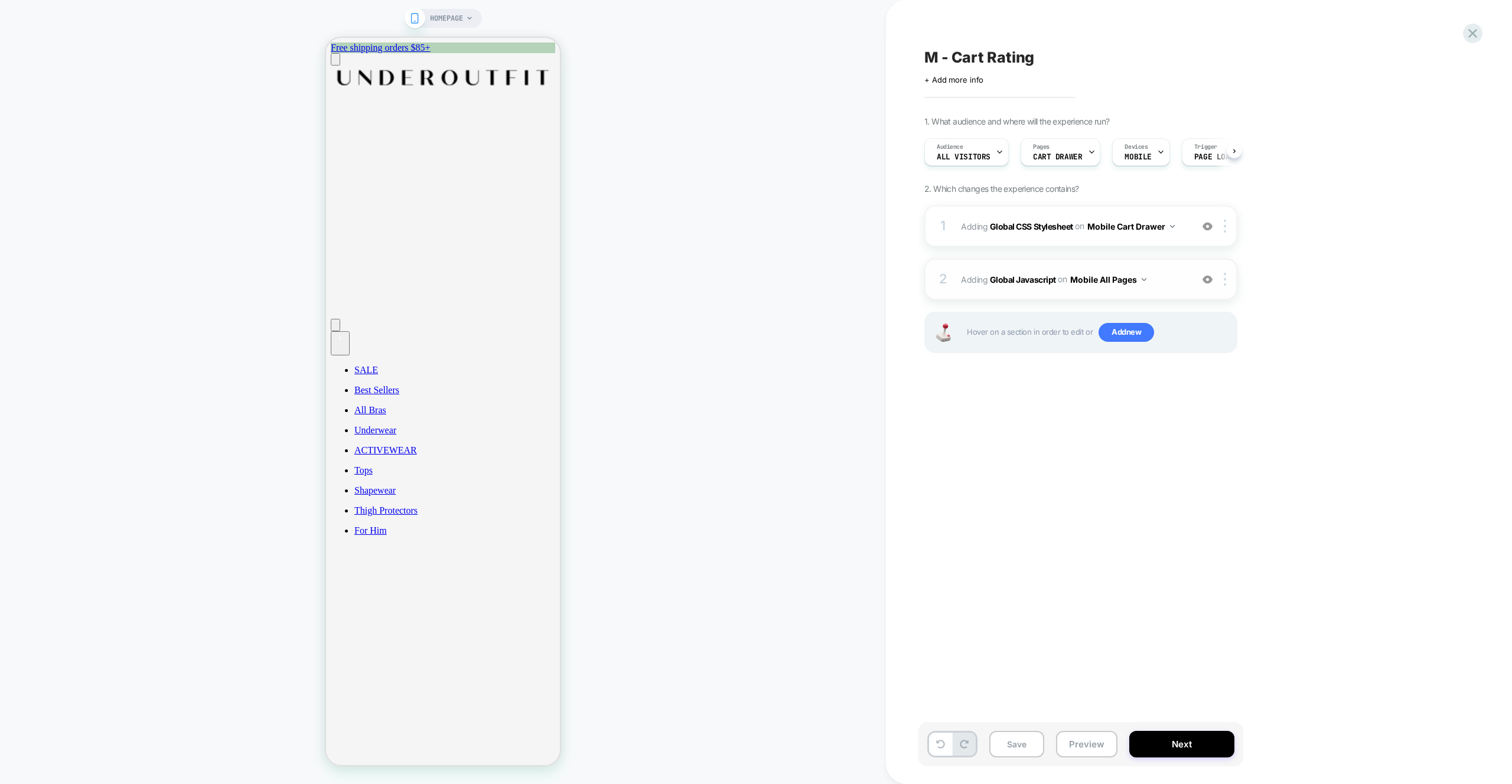
scroll to position [0, 1]
click at [1136, 281] on button "Mobile All Pages" at bounding box center [1108, 279] width 76 height 17
click at [1108, 463] on div "Mobile All Pages" at bounding box center [1107, 459] width 143 height 26
click at [1165, 228] on button "Mobile Cart Drawer" at bounding box center [1131, 226] width 87 height 17
click at [1142, 403] on div "Mobile All Pages" at bounding box center [1131, 406] width 143 height 26
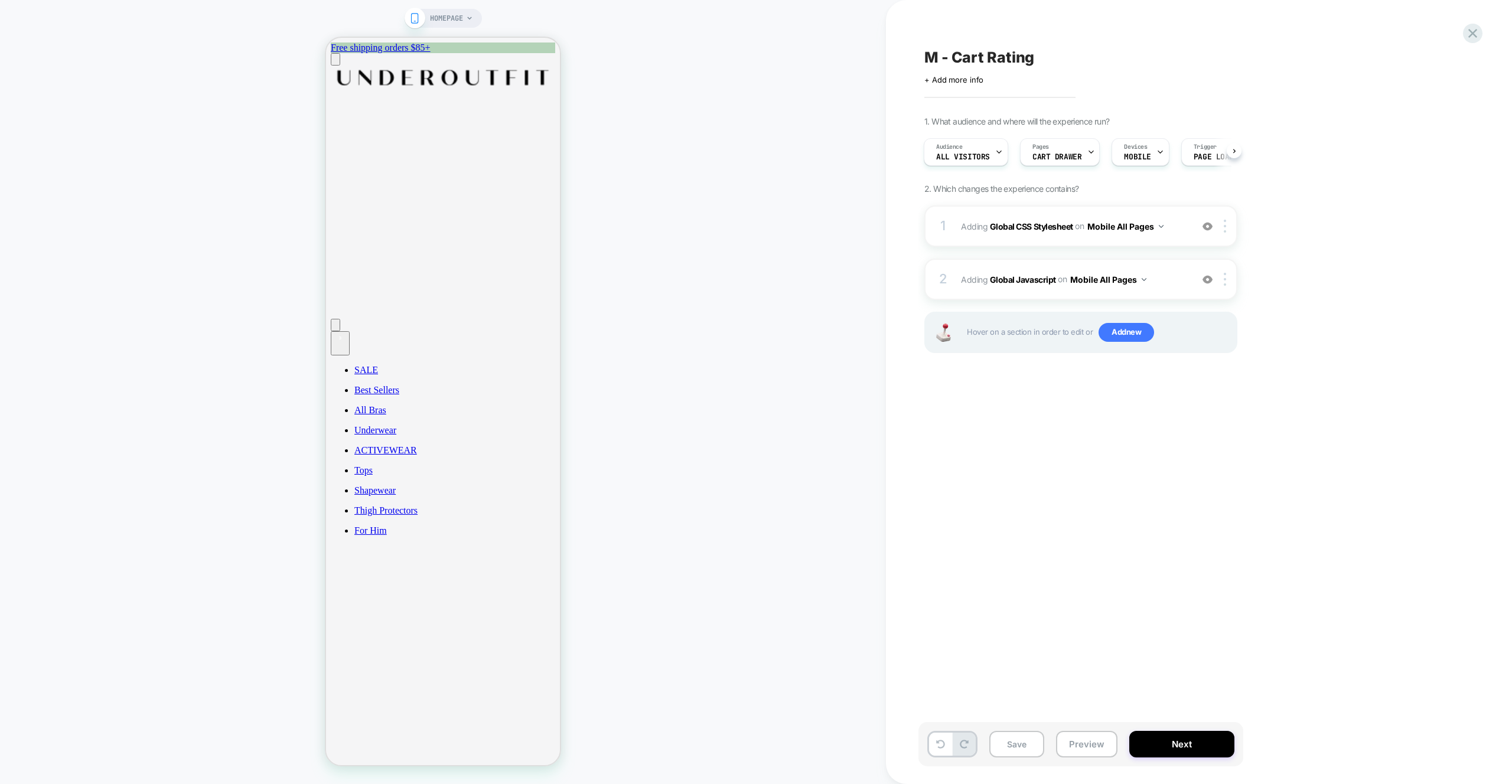
drag, startPoint x: 1272, startPoint y: 442, endPoint x: 1267, endPoint y: 433, distance: 10.3
click at [1272, 442] on div "M - Cart Rating Click to edit experience details + Add more info 1. What audien…" at bounding box center [1140, 392] width 443 height 761
click at [1056, 751] on button "Preview" at bounding box center [1087, 744] width 62 height 27
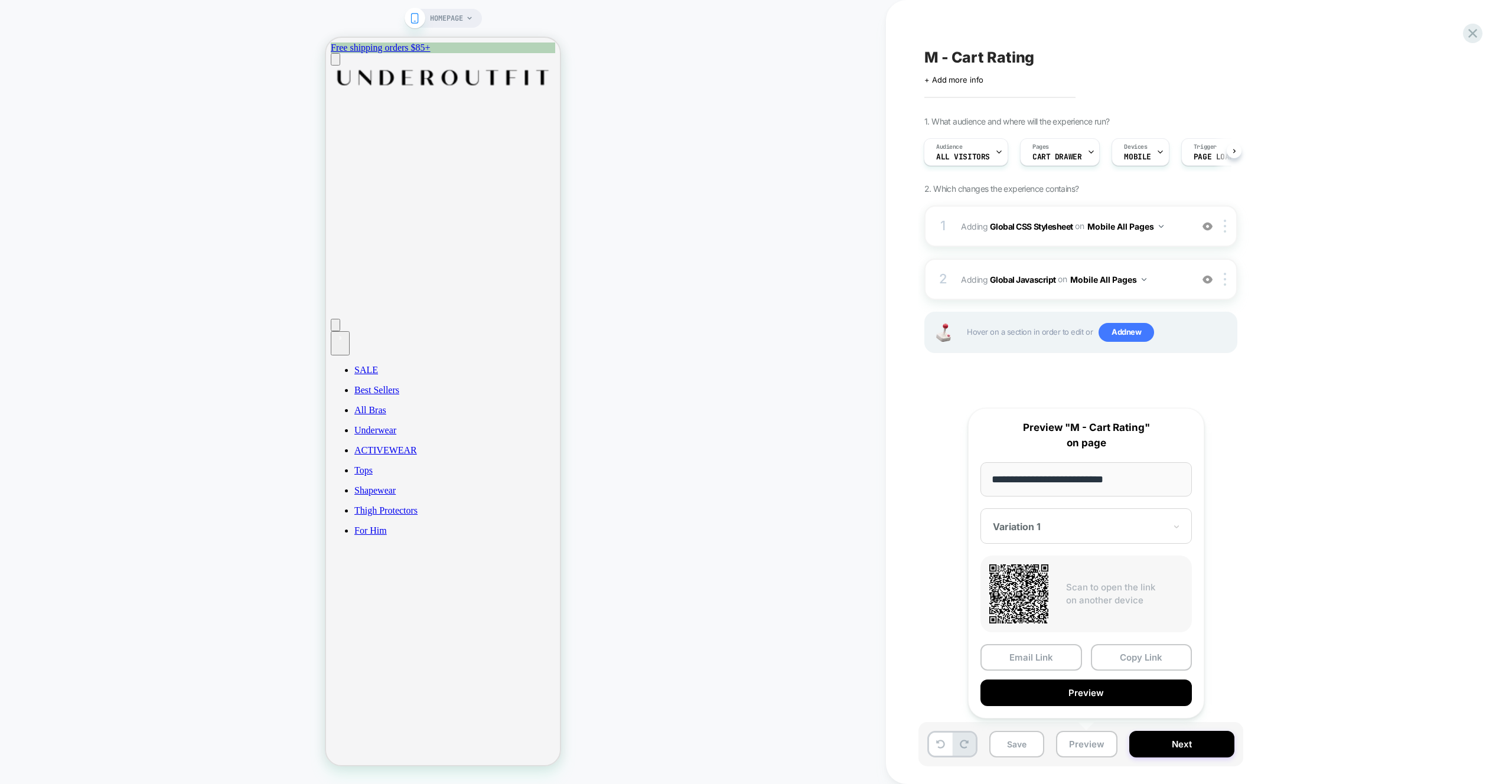
click at [1098, 681] on button "Preview" at bounding box center [1086, 693] width 212 height 27
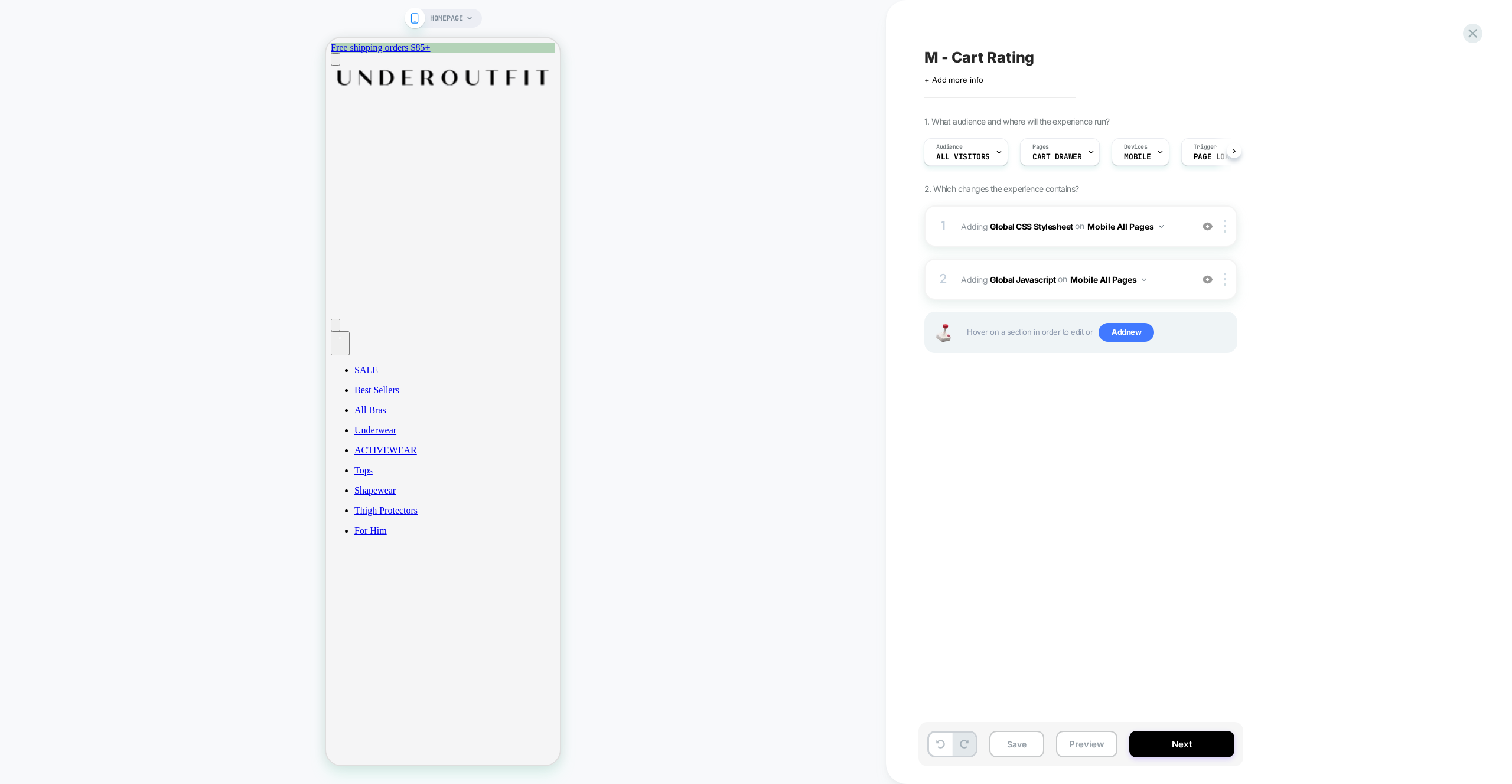
click at [1236, 411] on div "M - Cart Rating Click to edit experience details + Add more info 1. What audien…" at bounding box center [1140, 392] width 443 height 761
click at [1162, 283] on span "Adding Global Javascript on Mobile All Pages" at bounding box center [1073, 279] width 225 height 17
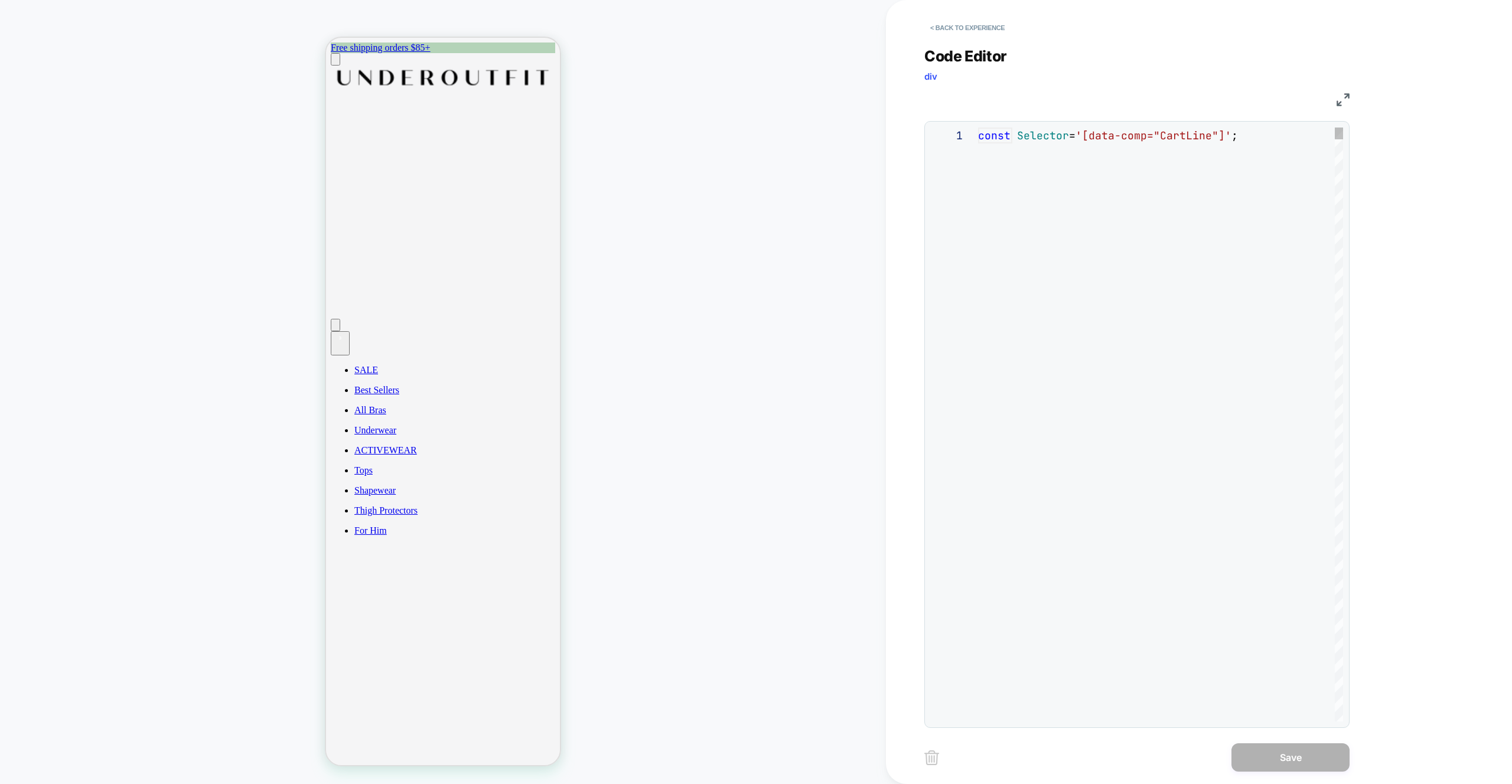
scroll to position [159, 0]
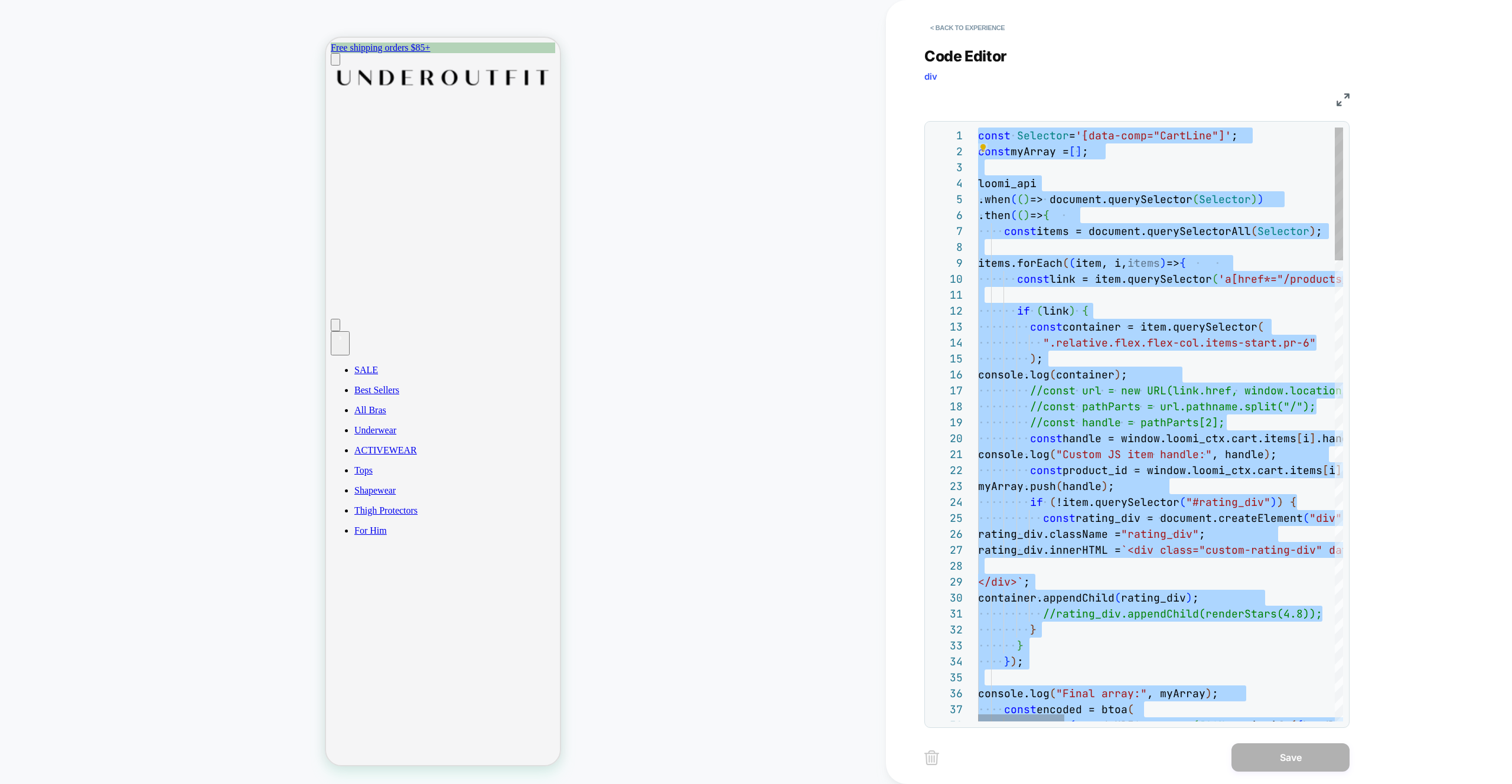
type textarea "**********"
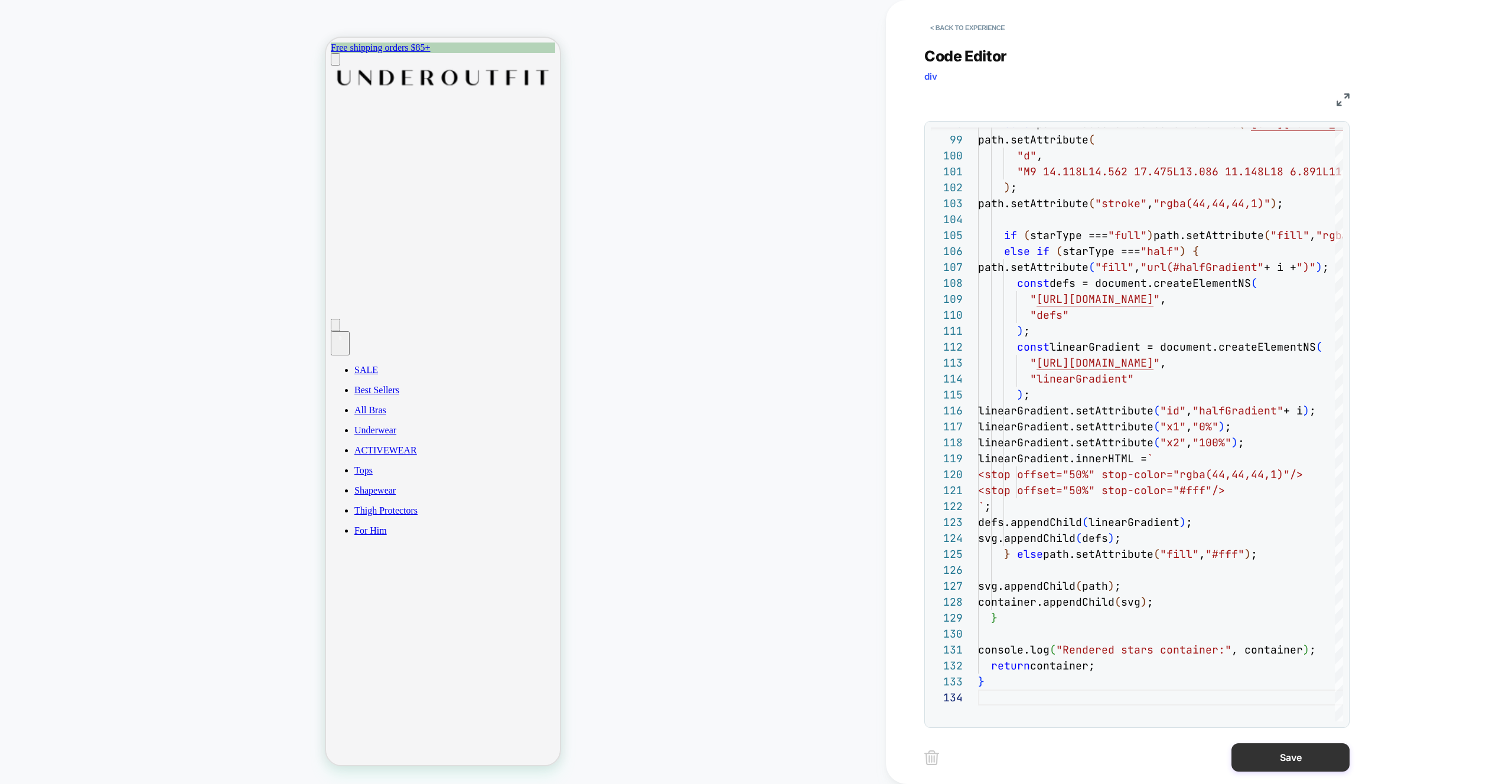
click at [1290, 764] on button "Save" at bounding box center [1290, 757] width 118 height 28
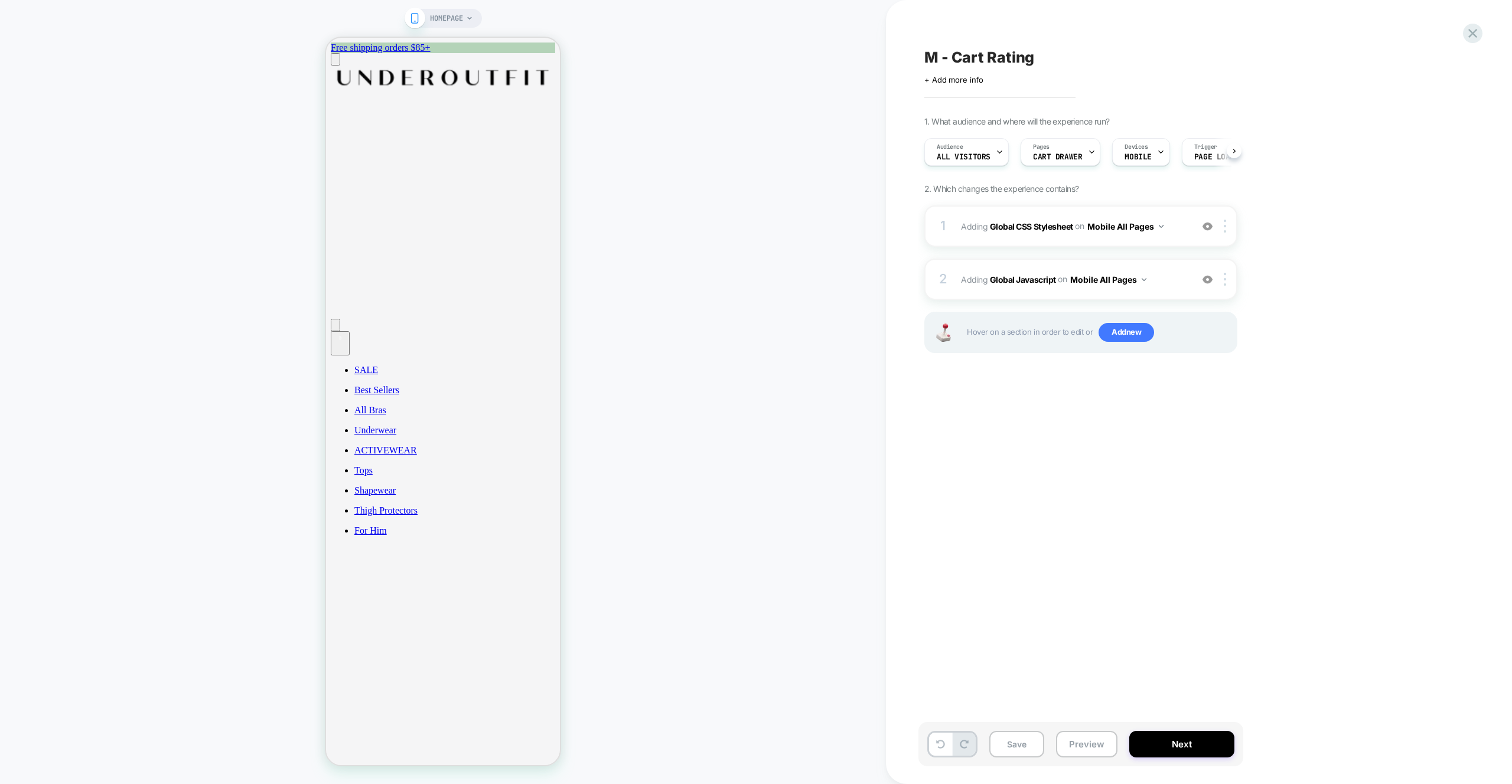
scroll to position [0, 1]
click at [1093, 747] on button "Preview" at bounding box center [1087, 744] width 62 height 27
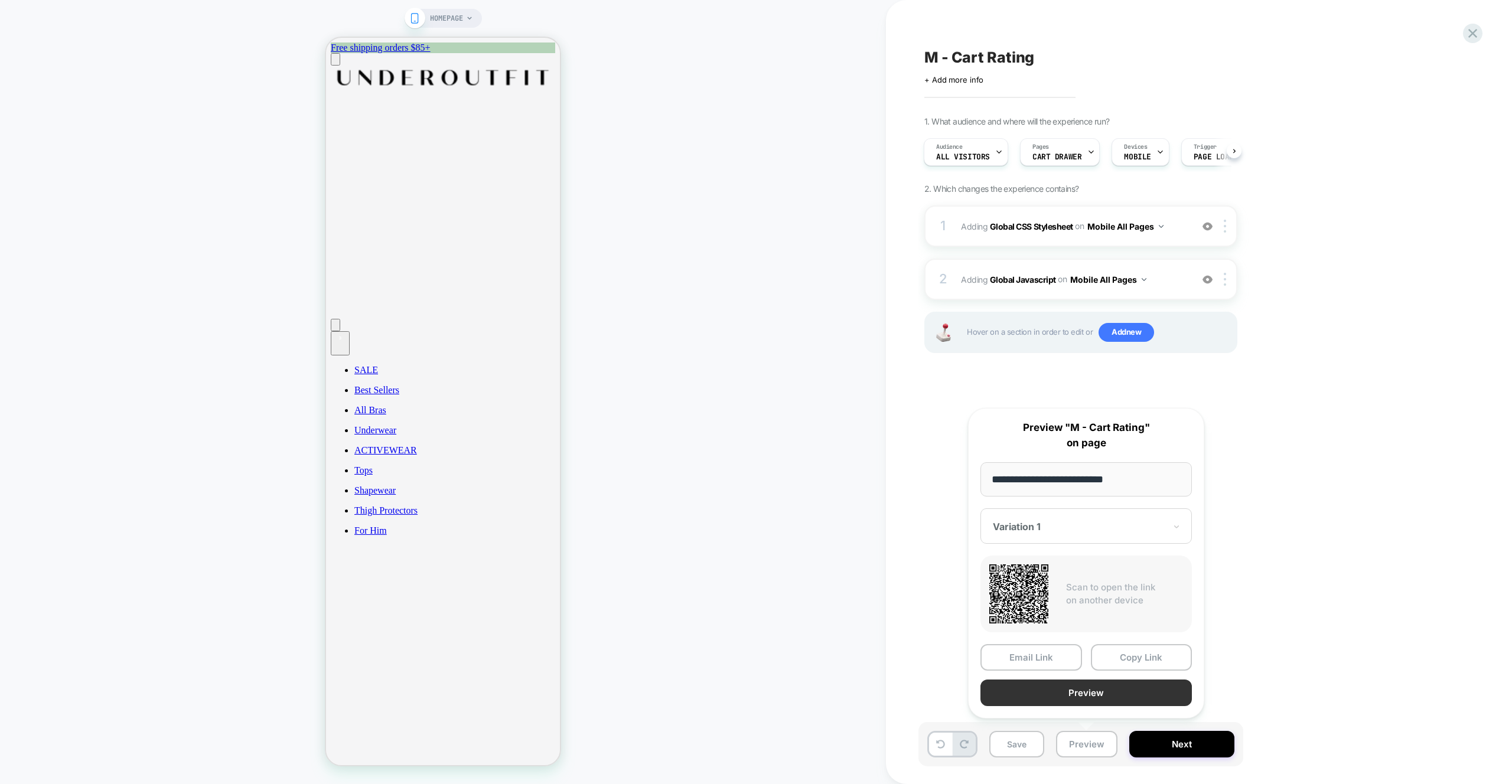
click at [1110, 690] on button "Preview" at bounding box center [1086, 693] width 212 height 27
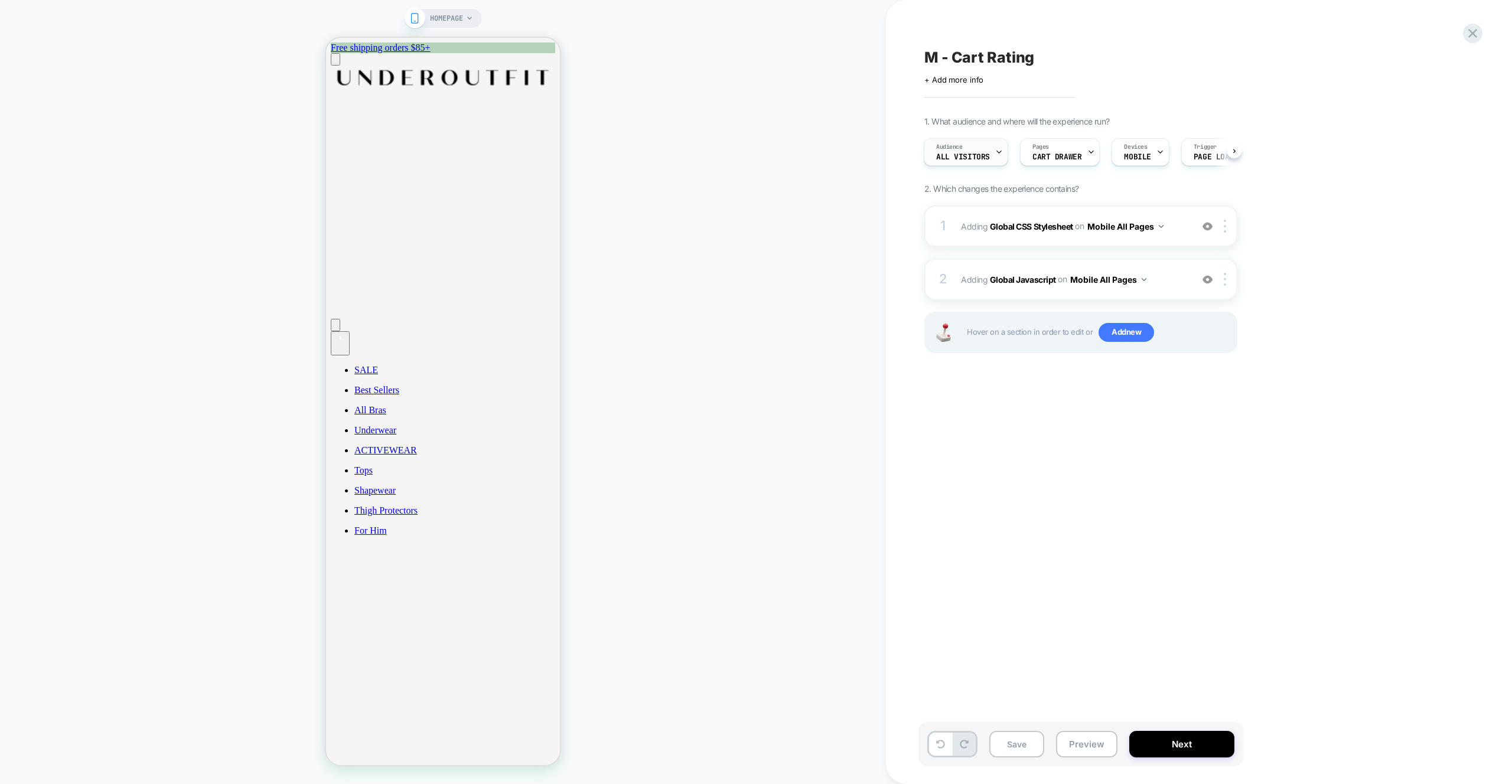
click at [987, 149] on div "Audience All Visitors" at bounding box center [962, 152] width 77 height 27
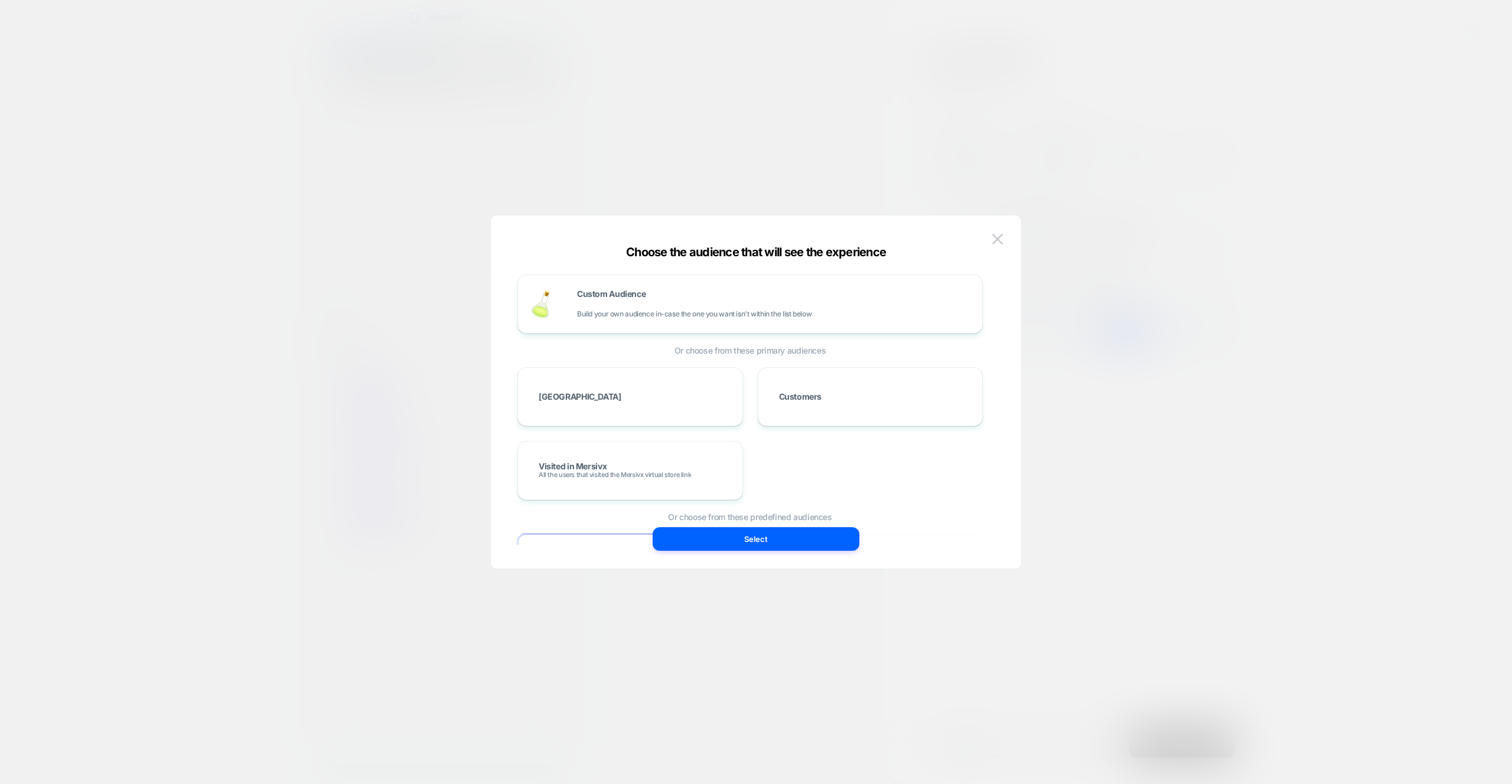
click at [1194, 222] on div at bounding box center [756, 392] width 1512 height 784
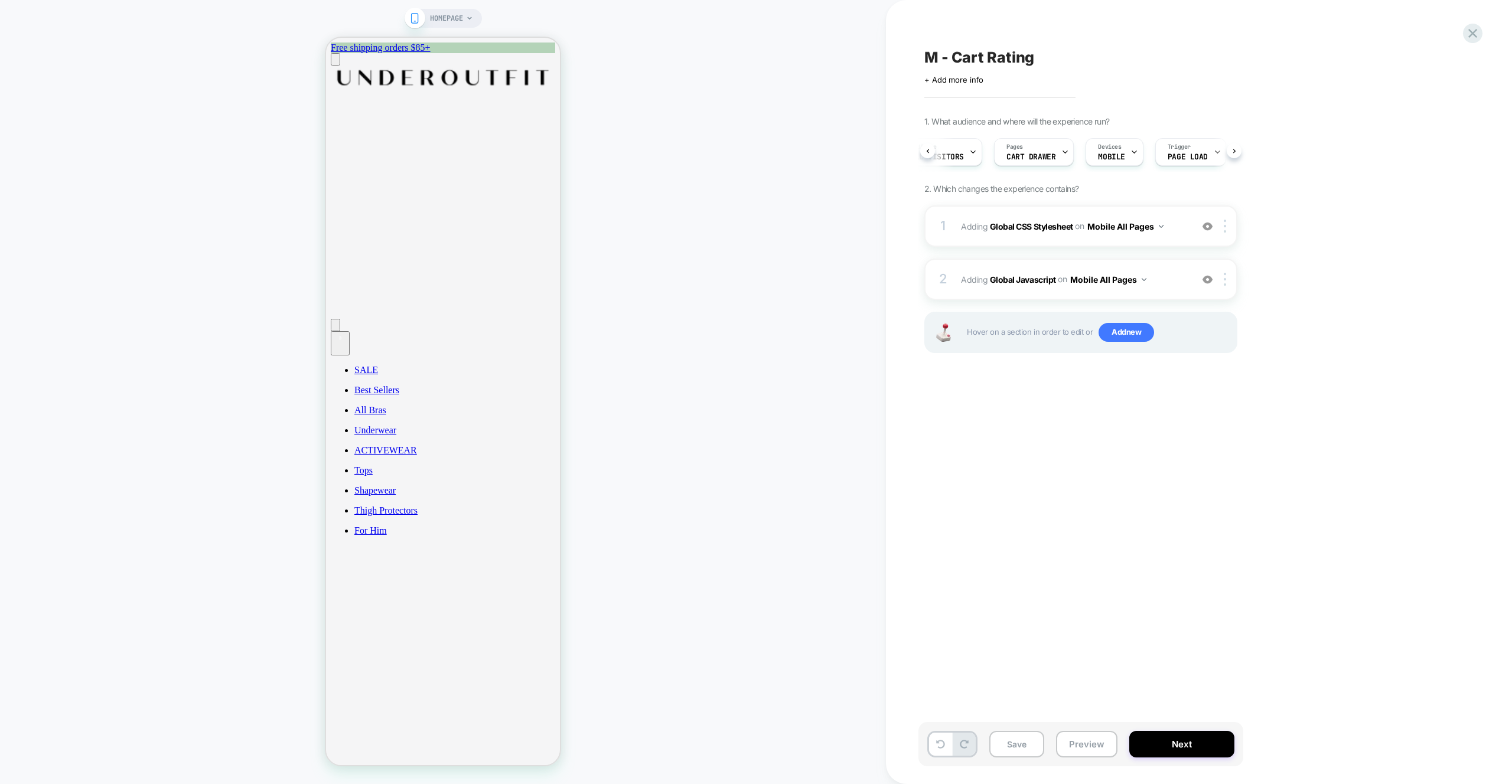
scroll to position [0, 36]
click at [1237, 154] on div "Audience All Visitors Pages CART DRAWER Devices MOBILE Trigger Page Load" at bounding box center [1080, 152] width 313 height 40
click at [1177, 278] on span "Adding Global Javascript on Mobile All Pages" at bounding box center [1073, 279] width 225 height 17
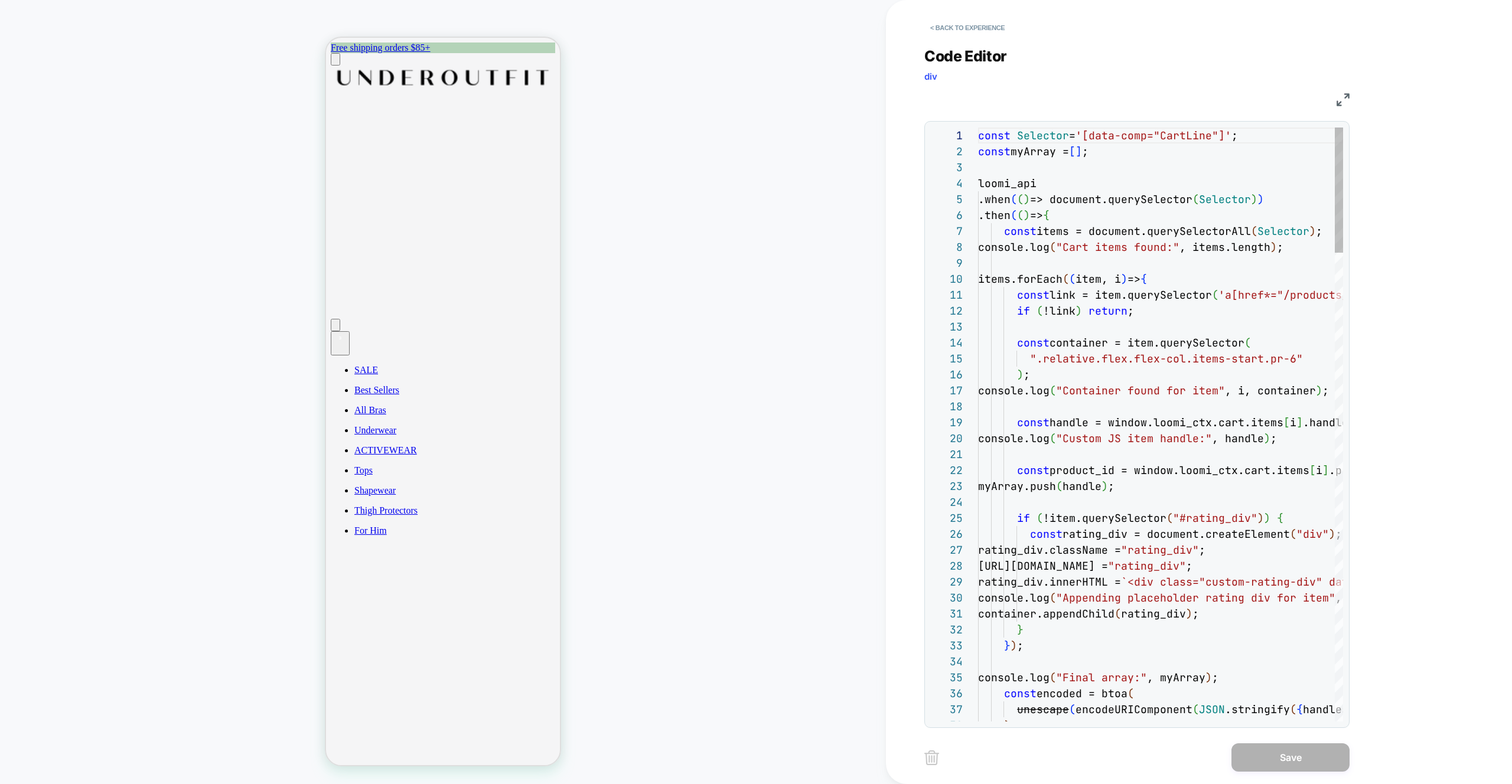
scroll to position [159, 0]
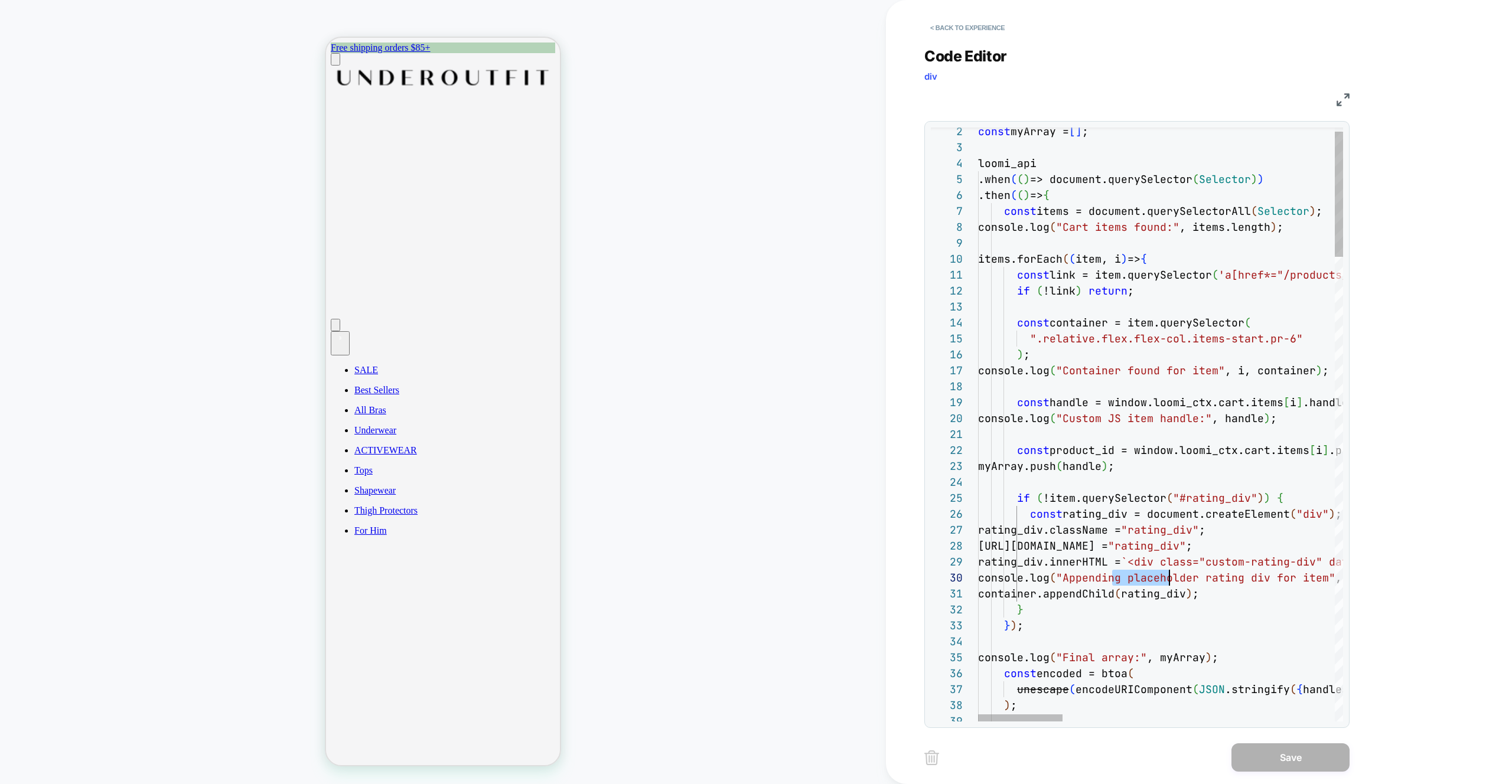
click at [985, 716] on div at bounding box center [1020, 718] width 84 height 7
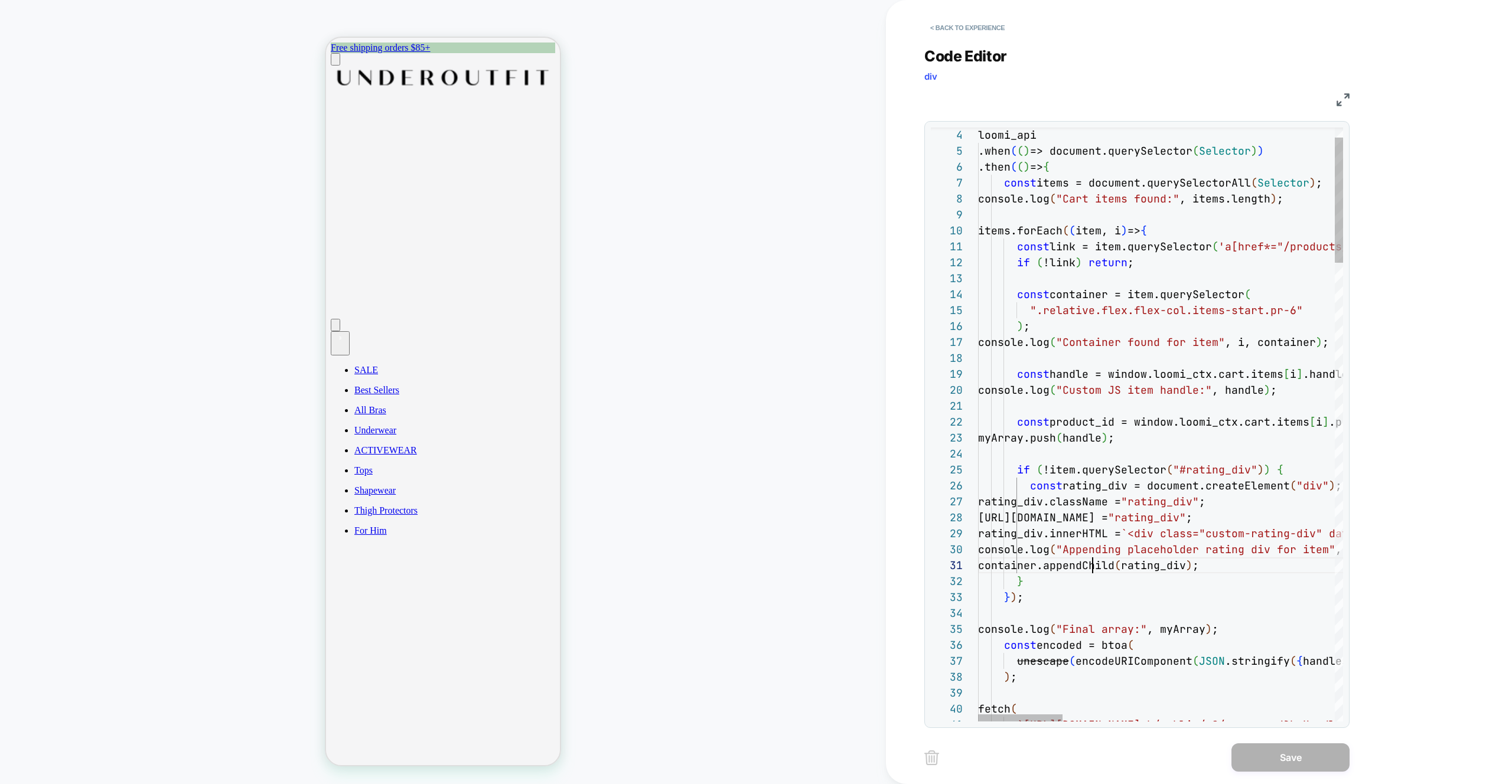
scroll to position [0, 115]
drag, startPoint x: 1094, startPoint y: 570, endPoint x: 1070, endPoint y: 557, distance: 27.3
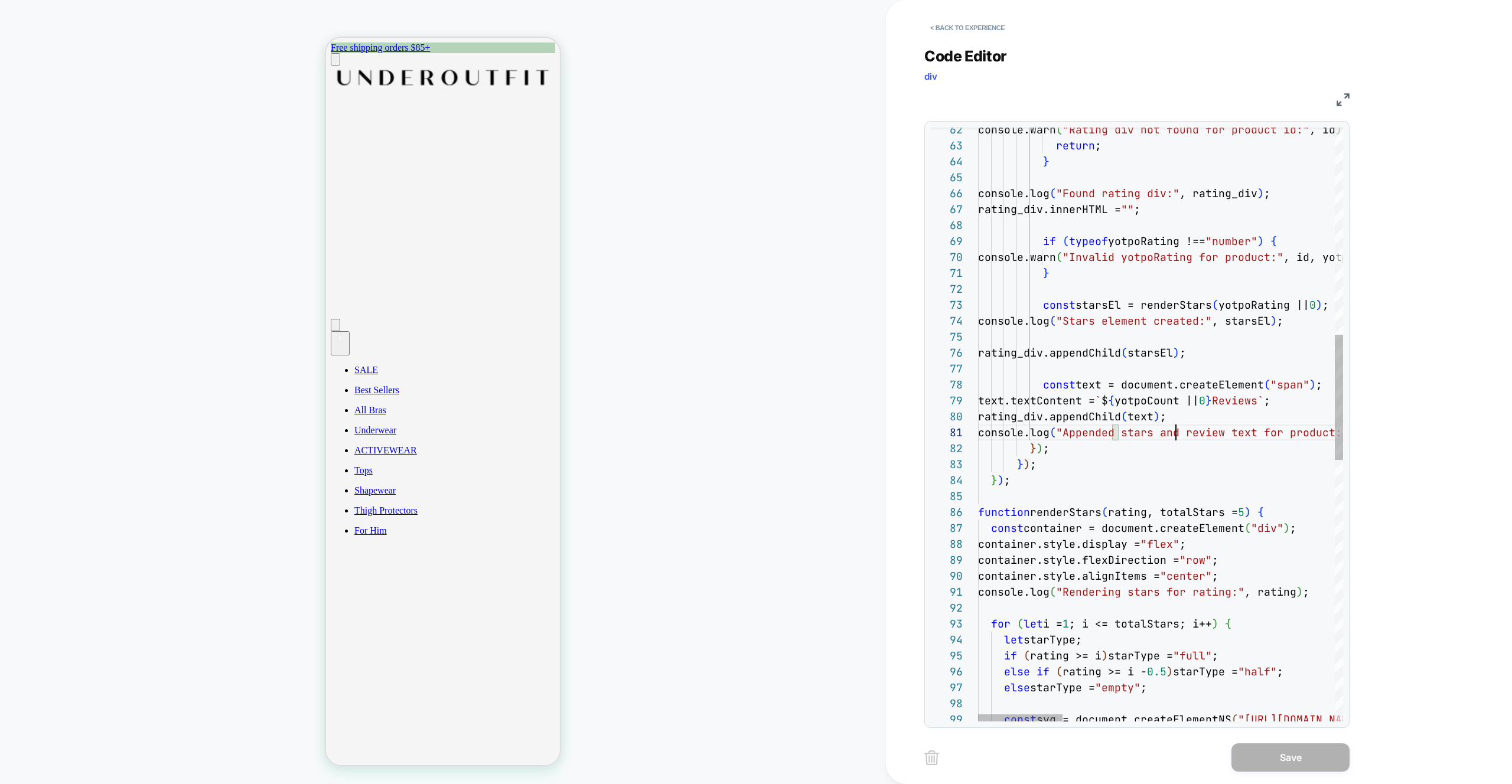
scroll to position [0, 198]
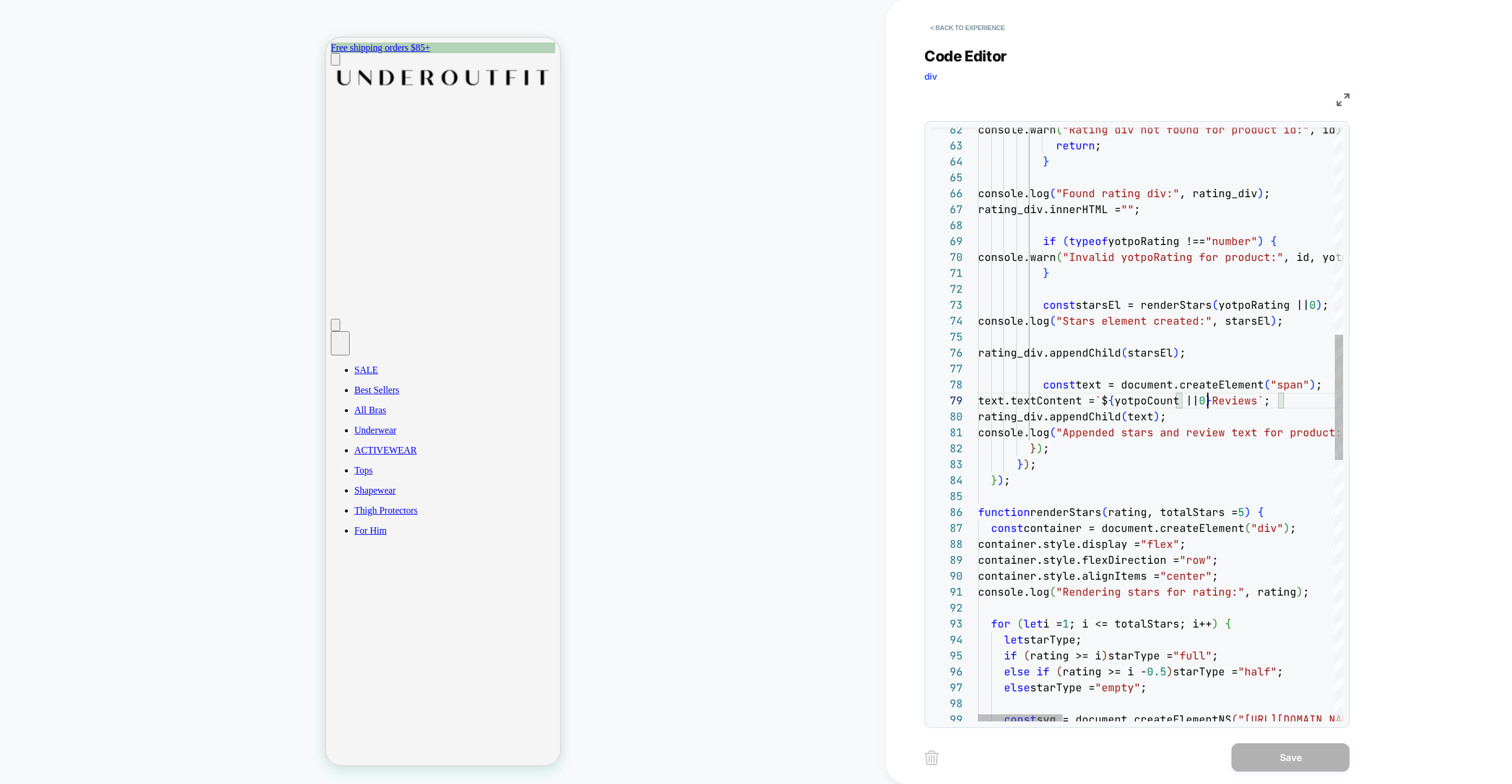
type textarea "**********"
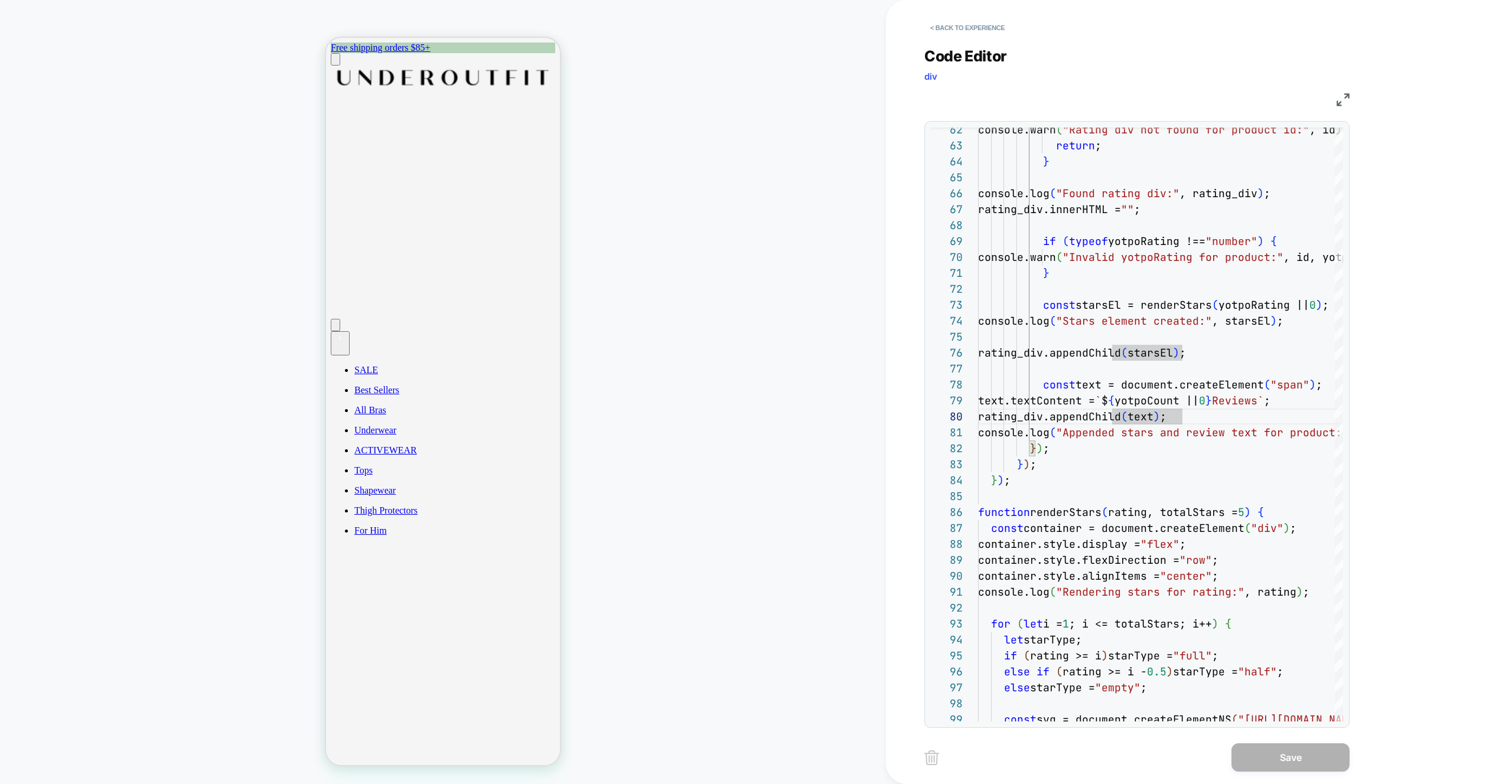
click at [345, 342] on icon "Cart" at bounding box center [340, 347] width 9 height 9
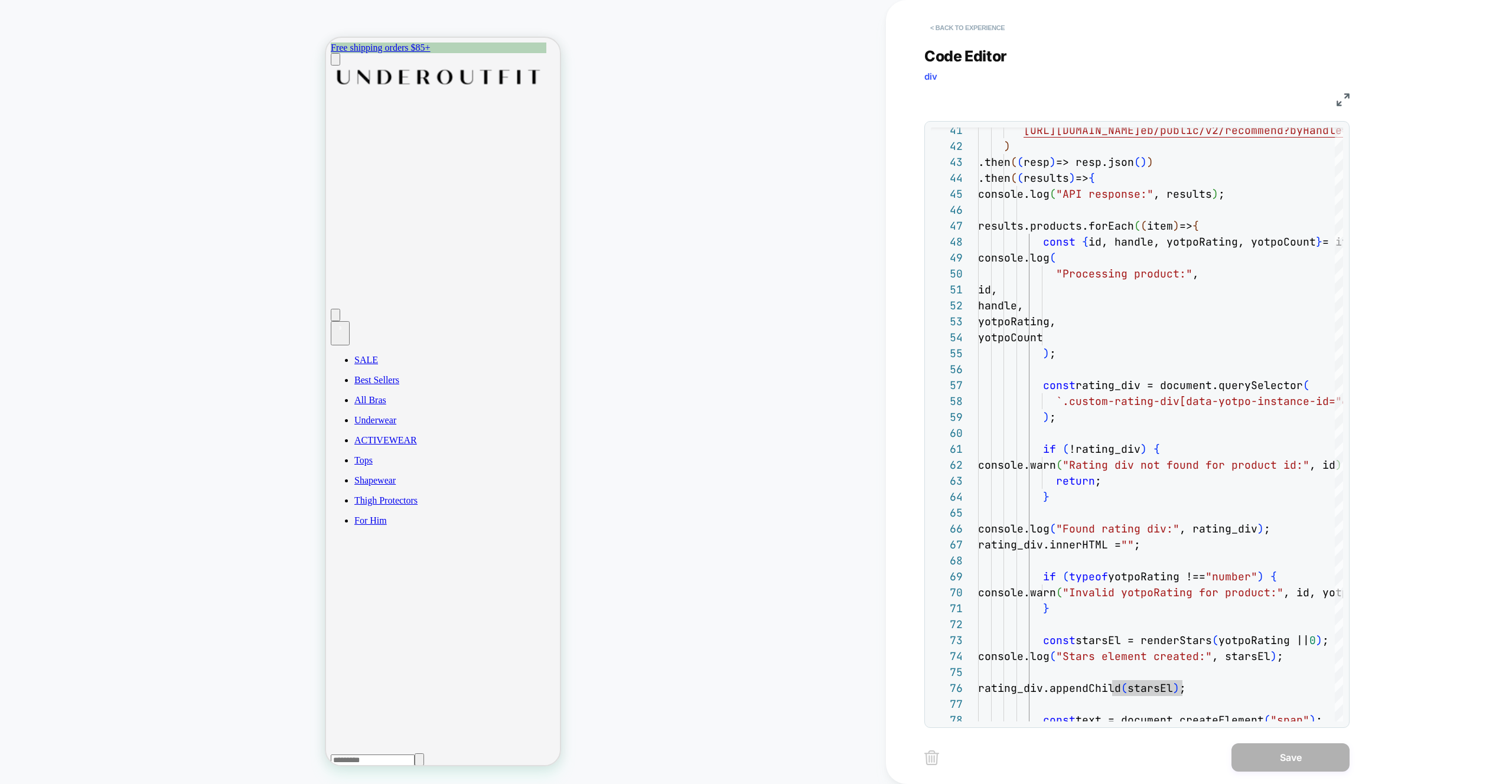
click at [954, 26] on button "< Back to experience" at bounding box center [967, 27] width 86 height 19
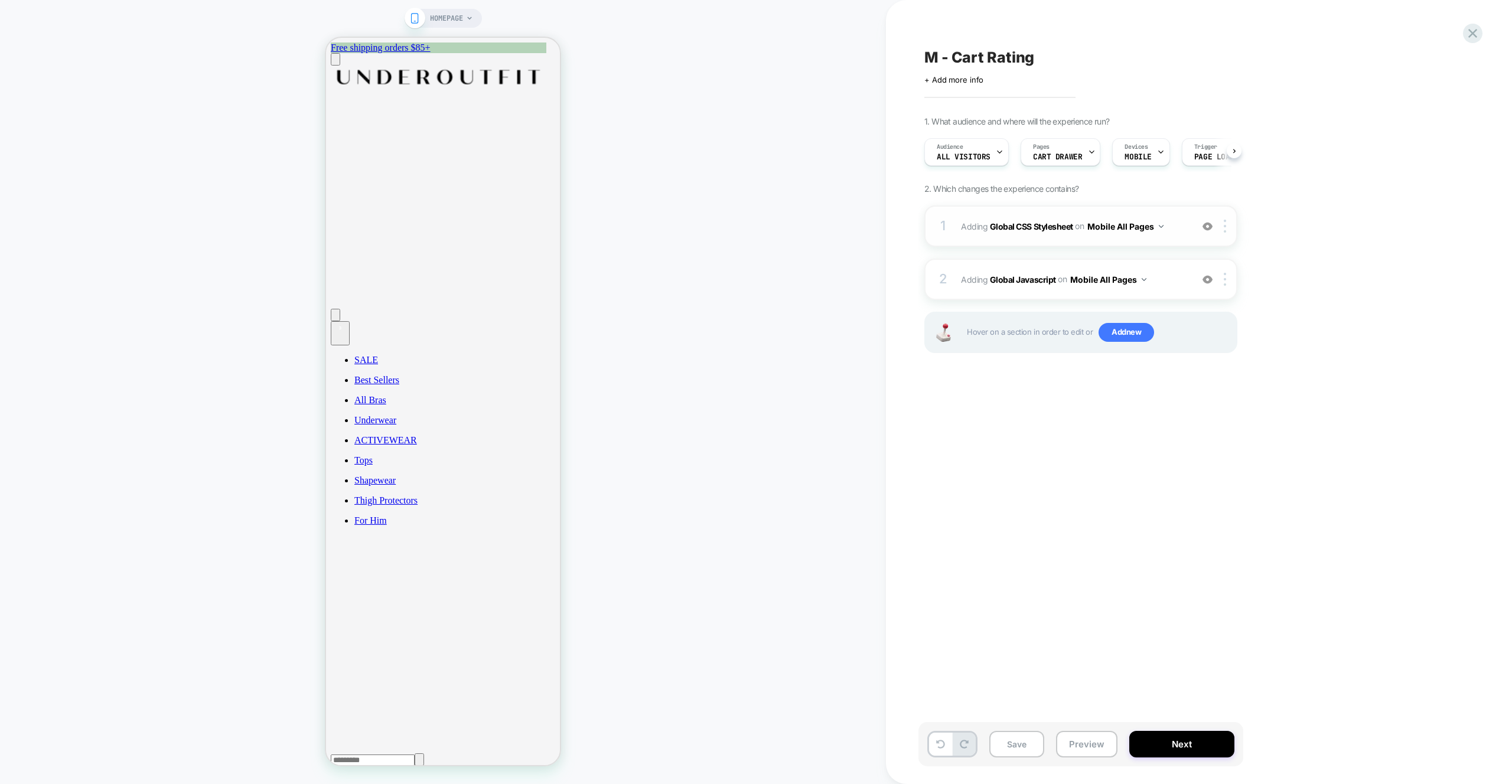
scroll to position [0, 1]
click at [1173, 231] on span "Adding Global CSS Stylesheet on Mobile All Pages" at bounding box center [1073, 226] width 225 height 17
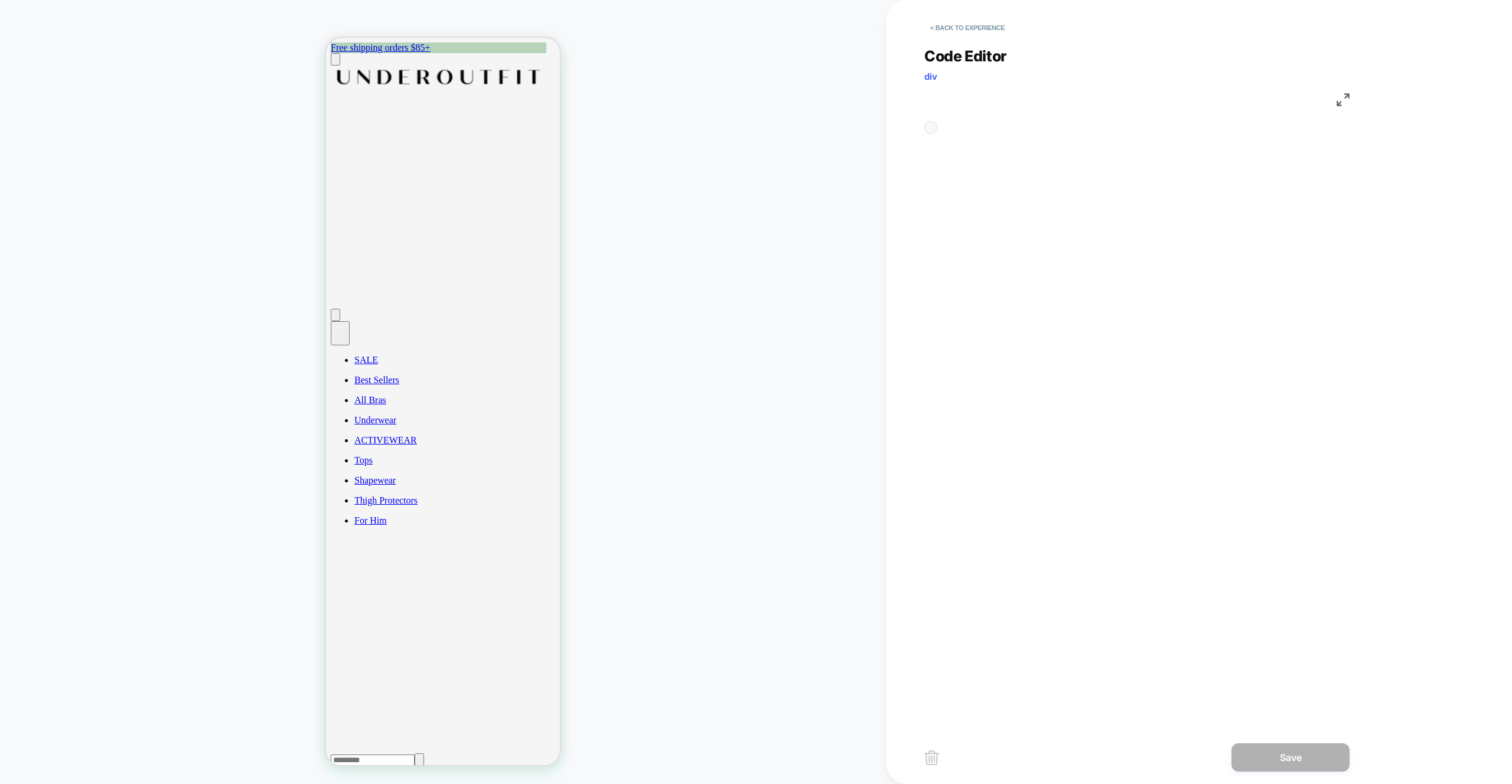
scroll to position [159, 0]
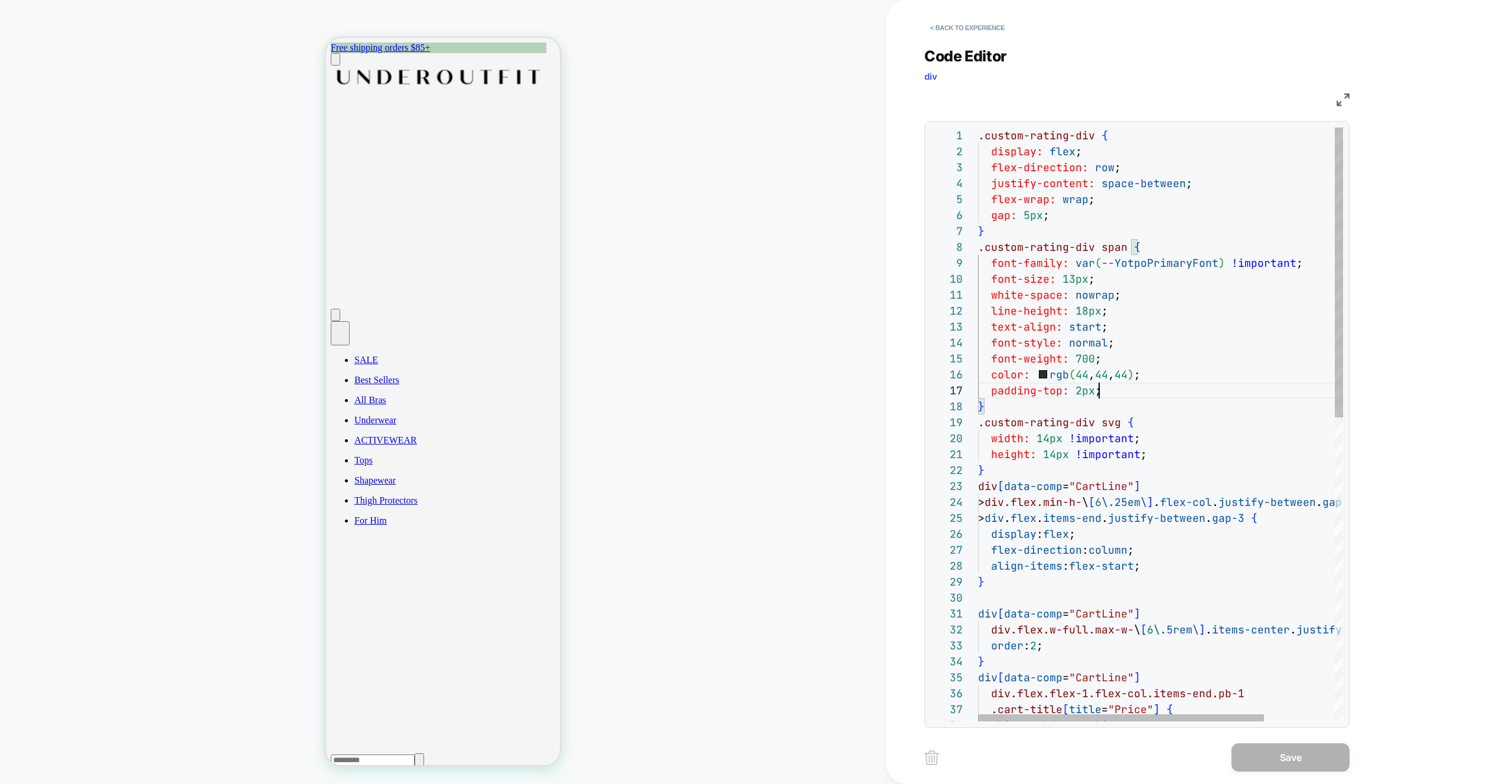
click at [1105, 392] on div ".custom-rating-div { display: flex ; flex-direction: row ; justify-content: spa…" at bounding box center [1205, 735] width 455 height 1215
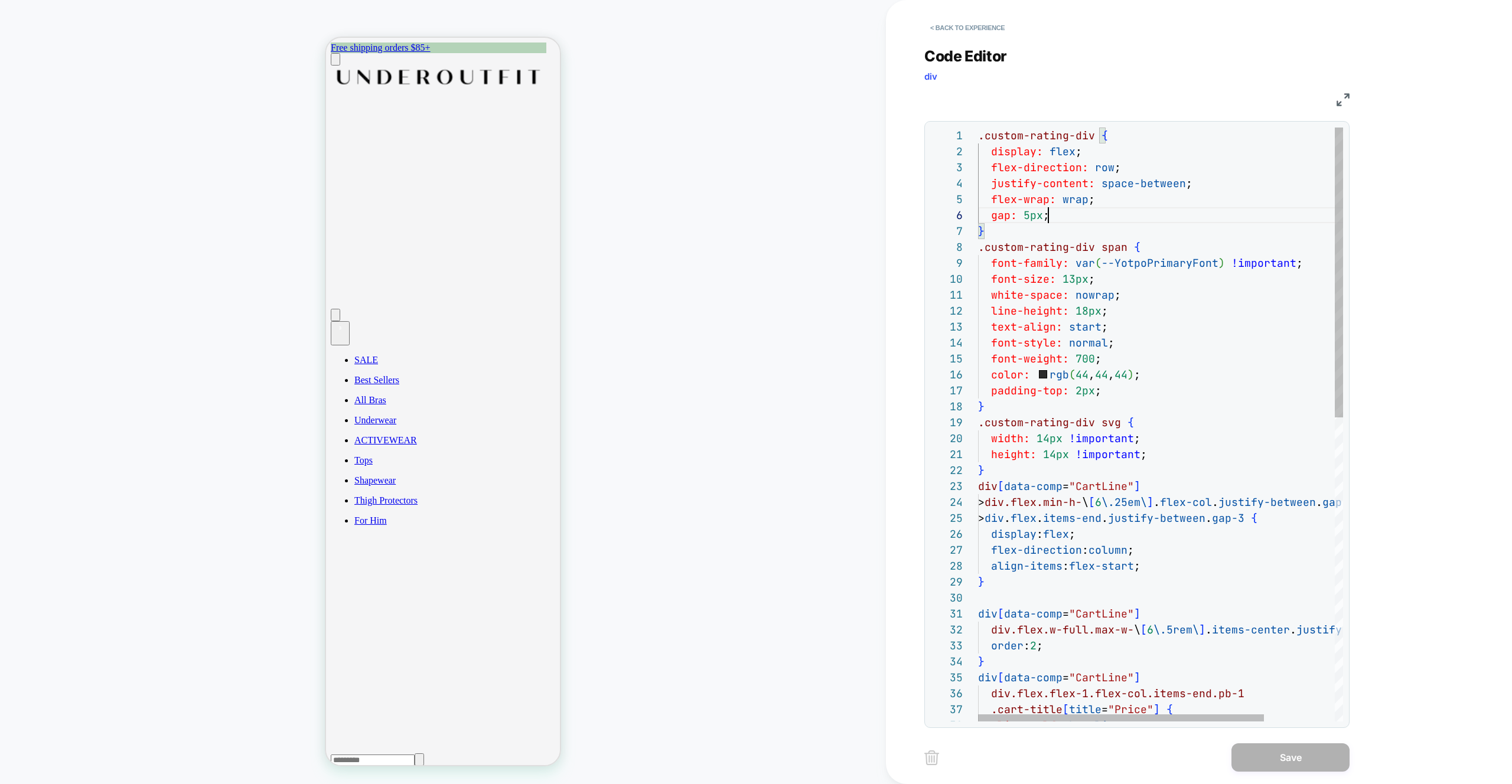
click at [1062, 214] on div ".custom-rating-div { display: flex ; flex-direction: row ; justify-content: spa…" at bounding box center [1205, 735] width 455 height 1215
drag, startPoint x: 1043, startPoint y: 217, endPoint x: 1024, endPoint y: 215, distance: 19.1
click at [1024, 215] on div ".custom-rating-div { display: flex ; flex-direction: row ; justify-content: spa…" at bounding box center [1205, 735] width 455 height 1215
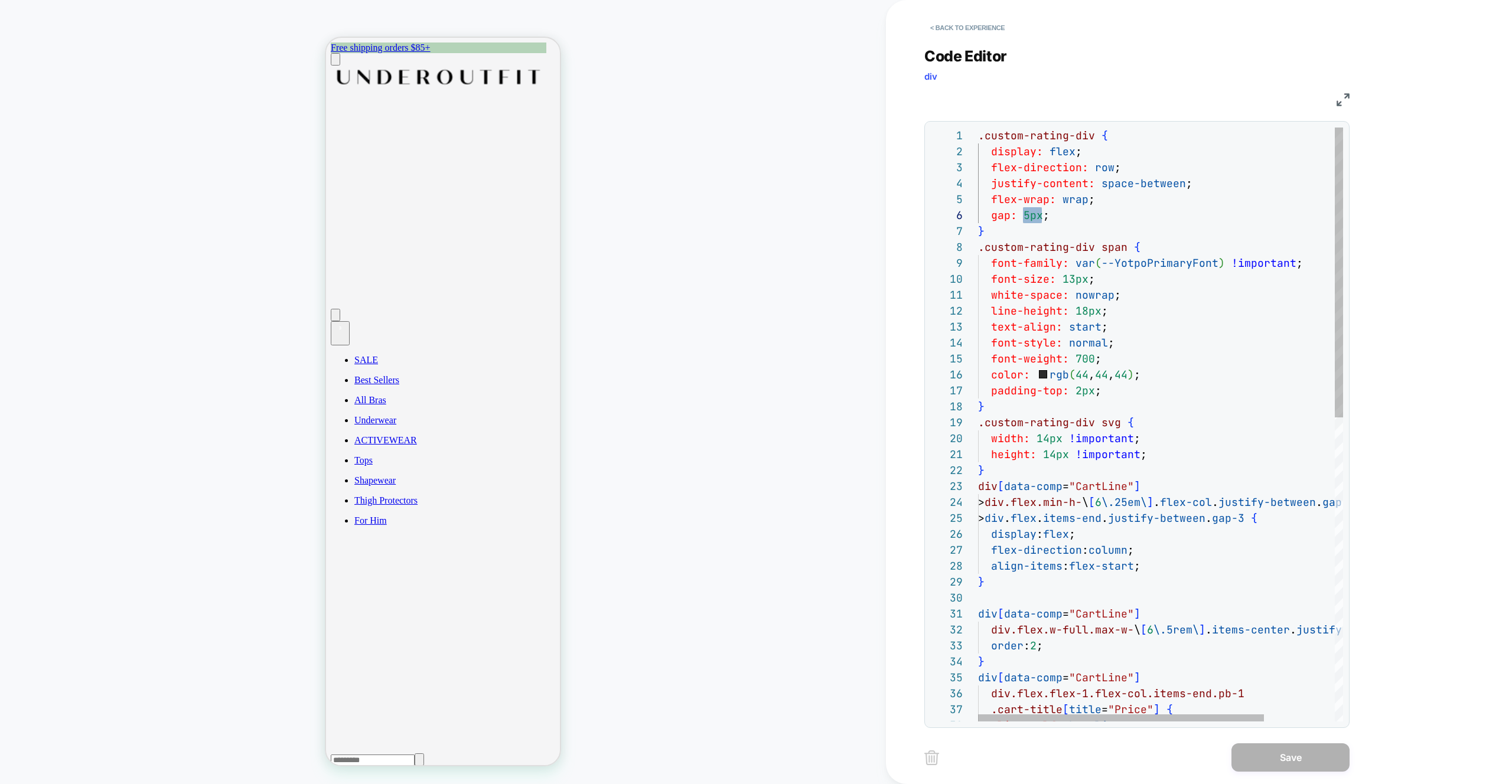
click at [1080, 222] on div ".custom-rating-div { display: flex ; flex-direction: row ; justify-content: spa…" at bounding box center [1205, 735] width 455 height 1215
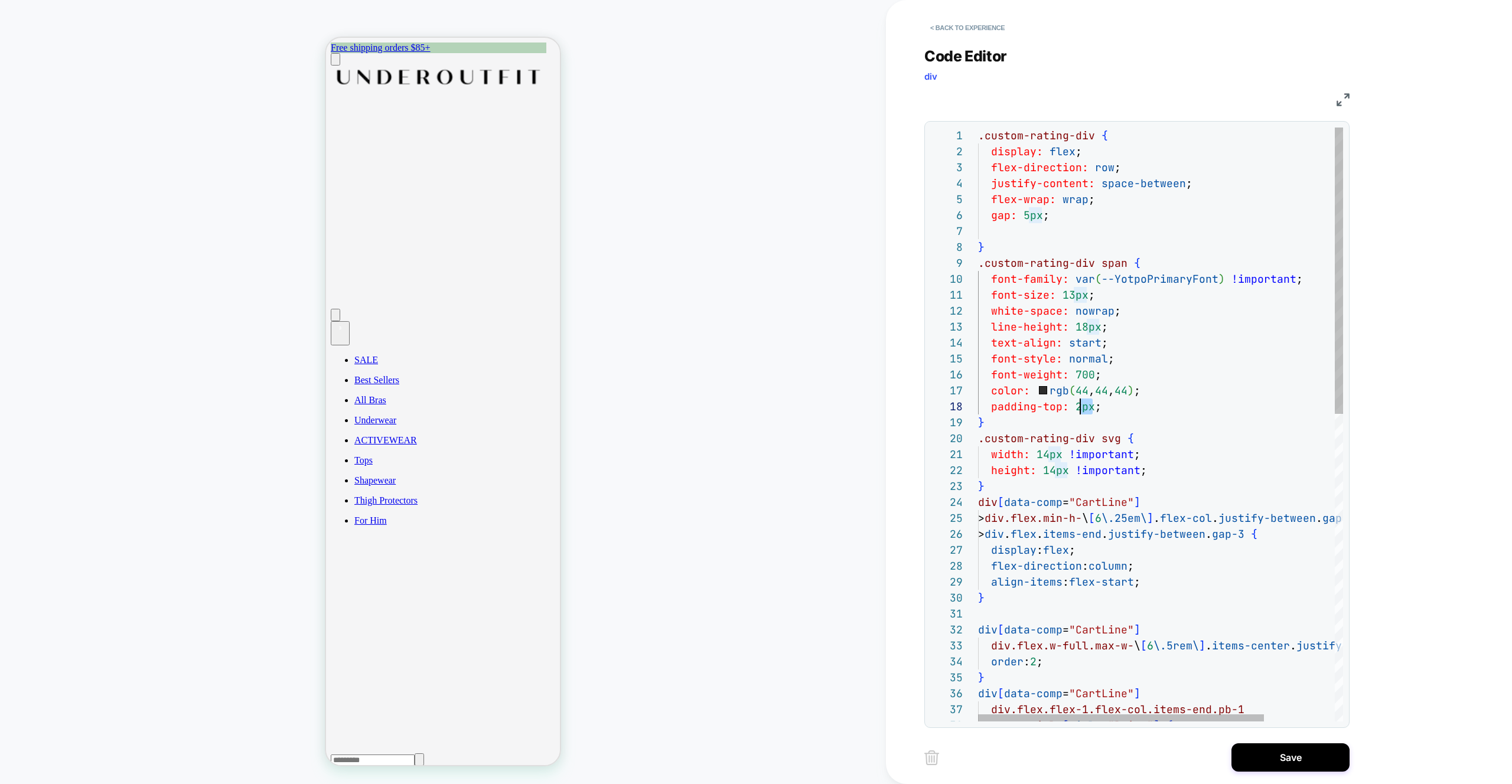
scroll to position [112, 96]
drag, startPoint x: 1096, startPoint y: 409, endPoint x: 1077, endPoint y: 409, distance: 19.0
click at [1077, 409] on div ".custom-rating-div { display: flex ; flex-direction: row ; justify-content: spa…" at bounding box center [1205, 743] width 455 height 1232
click at [1059, 483] on div ".custom-rating-div { display: flex ; flex-direction: row ; justify-content: spa…" at bounding box center [1205, 743] width 455 height 1232
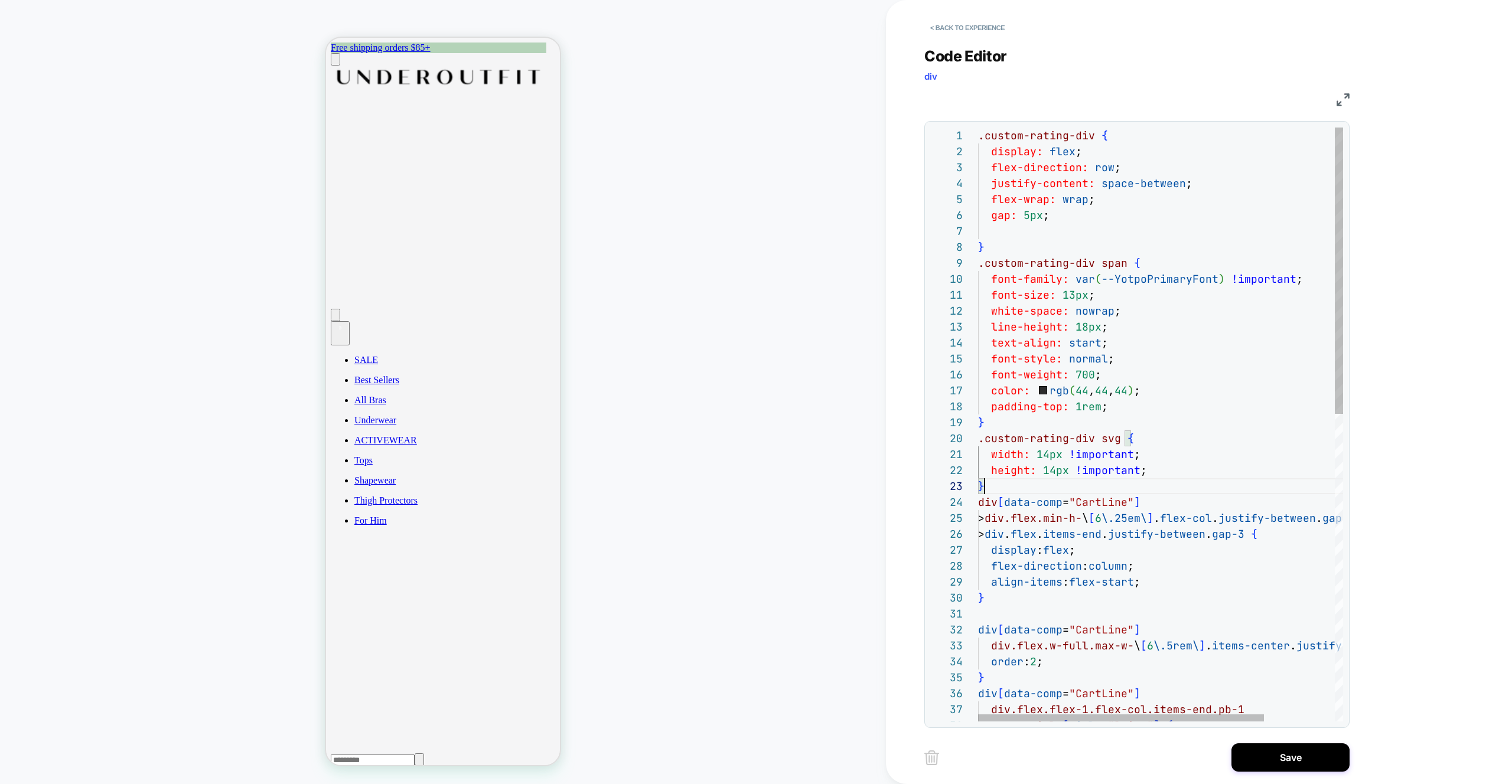
scroll to position [32, 6]
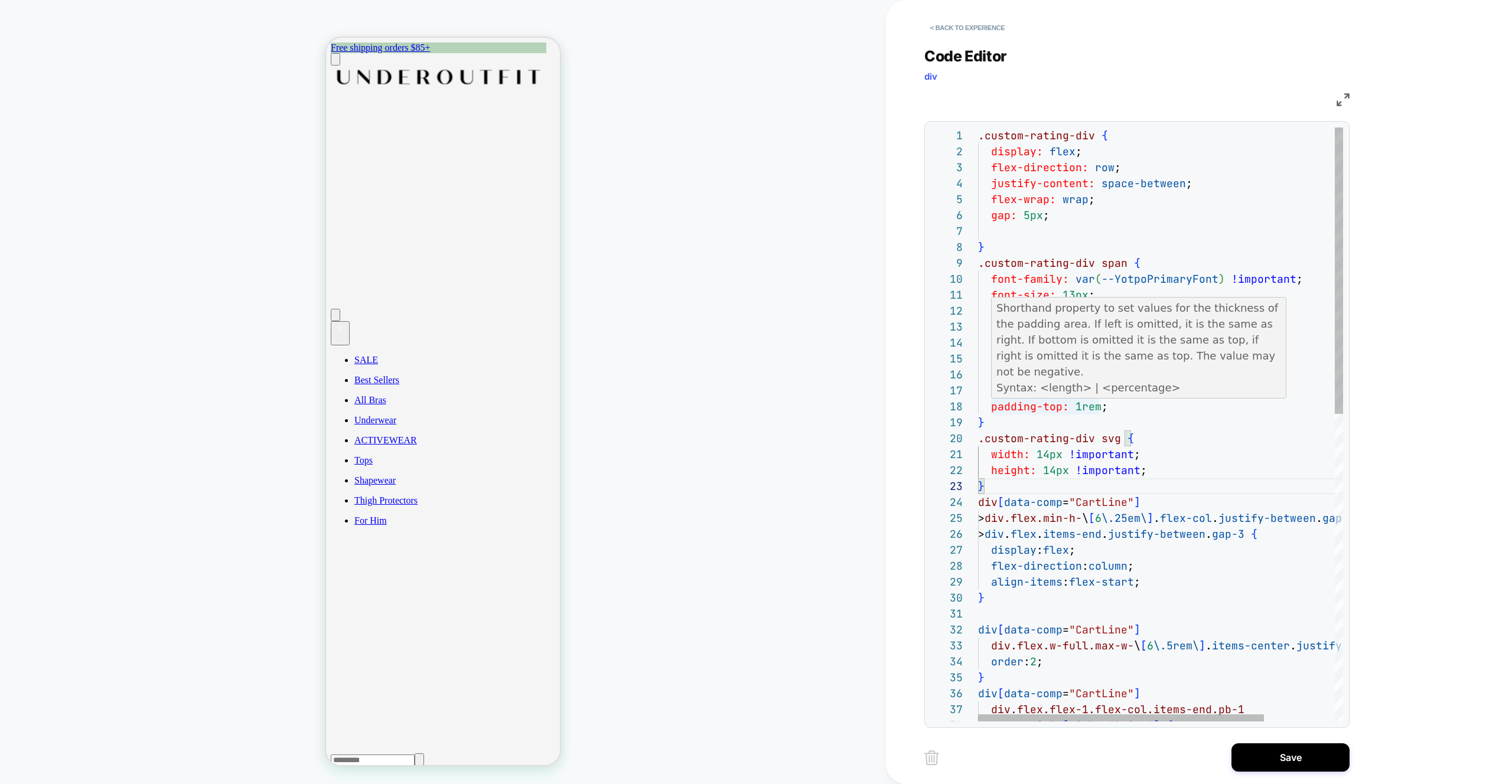
click at [1100, 407] on div ".custom-rating-div { display: flex ; flex-direction: row ; justify-content: spa…" at bounding box center [1205, 743] width 455 height 1232
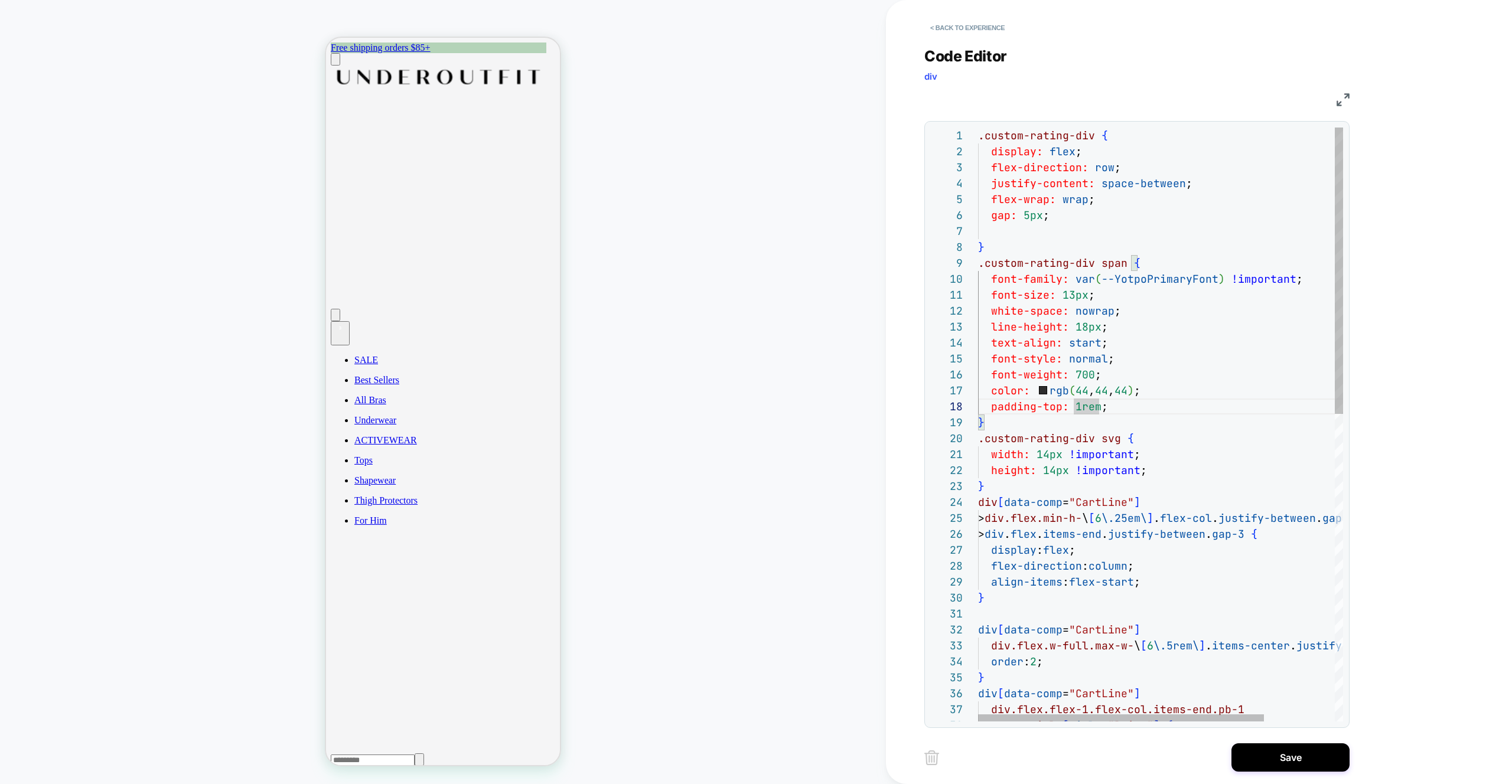
scroll to position [112, 96]
click at [1119, 275] on div ".custom-rating-div { display: flex ; flex-direction: row ; justify-content: spa…" at bounding box center [1205, 743] width 455 height 1232
click at [1058, 217] on div ".custom-rating-div { display: flex ; flex-direction: row ; justify-content: spa…" at bounding box center [1205, 743] width 455 height 1232
click at [1051, 232] on div ".custom-rating-div { display: flex ; flex-direction: row ; justify-content: spa…" at bounding box center [1205, 743] width 455 height 1232
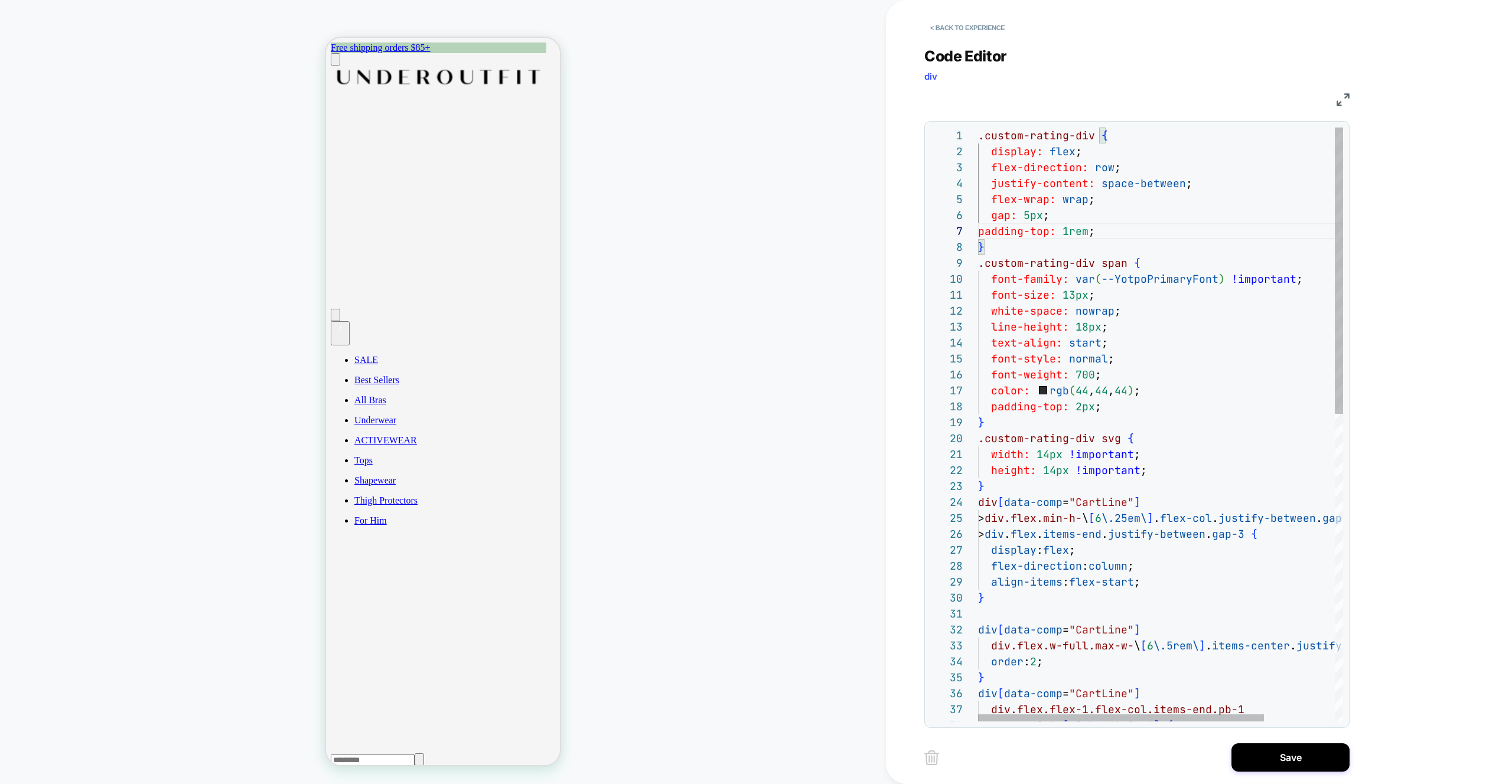
scroll to position [96, 6]
click at [982, 232] on div ".custom-rating-div { display: flex ; flex-direction: row ; justify-content: spa…" at bounding box center [1205, 743] width 455 height 1232
click at [980, 231] on div ".custom-rating-div { display: flex ; flex-direction: row ; justify-content: spa…" at bounding box center [1205, 743] width 455 height 1232
drag, startPoint x: 1138, startPoint y: 221, endPoint x: 1126, endPoint y: 231, distance: 15.6
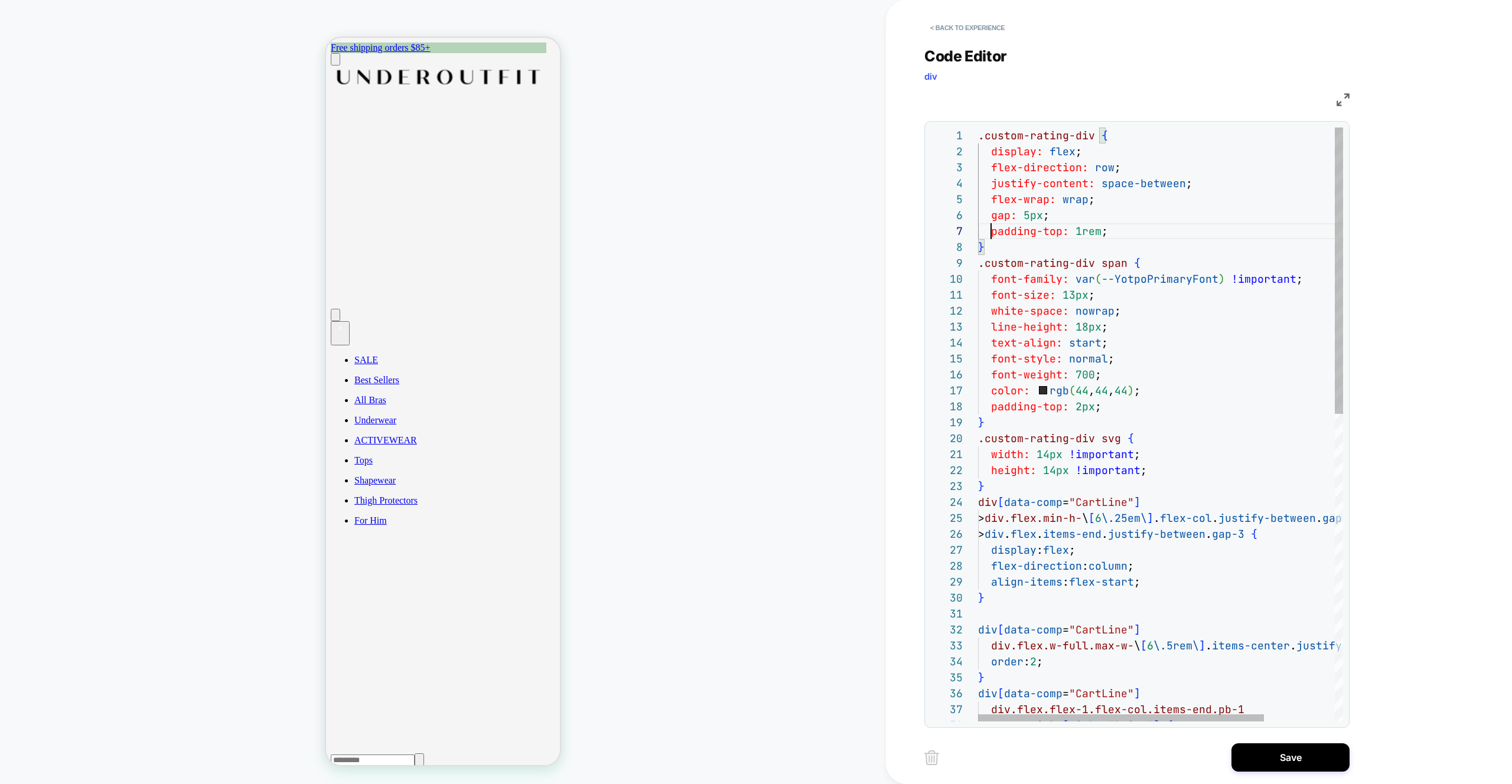
click at [1139, 221] on div ".custom-rating-div { display: flex ; flex-direction: row ; justify-content: spa…" at bounding box center [1205, 743] width 455 height 1232
click at [1126, 232] on div ".custom-rating-div { display: flex ; flex-direction: row ; justify-content: spa…" at bounding box center [1205, 743] width 455 height 1232
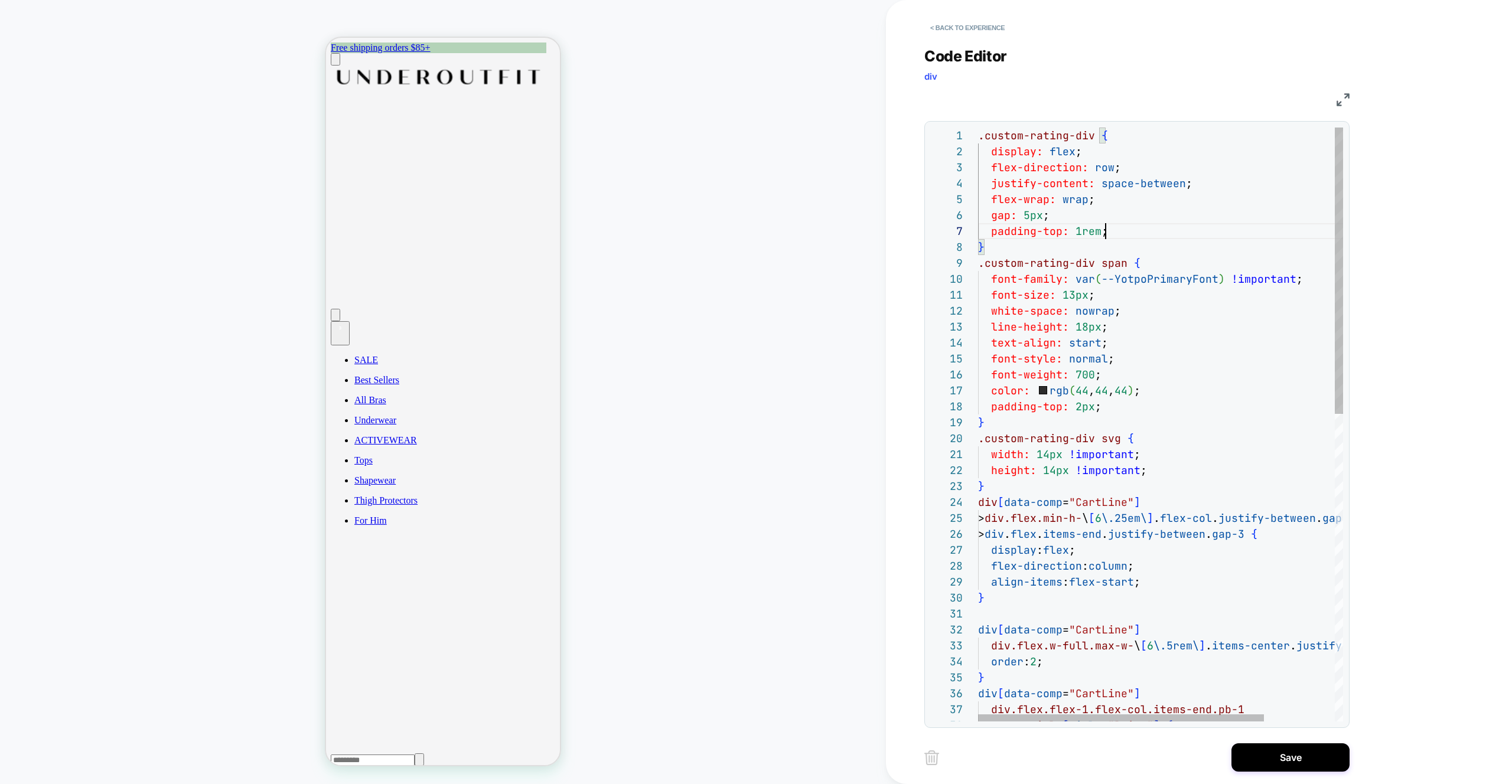
click at [1126, 232] on div ".custom-rating-div { display: flex ; flex-direction: row ; justify-content: spa…" at bounding box center [1205, 743] width 455 height 1232
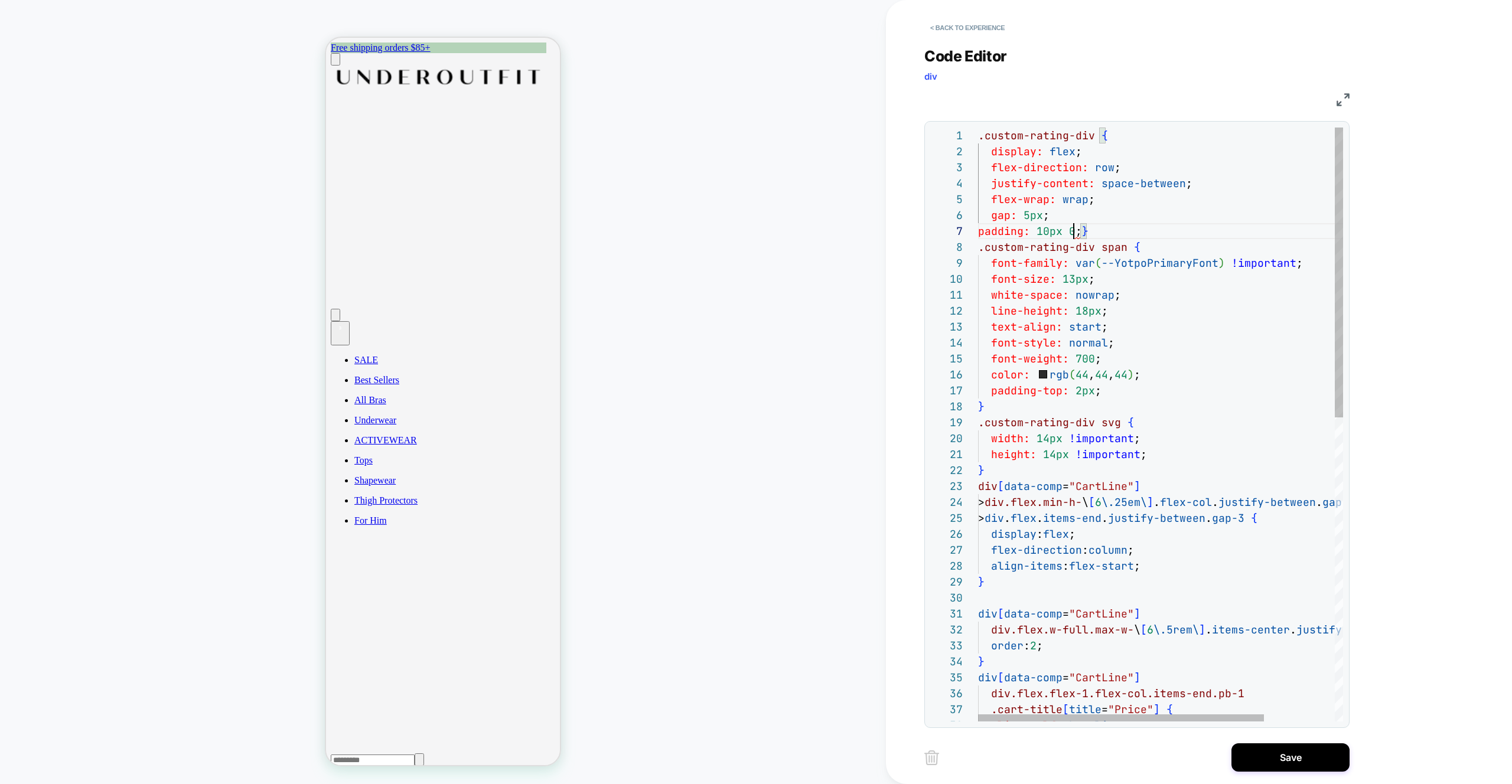
scroll to position [96, 109]
click at [1016, 275] on div ".custom-rating-div { display: flex ; flex-direction: row ; justify-content: spa…" at bounding box center [1205, 735] width 455 height 1215
drag, startPoint x: 978, startPoint y: 230, endPoint x: 984, endPoint y: 233, distance: 6.7
click at [978, 230] on div ".custom-rating-div { display: flex ; flex-direction: row ; justify-content: spa…" at bounding box center [1205, 735] width 455 height 1215
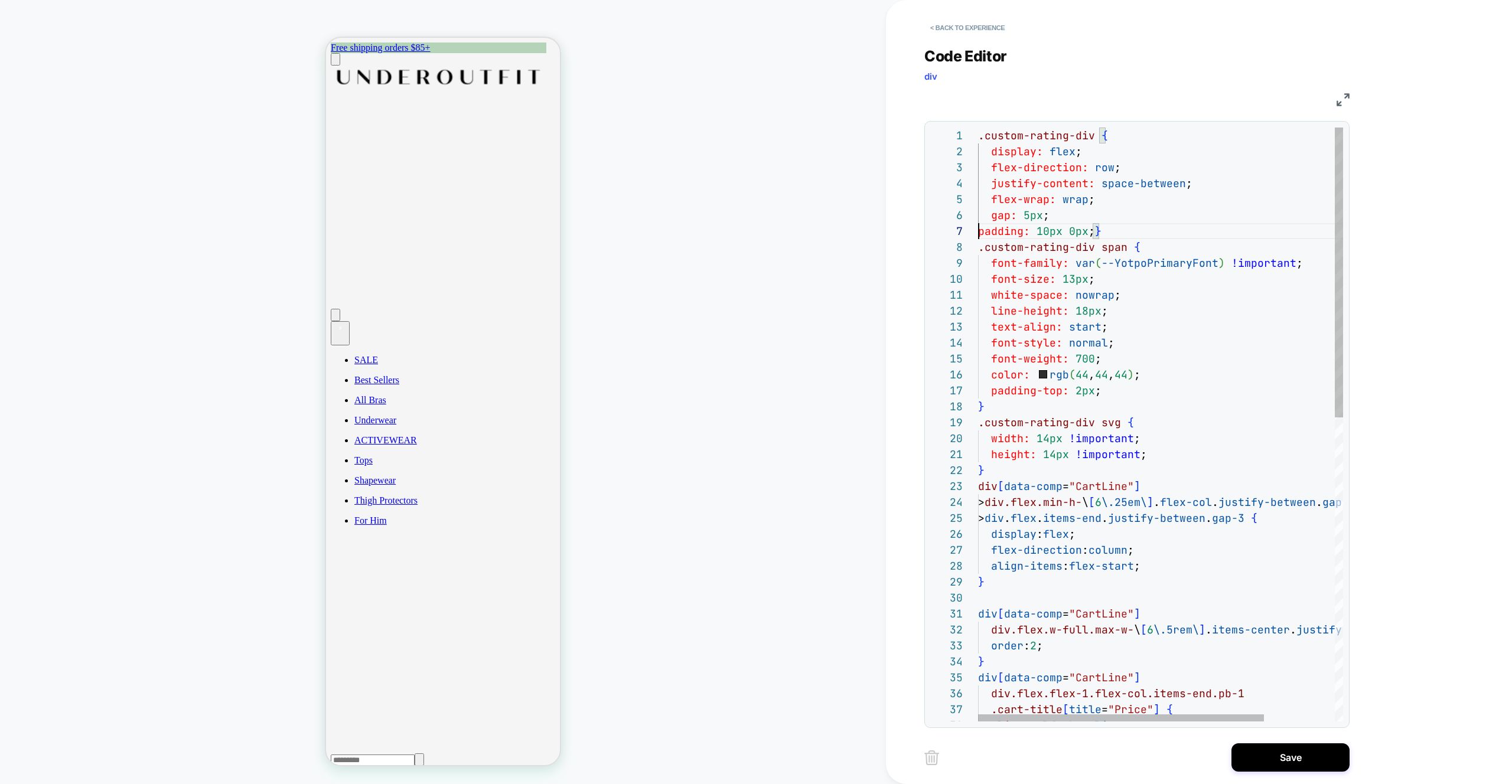
scroll to position [96, 13]
click at [1108, 232] on div ".custom-rating-div { display: flex ; flex-direction: row ; justify-content: spa…" at bounding box center [1205, 735] width 455 height 1215
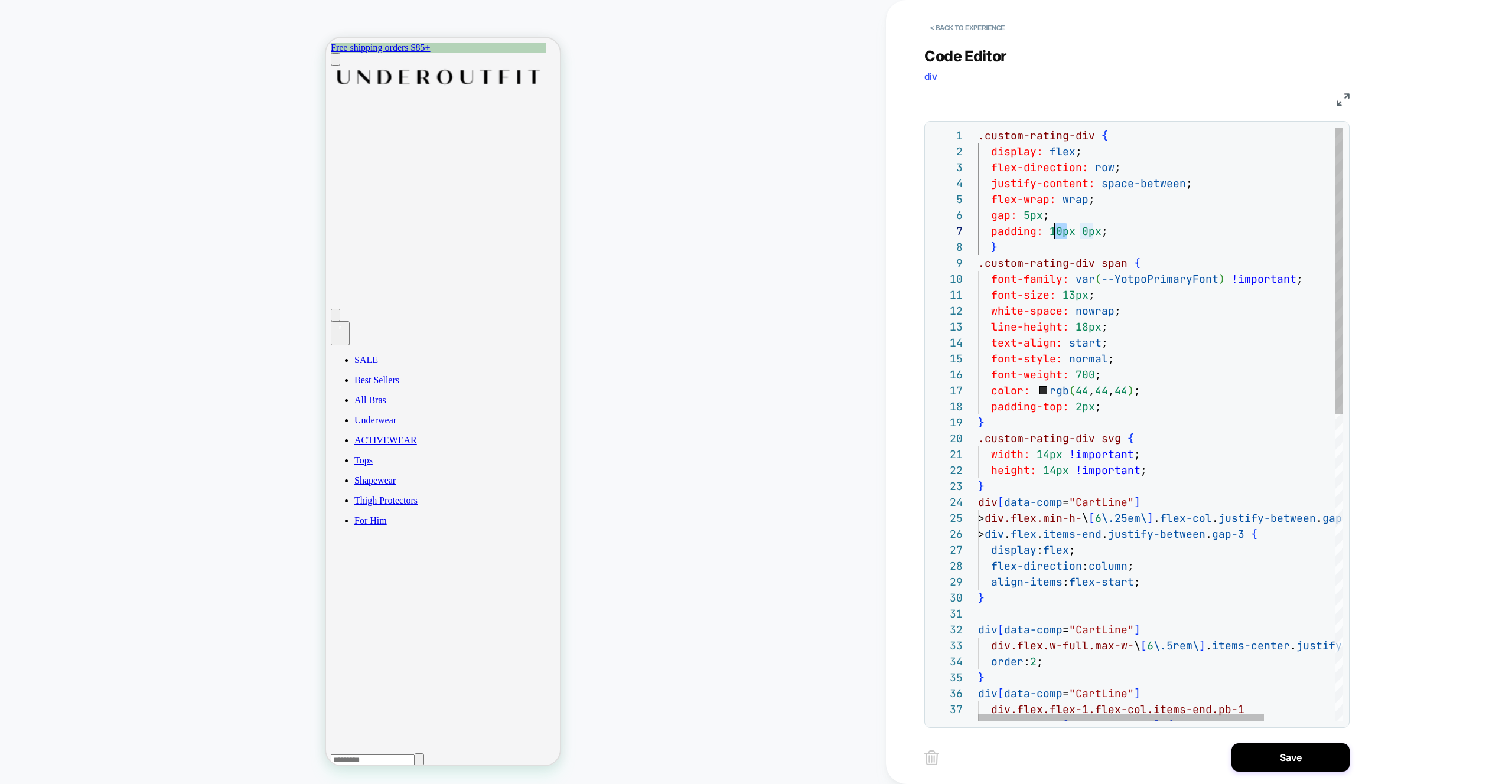
drag, startPoint x: 1066, startPoint y: 233, endPoint x: 1055, endPoint y: 234, distance: 11.0
click at [1055, 234] on div ".custom-rating-div { display: flex ; flex-direction: row ; justify-content: spa…" at bounding box center [1205, 743] width 455 height 1232
drag, startPoint x: 1062, startPoint y: 257, endPoint x: 1057, endPoint y: 239, distance: 18.7
click at [1063, 257] on div ".custom-rating-div { display: flex ; flex-direction: row ; justify-content: spa…" at bounding box center [1205, 743] width 455 height 1232
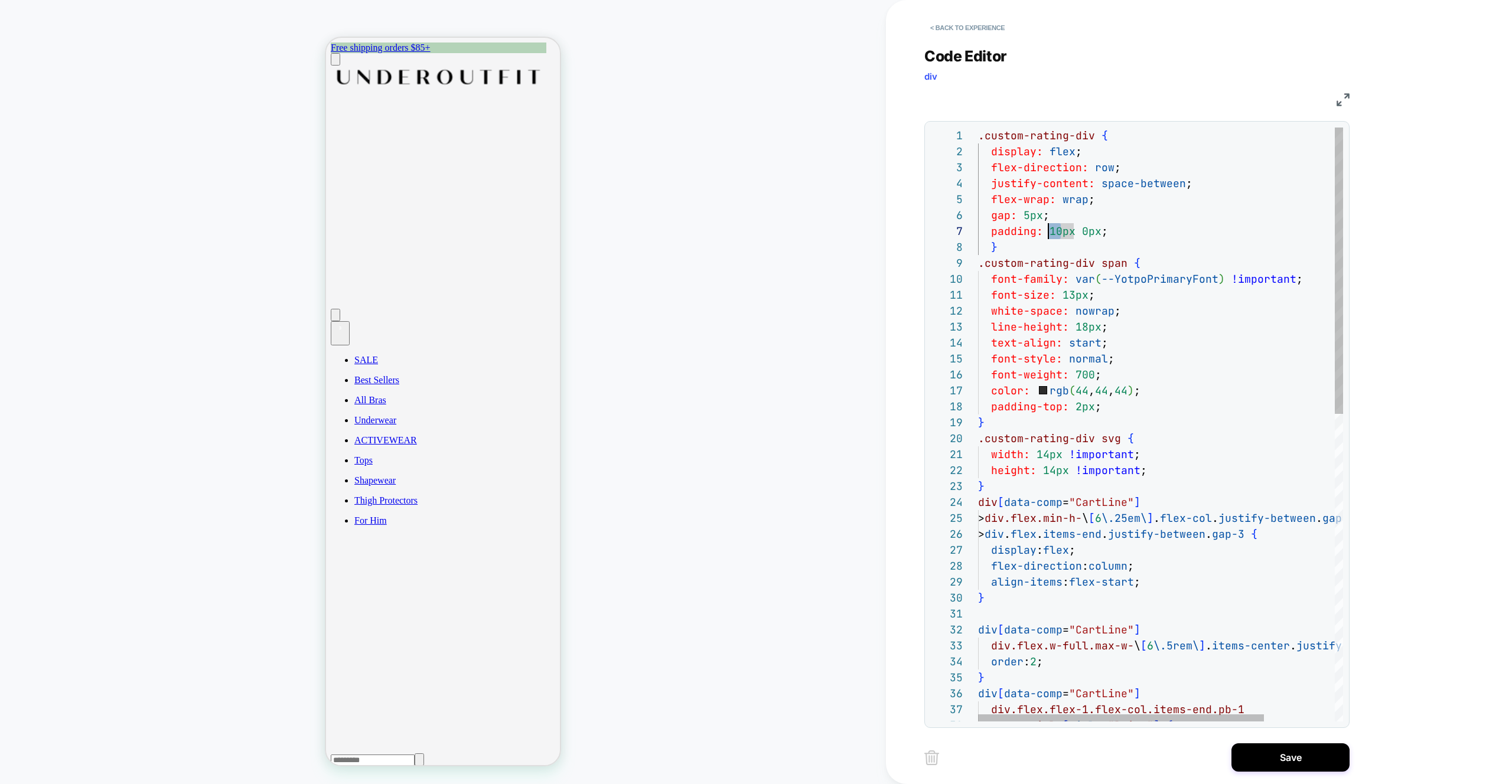
drag, startPoint x: 1059, startPoint y: 228, endPoint x: 1046, endPoint y: 232, distance: 13.6
click at [1046, 232] on div ".custom-rating-div { display: flex ; flex-direction: row ; justify-content: spa…" at bounding box center [1205, 743] width 455 height 1232
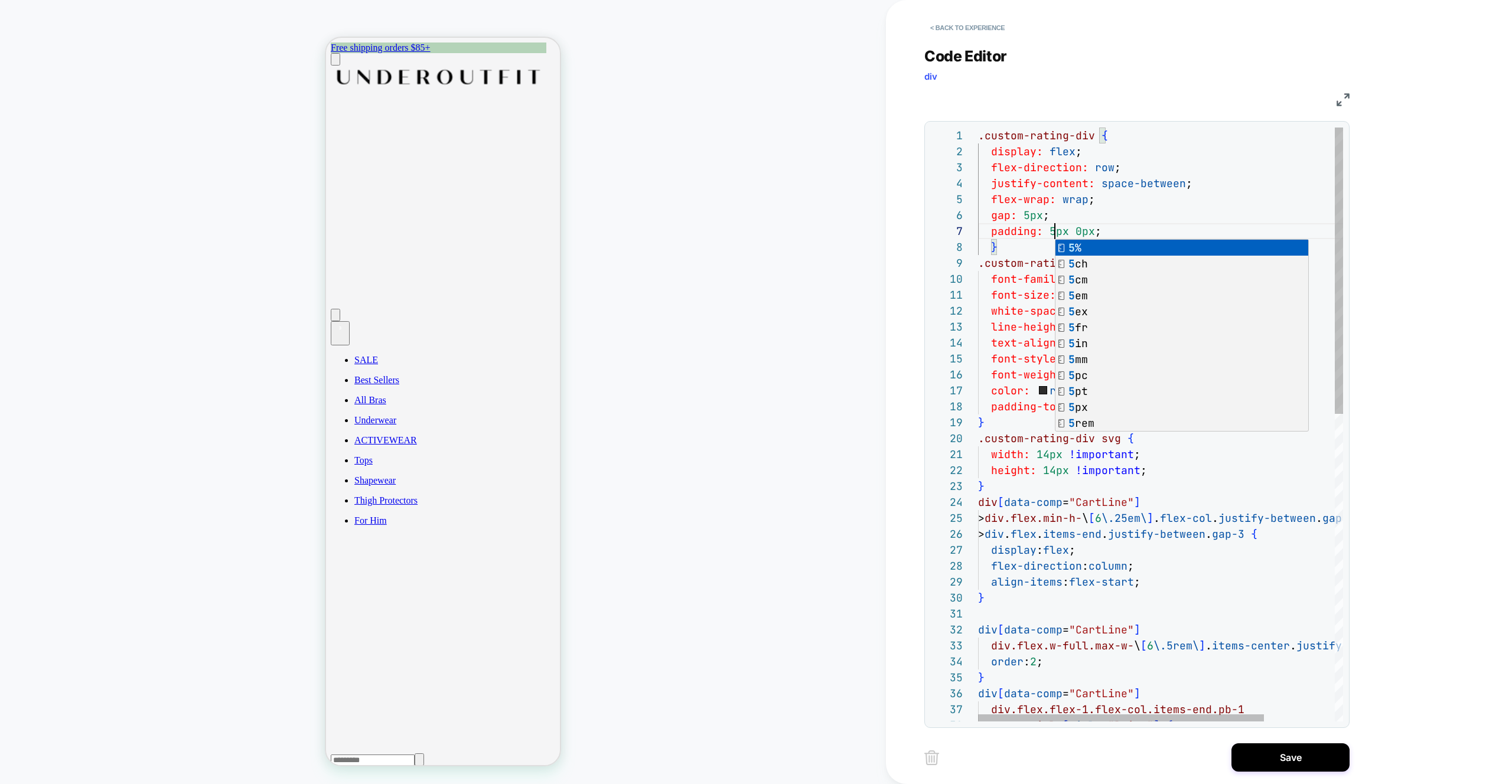
click at [1172, 200] on div ".custom-rating-div { display: flex ; flex-direction: row ; justify-content: spa…" at bounding box center [1205, 743] width 455 height 1232
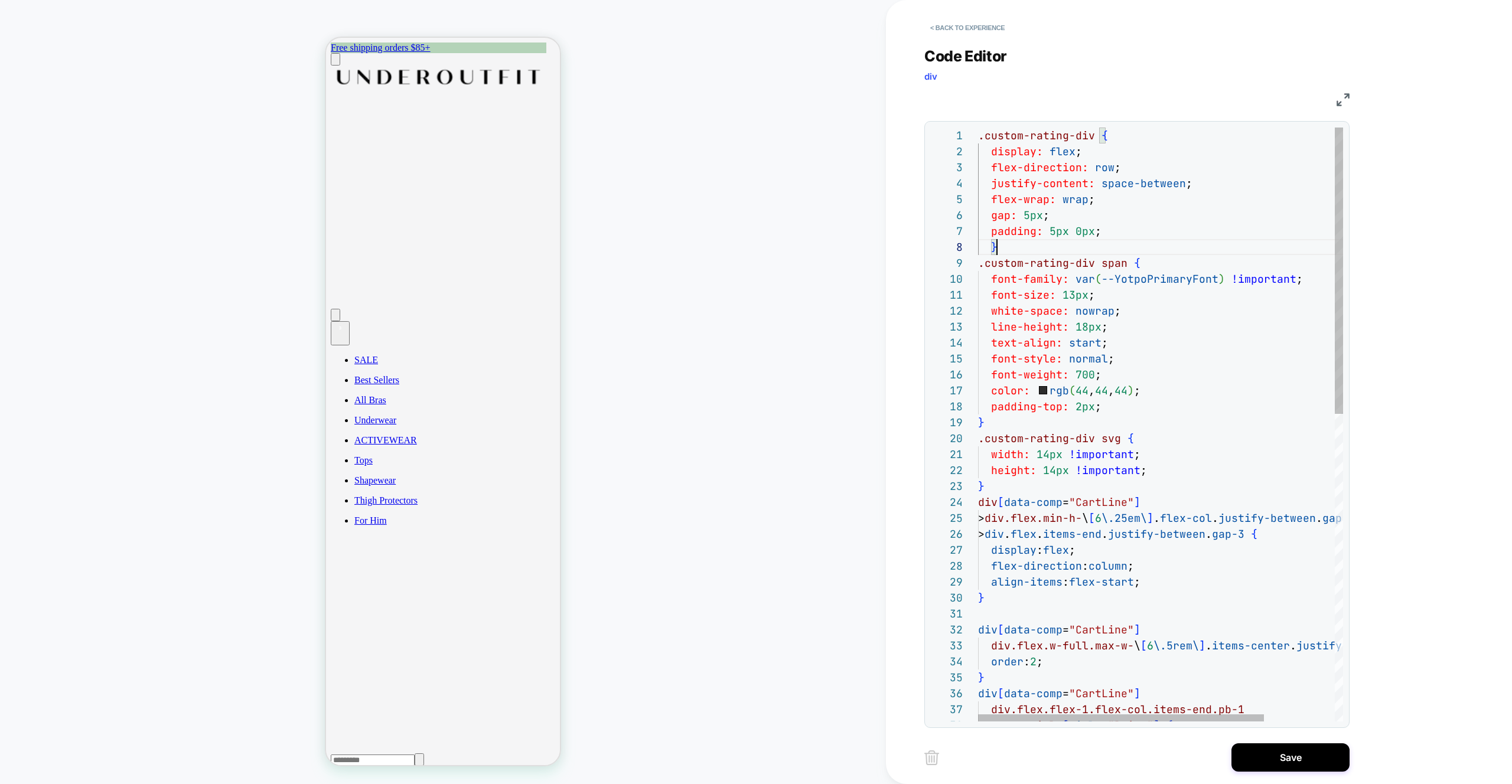
click at [1029, 245] on div ".custom-rating-div { display: flex ; flex-direction: row ; justify-content: spa…" at bounding box center [1205, 743] width 455 height 1232
type textarea "**********"
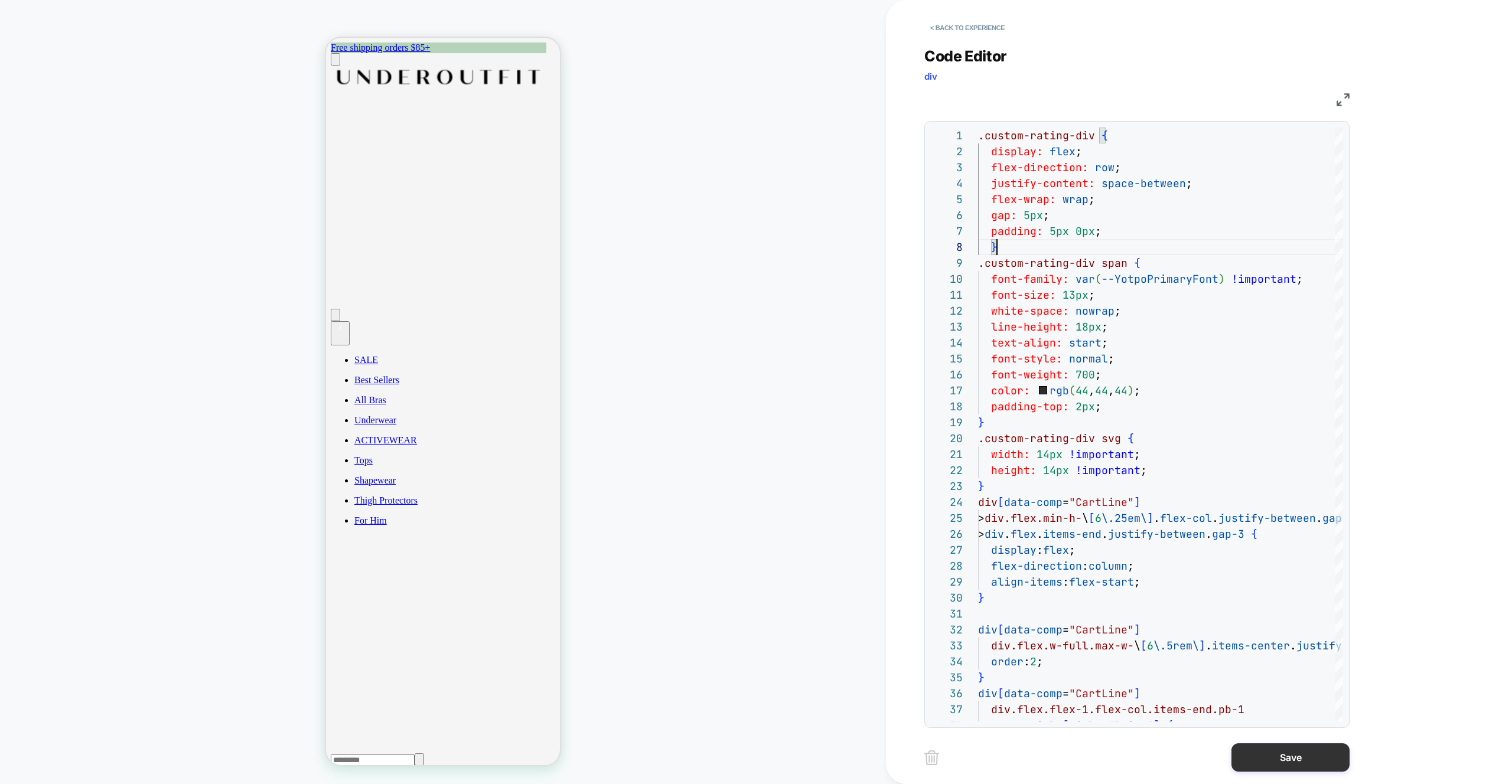
click at [1311, 757] on button "Save" at bounding box center [1290, 757] width 118 height 28
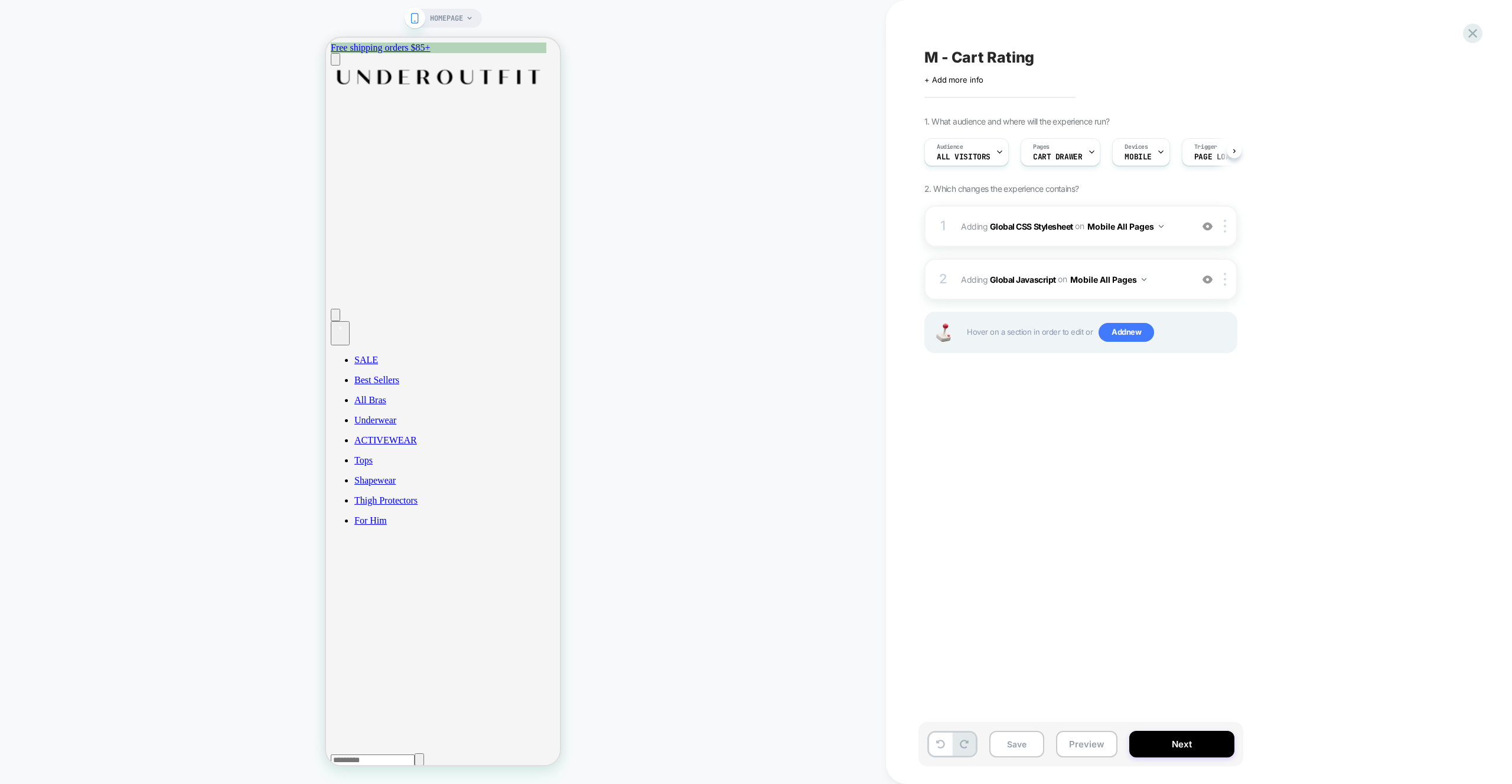
scroll to position [0, 1]
click at [1166, 278] on span "Adding Global Javascript on Mobile All Pages" at bounding box center [1073, 279] width 225 height 17
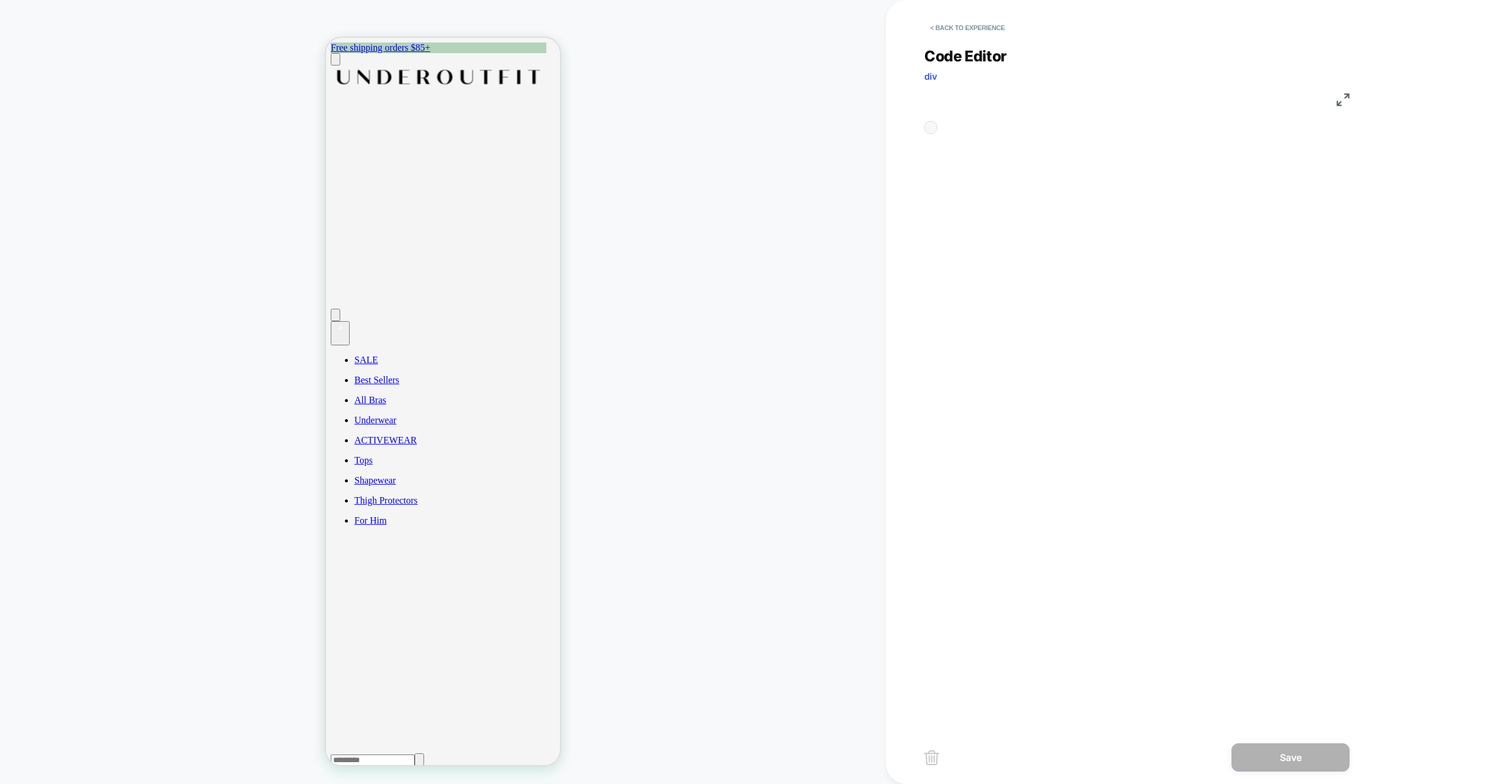
scroll to position [159, 0]
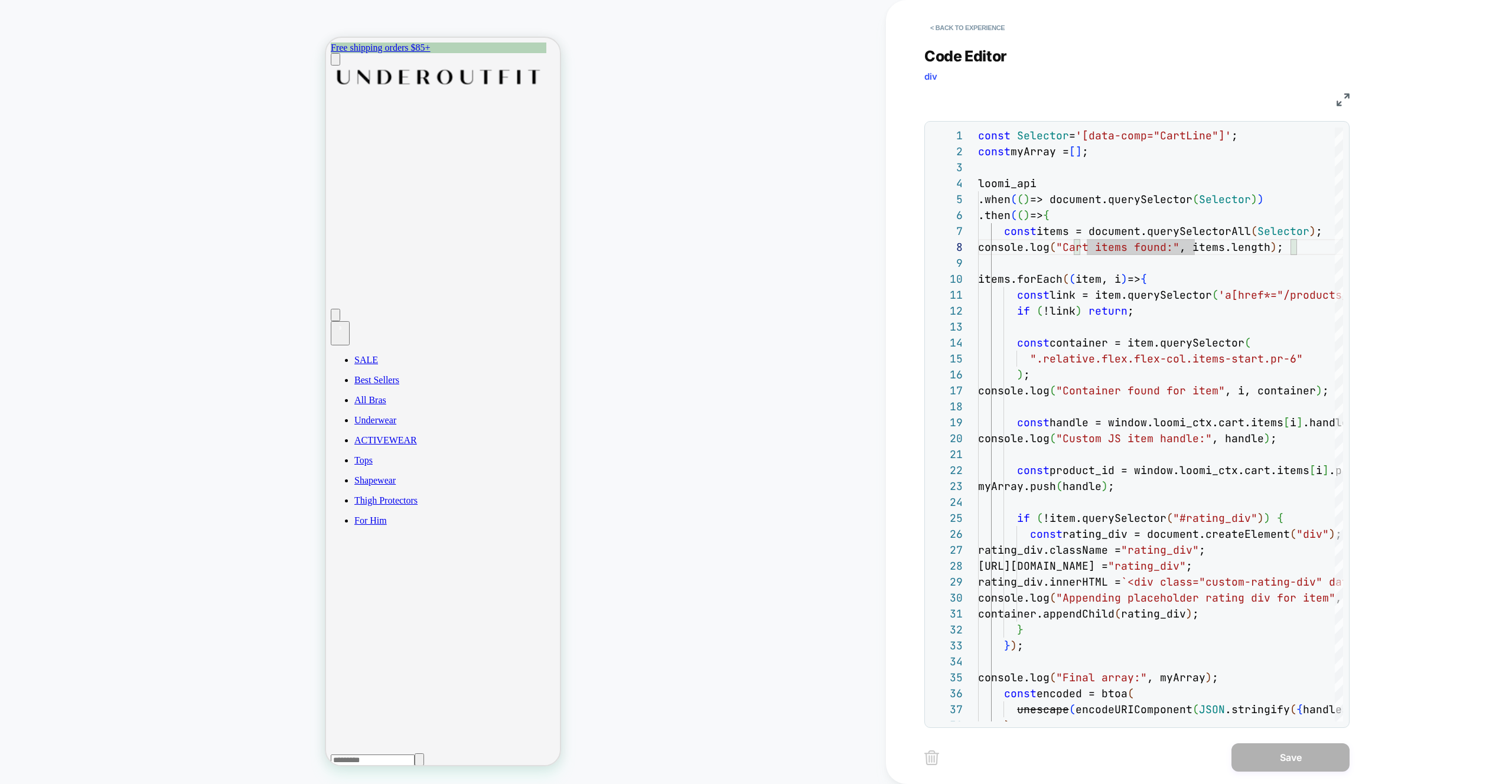
click at [716, 179] on div "HOMEPAGE" at bounding box center [443, 392] width 886 height 761
drag, startPoint x: 1139, startPoint y: 465, endPoint x: 1135, endPoint y: 511, distance: 46.2
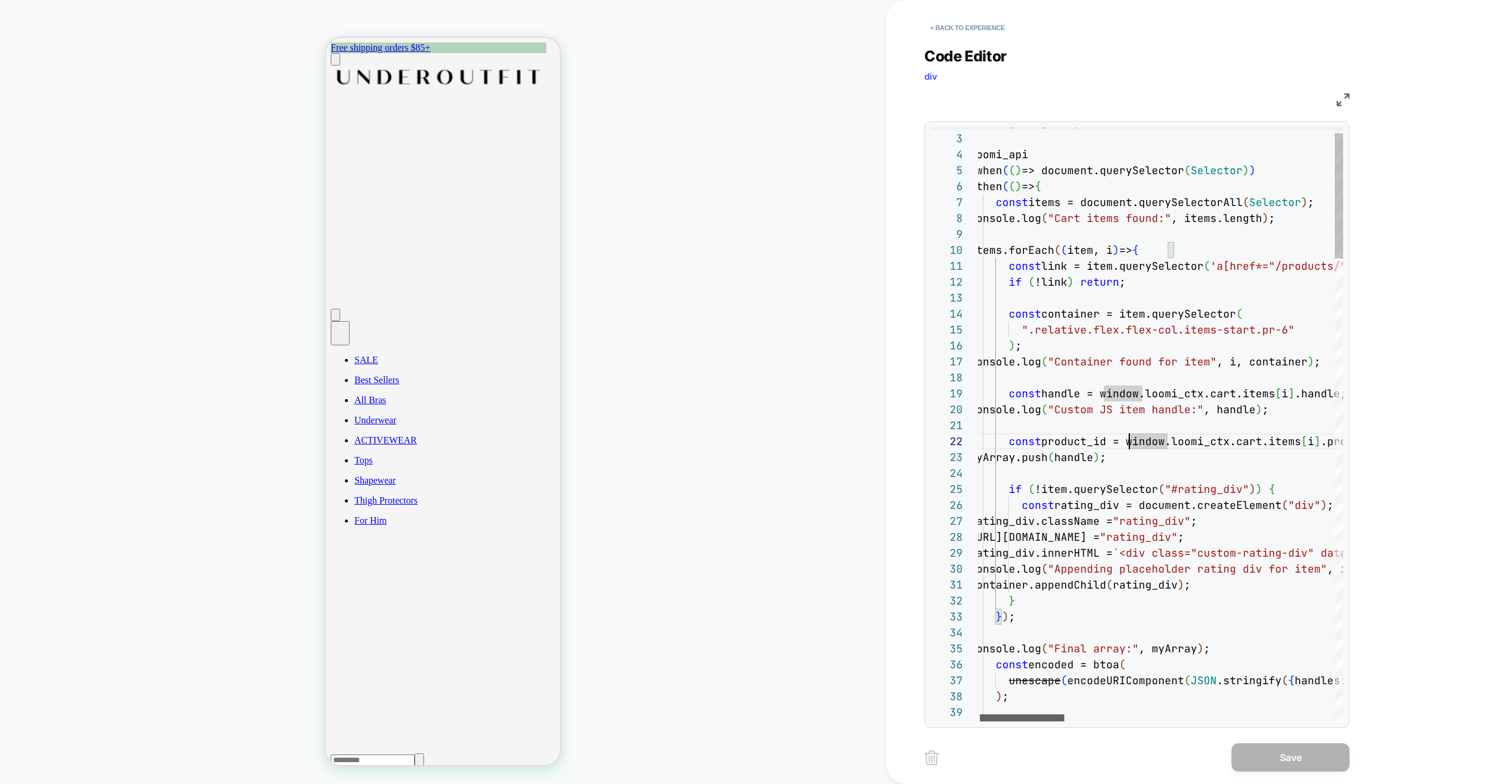
click at [1020, 715] on div at bounding box center [1023, 718] width 84 height 7
click at [1024, 715] on div at bounding box center [1020, 718] width 84 height 7
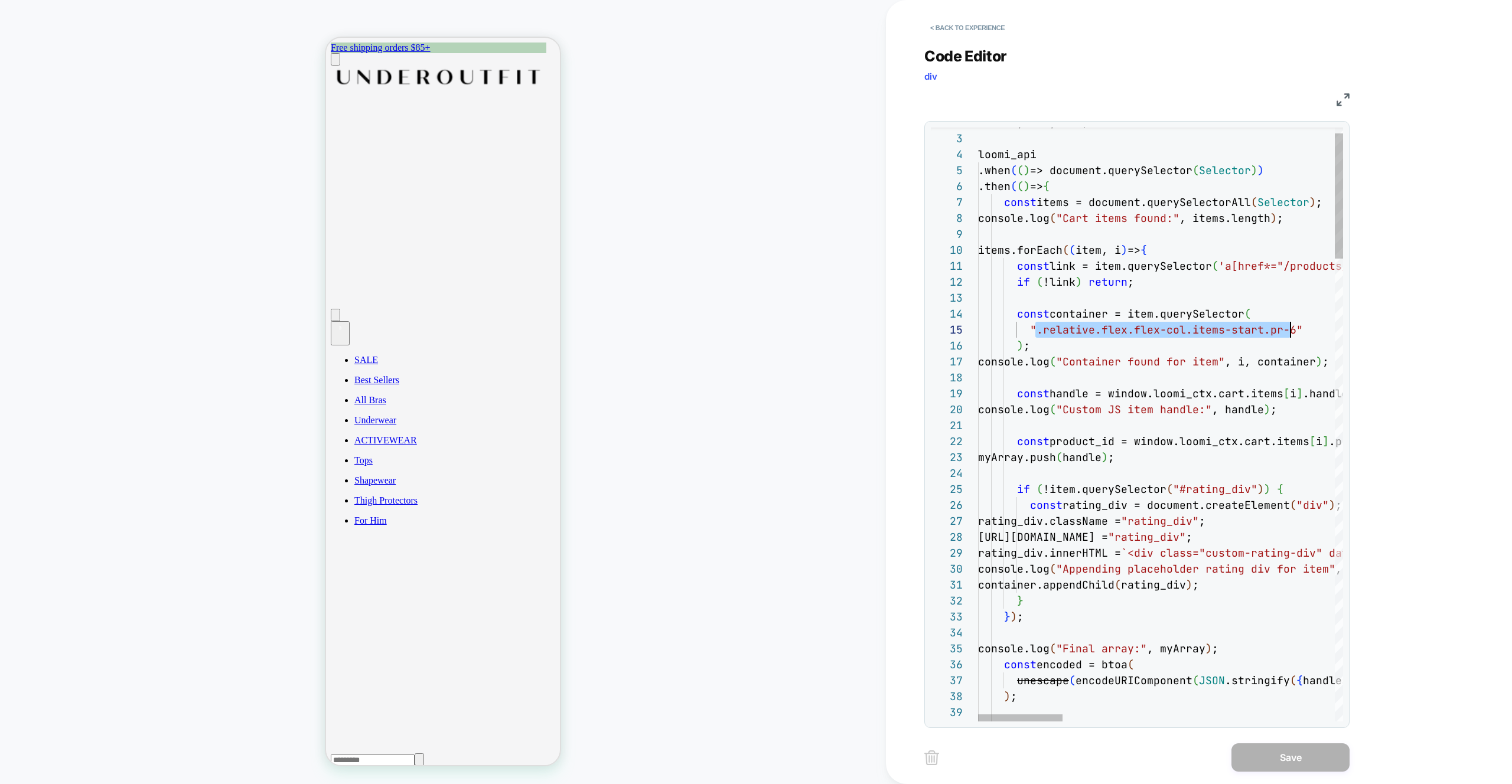
scroll to position [64, 312]
drag, startPoint x: 1037, startPoint y: 331, endPoint x: 1292, endPoint y: 327, distance: 255.0
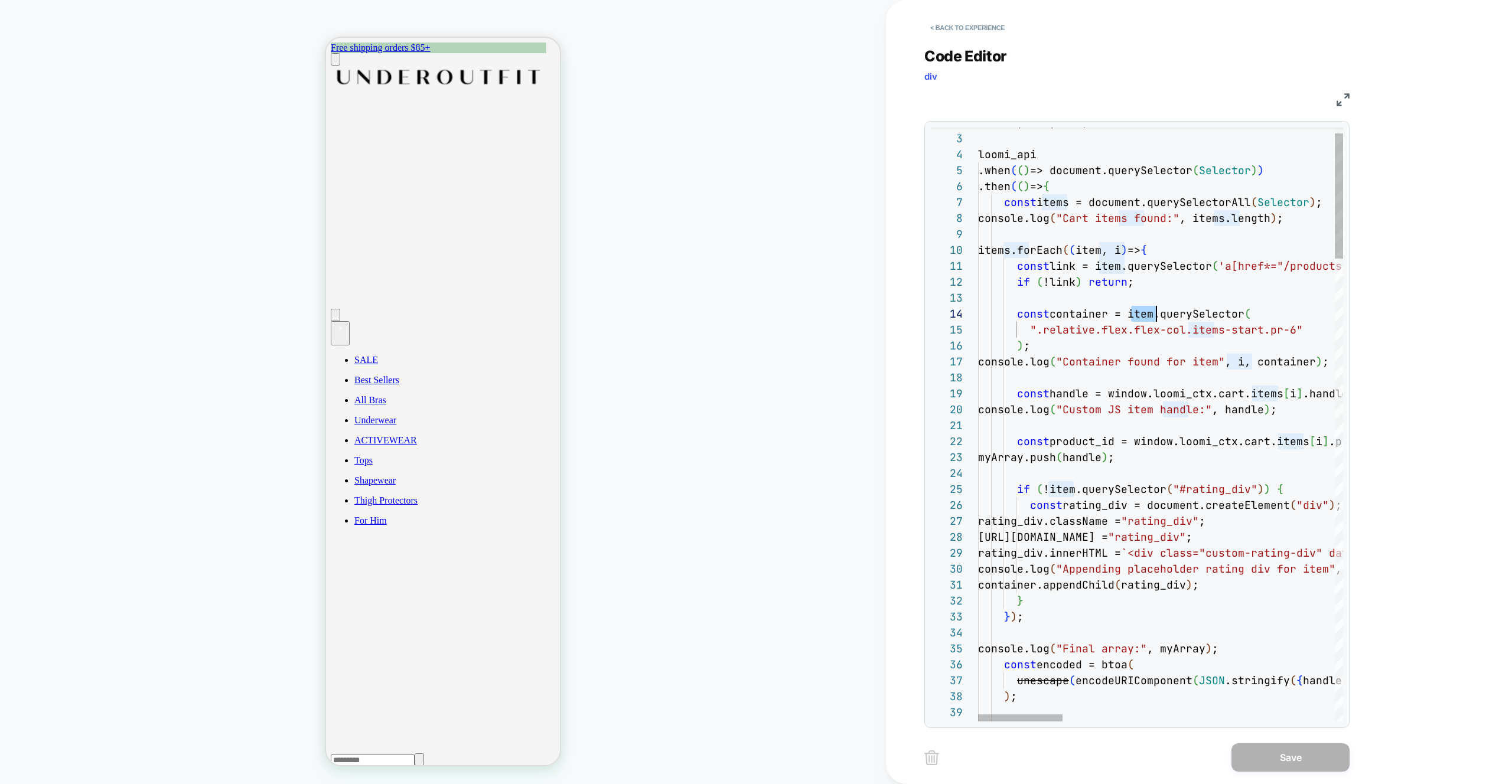
scroll to position [48, 179]
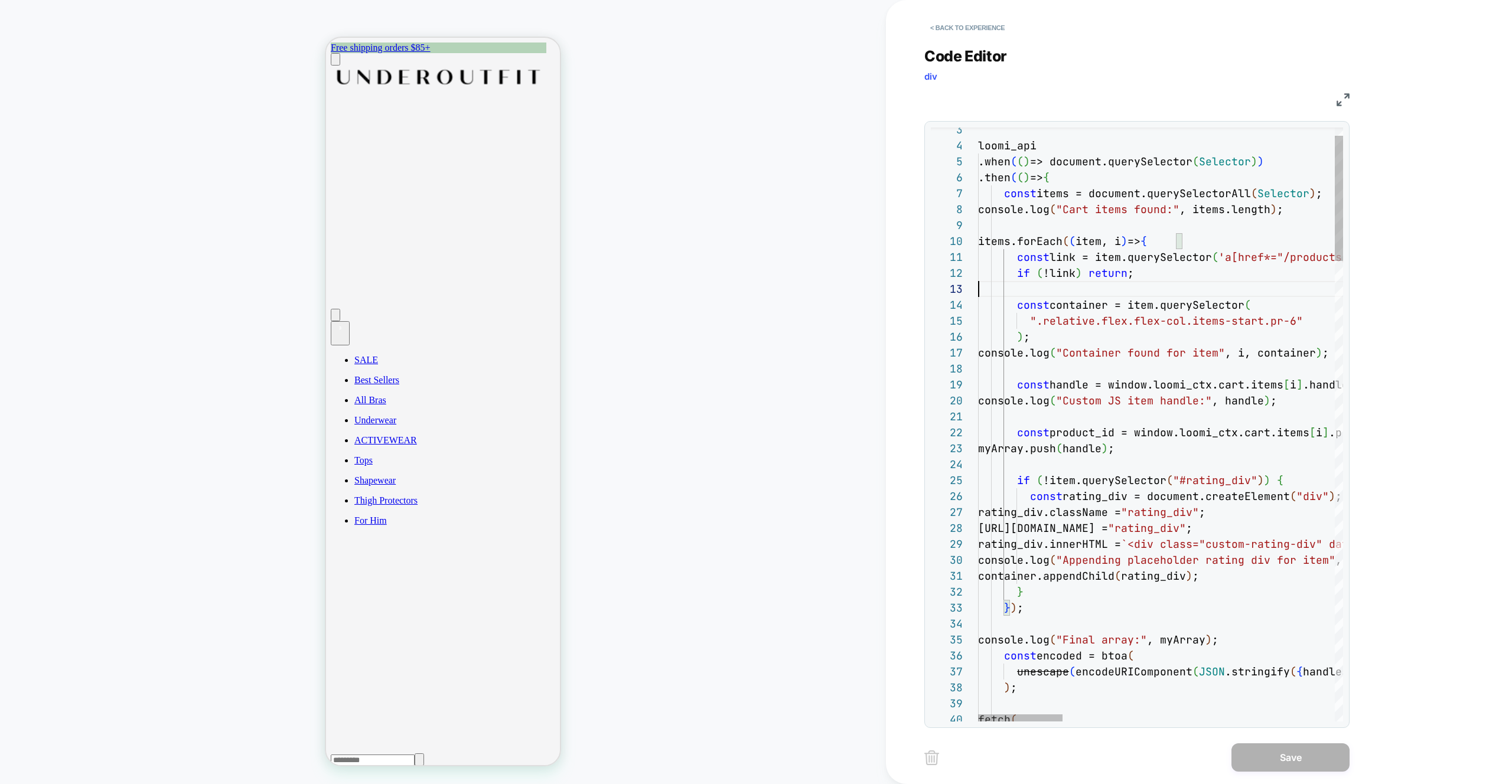
scroll to position [32, 0]
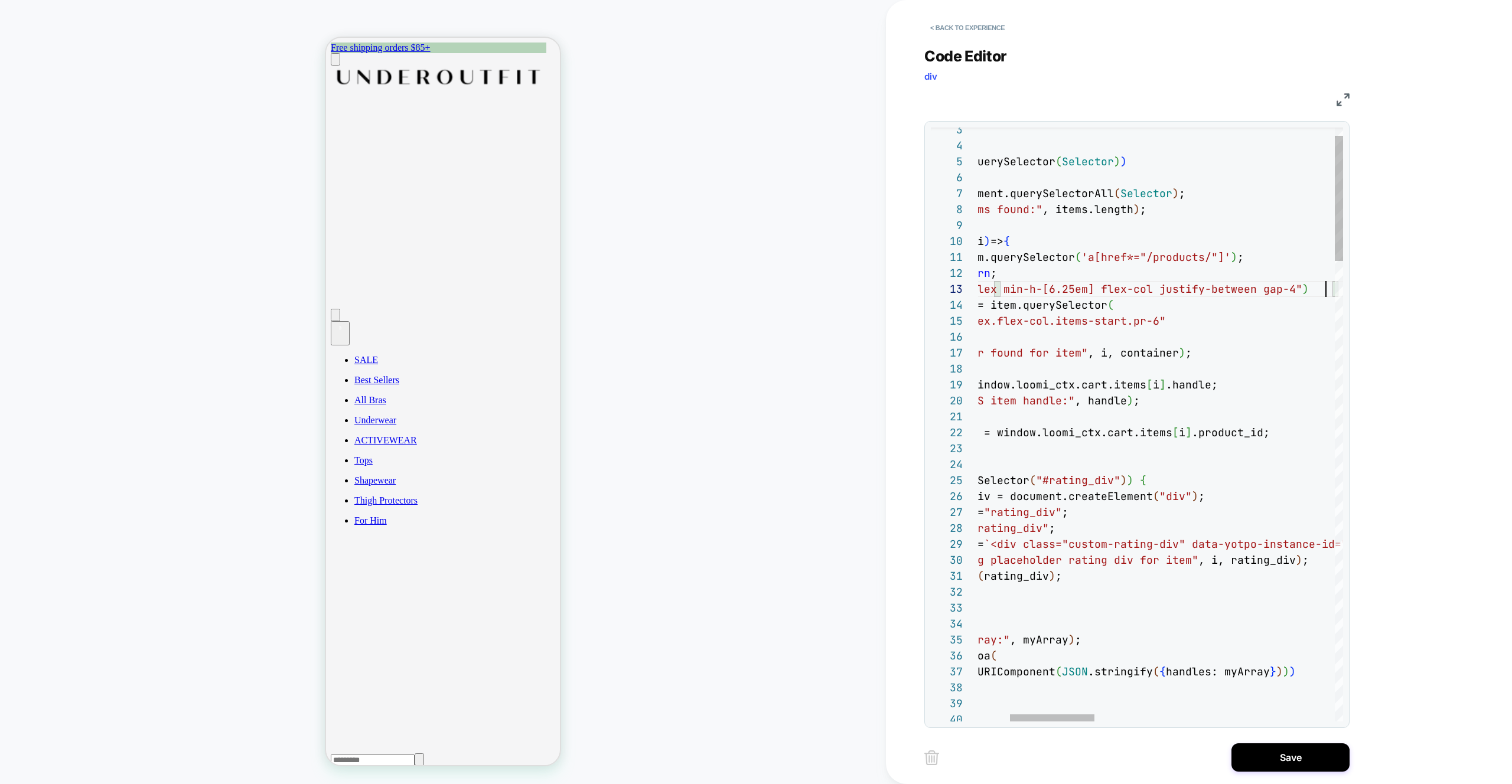
scroll to position [32, 485]
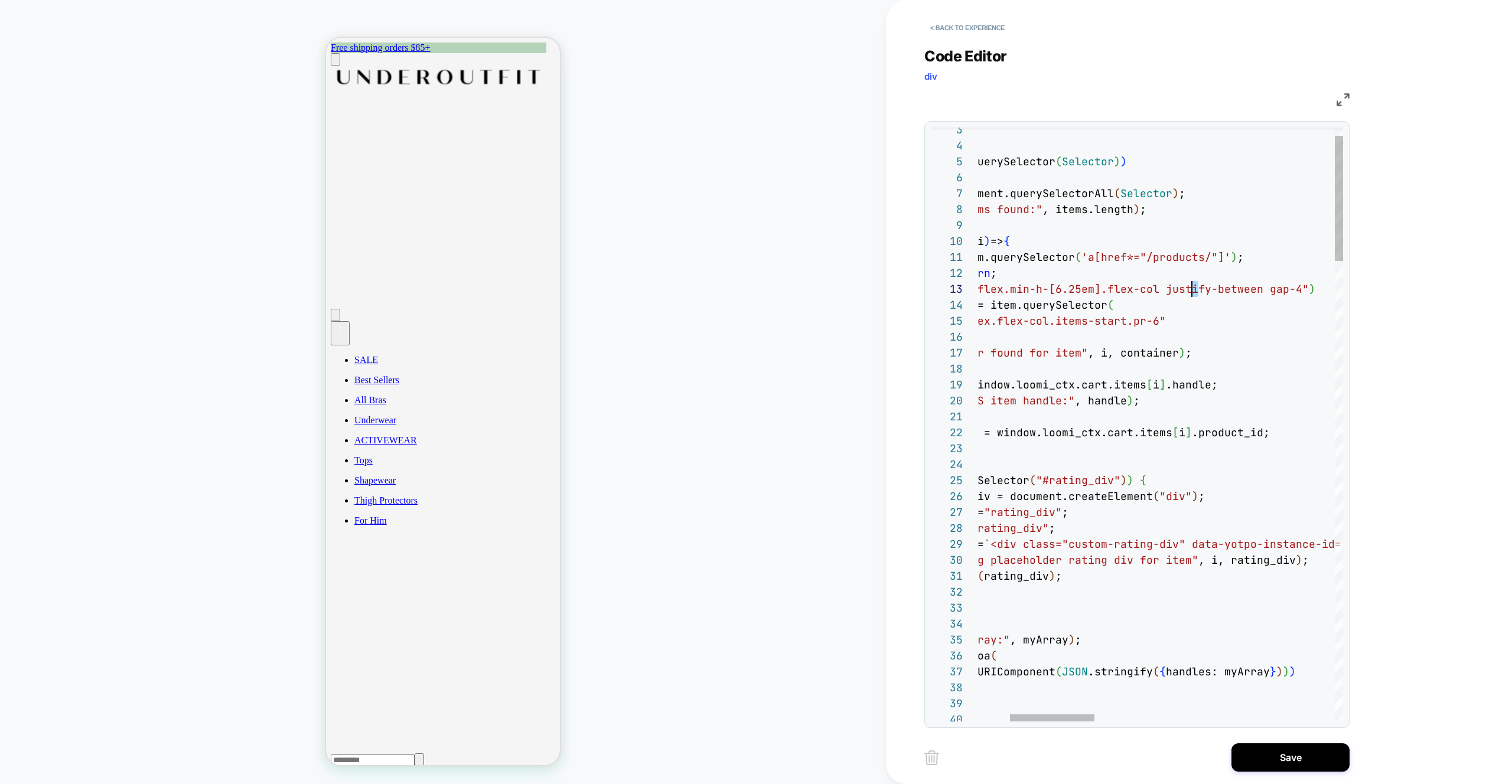
drag, startPoint x: 1303, startPoint y: 290, endPoint x: 1293, endPoint y: 291, distance: 10.0
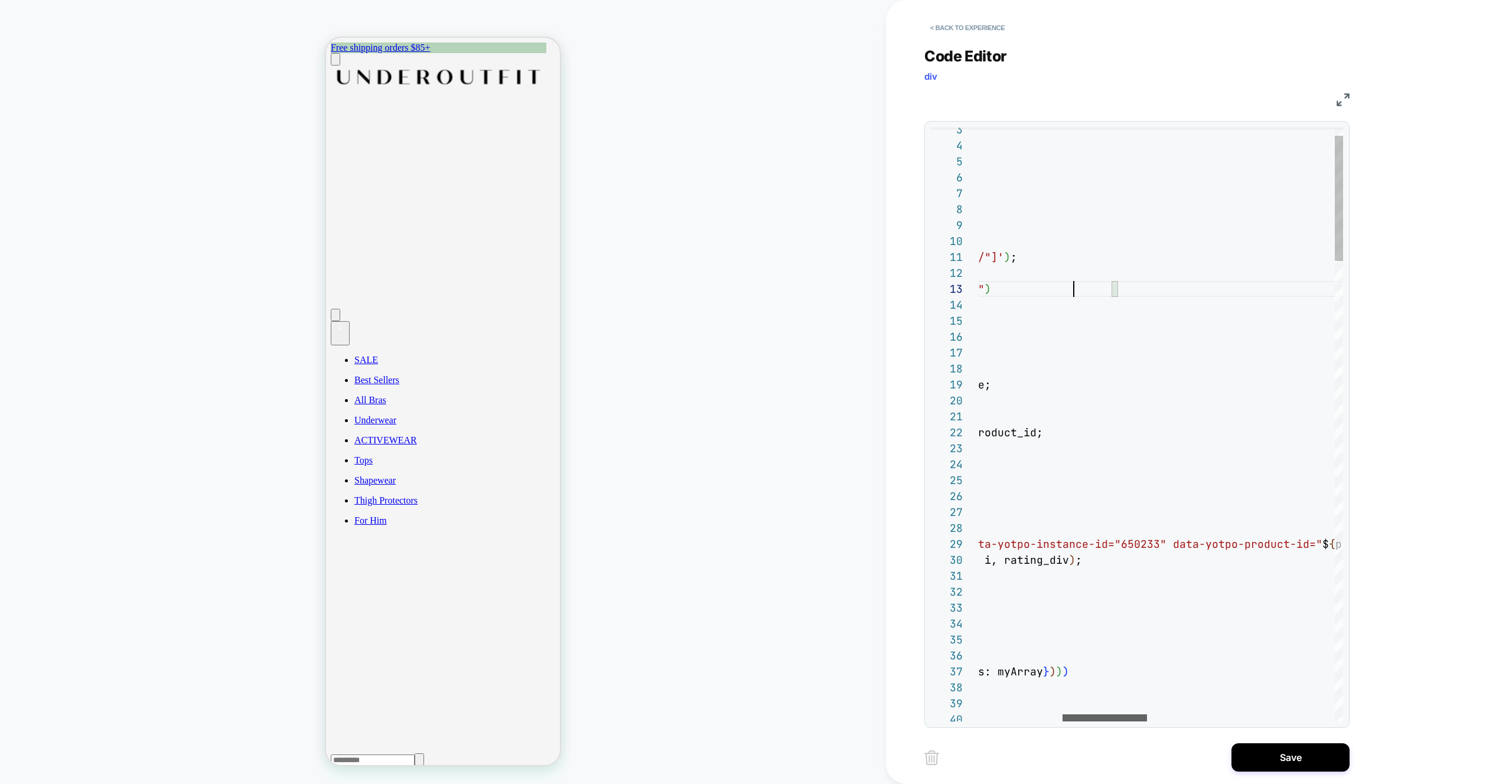
click at [1127, 722] on div at bounding box center [1105, 718] width 84 height 7
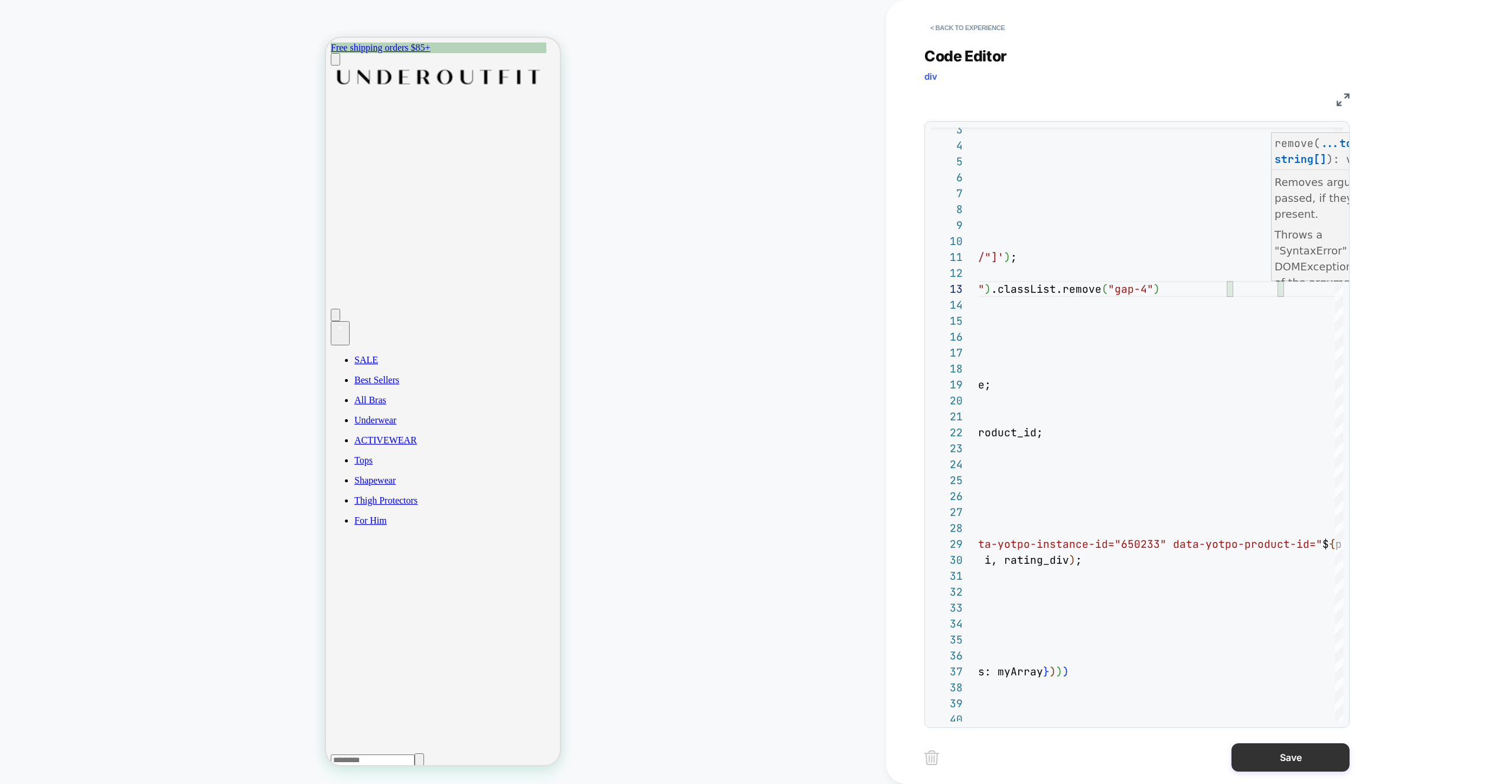
type textarea "**********"
click at [1290, 760] on button "Save" at bounding box center [1290, 757] width 118 height 28
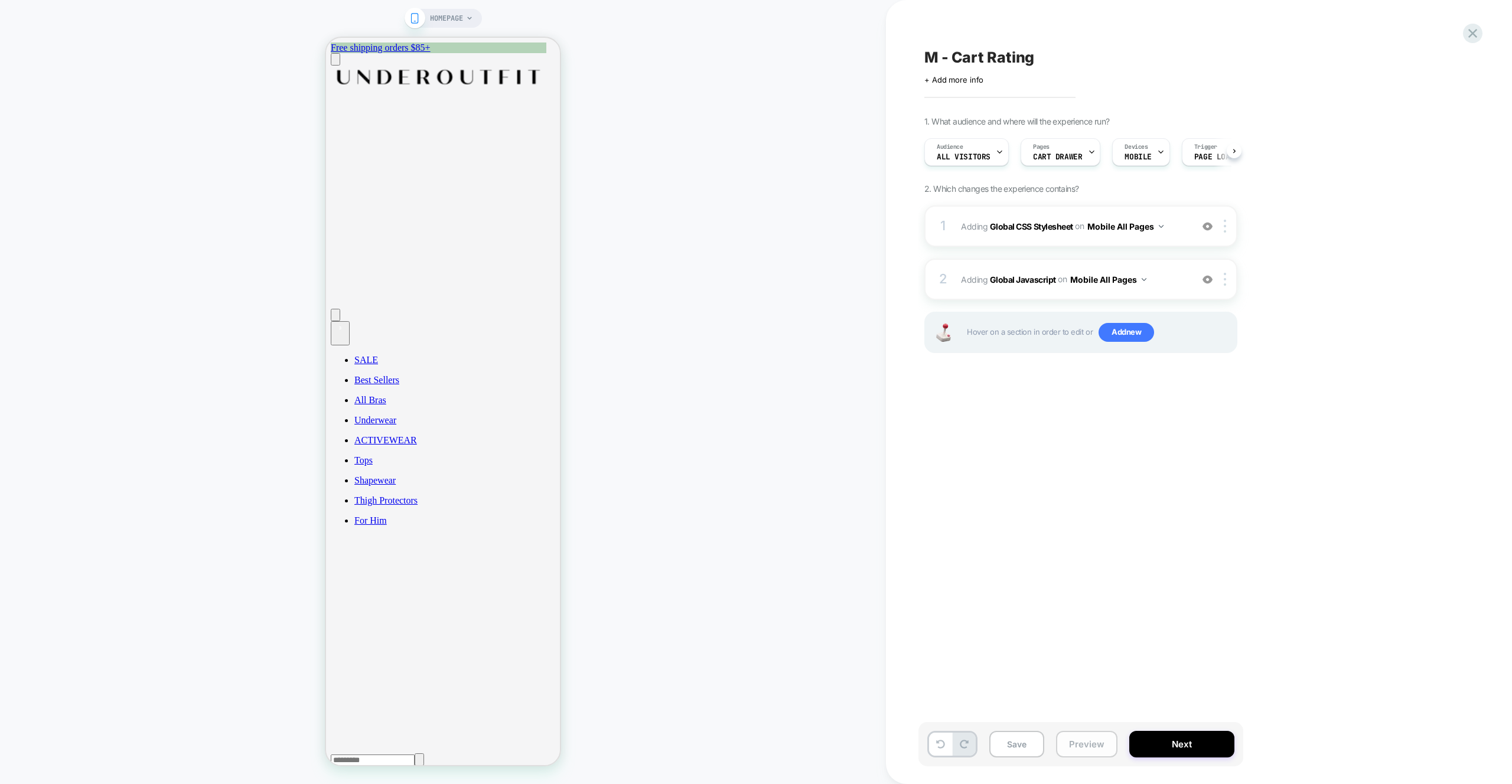
scroll to position [0, 1]
drag, startPoint x: 1101, startPoint y: 745, endPoint x: 1111, endPoint y: 736, distance: 13.5
click at [1101, 744] on button "Preview" at bounding box center [1087, 744] width 62 height 27
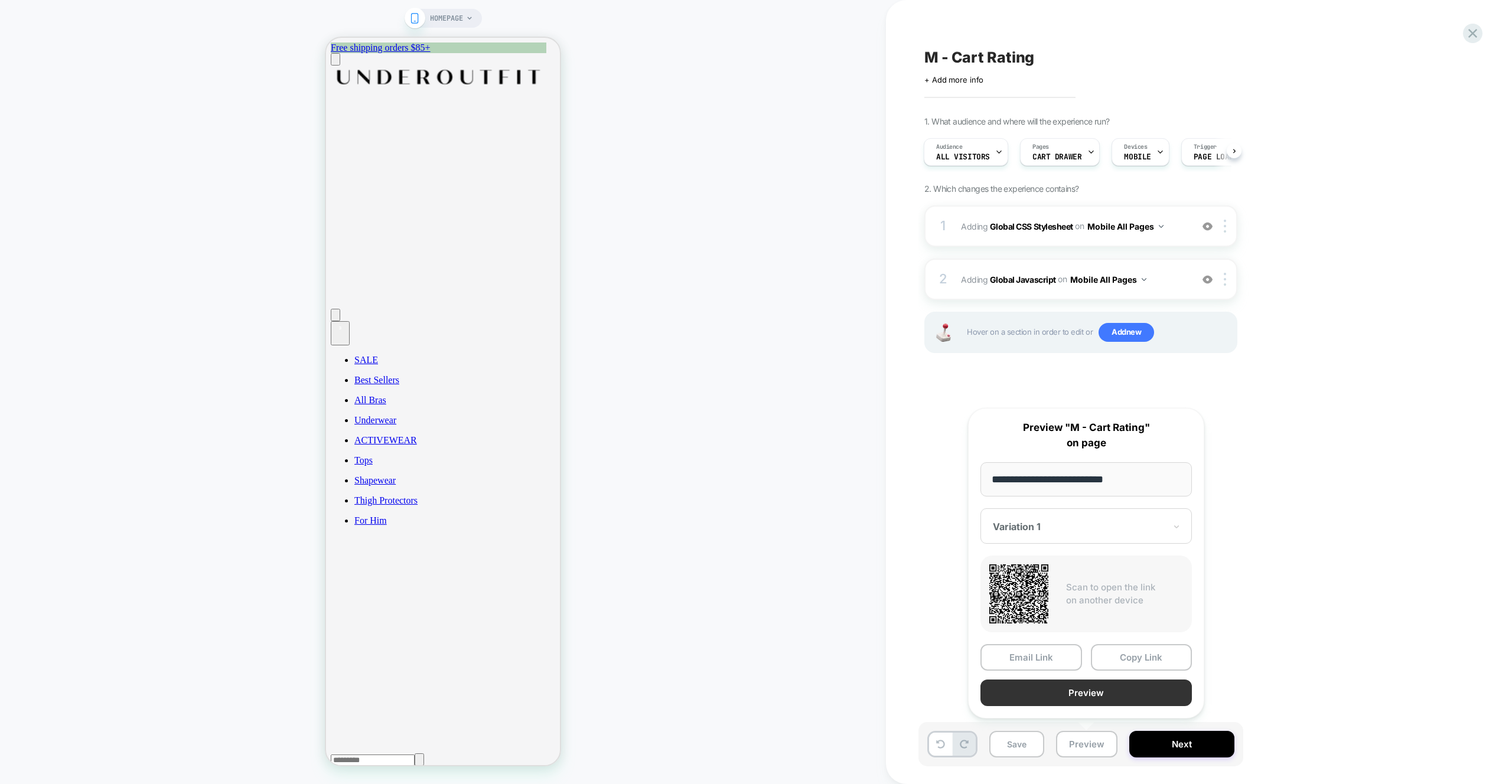
click at [1093, 681] on button "Preview" at bounding box center [1086, 693] width 212 height 27
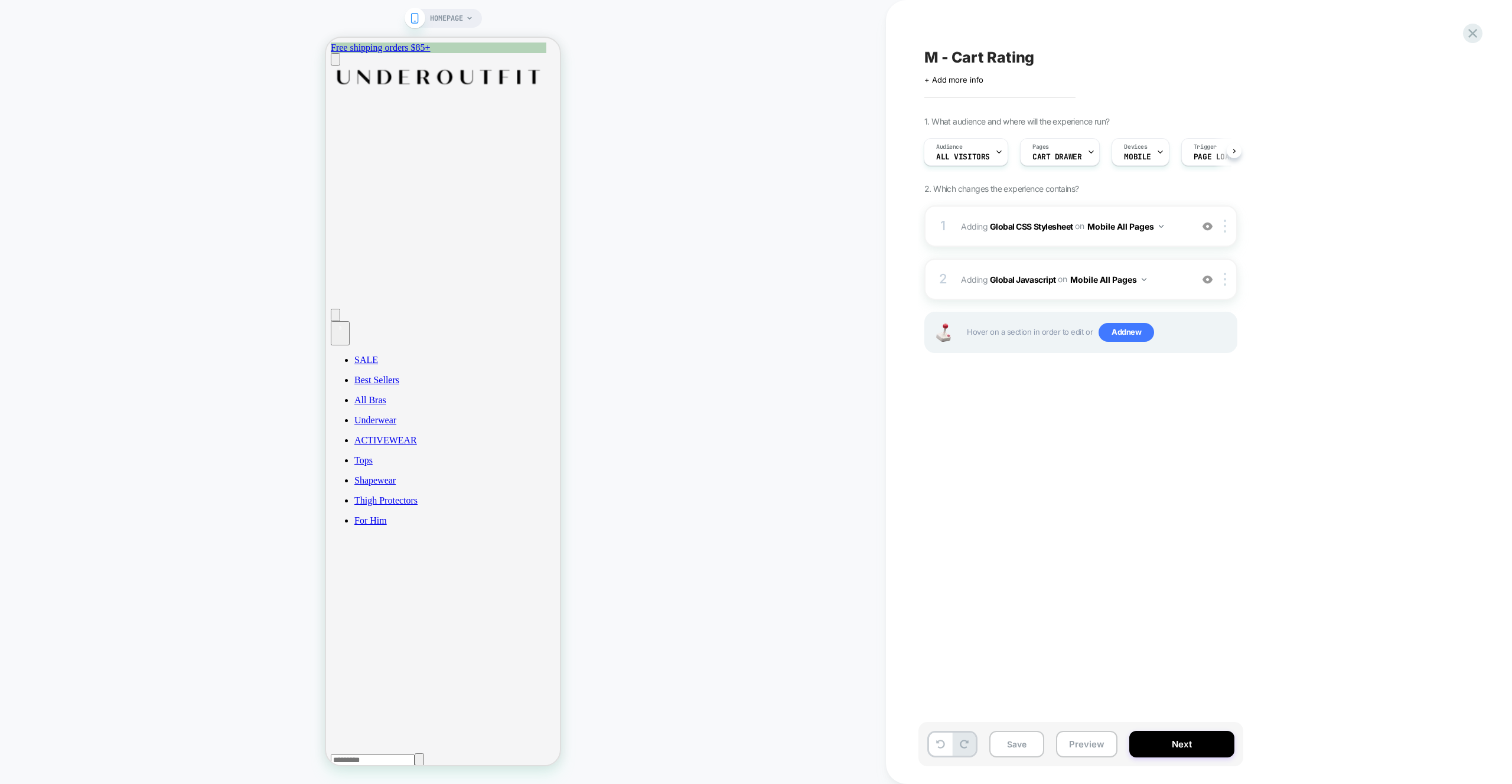
click at [1126, 480] on div "M - Cart Rating Click to edit experience details + Add more info 1. What audien…" at bounding box center [1140, 392] width 443 height 761
click at [1166, 286] on span "Adding Global Javascript on Mobile All Pages" at bounding box center [1073, 279] width 225 height 17
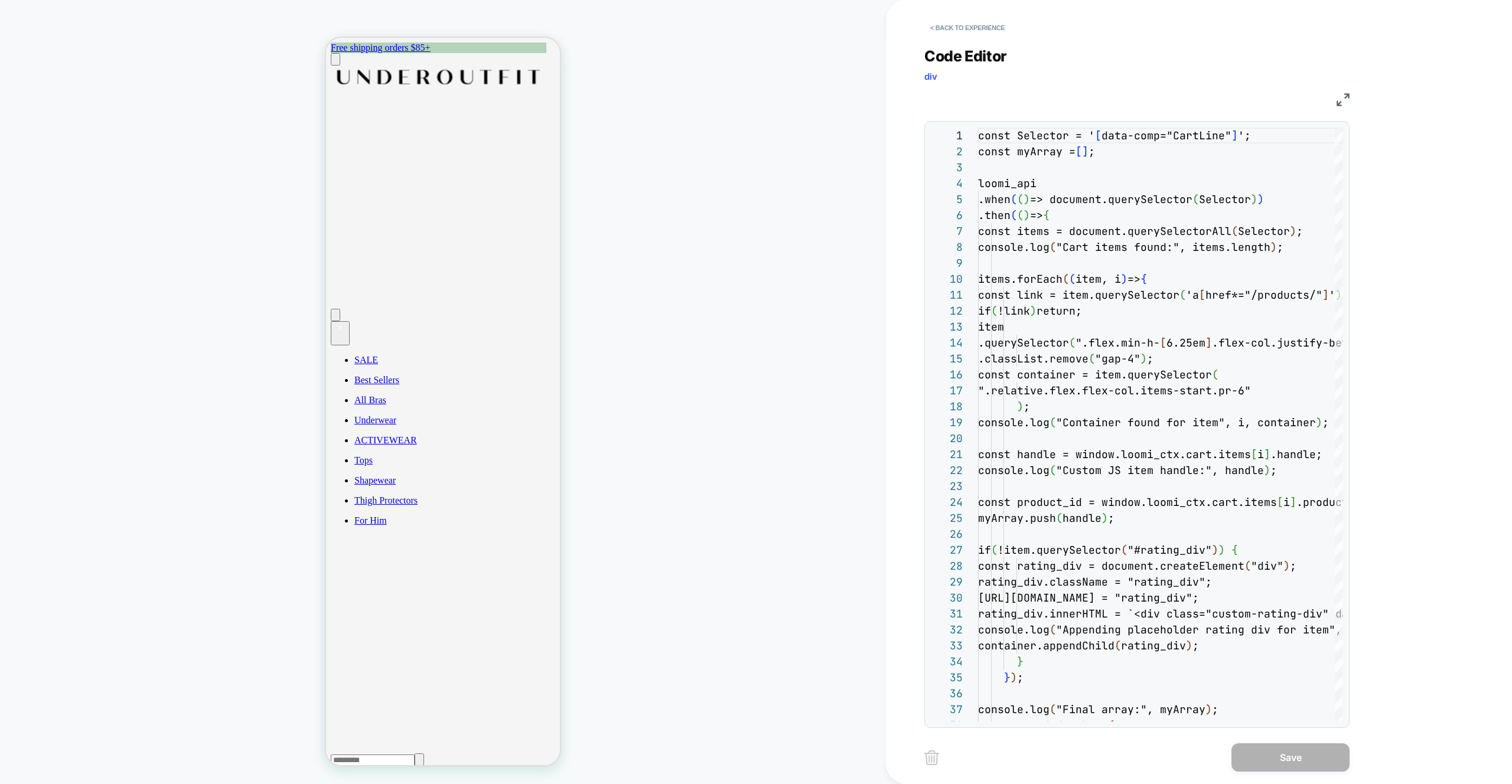
scroll to position [159, 0]
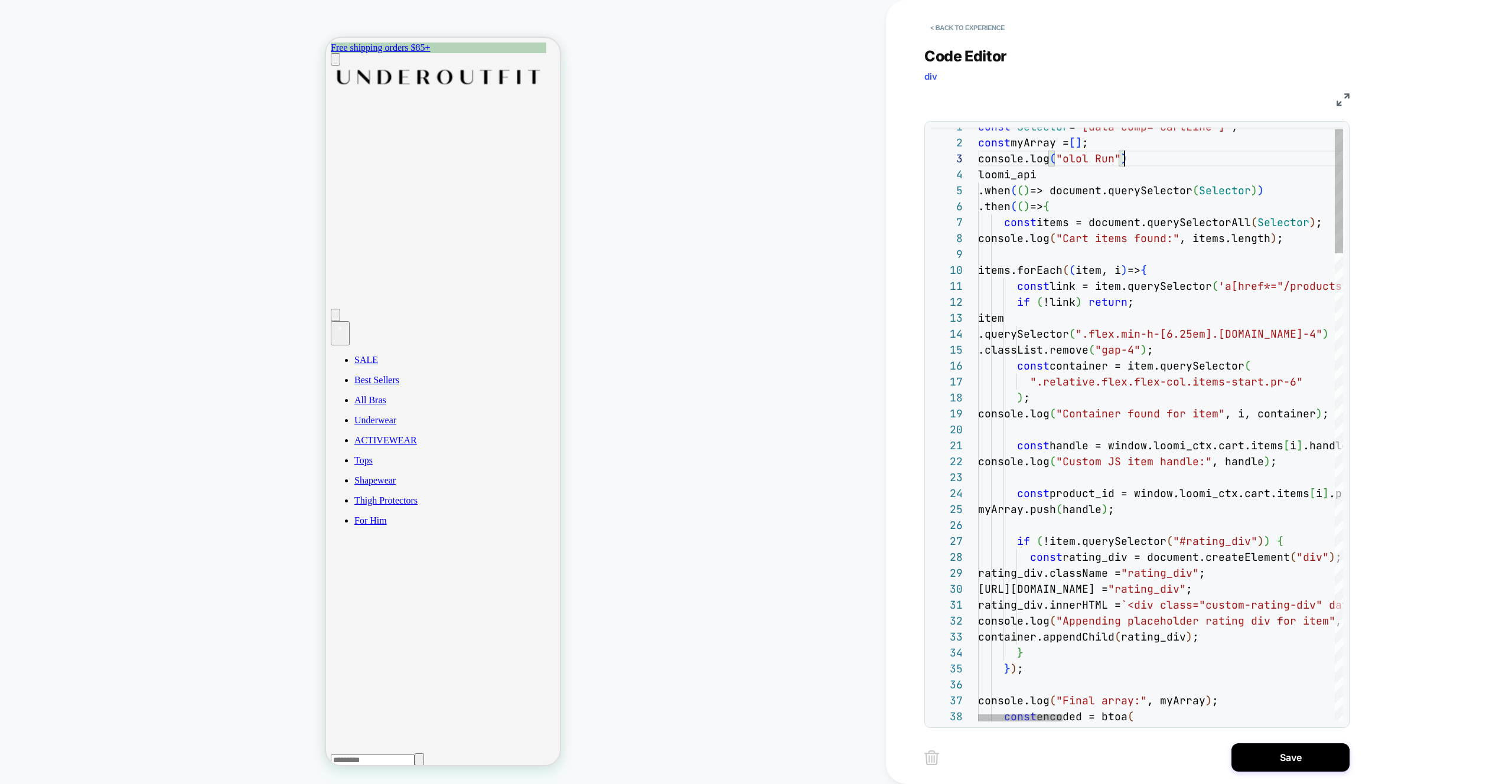
type textarea "**********"
click at [1298, 761] on button "Save" at bounding box center [1290, 757] width 118 height 28
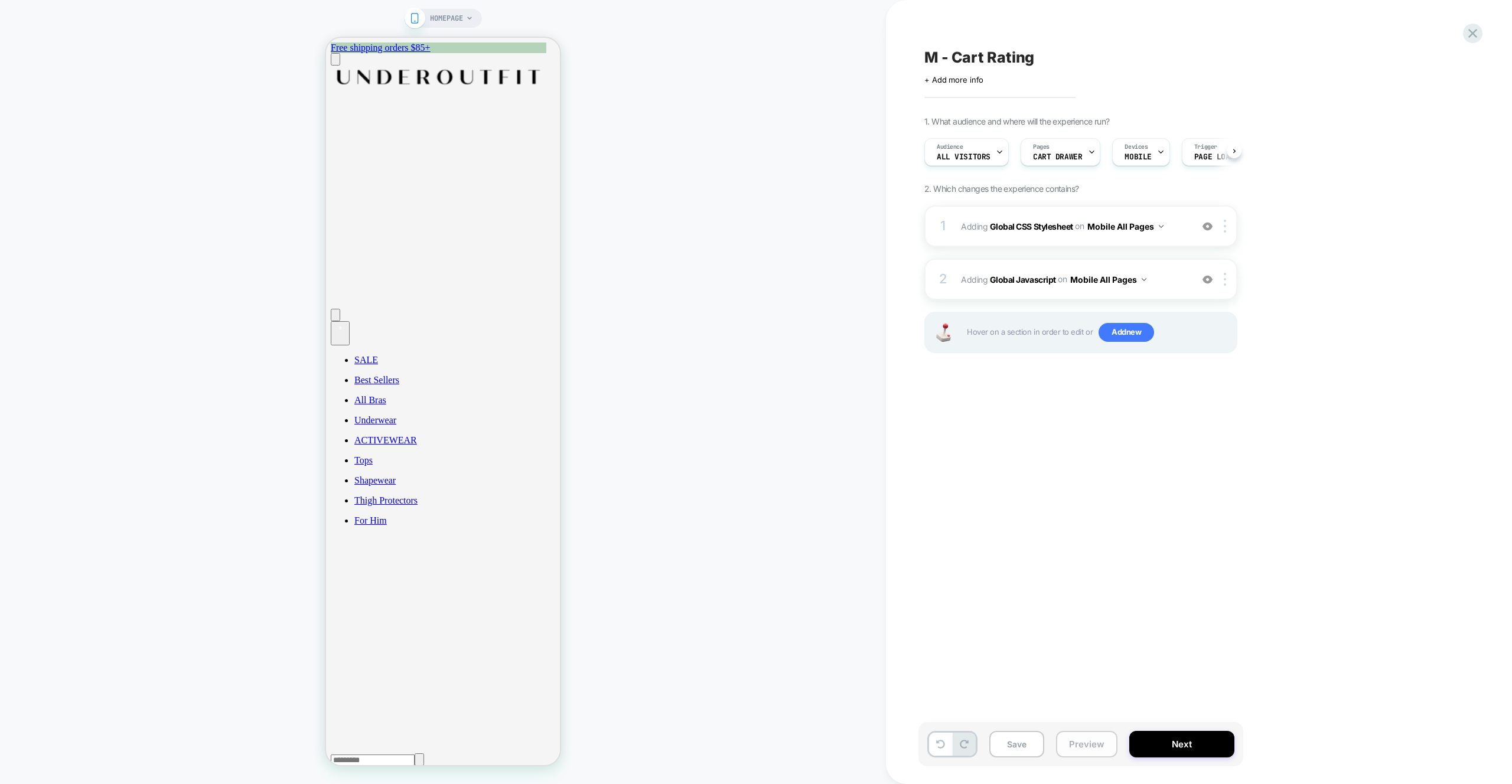
scroll to position [0, 1]
click at [1073, 744] on button "Preview" at bounding box center [1087, 744] width 62 height 27
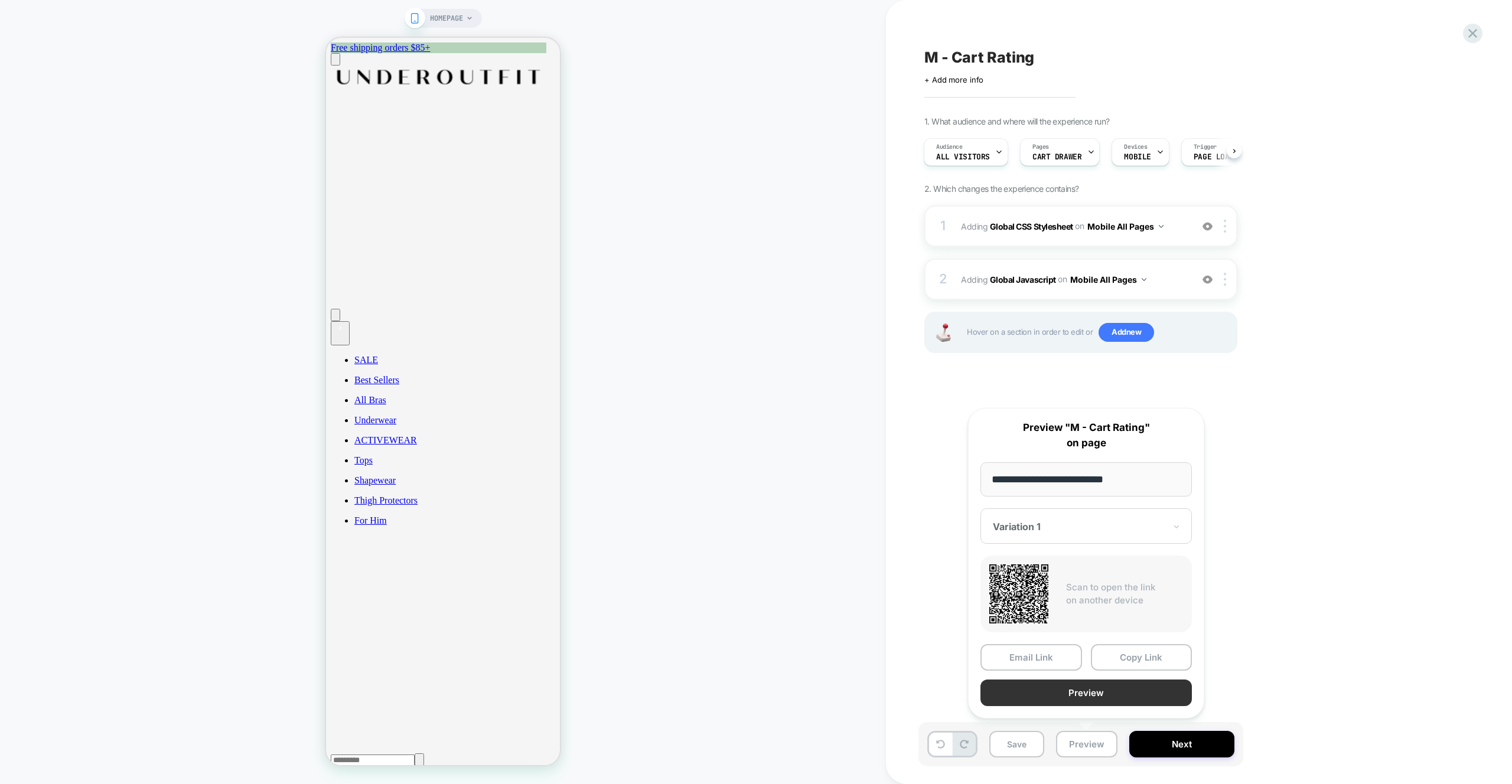
click at [1072, 699] on button "Preview" at bounding box center [1086, 693] width 212 height 27
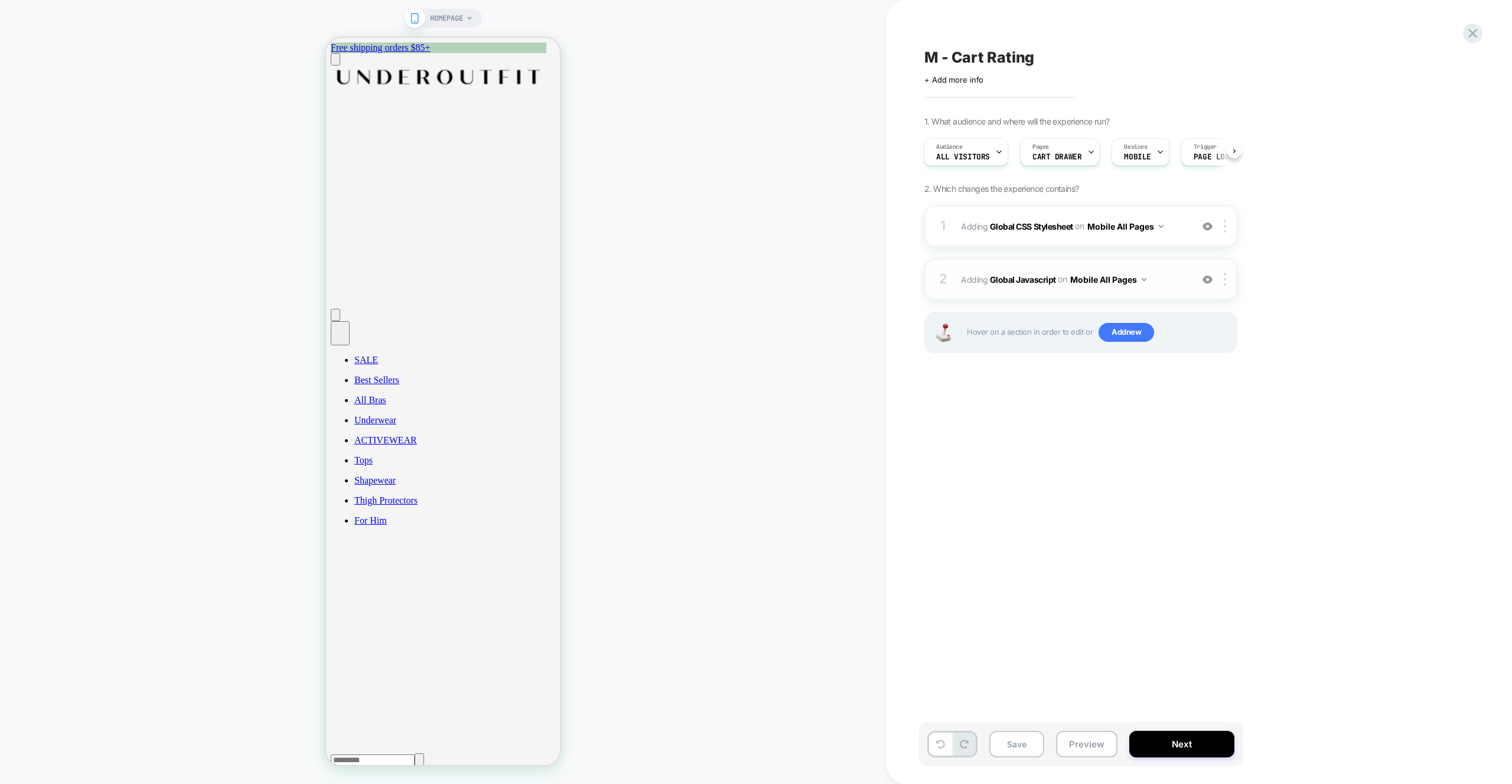
click at [1162, 282] on span "Adding Global Javascript on Mobile All Pages" at bounding box center [1073, 279] width 225 height 17
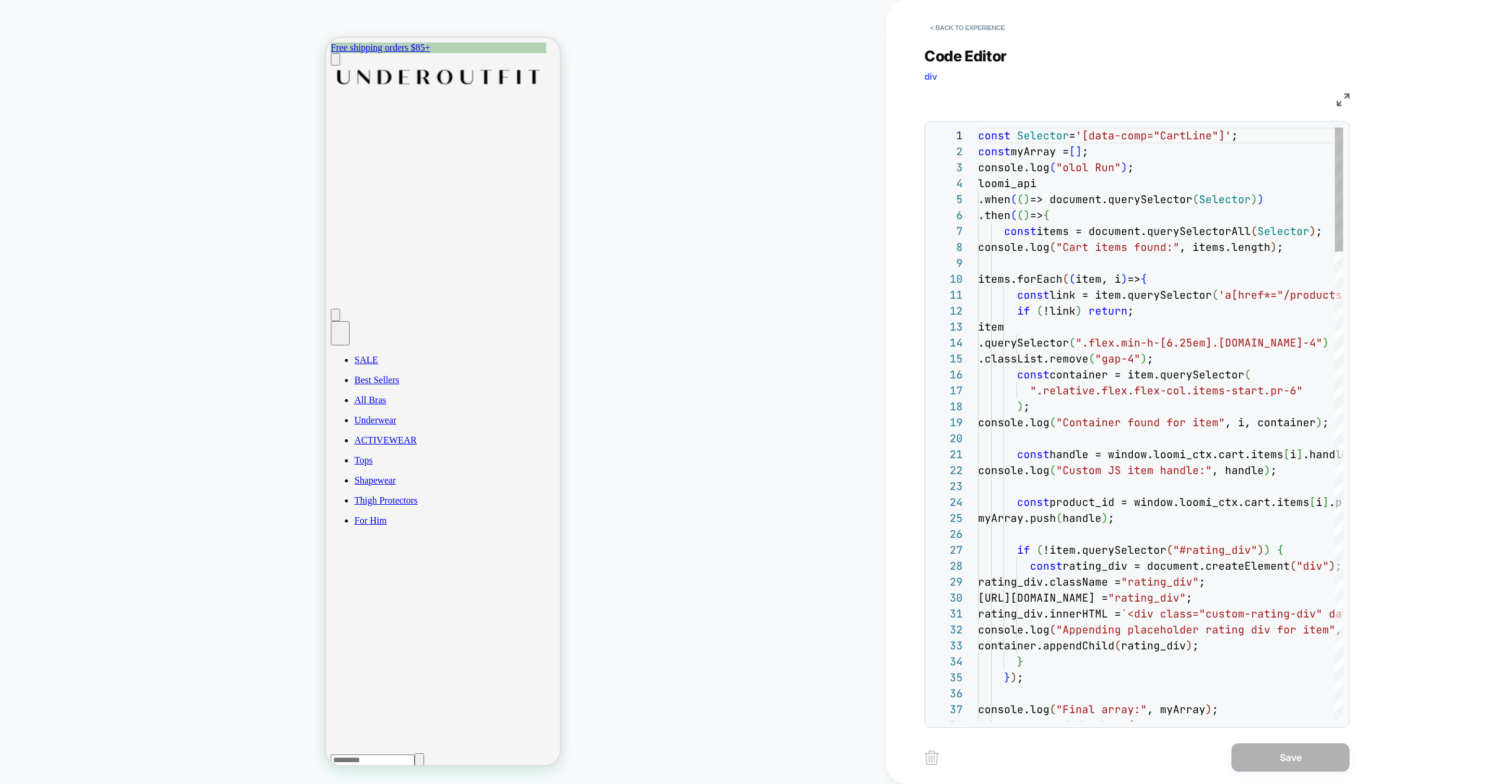
scroll to position [159, 0]
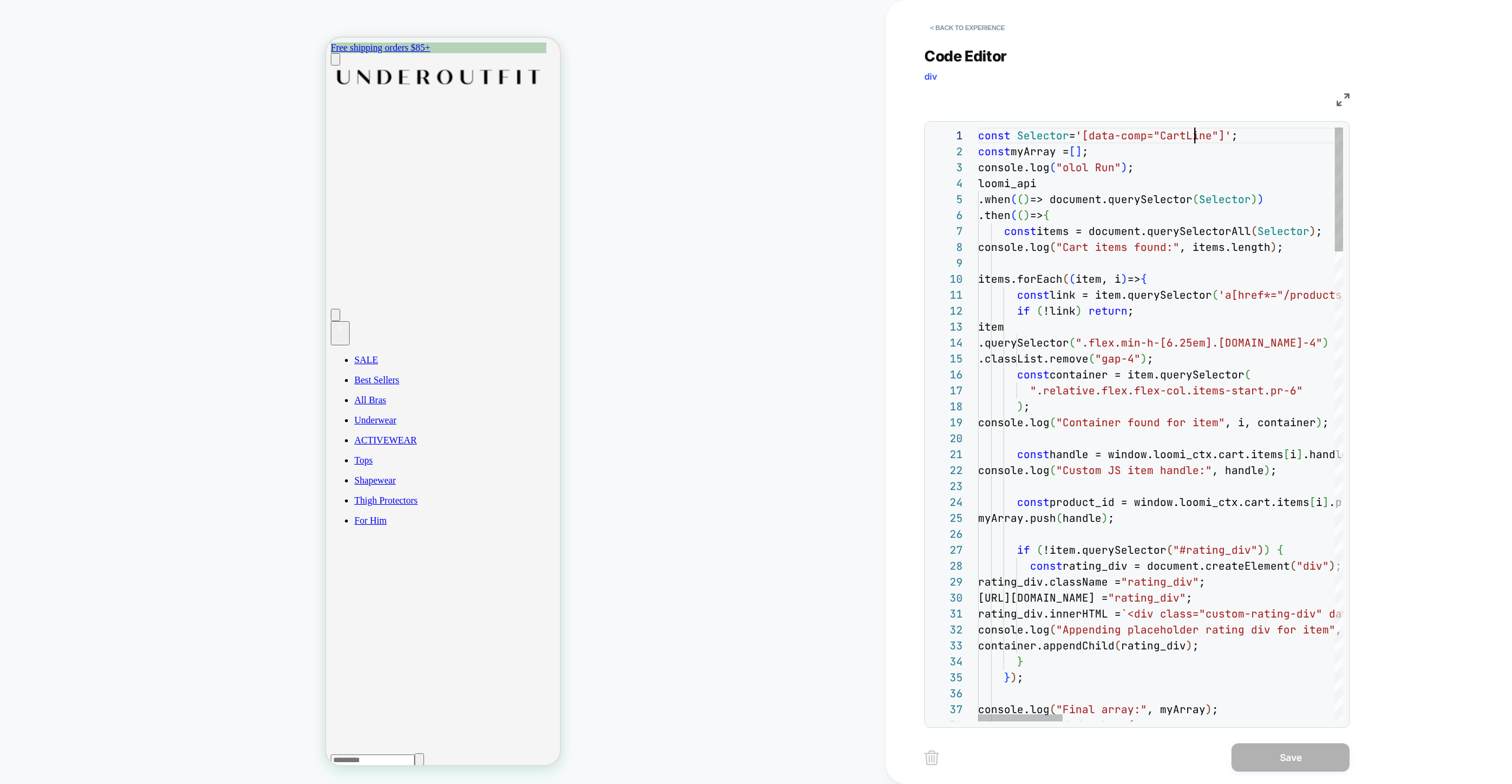
drag, startPoint x: 1190, startPoint y: 225, endPoint x: 1126, endPoint y: 153, distance: 96.3
drag, startPoint x: 1097, startPoint y: 133, endPoint x: 1240, endPoint y: 133, distance: 143.0
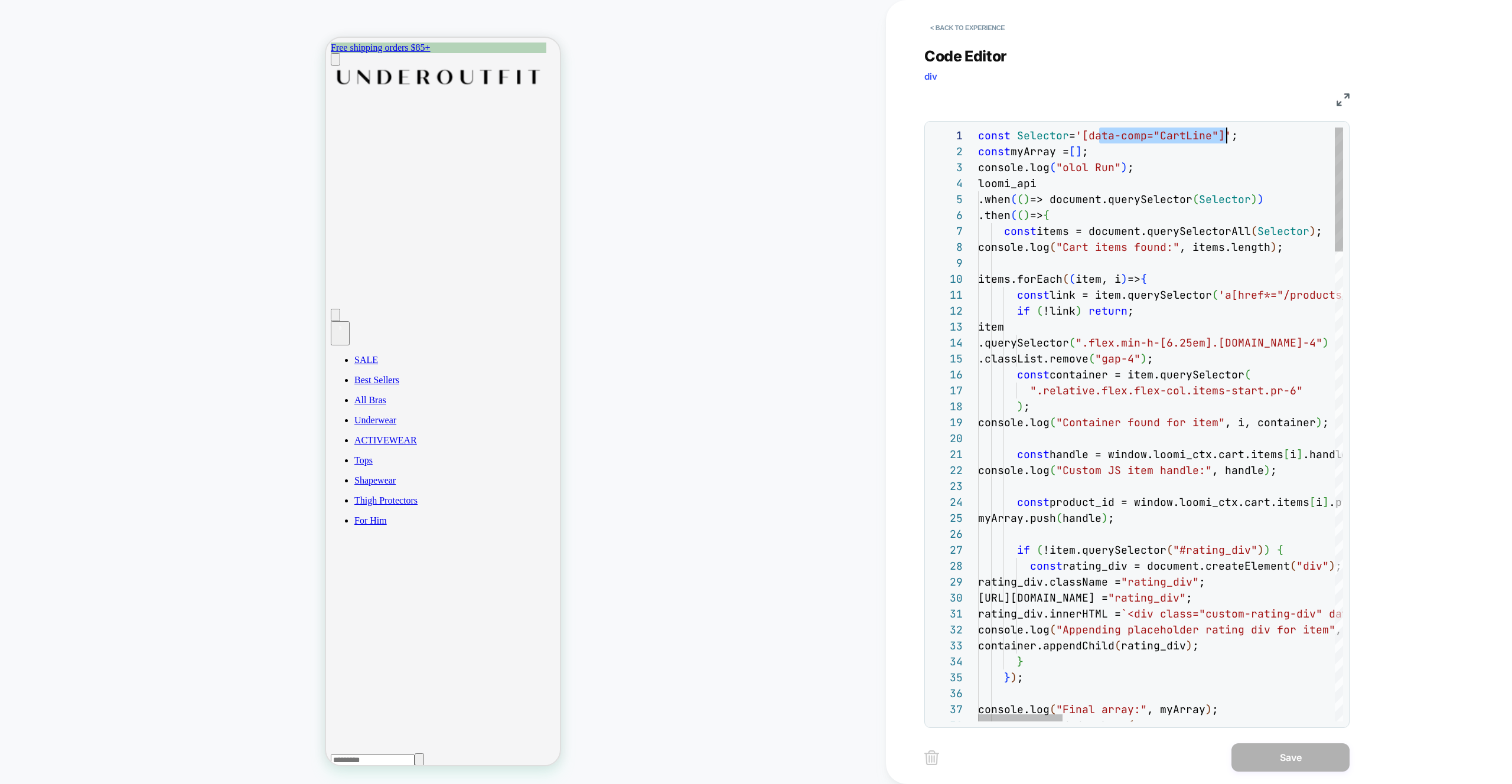
drag, startPoint x: 1094, startPoint y: 133, endPoint x: 1235, endPoint y: 133, distance: 141.0
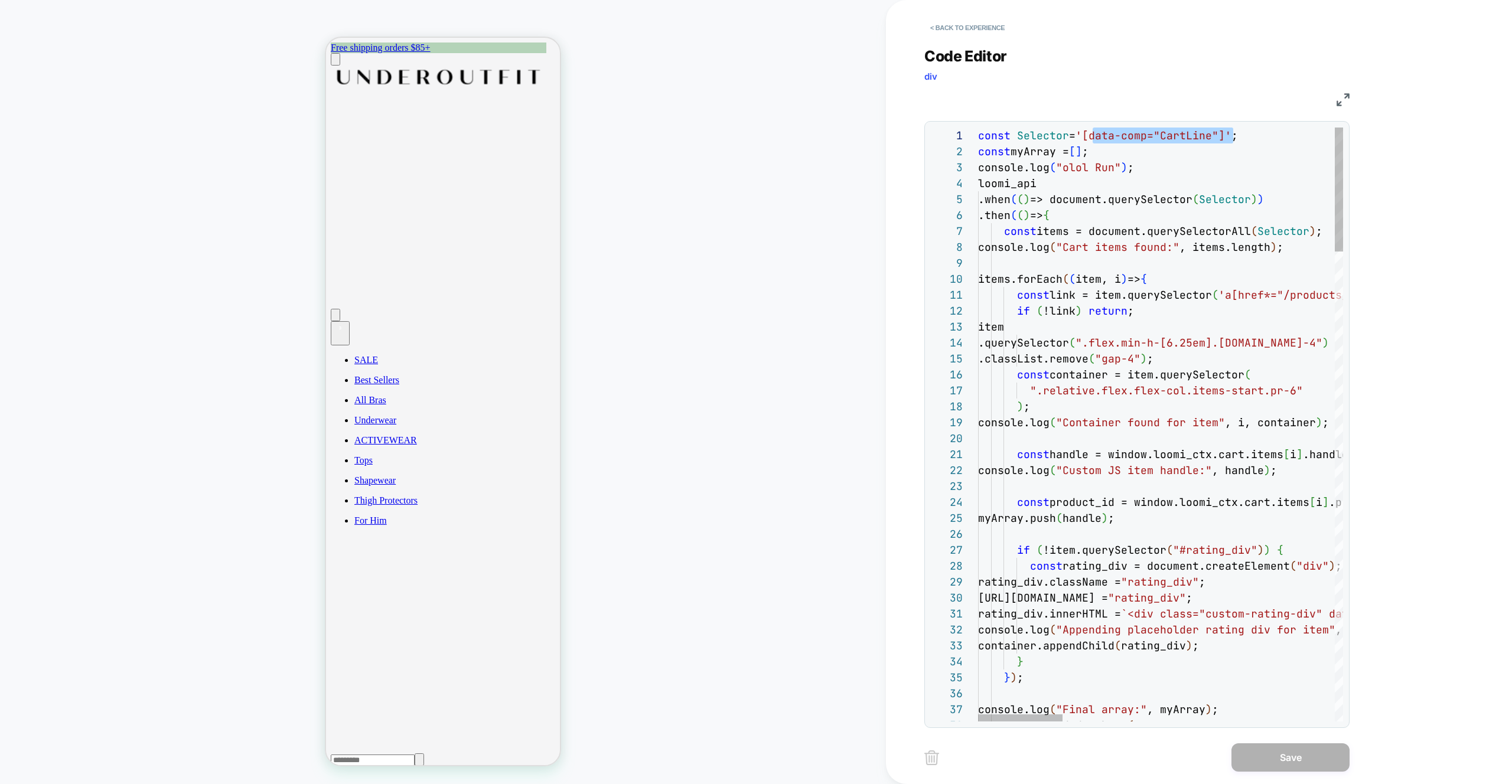
drag, startPoint x: 1101, startPoint y: 176, endPoint x: 1097, endPoint y: 154, distance: 22.4
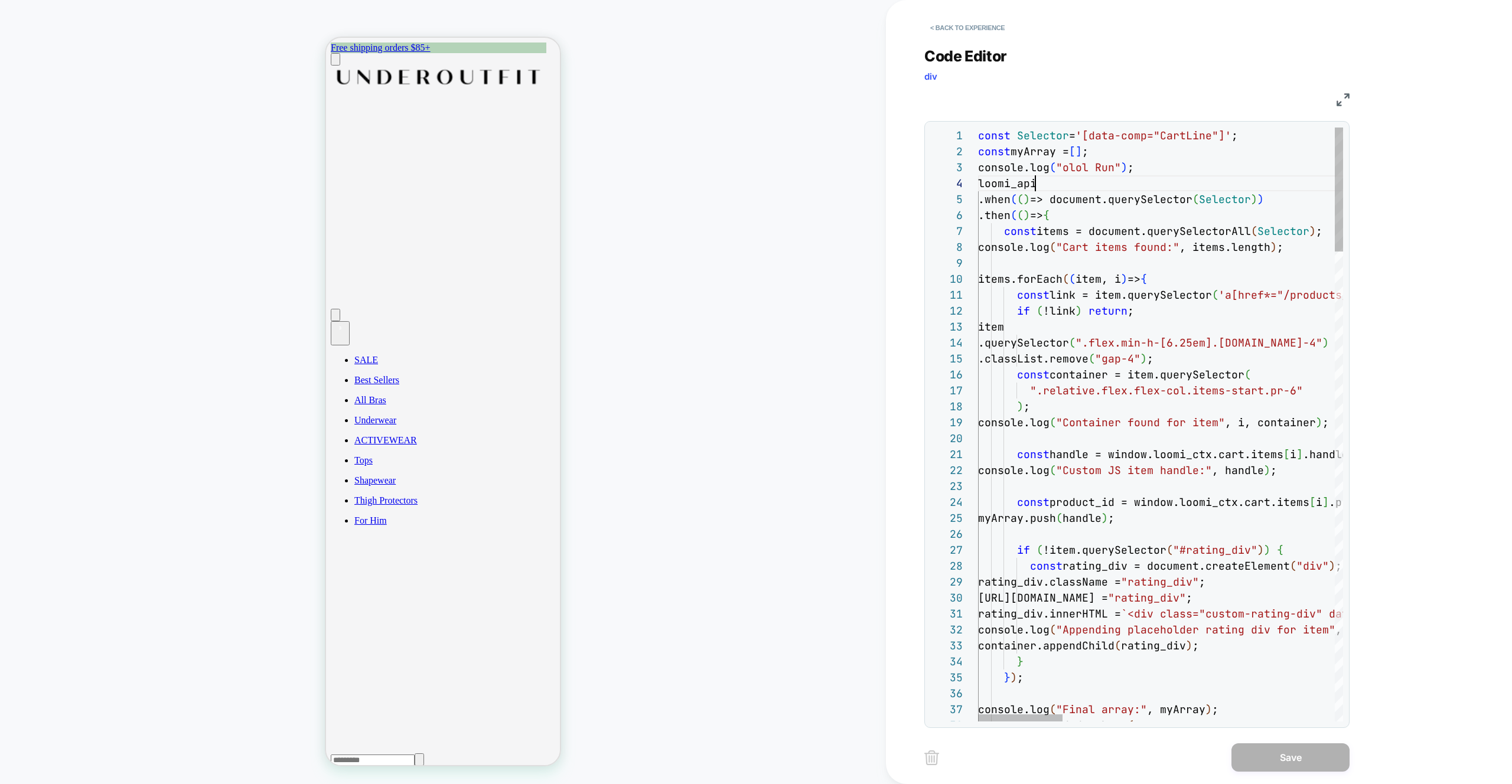
click at [1095, 129] on div "1 2 3 4 5 6 7 8 9 10 11 12 13 14 15 16 17 18 19 20 21 22 23 24 25 26 27 28 29 3…" at bounding box center [1137, 424] width 425 height 607
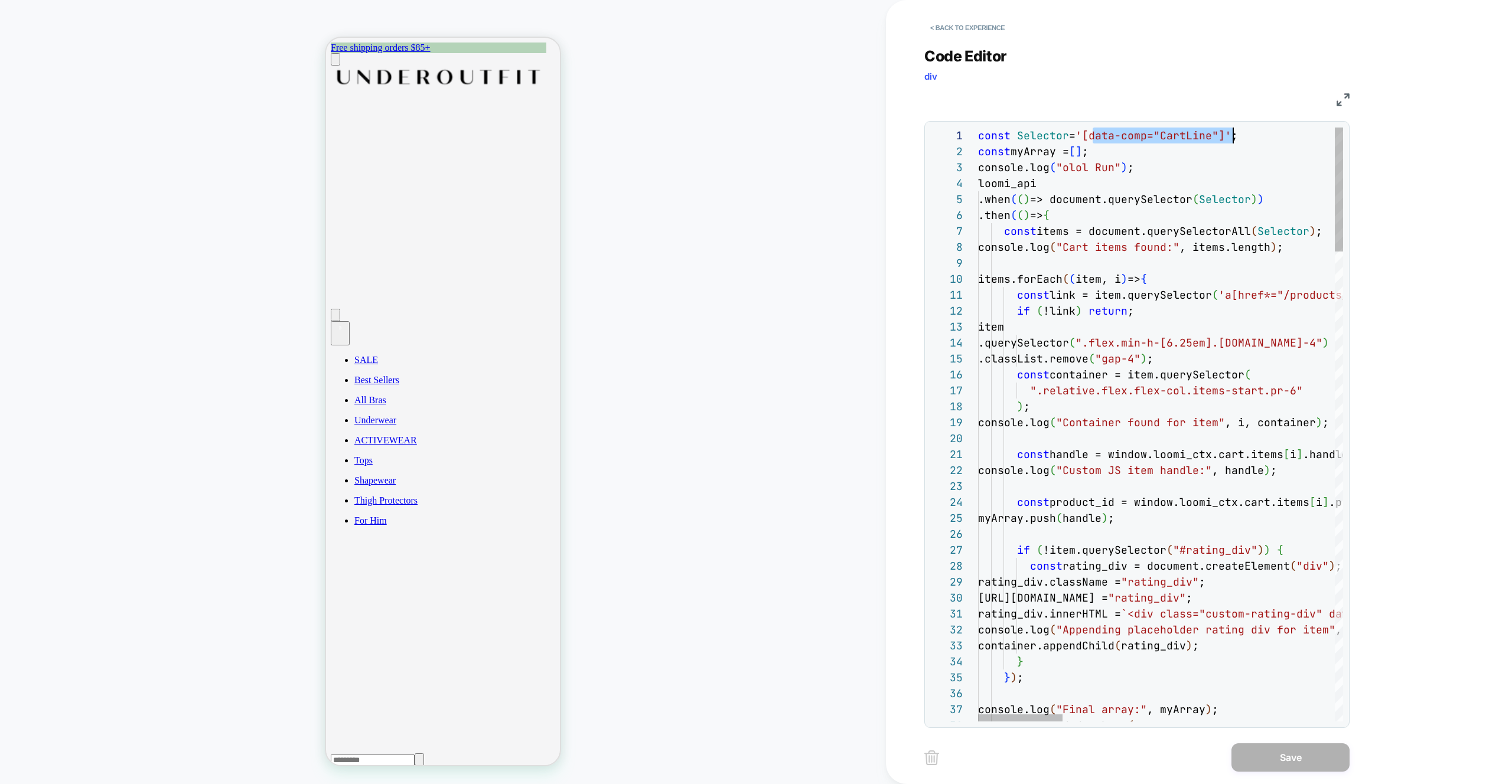
drag, startPoint x: 1094, startPoint y: 135, endPoint x: 1235, endPoint y: 137, distance: 141.0
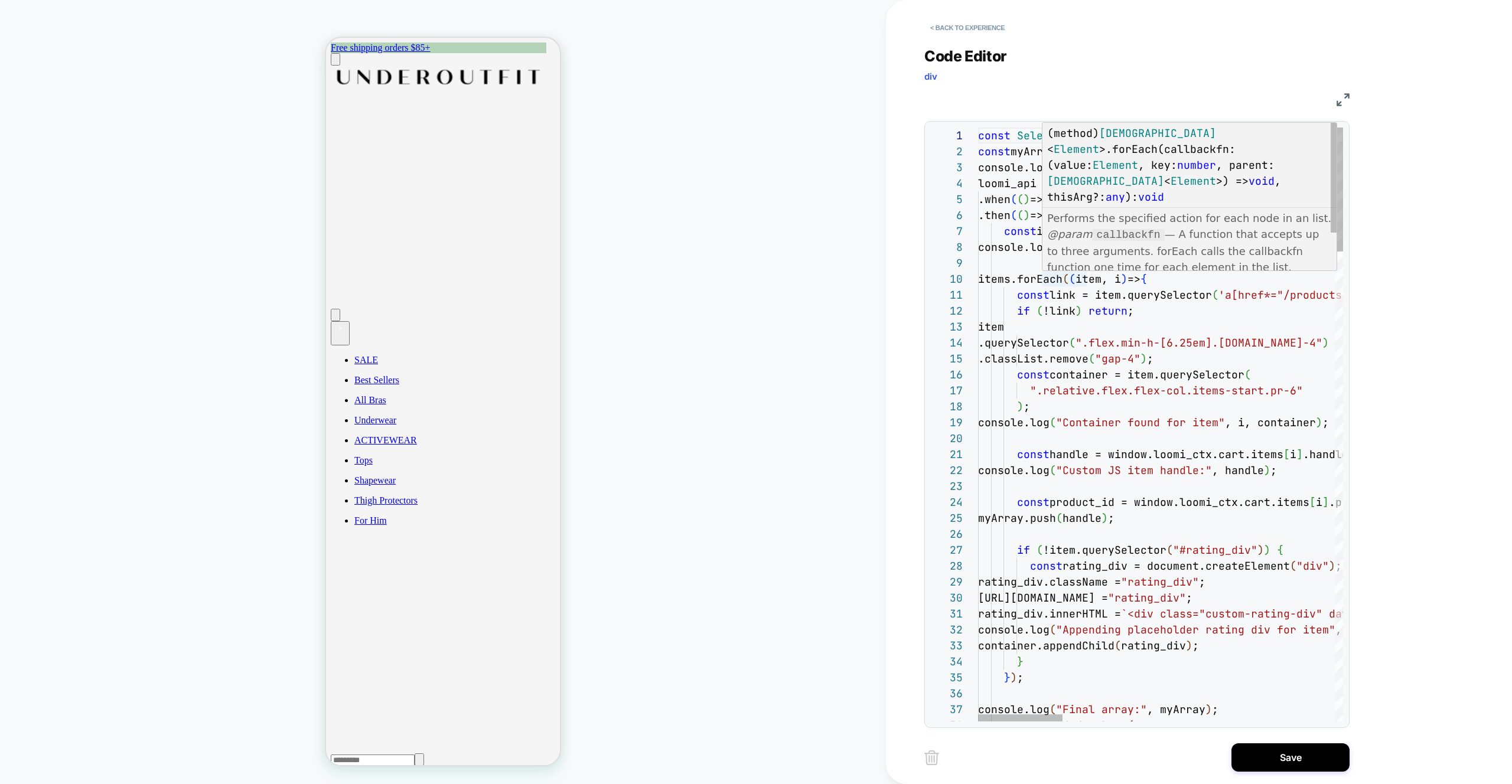
click at [1078, 268] on p "@param callbackfn — A function that accepts up to three arguments. forEach call…" at bounding box center [1190, 250] width 286 height 49
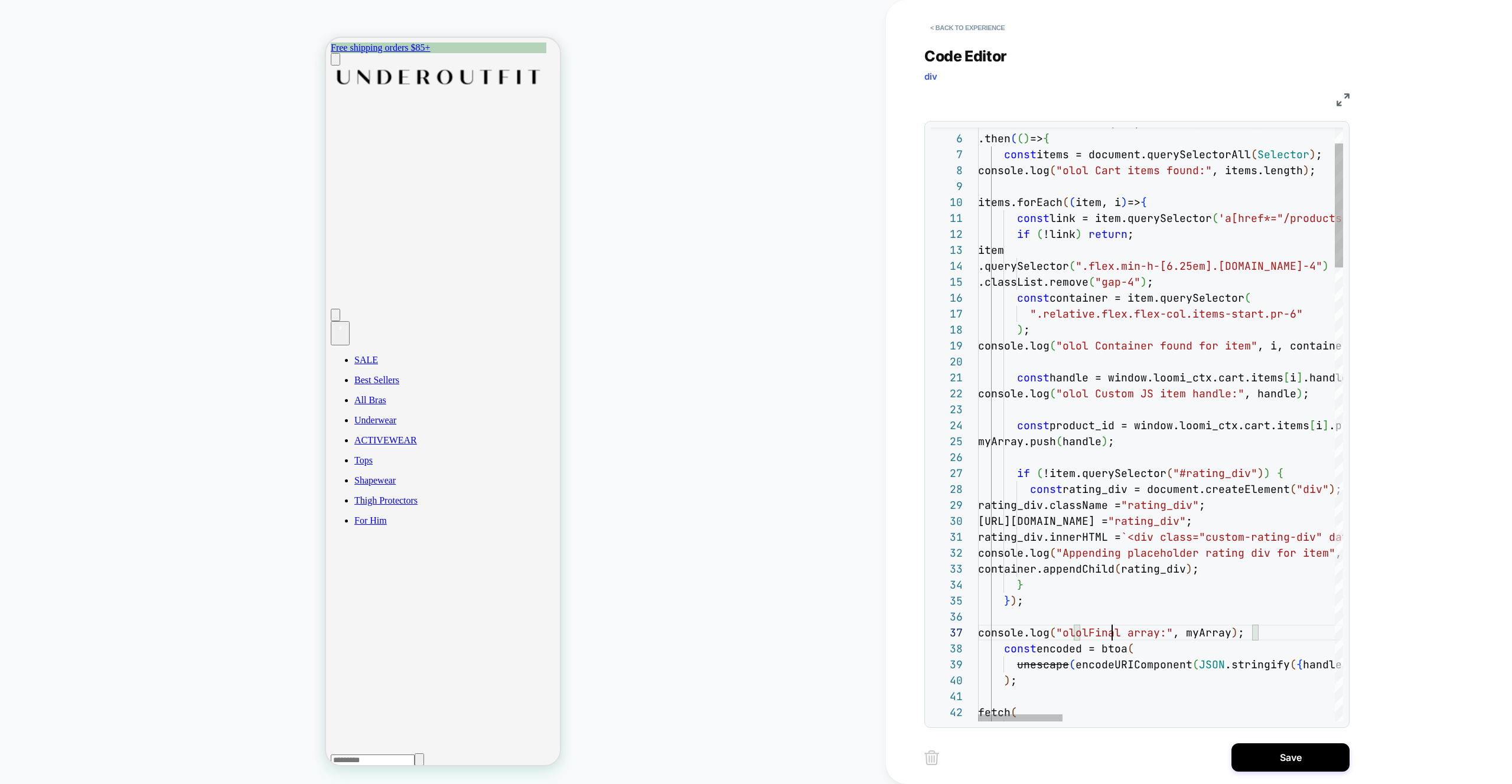
scroll to position [96, 141]
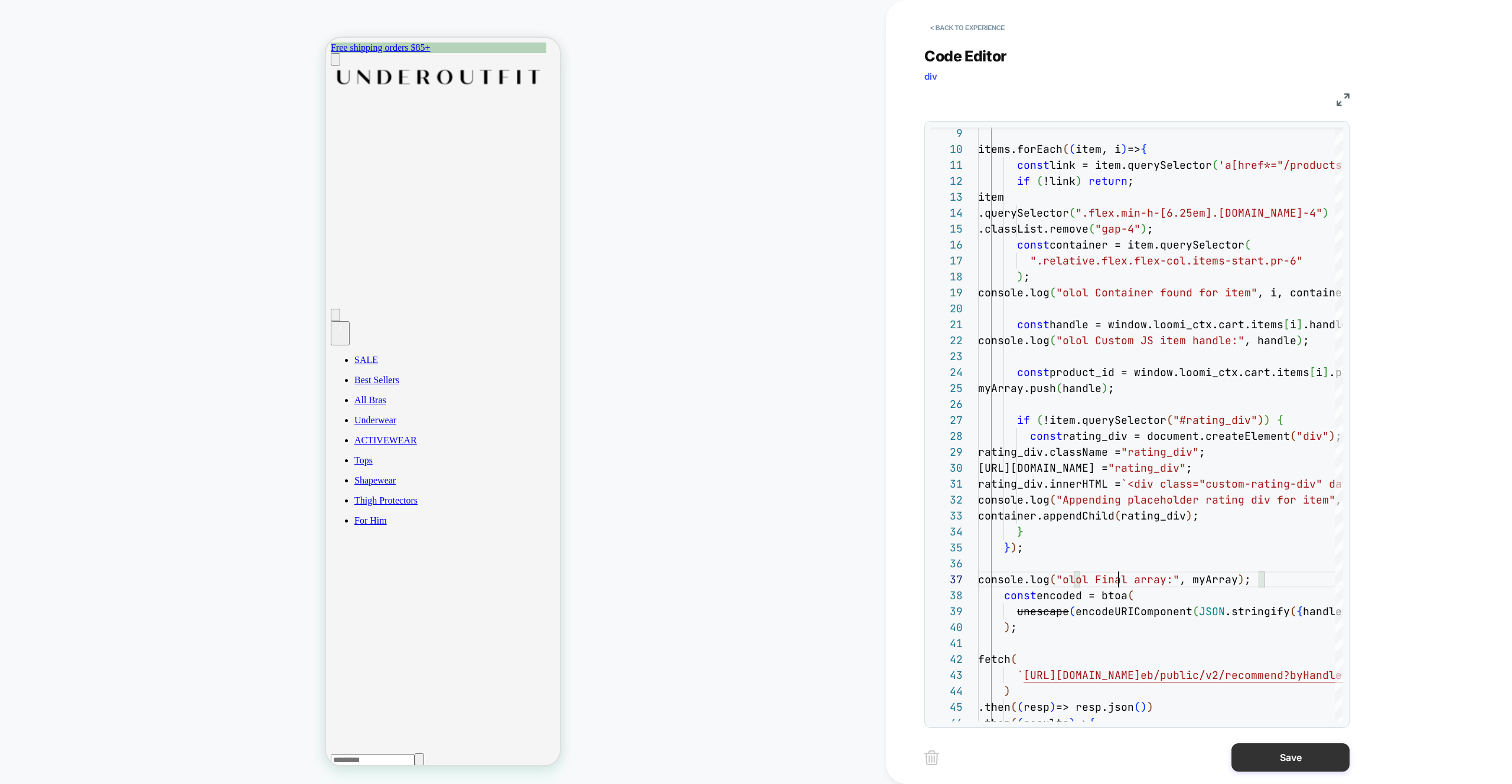
type textarea "**********"
click at [1291, 754] on button "Save" at bounding box center [1290, 757] width 118 height 28
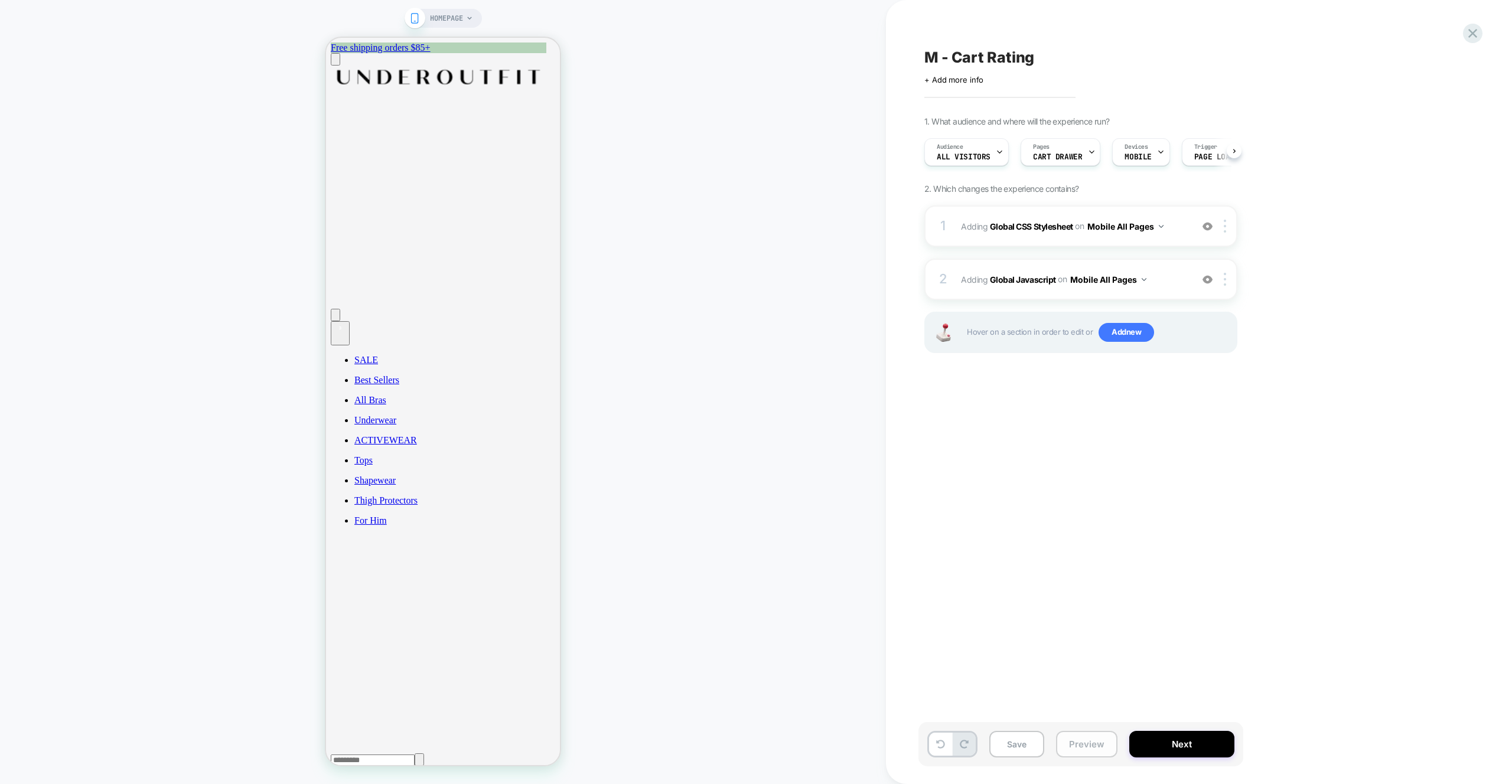
scroll to position [0, 1]
click at [1090, 743] on button "Preview" at bounding box center [1087, 744] width 62 height 27
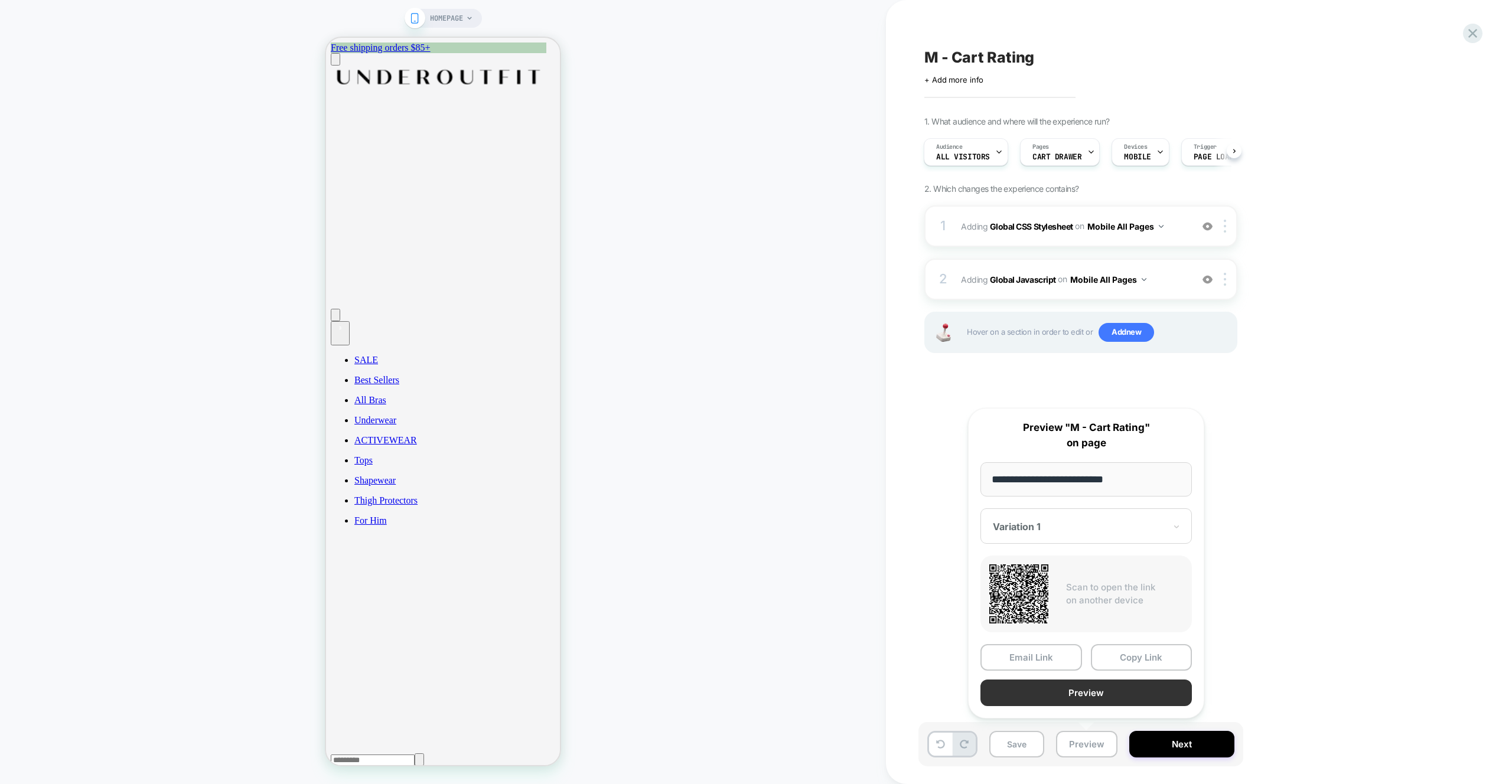
click at [1097, 696] on button "Preview" at bounding box center [1086, 693] width 212 height 27
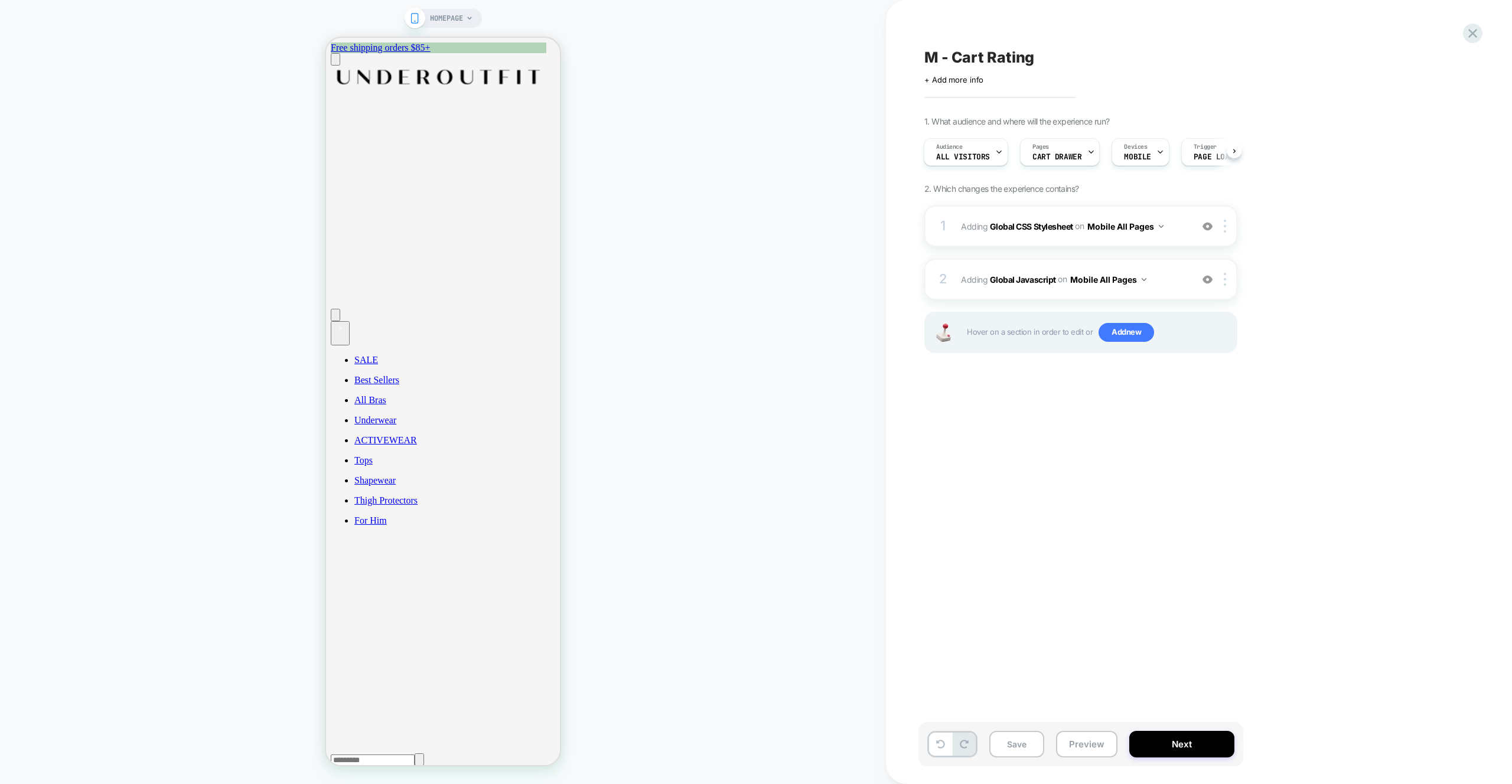
drag, startPoint x: 1069, startPoint y: 452, endPoint x: 1158, endPoint y: 320, distance: 159.2
click at [1070, 445] on div "M - Cart Rating Click to edit experience details + Add more info 1. What audien…" at bounding box center [1140, 392] width 443 height 761
click at [1168, 288] on div "2 Adding Global Javascript on Mobile All Pages Add Before Add After Copy to Des…" at bounding box center [1080, 278] width 313 height 41
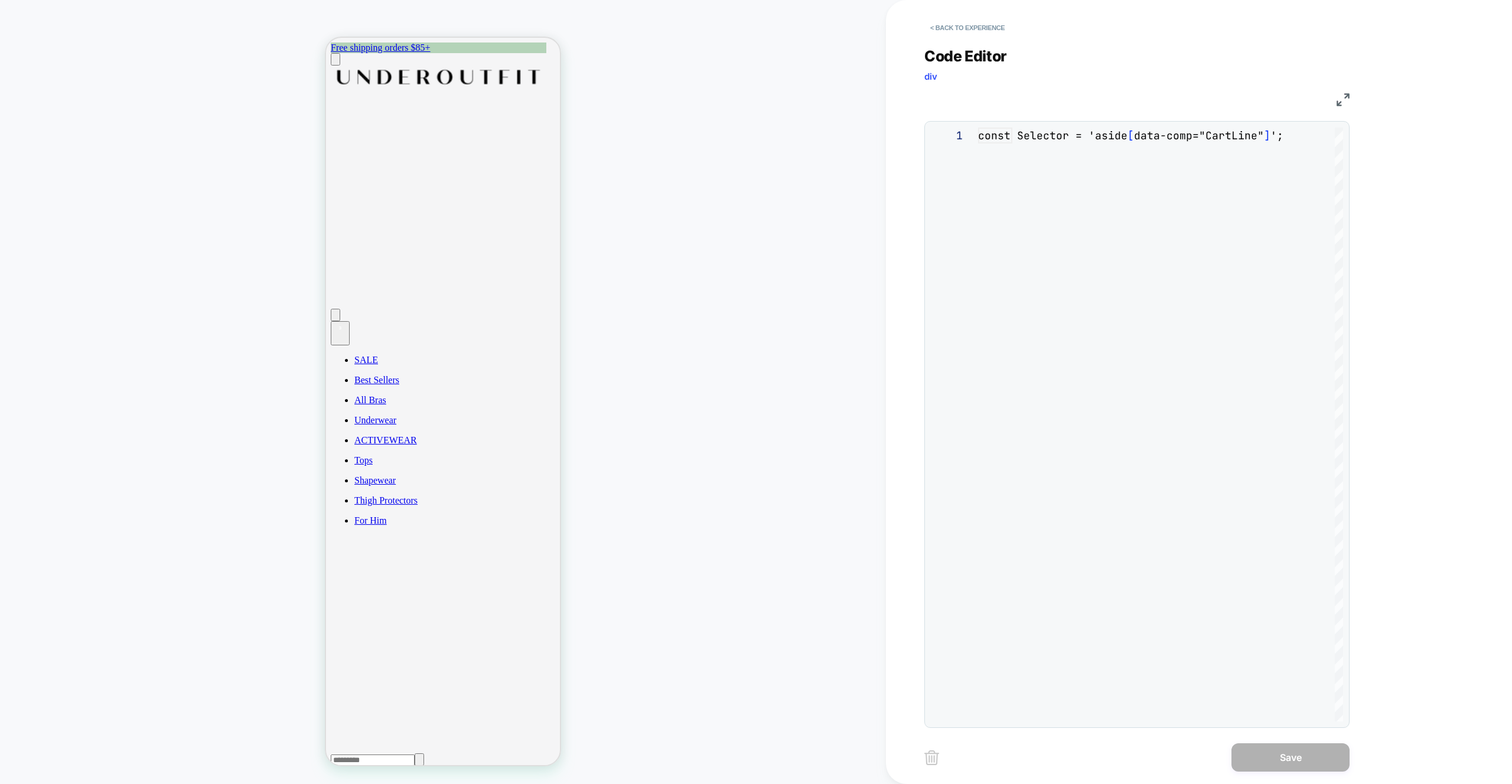
scroll to position [159, 0]
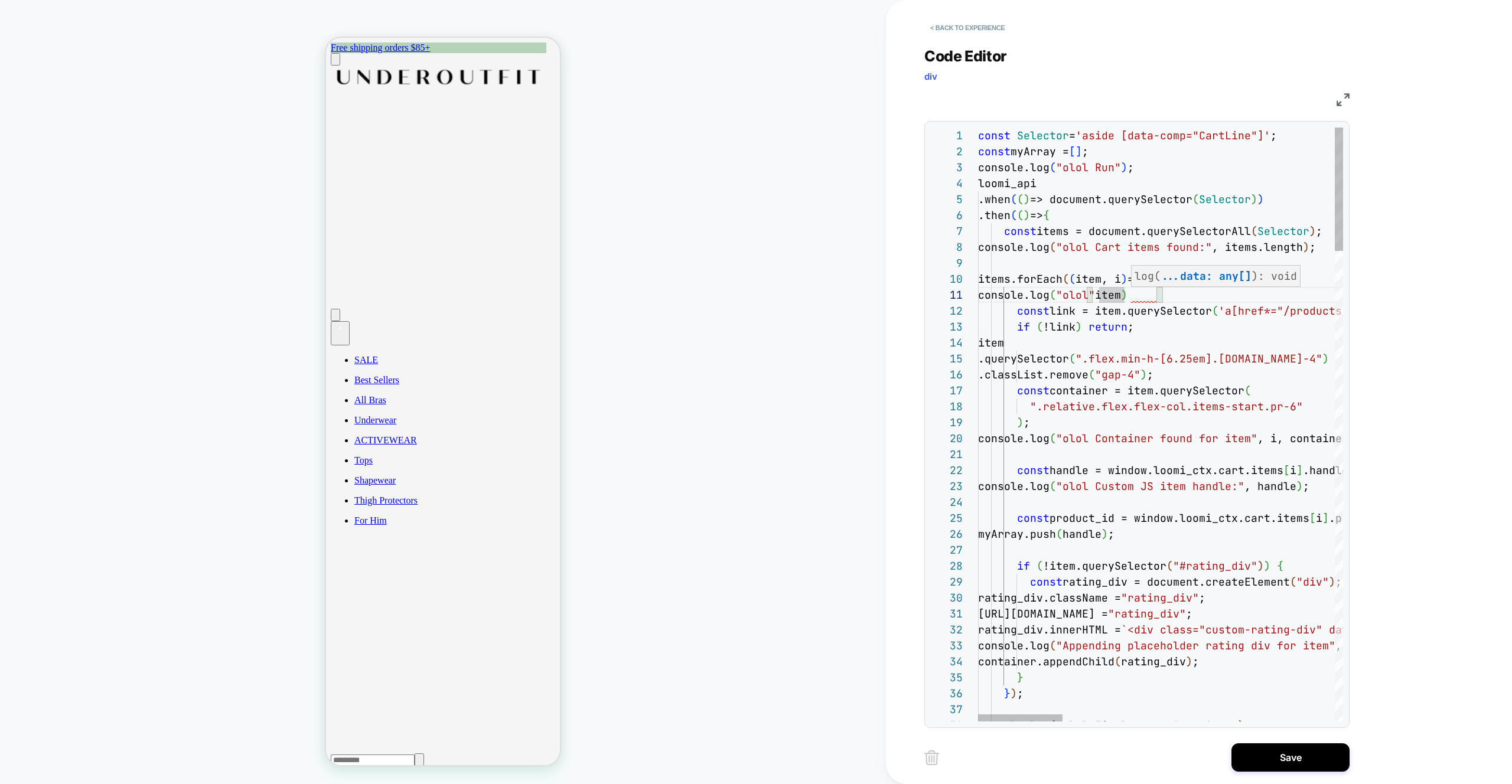
scroll to position [0, 159]
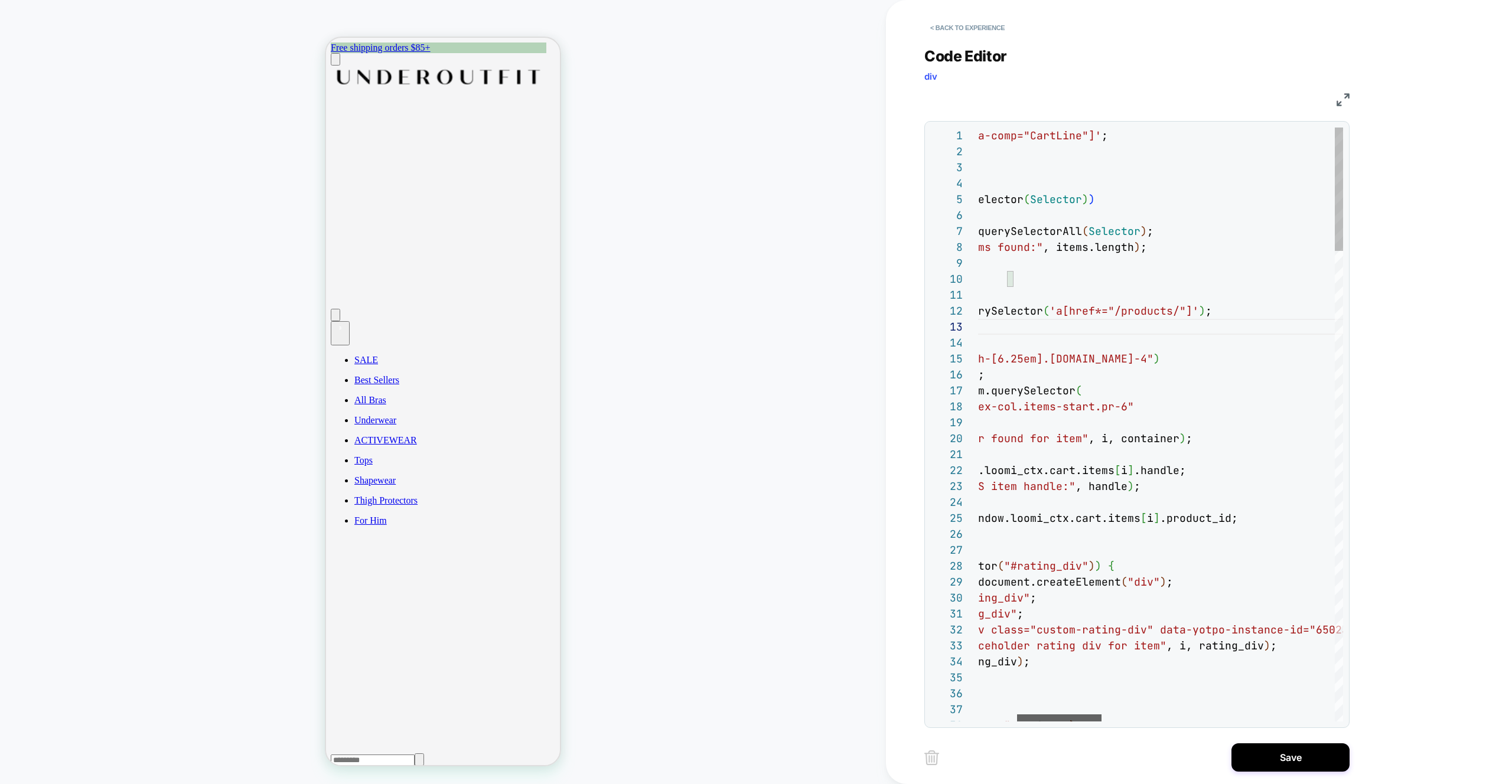
click at [1056, 720] on div at bounding box center [1059, 718] width 84 height 7
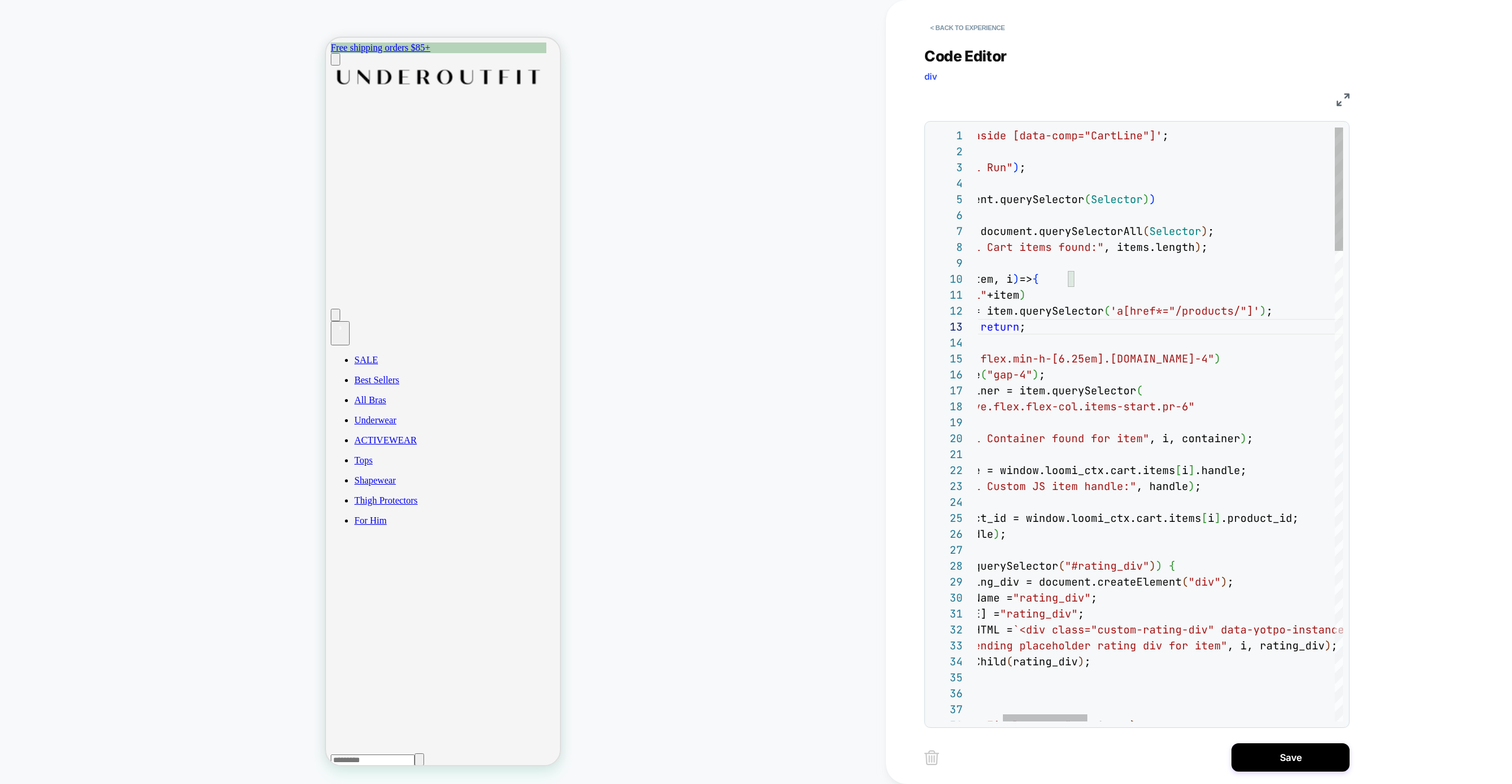
drag, startPoint x: 1118, startPoint y: 310, endPoint x: 1228, endPoint y: 333, distance: 112.4
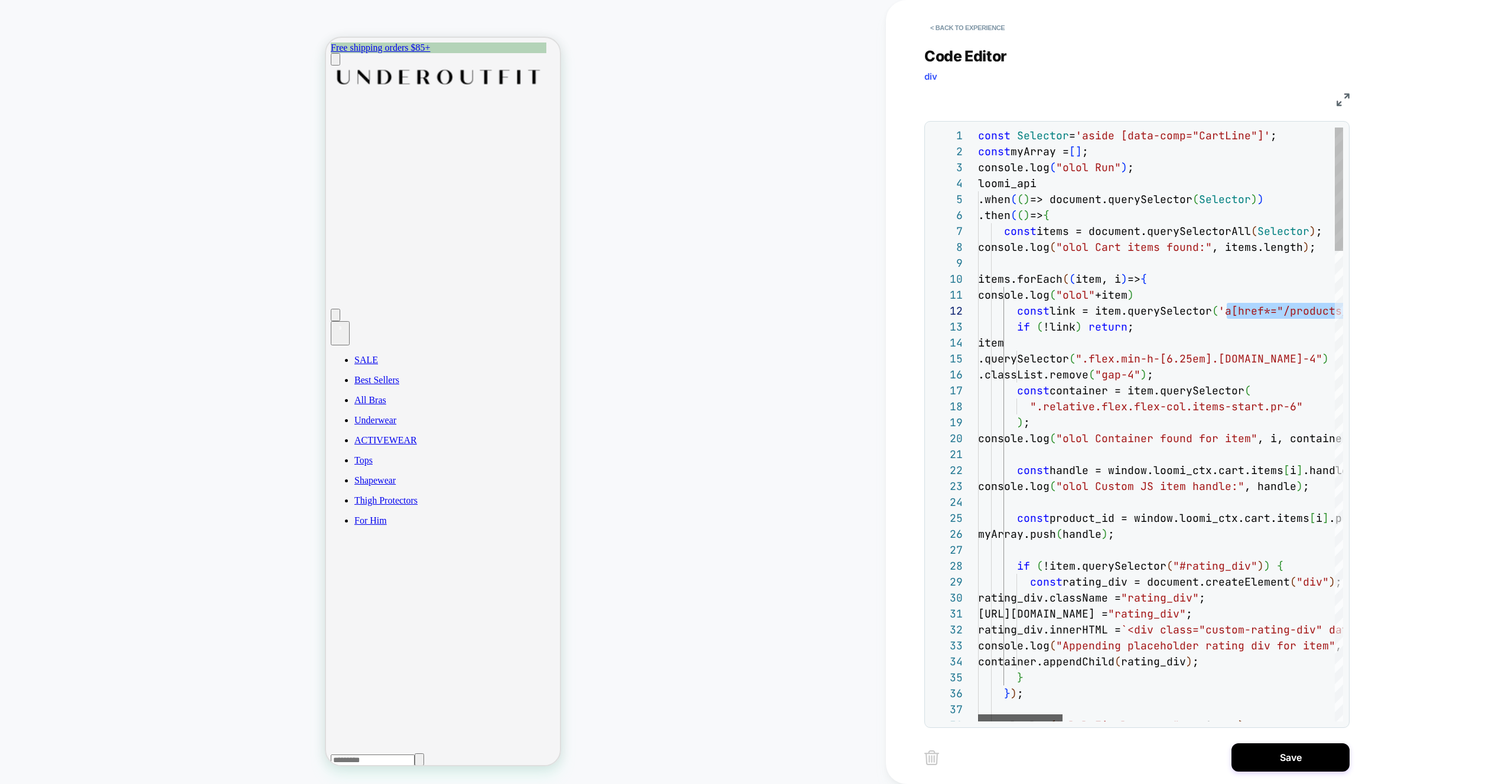
click at [1005, 719] on div at bounding box center [1020, 718] width 84 height 7
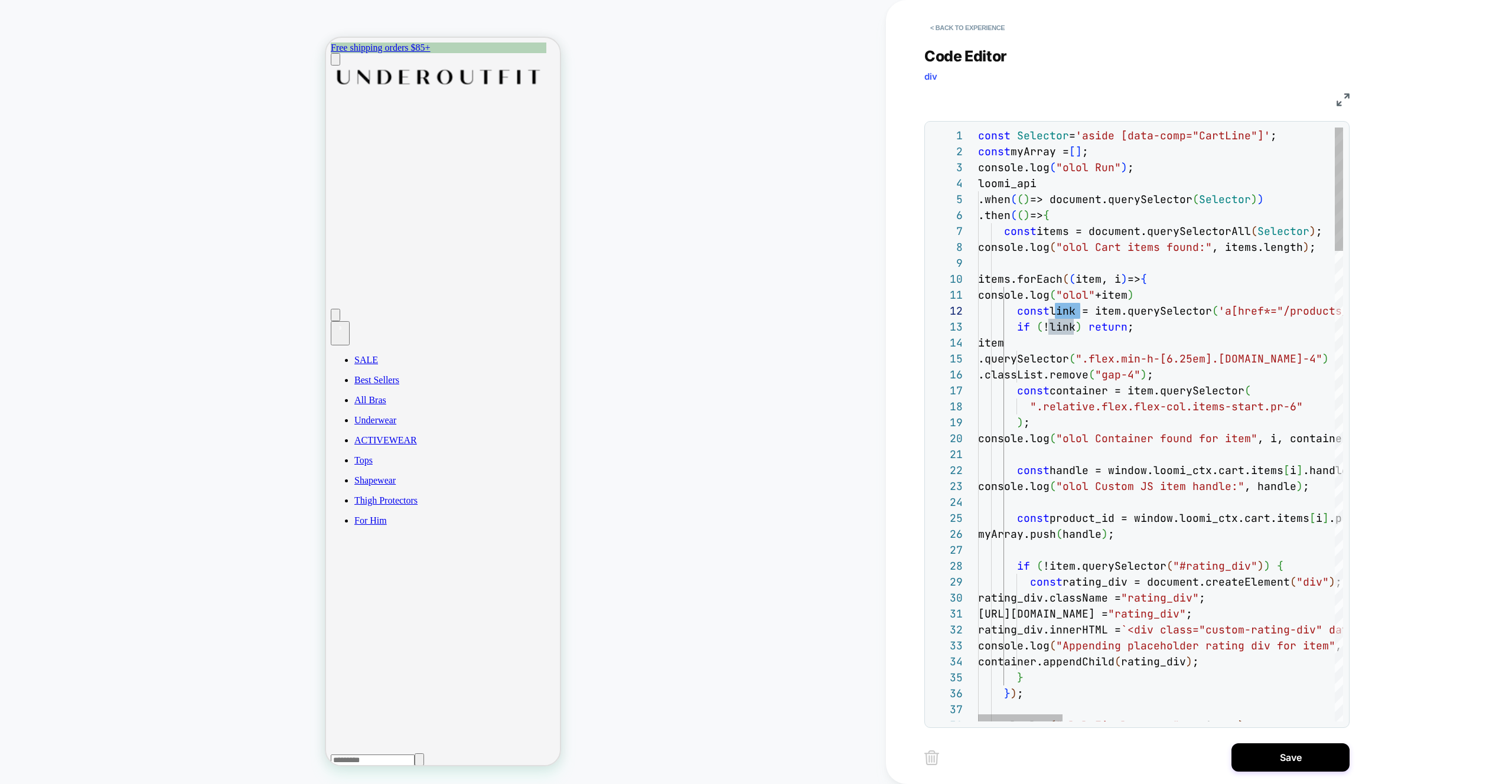
scroll to position [32, 121]
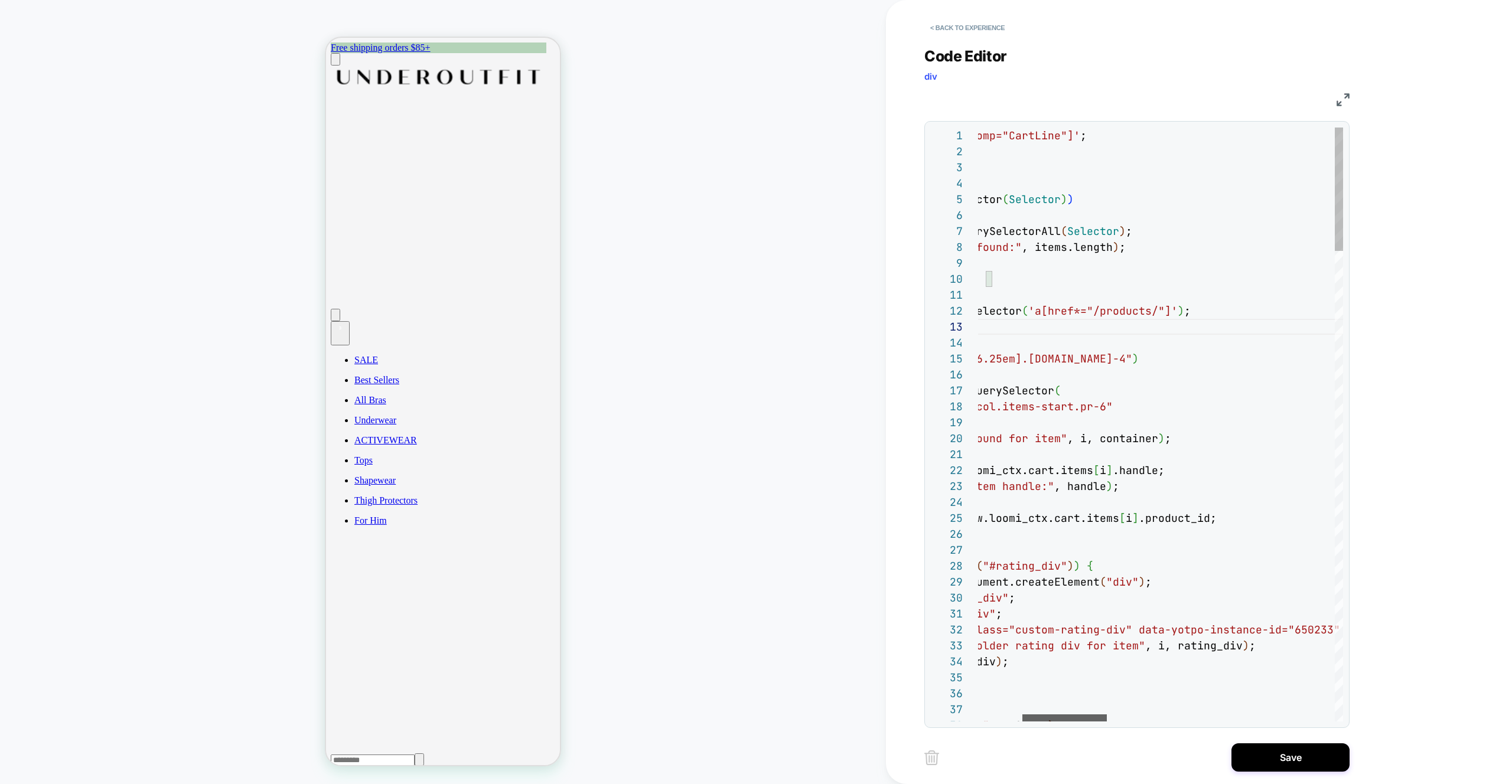
click at [1065, 717] on div at bounding box center [1065, 718] width 84 height 7
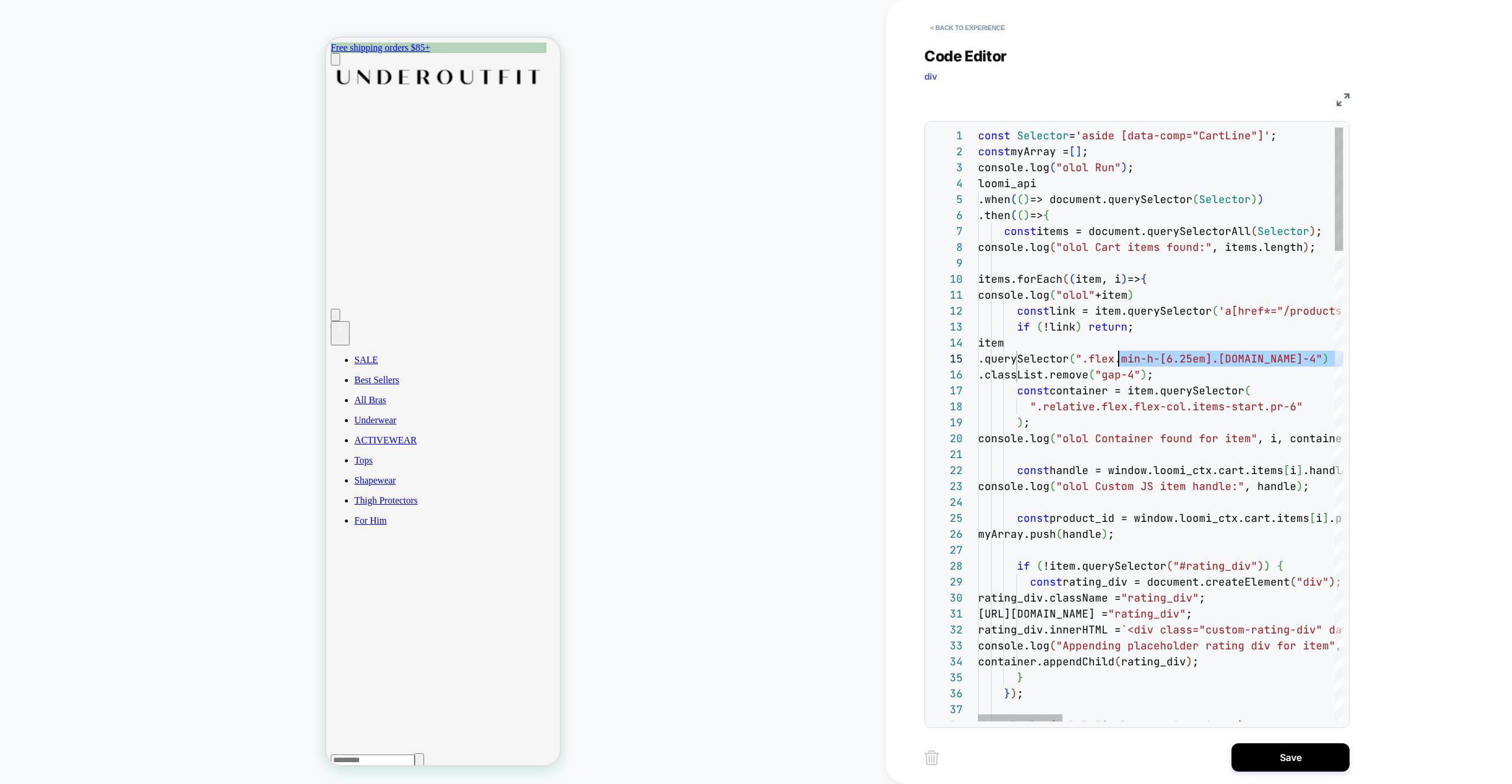
scroll to position [64, 159]
drag, startPoint x: 1230, startPoint y: 361, endPoint x: 1136, endPoint y: 363, distance: 94.0
type textarea "**********"
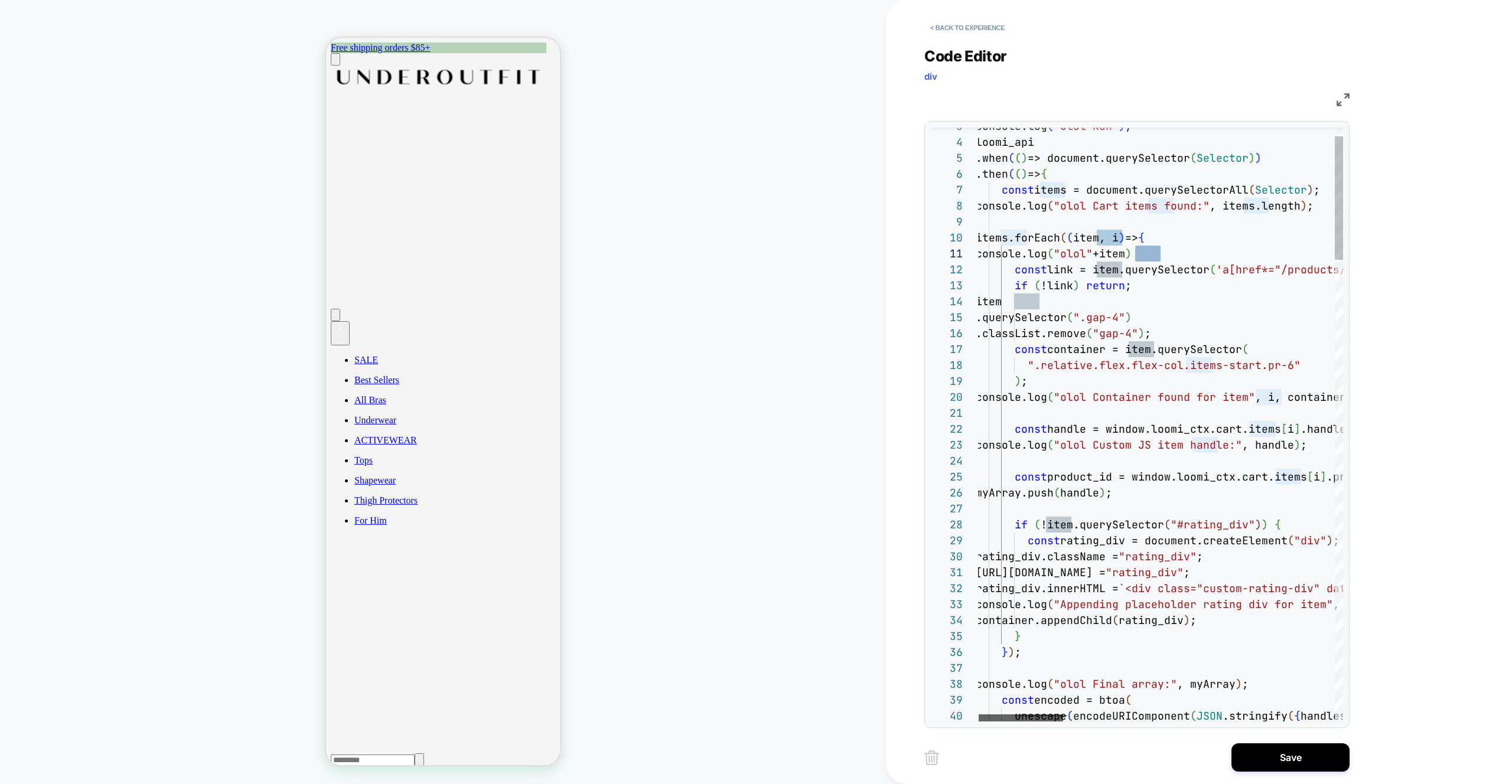
click at [1029, 717] on div at bounding box center [1021, 718] width 84 height 7
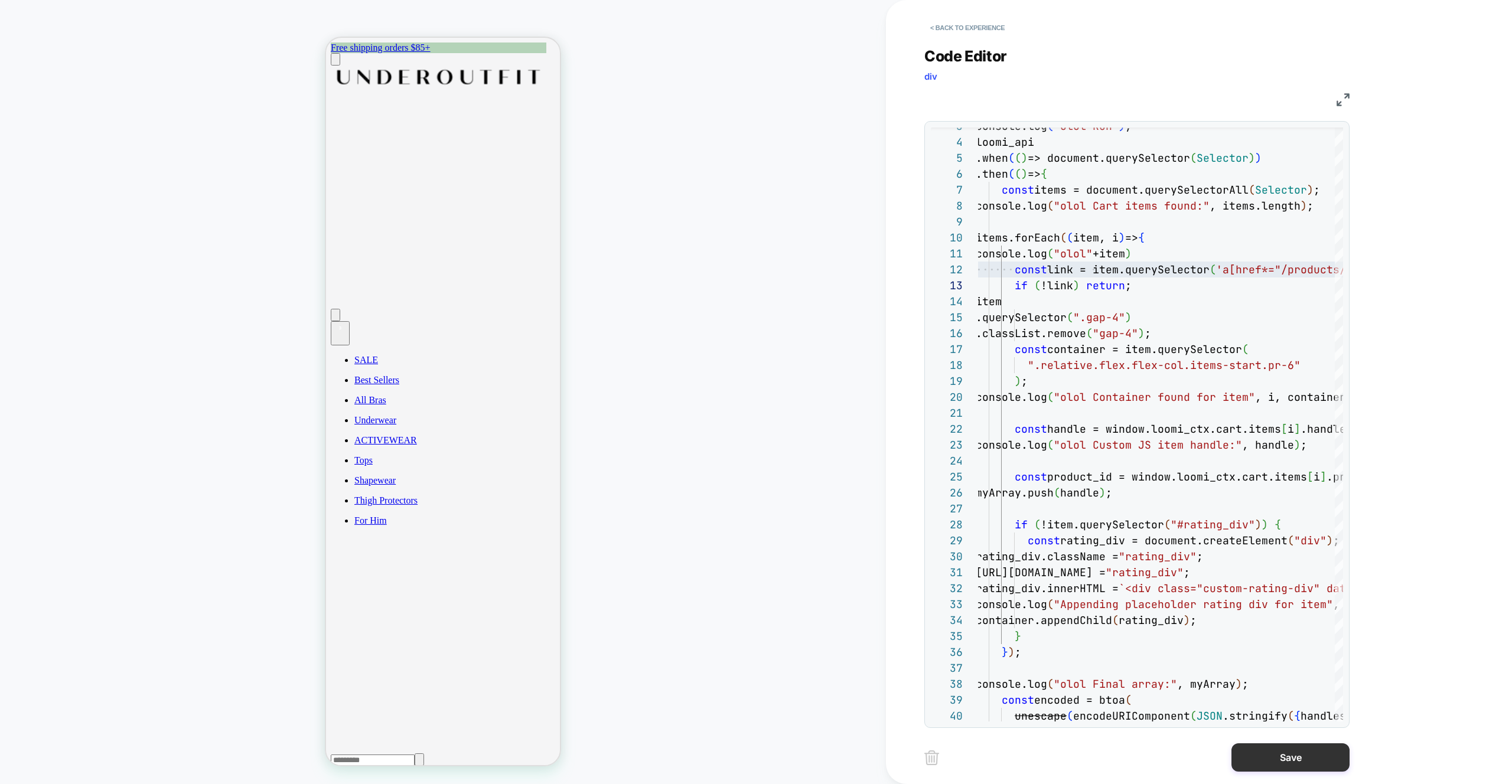
click at [1289, 757] on button "Save" at bounding box center [1290, 757] width 118 height 28
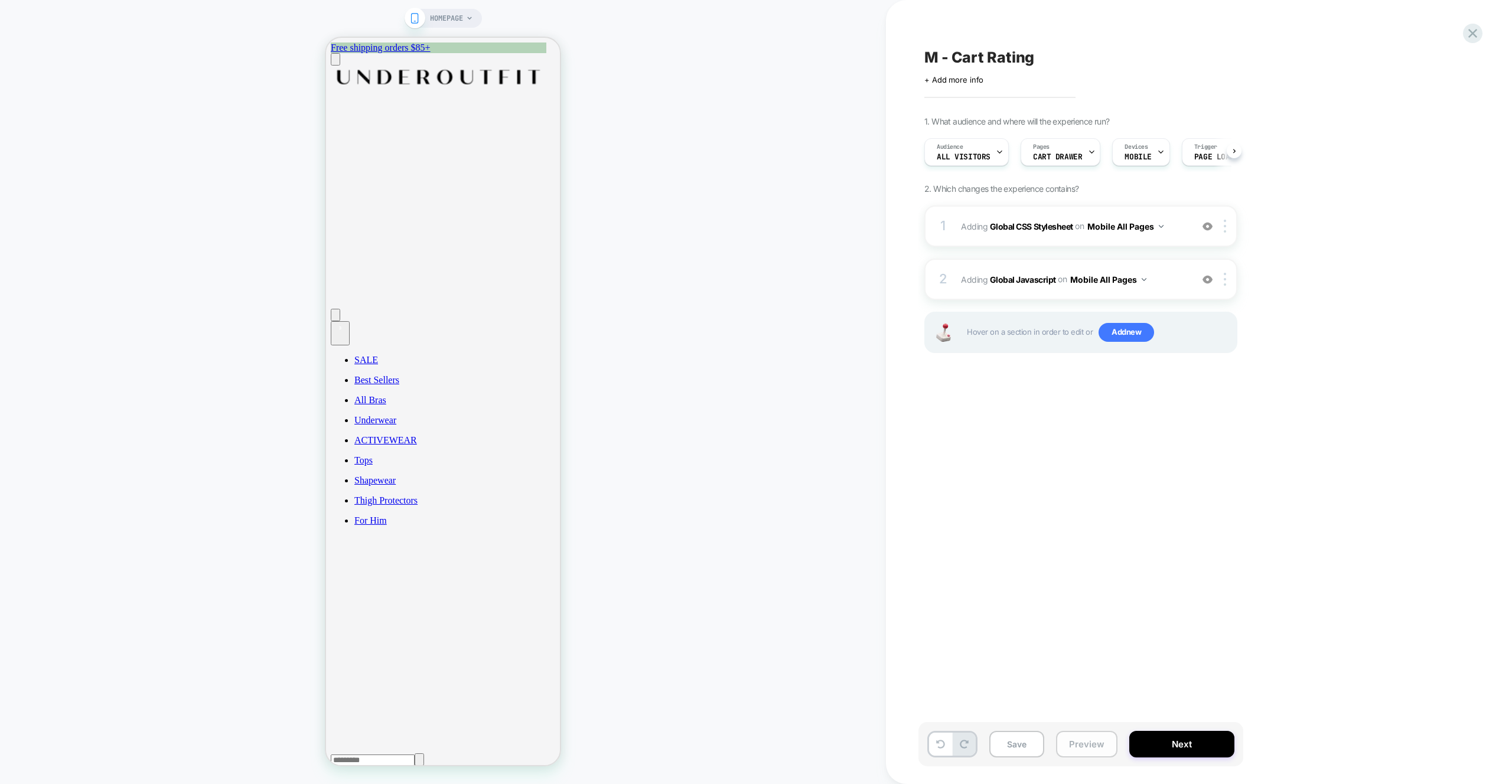
scroll to position [0, 1]
click at [1090, 740] on button "Preview" at bounding box center [1087, 744] width 62 height 27
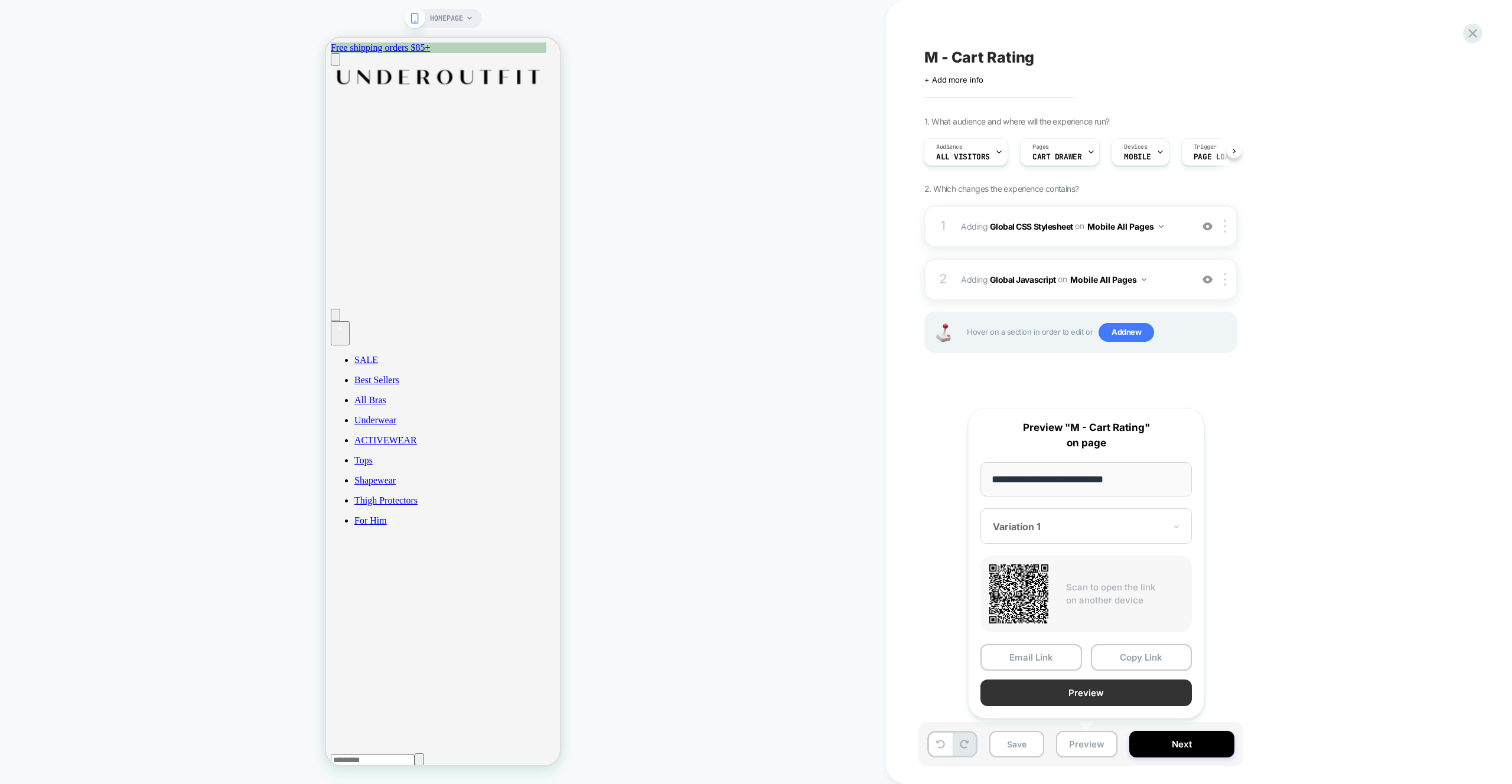
click at [1109, 705] on button "Preview" at bounding box center [1086, 693] width 212 height 27
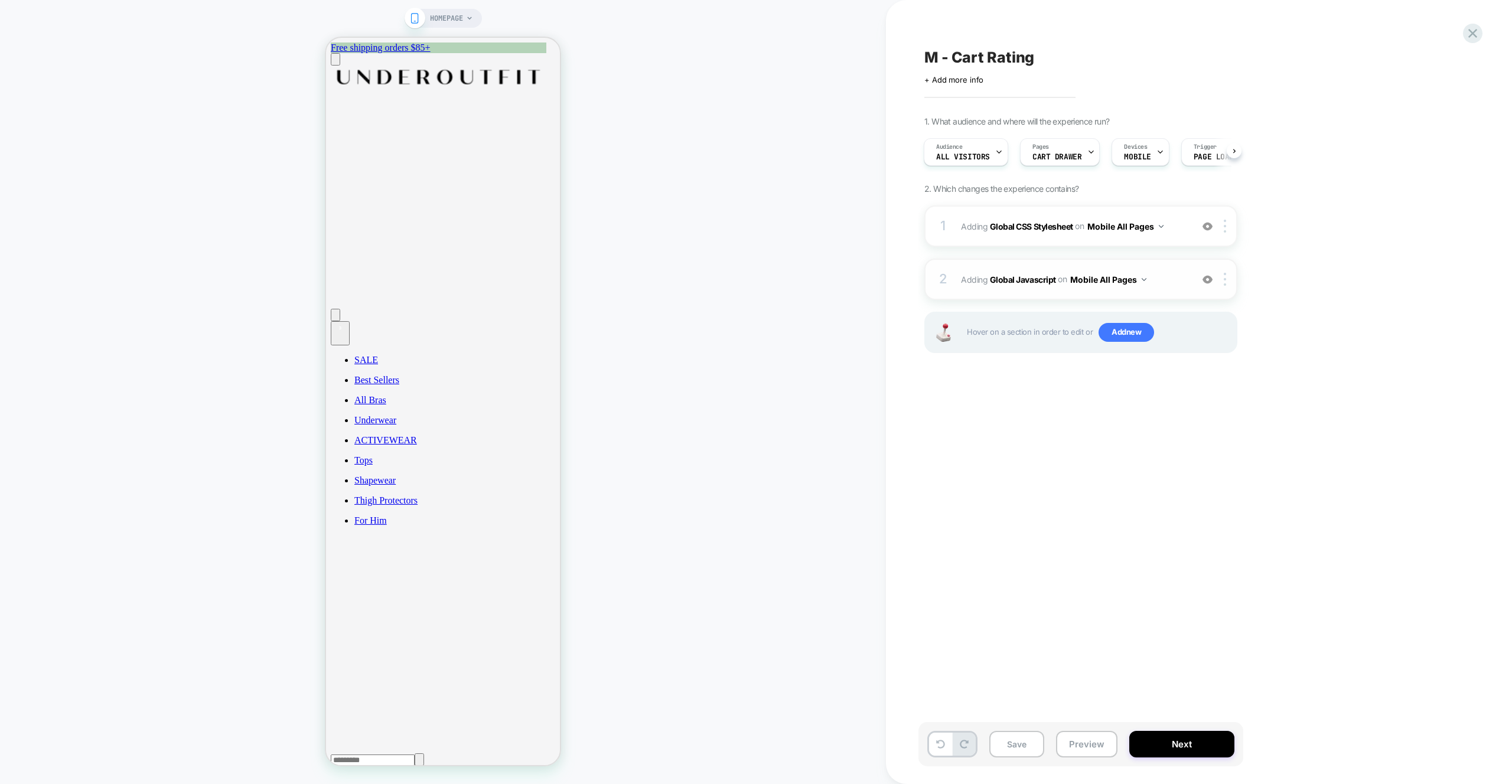
click at [1160, 283] on span "Adding Global Javascript on Mobile All Pages" at bounding box center [1073, 279] width 225 height 17
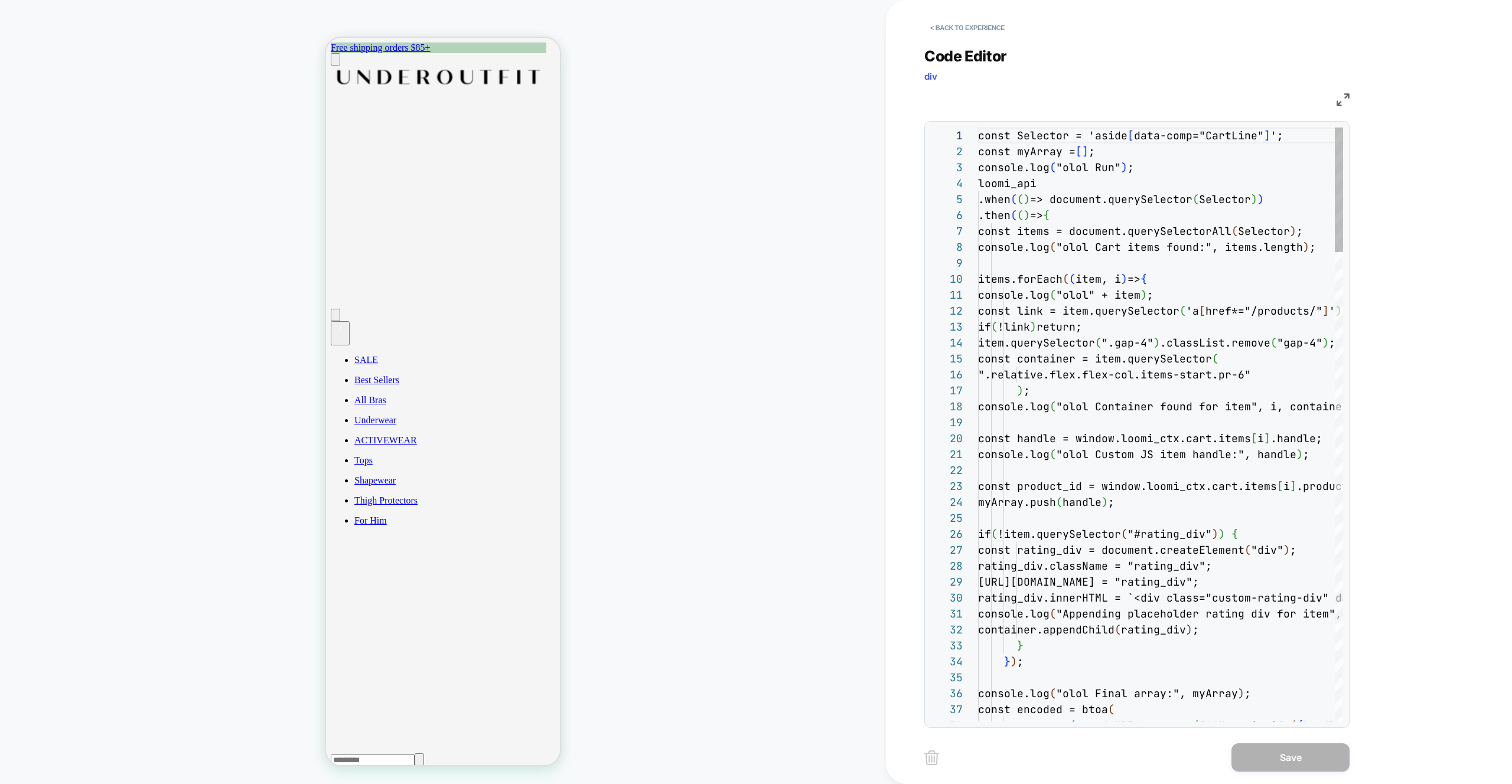
scroll to position [159, 0]
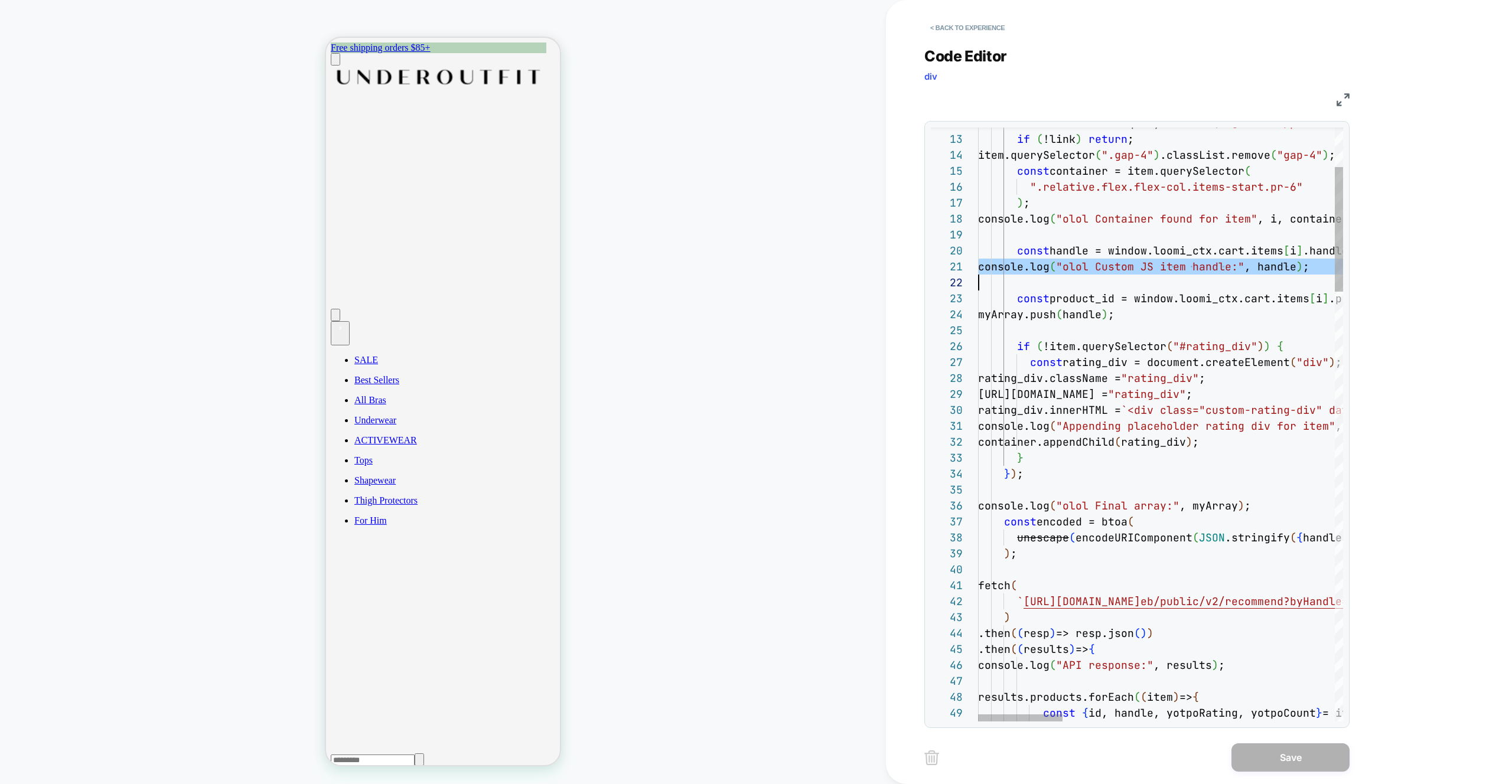
scroll to position [0, 0]
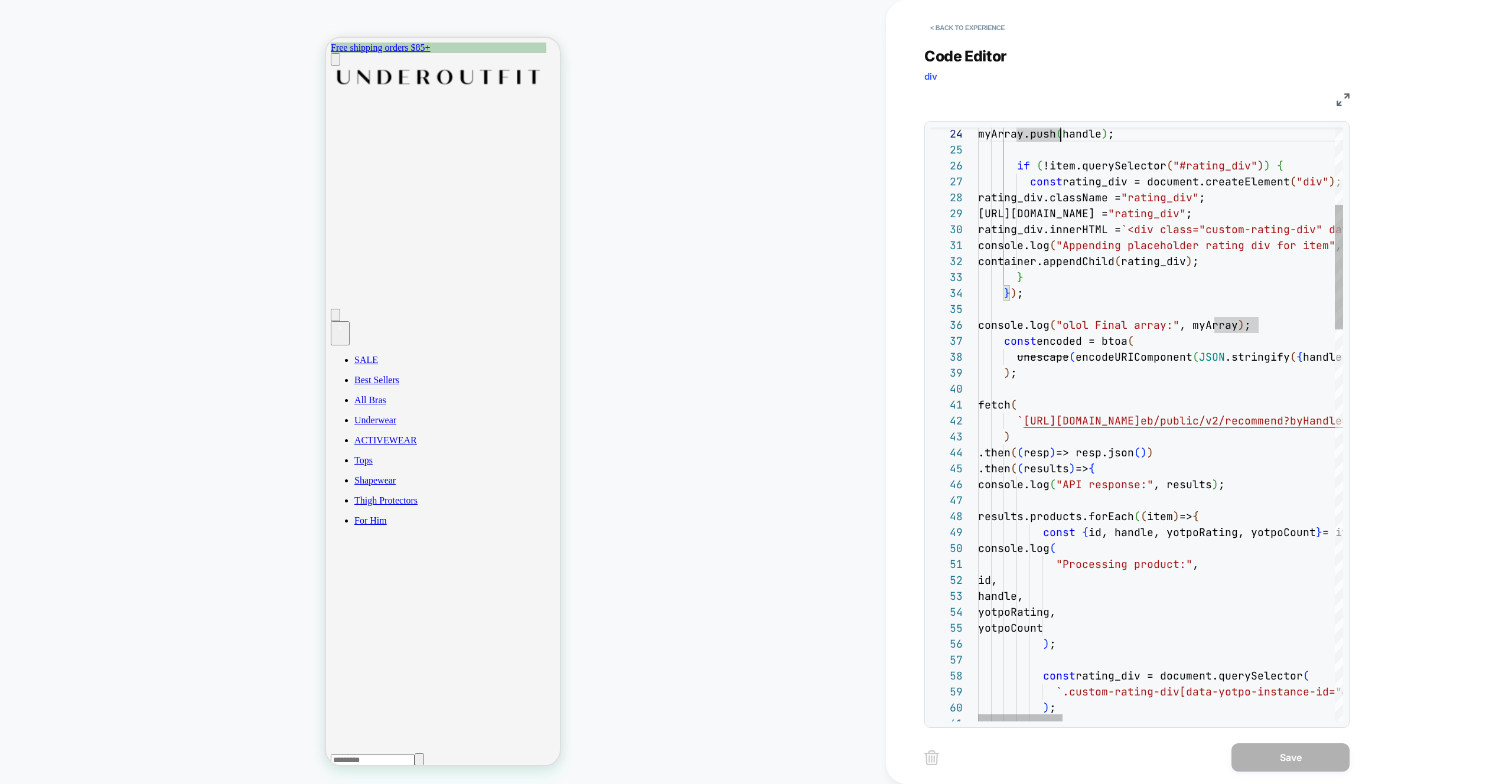
scroll to position [48, 134]
click at [978, 715] on div at bounding box center [1020, 718] width 84 height 7
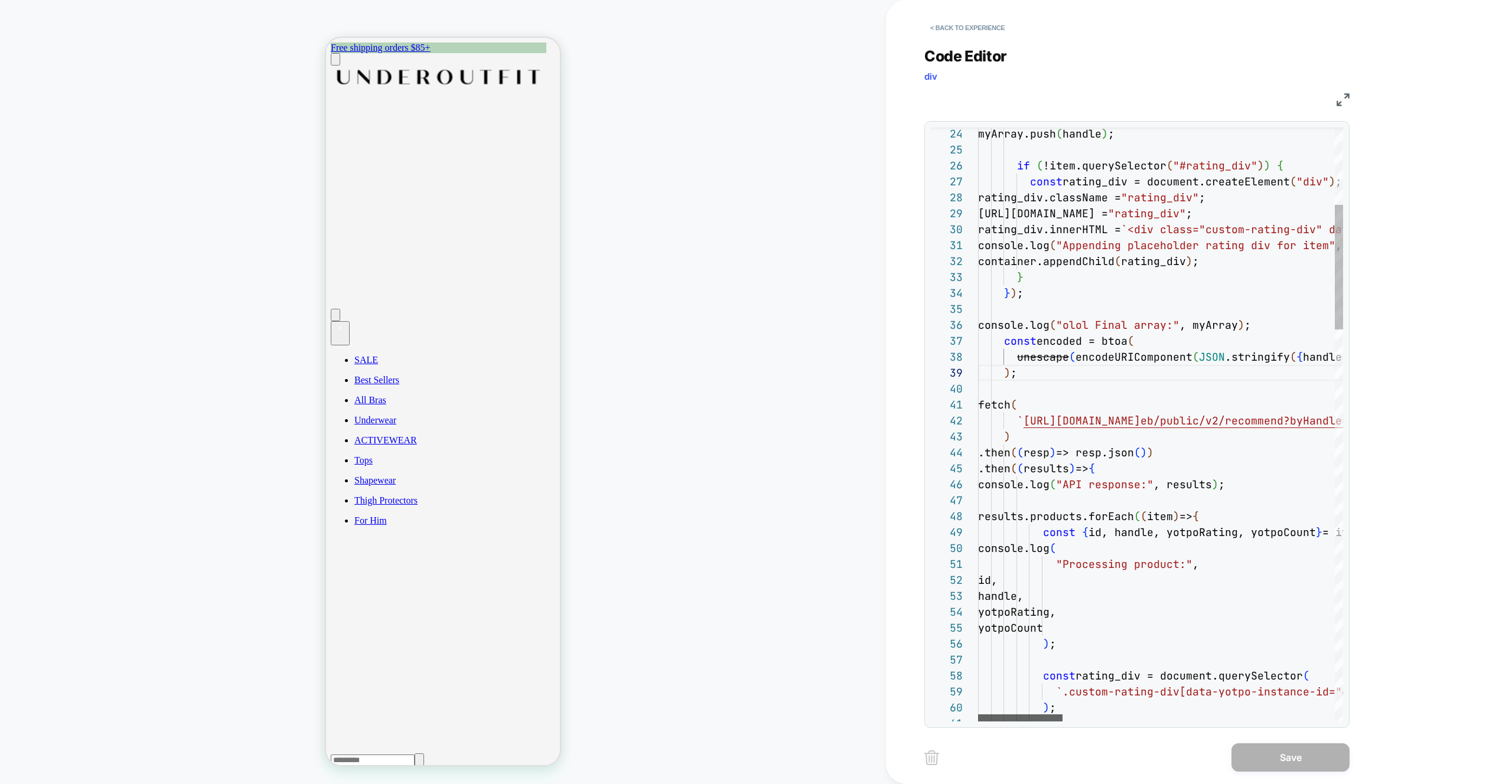
click at [978, 715] on div at bounding box center [1020, 718] width 84 height 7
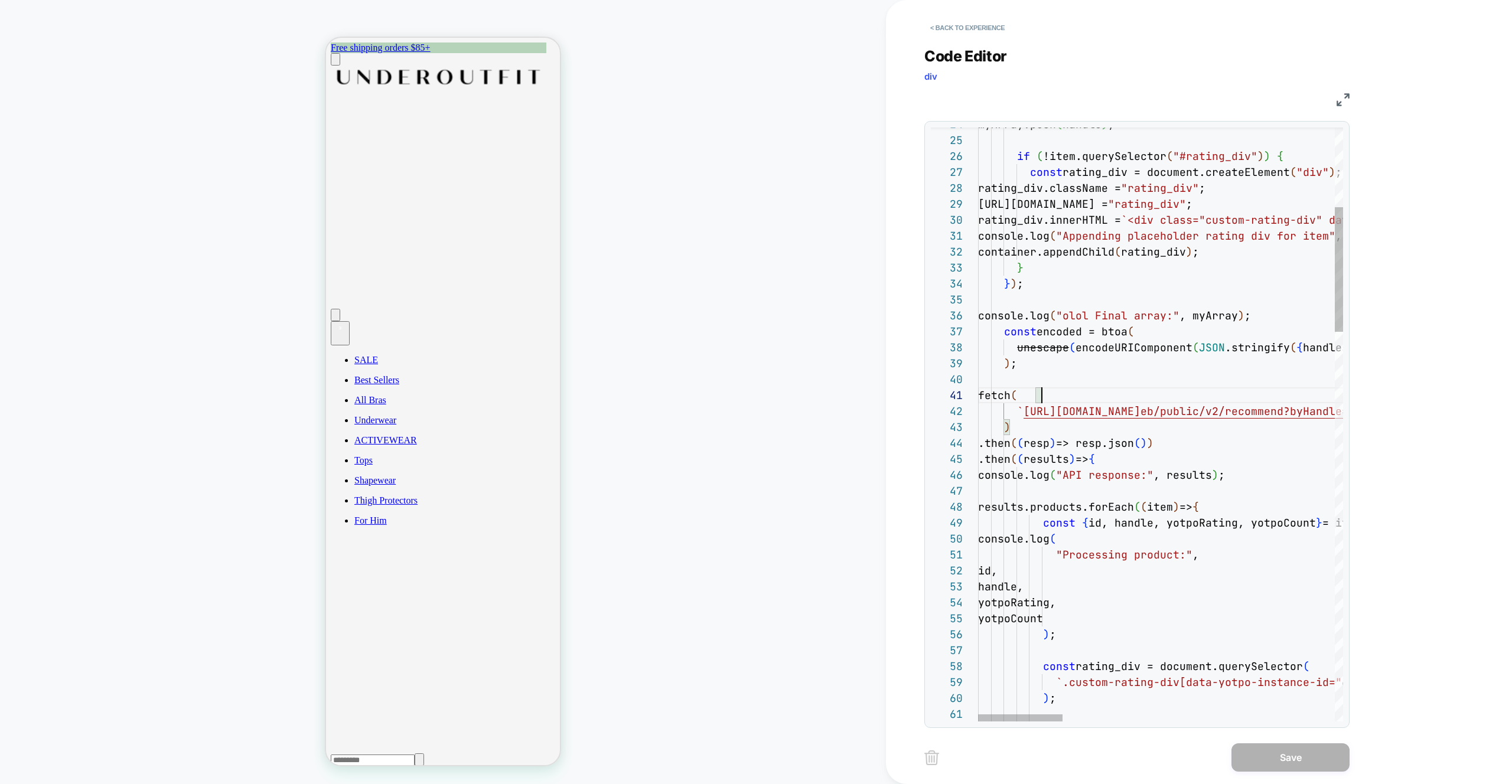
scroll to position [0, 64]
click at [968, 395] on div at bounding box center [972, 395] width 16 height 16
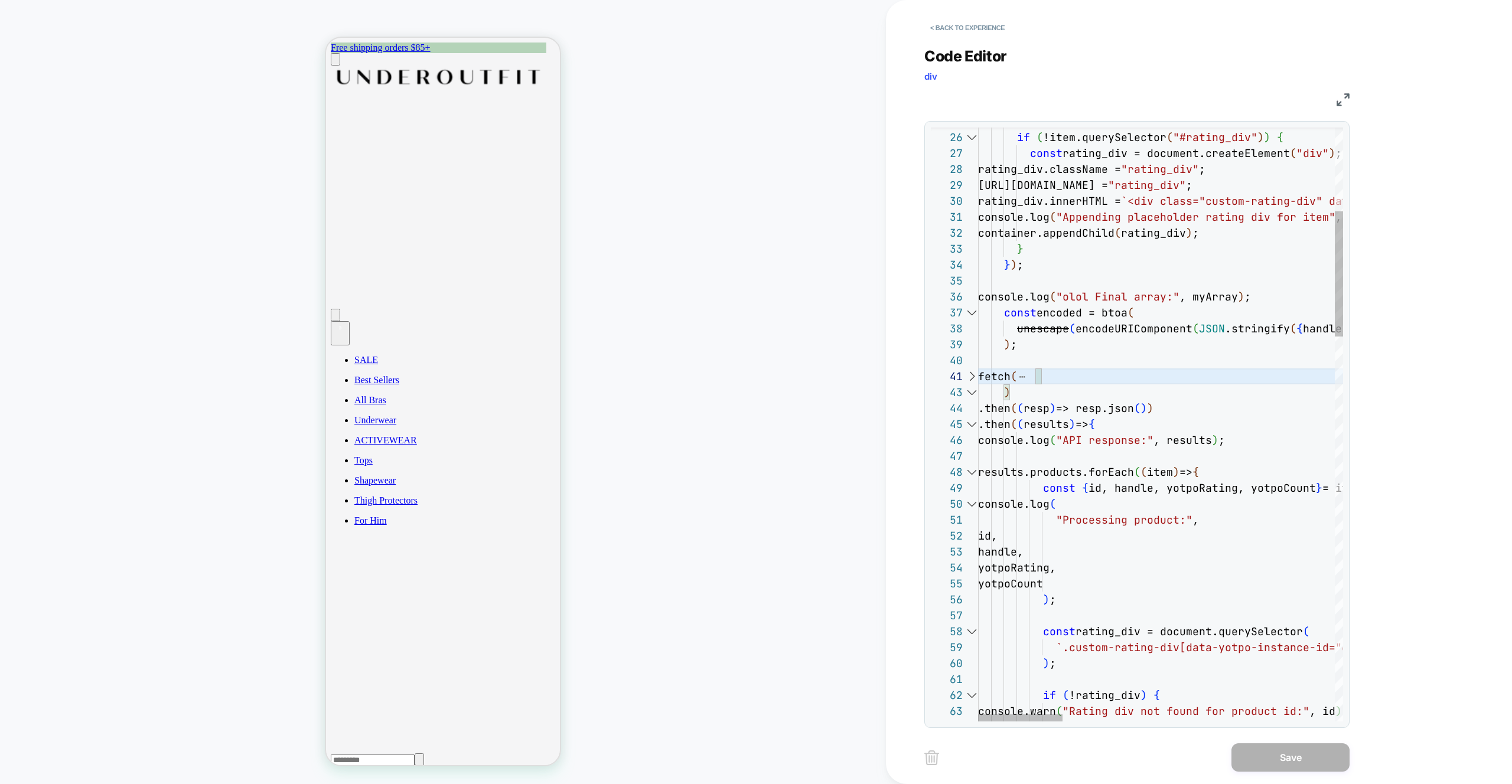
click at [971, 424] on div at bounding box center [972, 424] width 16 height 16
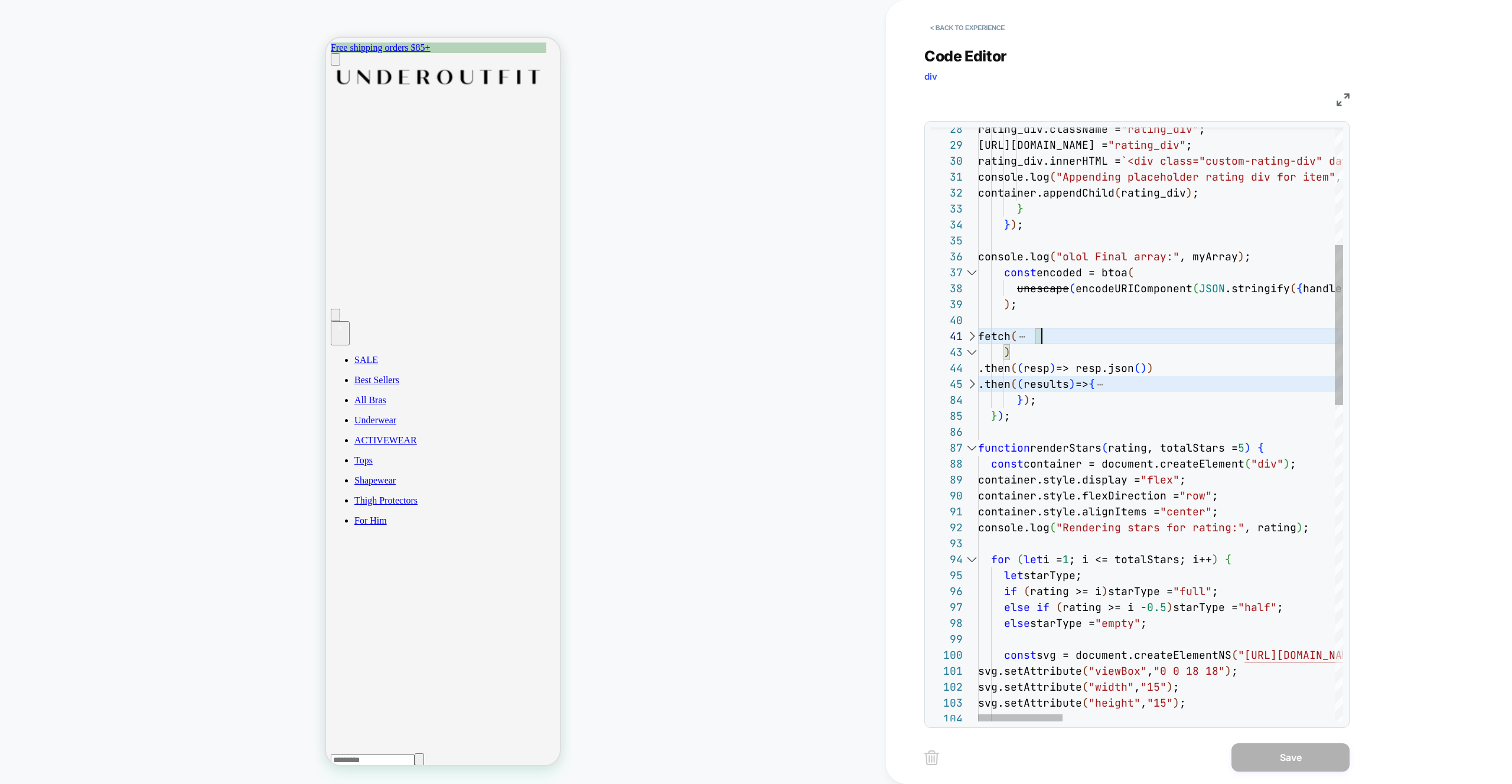
click at [975, 385] on div at bounding box center [972, 384] width 16 height 16
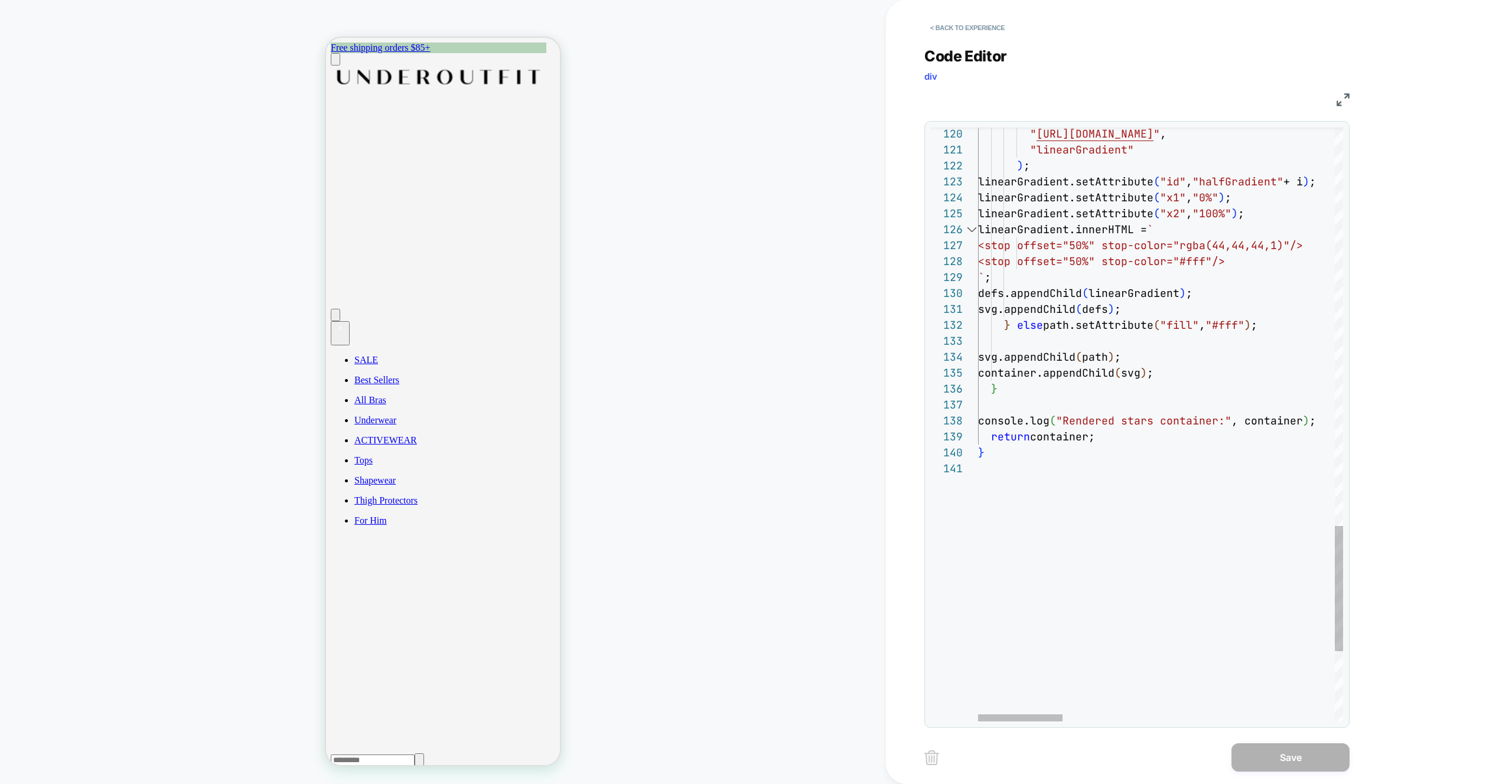
type textarea "**********"
click at [1328, 758] on button "Save" at bounding box center [1290, 757] width 118 height 28
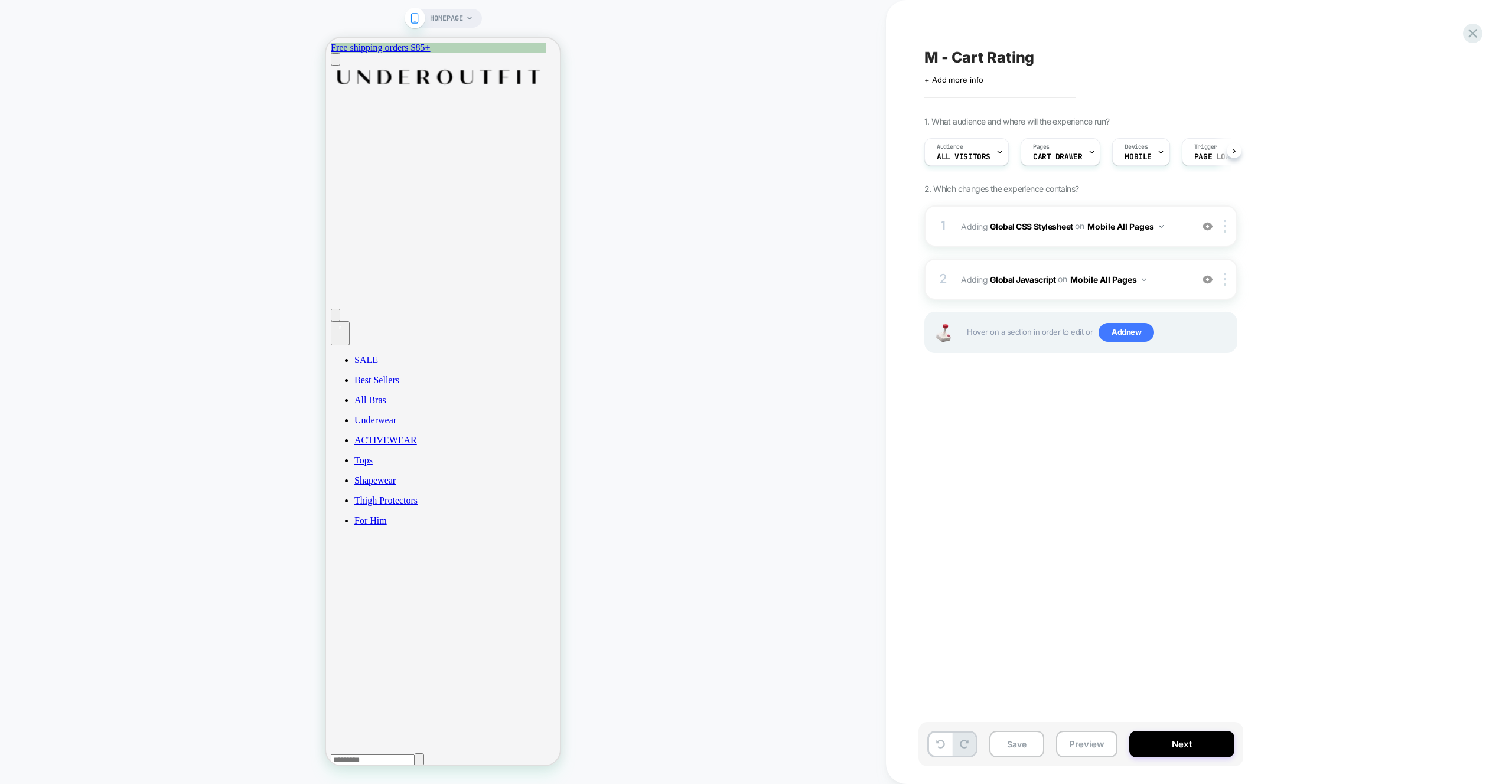
scroll to position [0, 1]
click at [1053, 747] on div "Save Preview Next" at bounding box center [1081, 744] width 325 height 44
click at [1080, 747] on button "Preview" at bounding box center [1087, 744] width 62 height 27
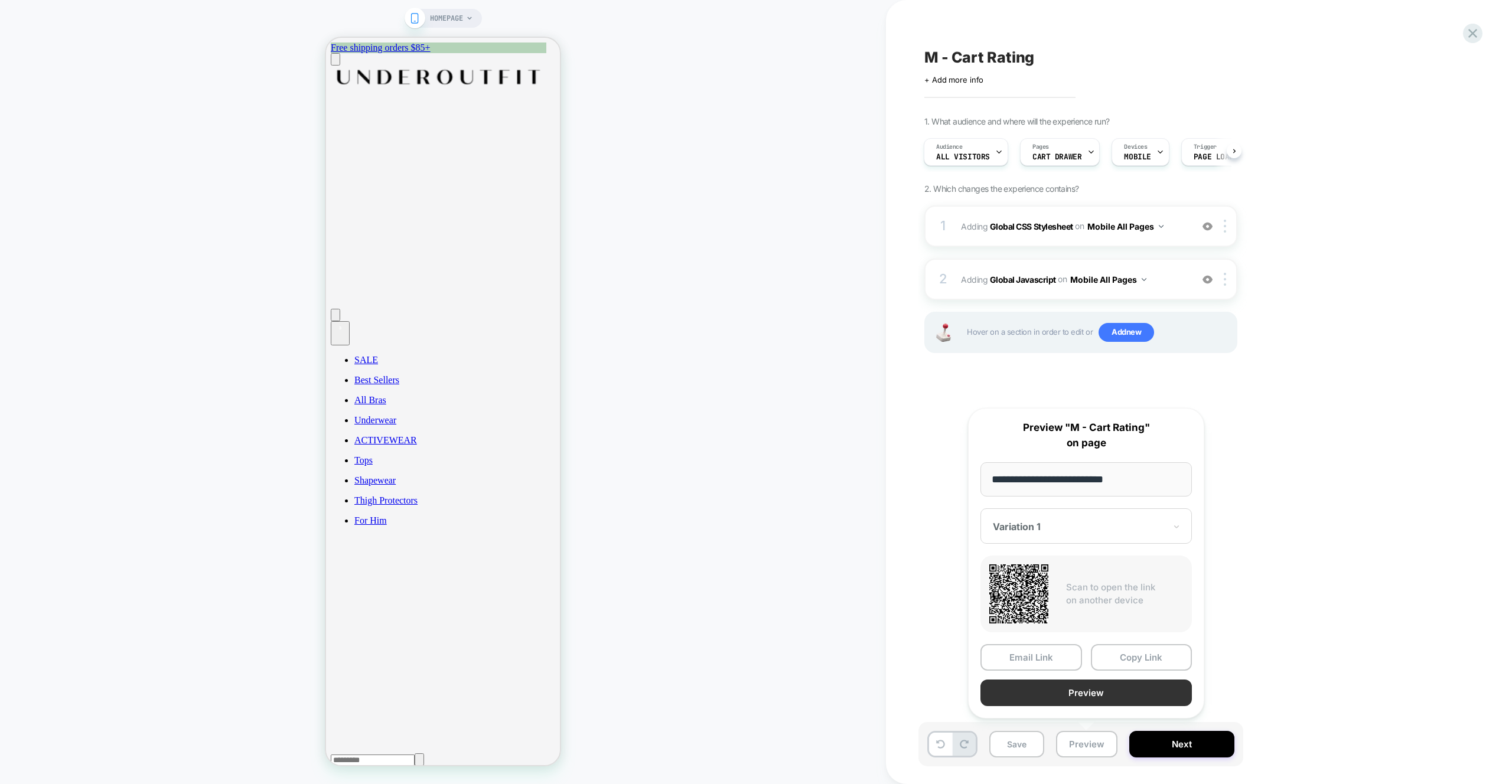
click at [1103, 696] on button "Preview" at bounding box center [1086, 693] width 212 height 27
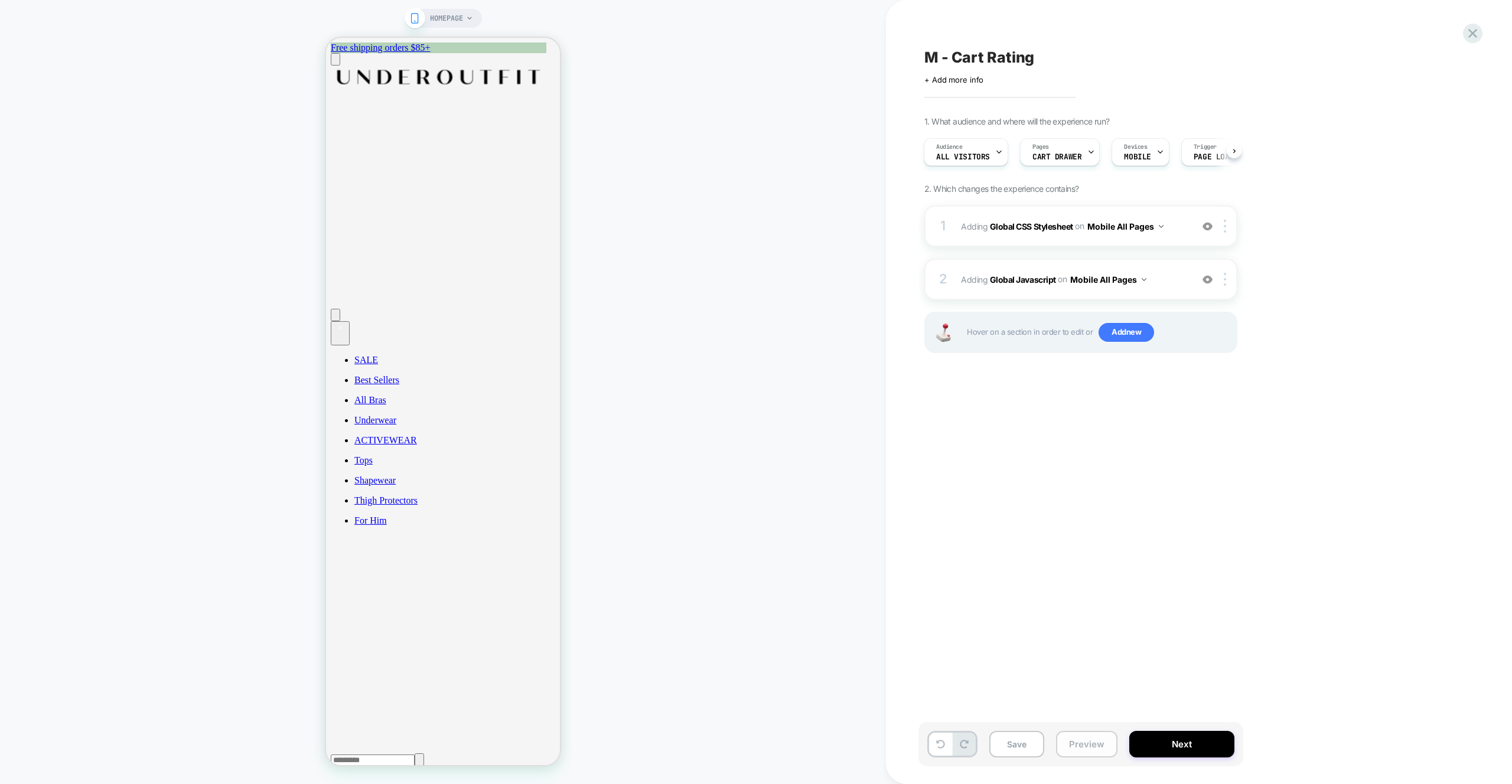
click at [1072, 745] on button "Preview" at bounding box center [1087, 744] width 62 height 27
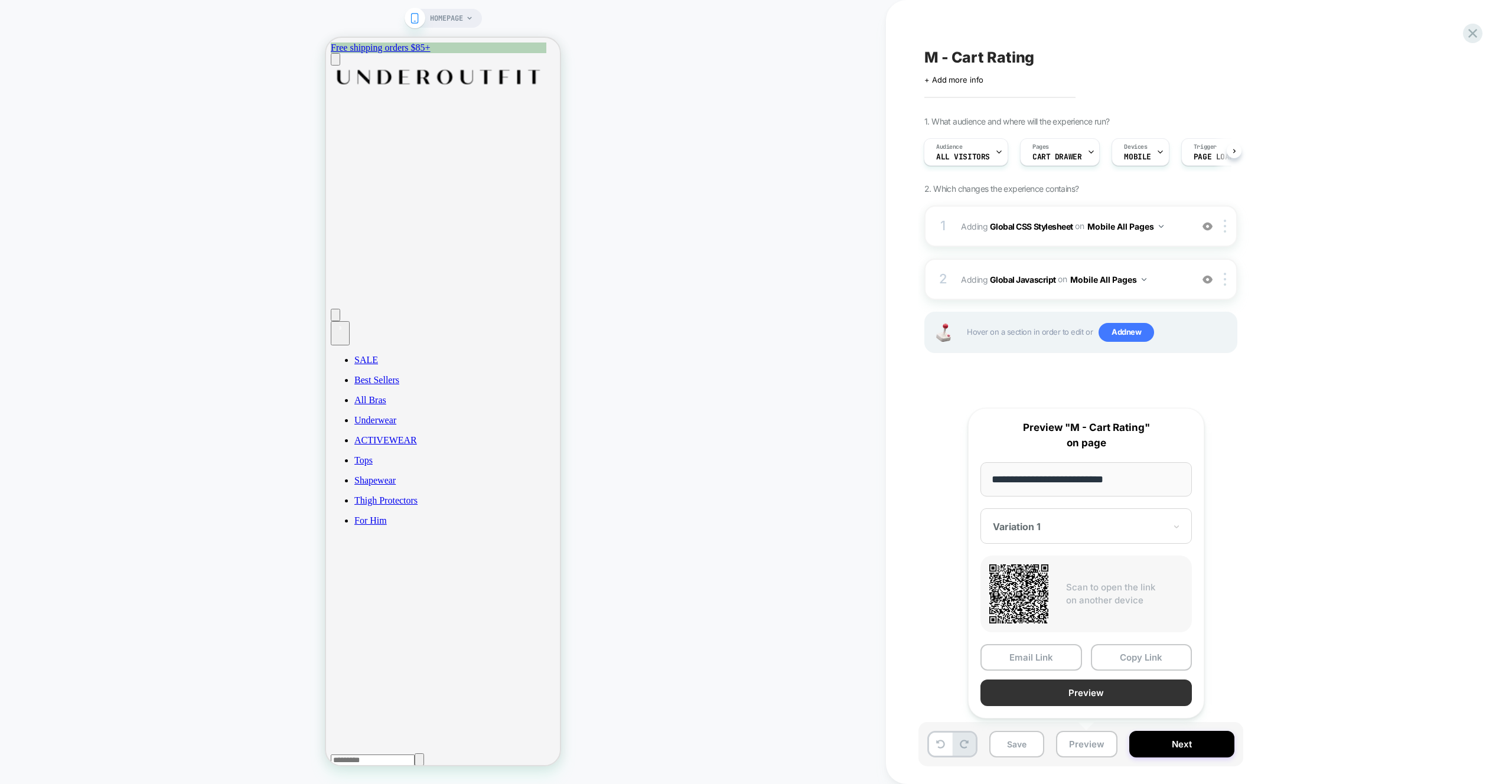
click at [1101, 690] on button "Preview" at bounding box center [1086, 693] width 212 height 27
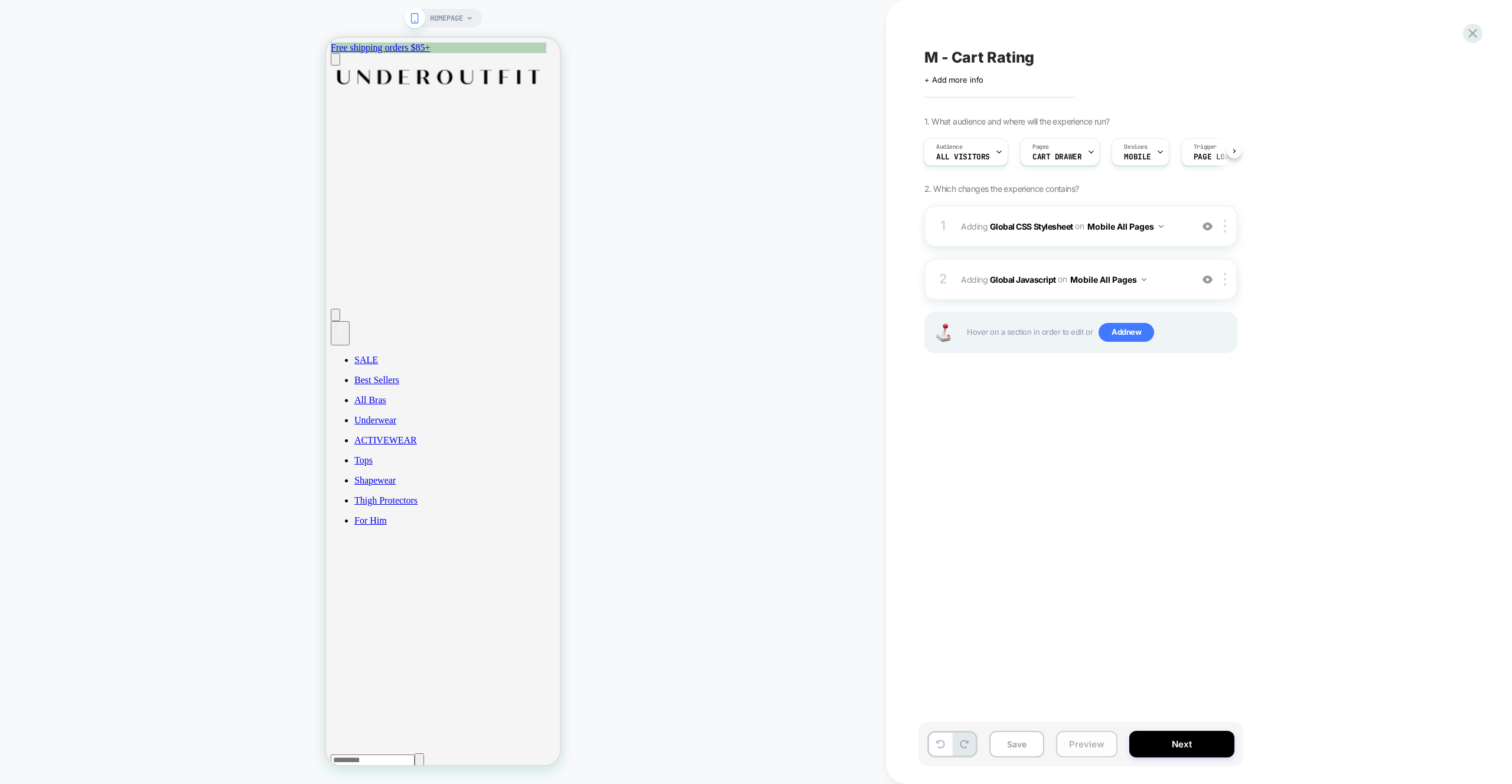
click at [1093, 749] on button "Preview" at bounding box center [1087, 744] width 62 height 27
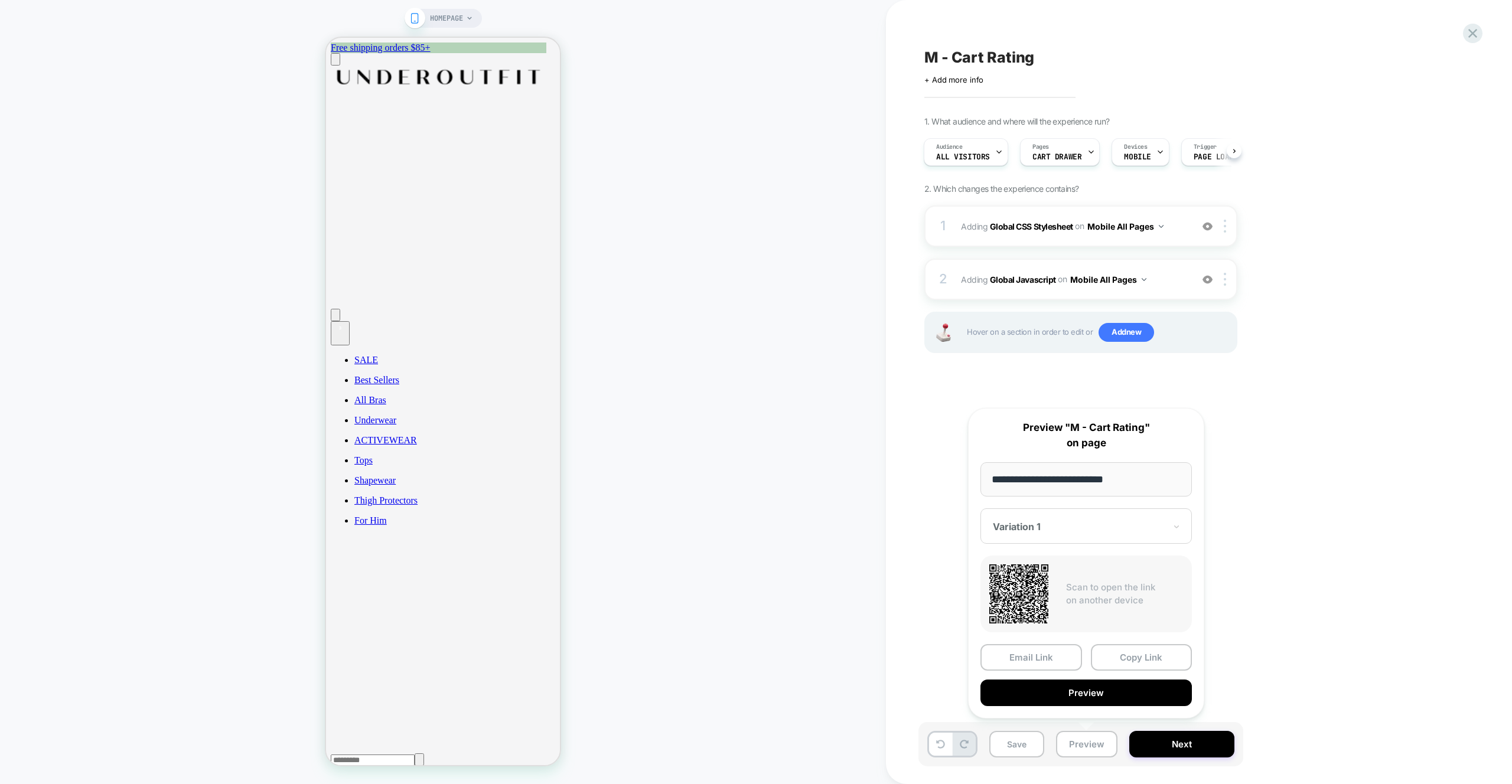
click at [1119, 708] on div "**********" at bounding box center [1086, 563] width 237 height 310
click at [1119, 697] on button "Preview" at bounding box center [1086, 693] width 212 height 27
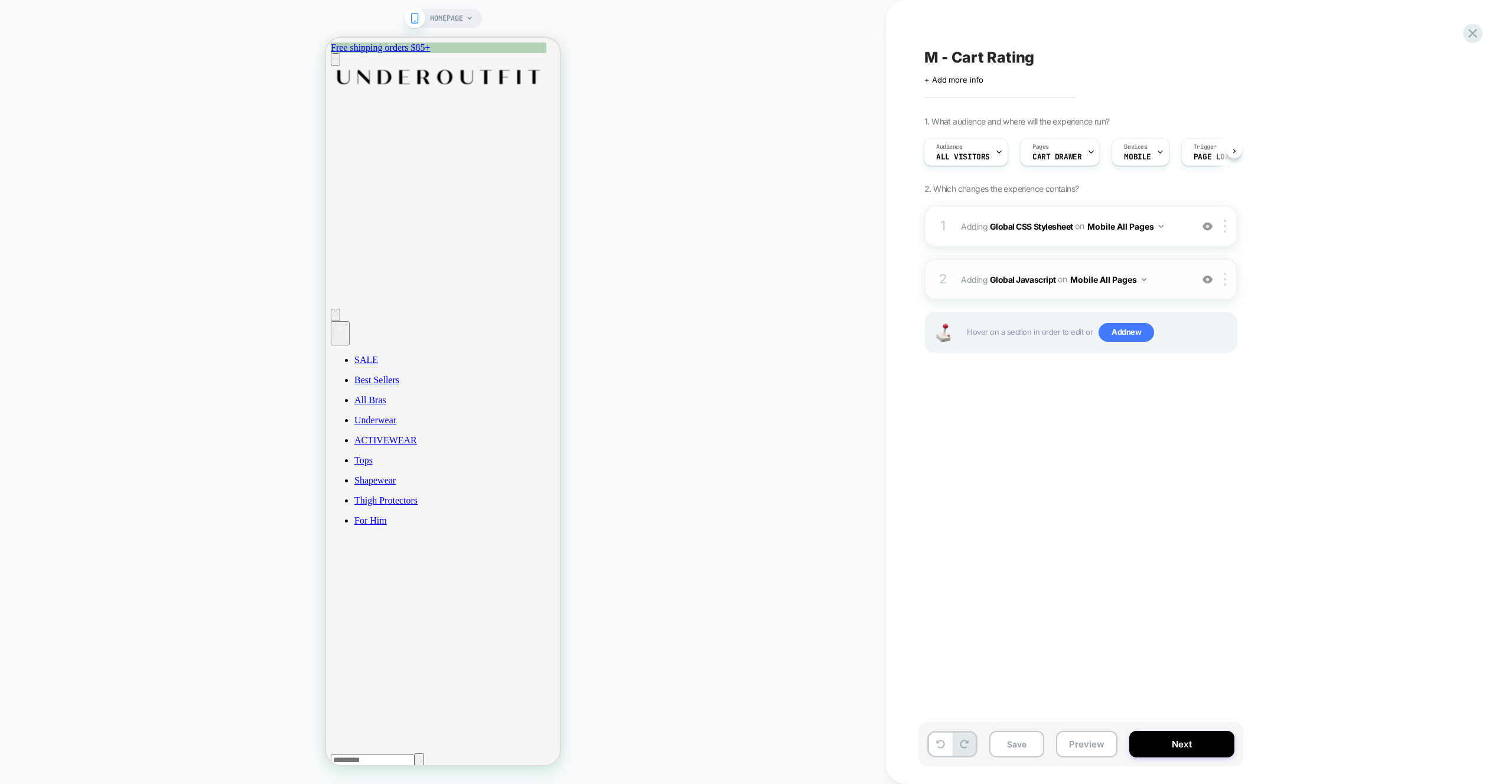
click at [1208, 278] on img at bounding box center [1208, 279] width 10 height 10
click at [1208, 280] on img at bounding box center [1208, 279] width 10 height 10
click at [1209, 230] on img at bounding box center [1208, 226] width 10 height 10
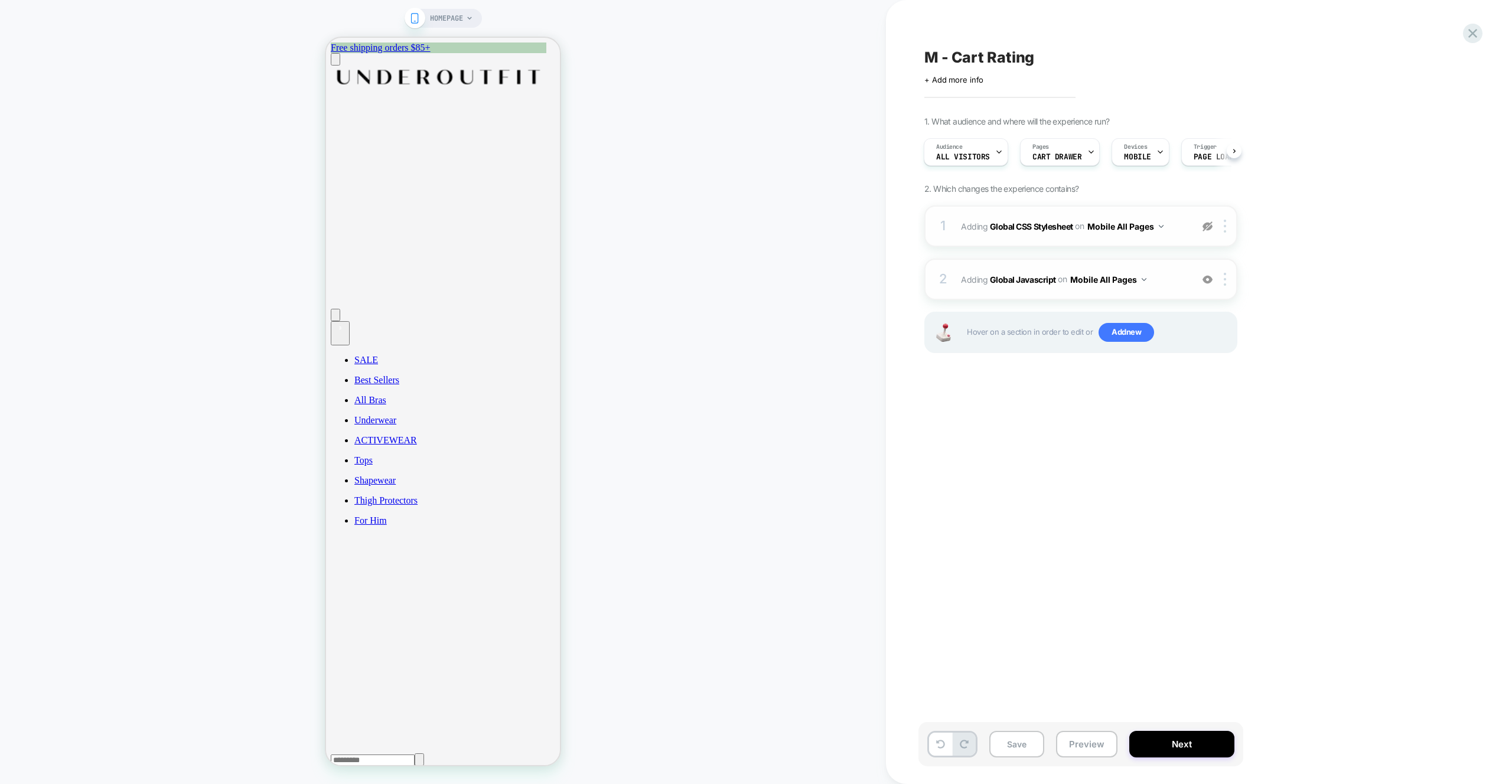
click at [1209, 230] on img at bounding box center [1208, 226] width 10 height 10
click at [1211, 281] on img at bounding box center [1208, 279] width 10 height 10
click at [1092, 740] on button "Preview" at bounding box center [1087, 744] width 62 height 27
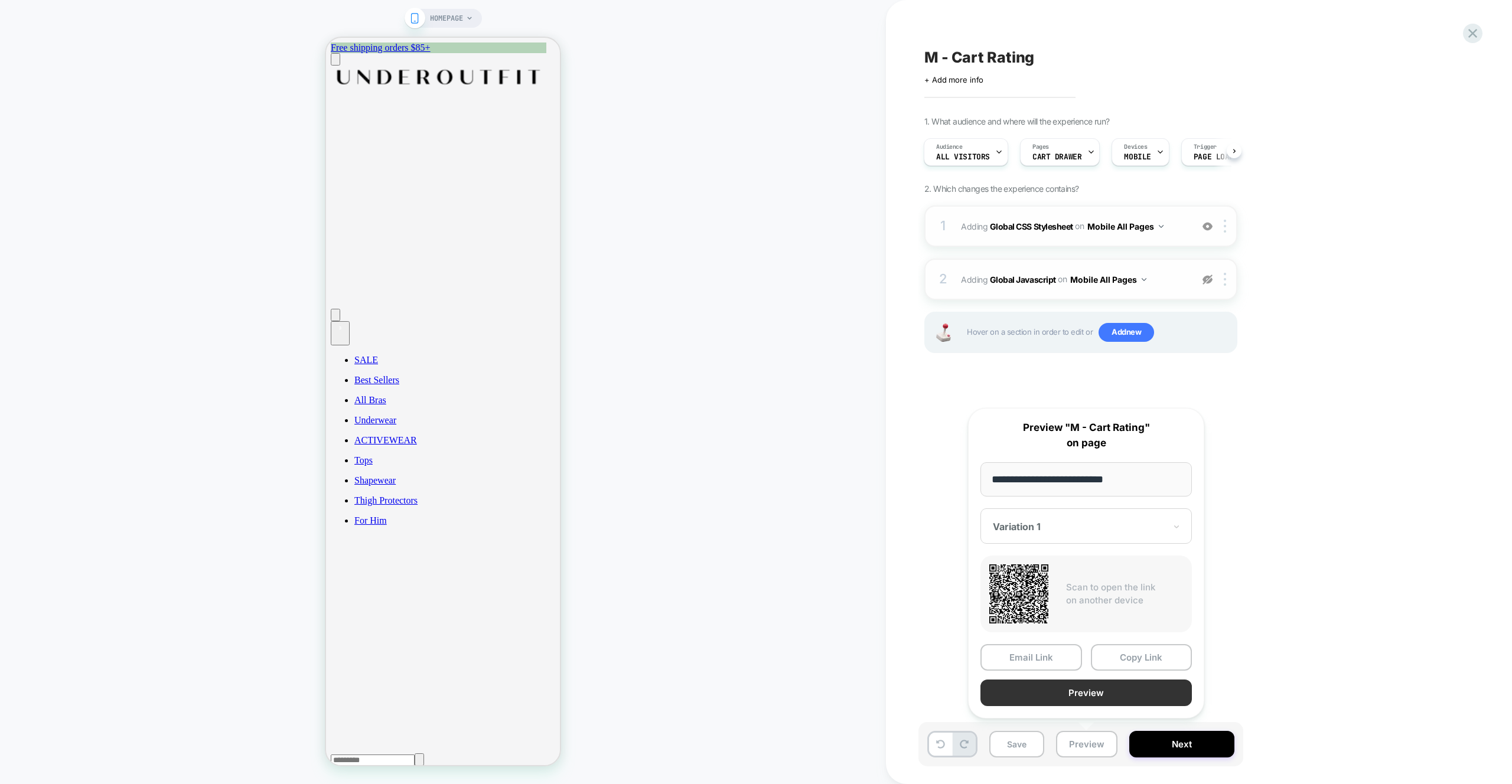
click at [1094, 698] on button "Preview" at bounding box center [1086, 693] width 212 height 27
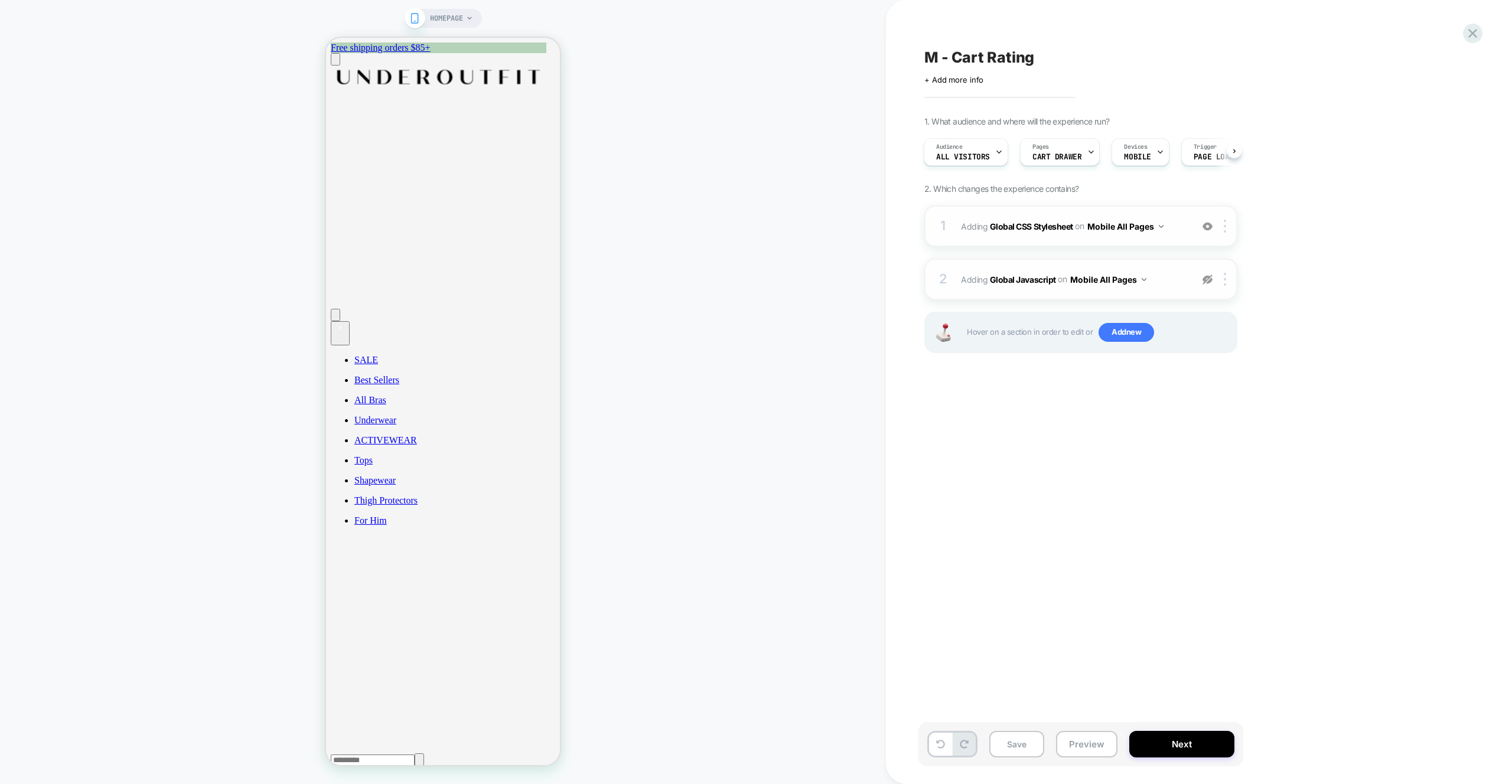
click at [1205, 282] on img at bounding box center [1208, 279] width 10 height 10
click at [1097, 747] on button "Preview" at bounding box center [1087, 744] width 62 height 27
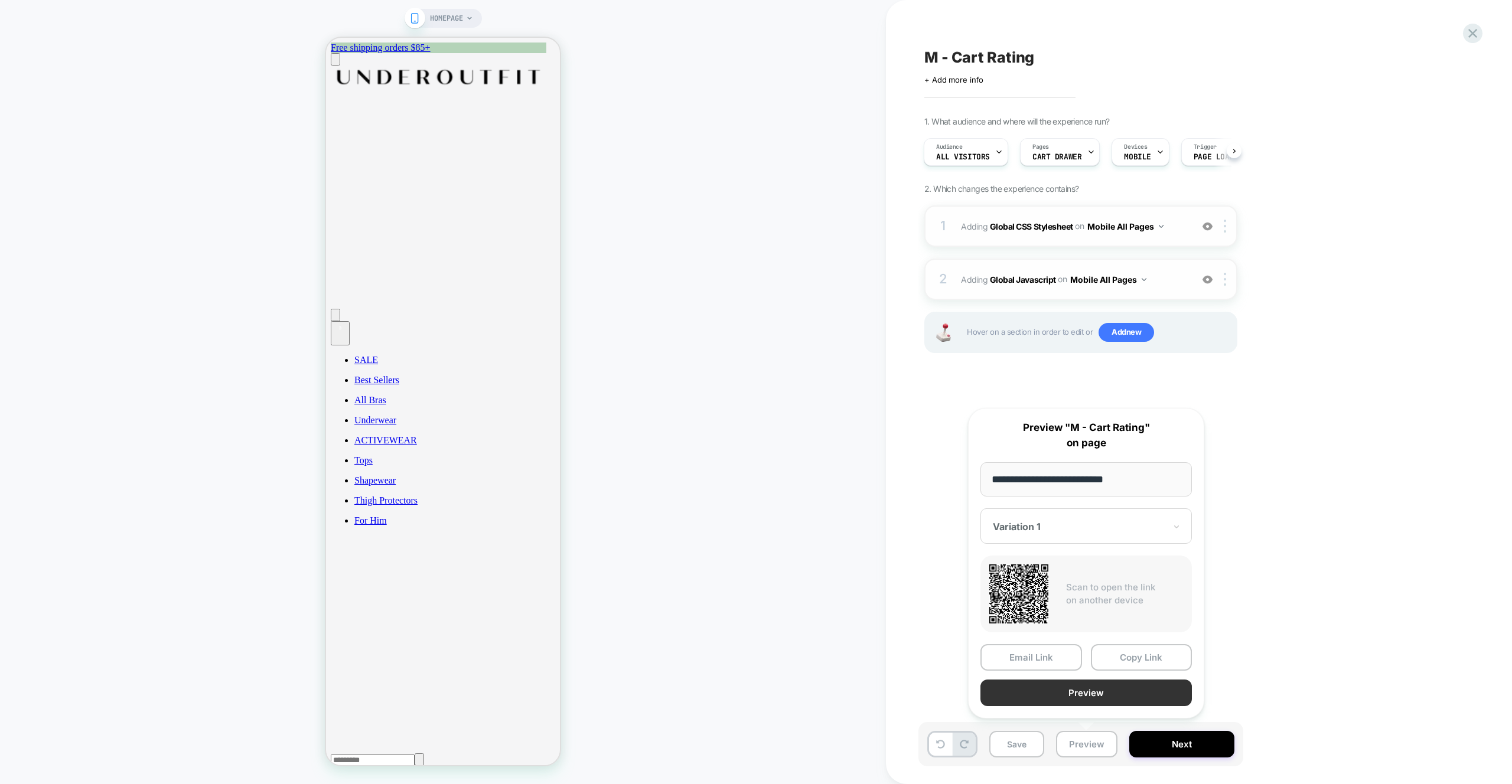
click at [1094, 690] on button "Preview" at bounding box center [1086, 693] width 212 height 27
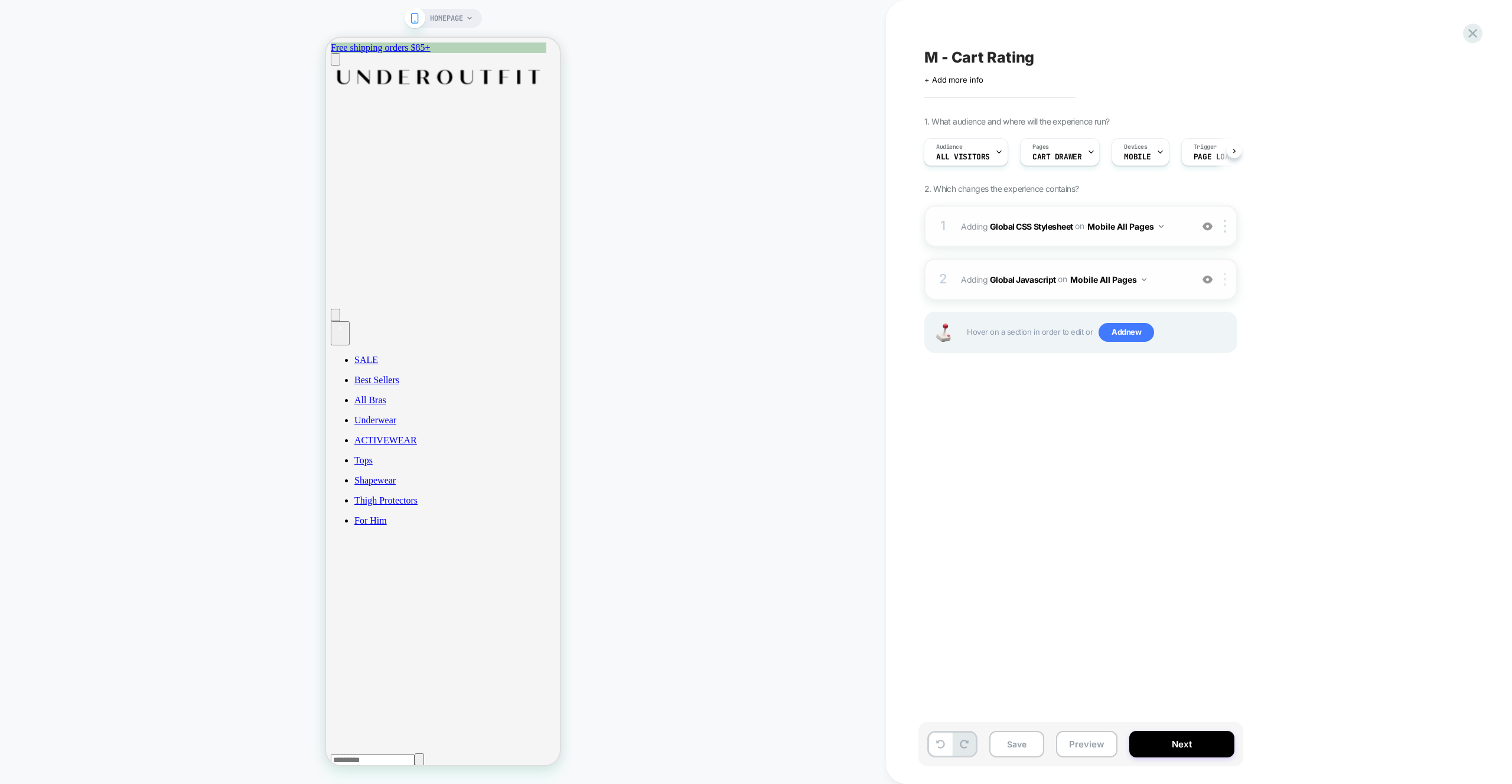
click at [1227, 278] on div at bounding box center [1227, 279] width 20 height 13
click at [1360, 238] on div "M - Cart Rating Click to edit experience details + Add more info 1. What audien…" at bounding box center [1140, 392] width 443 height 761
click at [1089, 752] on button "Preview" at bounding box center [1087, 744] width 62 height 27
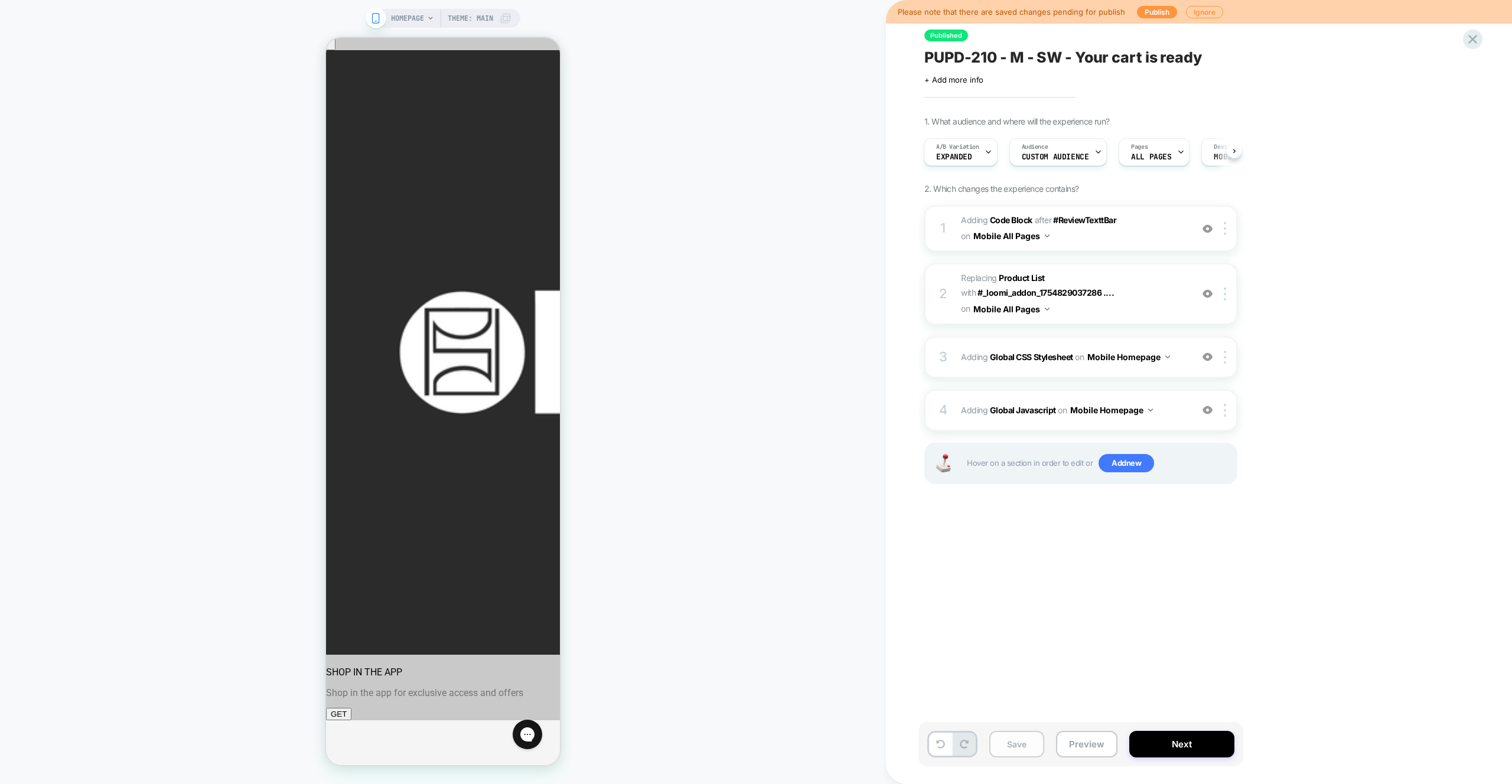
click at [1024, 747] on button "Save" at bounding box center [1017, 744] width 55 height 27
click at [1414, 537] on div "Please note that there are saved changes pending for publish Publish Ignore Pub…" at bounding box center [1199, 392] width 626 height 784
click at [1032, 736] on button "Save" at bounding box center [1017, 744] width 55 height 27
click at [1174, 411] on span "Adding Global Javascript on Mobile Homepage" at bounding box center [1073, 410] width 225 height 17
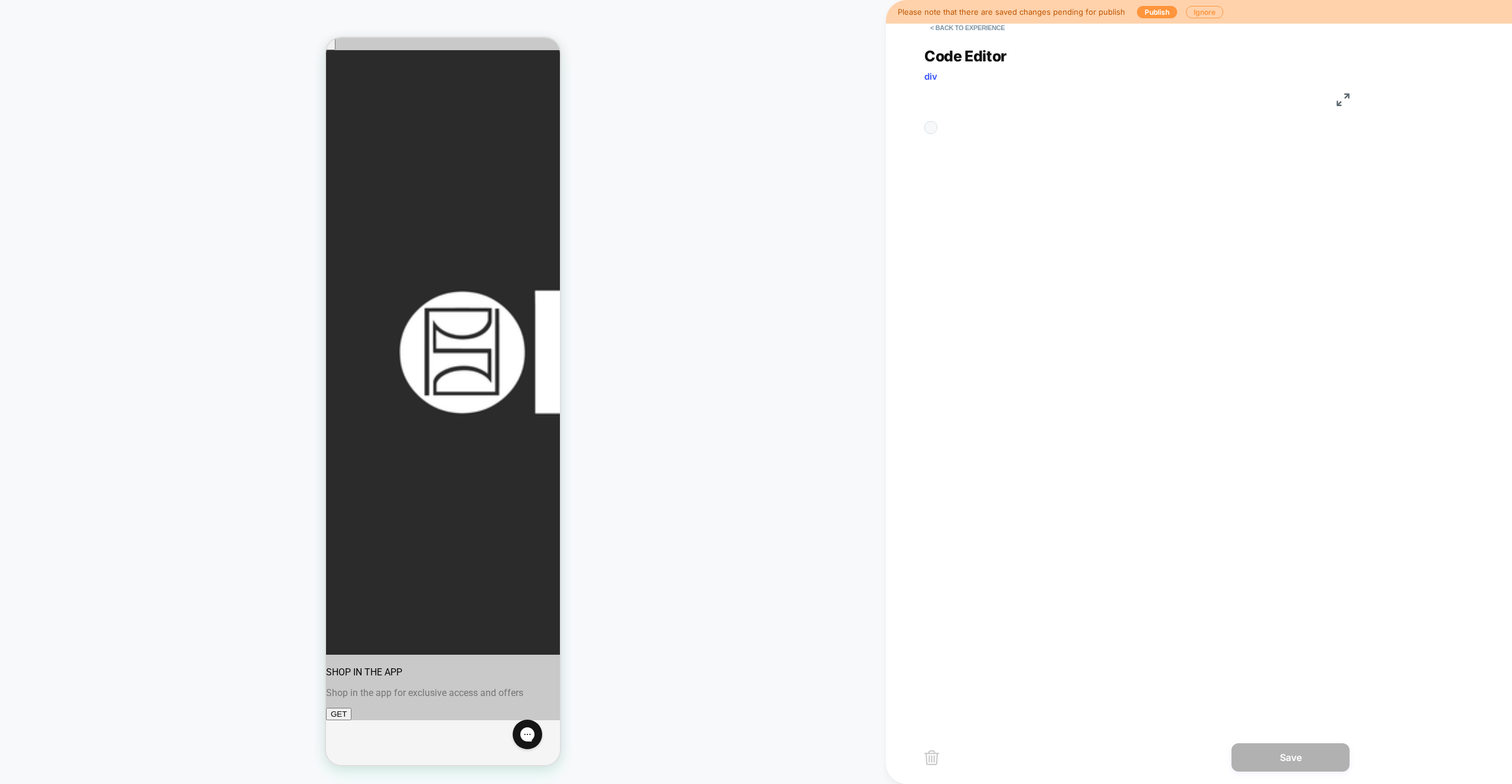
scroll to position [159, 0]
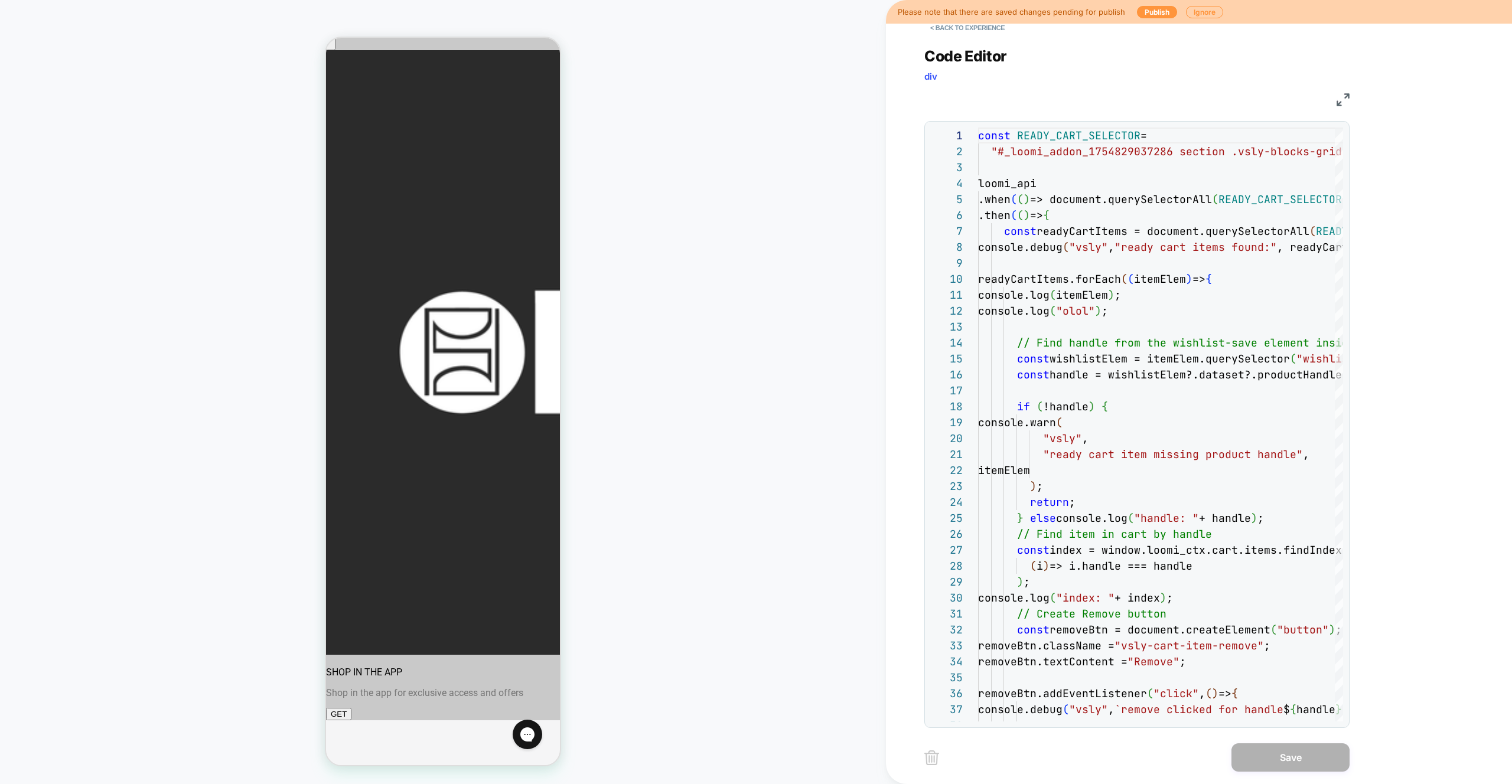
click at [955, 27] on button "< Back to experience" at bounding box center [967, 27] width 86 height 19
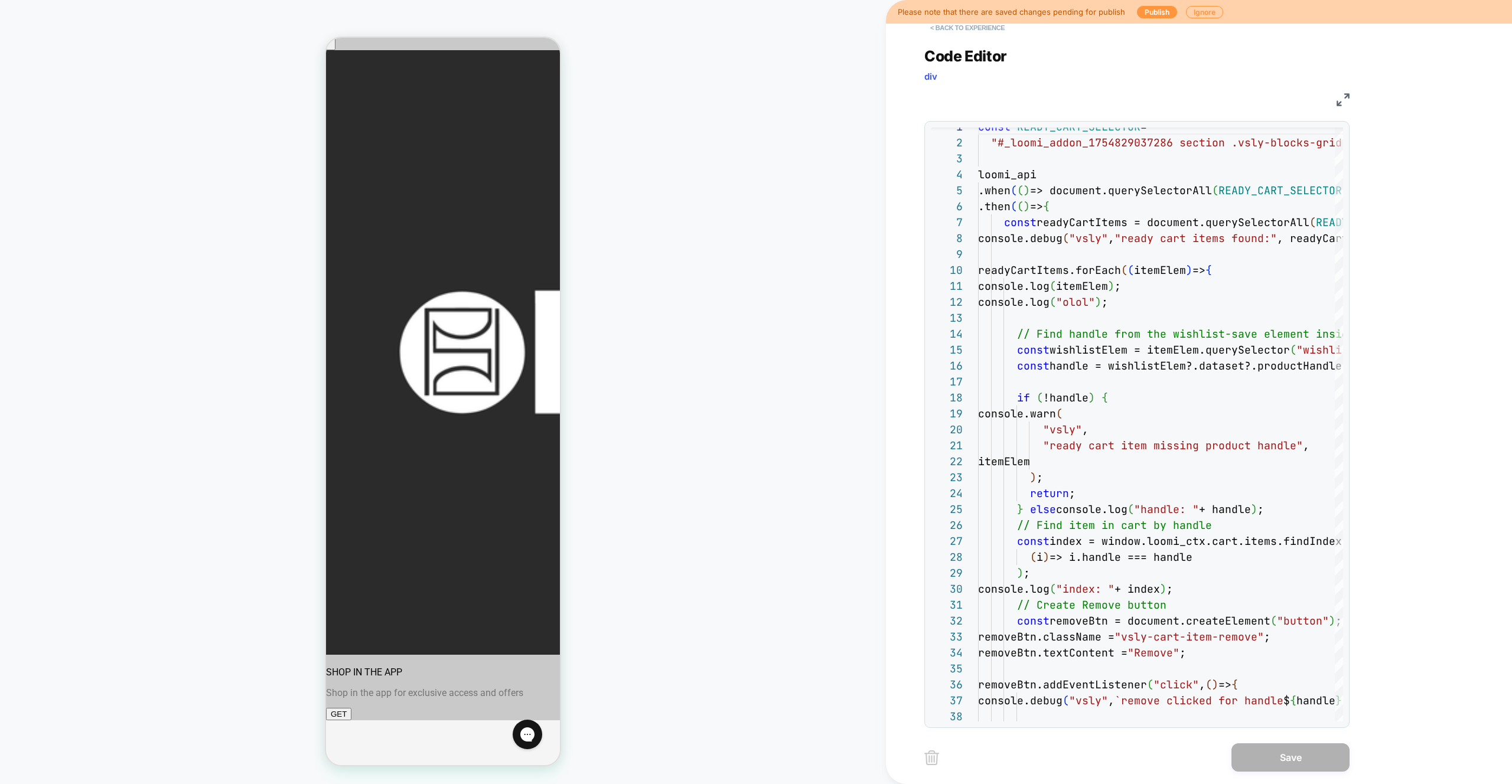
click at [961, 30] on button "< Back to experience" at bounding box center [967, 27] width 86 height 19
click at [951, 30] on button "< Back to experience" at bounding box center [967, 27] width 86 height 19
click at [948, 30] on button "< Back to experience" at bounding box center [967, 27] width 86 height 19
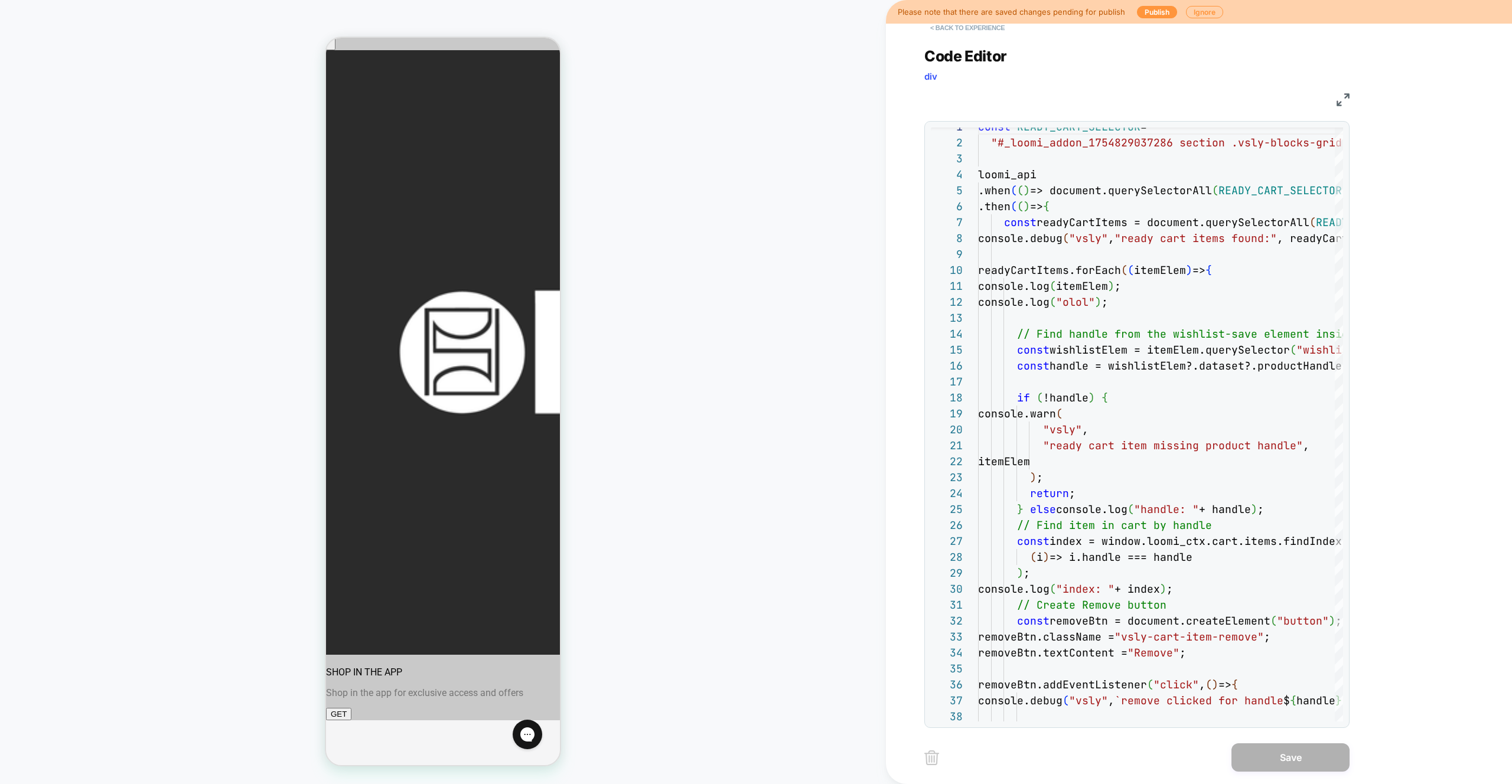
click at [948, 30] on button "< Back to experience" at bounding box center [967, 27] width 86 height 19
click at [1274, 79] on div "Code Editor div" at bounding box center [1137, 68] width 425 height 41
